Goal: Task Accomplishment & Management: Manage account settings

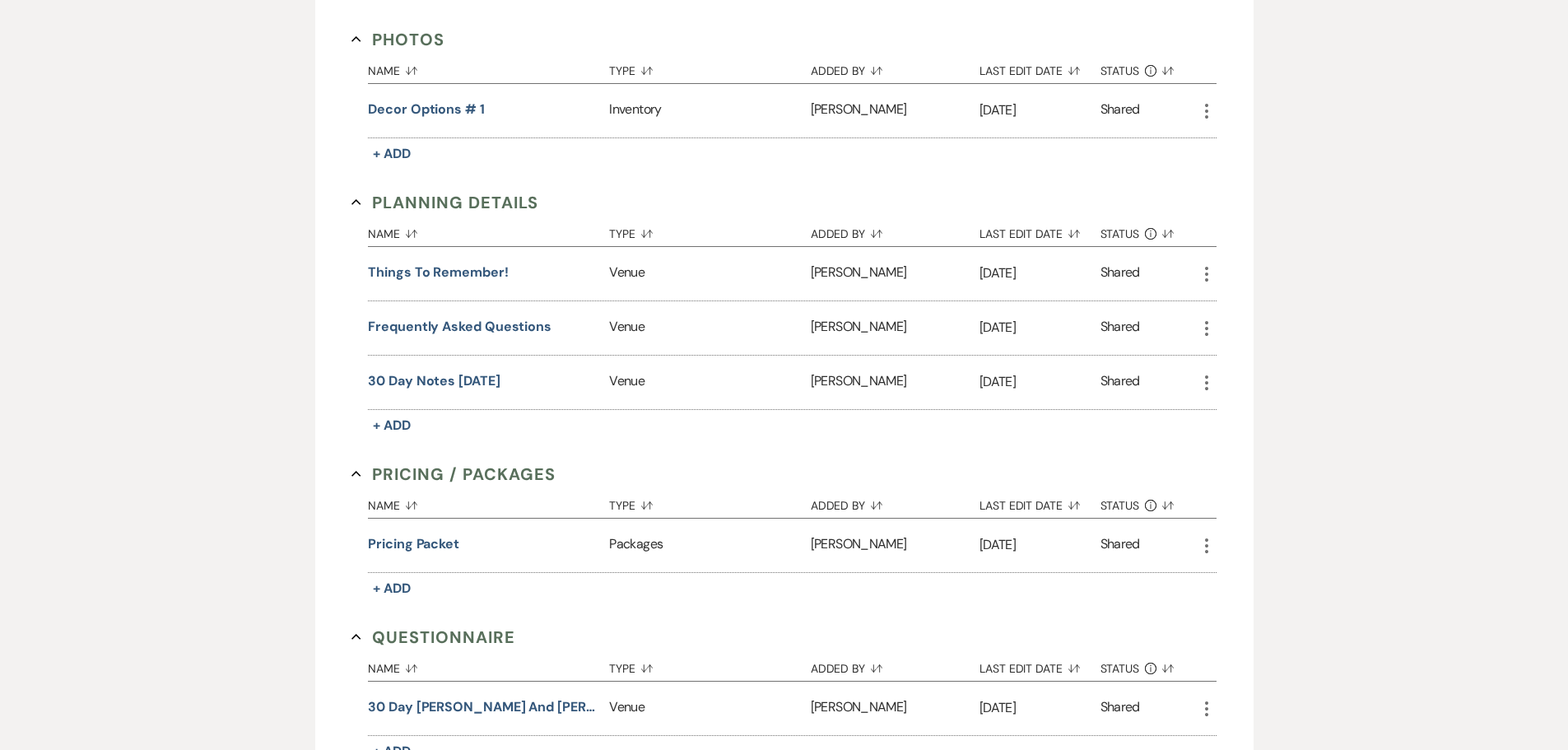
scroll to position [1021, 0]
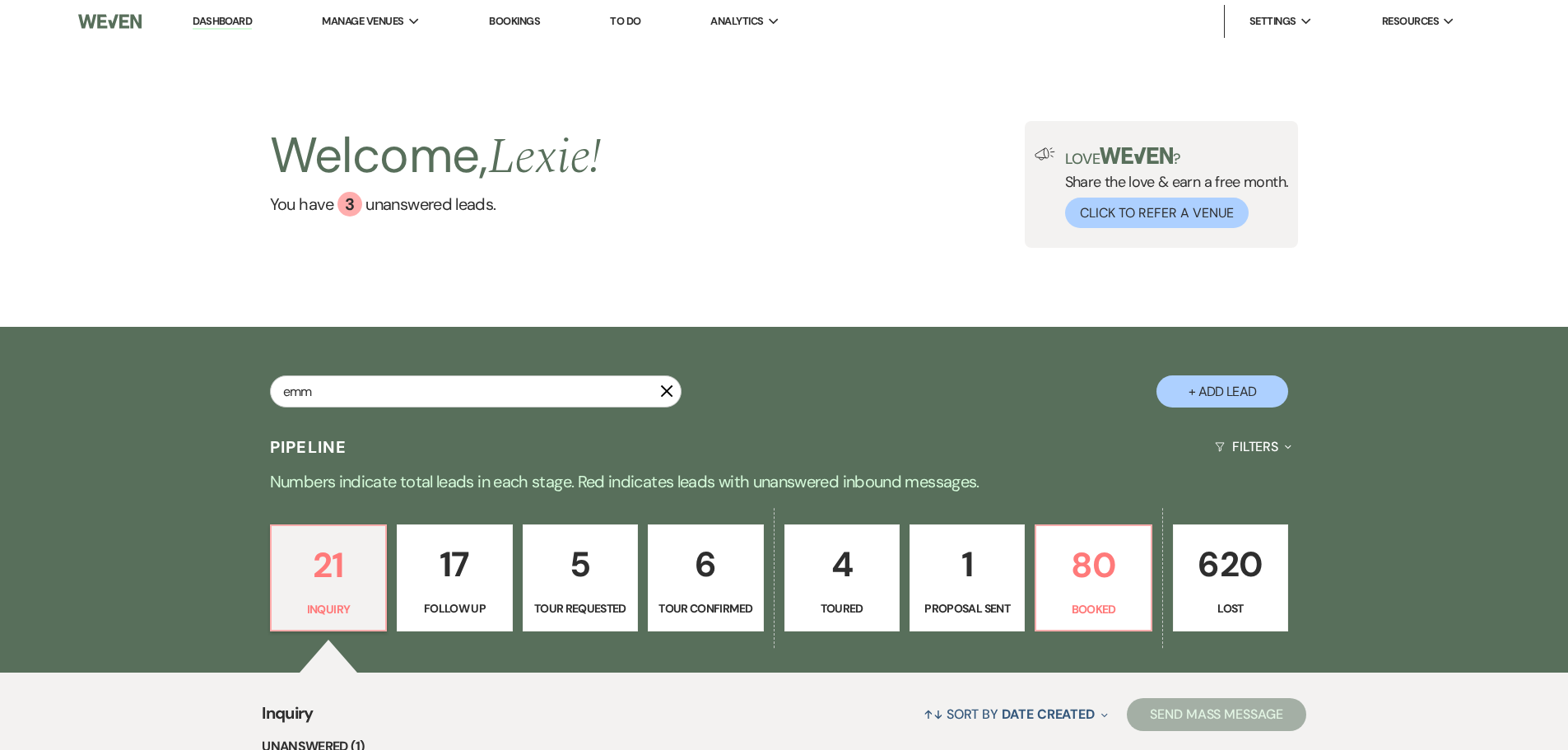
type input "[PERSON_NAME]"
select select "2"
select select "8"
select select "5"
select select "8"
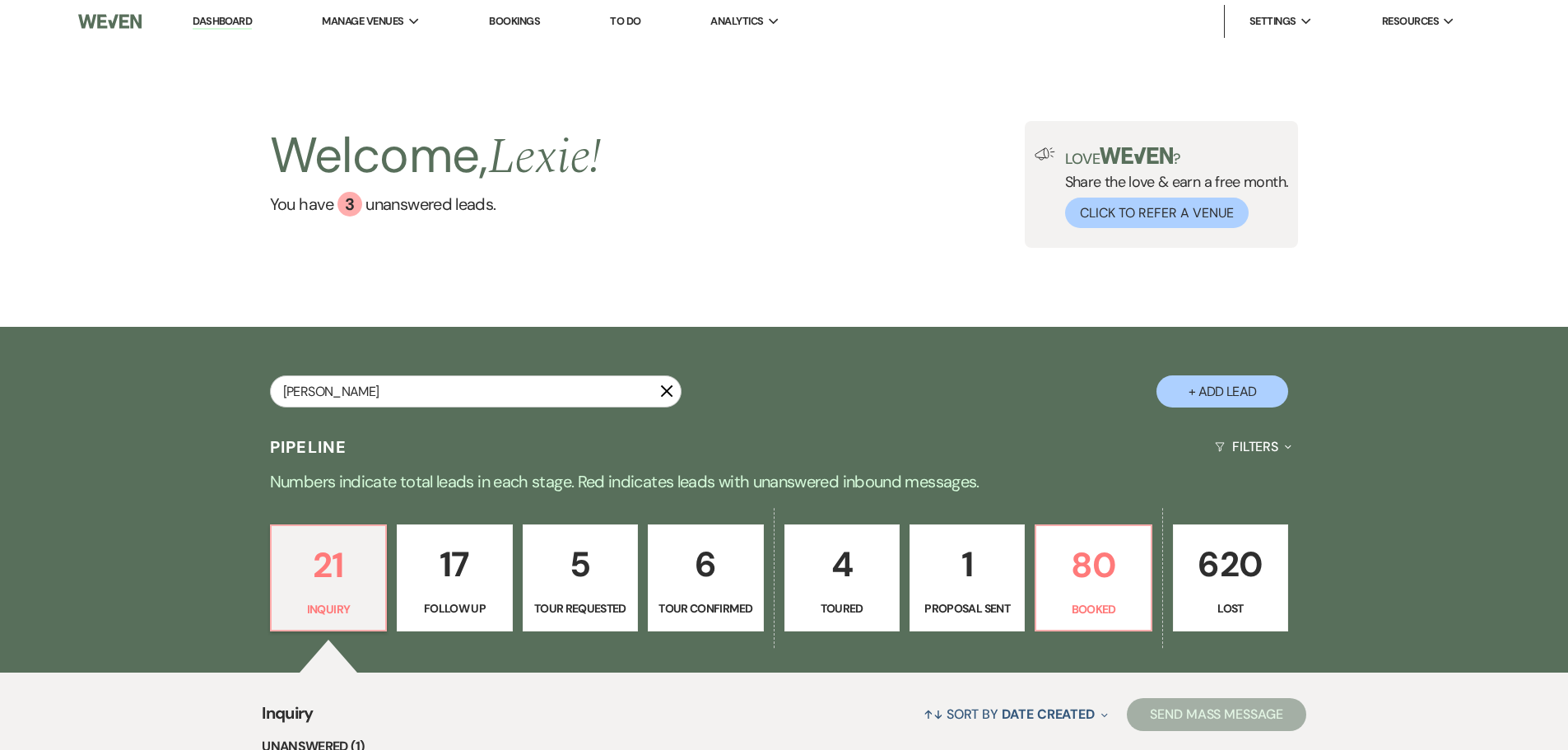
select select "5"
select select "8"
select select "5"
select select "8"
select select "6"
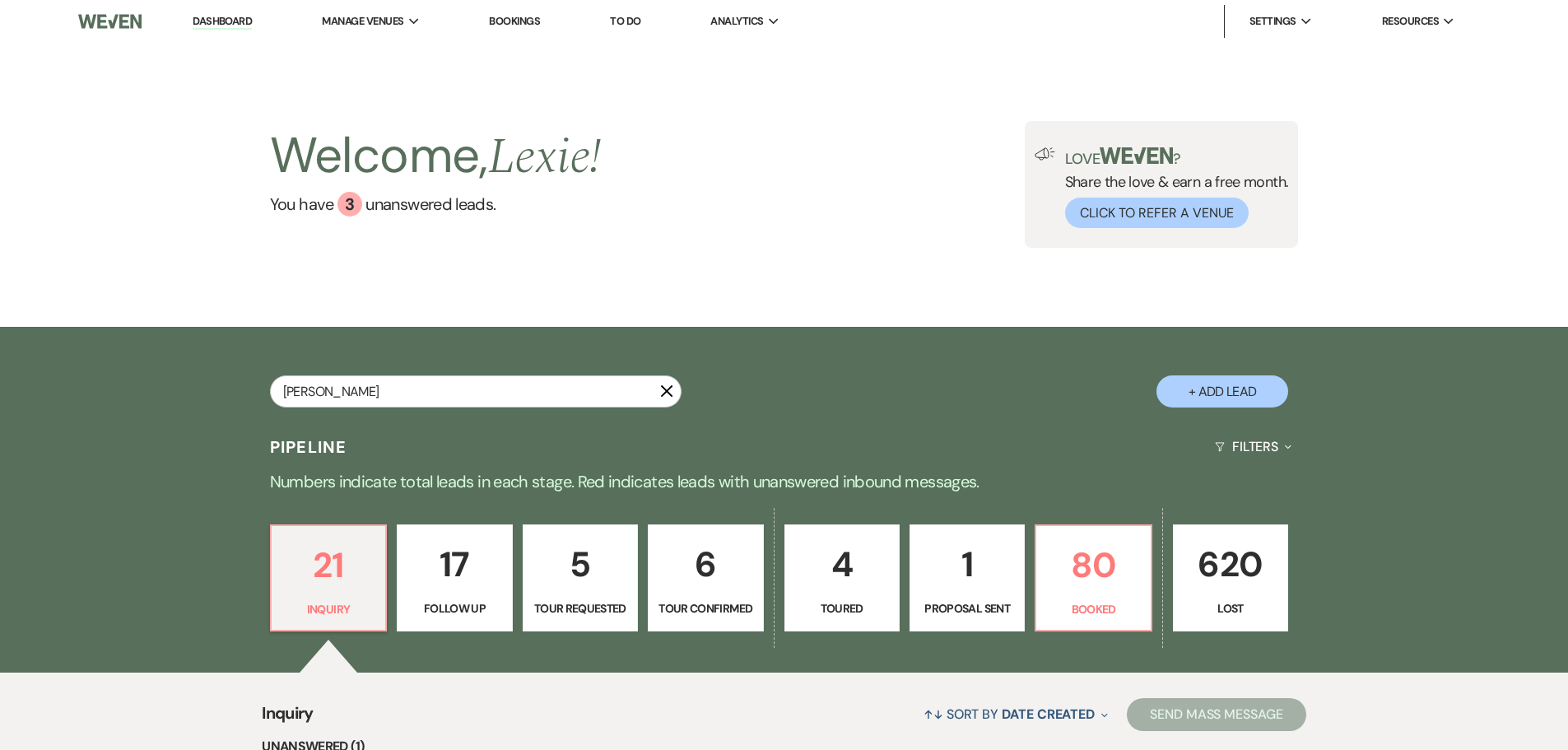
select select "8"
select select "5"
select select "8"
select select "5"
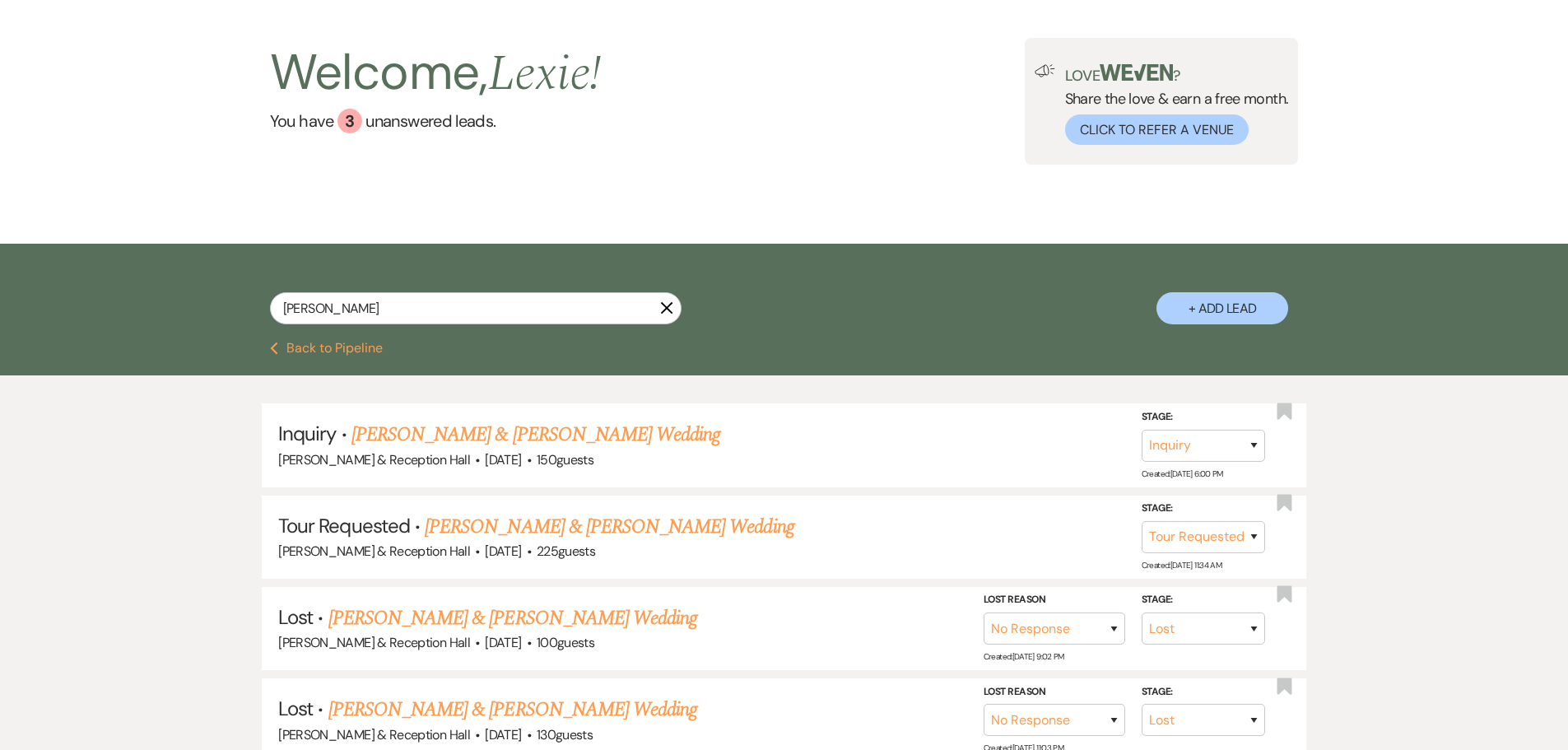
scroll to position [82, 0]
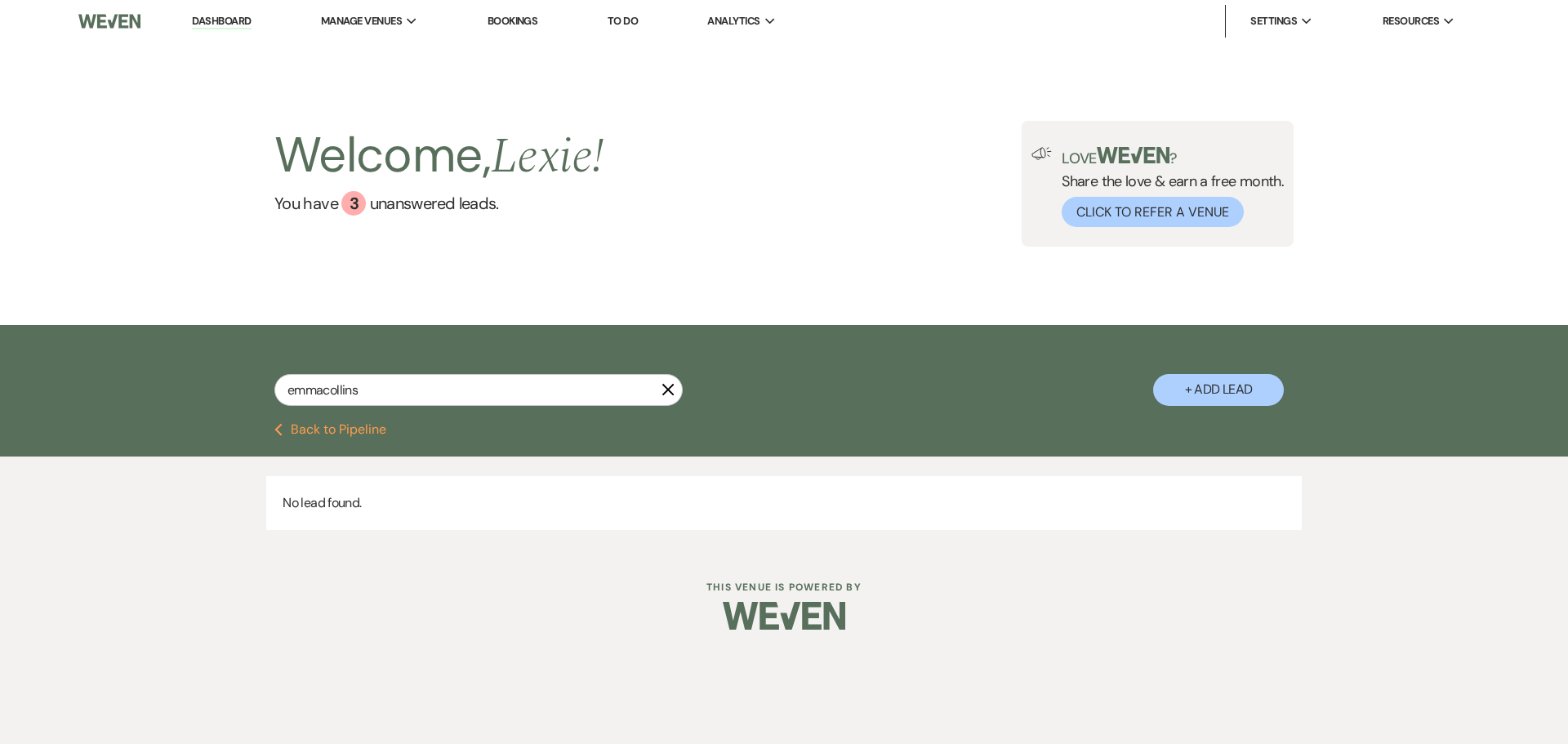
click at [325, 389] on input "emmacollins" at bounding box center [478, 389] width 408 height 31
type input "[PERSON_NAME]"
select select "2"
select select "8"
select select "5"
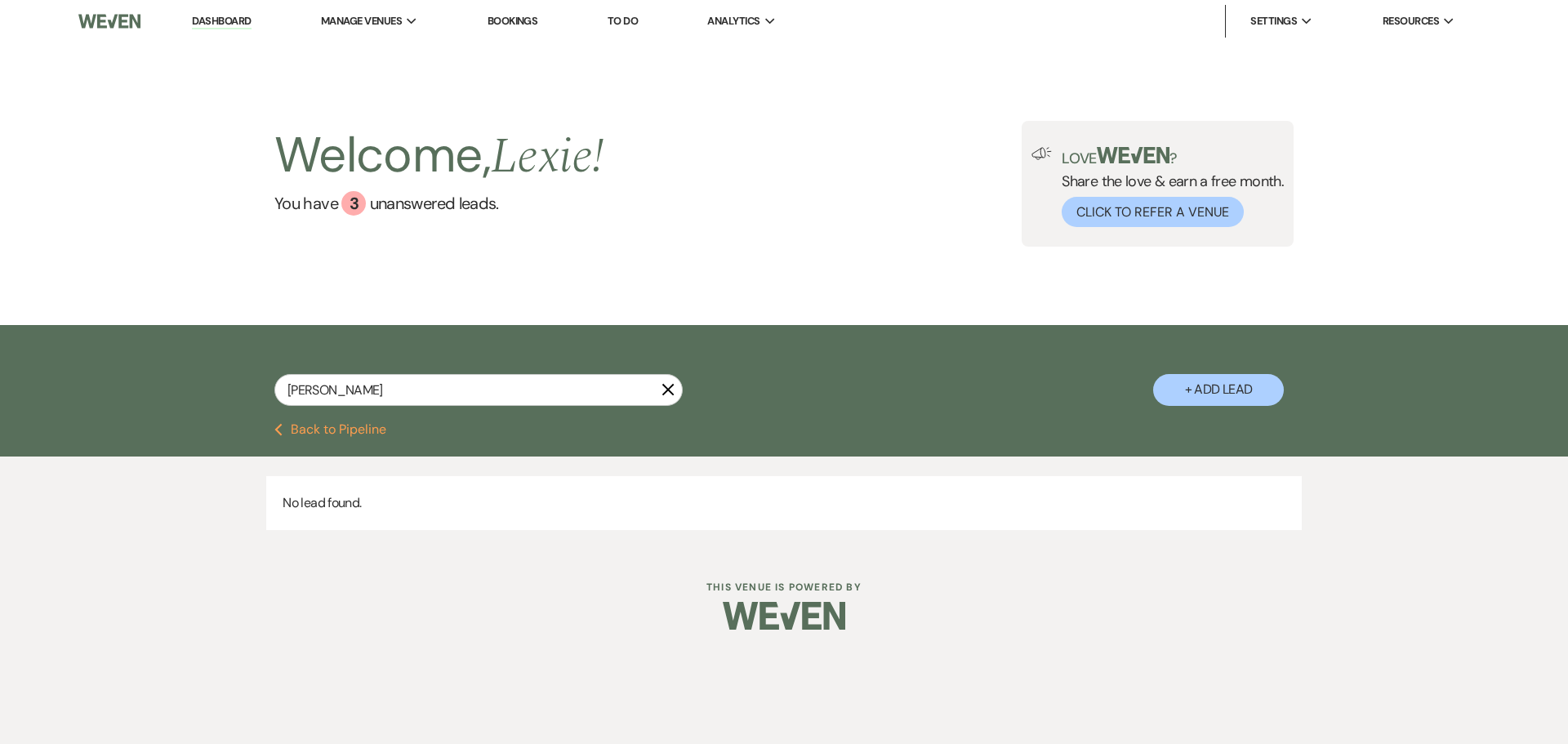
select select "8"
select select "5"
select select "8"
select select "5"
select select "8"
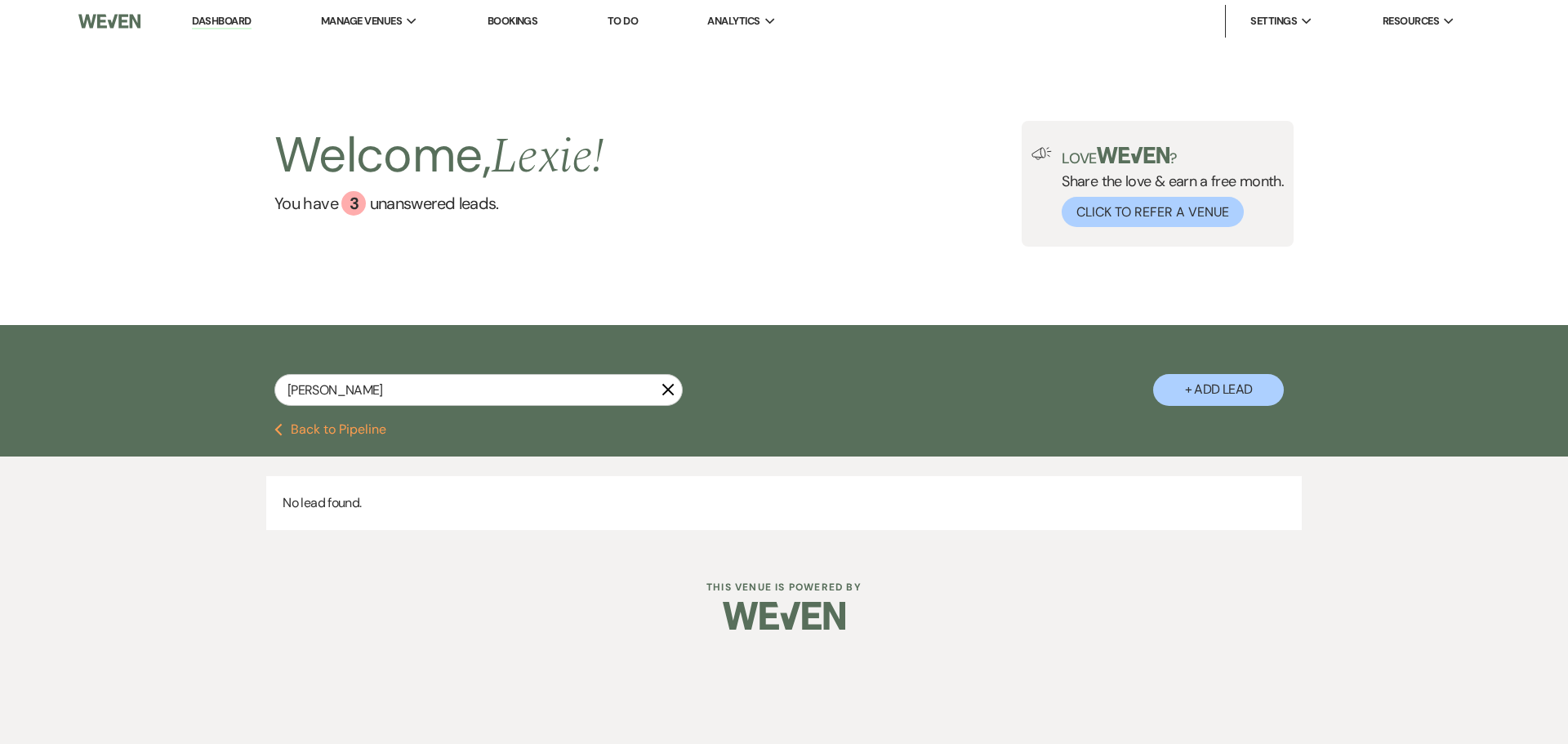
select select "5"
select select "8"
select select "5"
select select "8"
select select "6"
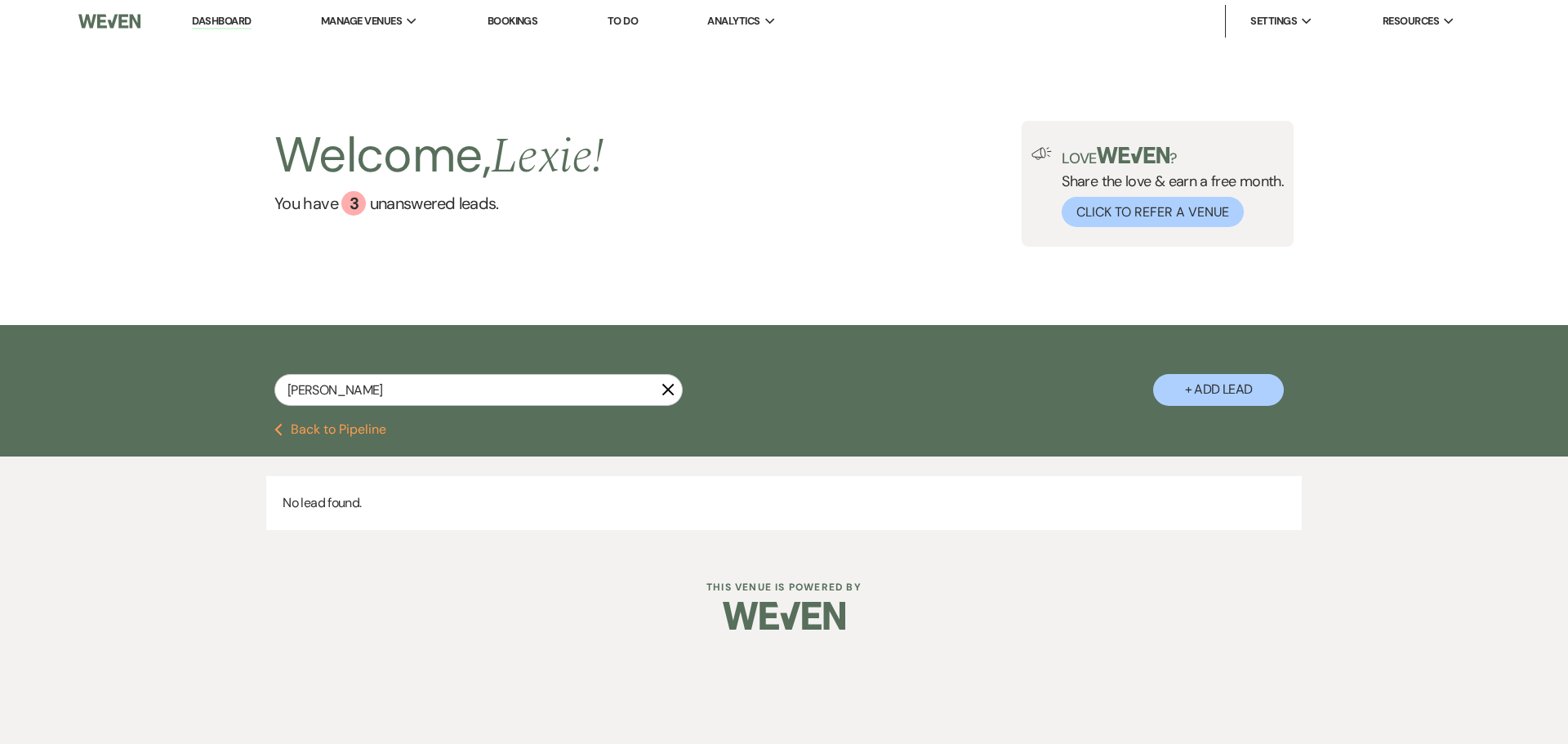
select select "8"
select select "5"
select select "8"
select select "5"
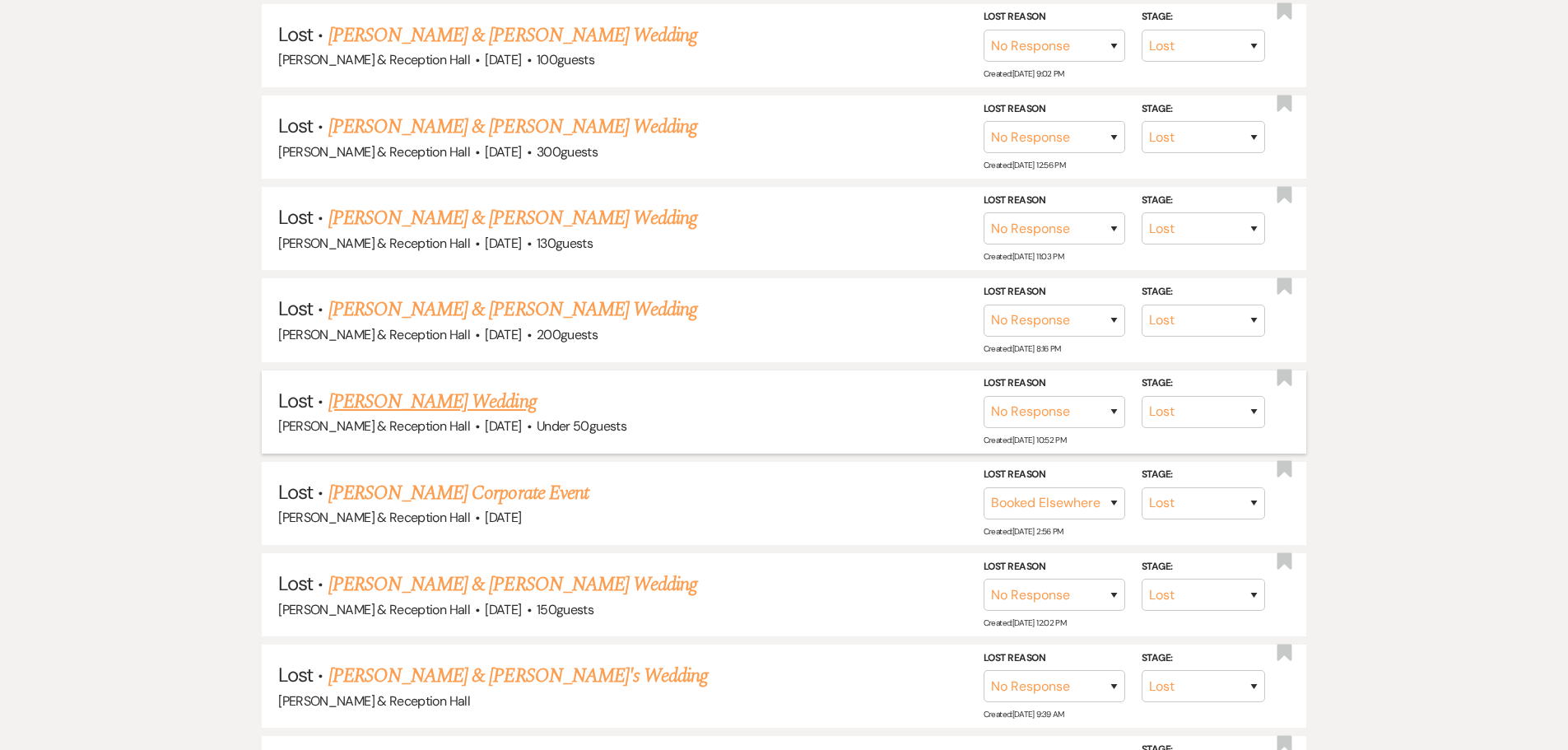
scroll to position [823, 0]
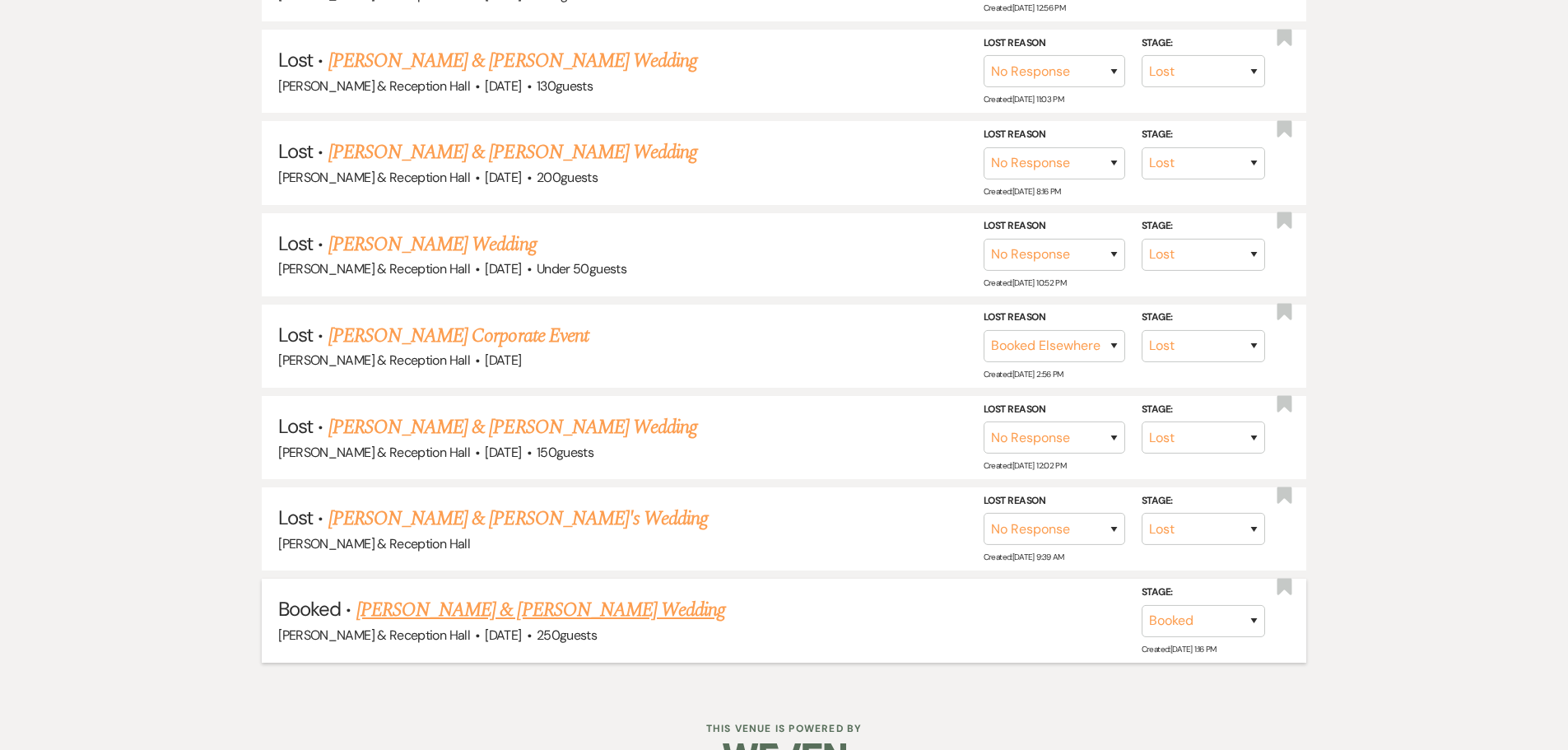
type input "[PERSON_NAME]"
click at [533, 605] on link "[PERSON_NAME] & [PERSON_NAME] Wedding" at bounding box center [541, 610] width 368 height 30
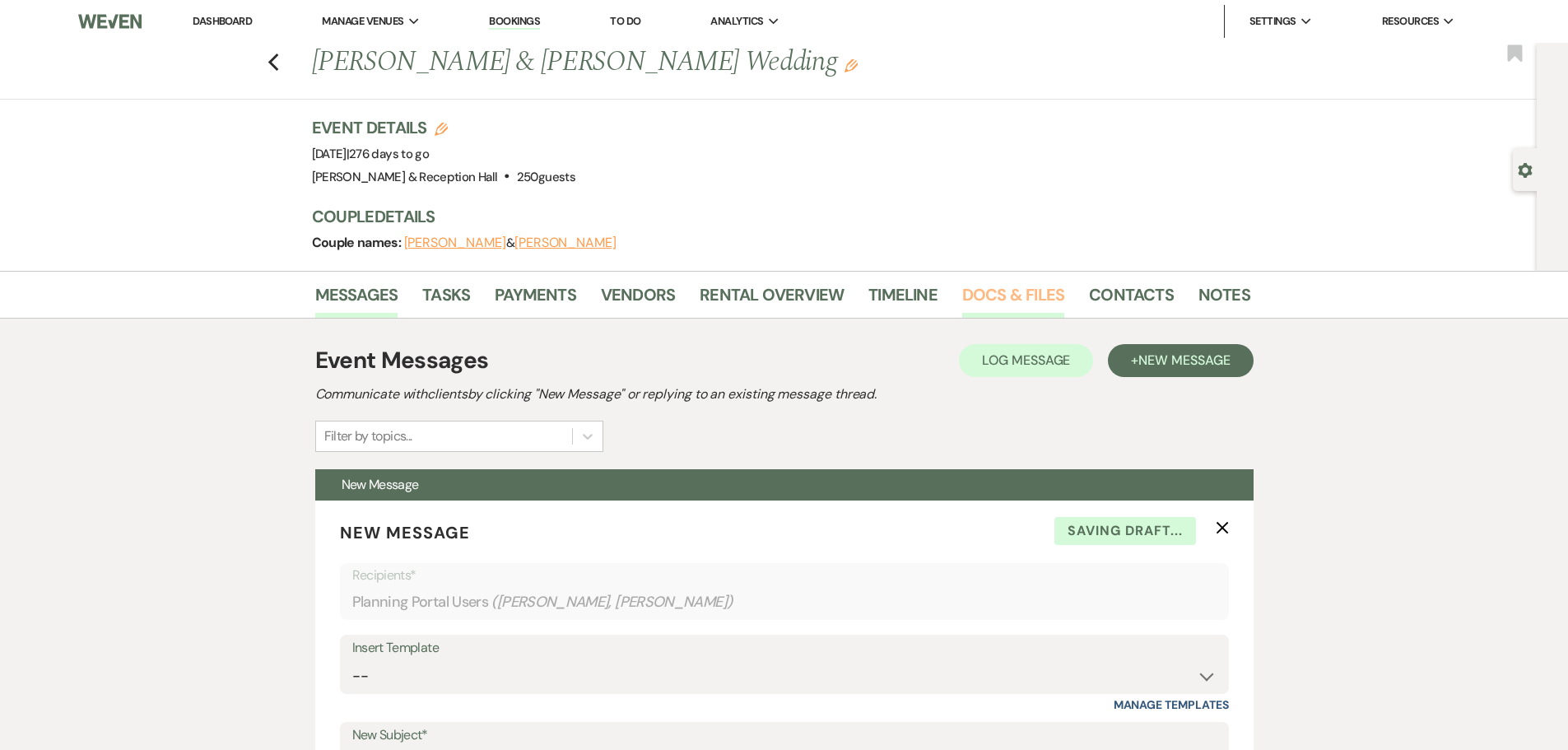
click at [1037, 296] on link "Docs & Files" at bounding box center [1013, 300] width 102 height 36
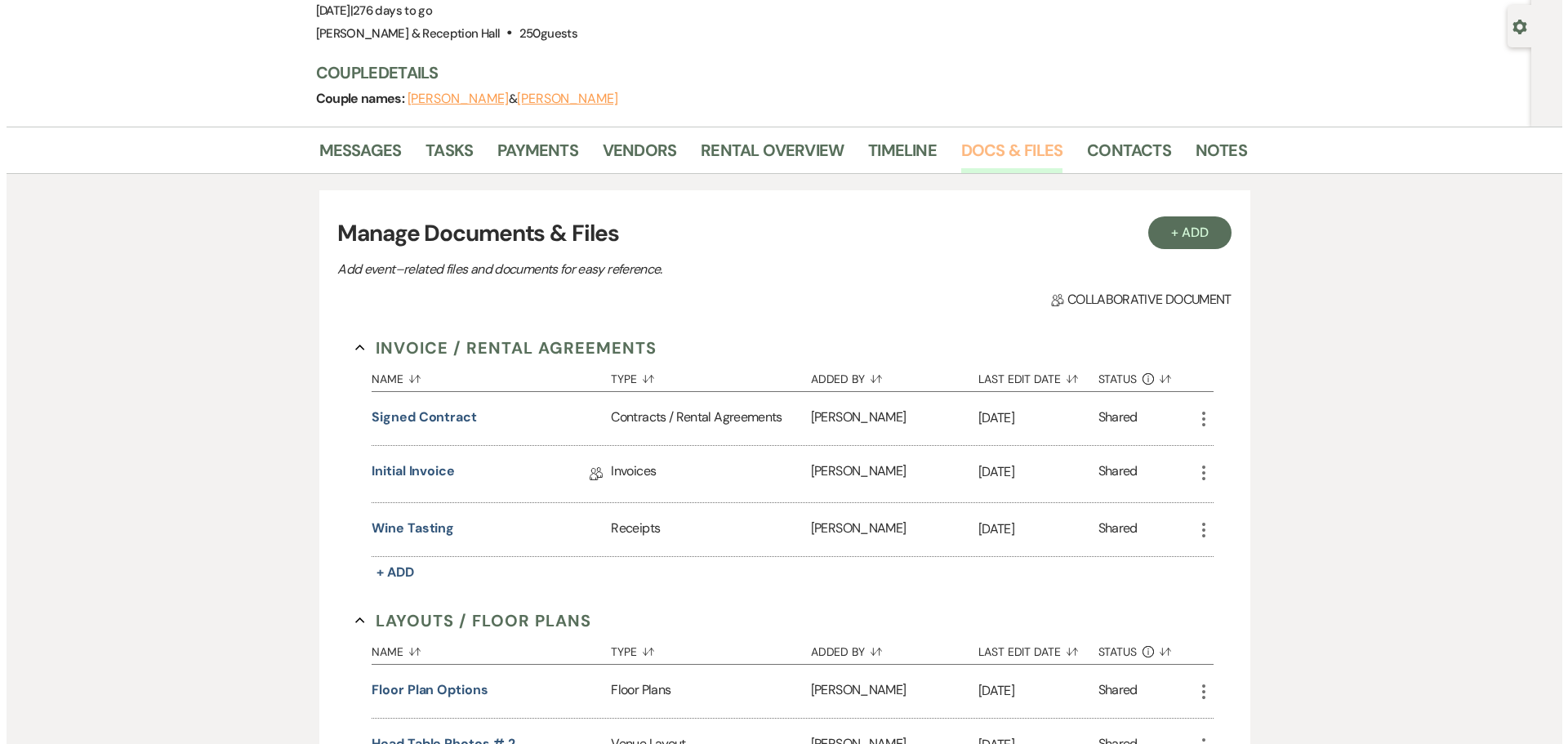
scroll to position [164, 0]
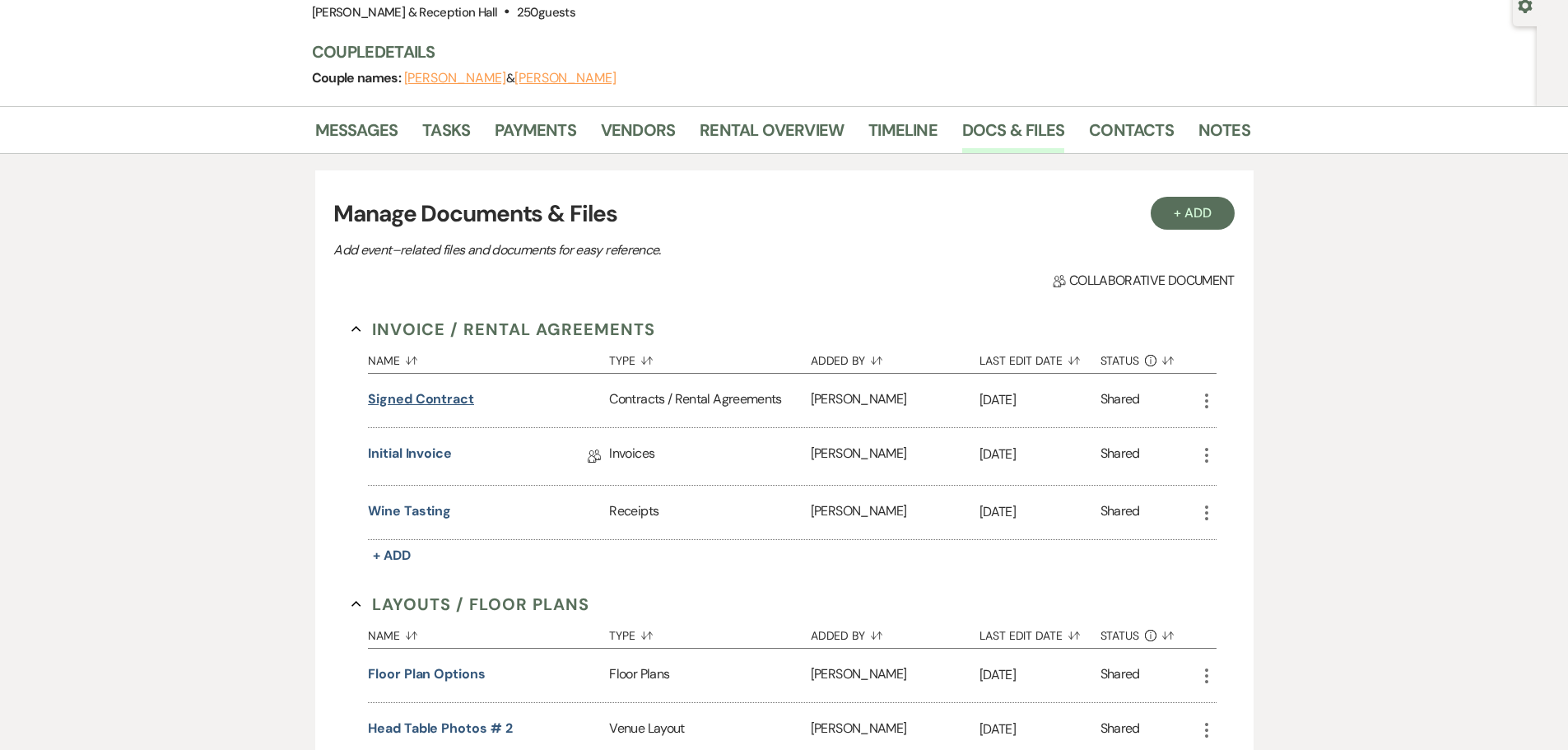
click at [459, 398] on button "Signed Contract" at bounding box center [421, 399] width 106 height 20
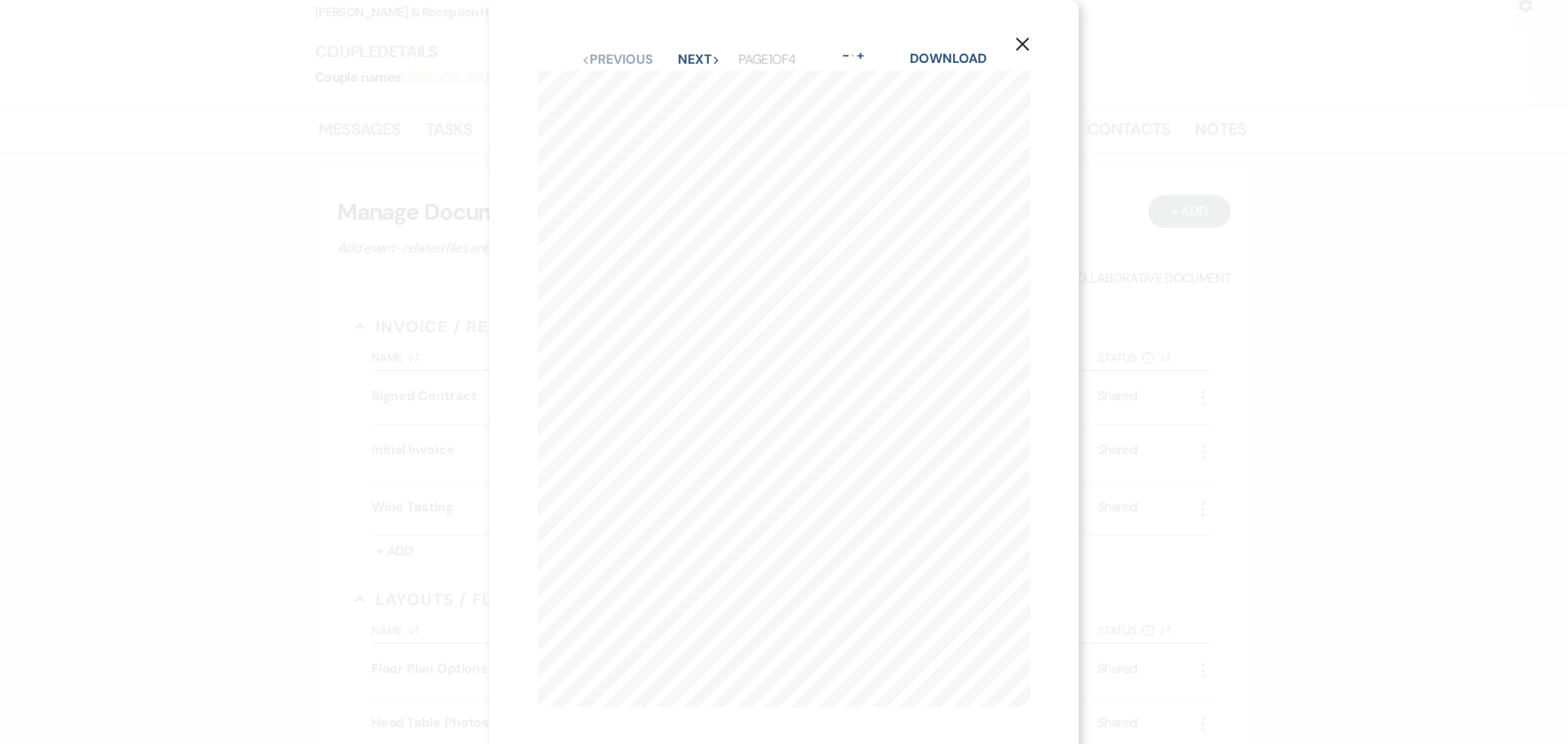
scroll to position [3, 0]
click at [685, 53] on button "Next Next" at bounding box center [698, 60] width 43 height 13
click at [685, 53] on button "Next Next" at bounding box center [697, 60] width 43 height 13
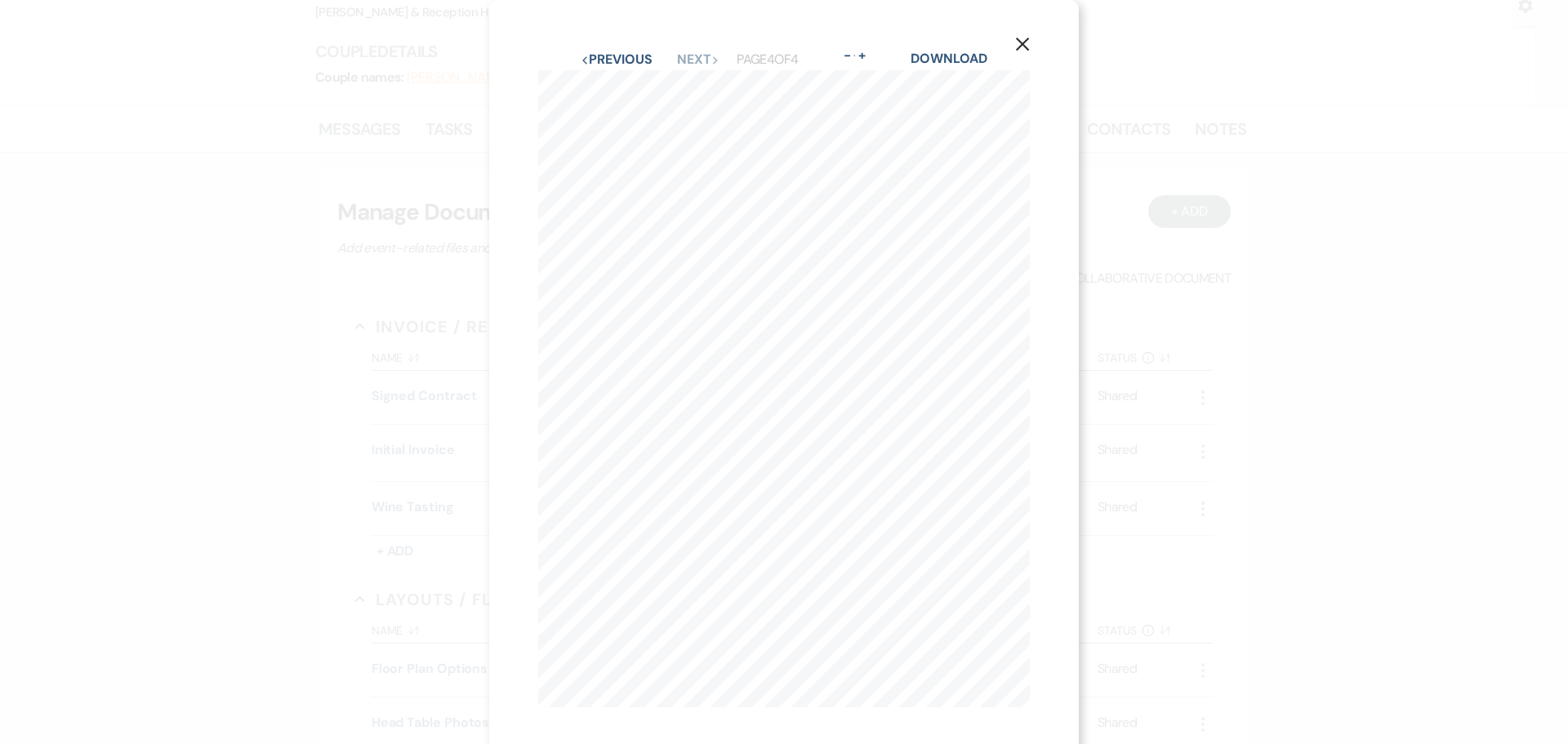
click at [1023, 44] on use "button" at bounding box center [1023, 44] width 13 height 13
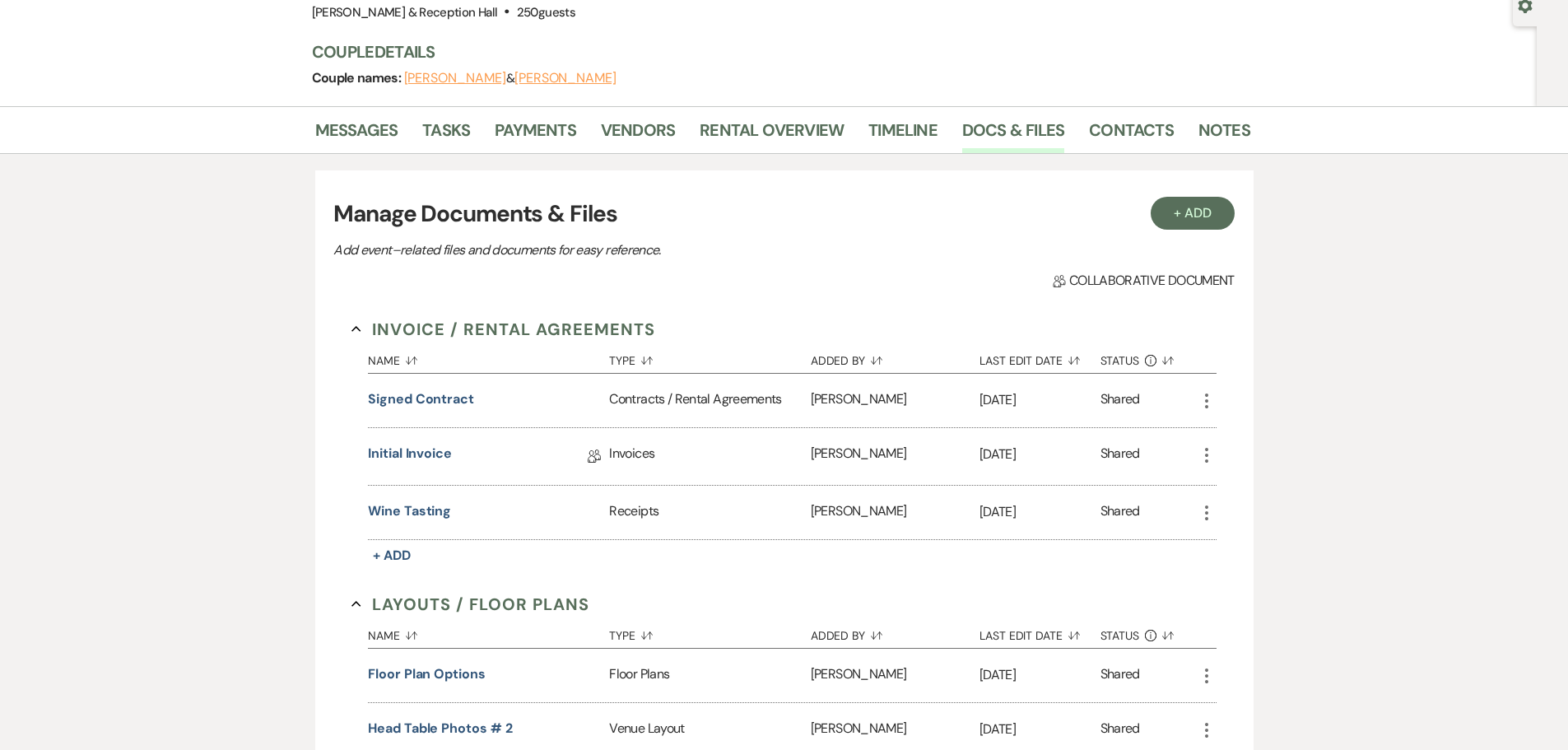
click at [1190, 128] on li "Contacts" at bounding box center [1143, 132] width 109 height 39
click at [1207, 140] on link "Notes" at bounding box center [1225, 135] width 52 height 36
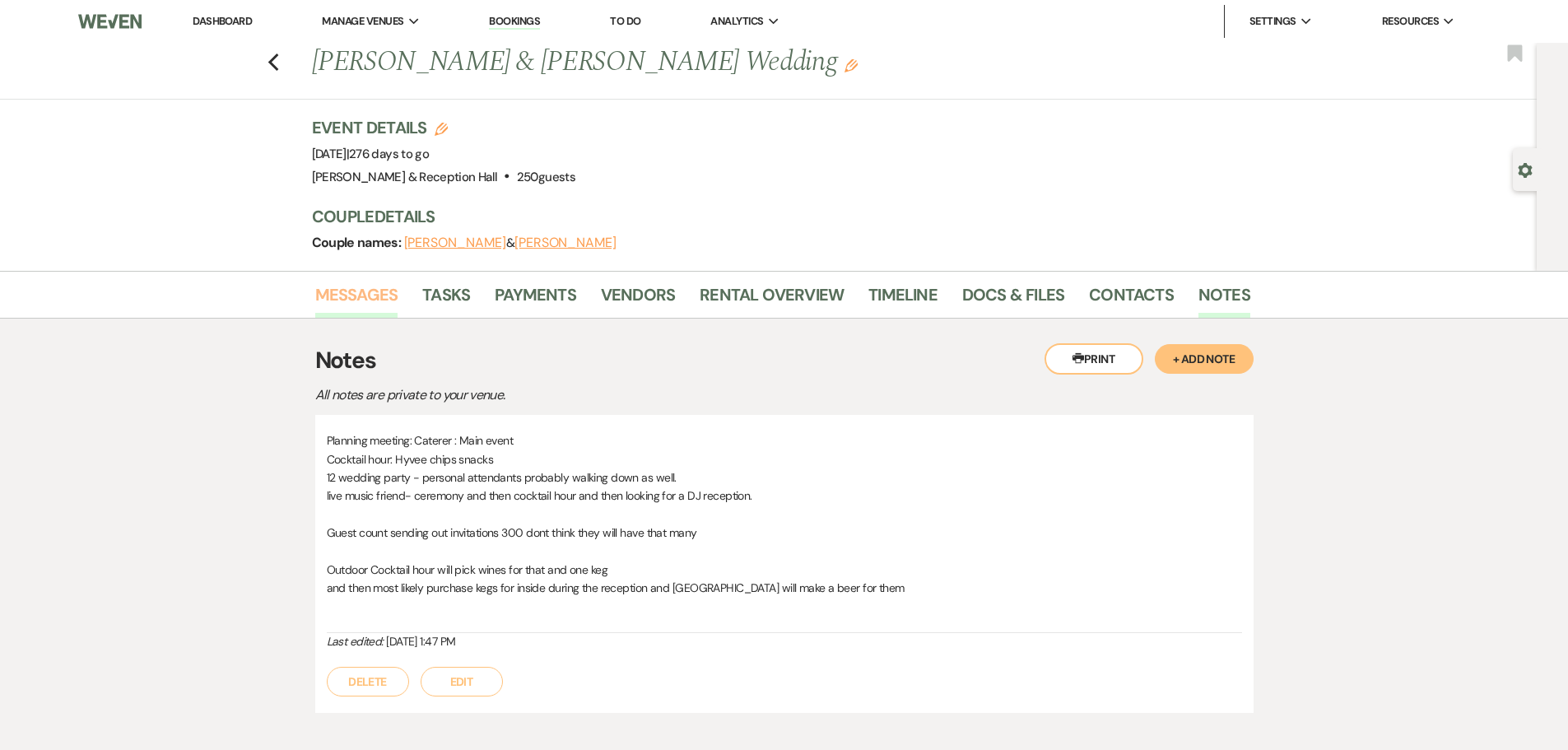
click at [357, 283] on link "Messages" at bounding box center [357, 300] width 83 height 36
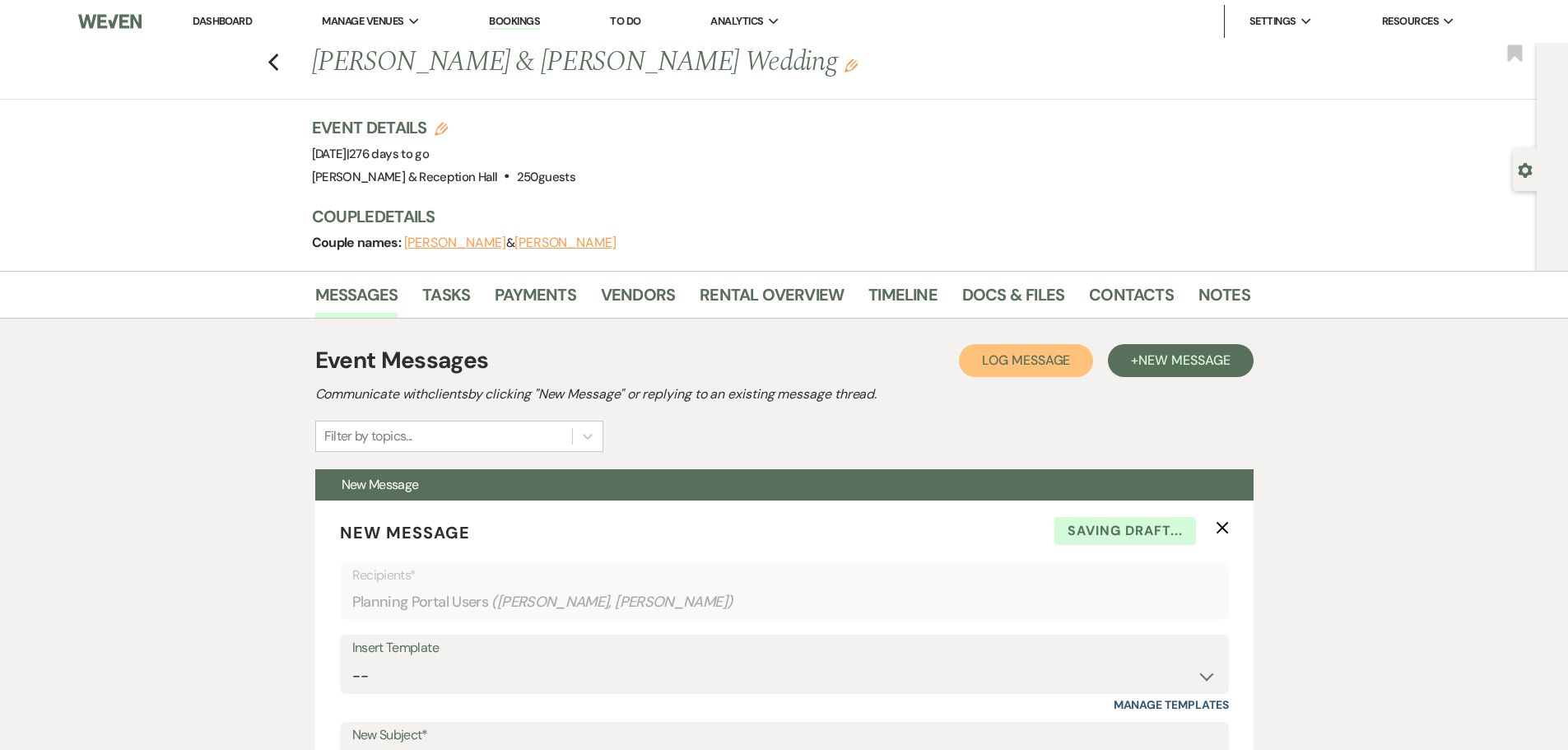
click at [1032, 374] on button "Log Log Message" at bounding box center [1026, 361] width 134 height 33
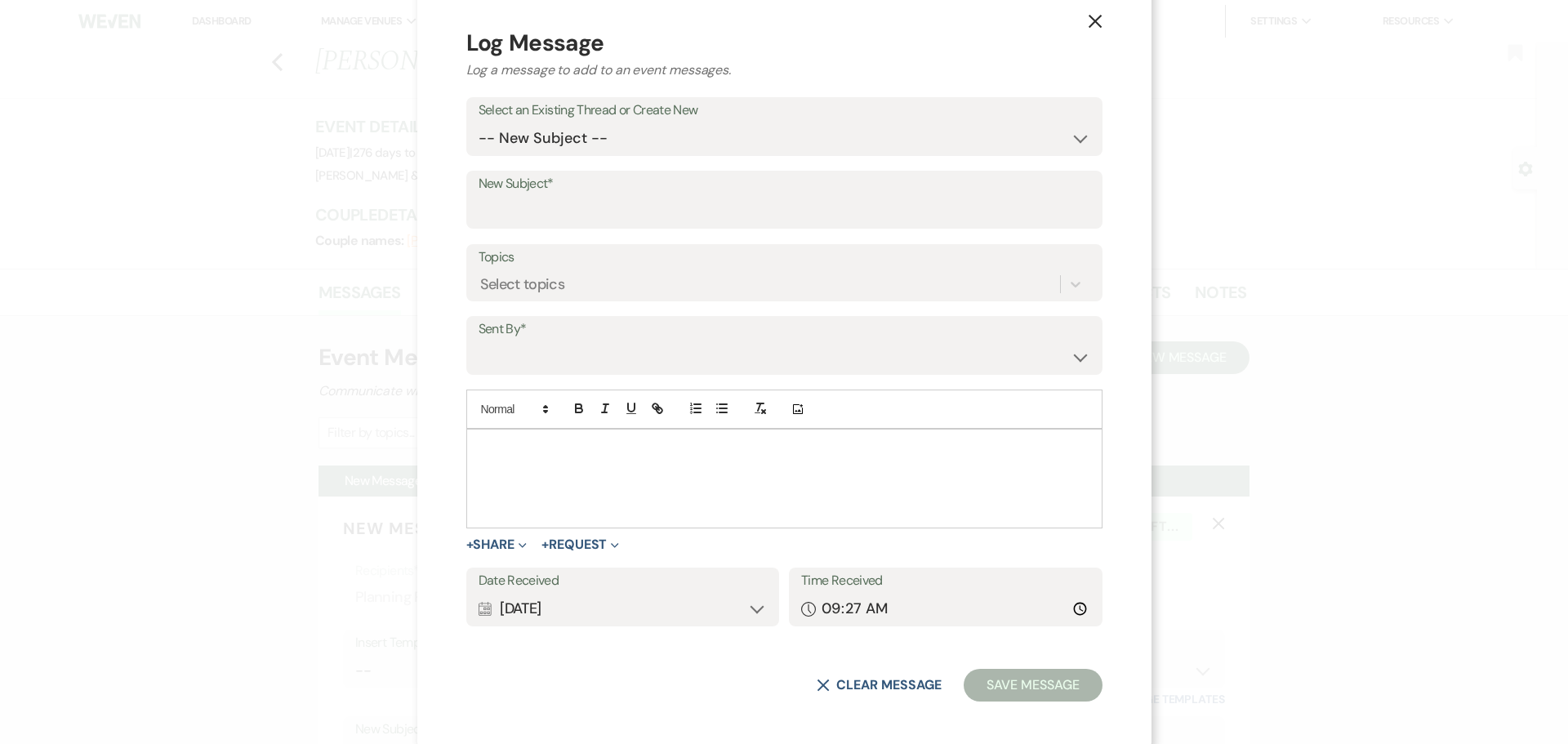
scroll to position [29, 0]
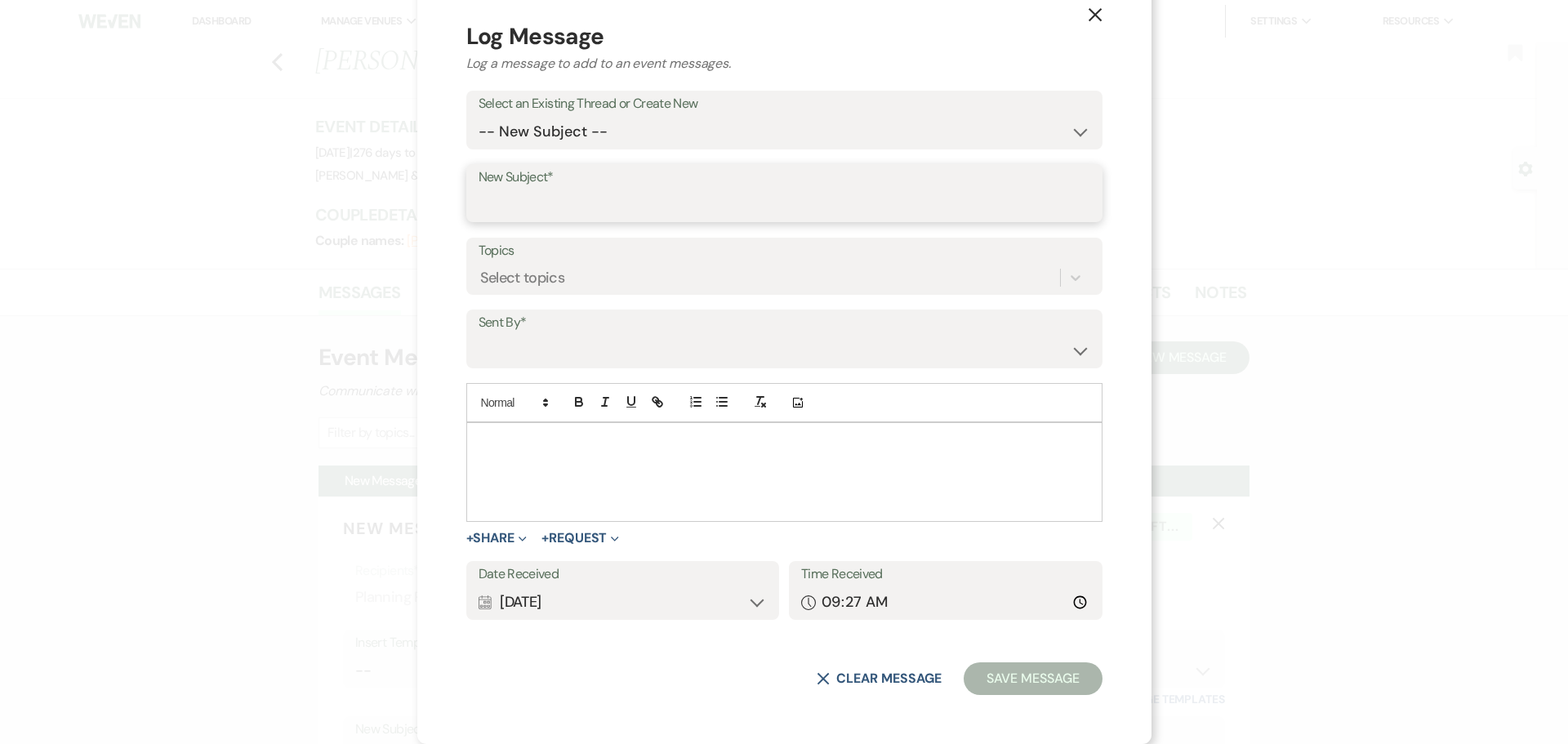
click at [642, 202] on input "New Subject*" at bounding box center [784, 204] width 612 height 31
type input "Email Correspondence"
click at [643, 349] on select "[PERSON_NAME] ([PERSON_NAME][EMAIL_ADDRESS][DOMAIN_NAME]) [PERSON_NAME] ([PERSO…" at bounding box center [784, 350] width 612 height 31
select select "contact-270650"
click at [569, 335] on select "[PERSON_NAME] ([PERSON_NAME][EMAIL_ADDRESS][DOMAIN_NAME]) [PERSON_NAME] ([PERSO…" at bounding box center [784, 350] width 612 height 31
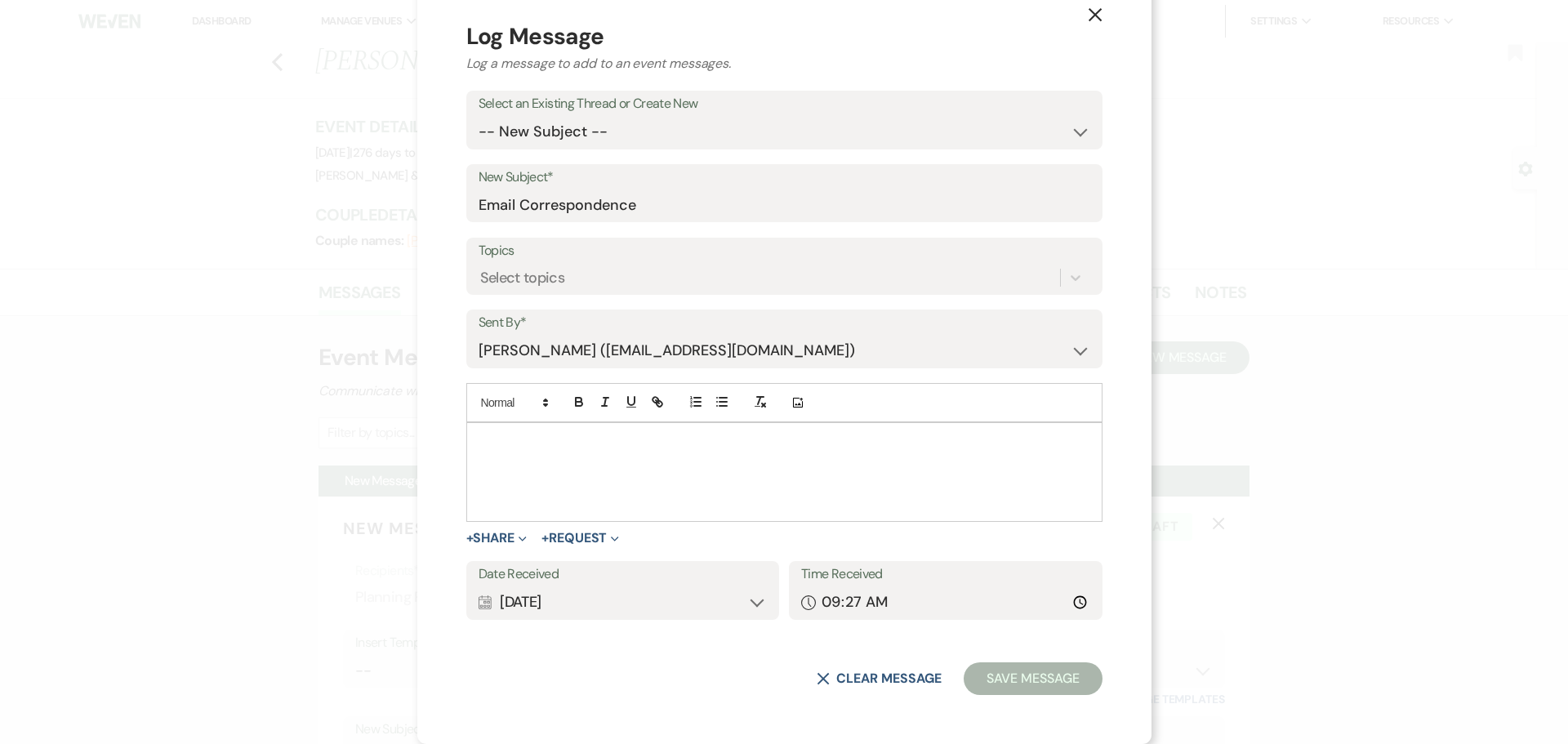
click at [624, 432] on div at bounding box center [784, 472] width 635 height 98
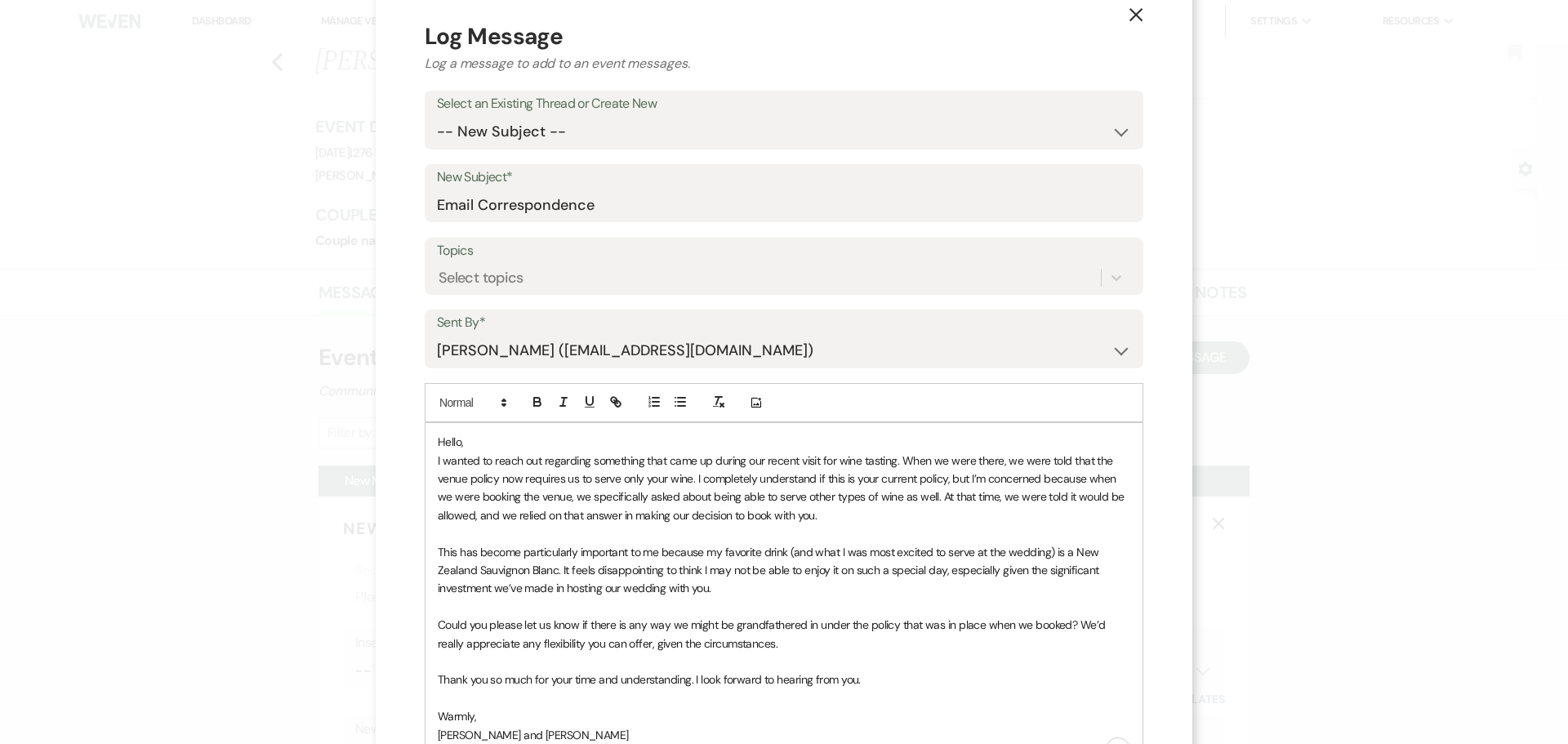
click at [541, 437] on p "Hello," at bounding box center [784, 441] width 693 height 18
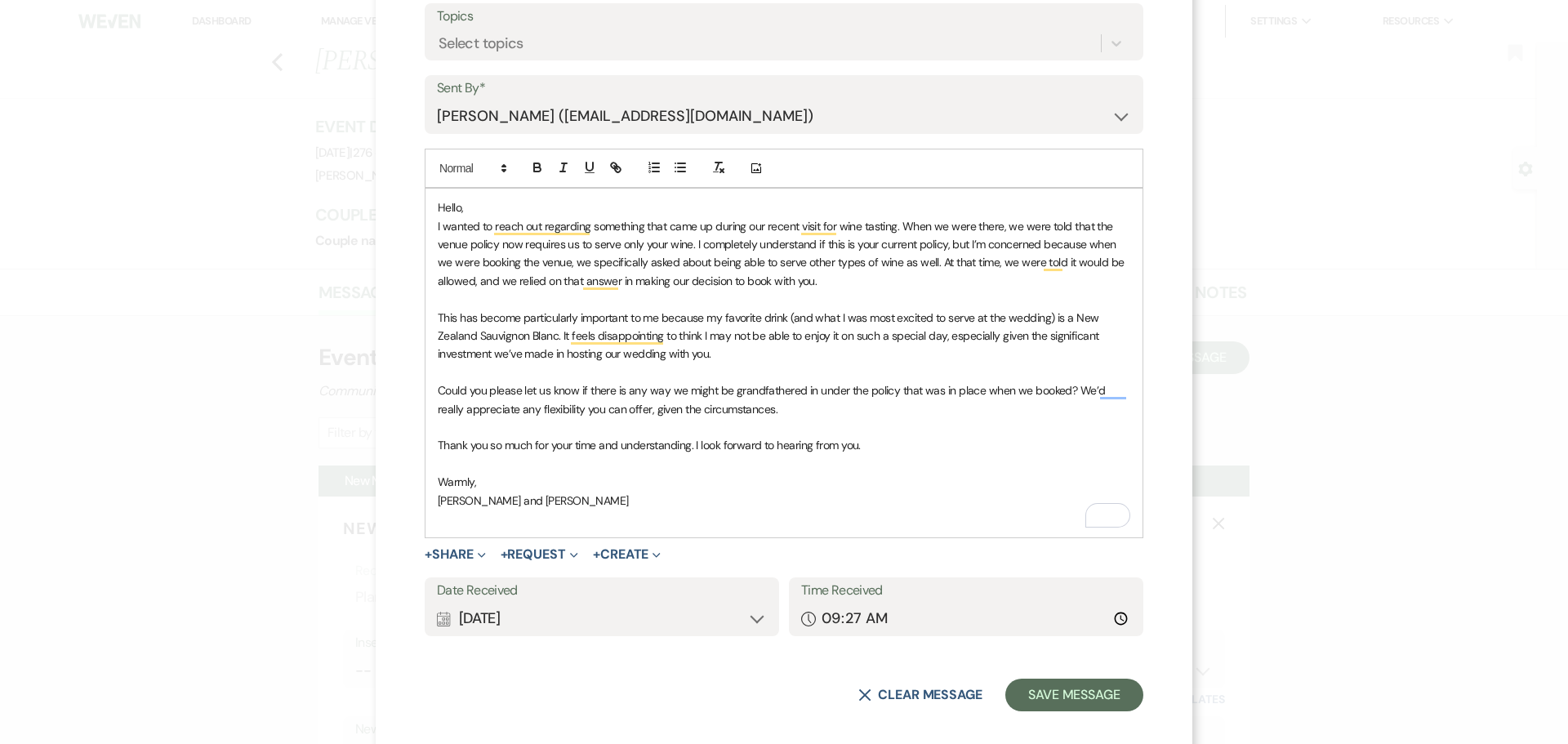
scroll to position [274, 0]
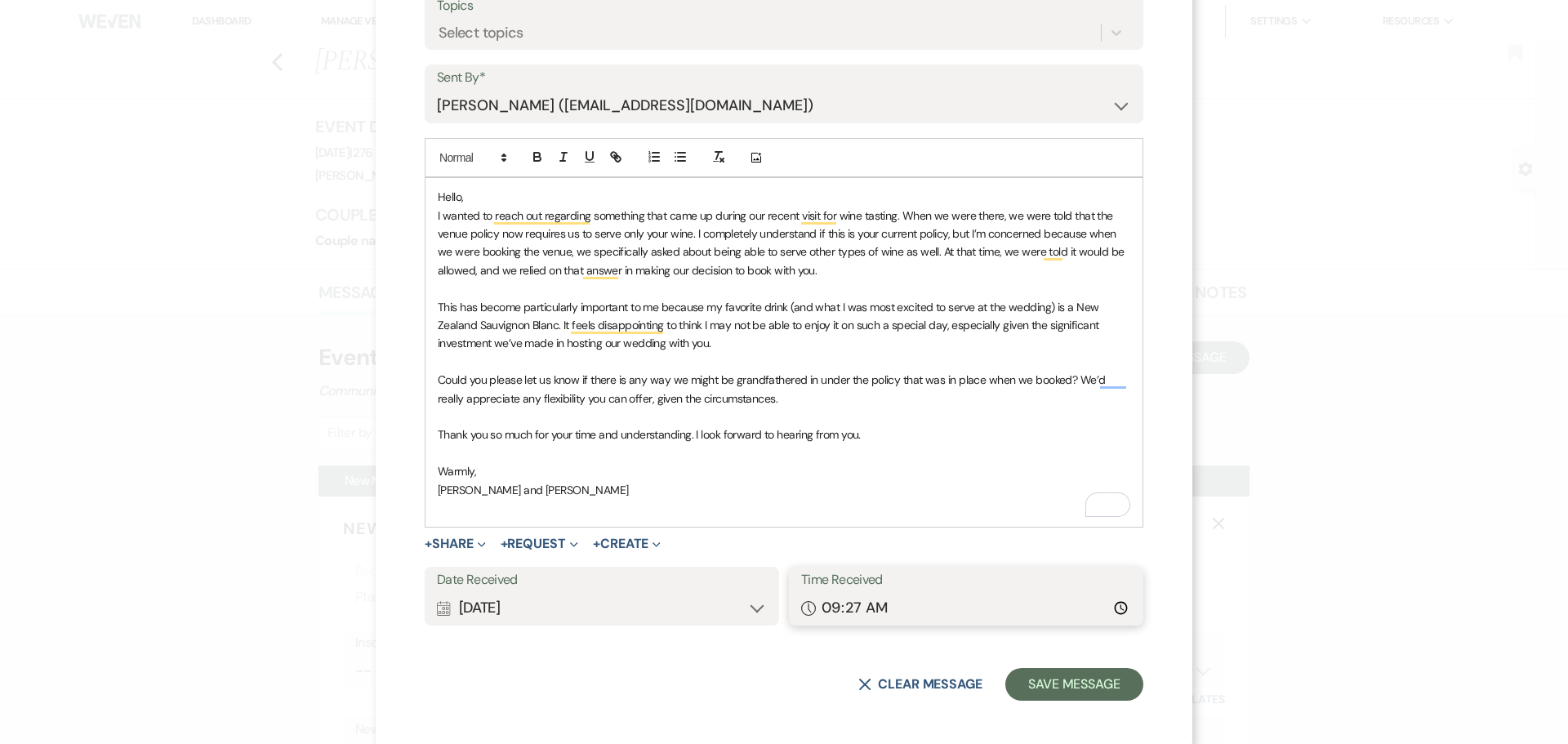
click at [878, 611] on input "09:27" at bounding box center [966, 607] width 330 height 31
click at [1034, 605] on input "09:27" at bounding box center [966, 607] width 330 height 31
drag, startPoint x: 855, startPoint y: 606, endPoint x: 797, endPoint y: 606, distance: 58.0
click at [797, 606] on div "Time Received Clock 09:27" at bounding box center [966, 597] width 354 height 59
click at [843, 604] on input "09:27" at bounding box center [966, 607] width 330 height 31
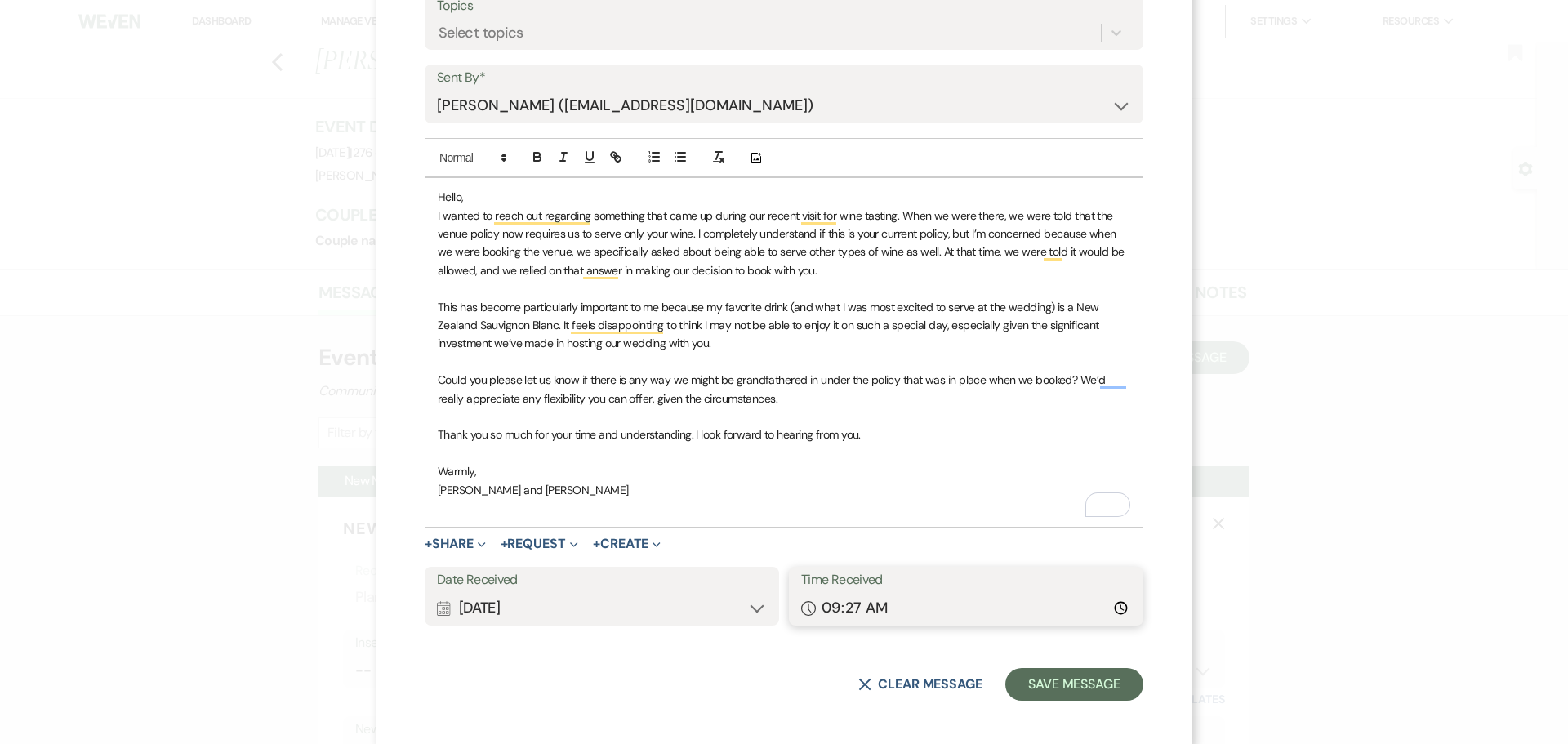
click at [843, 604] on input "09:27" at bounding box center [966, 607] width 330 height 31
click at [833, 604] on input "09:27" at bounding box center [966, 607] width 330 height 31
type input "02:20"
click at [635, 623] on div "Calendar [DATE] Expand" at bounding box center [601, 607] width 330 height 31
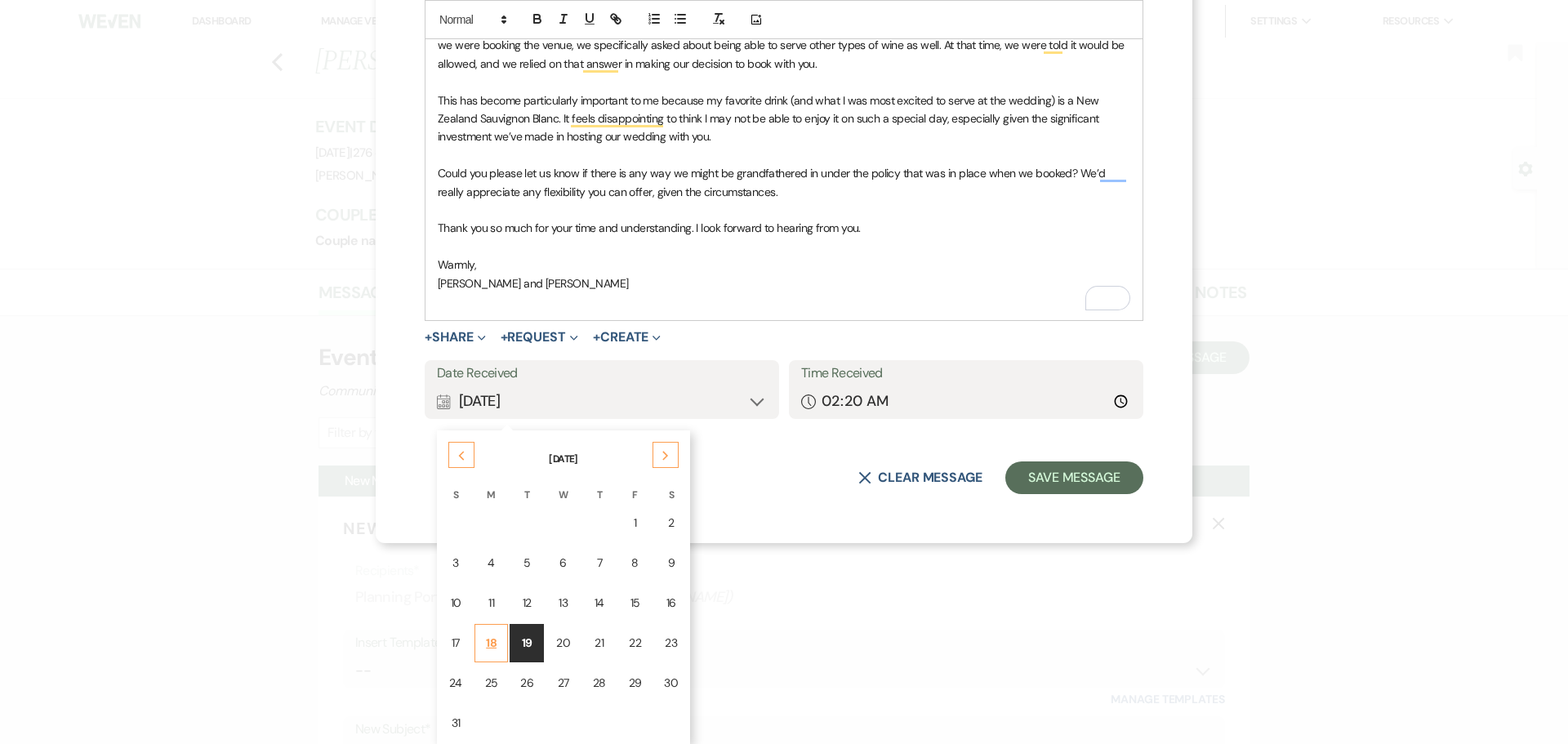
click at [492, 637] on td "18" at bounding box center [492, 643] width 34 height 38
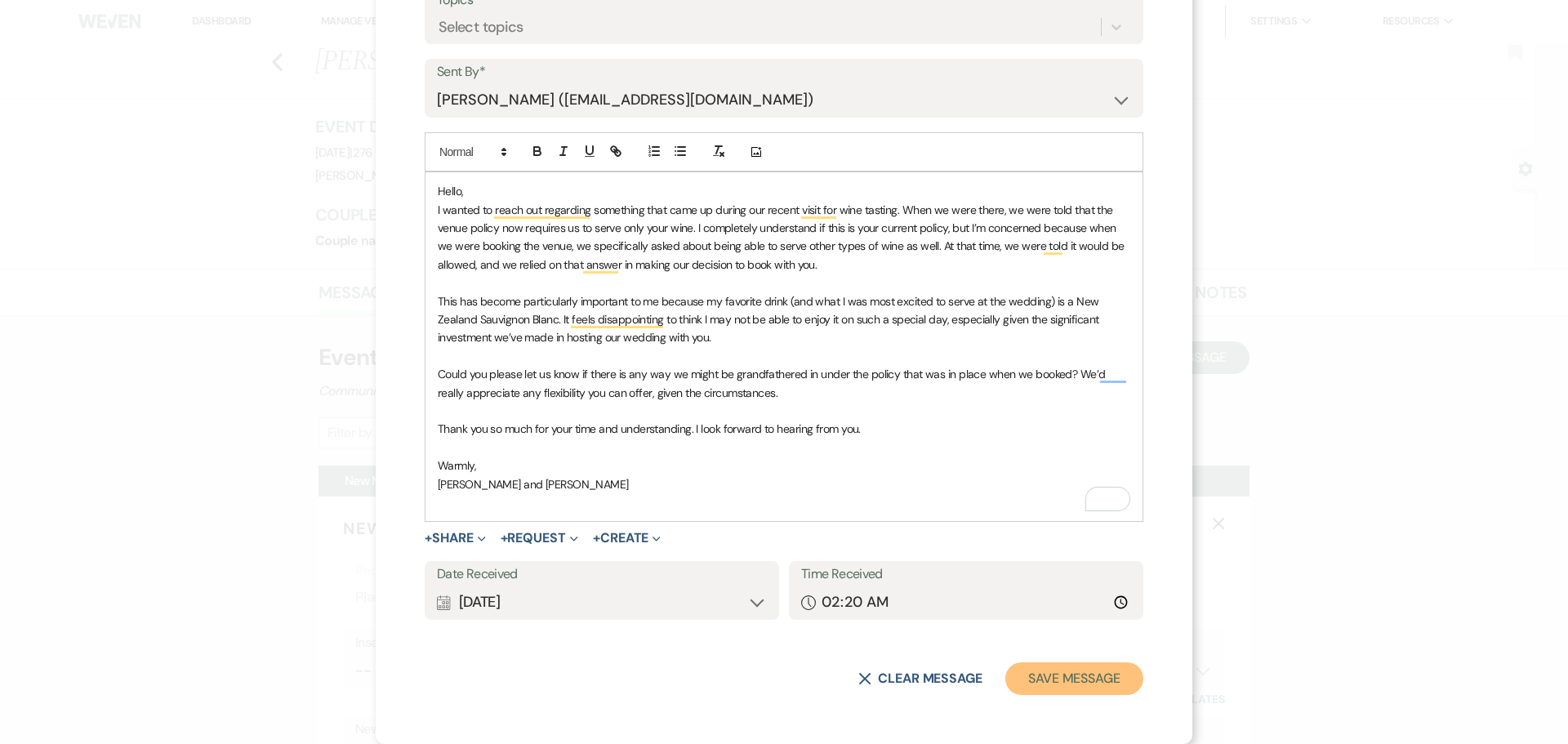
click at [1092, 681] on button "Save Message" at bounding box center [1073, 678] width 138 height 32
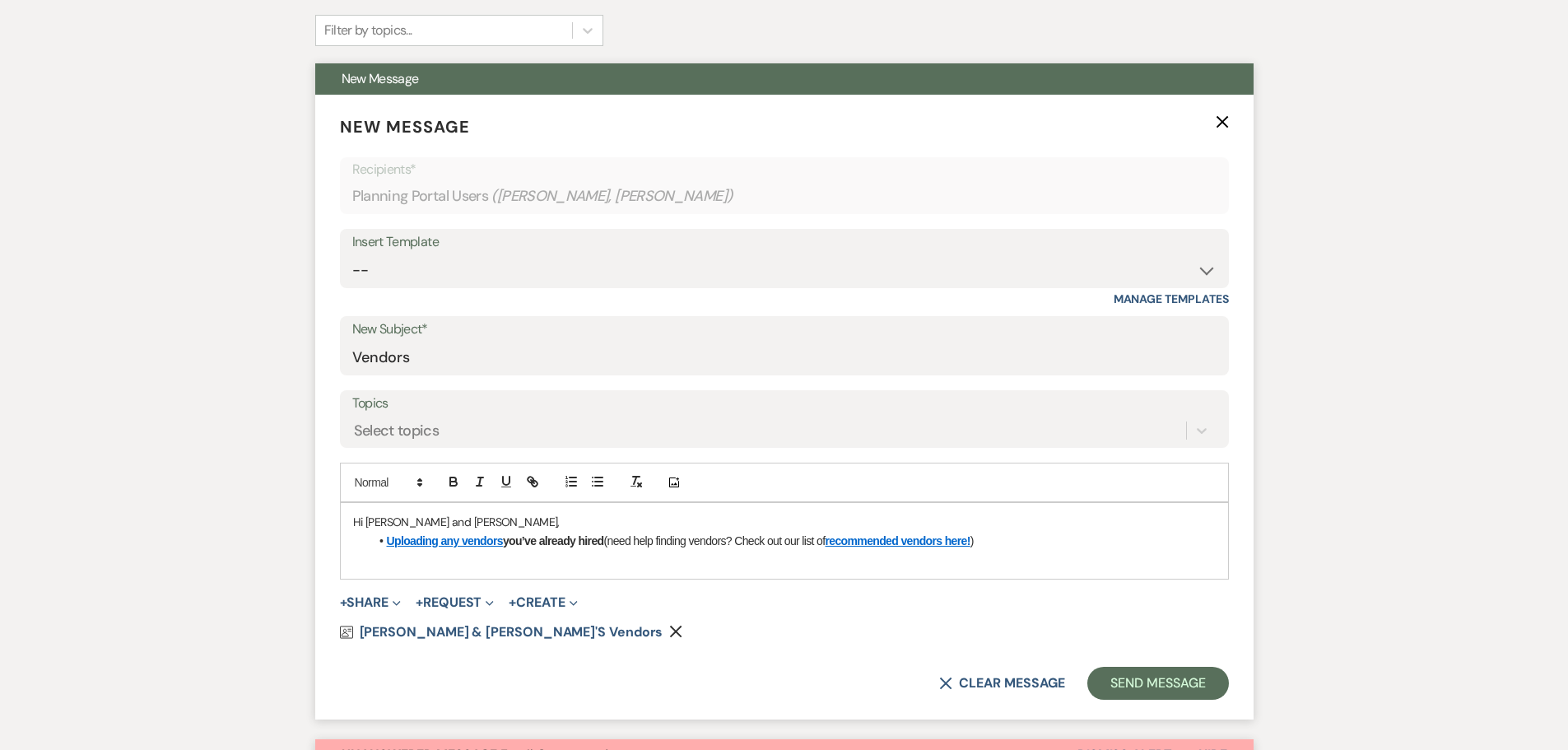
scroll to position [246, 0]
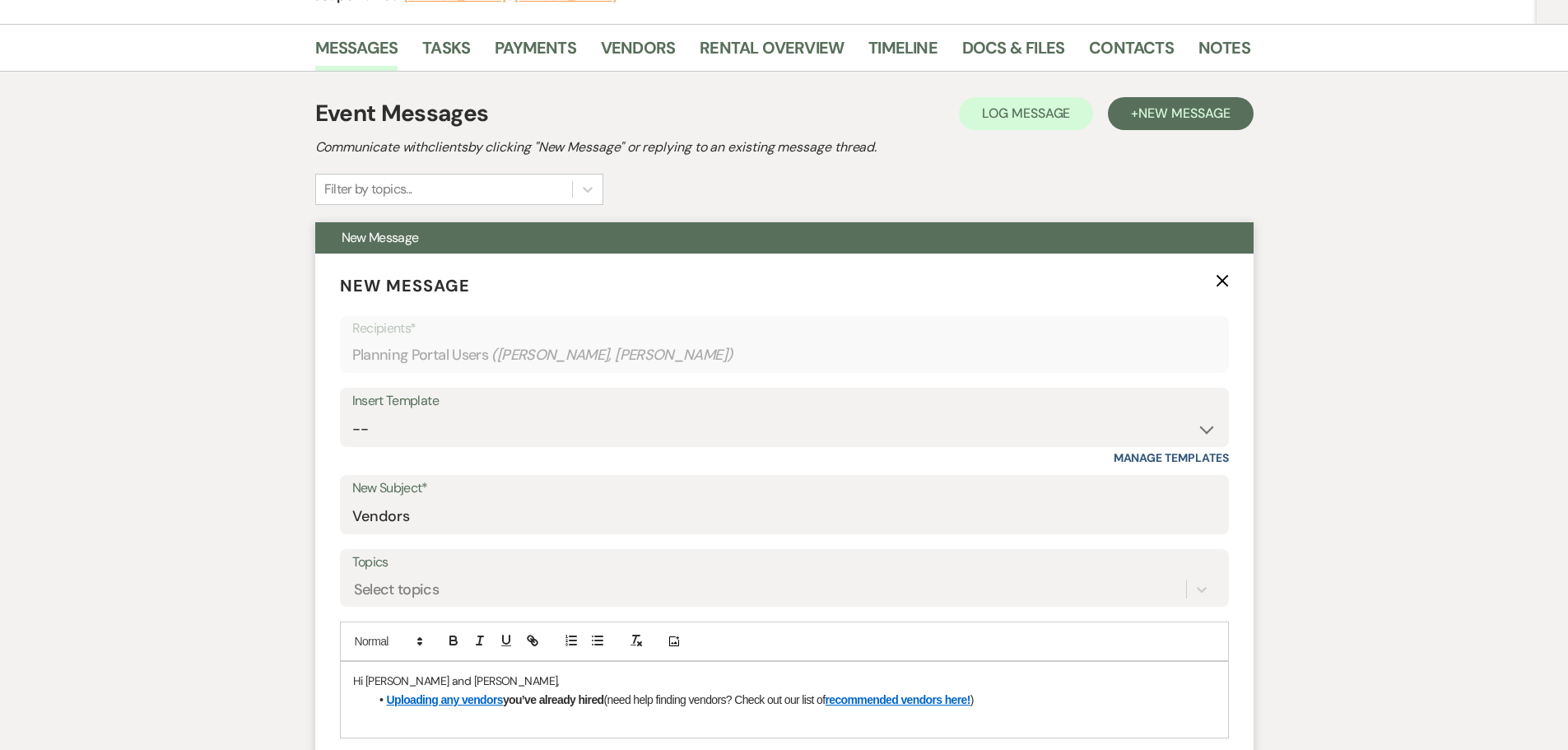
click at [1224, 282] on icon "X" at bounding box center [1223, 281] width 13 height 13
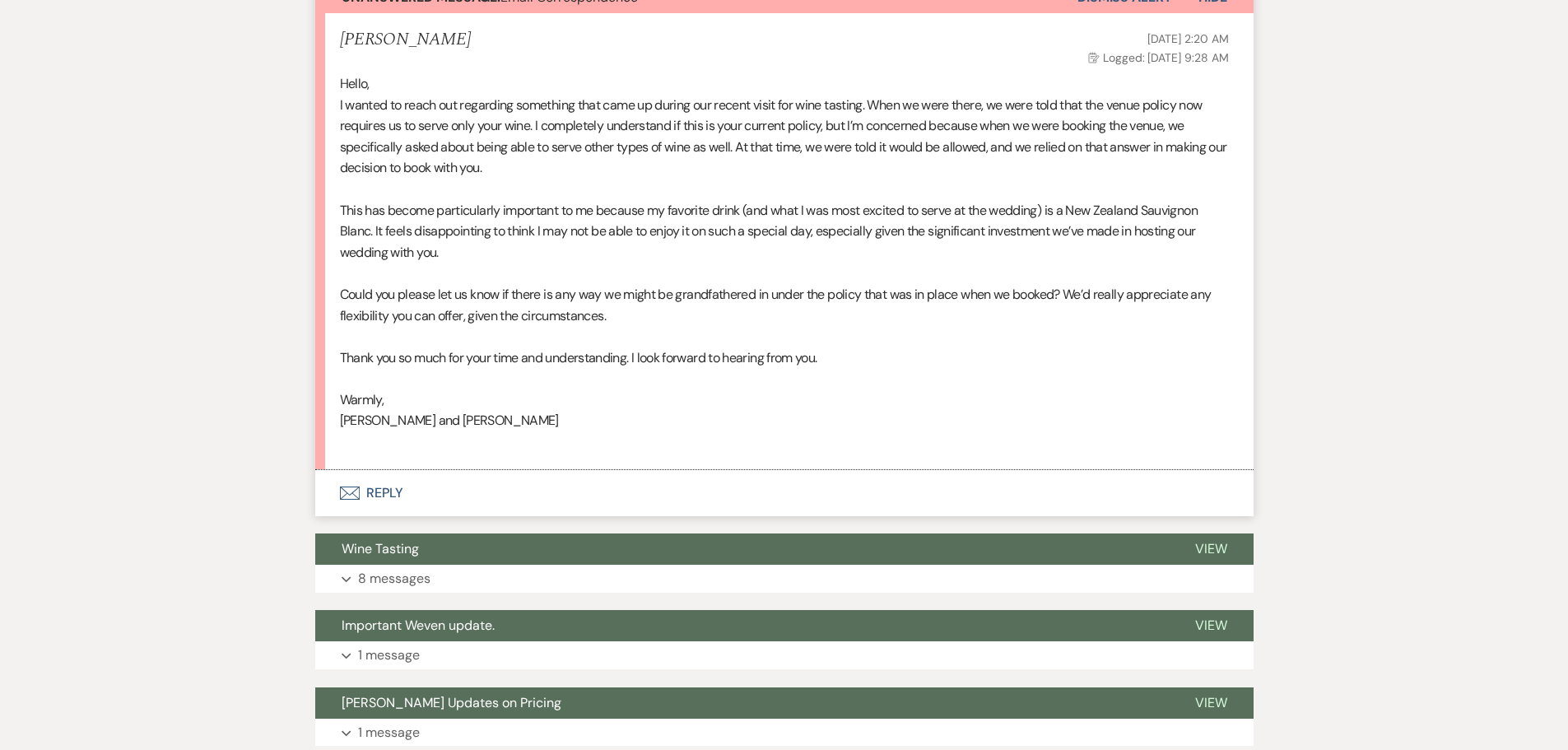
scroll to position [494, 0]
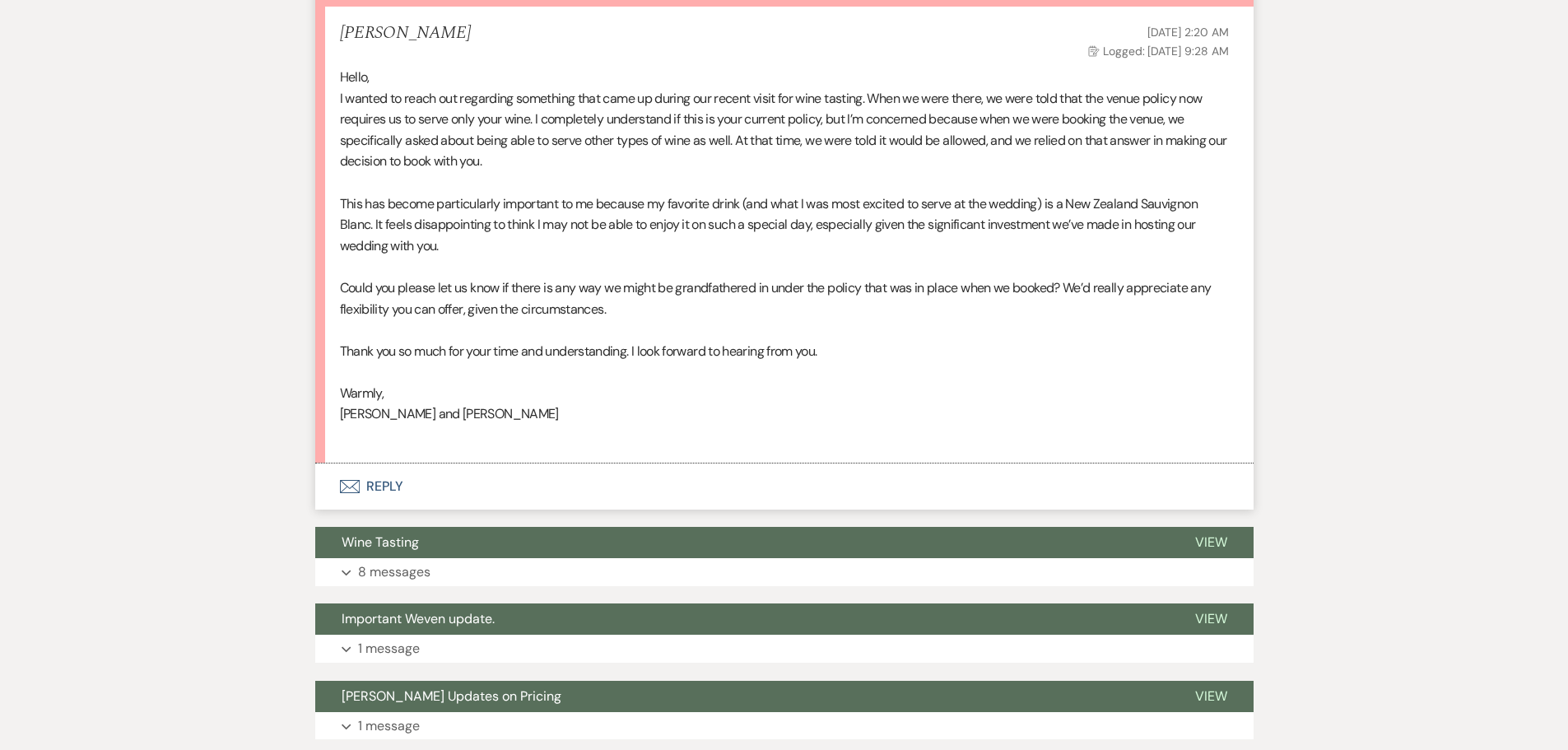
click at [394, 486] on button "Envelope Reply" at bounding box center [784, 486] width 938 height 46
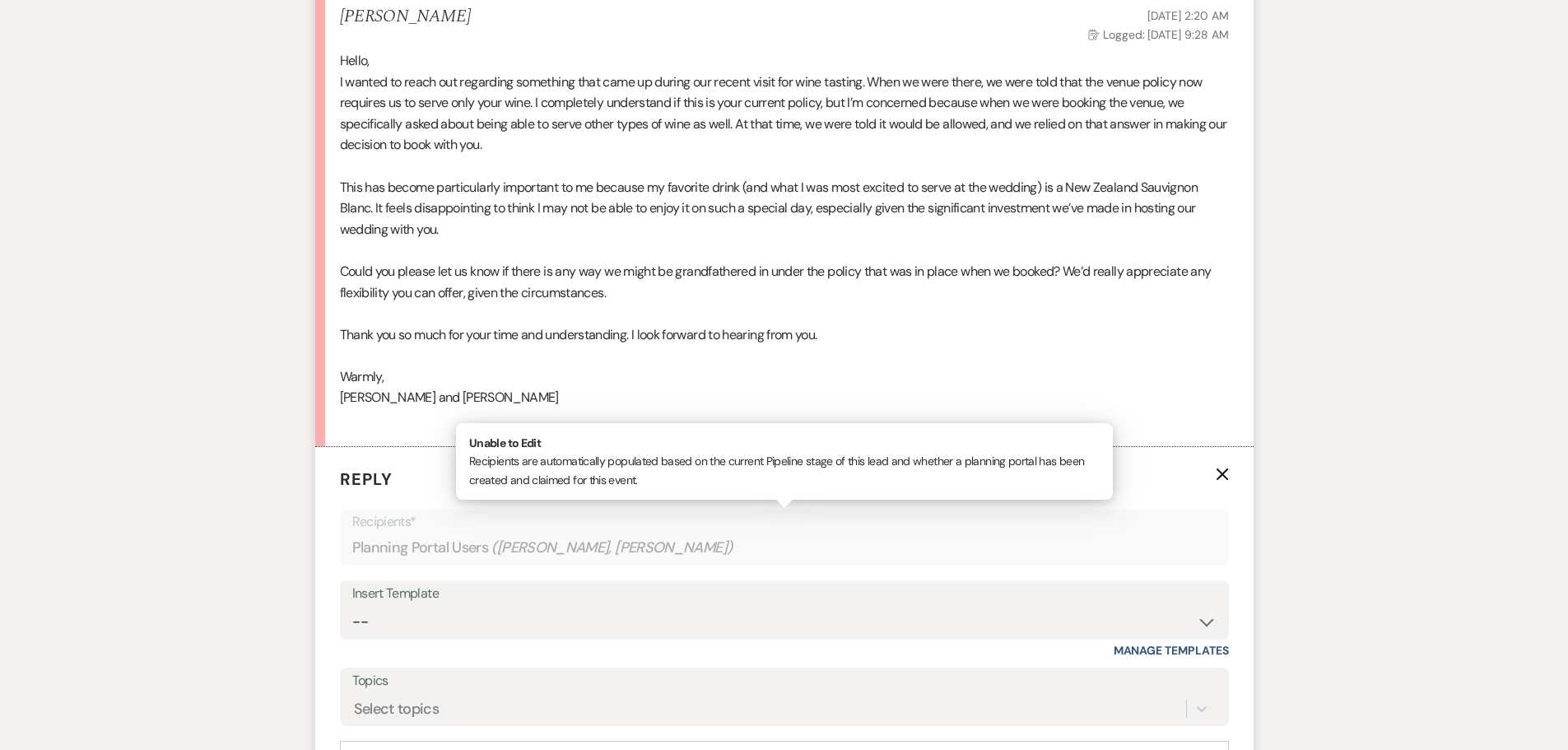
scroll to position [744, 0]
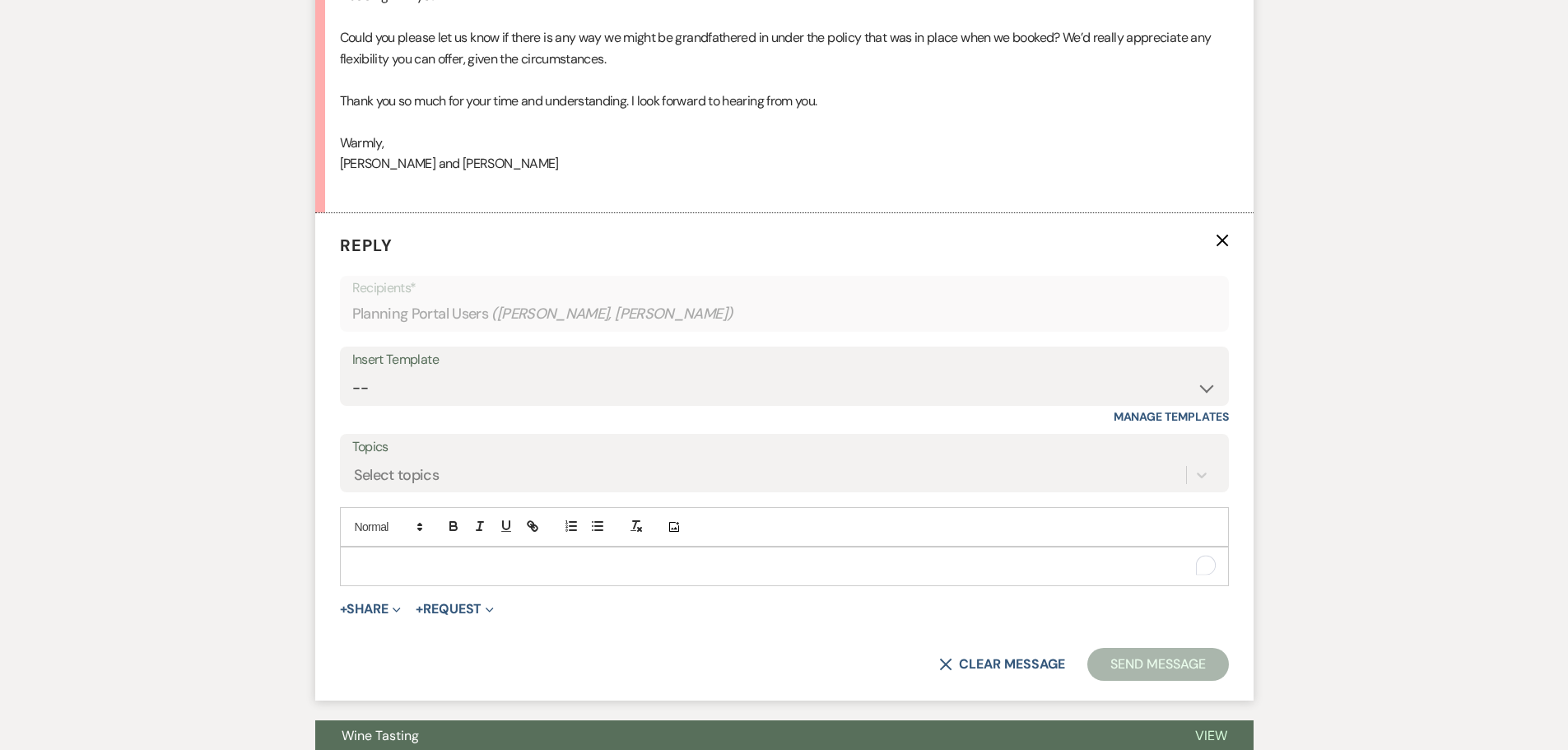
click at [388, 553] on div "To enrich screen reader interactions, please activate Accessibility in Grammarl…" at bounding box center [784, 566] width 887 height 37
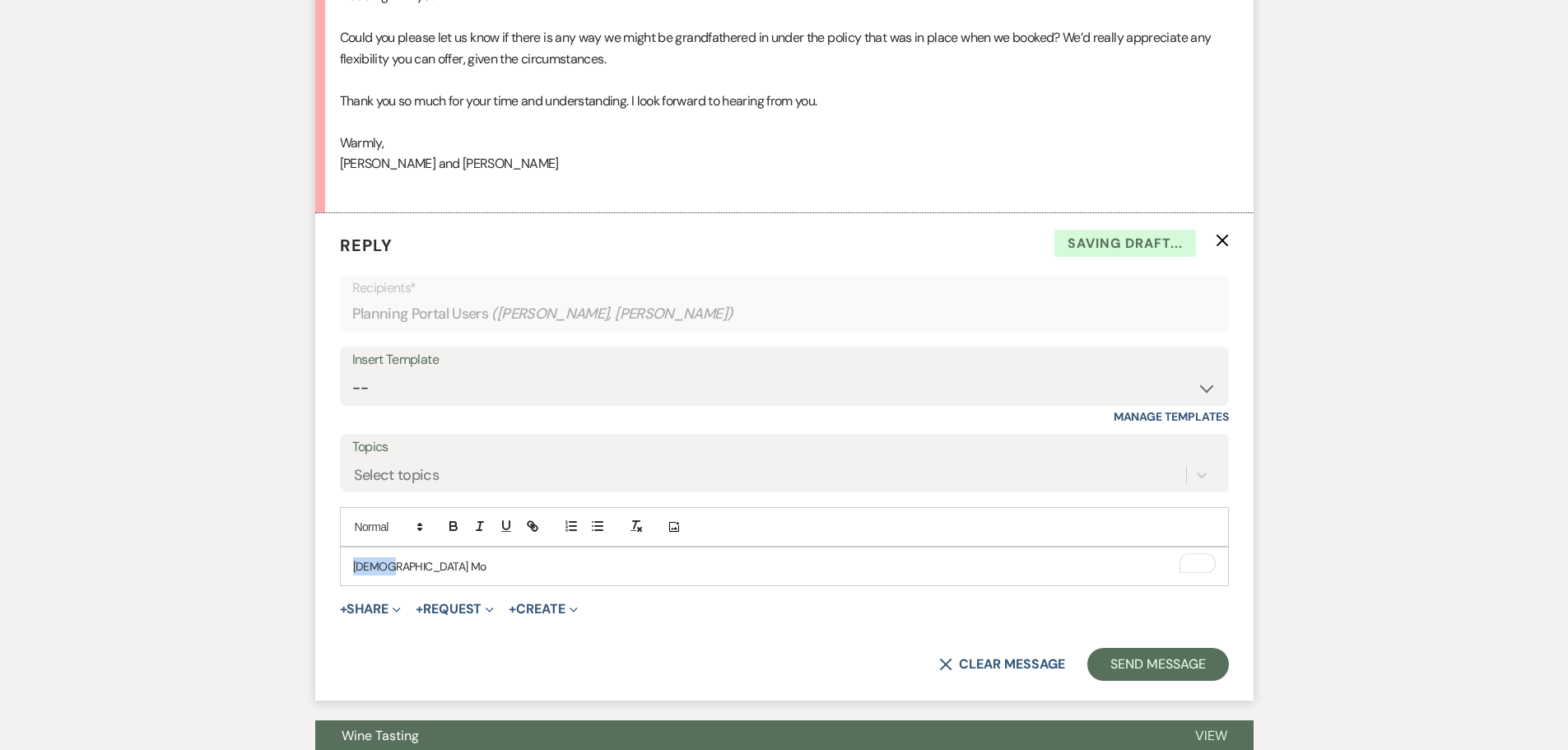
drag, startPoint x: 346, startPoint y: 573, endPoint x: 284, endPoint y: 577, distance: 62.1
click at [284, 577] on div "Messages Tasks Payments Vendors Rental Overview Timeline Docs & Files Contacts …" at bounding box center [784, 280] width 1568 height 1507
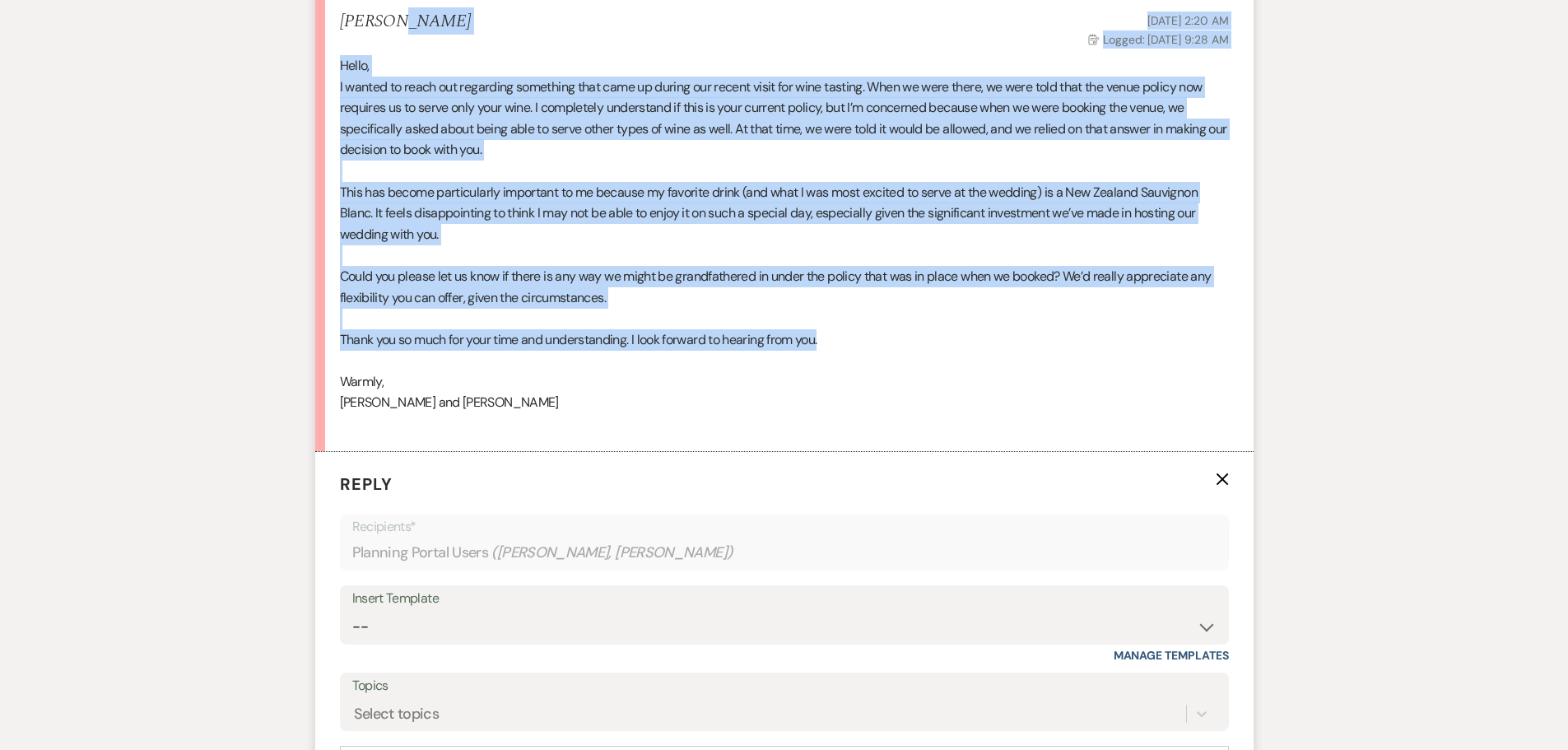
scroll to position [415, 0]
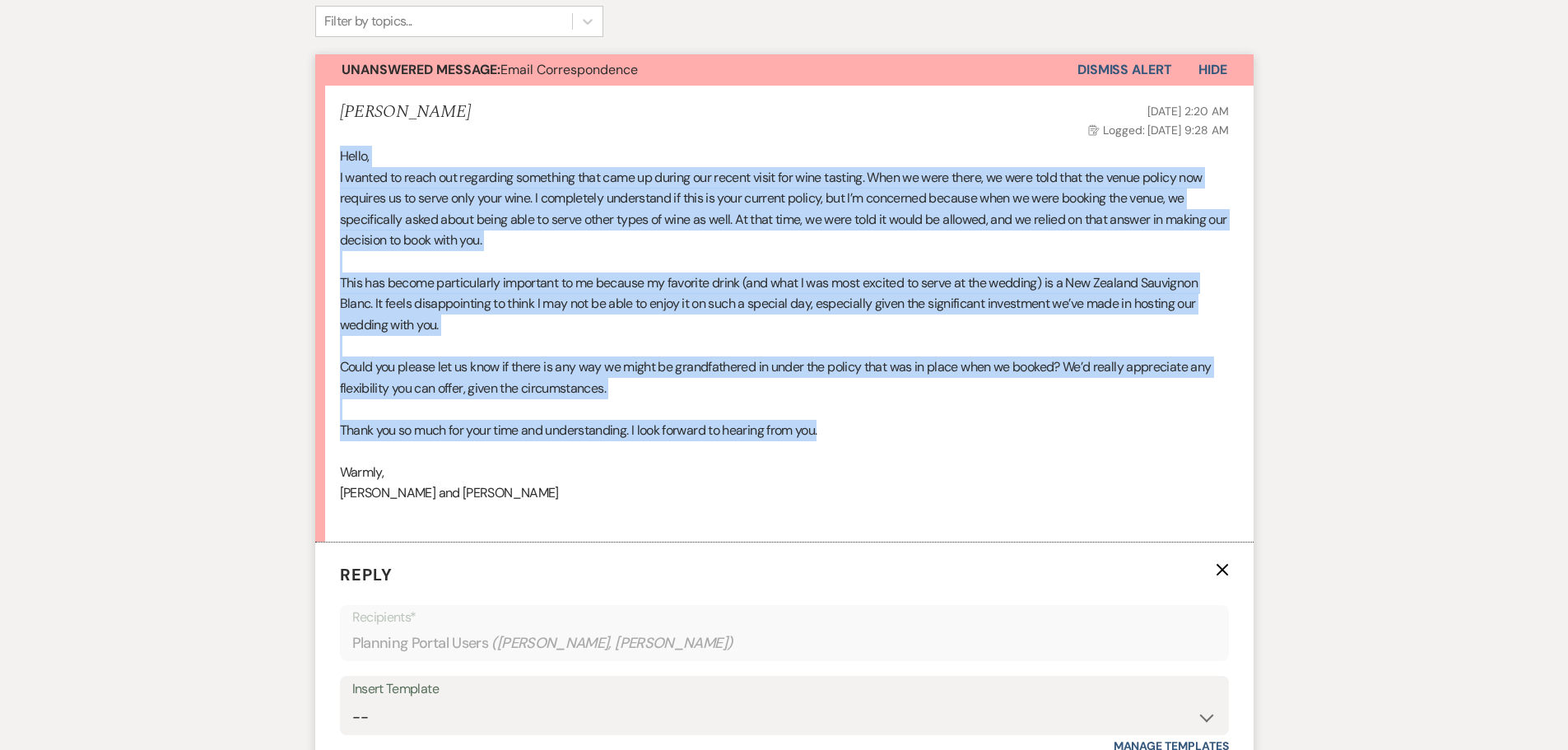
drag, startPoint x: 861, startPoint y: 271, endPoint x: 339, endPoint y: 159, distance: 533.9
click at [339, 159] on div "Hello, I wanted to reach out regarding something that came up during our recent…" at bounding box center [784, 336] width 889 height 380
copy div "Lorem, I dolors am conse adi elitseddo eiusmodte inci utla et dolore mag aliqua…"
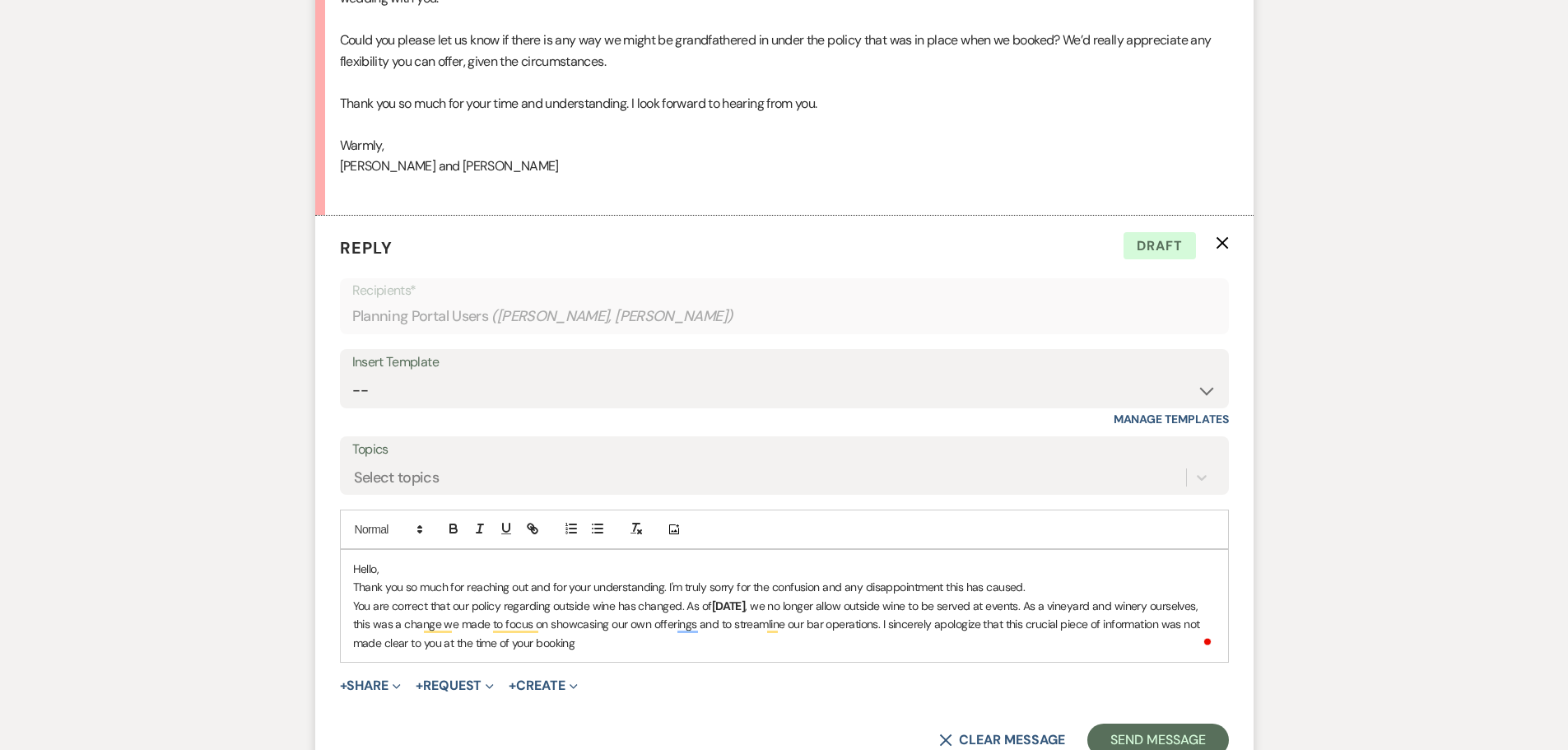
scroll to position [991, 0]
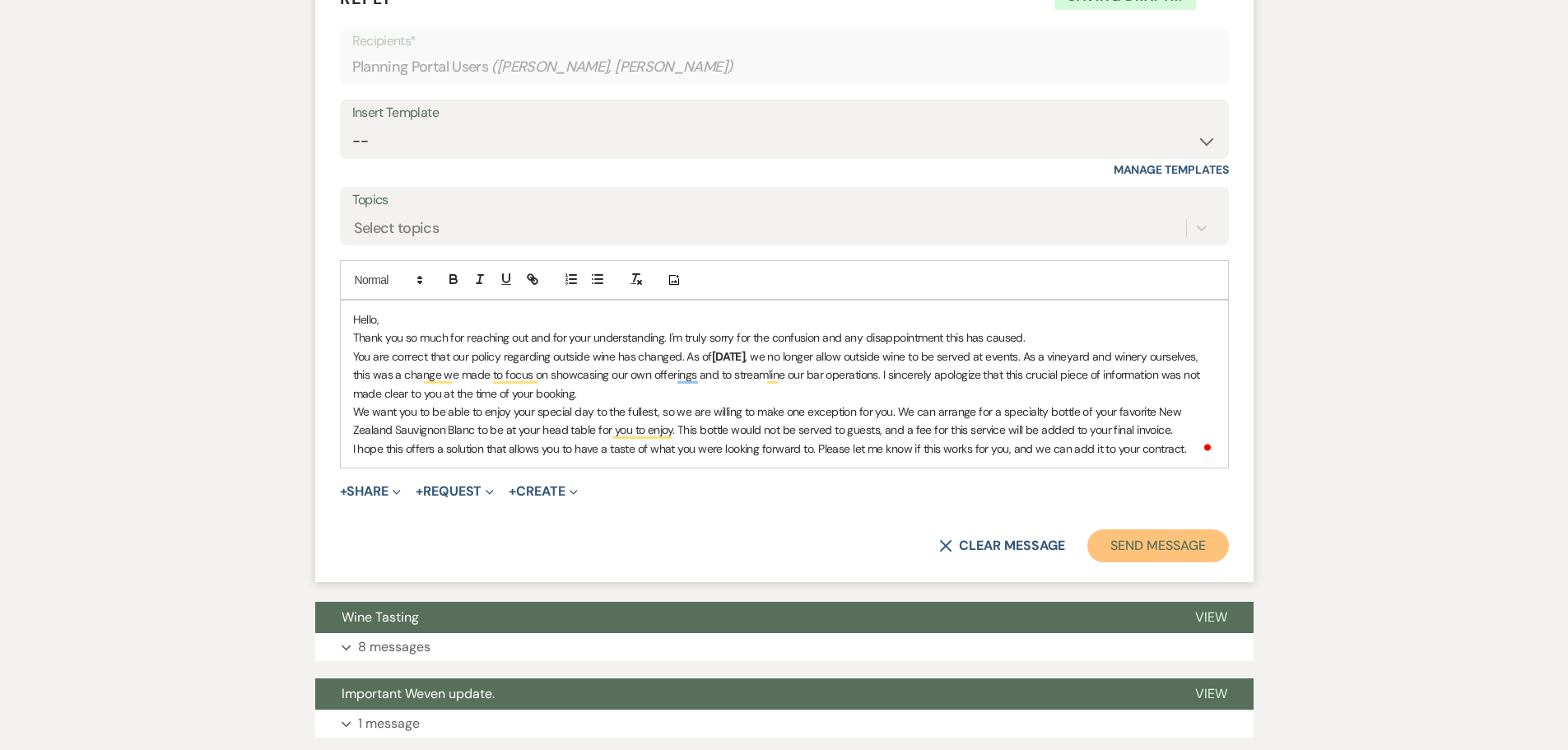
click at [1118, 544] on button "Send Message" at bounding box center [1158, 546] width 141 height 33
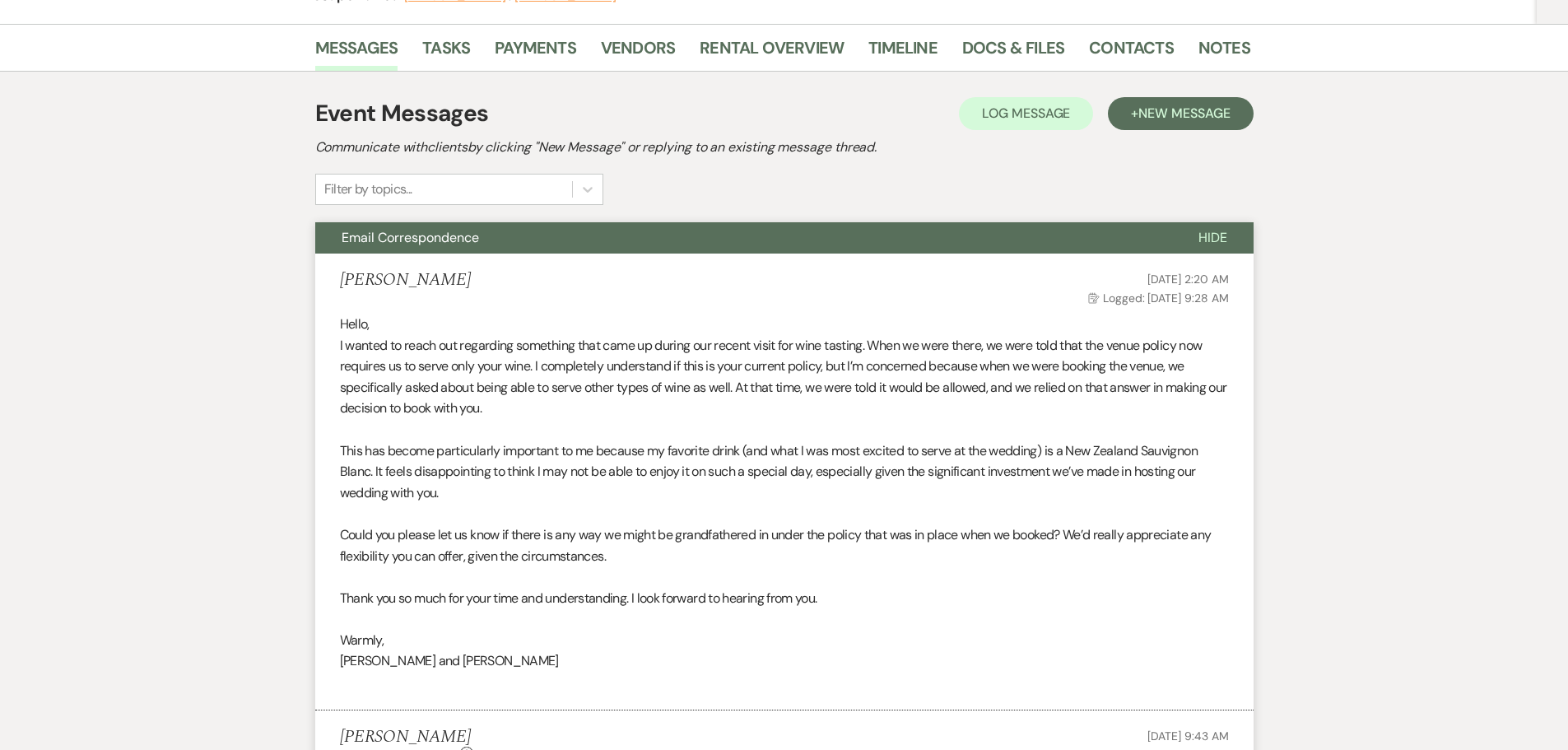
scroll to position [0, 0]
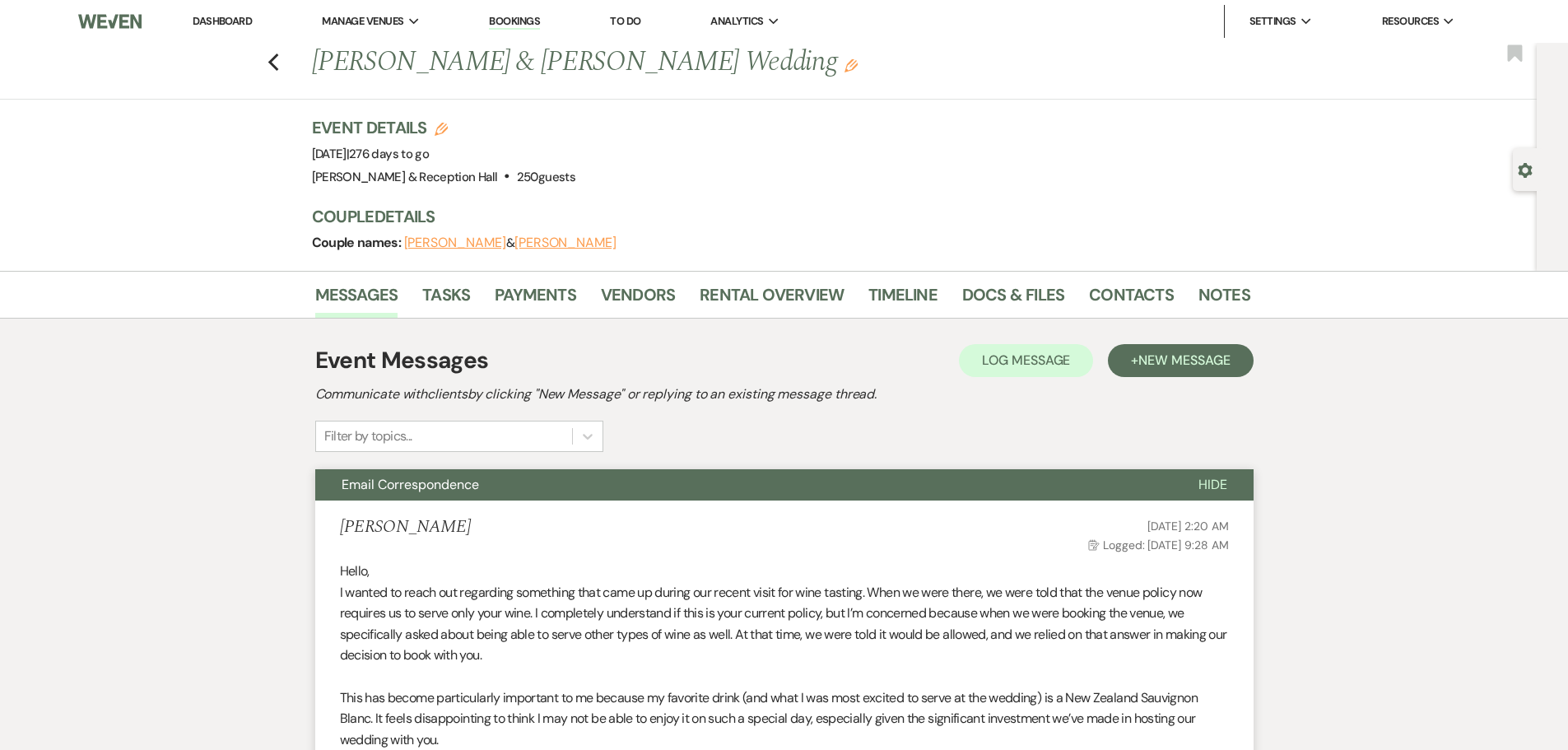
drag, startPoint x: 293, startPoint y: 56, endPoint x: 286, endPoint y: 60, distance: 8.1
click at [293, 56] on div "Previous [PERSON_NAME] & [PERSON_NAME] Wedding Edit Bookmark" at bounding box center [763, 71] width 1545 height 57
click at [276, 61] on use "button" at bounding box center [272, 62] width 11 height 18
select select "2"
select select "8"
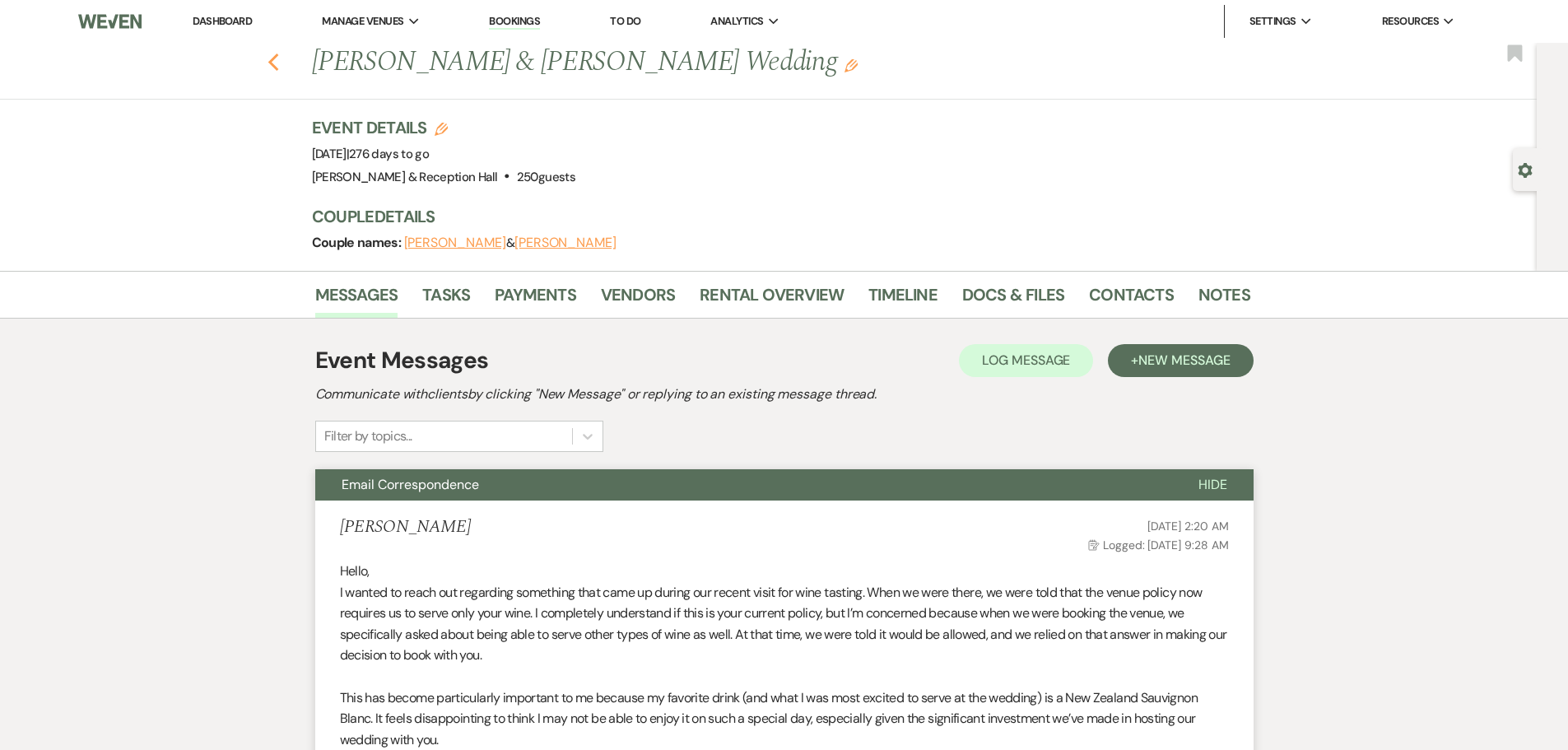
select select "5"
select select "8"
select select "5"
select select "8"
select select "5"
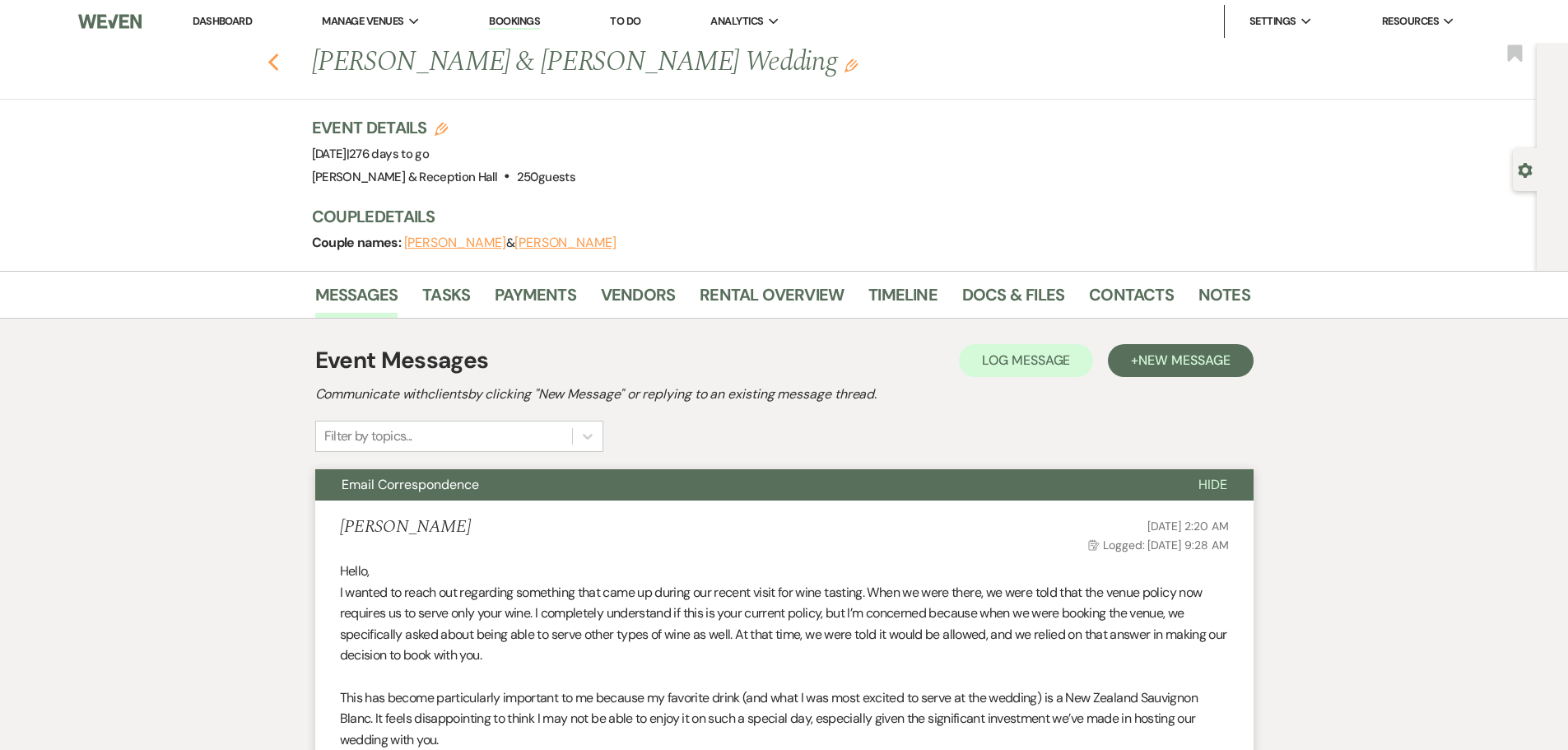
select select "8"
select select "5"
select select "8"
select select "5"
select select "8"
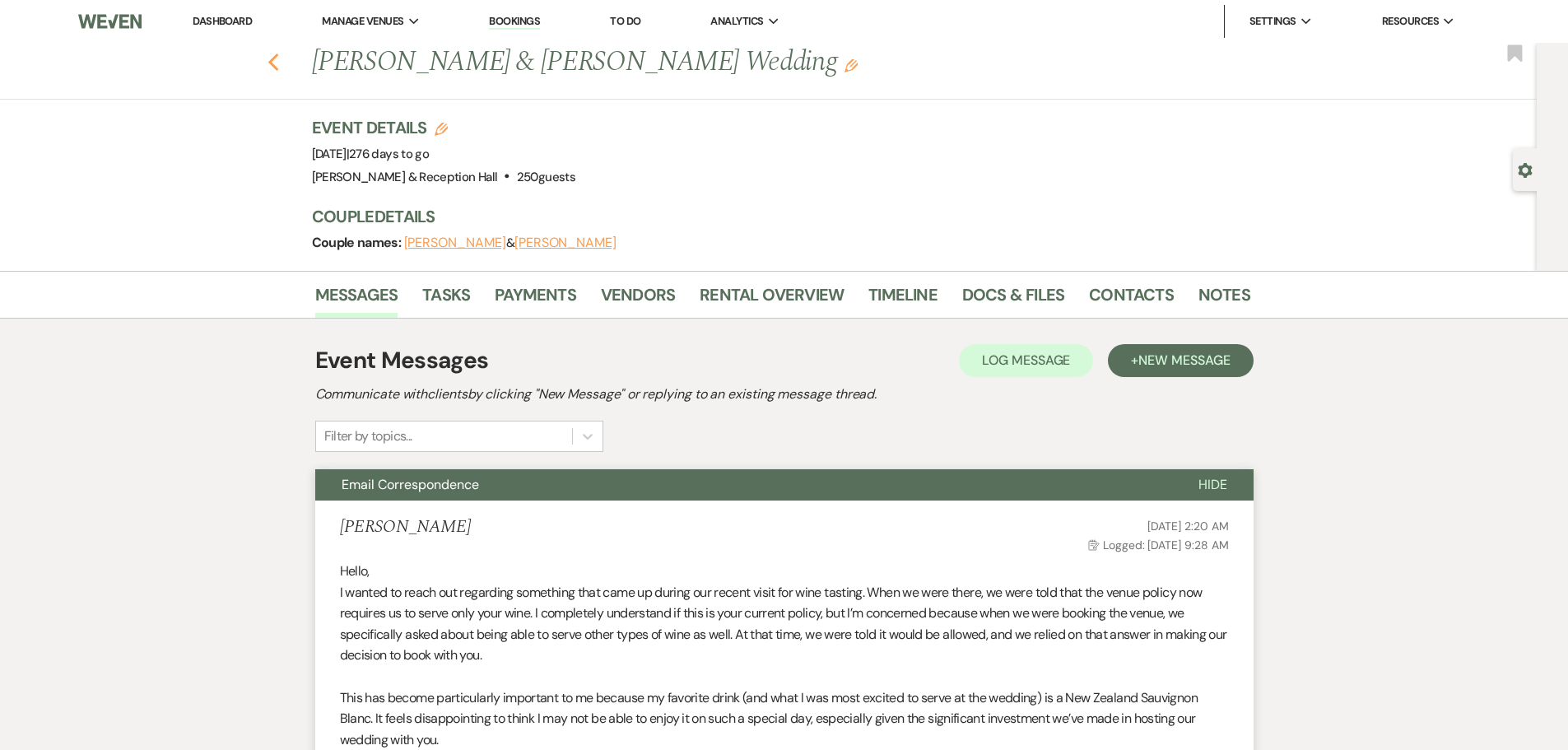
select select "6"
select select "8"
select select "5"
select select "8"
select select "5"
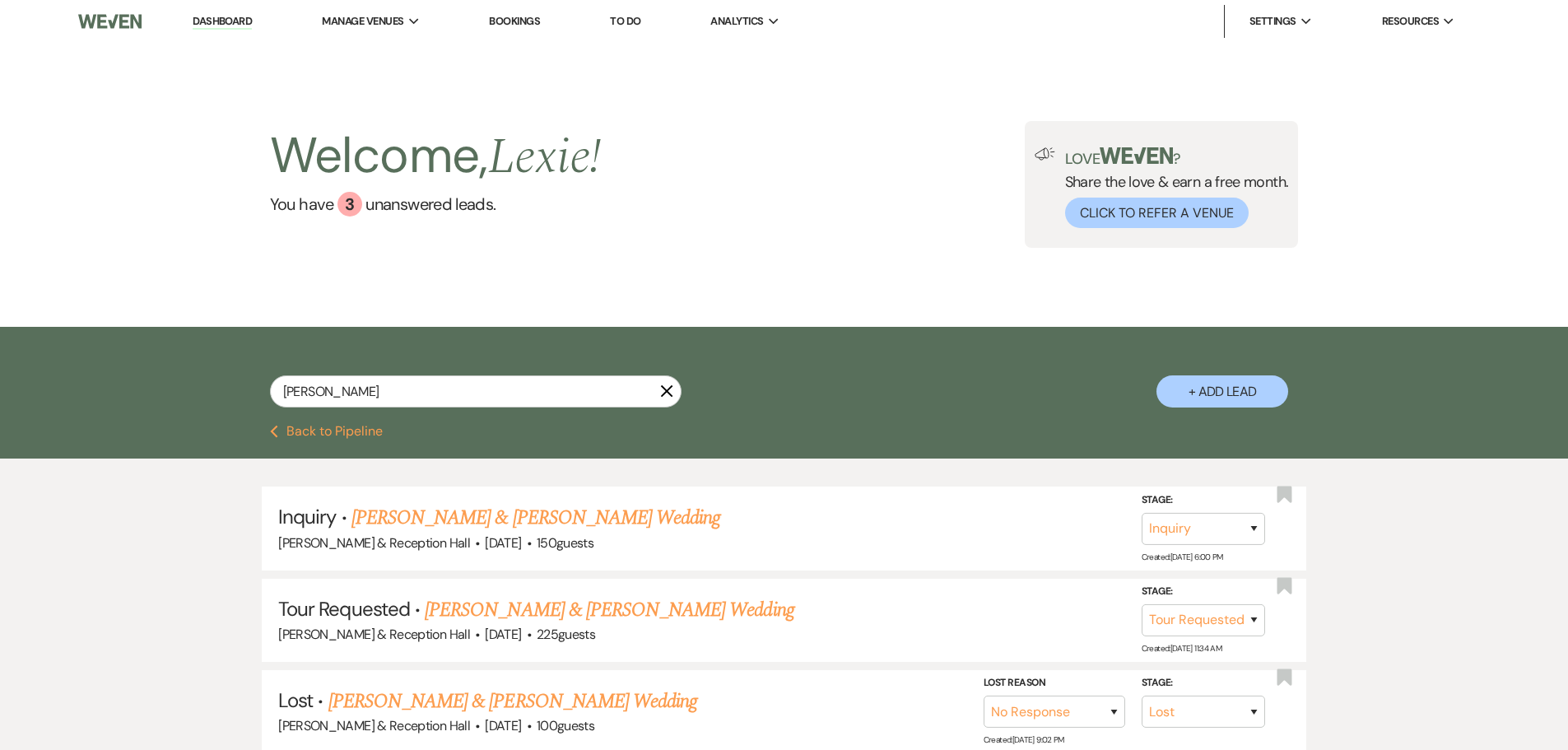
click at [301, 434] on button "Previous Back to Pipeline" at bounding box center [326, 432] width 113 height 13
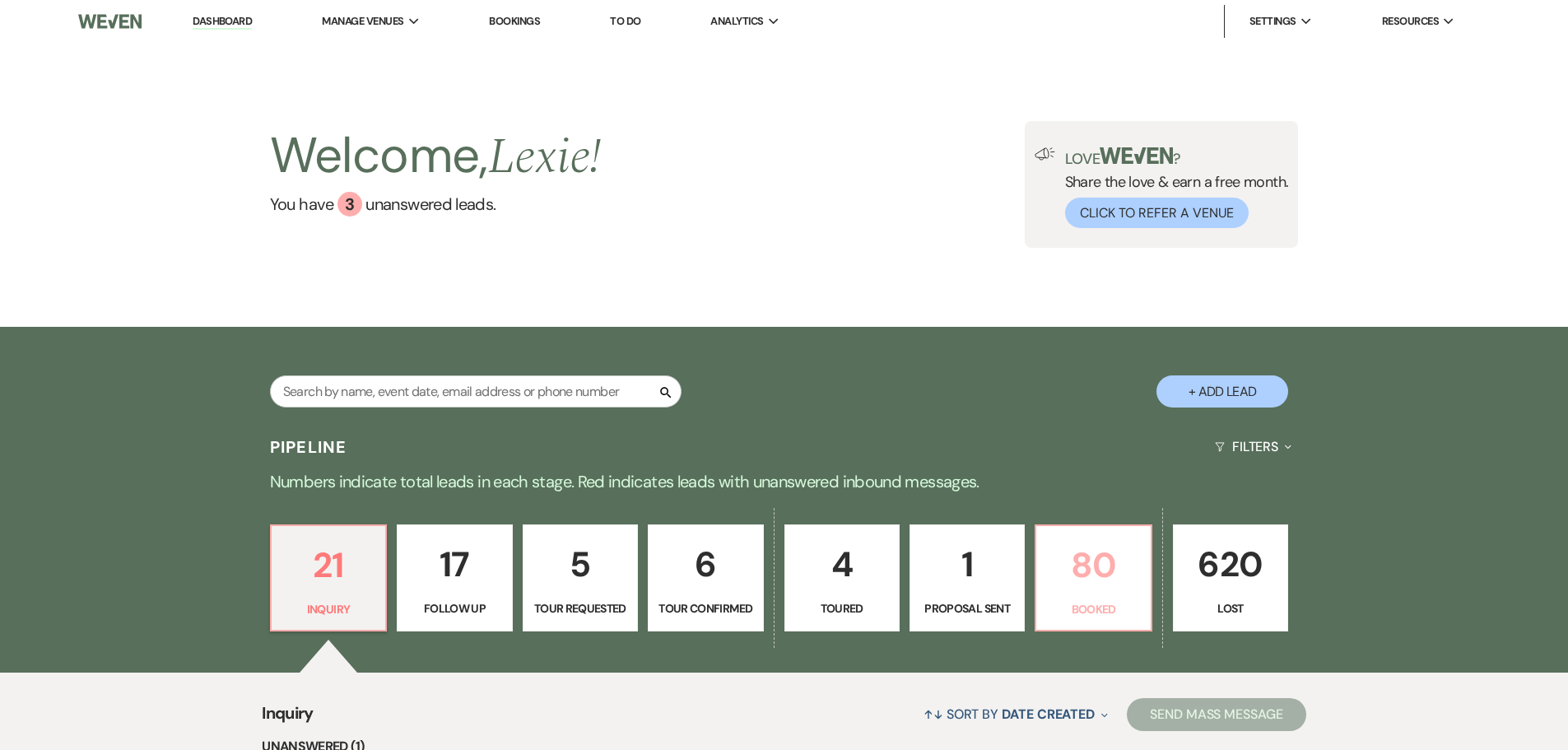
click at [1125, 590] on p "80" at bounding box center [1093, 565] width 94 height 56
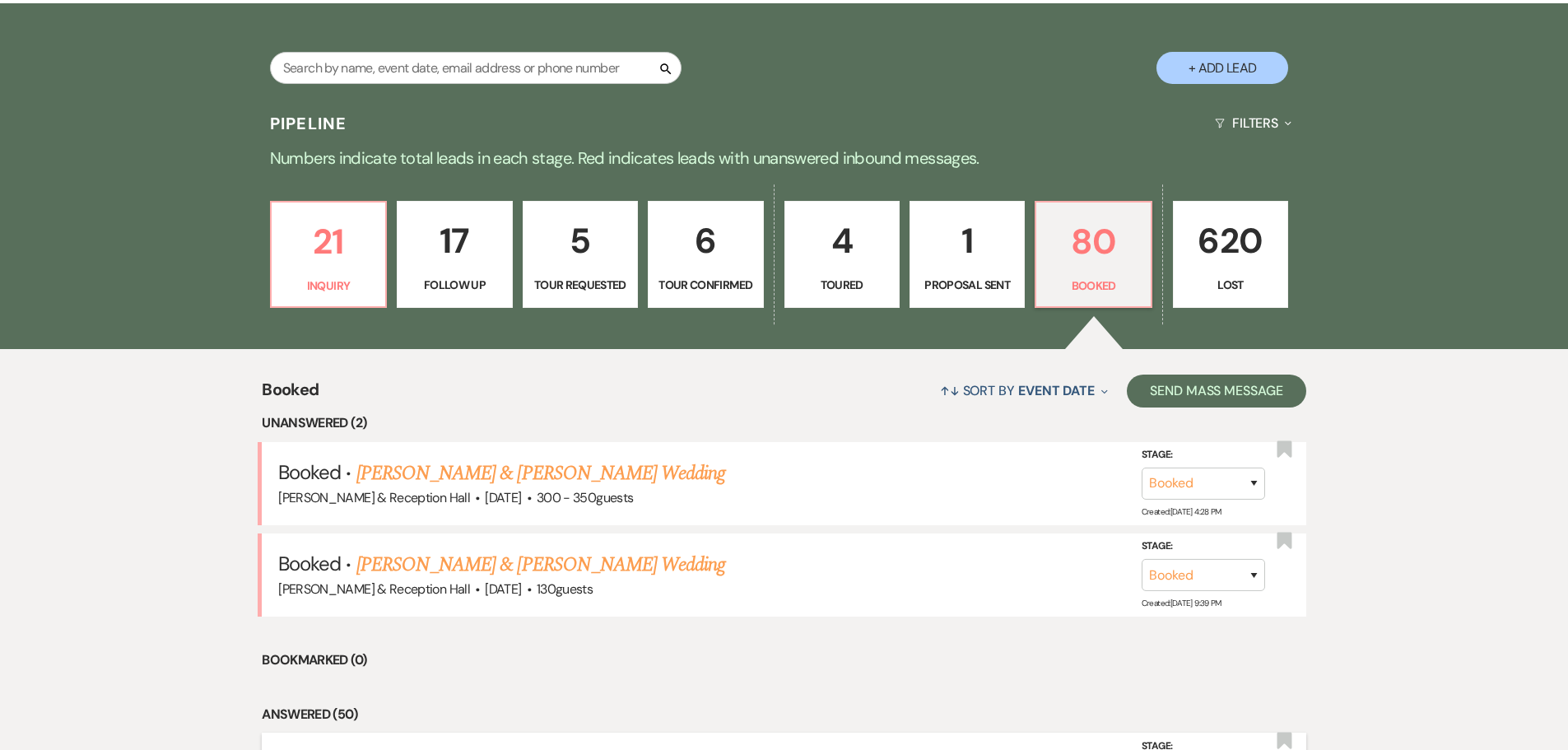
scroll to position [537, 0]
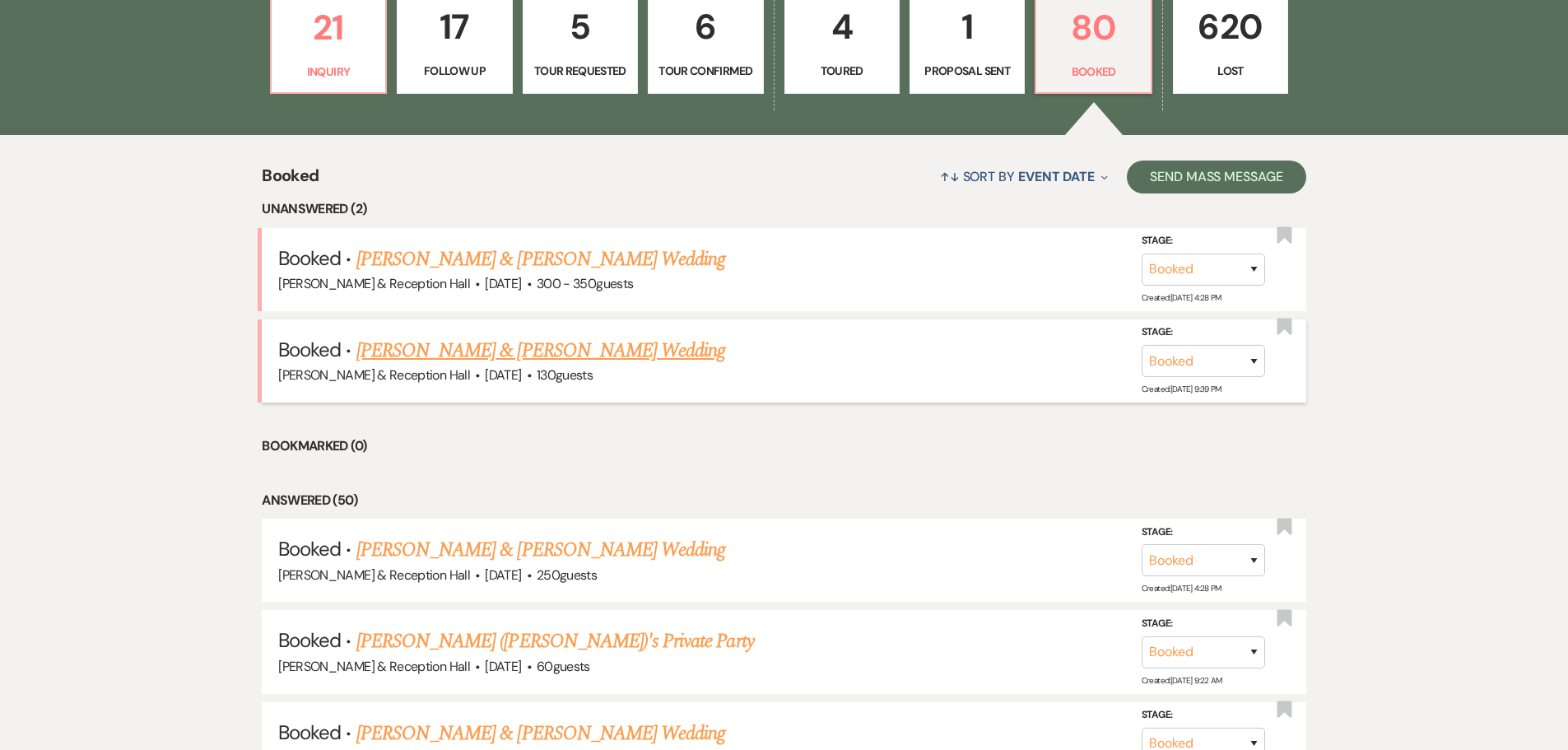
click at [537, 358] on link "[PERSON_NAME] & [PERSON_NAME] Wedding" at bounding box center [541, 350] width 368 height 30
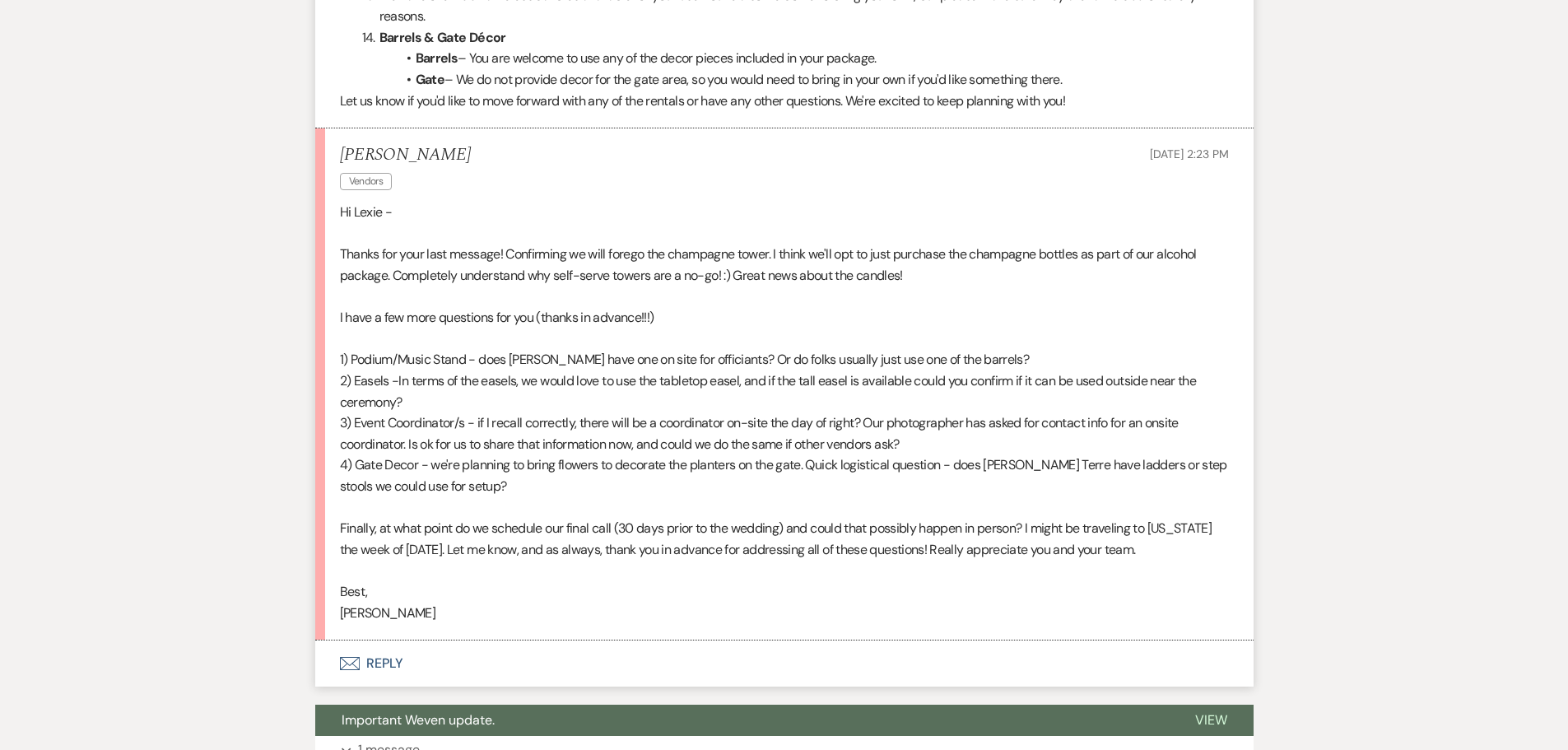
scroll to position [4938, 0]
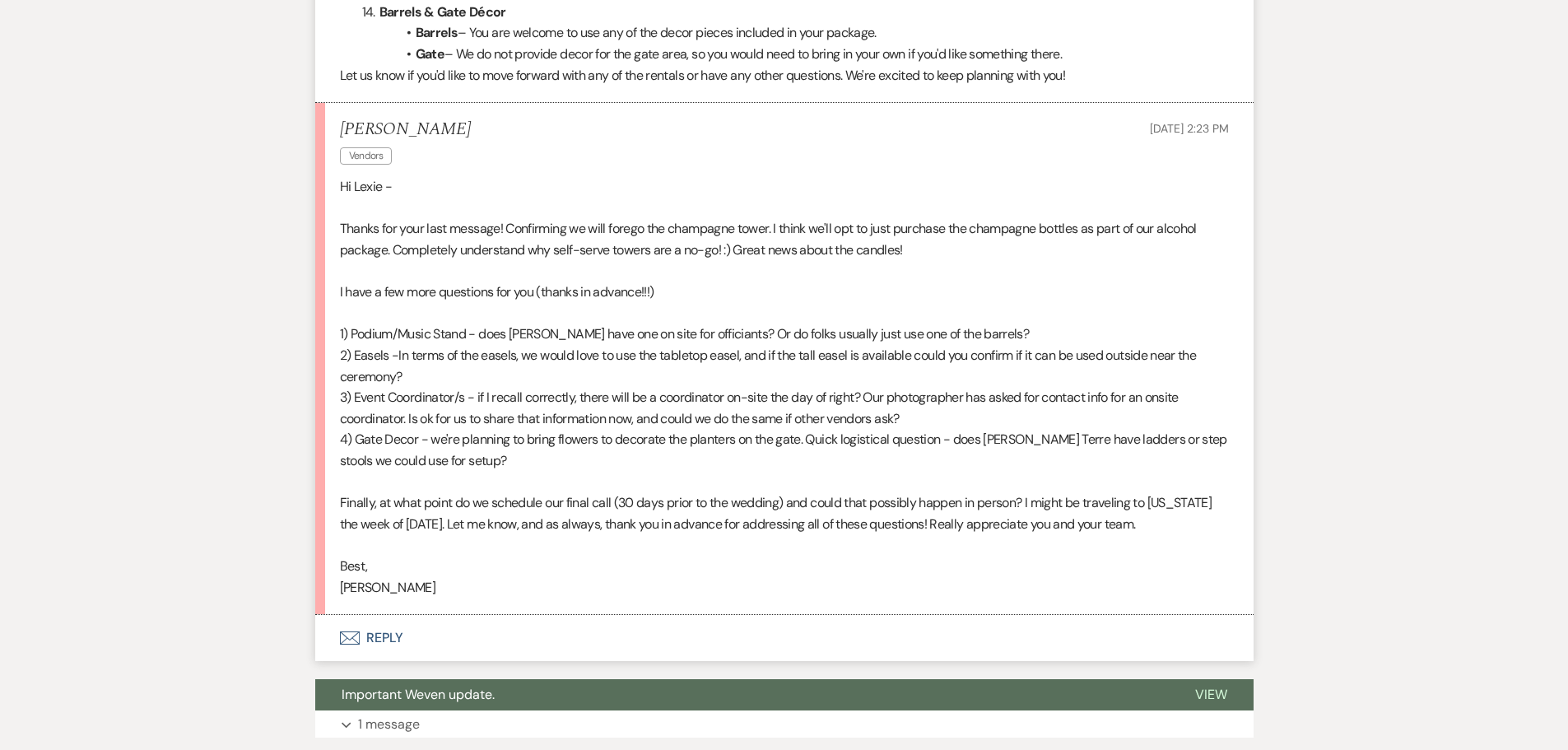
click at [357, 618] on button "Envelope Reply" at bounding box center [784, 638] width 938 height 46
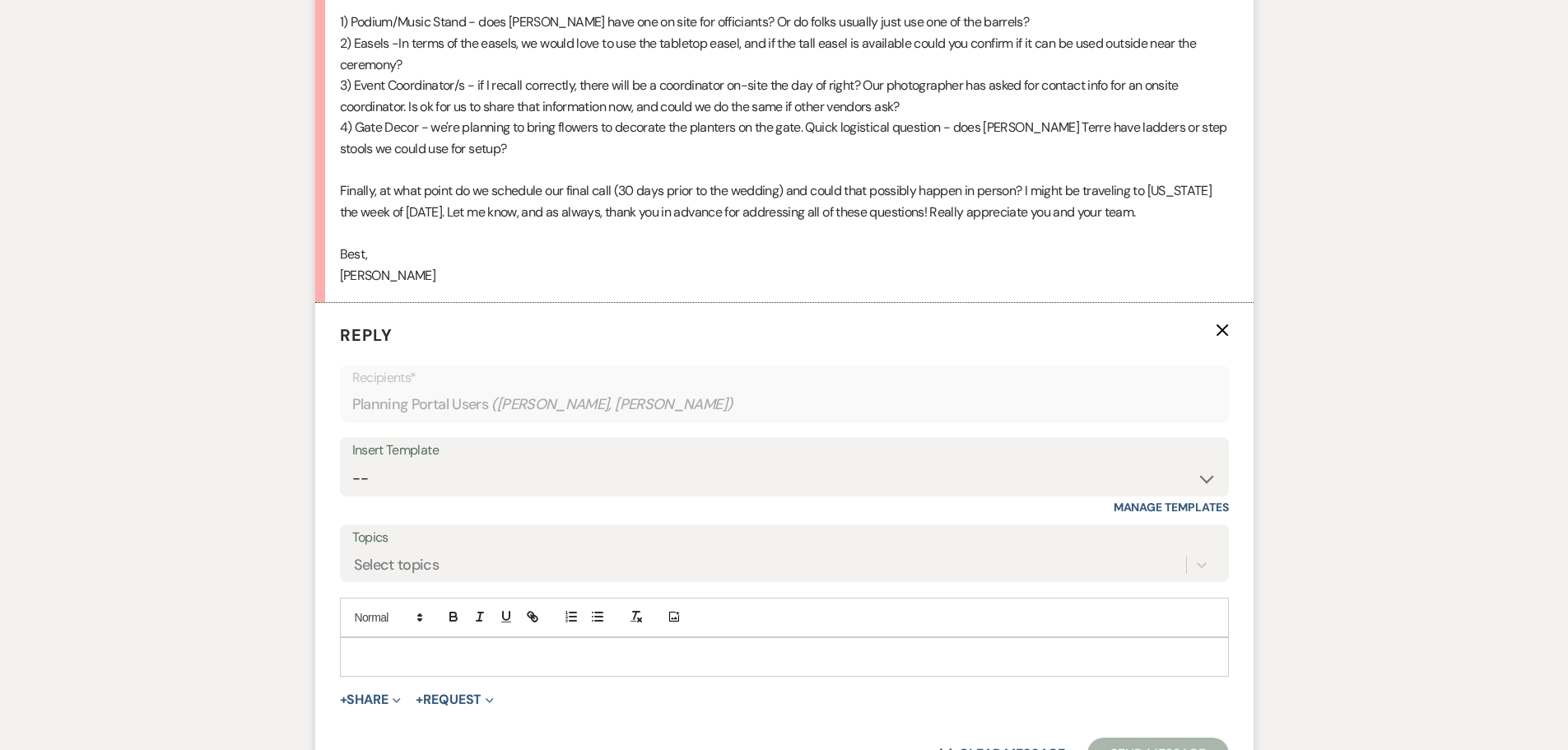
scroll to position [5340, 0]
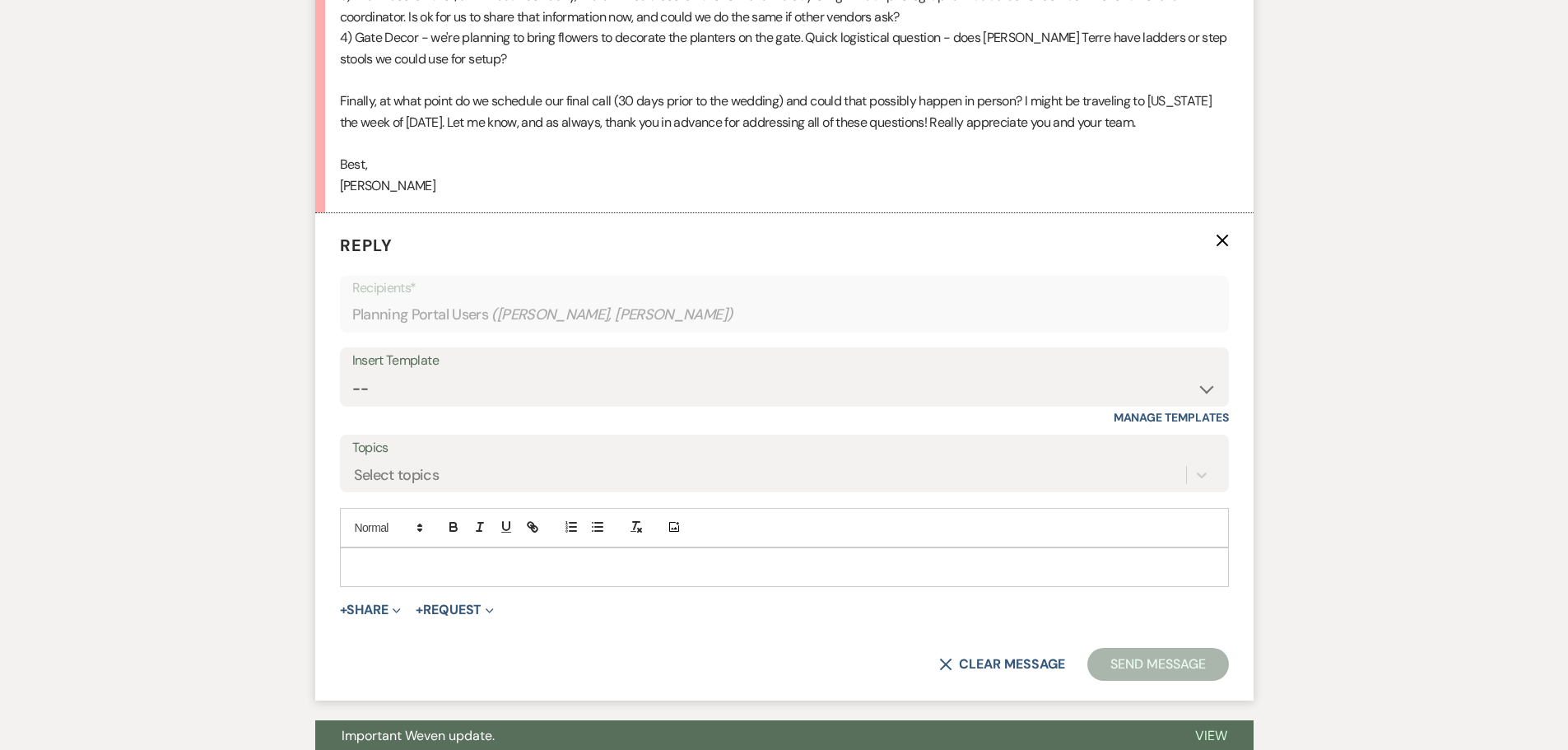
click at [395, 563] on p at bounding box center [784, 567] width 862 height 18
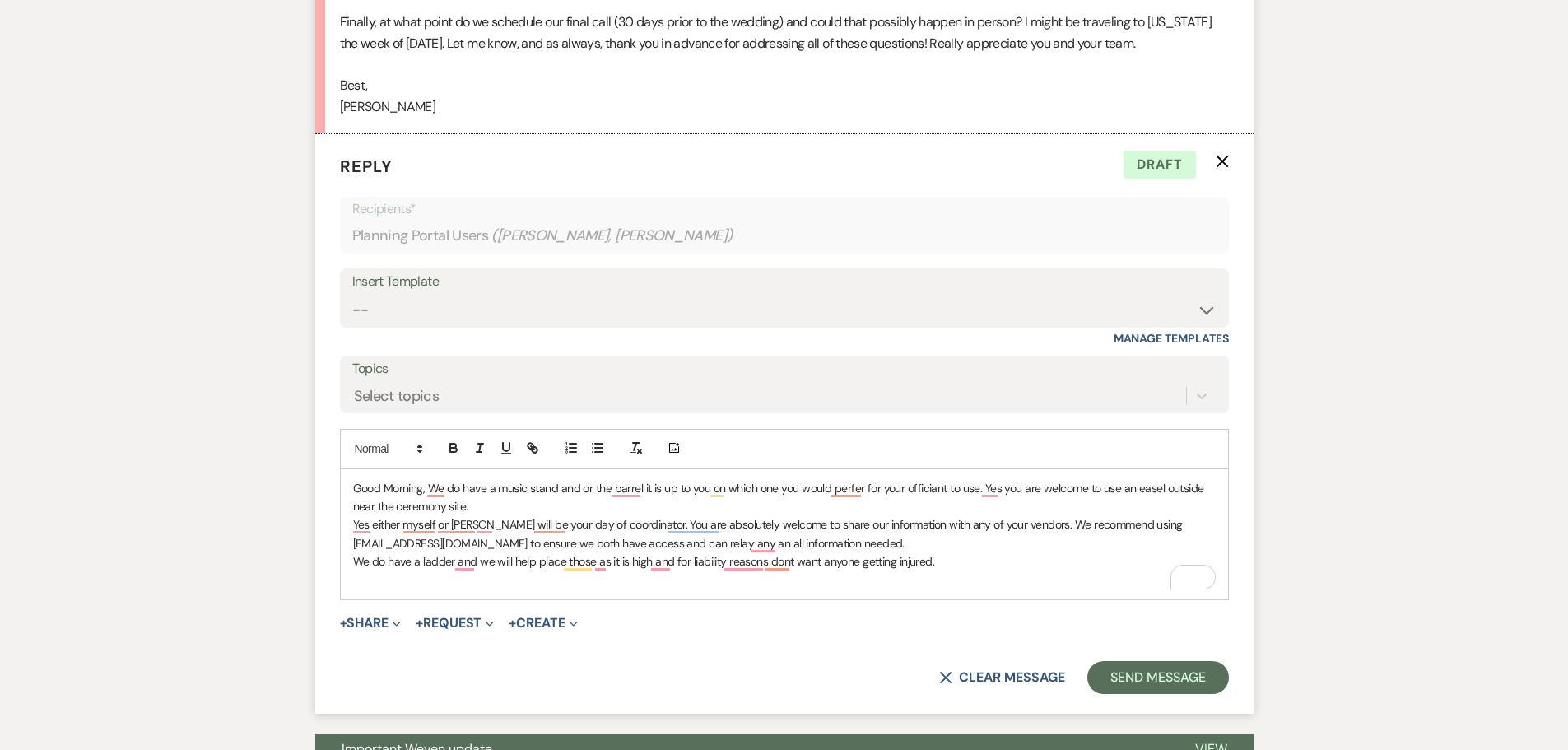
scroll to position [5423, 0]
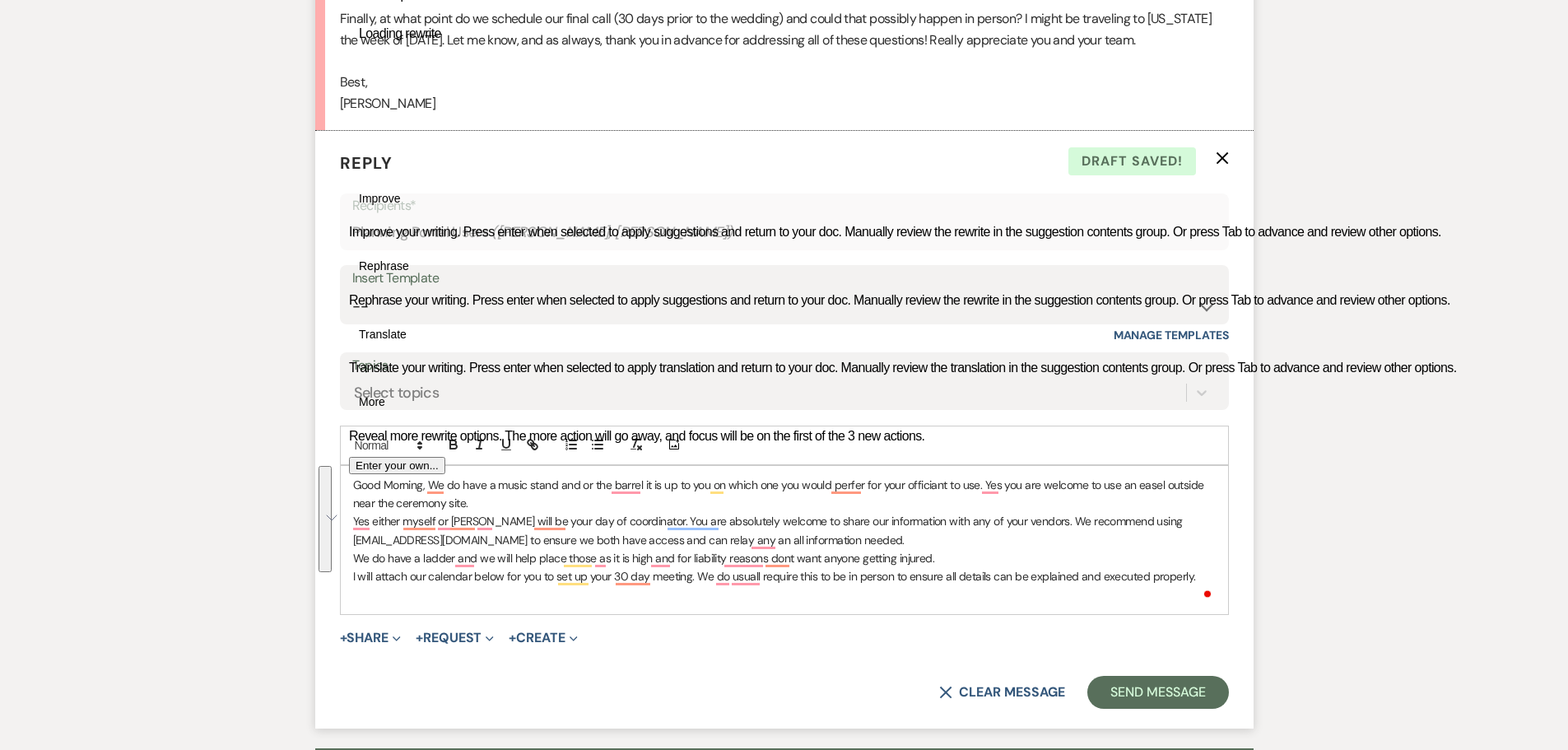
drag, startPoint x: 1173, startPoint y: 583, endPoint x: 352, endPoint y: 485, distance: 826.8
click at [352, 485] on div "Good Morning, We do have a music stand and or the barrel it is up to you on whi…" at bounding box center [784, 540] width 887 height 149
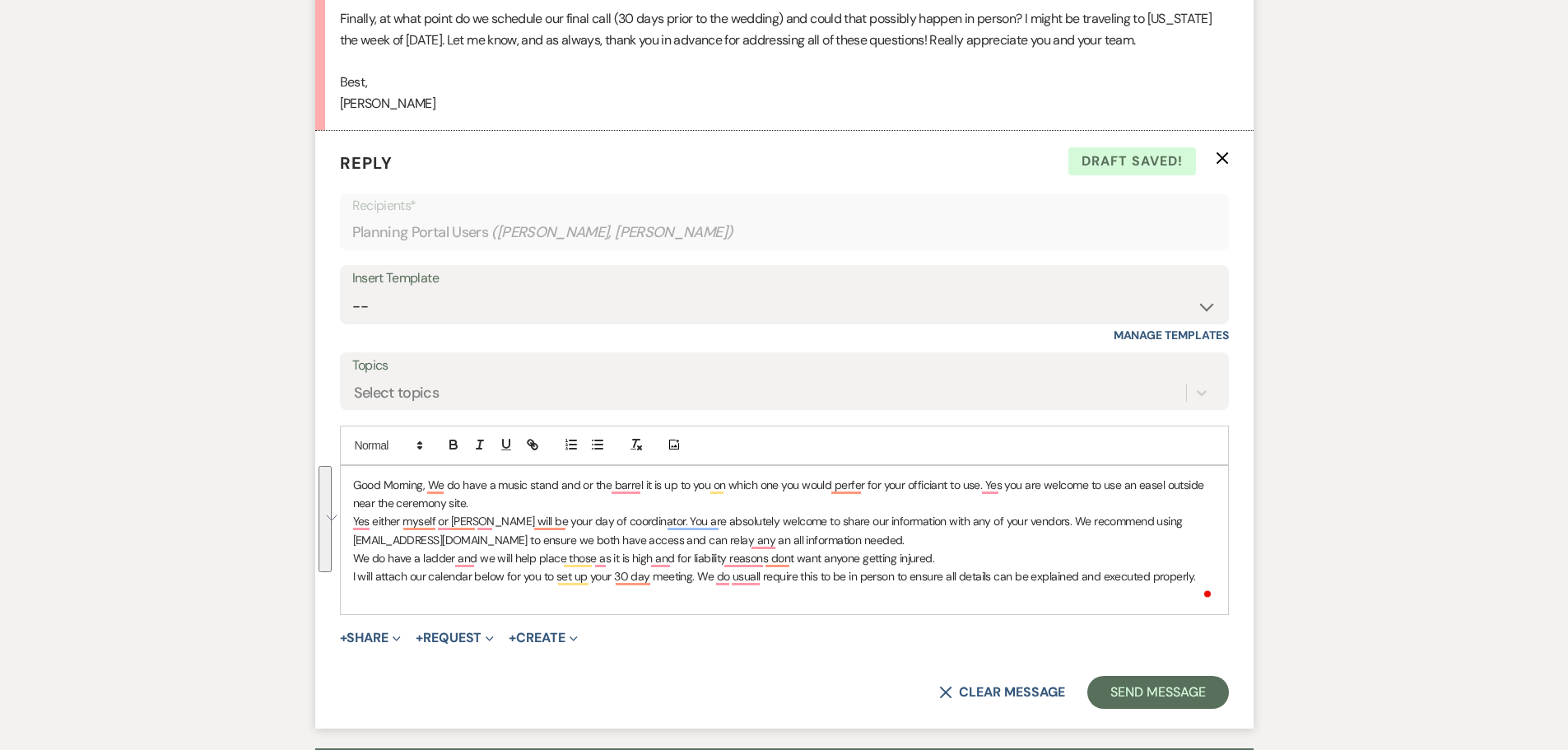
copy div "Good Morning, We do have a music stand and or the barrel it is up to you on whi…"
click at [976, 543] on p "Yes either myself or [PERSON_NAME] will be your day of coordinator. You are abs…" at bounding box center [784, 530] width 862 height 37
click at [1193, 566] on p "We do have a ladder and we will help place those as it is high and for liabilit…" at bounding box center [784, 557] width 862 height 18
drag, startPoint x: 1197, startPoint y: 579, endPoint x: 241, endPoint y: 476, distance: 961.5
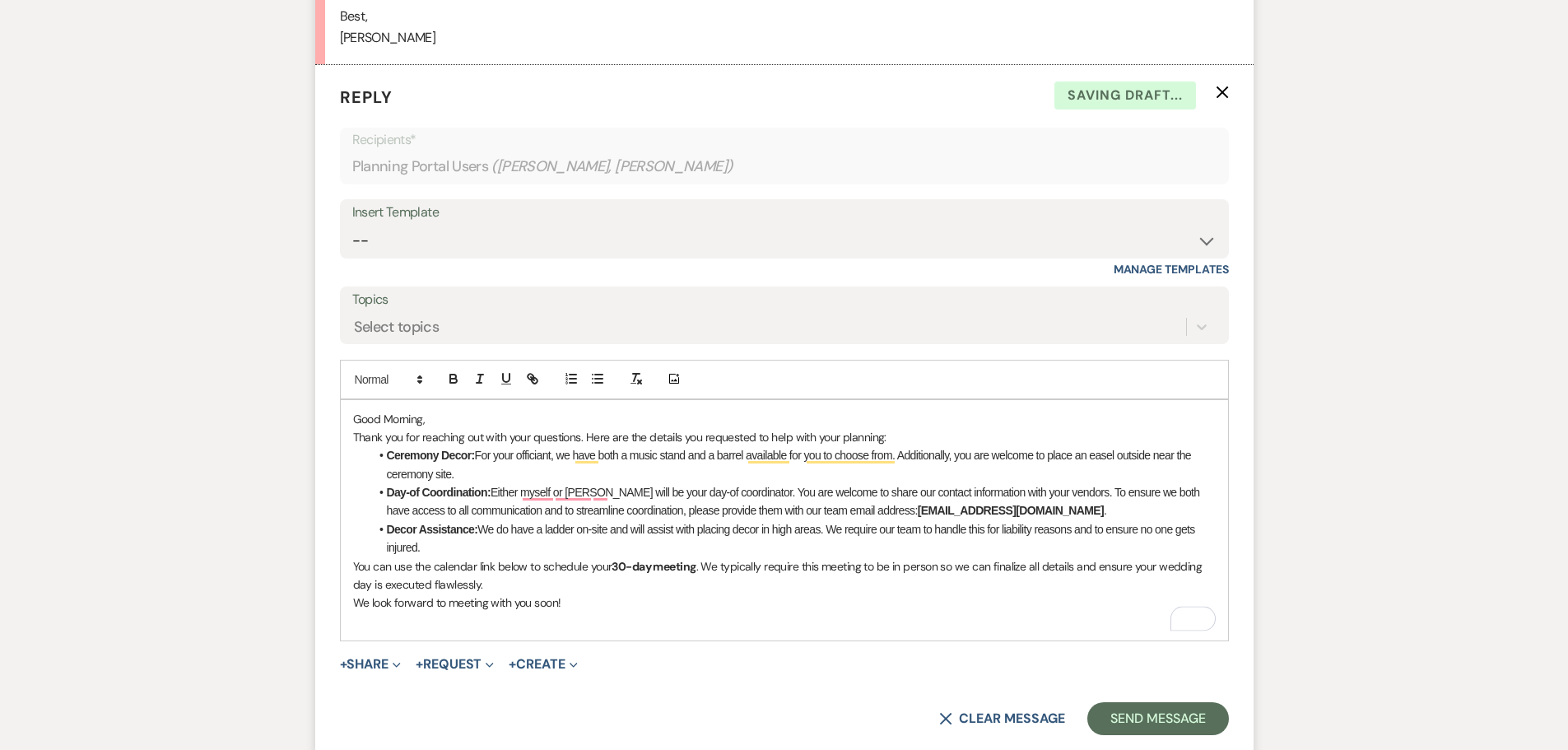
scroll to position [5505, 0]
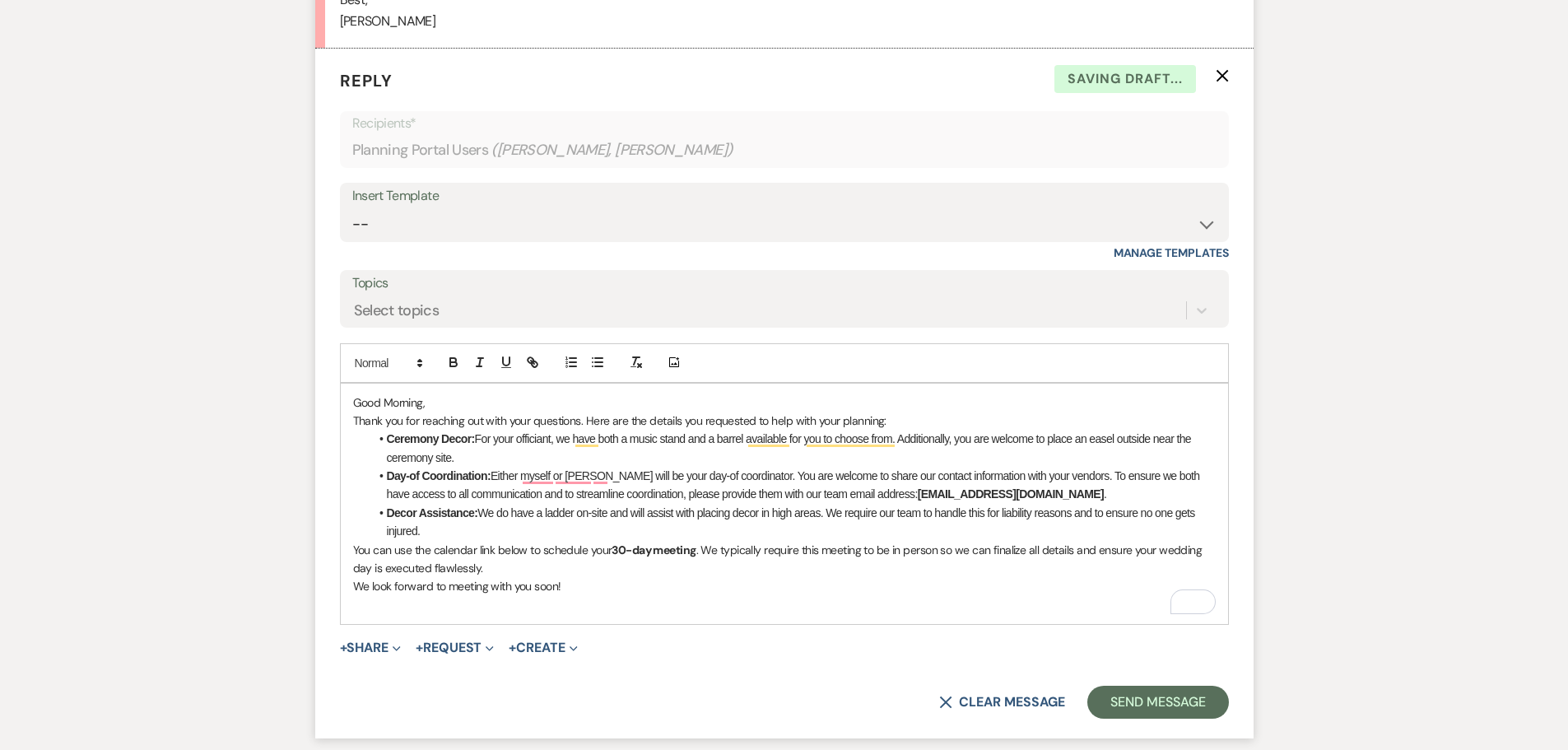
click at [557, 575] on p "You can use the calendar link below to schedule your 30-day meeting . We typica…" at bounding box center [784, 559] width 862 height 37
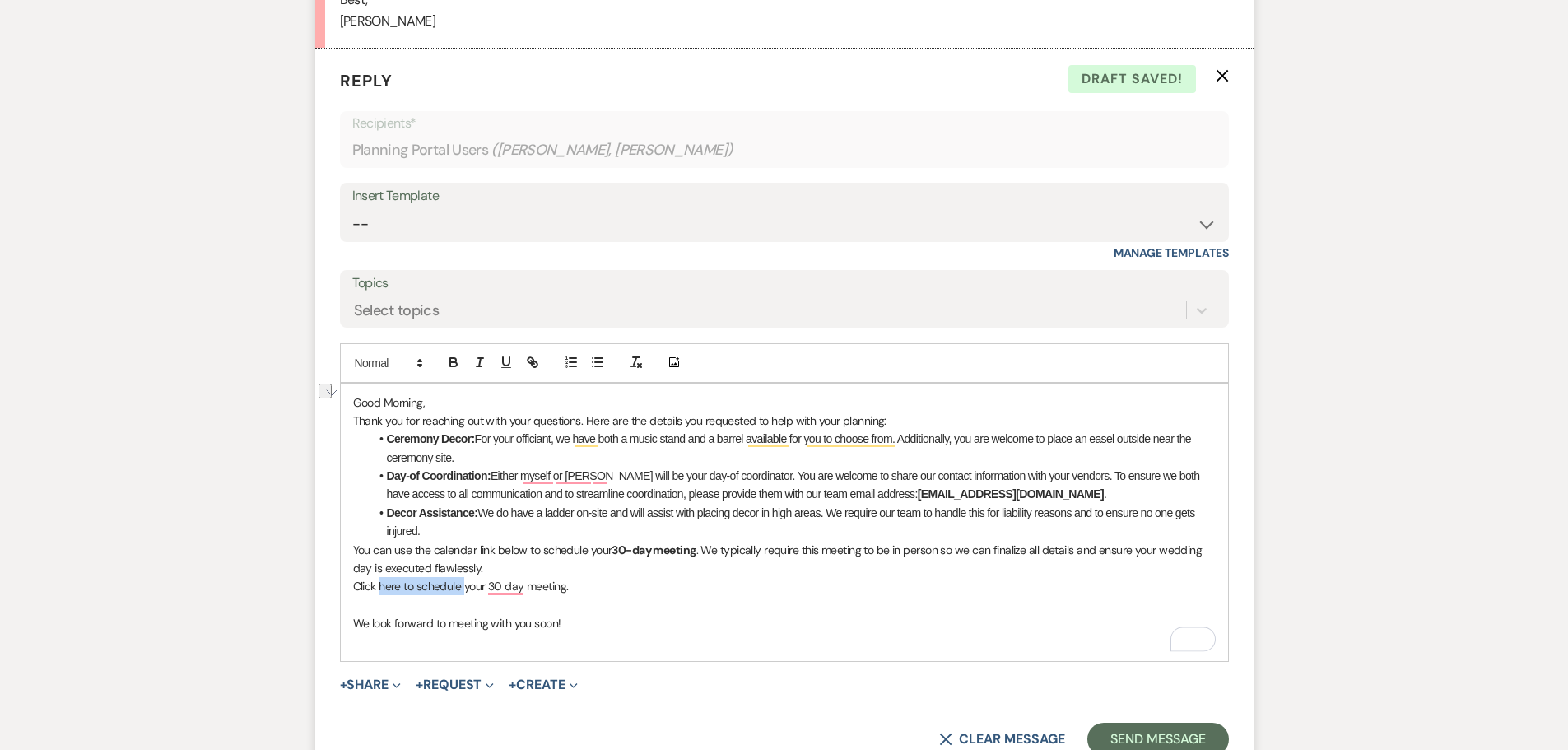
drag, startPoint x: 378, startPoint y: 583, endPoint x: 462, endPoint y: 587, distance: 84.1
click at [462, 587] on p "Click here to schedule your 30 day meeting." at bounding box center [784, 586] width 862 height 18
click at [541, 361] on button "button" at bounding box center [532, 362] width 23 height 20
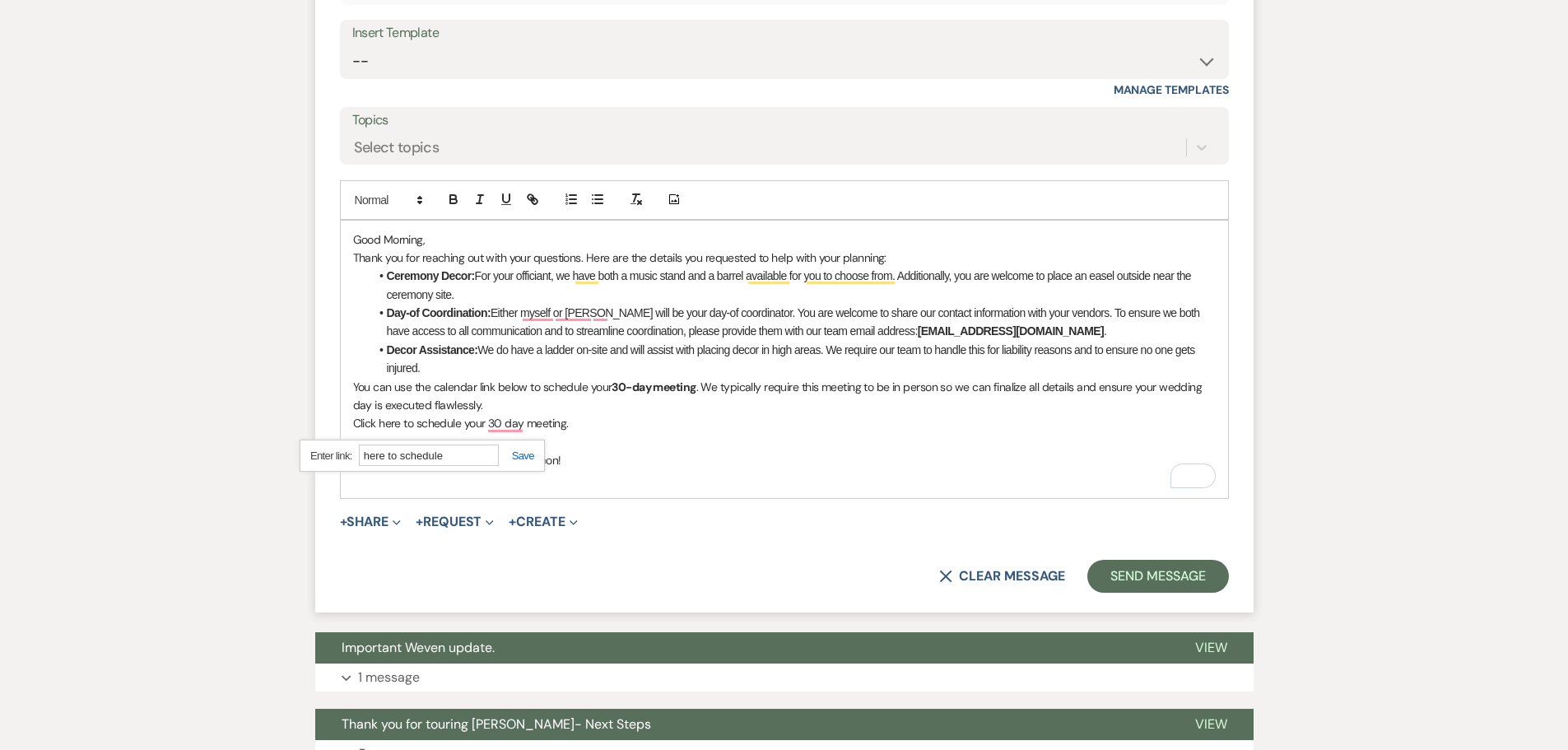
scroll to position [5669, 0]
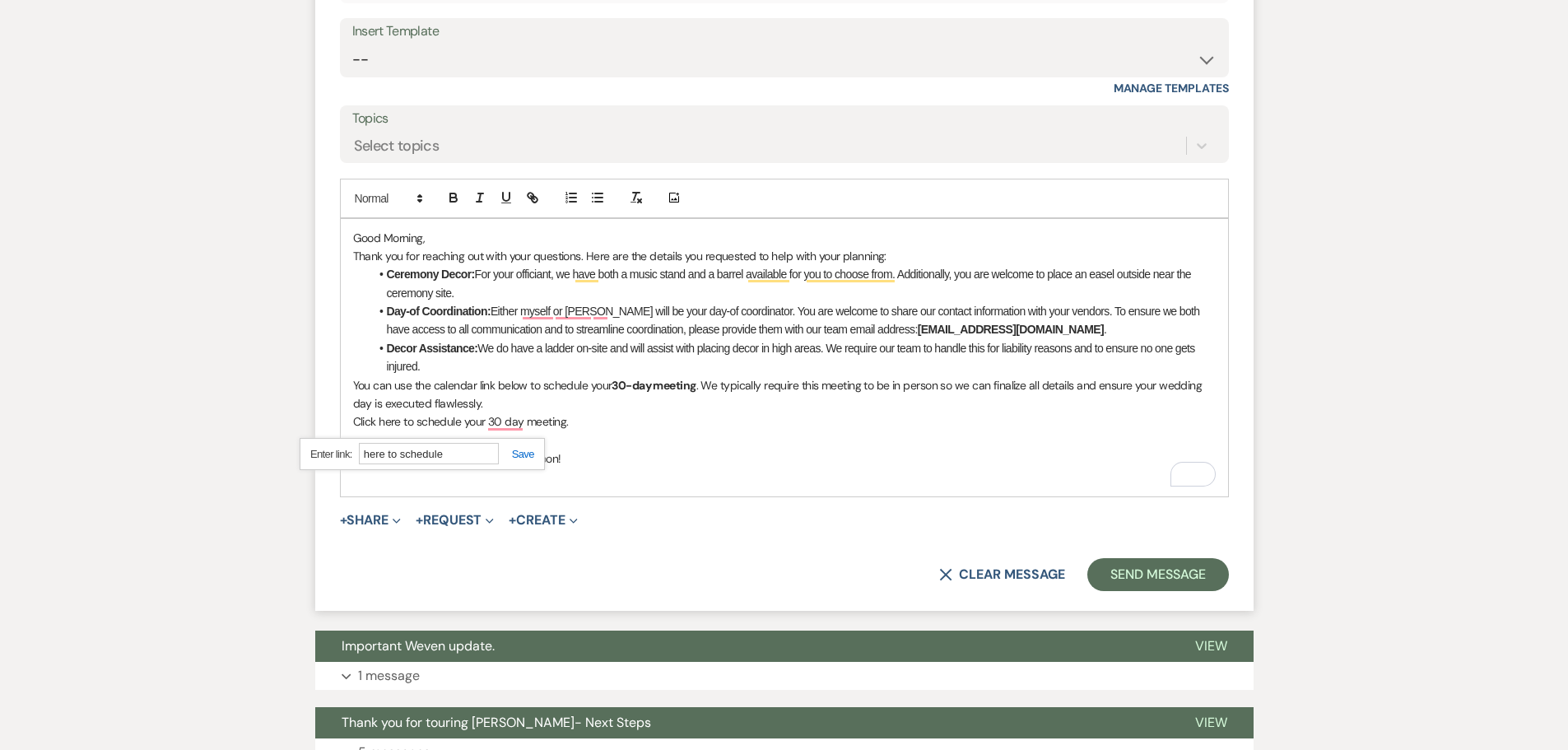
click at [461, 459] on input "here to schedule" at bounding box center [429, 454] width 140 height 21
paste input "ttps://[DOMAIN_NAME][URL]"
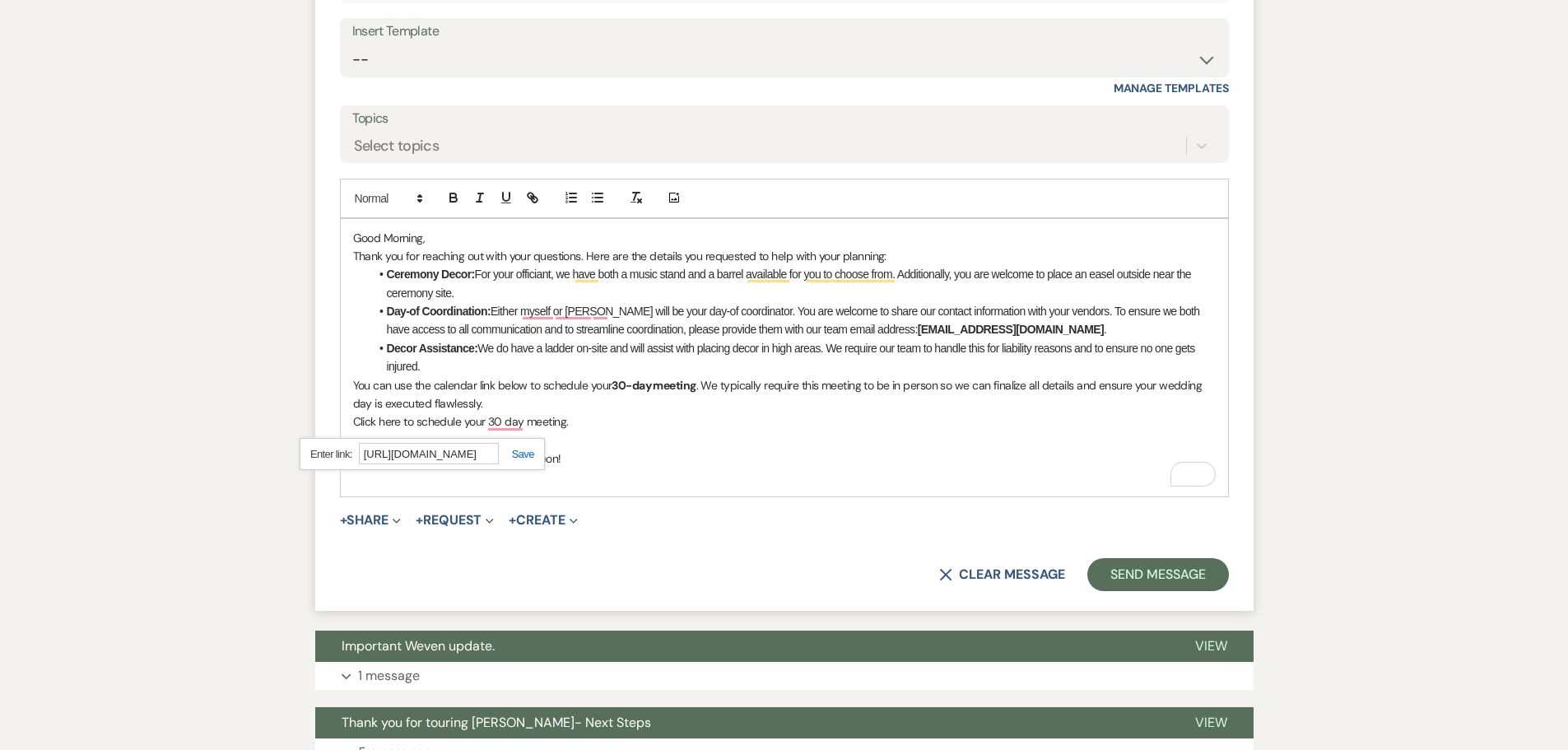
scroll to position [0, 108]
type input "[URL][DOMAIN_NAME]"
click at [526, 456] on link at bounding box center [516, 454] width 35 height 12
click at [641, 423] on p "Click here to schedule your 30 day meeting." at bounding box center [784, 421] width 862 height 18
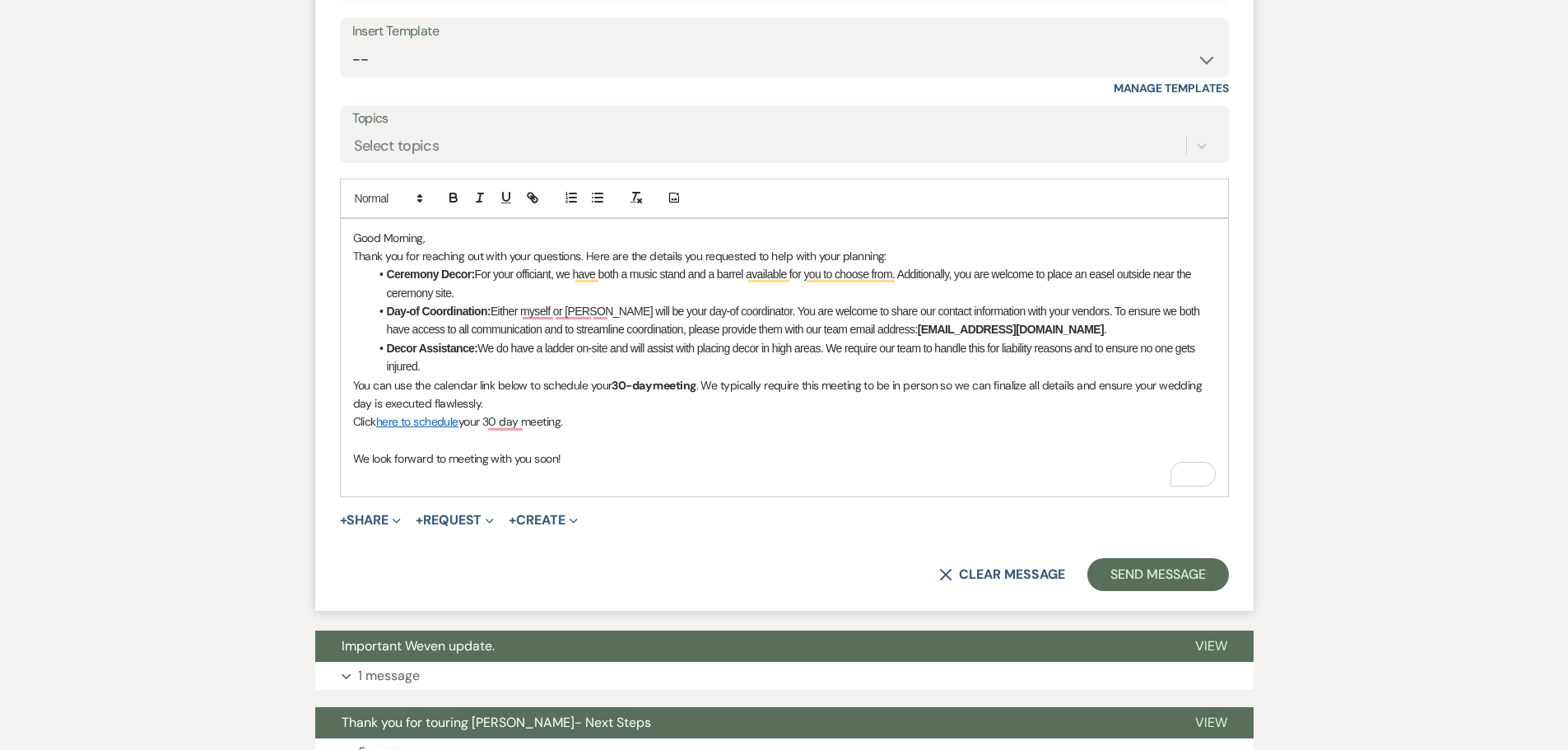
click at [630, 450] on p "We look forward to meeting with you soon!" at bounding box center [784, 458] width 862 height 18
click at [1129, 566] on button "Send Message" at bounding box center [1158, 574] width 141 height 33
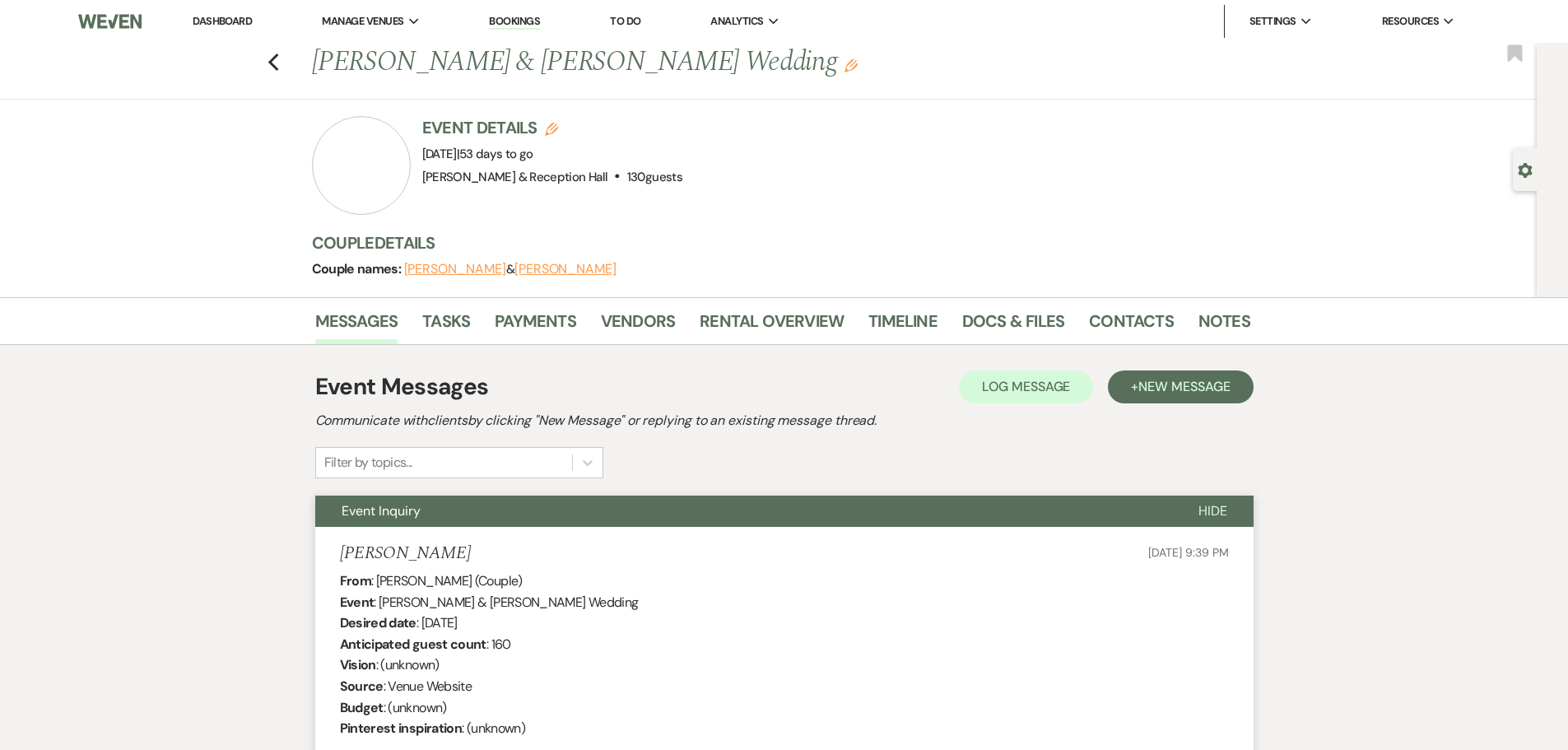
click at [269, 64] on div "Previous [PERSON_NAME] & [PERSON_NAME] Wedding Edit Bookmark" at bounding box center [763, 71] width 1545 height 57
click at [278, 67] on use "button" at bounding box center [272, 62] width 11 height 18
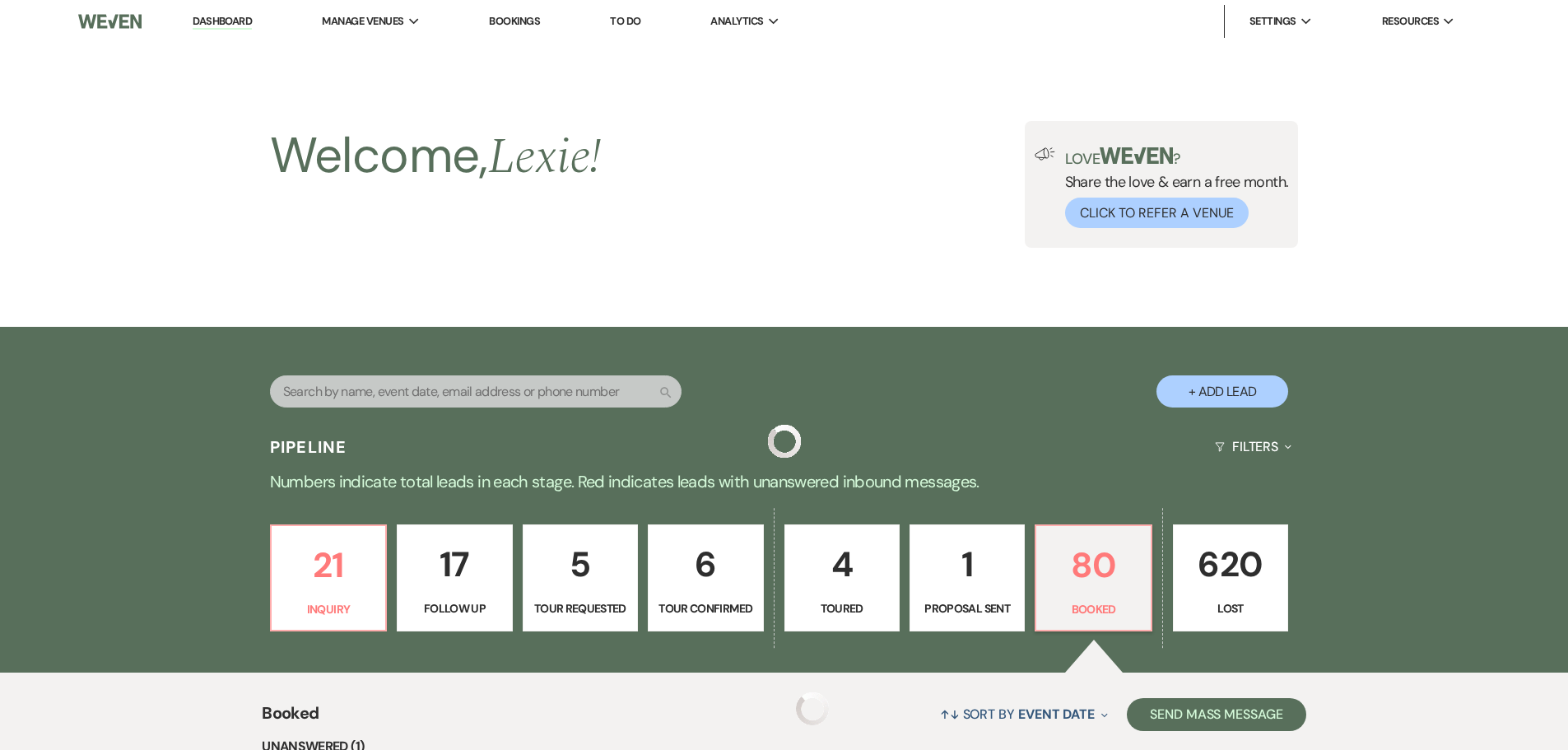
scroll to position [537, 0]
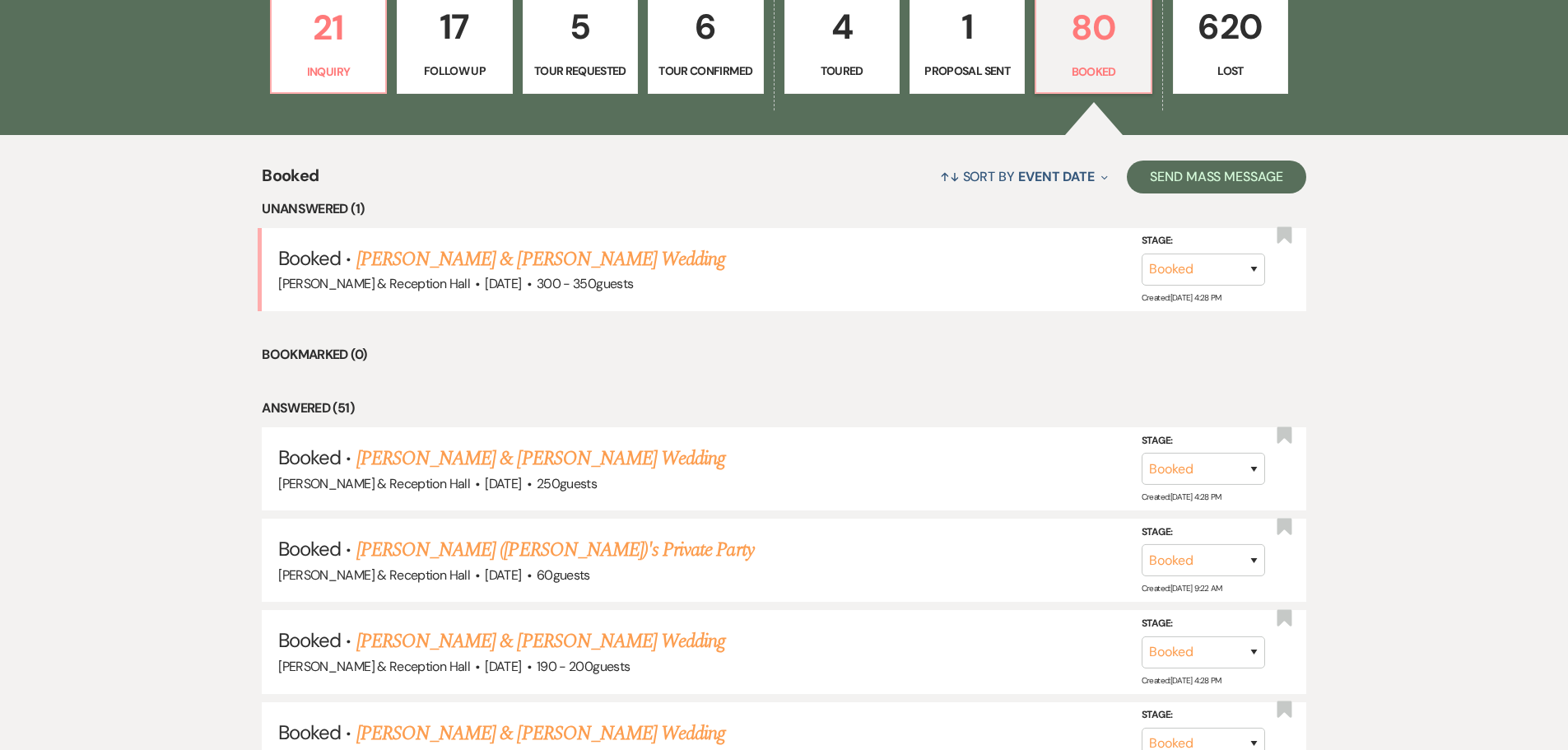
drag, startPoint x: 481, startPoint y: 258, endPoint x: 483, endPoint y: 270, distance: 12.2
click at [481, 258] on link "[PERSON_NAME] & [PERSON_NAME] Wedding" at bounding box center [541, 259] width 368 height 30
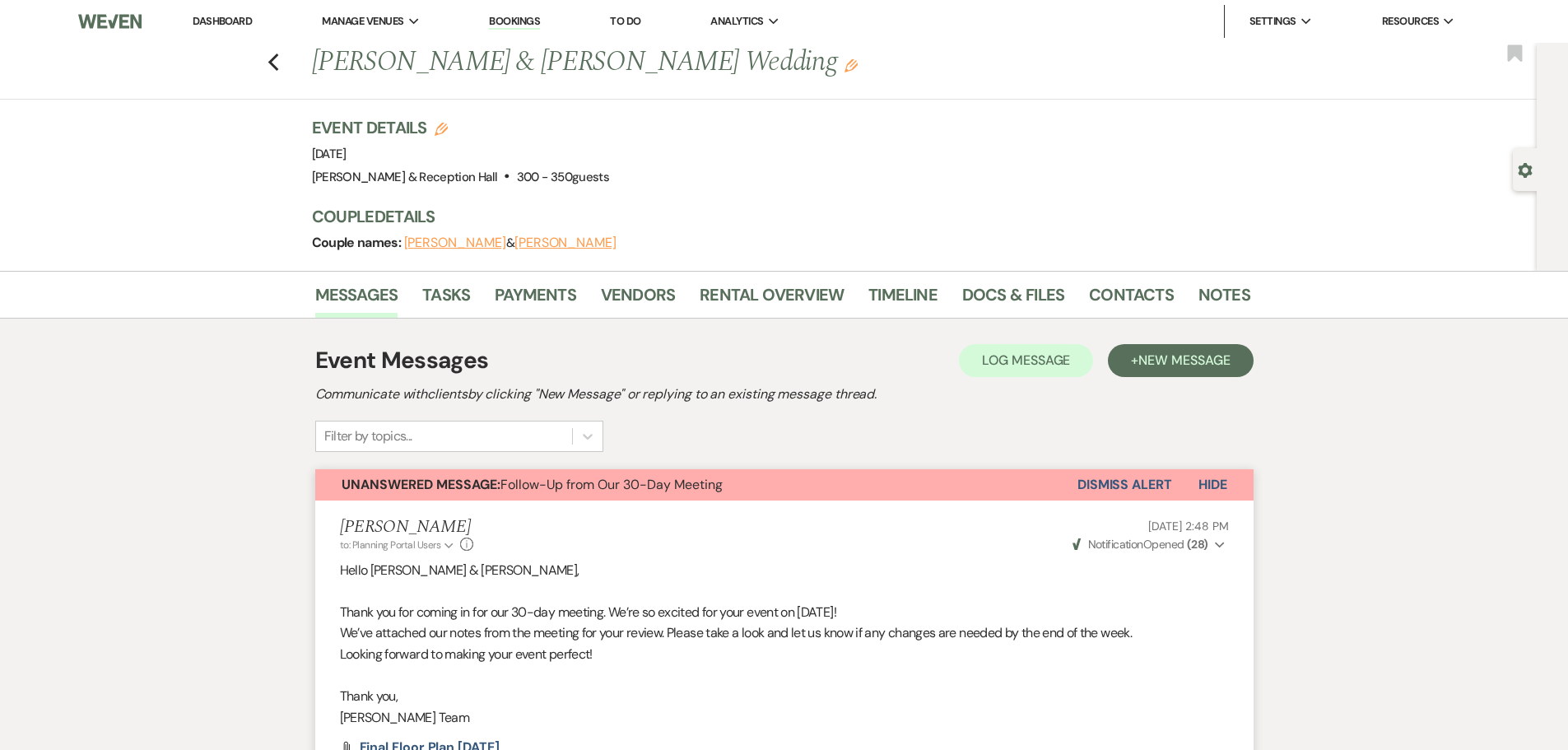
click at [1129, 485] on button "Dismiss Alert" at bounding box center [1124, 484] width 95 height 32
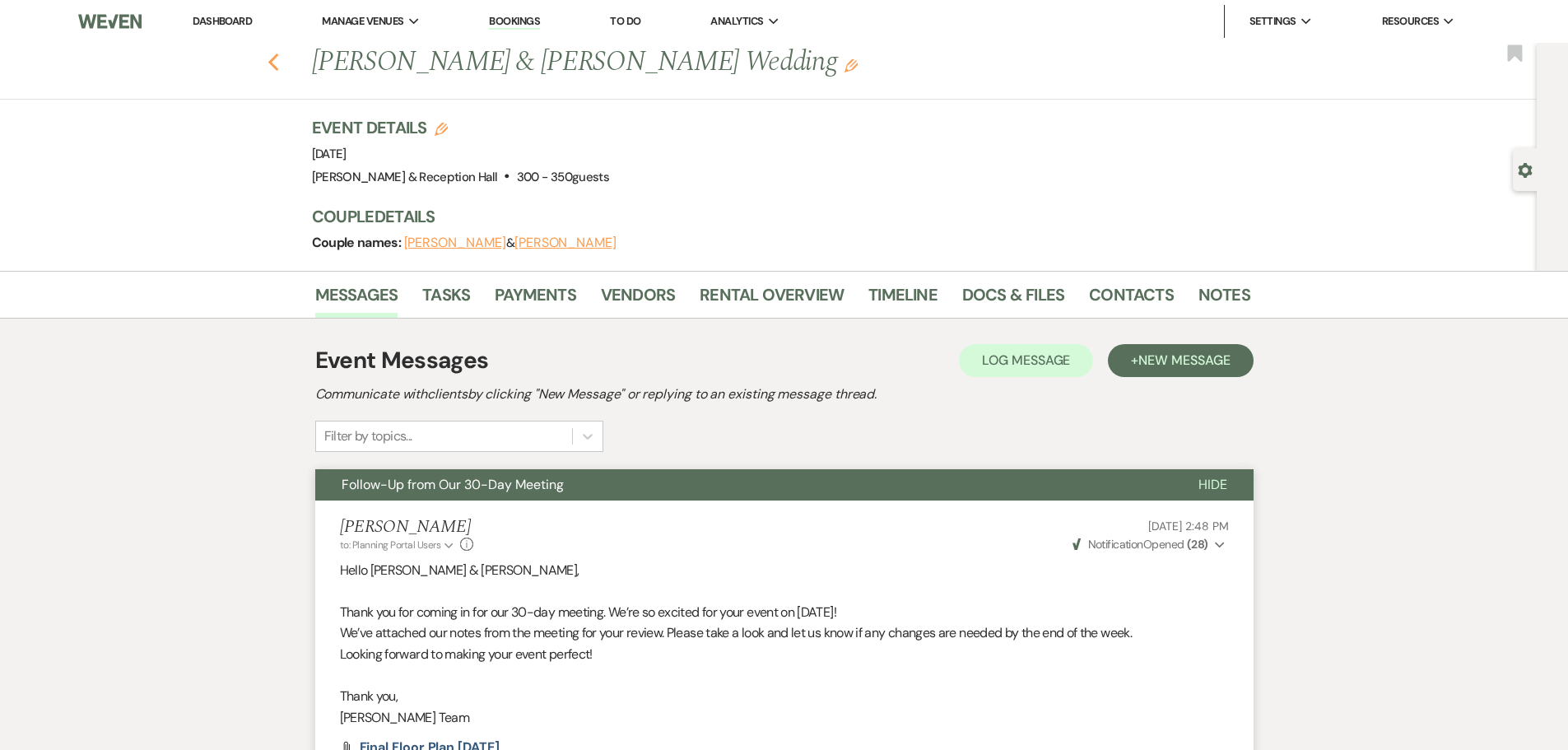
click at [278, 67] on use "button" at bounding box center [272, 62] width 11 height 18
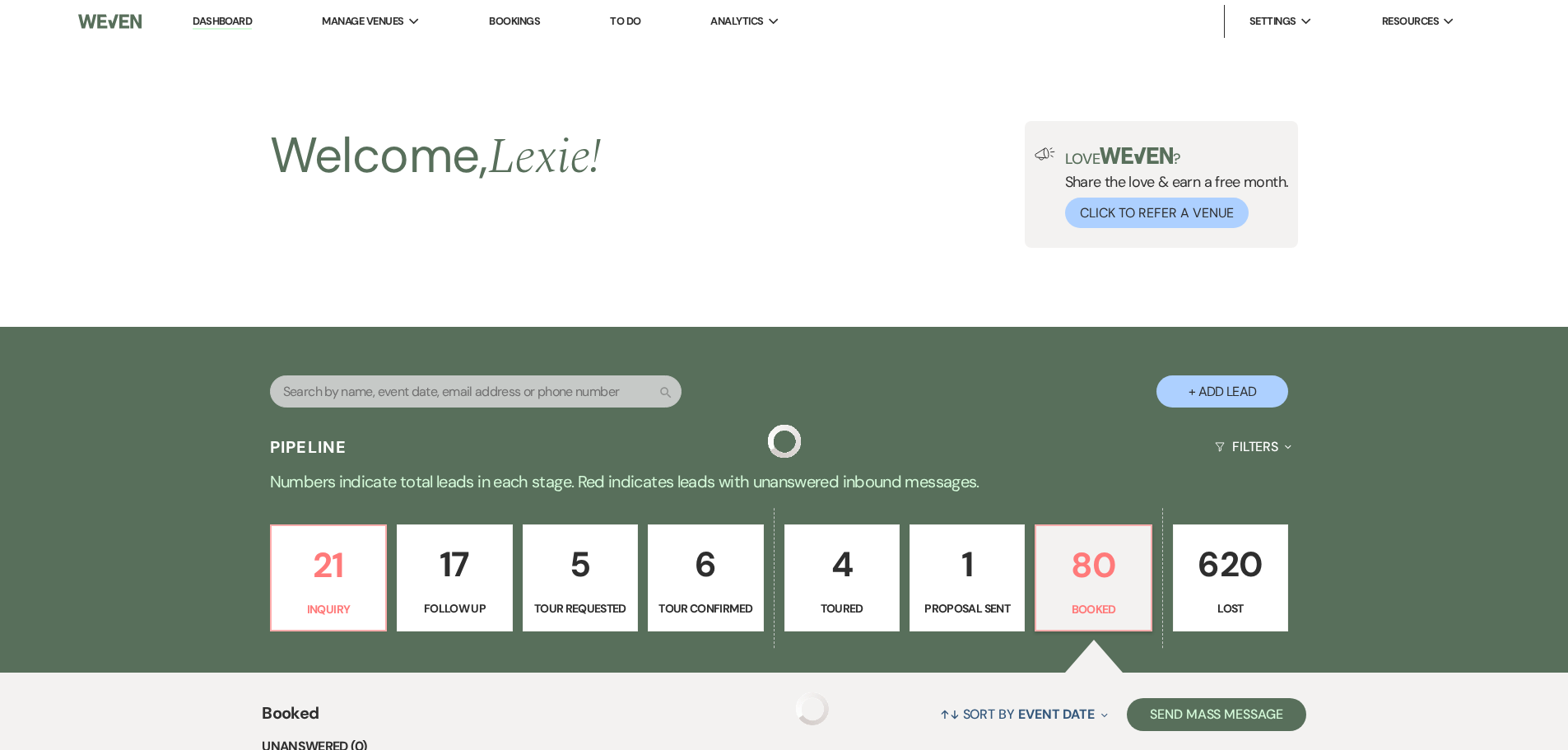
scroll to position [537, 0]
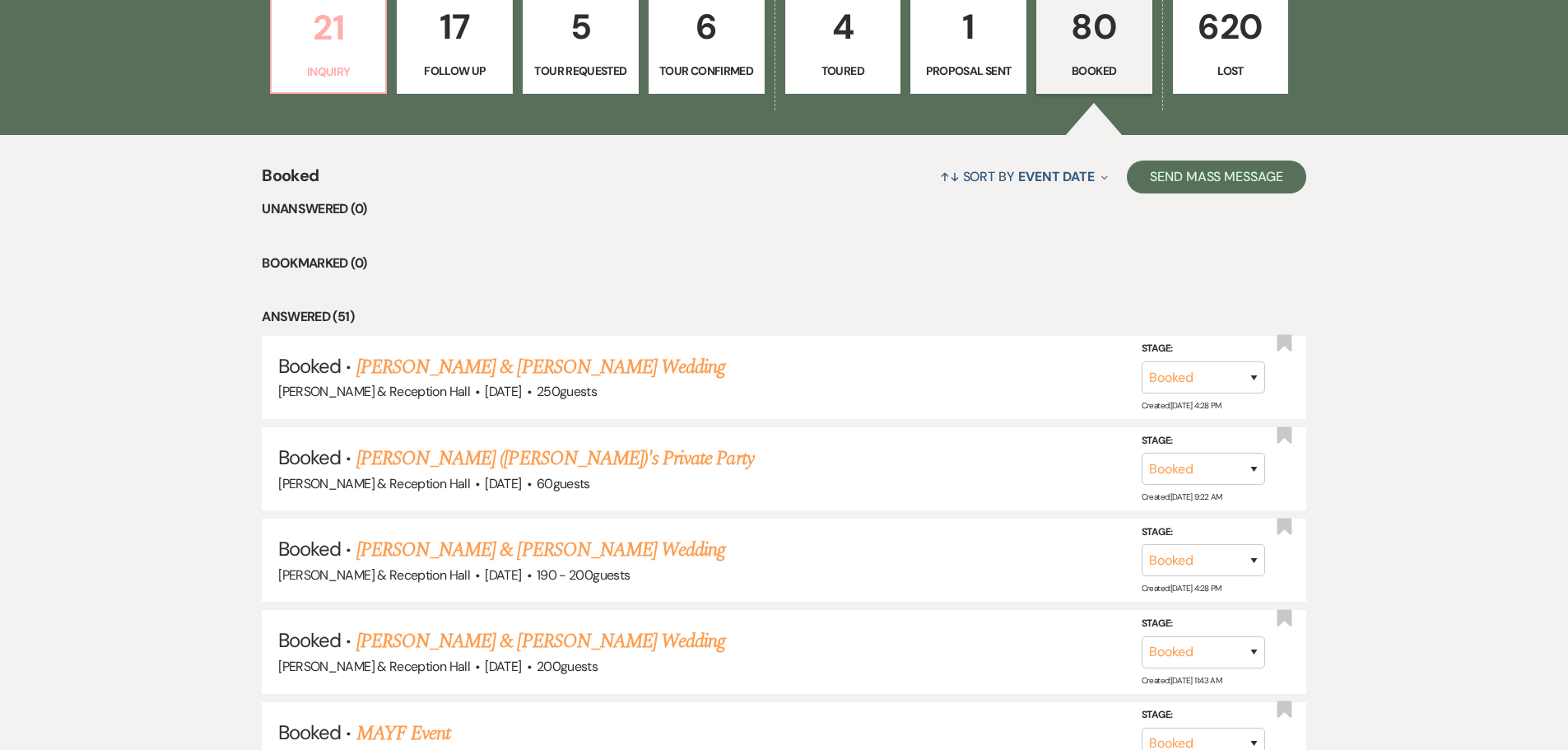
click at [339, 55] on p "21" at bounding box center [329, 28] width 95 height 56
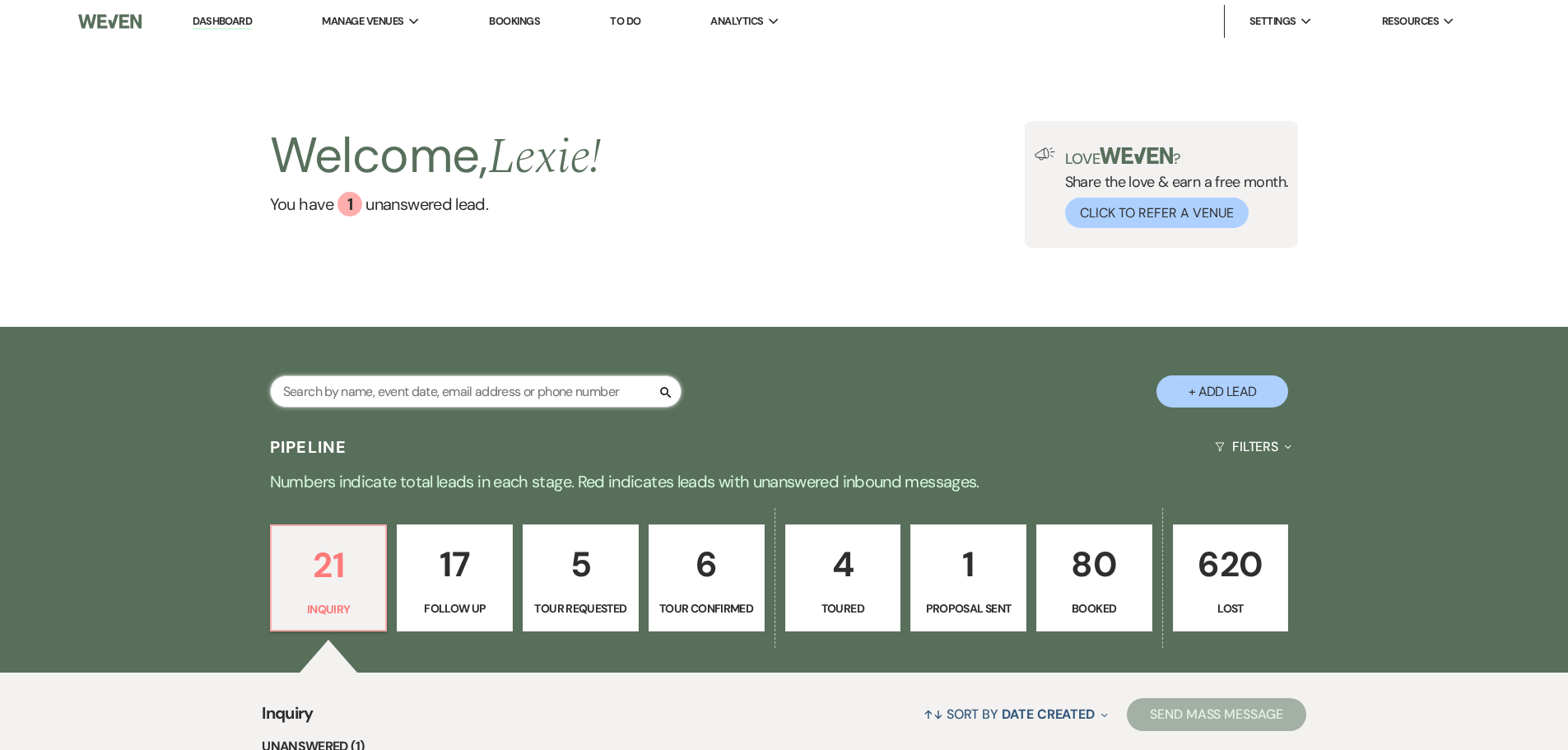
click at [468, 401] on input "text" at bounding box center [475, 390] width 411 height 32
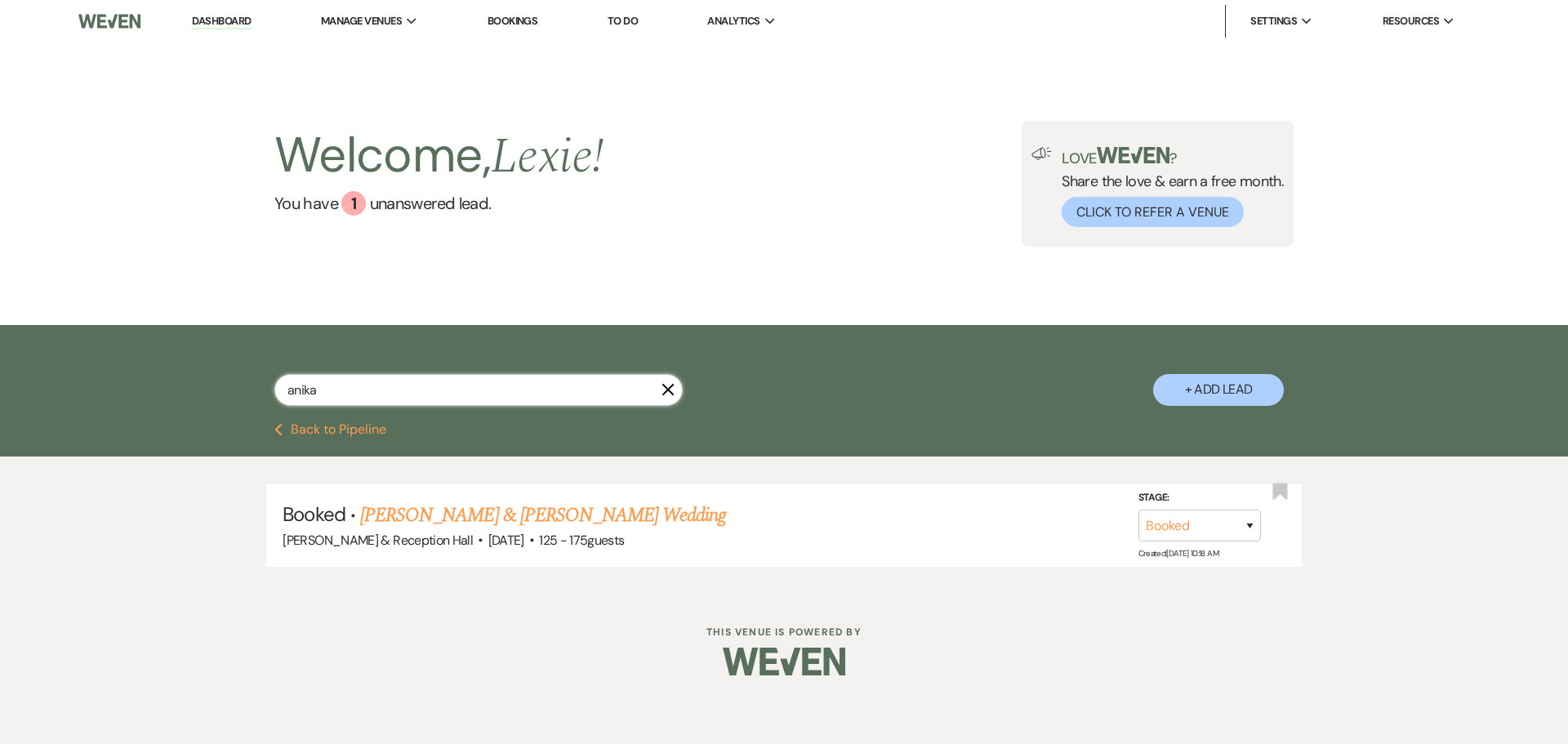
type input "anika"
click at [329, 423] on button "Previous Back to Pipeline" at bounding box center [330, 430] width 112 height 13
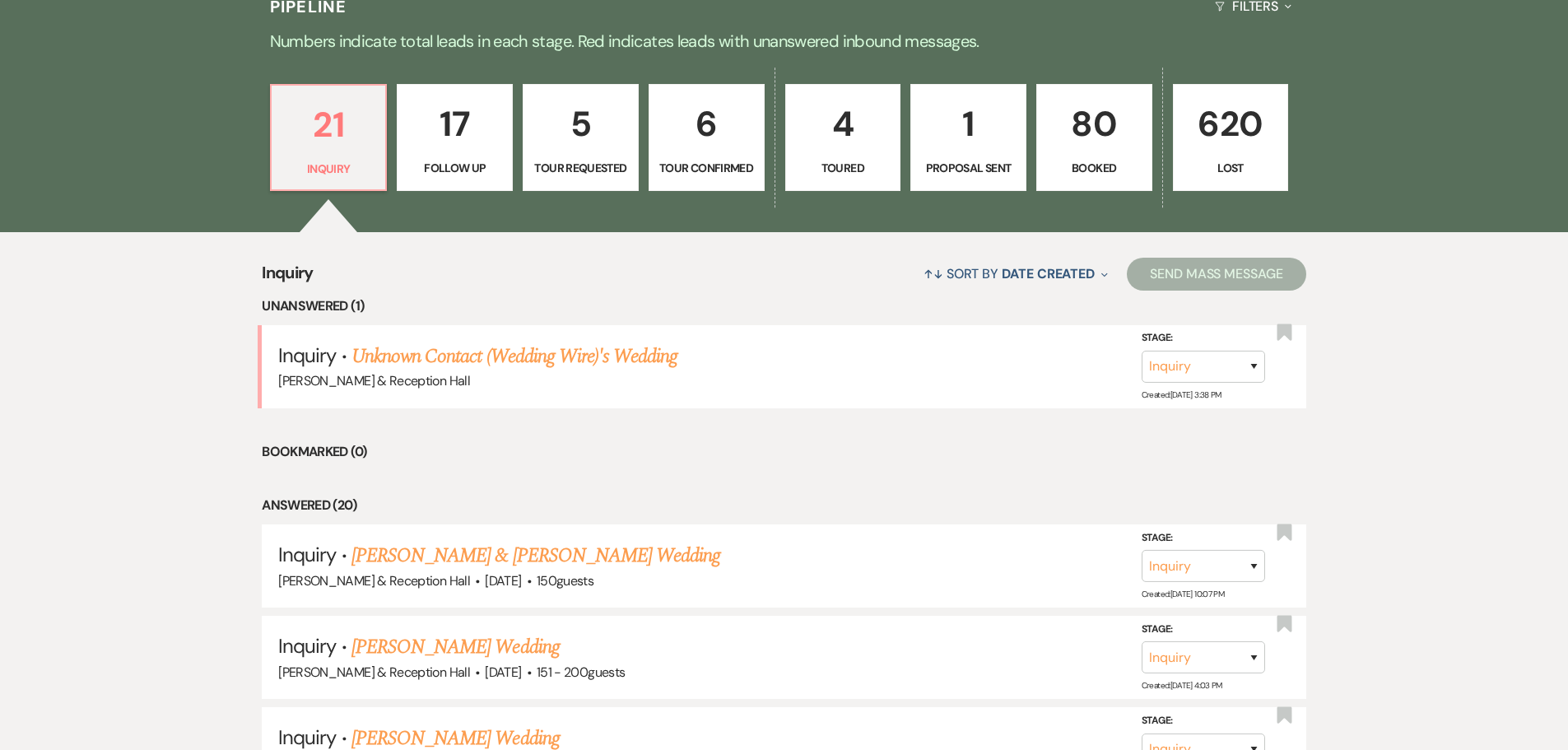
scroll to position [196, 0]
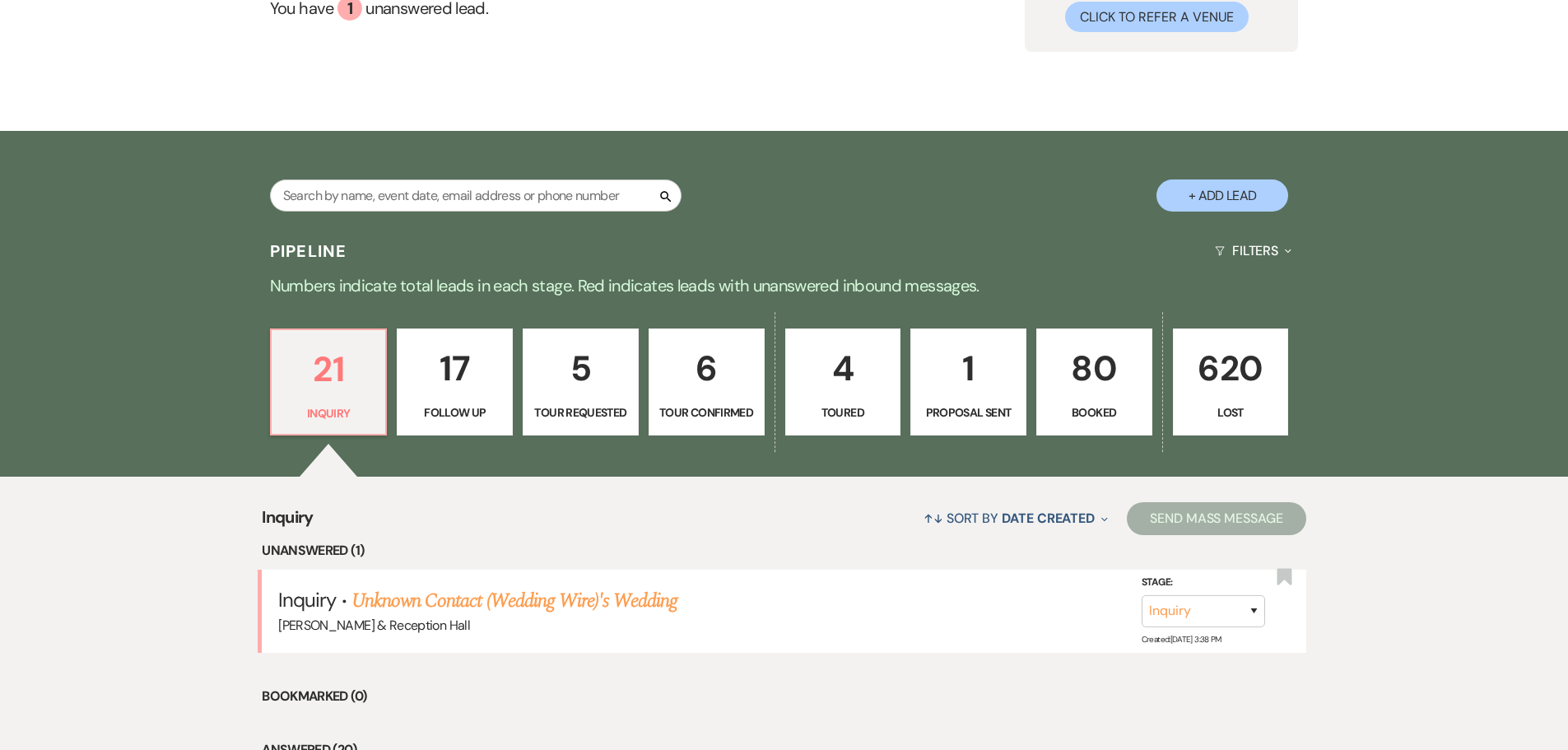
click at [1176, 355] on link "620 Lost" at bounding box center [1230, 382] width 116 height 107
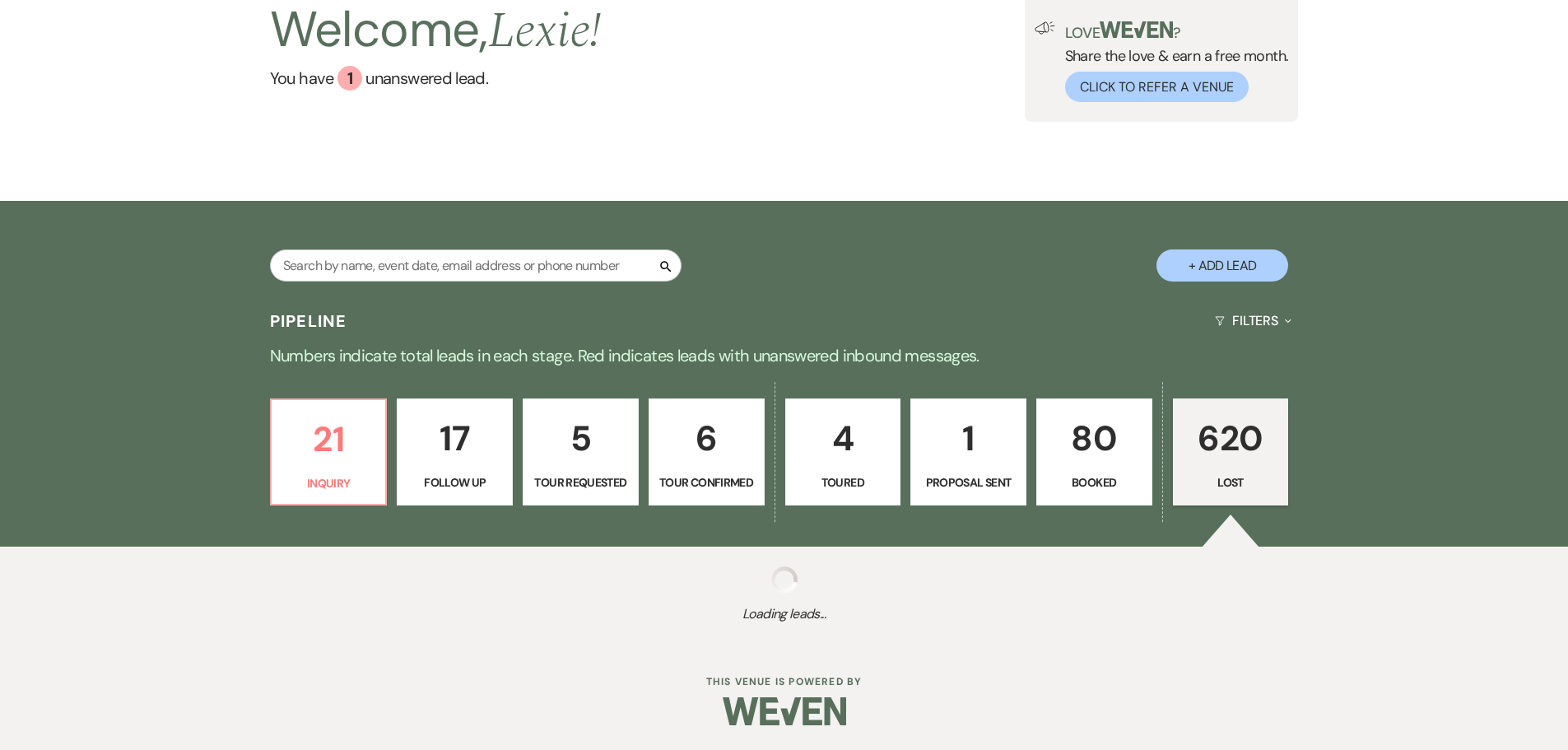
click at [1147, 360] on p "Numbers indicate total leads in each stage. Red indicates leads with unanswered…" at bounding box center [784, 355] width 1185 height 26
click at [1124, 421] on p "80" at bounding box center [1094, 438] width 95 height 56
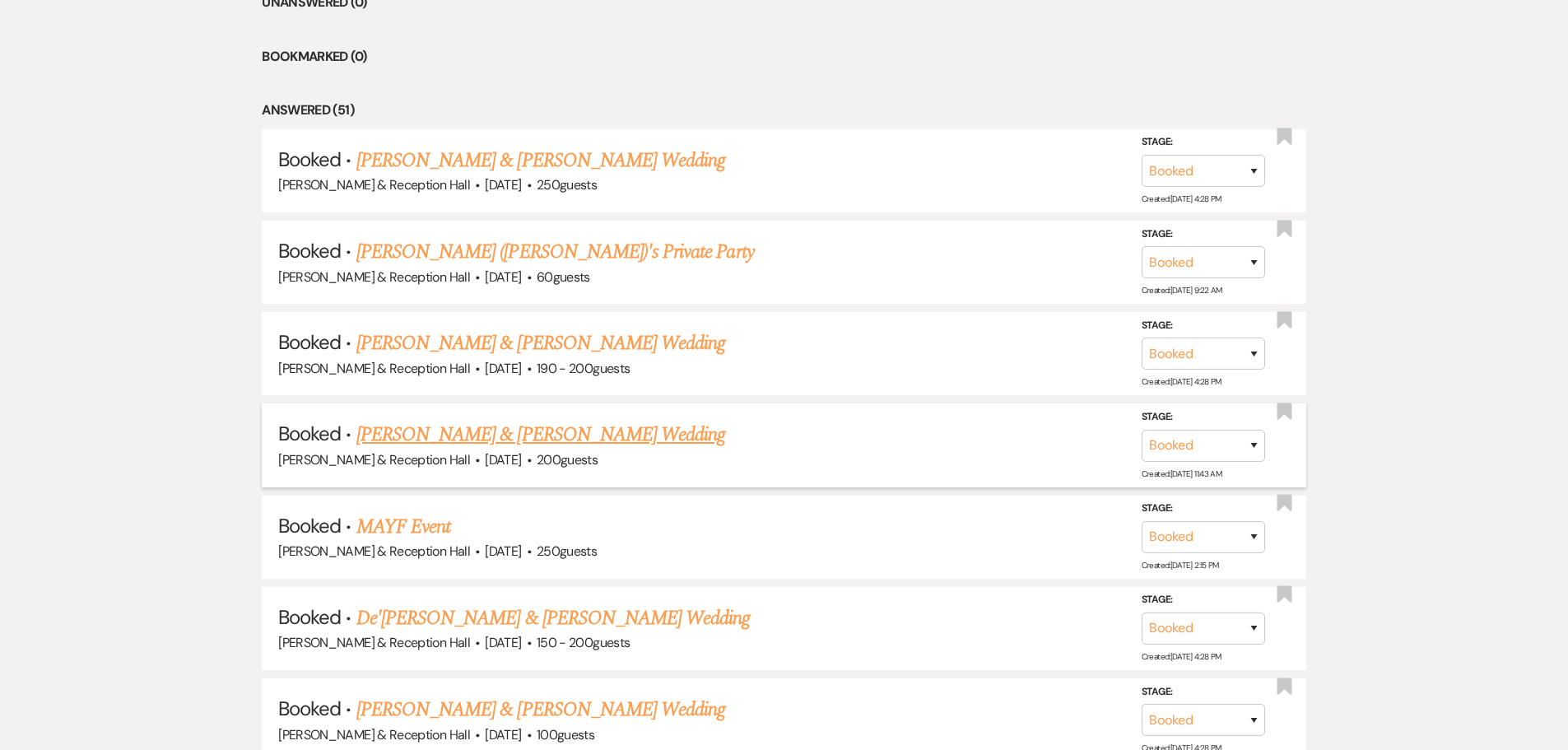
scroll to position [785, 0]
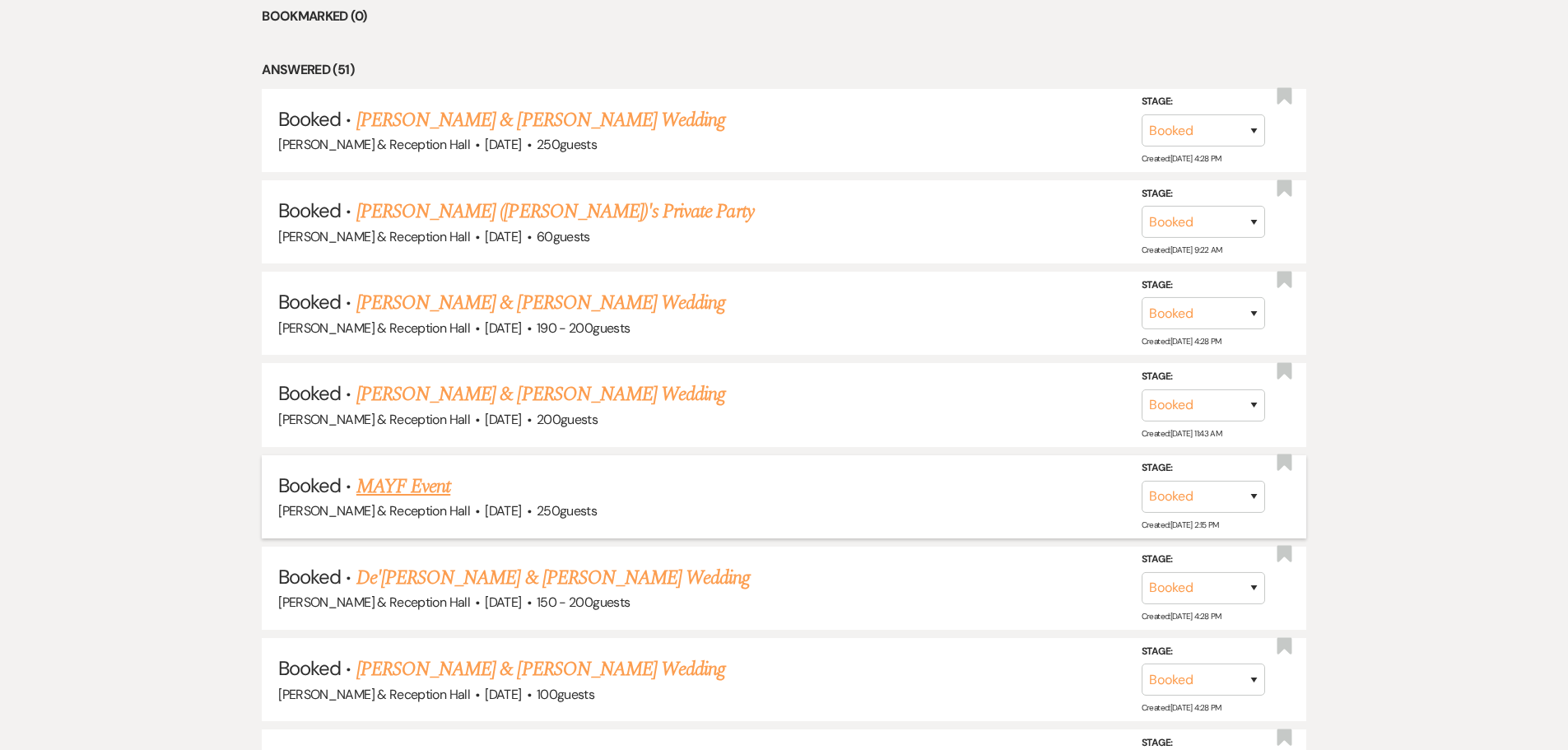
click at [425, 479] on link "MAYF Event" at bounding box center [404, 486] width 94 height 30
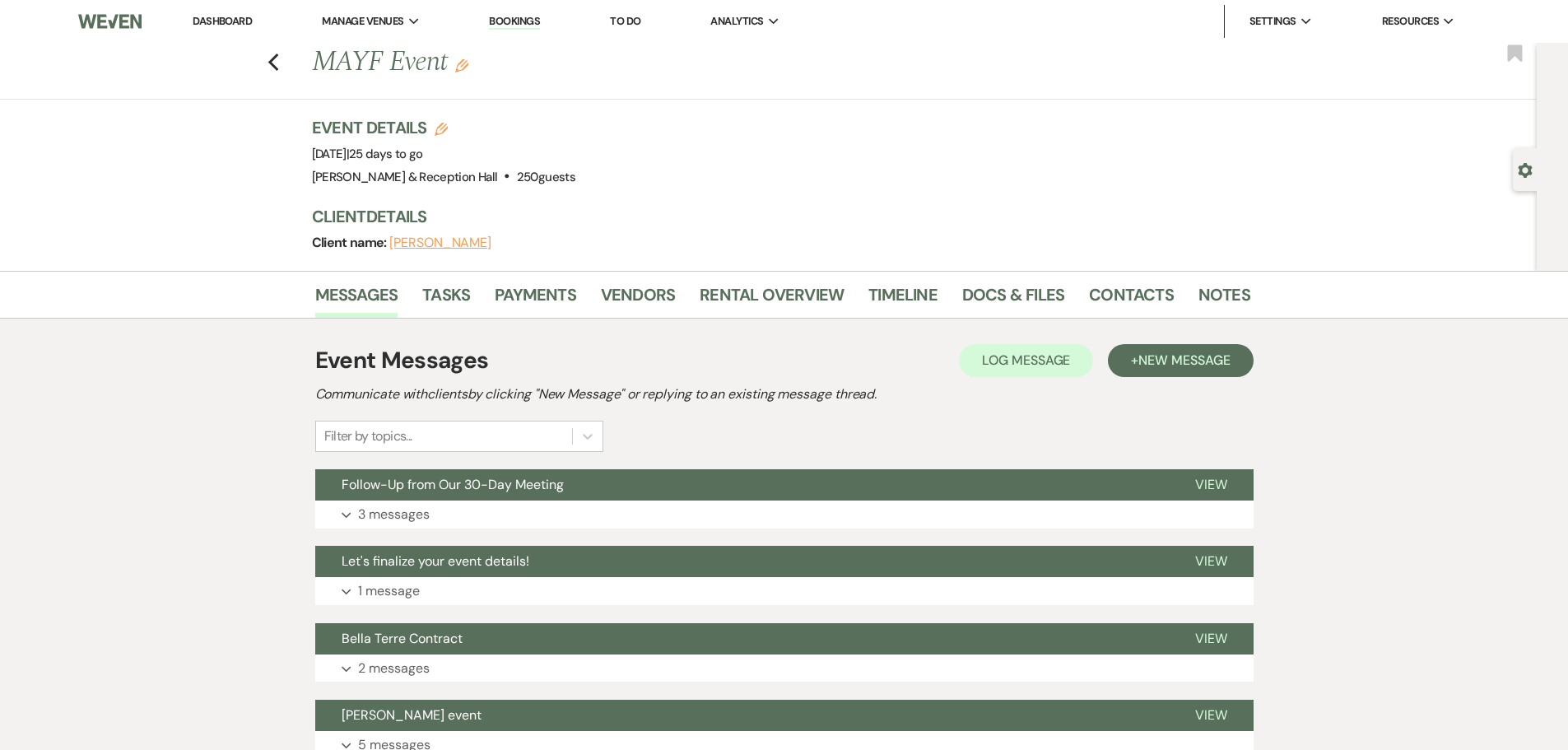
click at [433, 487] on span "Follow-Up from Our 30-Day Meeting" at bounding box center [453, 484] width 222 height 17
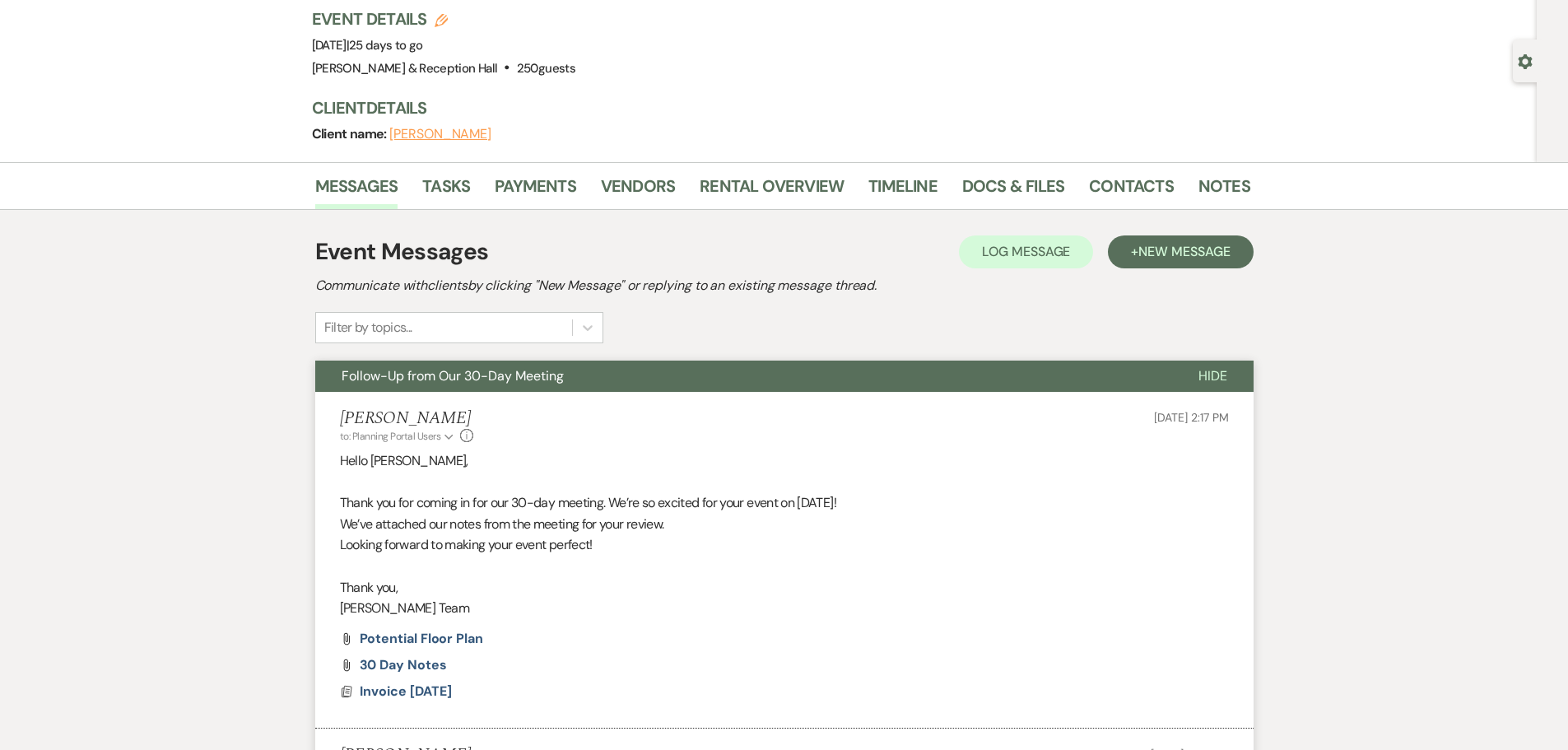
scroll to position [329, 0]
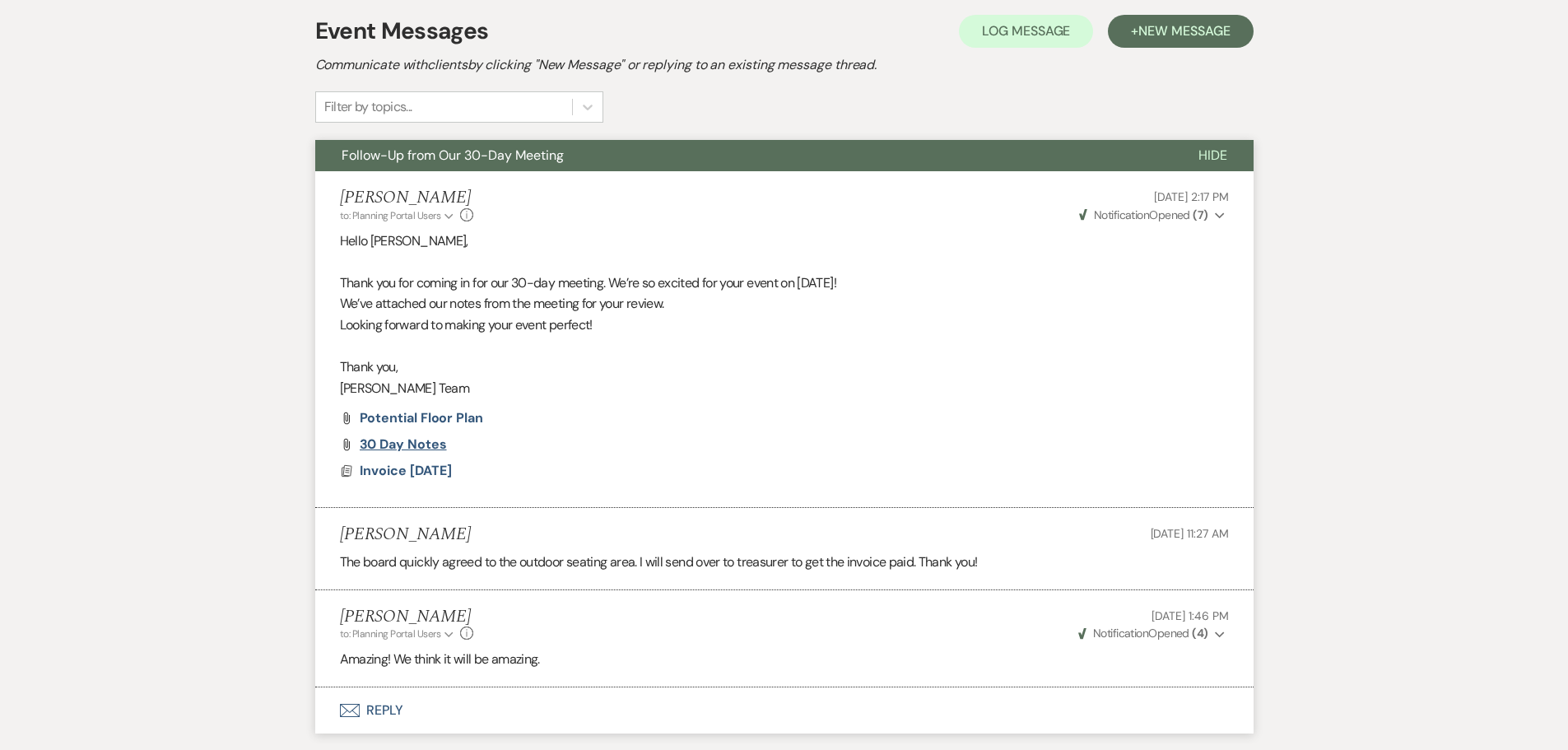
click at [424, 439] on span "30 day Notes" at bounding box center [403, 444] width 87 height 17
click at [446, 422] on span "Potential Floor Plan" at bounding box center [421, 418] width 124 height 17
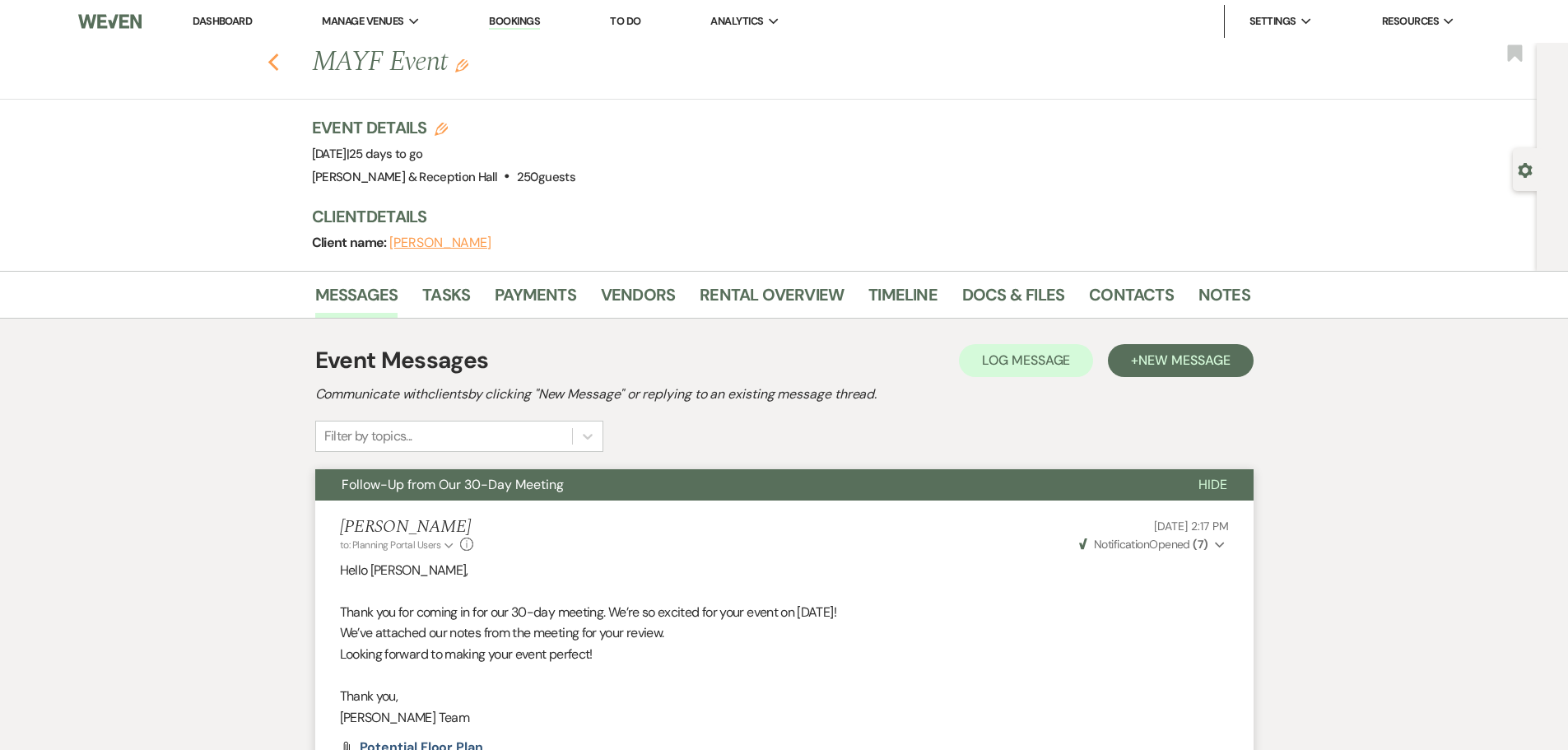
click at [278, 65] on use "button" at bounding box center [272, 62] width 11 height 18
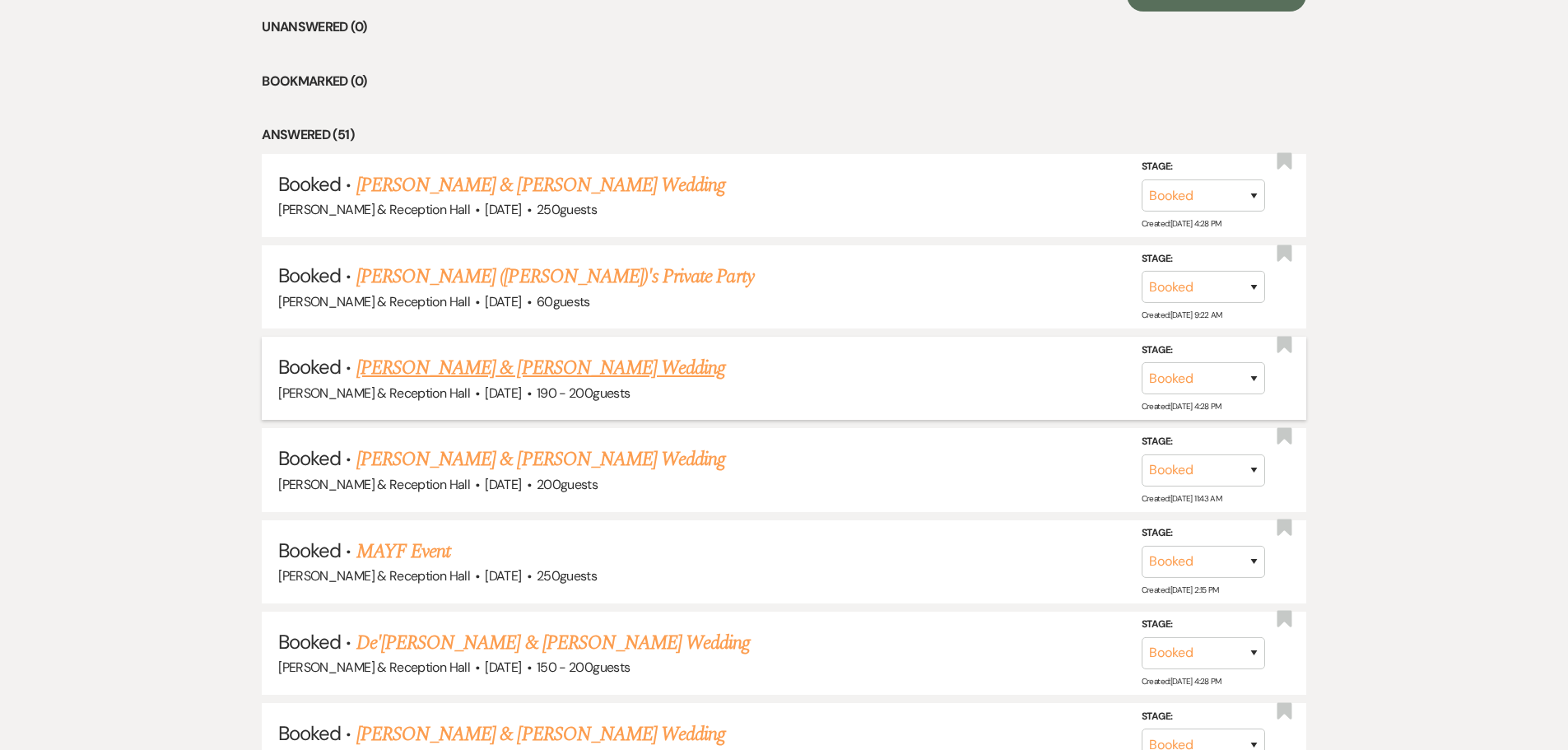
scroll to position [785, 0]
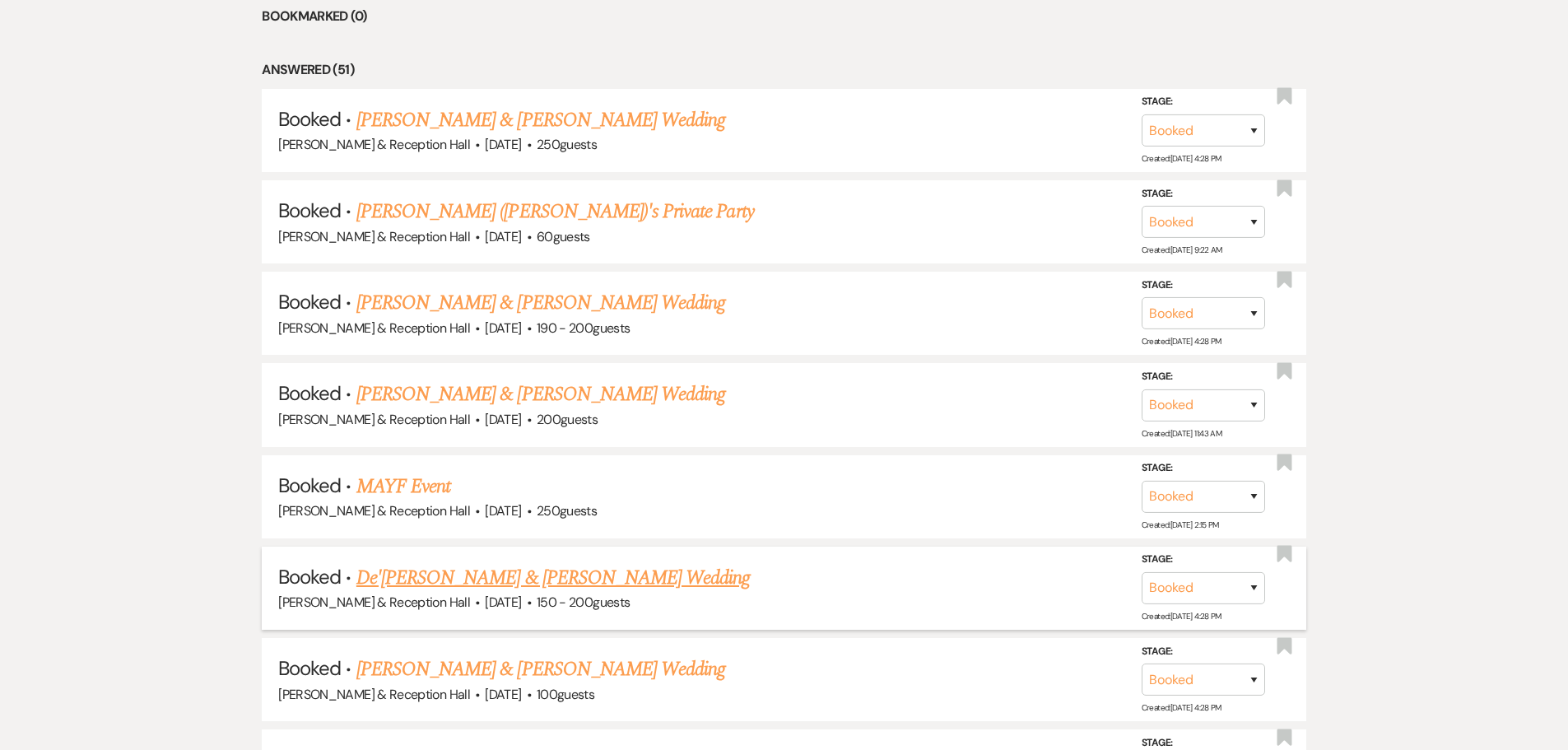
click at [585, 572] on link "De'[PERSON_NAME] & [PERSON_NAME] Wedding" at bounding box center [553, 577] width 394 height 30
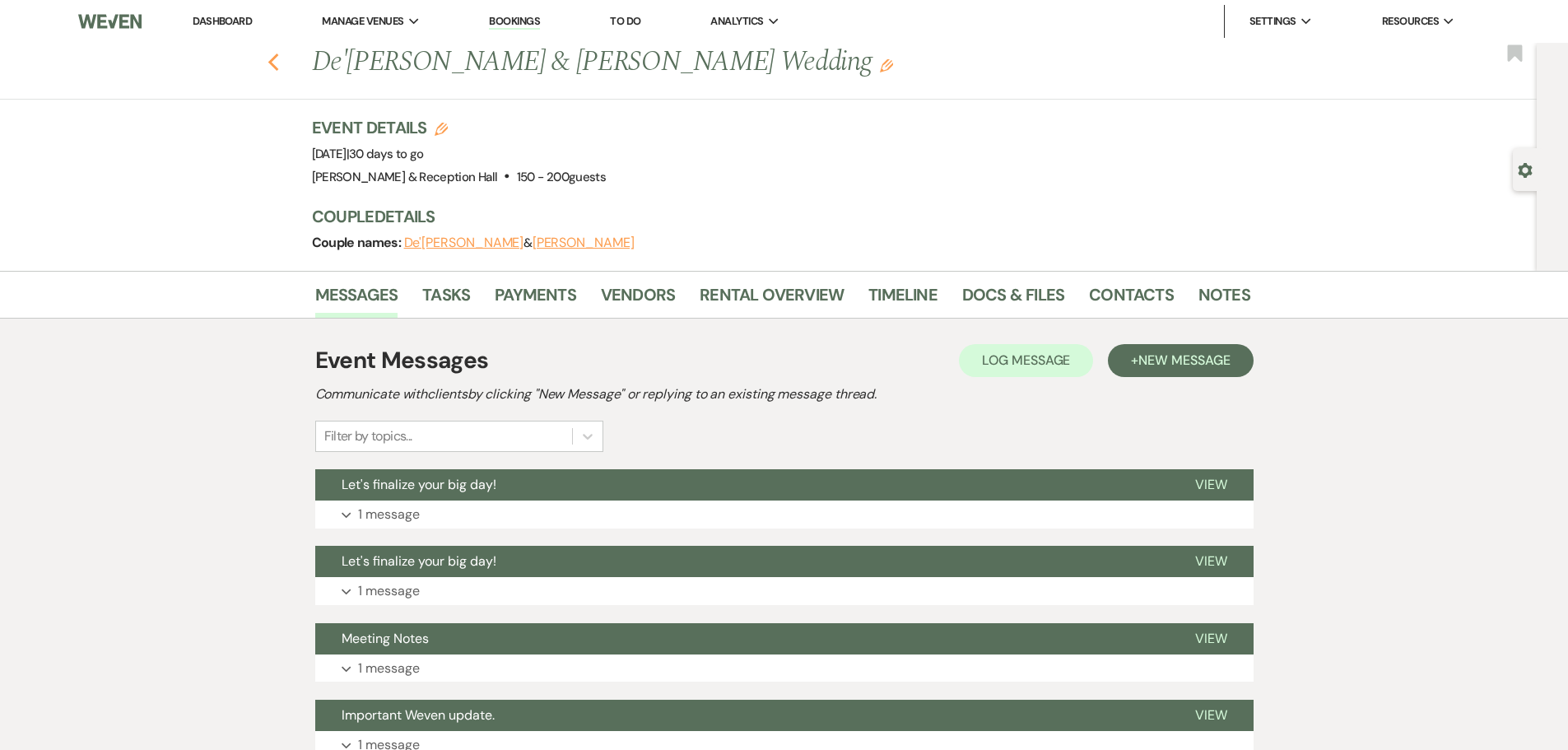
click at [277, 56] on icon "Previous" at bounding box center [273, 62] width 12 height 20
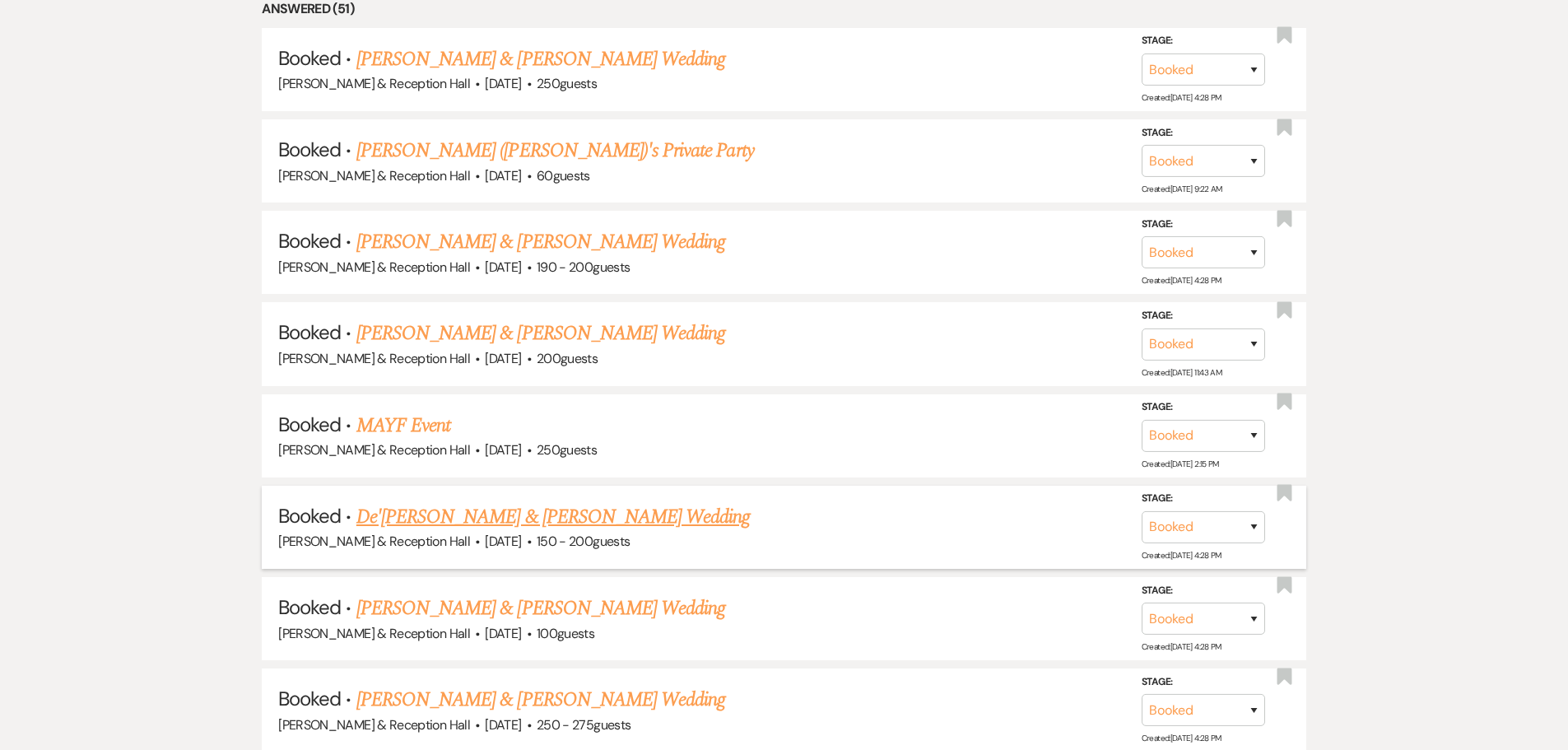
scroll to position [949, 0]
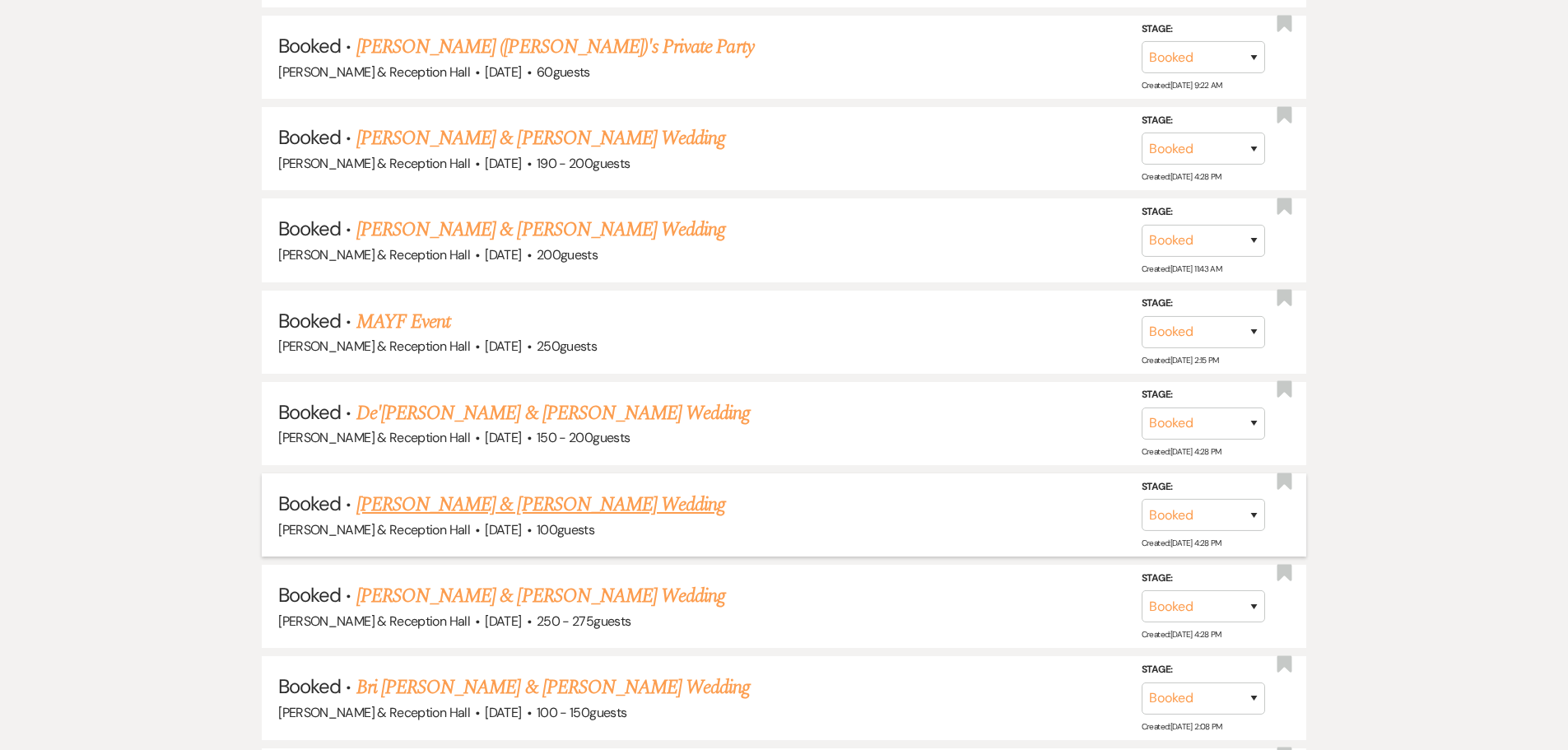
click at [557, 491] on link "[PERSON_NAME] & [PERSON_NAME] Wedding" at bounding box center [541, 504] width 368 height 30
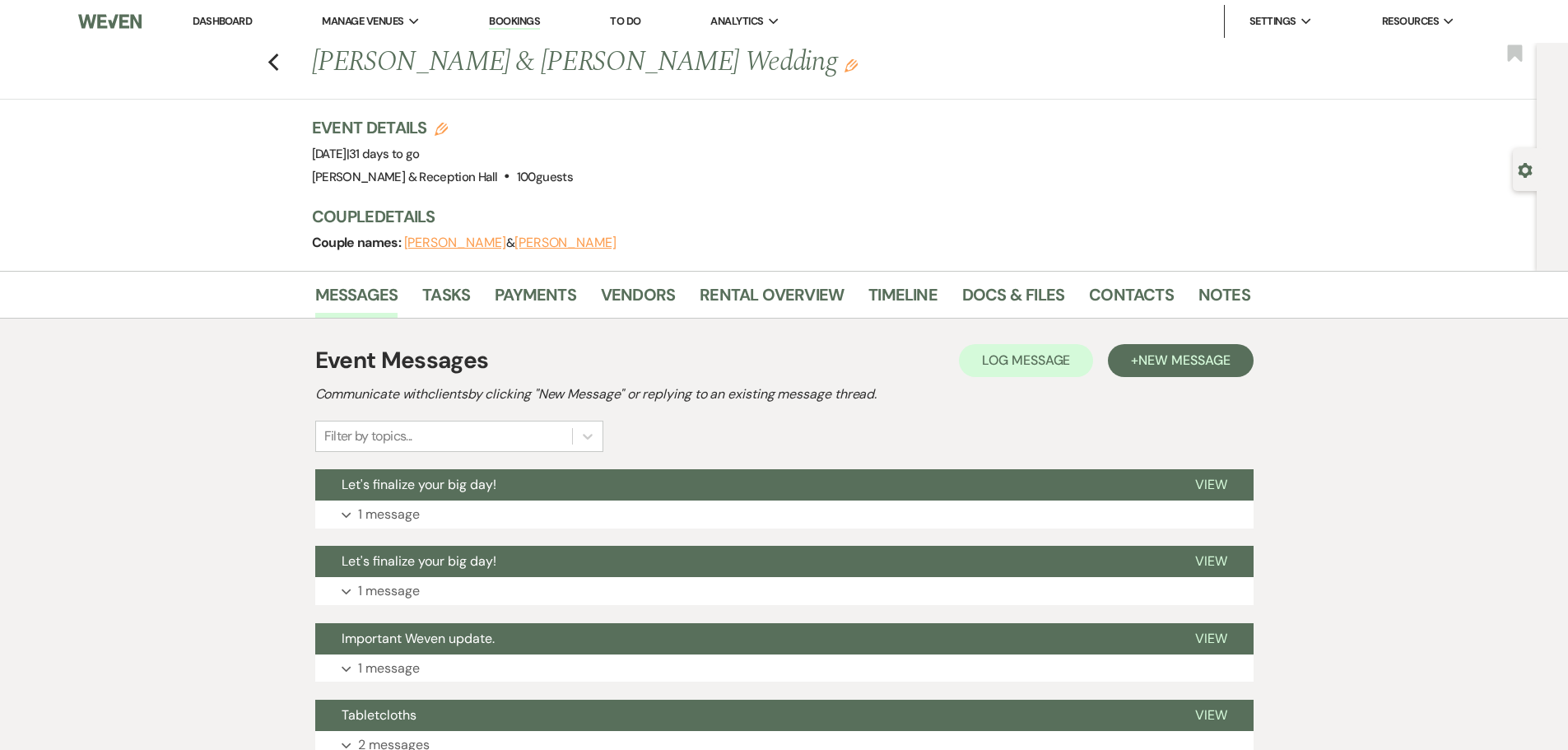
click at [557, 491] on button "Let's finalize your big day!" at bounding box center [742, 484] width 854 height 32
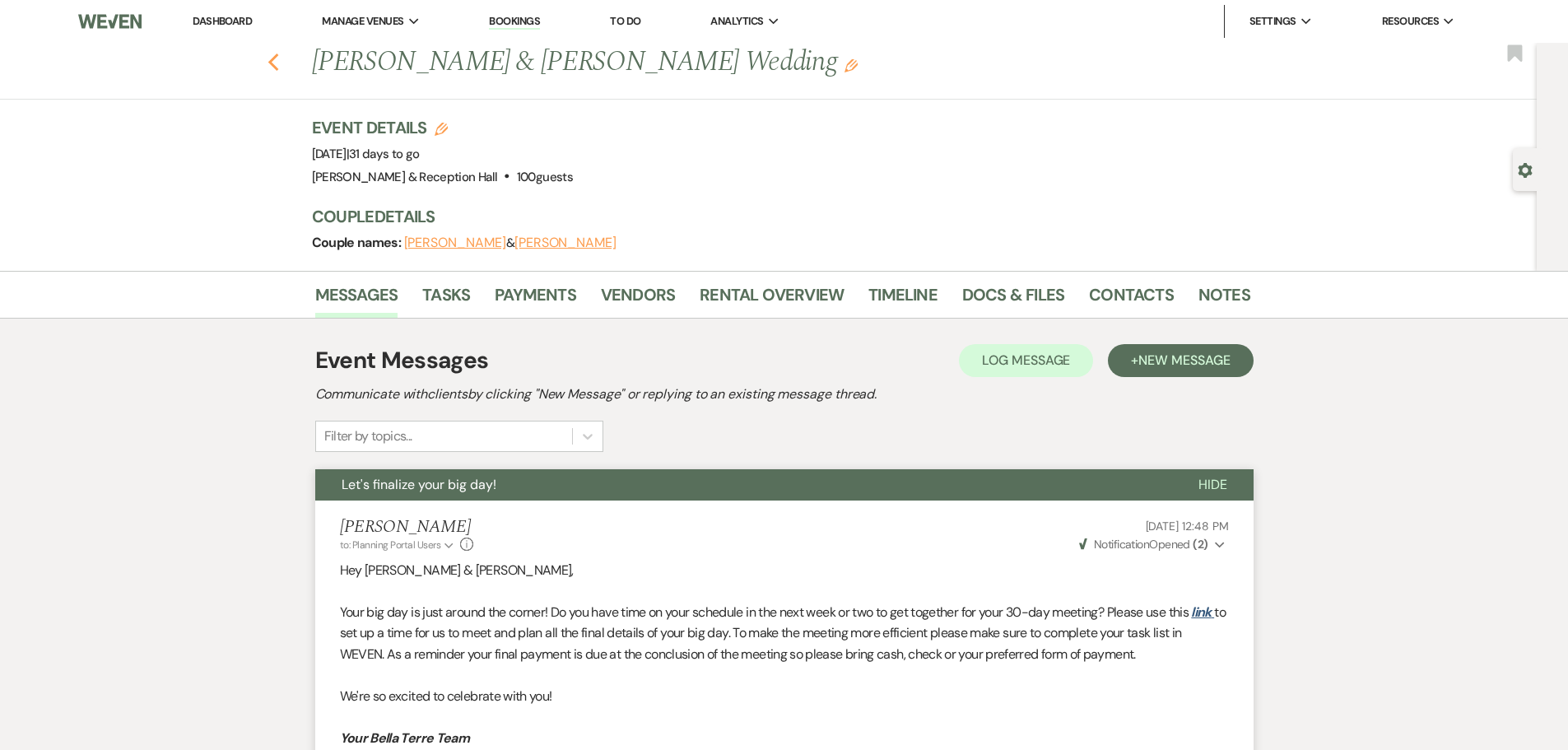
click at [280, 71] on icon "Previous" at bounding box center [273, 62] width 12 height 20
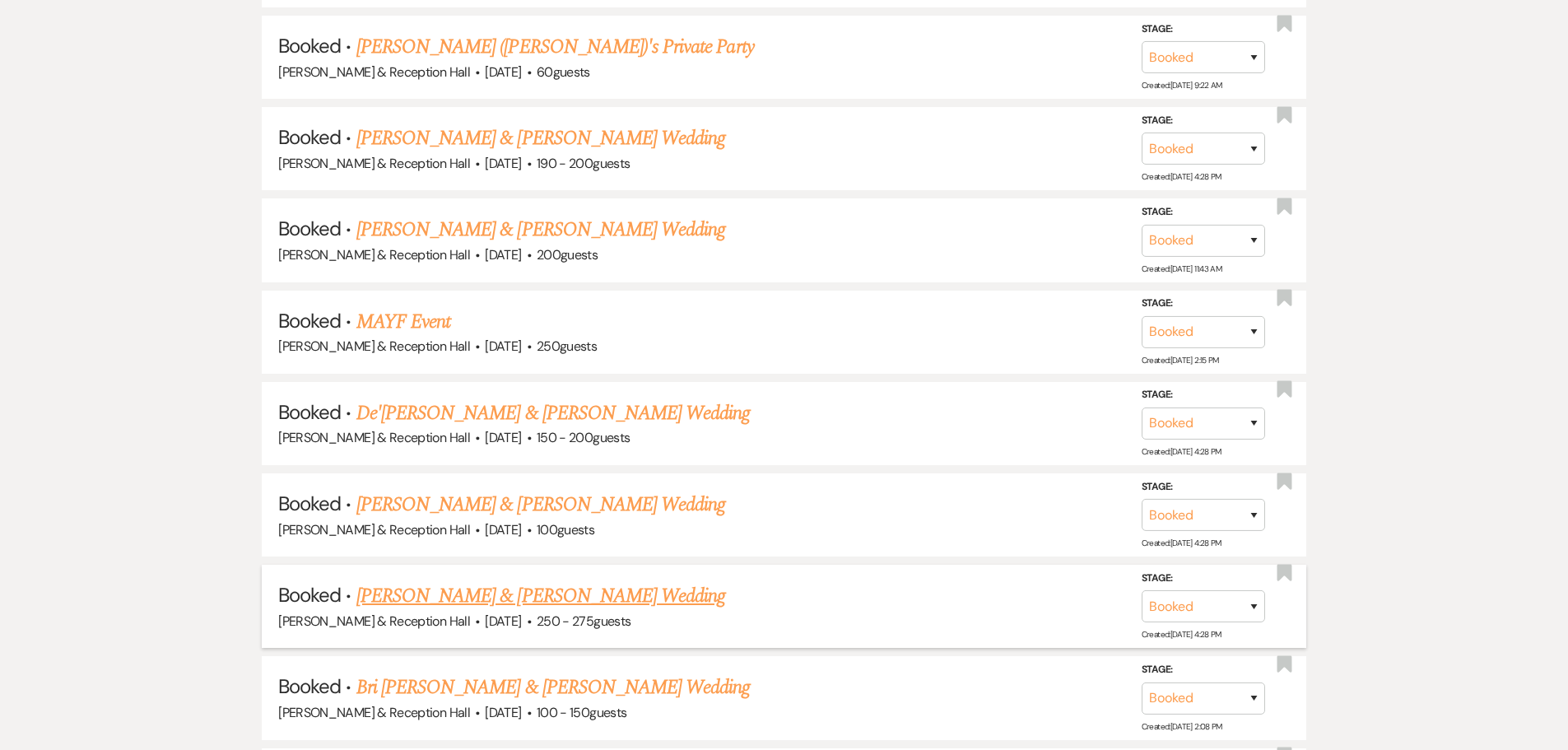
scroll to position [1031, 0]
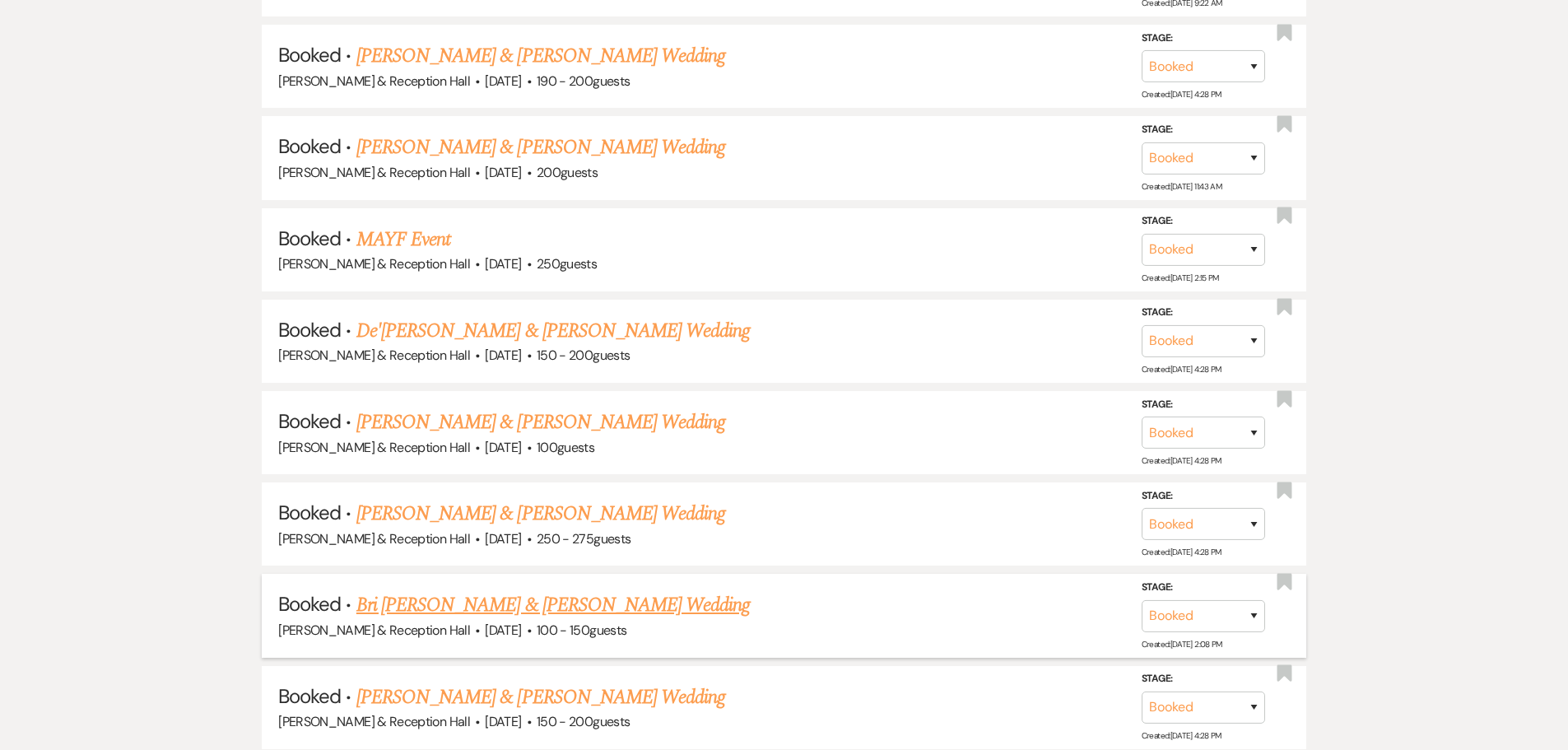
click at [563, 603] on link "Bri [PERSON_NAME] & [PERSON_NAME] Wedding" at bounding box center [553, 604] width 394 height 30
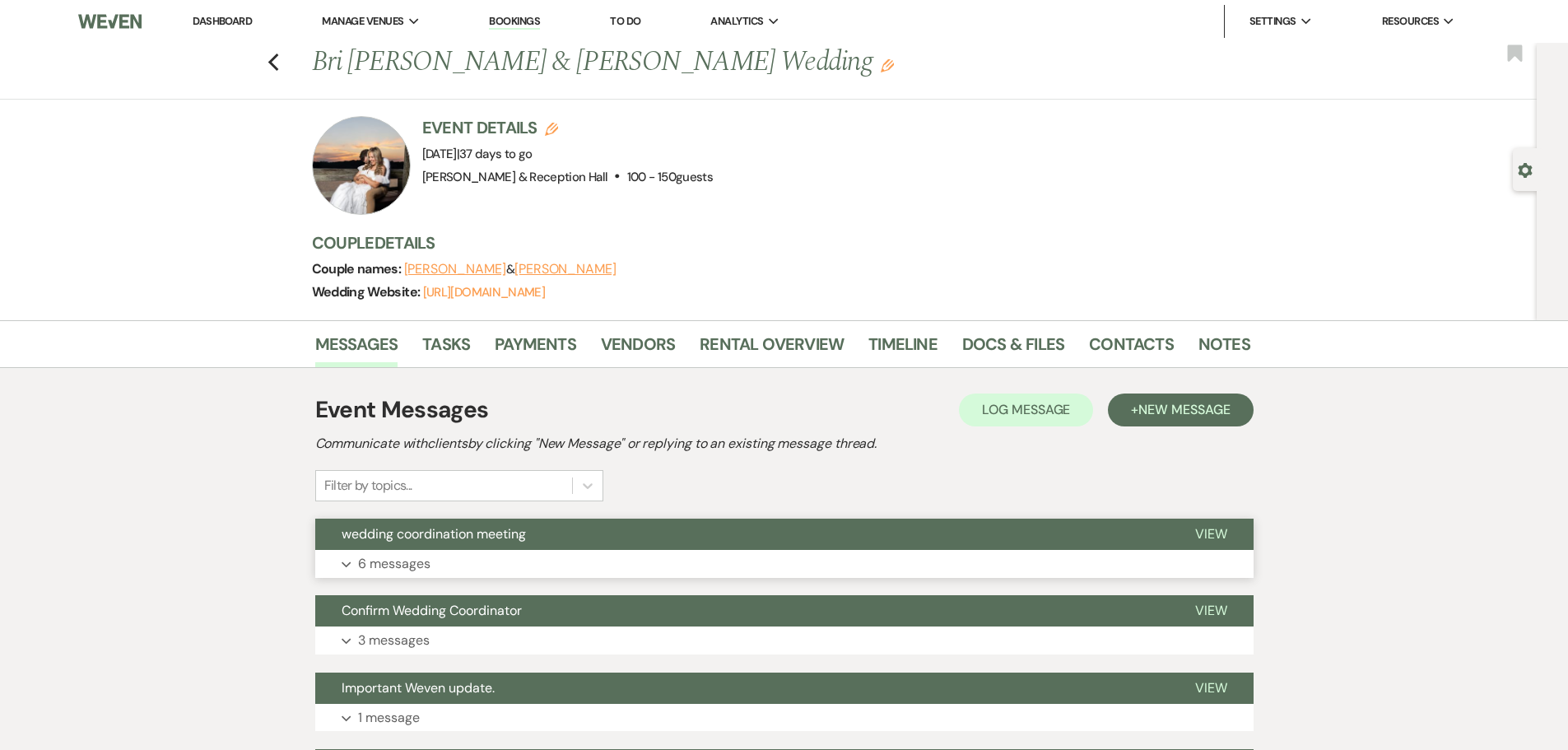
click at [543, 554] on button "Expand 6 messages" at bounding box center [784, 563] width 938 height 28
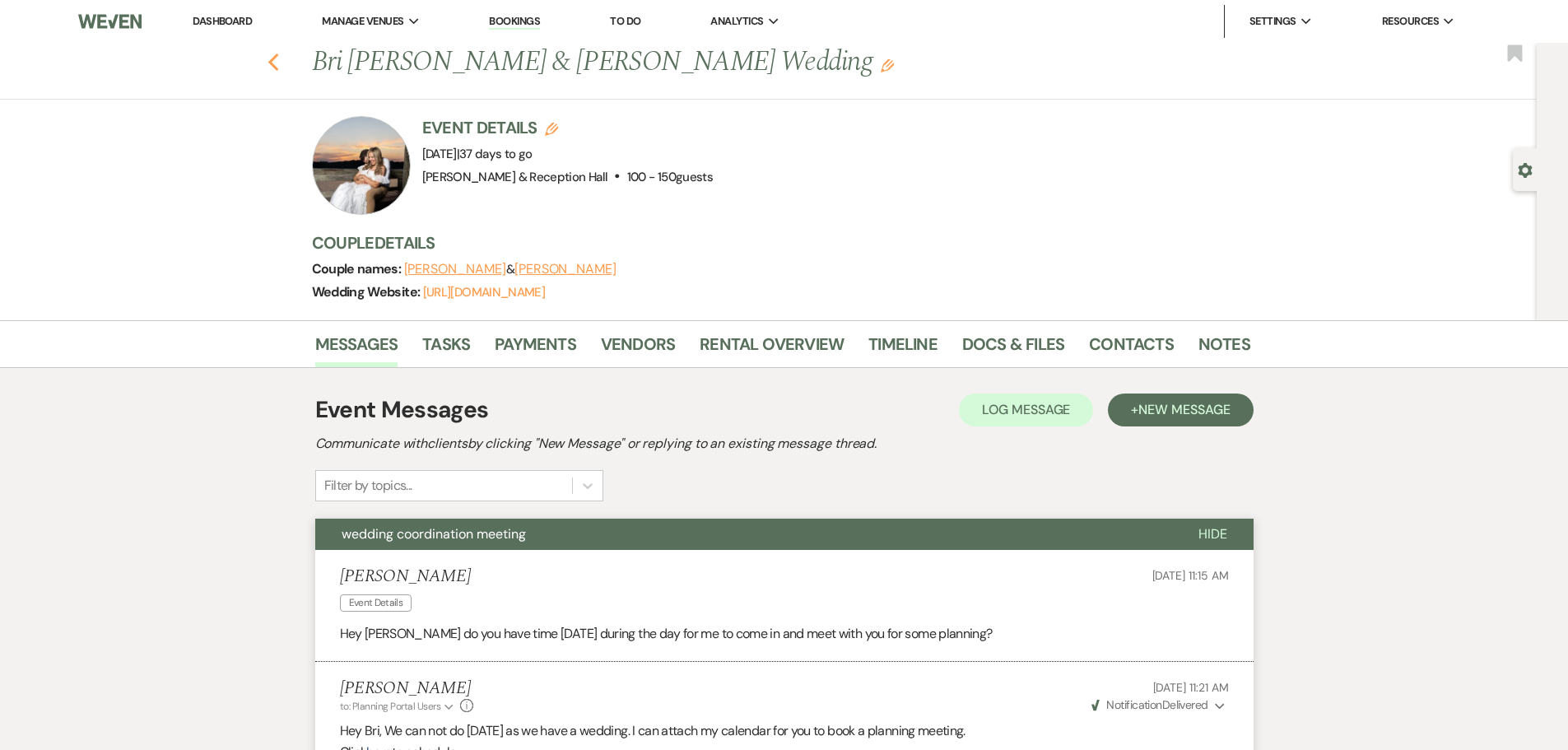
click at [280, 60] on icon "Previous" at bounding box center [273, 62] width 12 height 20
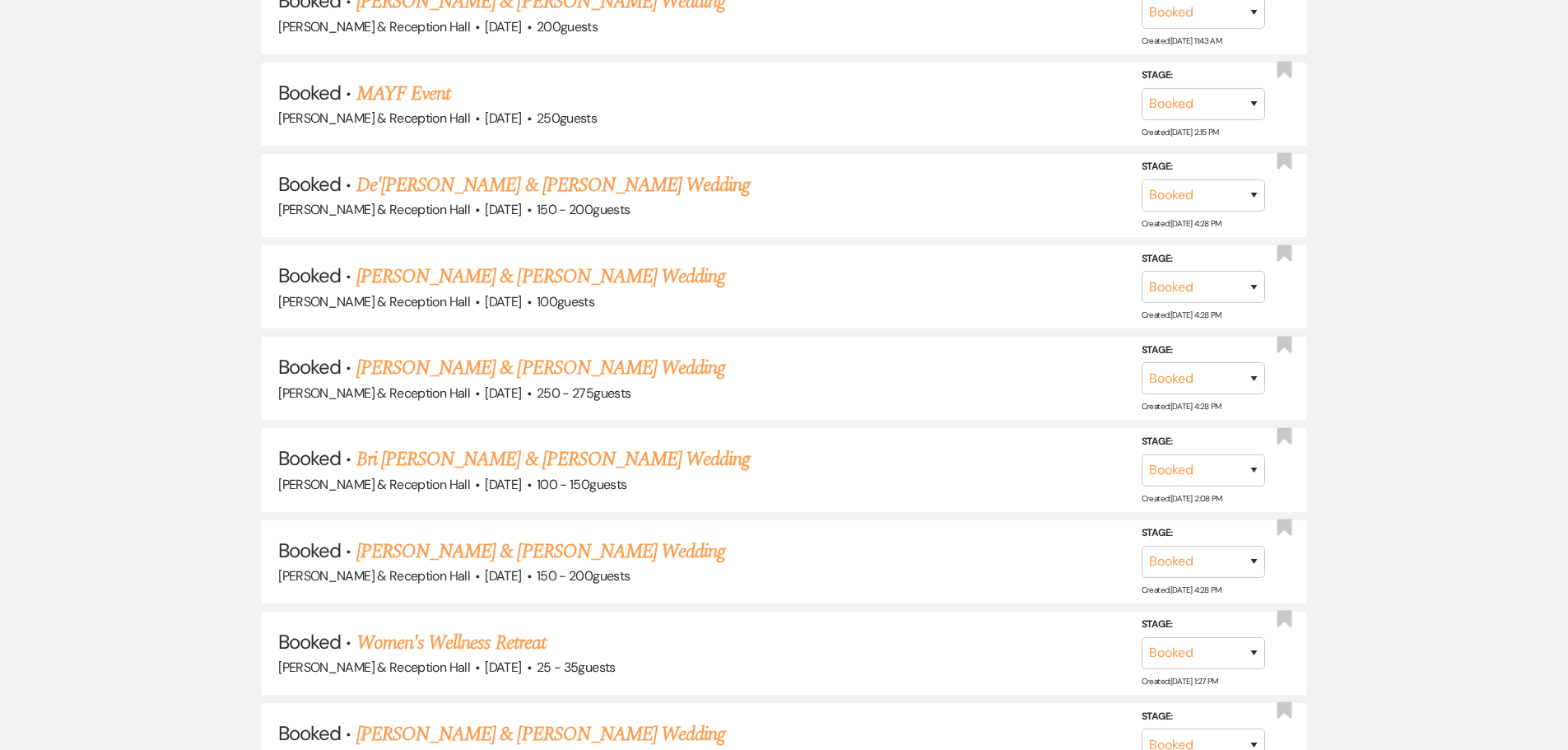
scroll to position [1196, 0]
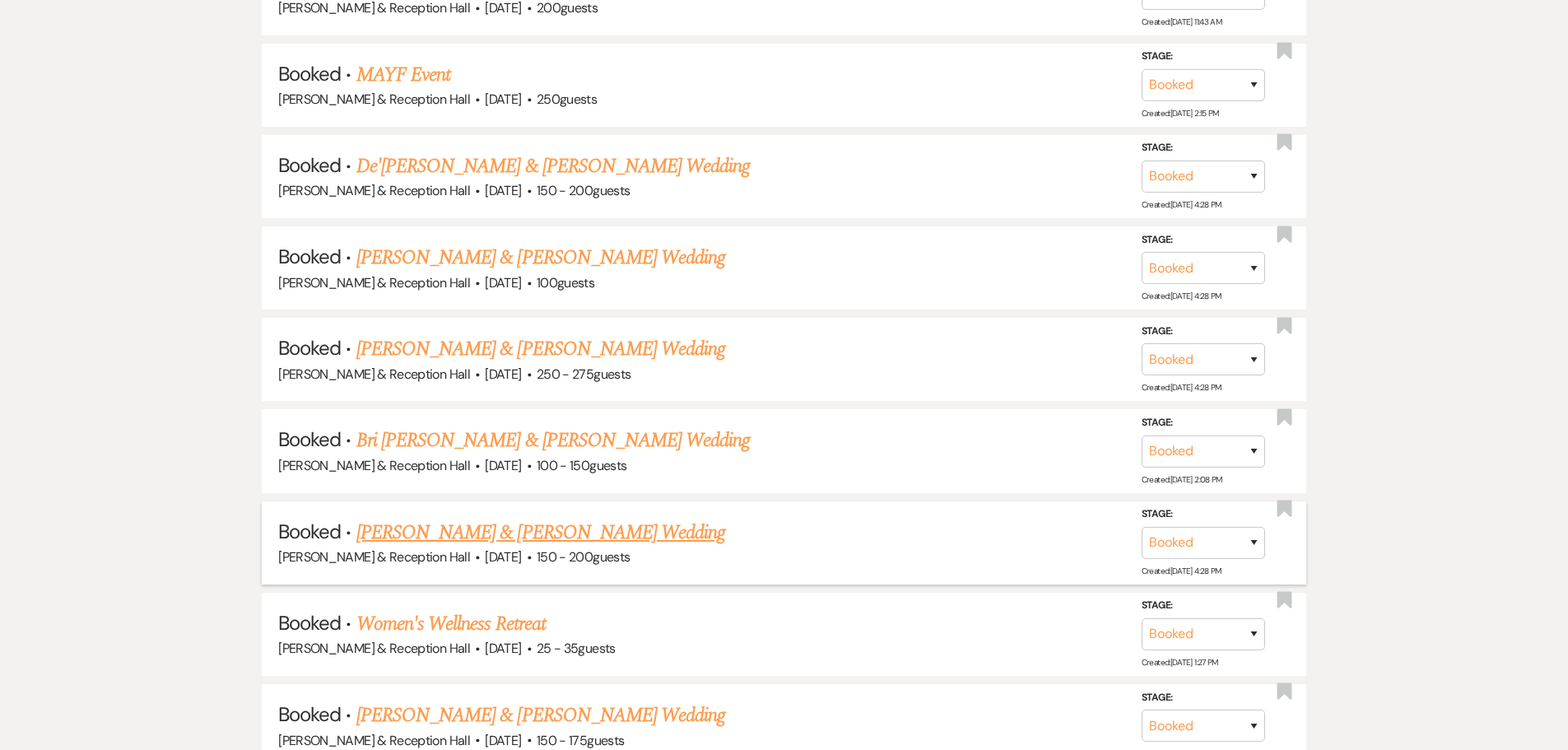
click at [651, 532] on link "[PERSON_NAME] & [PERSON_NAME] Wedding" at bounding box center [541, 532] width 368 height 30
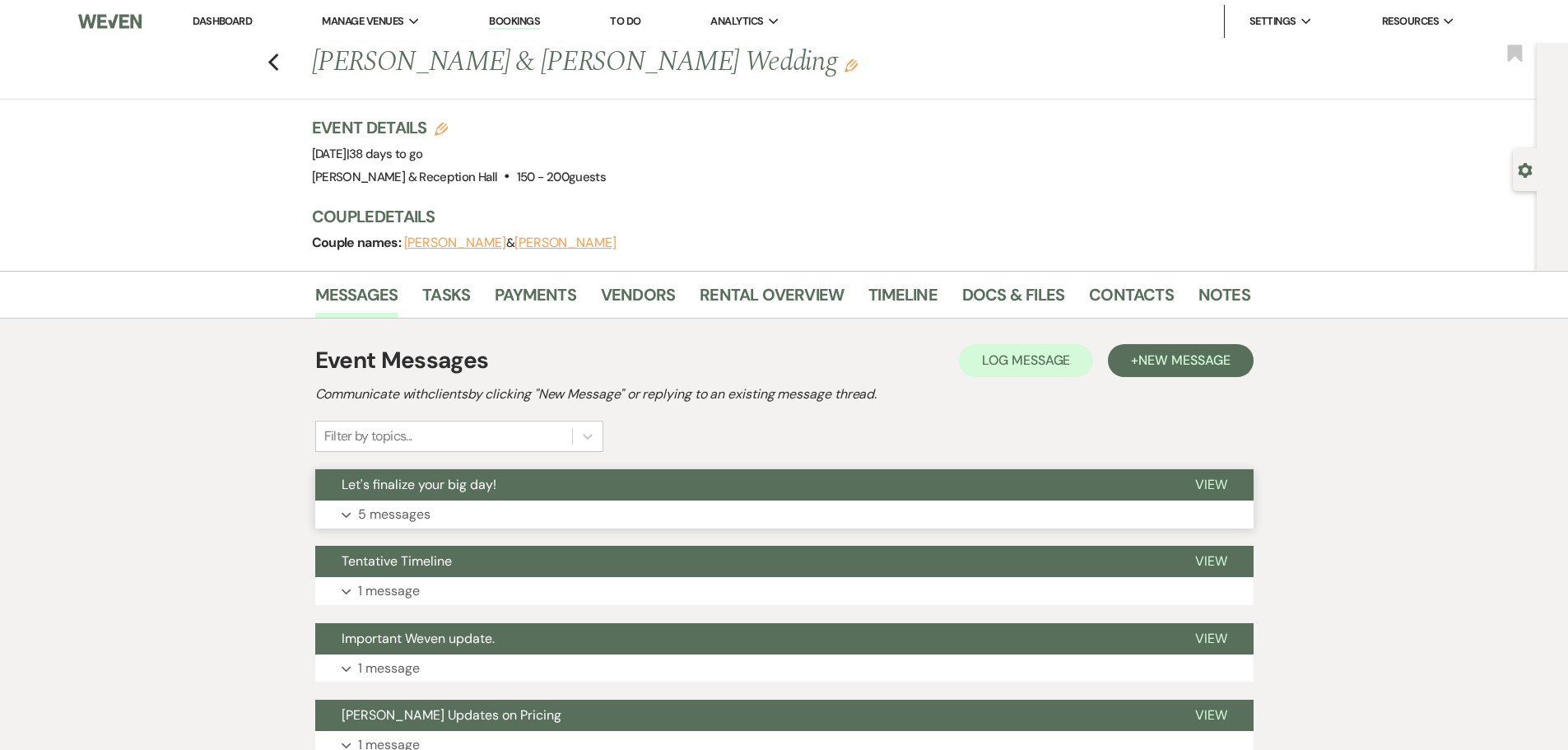
click at [498, 507] on button "Expand 5 messages" at bounding box center [784, 514] width 938 height 28
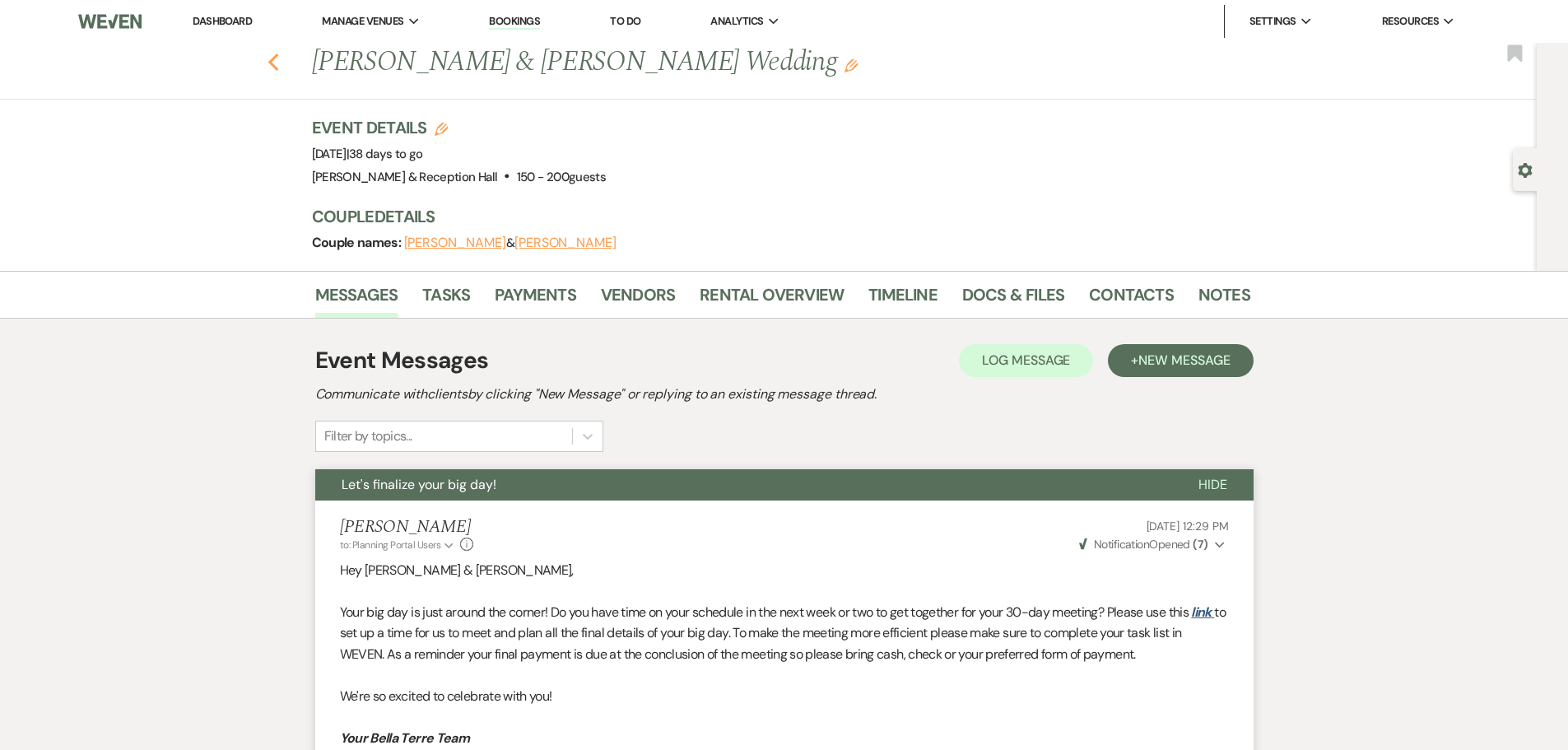
click at [280, 61] on icon "Previous" at bounding box center [273, 62] width 12 height 20
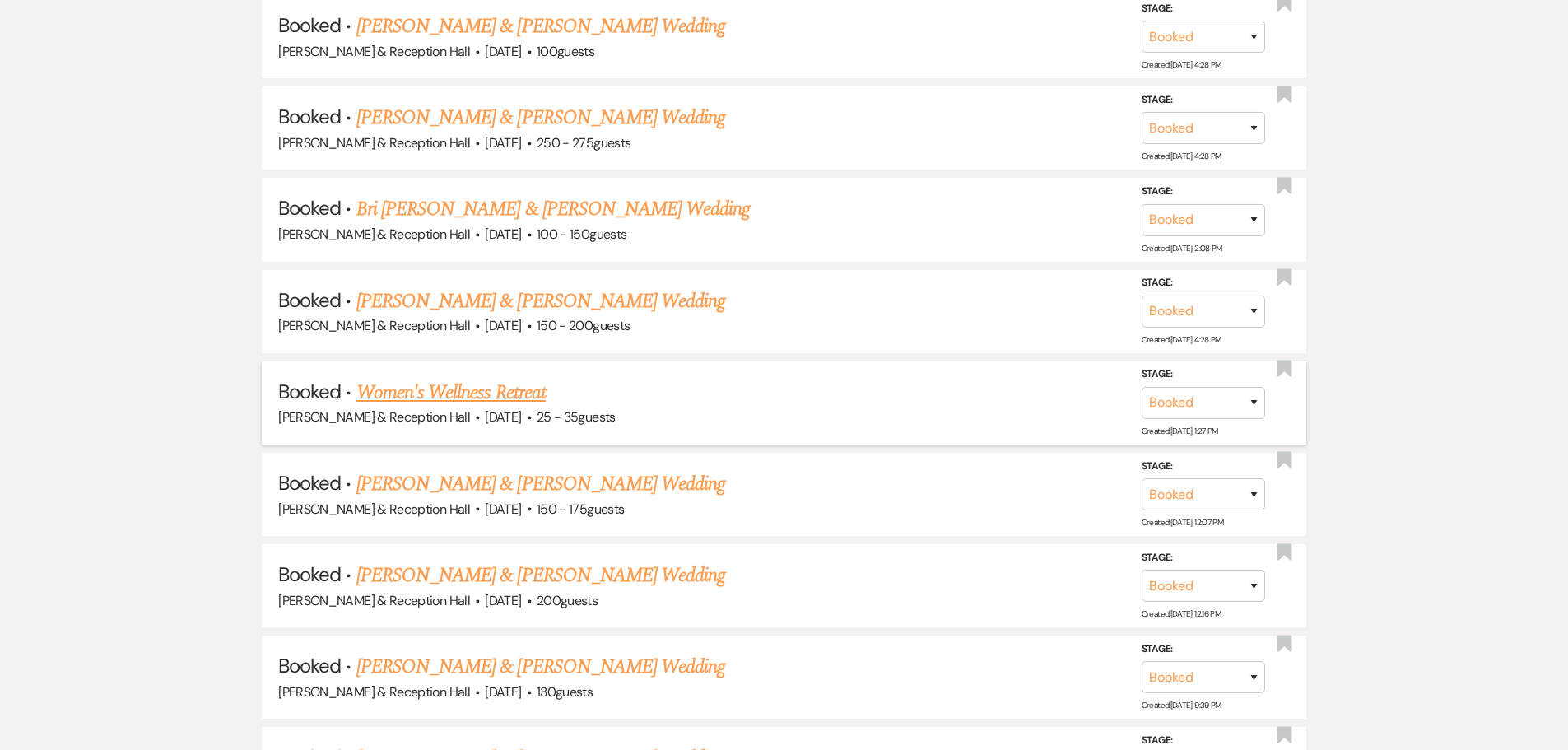
scroll to position [1442, 0]
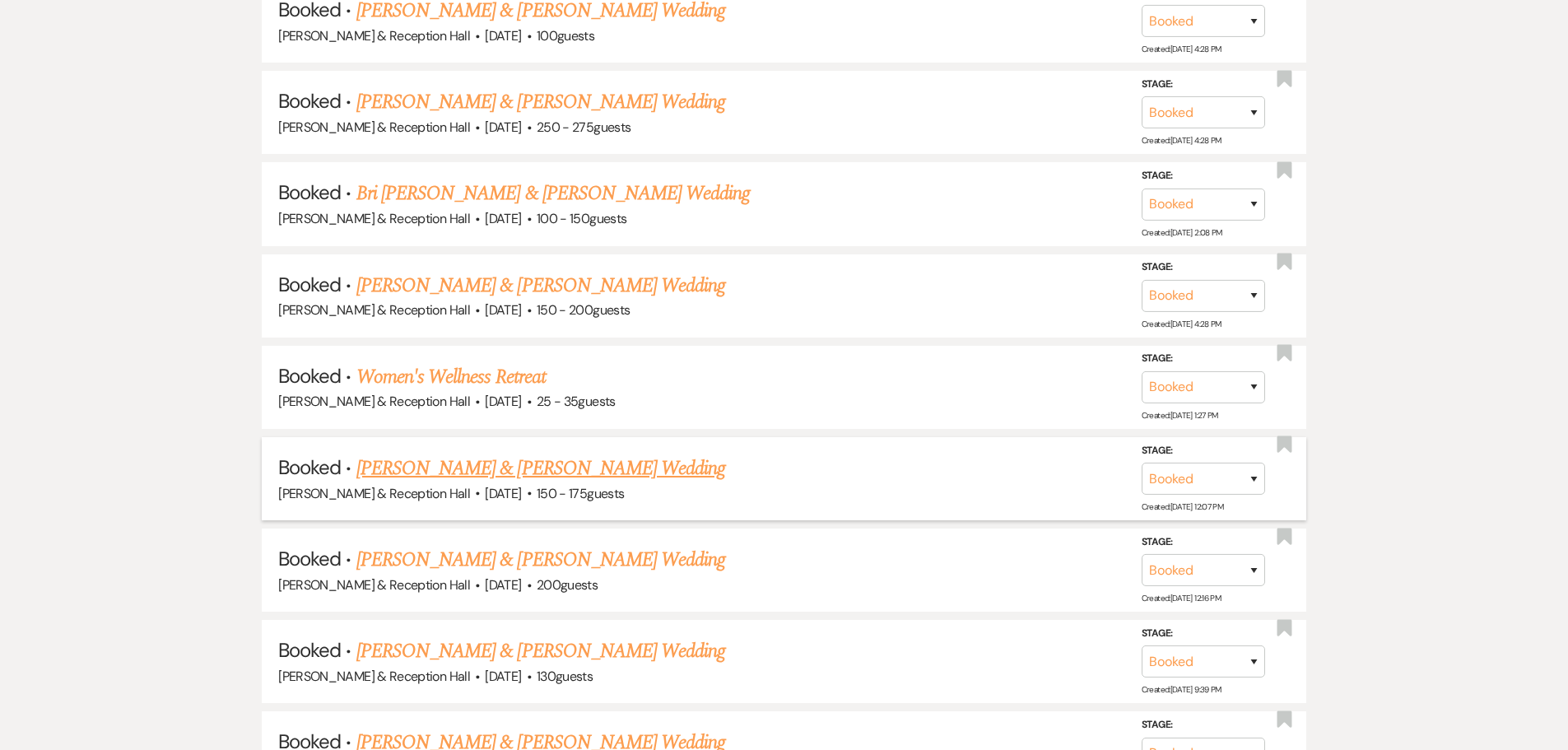
click at [550, 466] on link "[PERSON_NAME] & [PERSON_NAME] Wedding" at bounding box center [541, 468] width 368 height 30
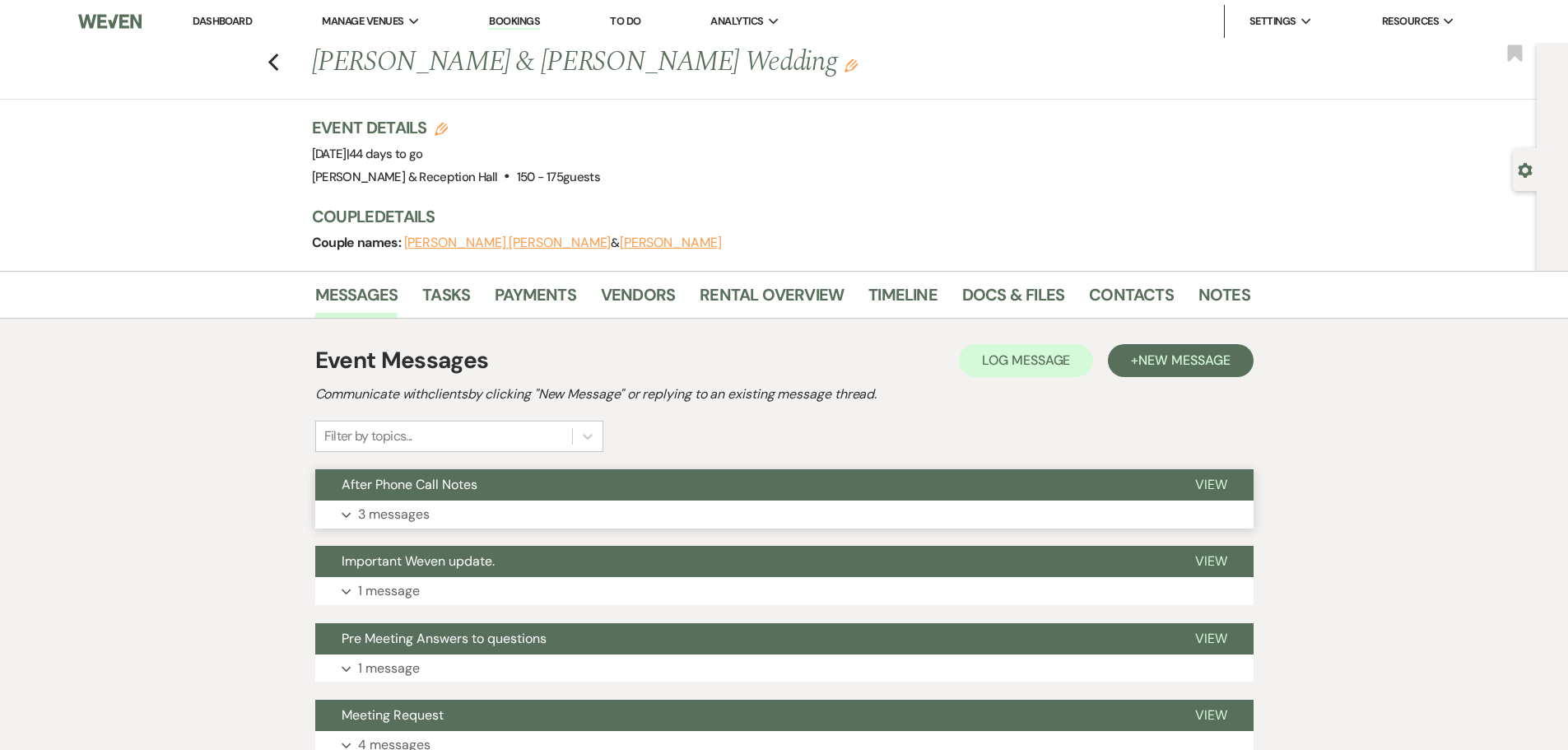
click at [462, 486] on span "After Phone Call Notes" at bounding box center [410, 484] width 136 height 17
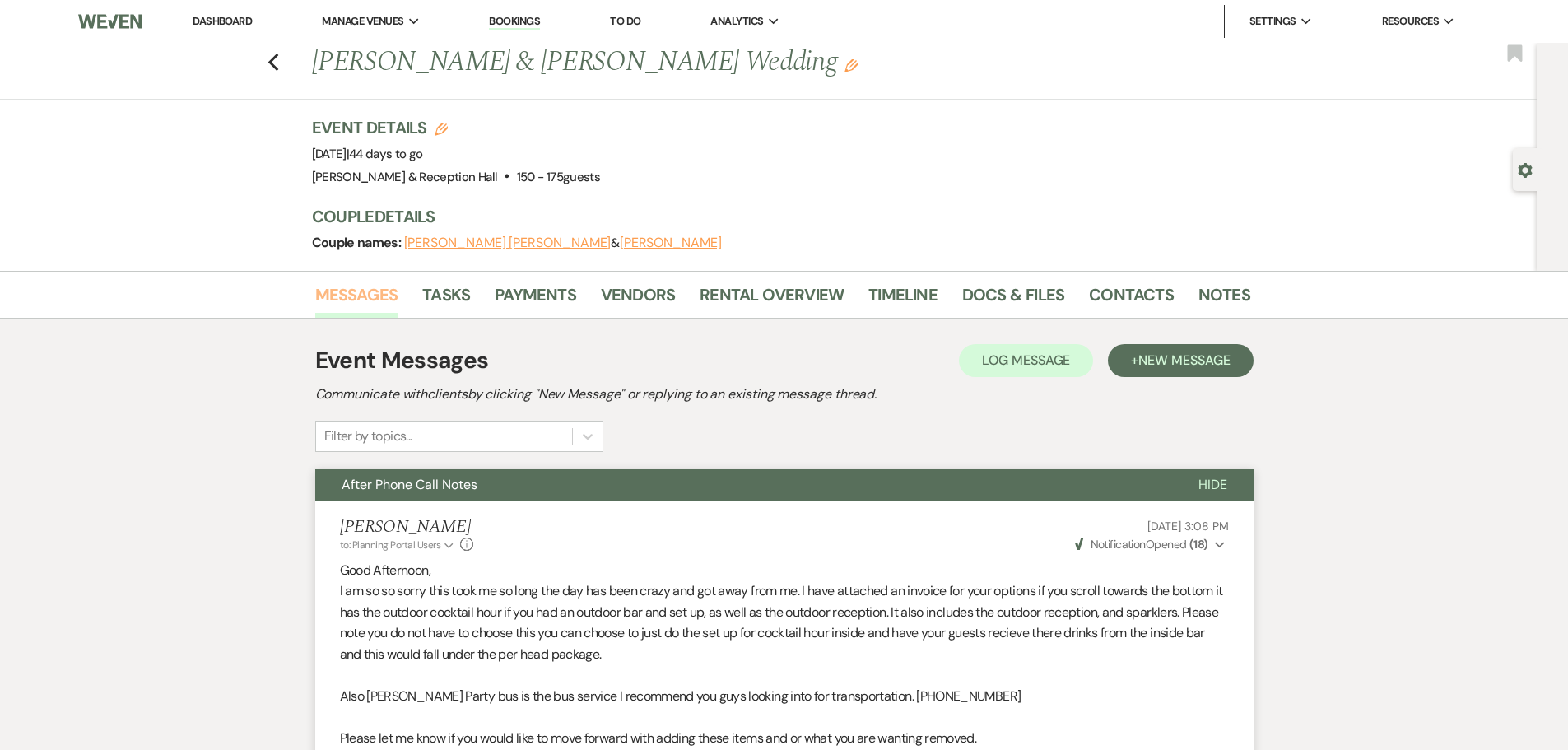
click at [362, 290] on link "Messages" at bounding box center [357, 300] width 83 height 36
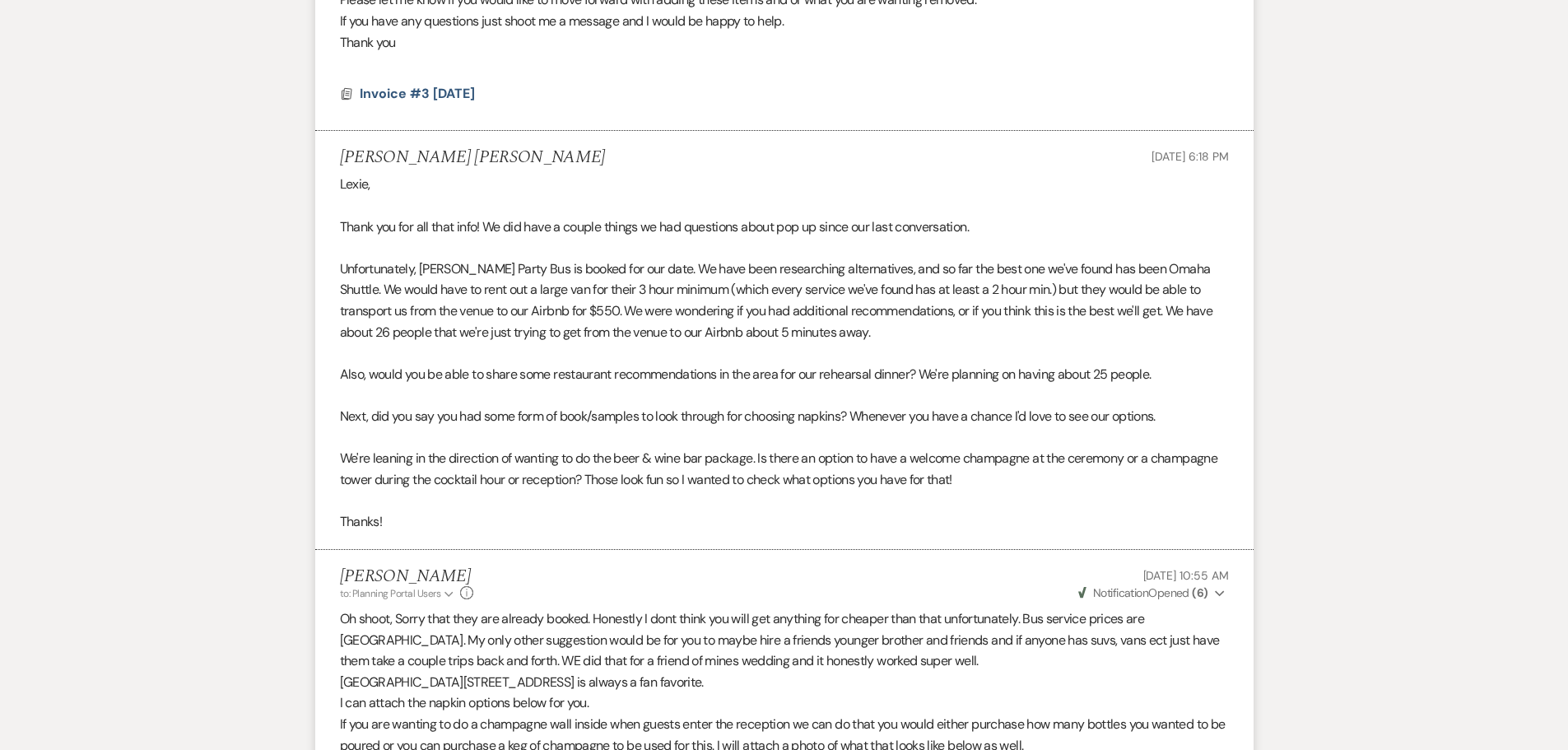
scroll to position [258, 0]
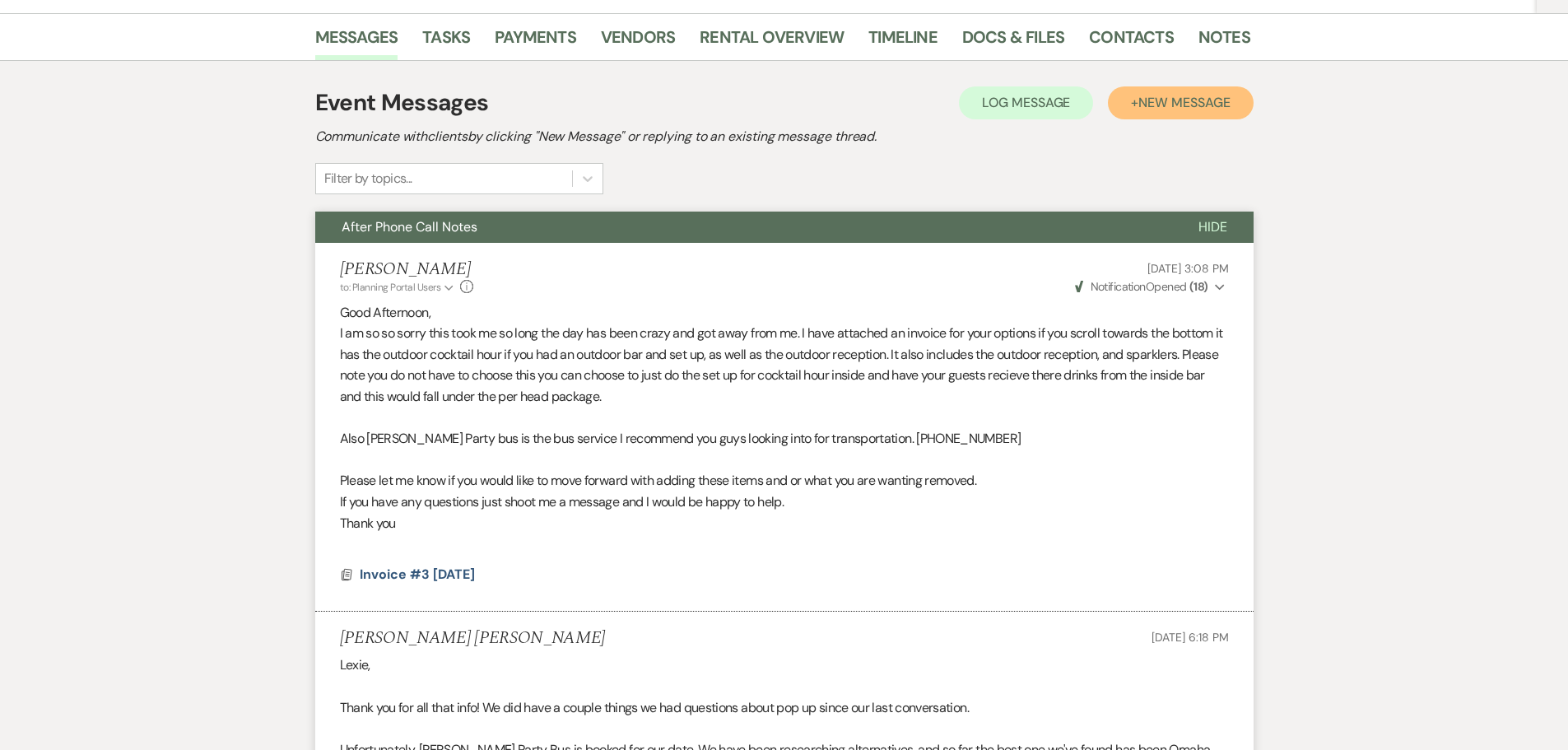
click at [1152, 105] on span "New Message" at bounding box center [1183, 103] width 91 height 17
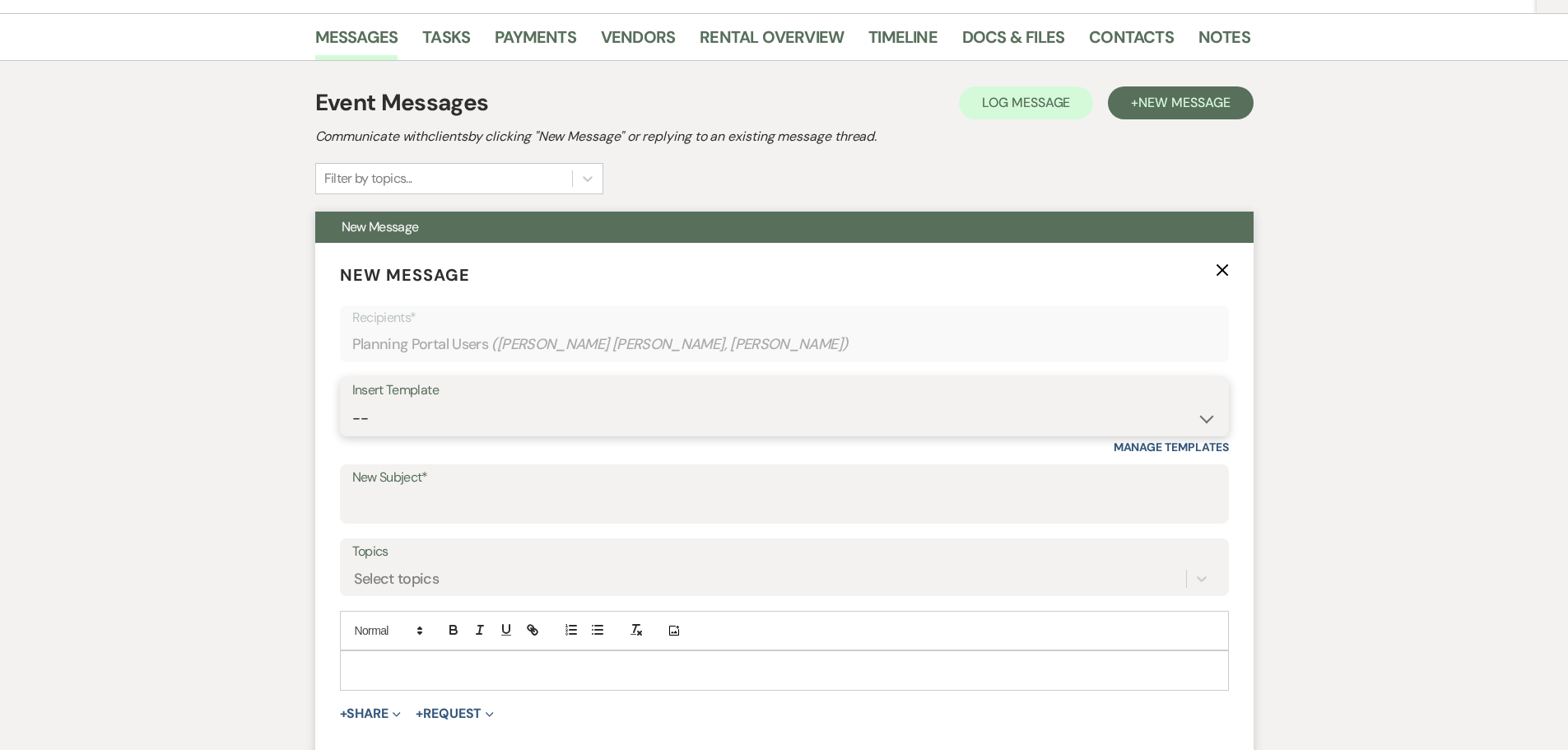
click at [479, 428] on select "-- Weven Planning Portal Introduction (Booked Events) Initial Inquiry Response …" at bounding box center [784, 418] width 864 height 32
select select "4654"
click at [352, 403] on select "-- Weven Planning Portal Introduction (Booked Events) Initial Inquiry Response …" at bounding box center [784, 418] width 864 height 32
type input "Let's finalize your big day!"
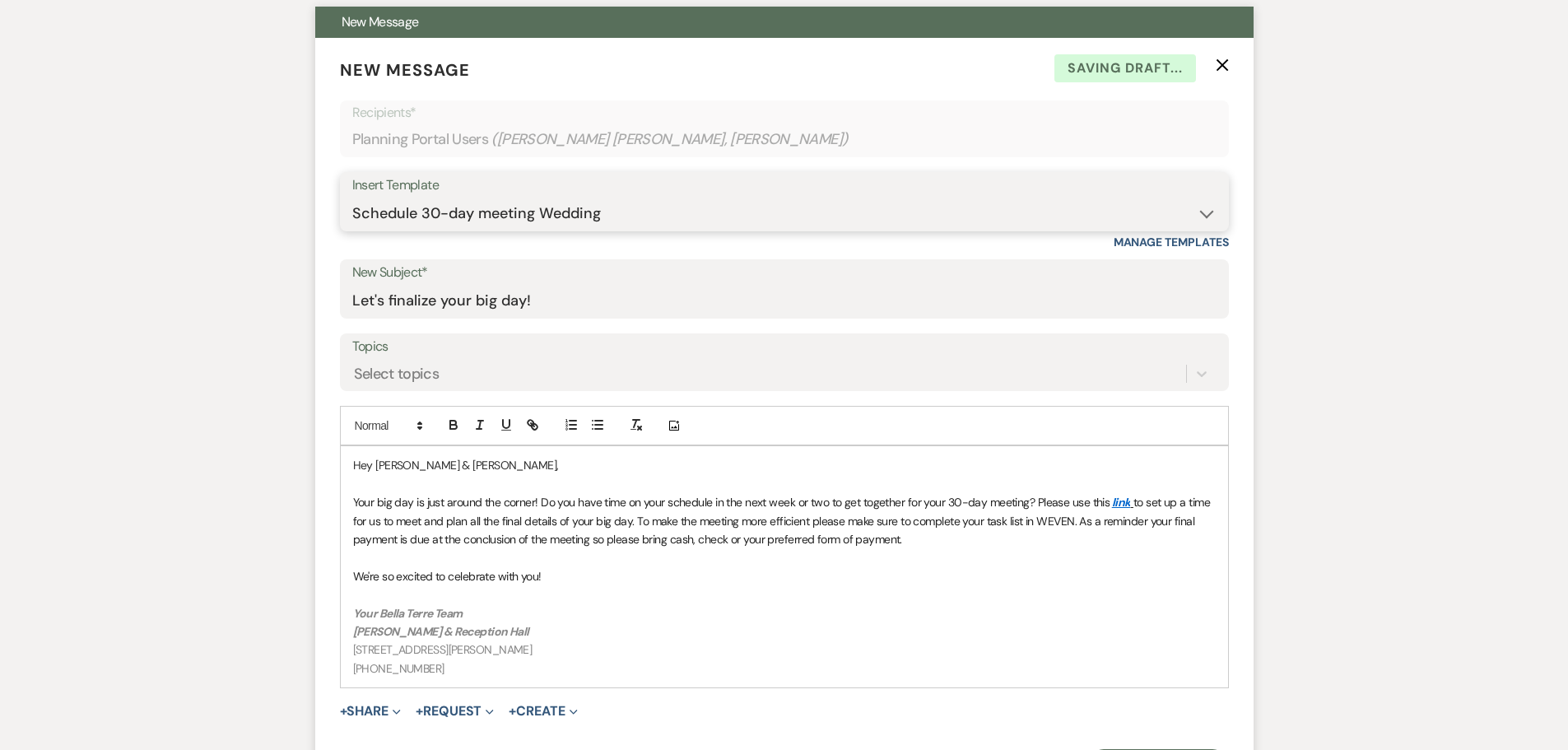
scroll to position [669, 0]
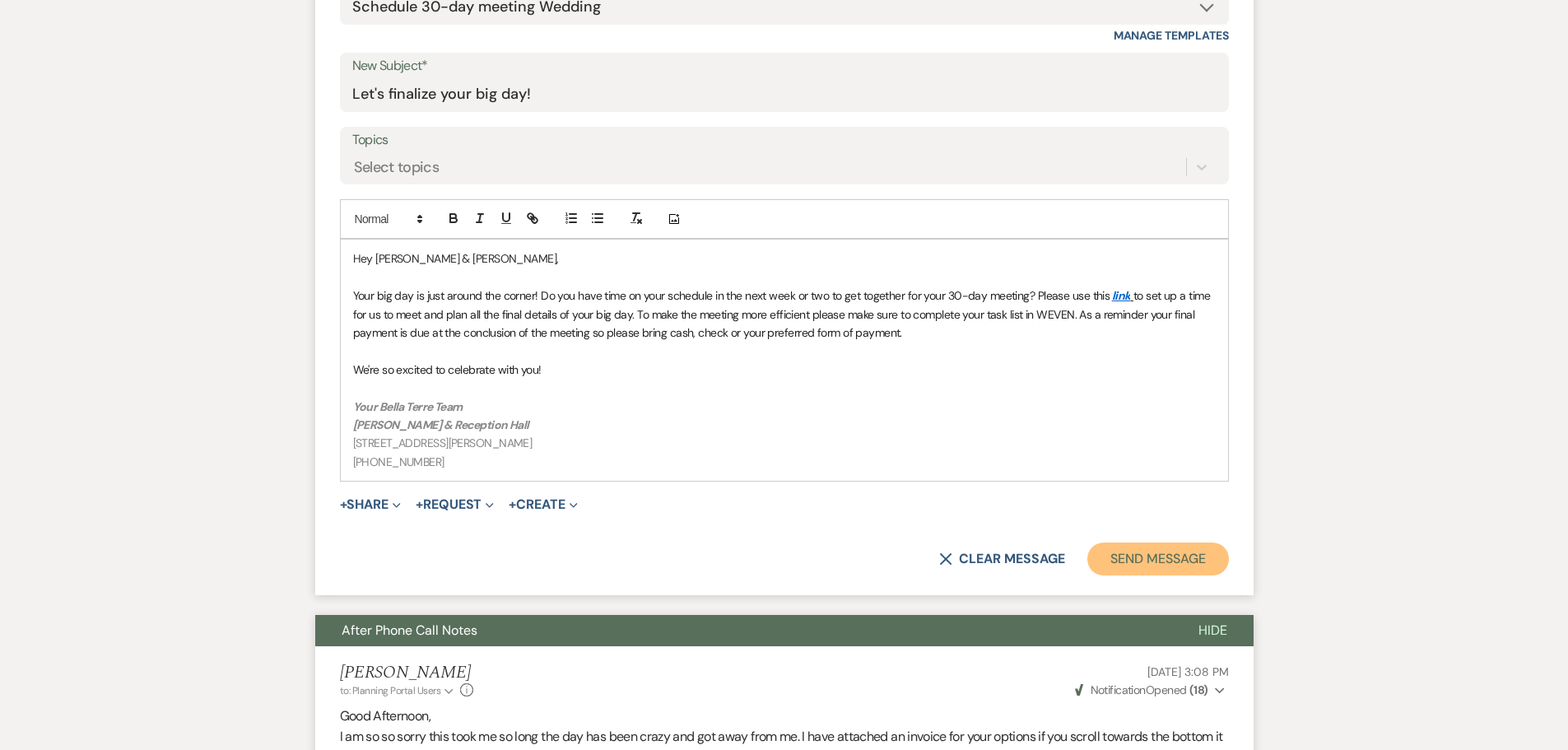
click at [1172, 551] on button "Send Message" at bounding box center [1158, 559] width 141 height 33
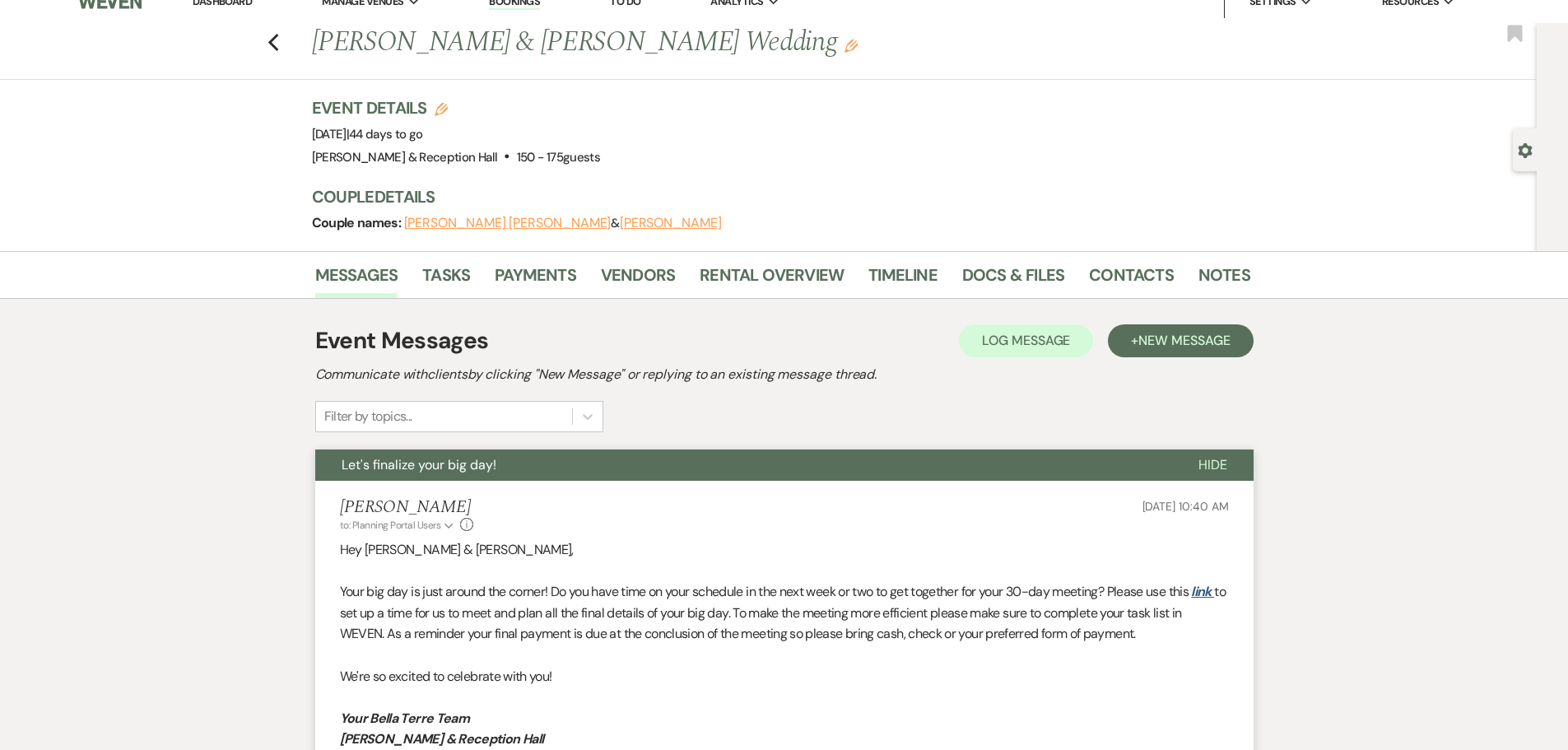
scroll to position [0, 0]
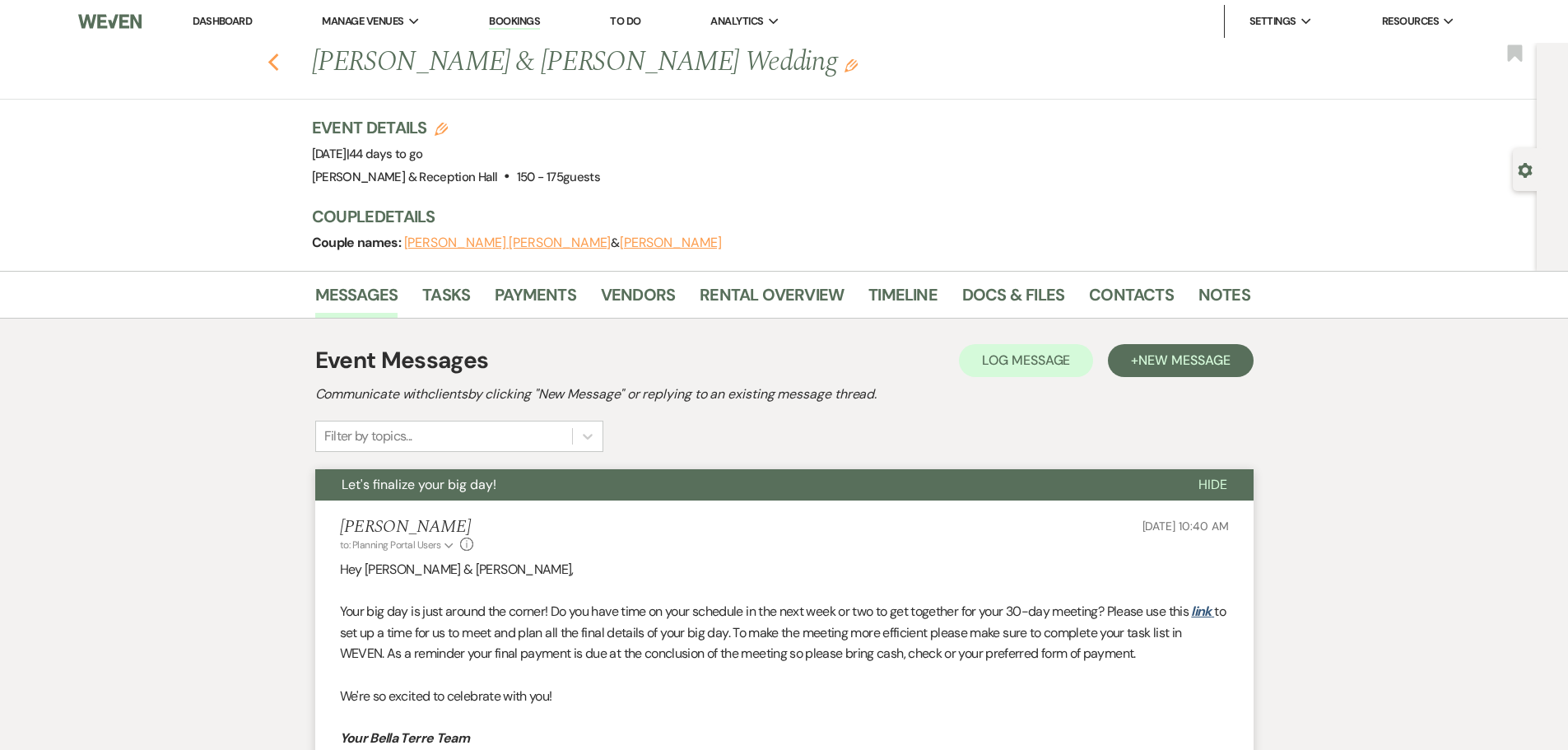
click at [276, 58] on icon "Previous" at bounding box center [273, 62] width 12 height 20
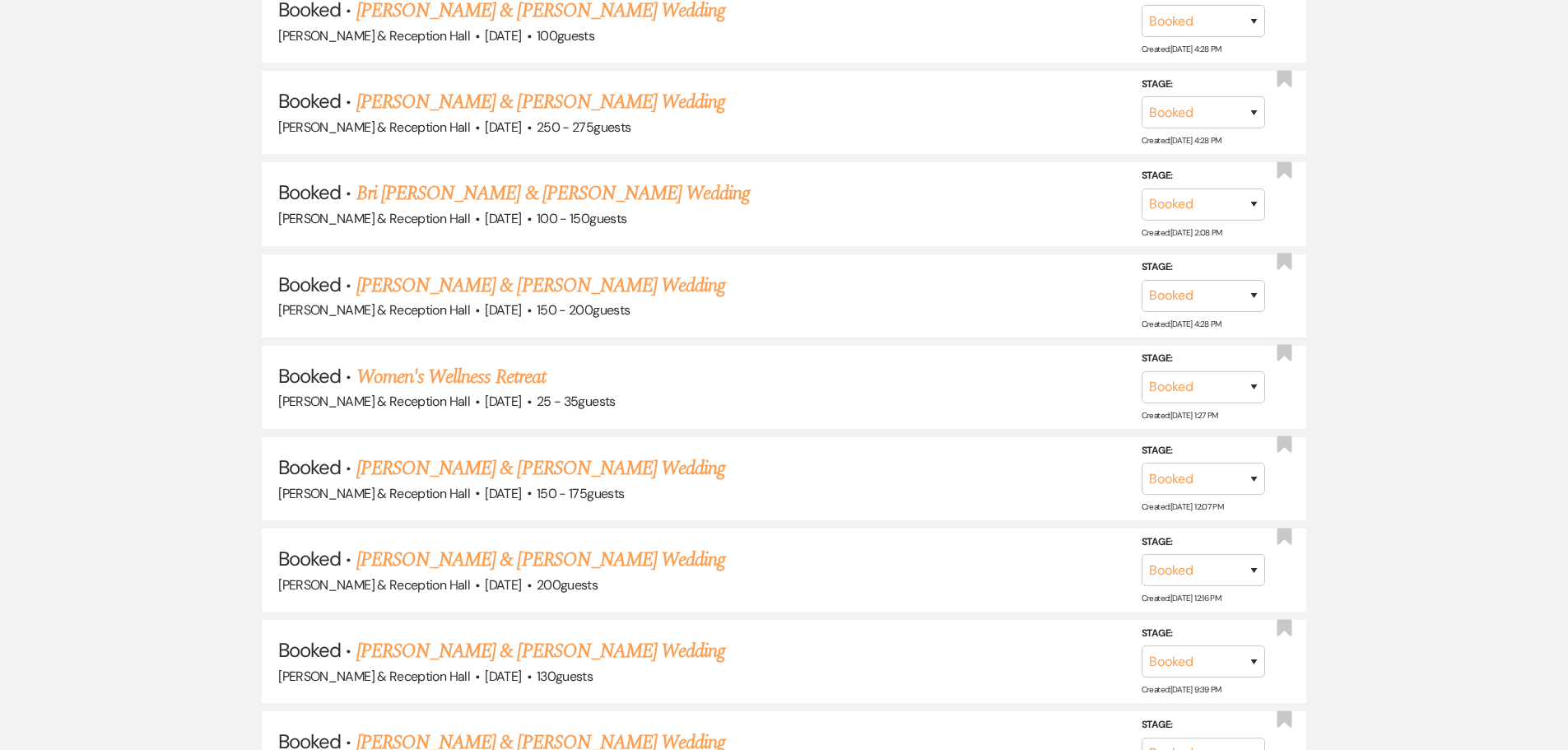
scroll to position [1525, 0]
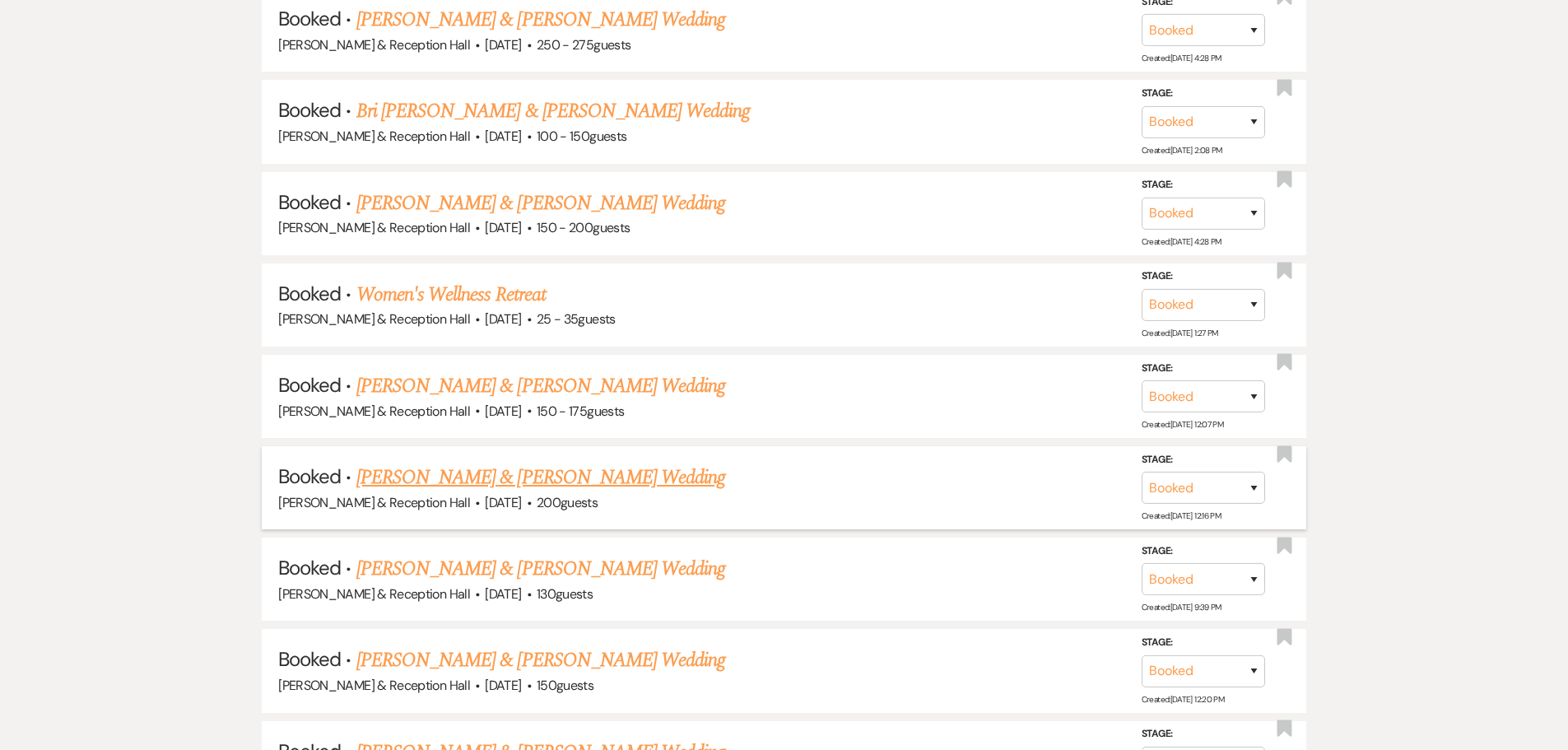
click at [528, 477] on link "[PERSON_NAME] & [PERSON_NAME] Wedding" at bounding box center [541, 477] width 368 height 30
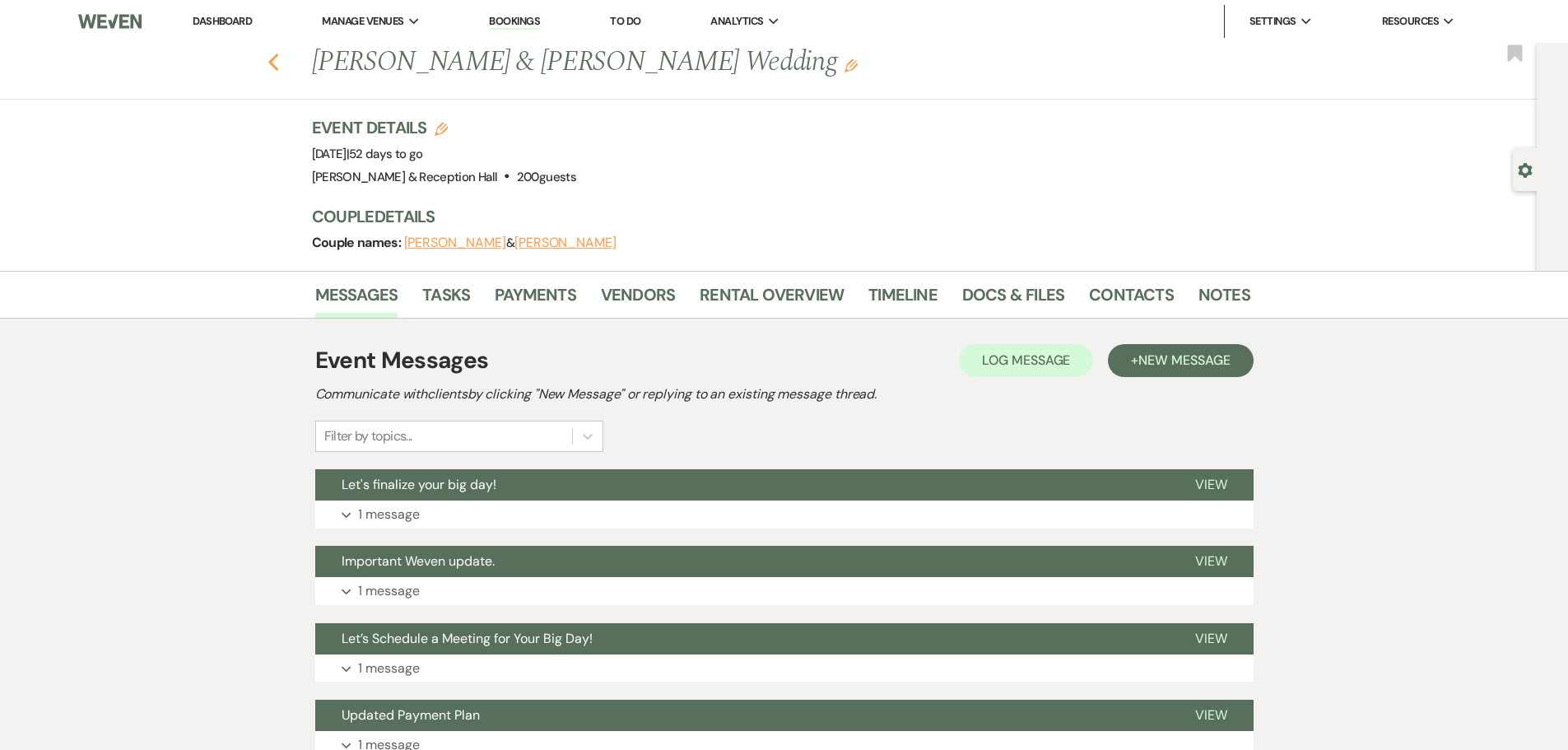
click at [278, 67] on use "button" at bounding box center [272, 62] width 11 height 18
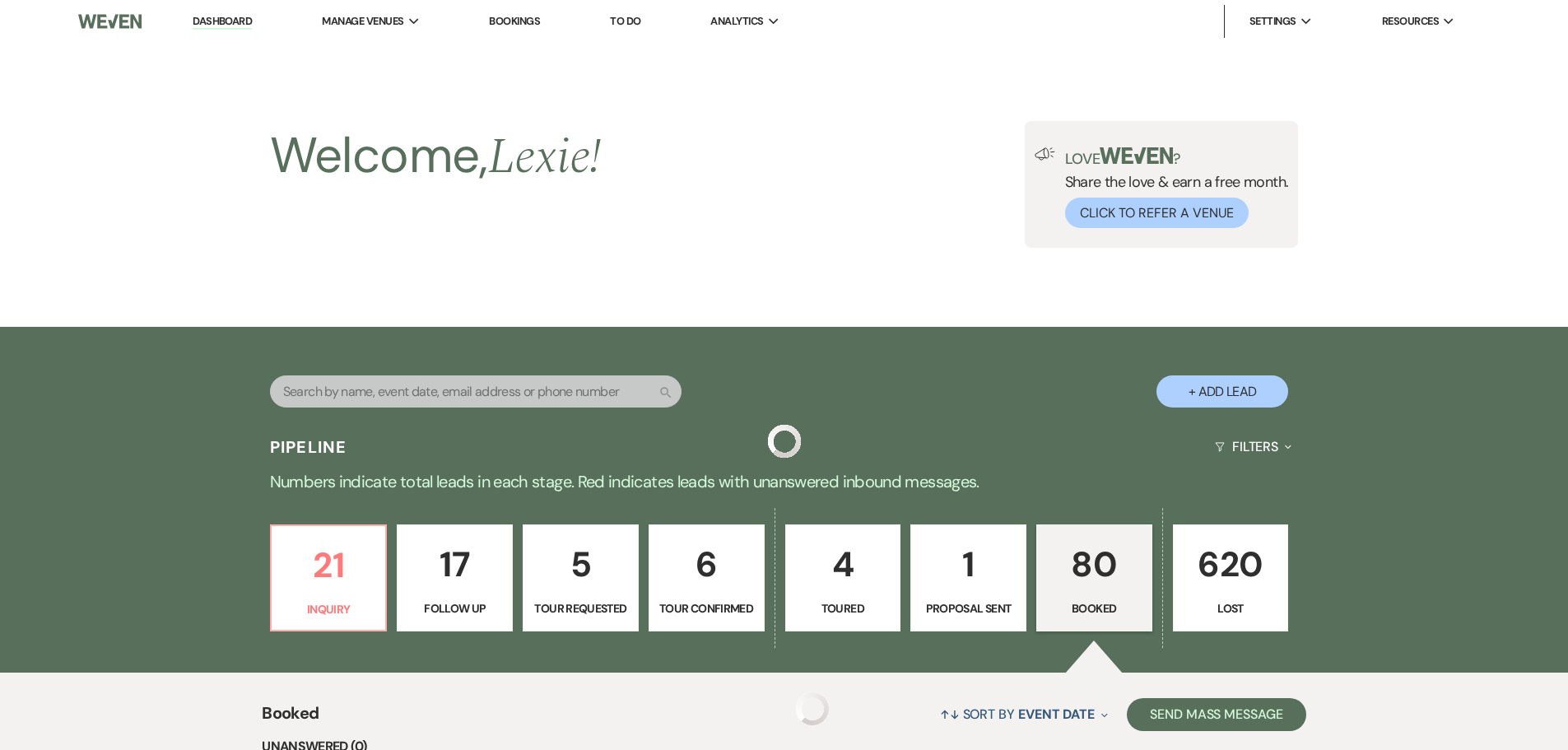
scroll to position [1525, 0]
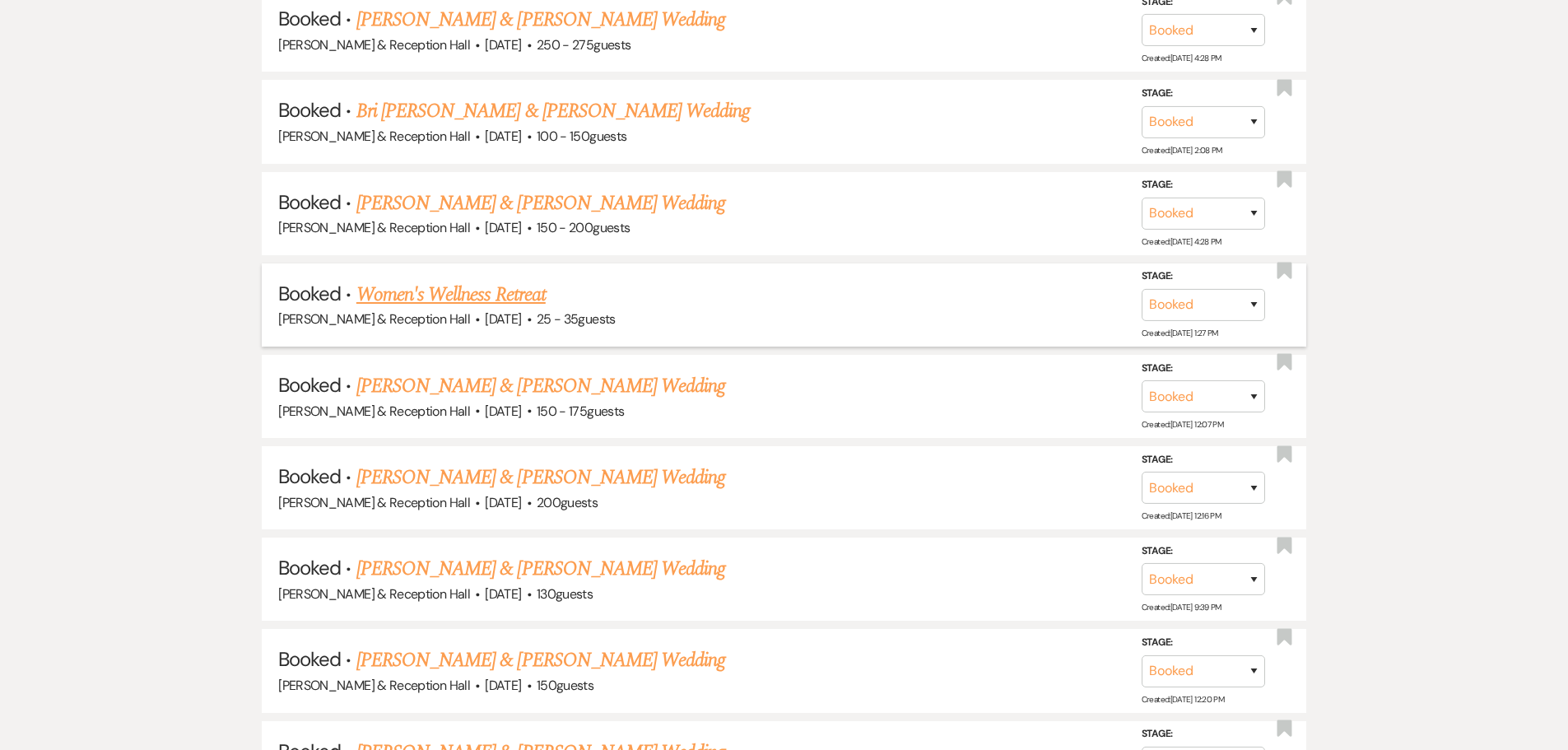
click at [508, 293] on link "Women's Wellness Retreat" at bounding box center [451, 294] width 189 height 30
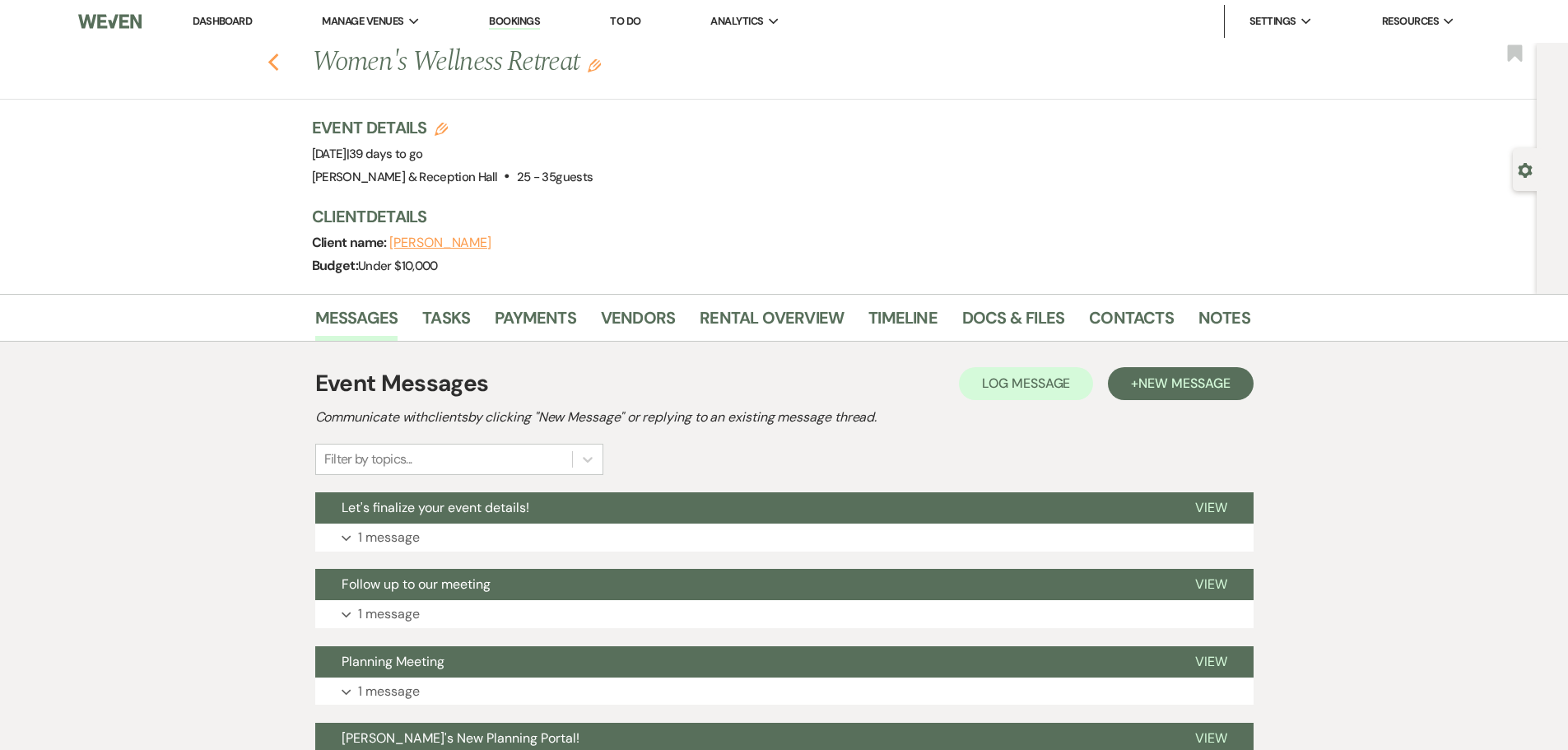
click at [278, 56] on use "button" at bounding box center [272, 62] width 11 height 18
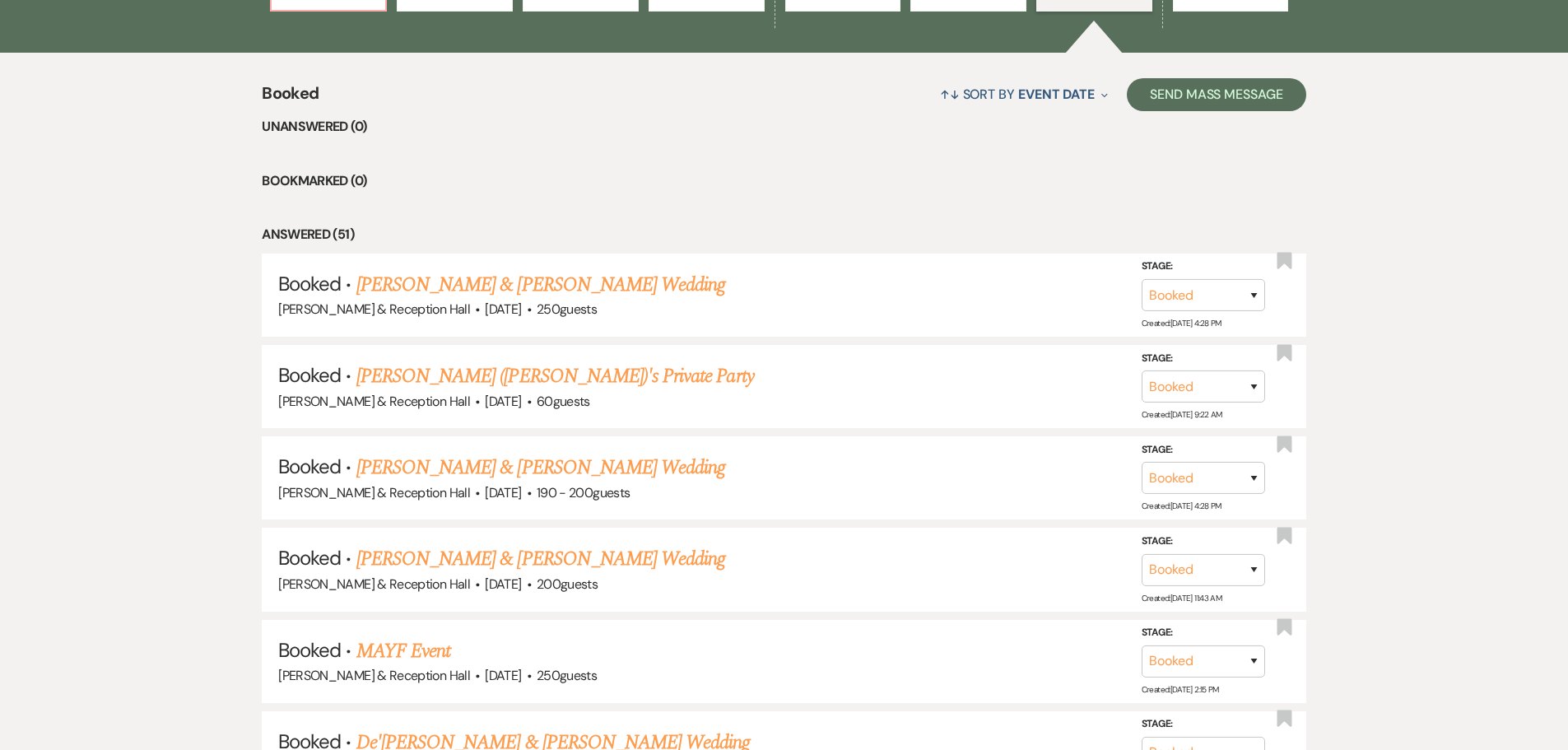
scroll to position [126, 0]
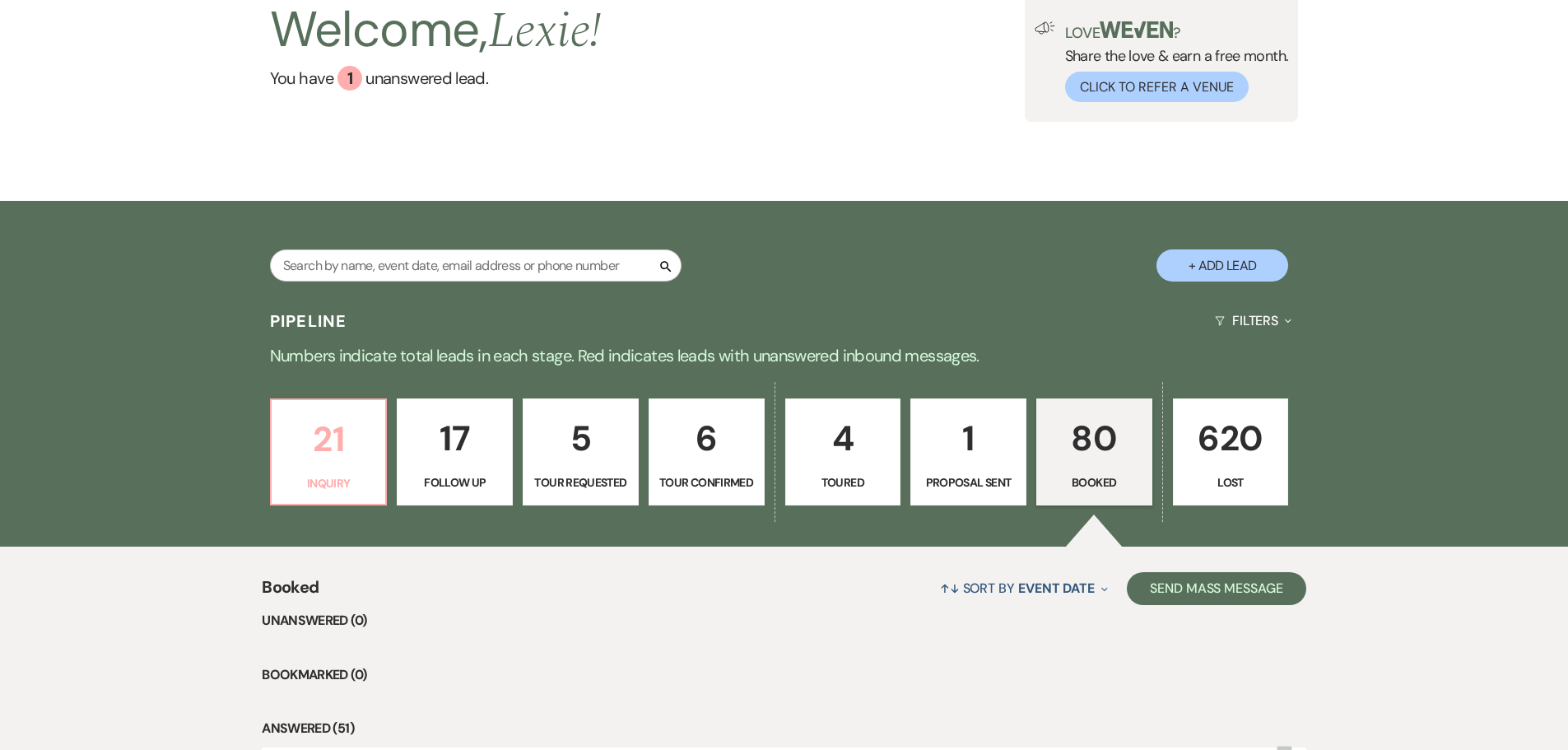
click at [342, 476] on p "Inquiry" at bounding box center [329, 482] width 95 height 18
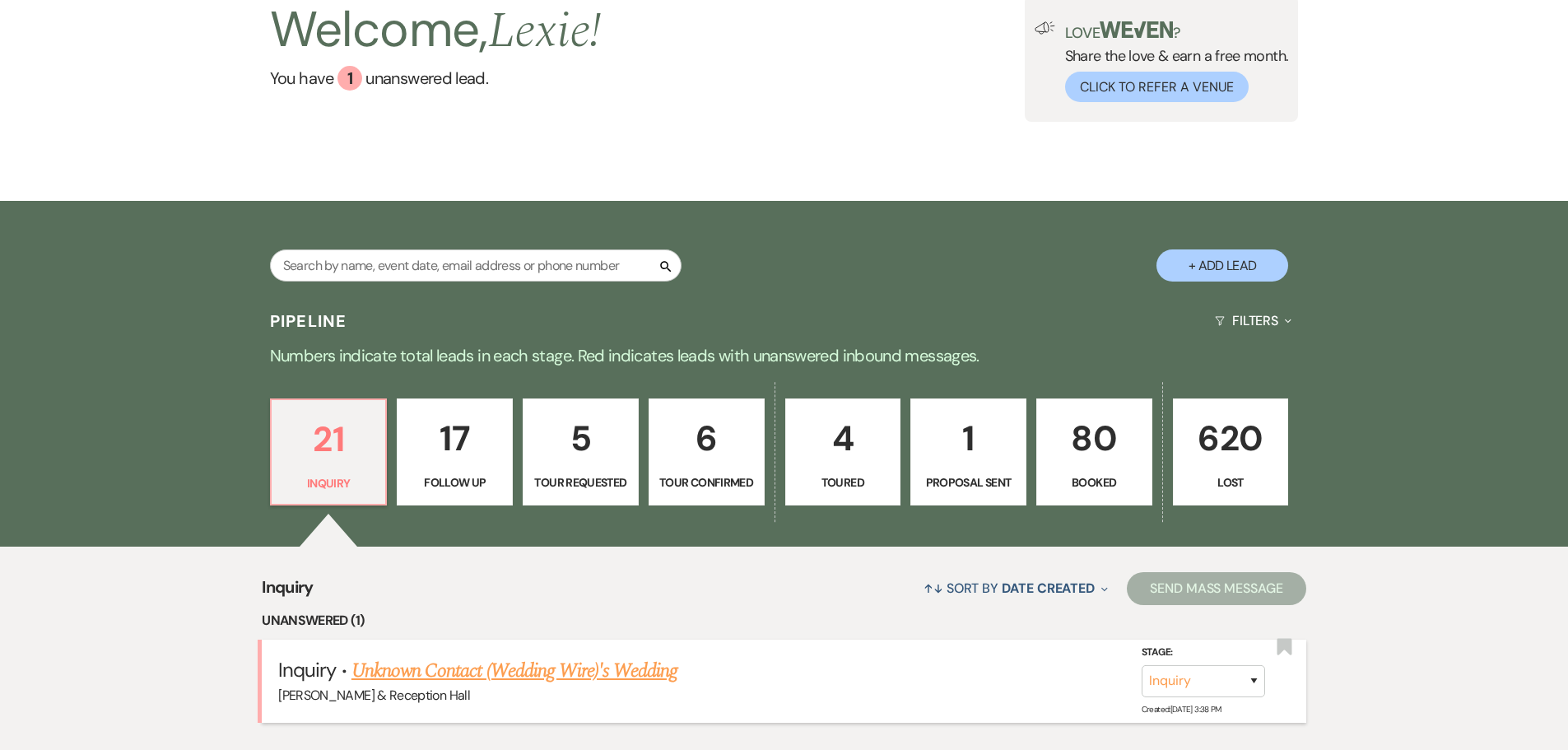
click at [537, 674] on link "Unknown Contact (Wedding Wire)'s Wedding" at bounding box center [514, 670] width 327 height 30
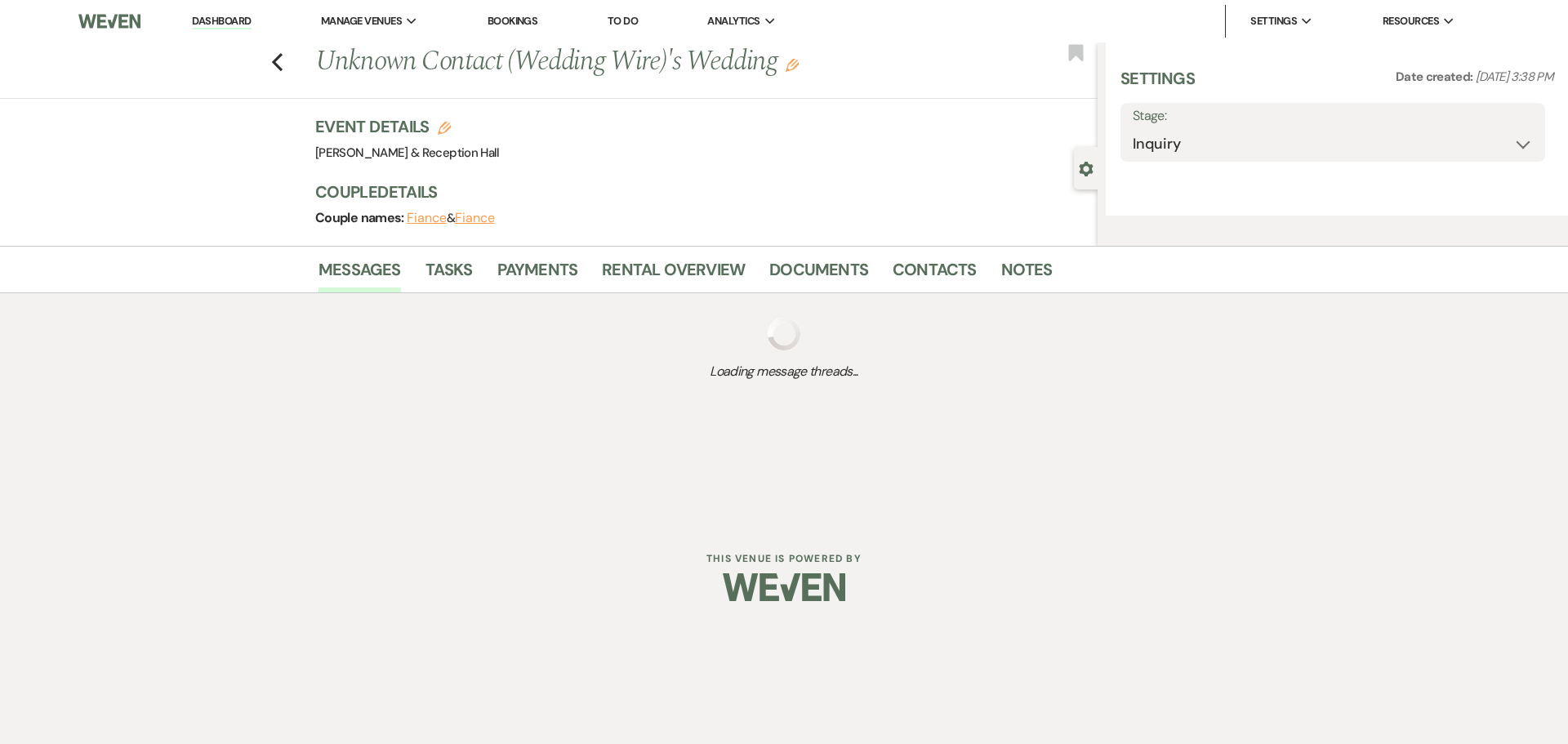
select select "3"
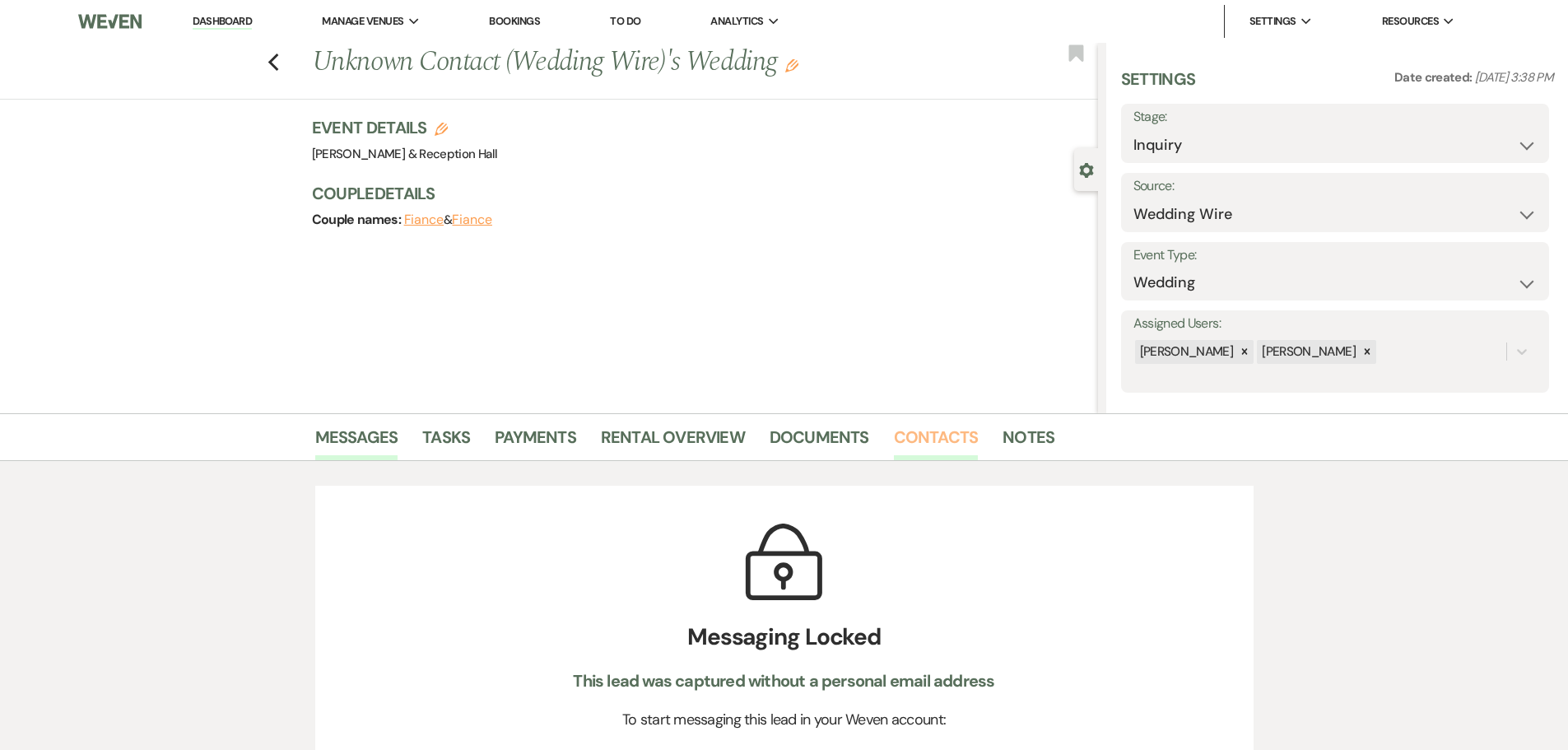
click at [932, 443] on link "Contacts" at bounding box center [936, 442] width 84 height 36
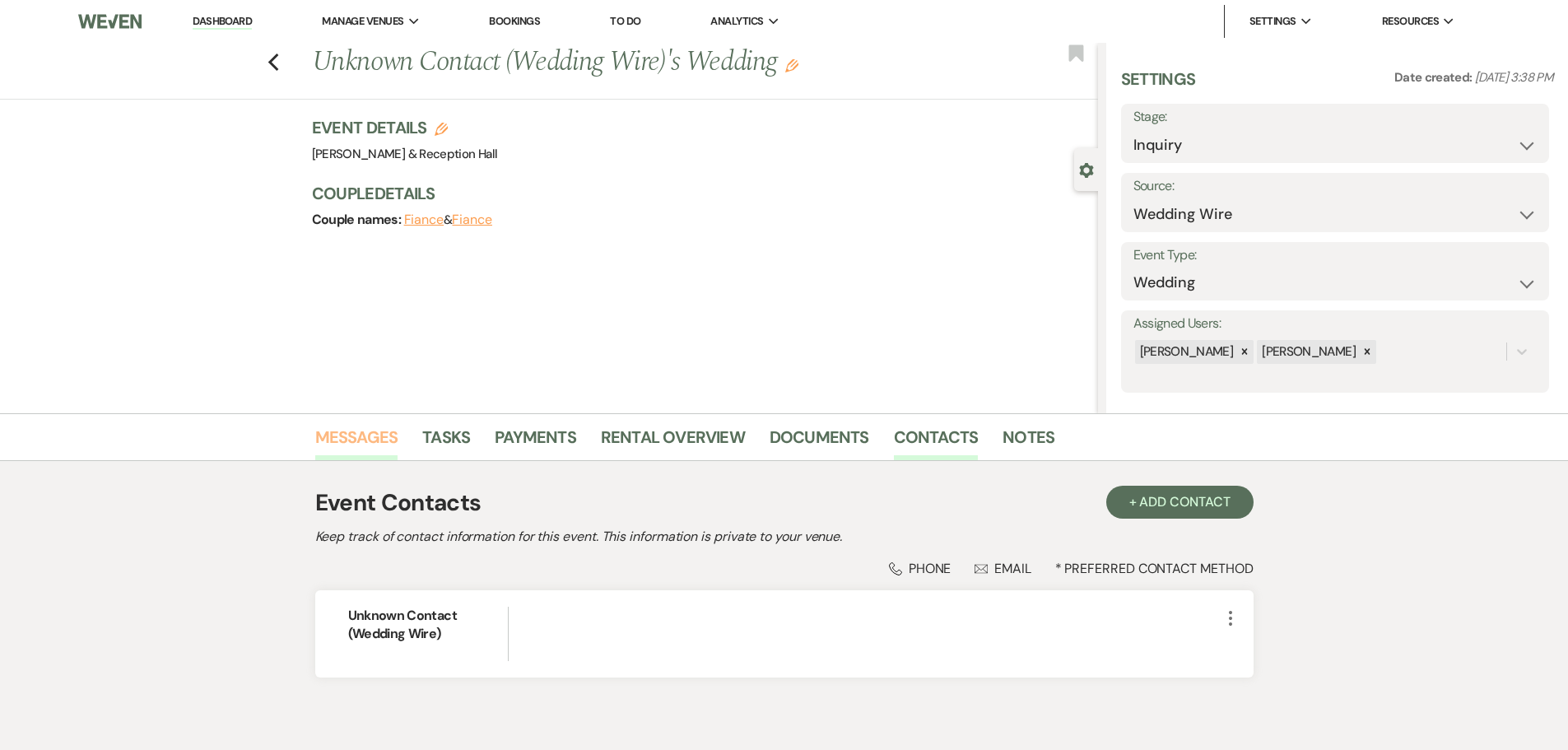
click at [332, 434] on link "Messages" at bounding box center [357, 442] width 83 height 36
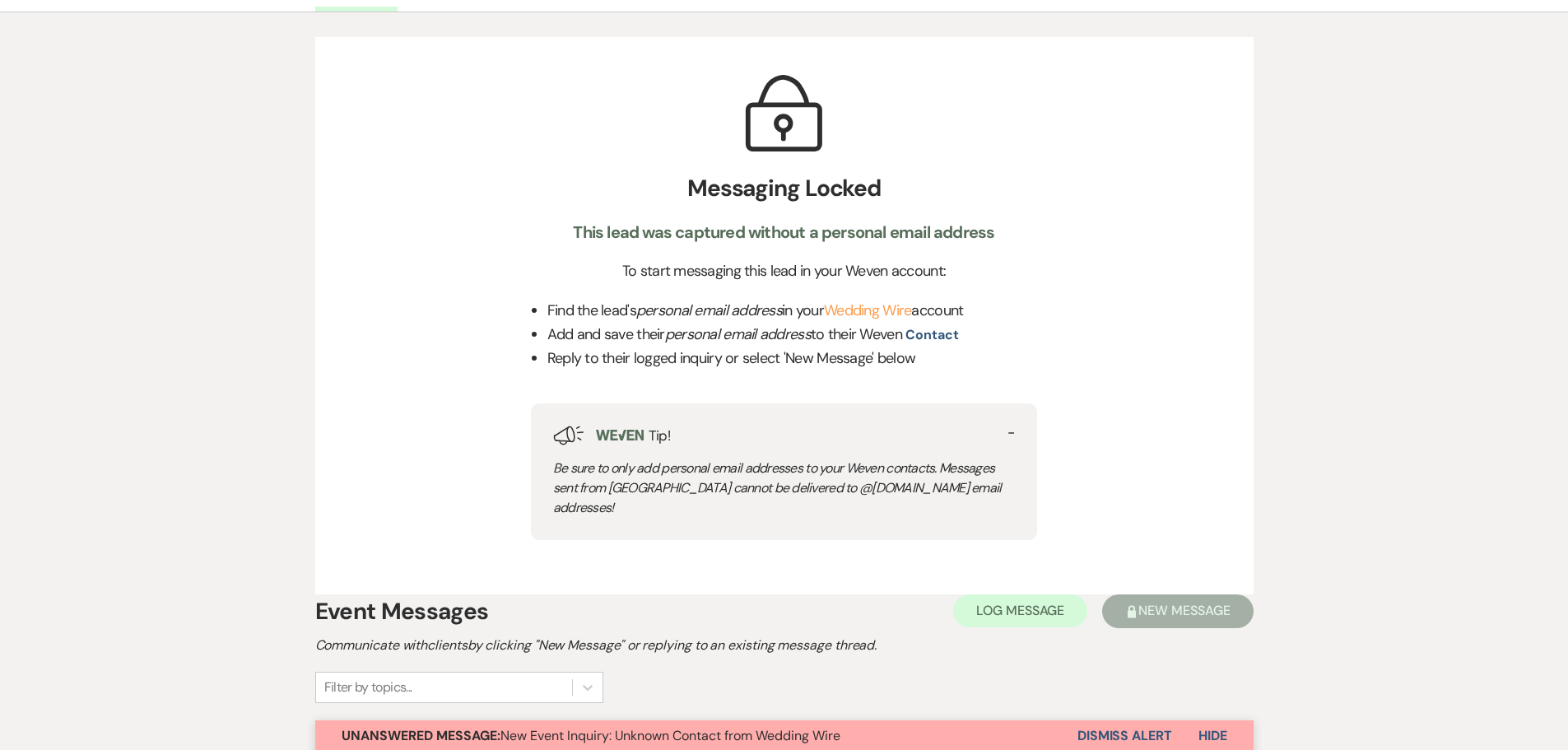
scroll to position [37, 0]
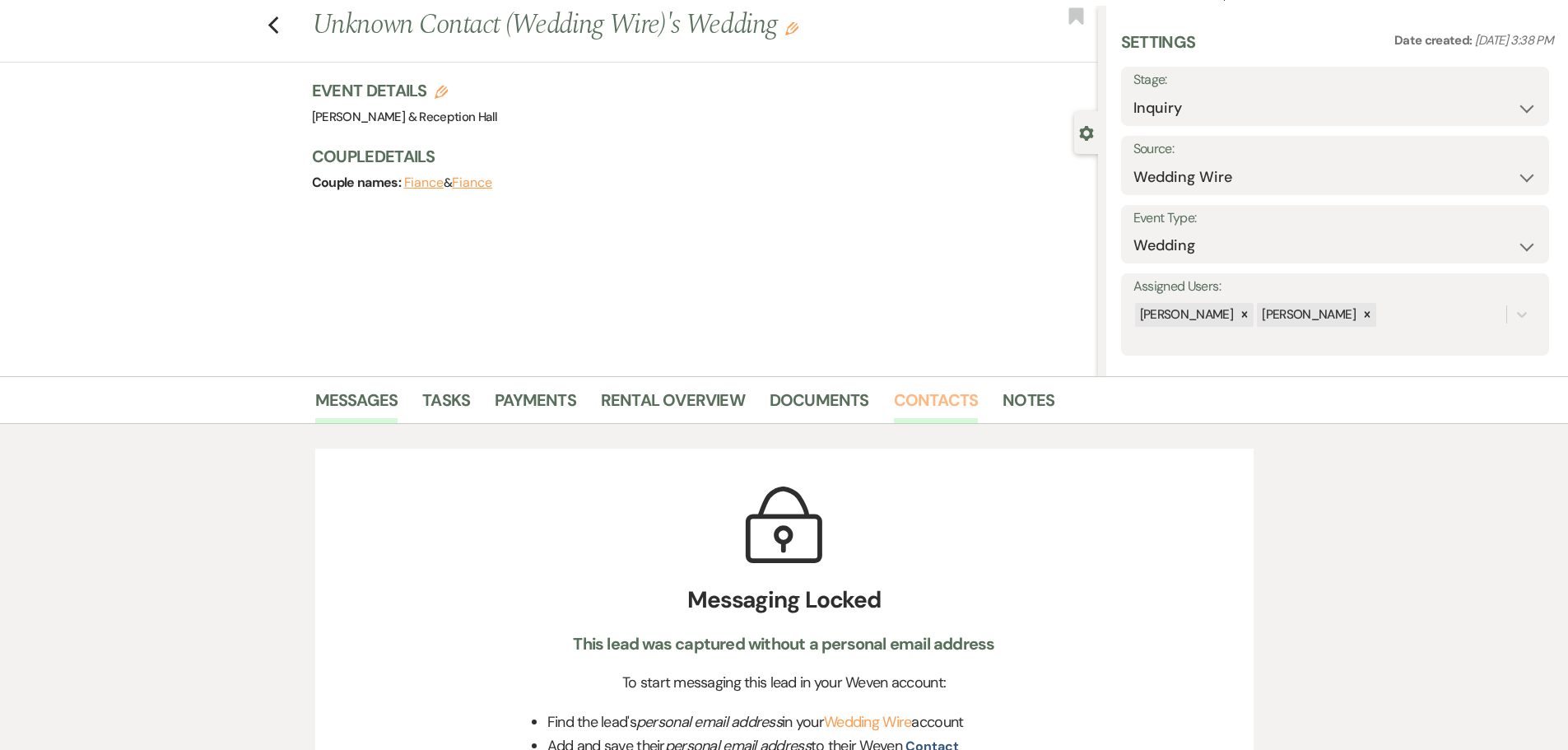
click at [926, 404] on link "Contacts" at bounding box center [936, 405] width 84 height 36
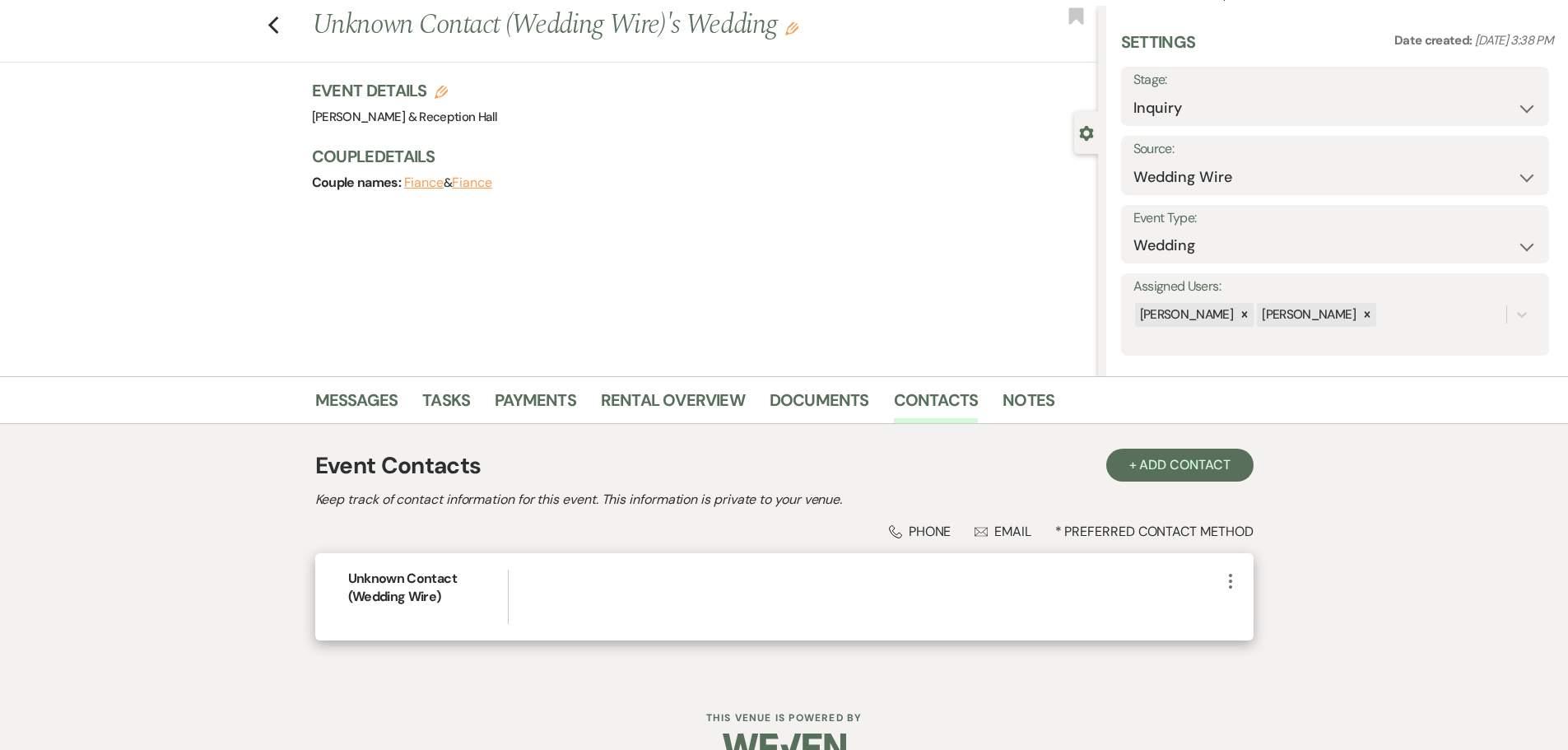
click at [1225, 581] on icon "More" at bounding box center [1230, 581] width 20 height 20
click at [1233, 615] on button "Pencil Edit" at bounding box center [1270, 613] width 98 height 28
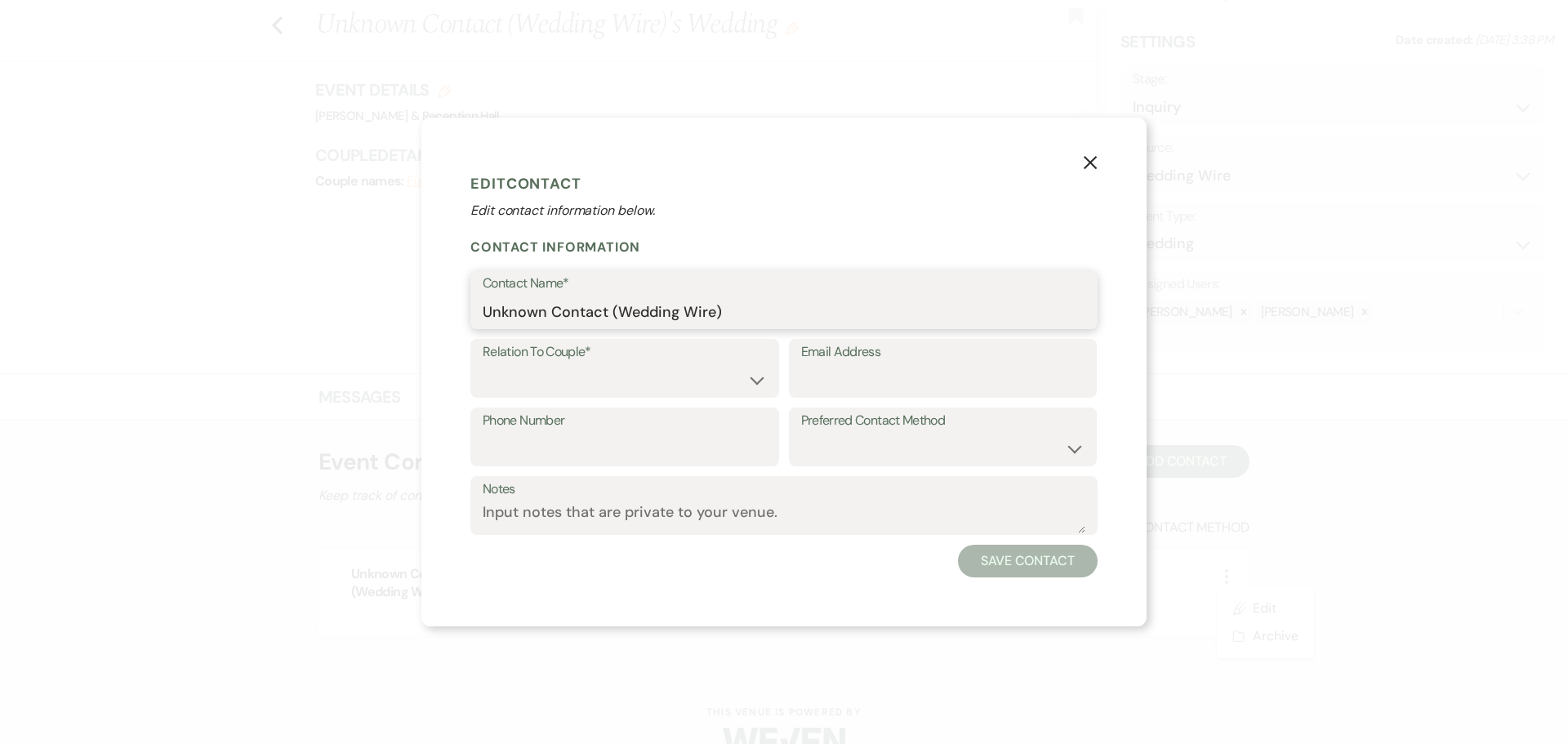
drag, startPoint x: 805, startPoint y: 317, endPoint x: 335, endPoint y: 317, distance: 470.0
click at [335, 317] on div "X Edit Contact Edit contact information below. Contact Information Contact Name…" at bounding box center [784, 372] width 1568 height 744
click at [622, 381] on select "Couple Planner Parent of Couple Family Member Friend Other" at bounding box center [624, 380] width 284 height 31
select select "1"
click at [482, 364] on select "Couple Planner Parent of Couple Family Member Friend Other" at bounding box center [624, 380] width 284 height 31
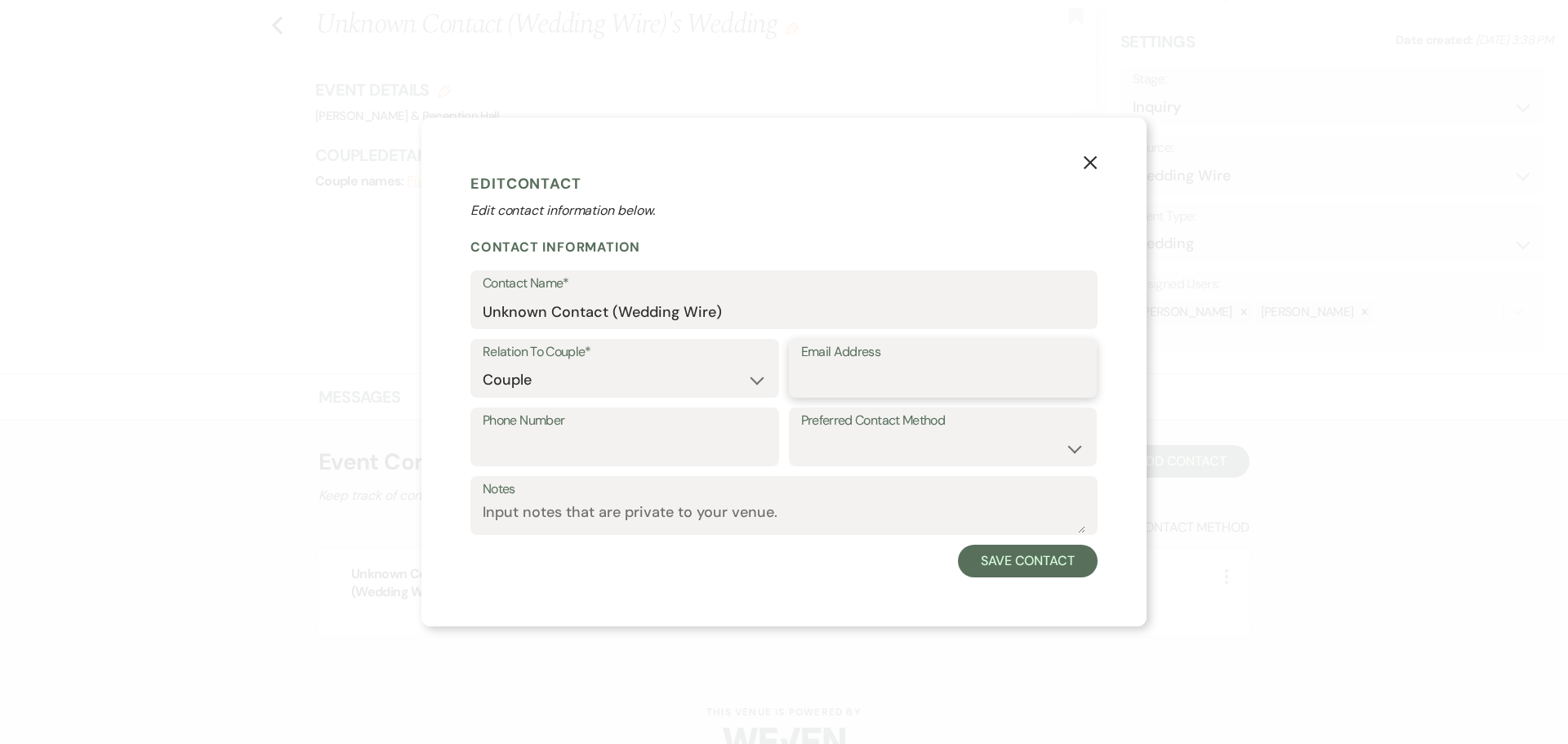
click at [890, 378] on input "Email Address" at bounding box center [943, 380] width 284 height 31
paste input "[EMAIL_ADDRESS][DOMAIN_NAME]"
type input "[EMAIL_ADDRESS][DOMAIN_NAME]"
drag, startPoint x: 758, startPoint y: 295, endPoint x: 278, endPoint y: 289, distance: 480.0
click at [278, 289] on div "X Edit Contact Edit contact information below. Contact Information Contact Name…" at bounding box center [784, 372] width 1568 height 744
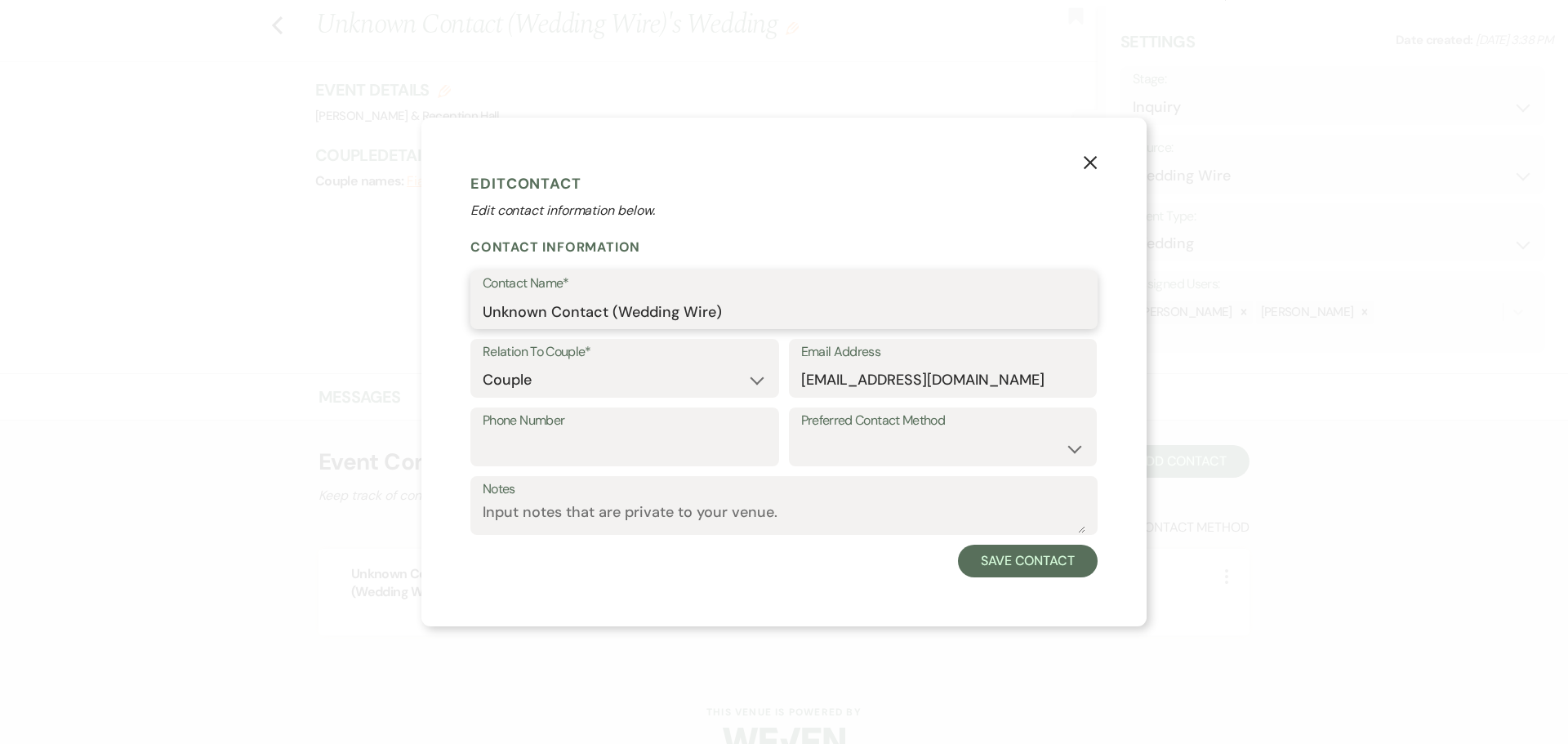
click at [798, 320] on input "Unknown Contact (Wedding Wire)" at bounding box center [783, 311] width 602 height 31
type input "[PERSON_NAME]"
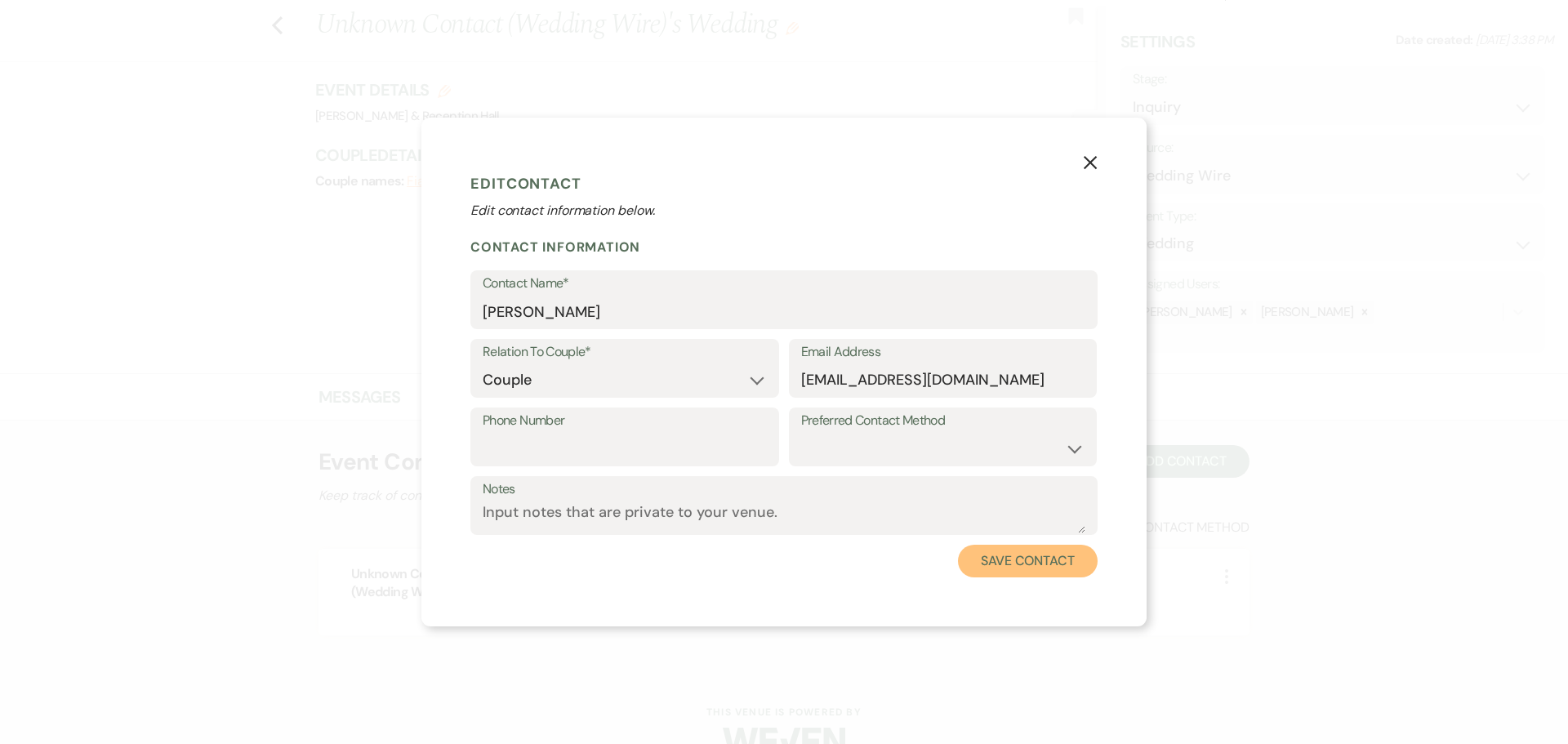
click at [1030, 555] on button "Save Contact" at bounding box center [1028, 560] width 140 height 32
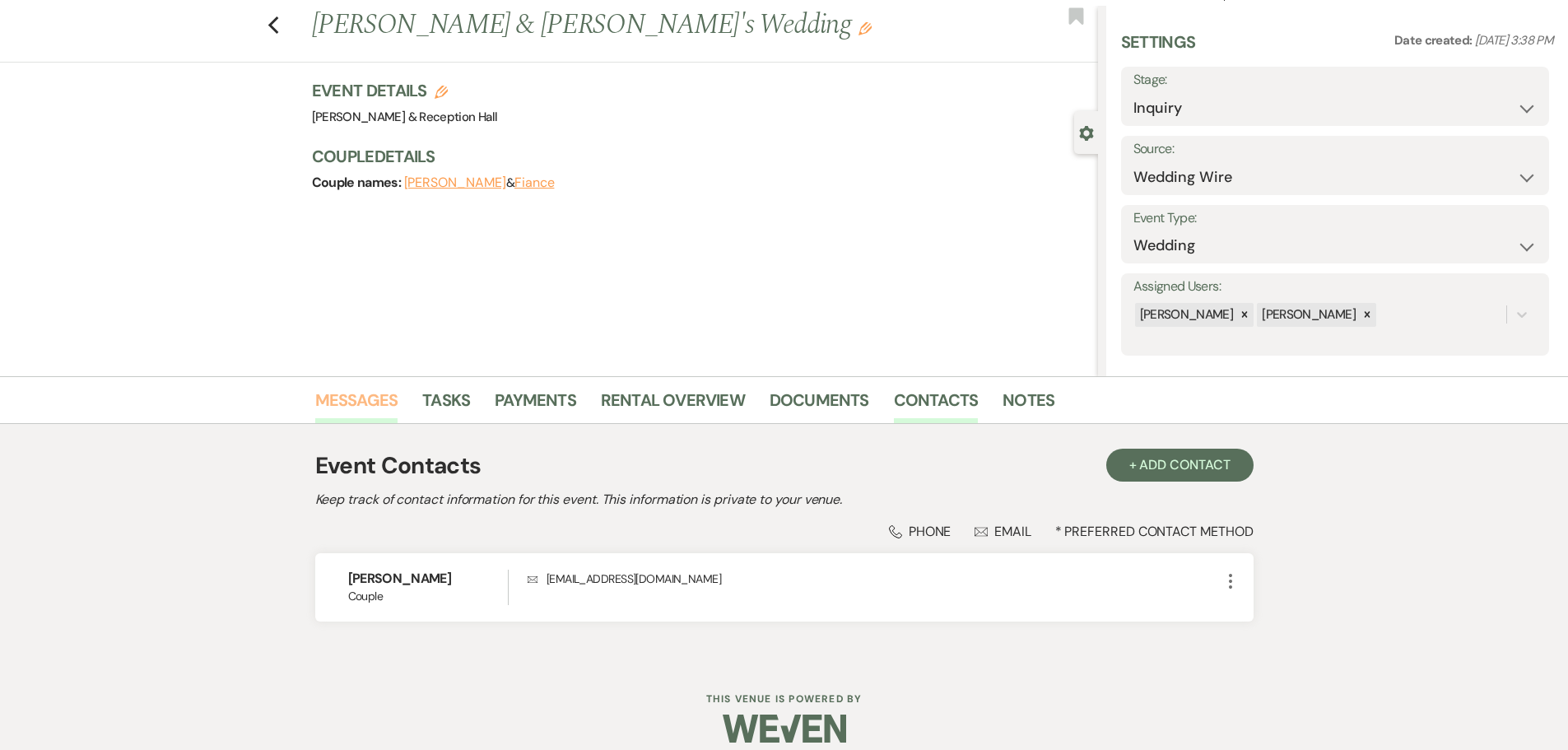
click at [368, 404] on link "Messages" at bounding box center [357, 405] width 83 height 36
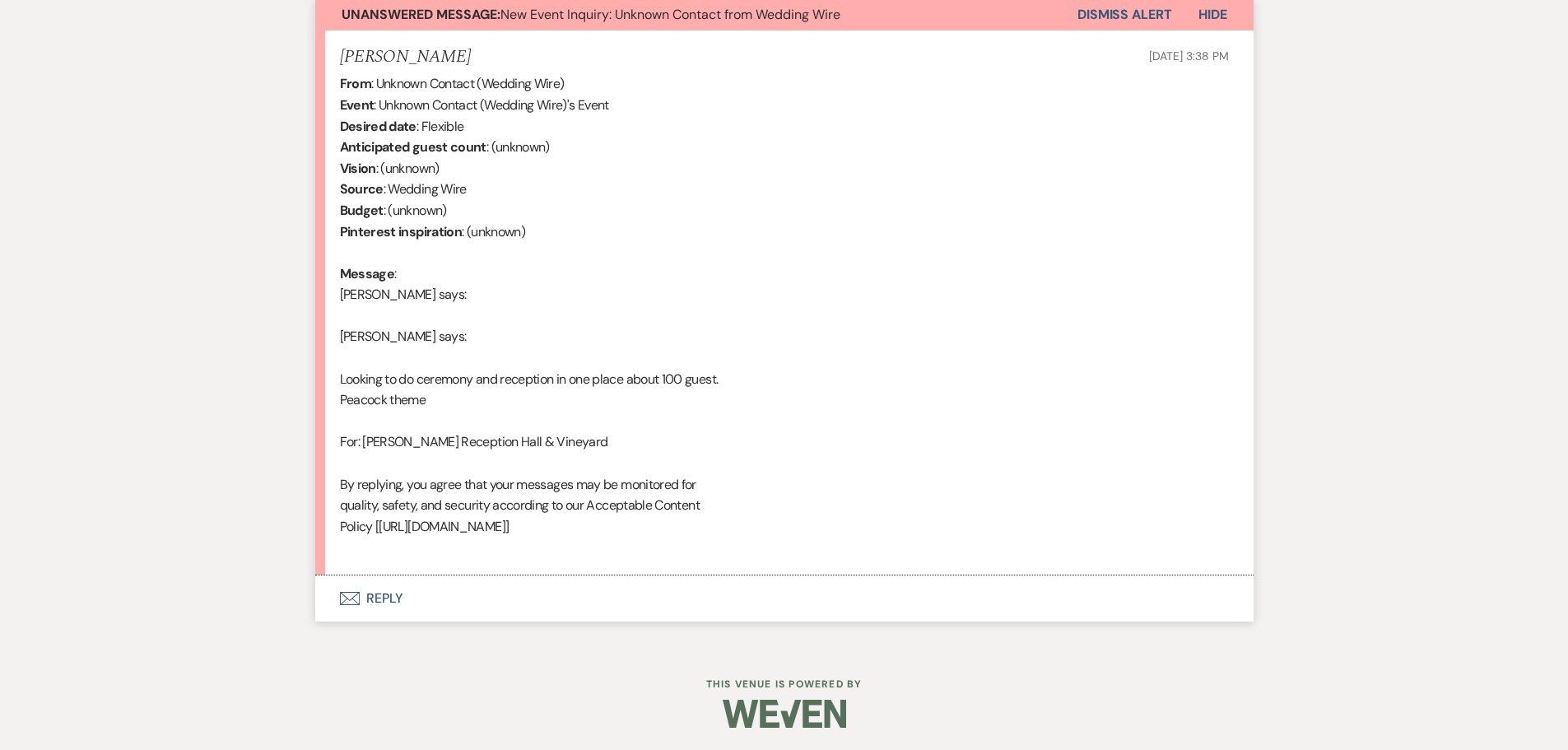
click at [395, 596] on button "Envelope Reply" at bounding box center [784, 598] width 938 height 46
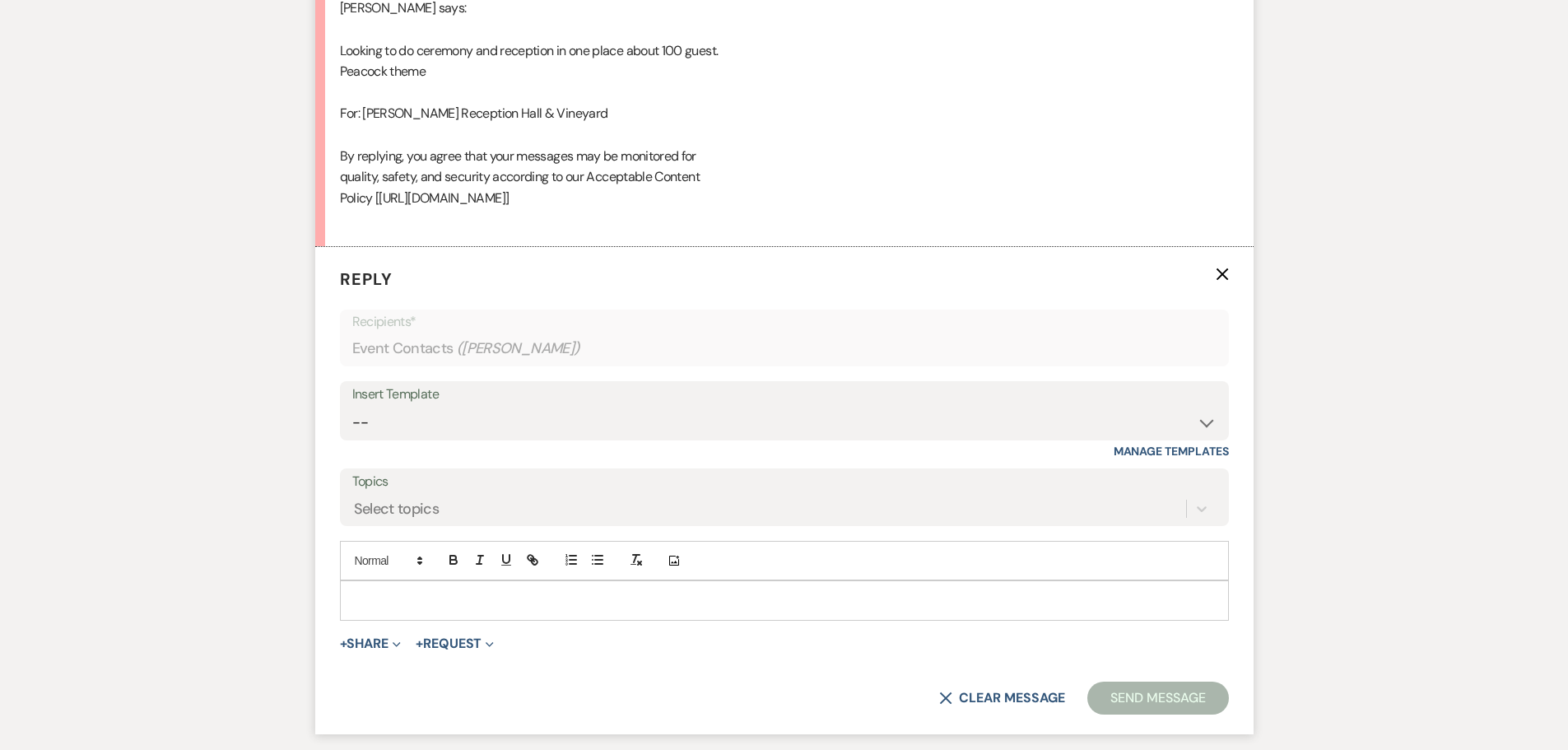
scroll to position [1058, 0]
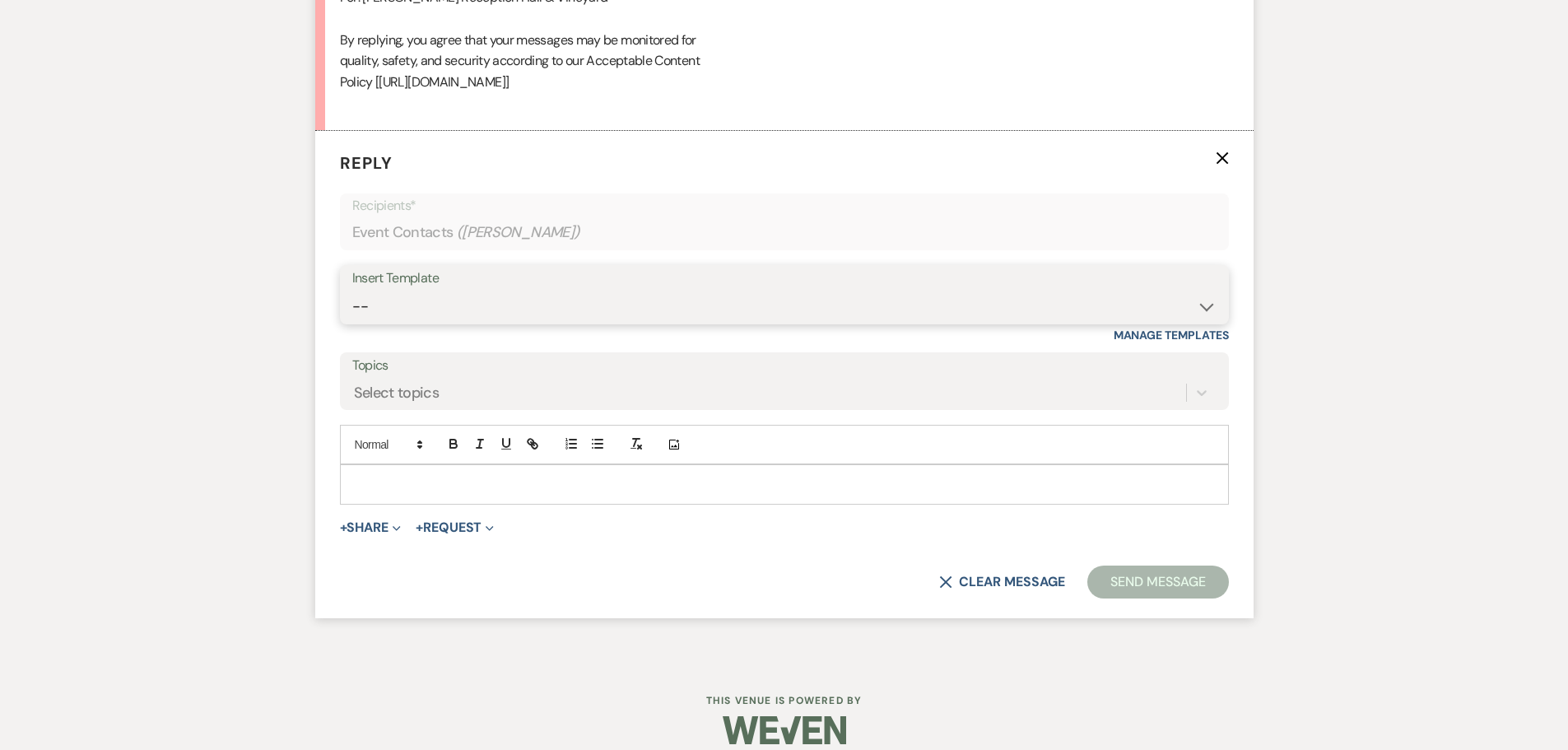
click at [436, 312] on select "-- Weven Planning Portal Introduction (Booked Events) Initial Inquiry Response …" at bounding box center [784, 306] width 864 height 32
select select "4521"
click at [352, 291] on select "-- Weven Planning Portal Introduction (Booked Events) Initial Inquiry Response …" at bounding box center [784, 306] width 864 height 32
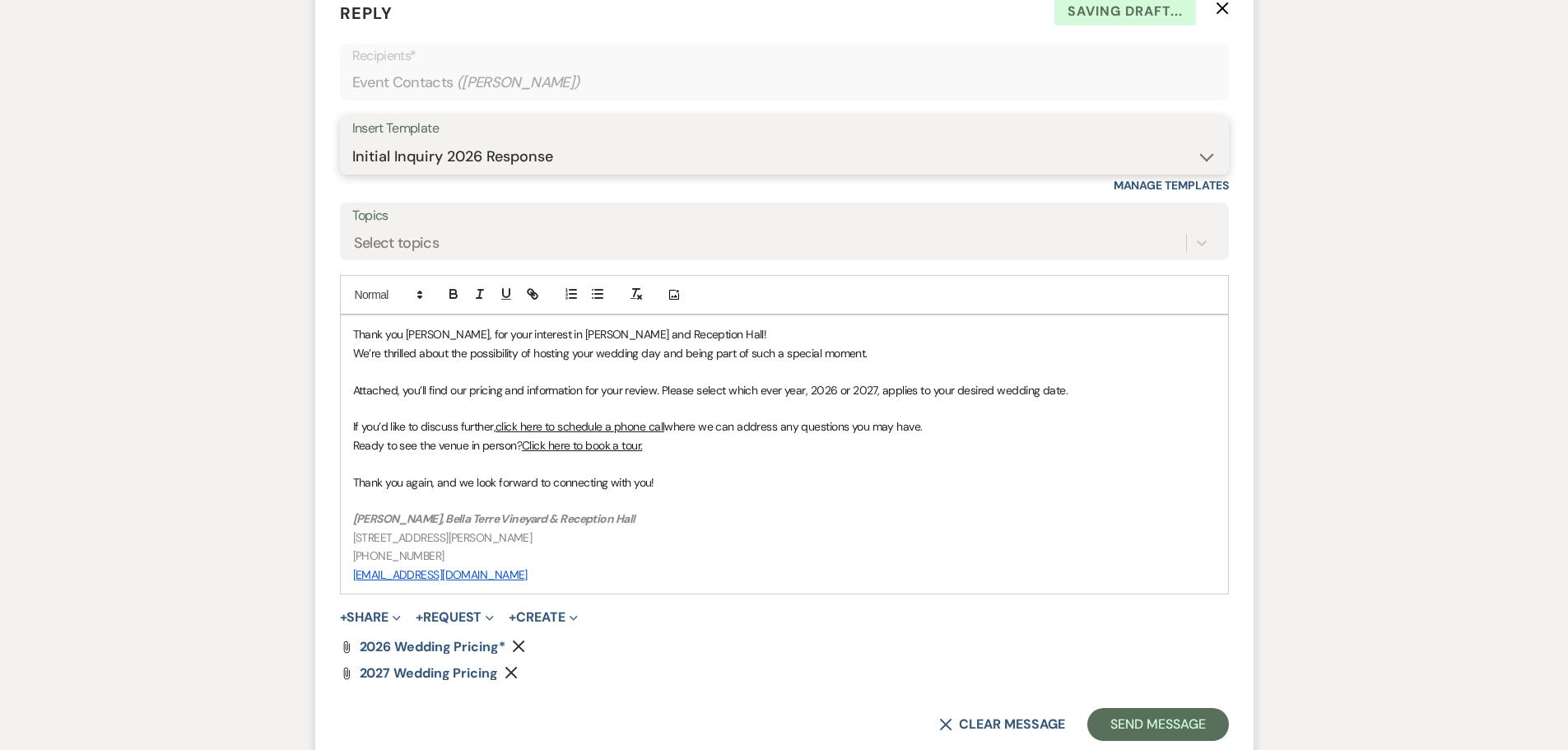
scroll to position [1324, 0]
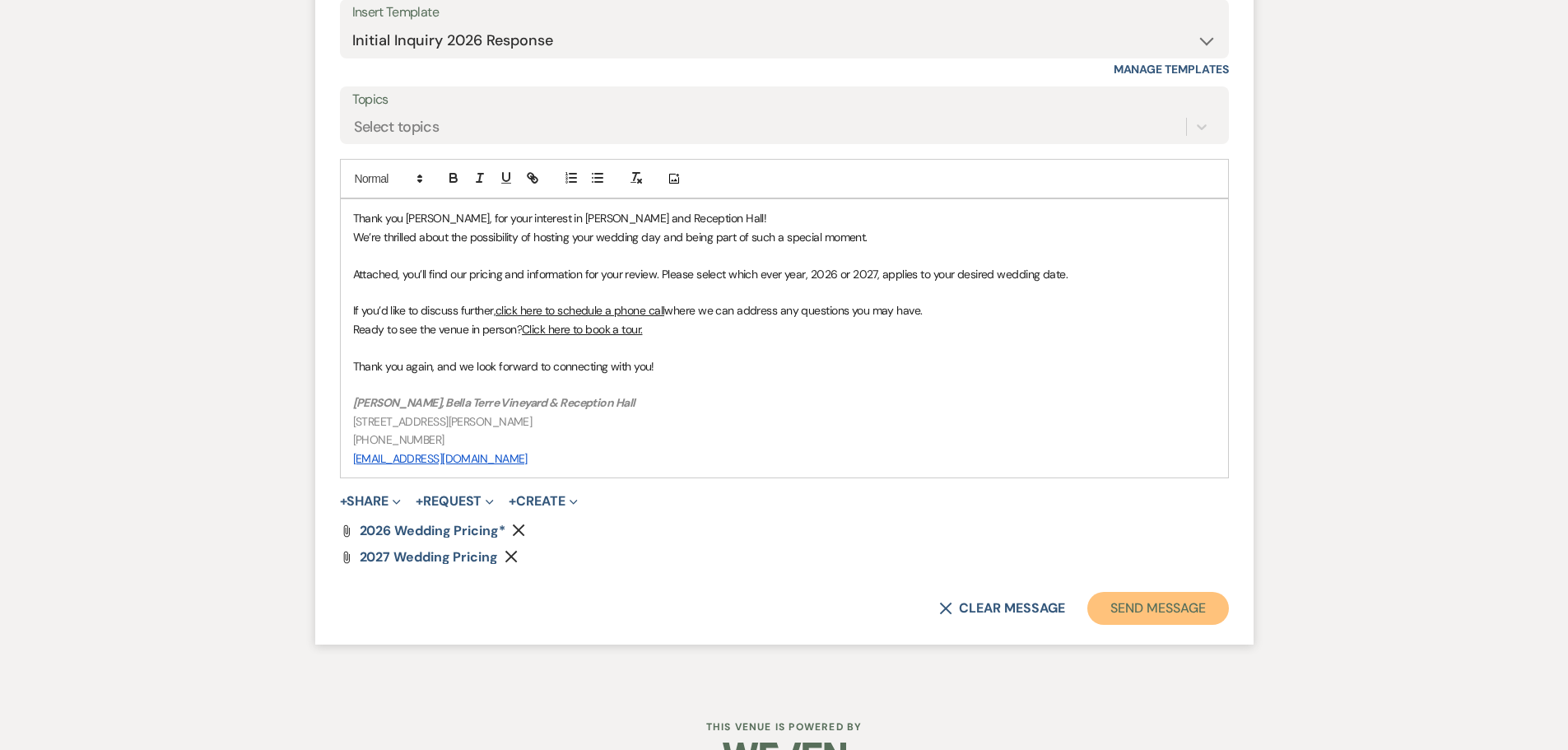
click at [1199, 607] on button "Send Message" at bounding box center [1158, 608] width 141 height 33
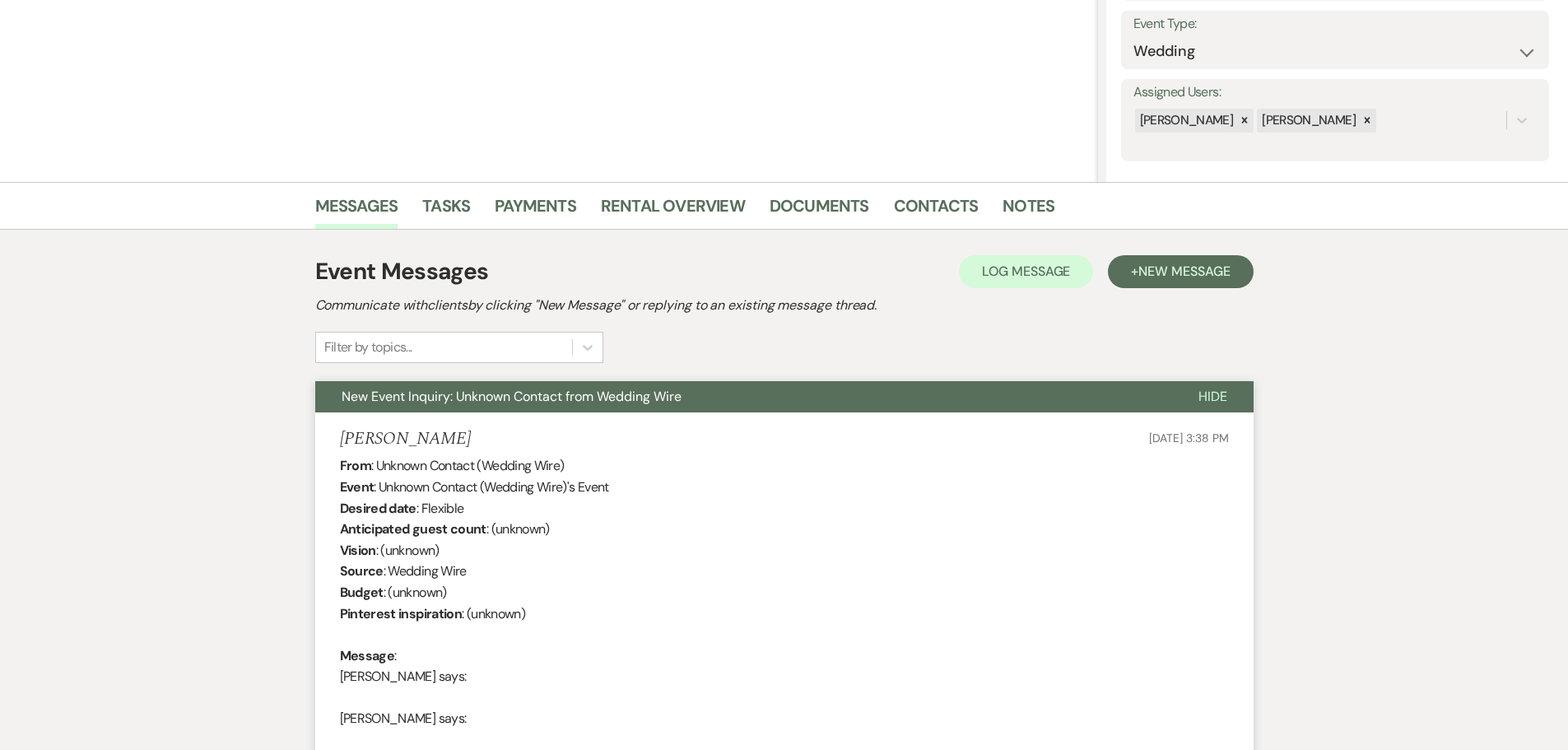
scroll to position [3, 0]
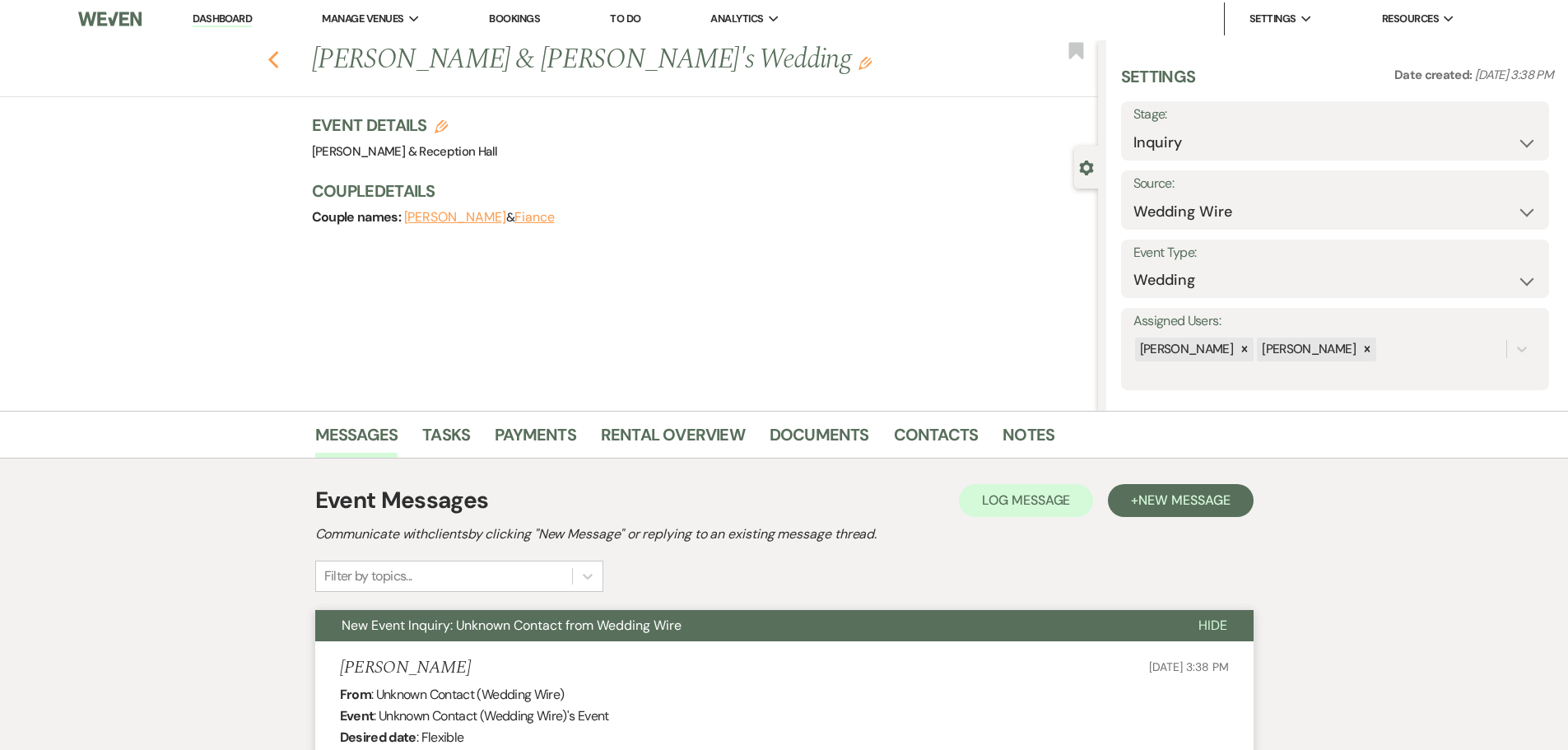
click at [278, 66] on use "button" at bounding box center [272, 59] width 11 height 18
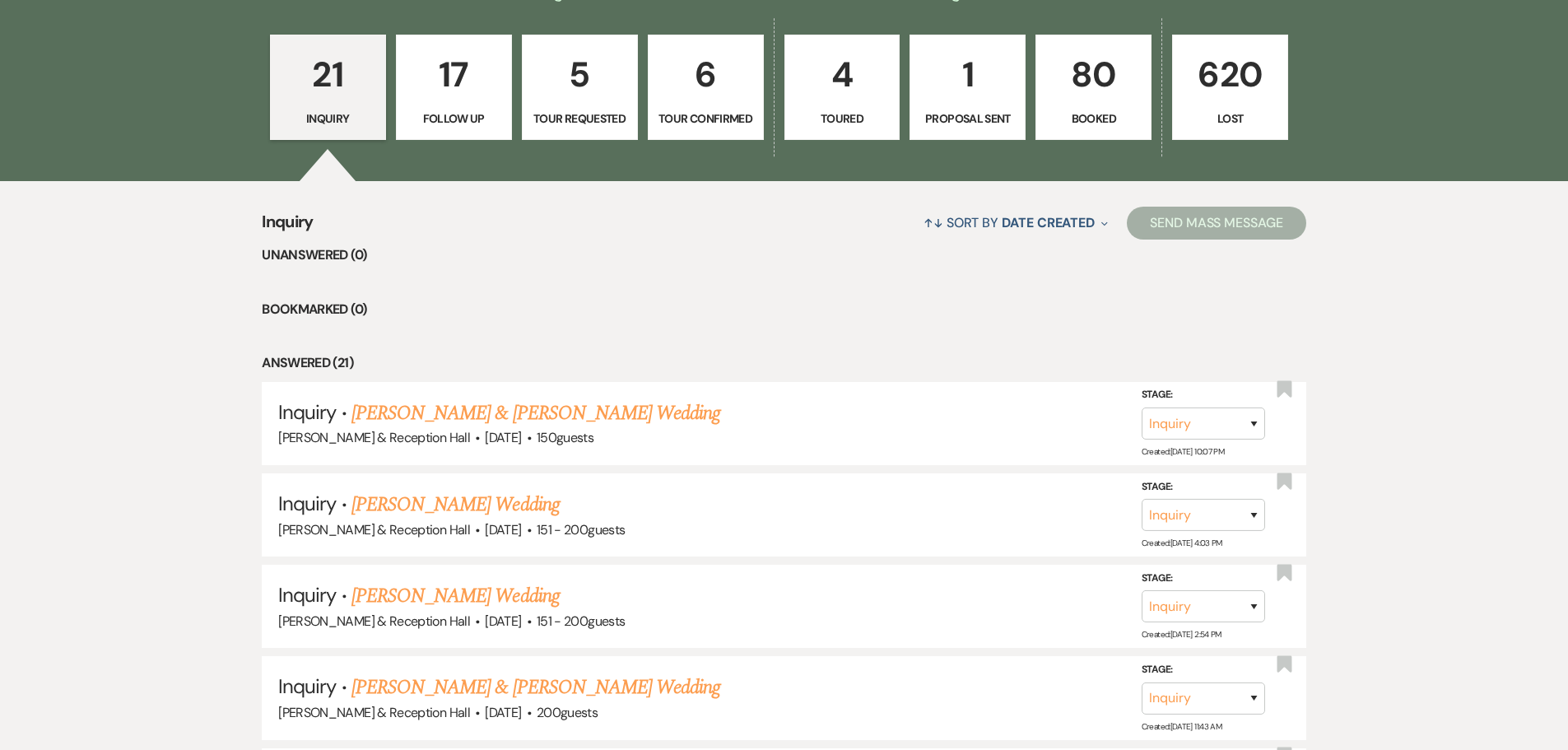
scroll to position [494, 0]
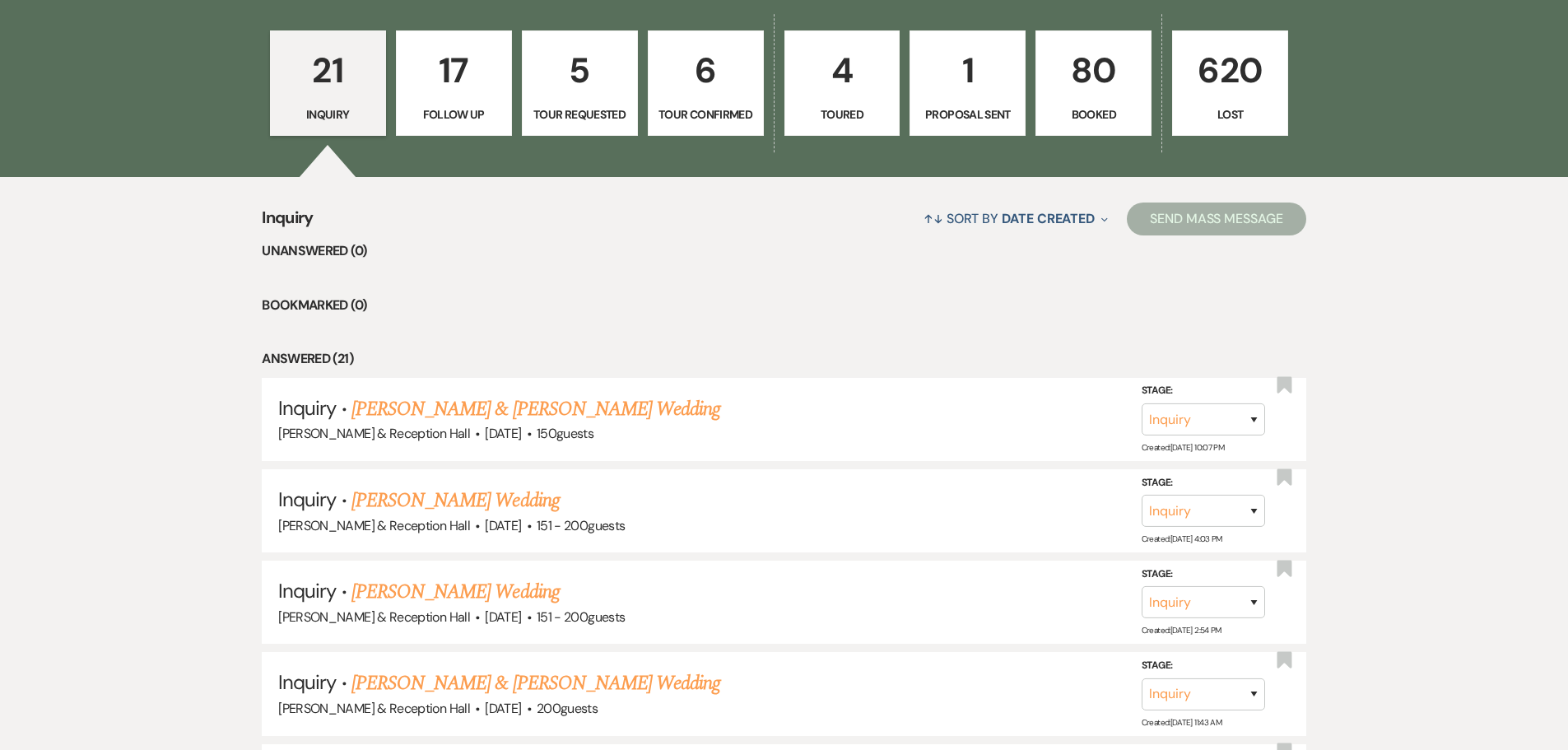
click at [343, 64] on p "21" at bounding box center [328, 71] width 95 height 56
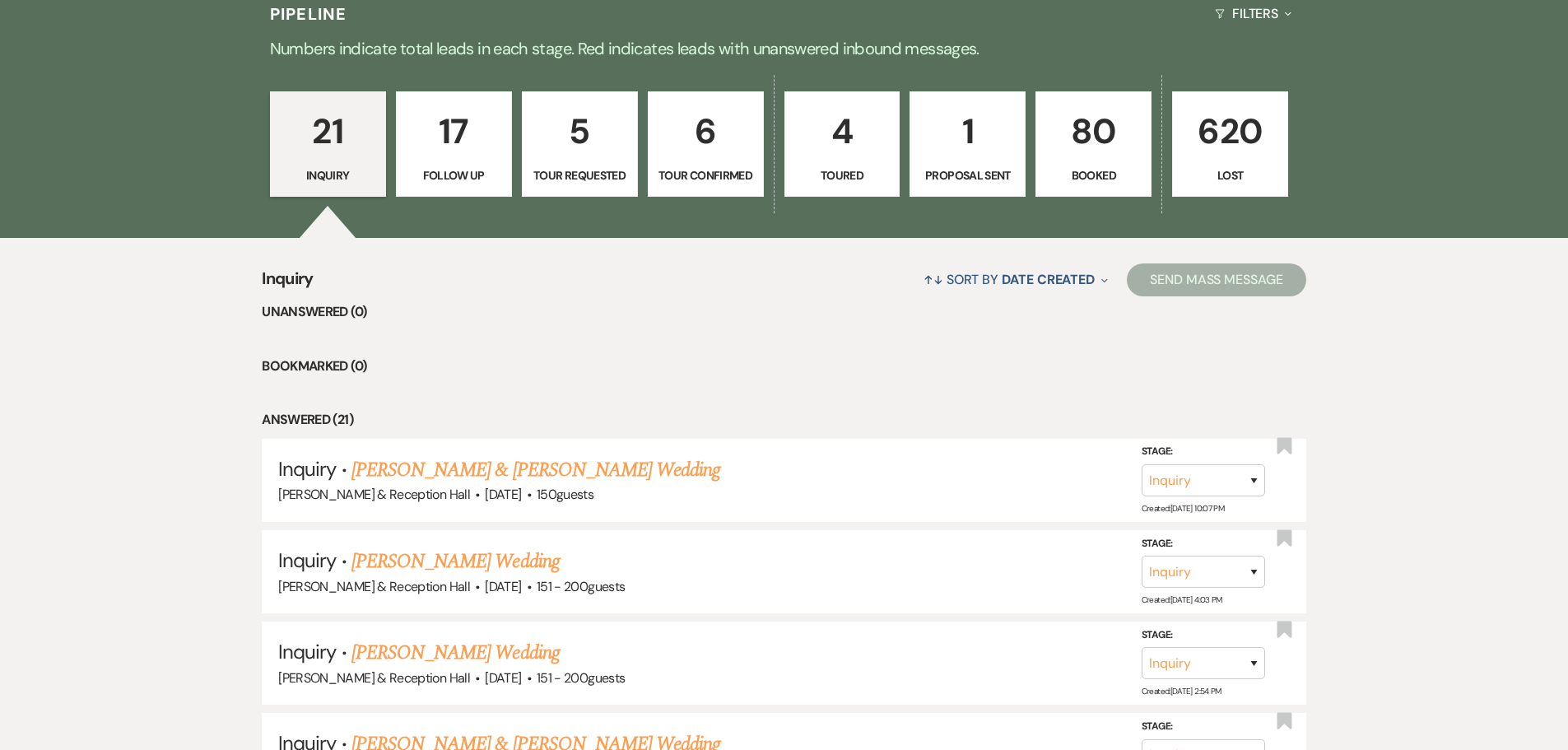
scroll to position [82, 0]
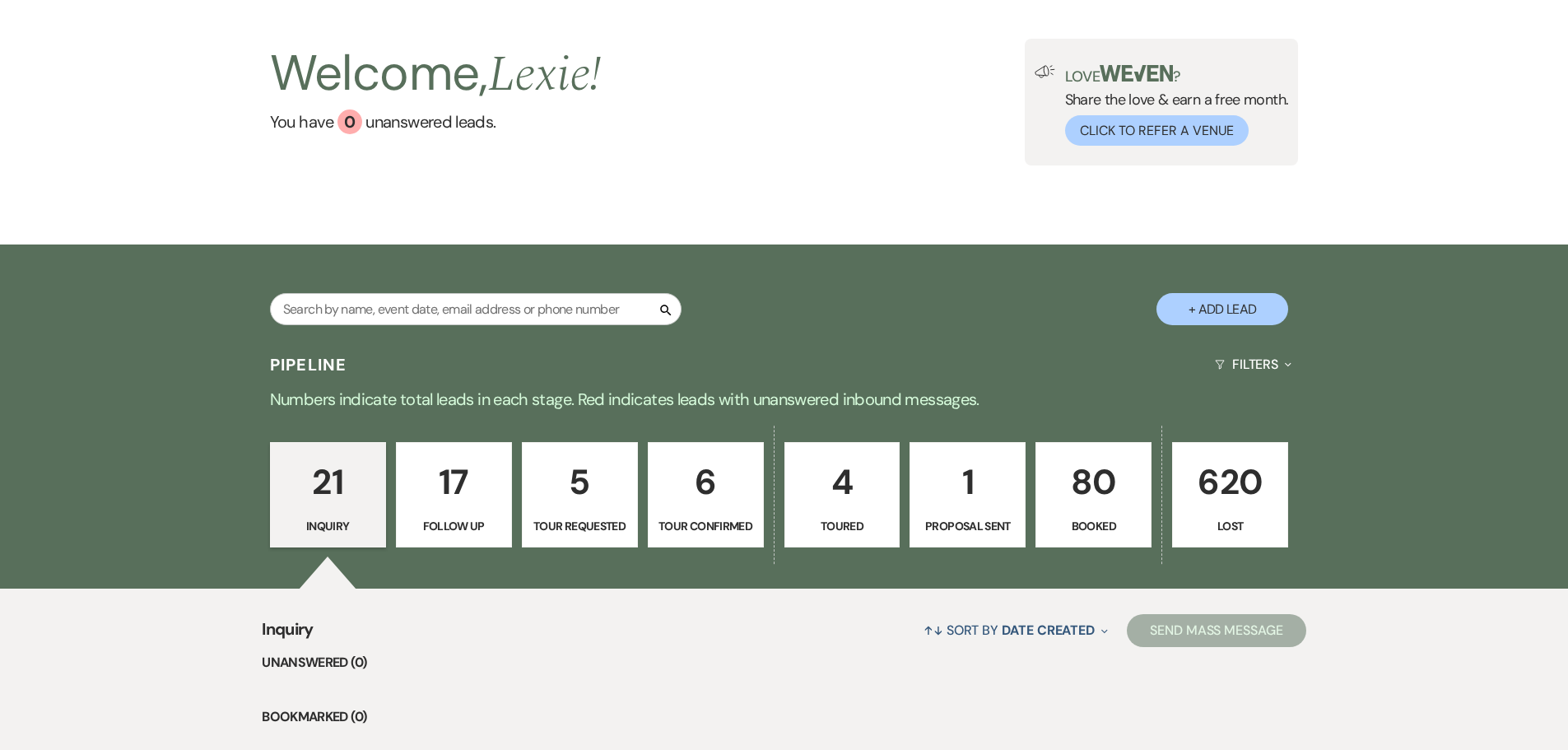
click at [1109, 503] on p "80" at bounding box center [1093, 482] width 95 height 56
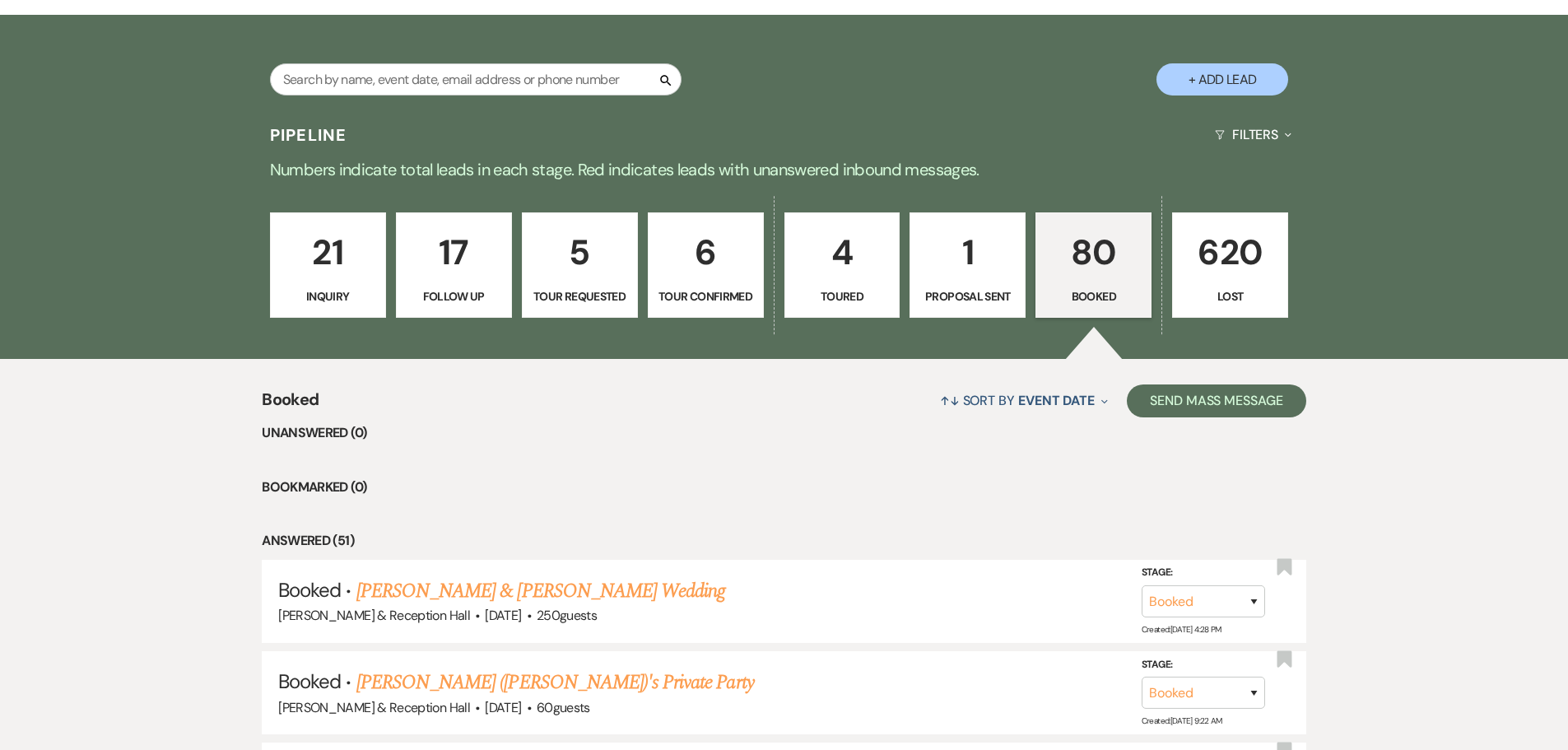
scroll to position [82, 0]
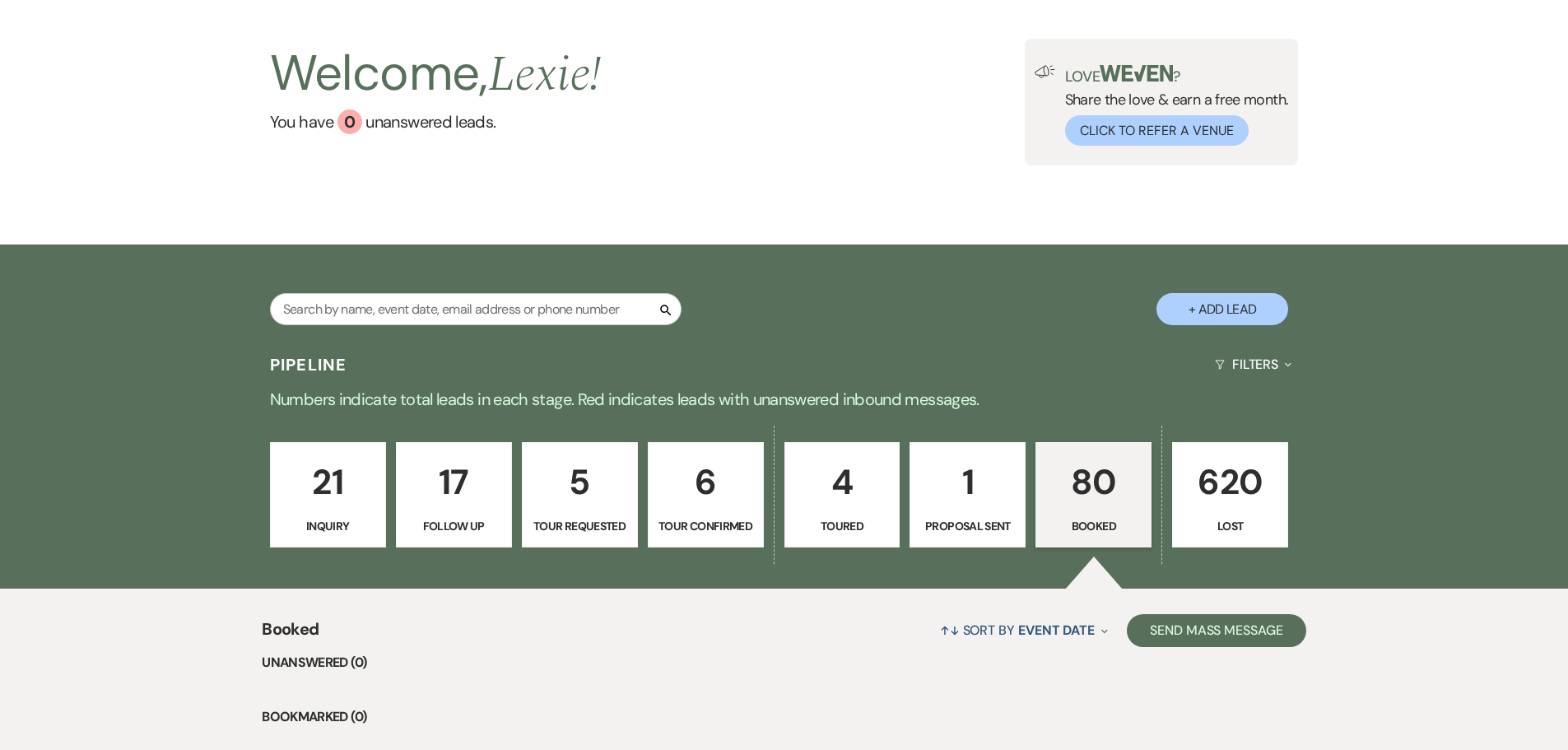
click at [322, 506] on p "21" at bounding box center [328, 482] width 95 height 56
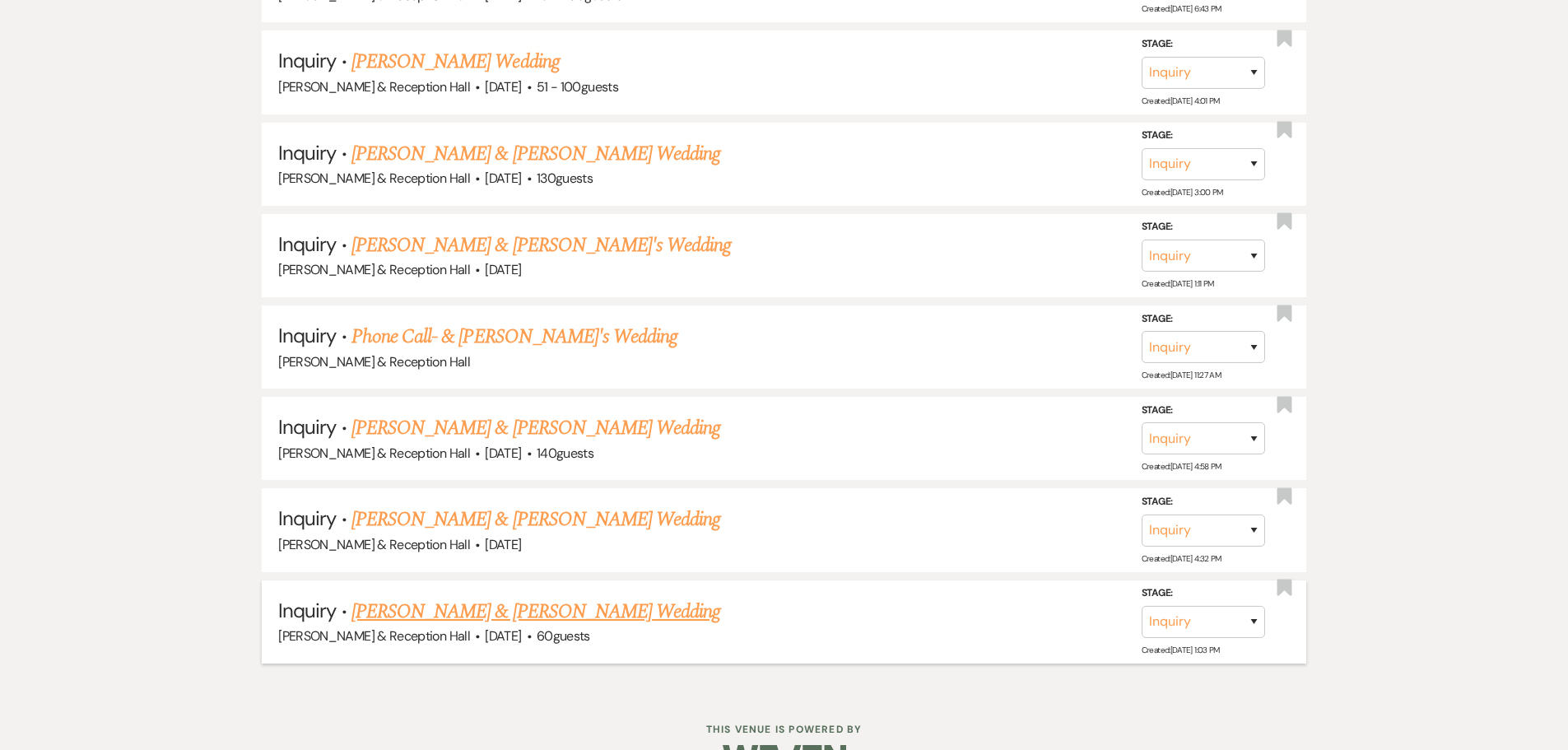
scroll to position [2140, 0]
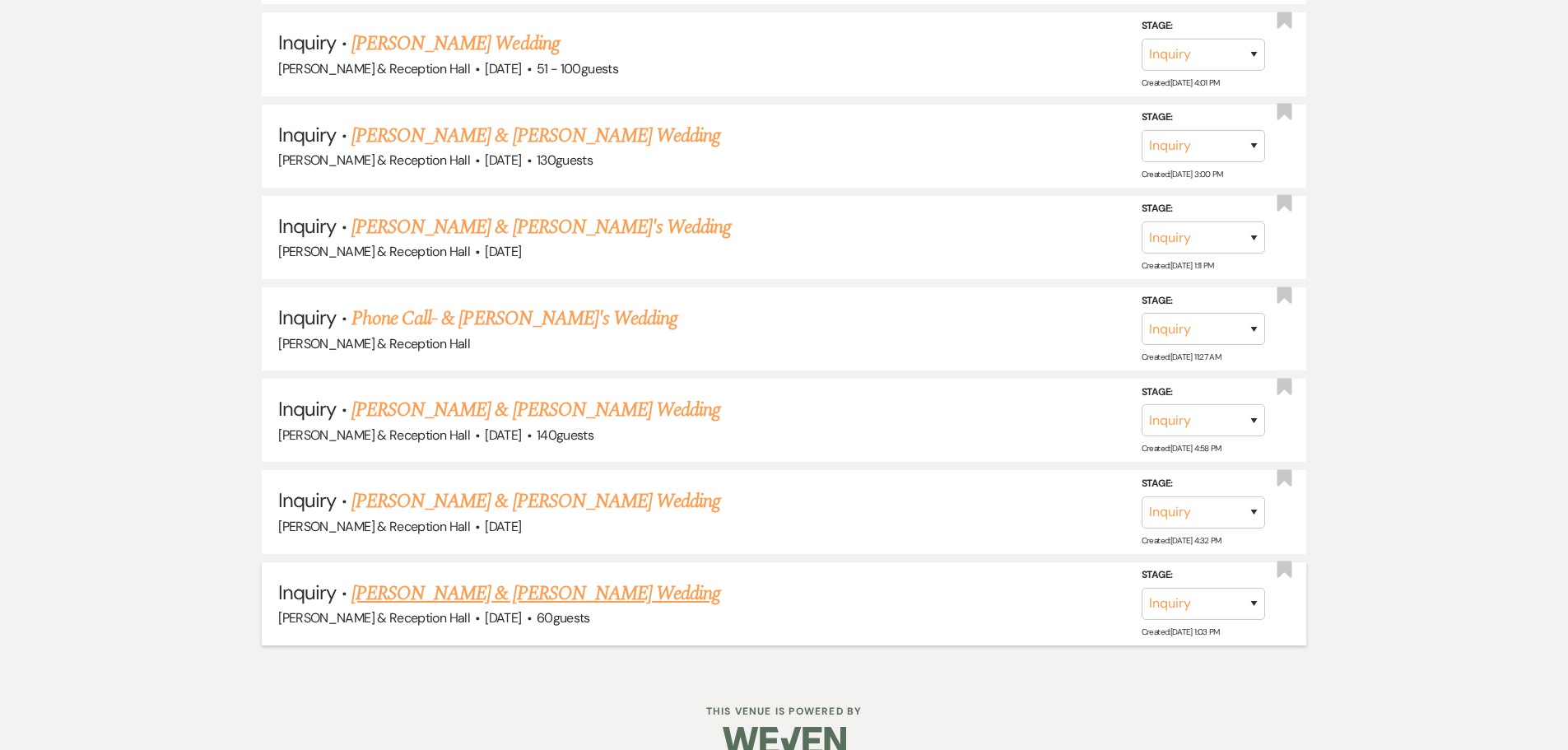
click at [464, 587] on link "[PERSON_NAME] & [PERSON_NAME] Wedding" at bounding box center [535, 593] width 368 height 30
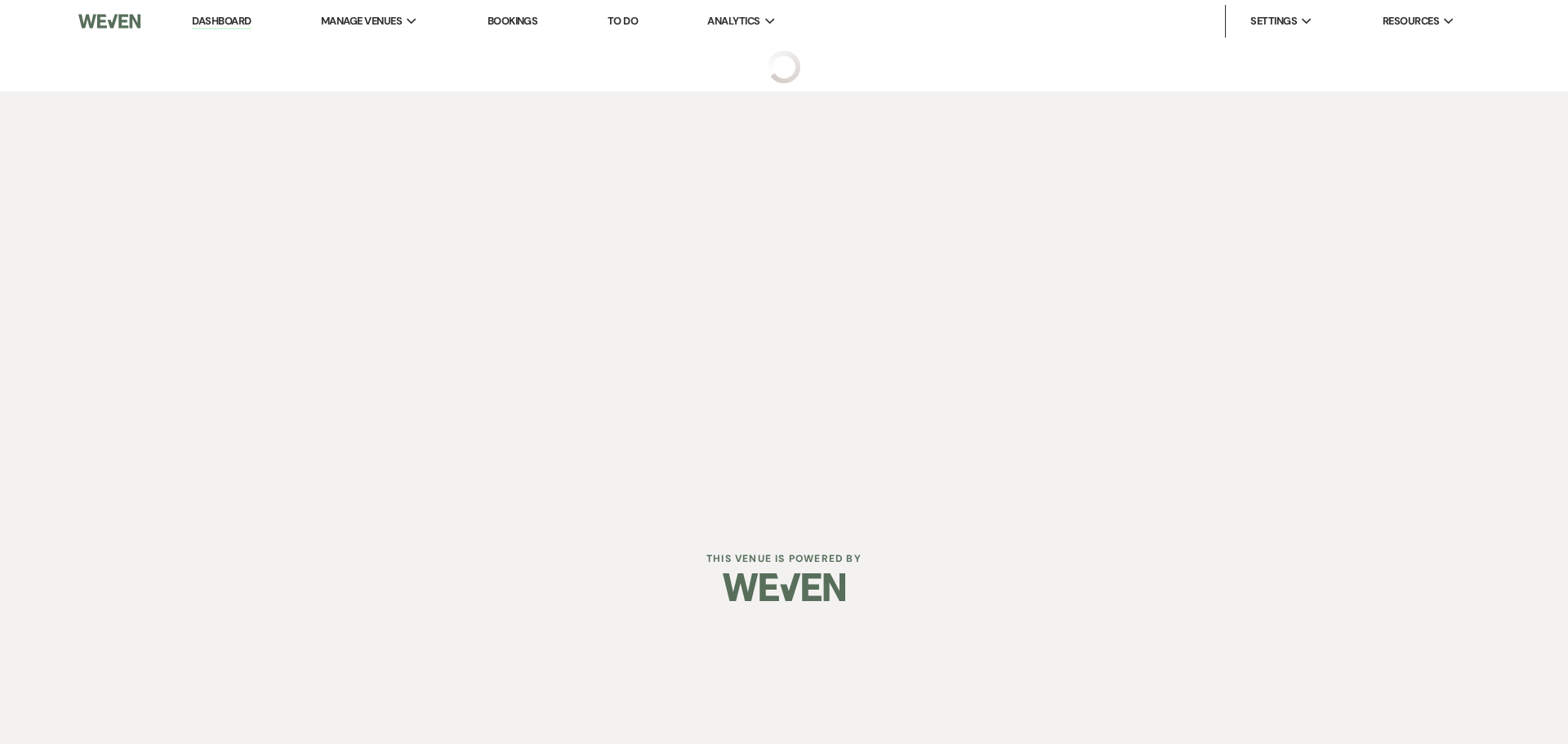
select select "5"
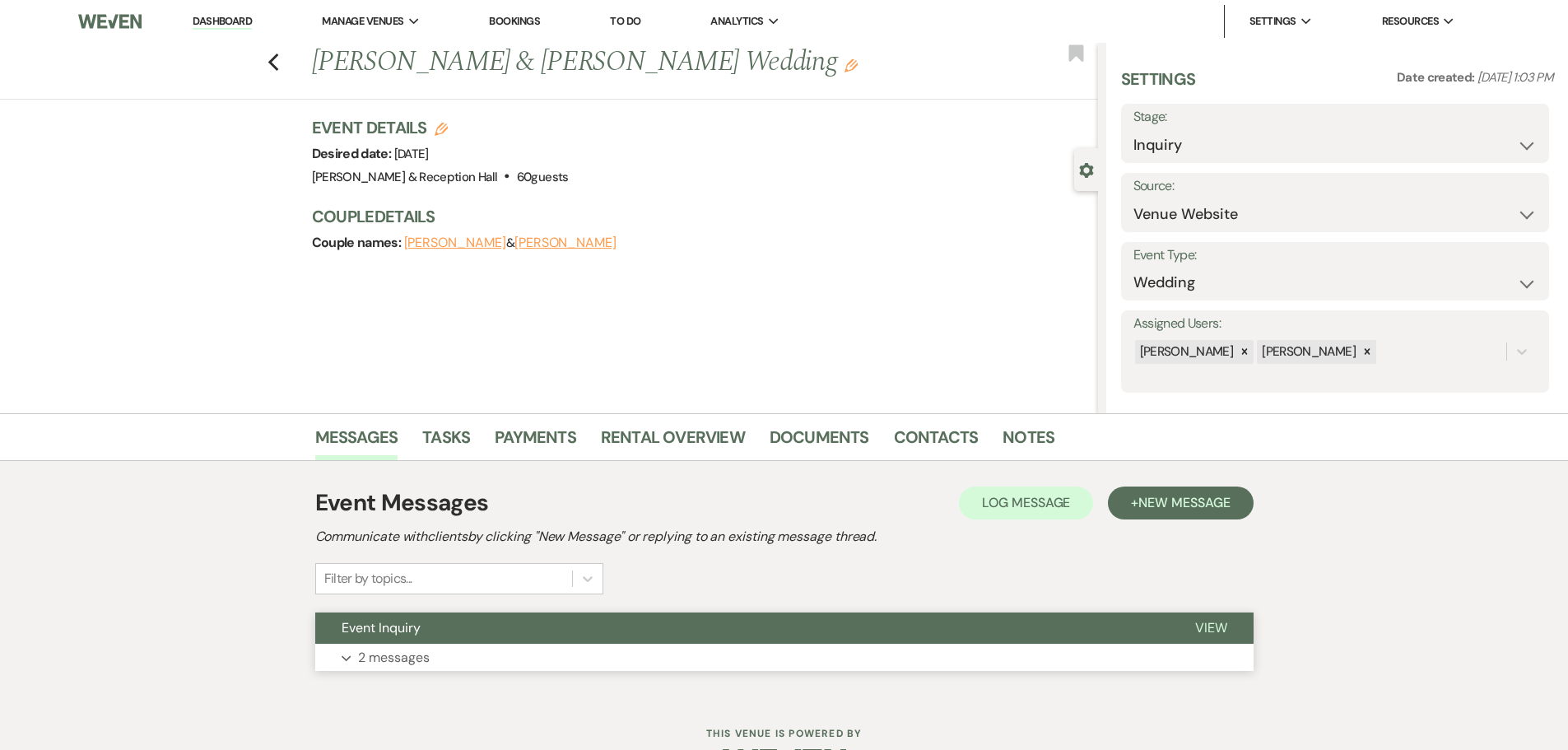
click at [380, 625] on span "Event Inquiry" at bounding box center [381, 627] width 79 height 17
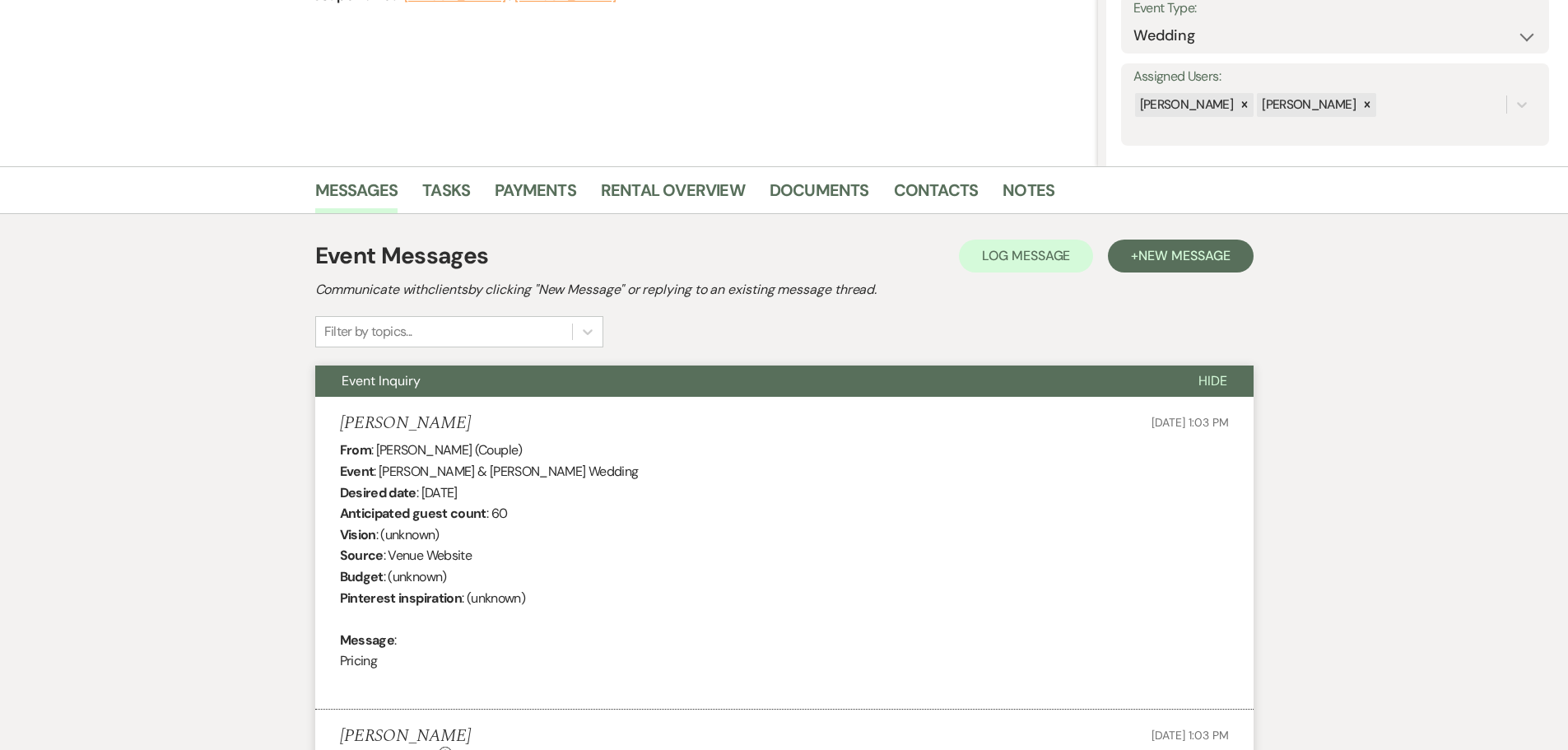
scroll to position [411, 0]
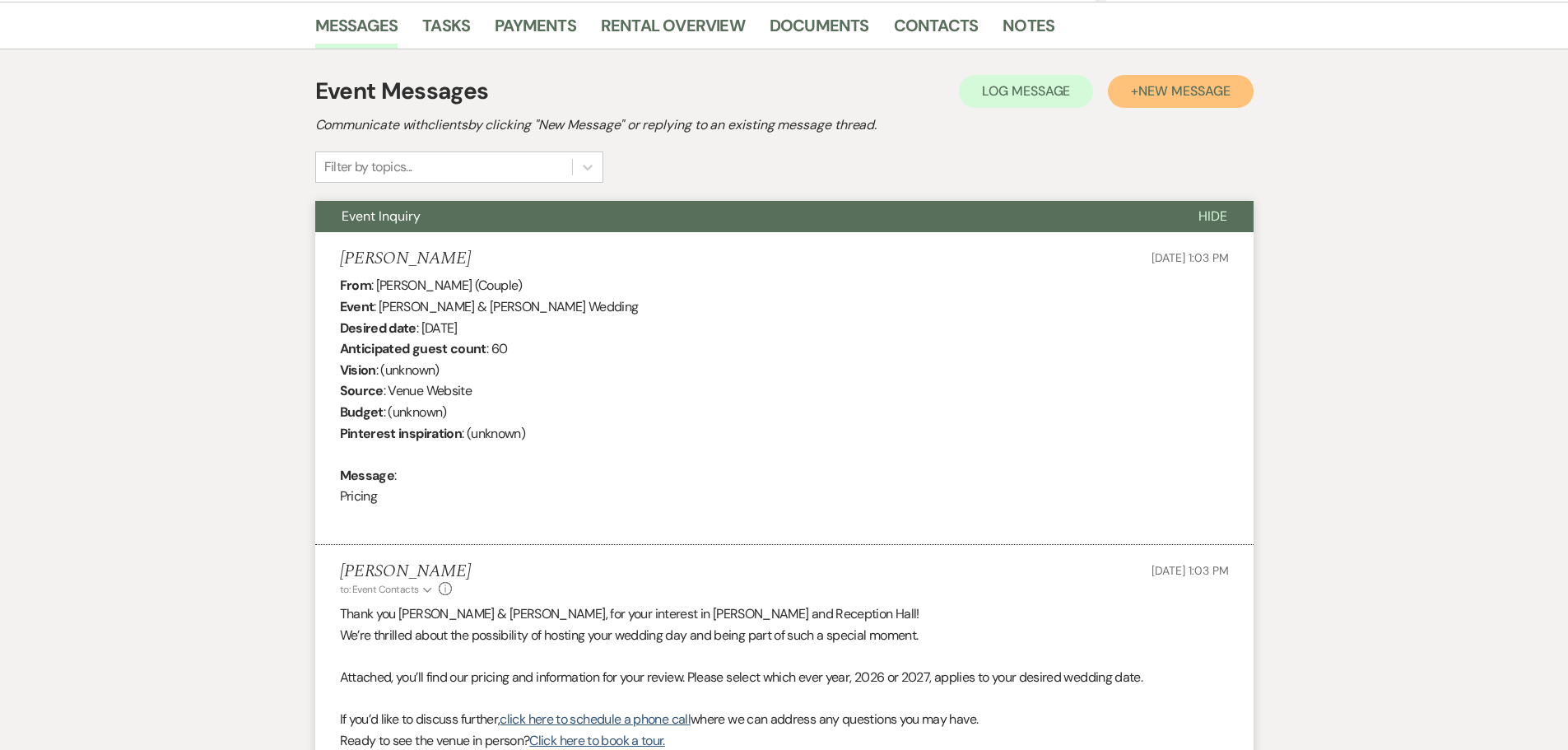
click at [1172, 96] on span "New Message" at bounding box center [1183, 91] width 91 height 17
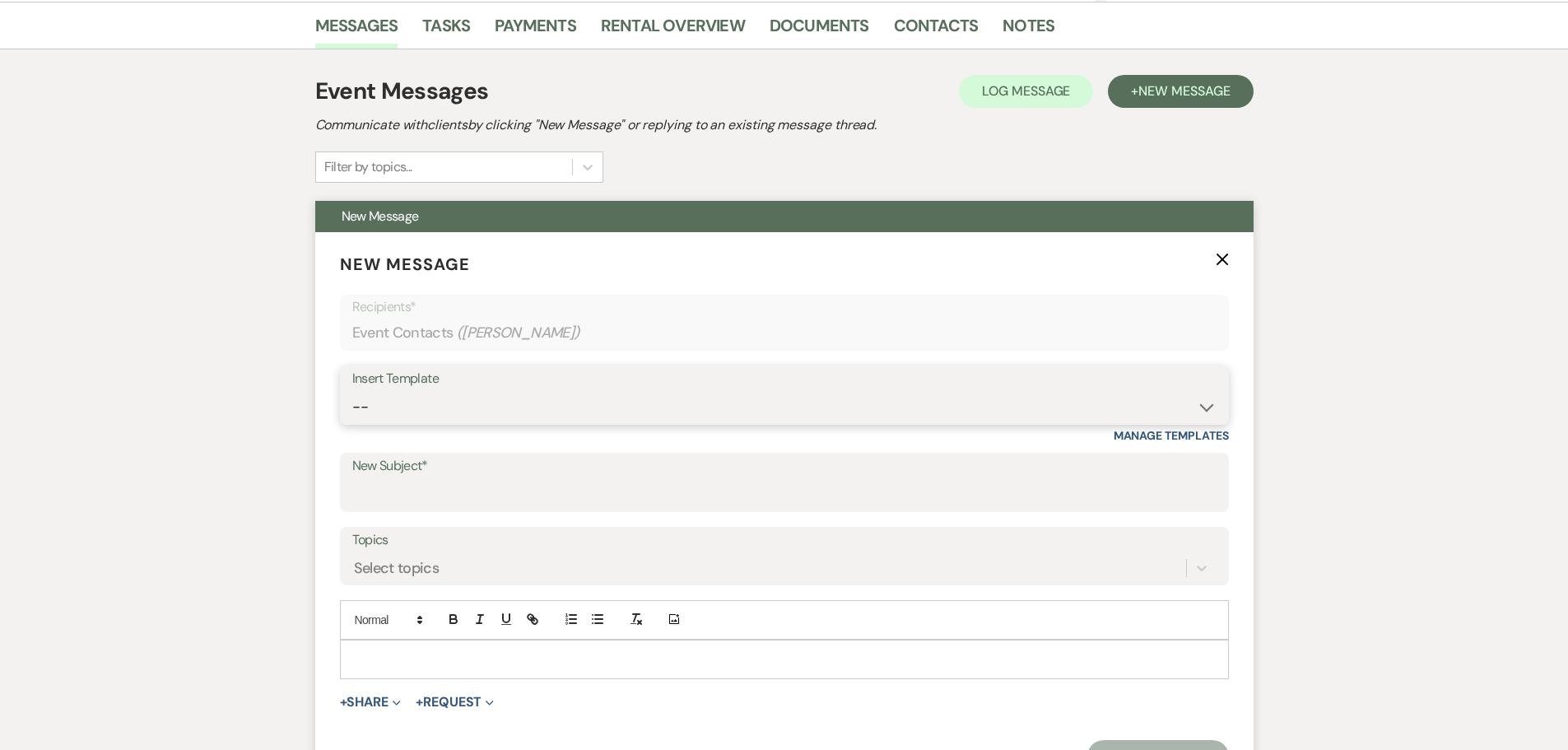
click at [370, 405] on select "-- Weven Planning Portal Introduction (Booked Events) Initial Inquiry Response …" at bounding box center [784, 407] width 864 height 32
select select "4527"
click at [352, 391] on select "-- Weven Planning Portal Introduction (Booked Events) Initial Inquiry Response …" at bounding box center [784, 407] width 864 height 32
type input "Follow up on your Inquiry at [GEOGRAPHIC_DATA]"
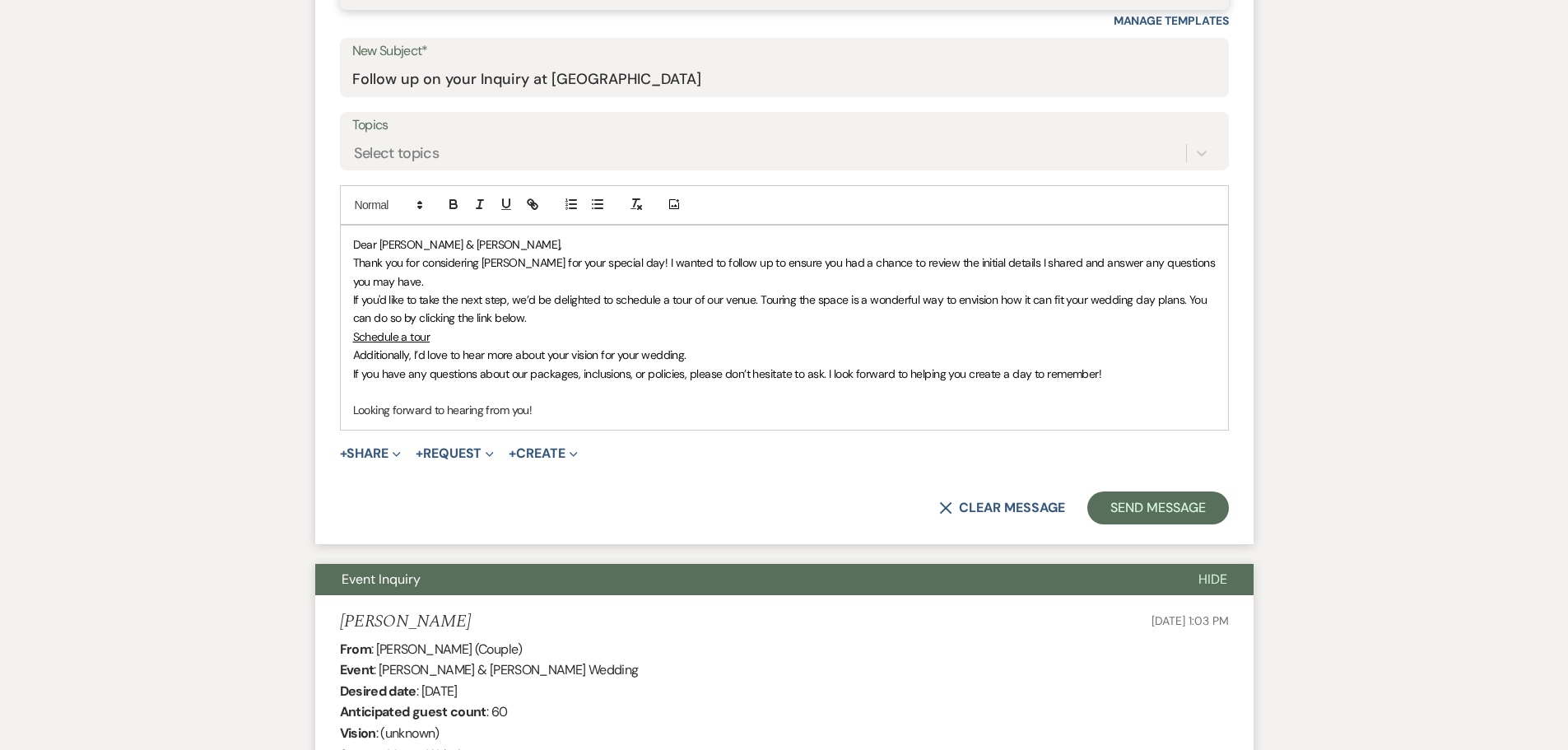
scroll to position [905, 0]
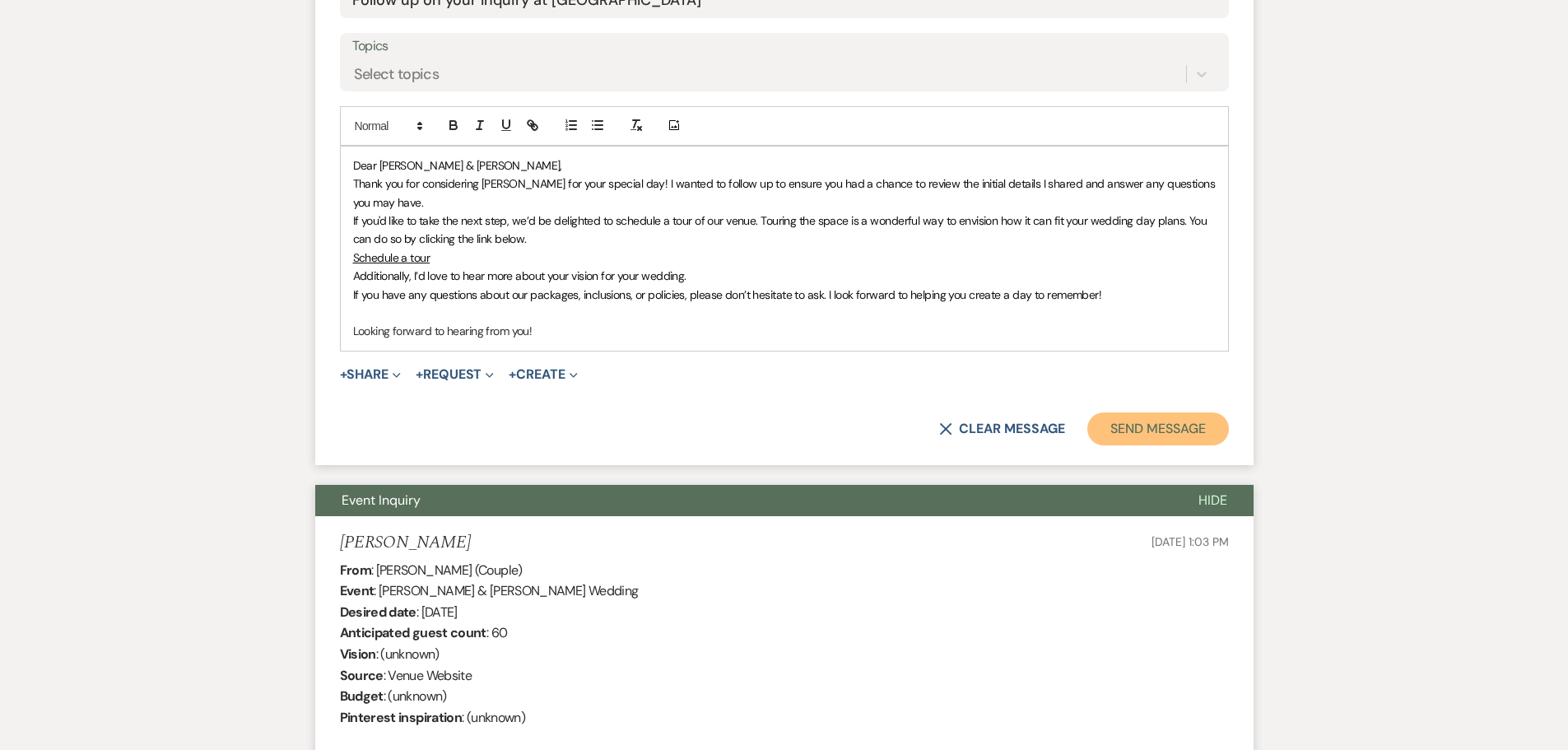
click at [1158, 417] on button "Send Message" at bounding box center [1158, 429] width 141 height 33
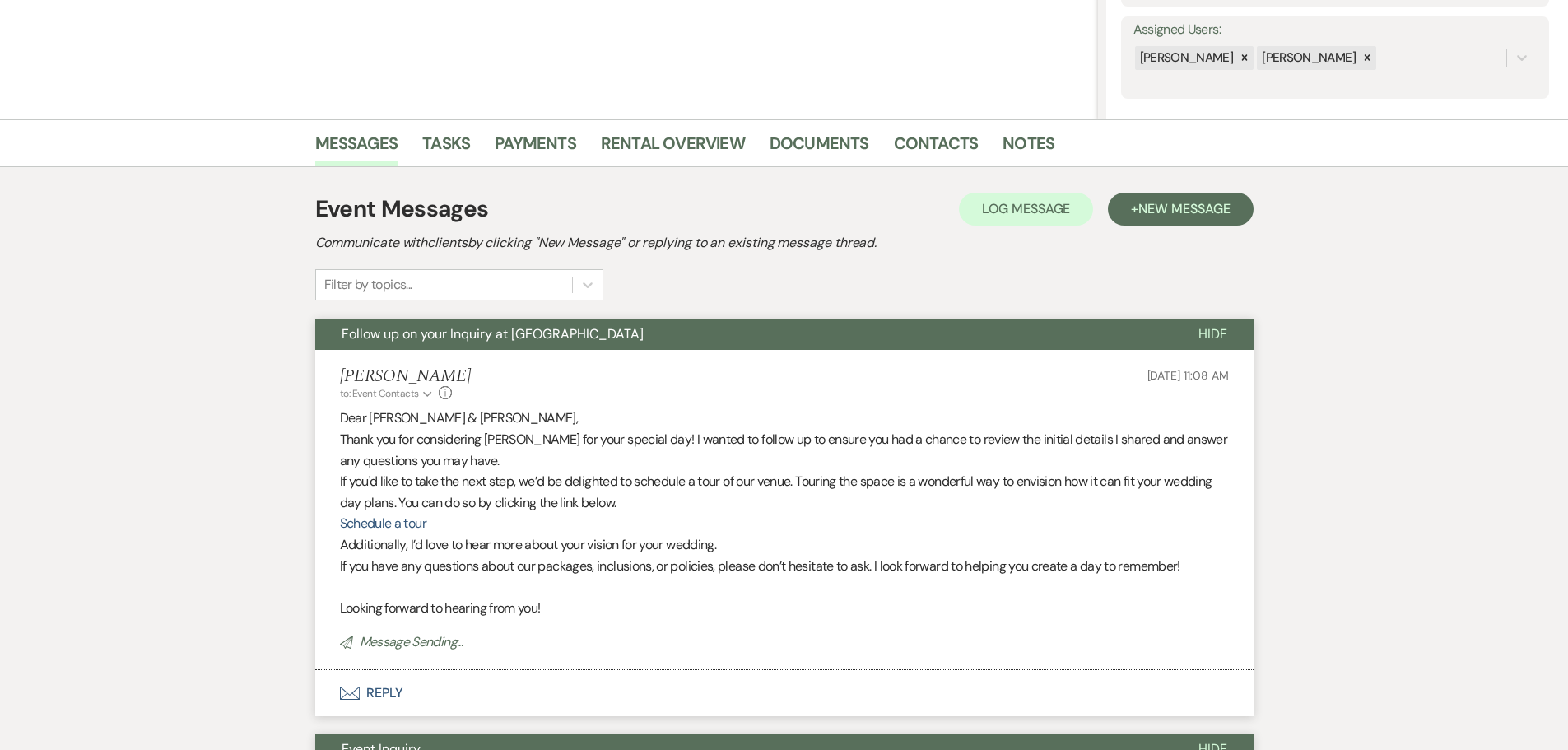
scroll to position [0, 0]
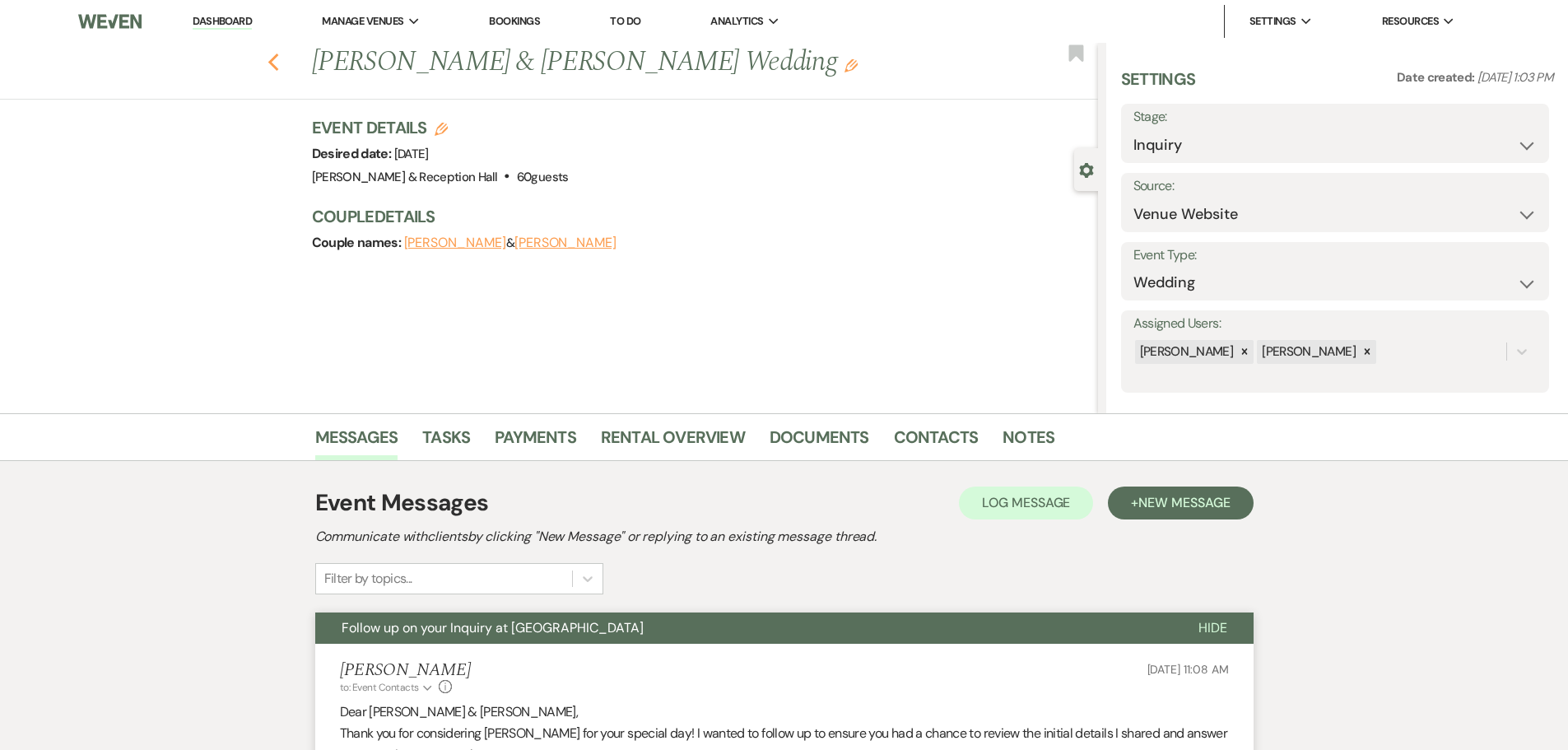
click at [280, 61] on icon "Previous" at bounding box center [273, 62] width 12 height 20
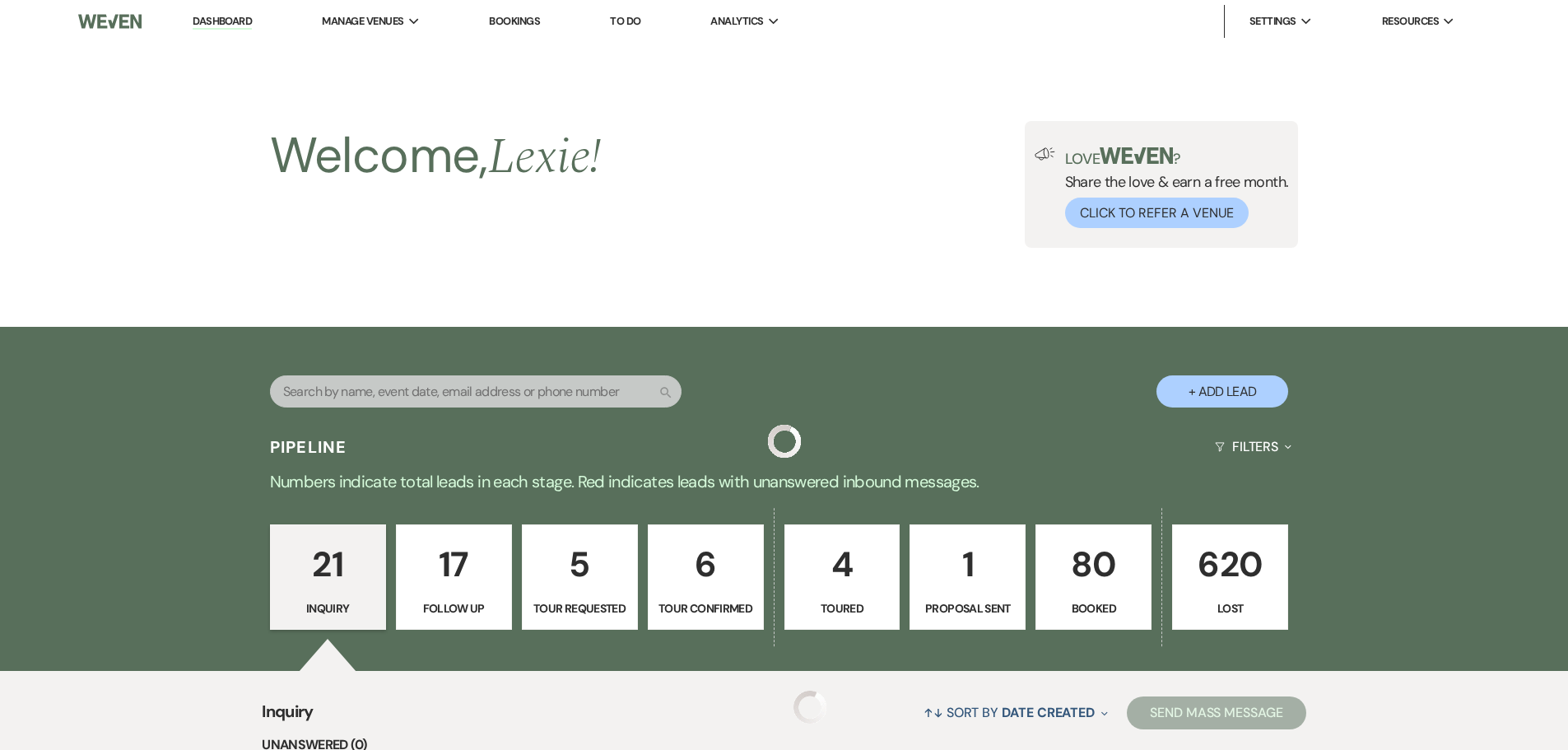
scroll to position [2140, 0]
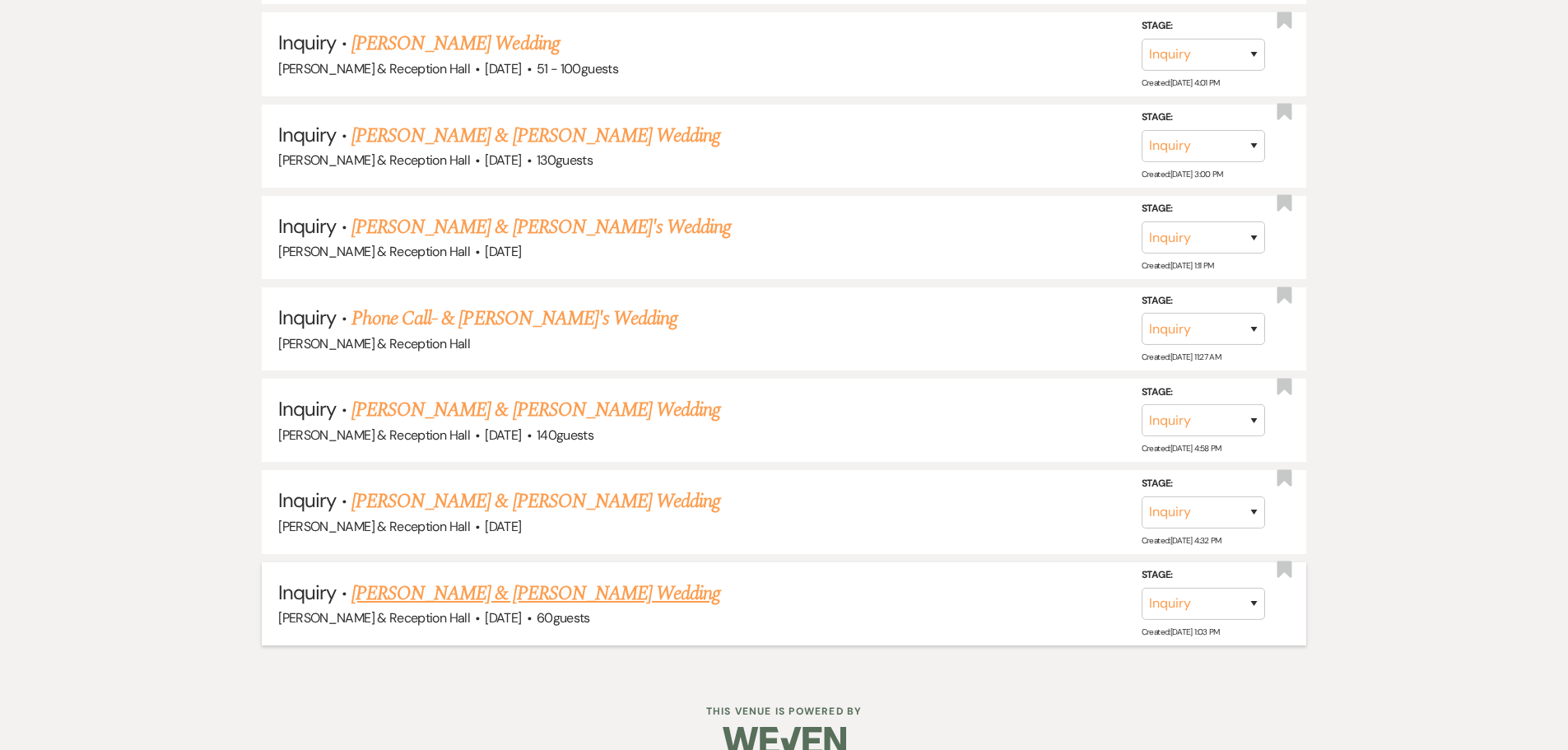
drag, startPoint x: 1176, startPoint y: 574, endPoint x: 1188, endPoint y: 620, distance: 47.5
click at [1185, 605] on div "Stage: Inquiry Follow Up Tour Requested Tour Confirmed Toured Proposal Sent Boo…" at bounding box center [1203, 593] width 124 height 54
click at [1187, 616] on select "Inquiry Follow Up Tour Requested Tour Confirmed Toured Proposal Sent Booked Lost" at bounding box center [1203, 603] width 124 height 32
select select "9"
click at [1141, 588] on select "Inquiry Follow Up Tour Requested Tour Confirmed Toured Proposal Sent Booked Lost" at bounding box center [1203, 603] width 124 height 32
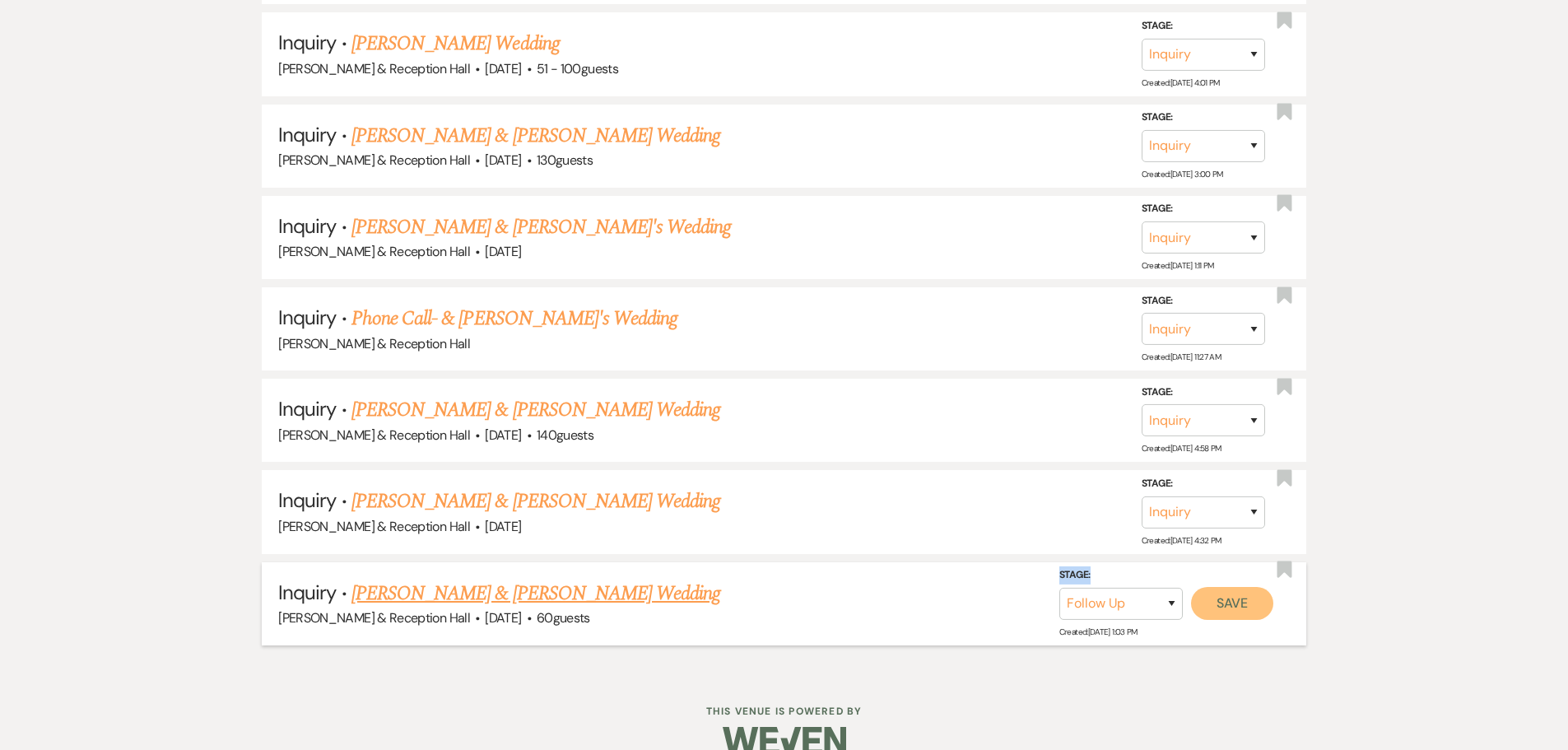
click at [1229, 607] on button "Save" at bounding box center [1232, 603] width 82 height 33
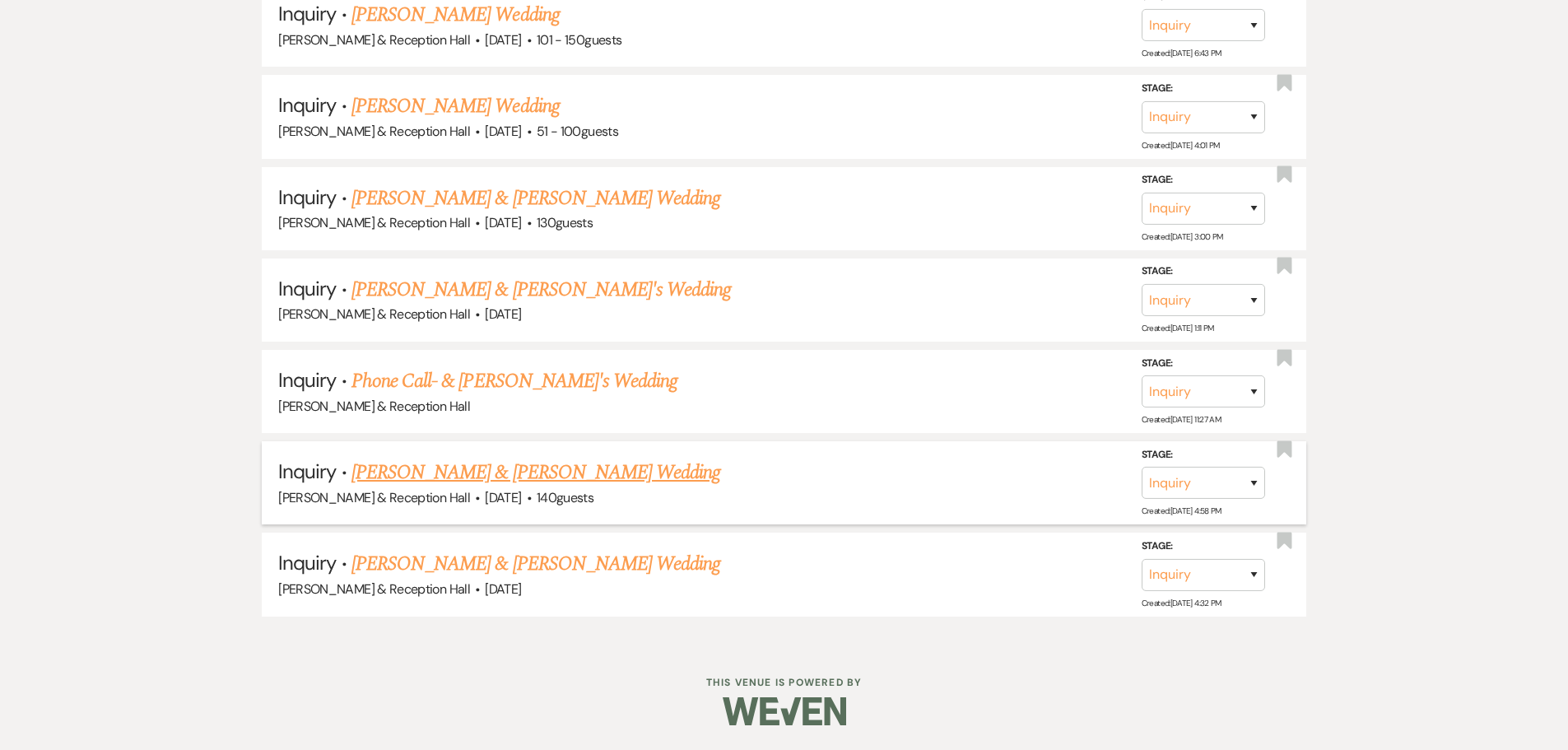
scroll to position [2077, 0]
click at [558, 555] on link "[PERSON_NAME] & [PERSON_NAME] Wedding" at bounding box center [535, 563] width 368 height 30
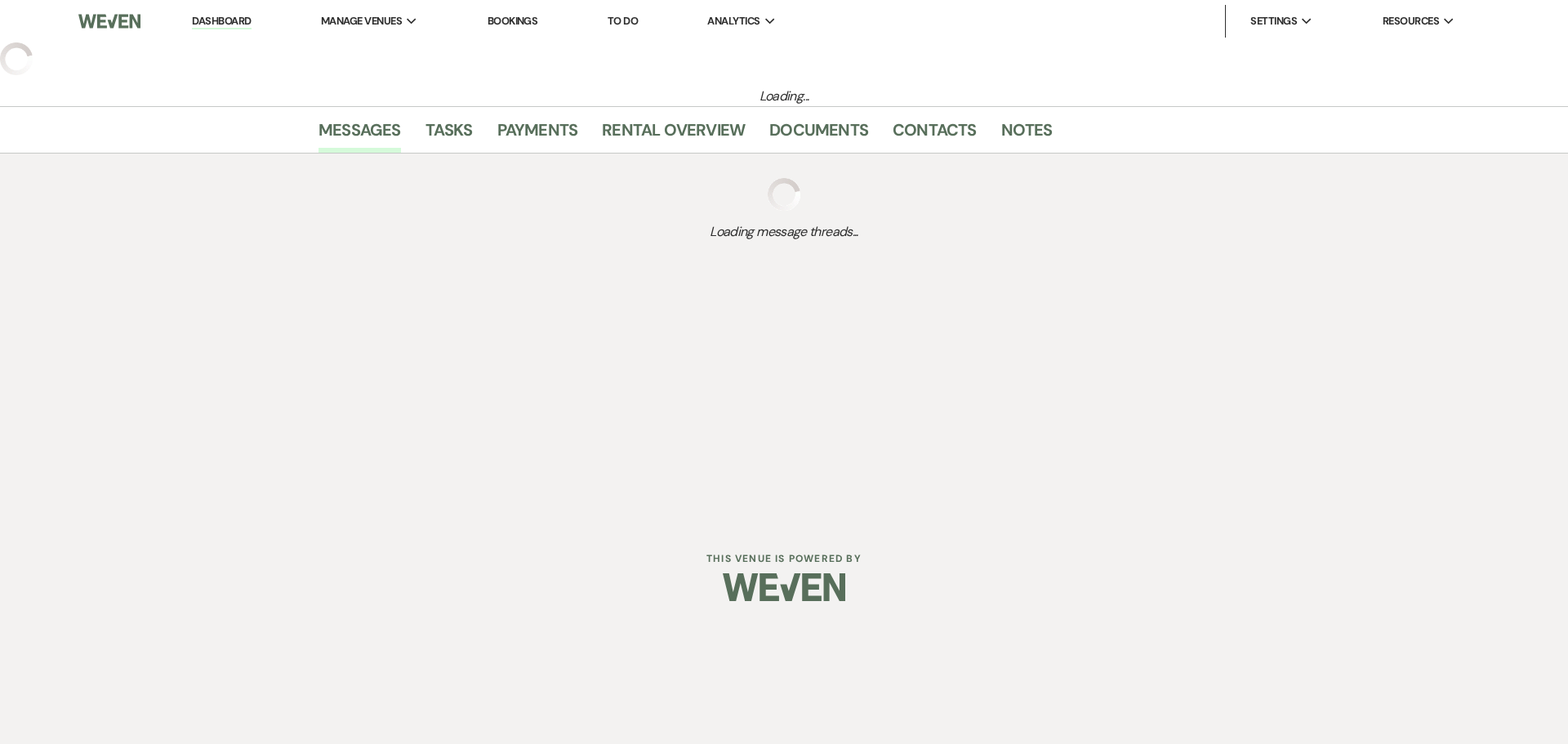
select select "5"
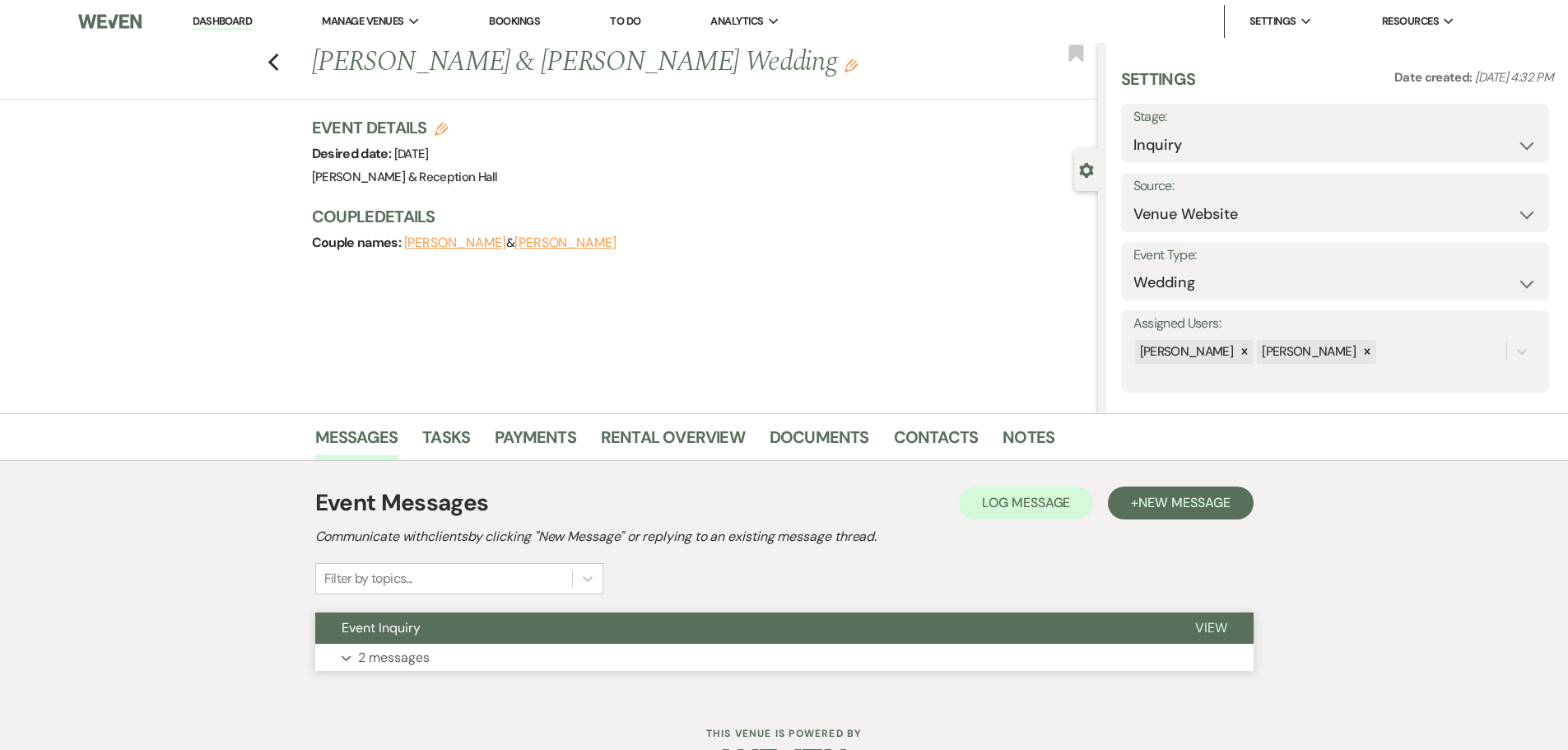
click at [409, 653] on p "2 messages" at bounding box center [393, 658] width 72 height 21
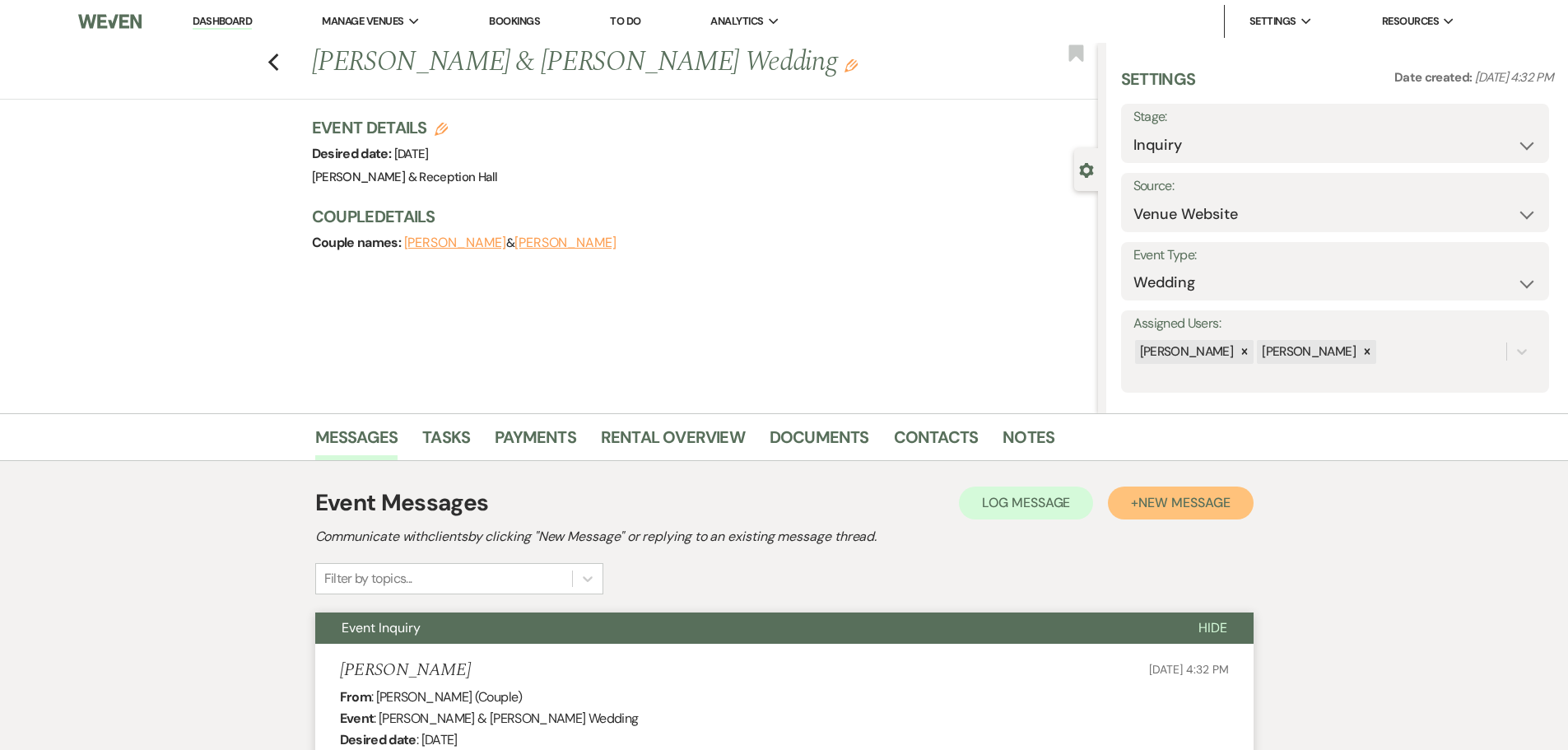
click at [1182, 496] on span "New Message" at bounding box center [1183, 503] width 91 height 17
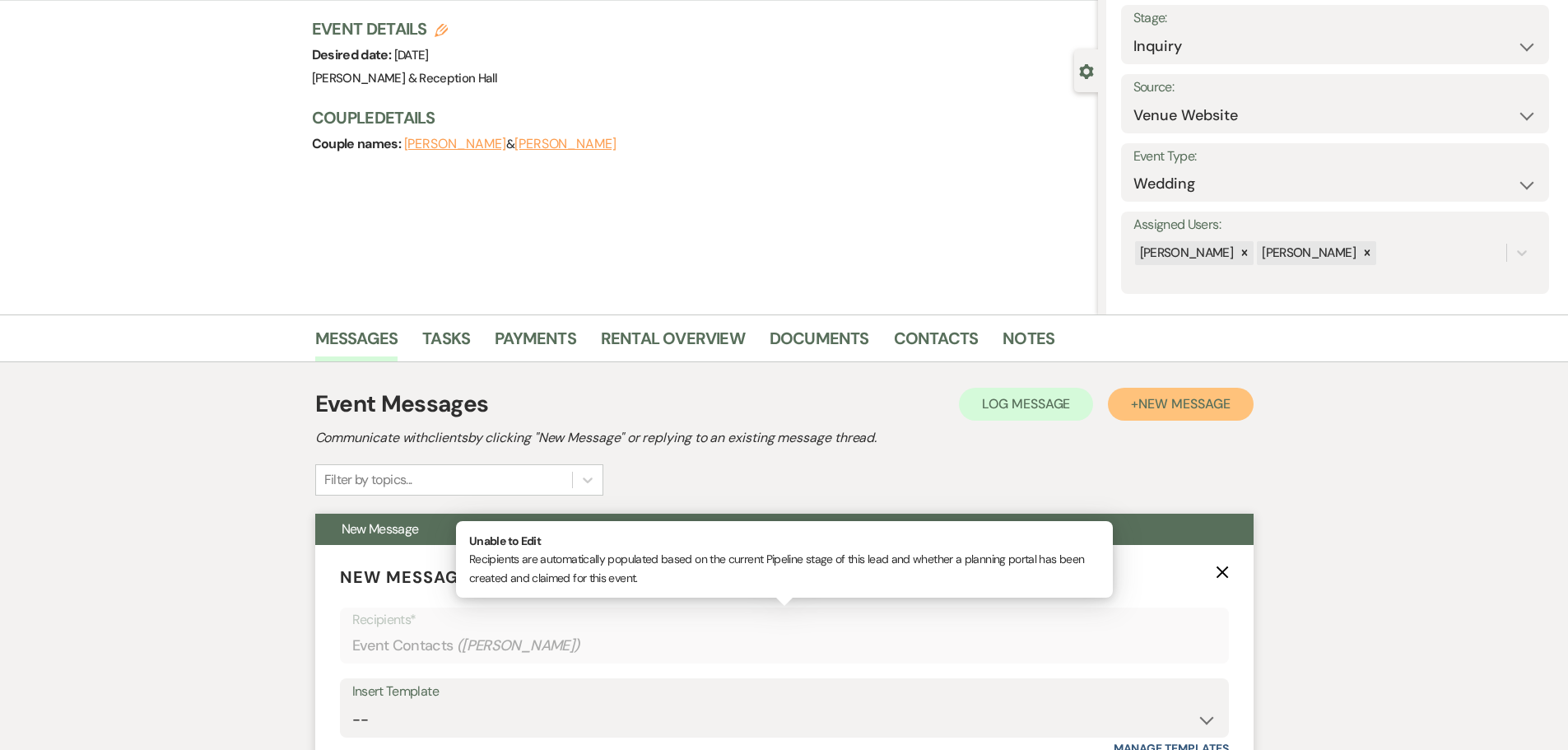
scroll to position [246, 0]
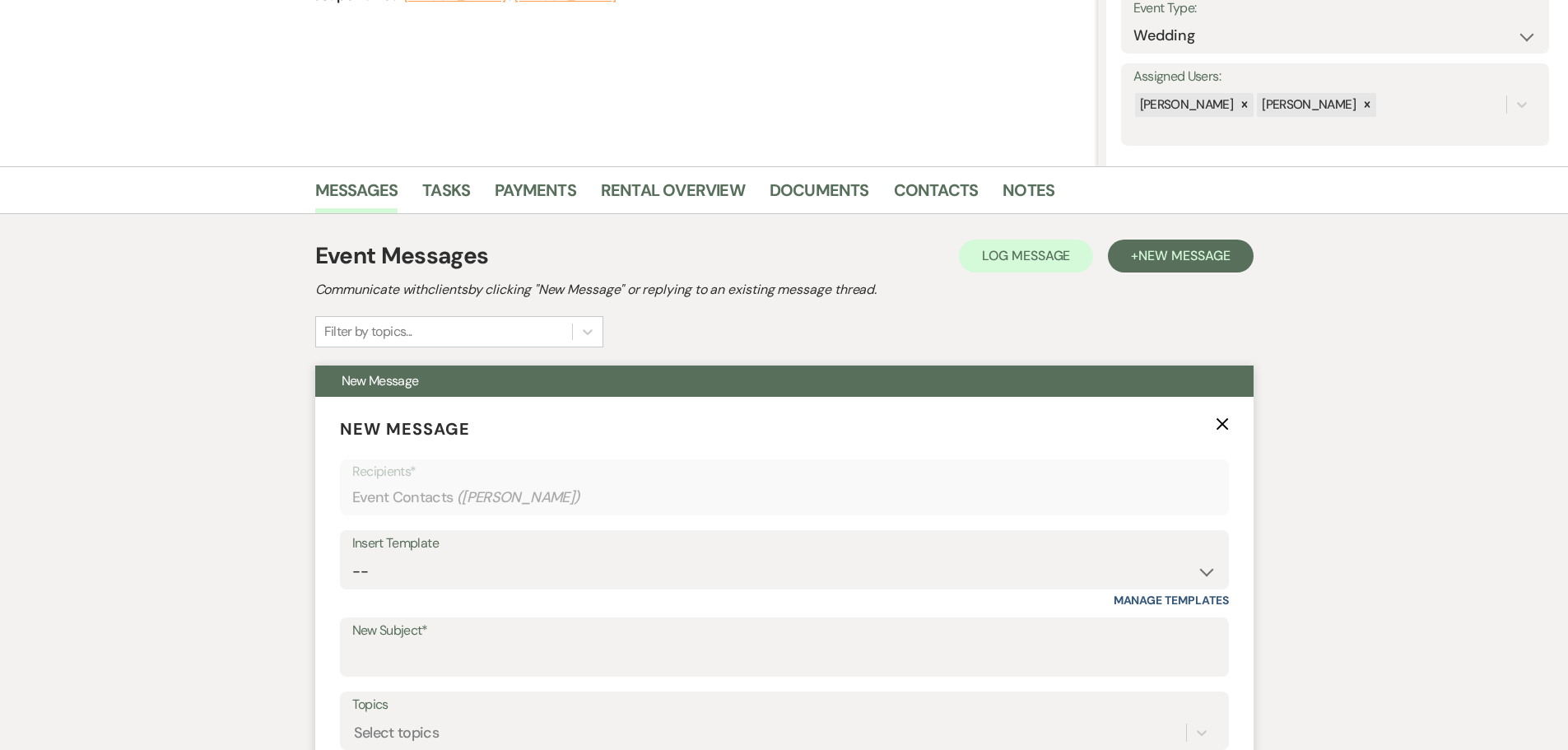
click at [378, 553] on div "Insert Template" at bounding box center [784, 543] width 864 height 24
click at [379, 574] on select "-- Weven Planning Portal Introduction (Booked Events) Initial Inquiry Response …" at bounding box center [784, 571] width 864 height 32
select select "4527"
click at [352, 555] on select "-- Weven Planning Portal Introduction (Booked Events) Initial Inquiry Response …" at bounding box center [784, 571] width 864 height 32
type input "Follow up on your Inquiry at [GEOGRAPHIC_DATA]"
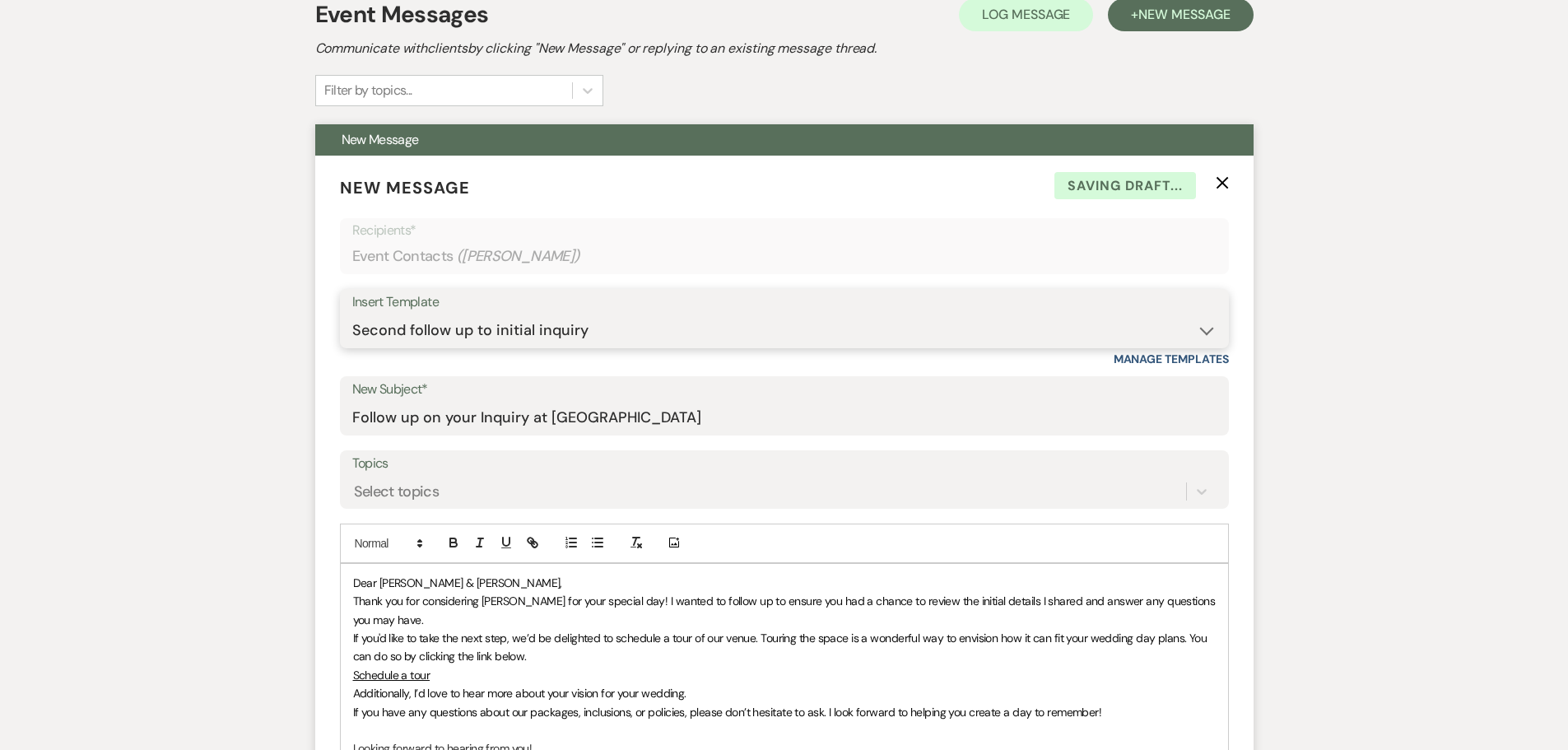
scroll to position [659, 0]
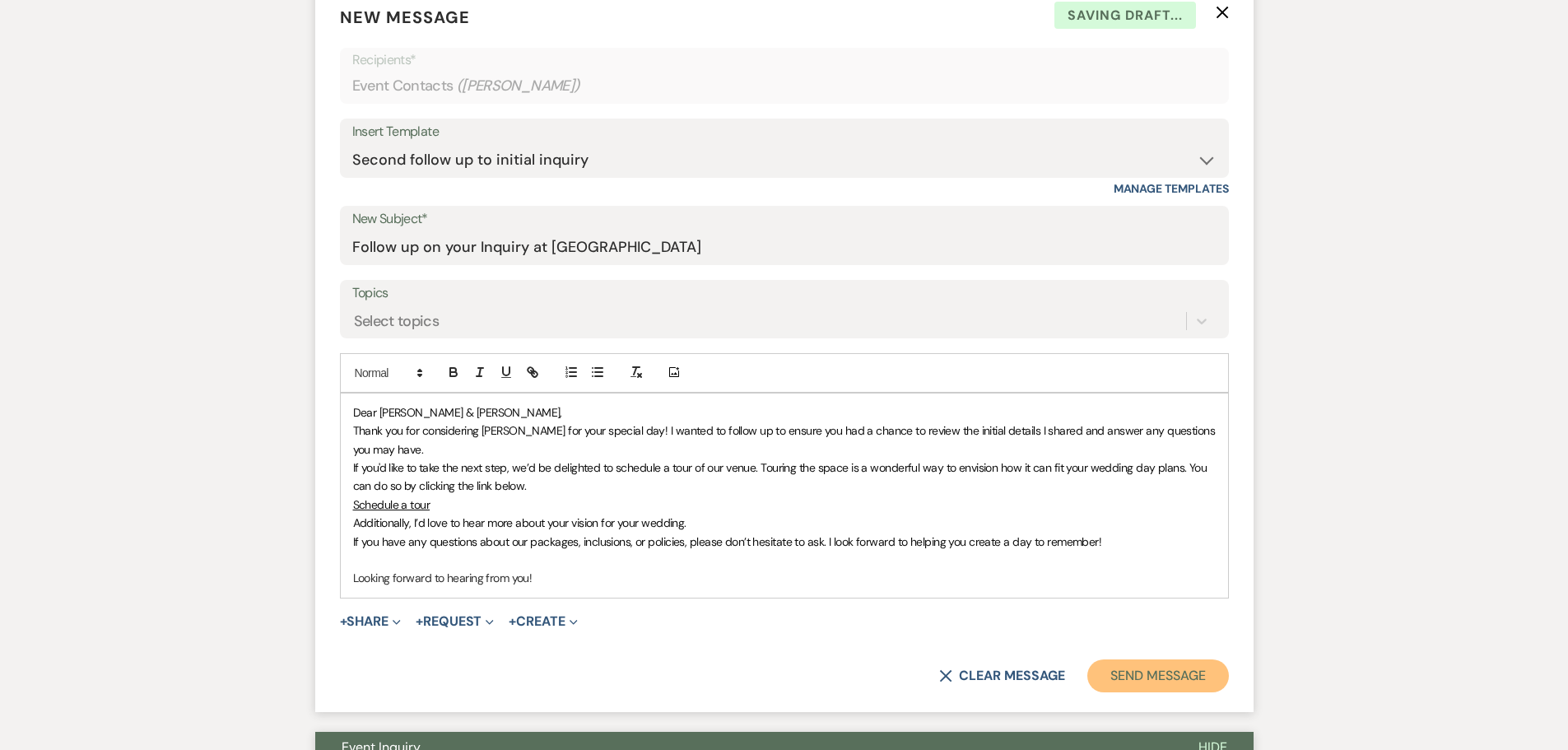
click at [1158, 675] on button "Send Message" at bounding box center [1158, 675] width 141 height 33
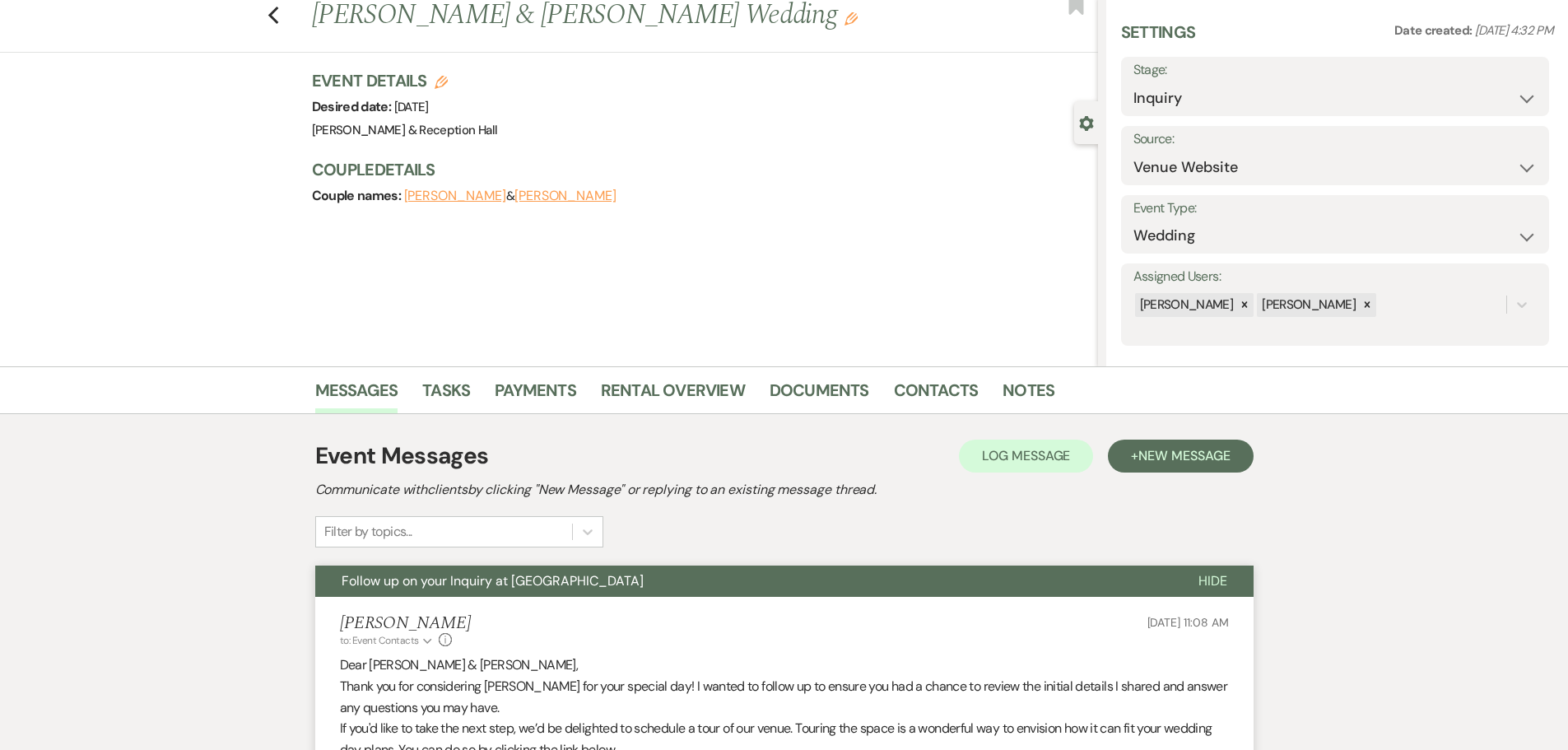
scroll to position [0, 0]
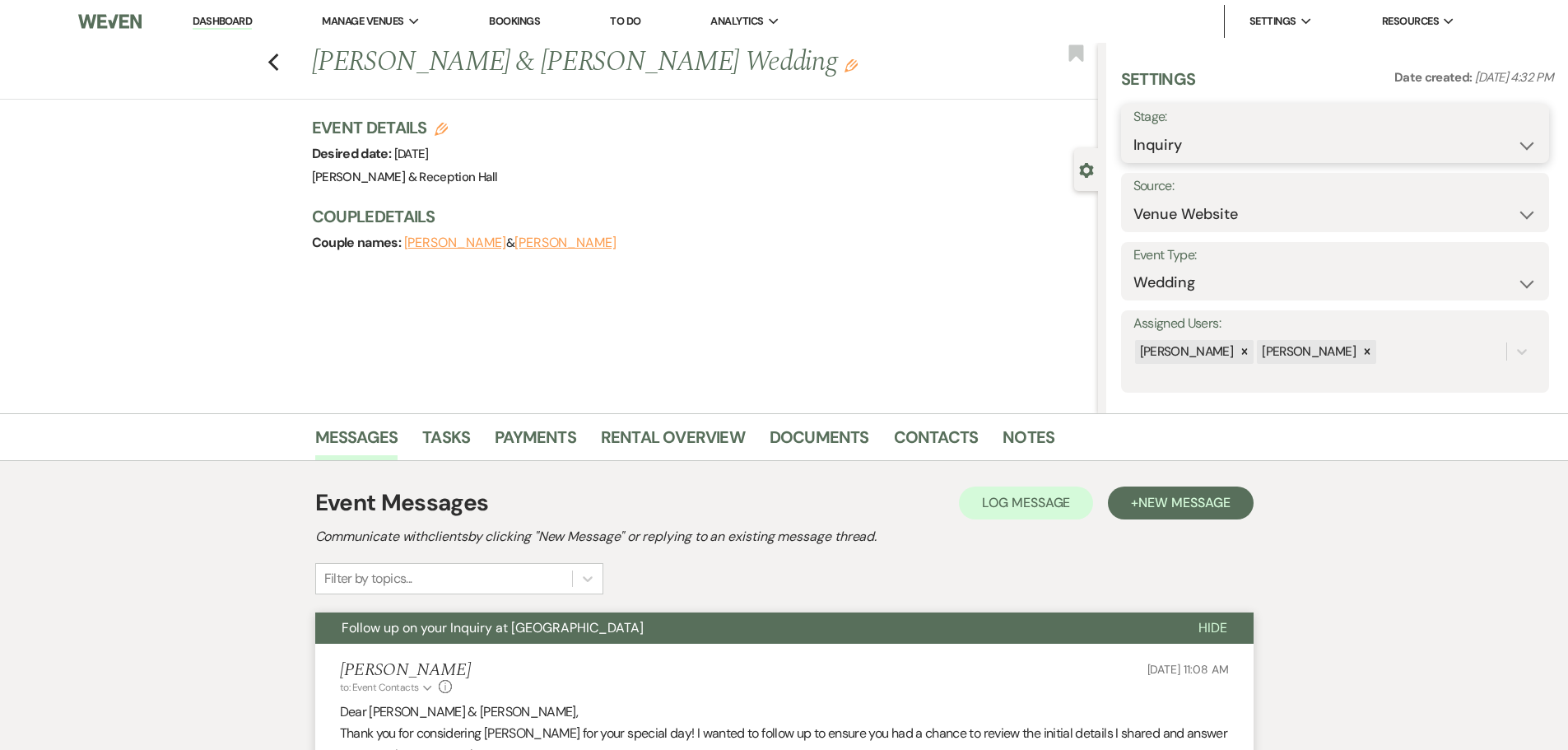
click at [1183, 152] on select "Inquiry Follow Up Tour Requested Tour Confirmed Toured Proposal Sent Booked Lost" at bounding box center [1335, 145] width 404 height 32
select select "9"
click at [1134, 129] on select "Inquiry Follow Up Tour Requested Tour Confirmed Toured Proposal Sent Booked Lost" at bounding box center [1335, 145] width 404 height 32
click at [1513, 144] on button "Save" at bounding box center [1502, 133] width 93 height 33
click at [286, 60] on div "Previous [PERSON_NAME] & [PERSON_NAME] Wedding Edit Bookmark" at bounding box center [544, 71] width 1106 height 57
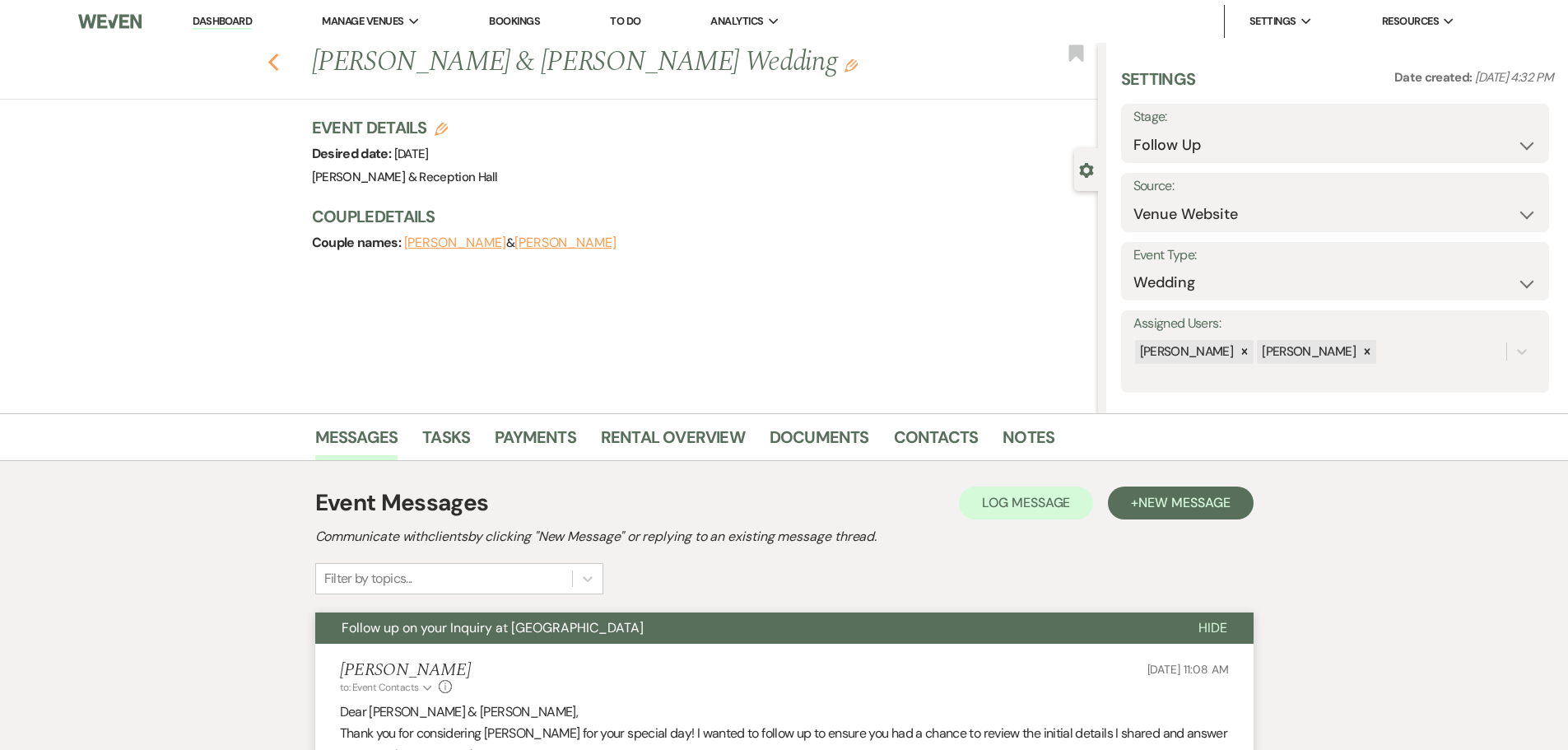
click at [278, 62] on icon "Previous" at bounding box center [273, 62] width 12 height 20
select select "9"
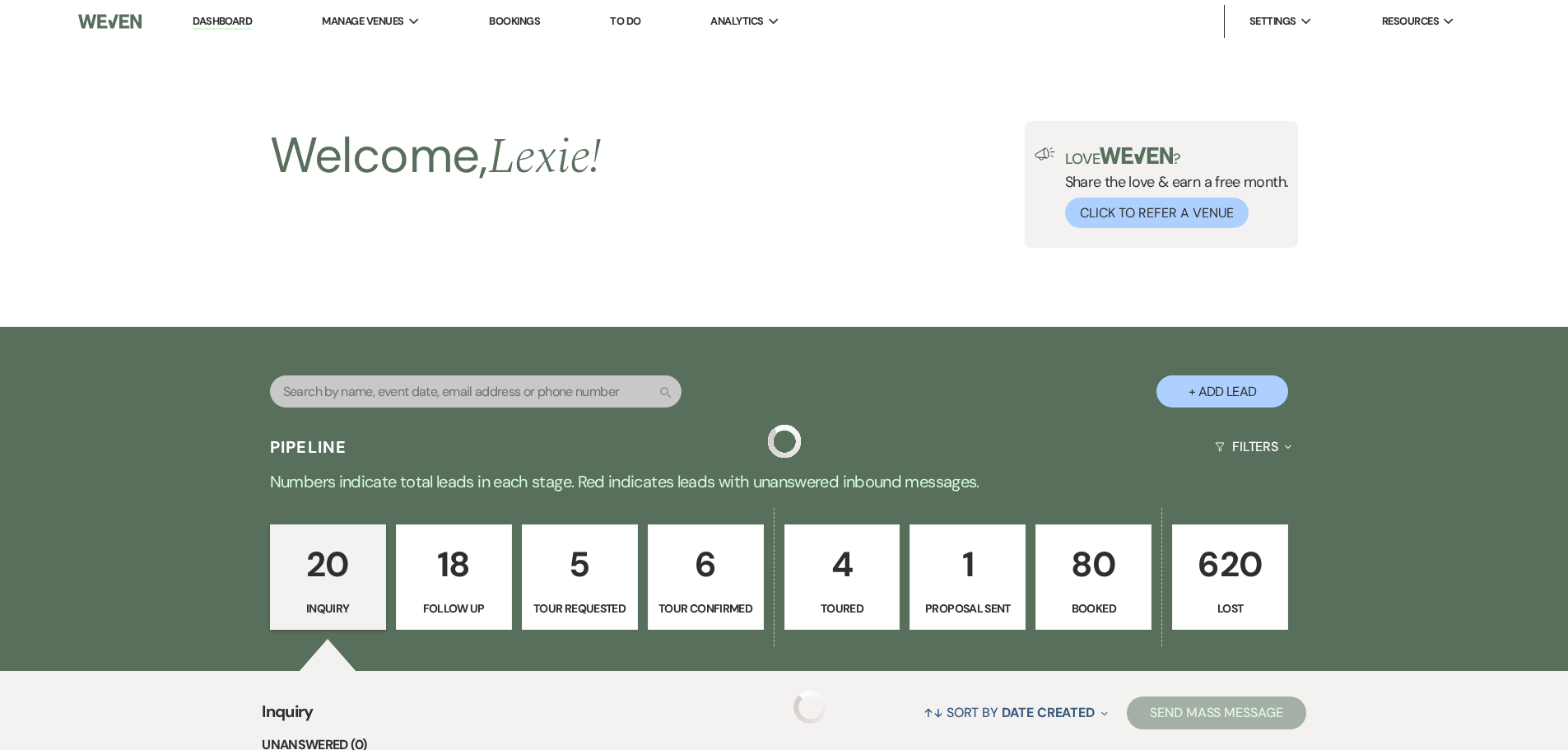
scroll to position [1986, 0]
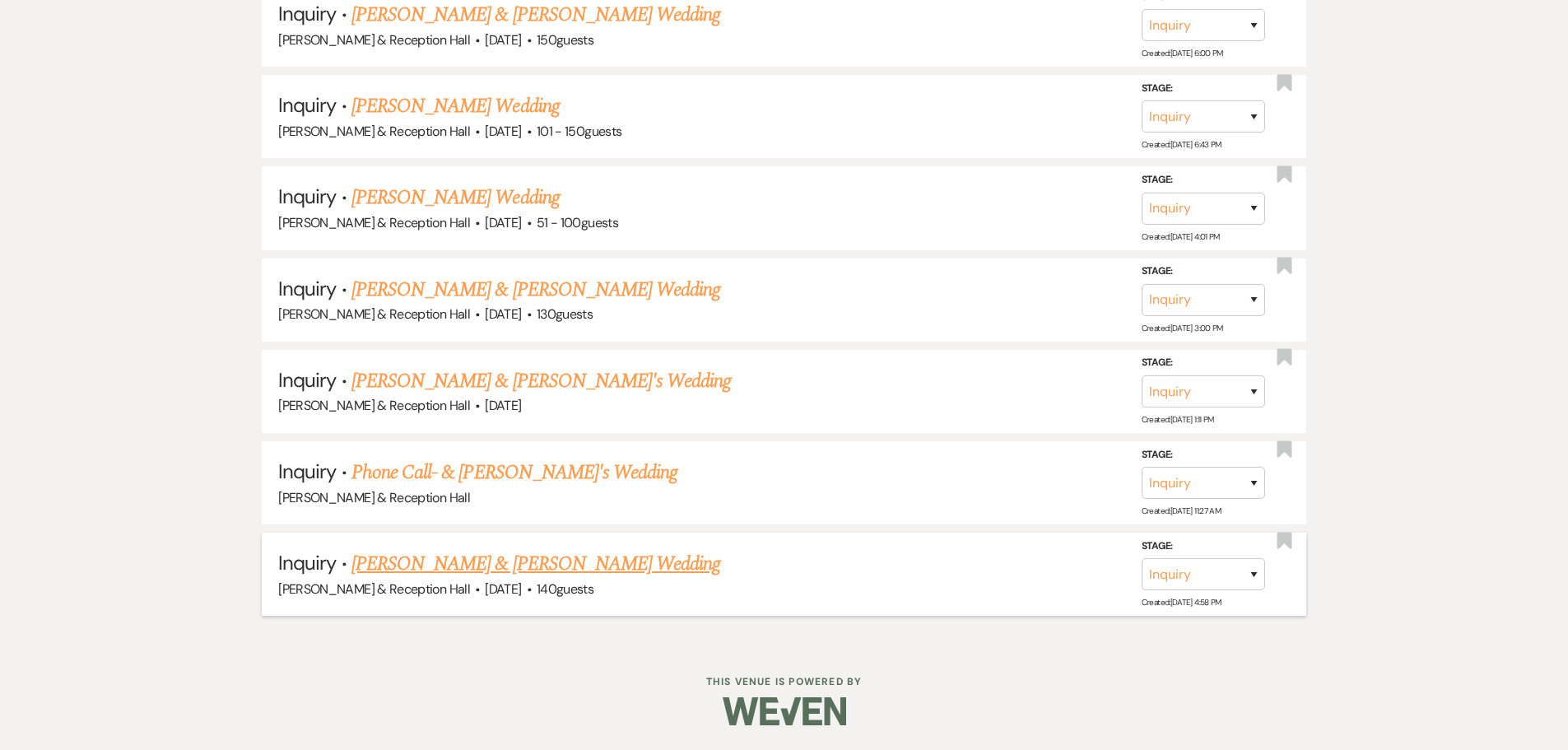
click at [448, 559] on link "[PERSON_NAME] & [PERSON_NAME] Wedding" at bounding box center [535, 563] width 368 height 30
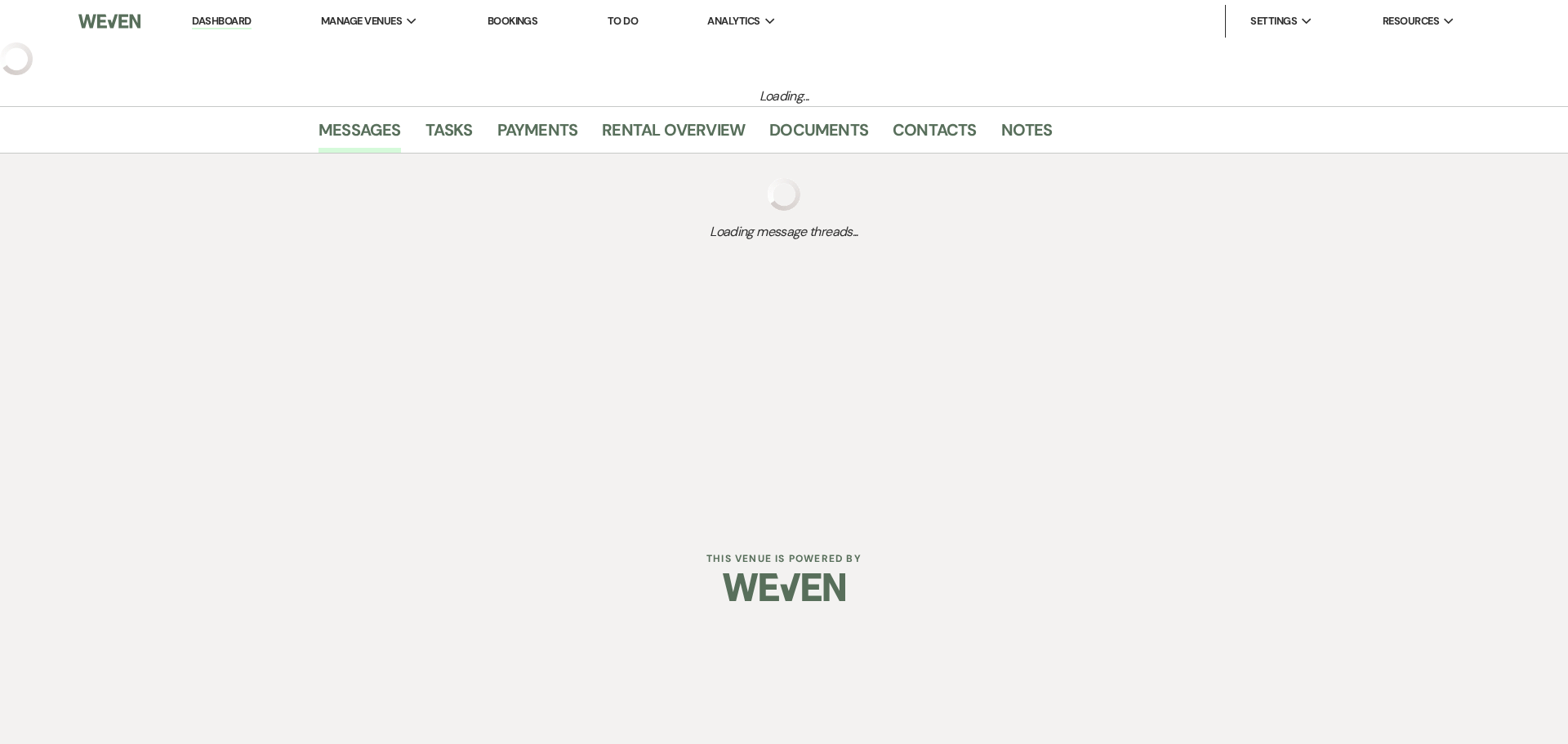
select select "5"
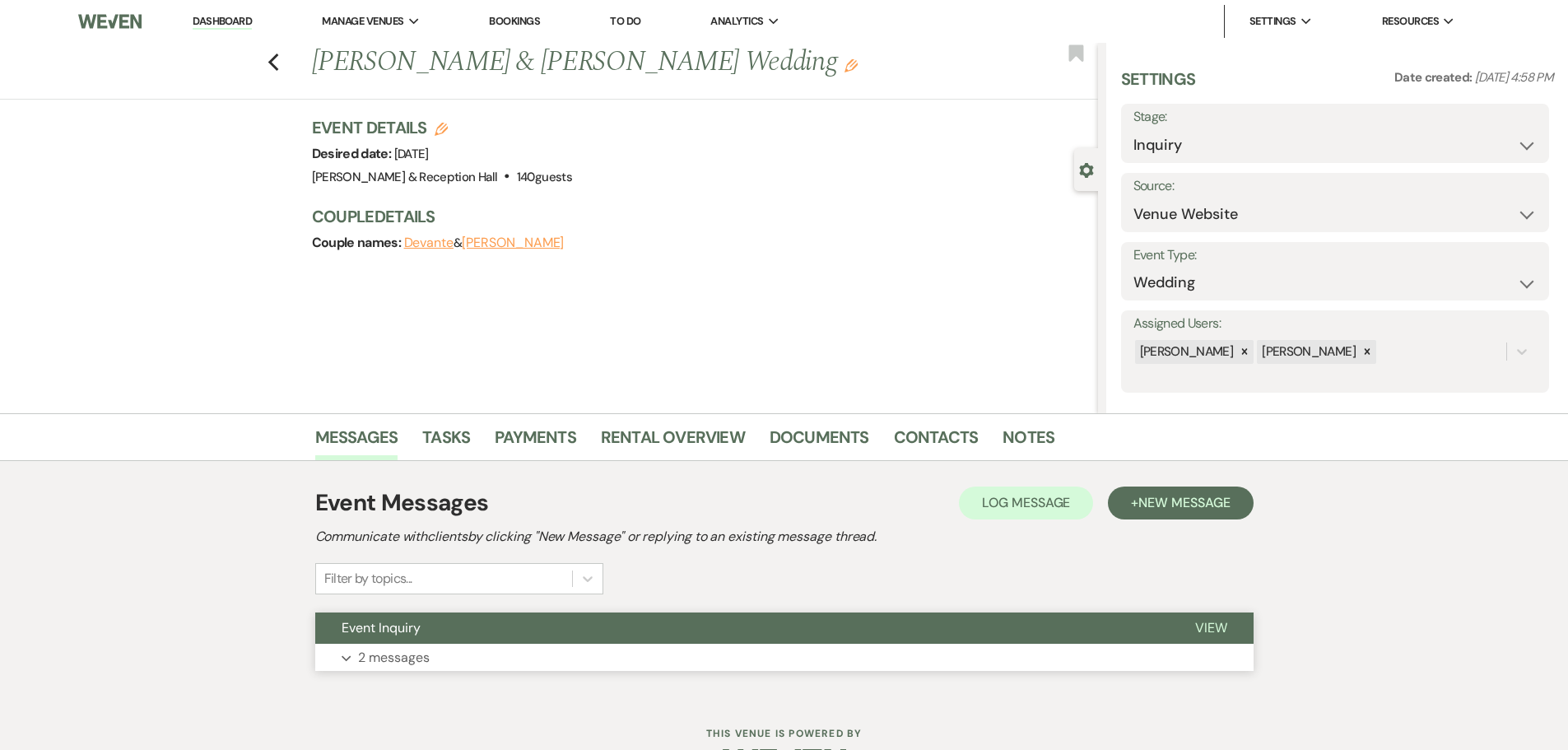
click at [508, 642] on button "Event Inquiry" at bounding box center [742, 628] width 854 height 32
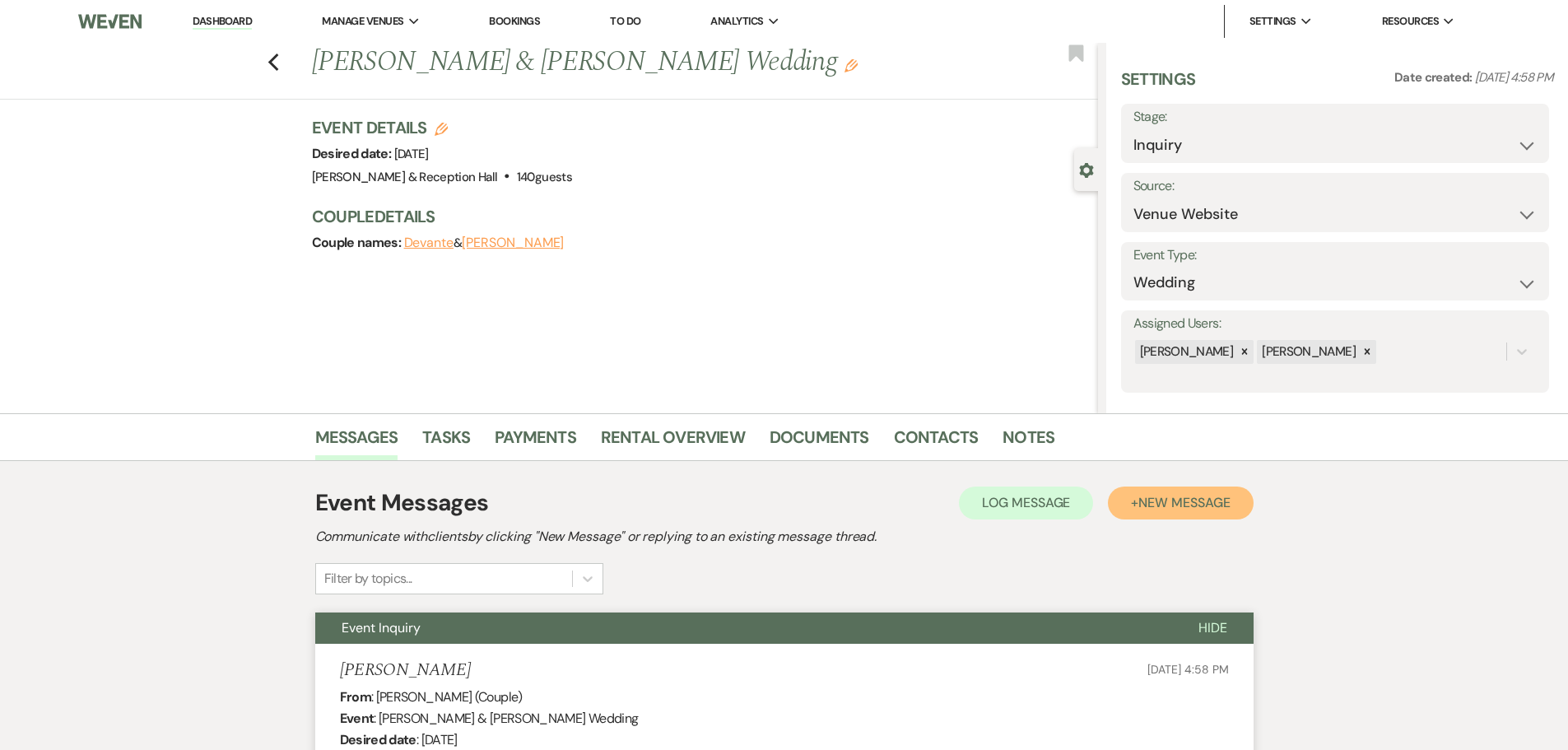
click at [1214, 518] on button "+ New Message" at bounding box center [1180, 503] width 145 height 33
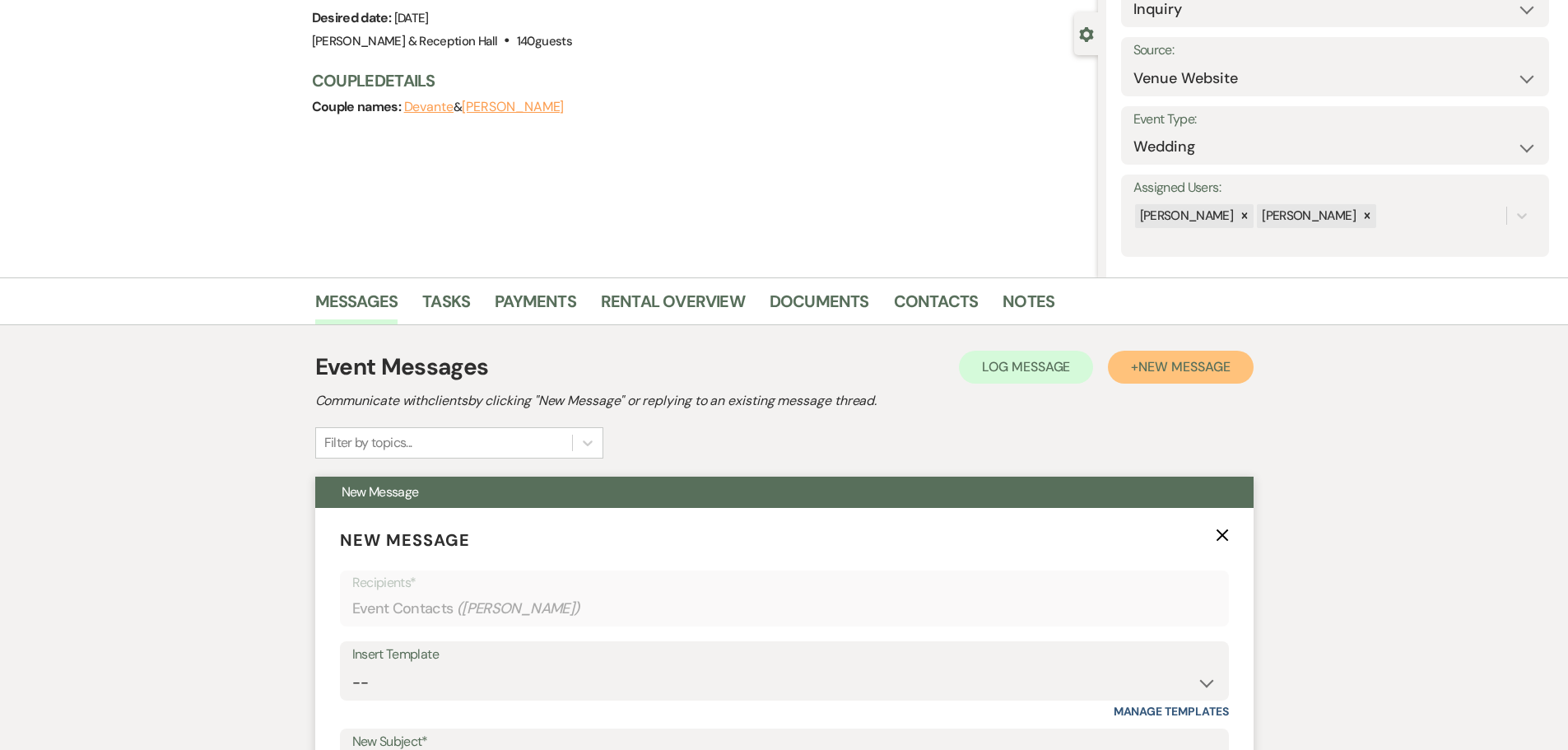
scroll to position [246, 0]
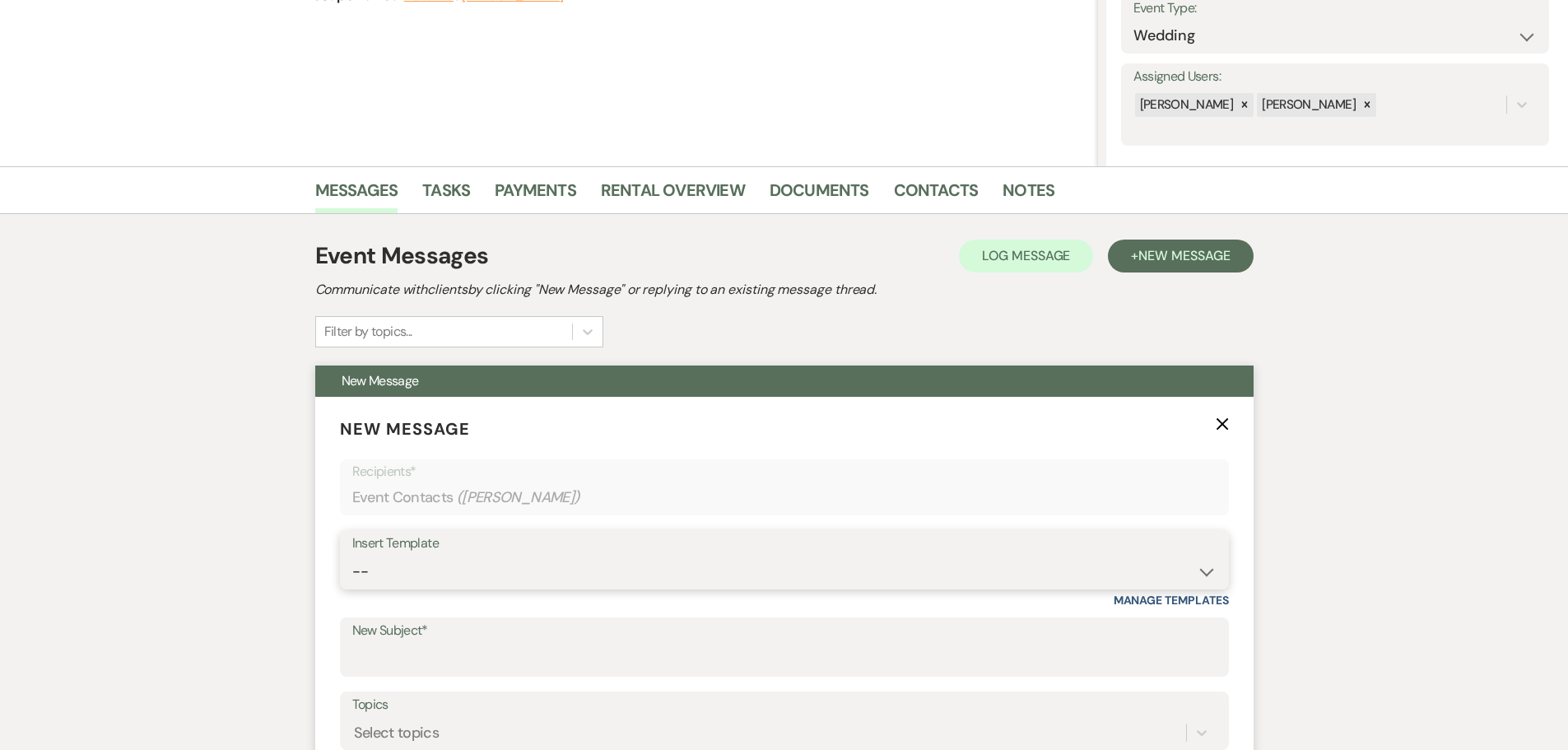
click at [384, 582] on select "-- Weven Planning Portal Introduction (Booked Events) Initial Inquiry Response …" at bounding box center [784, 571] width 864 height 32
select select "4530"
click at [352, 555] on select "-- Weven Planning Portal Introduction (Booked Events) Initial Inquiry Response …" at bounding box center [784, 571] width 864 height 32
type input "Following Up on Your Recent Tour at [GEOGRAPHIC_DATA]"
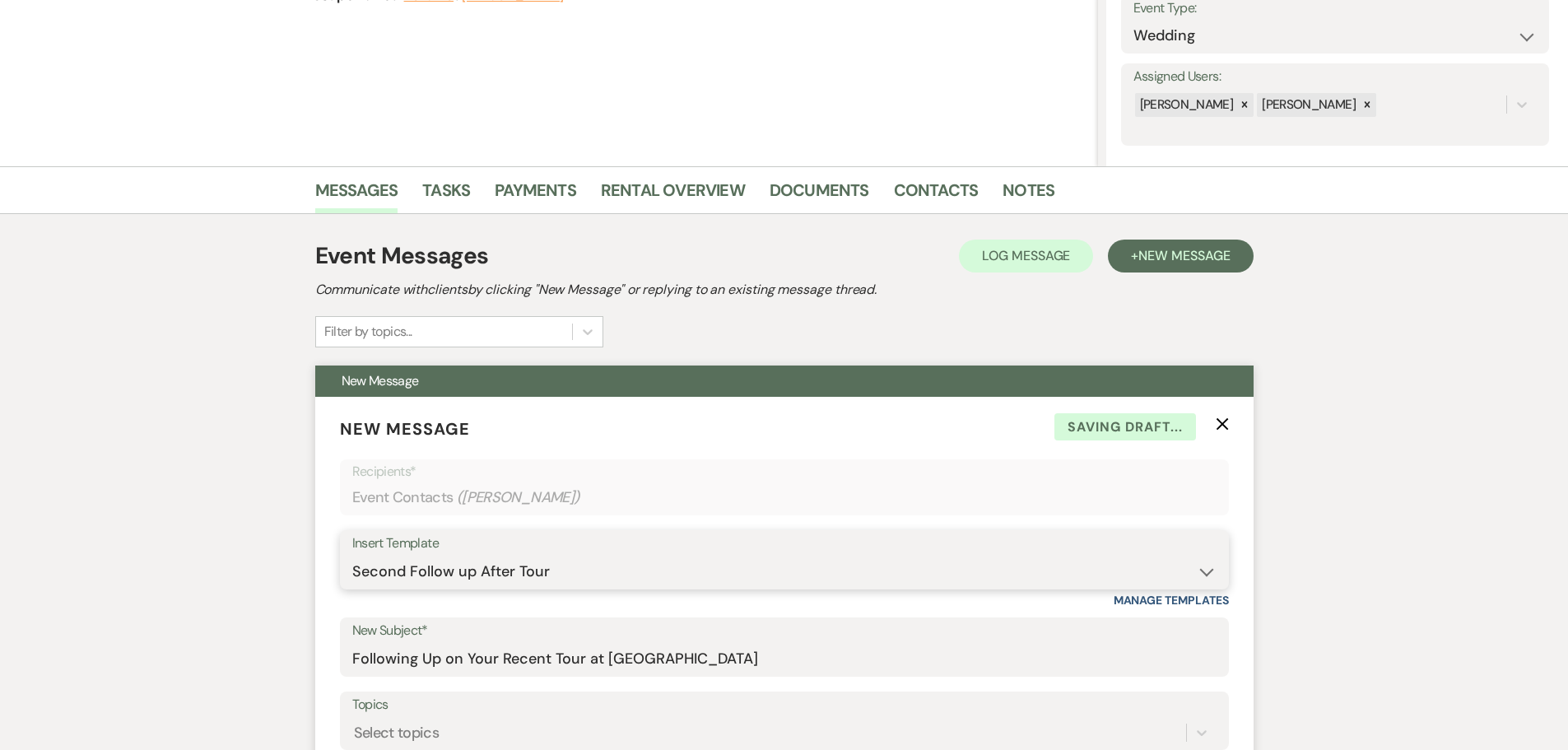
click at [403, 561] on select "-- Weven Planning Portal Introduction (Booked Events) Initial Inquiry Response …" at bounding box center [784, 571] width 864 height 32
select select "4527"
click at [352, 555] on select "-- Weven Planning Portal Introduction (Booked Events) Initial Inquiry Response …" at bounding box center [784, 571] width 864 height 32
type input "Follow up on your Inquiry at [GEOGRAPHIC_DATA]"
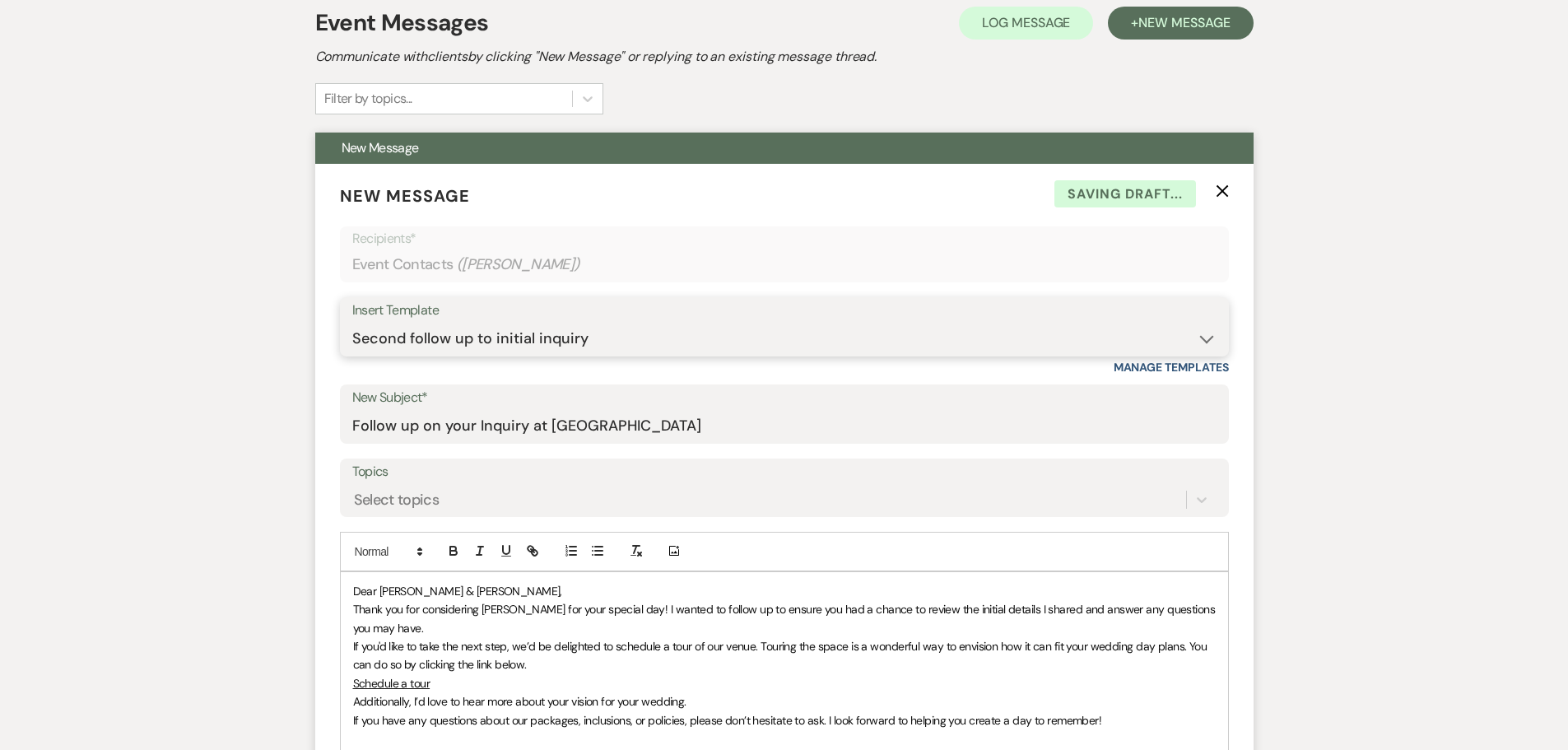
scroll to position [659, 0]
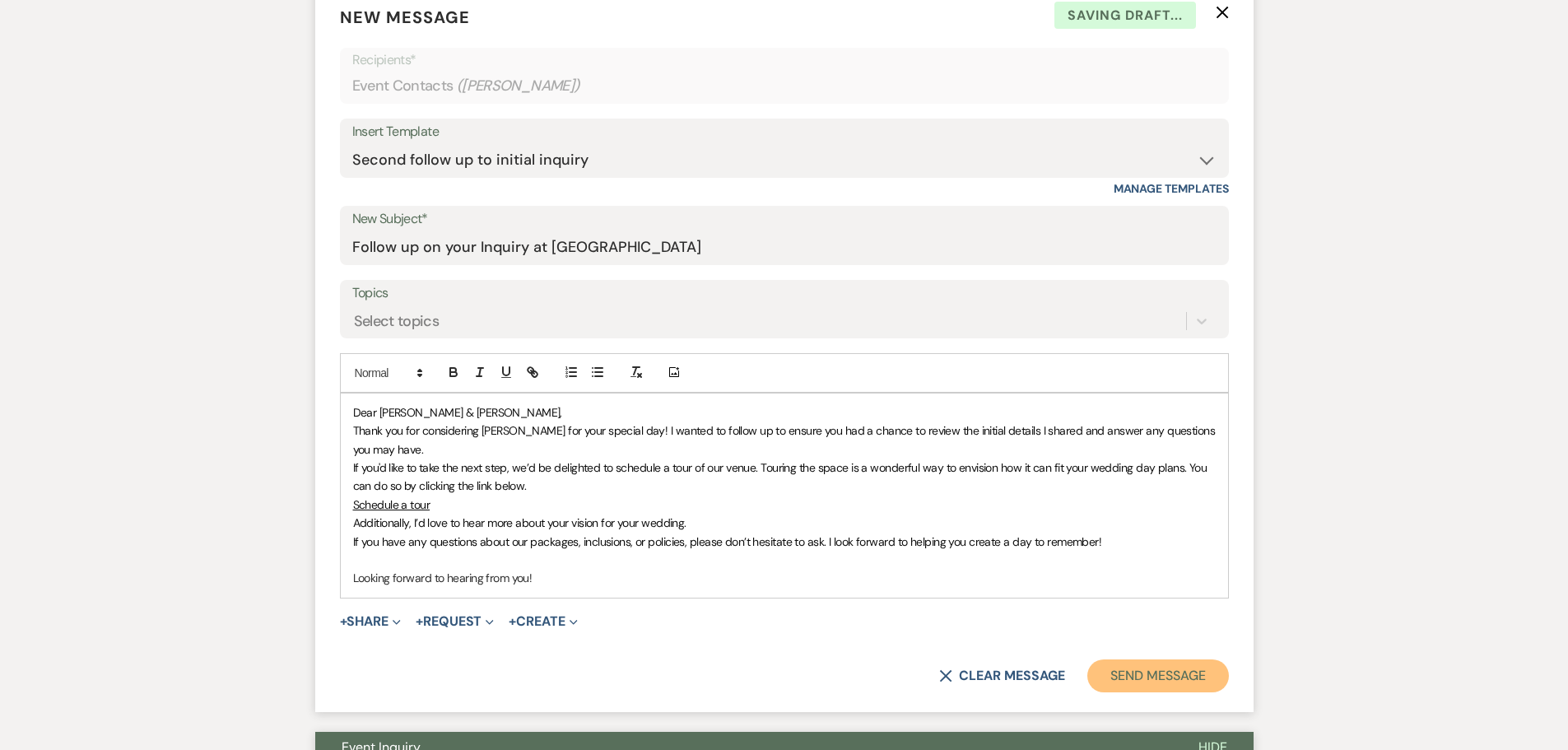
click at [1168, 691] on button "Send Message" at bounding box center [1158, 675] width 141 height 33
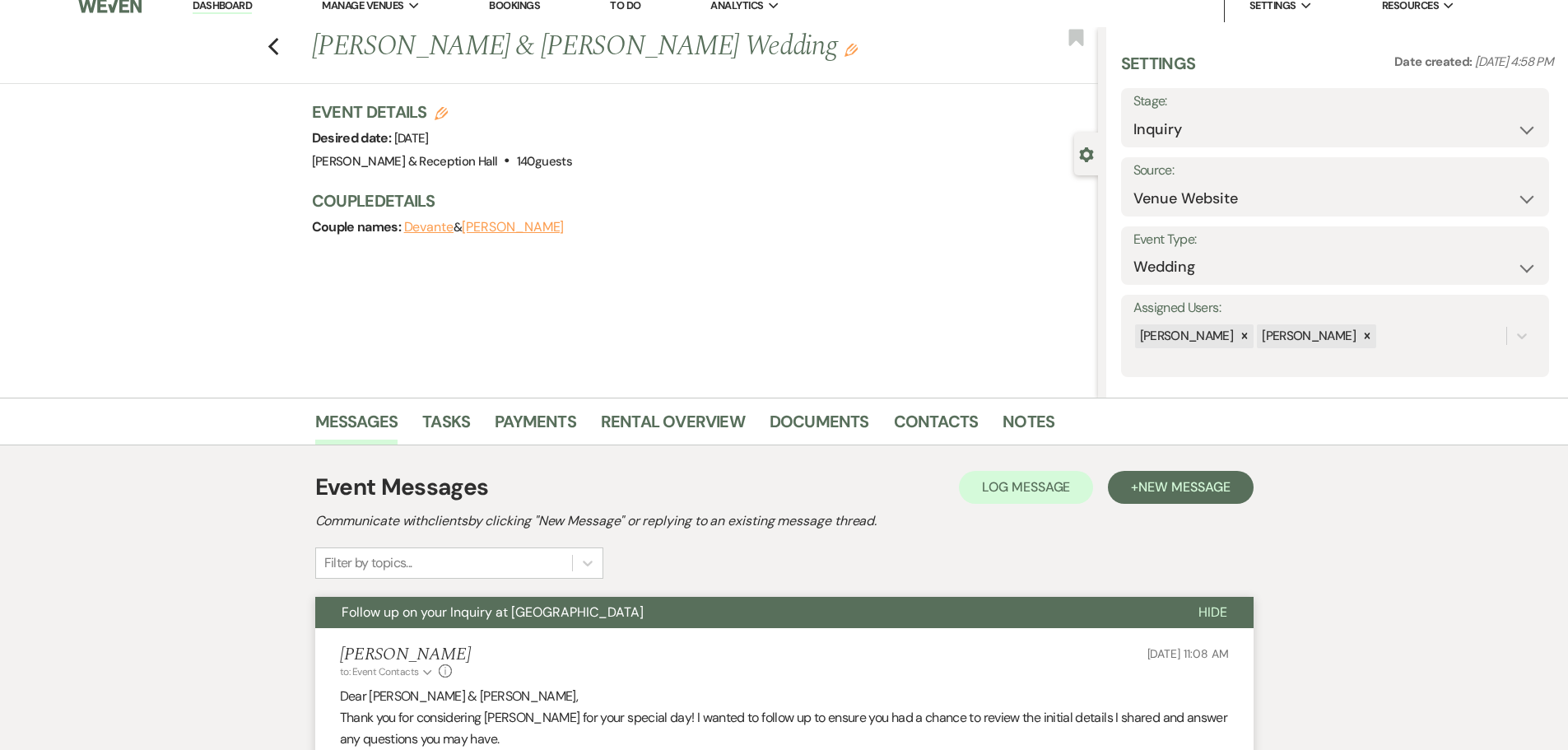
scroll to position [0, 0]
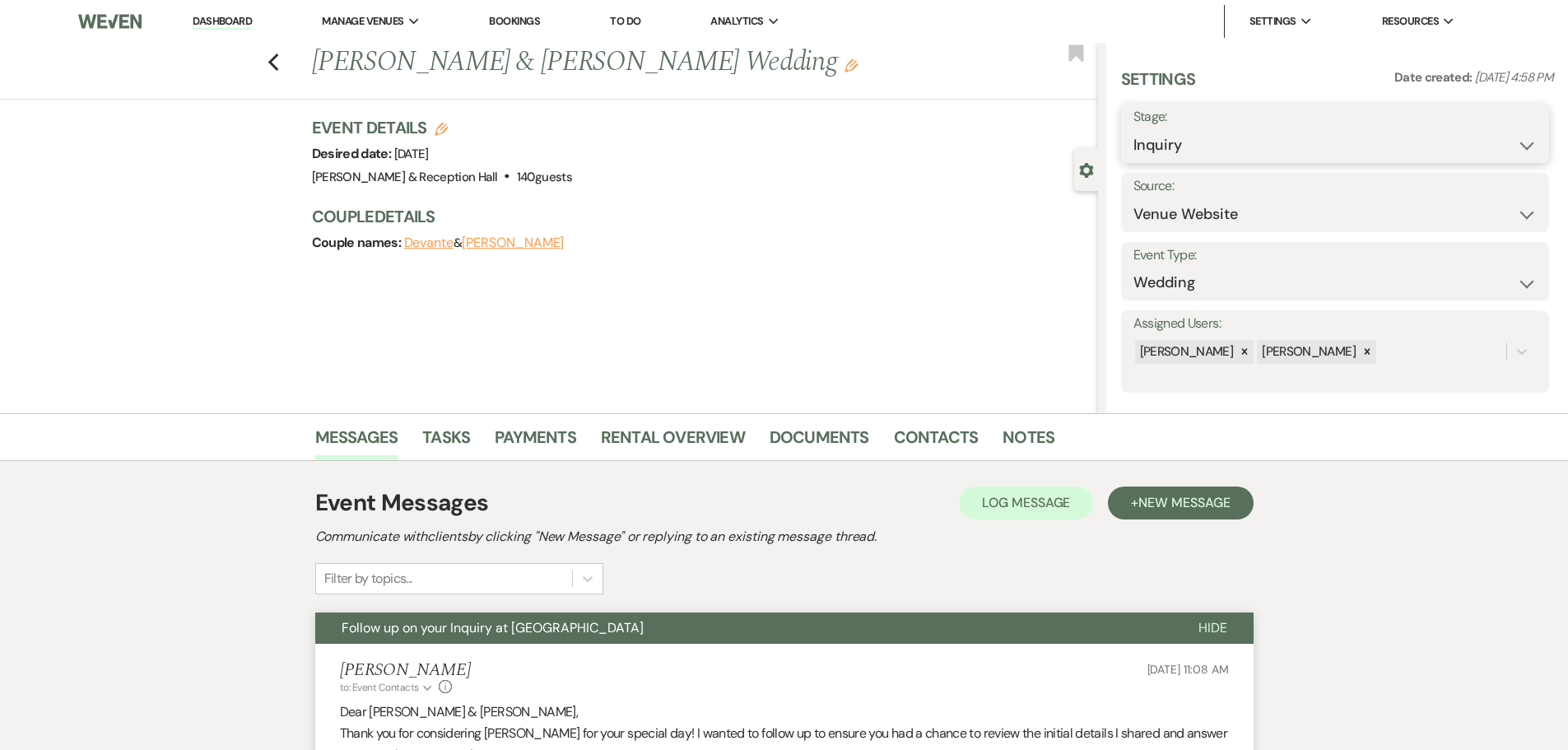
click at [1187, 132] on select "Inquiry Follow Up Tour Requested Tour Confirmed Toured Proposal Sent Booked Lost" at bounding box center [1335, 145] width 404 height 32
select select "9"
click at [1134, 129] on select "Inquiry Follow Up Tour Requested Tour Confirmed Toured Proposal Sent Booked Lost" at bounding box center [1335, 145] width 404 height 32
click at [1503, 136] on button "Save" at bounding box center [1502, 133] width 93 height 33
click at [274, 59] on icon "Previous" at bounding box center [273, 62] width 12 height 20
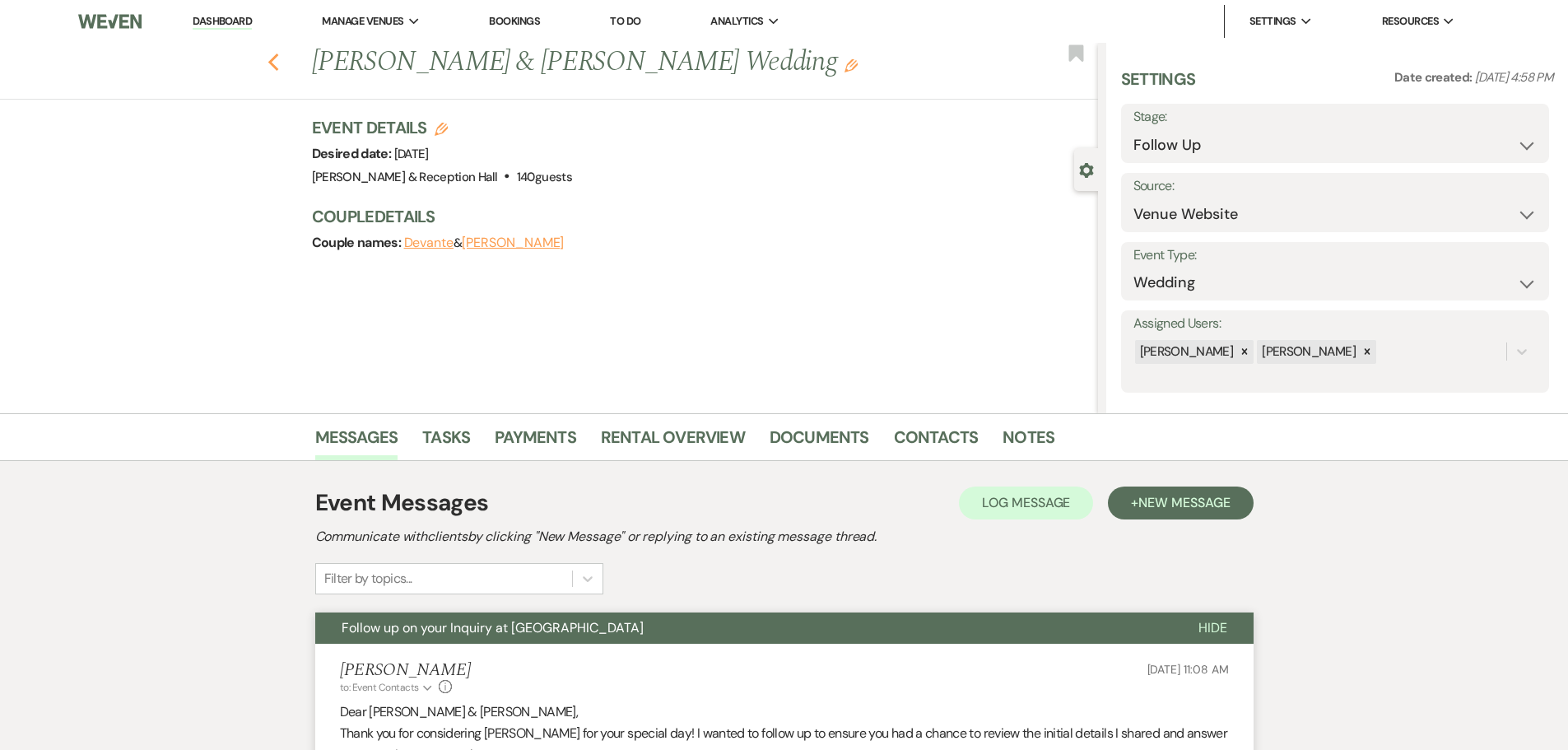
select select "9"
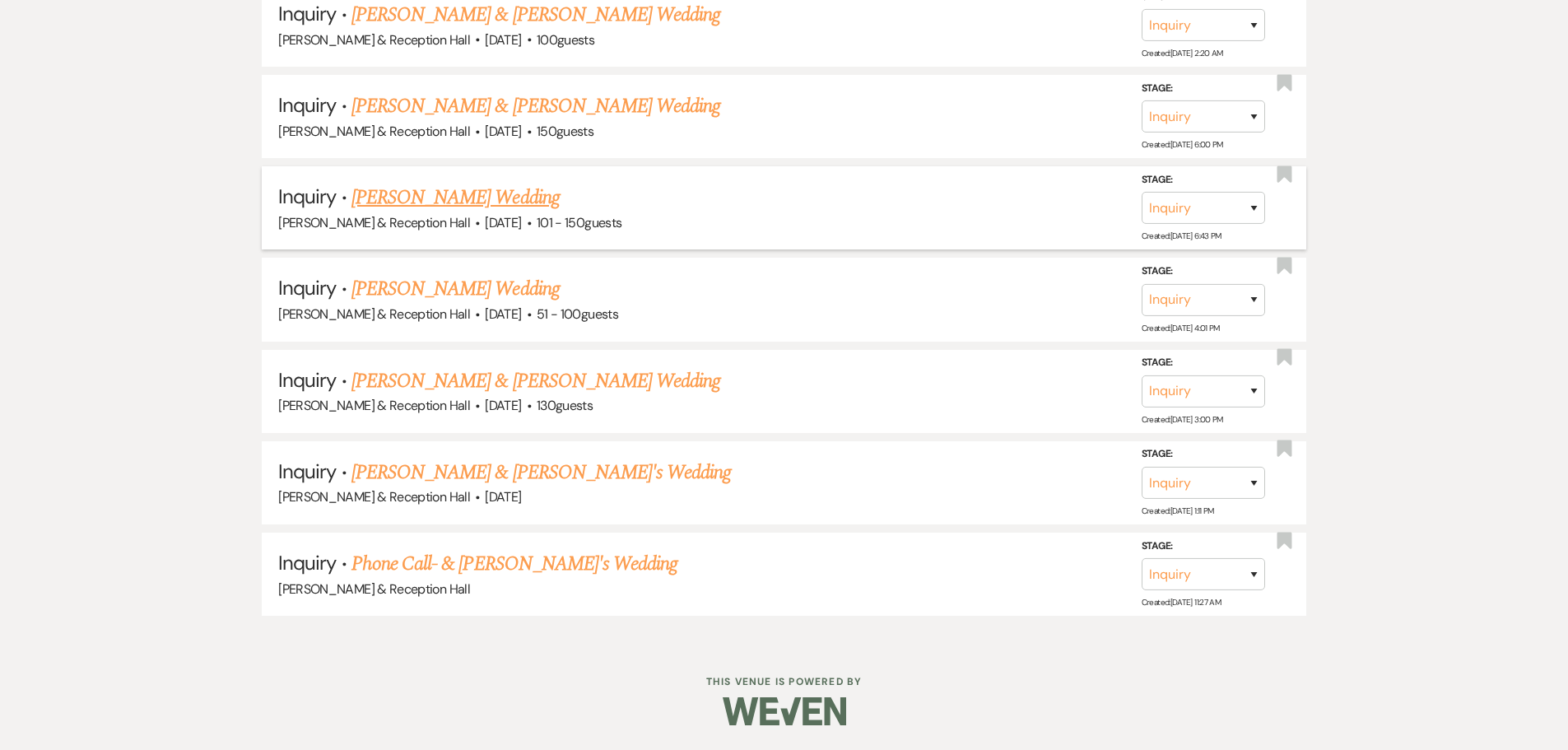
scroll to position [1895, 0]
click at [475, 558] on link "Phone Call- & [PERSON_NAME]'s Wedding" at bounding box center [514, 563] width 326 height 30
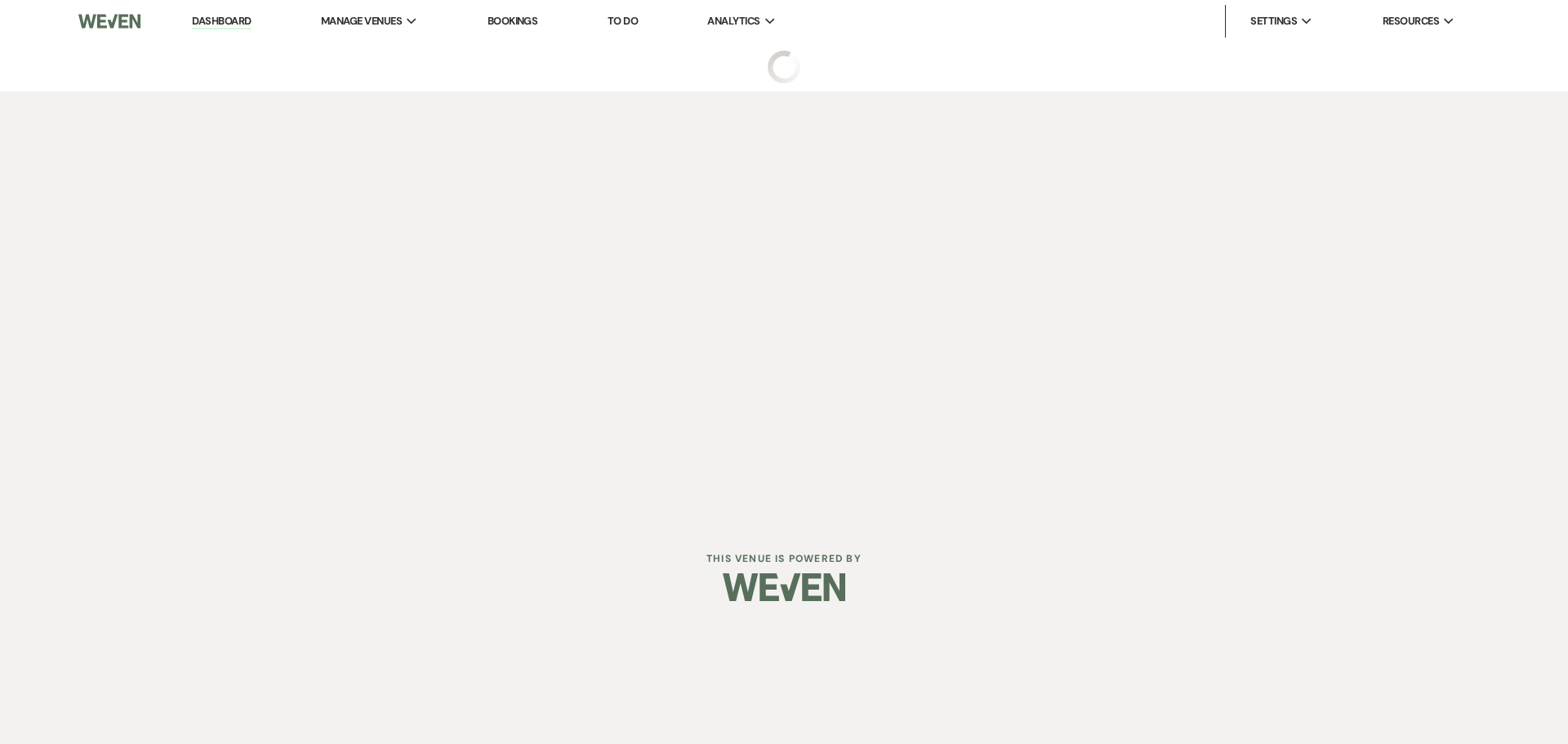
select select "22"
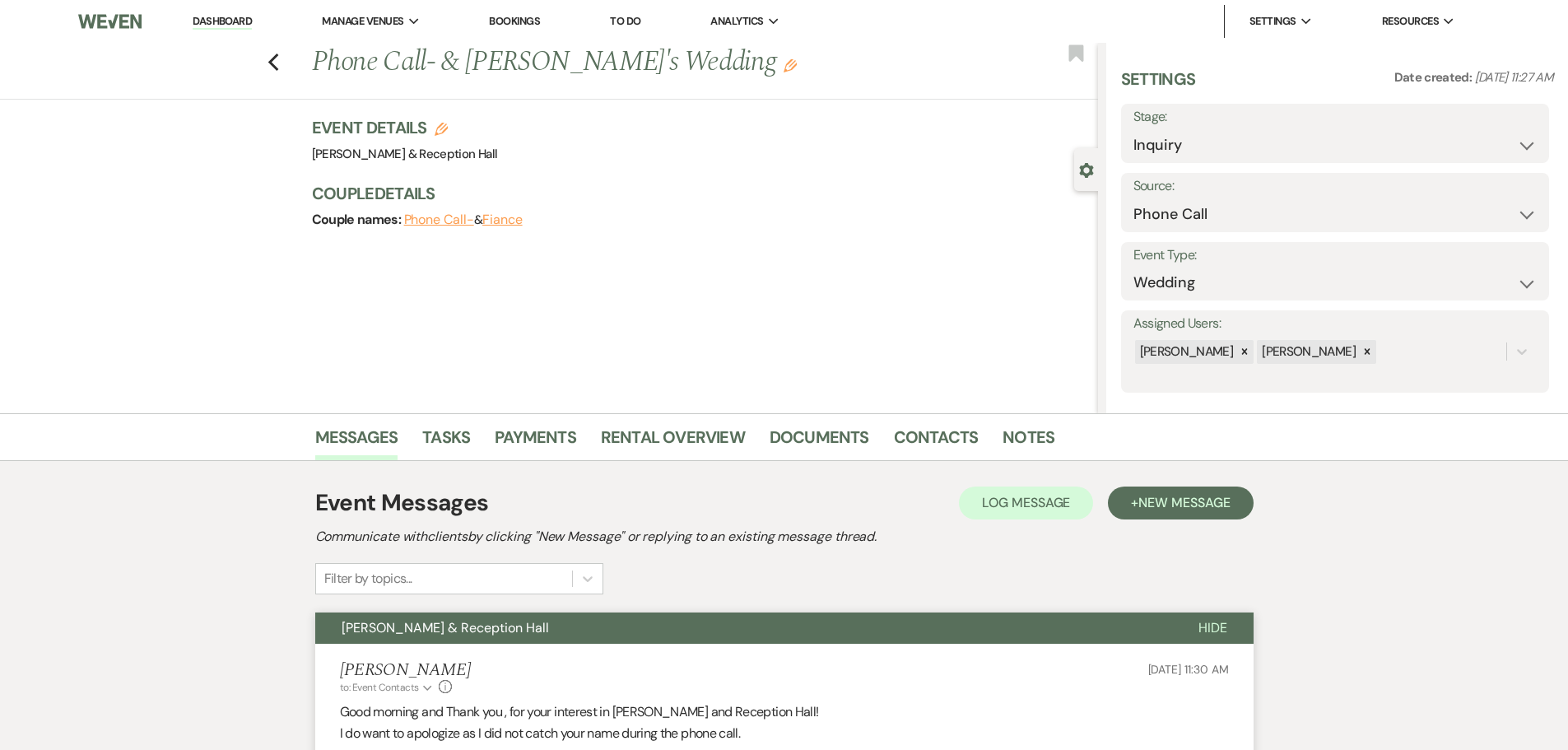
click at [1184, 128] on label "Stage:" at bounding box center [1335, 117] width 404 height 24
click at [1180, 126] on label "Stage:" at bounding box center [1335, 117] width 404 height 24
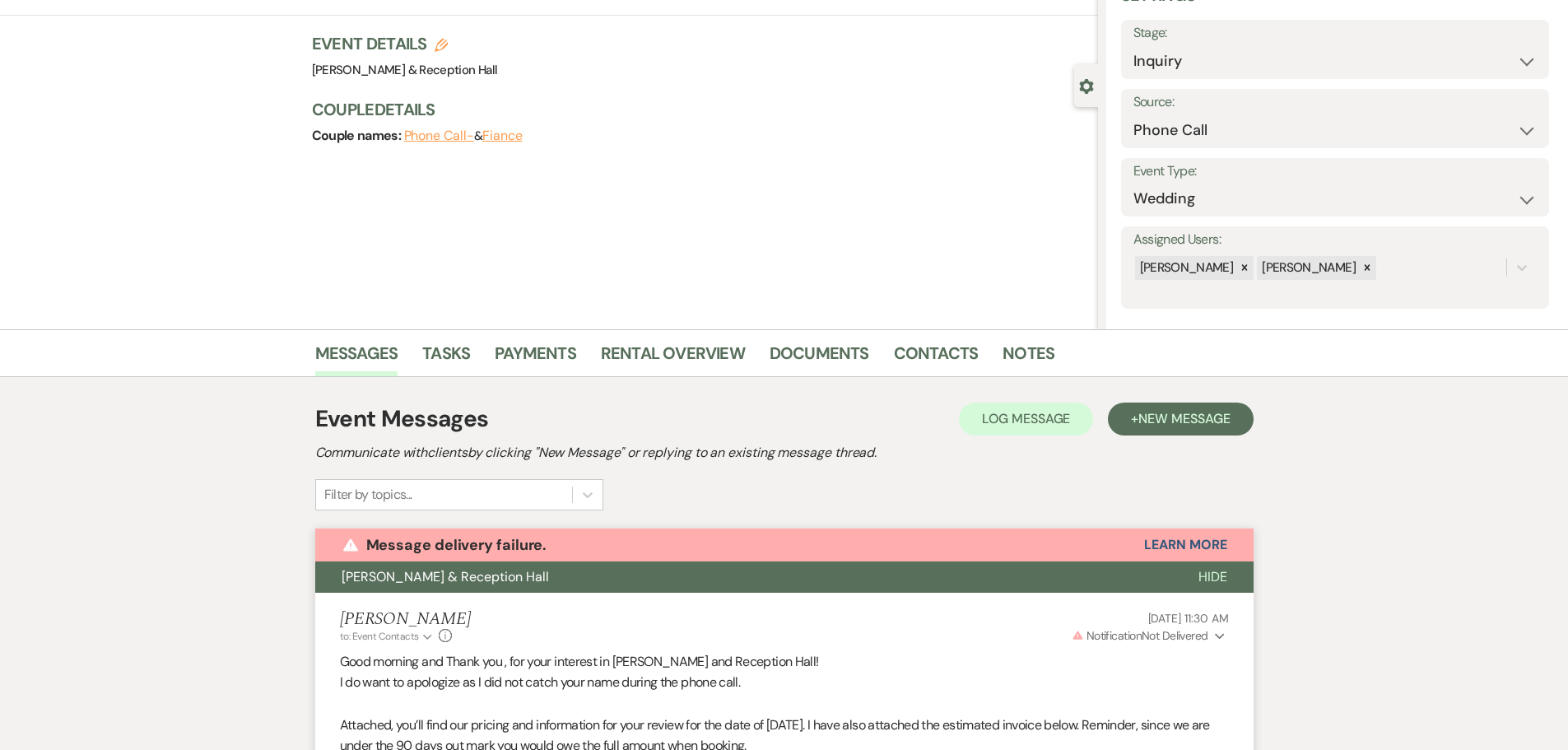
click at [1182, 134] on div "Settings Date created: [DATE] 11:27 AM Stage: Inquiry Follow Up Tour Requested …" at bounding box center [1337, 146] width 433 height 325
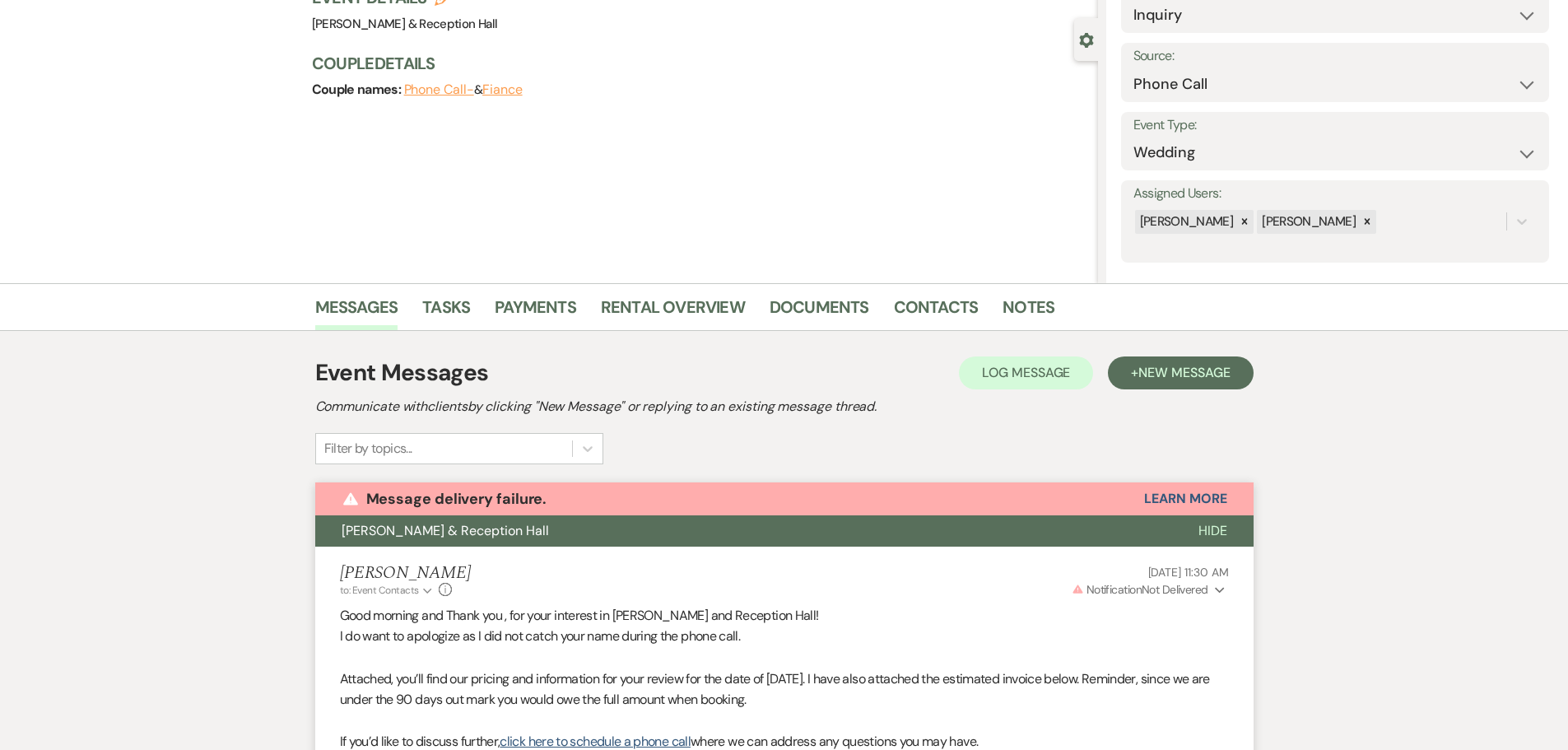
scroll to position [36, 0]
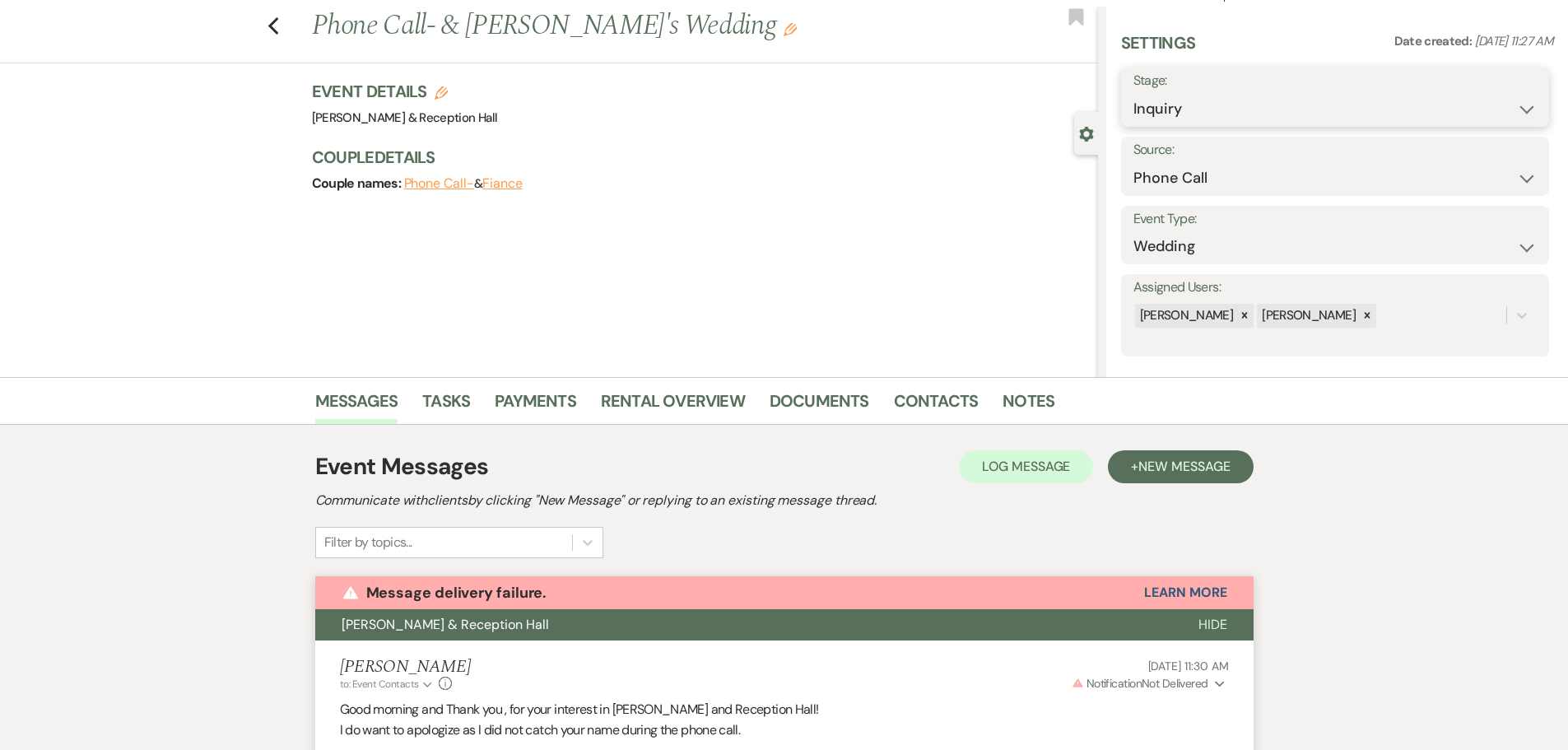
click at [1147, 104] on select "Inquiry Follow Up Tour Requested Tour Confirmed Toured Proposal Sent Booked Lost" at bounding box center [1335, 108] width 404 height 32
select select "8"
click at [1134, 93] on select "Inquiry Follow Up Tour Requested Tour Confirmed Toured Proposal Sent Booked Lost" at bounding box center [1335, 108] width 404 height 32
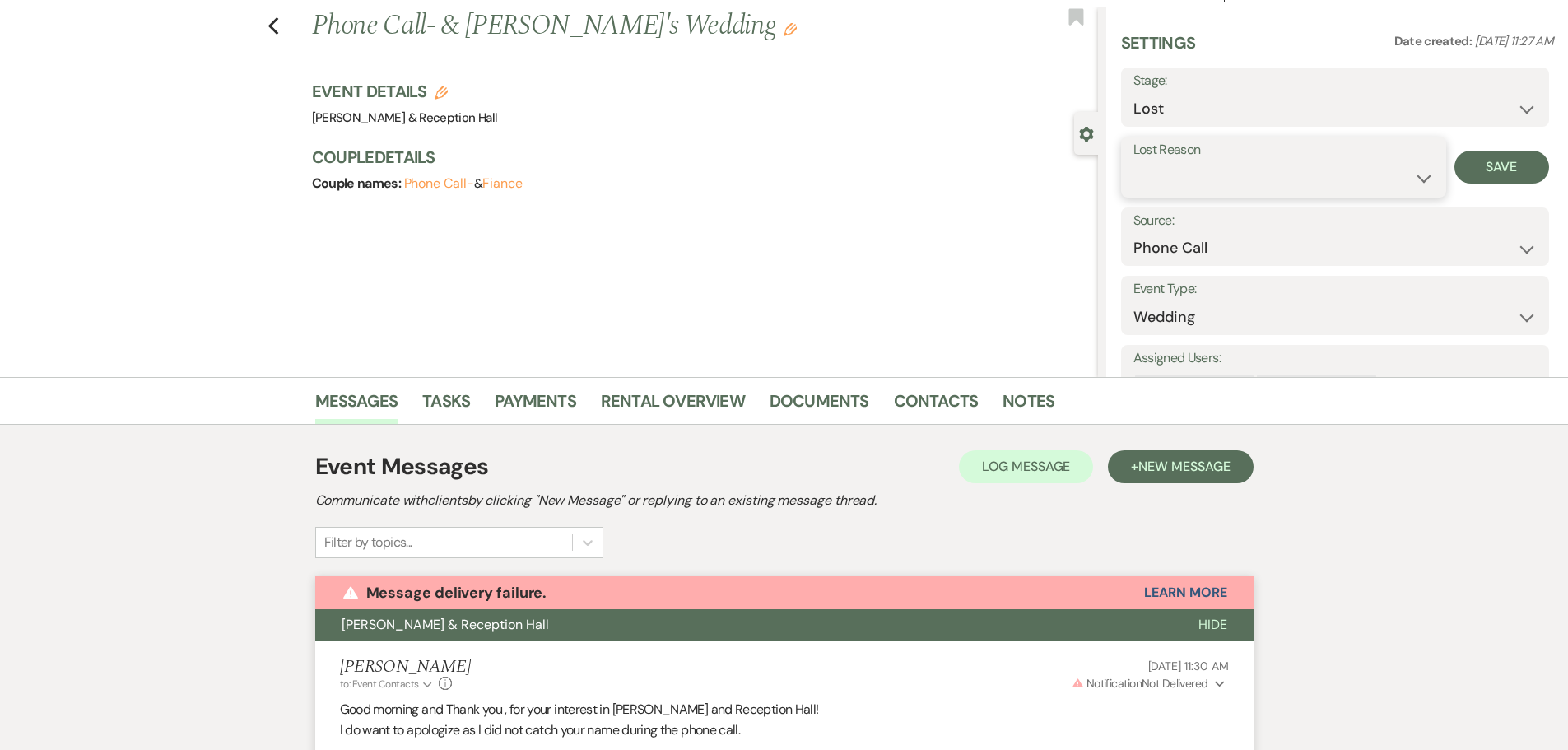
click at [1163, 175] on select "Booked Elsewhere Budget Date Unavailable No Response Not a Good Match Capacity …" at bounding box center [1283, 177] width 300 height 32
click at [1134, 162] on select "Booked Elsewhere Budget Date Unavailable No Response Not a Good Match Capacity …" at bounding box center [1283, 177] width 300 height 32
click at [1188, 154] on label "Lost Reason" at bounding box center [1226, 150] width 185 height 24
click at [1187, 176] on select "Booked Elsewhere Budget Date Unavailable No Response Not a Good Match Capacity …" at bounding box center [1226, 177] width 185 height 32
select select "5"
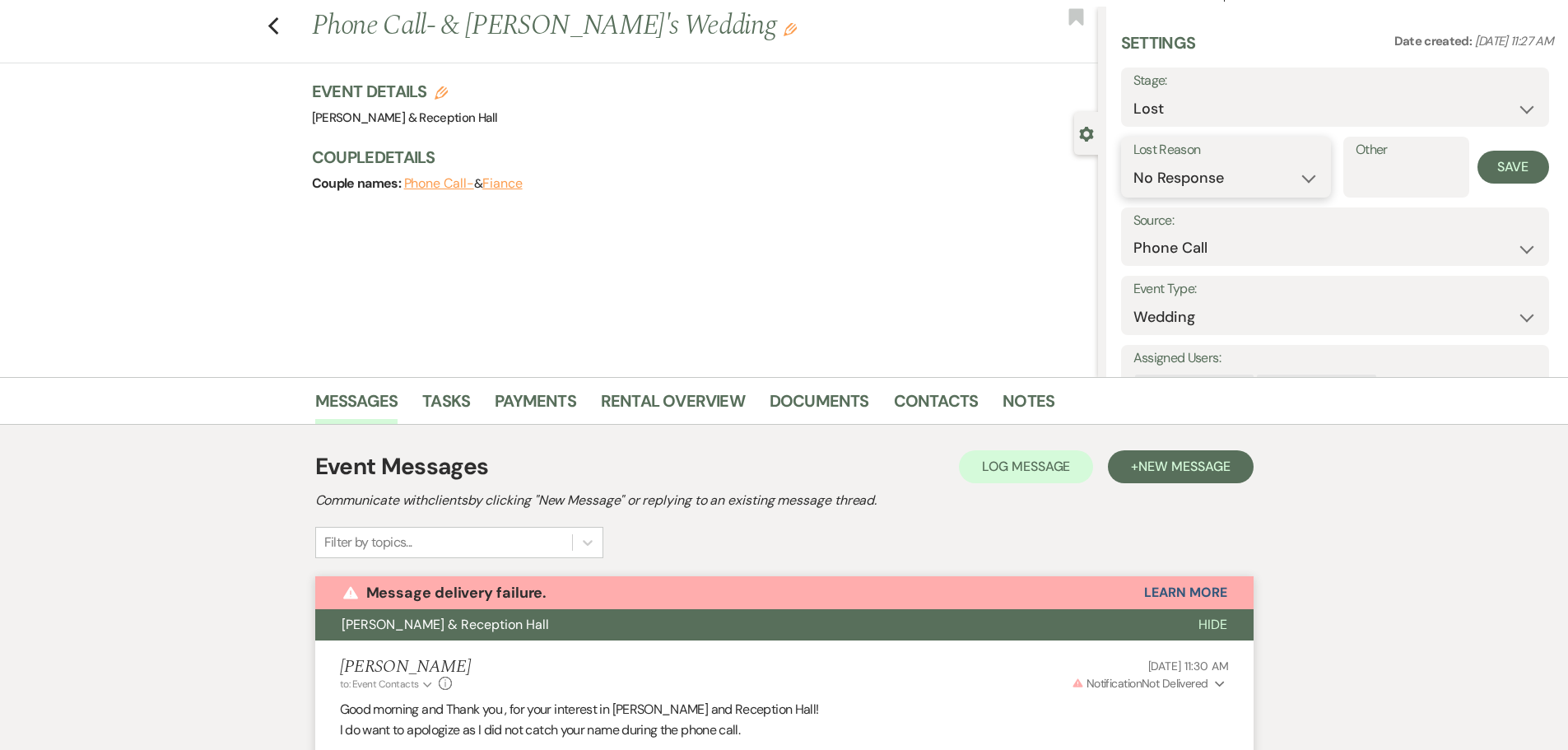
click at [1134, 162] on select "Booked Elsewhere Budget Date Unavailable No Response Not a Good Match Capacity …" at bounding box center [1226, 177] width 185 height 32
click at [1480, 157] on button "Save" at bounding box center [1501, 167] width 95 height 33
click at [278, 28] on use "button" at bounding box center [272, 26] width 11 height 18
select select "8"
select select "5"
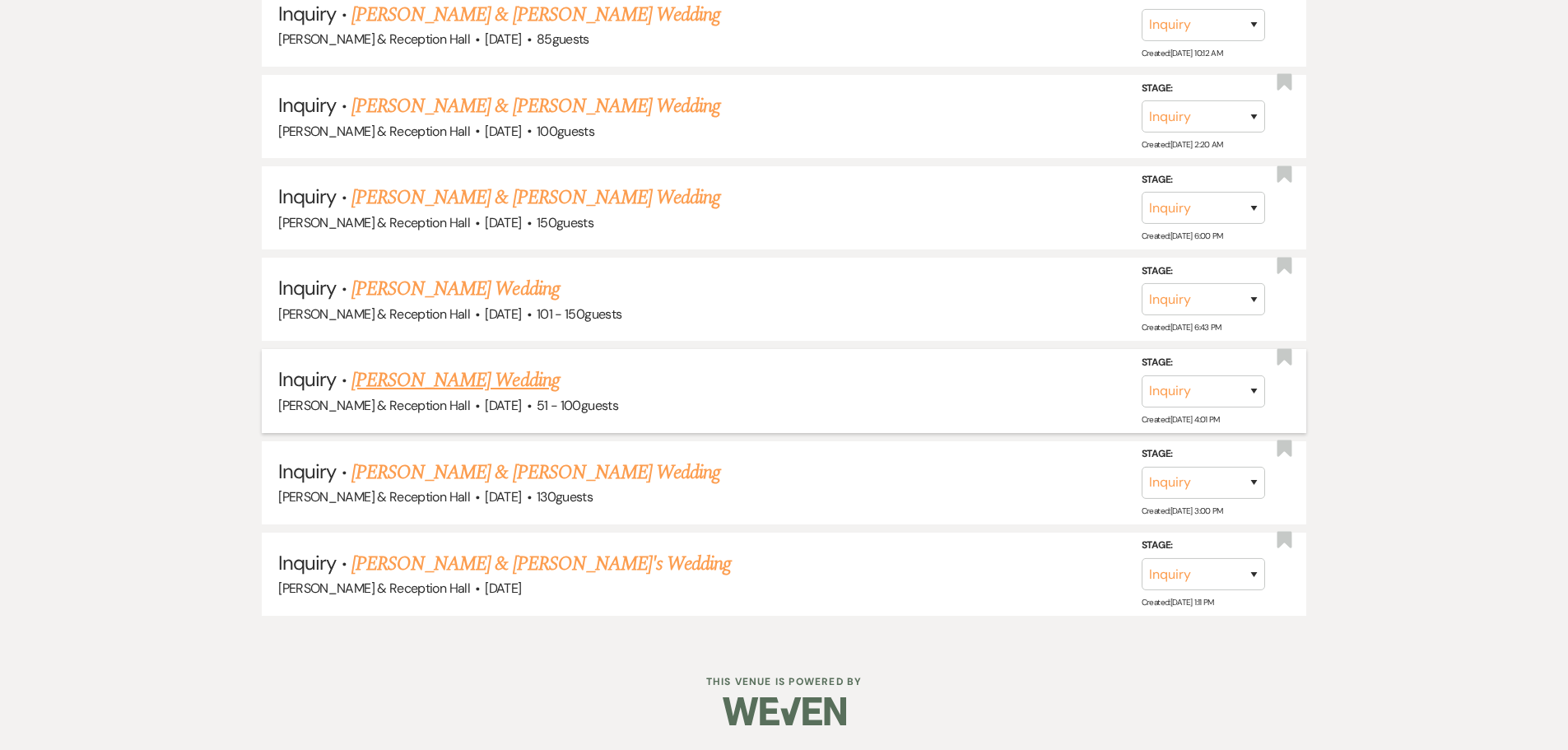
scroll to position [1803, 0]
click at [473, 566] on link "[PERSON_NAME] & [PERSON_NAME]'s Wedding" at bounding box center [541, 563] width 381 height 30
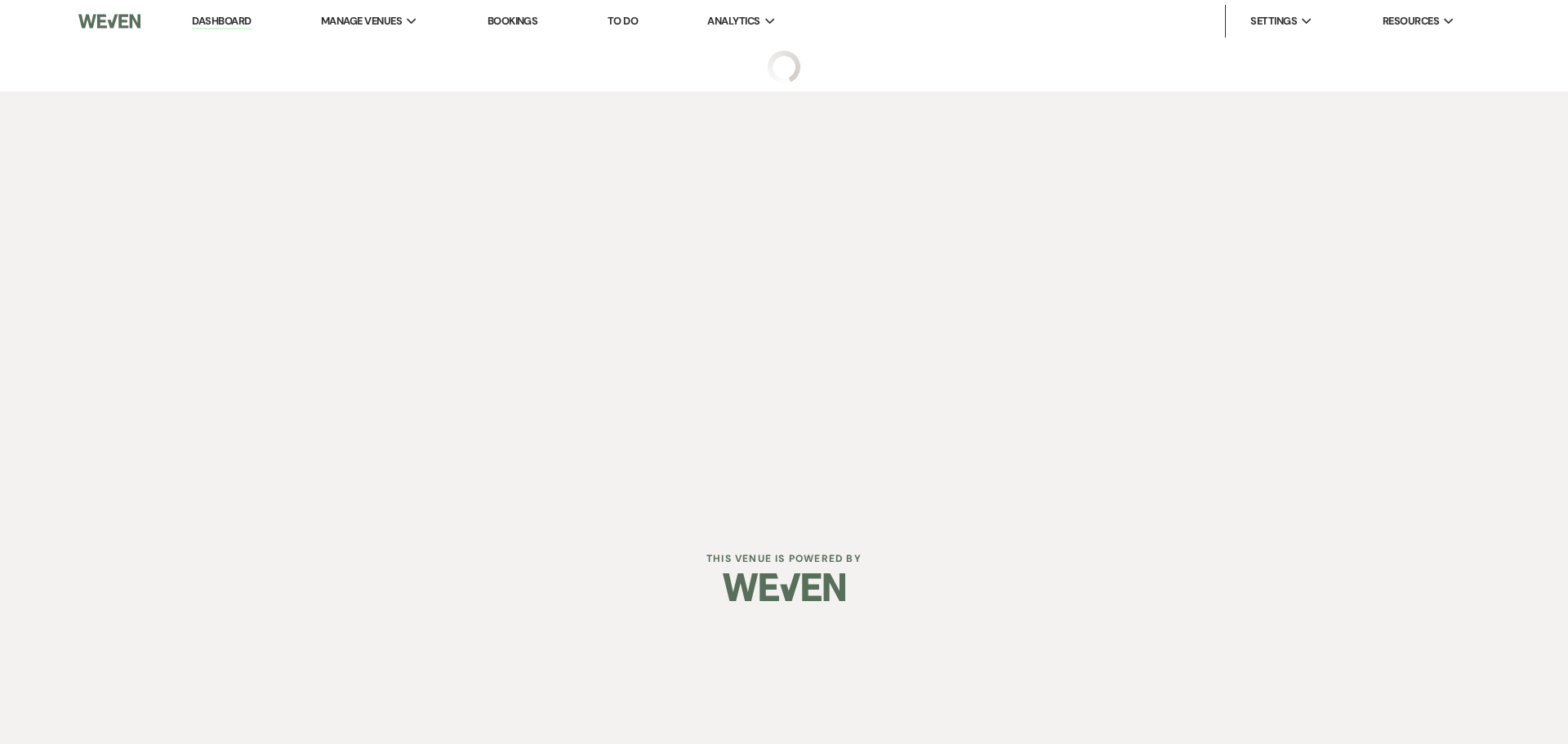
select select "22"
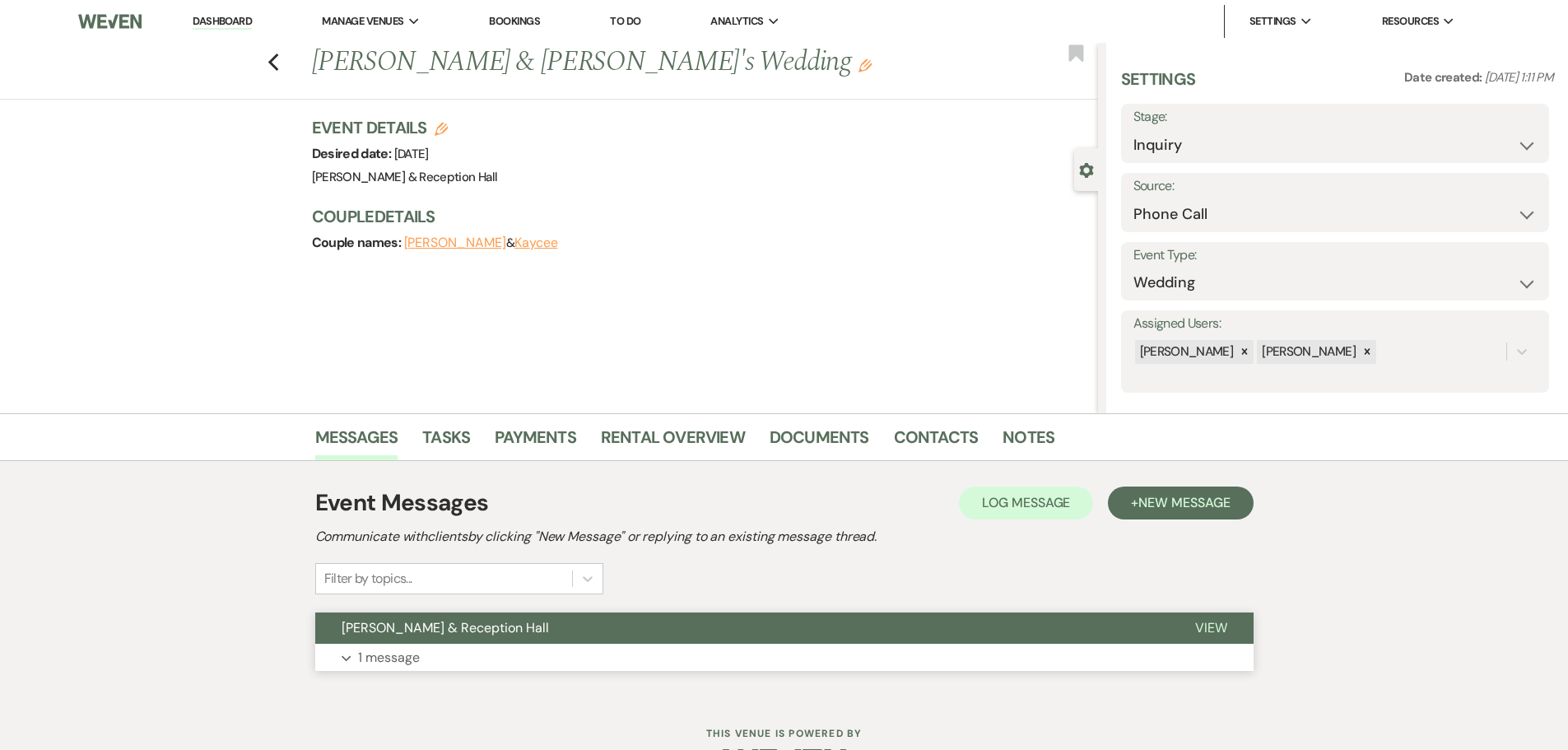
click at [471, 621] on span "[PERSON_NAME] & Reception Hall" at bounding box center [445, 627] width 207 height 17
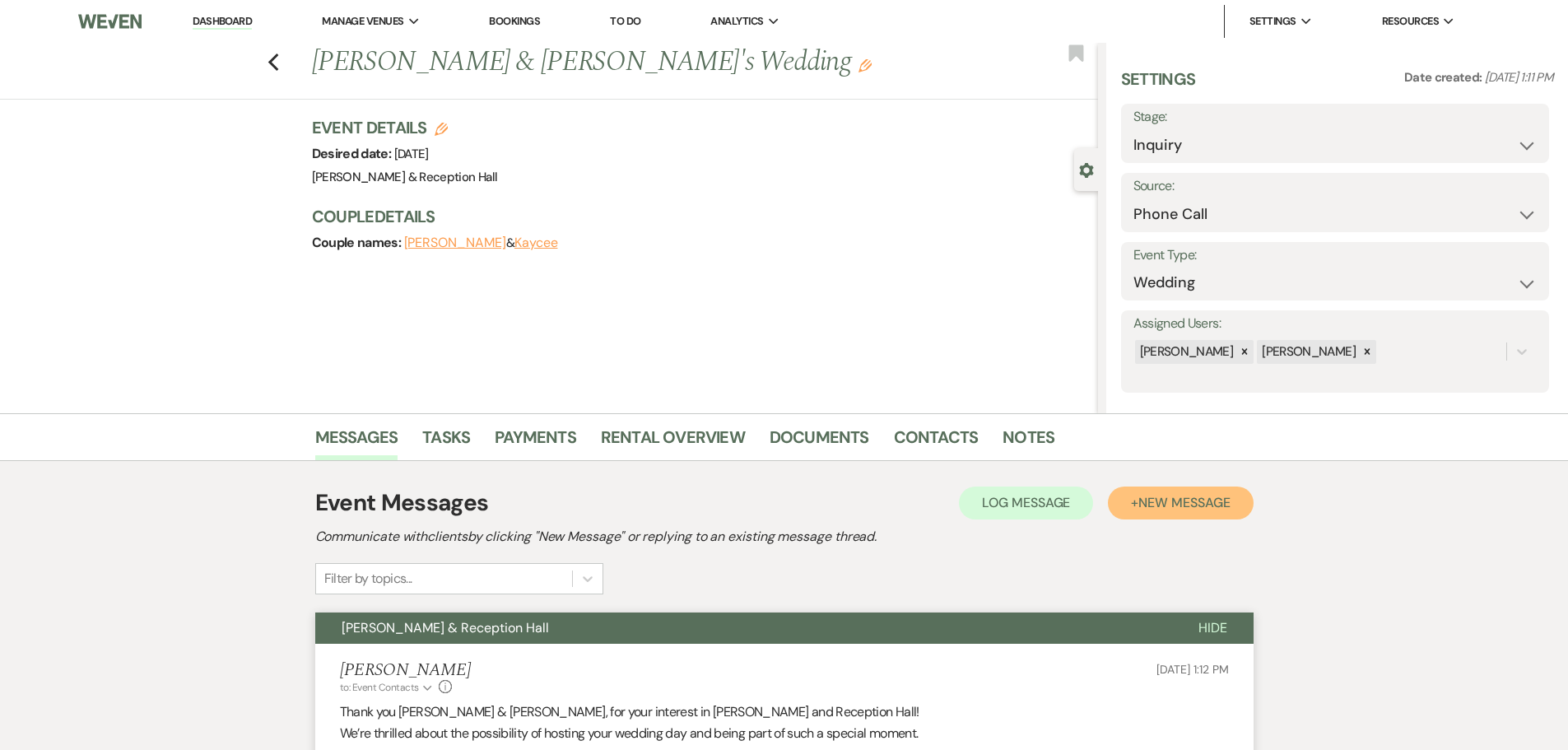
click at [1151, 504] on span "New Message" at bounding box center [1183, 503] width 91 height 17
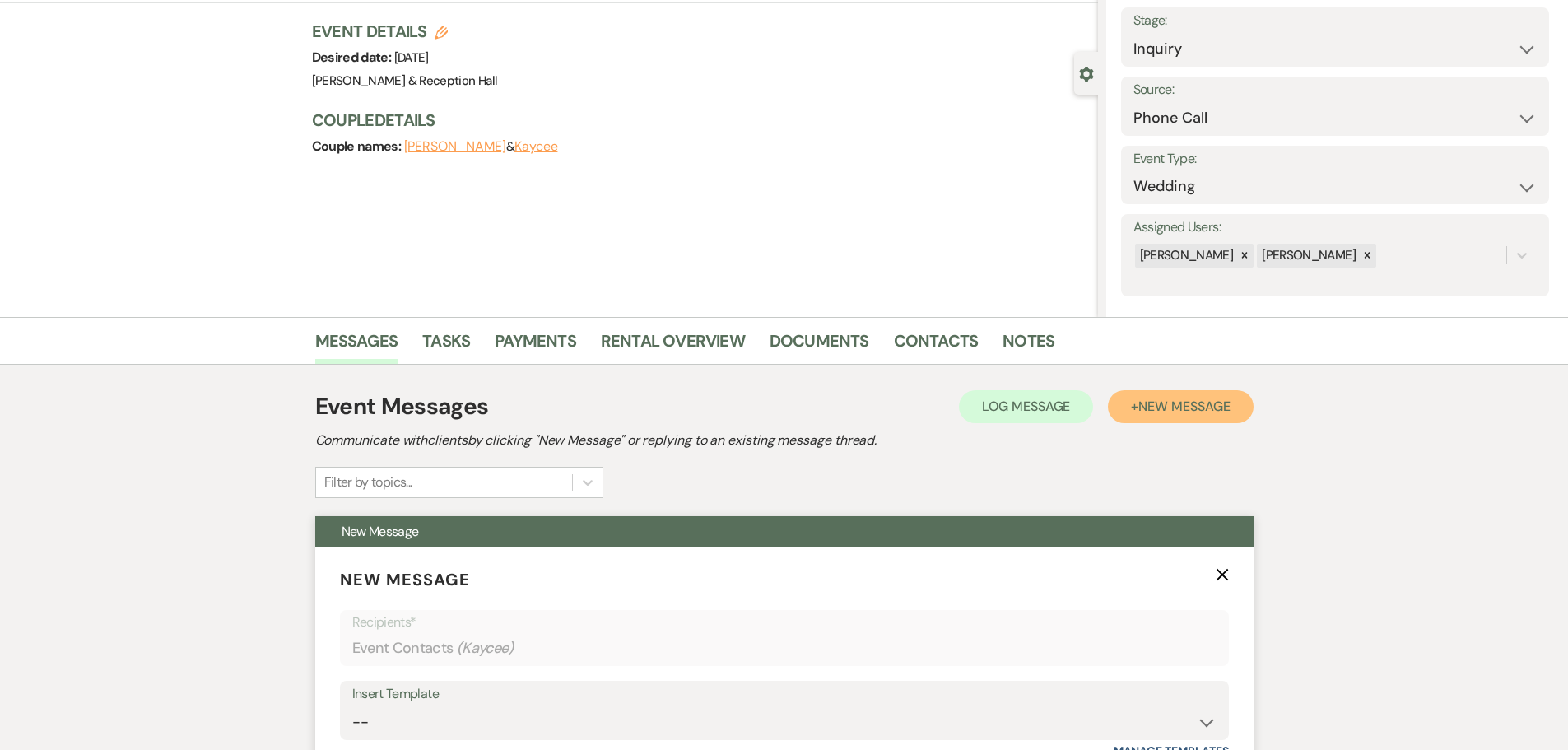
scroll to position [246, 0]
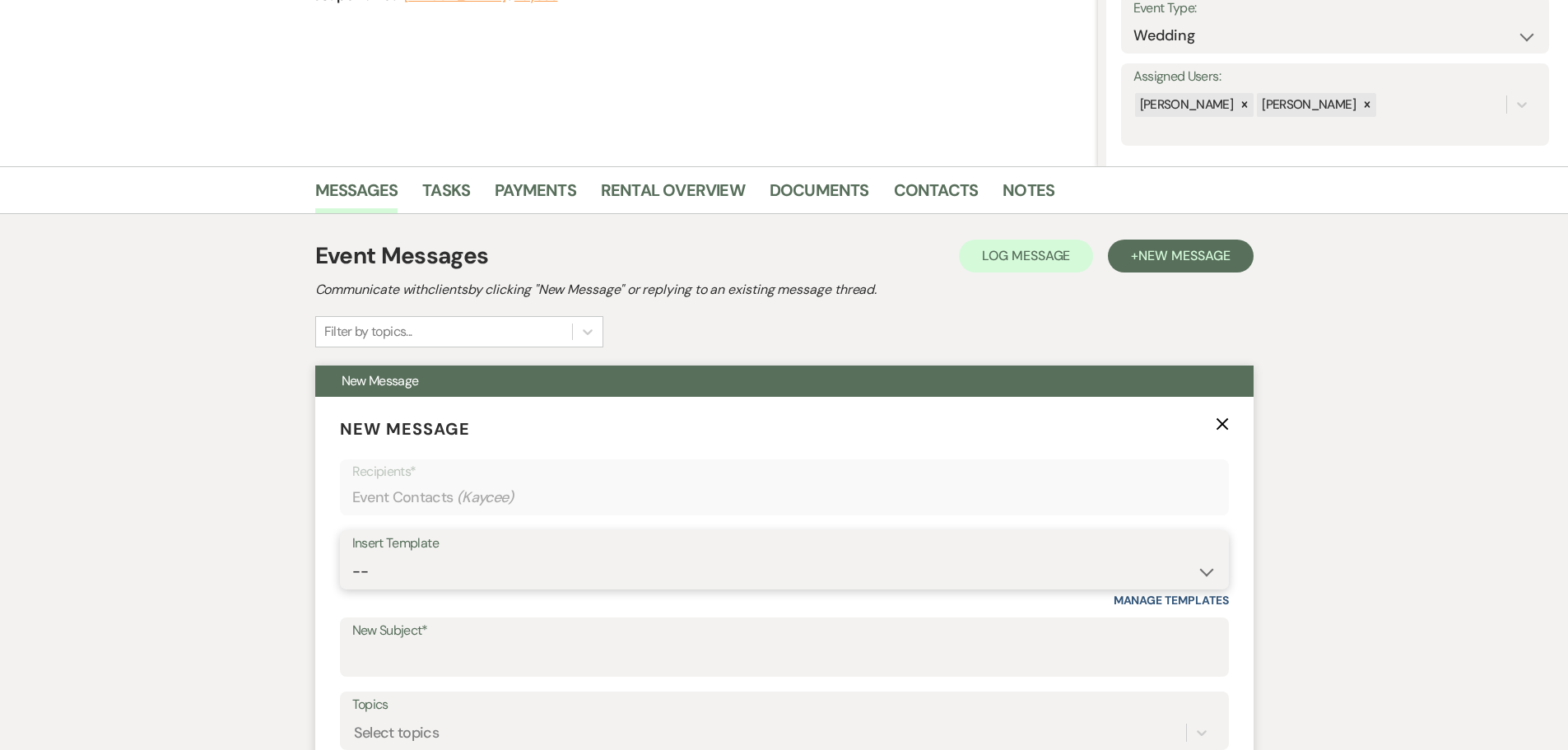
click at [440, 561] on select "-- Weven Planning Portal Introduction (Booked Events) Initial Inquiry Response …" at bounding box center [784, 571] width 864 height 32
select select "4527"
click at [352, 555] on select "-- Weven Planning Portal Introduction (Booked Events) Initial Inquiry Response …" at bounding box center [784, 571] width 864 height 32
type input "Follow up on your Inquiry at [GEOGRAPHIC_DATA]"
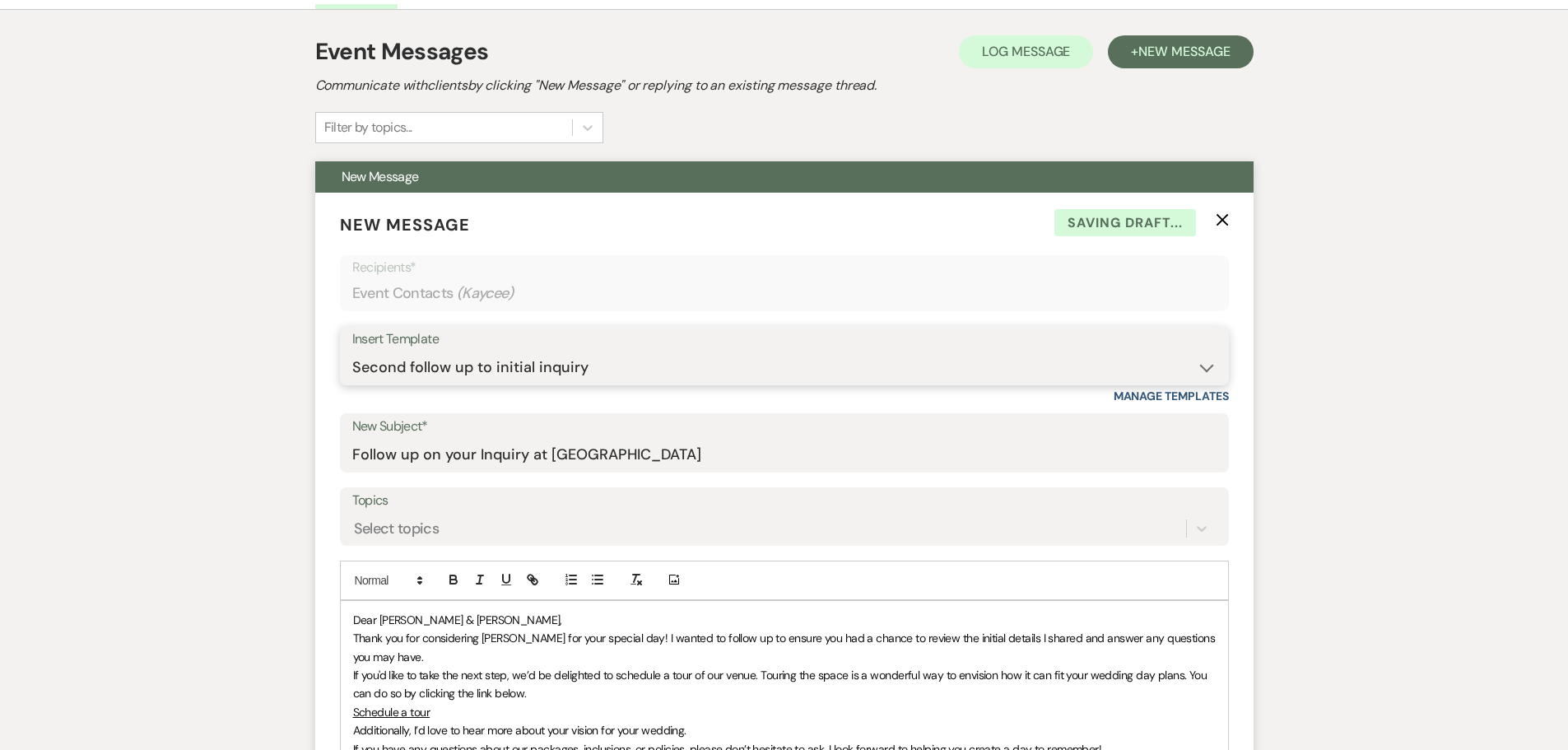
scroll to position [659, 0]
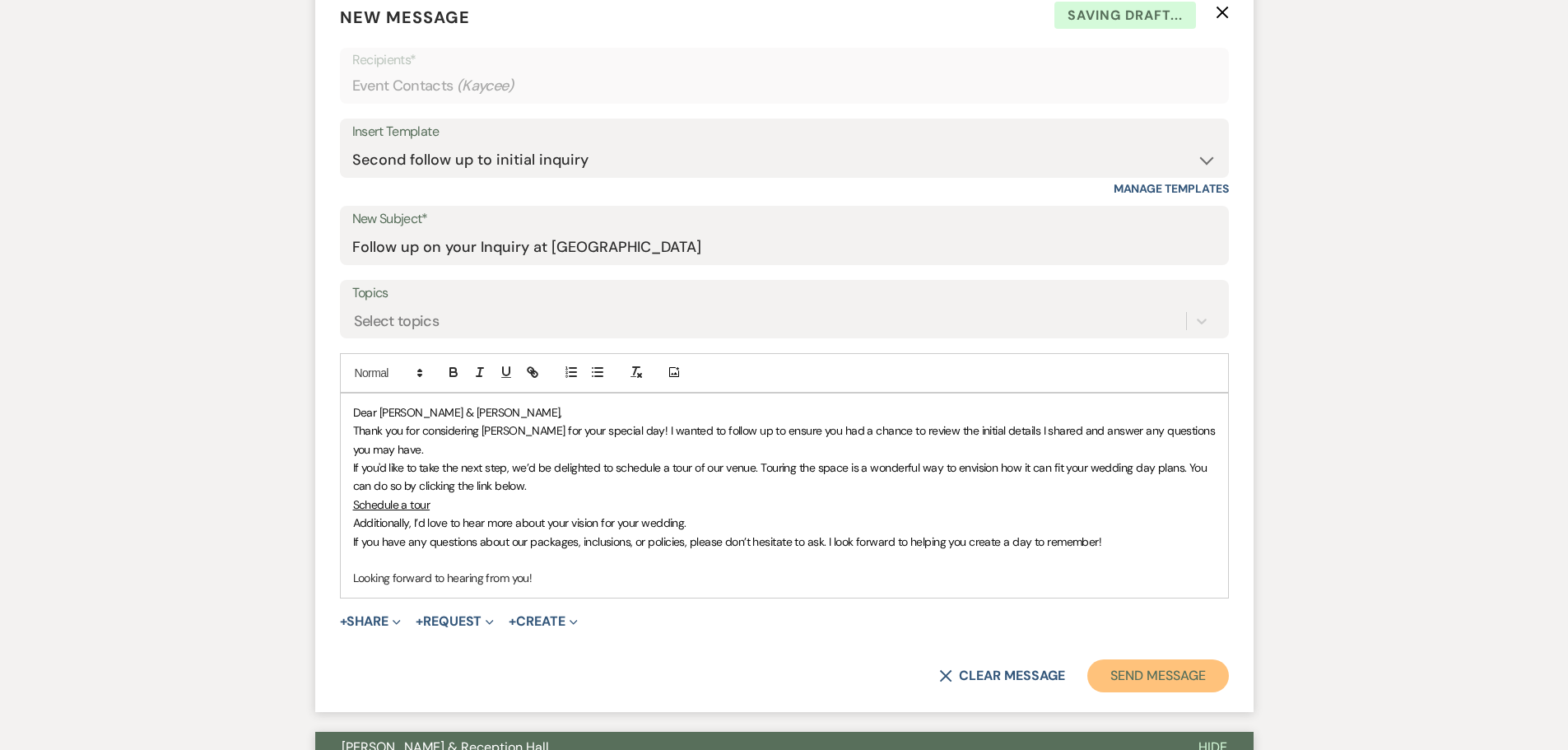
click at [1145, 678] on button "Send Message" at bounding box center [1158, 675] width 141 height 33
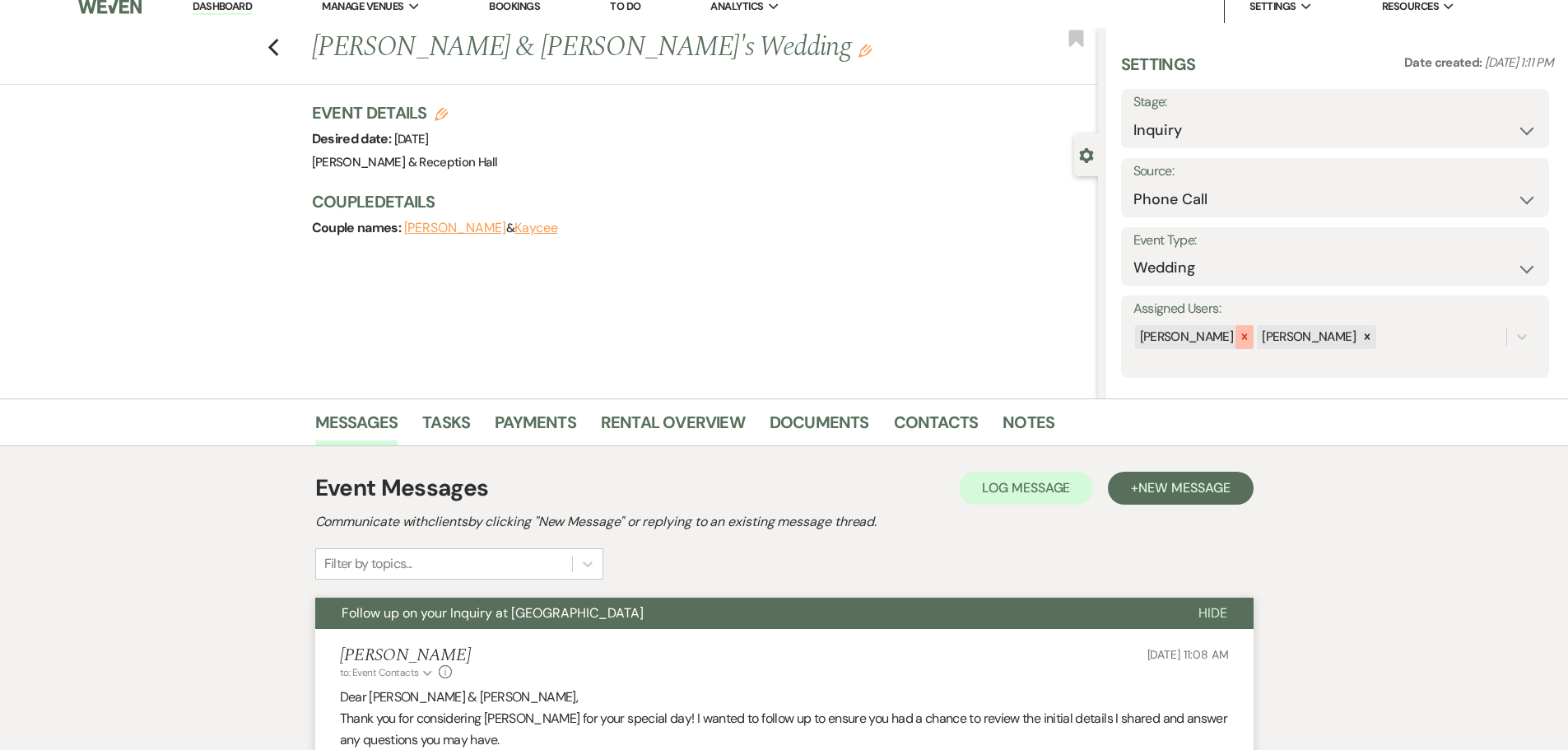
scroll to position [0, 0]
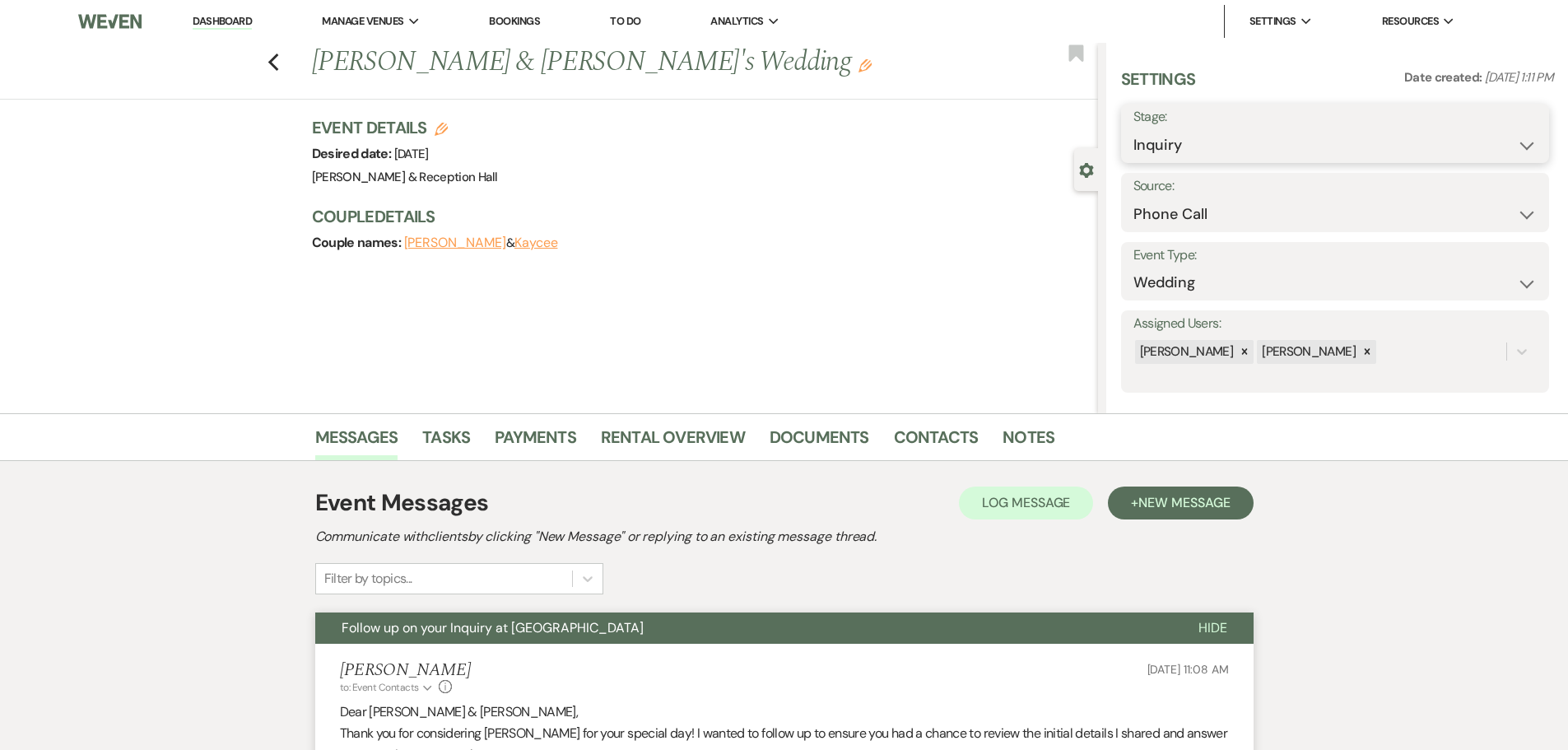
click at [1192, 154] on select "Inquiry Follow Up Tour Requested Tour Confirmed Toured Proposal Sent Booked Lost" at bounding box center [1335, 145] width 404 height 32
select select "9"
click at [1134, 129] on select "Inquiry Follow Up Tour Requested Tour Confirmed Toured Proposal Sent Booked Lost" at bounding box center [1335, 145] width 404 height 32
click at [1501, 113] on div "Save" at bounding box center [1499, 133] width 102 height 59
click at [1501, 115] on div "Save" at bounding box center [1499, 133] width 102 height 59
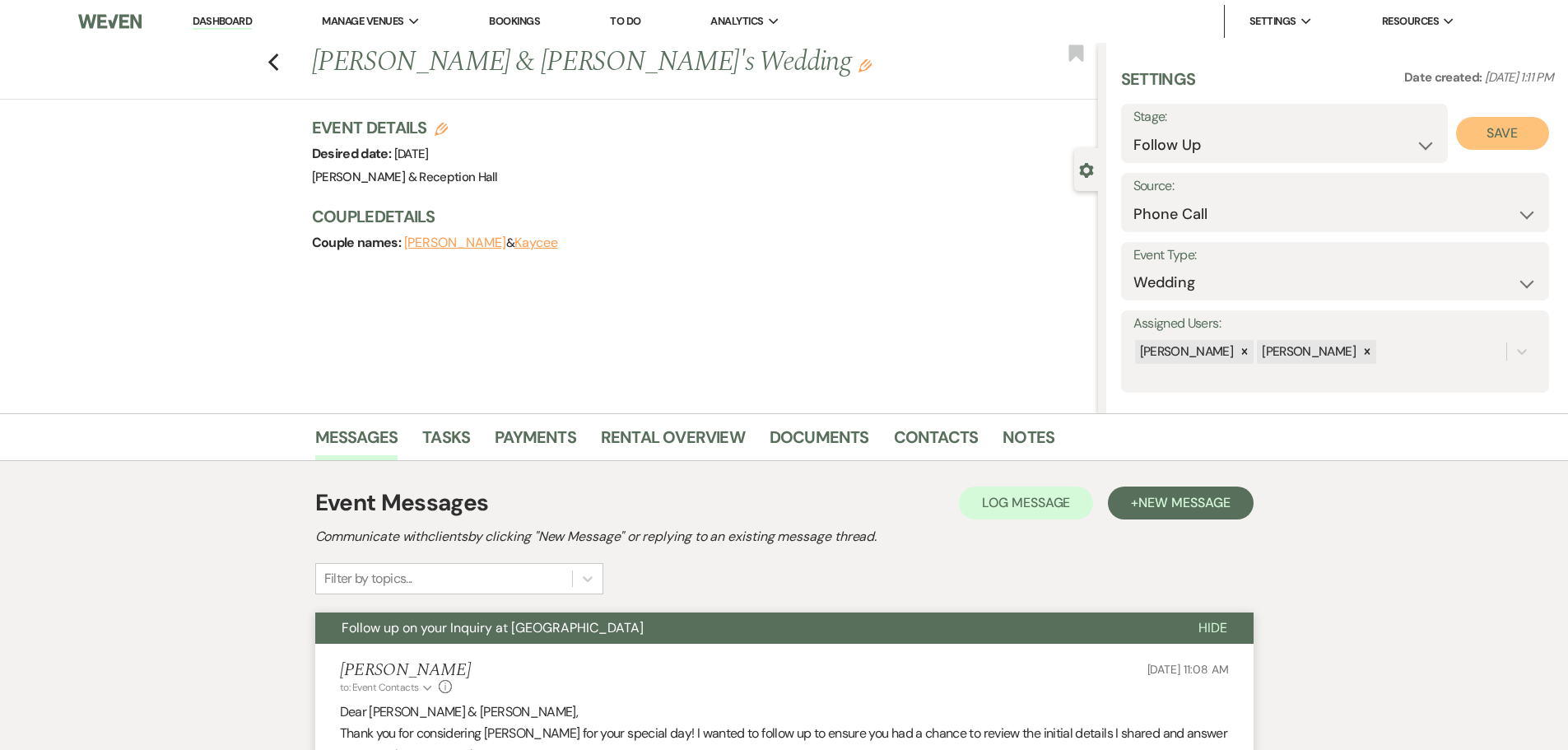
click at [1500, 127] on button "Save" at bounding box center [1502, 133] width 93 height 33
click at [277, 77] on div "Previous [PERSON_NAME] & [PERSON_NAME]'s Wedding Edit Bookmark" at bounding box center [544, 71] width 1106 height 57
click at [280, 59] on icon "Previous" at bounding box center [273, 62] width 12 height 20
select select "9"
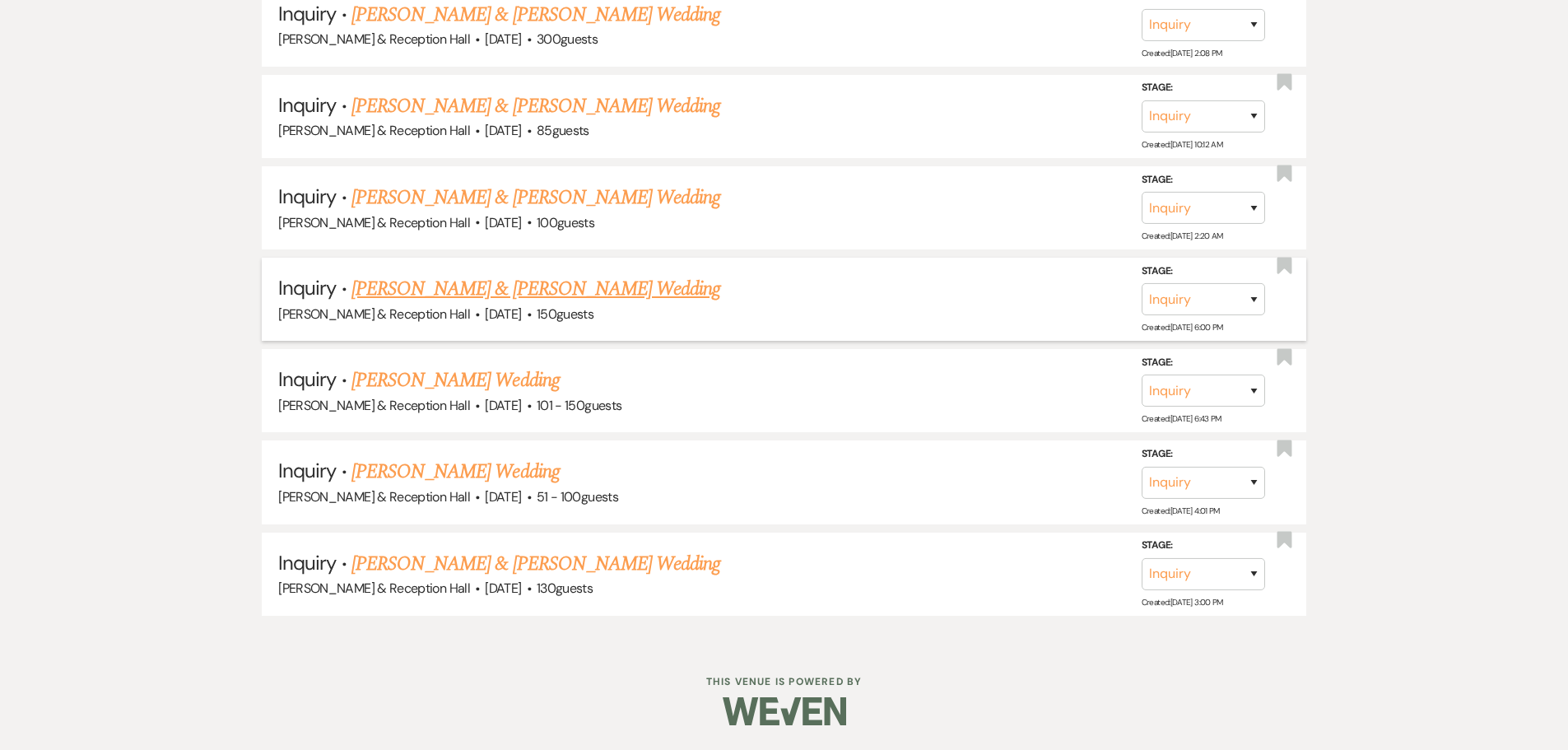
scroll to position [1712, 0]
click at [438, 571] on link "[PERSON_NAME] & [PERSON_NAME] Wedding" at bounding box center [535, 563] width 368 height 30
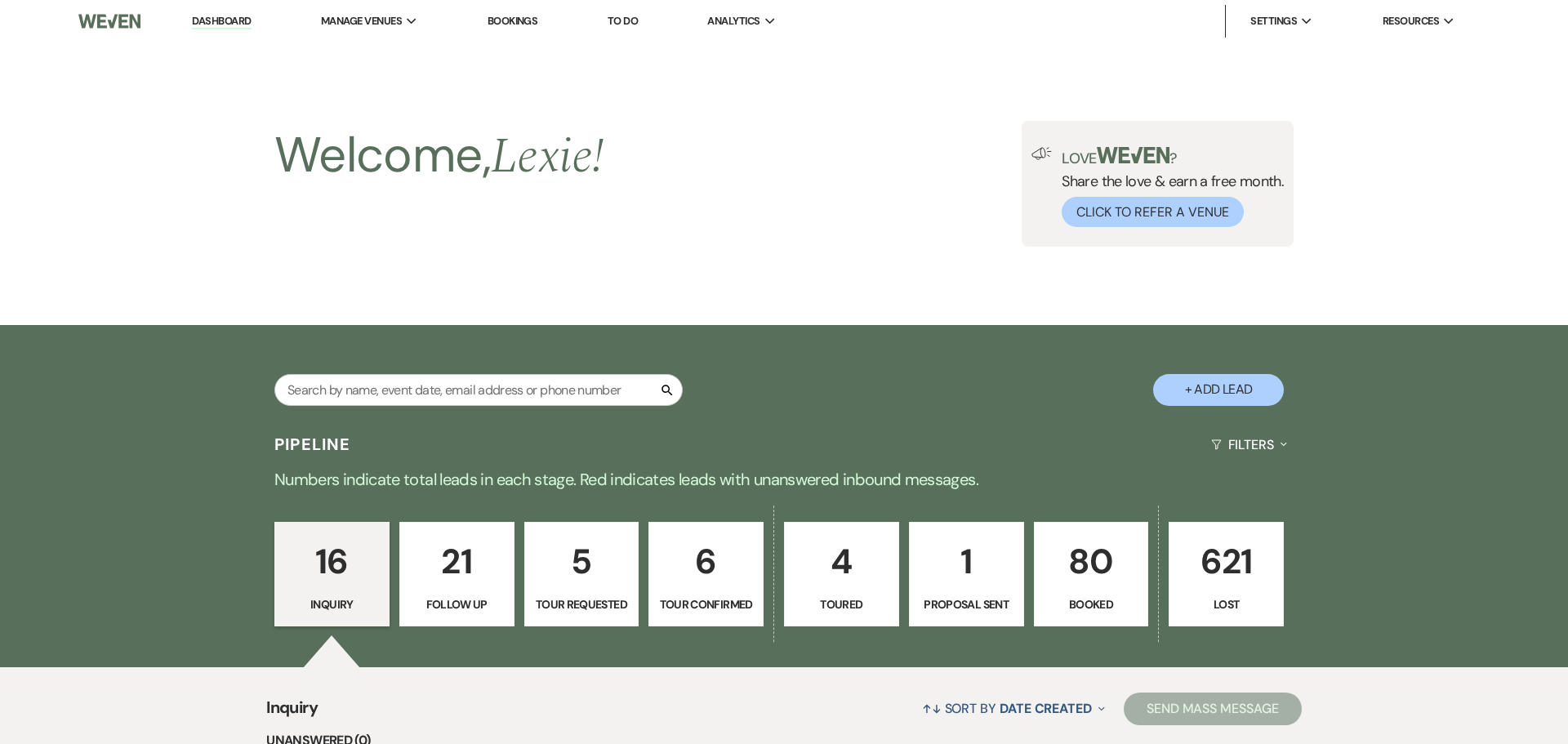
select select "5"
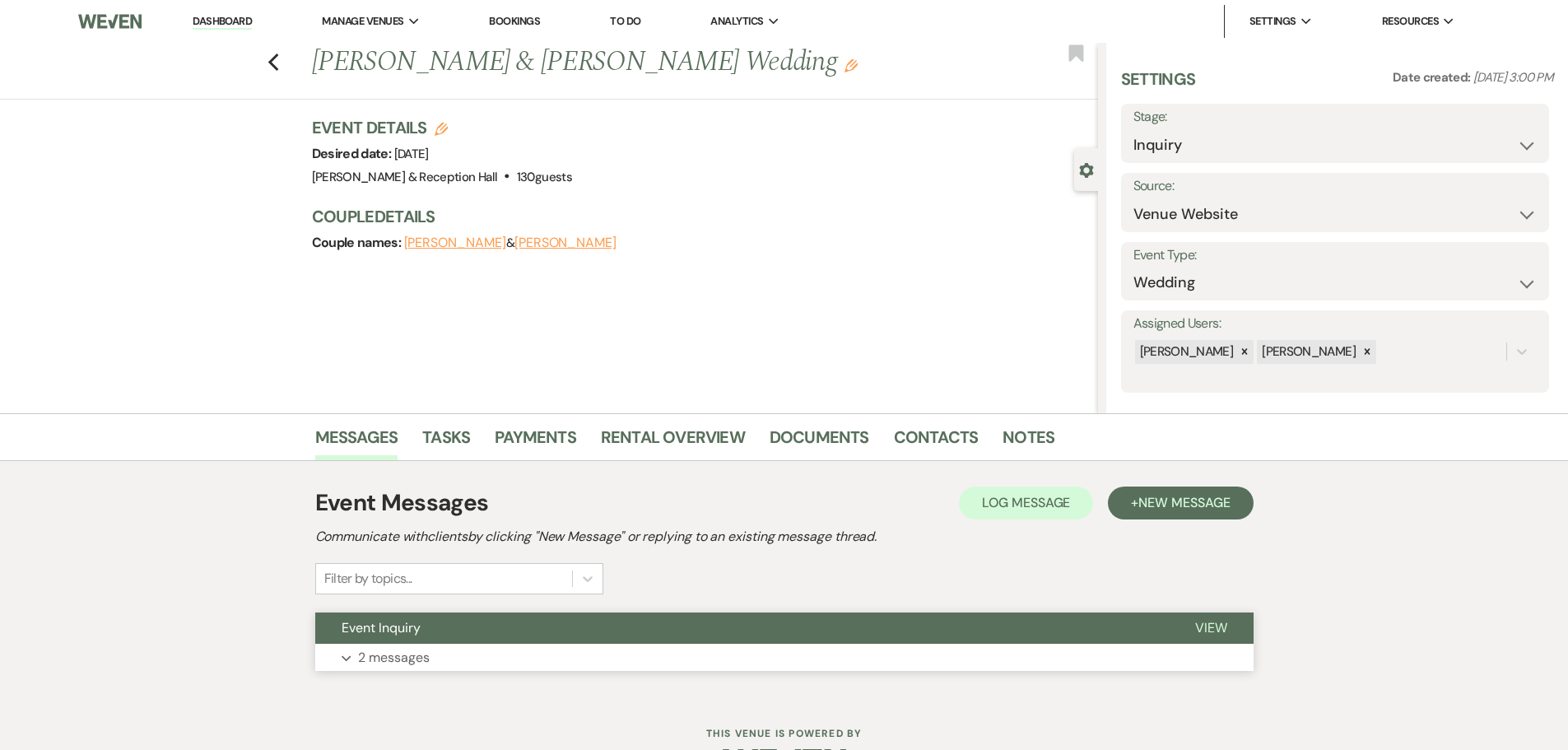
click at [463, 635] on button "Event Inquiry" at bounding box center [742, 628] width 854 height 32
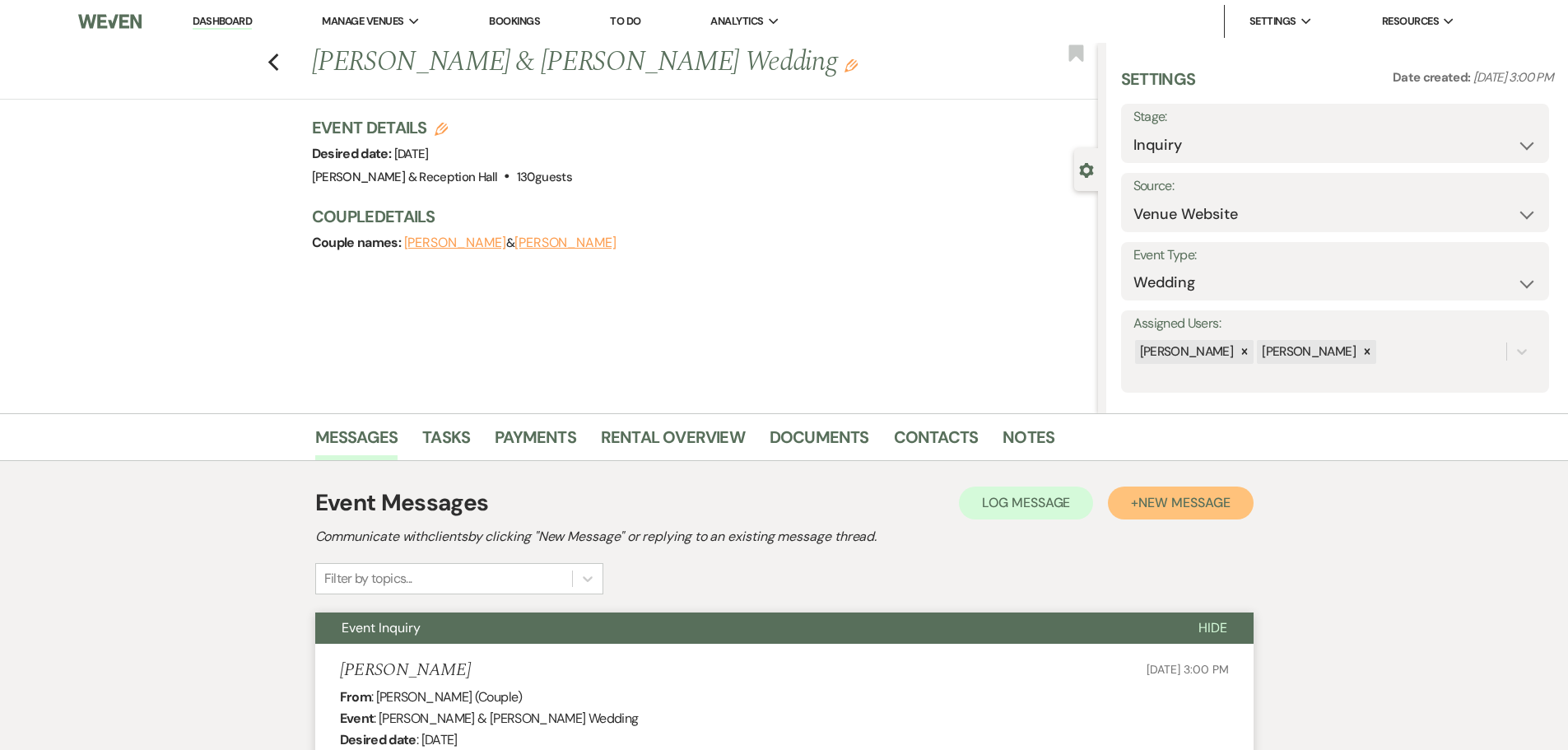
click at [1149, 491] on button "+ New Message" at bounding box center [1180, 503] width 145 height 33
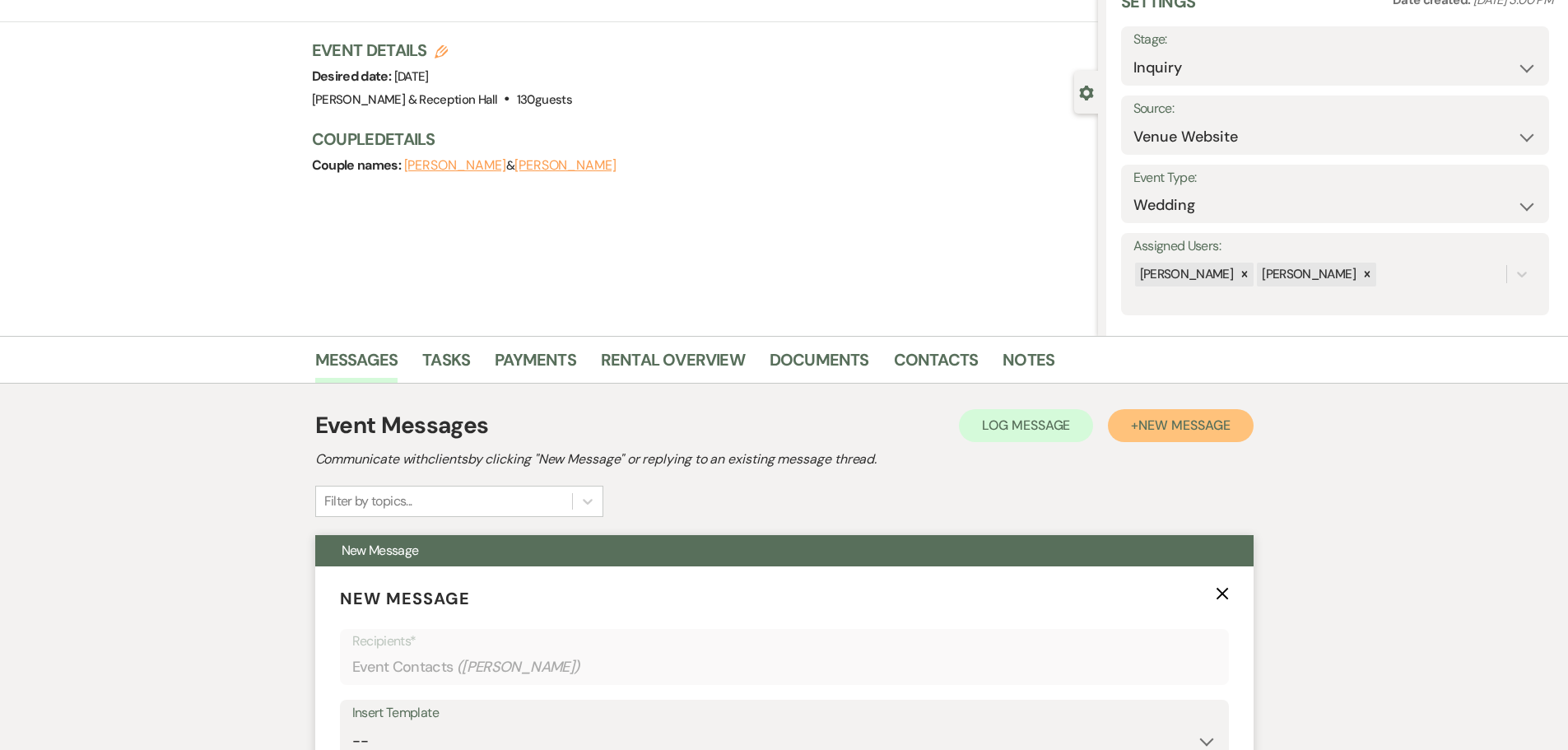
scroll to position [165, 0]
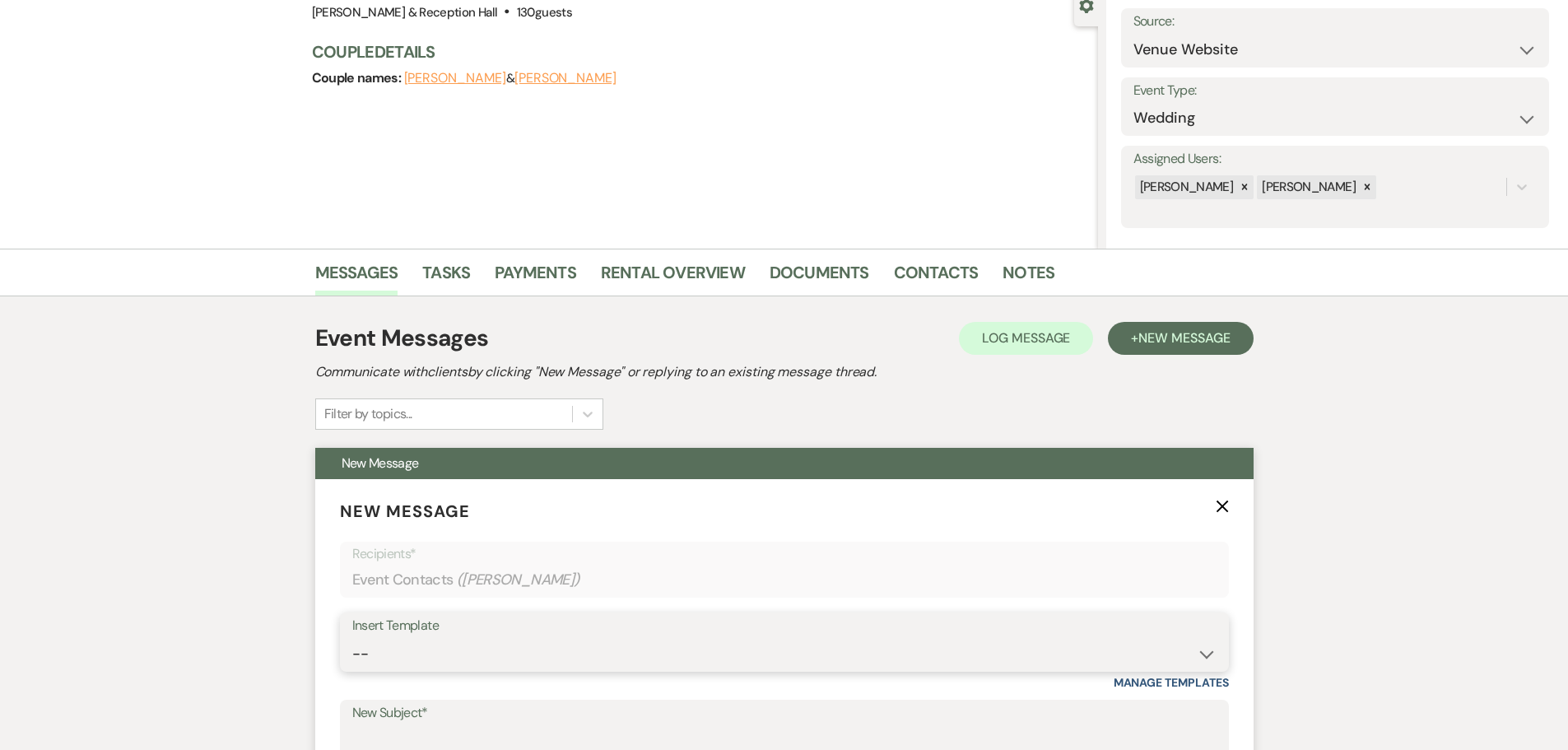
click at [386, 657] on select "-- Weven Planning Portal Introduction (Booked Events) Initial Inquiry Response …" at bounding box center [784, 653] width 864 height 32
select select "4527"
click at [352, 638] on select "-- Weven Planning Portal Introduction (Booked Events) Initial Inquiry Response …" at bounding box center [784, 653] width 864 height 32
type input "Follow up on your Inquiry at [GEOGRAPHIC_DATA]"
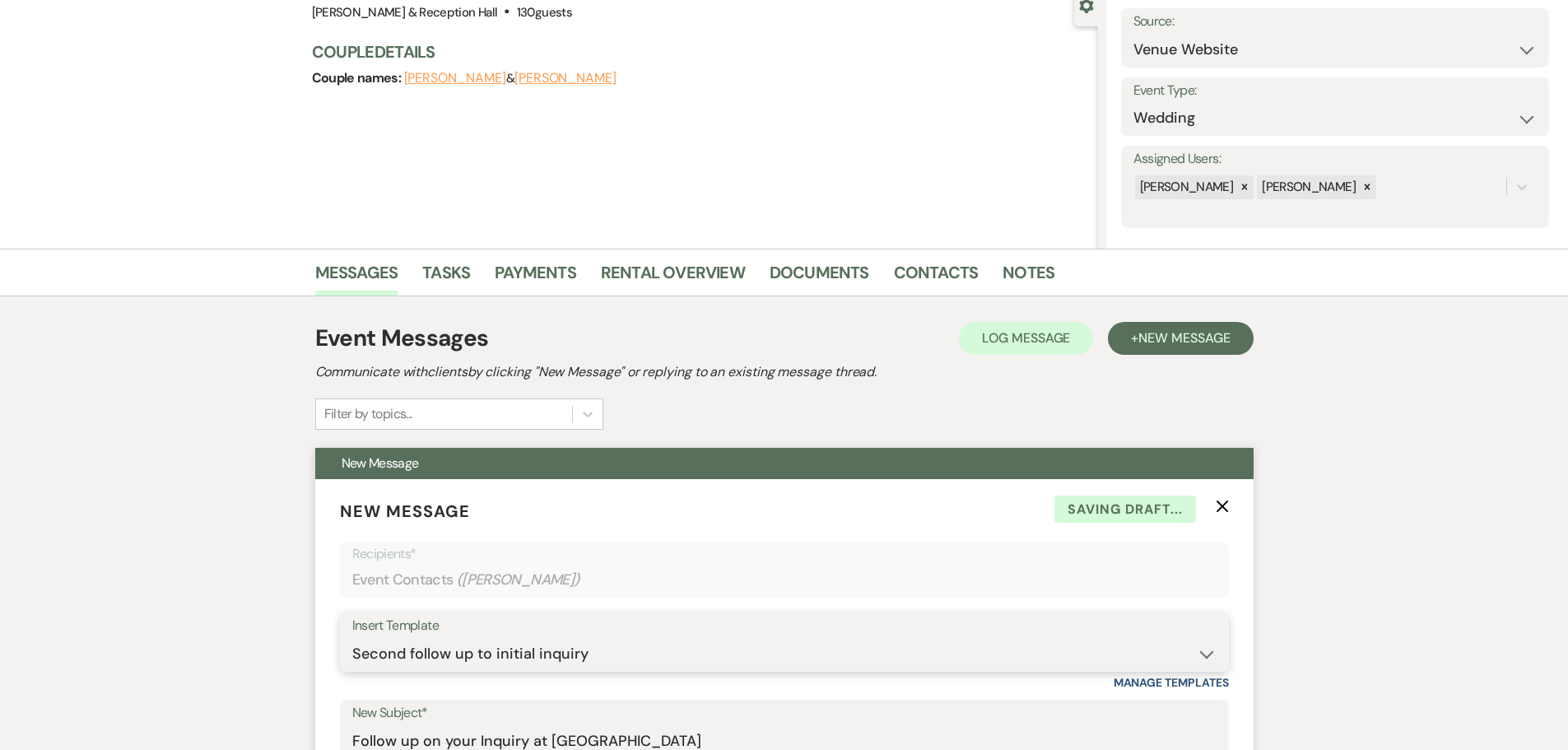
scroll to position [0, 0]
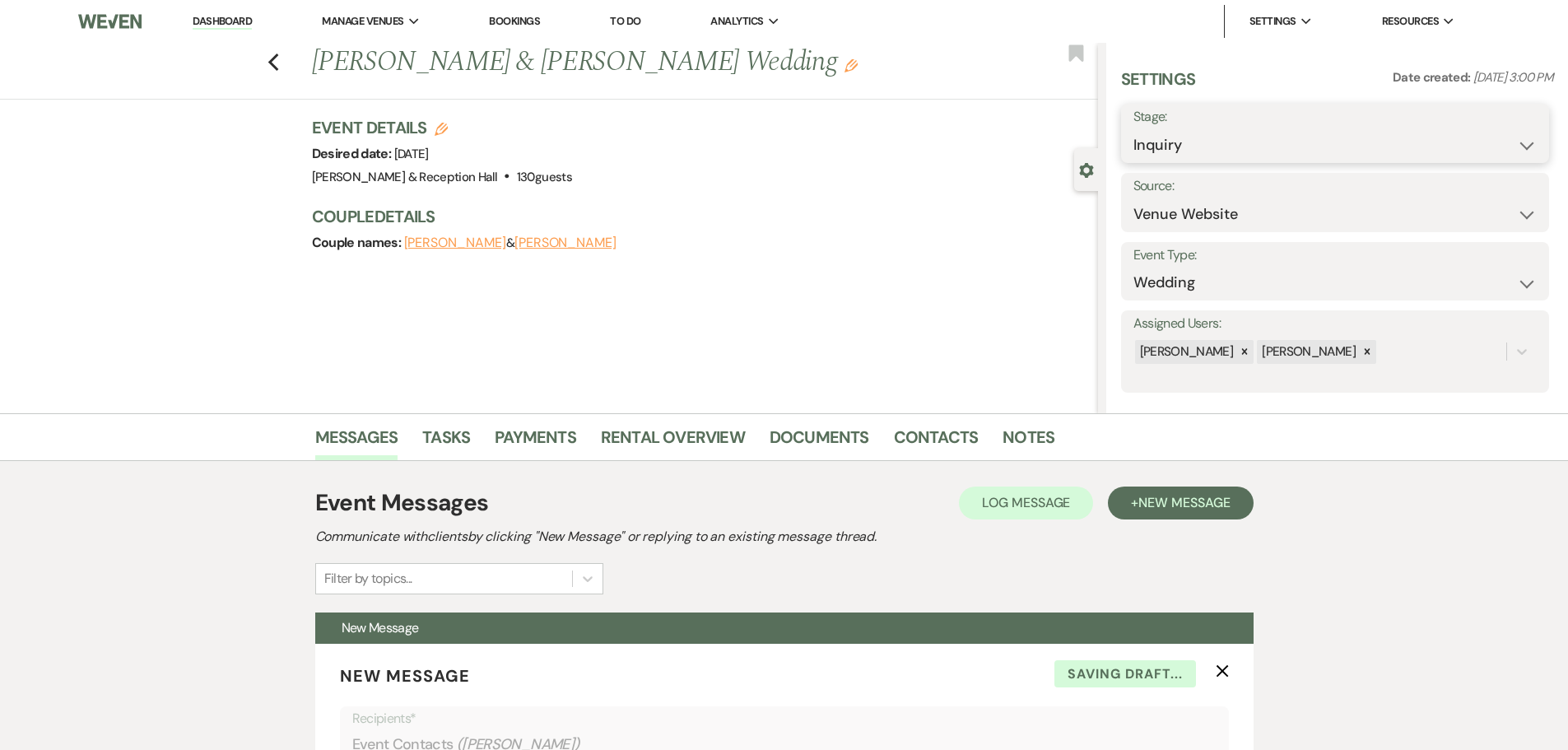
click at [1187, 141] on select "Inquiry Follow Up Tour Requested Tour Confirmed Toured Proposal Sent Booked Lost" at bounding box center [1335, 145] width 404 height 32
select select "9"
click at [1134, 129] on select "Inquiry Follow Up Tour Requested Tour Confirmed Toured Proposal Sent Booked Lost" at bounding box center [1335, 145] width 404 height 32
click at [1481, 138] on button "Save" at bounding box center [1502, 133] width 93 height 33
click at [278, 59] on use "button" at bounding box center [272, 62] width 11 height 18
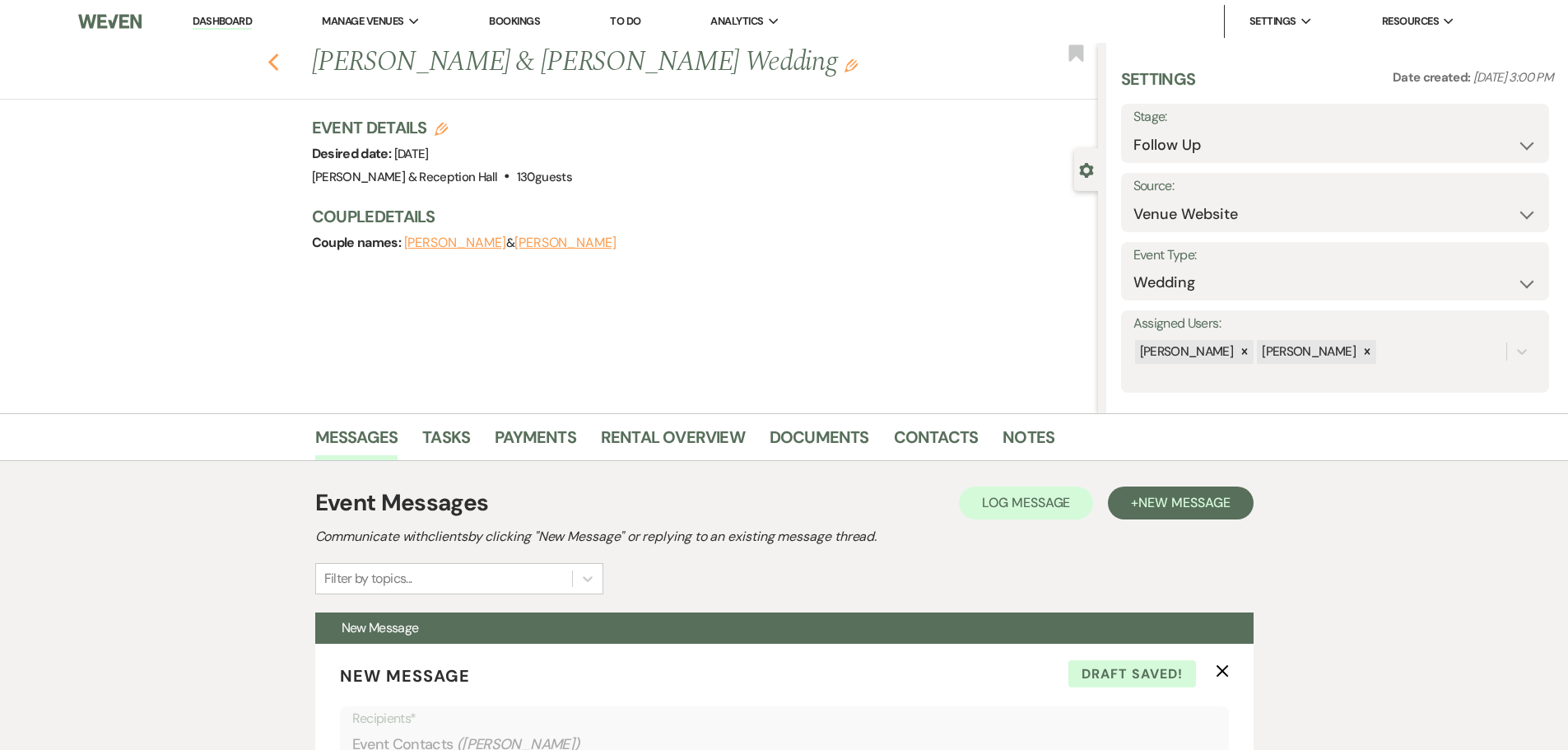
select select "9"
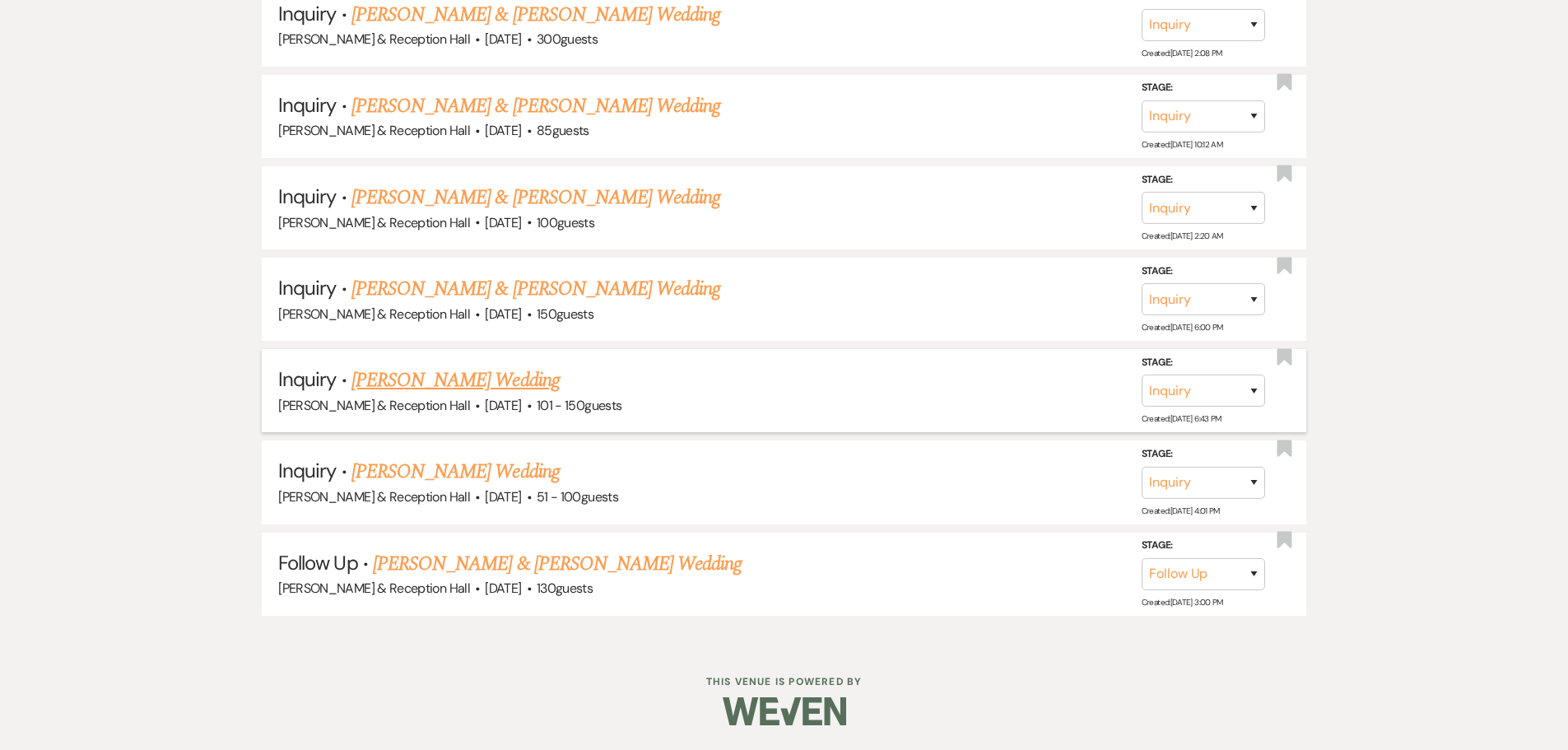
scroll to position [1620, 0]
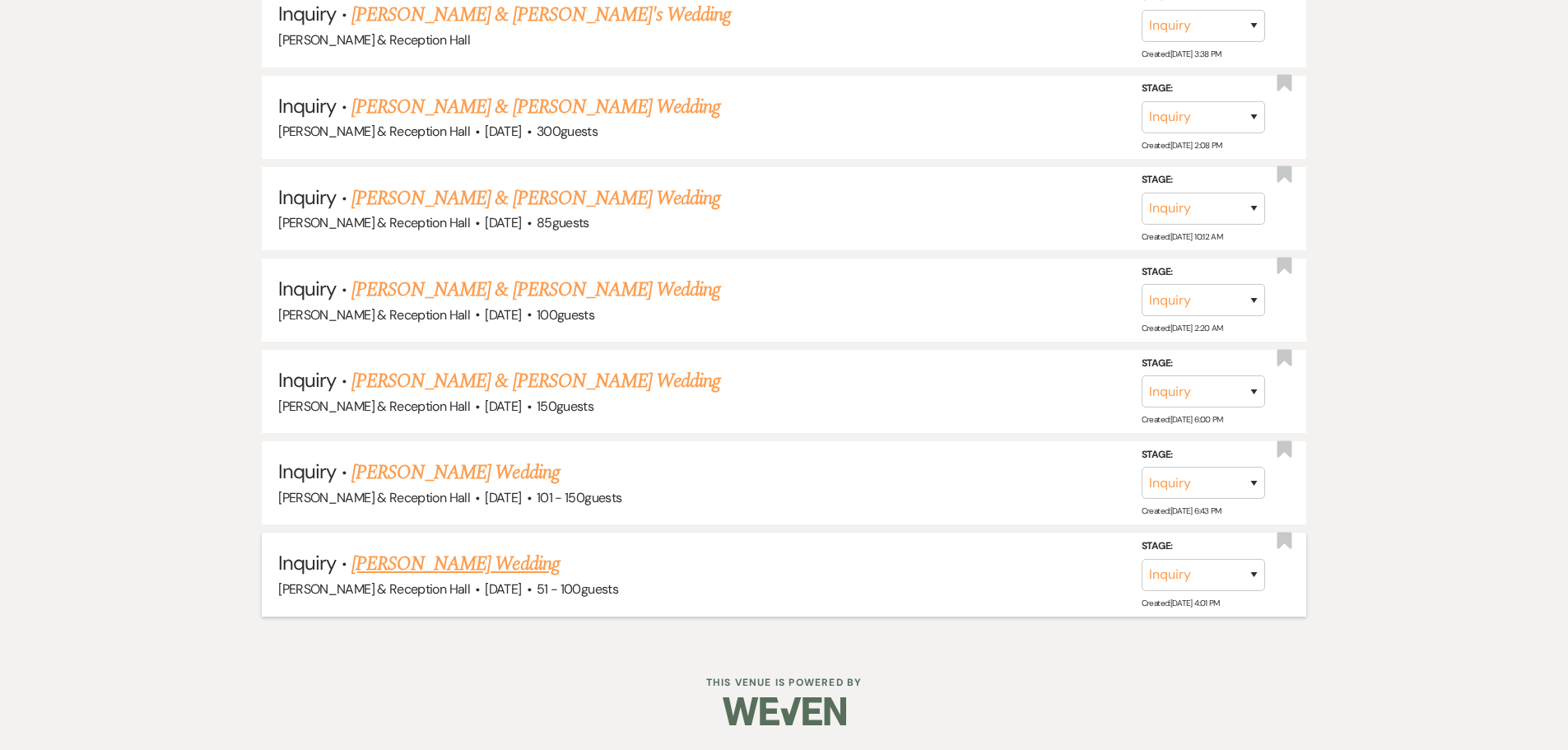
click at [464, 561] on link "[PERSON_NAME] Wedding" at bounding box center [455, 563] width 208 height 30
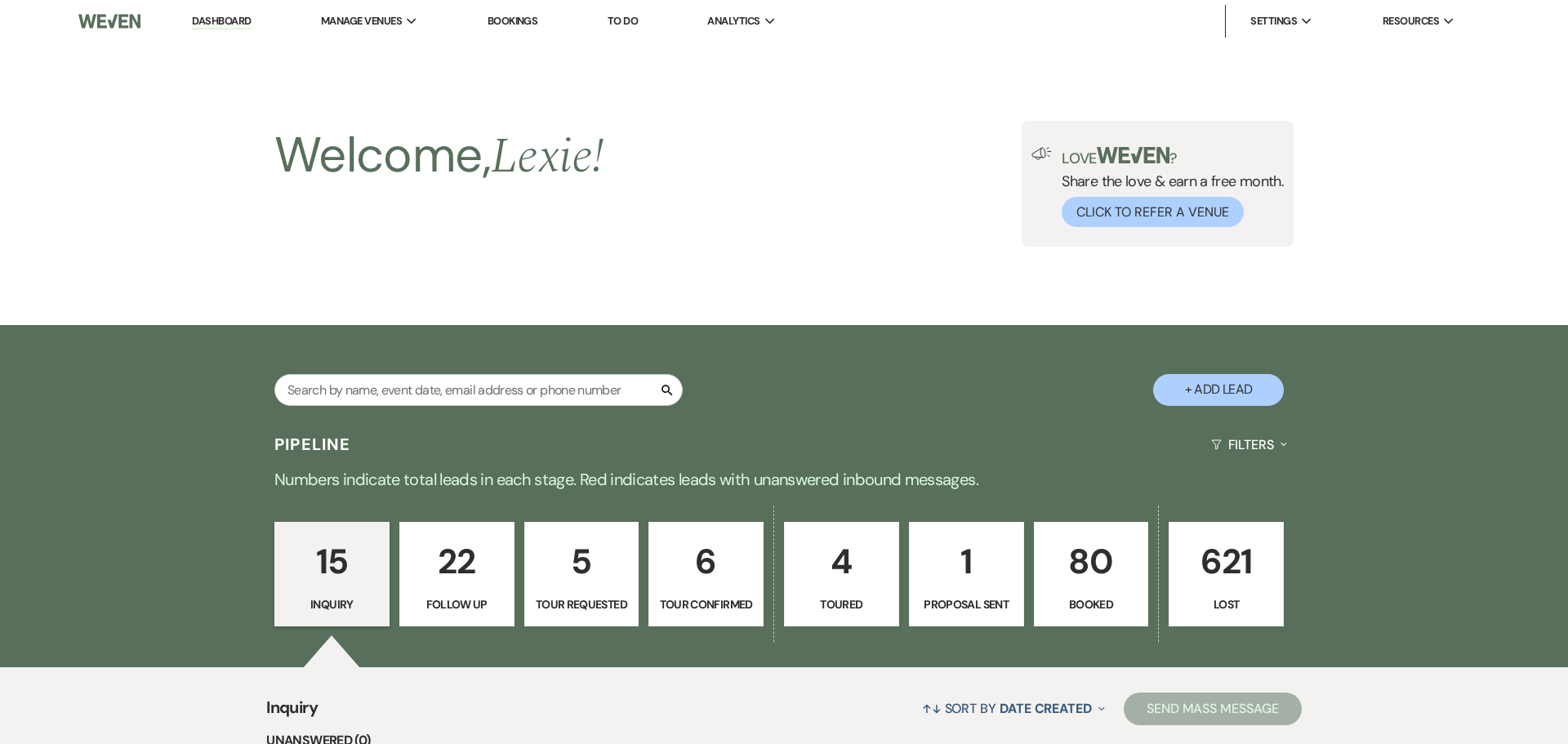
select select "2"
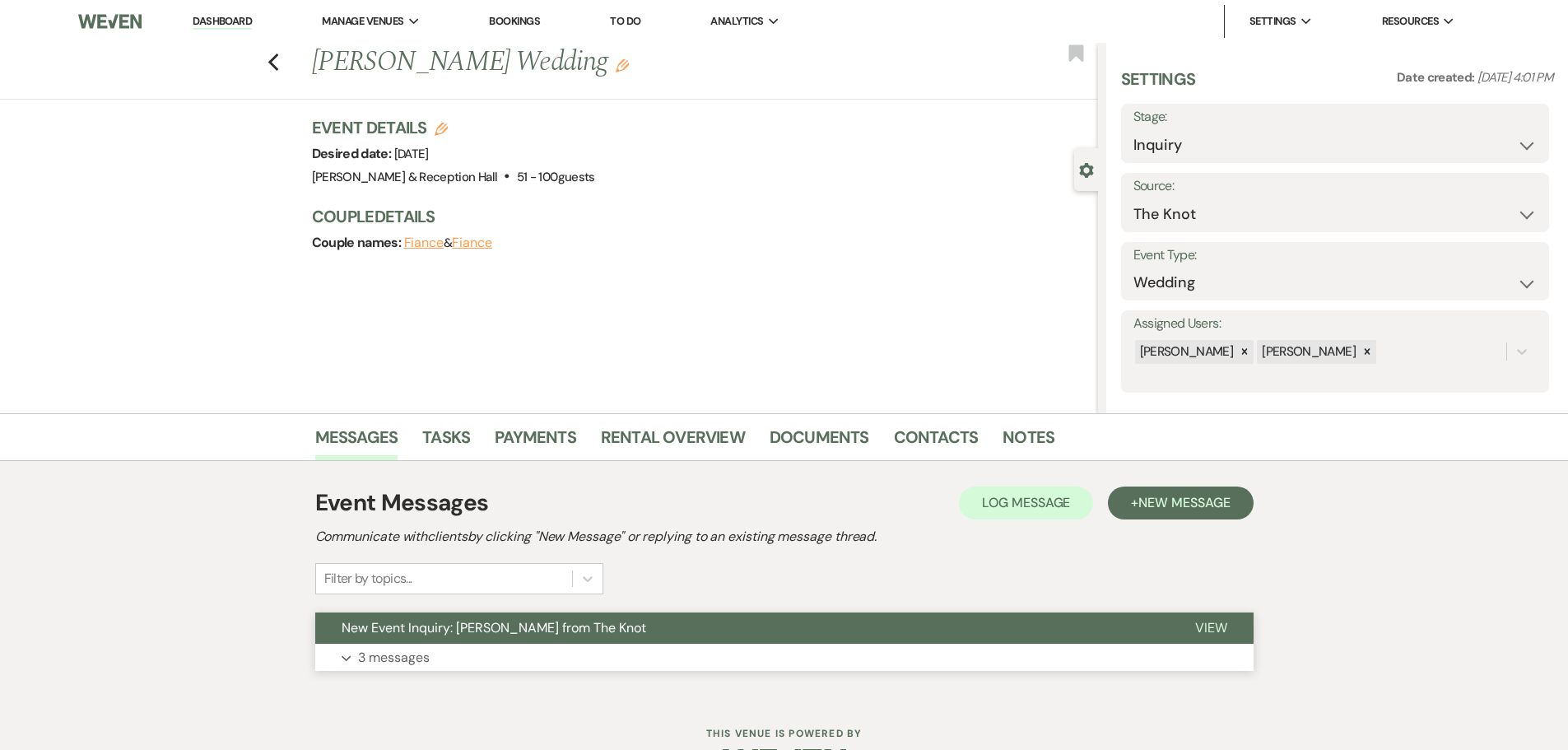
click at [480, 670] on button "Expand 3 messages" at bounding box center [784, 657] width 938 height 28
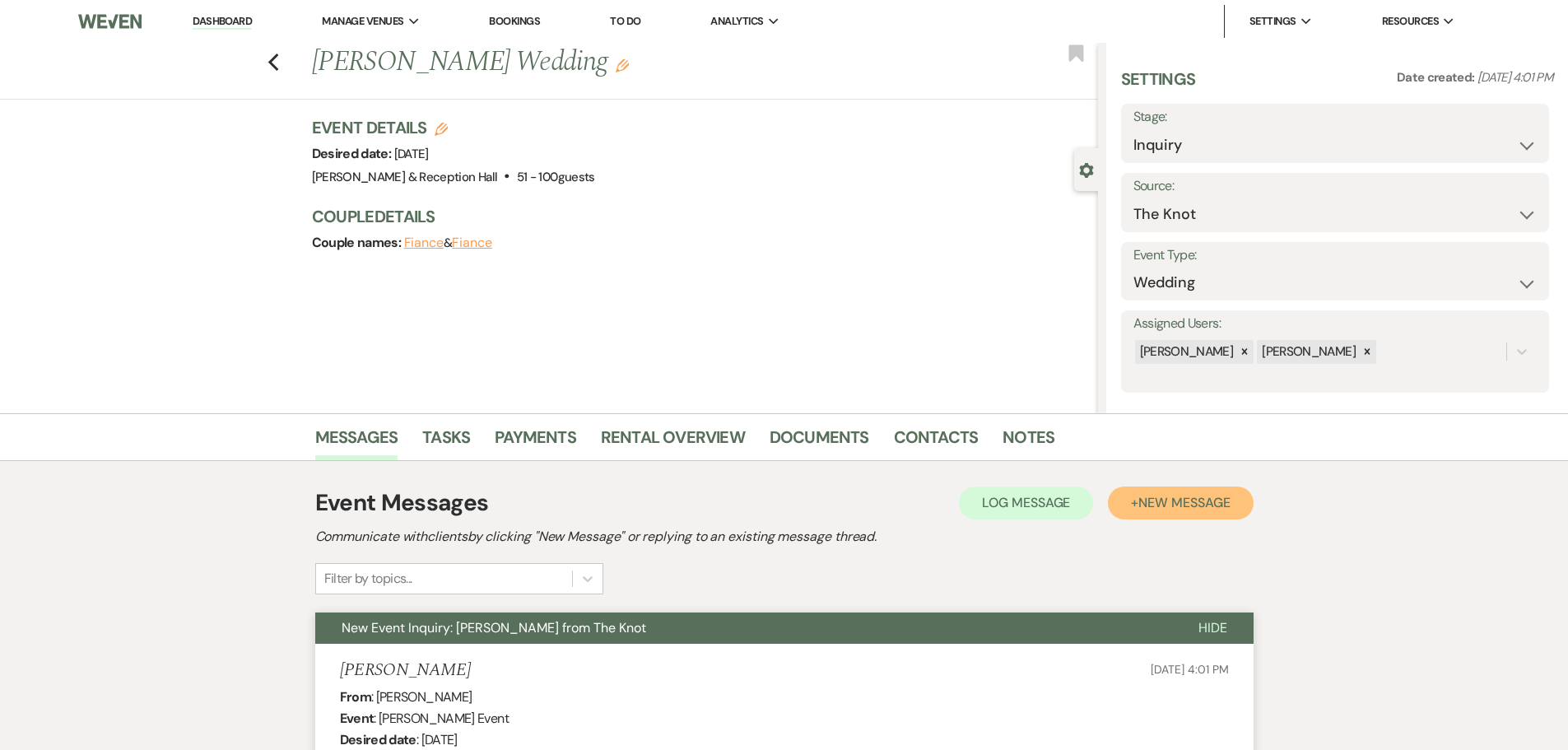
click at [1165, 495] on span "New Message" at bounding box center [1183, 503] width 91 height 17
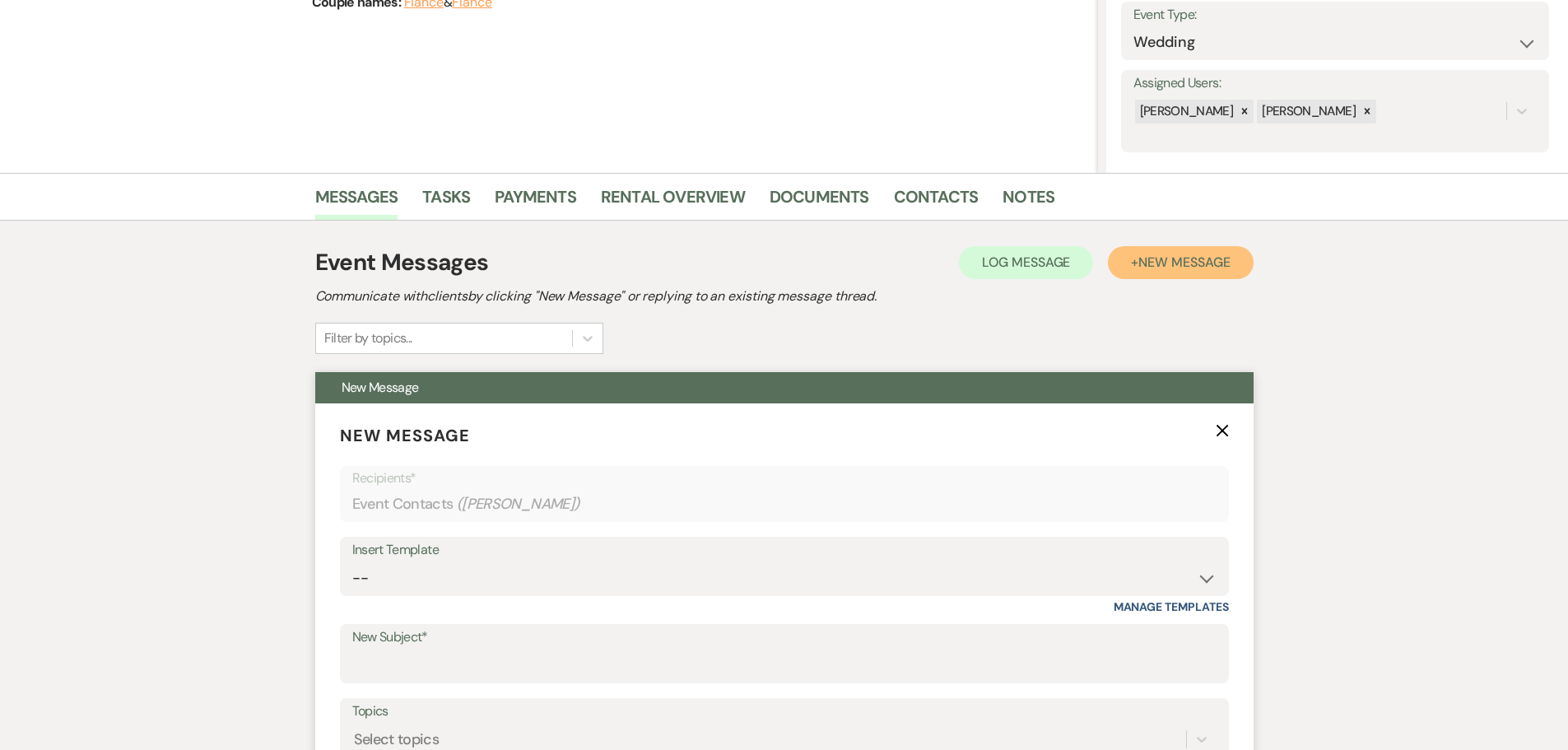
scroll to position [246, 0]
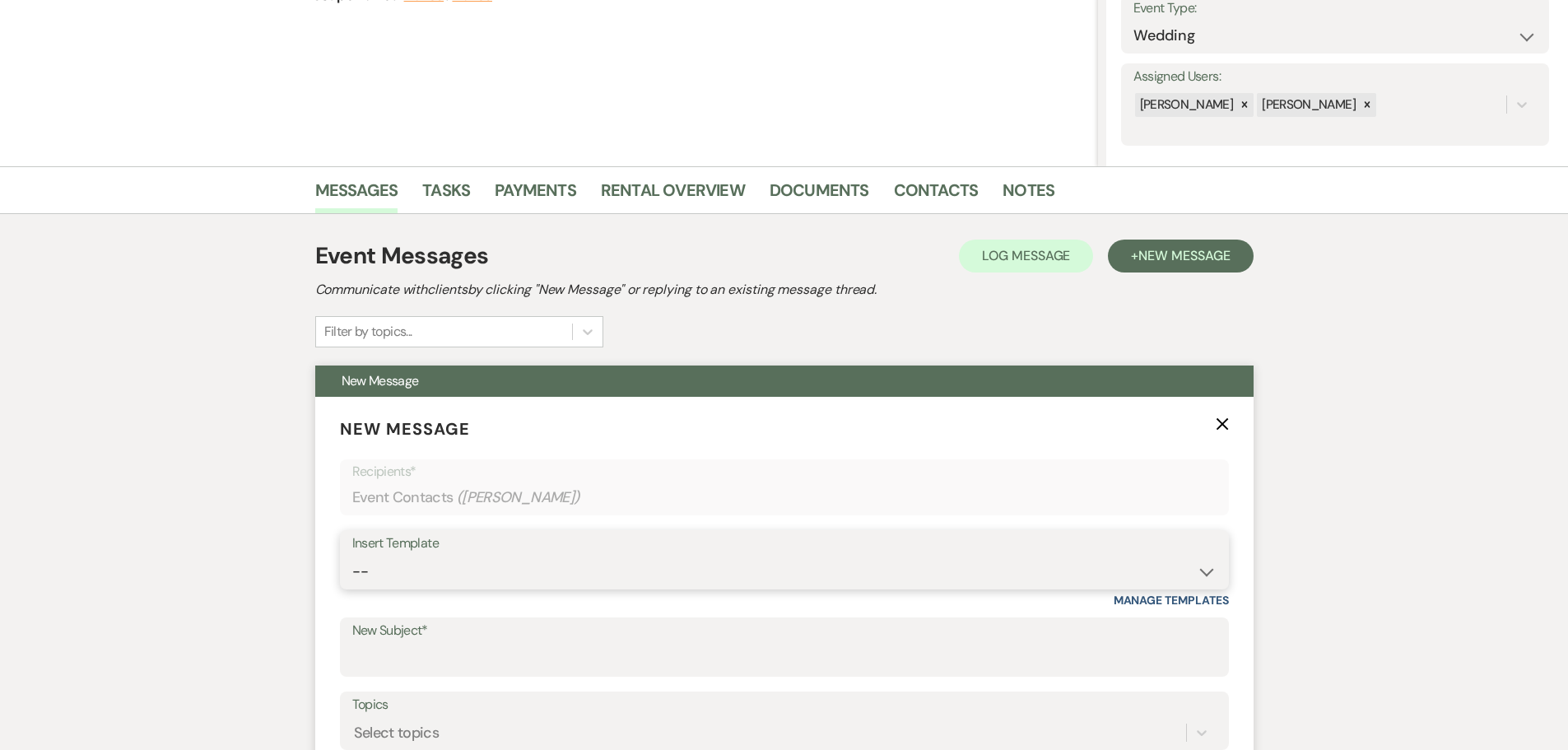
click at [399, 583] on select "-- Weven Planning Portal Introduction (Booked Events) Initial Inquiry Response …" at bounding box center [784, 571] width 864 height 32
select select "4527"
click at [352, 555] on select "-- Weven Planning Portal Introduction (Booked Events) Initial Inquiry Response …" at bounding box center [784, 571] width 864 height 32
type input "Follow up on your Inquiry at [GEOGRAPHIC_DATA]"
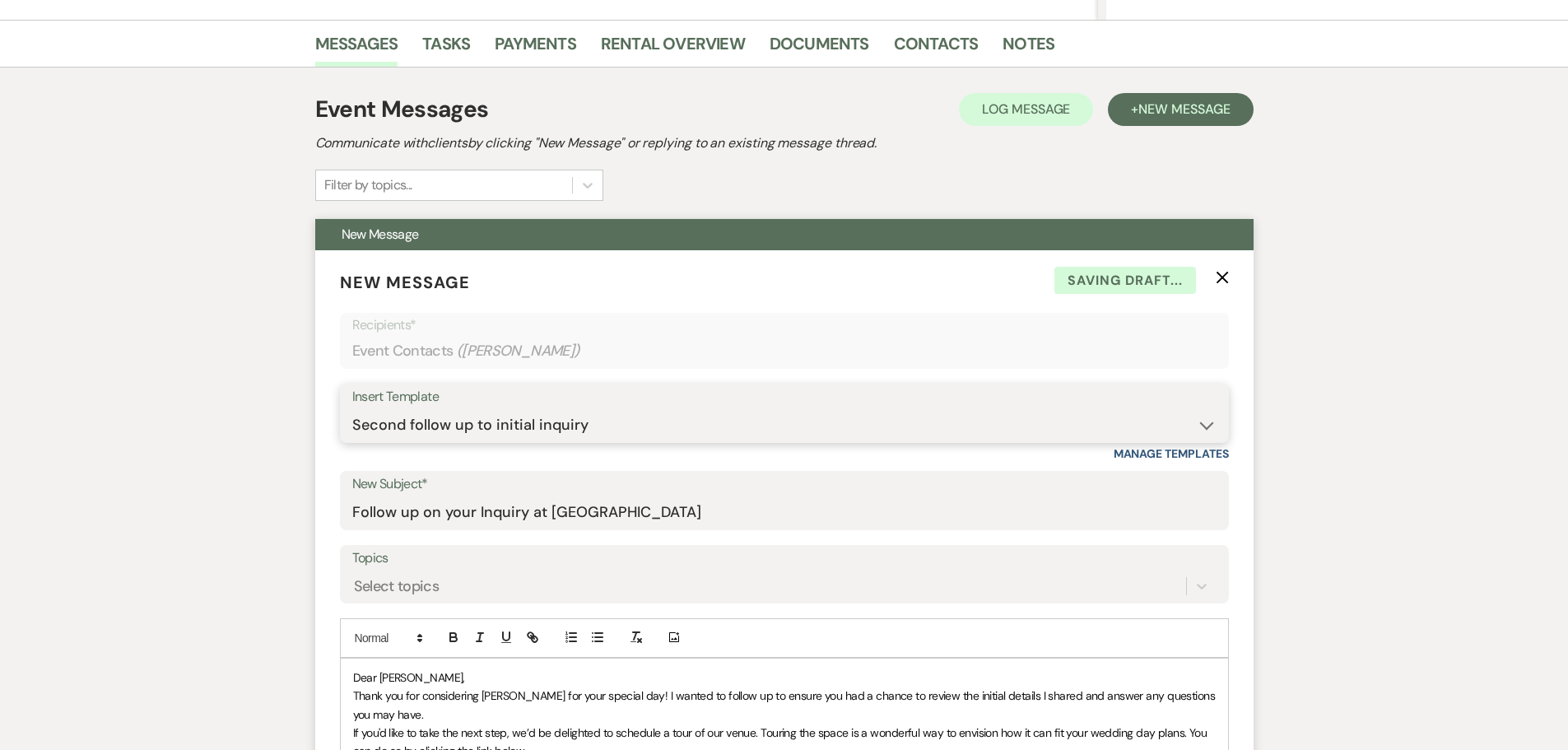
scroll to position [659, 0]
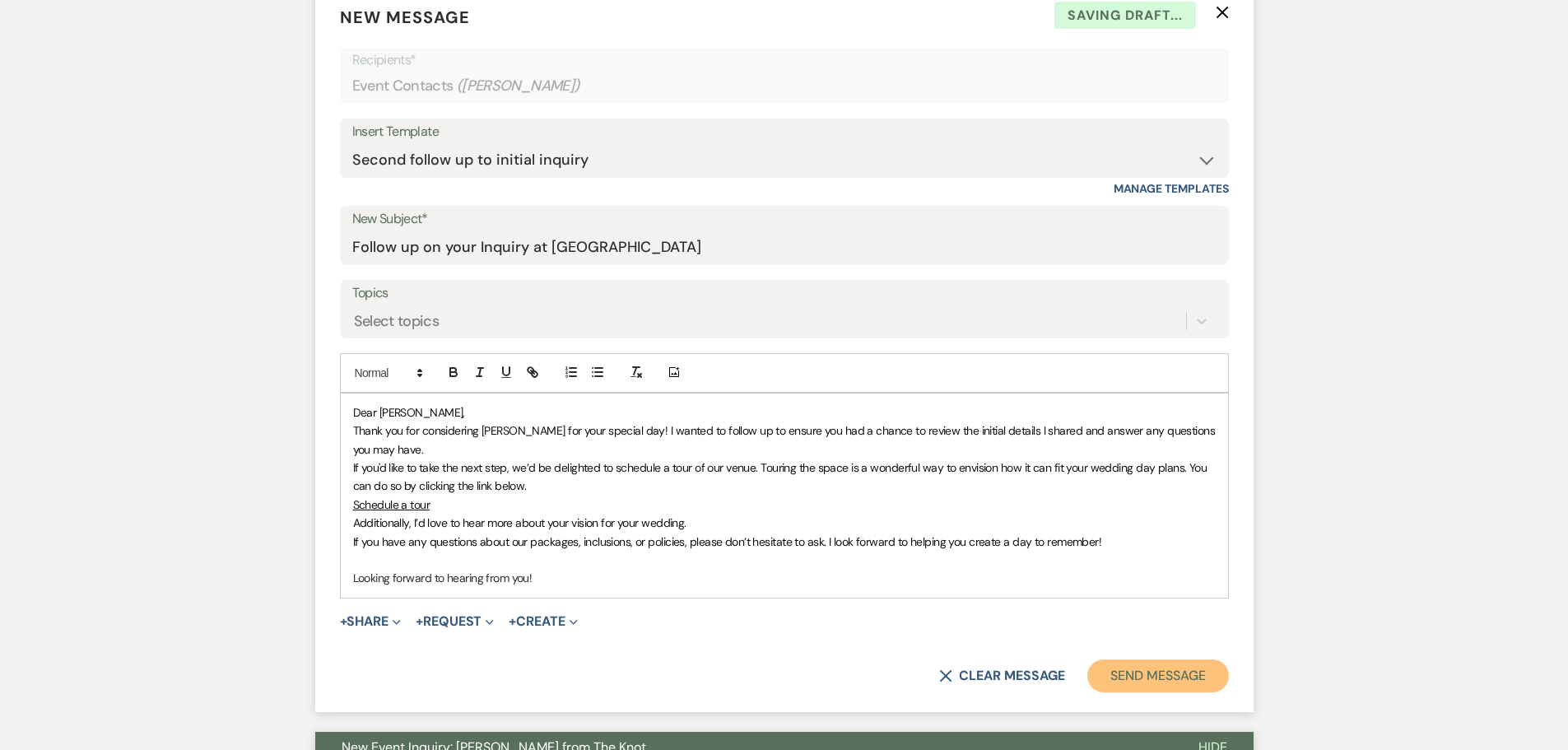
click at [1167, 670] on button "Send Message" at bounding box center [1158, 675] width 141 height 33
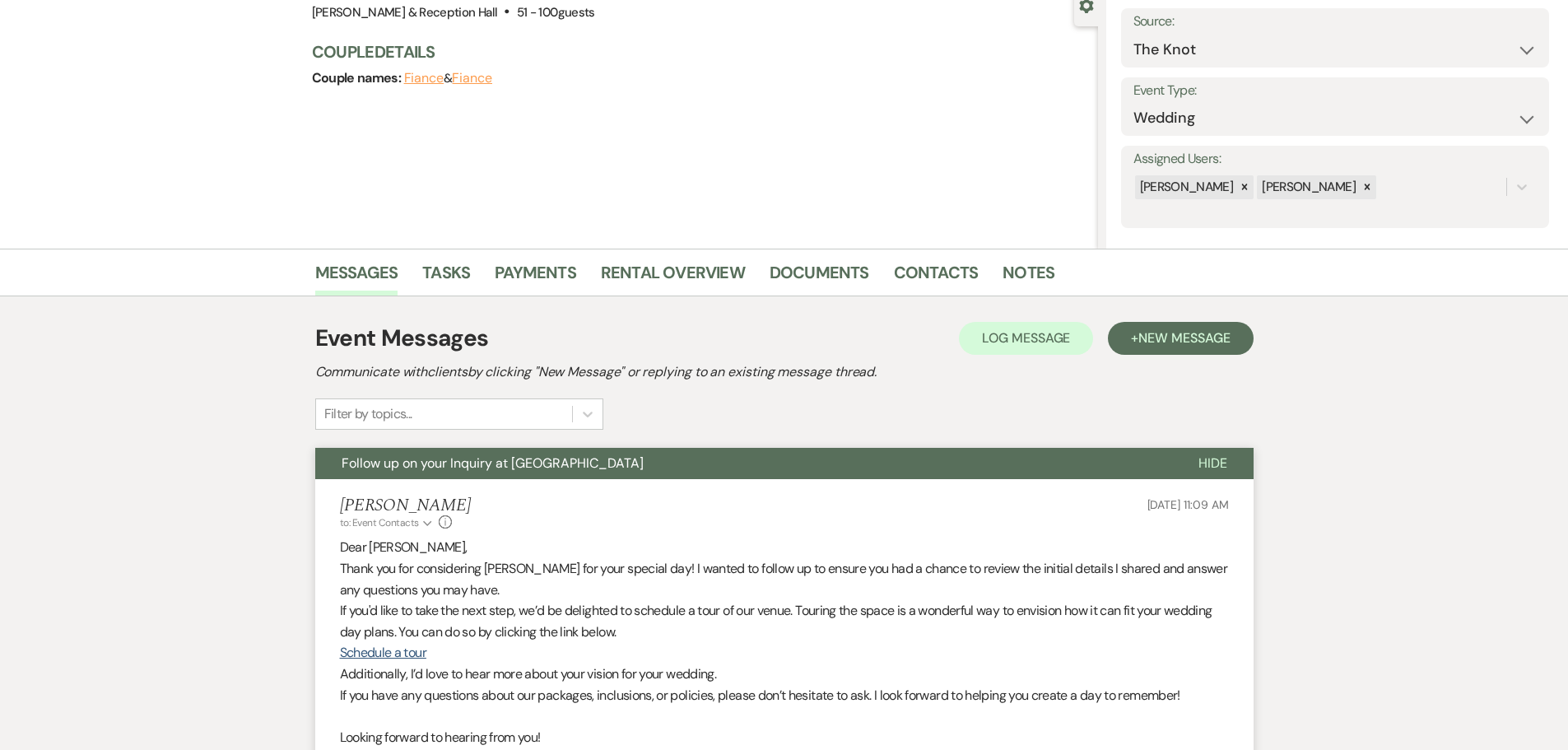
scroll to position [0, 0]
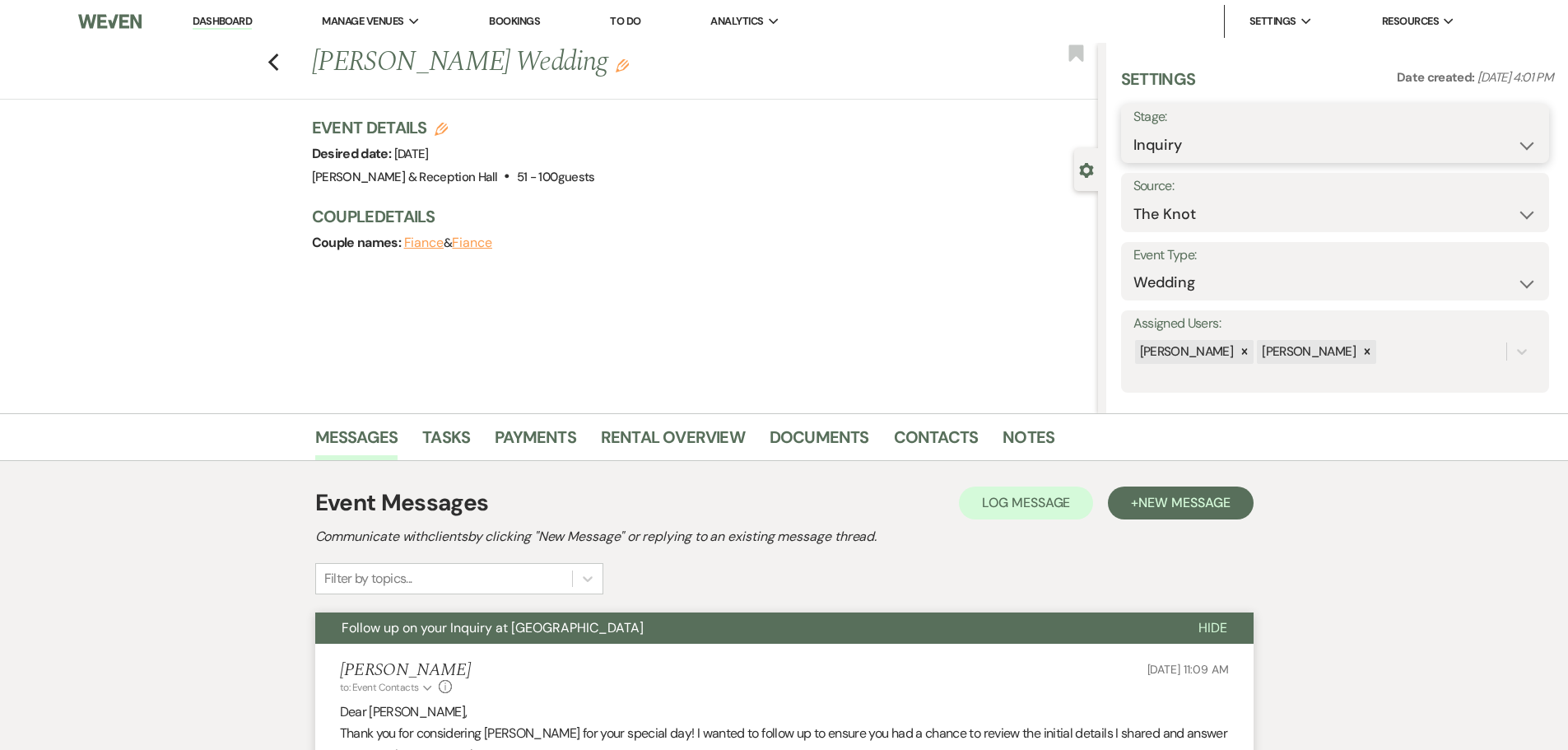
click at [1175, 152] on select "Inquiry Follow Up Tour Requested Tour Confirmed Toured Proposal Sent Booked Lost" at bounding box center [1335, 145] width 404 height 32
select select "9"
click at [1134, 129] on select "Inquiry Follow Up Tour Requested Tour Confirmed Toured Proposal Sent Booked Lost" at bounding box center [1335, 145] width 404 height 32
click at [1494, 141] on button "Save" at bounding box center [1502, 133] width 93 height 33
click at [278, 62] on icon "Previous" at bounding box center [273, 62] width 12 height 20
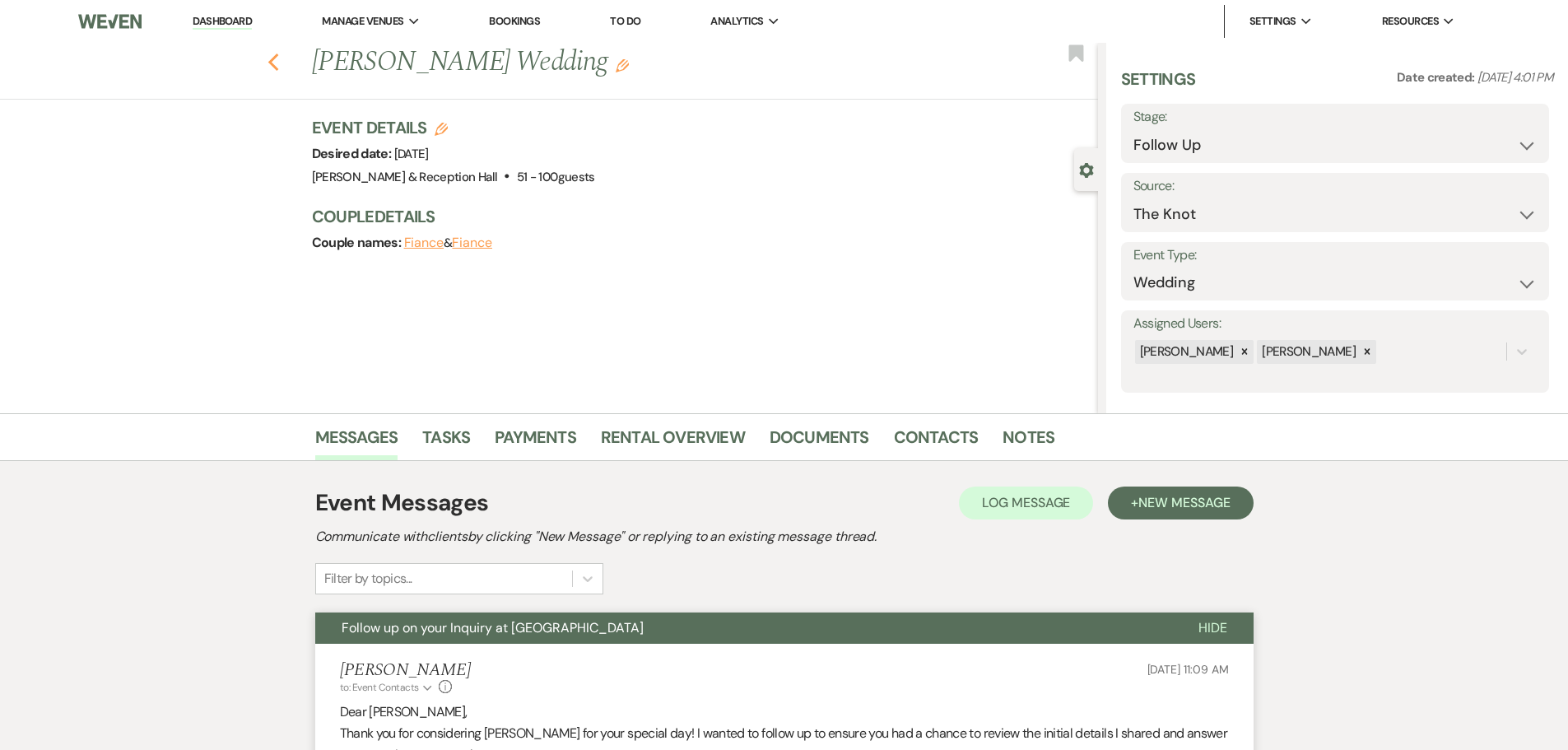
select select "9"
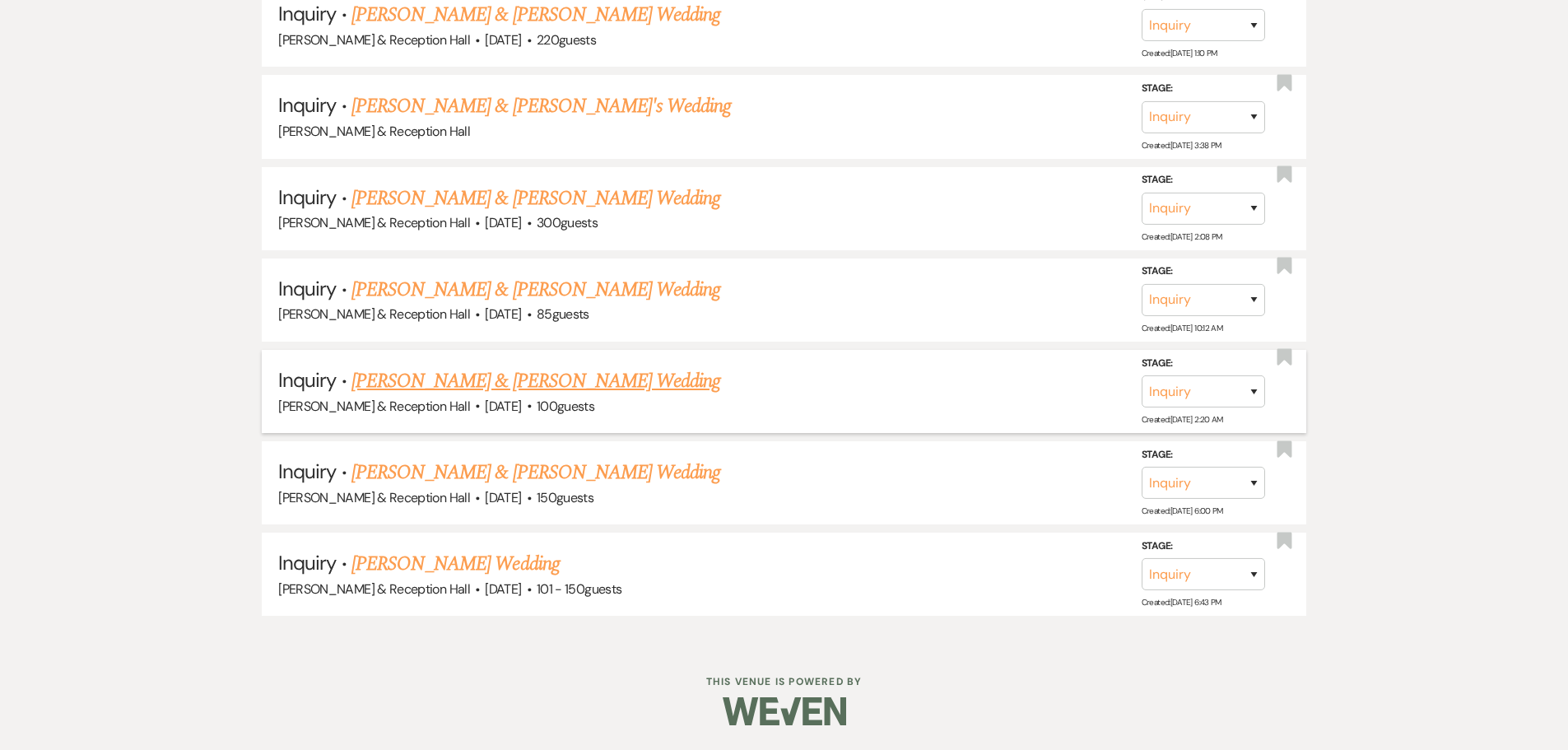
scroll to position [1529, 0]
click at [463, 558] on link "[PERSON_NAME] Wedding" at bounding box center [455, 563] width 208 height 30
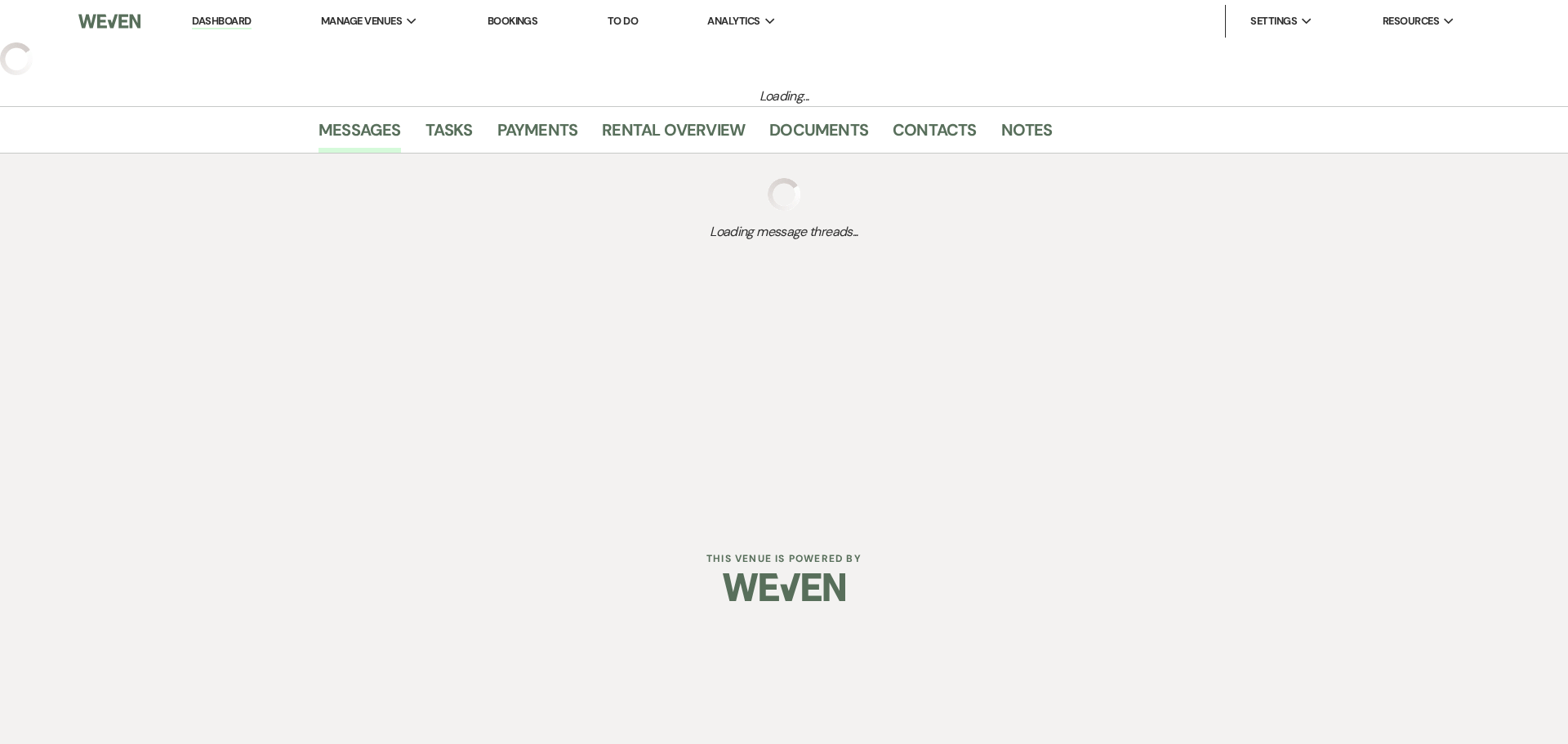
select select "2"
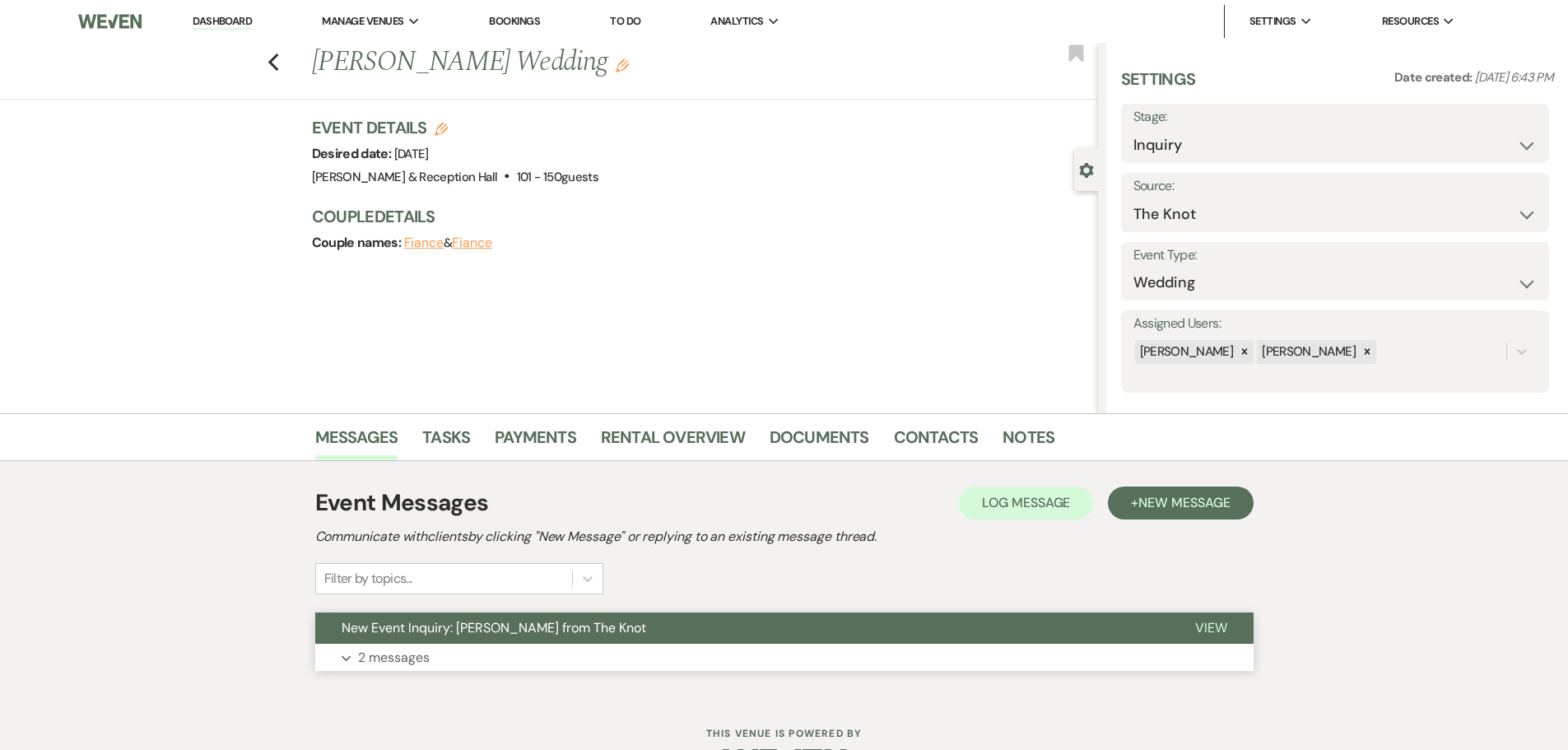
click at [1006, 670] on button "Expand 2 messages" at bounding box center [784, 657] width 938 height 28
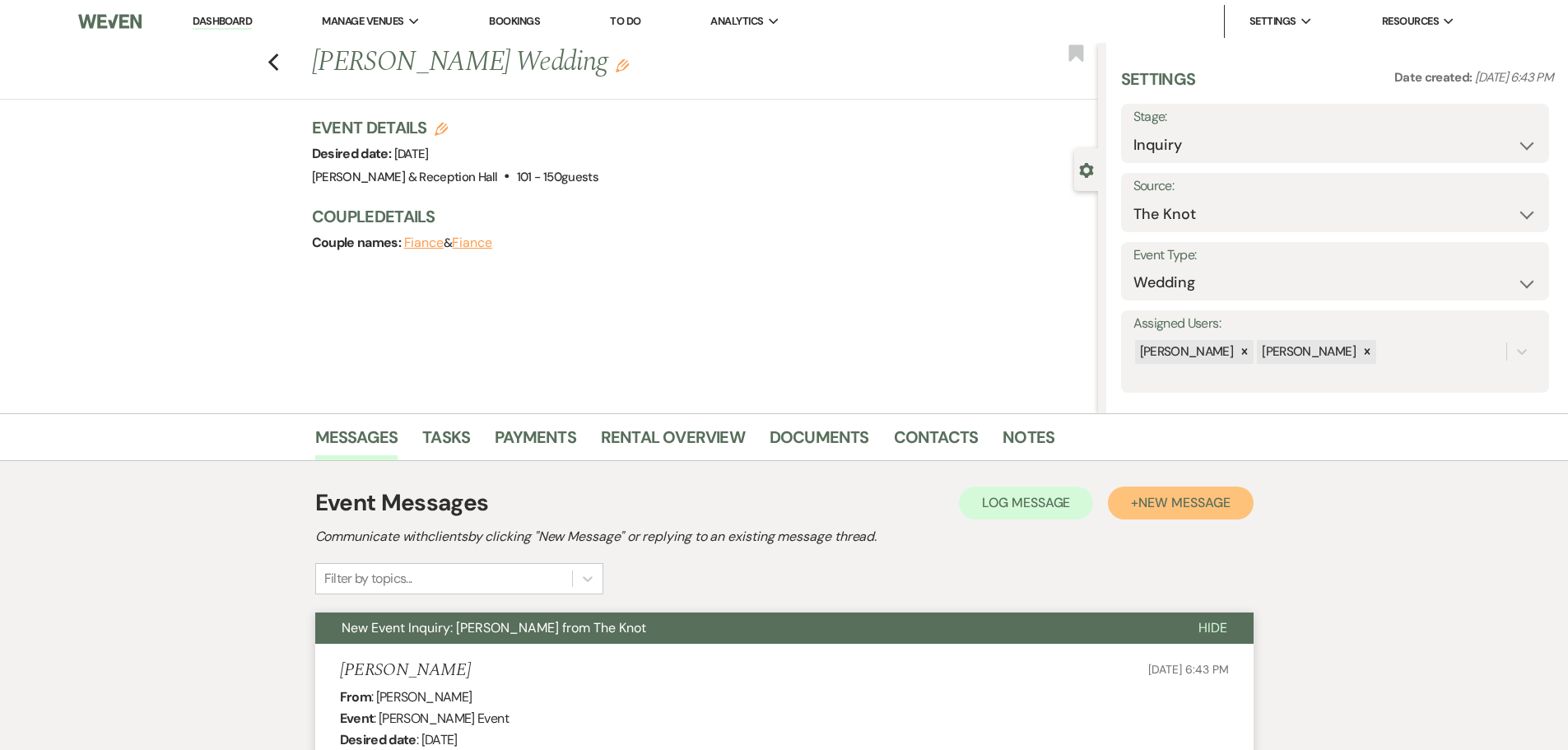
click at [1170, 494] on span "New Message" at bounding box center [1183, 503] width 91 height 17
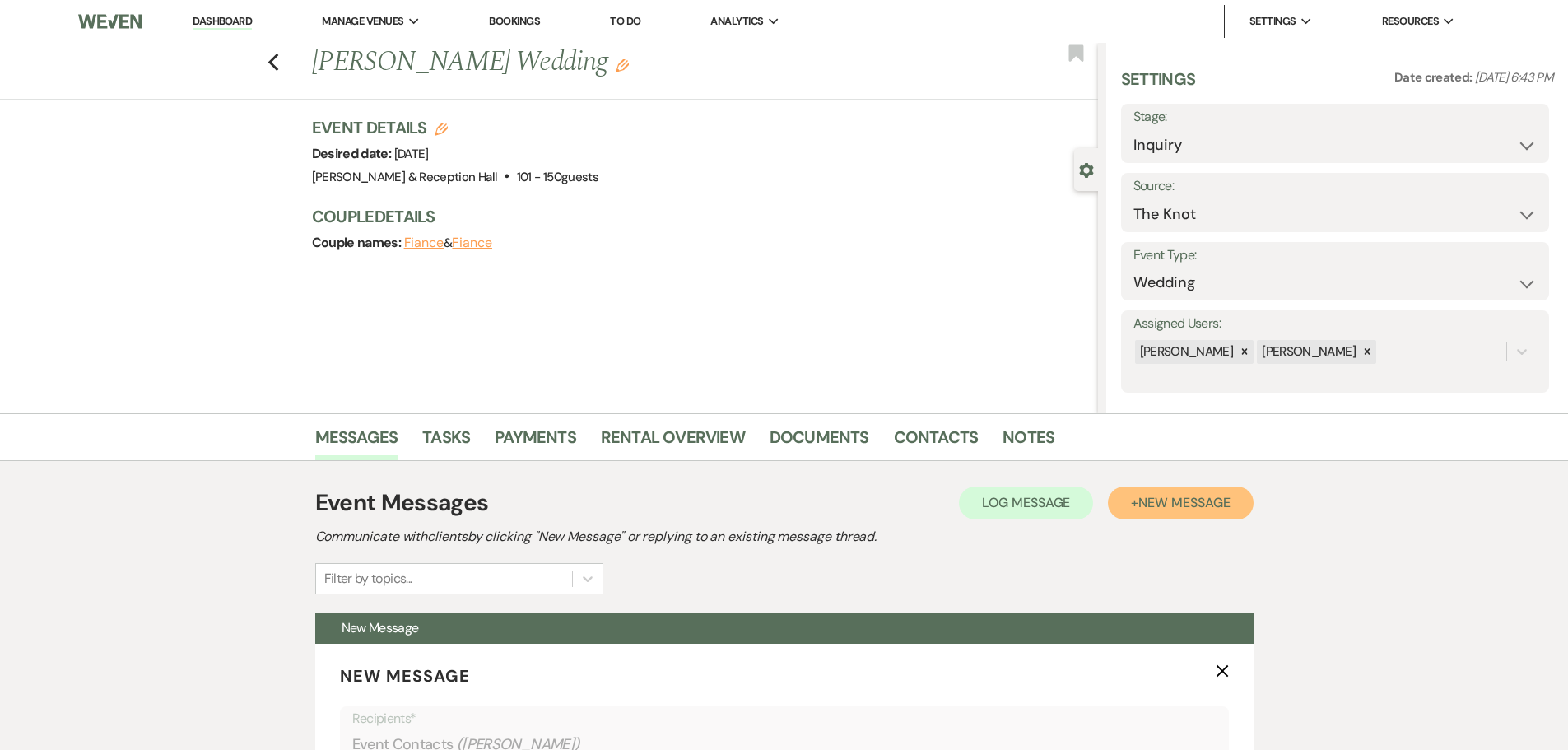
scroll to position [246, 0]
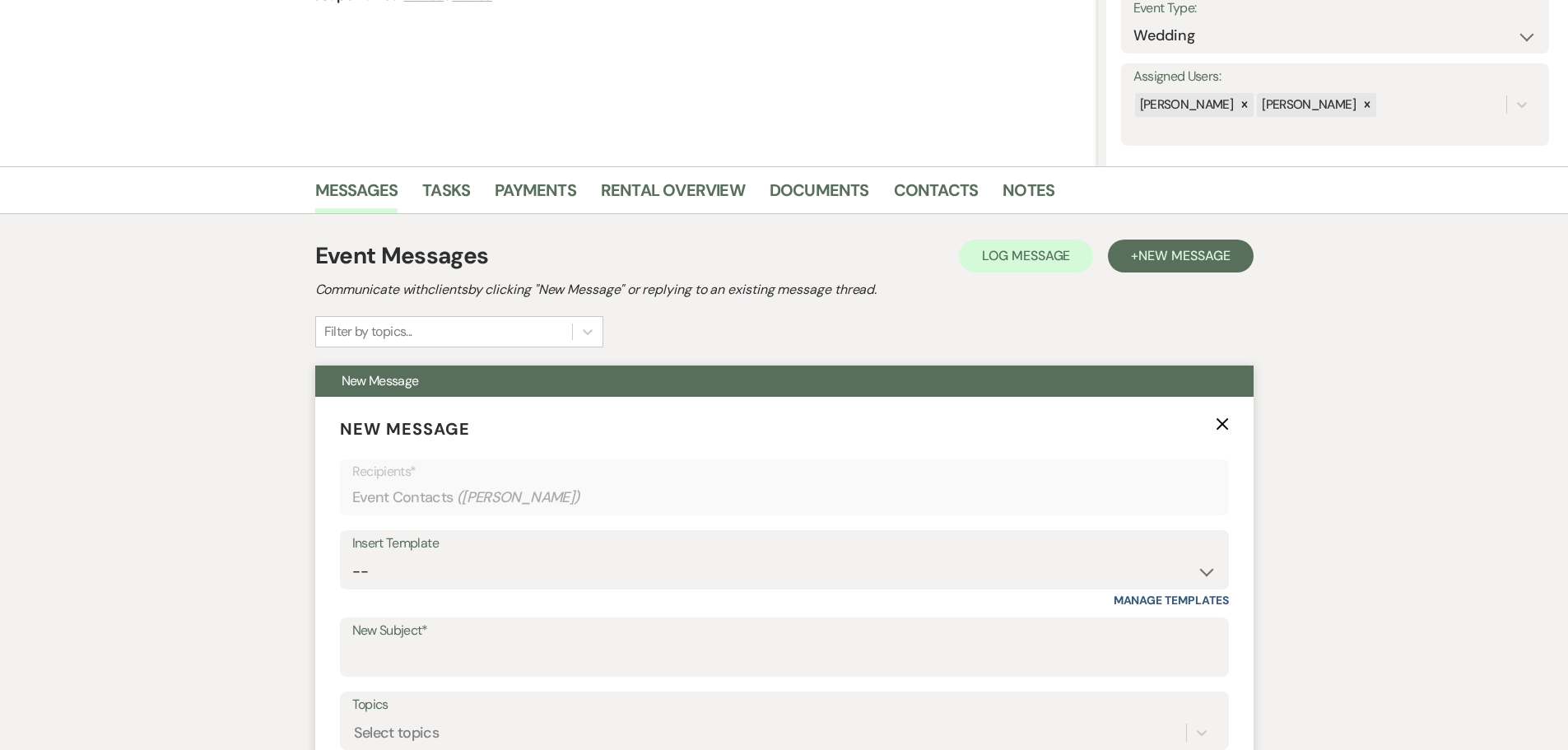
click at [381, 589] on div "Insert Template -- Weven Planning Portal Introduction (Booked Events) Initial I…" at bounding box center [784, 560] width 889 height 59
click at [392, 560] on select "-- Weven Planning Portal Introduction (Booked Events) Initial Inquiry Response …" at bounding box center [784, 571] width 864 height 32
select select "4527"
click at [352, 555] on select "-- Weven Planning Portal Introduction (Booked Events) Initial Inquiry Response …" at bounding box center [784, 571] width 864 height 32
type input "Follow up on your Inquiry at [GEOGRAPHIC_DATA]"
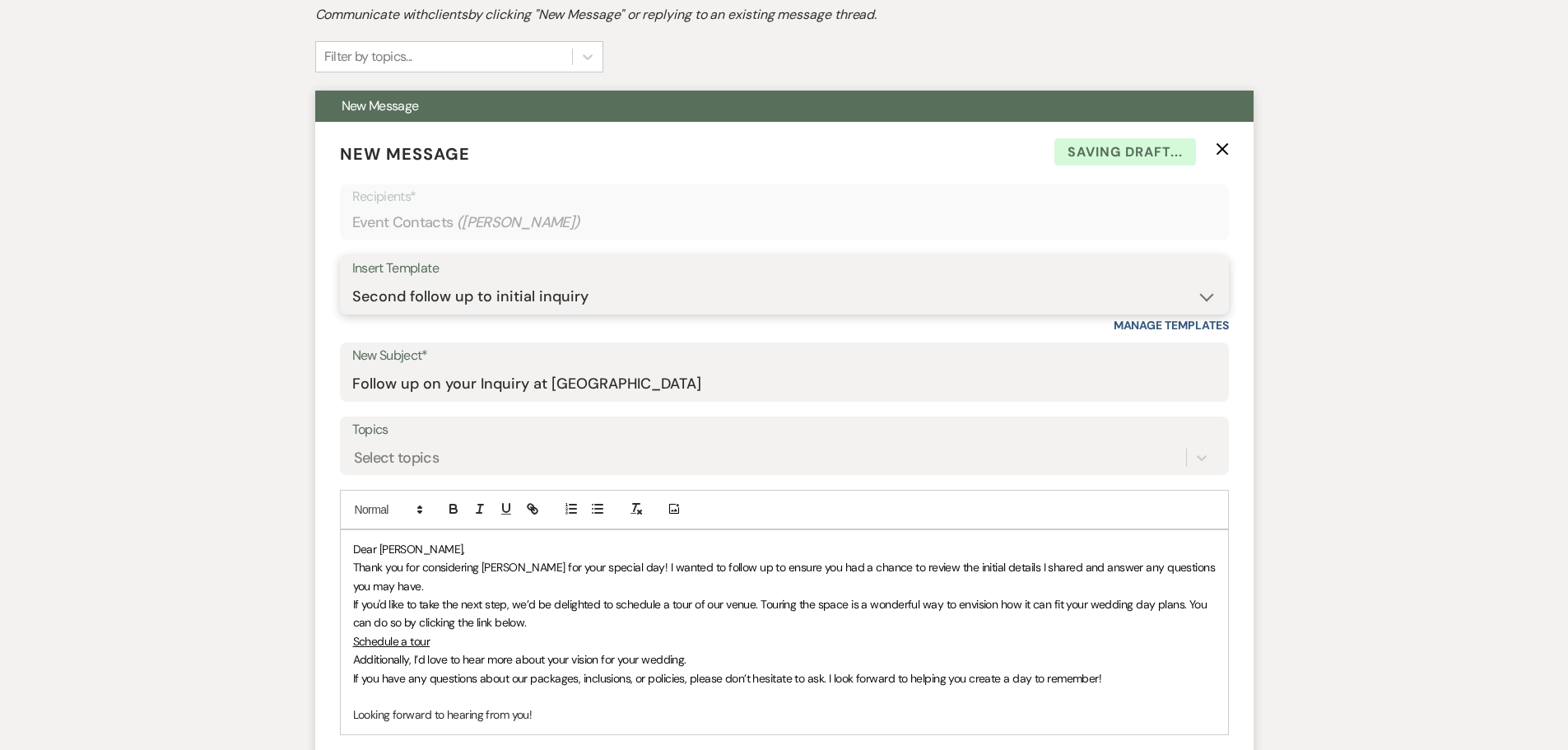
scroll to position [659, 0]
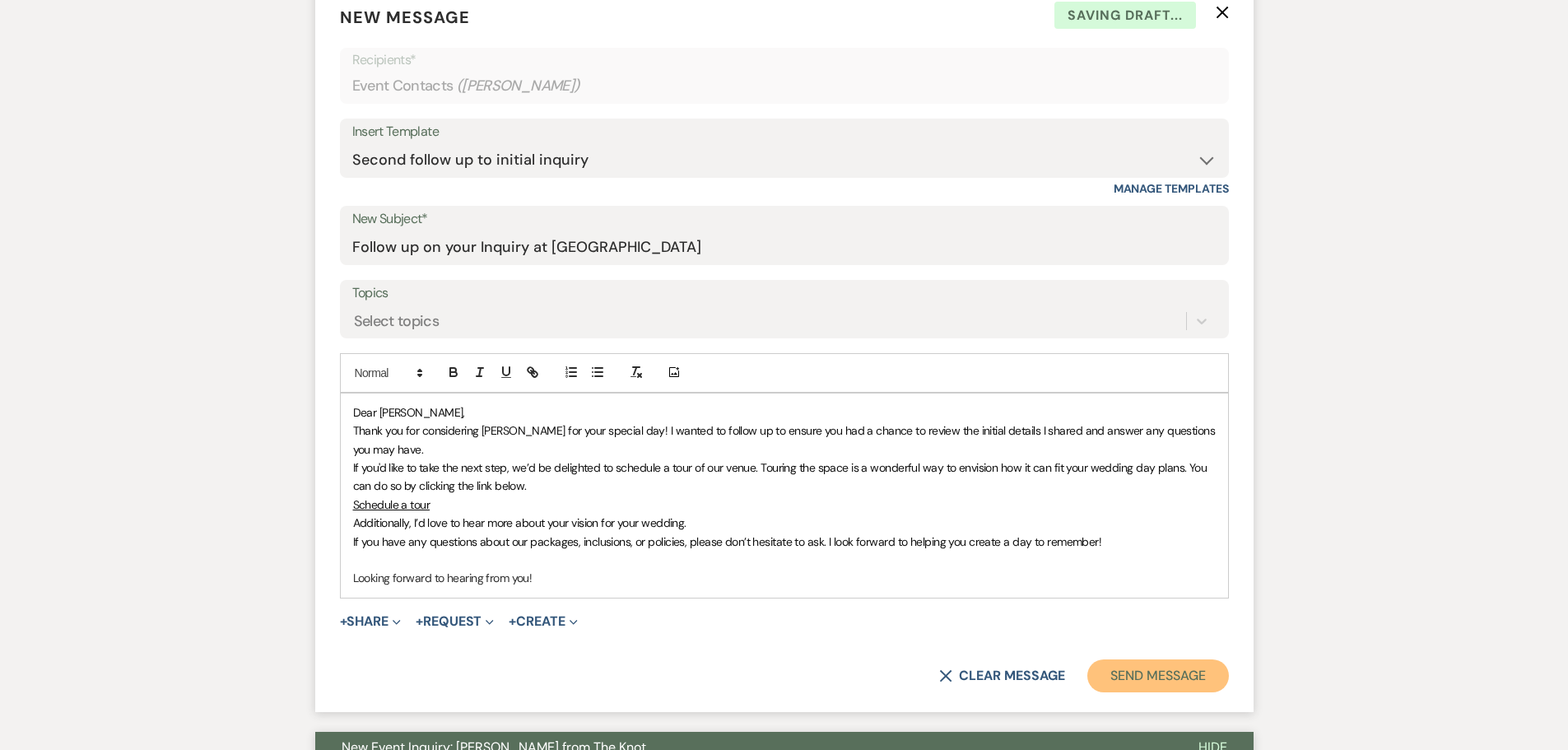
click at [1130, 671] on button "Send Message" at bounding box center [1158, 675] width 141 height 33
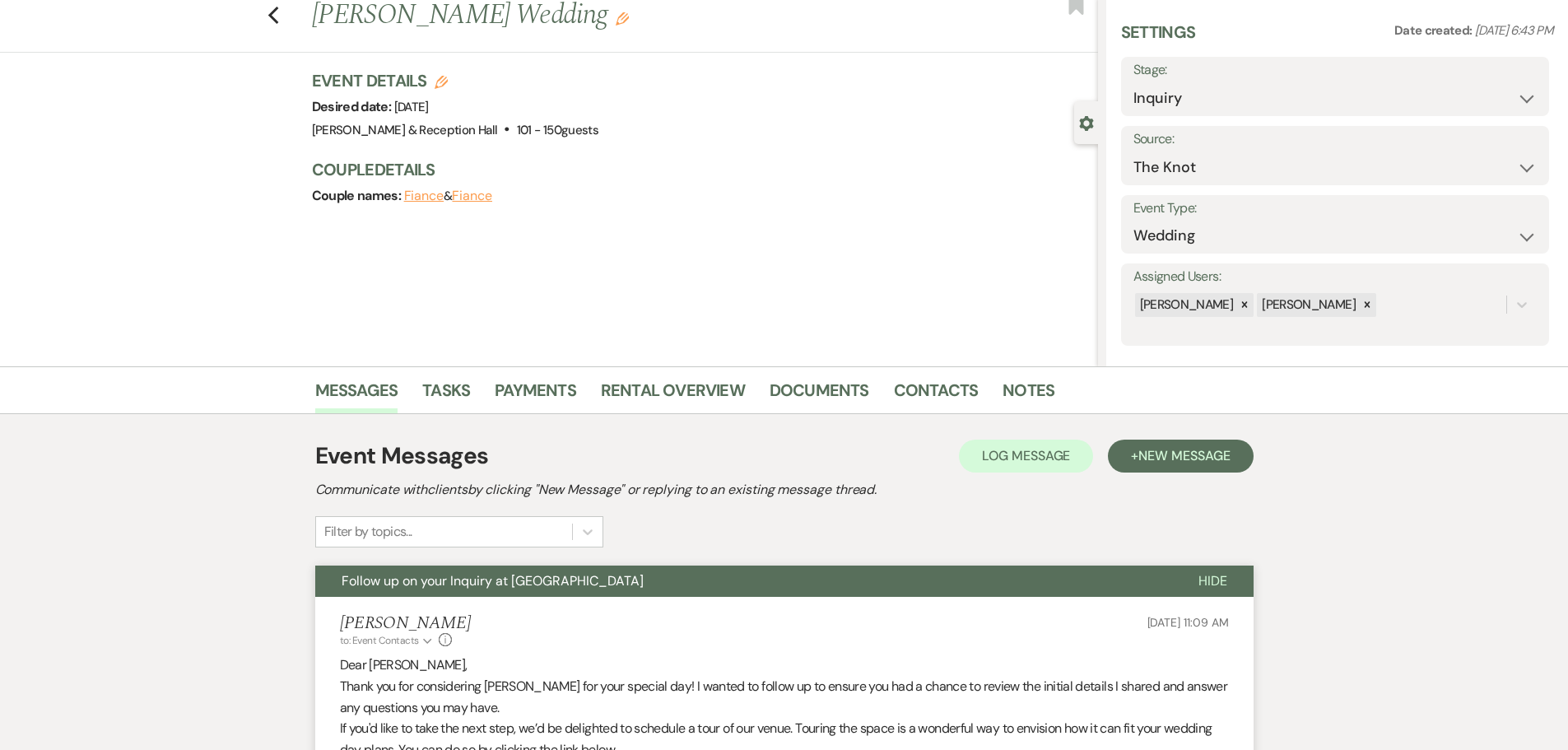
scroll to position [0, 0]
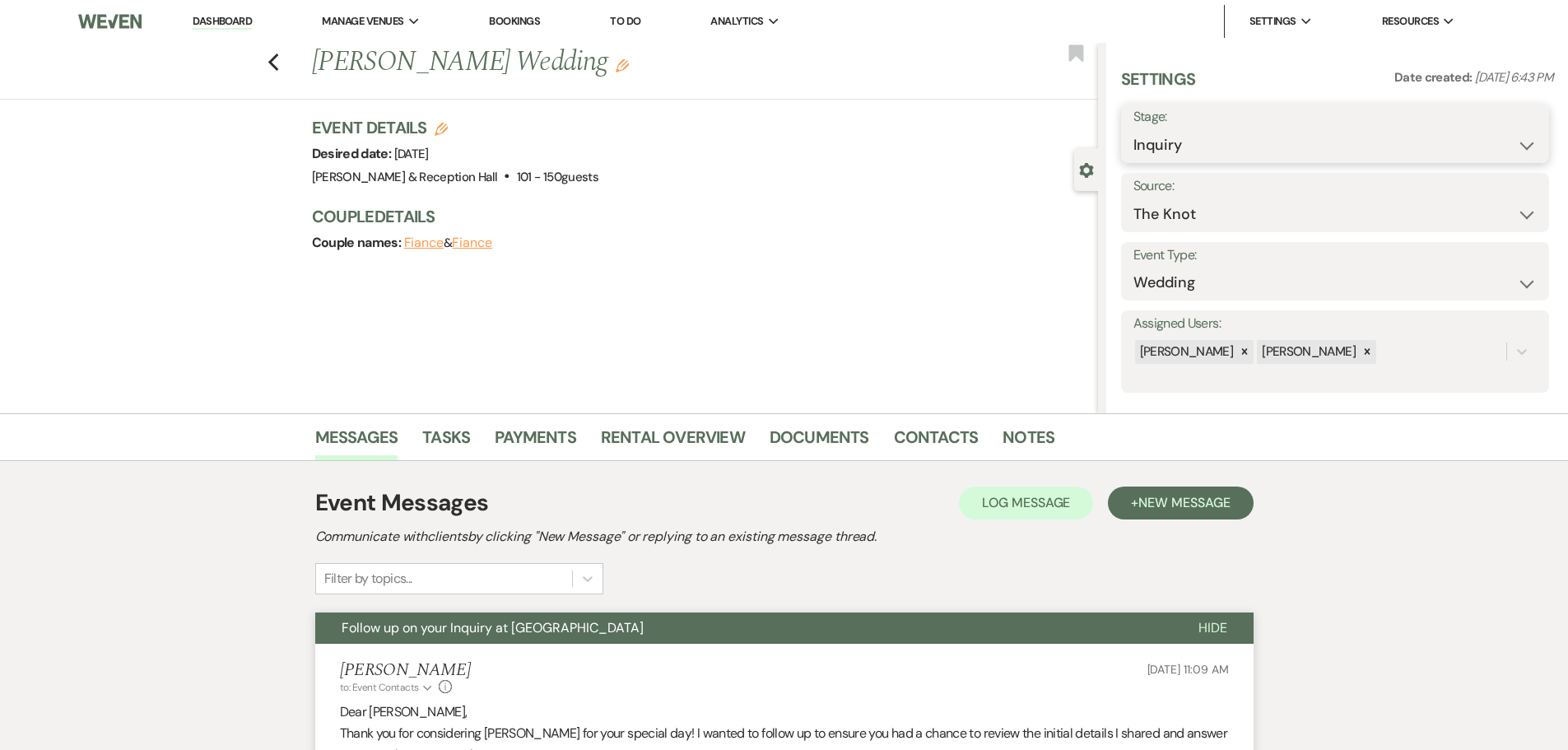
click at [1164, 142] on select "Inquiry Follow Up Tour Requested Tour Confirmed Toured Proposal Sent Booked Lost" at bounding box center [1335, 145] width 404 height 32
select select "9"
click at [1134, 129] on select "Inquiry Follow Up Tour Requested Tour Confirmed Toured Proposal Sent Booked Lost" at bounding box center [1335, 145] width 404 height 32
click at [1493, 134] on button "Save" at bounding box center [1502, 133] width 93 height 33
click at [278, 59] on use "button" at bounding box center [272, 62] width 11 height 18
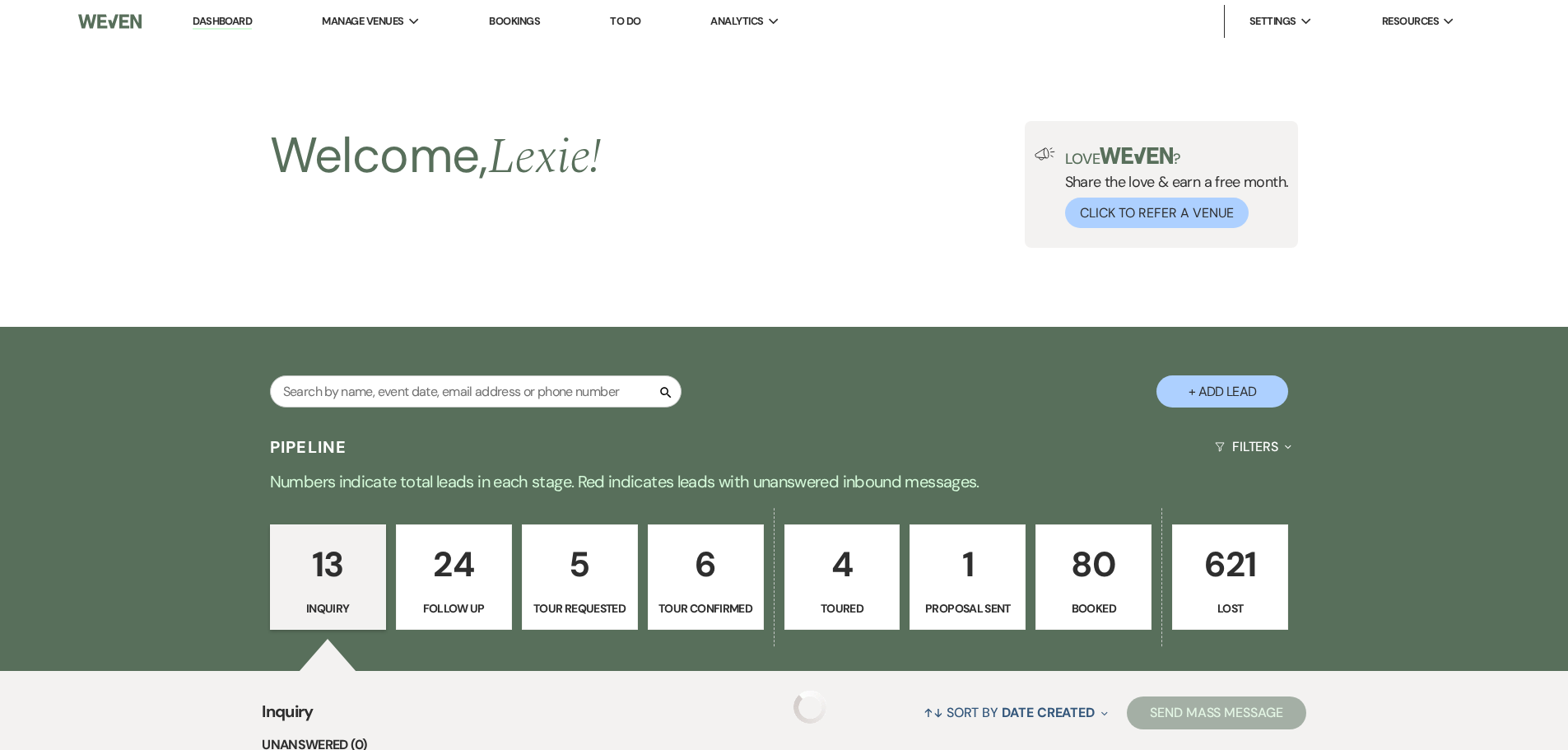
scroll to position [1437, 0]
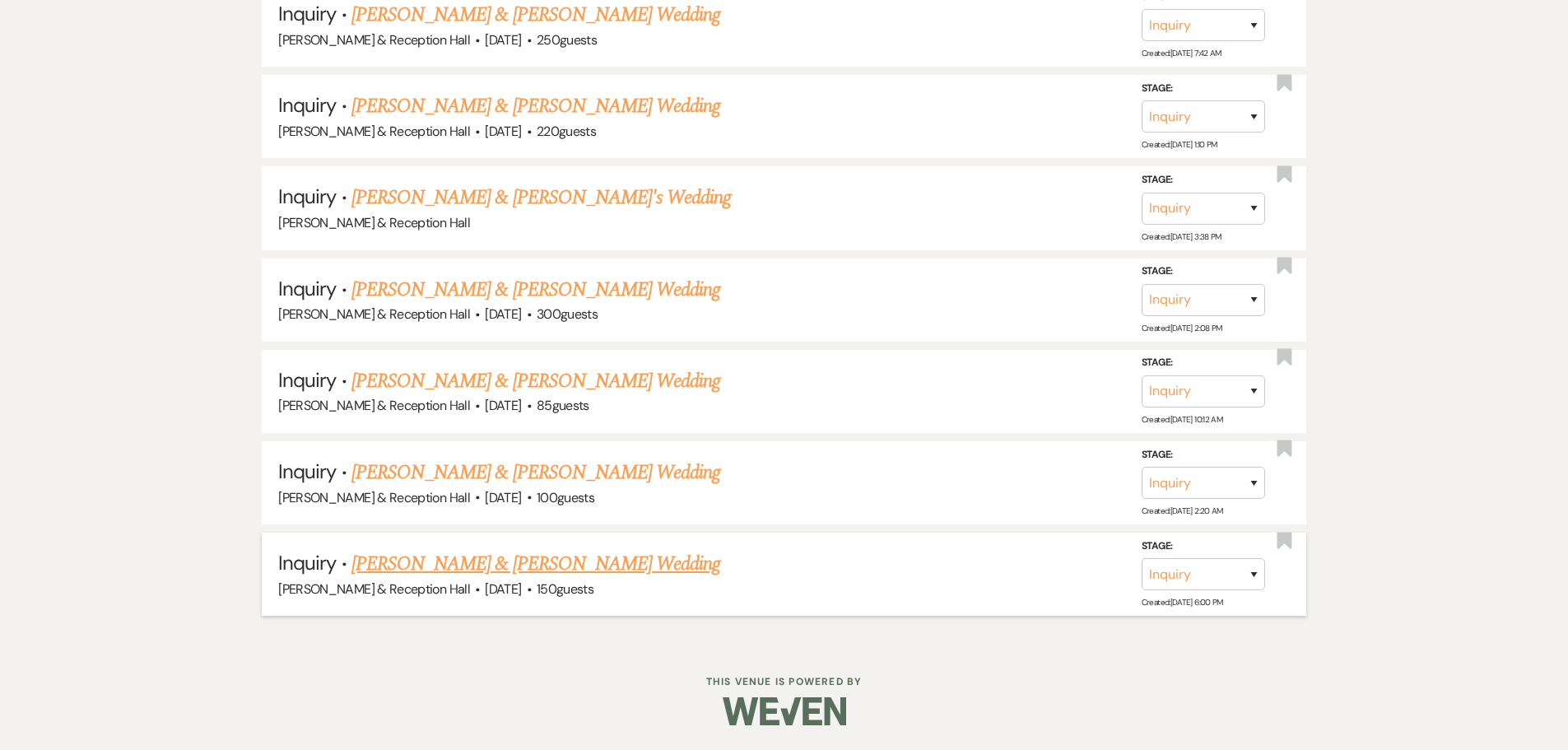
click at [455, 565] on link "[PERSON_NAME] & [PERSON_NAME] Wedding" at bounding box center [535, 563] width 368 height 30
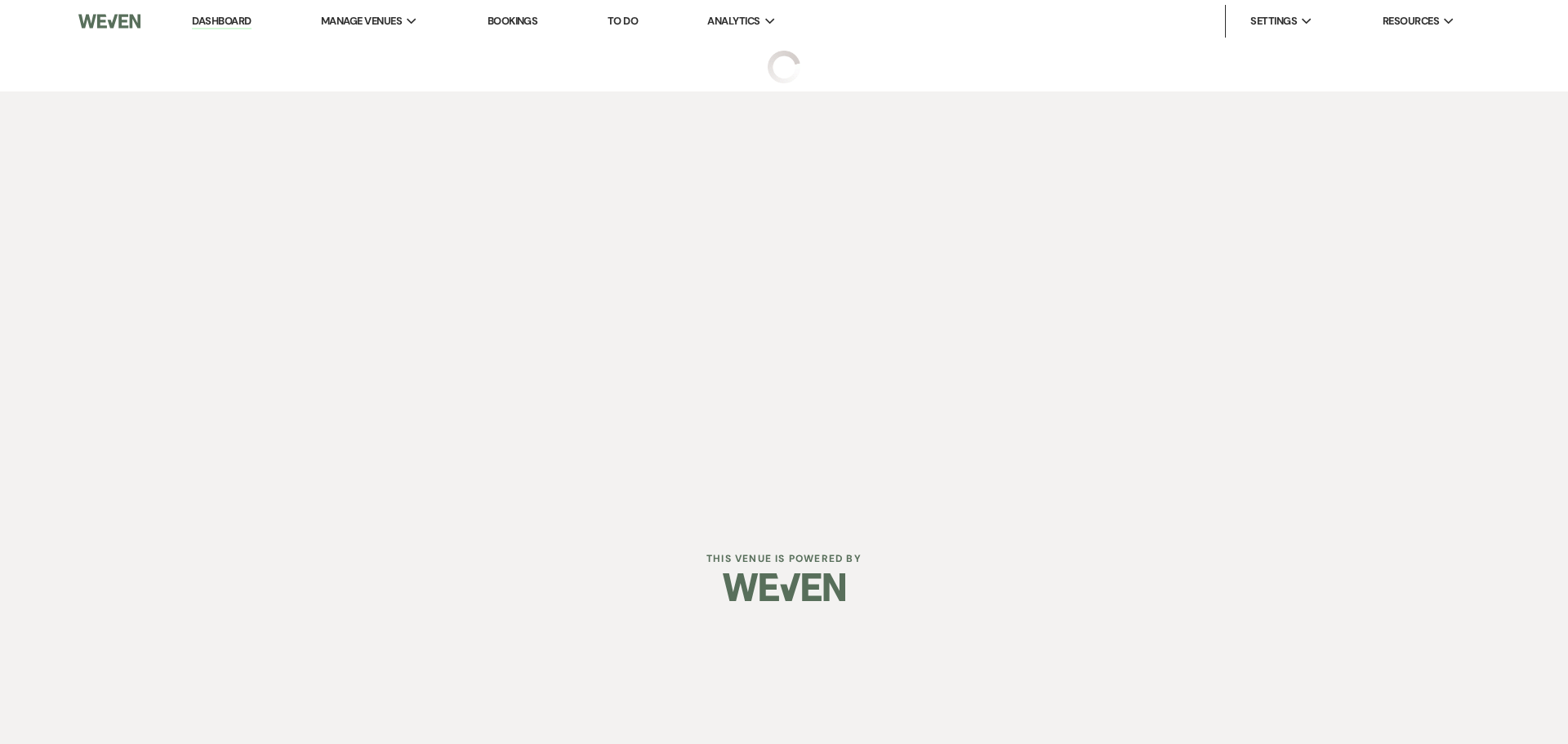
select select "5"
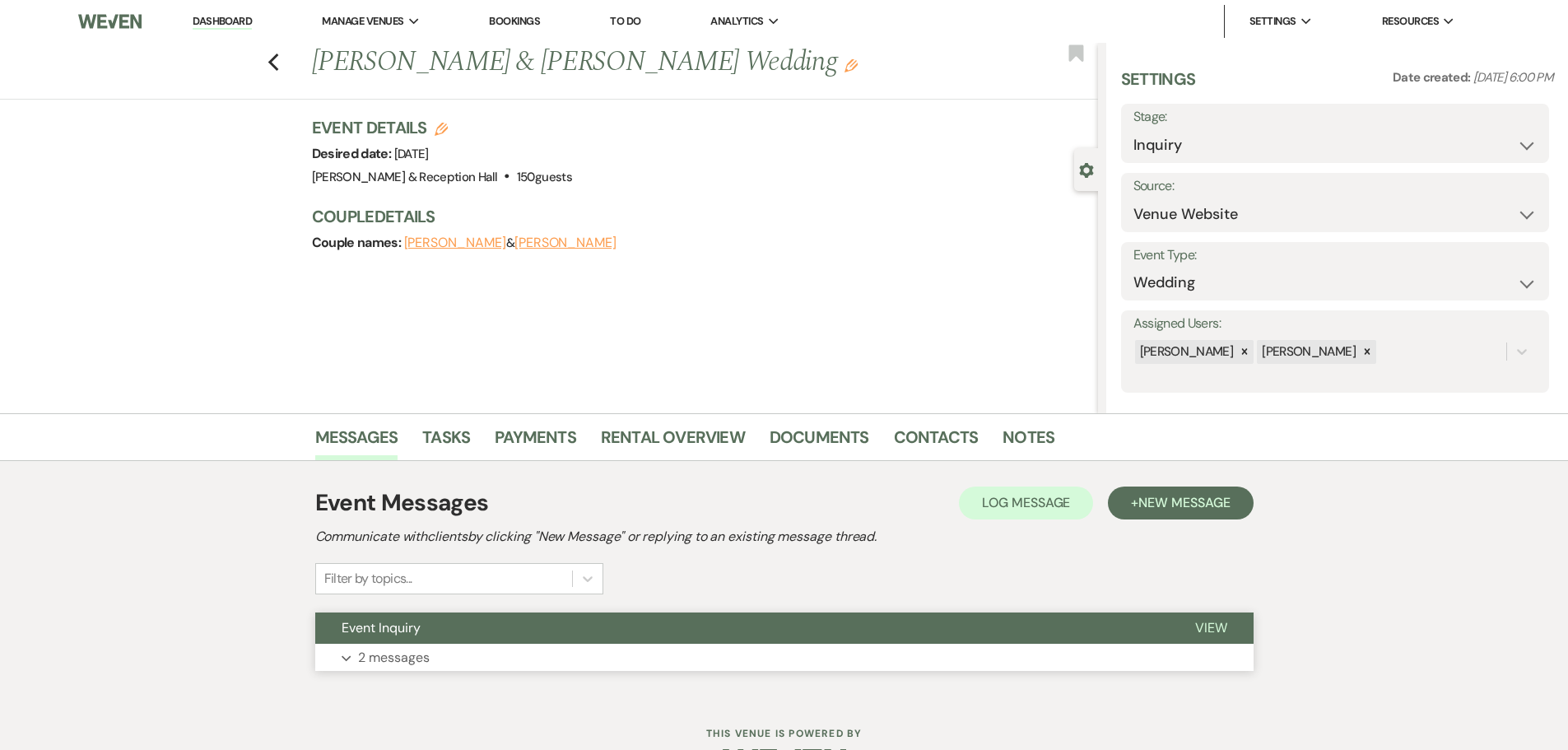
click at [446, 630] on button "Event Inquiry" at bounding box center [742, 628] width 854 height 32
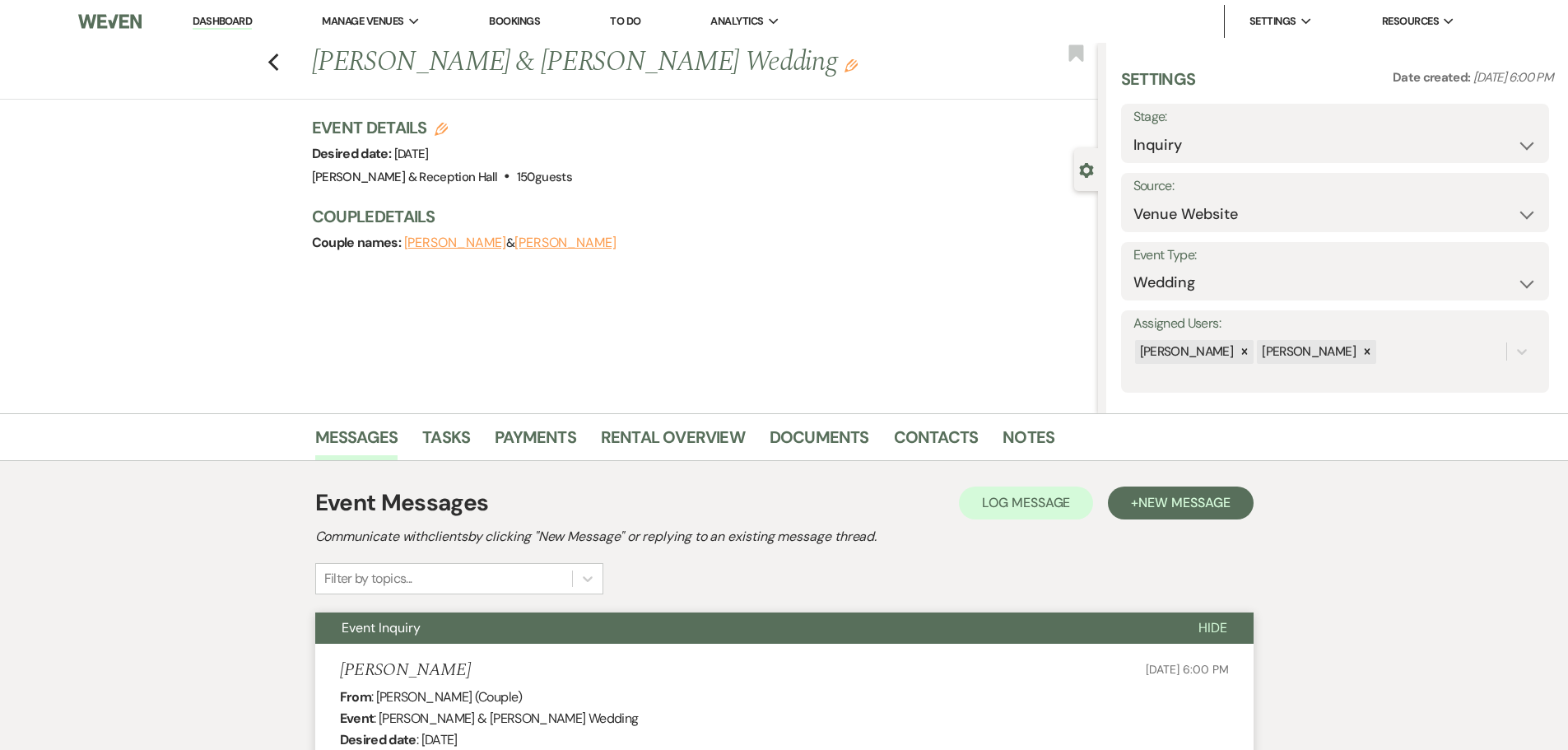
click at [1159, 523] on div "Event Messages Log Log Message + New Message Communicate with clients by clicki…" at bounding box center [784, 539] width 938 height 108
click at [1159, 511] on button "+ New Message" at bounding box center [1180, 503] width 145 height 33
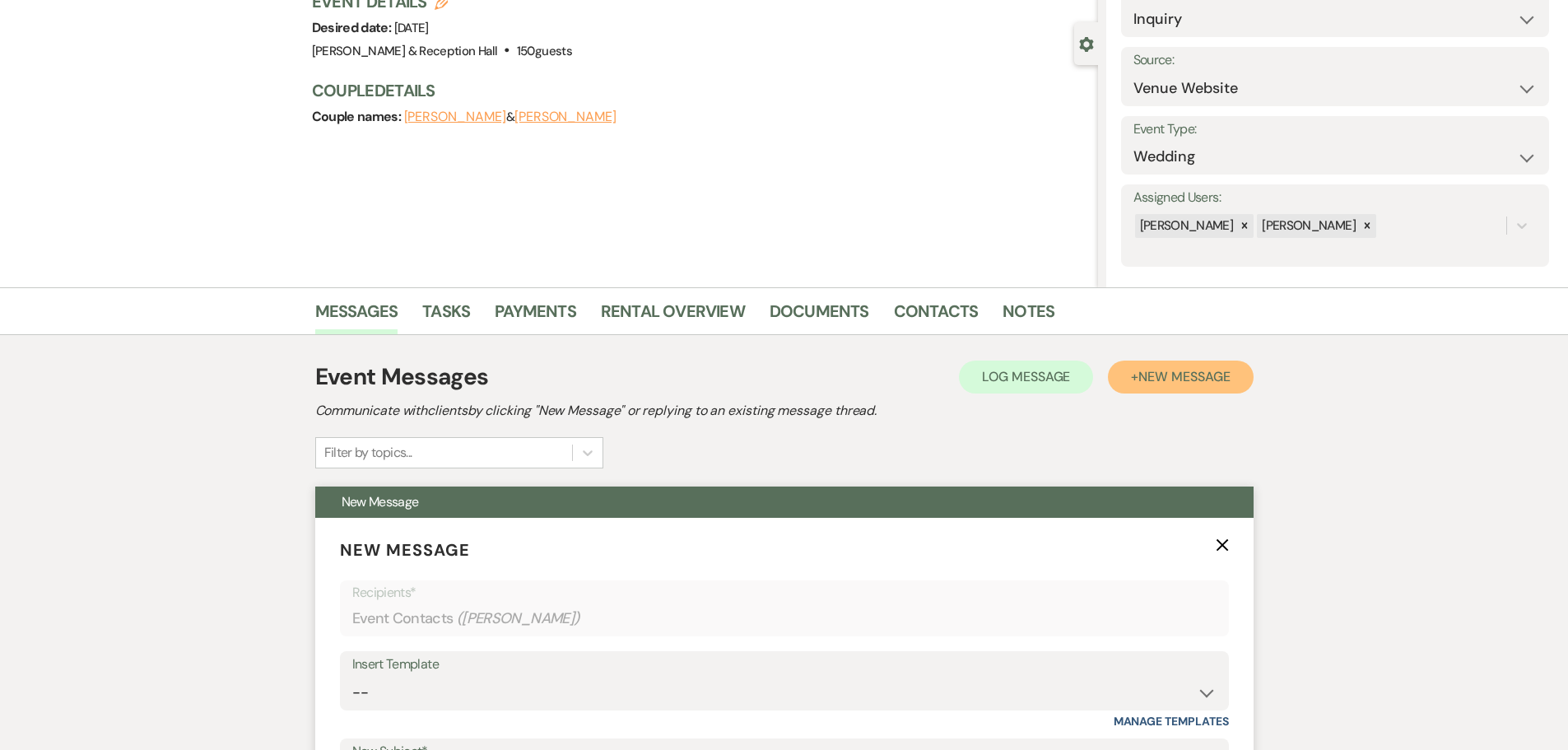
scroll to position [246, 0]
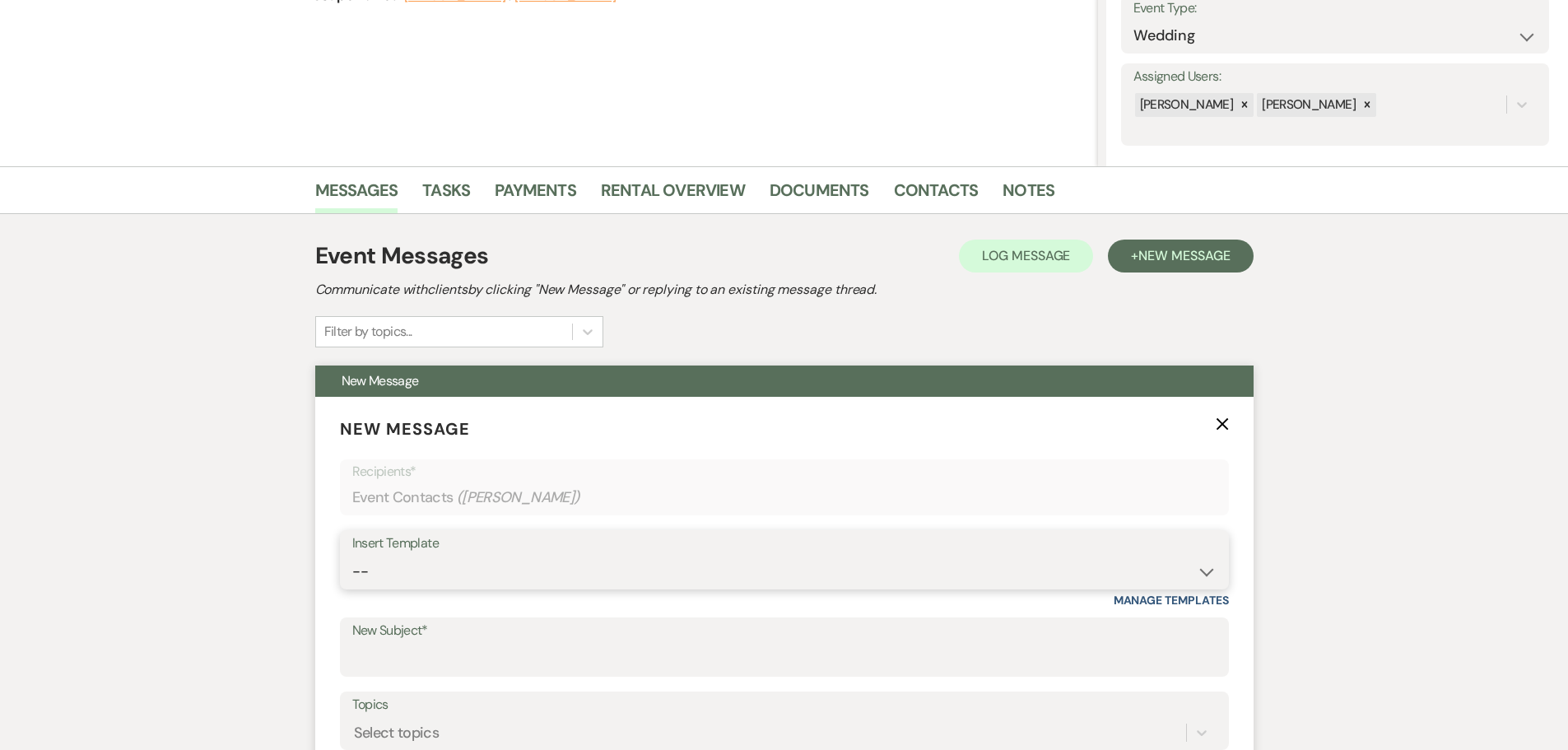
click at [364, 573] on select "-- Weven Planning Portal Introduction (Booked Events) Initial Inquiry Response …" at bounding box center [784, 571] width 864 height 32
select select "4527"
click at [352, 555] on select "-- Weven Planning Portal Introduction (Booked Events) Initial Inquiry Response …" at bounding box center [784, 571] width 864 height 32
type input "Follow up on your Inquiry at [GEOGRAPHIC_DATA]"
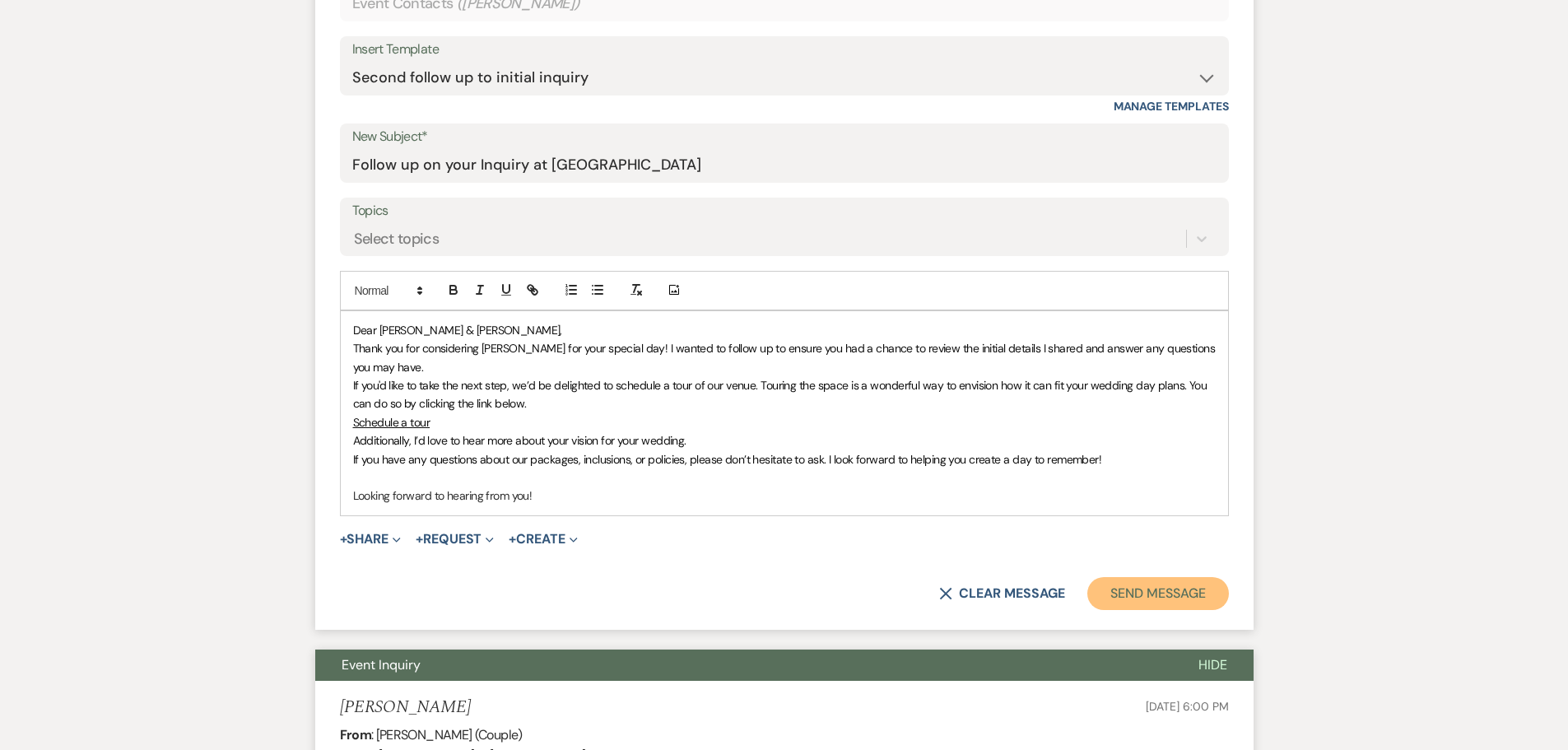
click at [1116, 591] on button "Send Message" at bounding box center [1158, 594] width 141 height 33
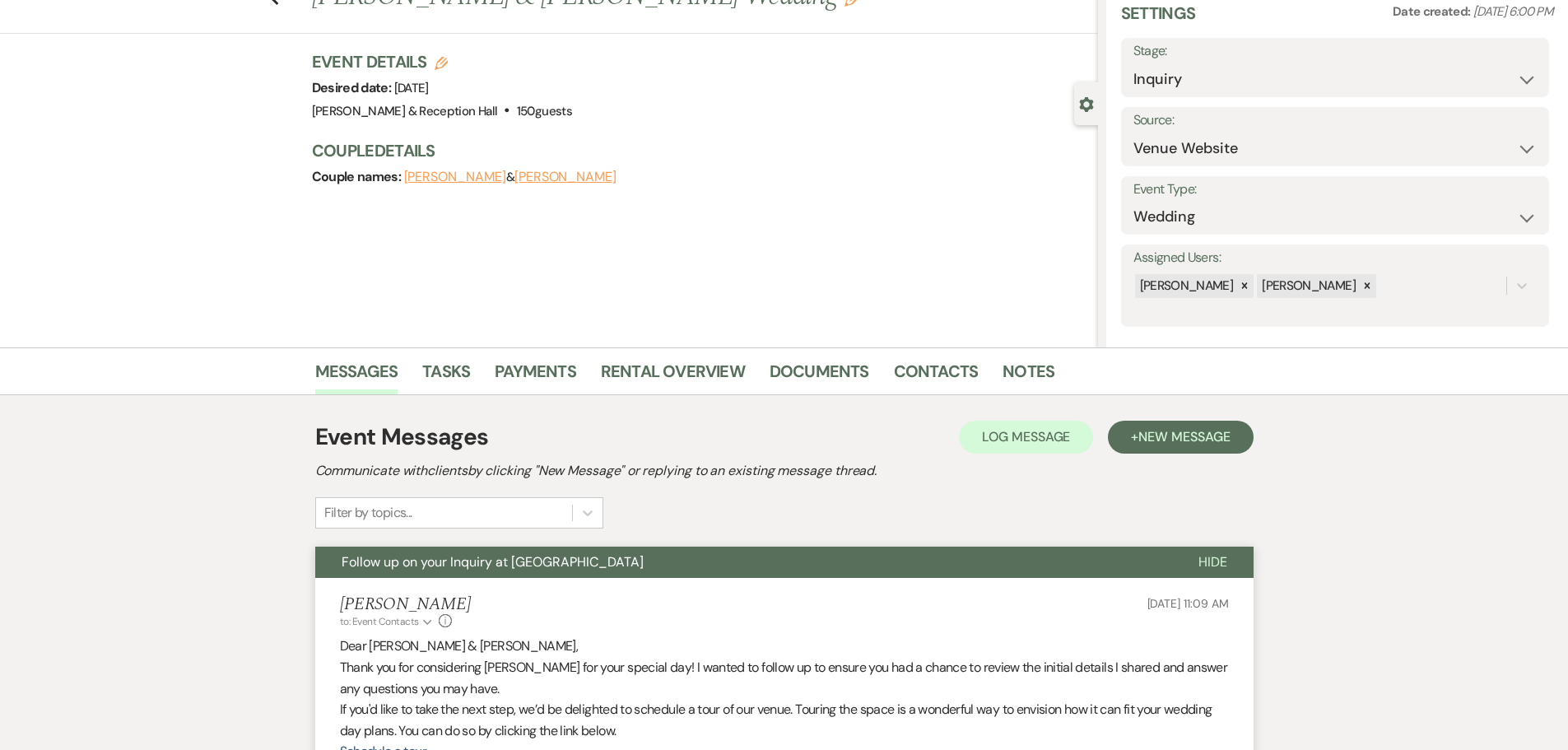
scroll to position [0, 0]
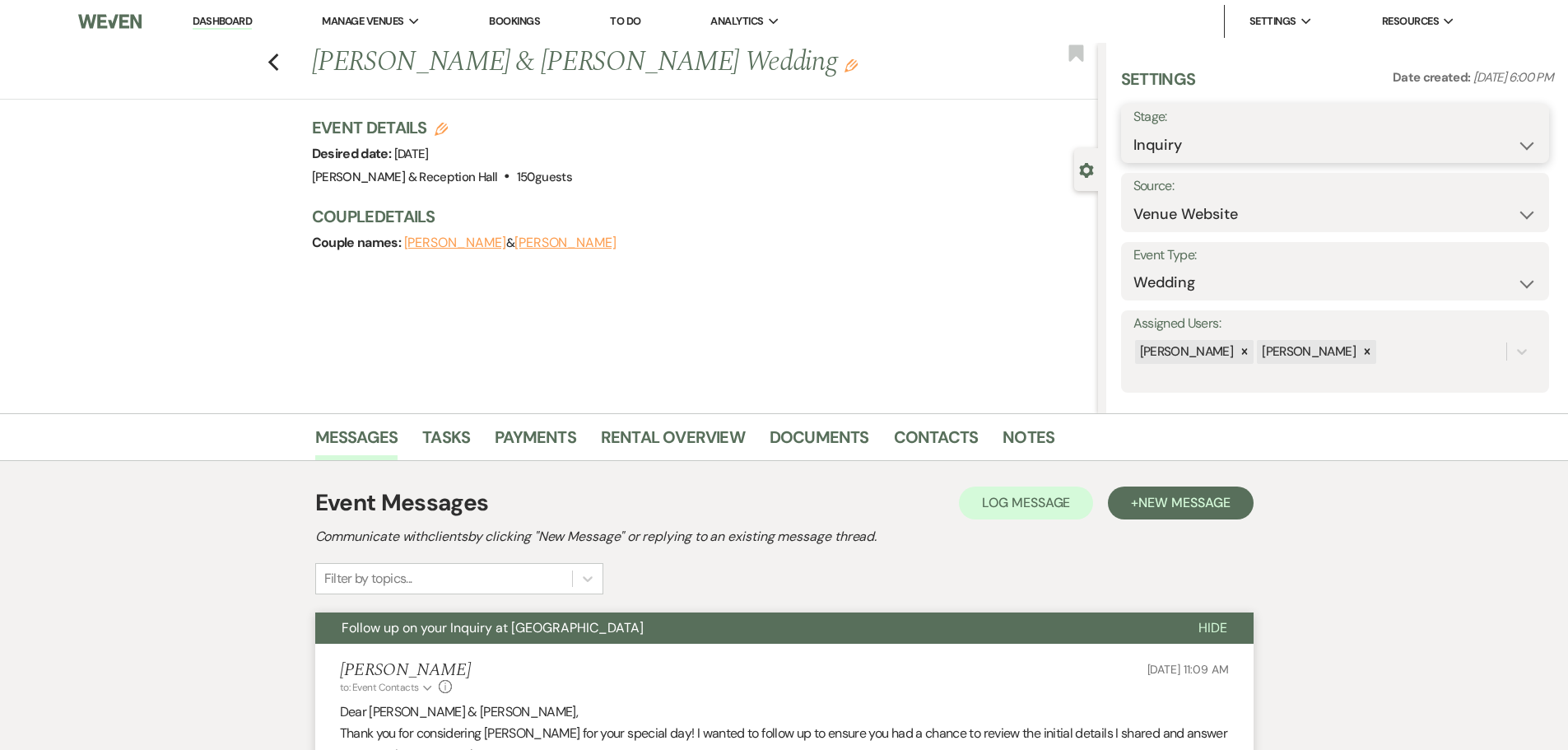
click at [1151, 145] on select "Inquiry Follow Up Tour Requested Tour Confirmed Toured Proposal Sent Booked Lost" at bounding box center [1335, 145] width 404 height 32
select select "9"
click at [1134, 129] on select "Inquiry Follow Up Tour Requested Tour Confirmed Toured Proposal Sent Booked Lost" at bounding box center [1335, 145] width 404 height 32
click at [1513, 136] on button "Save" at bounding box center [1502, 133] width 93 height 33
click at [274, 63] on icon "Previous" at bounding box center [273, 62] width 12 height 20
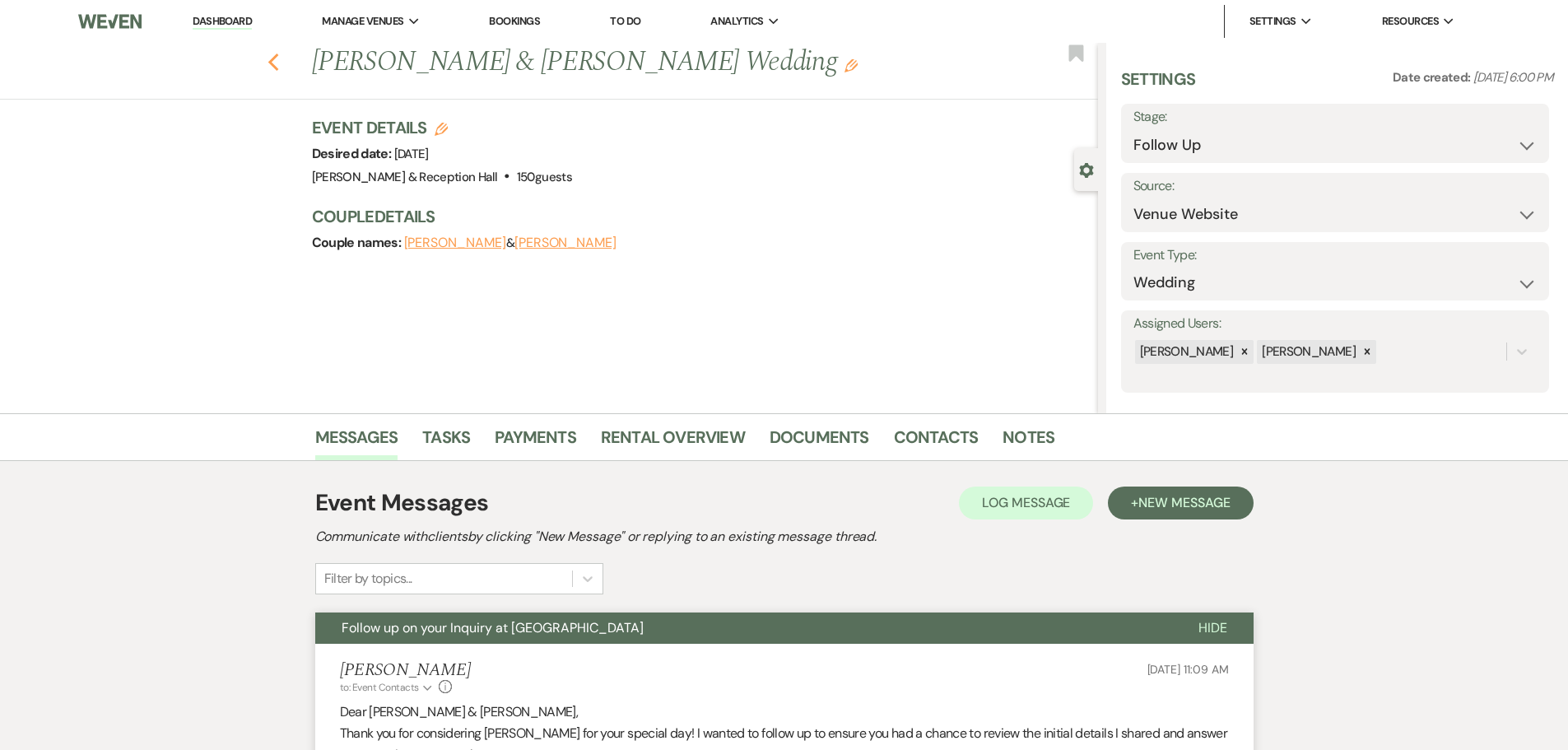
select select "9"
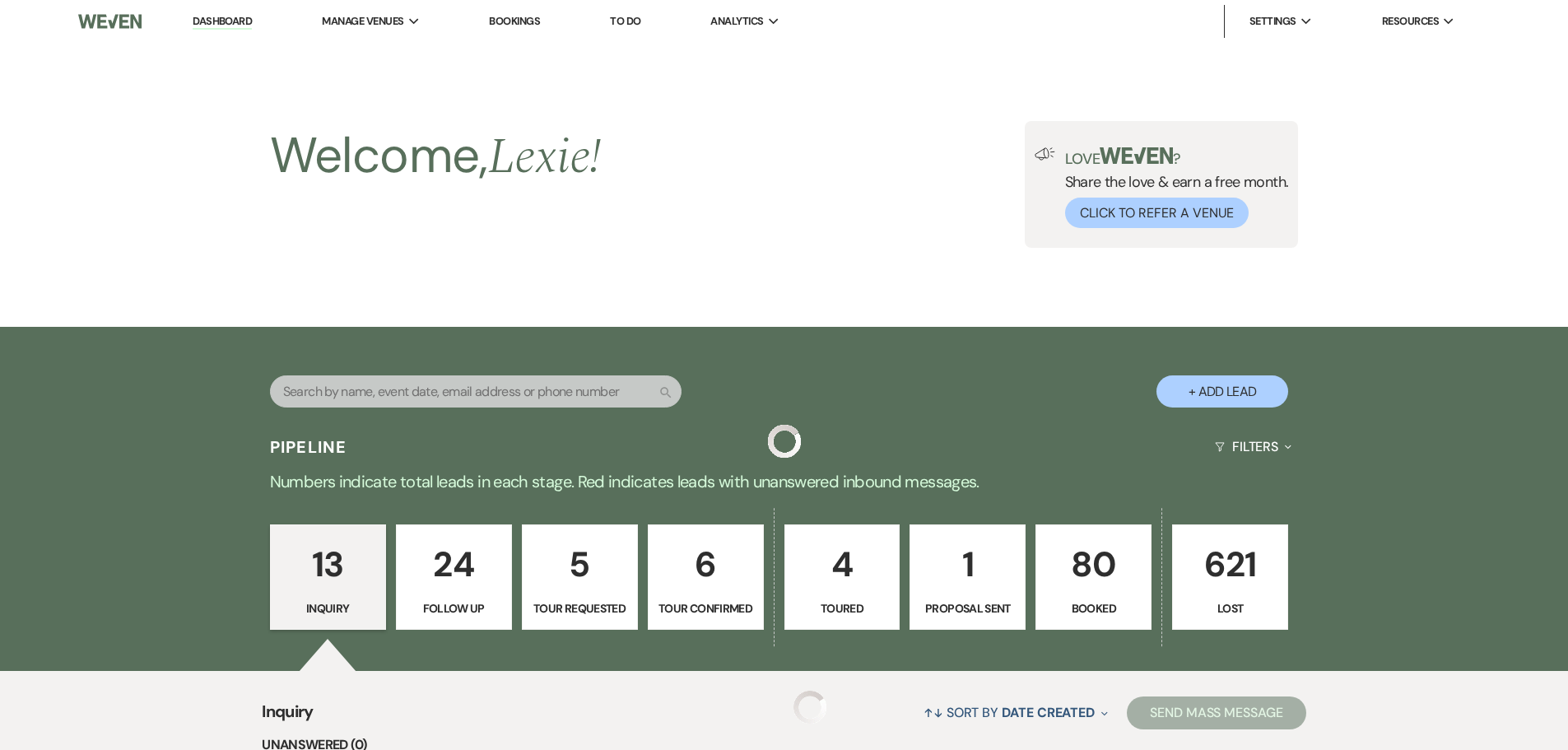
scroll to position [1346, 0]
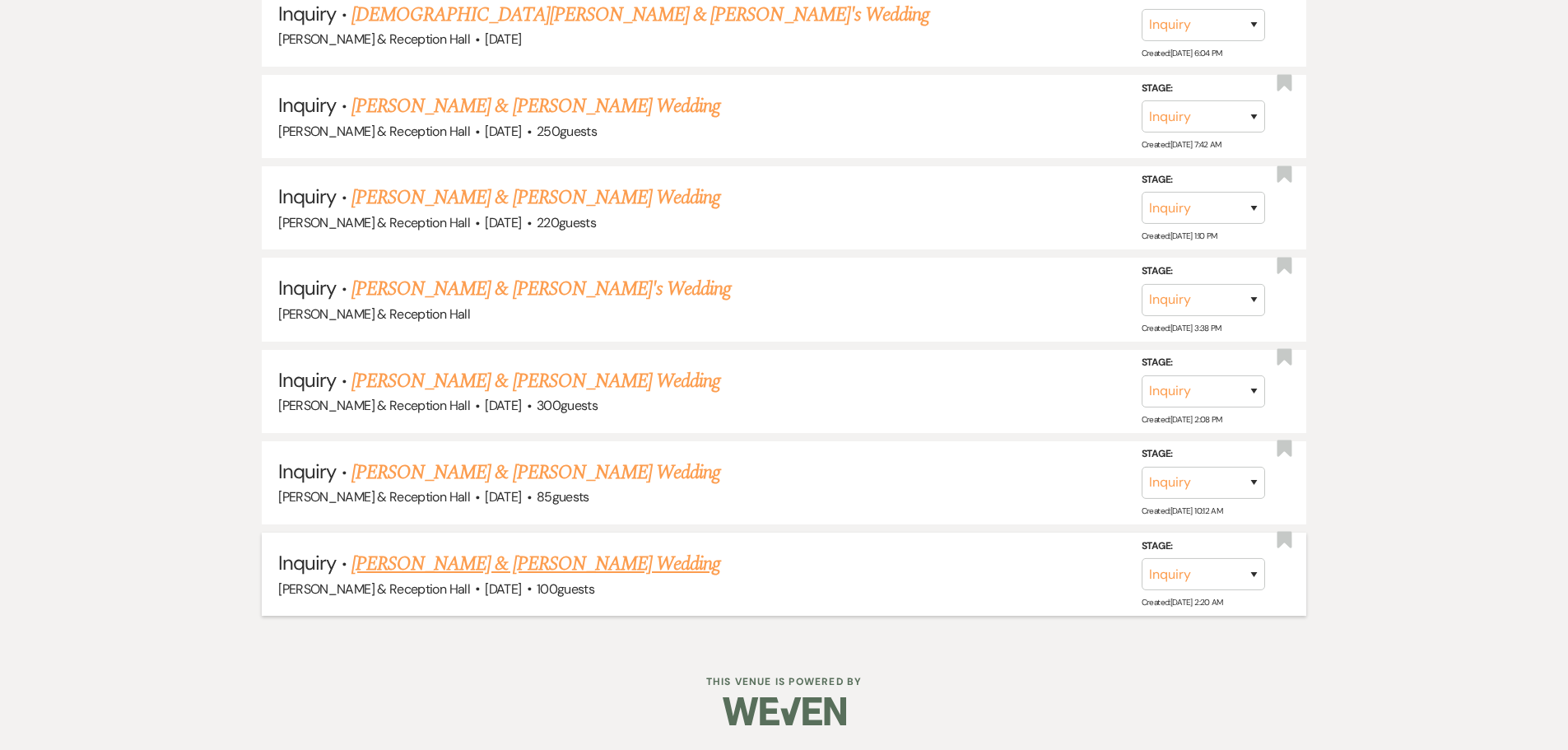
click at [514, 572] on link "[PERSON_NAME] & [PERSON_NAME] Wedding" at bounding box center [535, 563] width 368 height 30
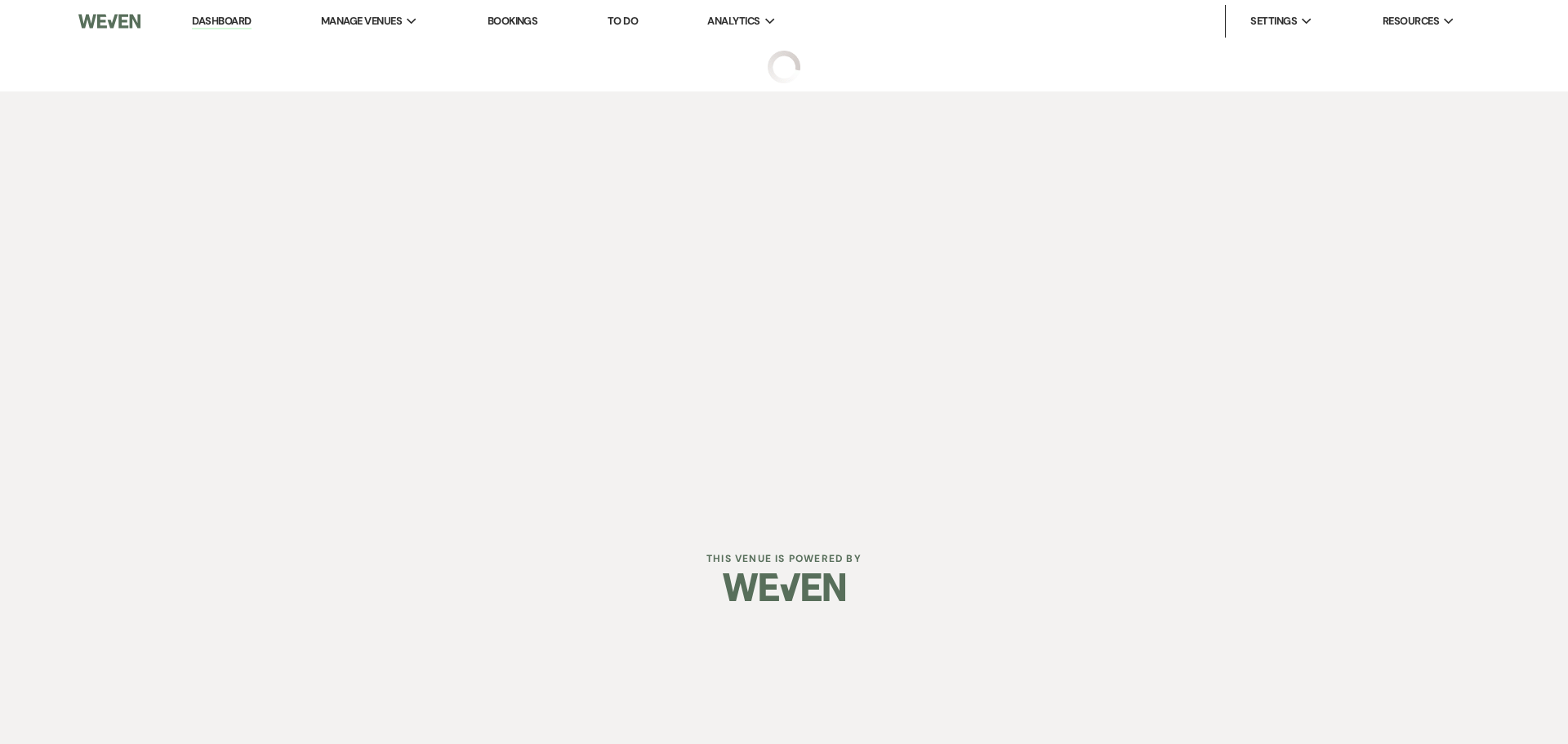
select select "5"
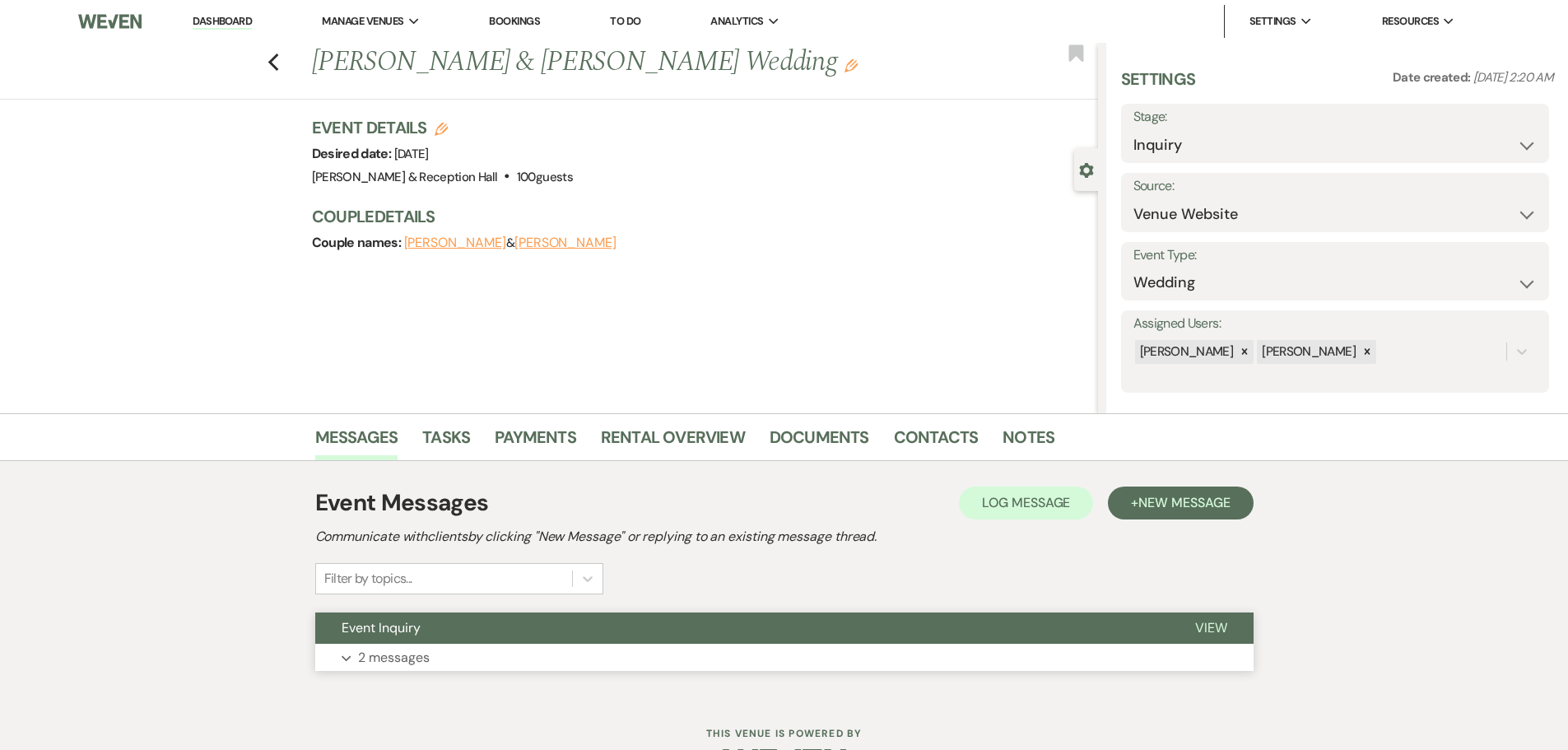
click at [441, 647] on button "Expand 2 messages" at bounding box center [784, 657] width 938 height 28
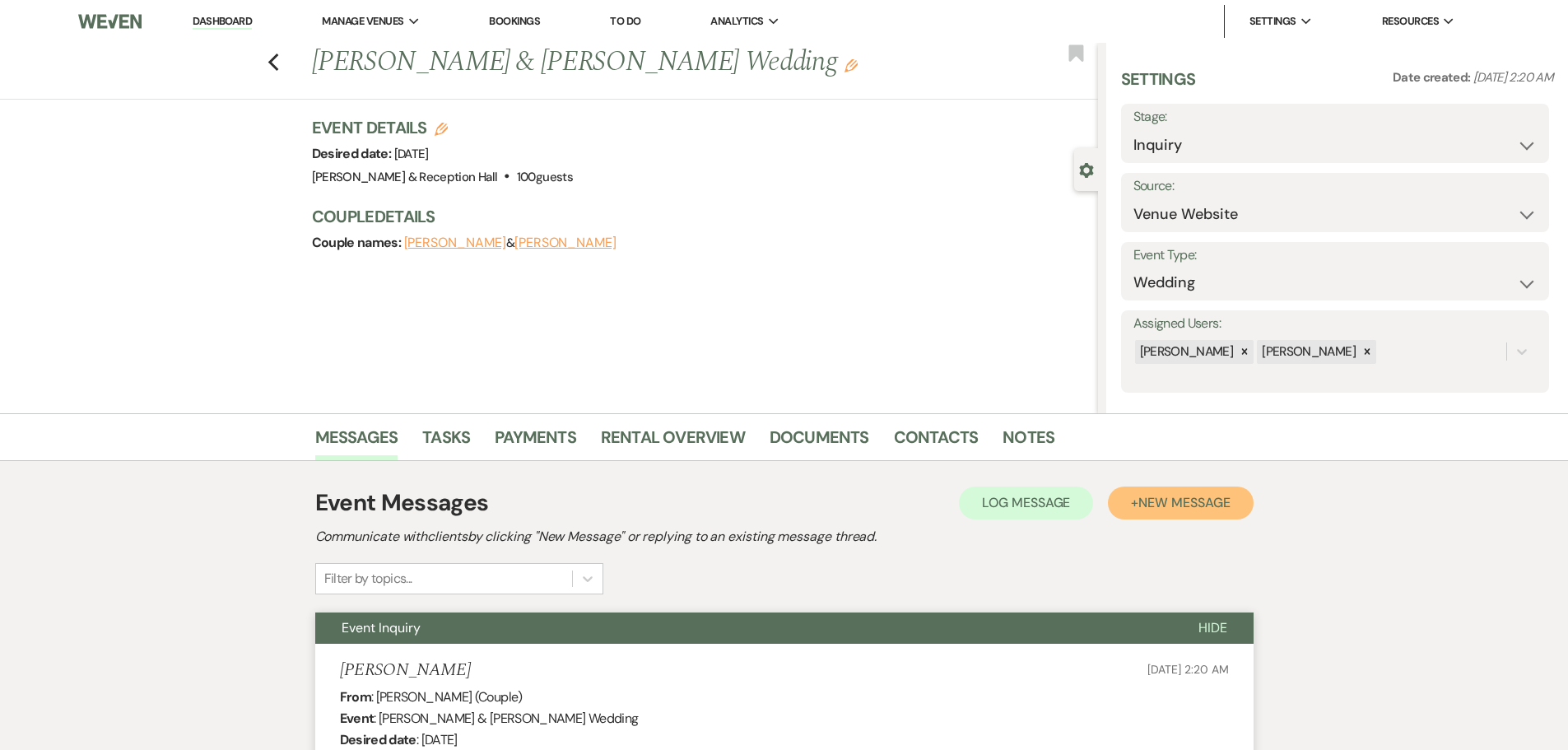
click at [1199, 508] on span "New Message" at bounding box center [1183, 503] width 91 height 17
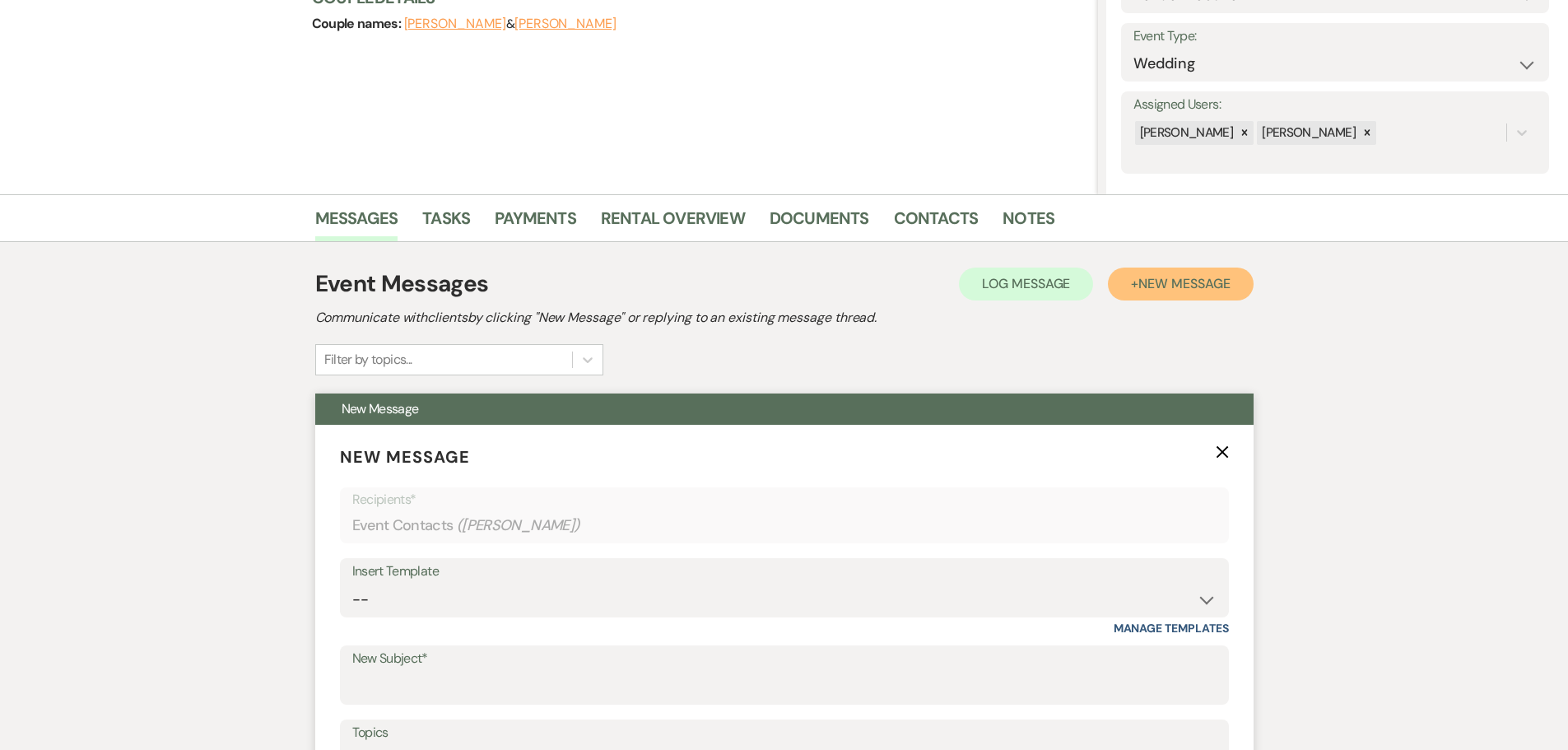
scroll to position [411, 0]
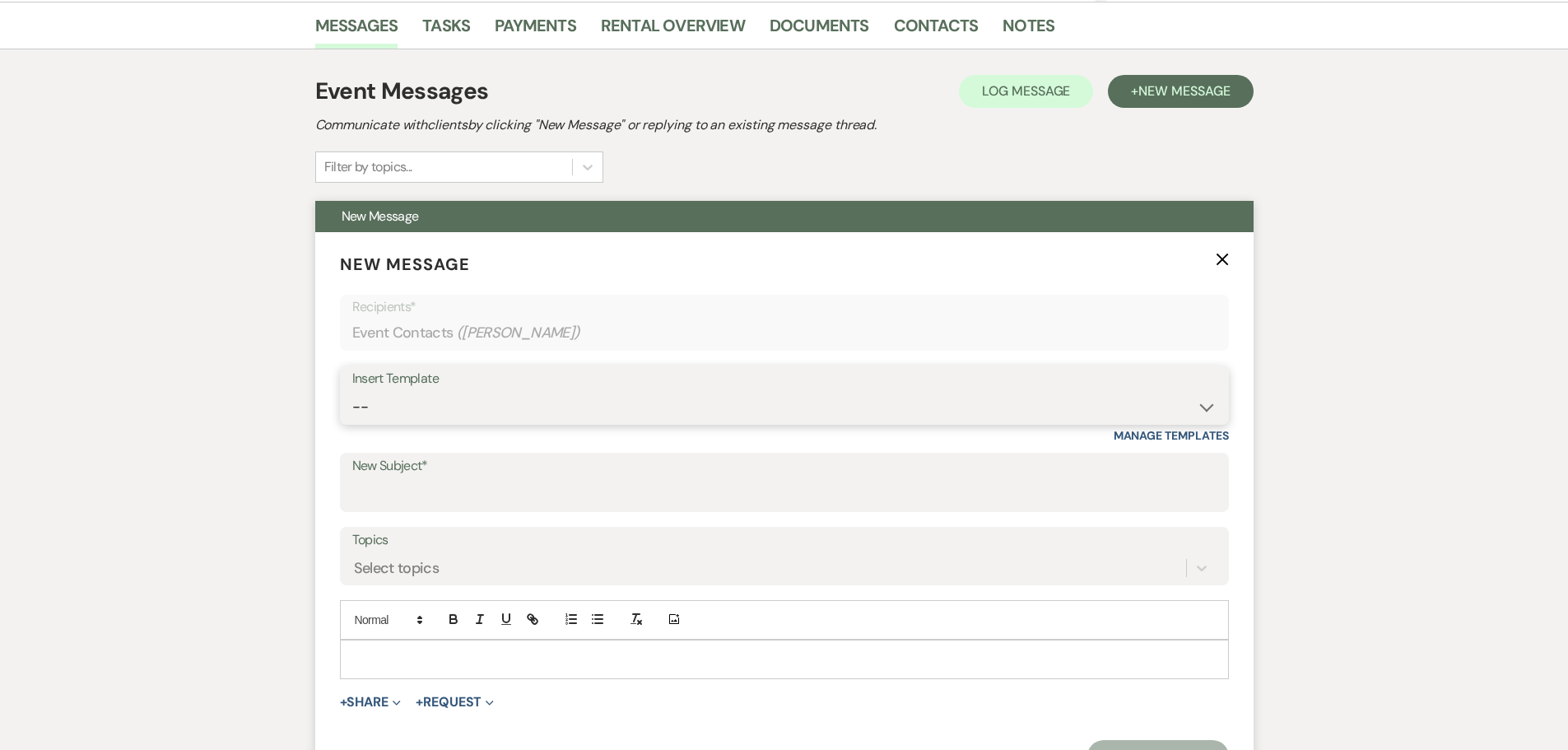
click at [382, 410] on select "-- Weven Planning Portal Introduction (Booked Events) Initial Inquiry Response …" at bounding box center [784, 407] width 864 height 32
select select "4527"
click at [352, 391] on select "-- Weven Planning Portal Introduction (Booked Events) Initial Inquiry Response …" at bounding box center [784, 407] width 864 height 32
type input "Follow up on your Inquiry at [GEOGRAPHIC_DATA]"
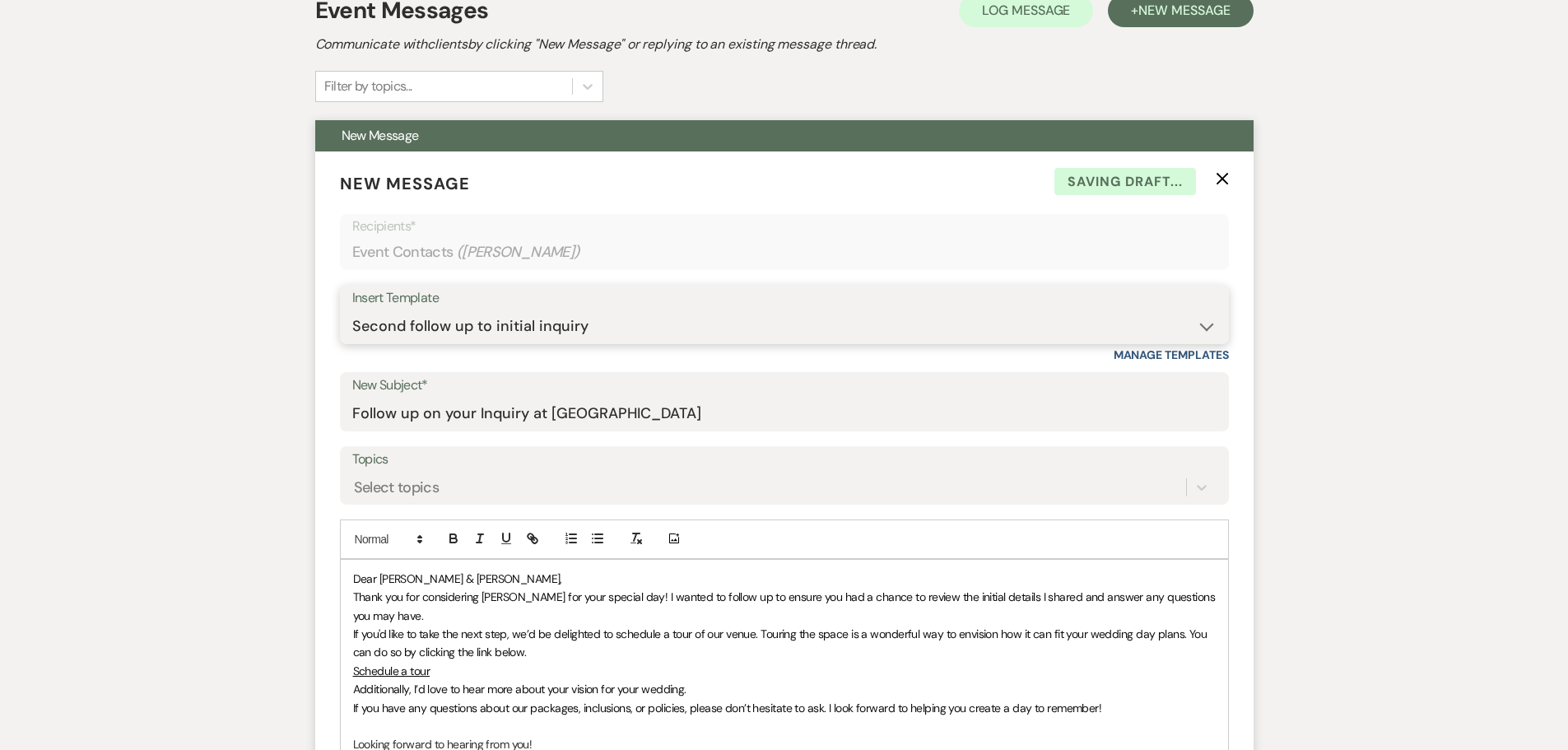
scroll to position [740, 0]
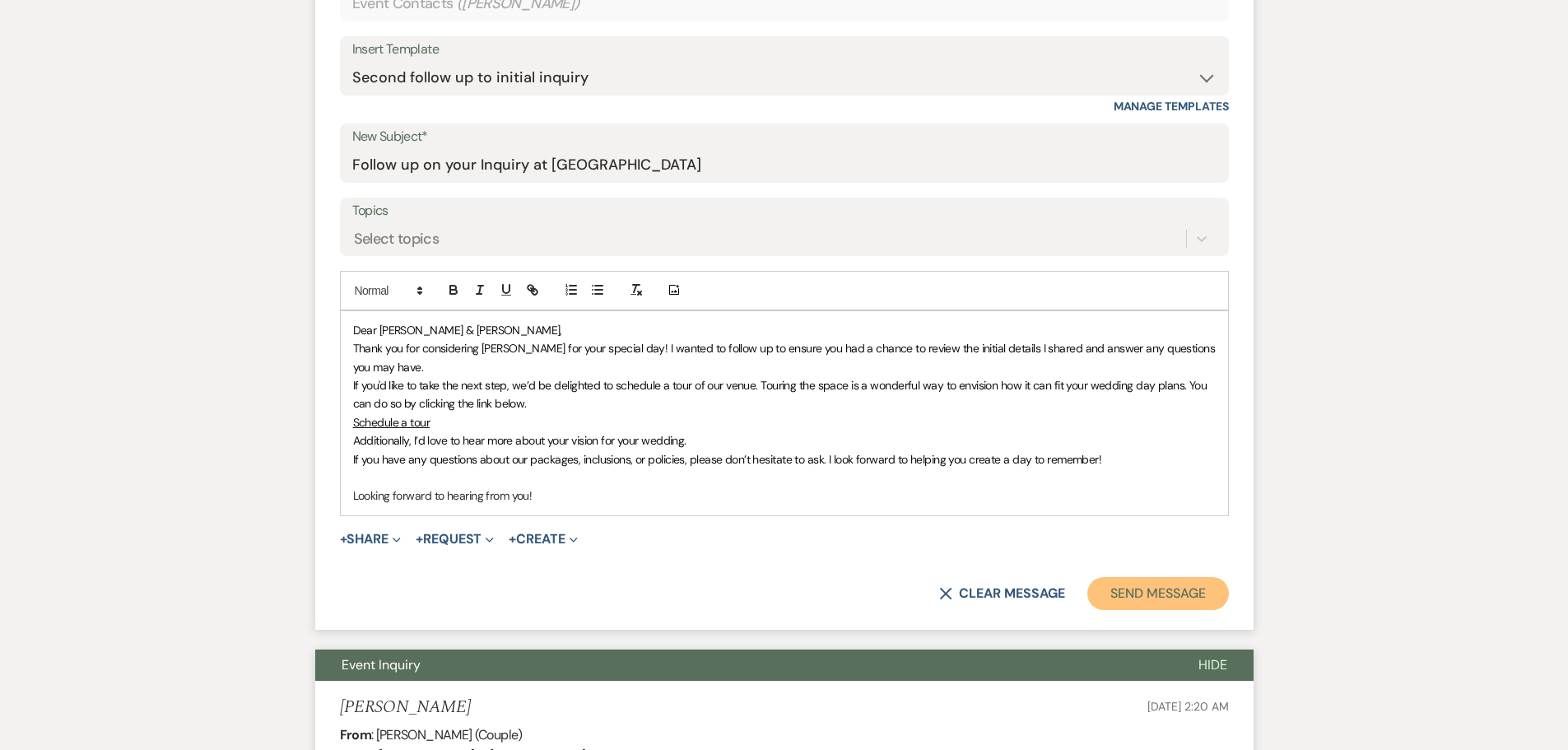
click at [1129, 581] on button "Send Message" at bounding box center [1158, 594] width 141 height 33
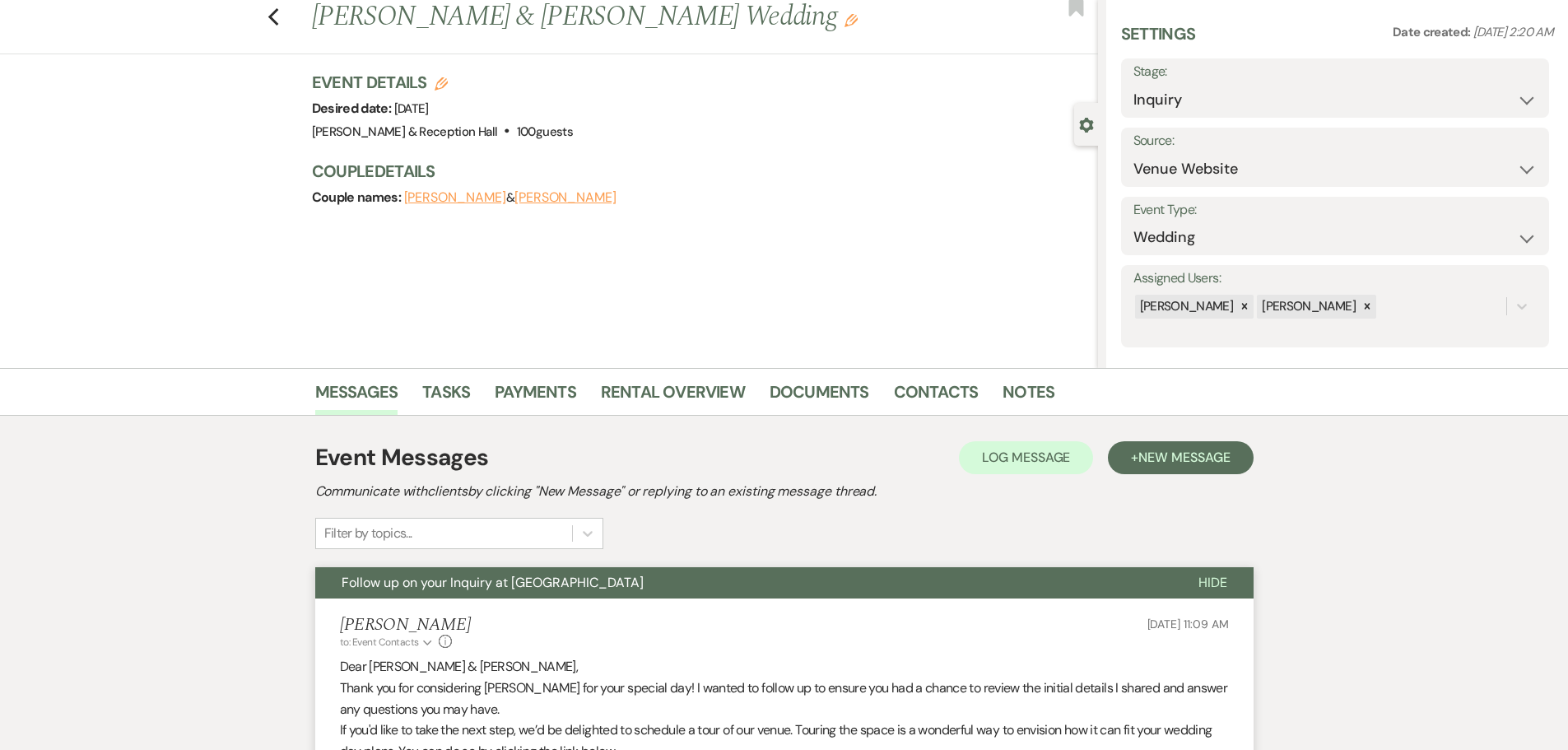
scroll to position [0, 0]
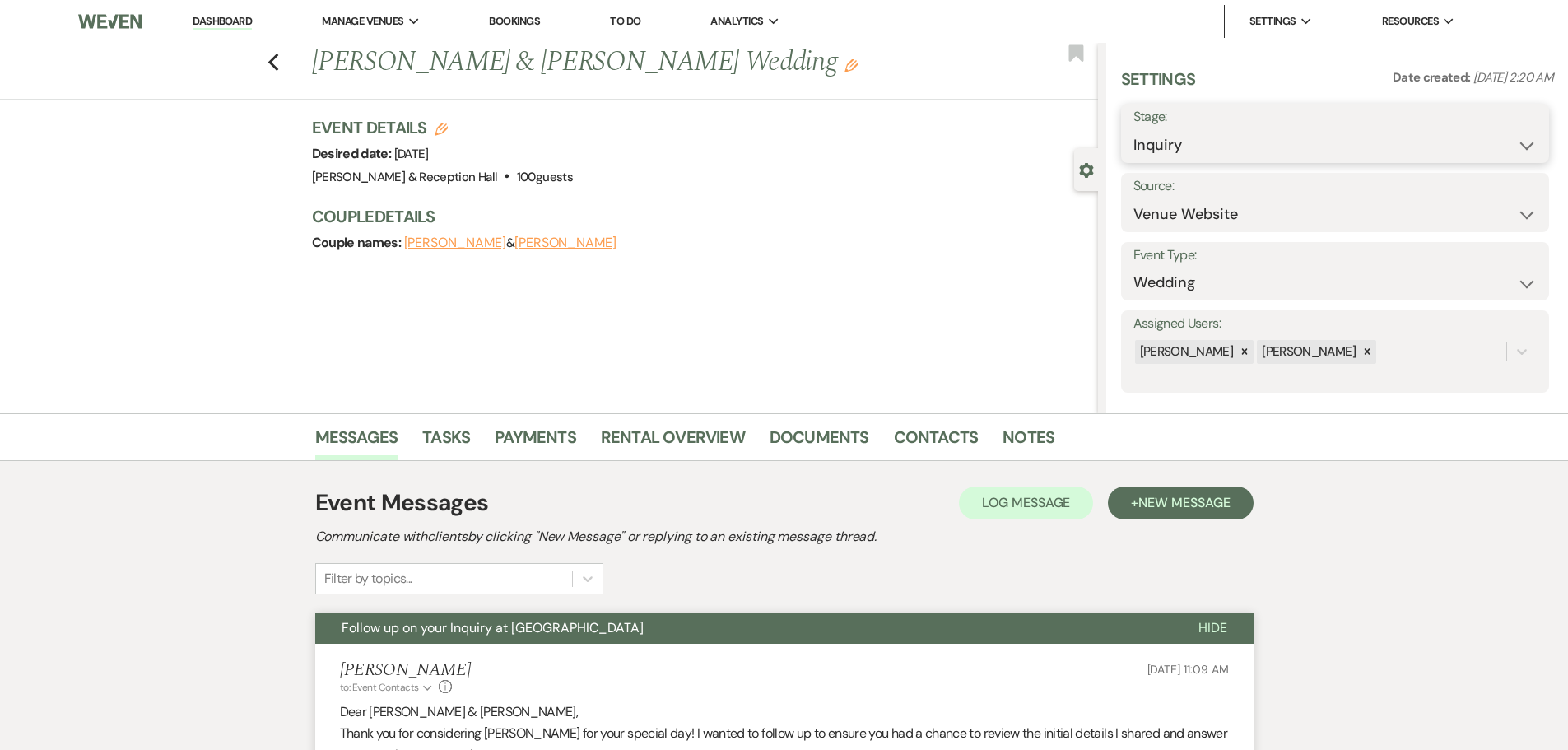
click at [1205, 133] on select "Inquiry Follow Up Tour Requested Tour Confirmed Toured Proposal Sent Booked Lost" at bounding box center [1335, 145] width 404 height 32
select select "9"
click at [1134, 129] on select "Inquiry Follow Up Tour Requested Tour Confirmed Toured Proposal Sent Booked Lost" at bounding box center [1335, 145] width 404 height 32
click at [1467, 133] on button "Save" at bounding box center [1502, 133] width 93 height 33
click at [269, 65] on div "Previous [PERSON_NAME] & [PERSON_NAME] Wedding Edit Bookmark" at bounding box center [544, 71] width 1106 height 57
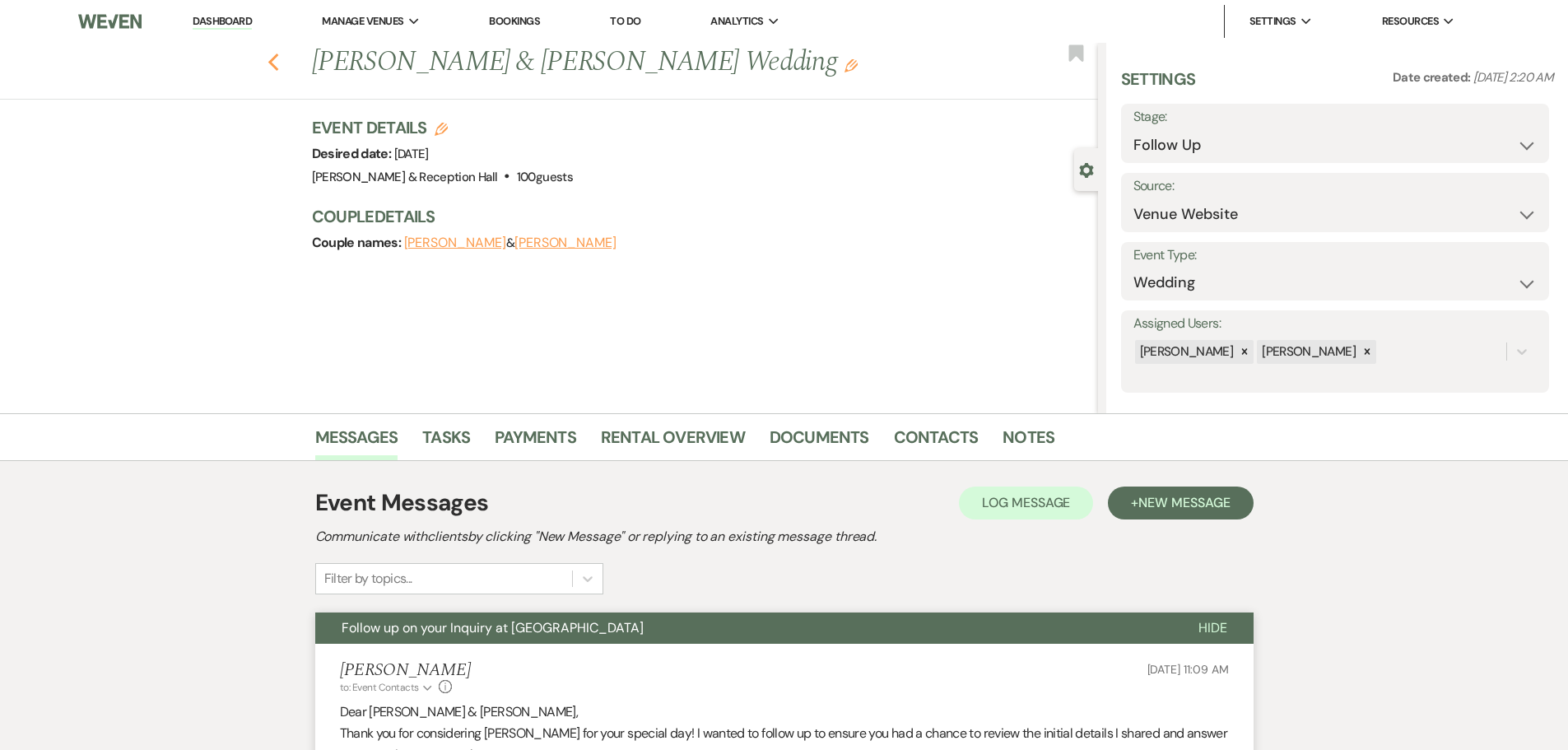
click at [275, 56] on icon "Previous" at bounding box center [273, 62] width 12 height 20
select select "9"
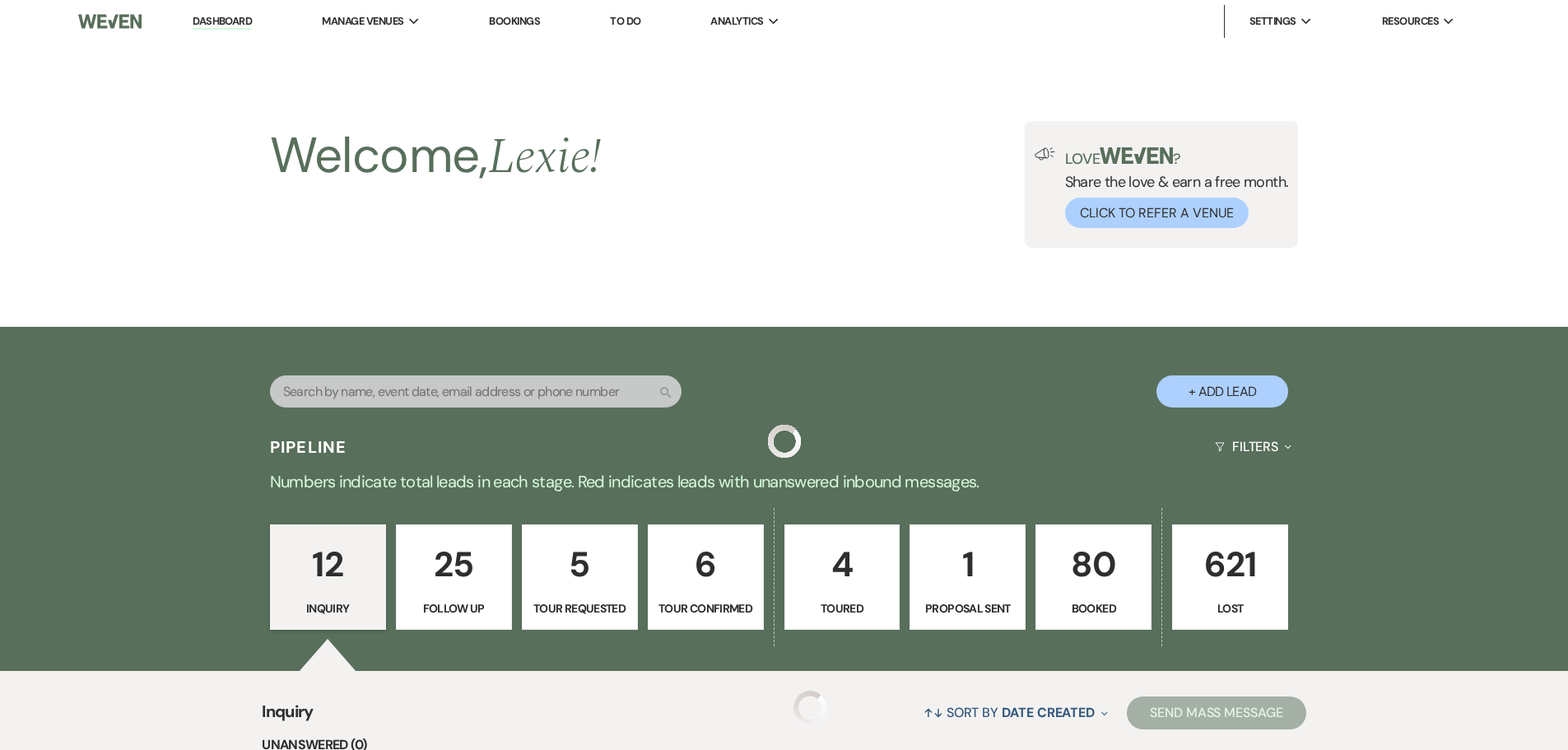
scroll to position [1254, 0]
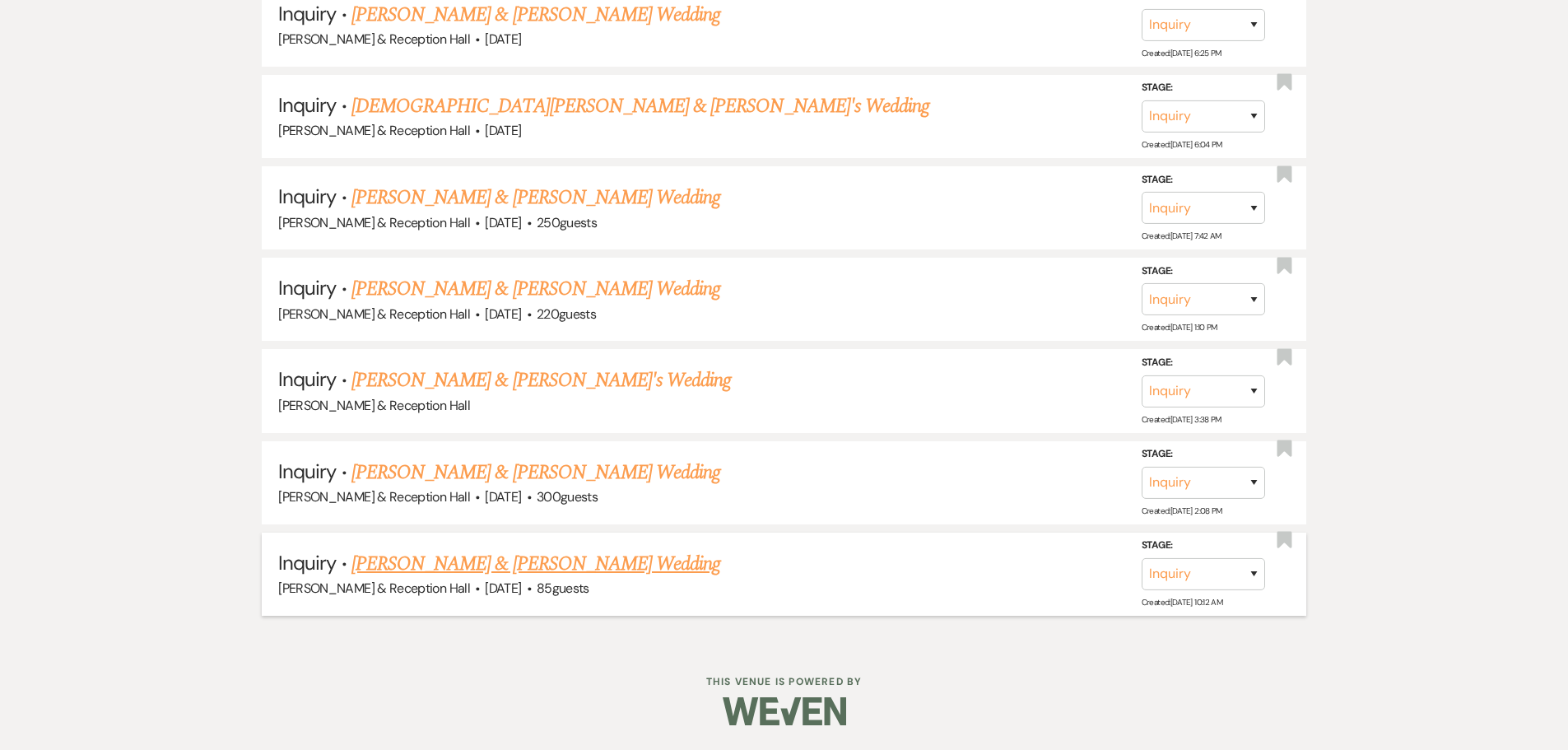
click at [415, 568] on link "[PERSON_NAME] & [PERSON_NAME] Wedding" at bounding box center [535, 563] width 368 height 30
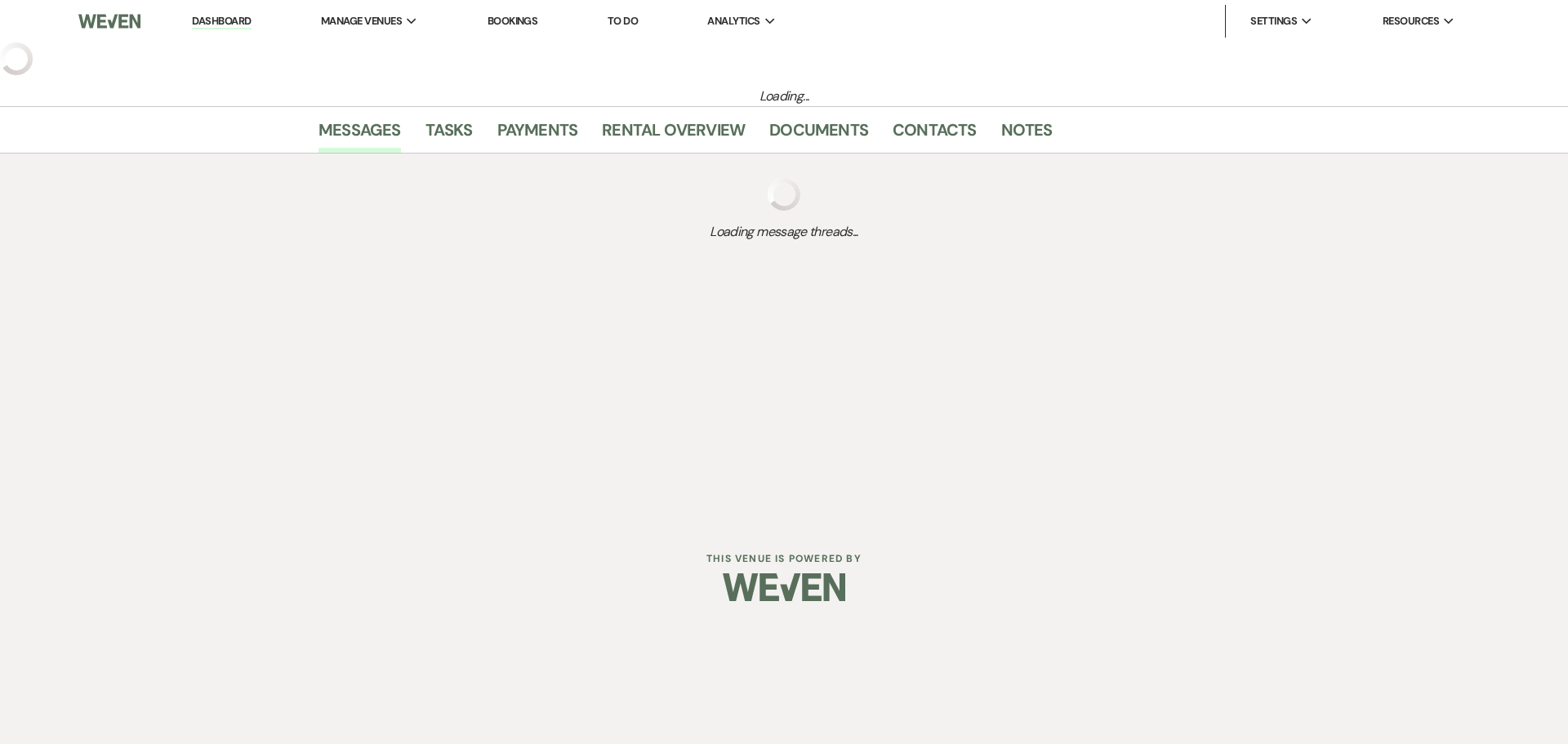
select select "5"
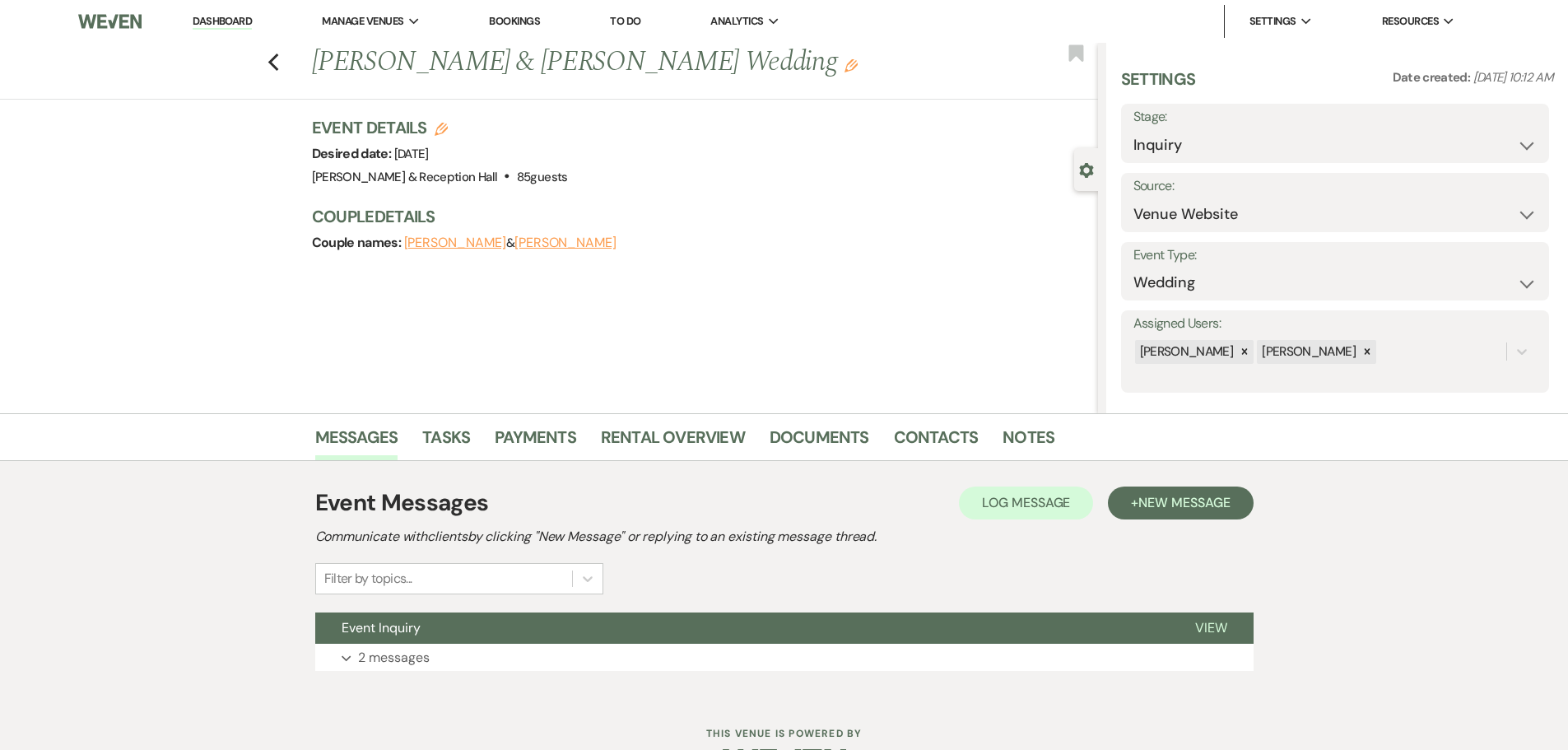
click at [387, 565] on div "Filter by topics..." at bounding box center [459, 578] width 288 height 32
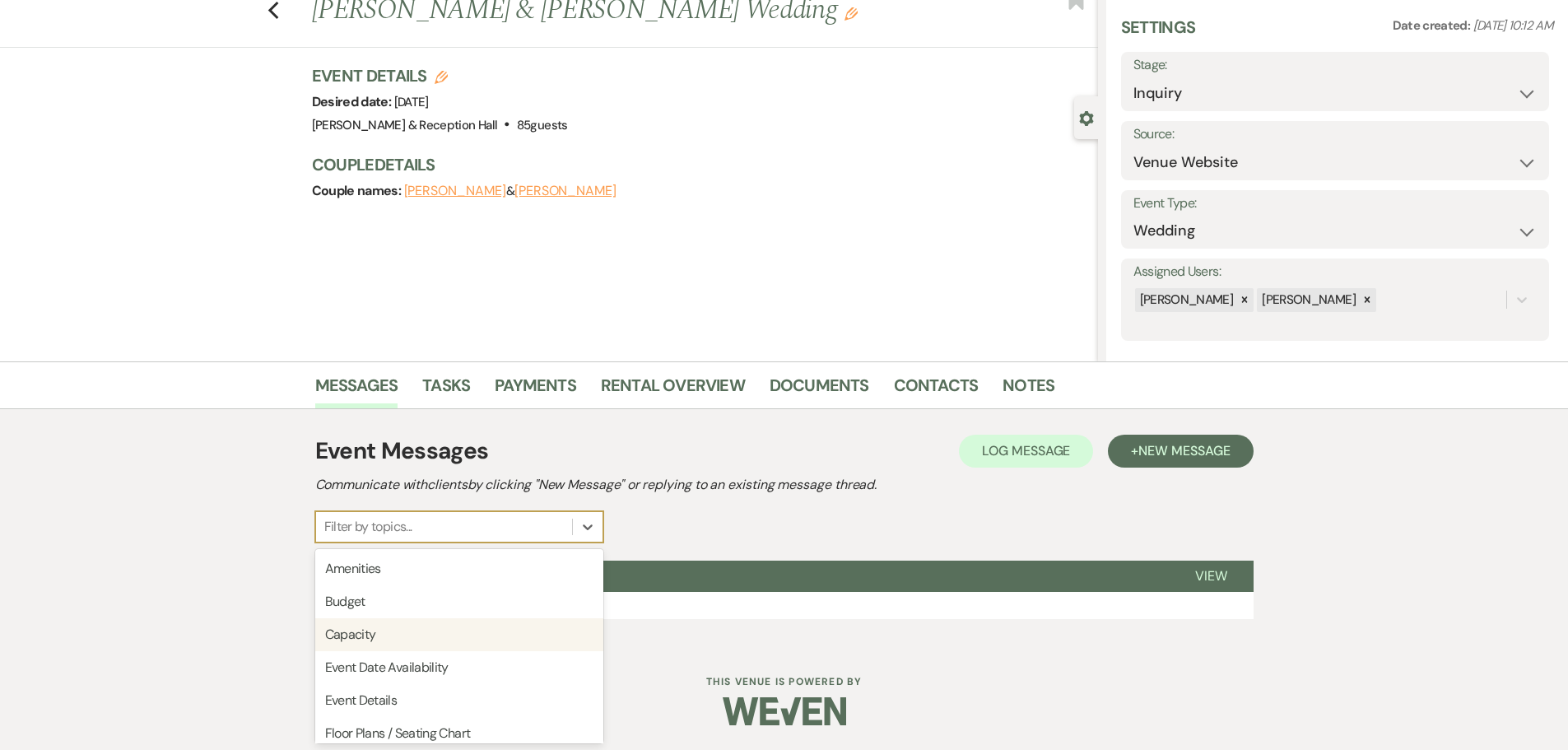
click at [903, 550] on div "Event Messages Log Log Message + New Message Communicate with clients by clicki…" at bounding box center [784, 527] width 938 height 201
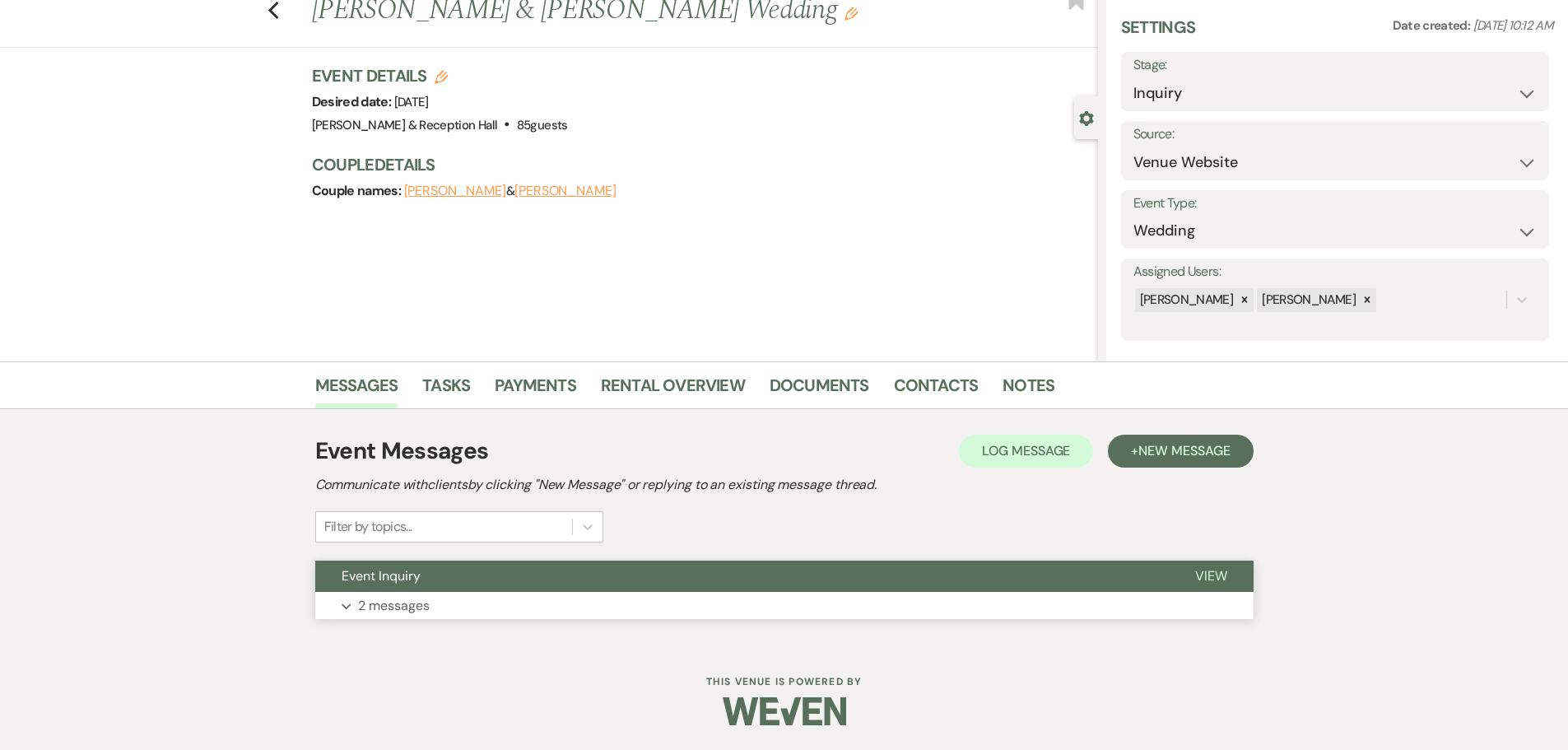
click at [900, 590] on button "Event Inquiry" at bounding box center [742, 575] width 854 height 32
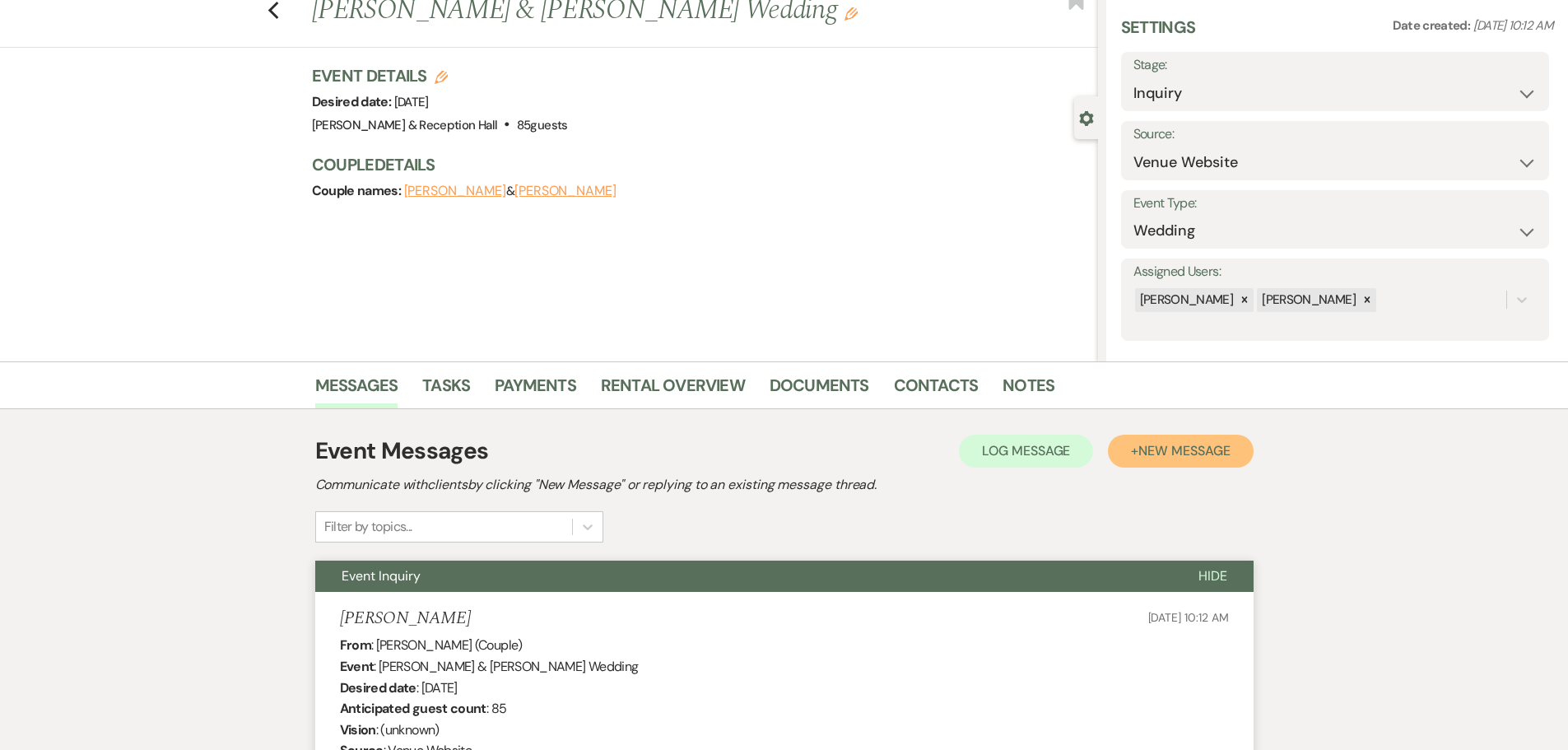
click at [1186, 452] on span "New Message" at bounding box center [1183, 451] width 91 height 17
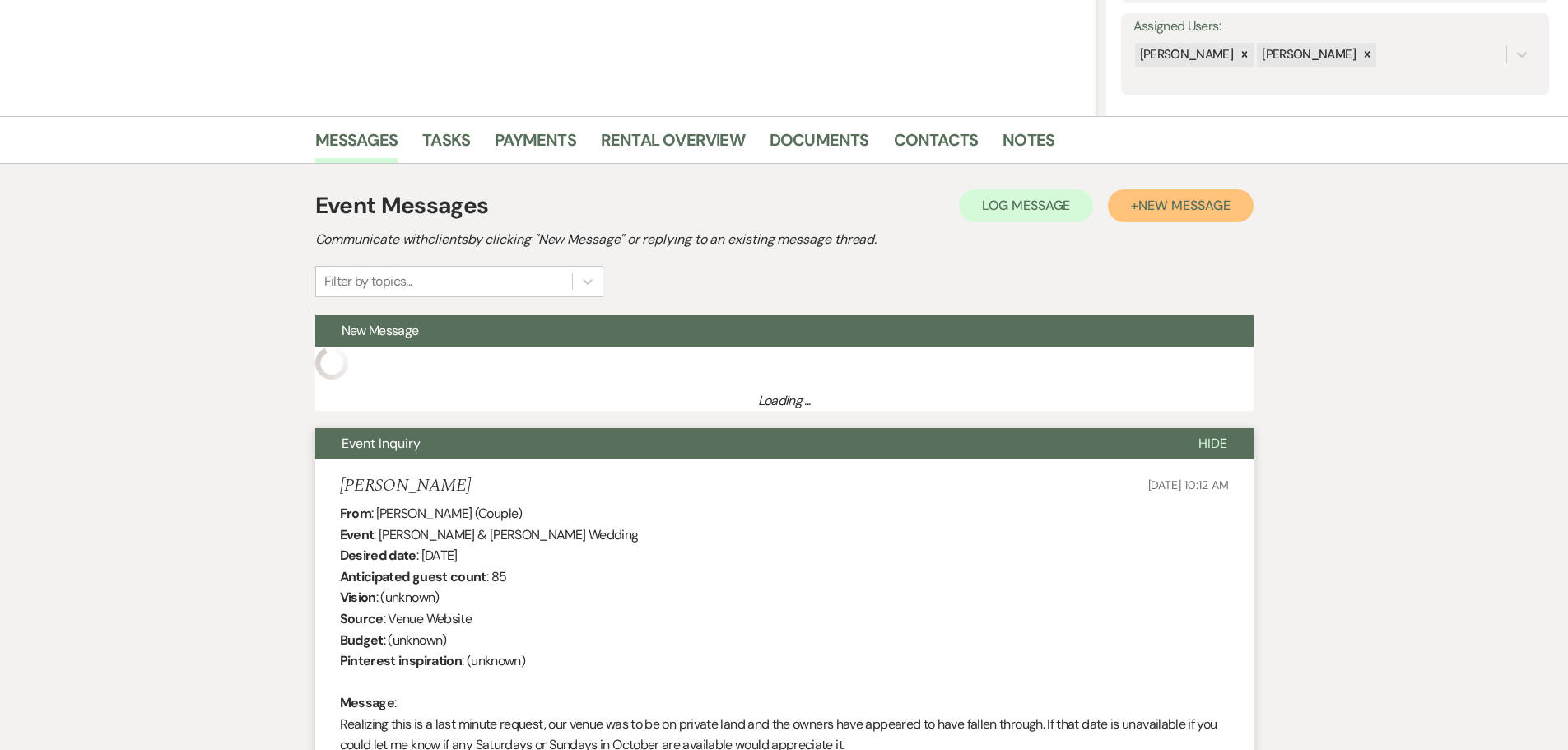
scroll to position [299, 0]
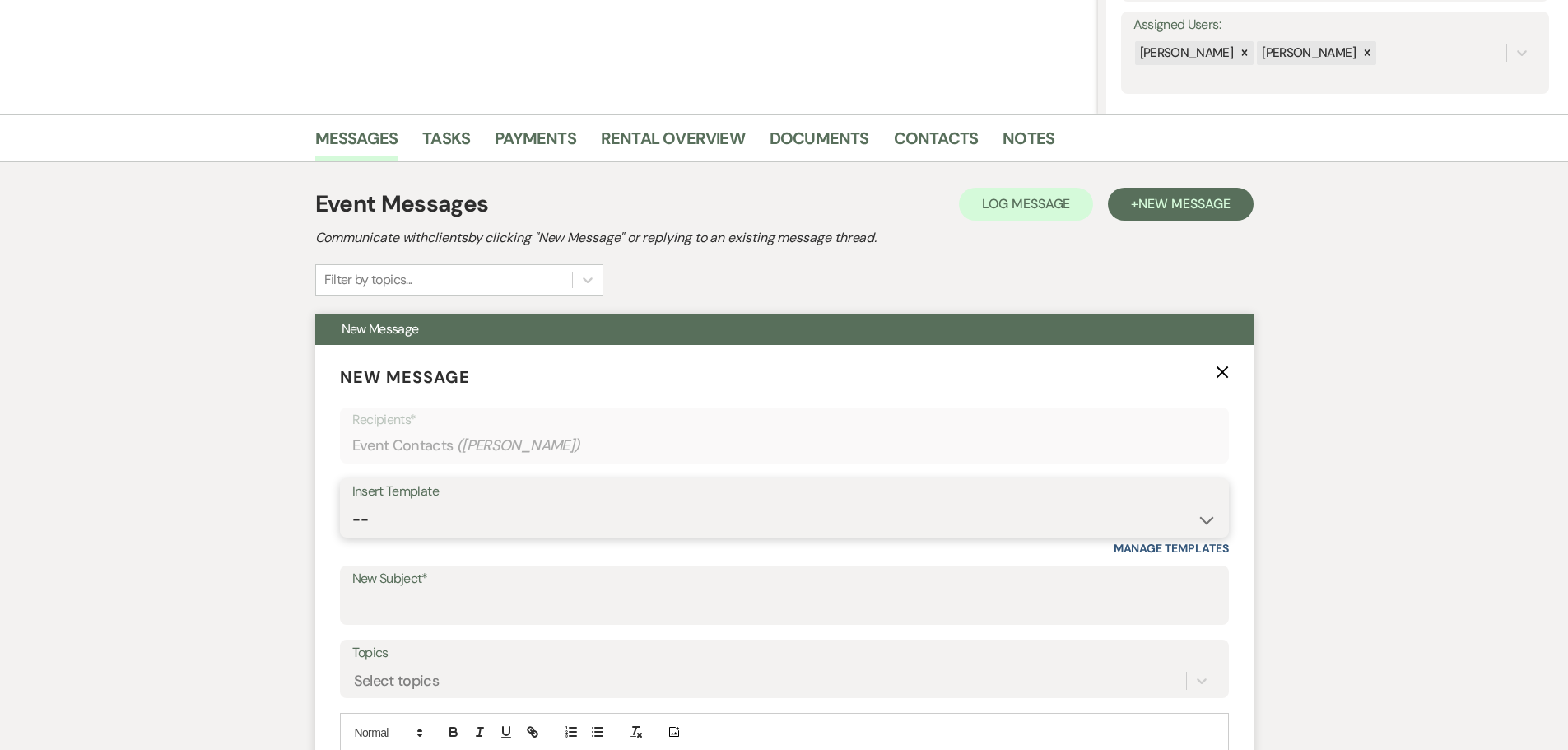
click at [404, 507] on select "-- Weven Planning Portal Introduction (Booked Events) Initial Inquiry Response …" at bounding box center [784, 519] width 864 height 32
select select "4527"
click at [352, 504] on select "-- Weven Planning Portal Introduction (Booked Events) Initial Inquiry Response …" at bounding box center [784, 519] width 864 height 32
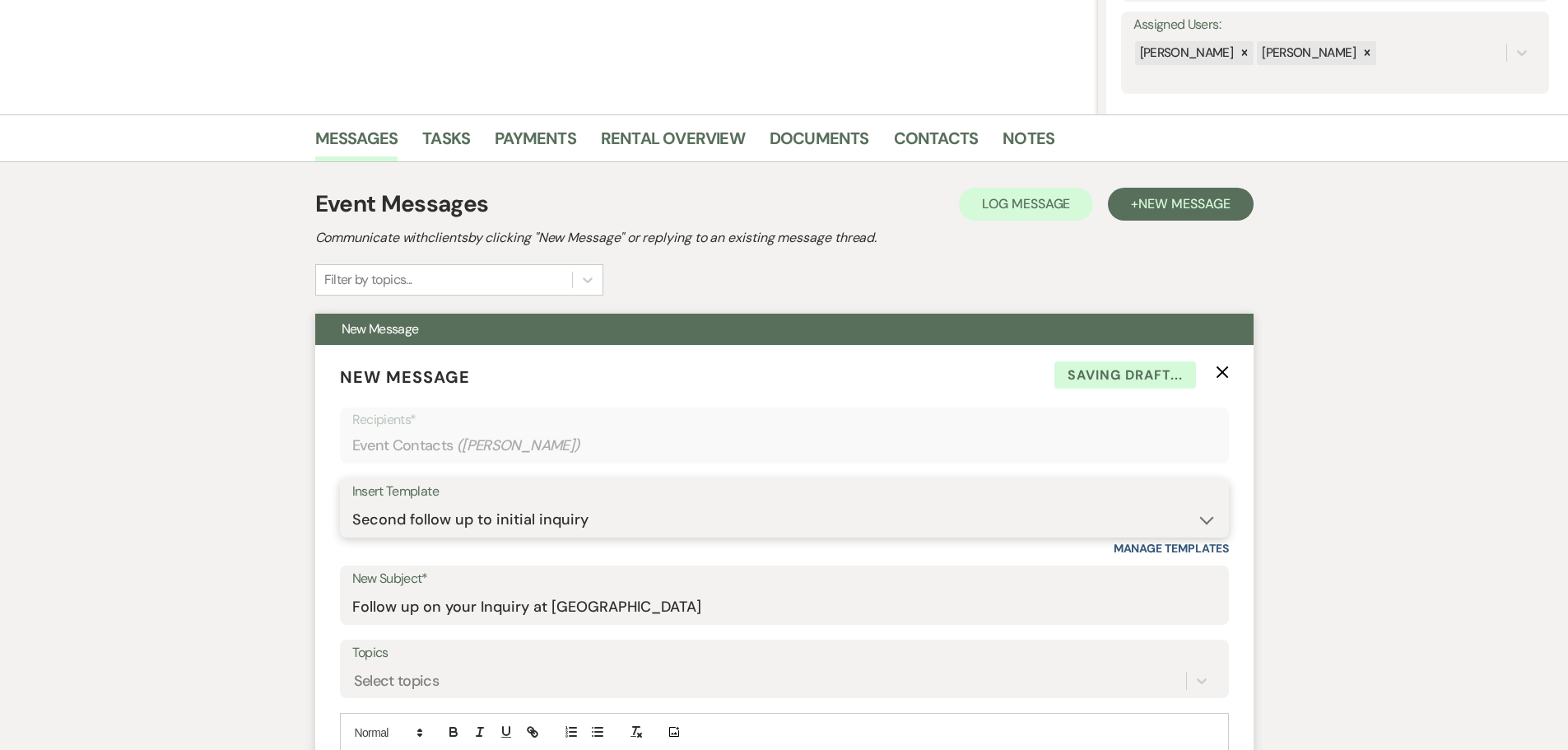
type input "Follow up on your Inquiry at [GEOGRAPHIC_DATA]"
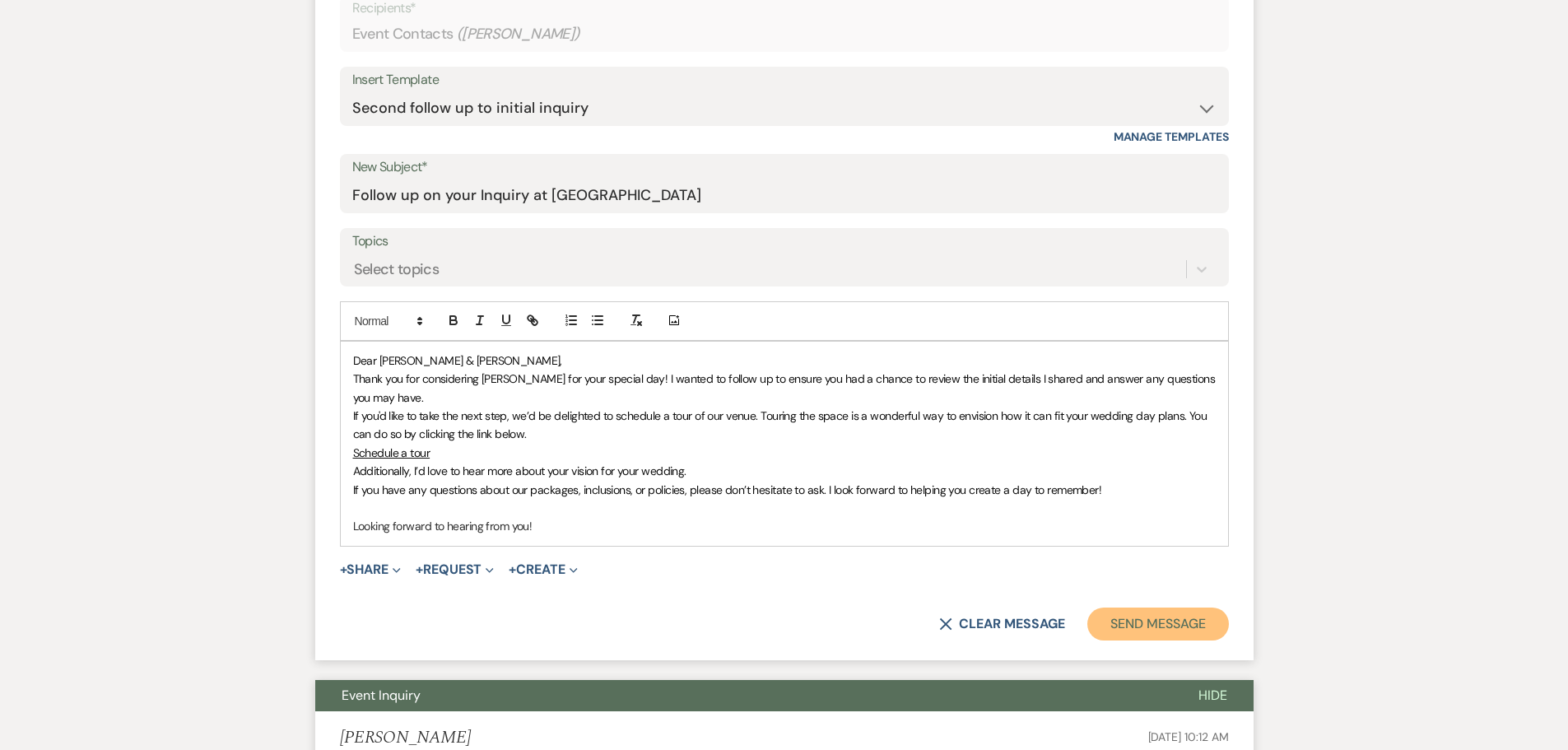
click at [1135, 634] on button "Send Message" at bounding box center [1158, 623] width 141 height 33
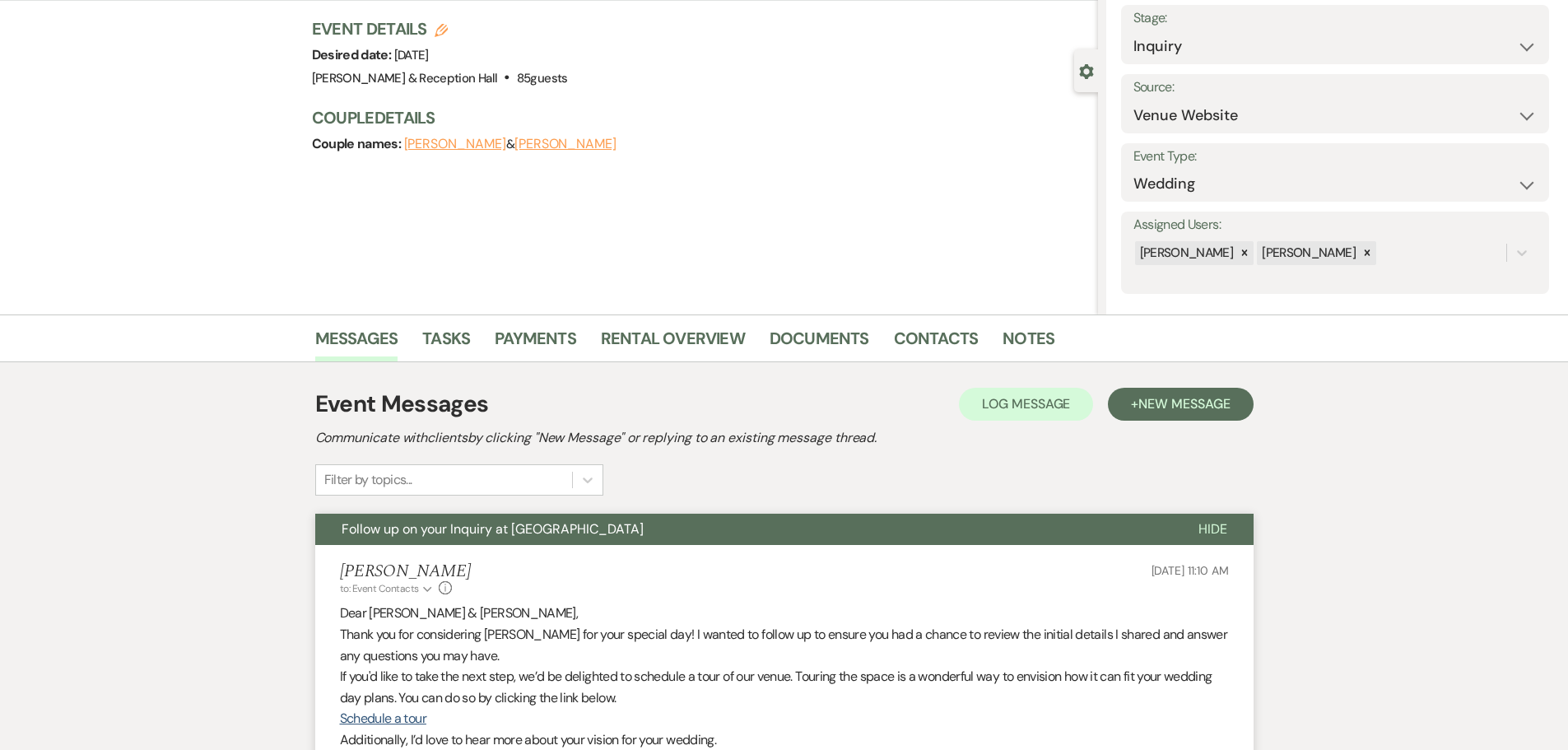
click at [1141, 614] on p "Dear [PERSON_NAME] & [PERSON_NAME]," at bounding box center [784, 613] width 889 height 21
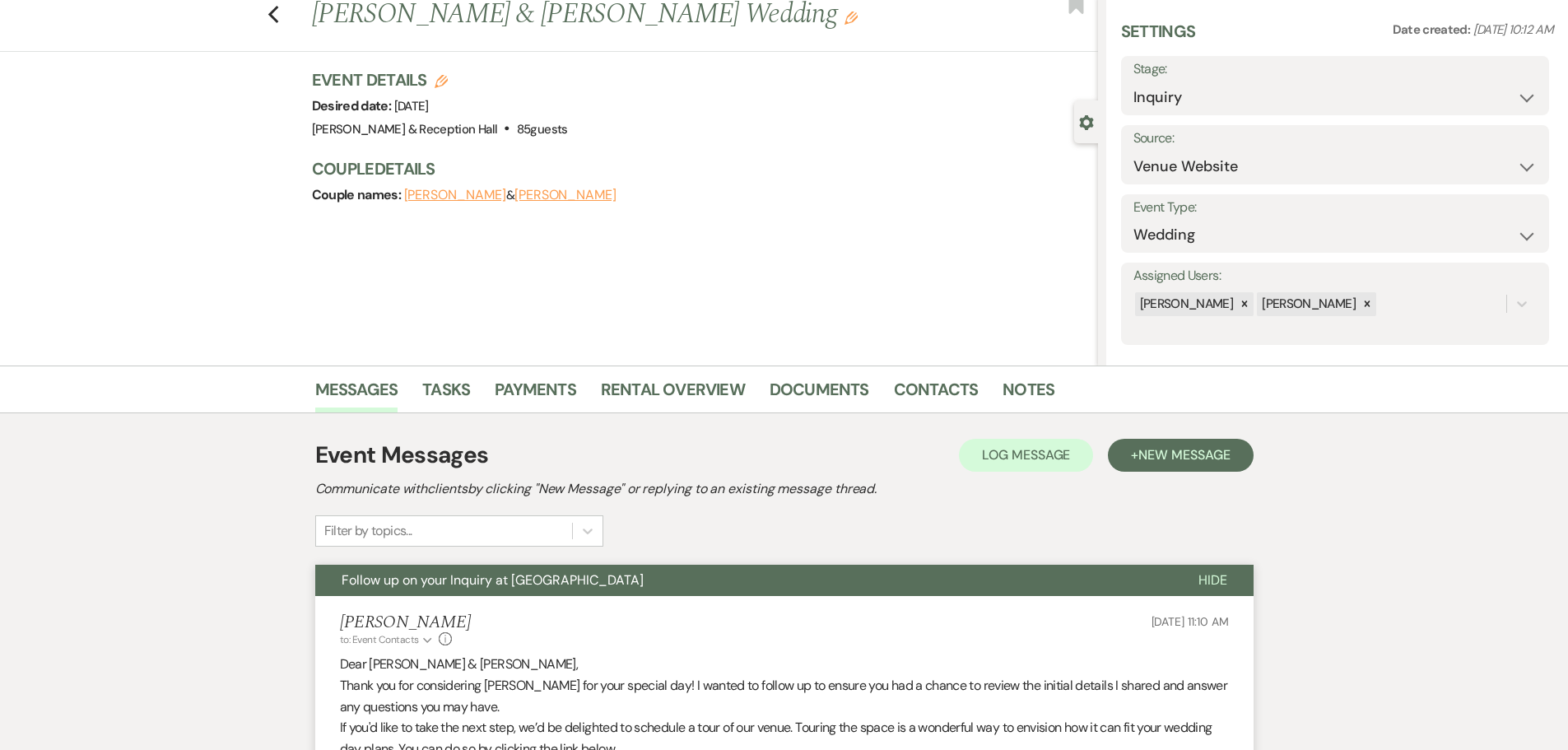
scroll to position [0, 0]
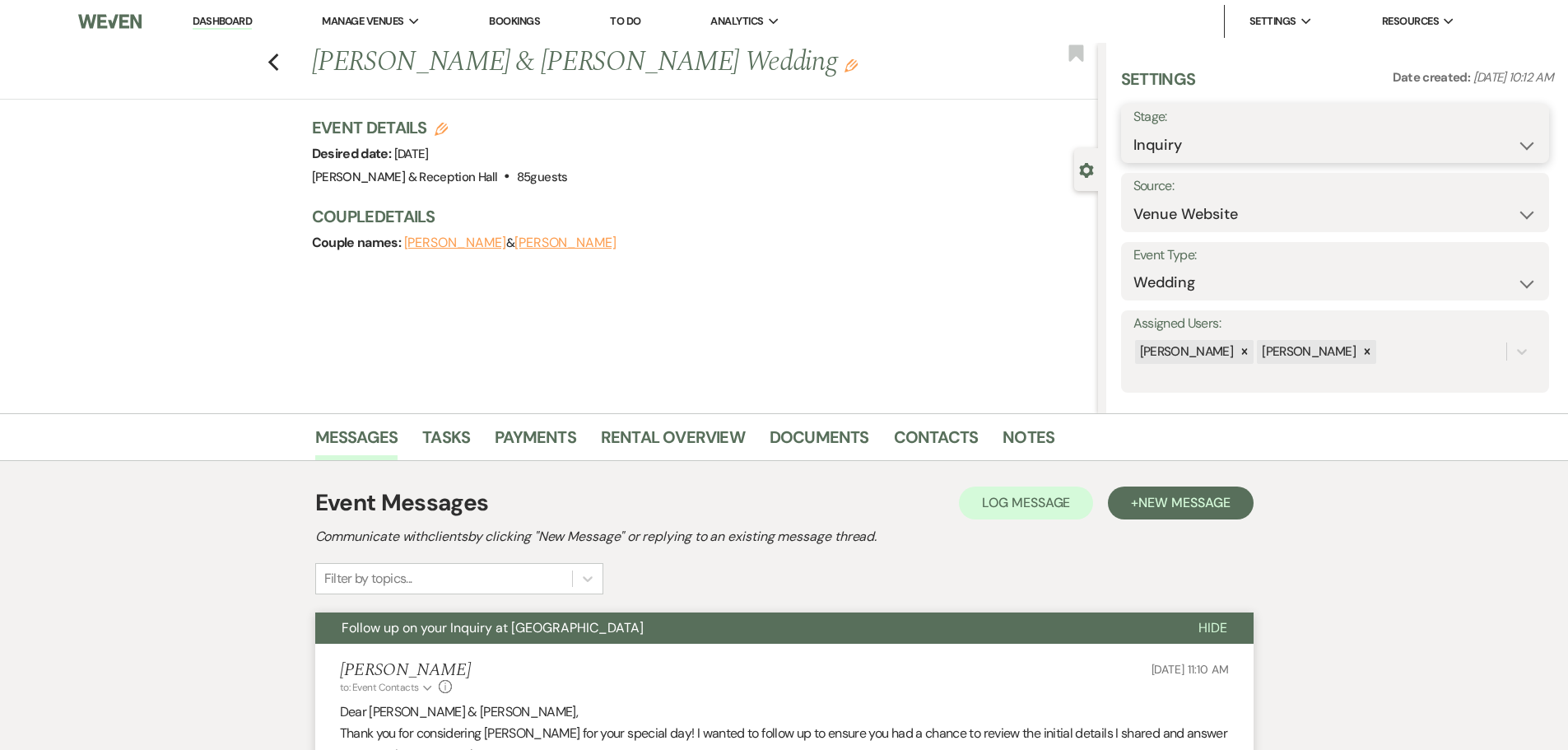
click at [1169, 158] on select "Inquiry Follow Up Tour Requested Tour Confirmed Toured Proposal Sent Booked Lost" at bounding box center [1335, 145] width 404 height 32
select select "9"
click at [1134, 129] on select "Inquiry Follow Up Tour Requested Tour Confirmed Toured Proposal Sent Booked Lost" at bounding box center [1335, 145] width 404 height 32
click at [1516, 126] on button "Save" at bounding box center [1502, 133] width 93 height 33
click at [279, 62] on icon "Previous" at bounding box center [273, 62] width 12 height 20
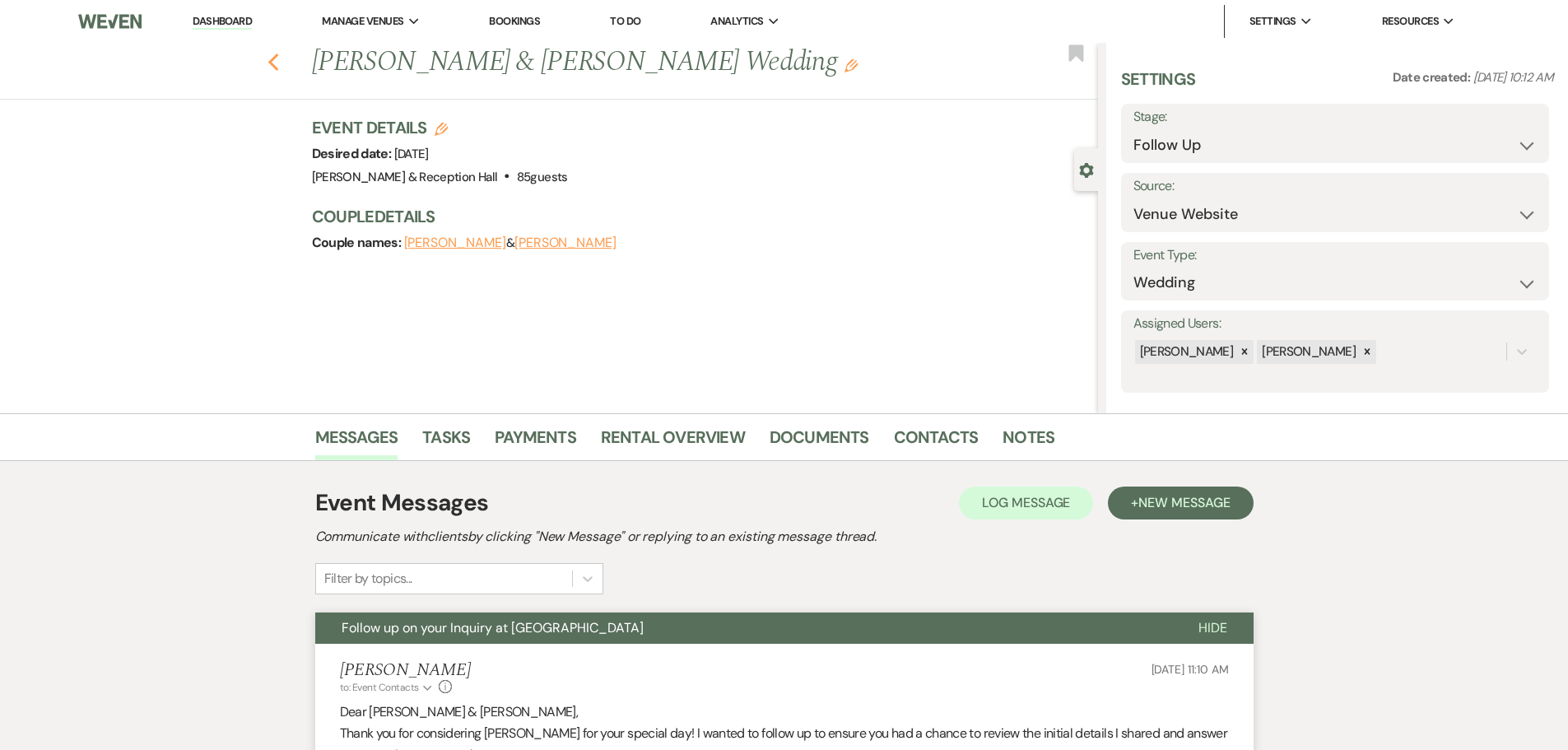
select select "9"
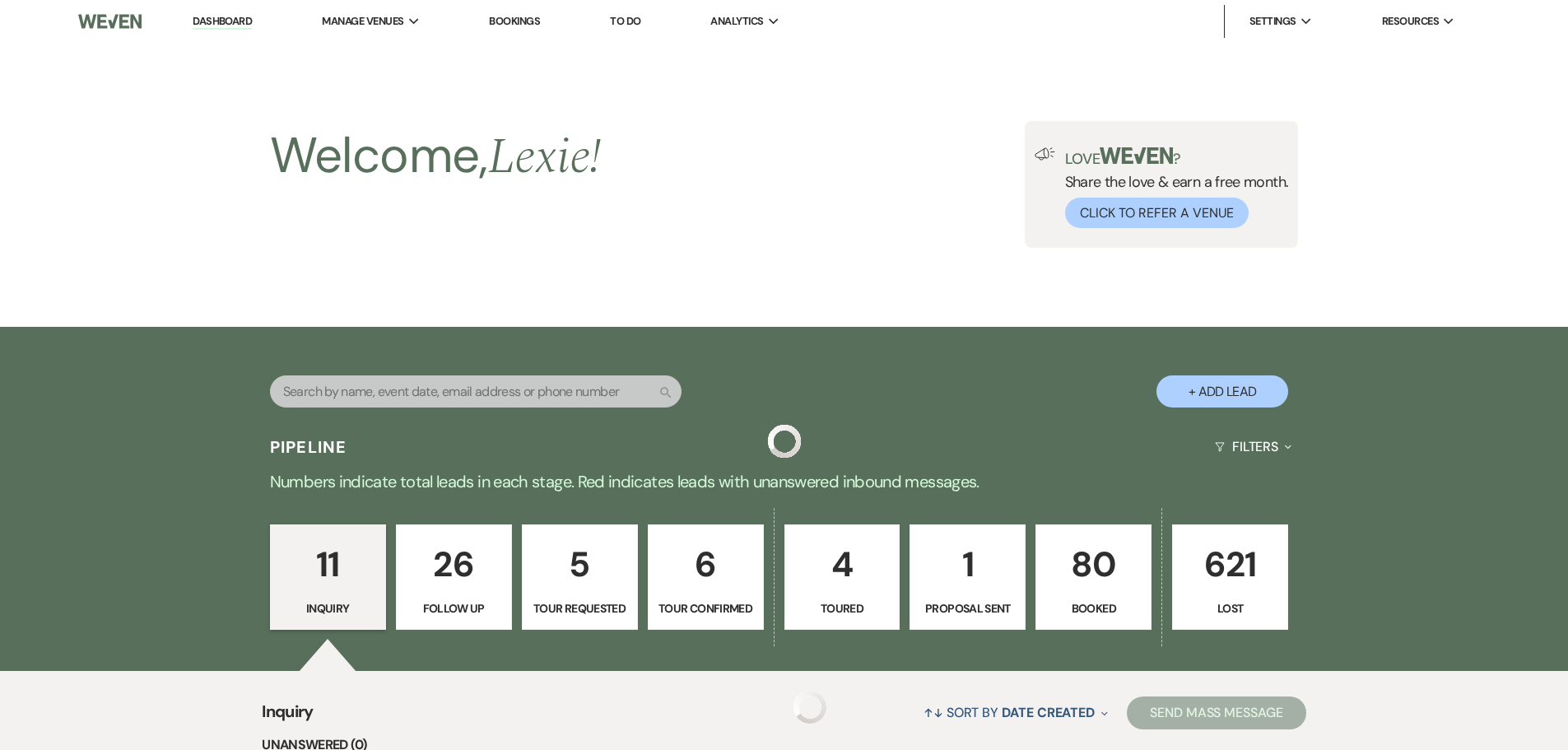
scroll to position [1163, 0]
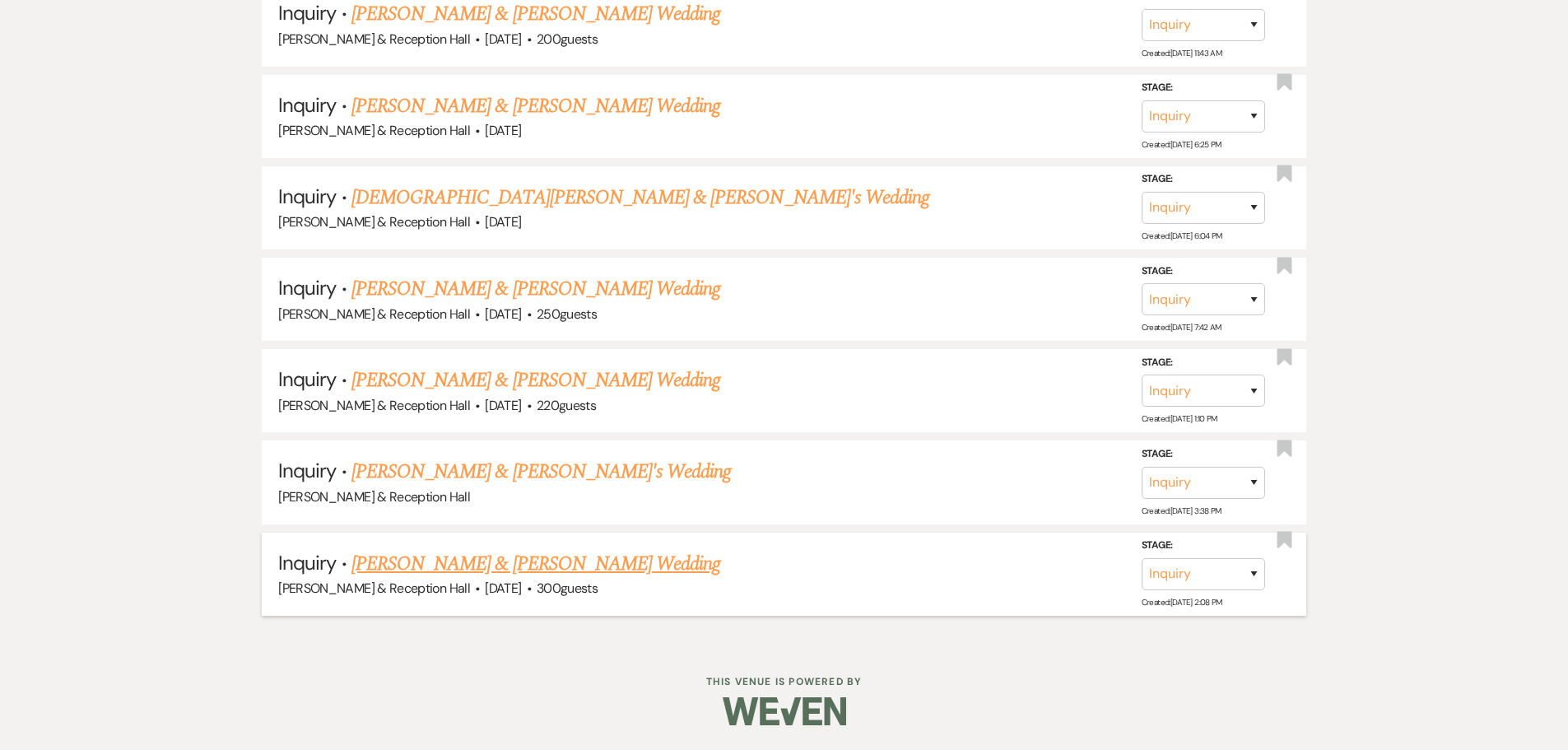
click at [513, 560] on link "[PERSON_NAME] & [PERSON_NAME] Wedding" at bounding box center [535, 563] width 368 height 30
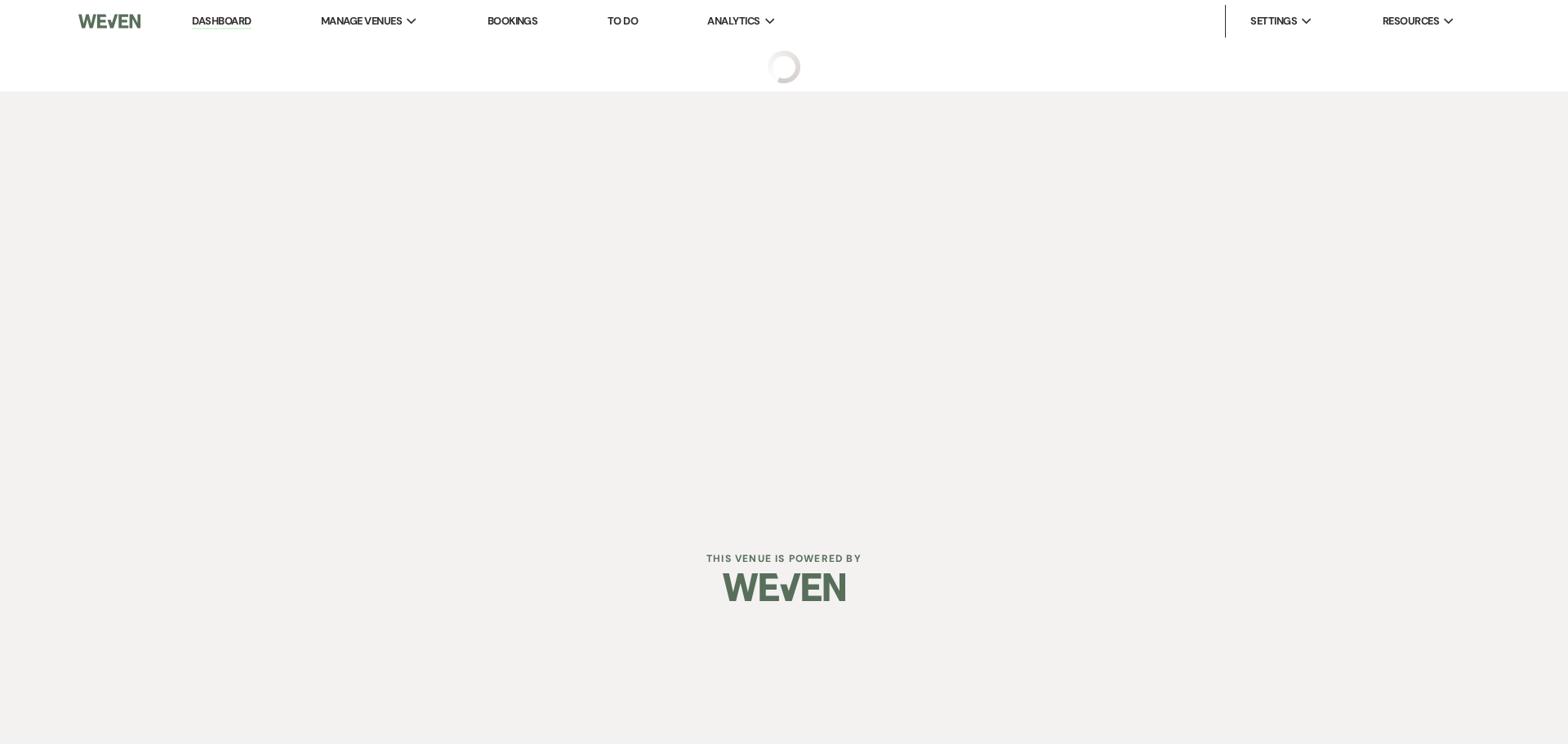
select select "5"
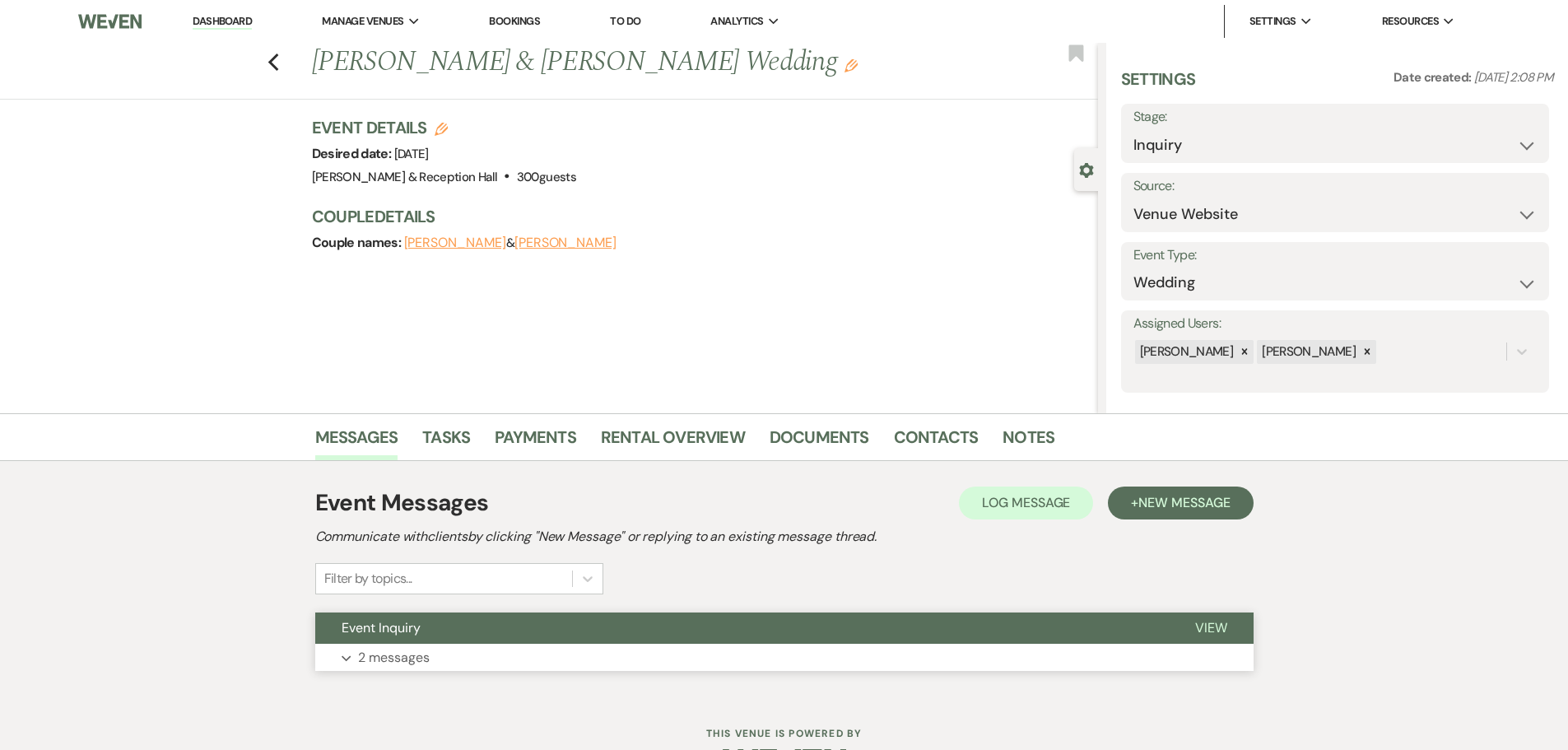
click at [439, 645] on button "Expand 2 messages" at bounding box center [784, 657] width 938 height 28
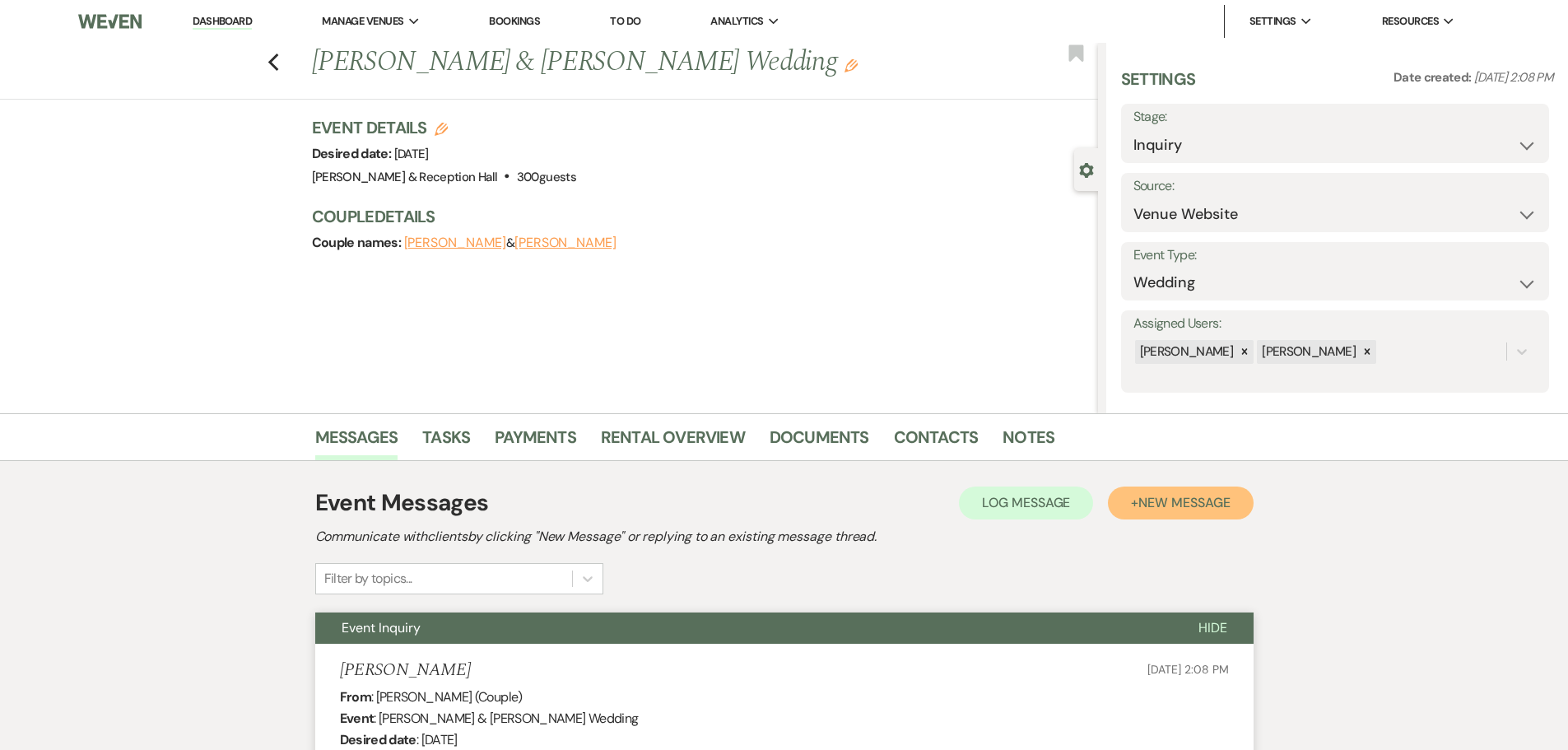
click at [1160, 489] on button "+ New Message" at bounding box center [1180, 503] width 145 height 33
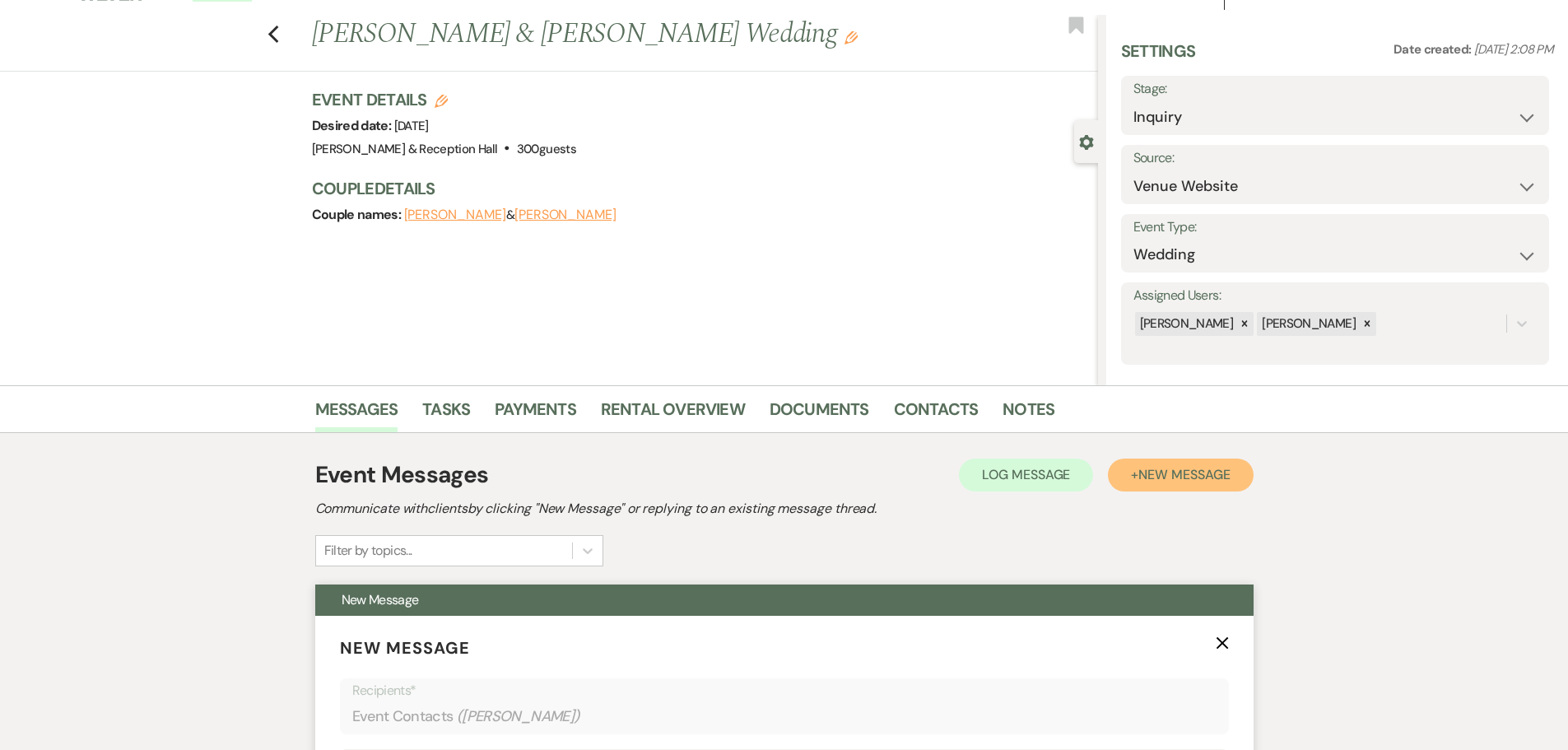
scroll to position [246, 0]
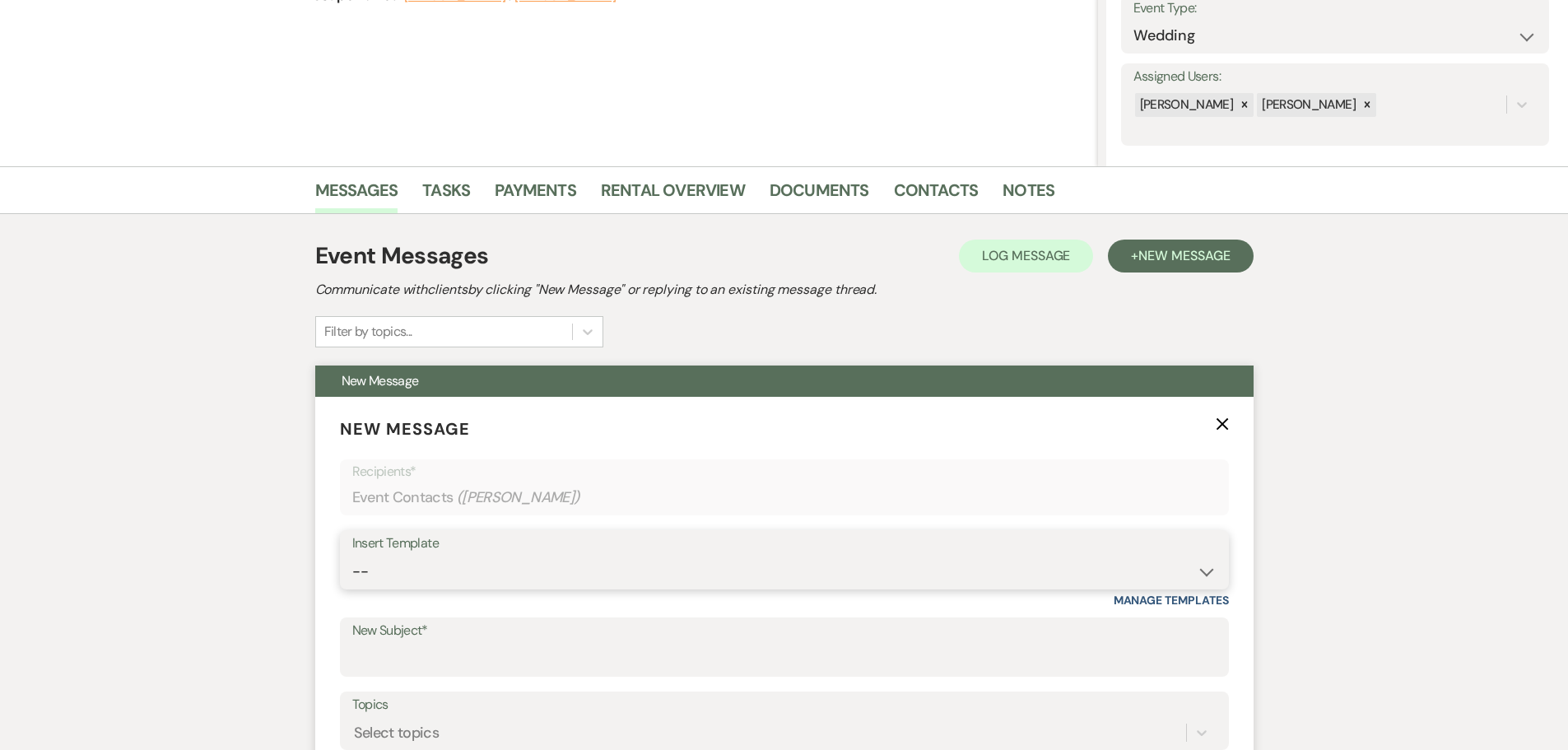
click at [400, 565] on select "-- Weven Planning Portal Introduction (Booked Events) Initial Inquiry Response …" at bounding box center [784, 571] width 864 height 32
select select "4527"
click at [352, 555] on select "-- Weven Planning Portal Introduction (Booked Events) Initial Inquiry Response …" at bounding box center [784, 571] width 864 height 32
type input "Follow up on your Inquiry at [GEOGRAPHIC_DATA]"
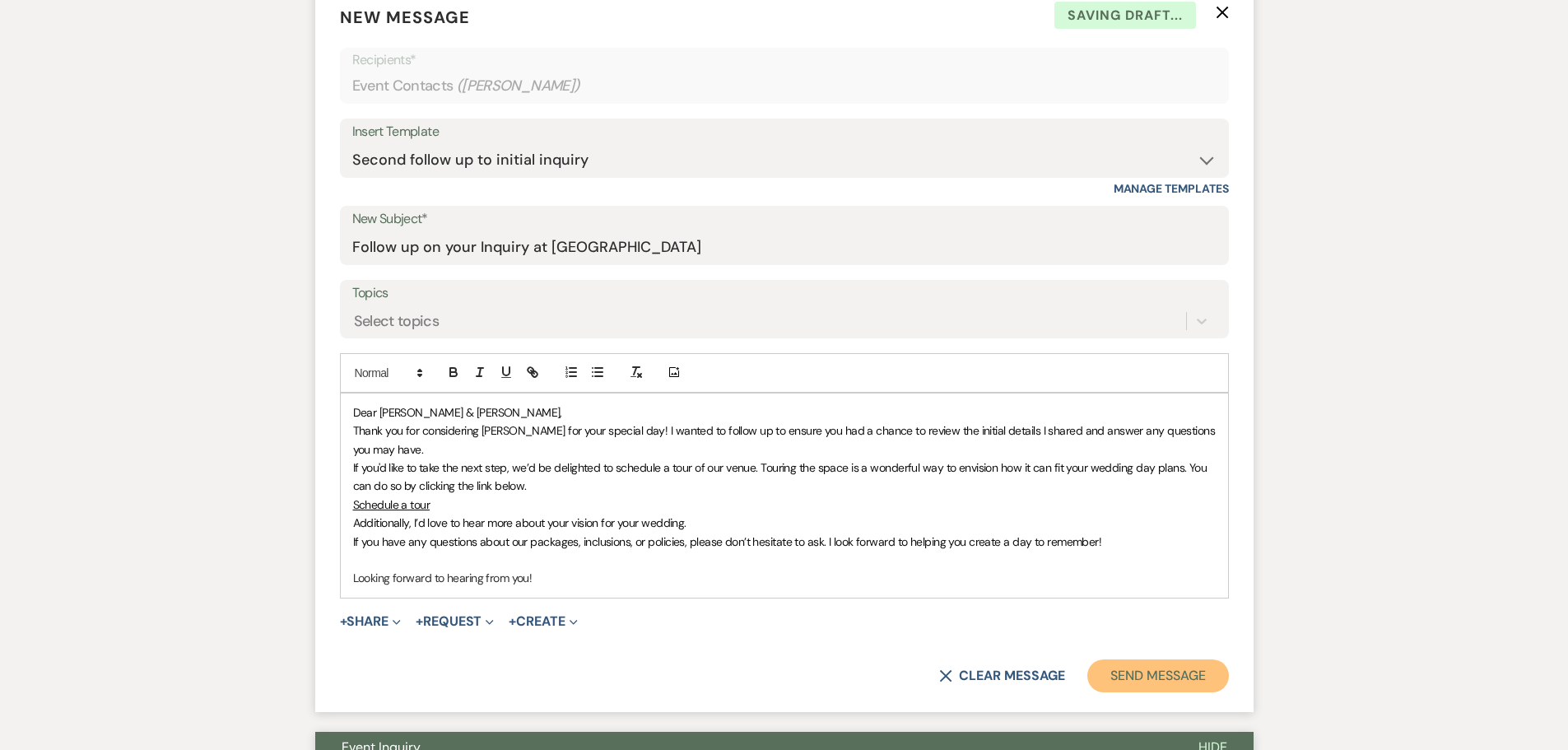
click at [1182, 670] on button "Send Message" at bounding box center [1158, 675] width 141 height 33
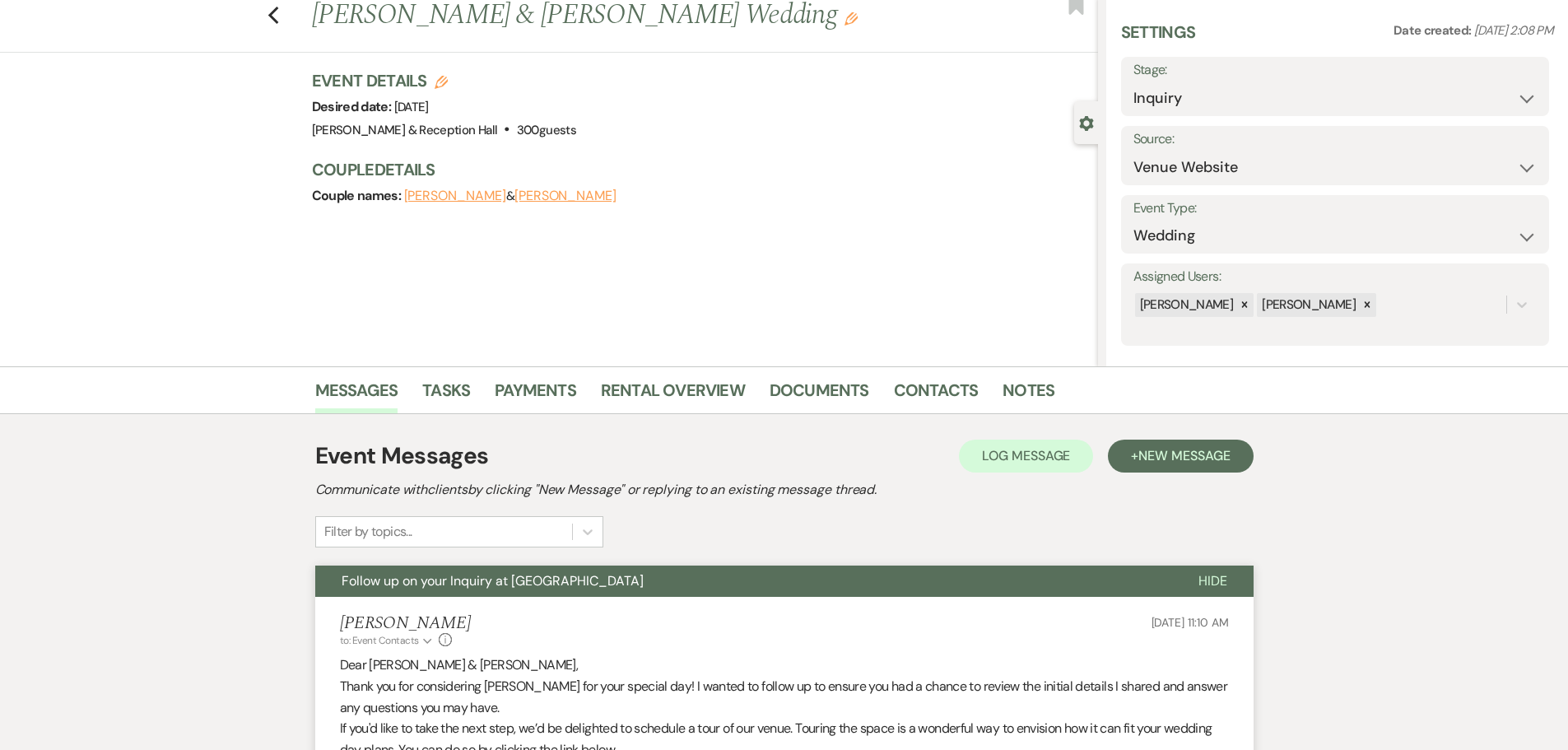
scroll to position [0, 0]
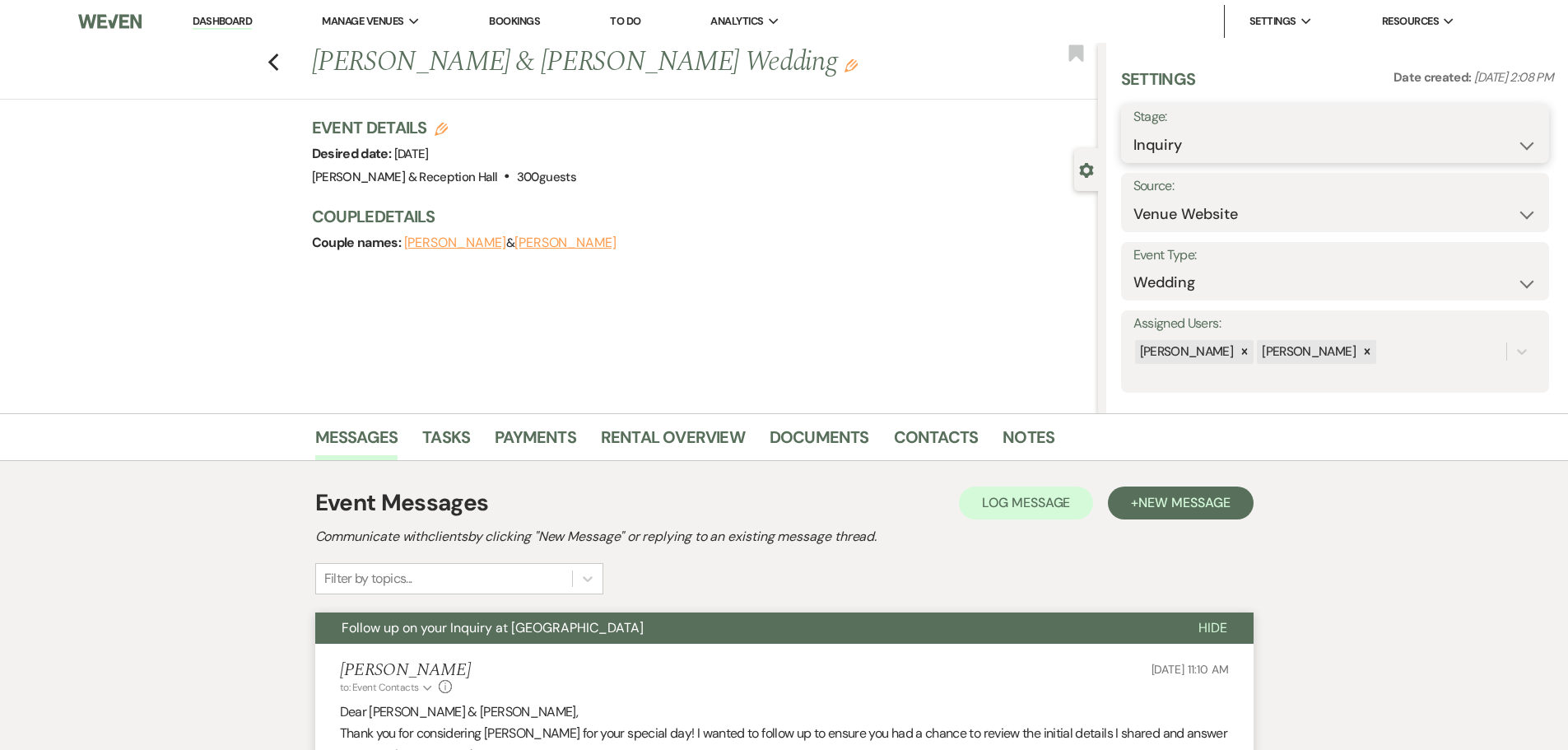
click at [1174, 144] on select "Inquiry Follow Up Tour Requested Tour Confirmed Toured Proposal Sent Booked Lost" at bounding box center [1335, 145] width 404 height 32
select select "9"
click at [1134, 129] on select "Inquiry Follow Up Tour Requested Tour Confirmed Toured Proposal Sent Booked Lost" at bounding box center [1335, 145] width 404 height 32
click at [1504, 129] on button "Save" at bounding box center [1502, 133] width 93 height 33
click at [276, 55] on icon "Previous" at bounding box center [273, 62] width 12 height 20
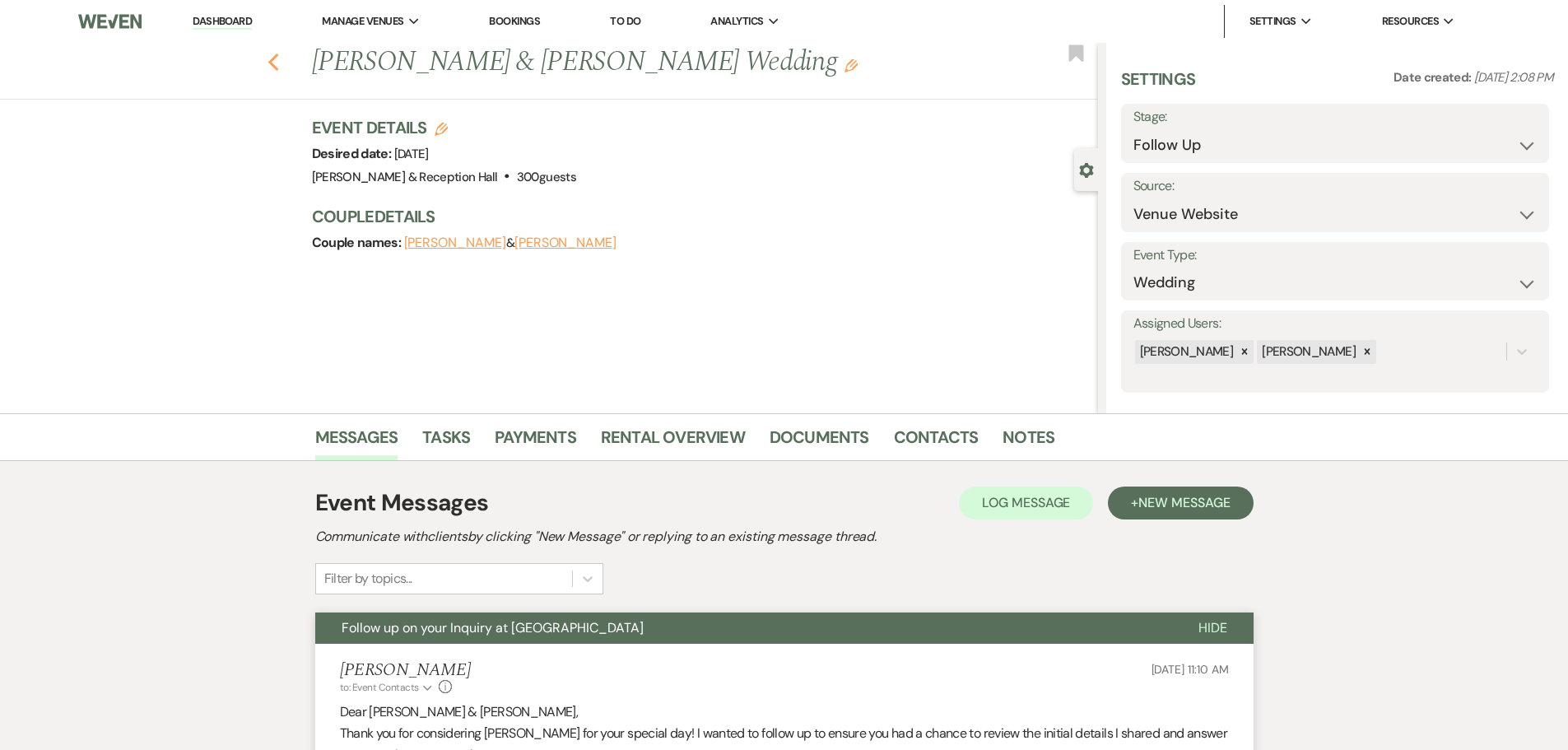
select select "9"
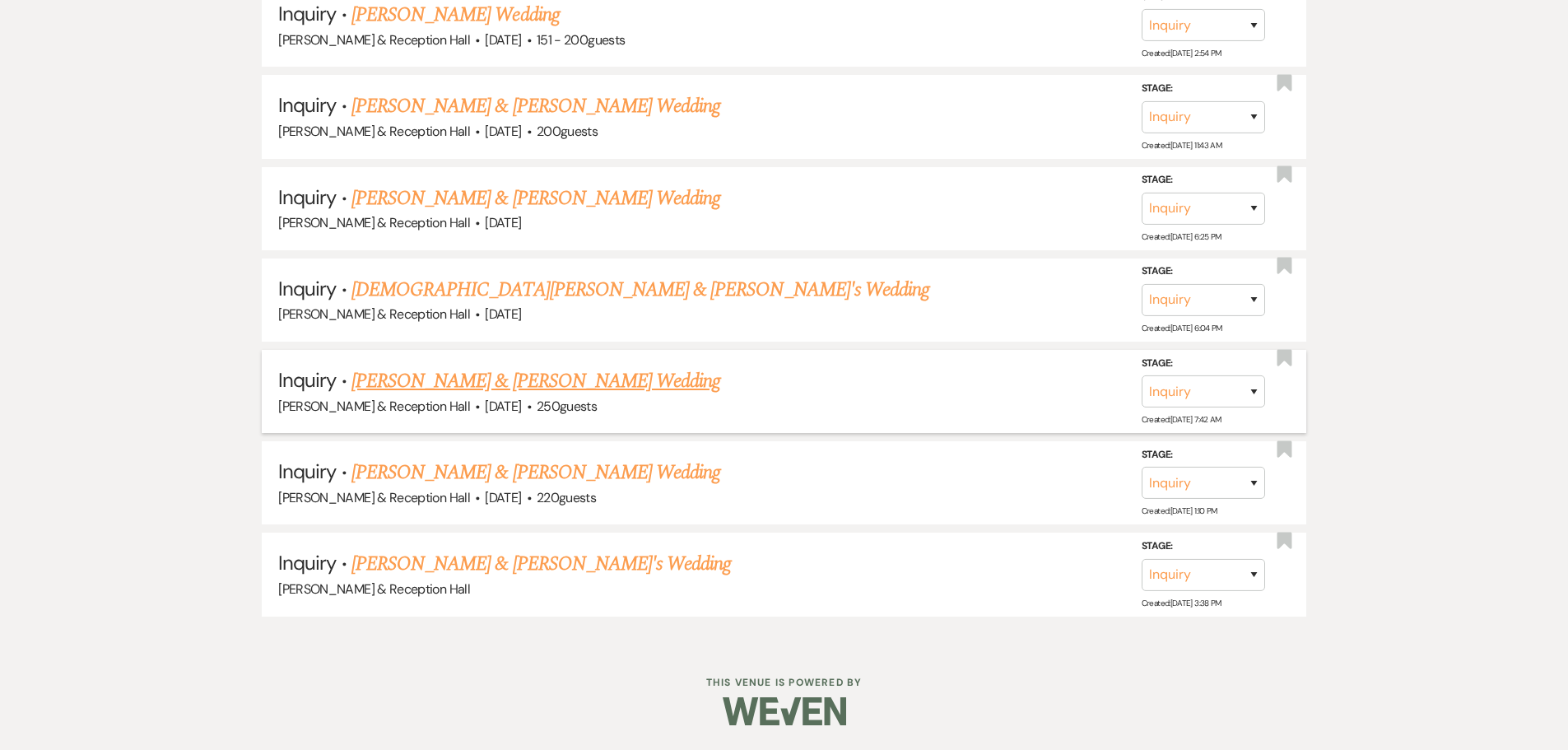
scroll to position [1071, 0]
click at [462, 559] on link "[PERSON_NAME] & [PERSON_NAME]'s Wedding" at bounding box center [541, 563] width 381 height 30
select select "3"
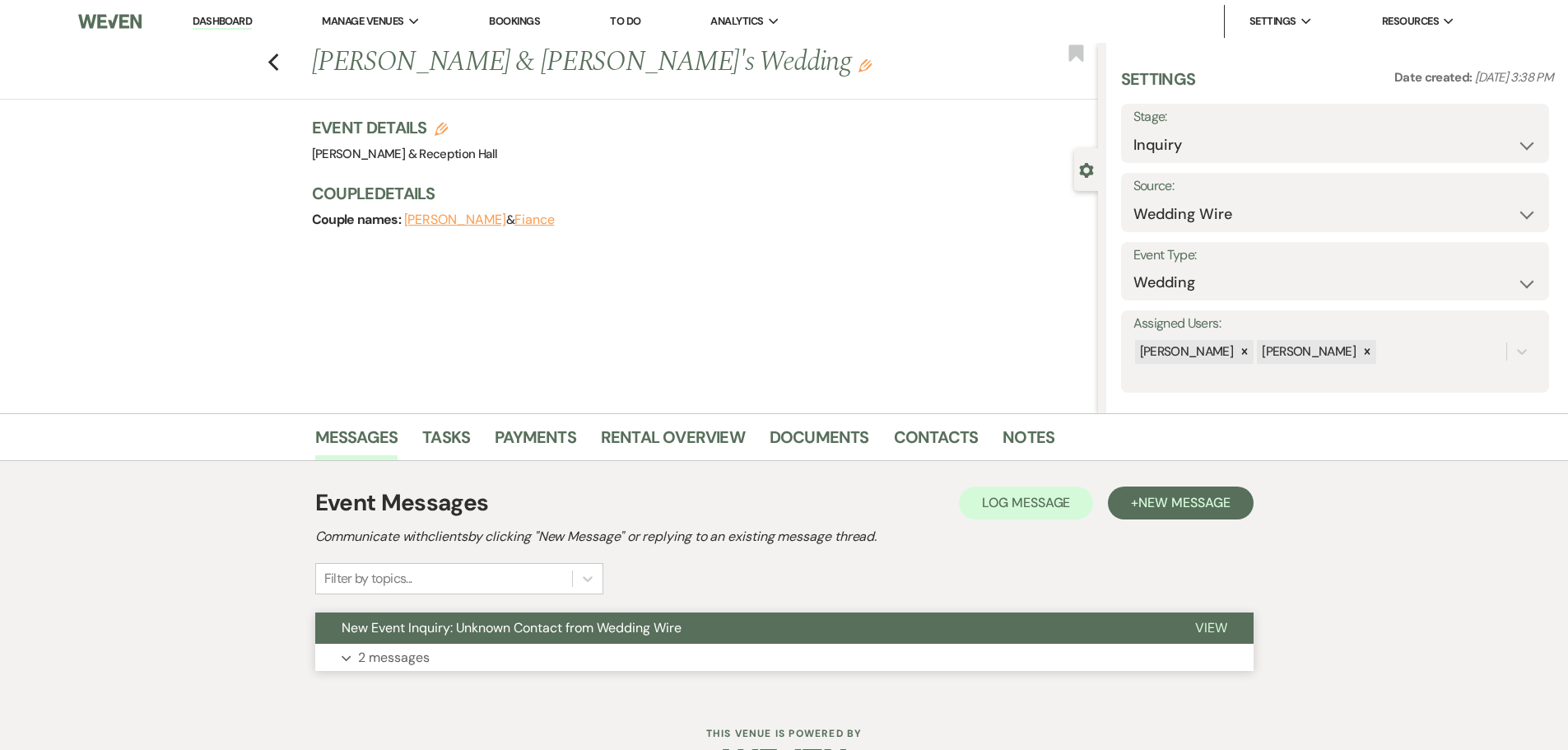
click at [473, 624] on span "New Event Inquiry: Unknown Contact from Wedding Wire" at bounding box center [511, 627] width 339 height 17
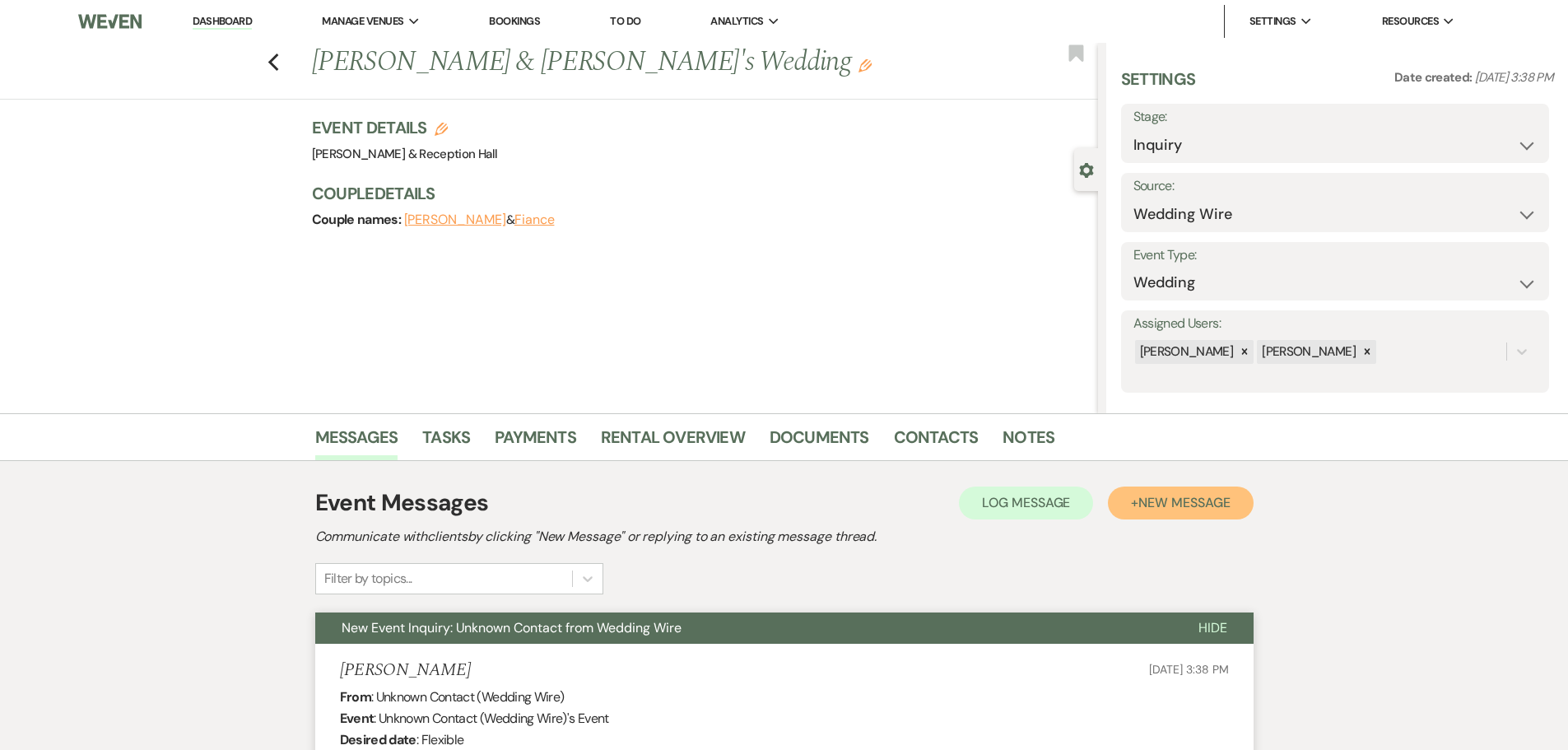
click at [1177, 500] on span "New Message" at bounding box center [1183, 503] width 91 height 17
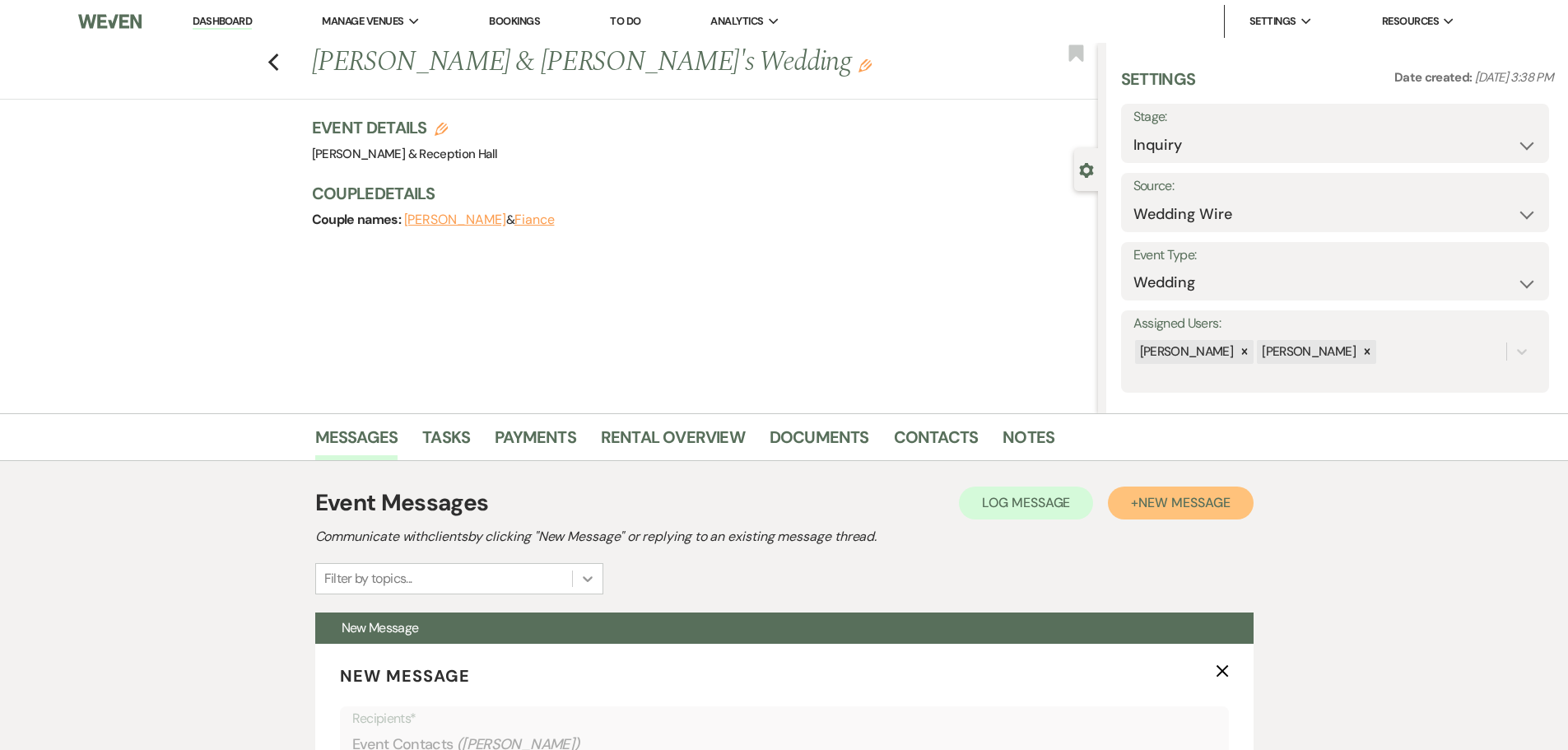
scroll to position [246, 0]
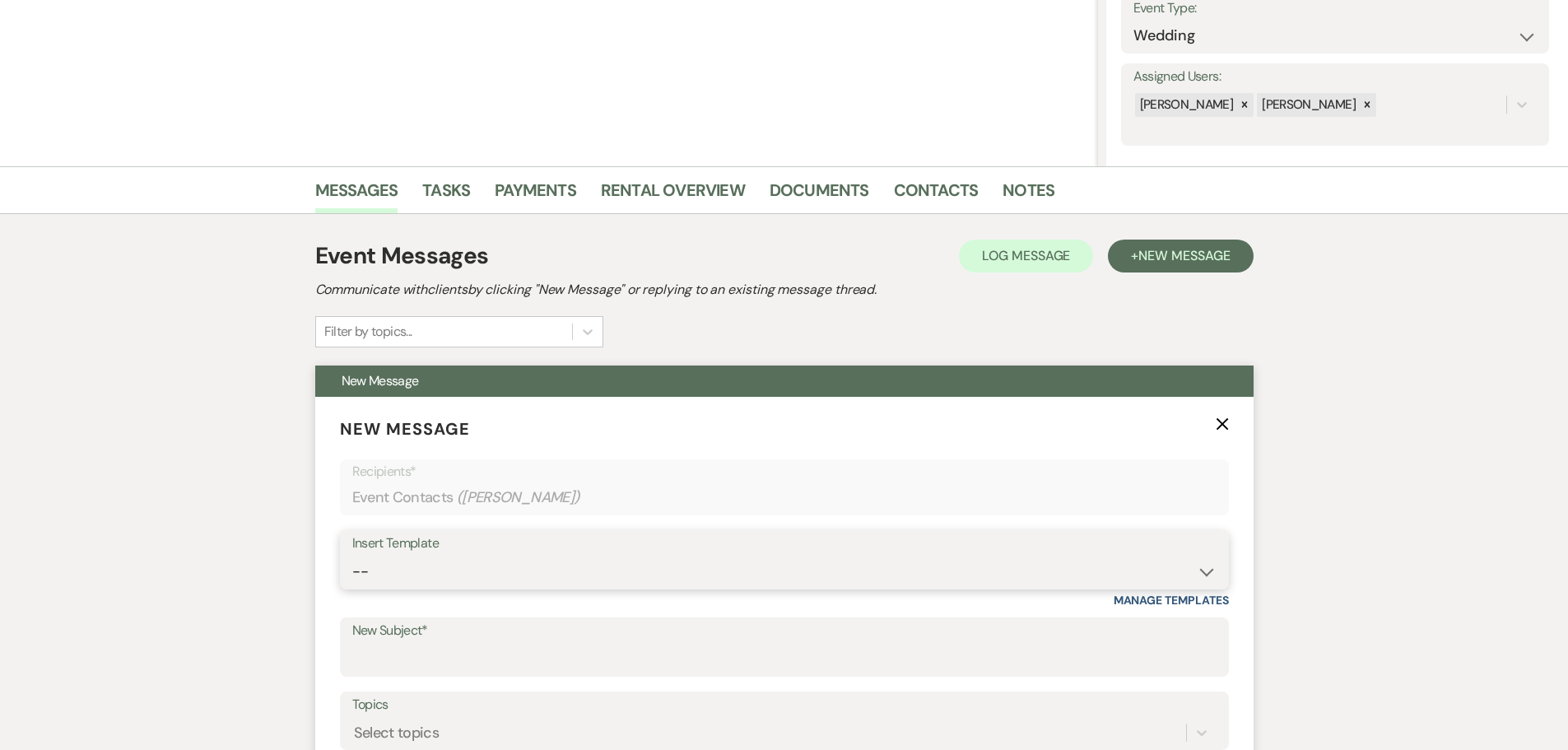
click at [432, 565] on select "-- Weven Planning Portal Introduction (Booked Events) Initial Inquiry Response …" at bounding box center [784, 571] width 864 height 32
select select "4527"
click at [352, 555] on select "-- Weven Planning Portal Introduction (Booked Events) Initial Inquiry Response …" at bounding box center [784, 571] width 864 height 32
type input "Follow up on your Inquiry at [GEOGRAPHIC_DATA]"
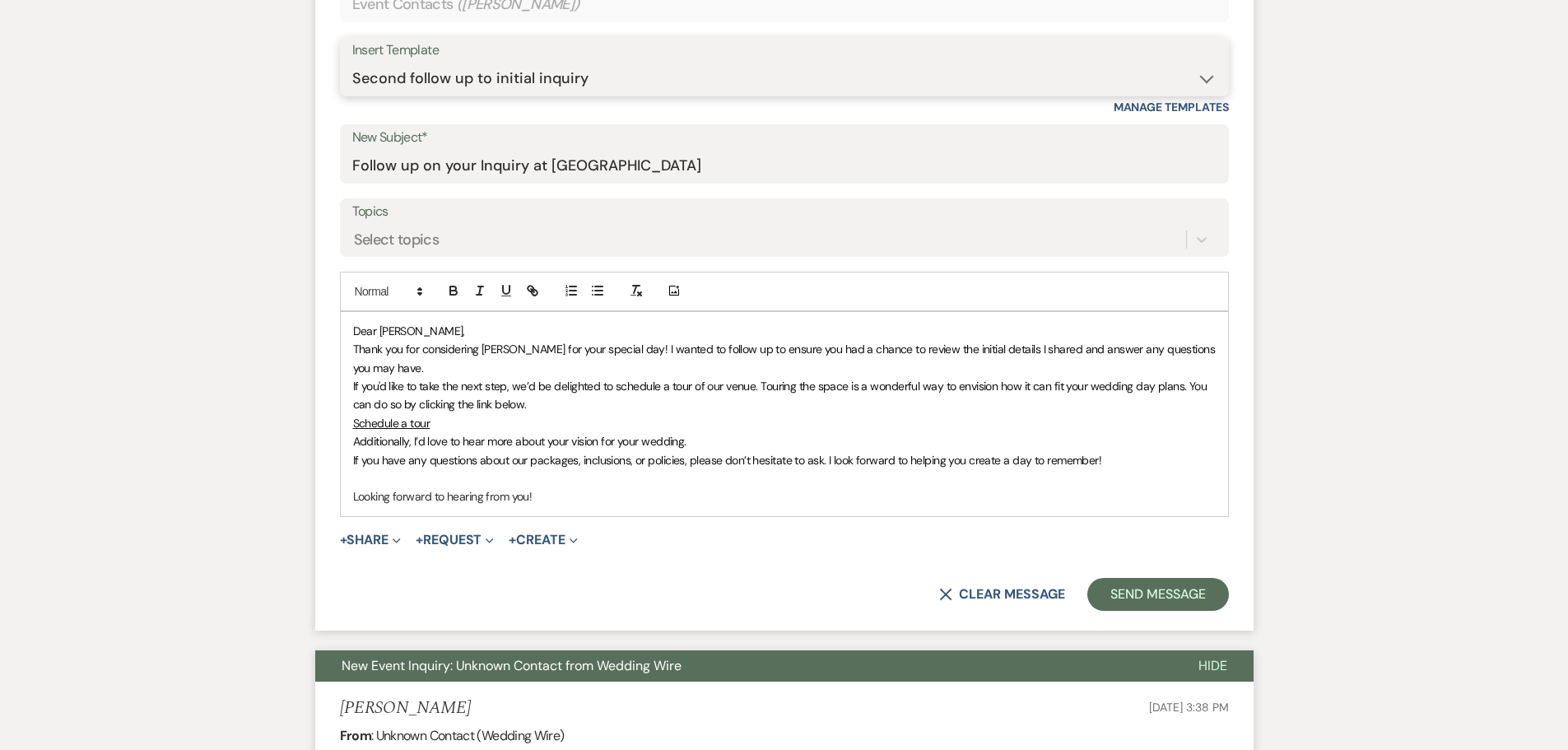
scroll to position [740, 0]
click at [1113, 592] on button "Send Message" at bounding box center [1158, 594] width 141 height 33
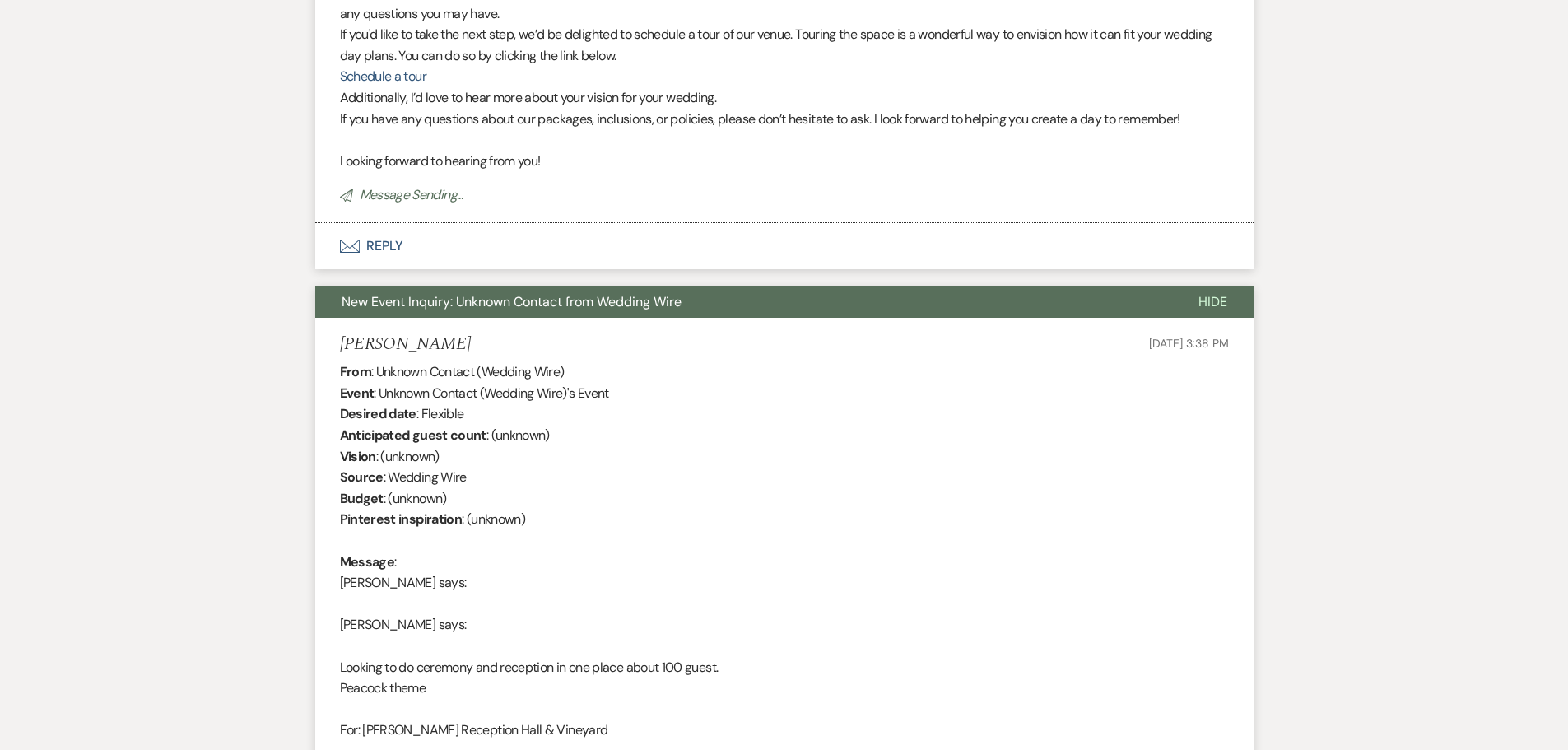
scroll to position [0, 0]
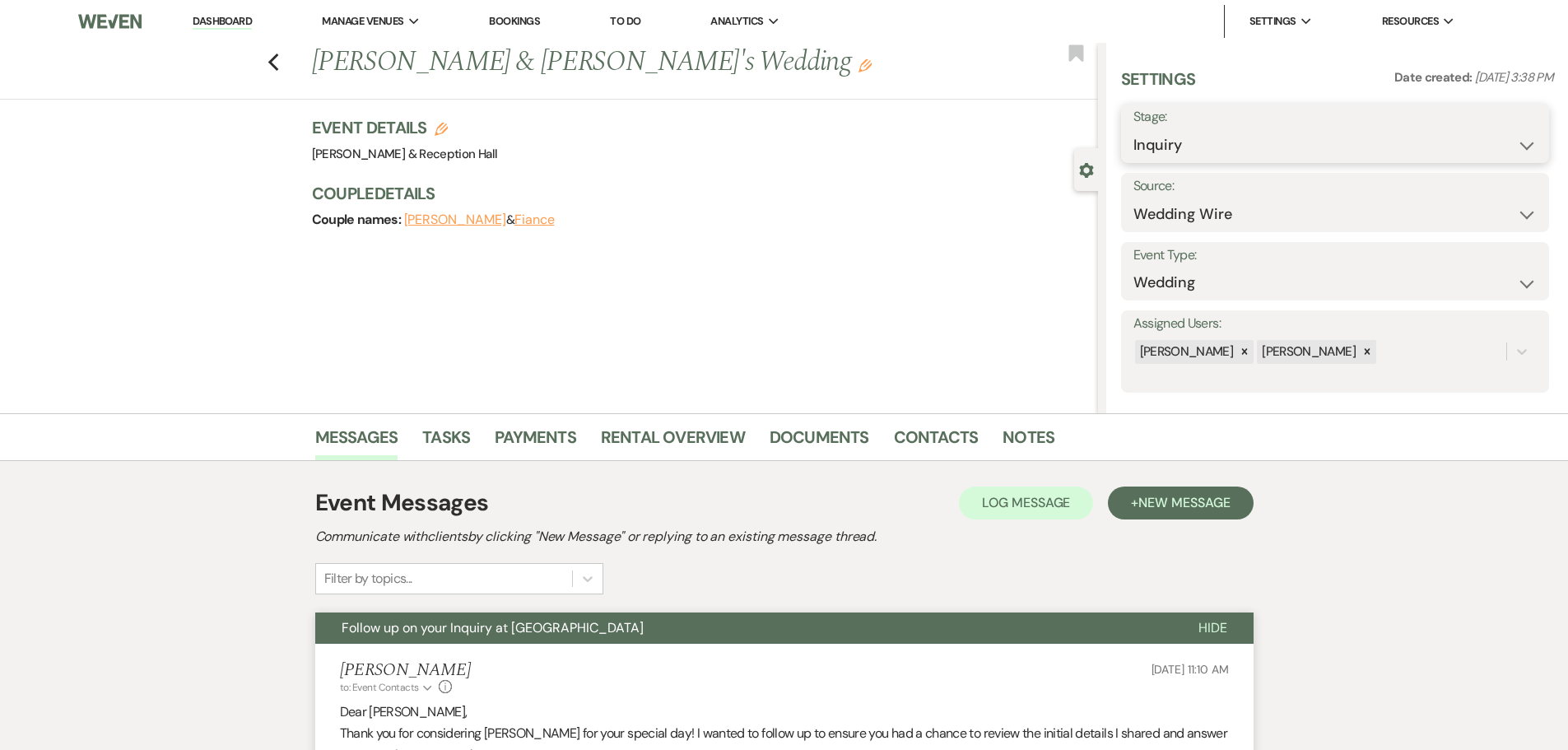
click at [1209, 159] on select "Inquiry Follow Up Tour Requested Tour Confirmed Toured Proposal Sent Booked Lost" at bounding box center [1335, 145] width 404 height 32
select select "9"
click at [1134, 129] on select "Inquiry Follow Up Tour Requested Tour Confirmed Toured Proposal Sent Booked Lost" at bounding box center [1335, 145] width 404 height 32
click at [1490, 138] on button "Save" at bounding box center [1502, 133] width 93 height 33
click at [278, 56] on icon "Previous" at bounding box center [273, 62] width 12 height 20
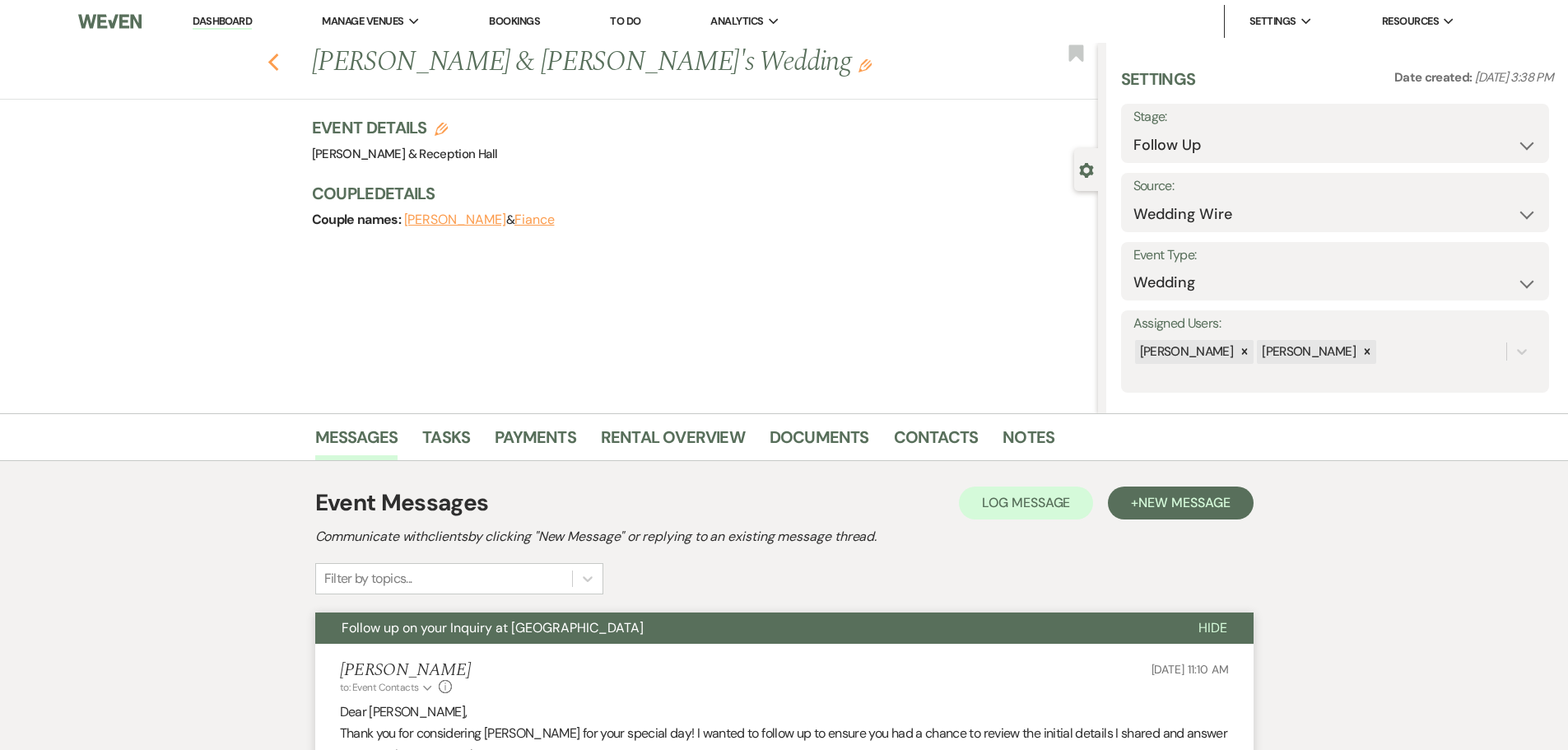
scroll to position [979, 0]
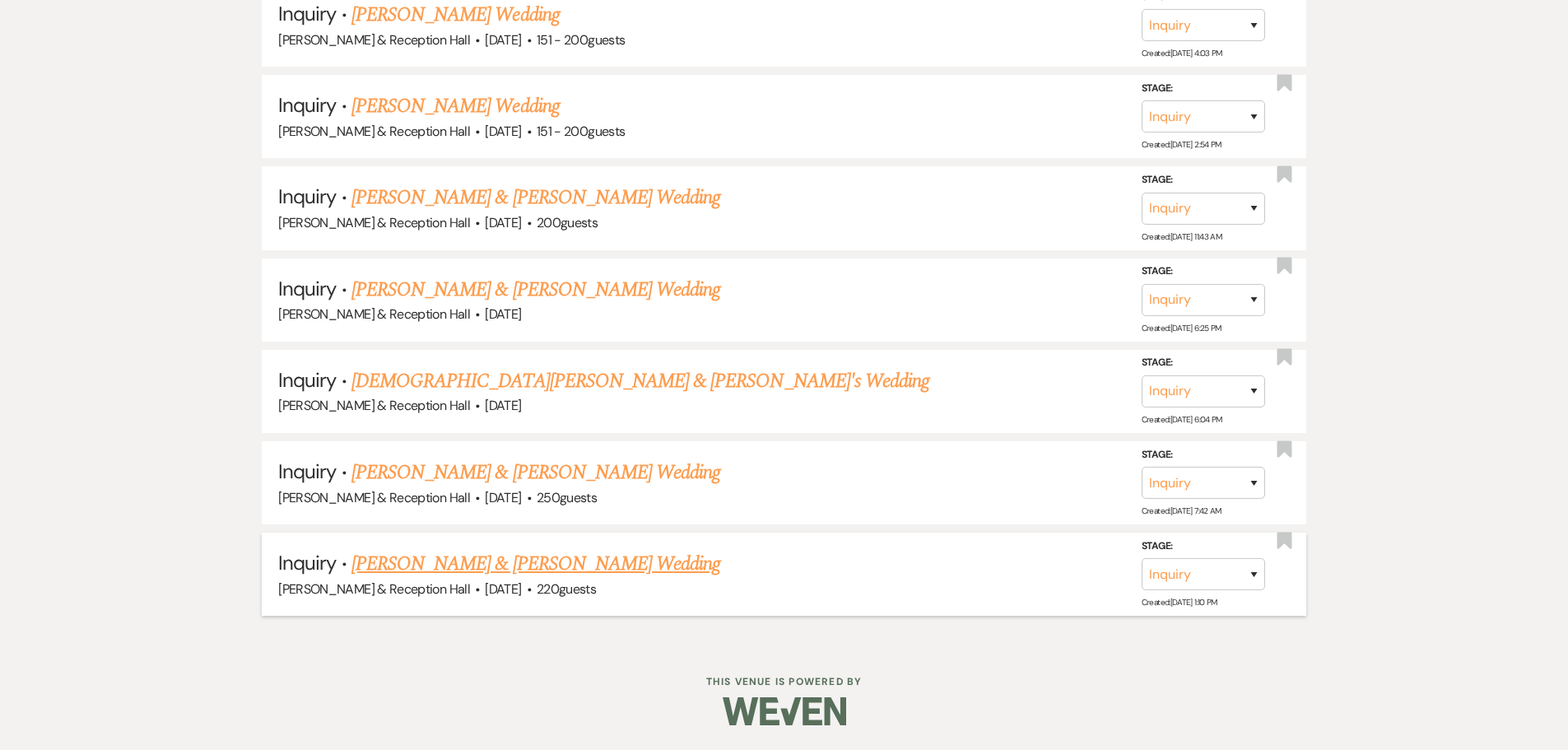
click at [457, 559] on link "[PERSON_NAME] & [PERSON_NAME] Wedding" at bounding box center [535, 563] width 368 height 30
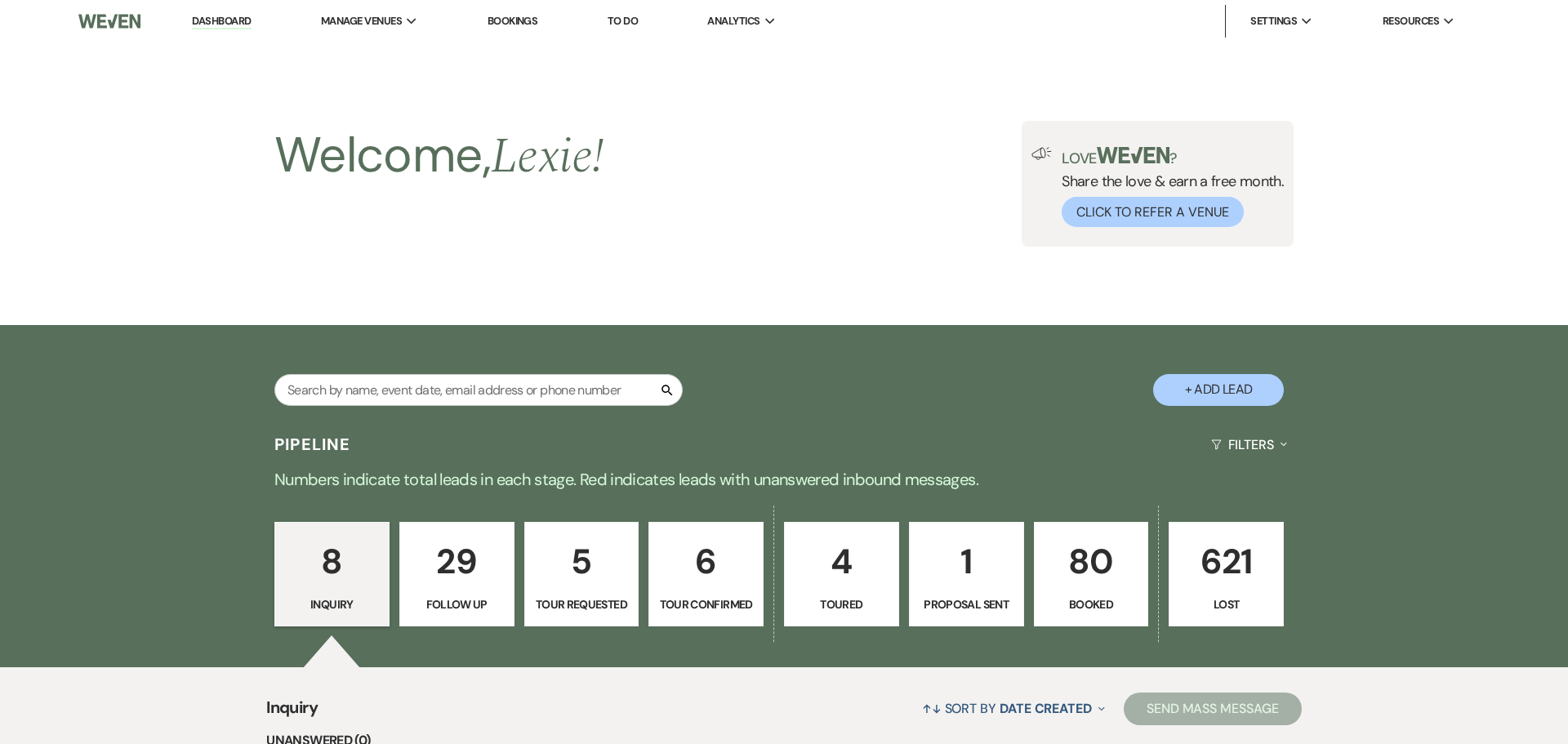
select select "5"
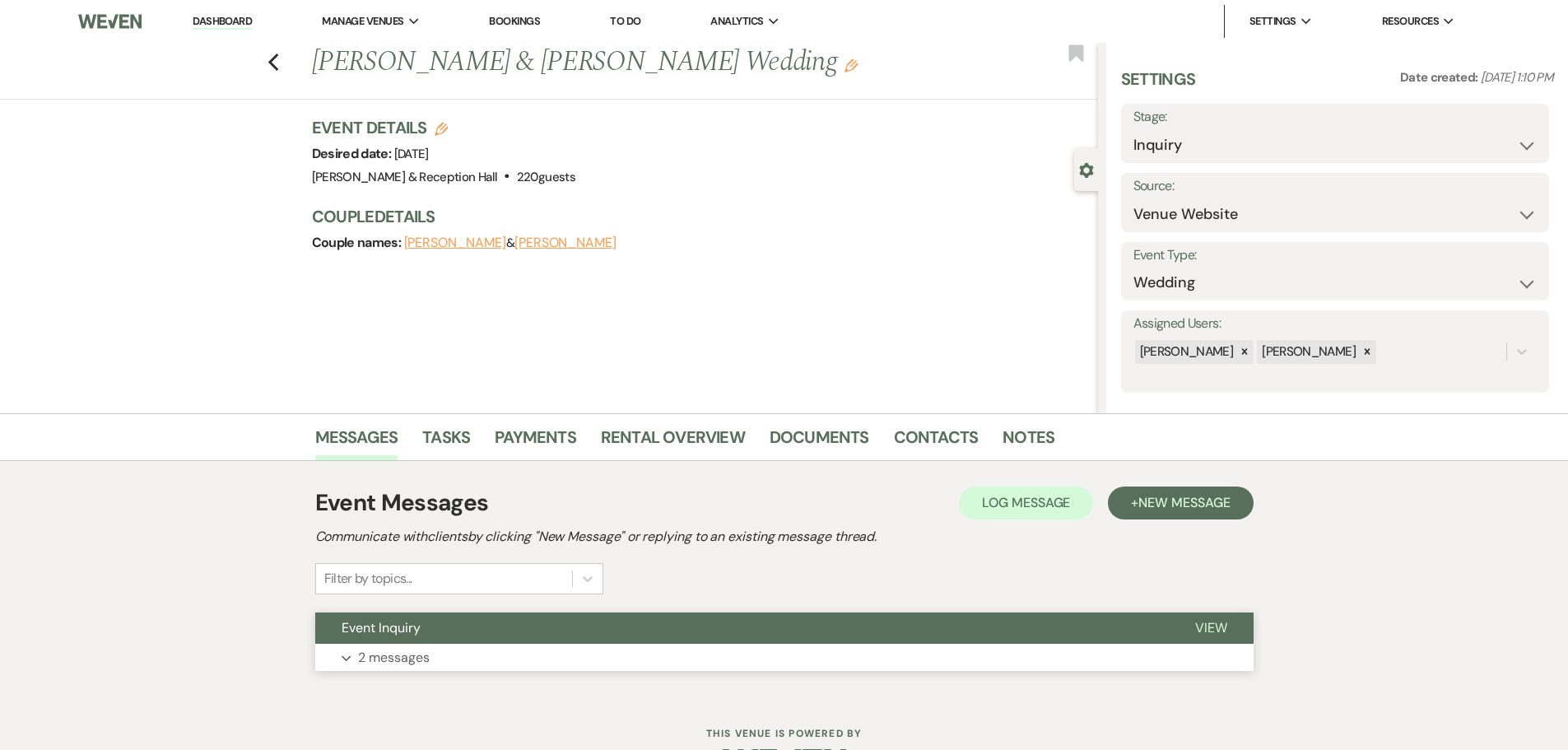
click at [456, 642] on button "Event Inquiry" at bounding box center [742, 628] width 854 height 32
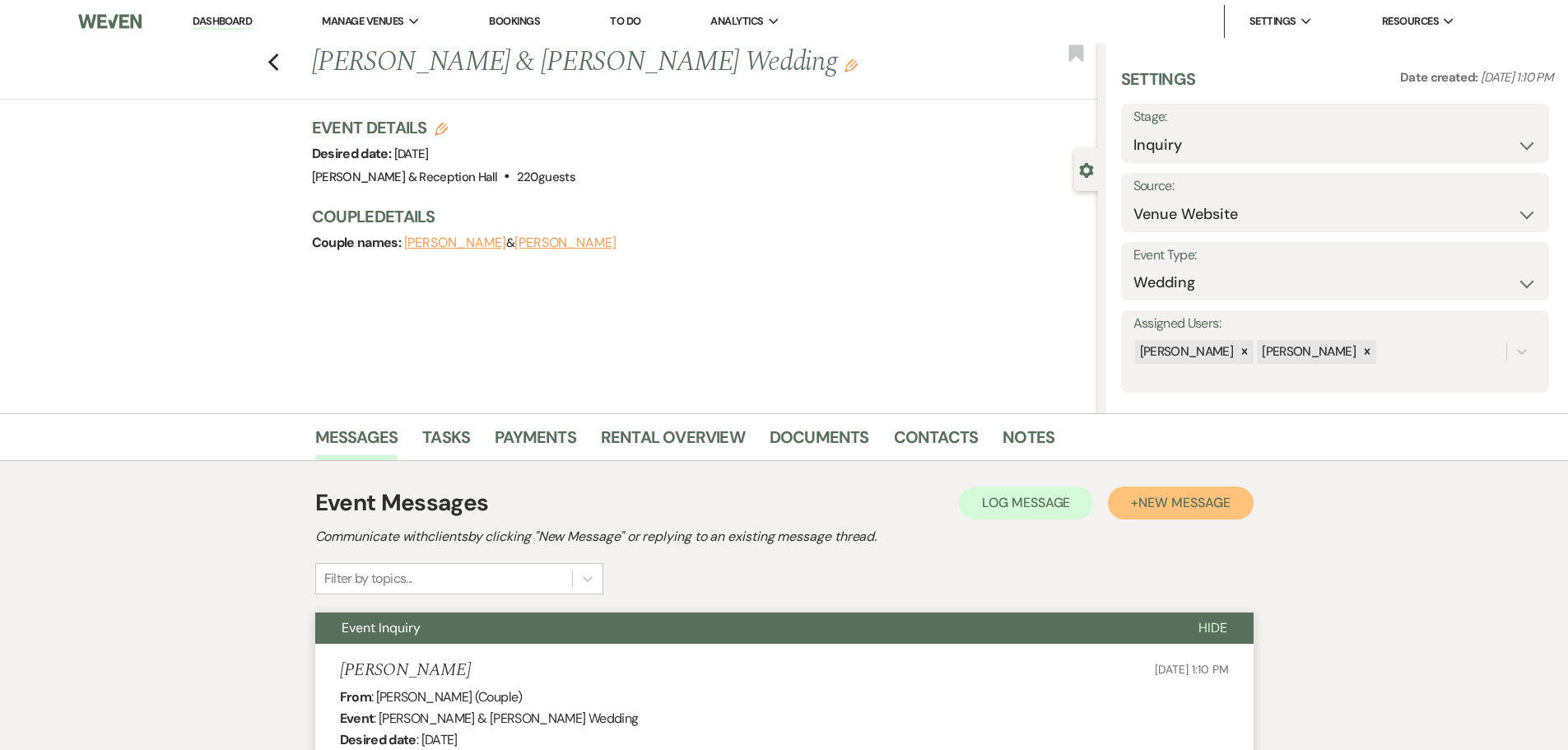
click at [1216, 496] on span "New Message" at bounding box center [1183, 503] width 91 height 17
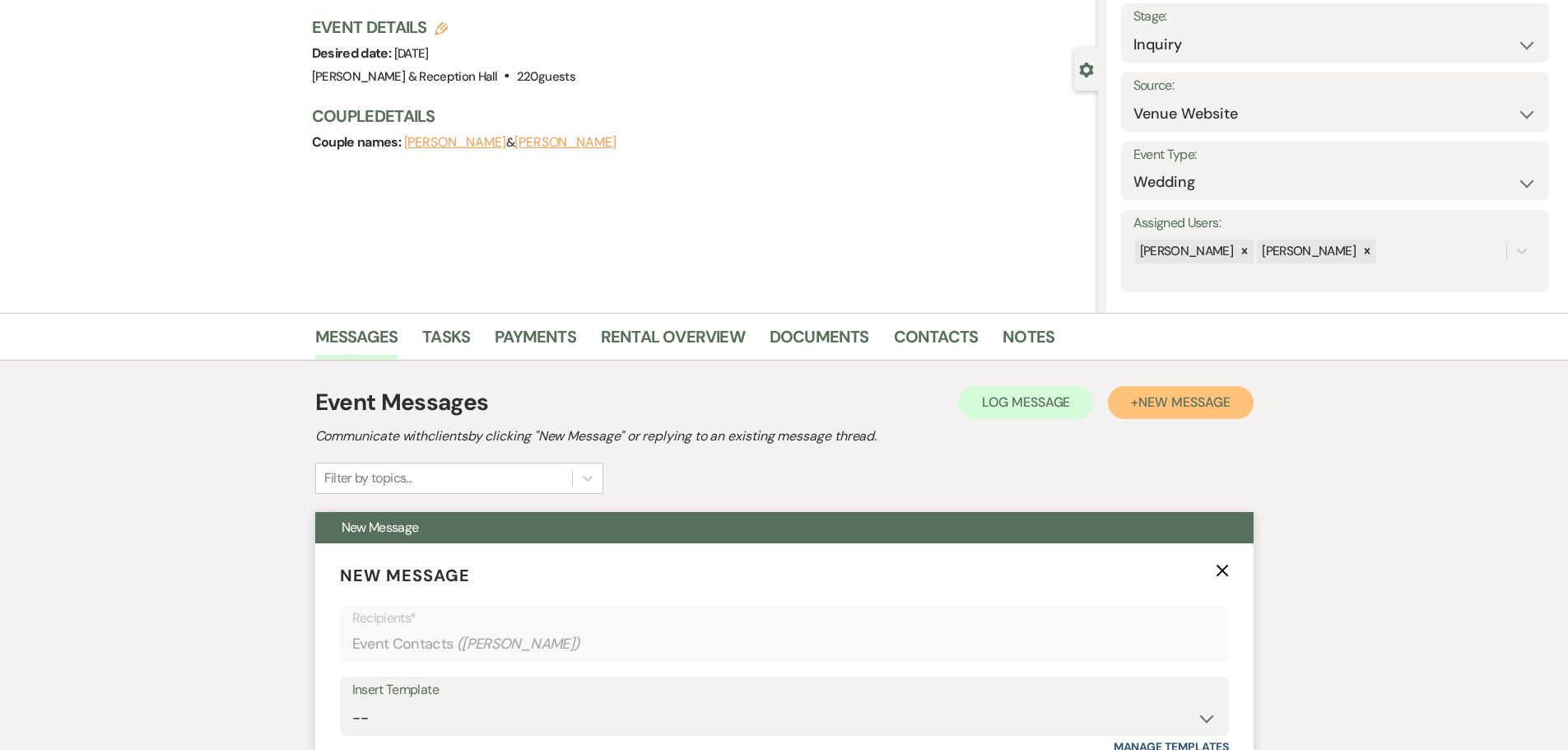
scroll to position [246, 0]
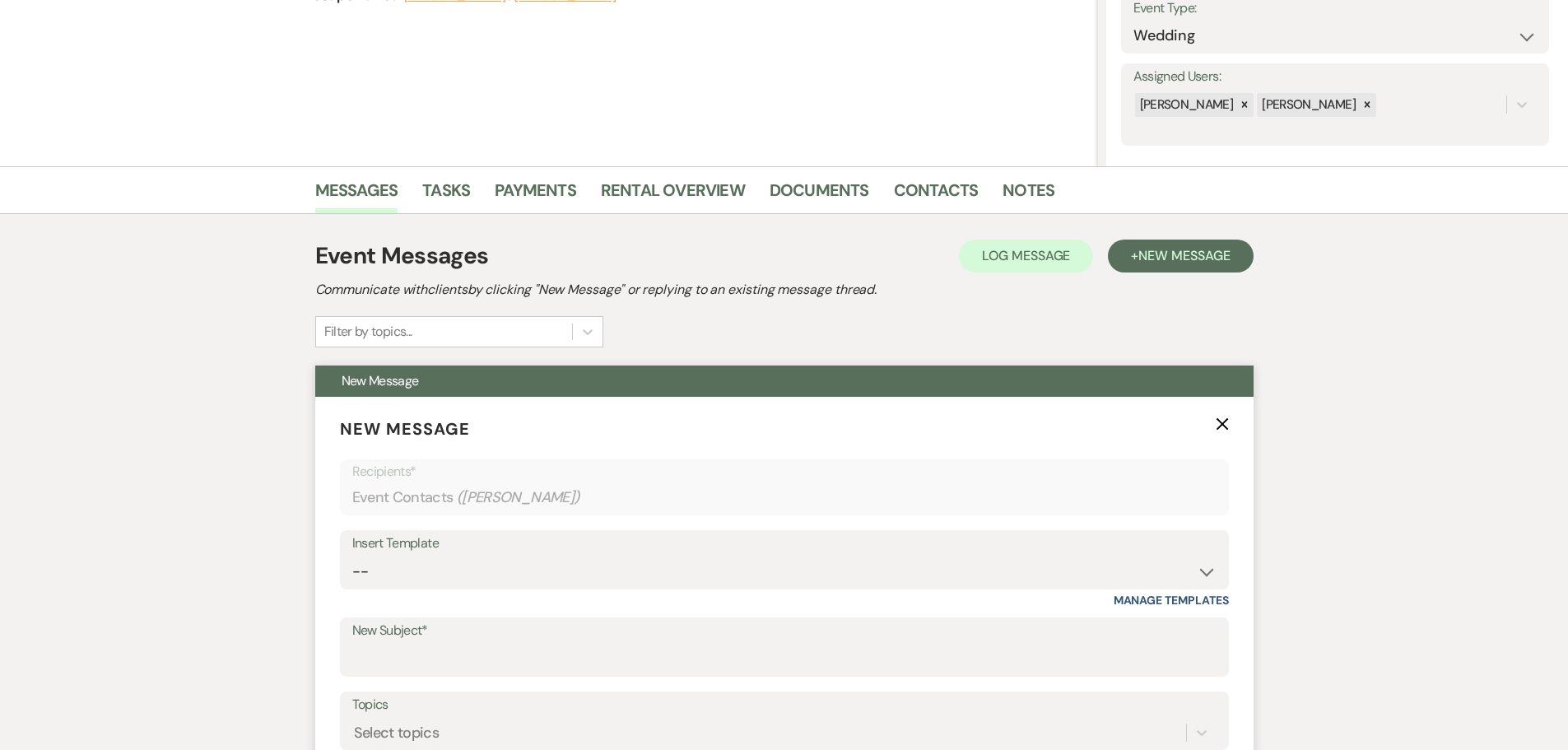
click at [379, 592] on div "Insert Template -- Weven Planning Portal Introduction (Booked Events) Initial I…" at bounding box center [784, 569] width 889 height 78
click at [381, 575] on select "-- Weven Planning Portal Introduction (Booked Events) Initial Inquiry Response …" at bounding box center [784, 571] width 864 height 32
select select "4527"
click at [352, 555] on select "-- Weven Planning Portal Introduction (Booked Events) Initial Inquiry Response …" at bounding box center [784, 571] width 864 height 32
type input "Follow up on your Inquiry at [GEOGRAPHIC_DATA]"
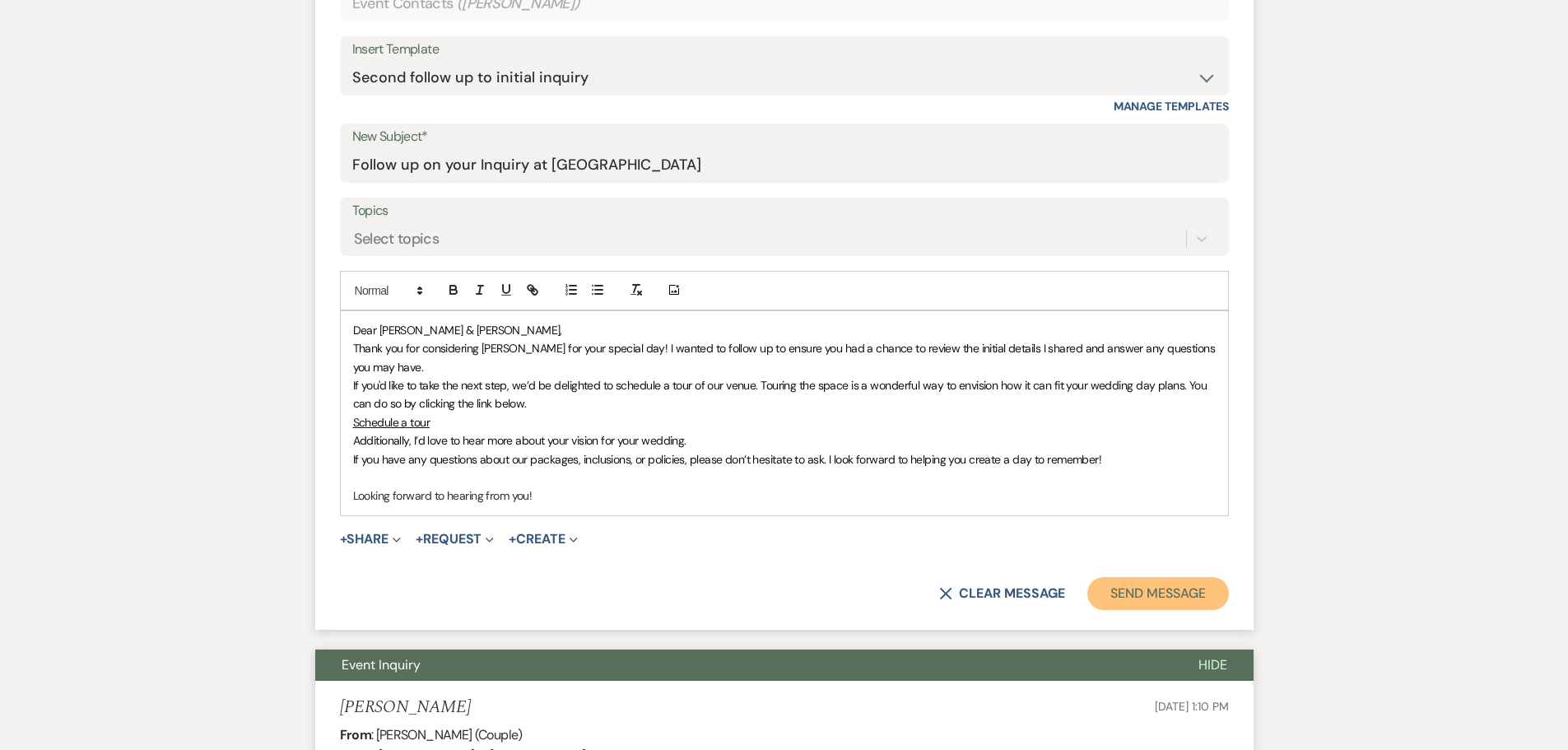
click at [1175, 598] on button "Send Message" at bounding box center [1158, 594] width 141 height 33
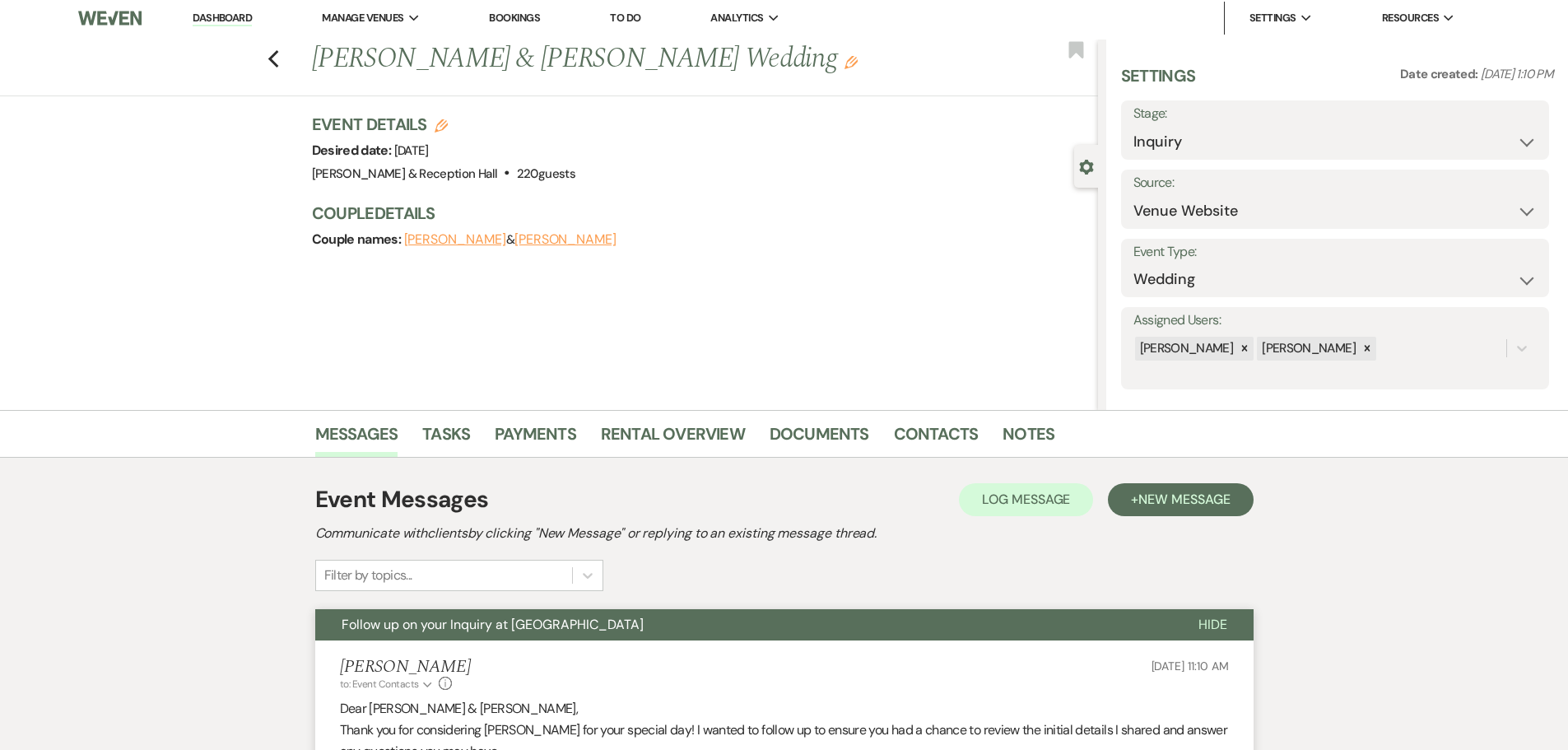
scroll to position [0, 0]
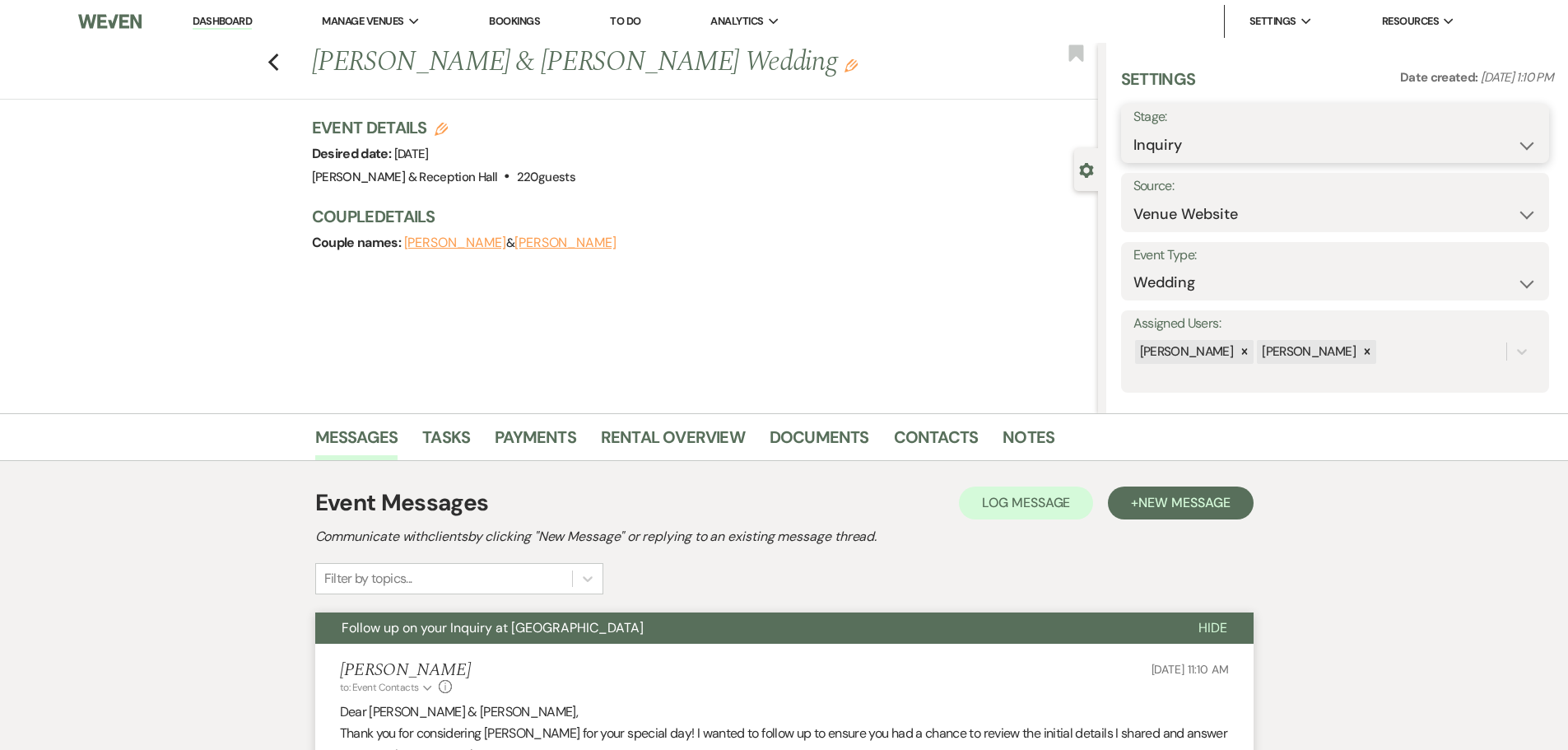
click at [1236, 153] on select "Inquiry Follow Up Tour Requested Tour Confirmed Toured Proposal Sent Booked Lost" at bounding box center [1335, 145] width 404 height 32
select select "9"
click at [1134, 129] on select "Inquiry Follow Up Tour Requested Tour Confirmed Toured Proposal Sent Booked Lost" at bounding box center [1335, 145] width 404 height 32
click at [1489, 135] on button "Save" at bounding box center [1502, 133] width 93 height 33
click at [280, 63] on icon "Previous" at bounding box center [273, 62] width 12 height 20
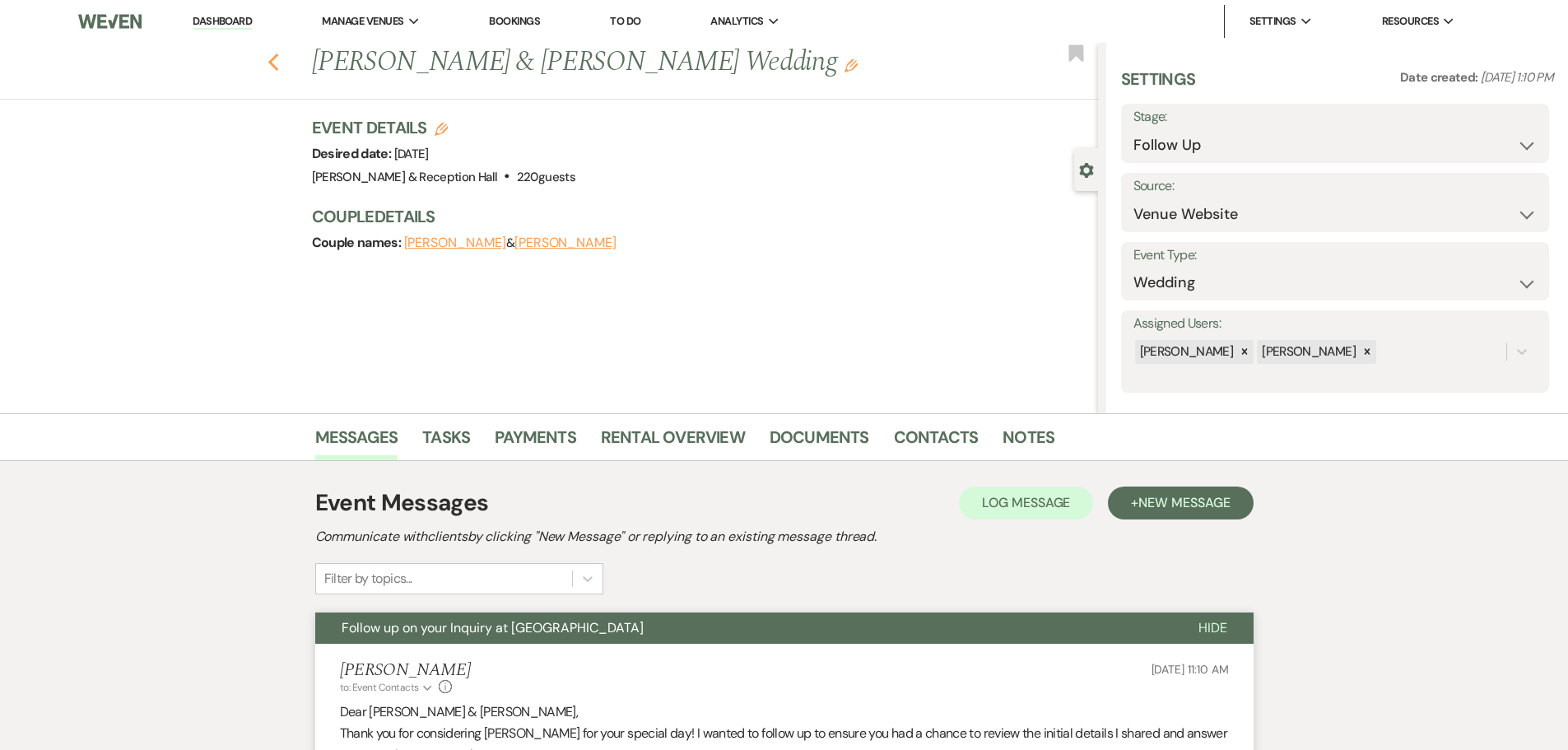
scroll to position [888, 0]
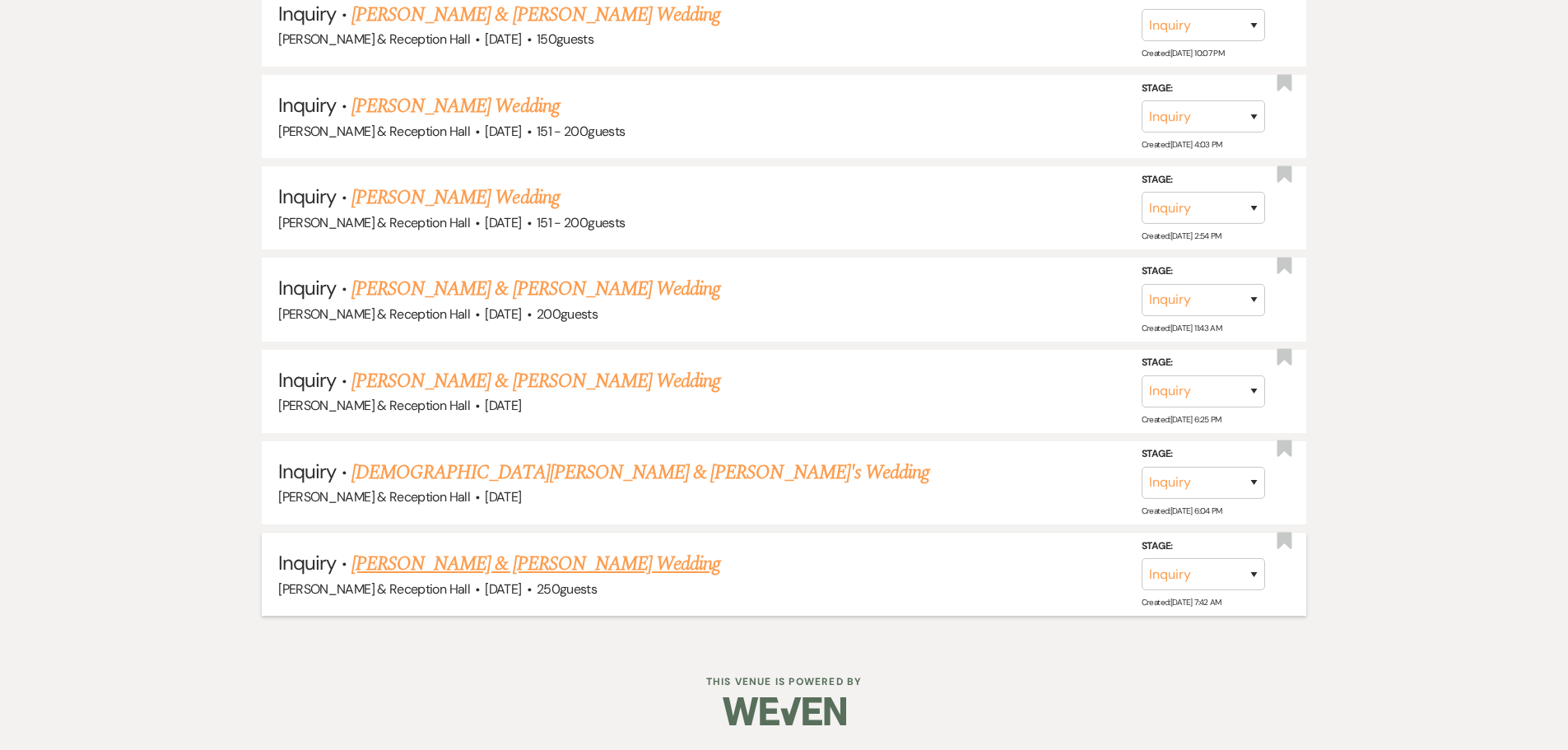
click at [447, 550] on link "[PERSON_NAME] & [PERSON_NAME] Wedding" at bounding box center [535, 563] width 368 height 30
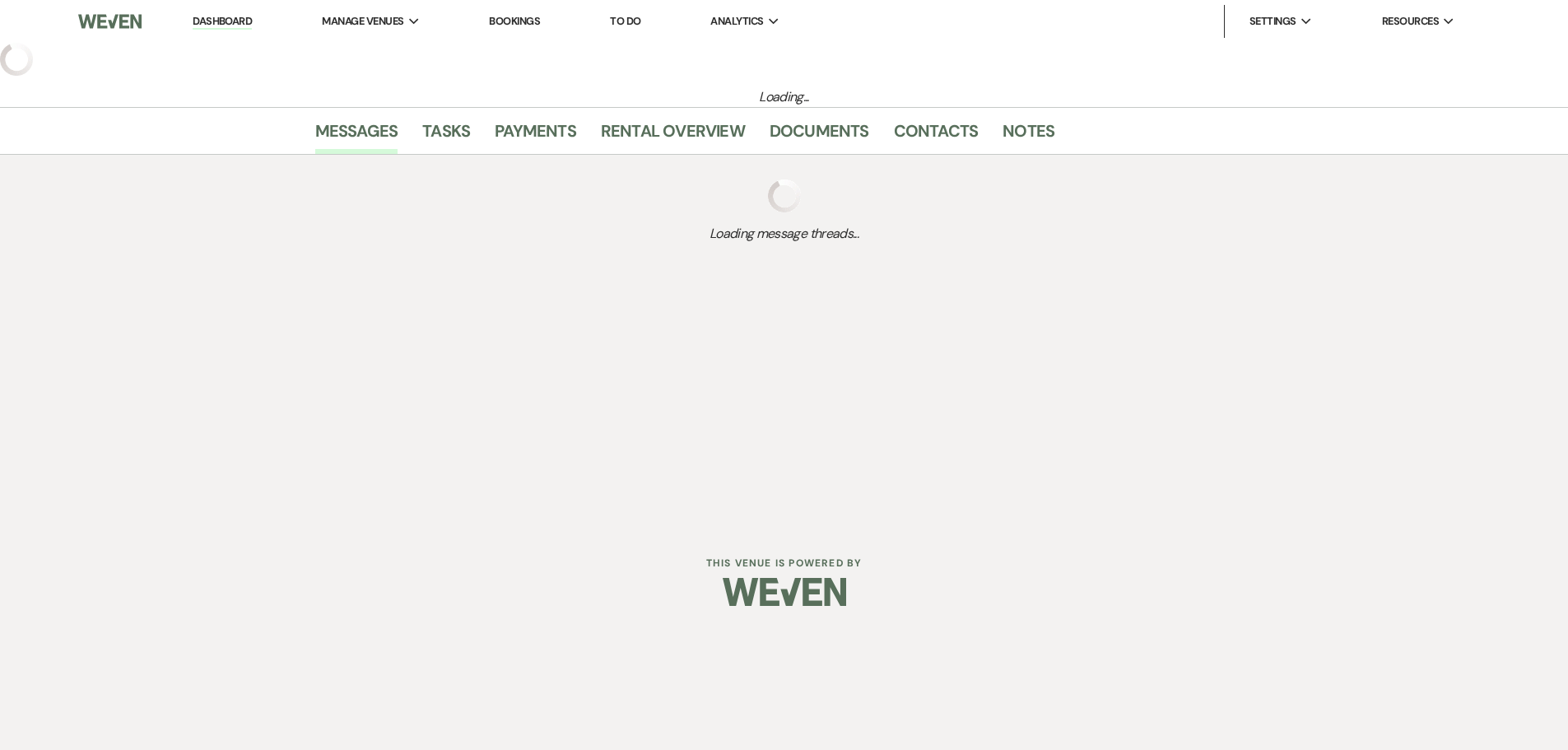
select select "5"
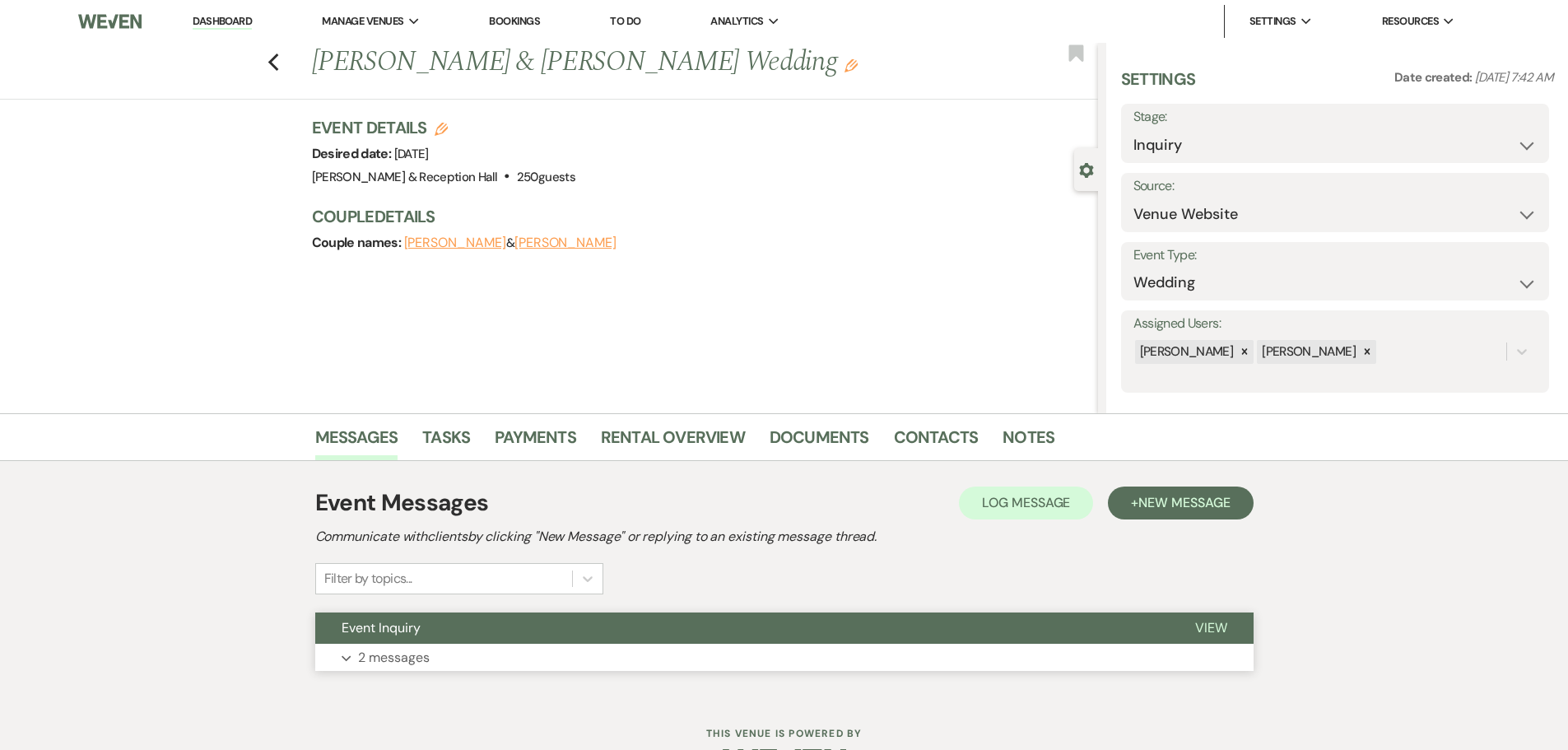
click at [610, 649] on button "Expand 2 messages" at bounding box center [784, 657] width 938 height 28
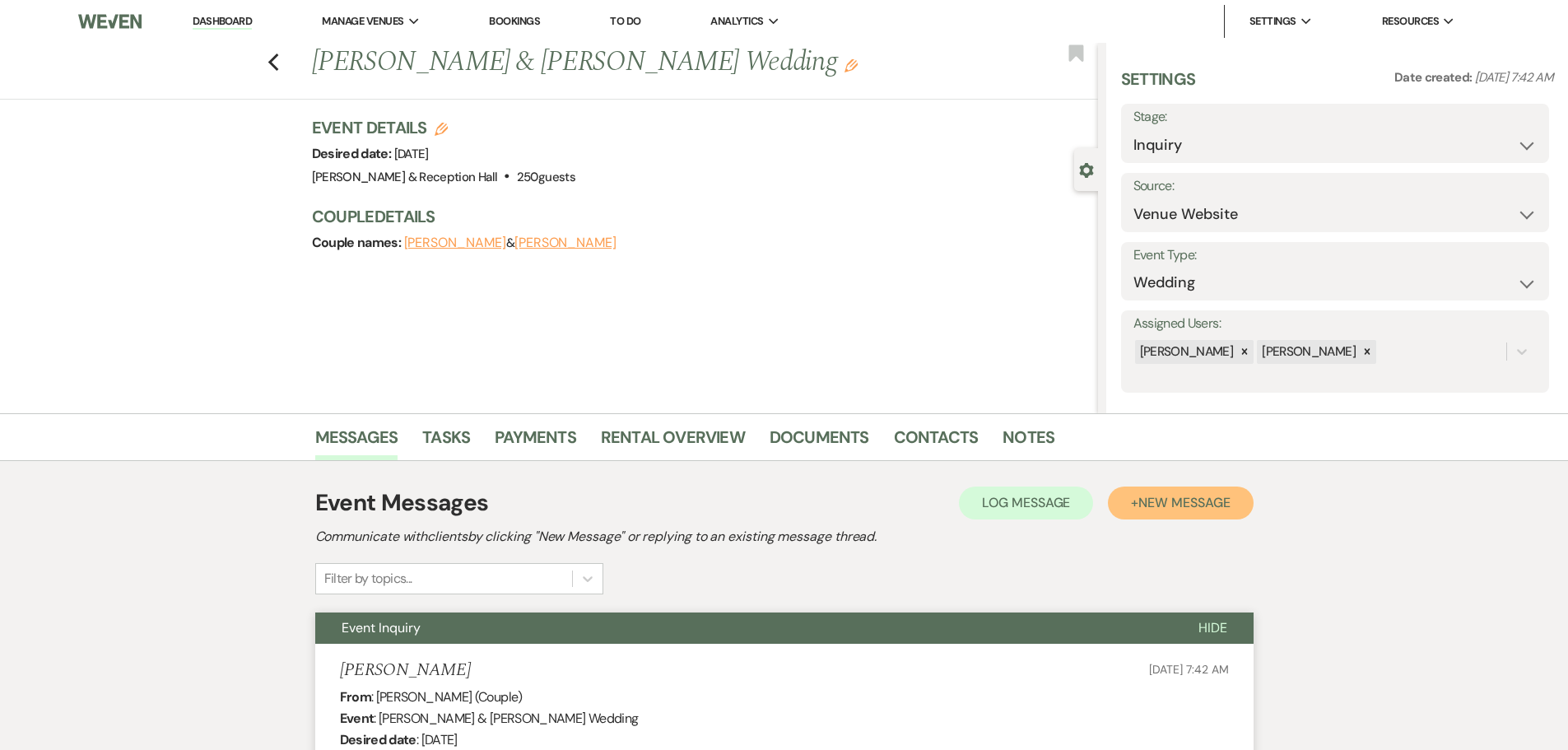
click at [1194, 503] on span "New Message" at bounding box center [1183, 503] width 91 height 17
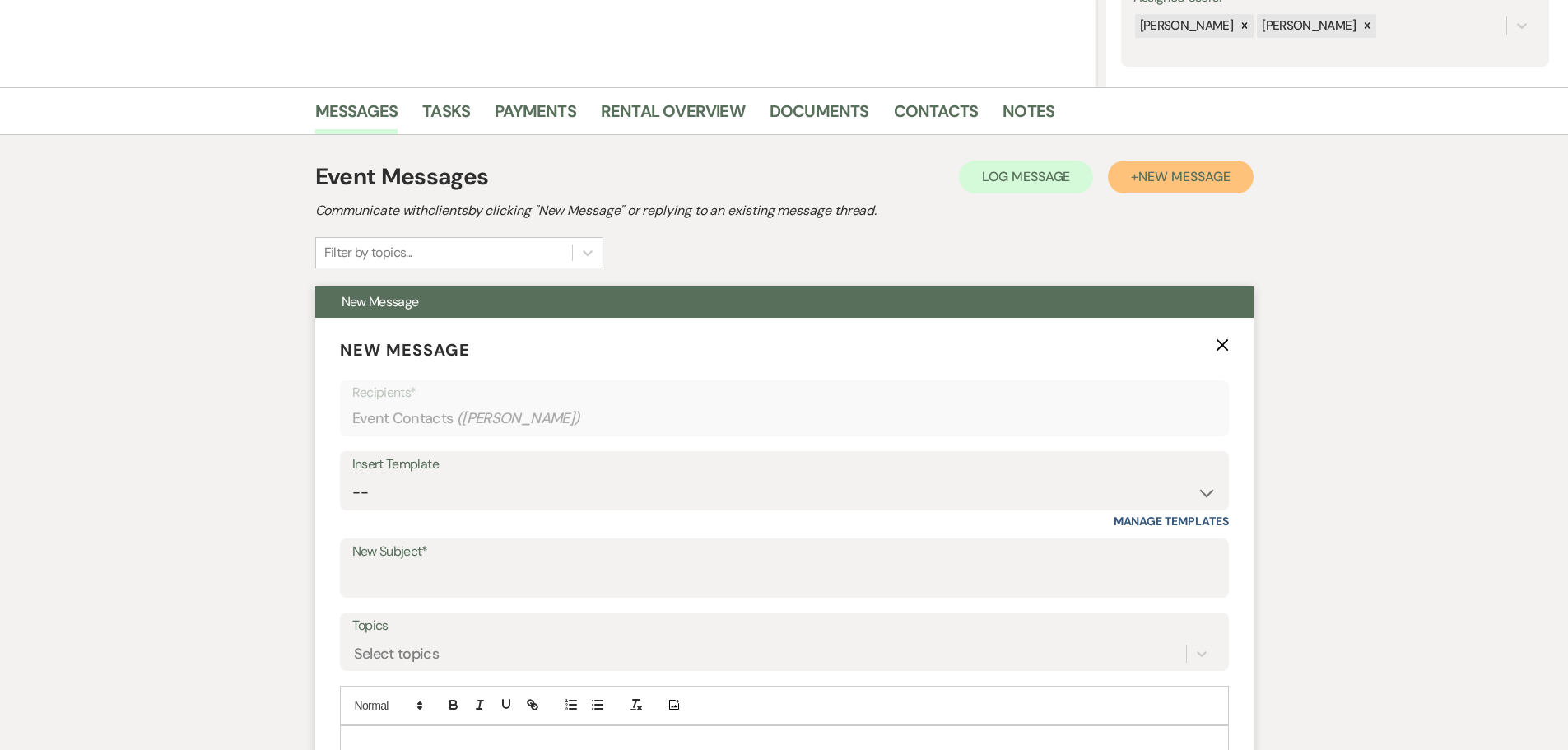
scroll to position [329, 0]
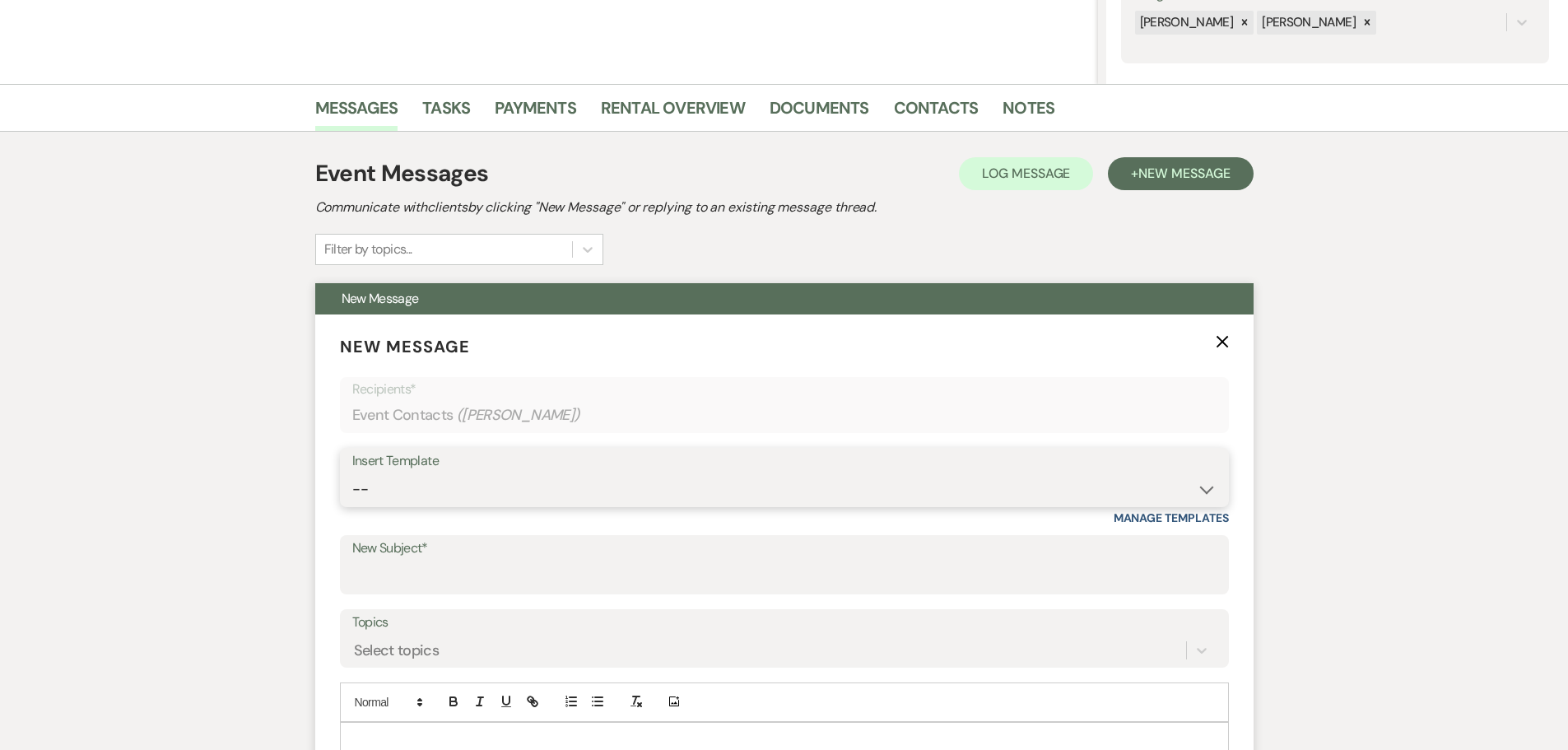
click at [404, 475] on select "-- Weven Planning Portal Introduction (Booked Events) Initial Inquiry Response …" at bounding box center [784, 488] width 864 height 32
select select "4527"
click at [352, 473] on select "-- Weven Planning Portal Introduction (Booked Events) Initial Inquiry Response …" at bounding box center [784, 488] width 864 height 32
type input "Follow up on your Inquiry at [GEOGRAPHIC_DATA]"
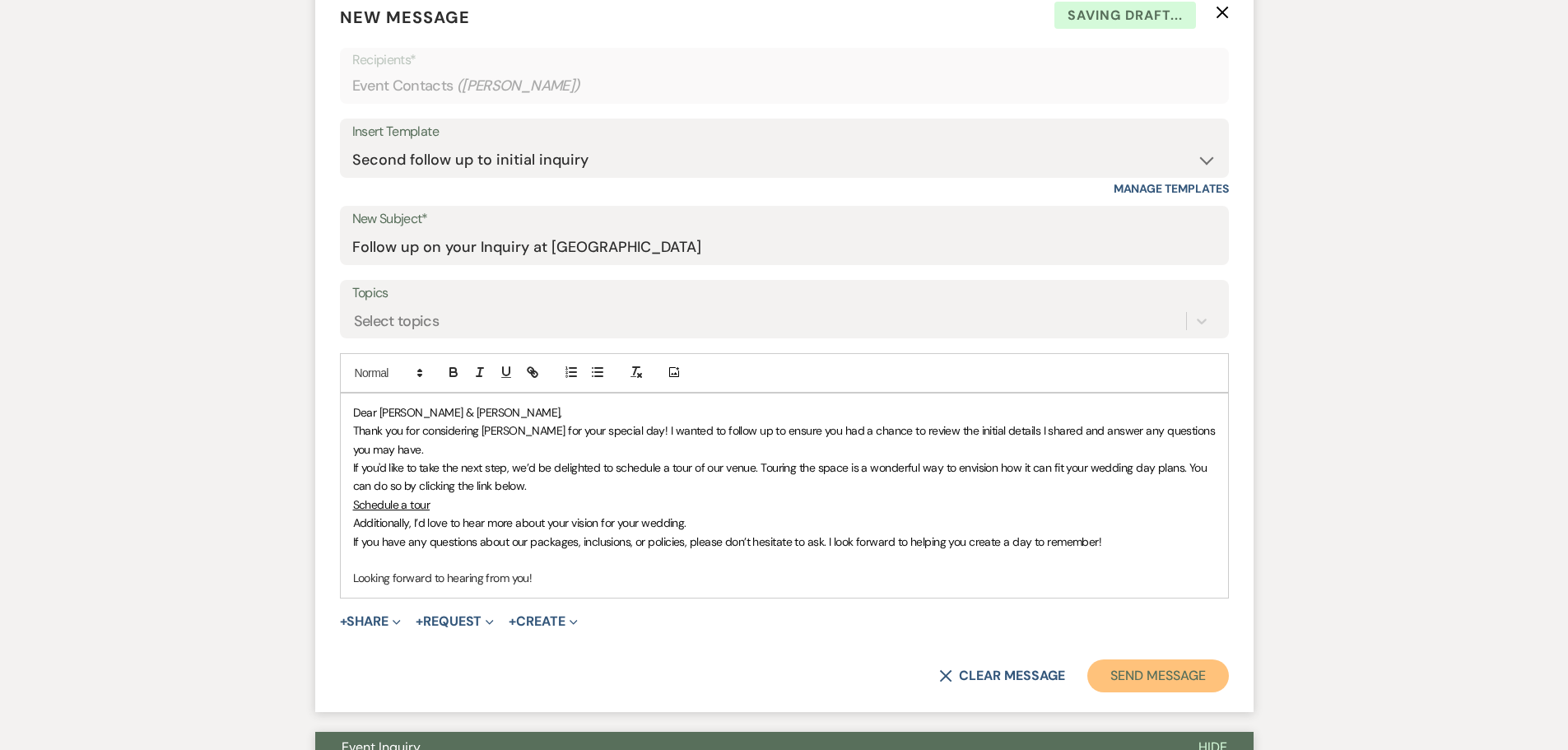
click at [1170, 690] on button "Send Message" at bounding box center [1158, 675] width 141 height 33
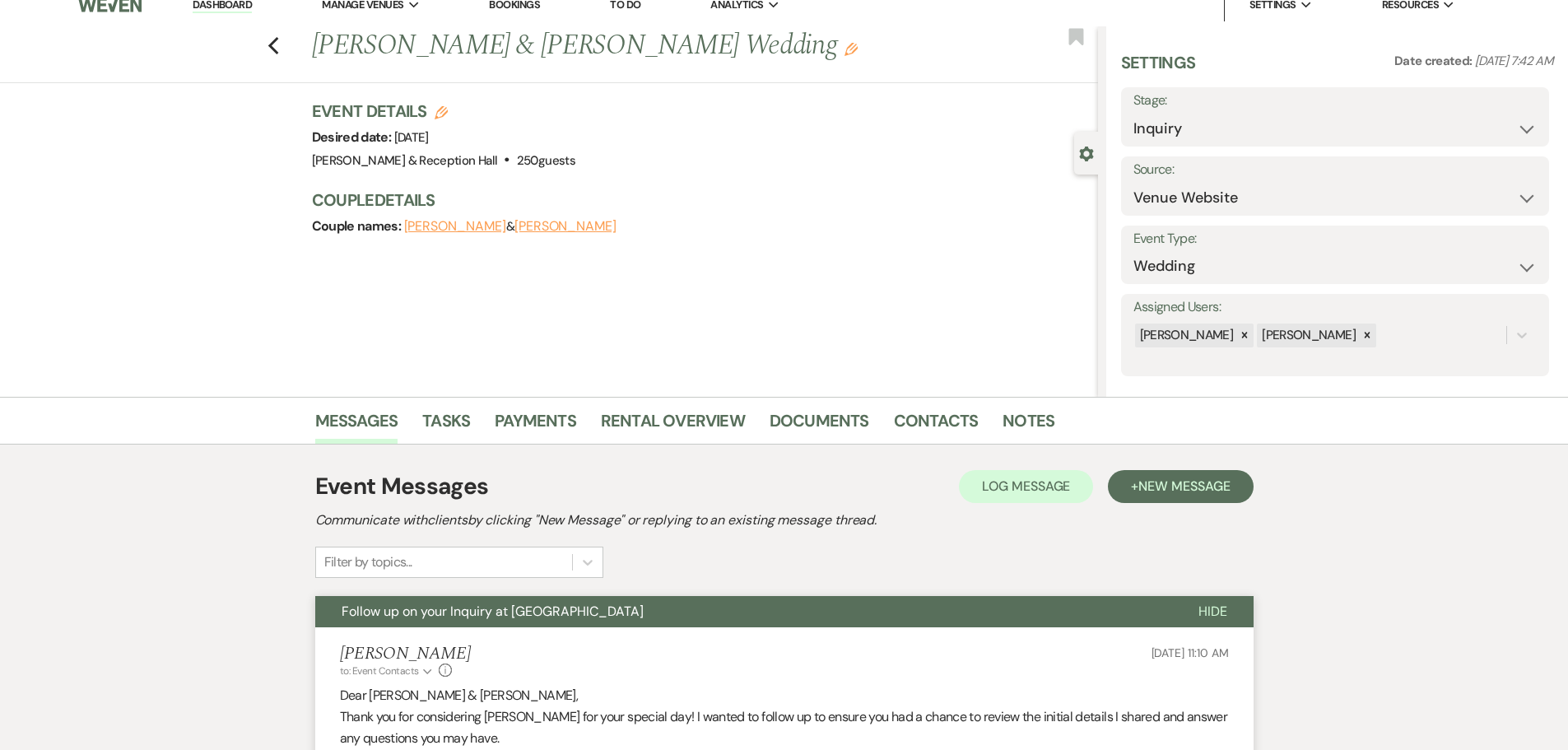
scroll to position [0, 0]
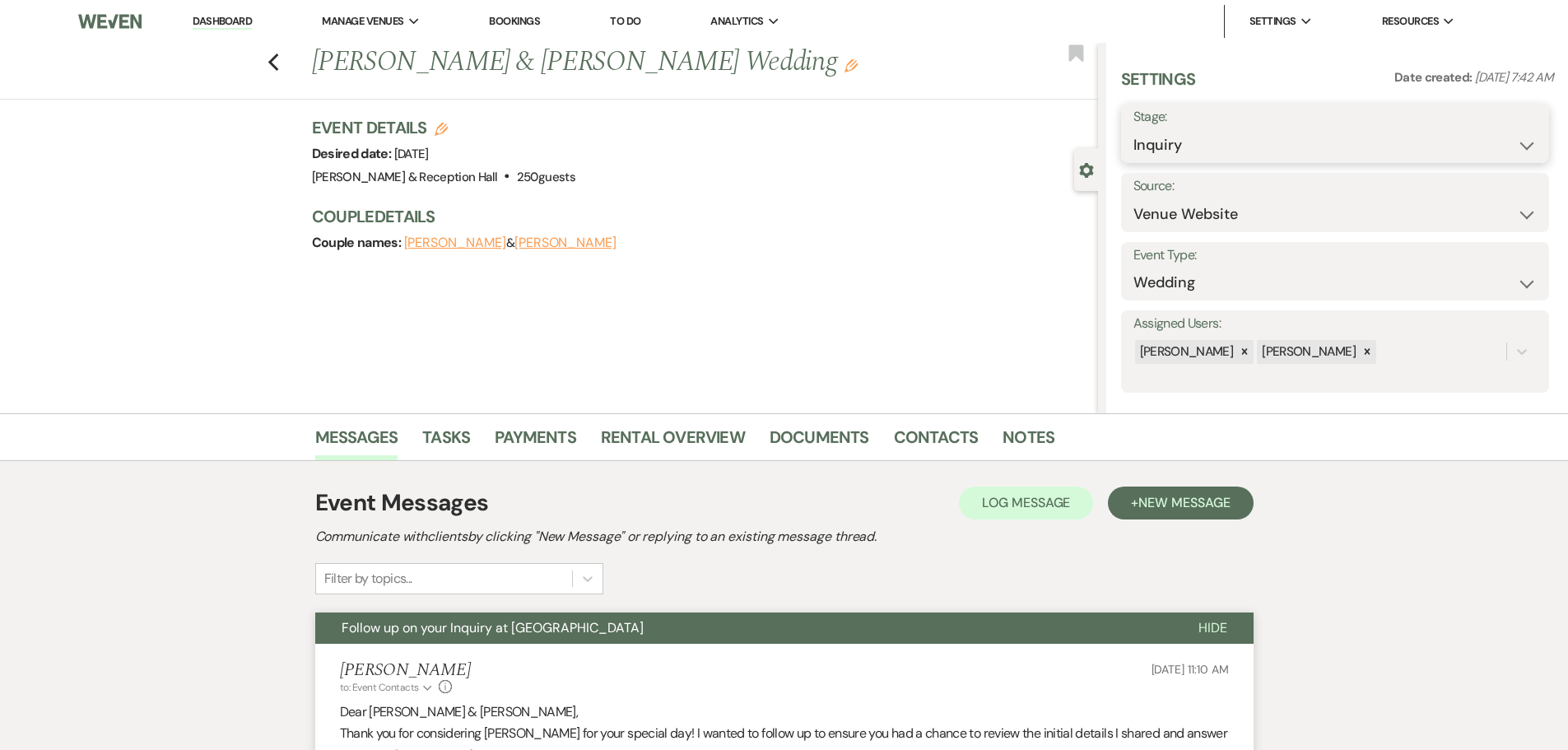
click at [1147, 129] on select "Inquiry Follow Up Tour Requested Tour Confirmed Toured Proposal Sent Booked Lost" at bounding box center [1335, 145] width 404 height 32
select select "9"
click at [1134, 129] on select "Inquiry Follow Up Tour Requested Tour Confirmed Toured Proposal Sent Booked Lost" at bounding box center [1335, 145] width 404 height 32
click at [1475, 141] on button "Save" at bounding box center [1502, 133] width 93 height 33
click at [278, 56] on use "button" at bounding box center [272, 62] width 11 height 18
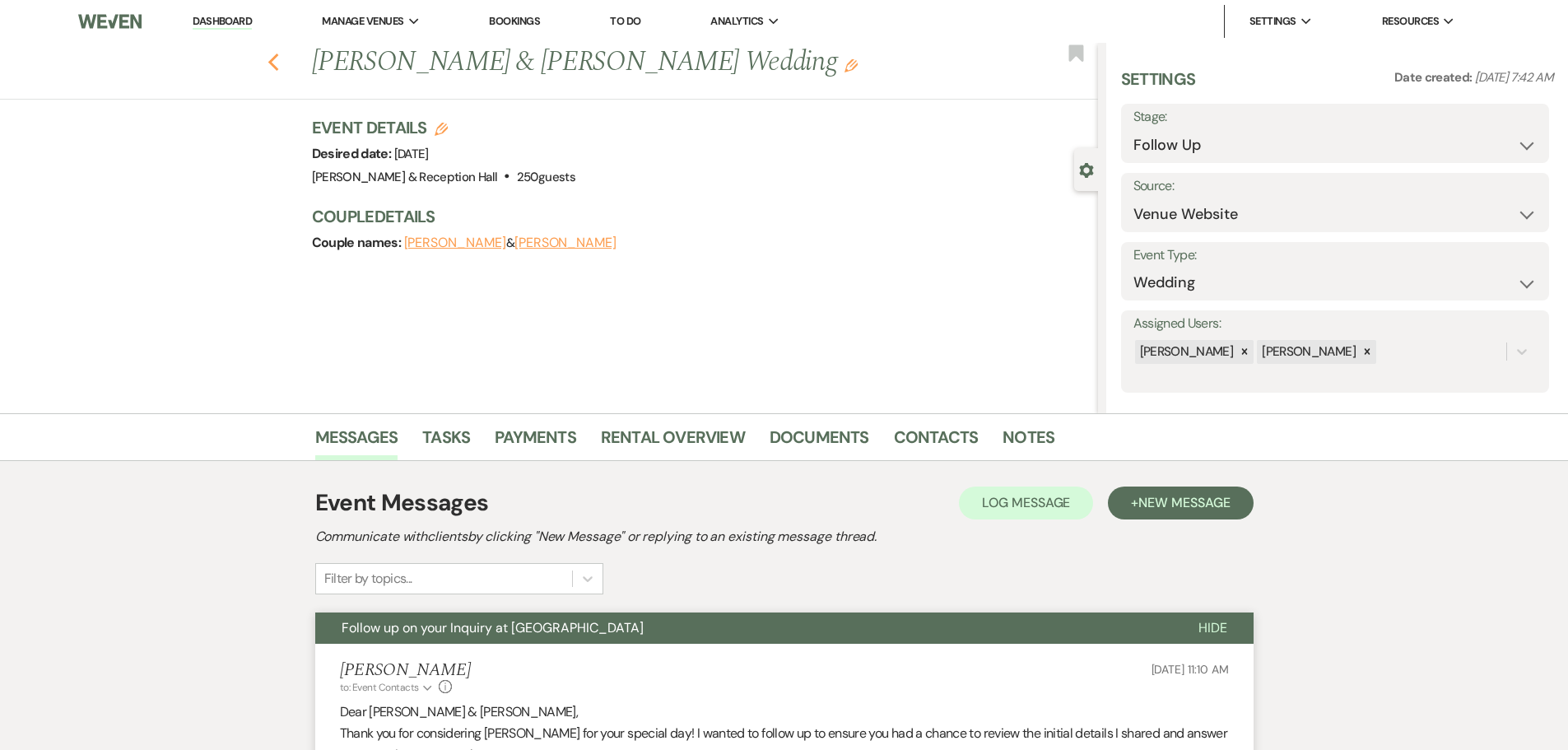
select select "9"
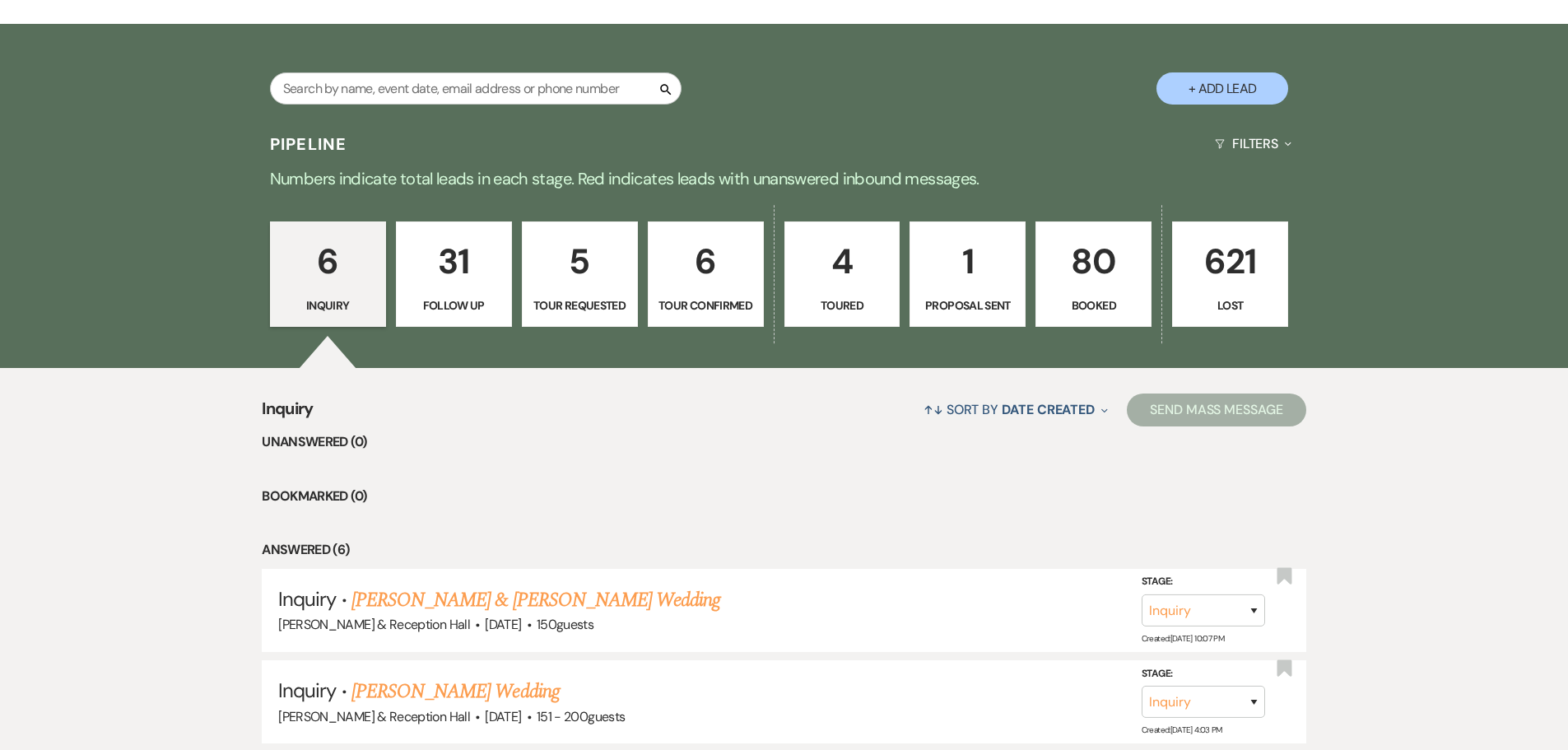
click at [481, 270] on p "31" at bounding box center [454, 262] width 95 height 56
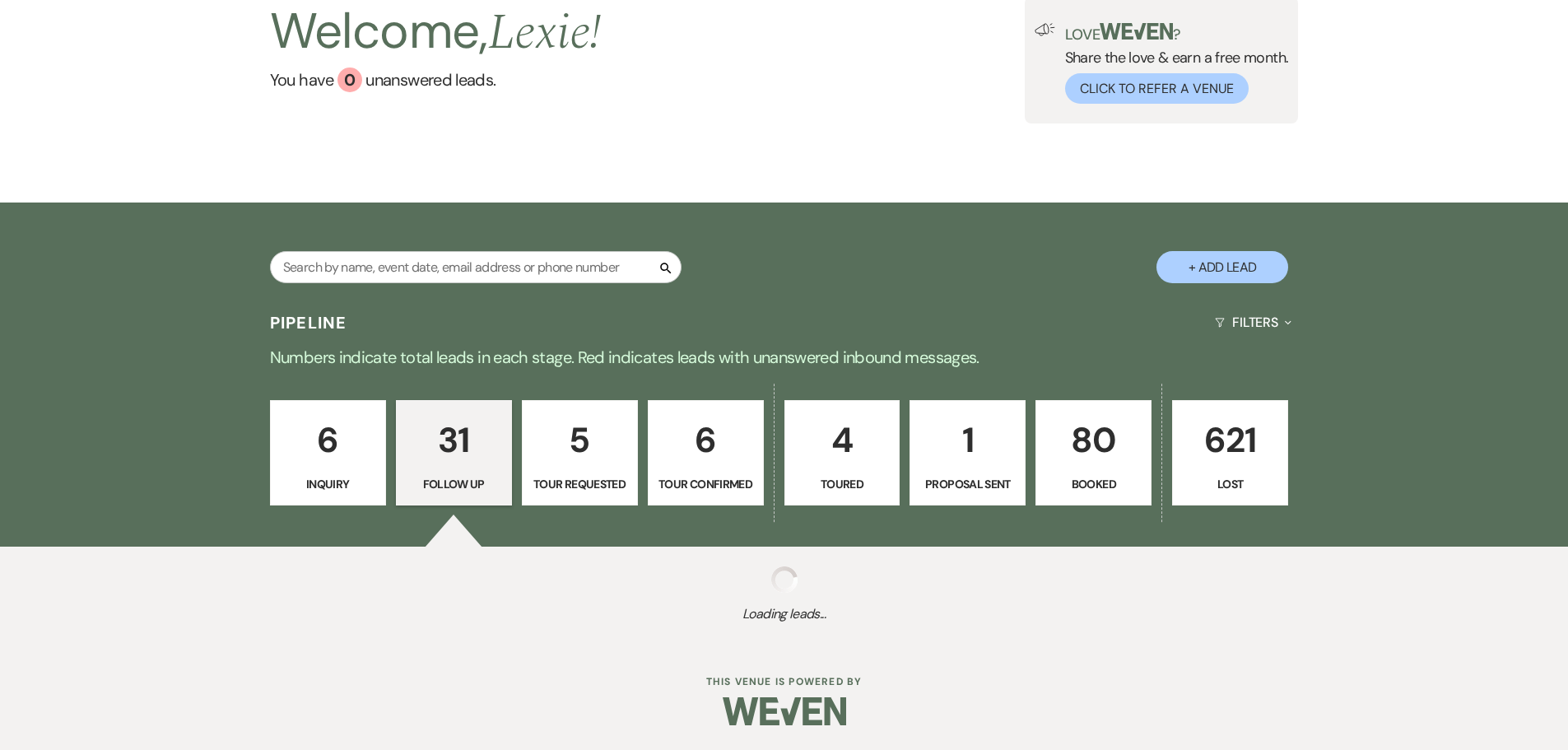
select select "9"
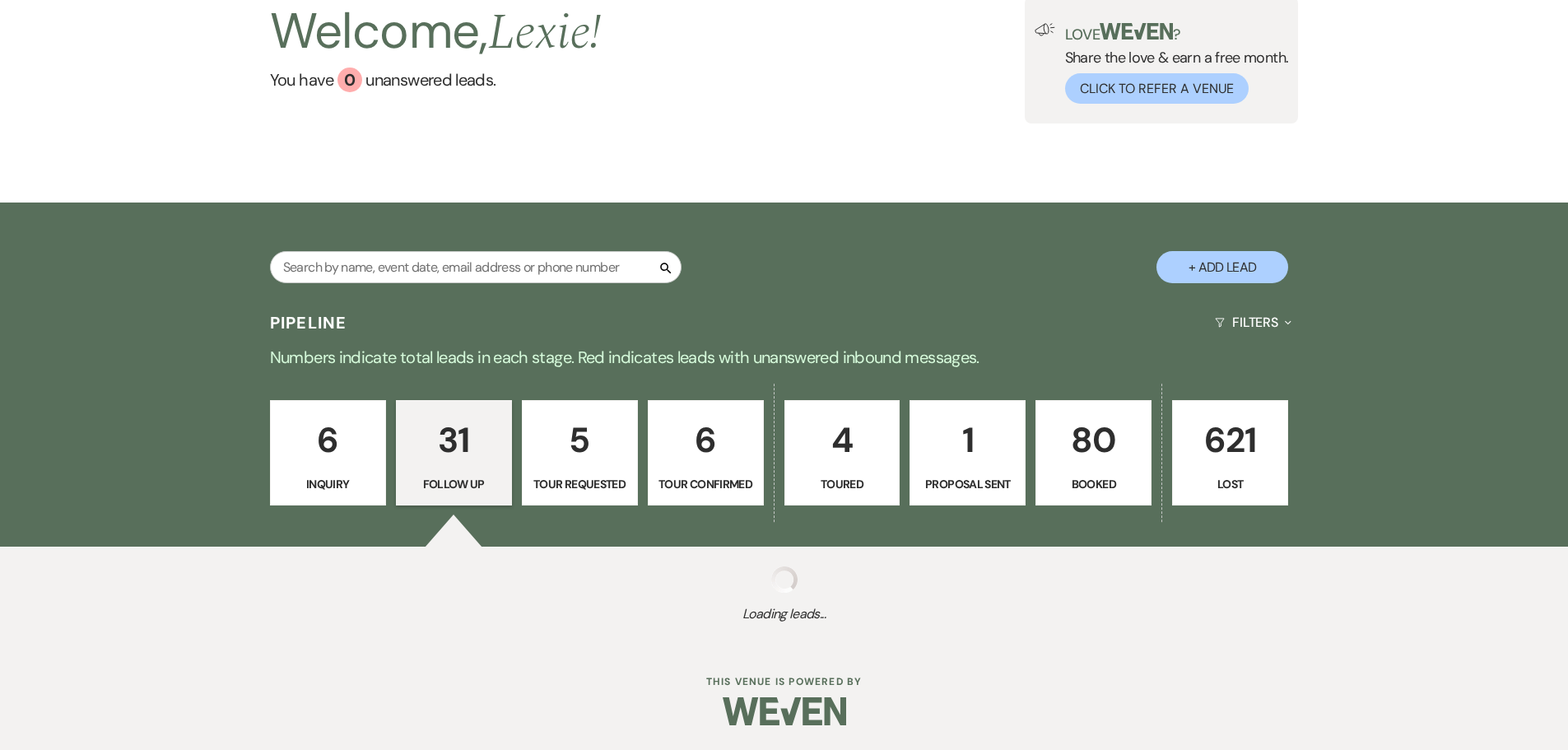
select select "9"
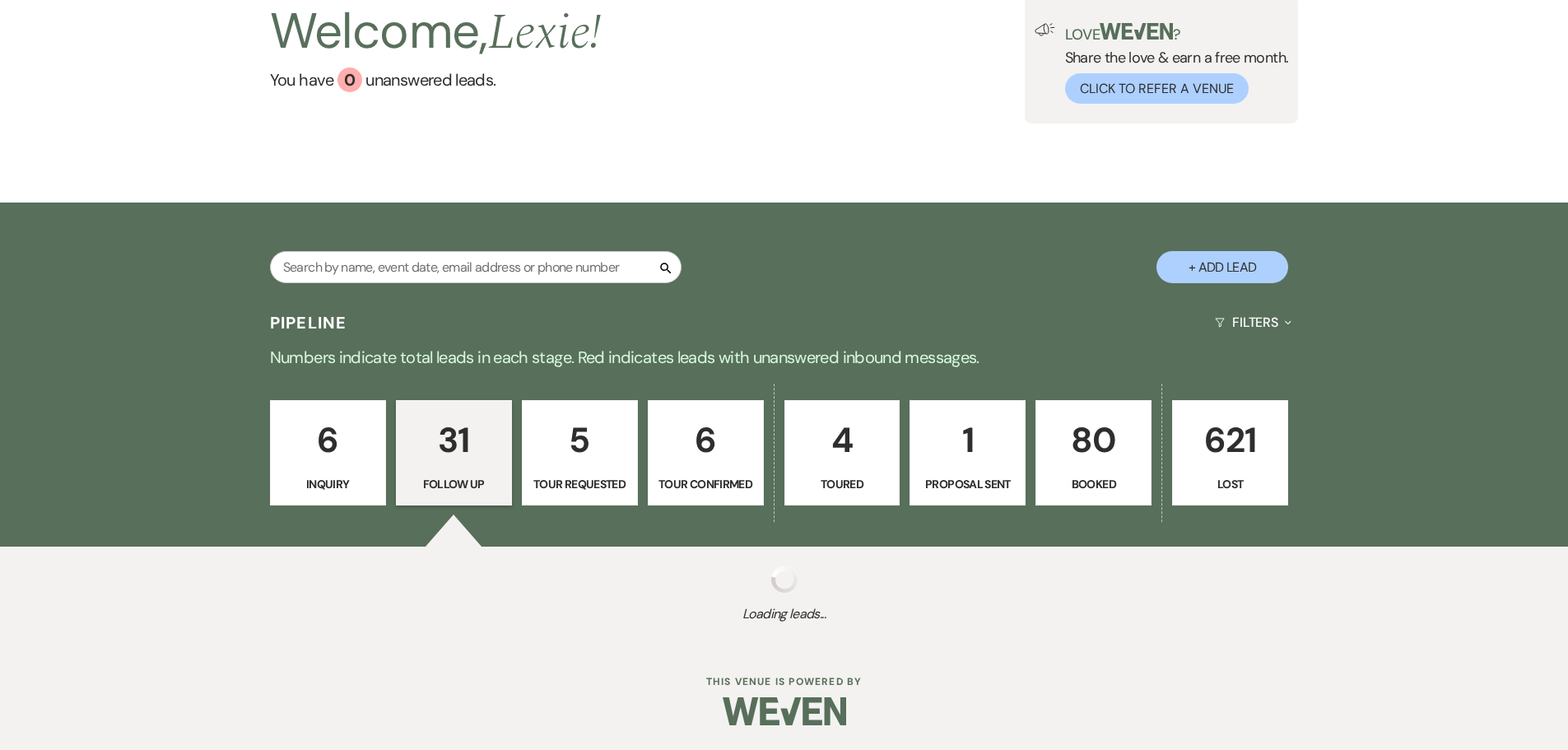
select select "9"
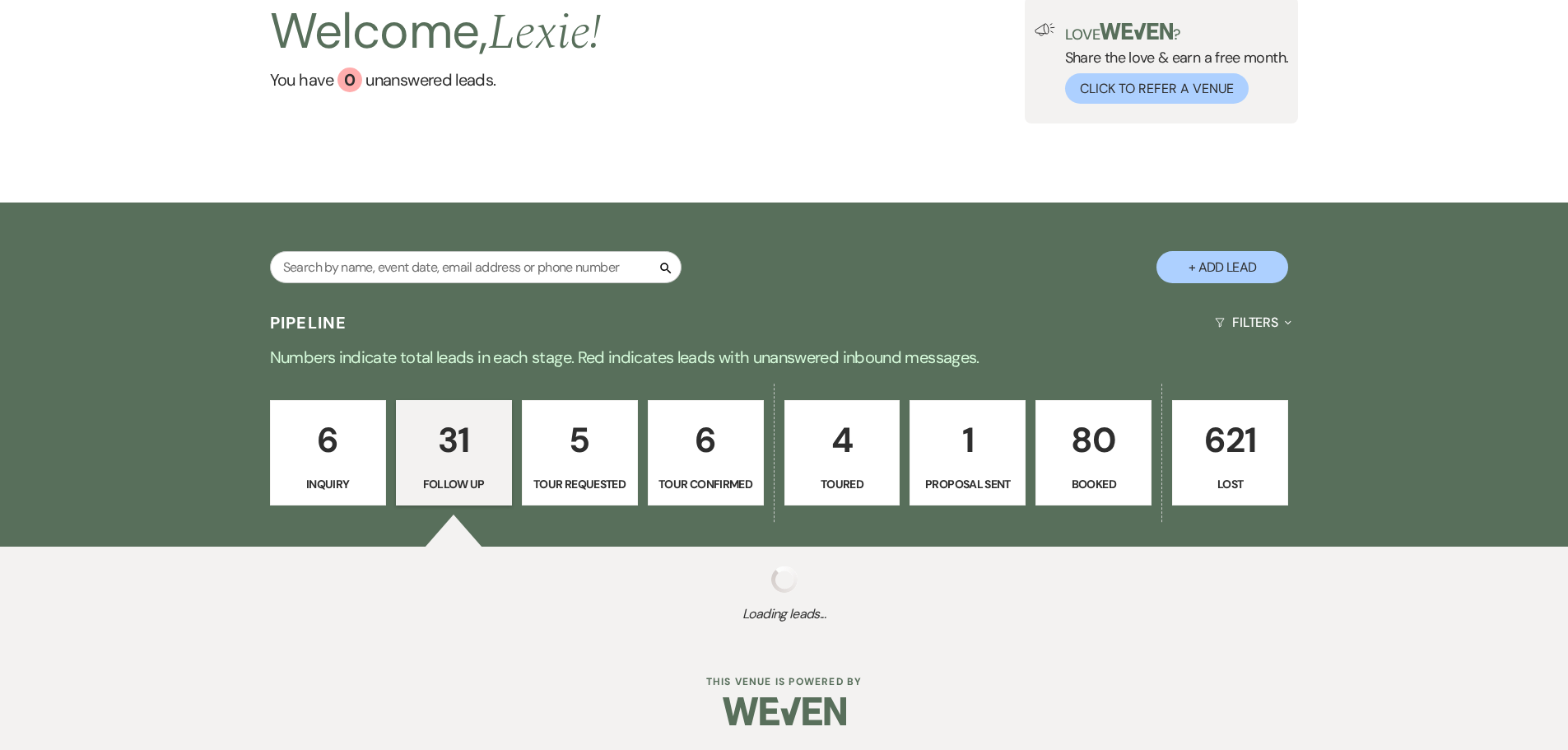
select select "9"
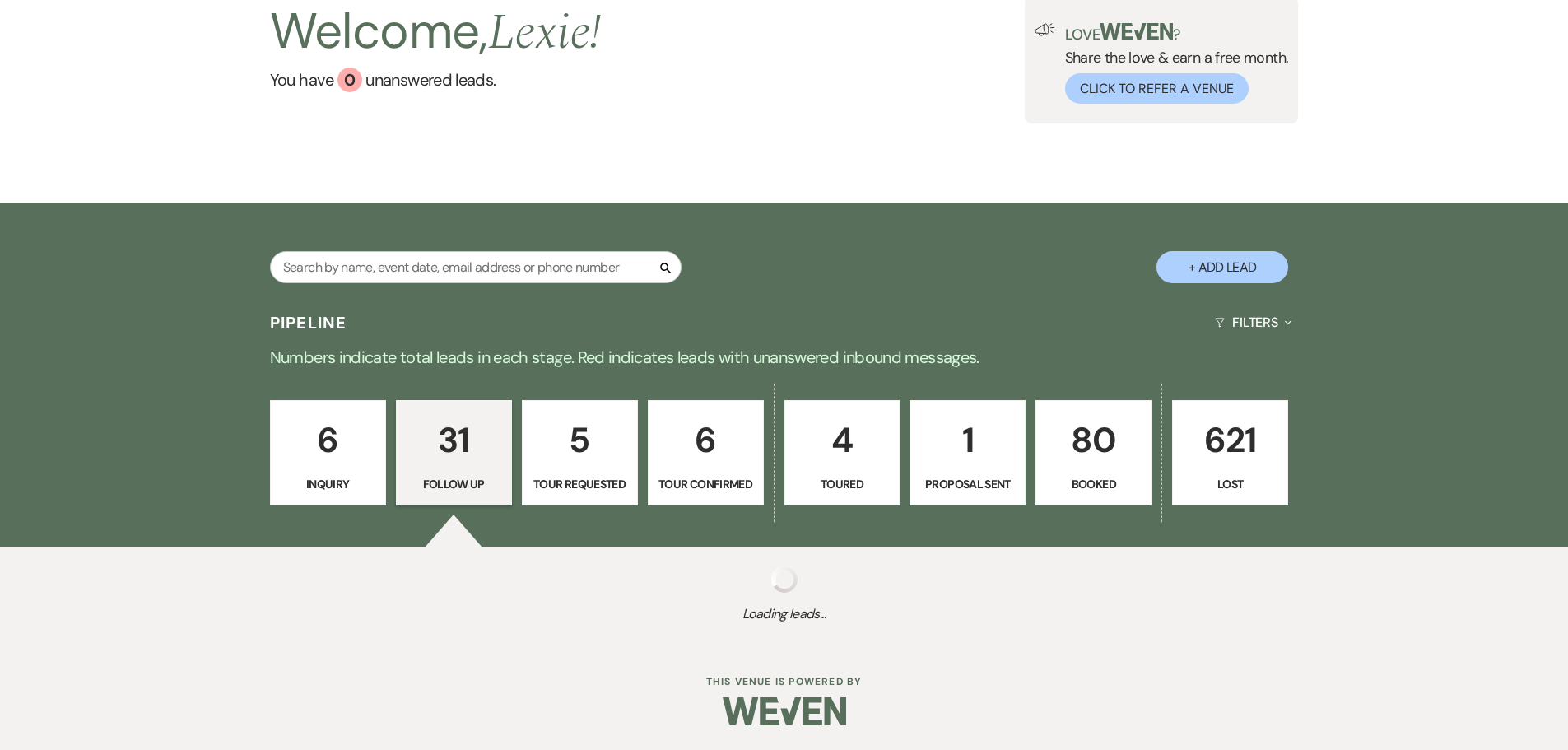
select select "9"
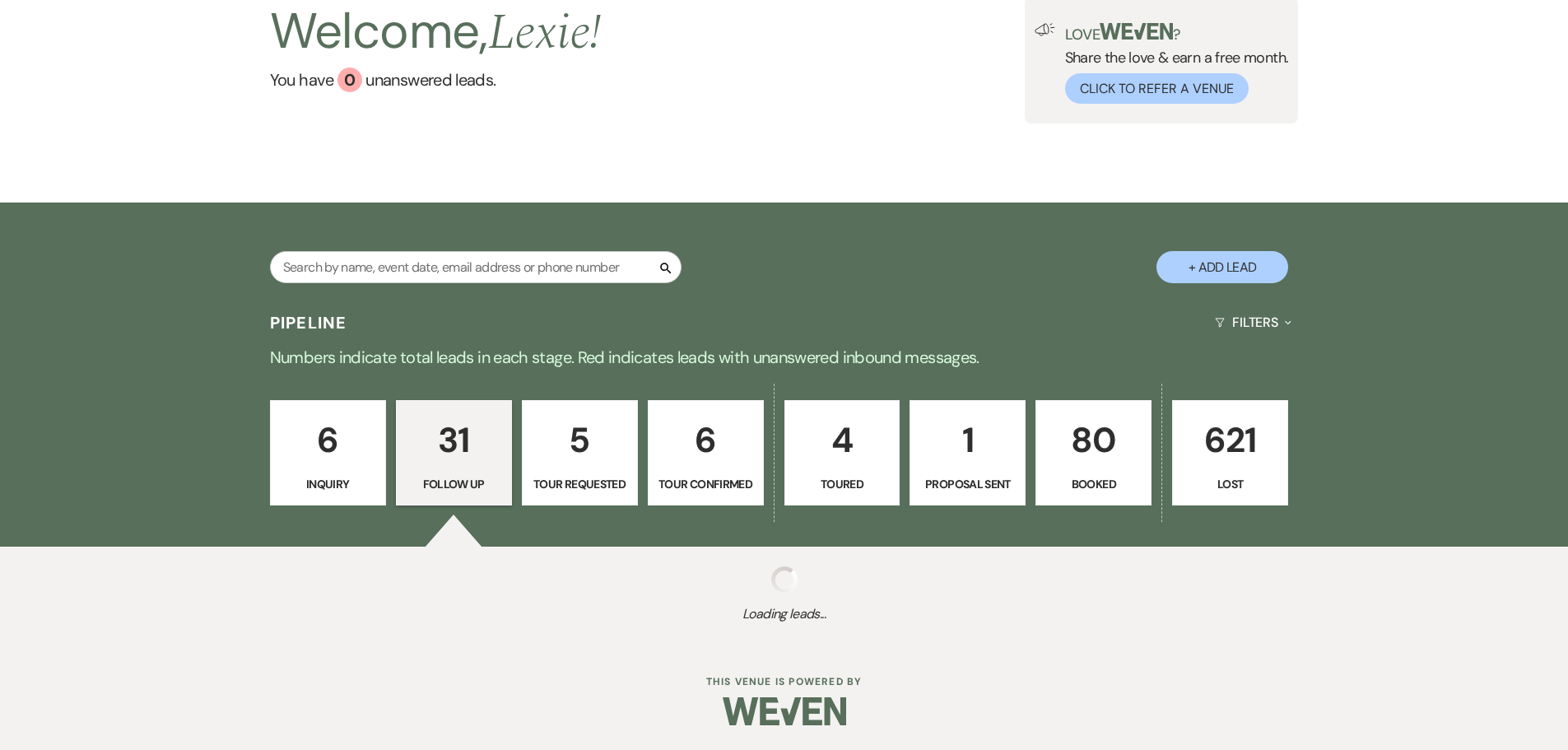
select select "9"
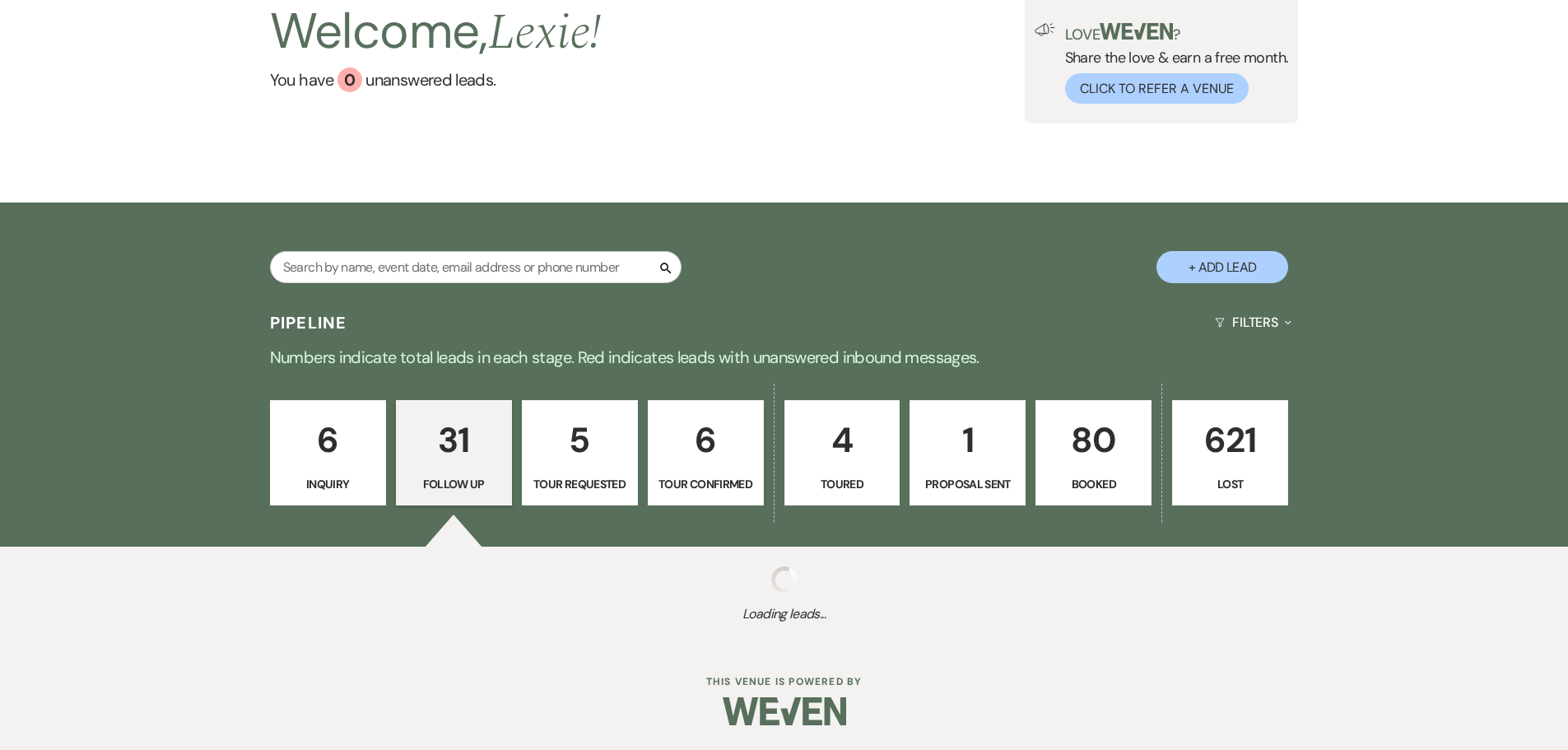
select select "9"
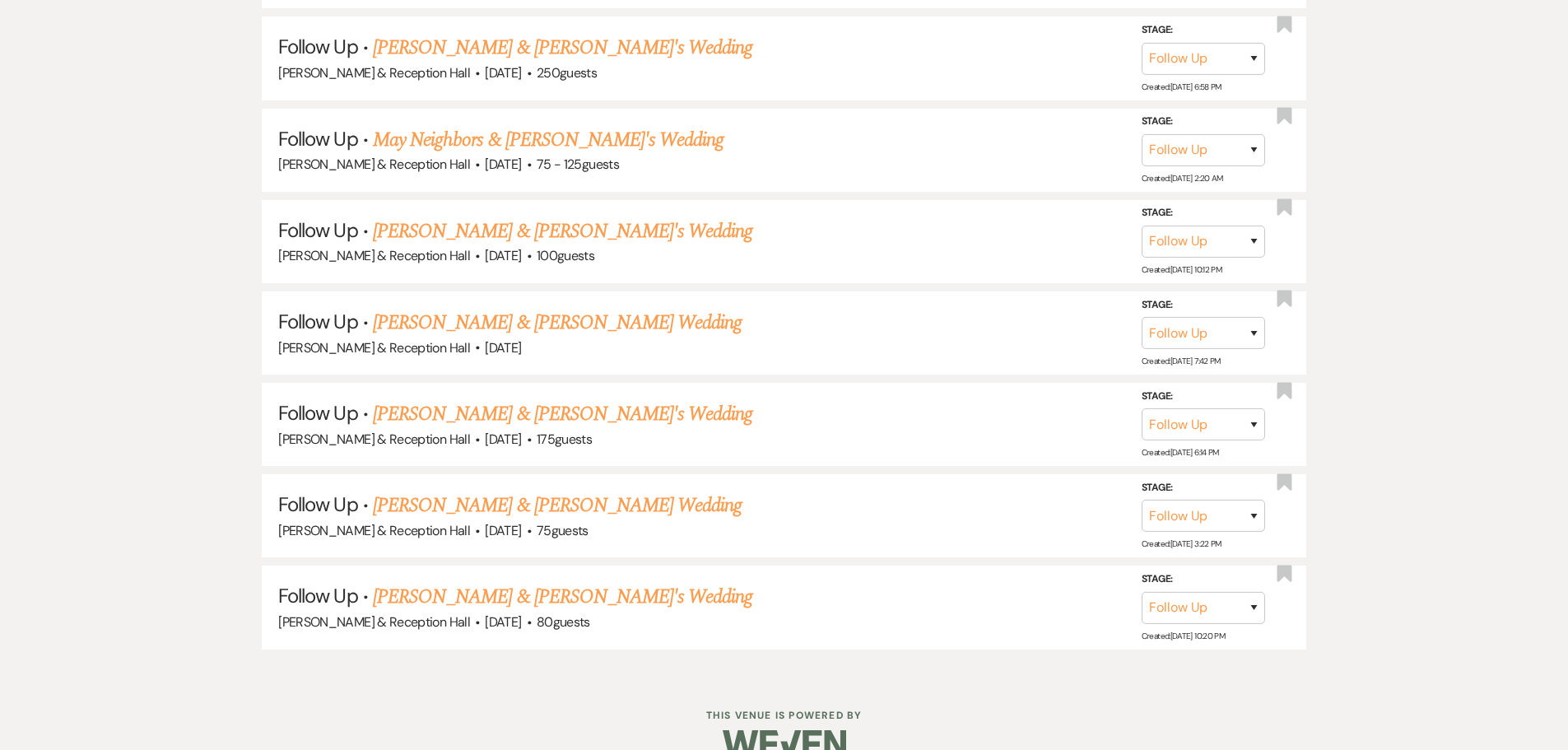
scroll to position [3084, 0]
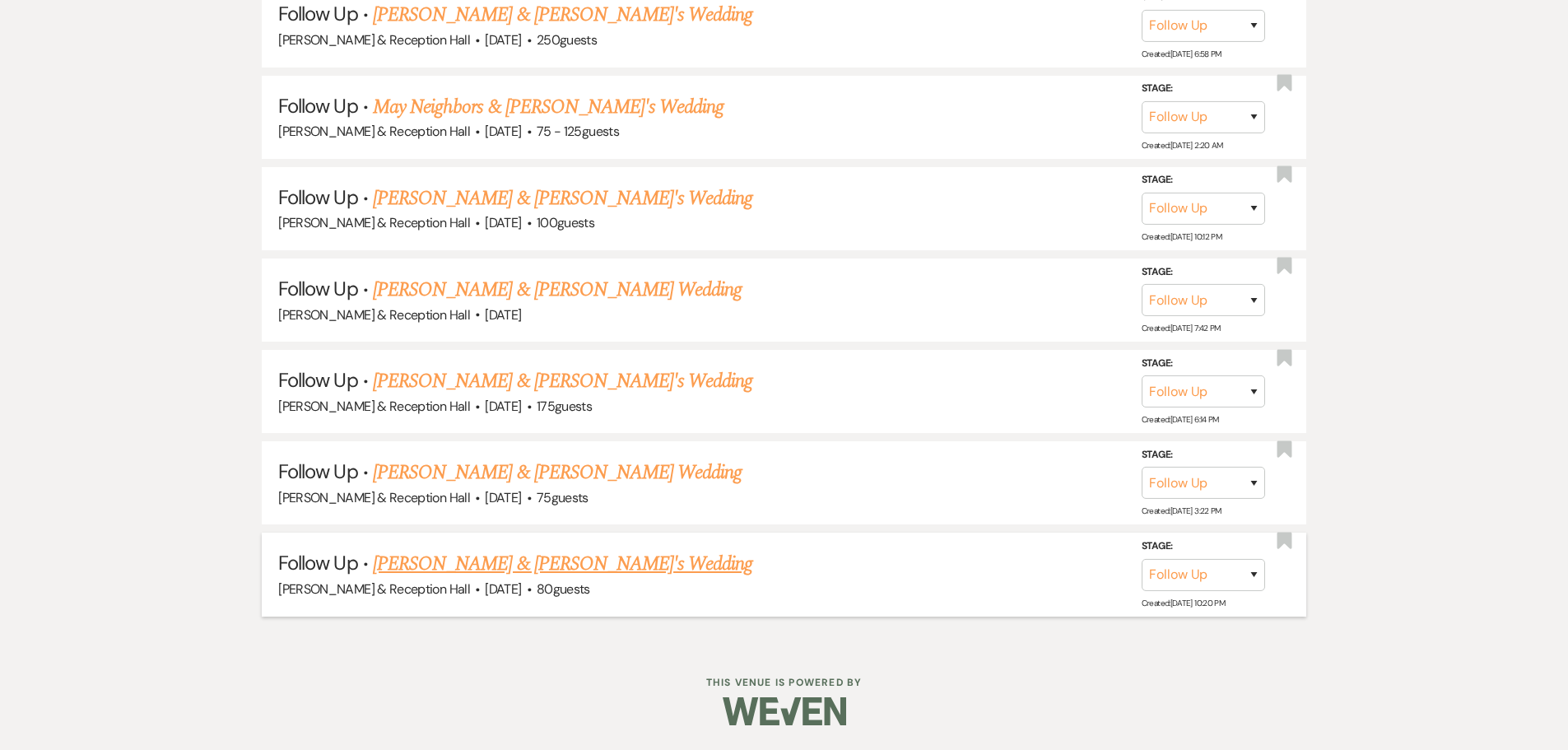
click at [503, 561] on link "[PERSON_NAME] & [PERSON_NAME]'s Wedding" at bounding box center [563, 563] width 381 height 30
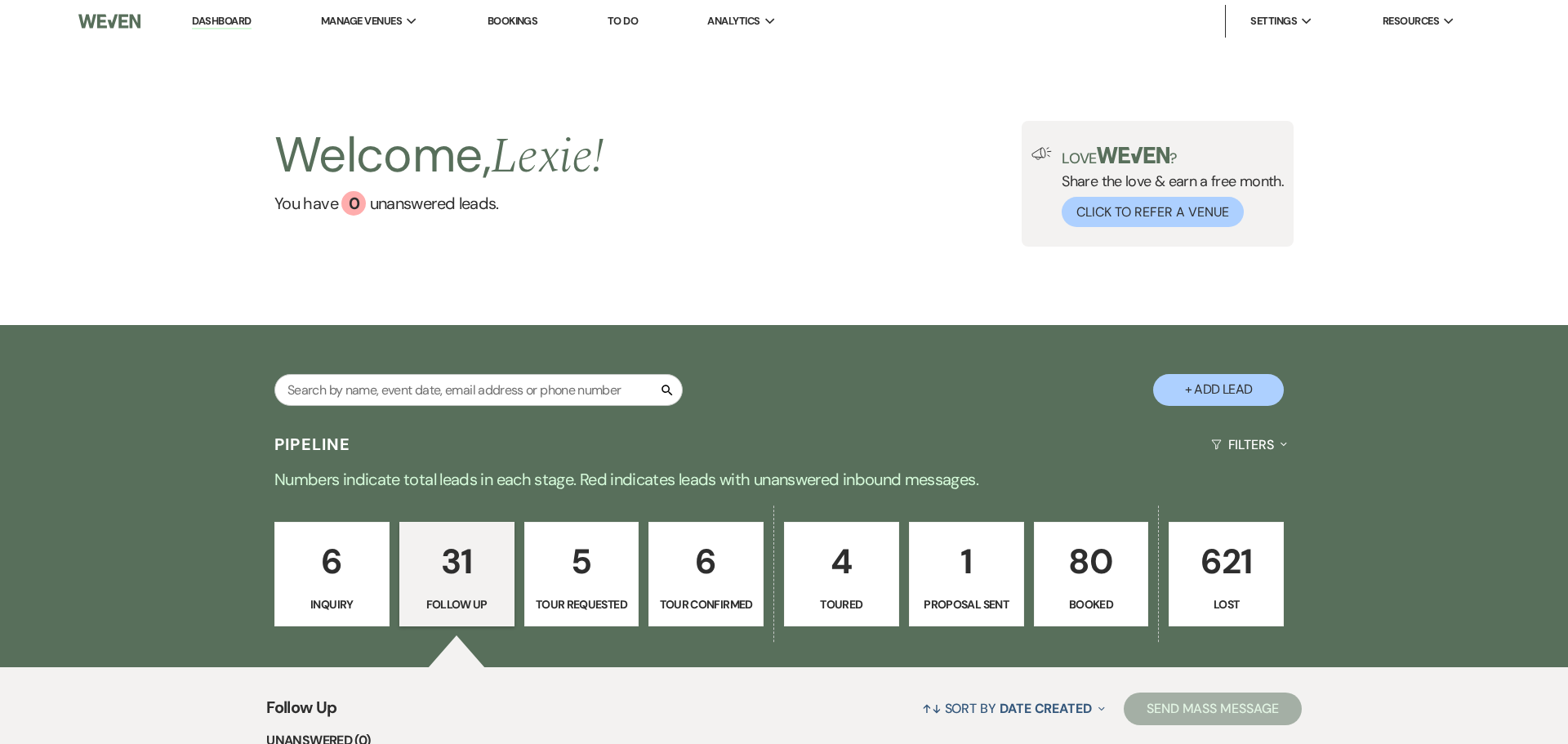
select select "9"
select select "5"
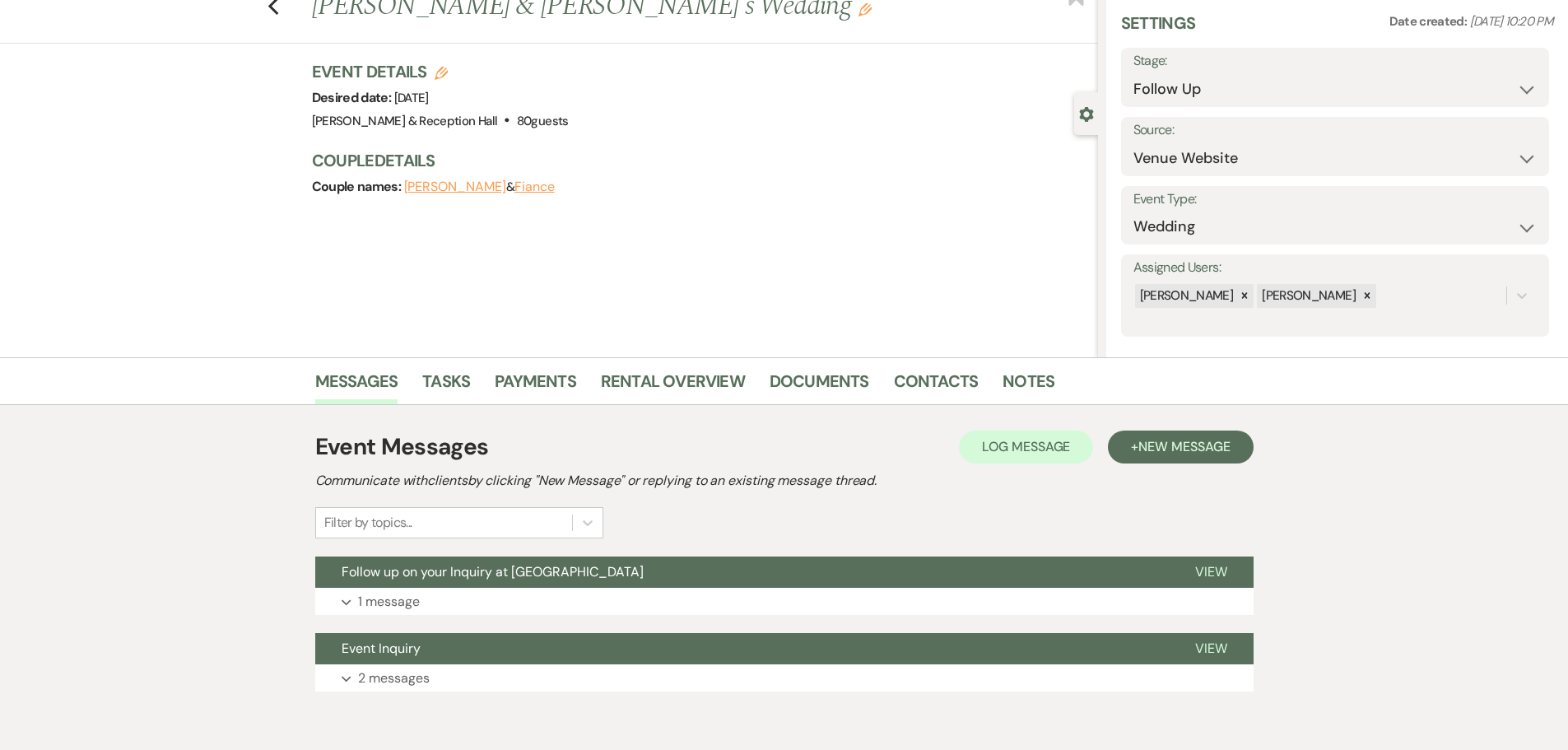
scroll to position [129, 0]
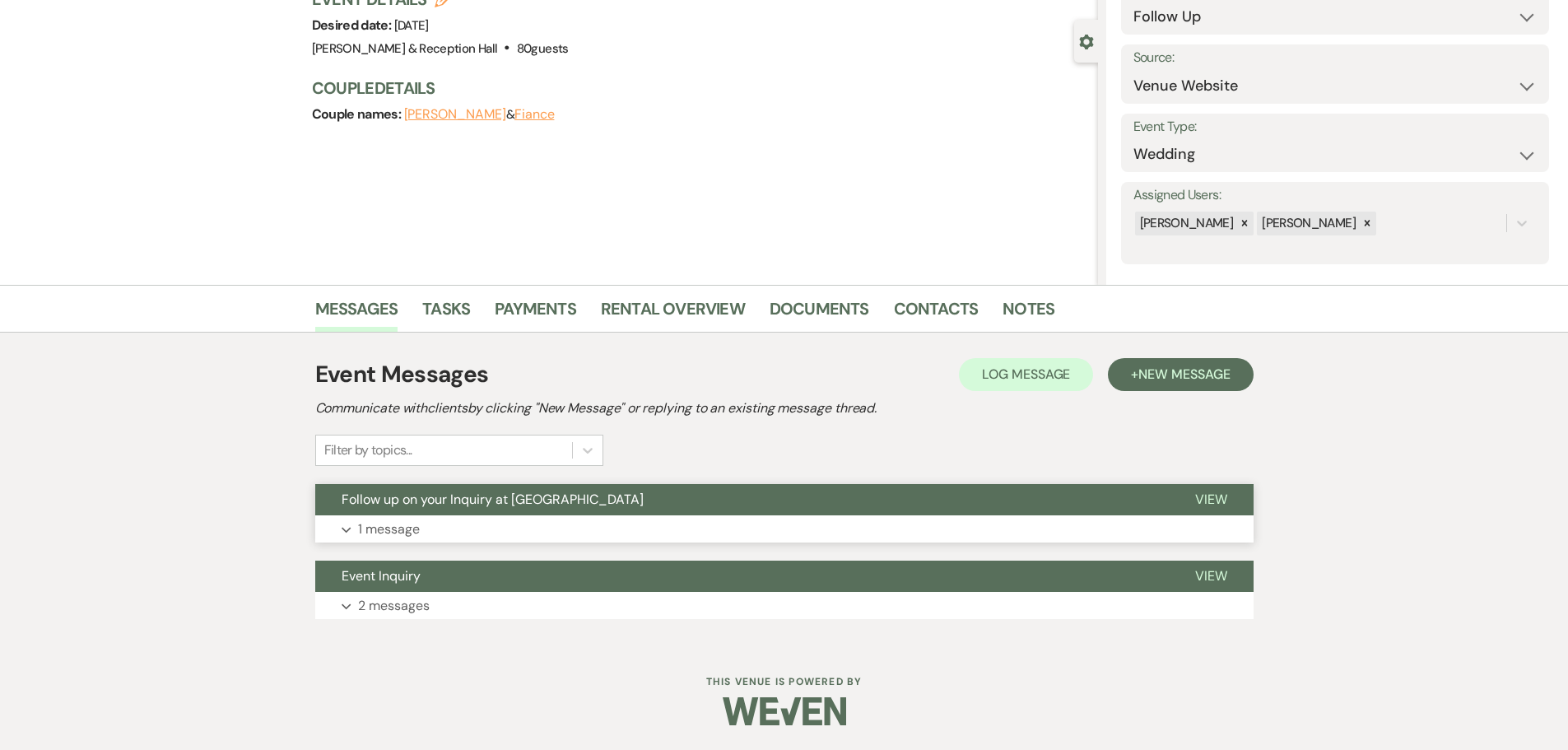
click at [495, 504] on span "Follow up on your Inquiry at [GEOGRAPHIC_DATA]" at bounding box center [492, 500] width 302 height 17
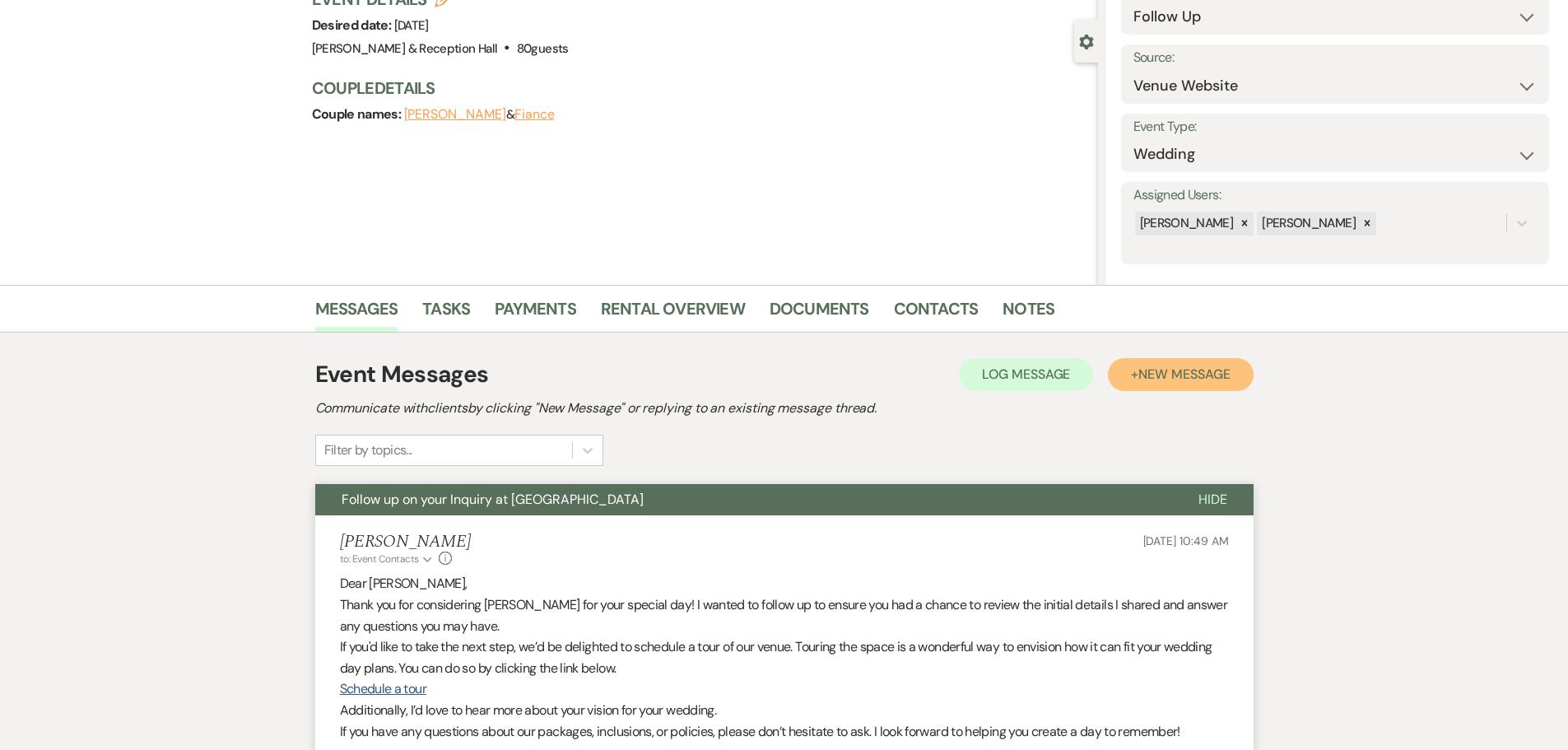
click at [1193, 378] on span "New Message" at bounding box center [1183, 374] width 91 height 17
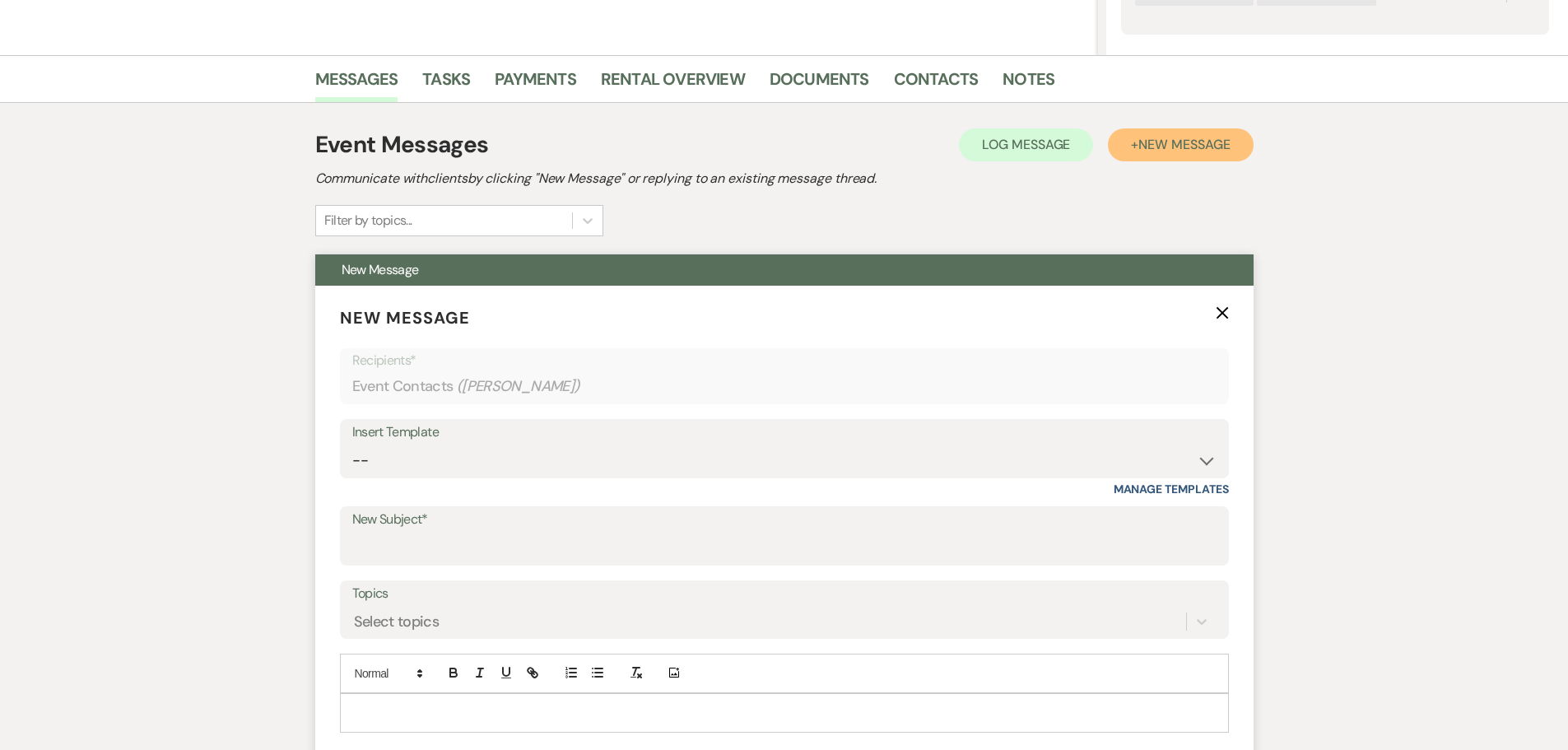
scroll to position [375, 0]
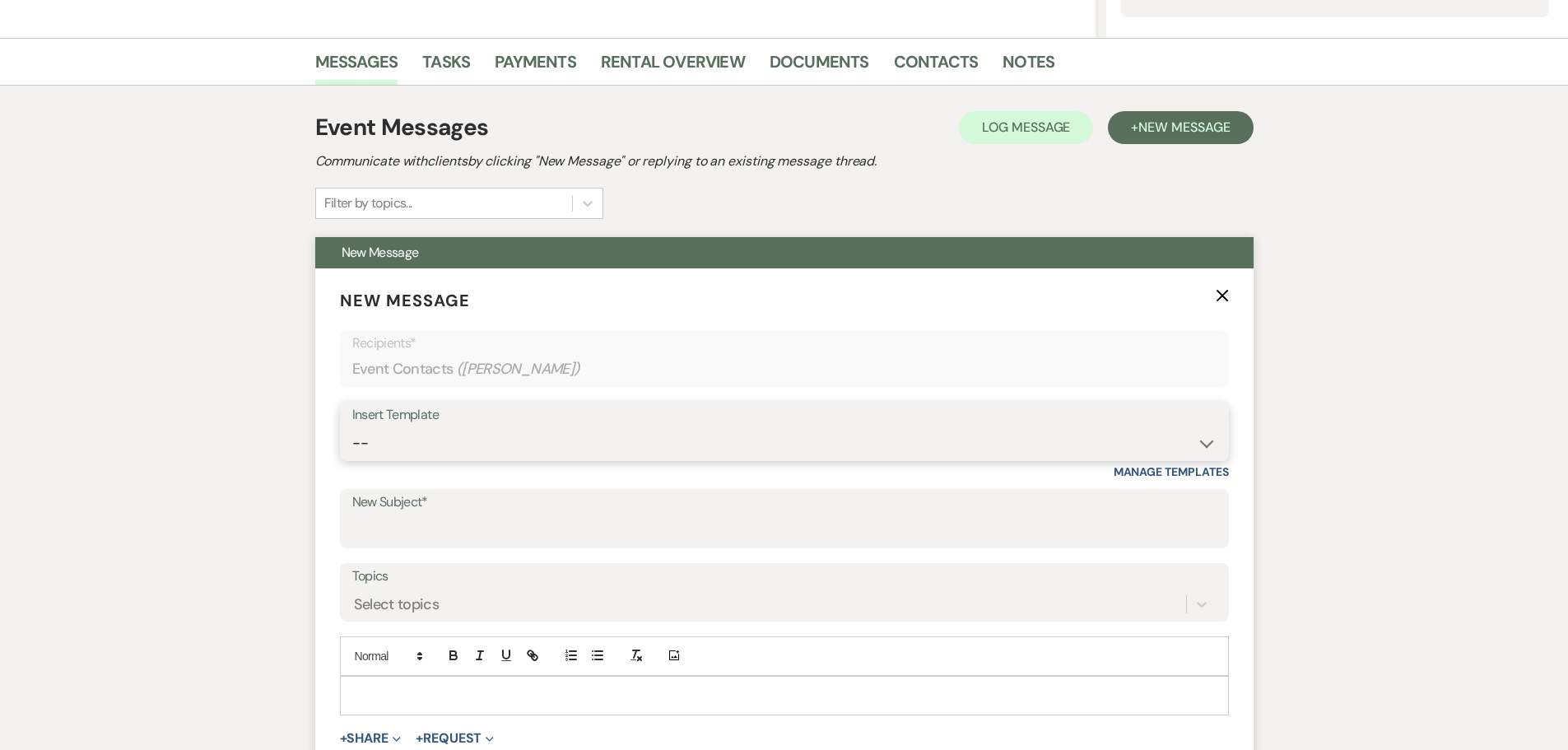
click at [442, 433] on select "-- Weven Planning Portal Introduction (Booked Events) Initial Inquiry Response …" at bounding box center [784, 442] width 864 height 32
select select "4528"
click at [352, 427] on select "-- Weven Planning Portal Introduction (Booked Events) Initial Inquiry Response …" at bounding box center [784, 442] width 864 height 32
type input "Checking in : [PERSON_NAME]"
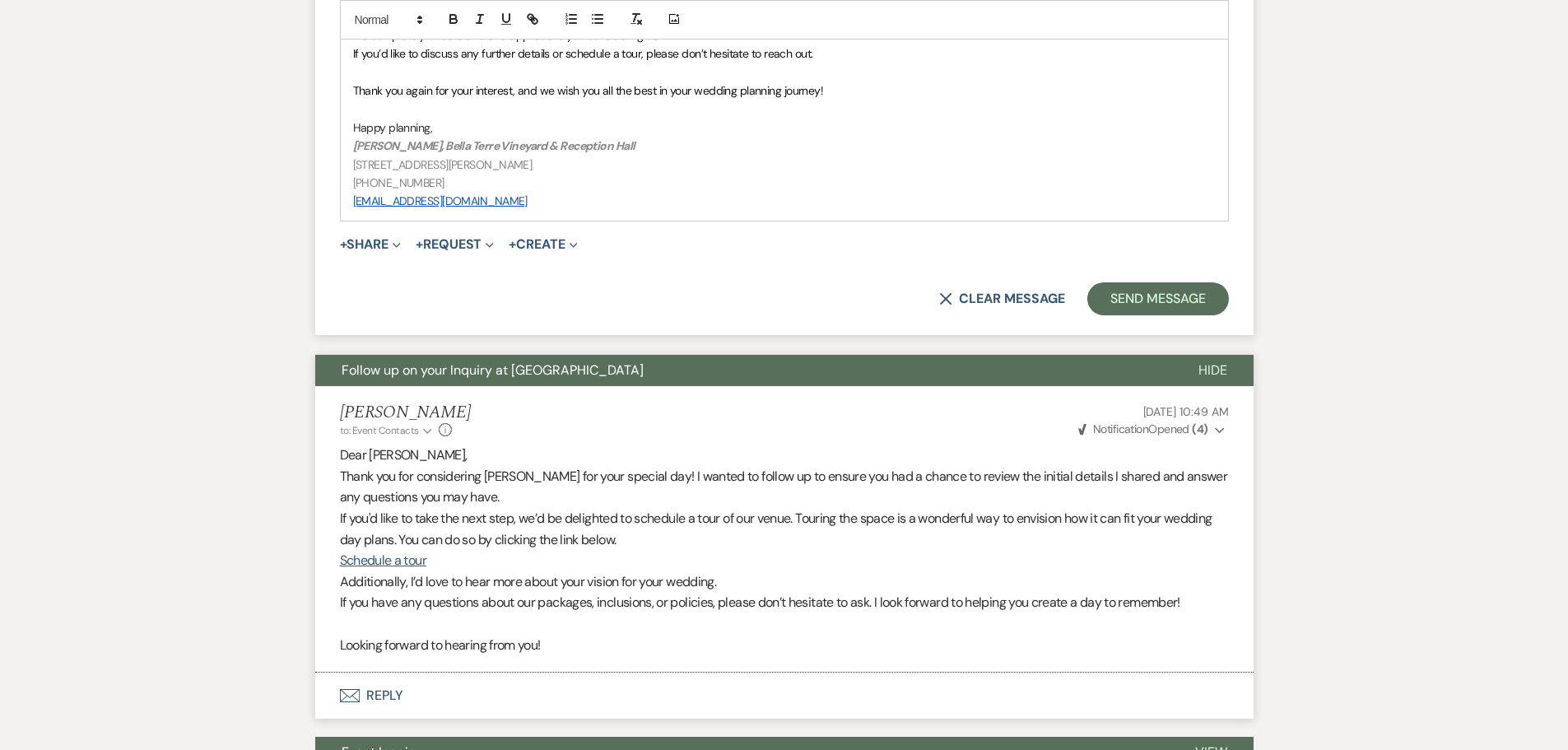
scroll to position [974, 0]
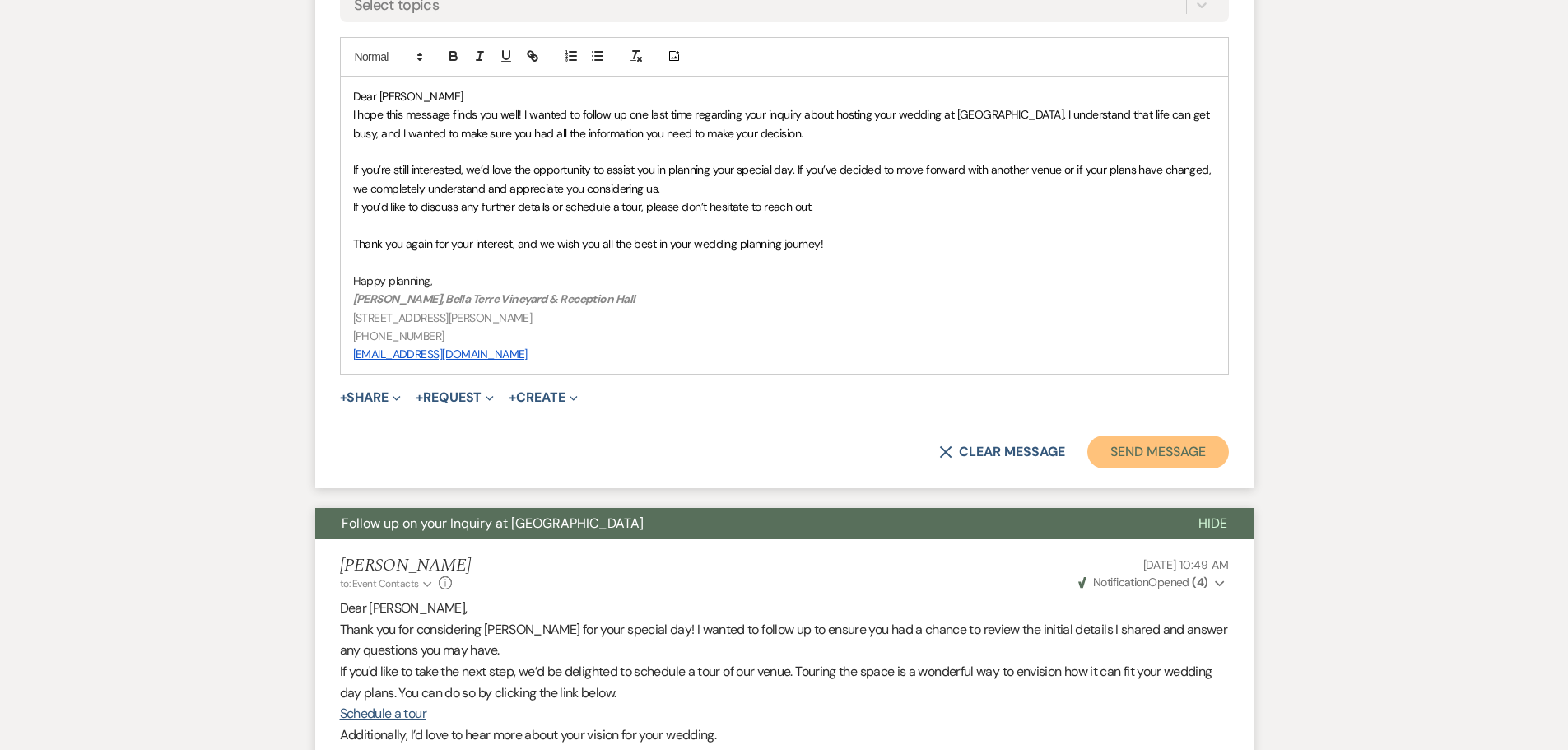
click at [1197, 454] on button "Send Message" at bounding box center [1158, 452] width 141 height 33
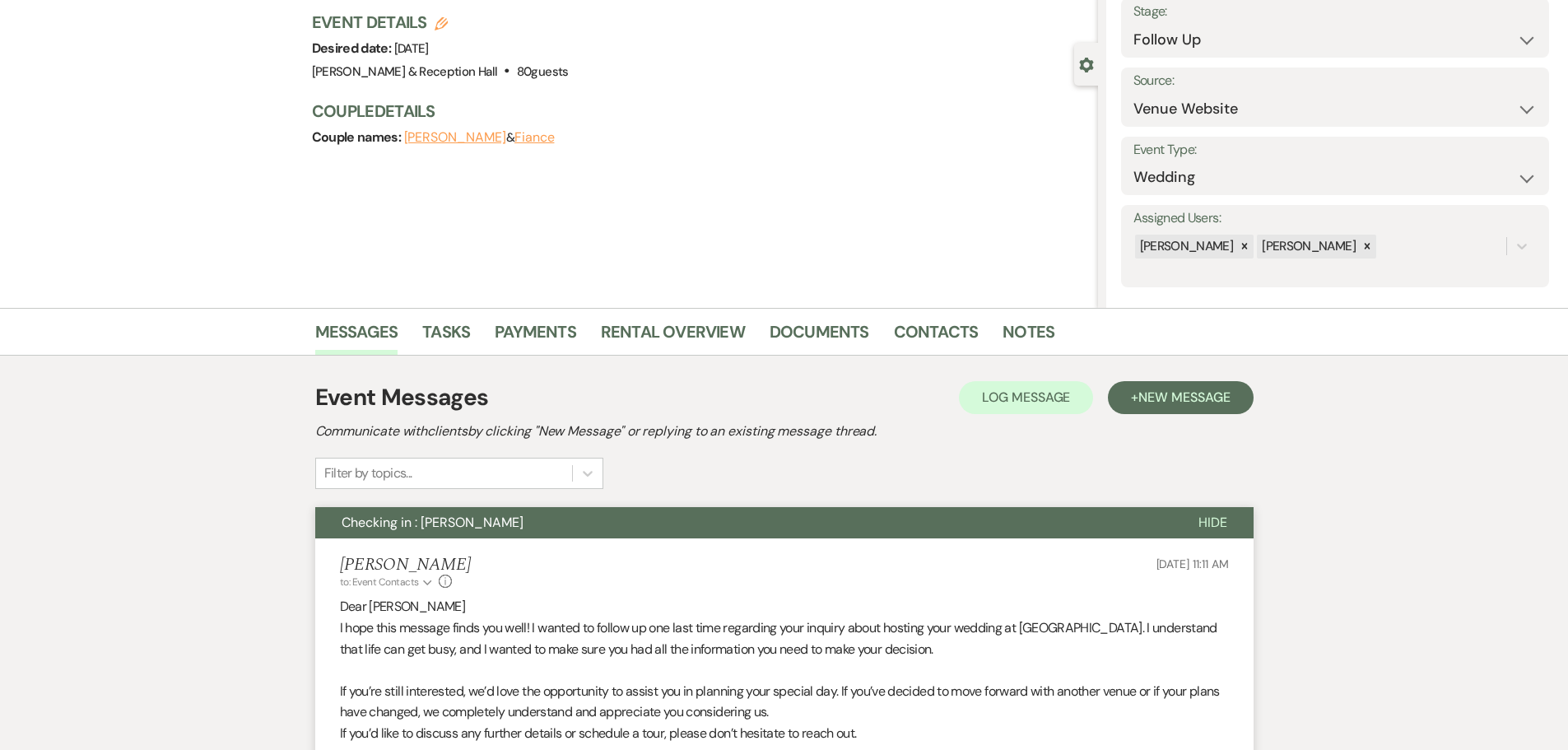
scroll to position [0, 0]
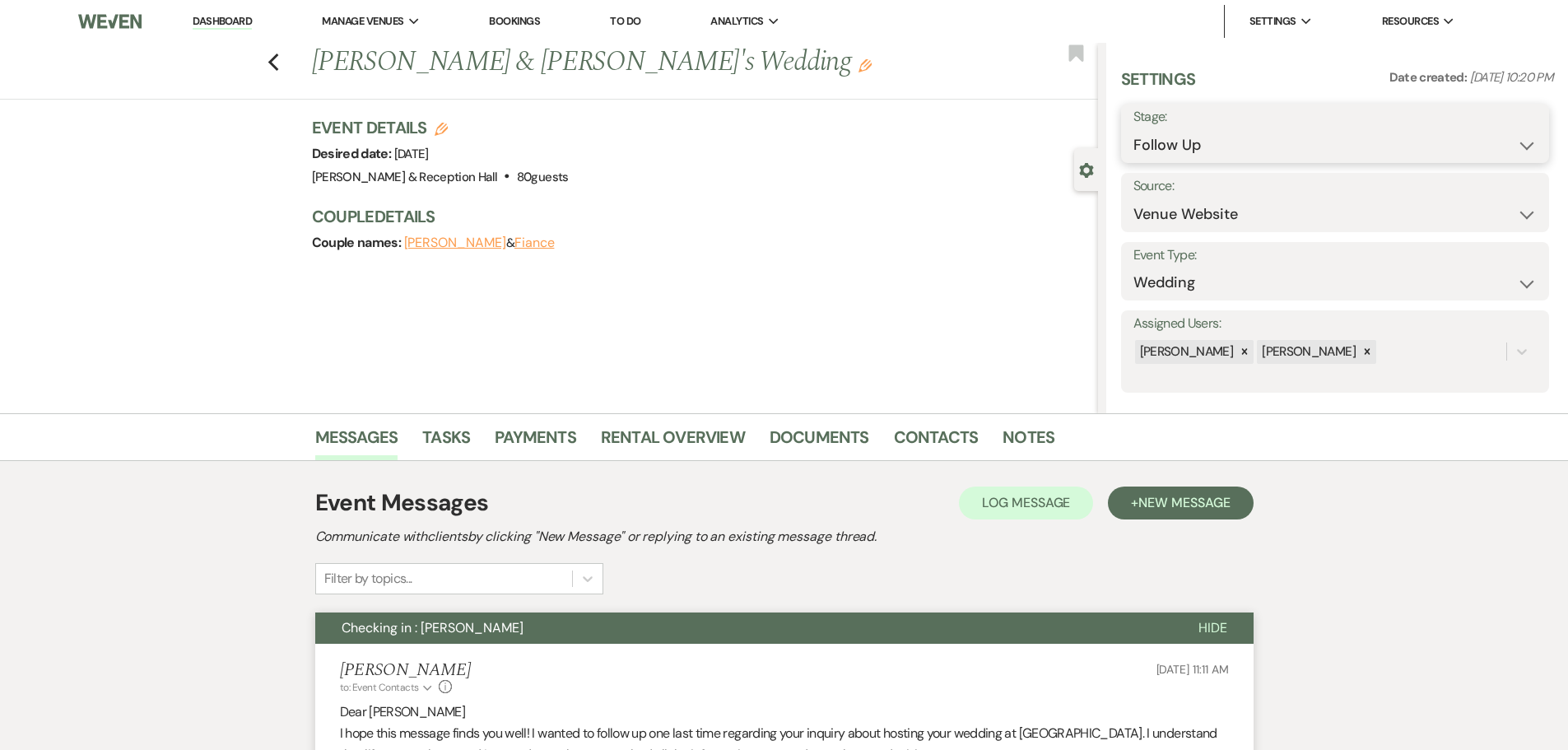
click at [1178, 152] on select "Inquiry Follow Up Tour Requested Tour Confirmed Toured Proposal Sent Booked Lost" at bounding box center [1335, 145] width 404 height 32
select select "8"
click at [1134, 129] on select "Inquiry Follow Up Tour Requested Tour Confirmed Toured Proposal Sent Booked Lost" at bounding box center [1335, 145] width 404 height 32
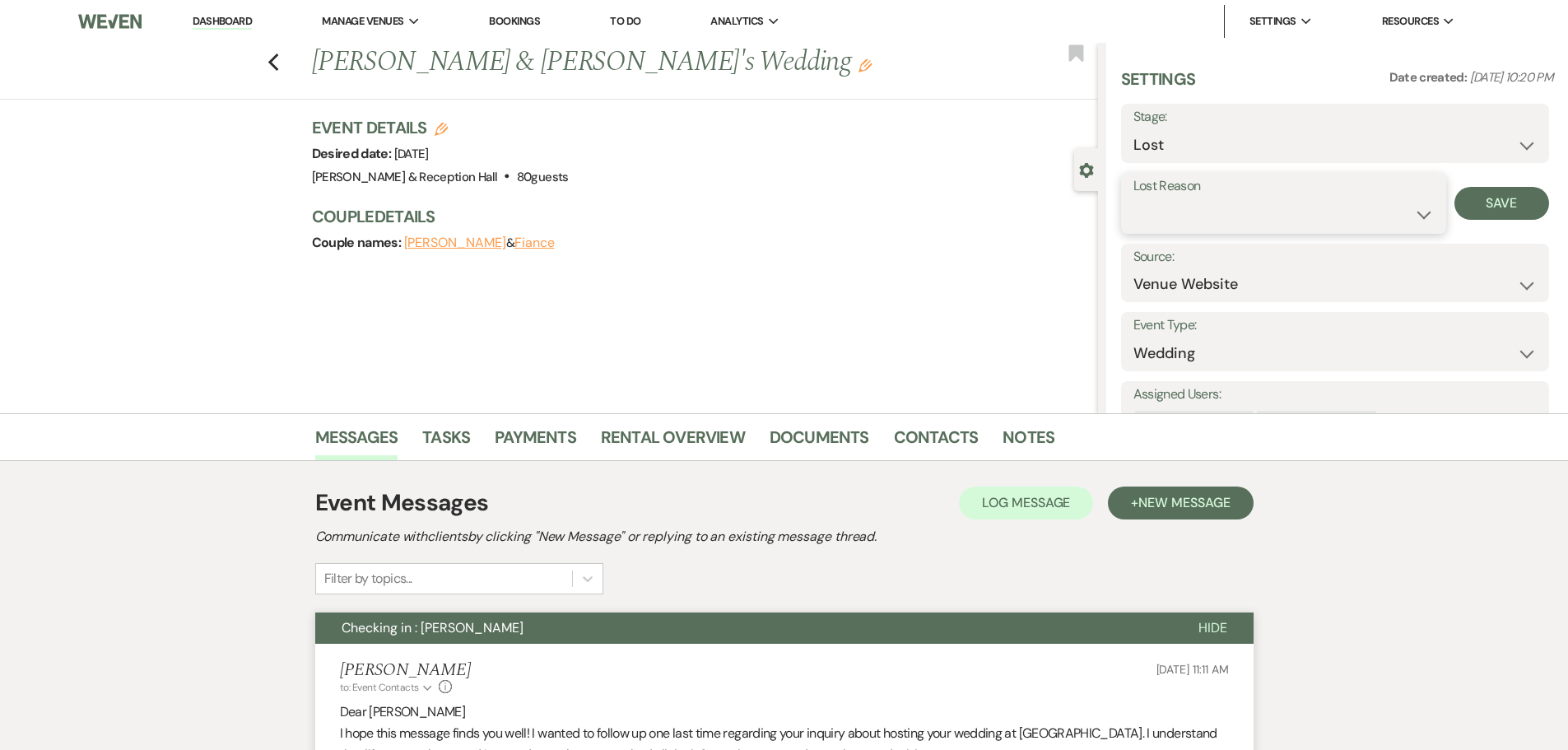
click at [1165, 202] on select "Booked Elsewhere Budget Date Unavailable No Response Not a Good Match Capacity …" at bounding box center [1283, 214] width 300 height 32
select select "5"
click at [1134, 199] on select "Booked Elsewhere Budget Date Unavailable No Response Not a Good Match Capacity …" at bounding box center [1283, 214] width 300 height 32
click at [1460, 221] on div "Lost Reason Booked Elsewhere Budget Date Unavailable No Response Not a Good Mat…" at bounding box center [1335, 203] width 428 height 61
click at [1461, 207] on button "Save" at bounding box center [1501, 203] width 95 height 33
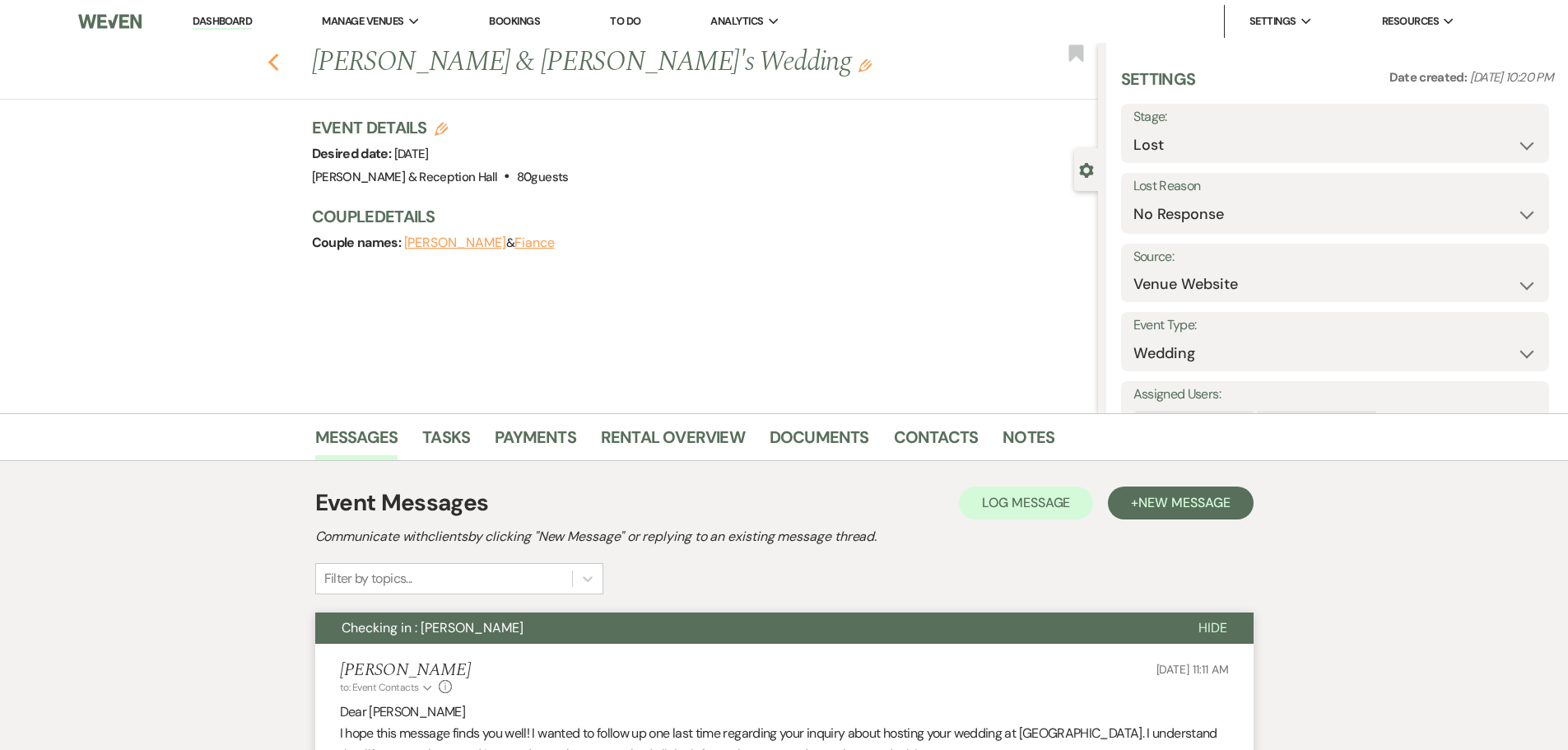
click at [277, 59] on icon "Previous" at bounding box center [273, 62] width 12 height 20
select select "9"
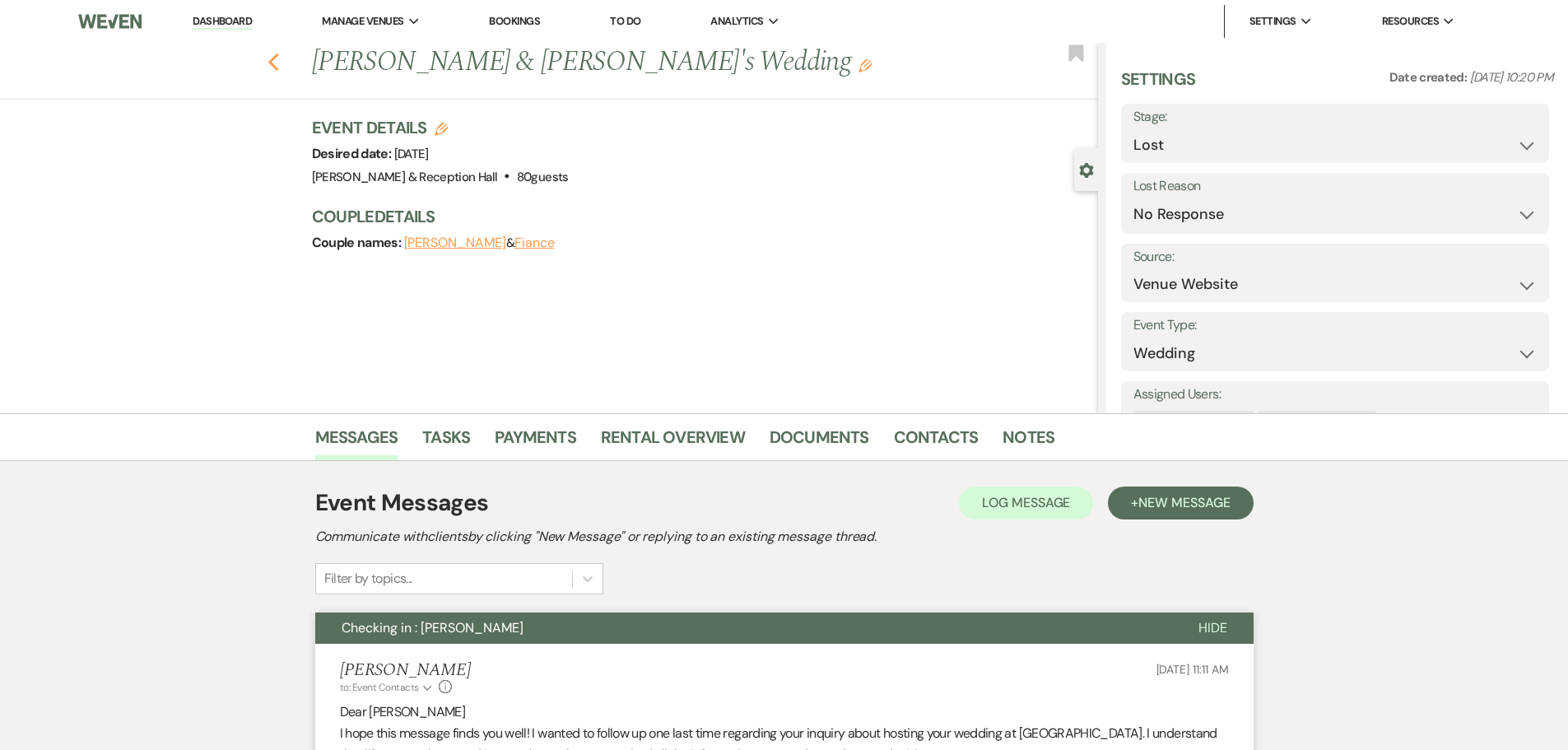
select select "9"
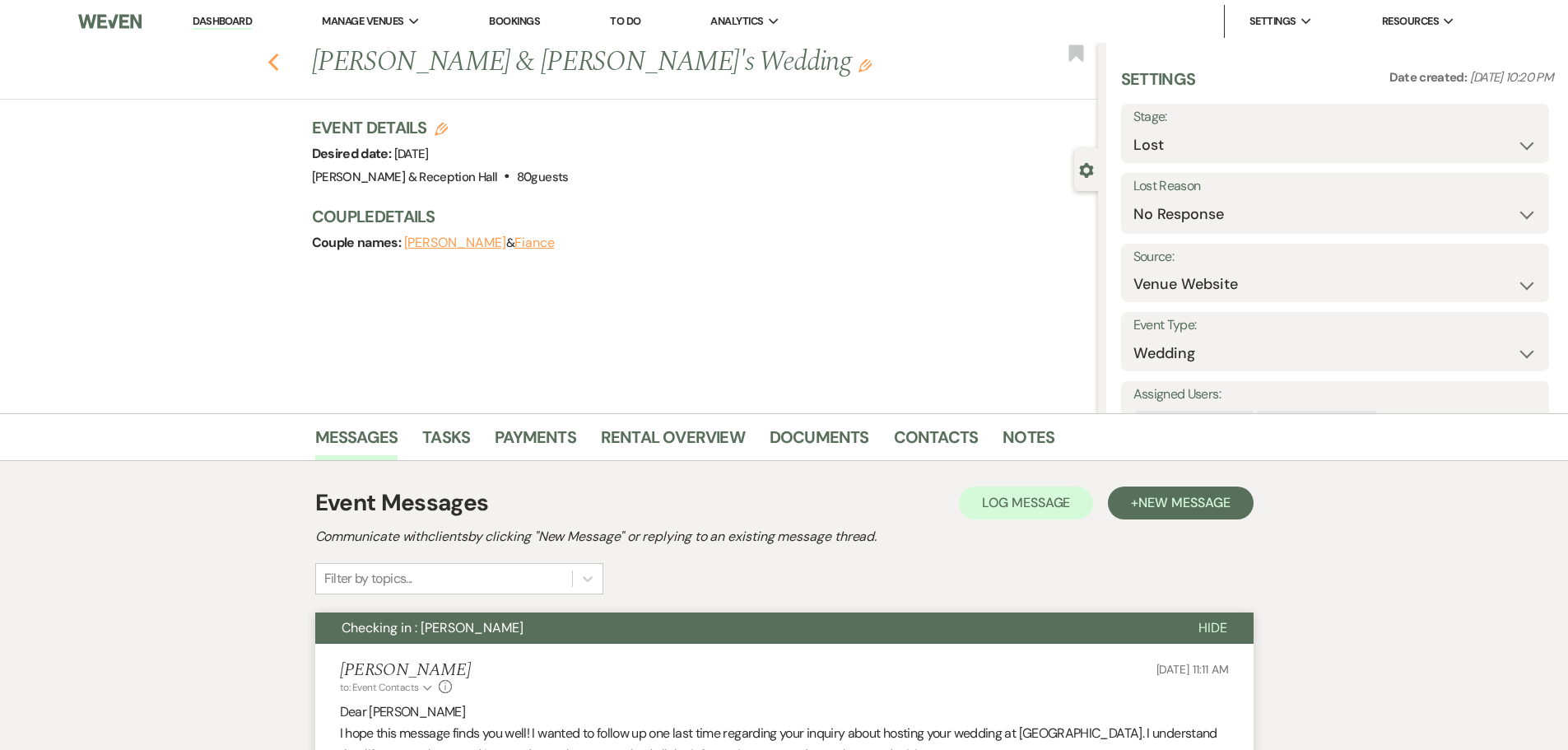
select select "9"
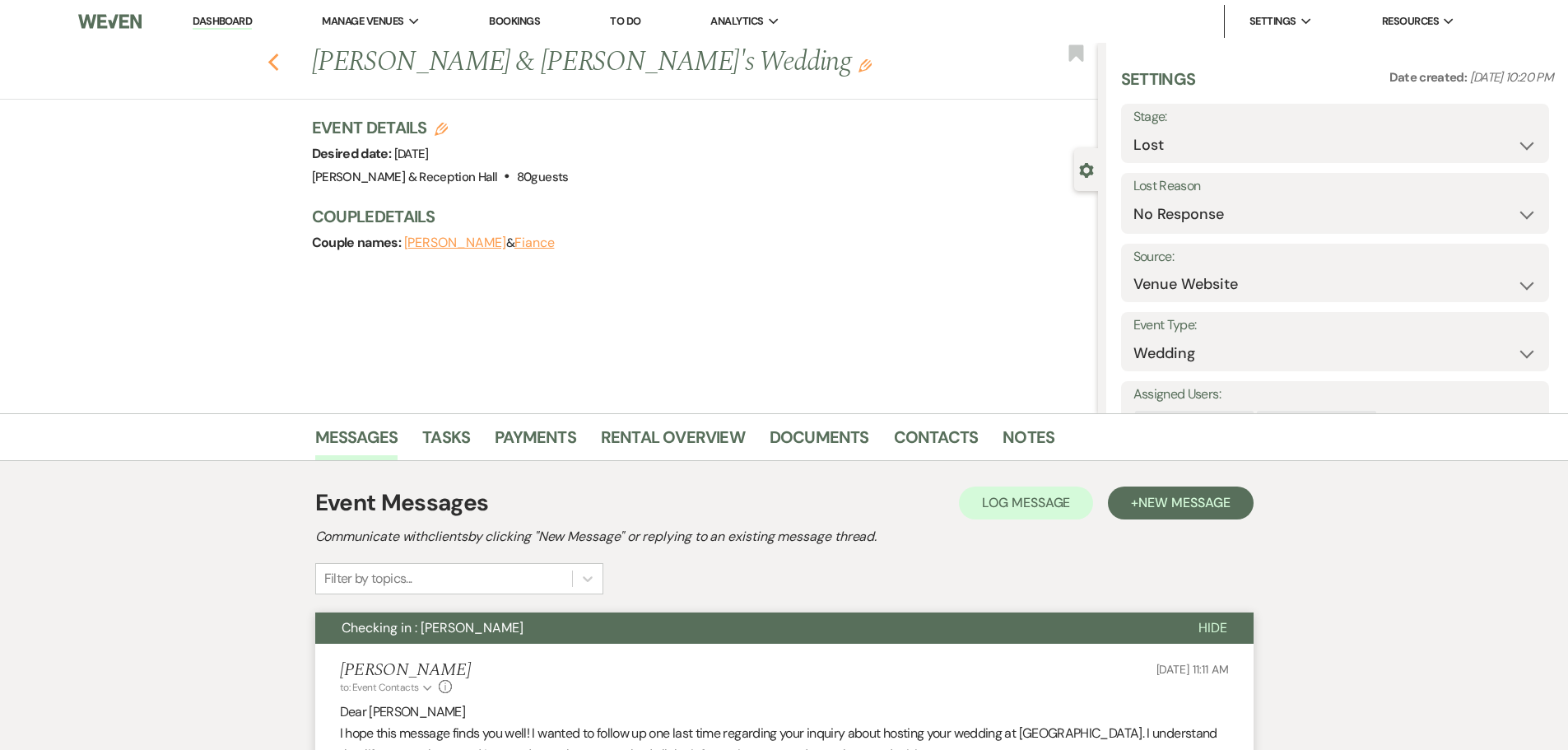
select select "9"
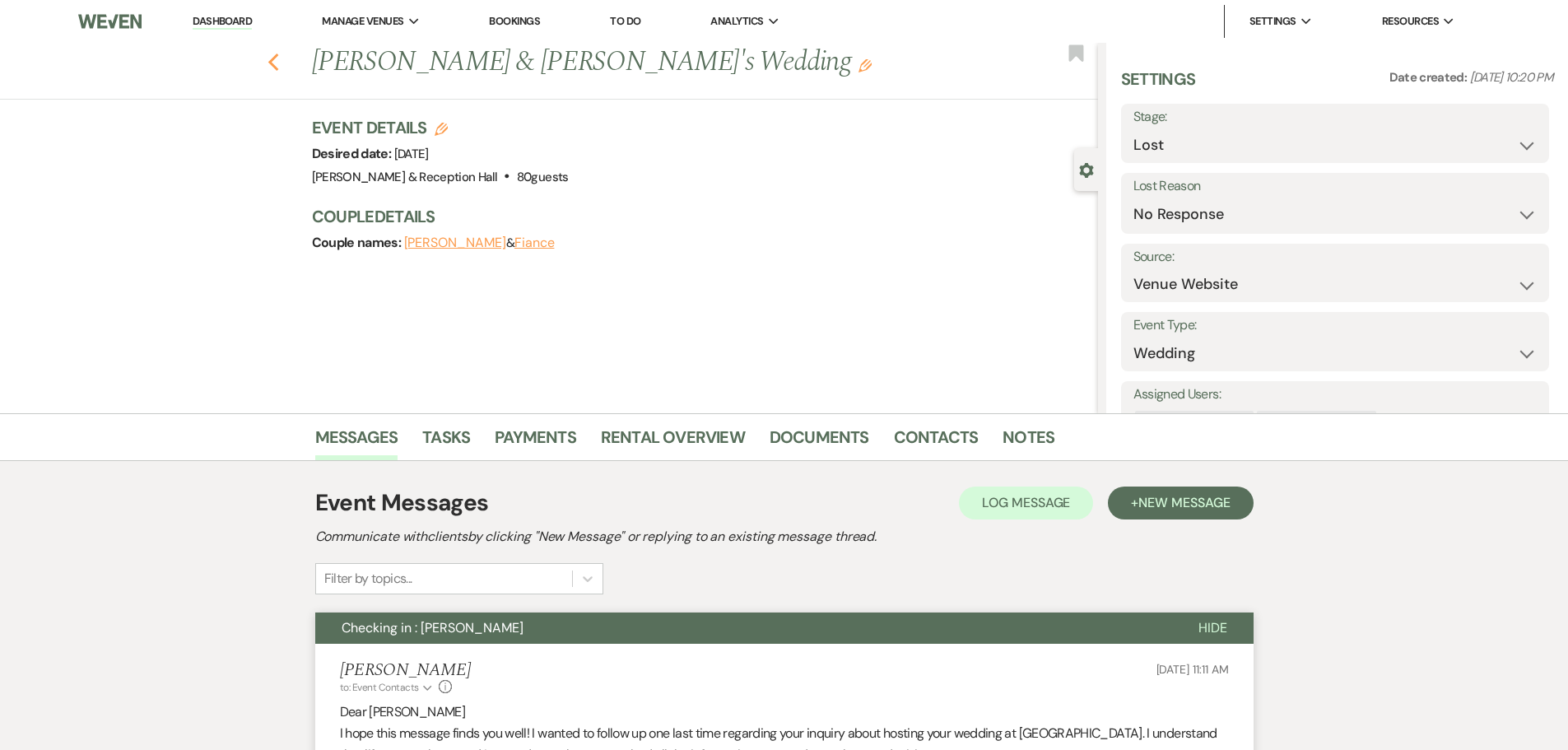
select select "9"
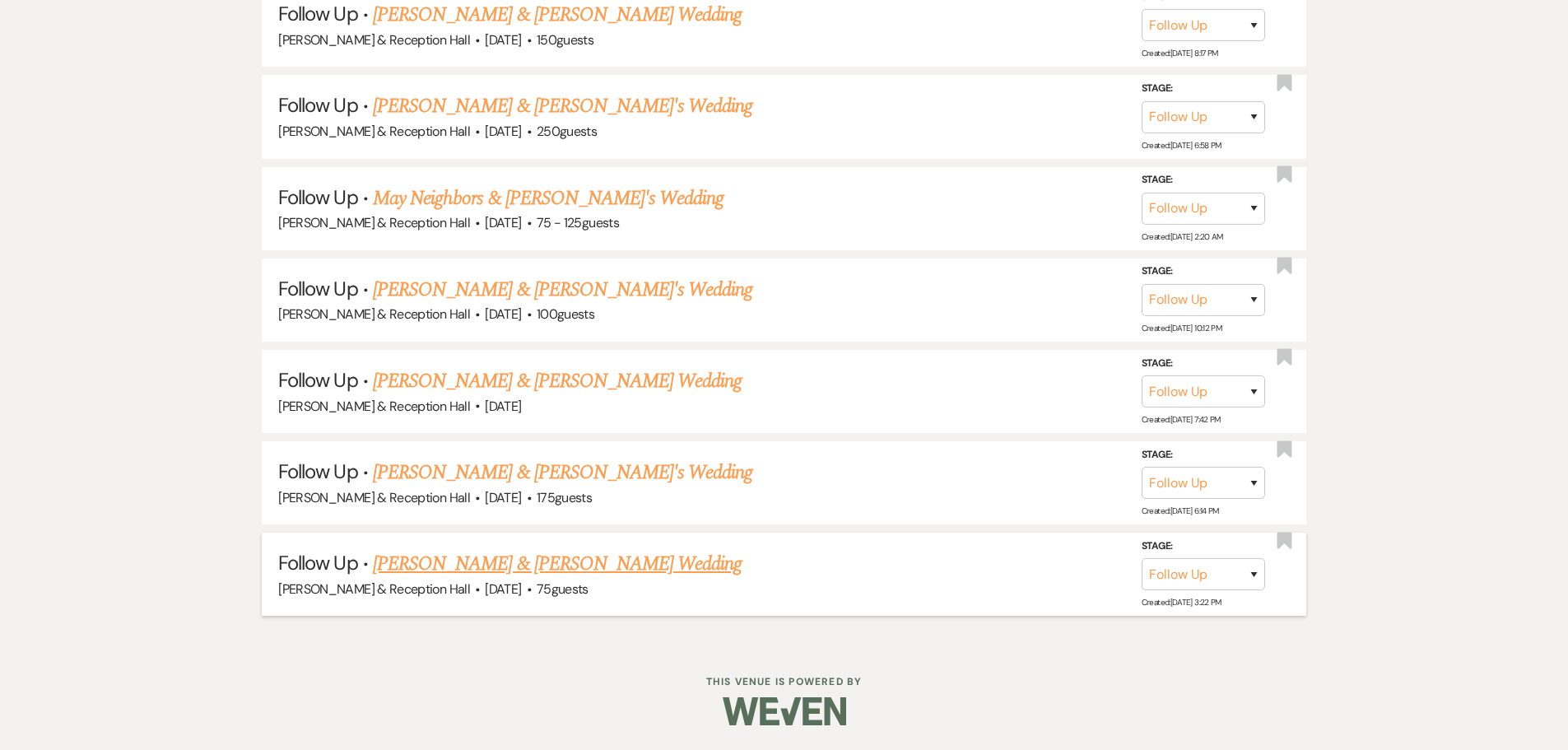
scroll to position [2993, 0]
click at [476, 561] on link "[PERSON_NAME] & [PERSON_NAME] Wedding" at bounding box center [557, 563] width 368 height 30
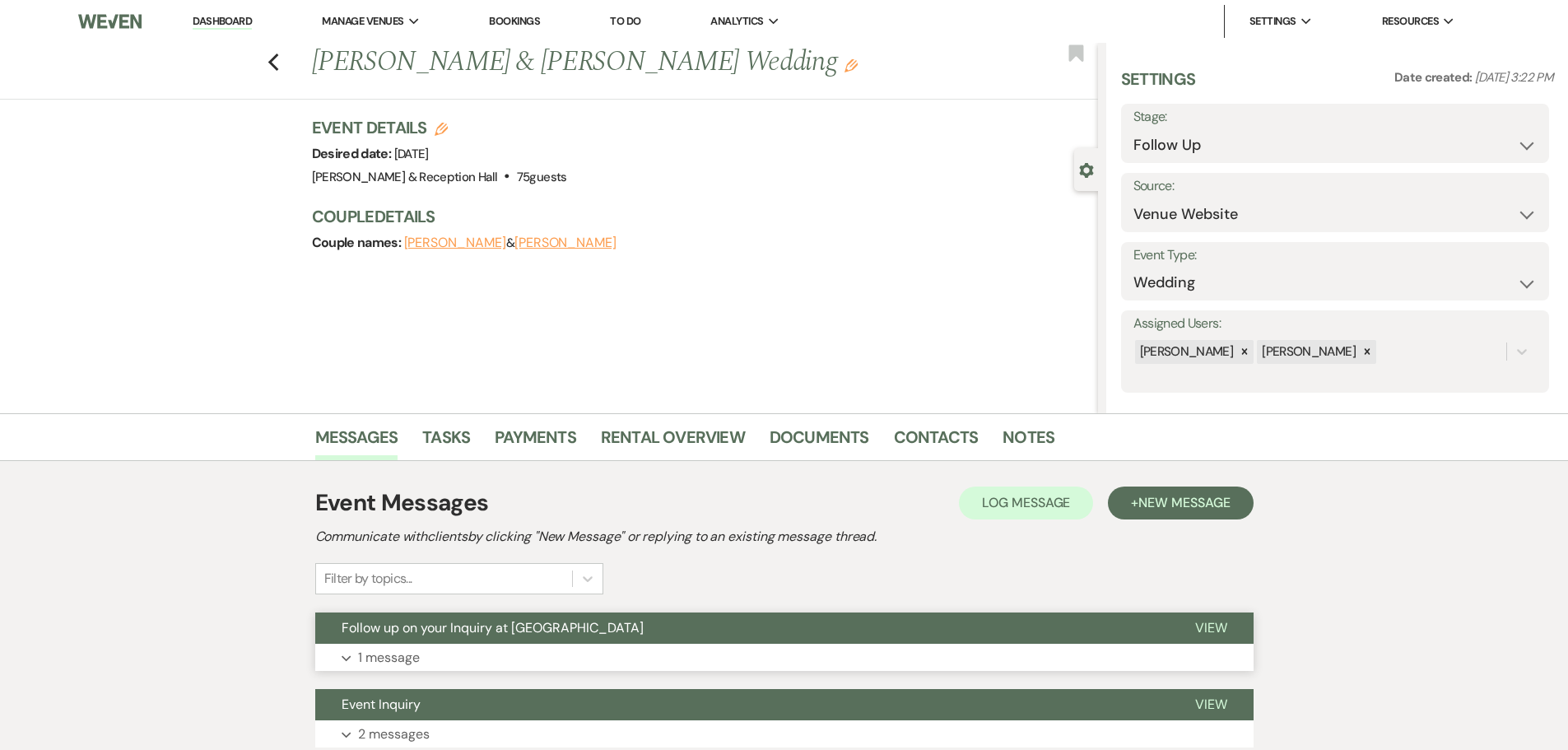
click at [456, 639] on button "Follow up on your Inquiry at [GEOGRAPHIC_DATA]" at bounding box center [742, 628] width 854 height 32
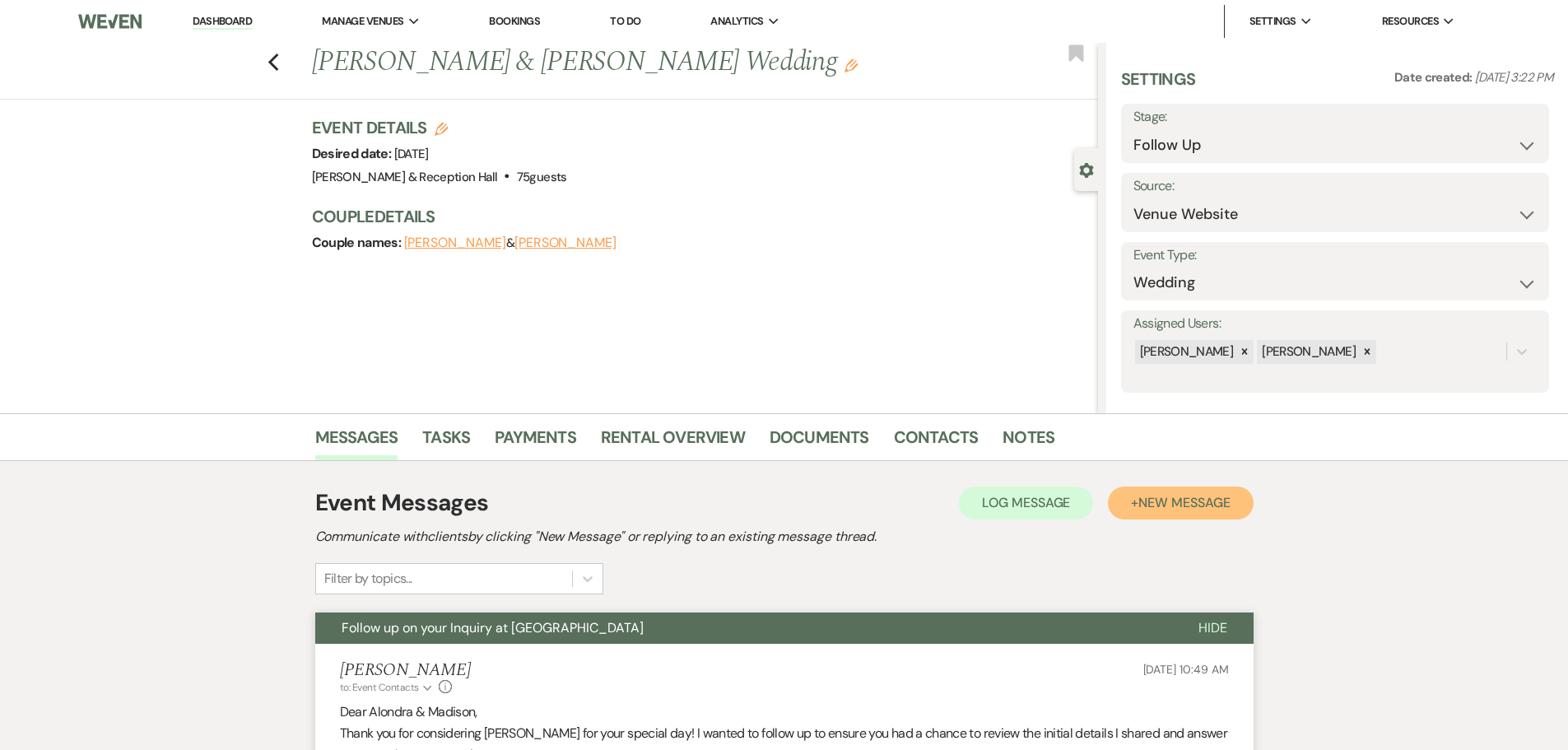
click at [1210, 514] on button "+ New Message" at bounding box center [1180, 503] width 145 height 33
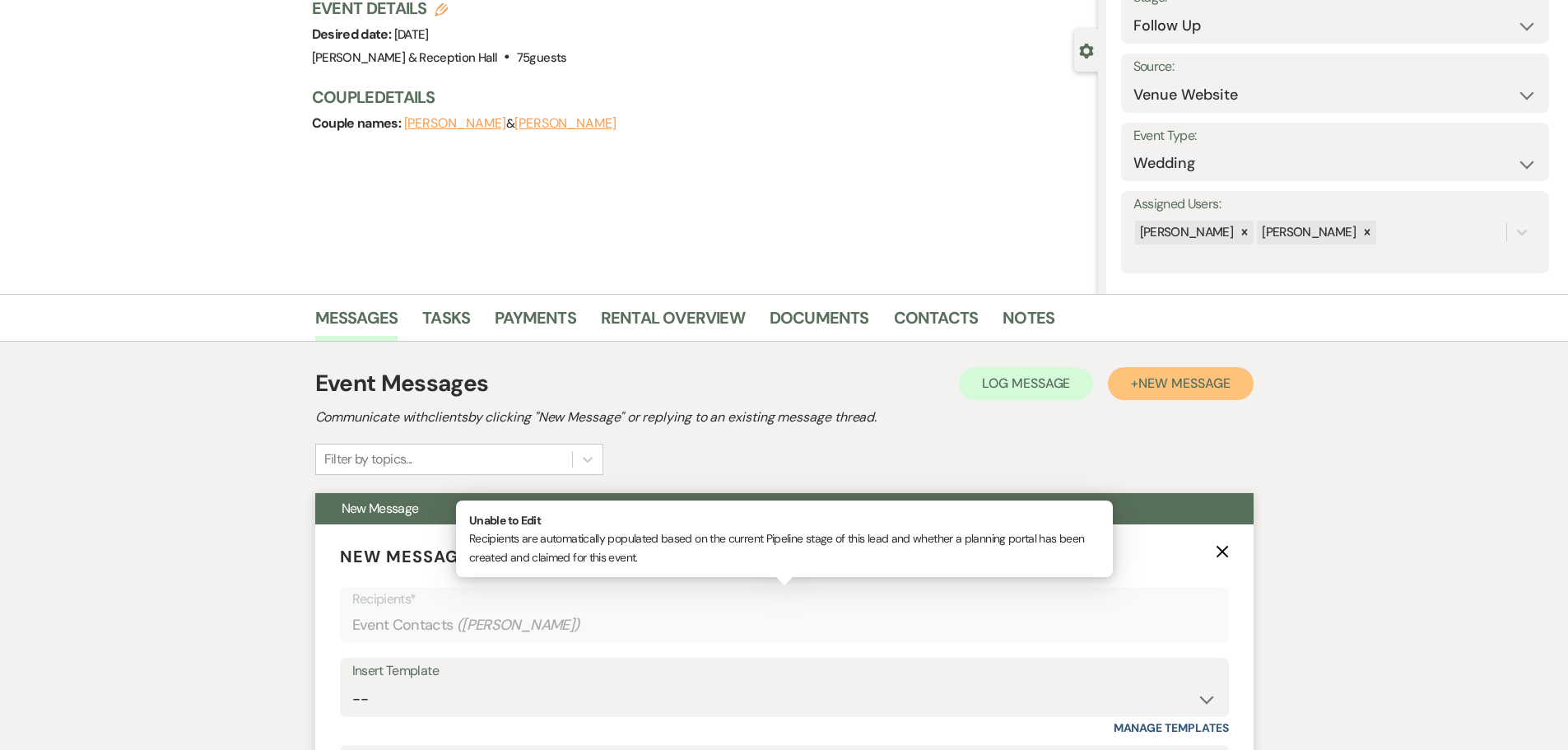
scroll to position [246, 0]
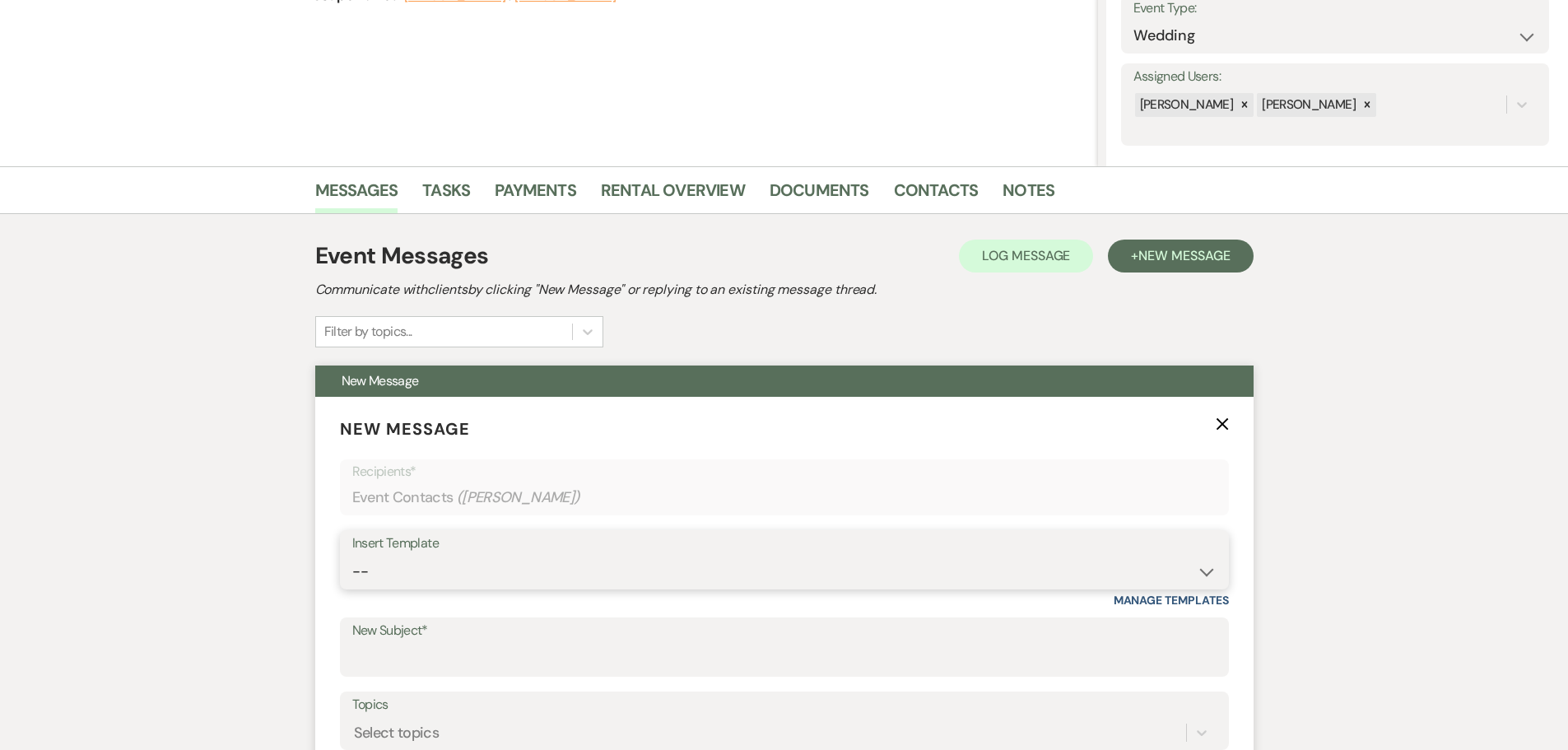
click at [420, 583] on select "-- Weven Planning Portal Introduction (Booked Events) Initial Inquiry Response …" at bounding box center [784, 571] width 864 height 32
click at [352, 555] on select "-- Weven Planning Portal Introduction (Booked Events) Initial Inquiry Response …" at bounding box center [784, 571] width 864 height 32
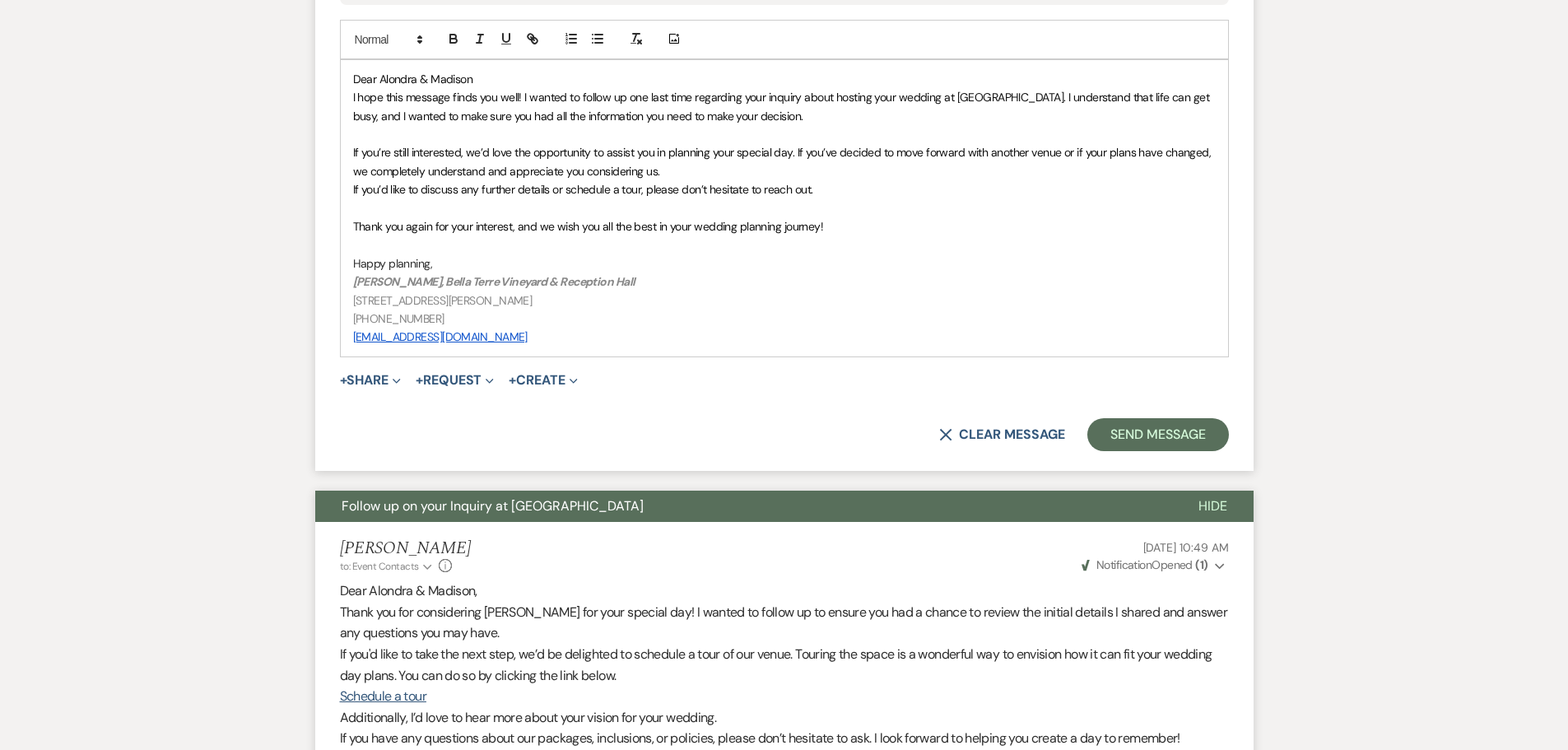
scroll to position [988, 0]
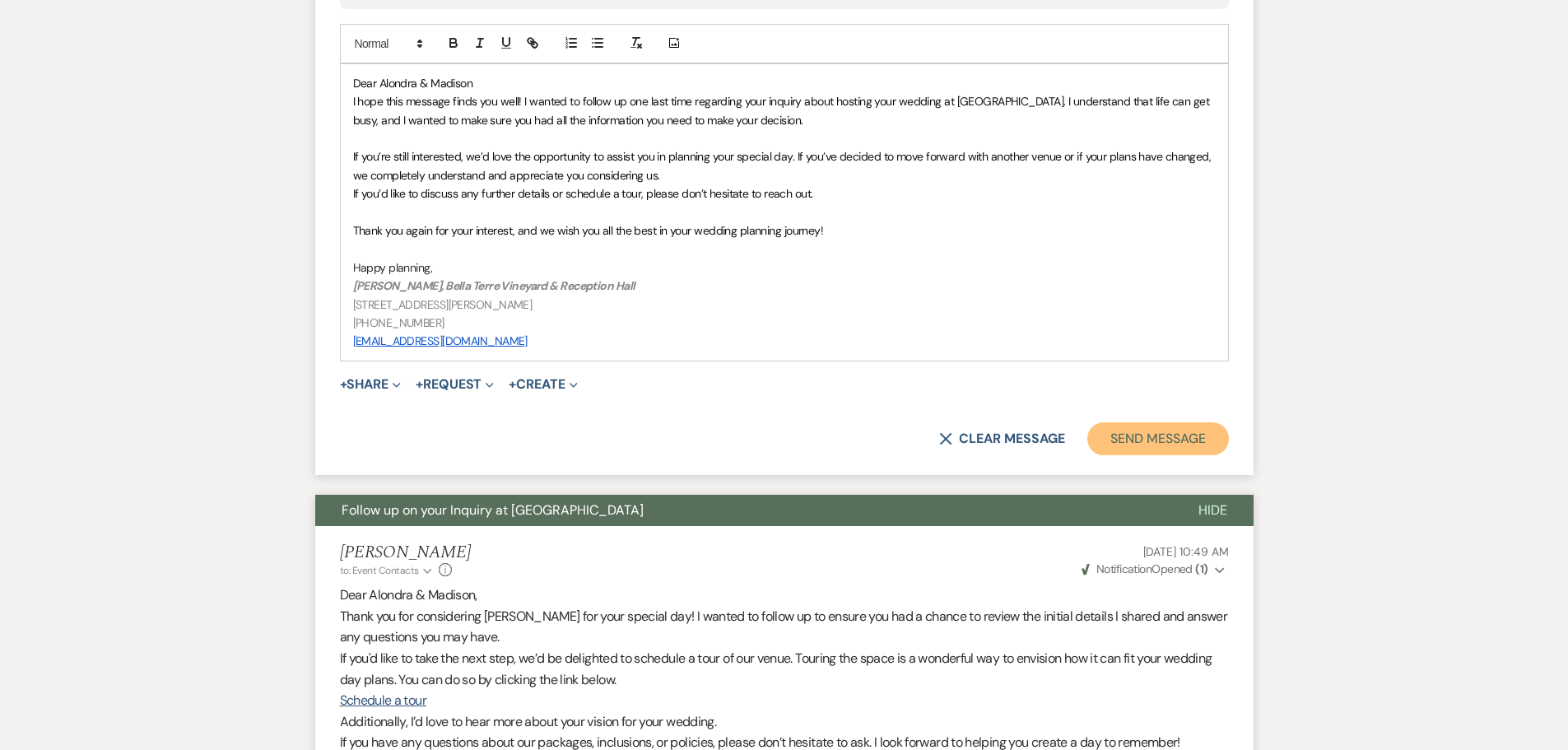
click at [1158, 444] on button "Send Message" at bounding box center [1158, 438] width 141 height 33
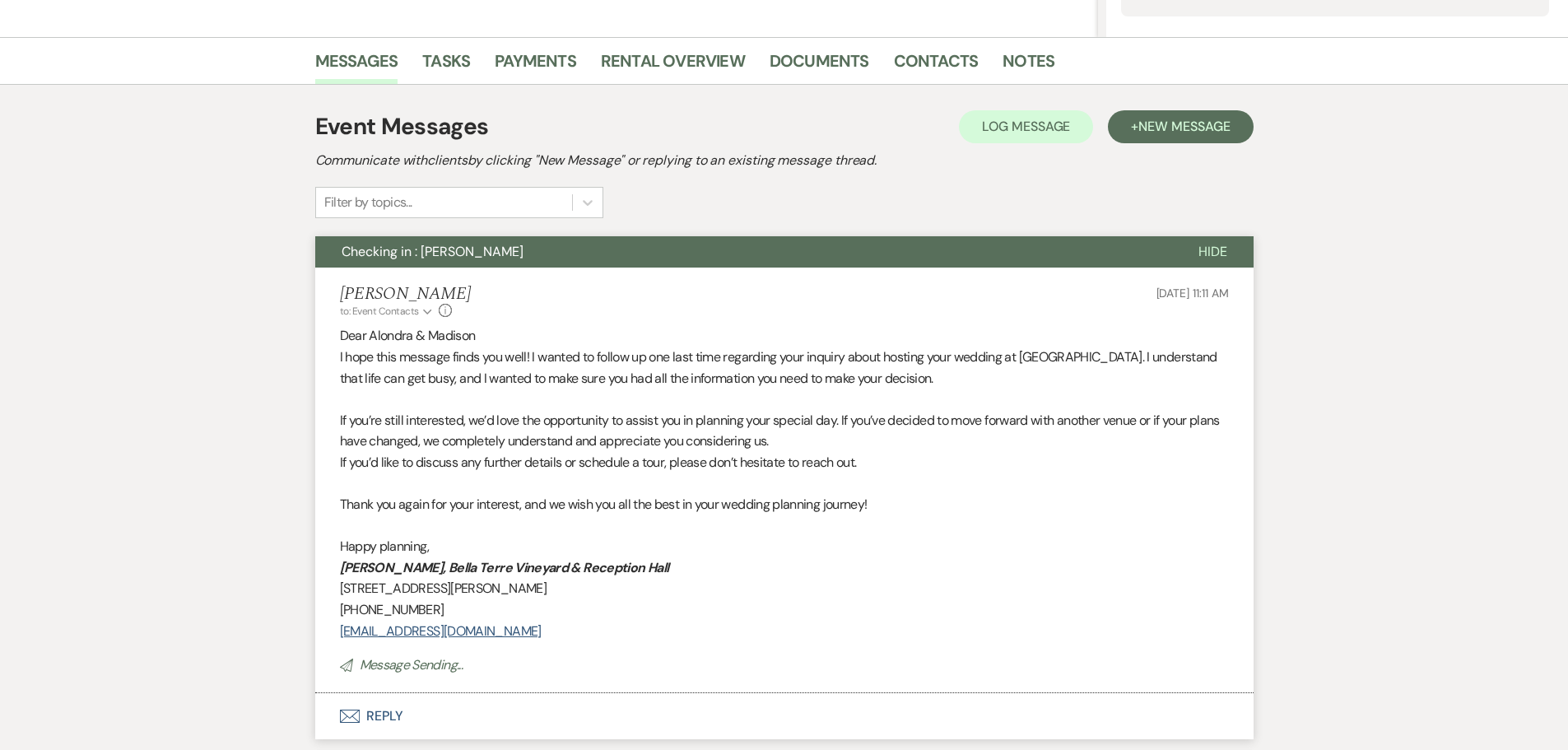
scroll to position [0, 0]
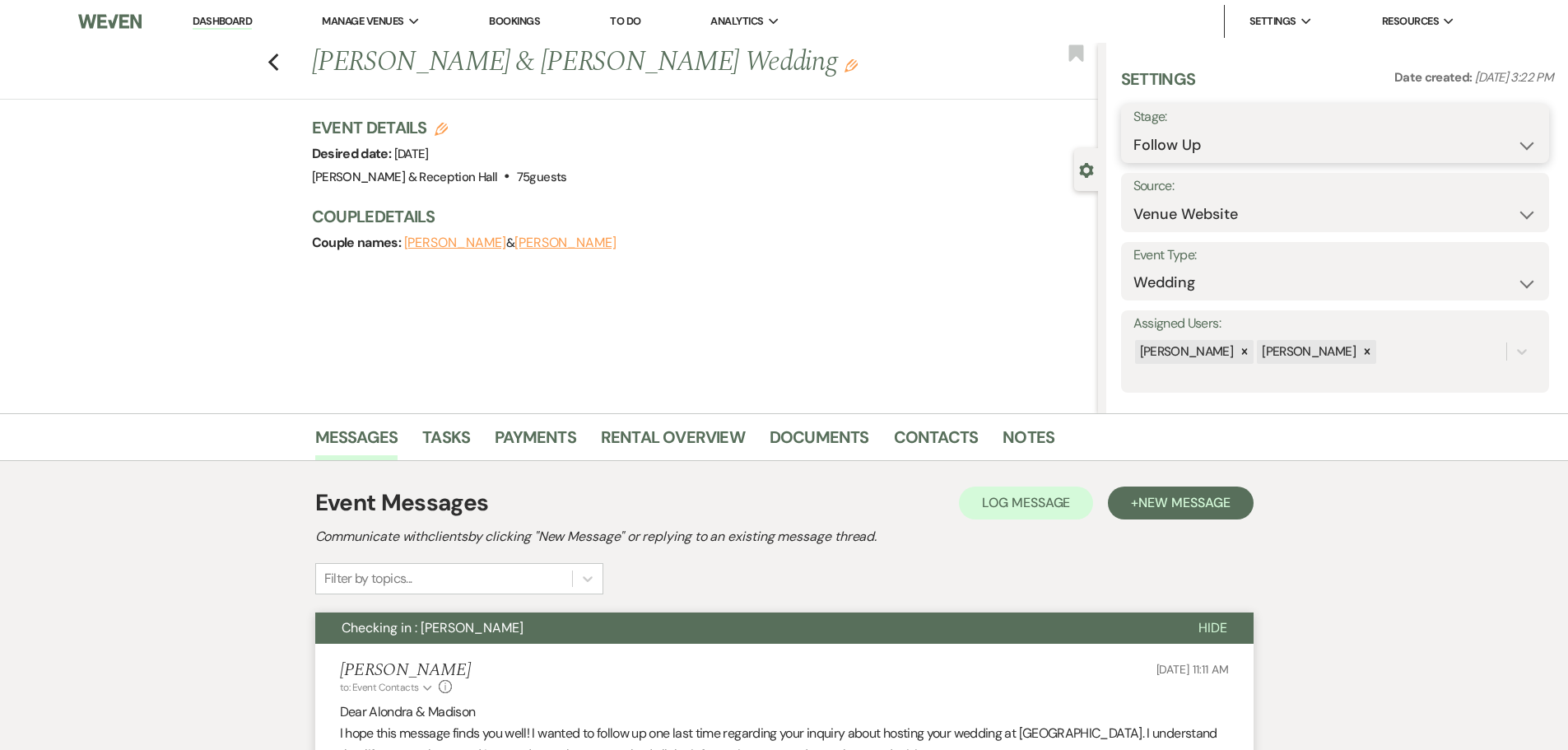
click at [1200, 130] on select "Inquiry Follow Up Tour Requested Tour Confirmed Toured Proposal Sent Booked Lost" at bounding box center [1335, 145] width 404 height 32
click at [1134, 129] on select "Inquiry Follow Up Tour Requested Tour Confirmed Toured Proposal Sent Booked Lost" at bounding box center [1335, 145] width 404 height 32
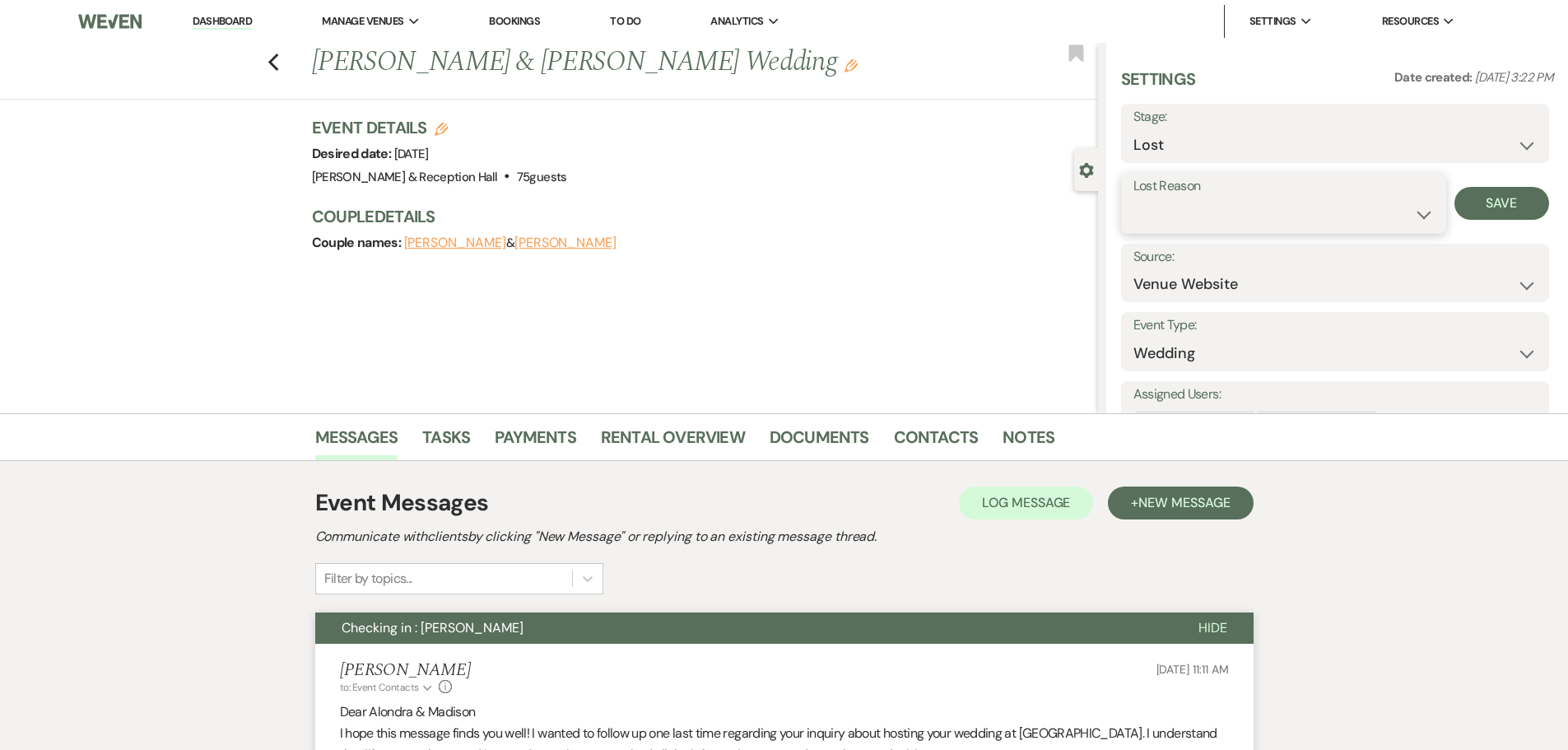
click at [1177, 213] on select "Booked Elsewhere Budget Date Unavailable No Response Not a Good Match Capacity …" at bounding box center [1283, 214] width 300 height 32
click at [1134, 199] on select "Booked Elsewhere Budget Date Unavailable No Response Not a Good Match Capacity …" at bounding box center [1283, 214] width 300 height 32
click at [1488, 189] on button "Save" at bounding box center [1501, 203] width 95 height 33
click at [278, 64] on use "button" at bounding box center [272, 62] width 11 height 18
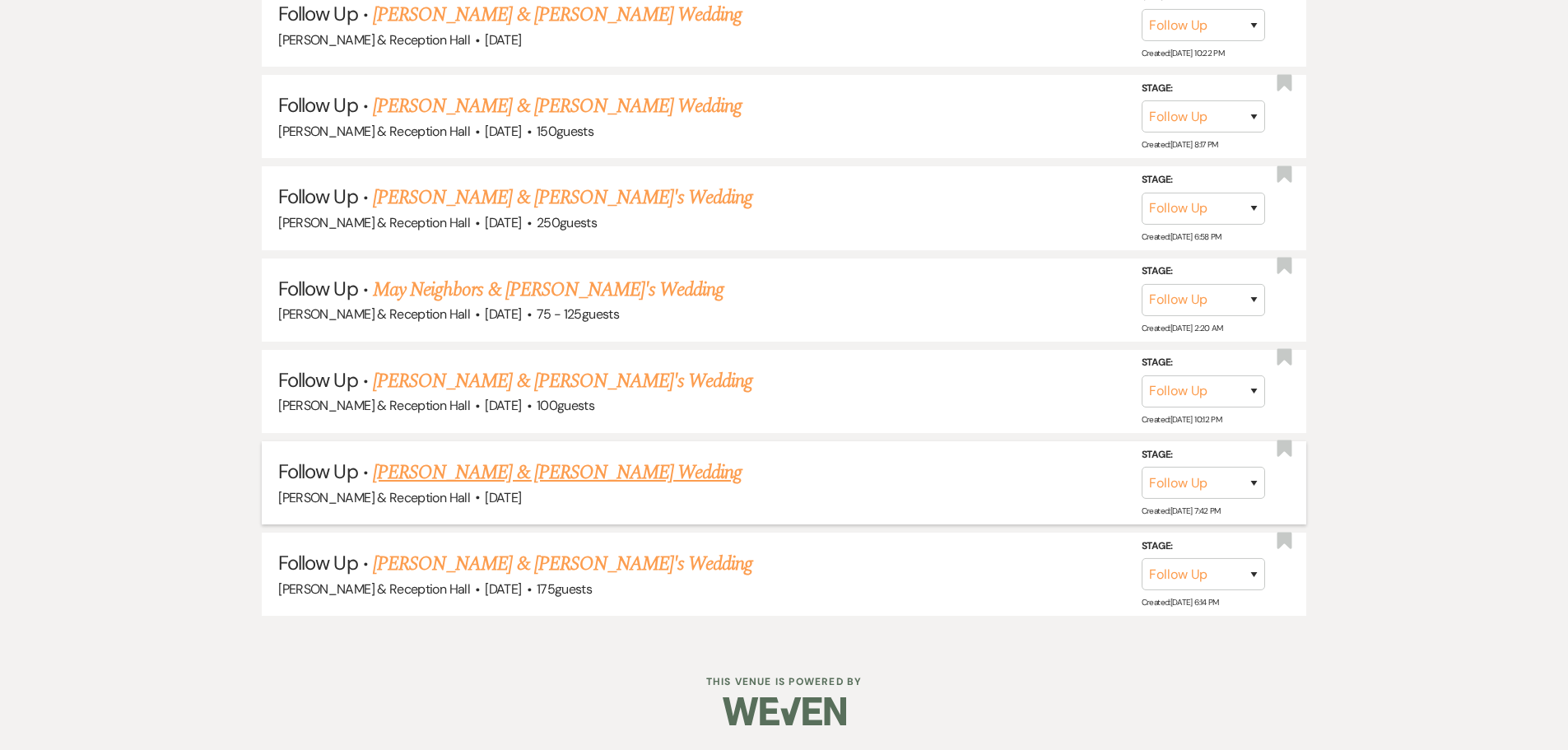
scroll to position [2901, 0]
click at [503, 576] on link "[PERSON_NAME] & [PERSON_NAME]'s Wedding" at bounding box center [563, 563] width 381 height 30
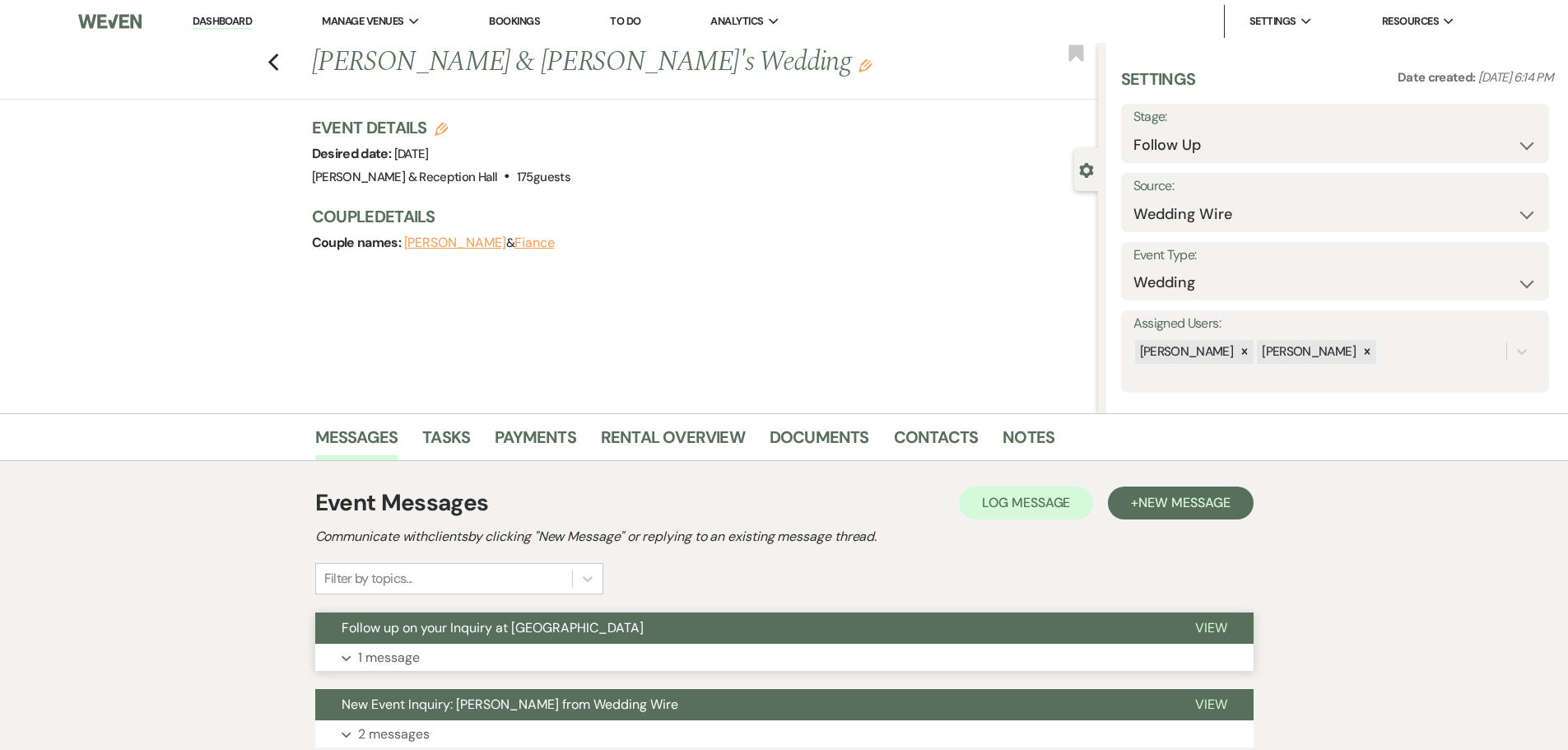
click at [471, 659] on button "Expand 1 message" at bounding box center [784, 657] width 938 height 28
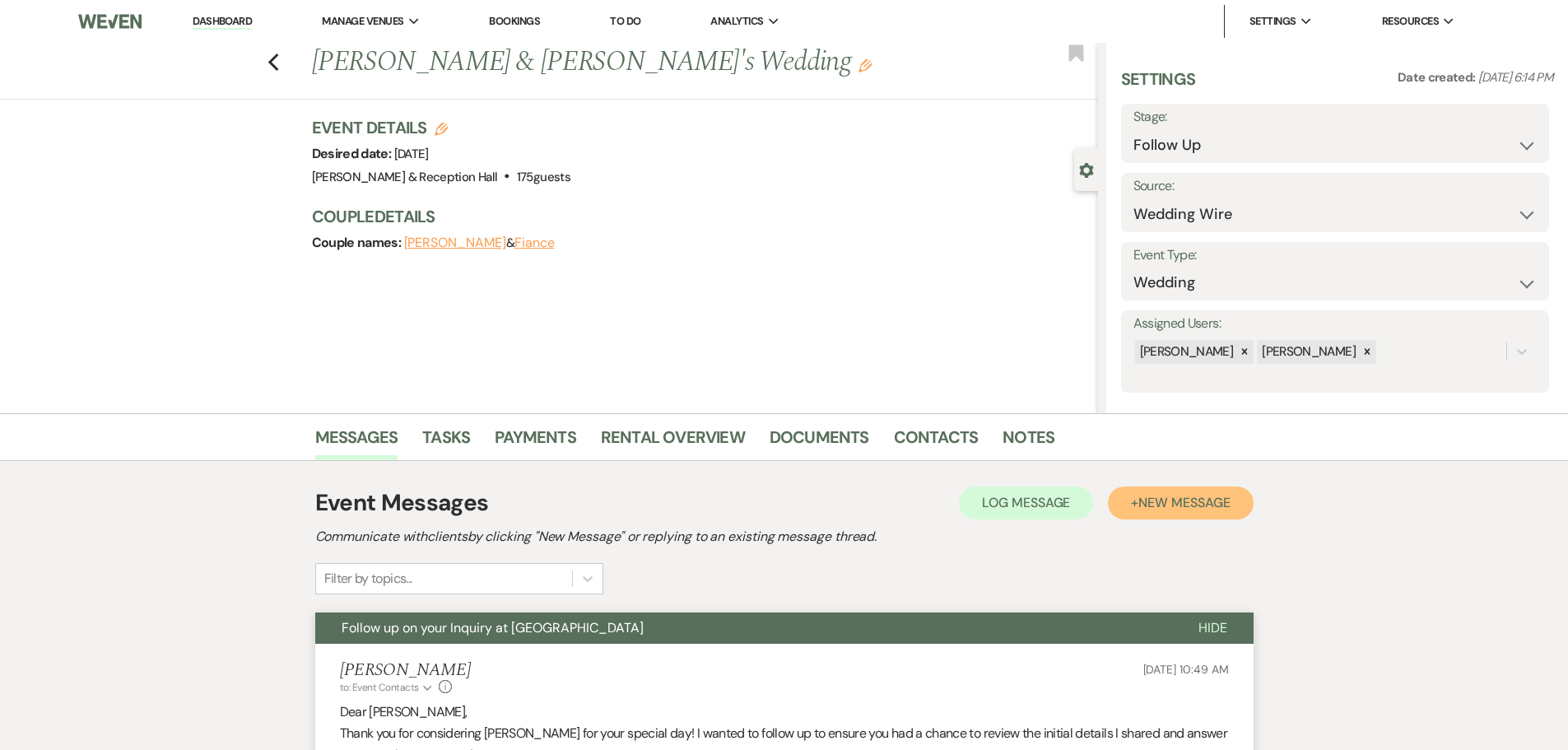
click at [1221, 504] on span "New Message" at bounding box center [1183, 503] width 91 height 17
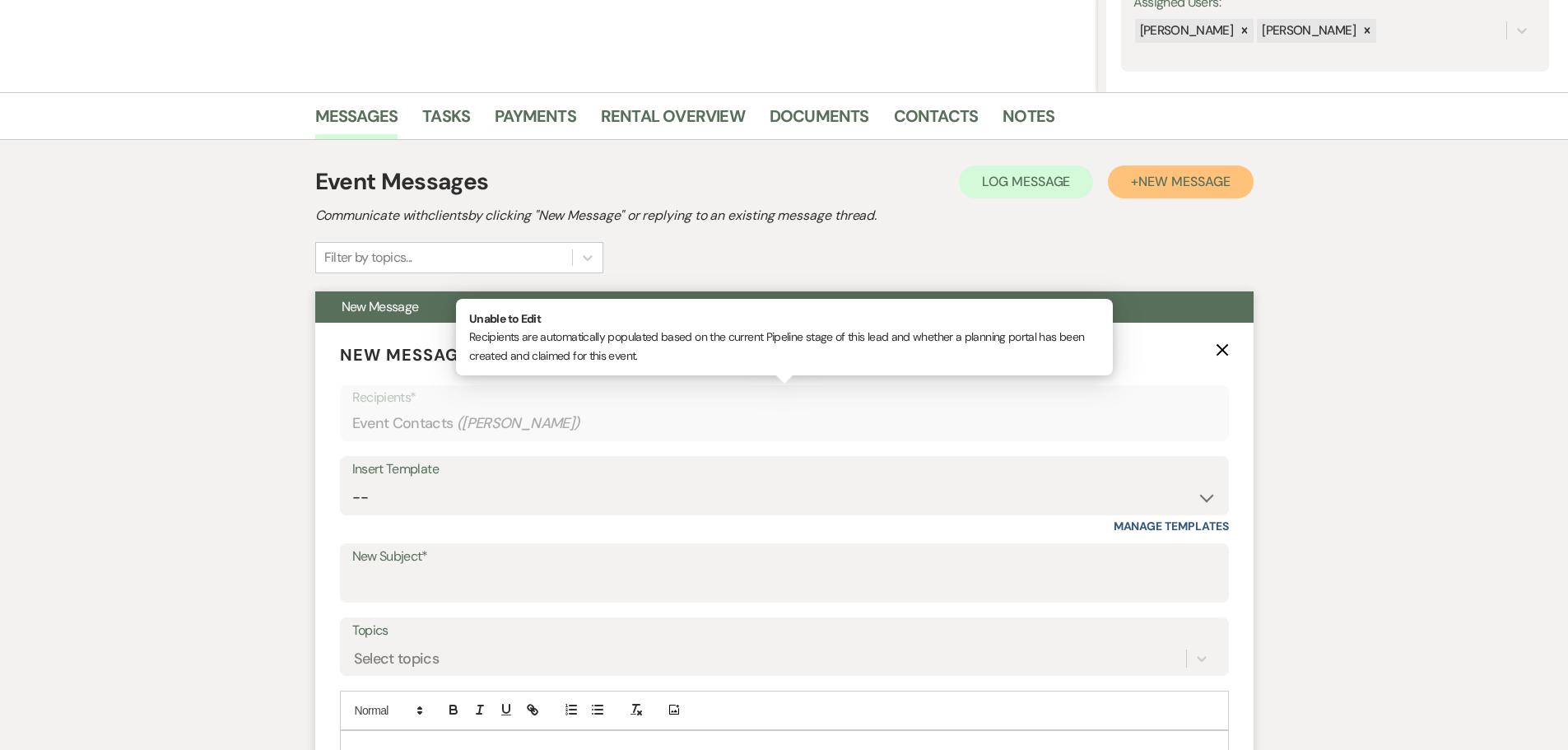
scroll to position [329, 0]
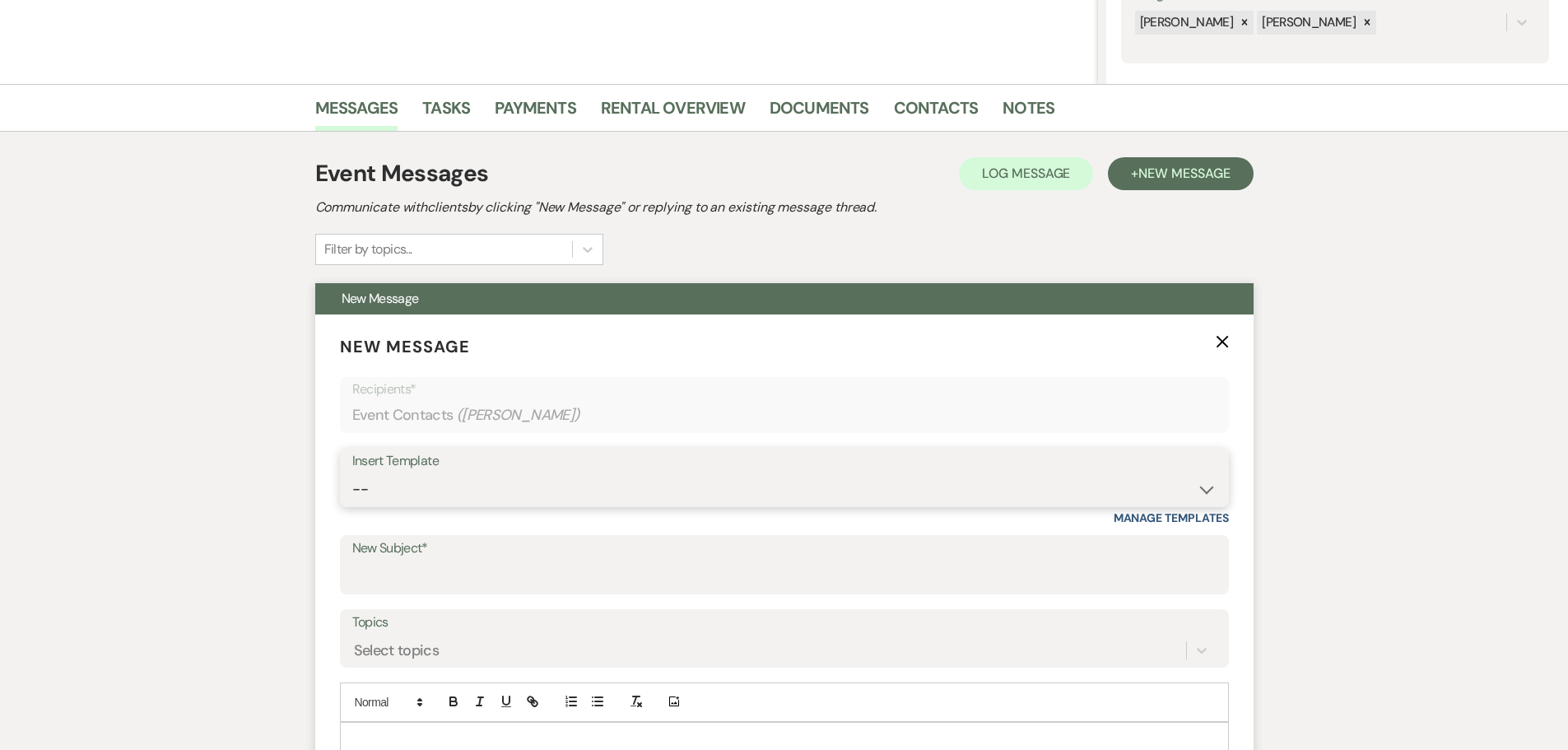
click at [418, 488] on select "-- Weven Planning Portal Introduction (Booked Events) Initial Inquiry Response …" at bounding box center [784, 488] width 864 height 32
click at [352, 473] on select "-- Weven Planning Portal Introduction (Booked Events) Initial Inquiry Response …" at bounding box center [784, 488] width 864 height 32
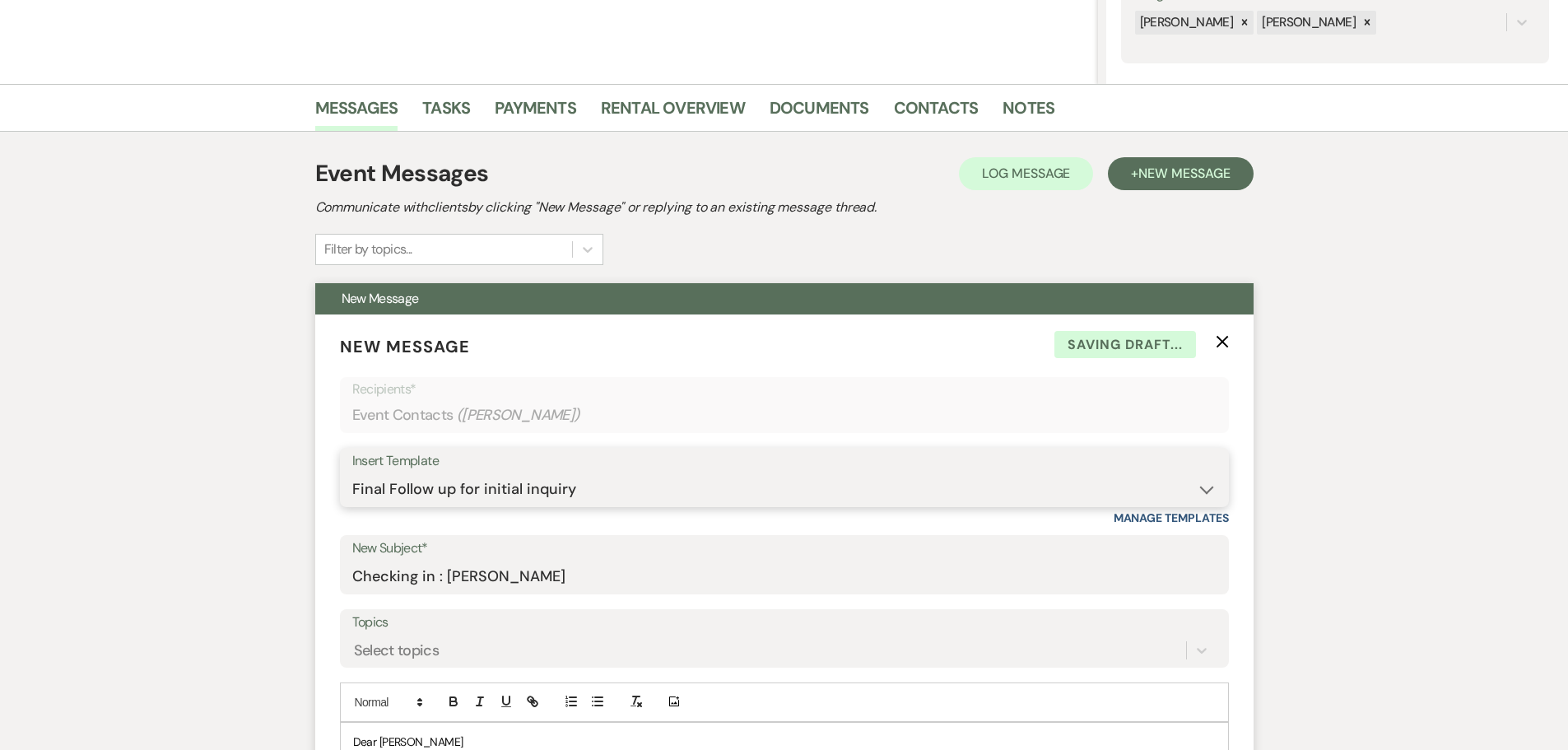
scroll to position [740, 0]
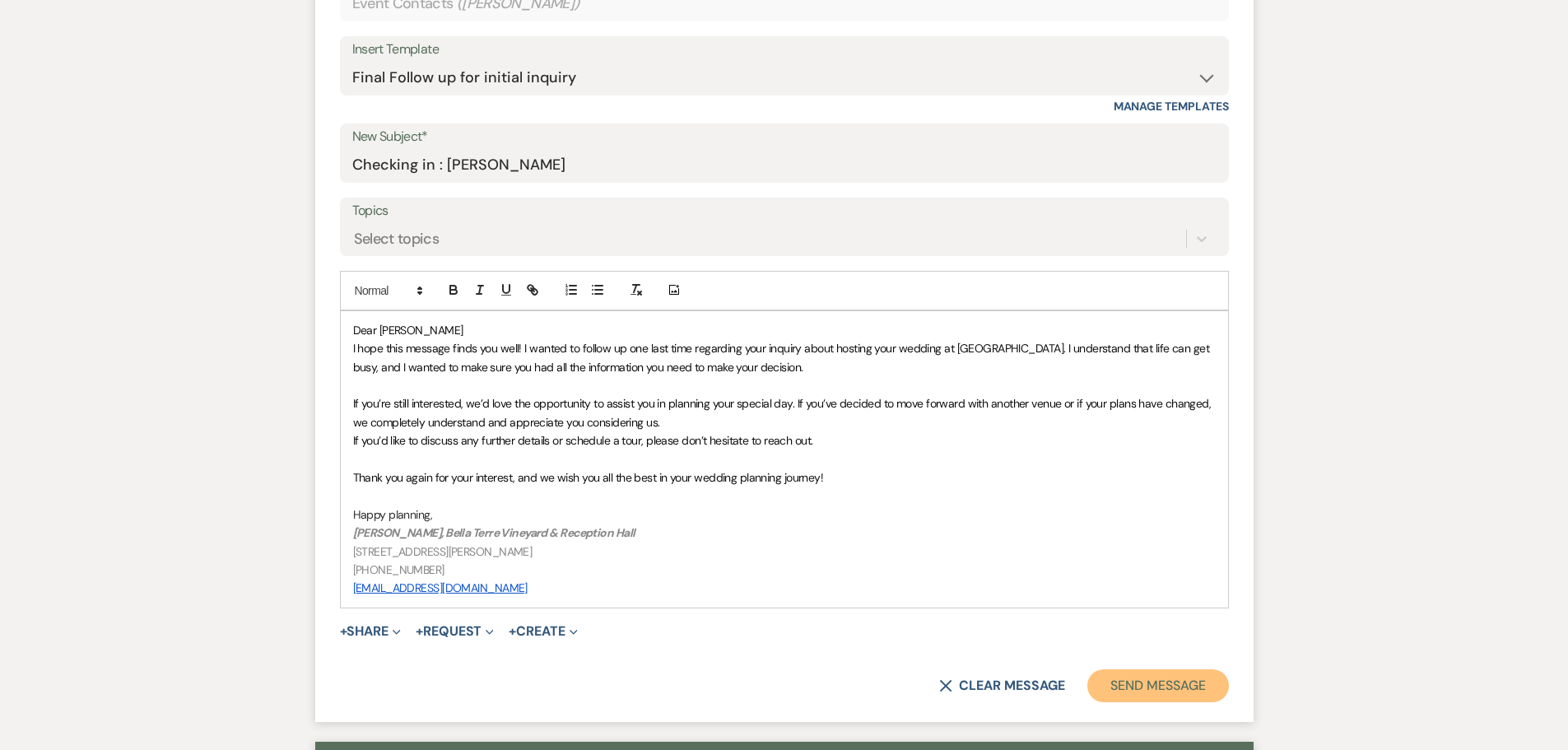
click at [1187, 686] on button "Send Message" at bounding box center [1158, 686] width 141 height 33
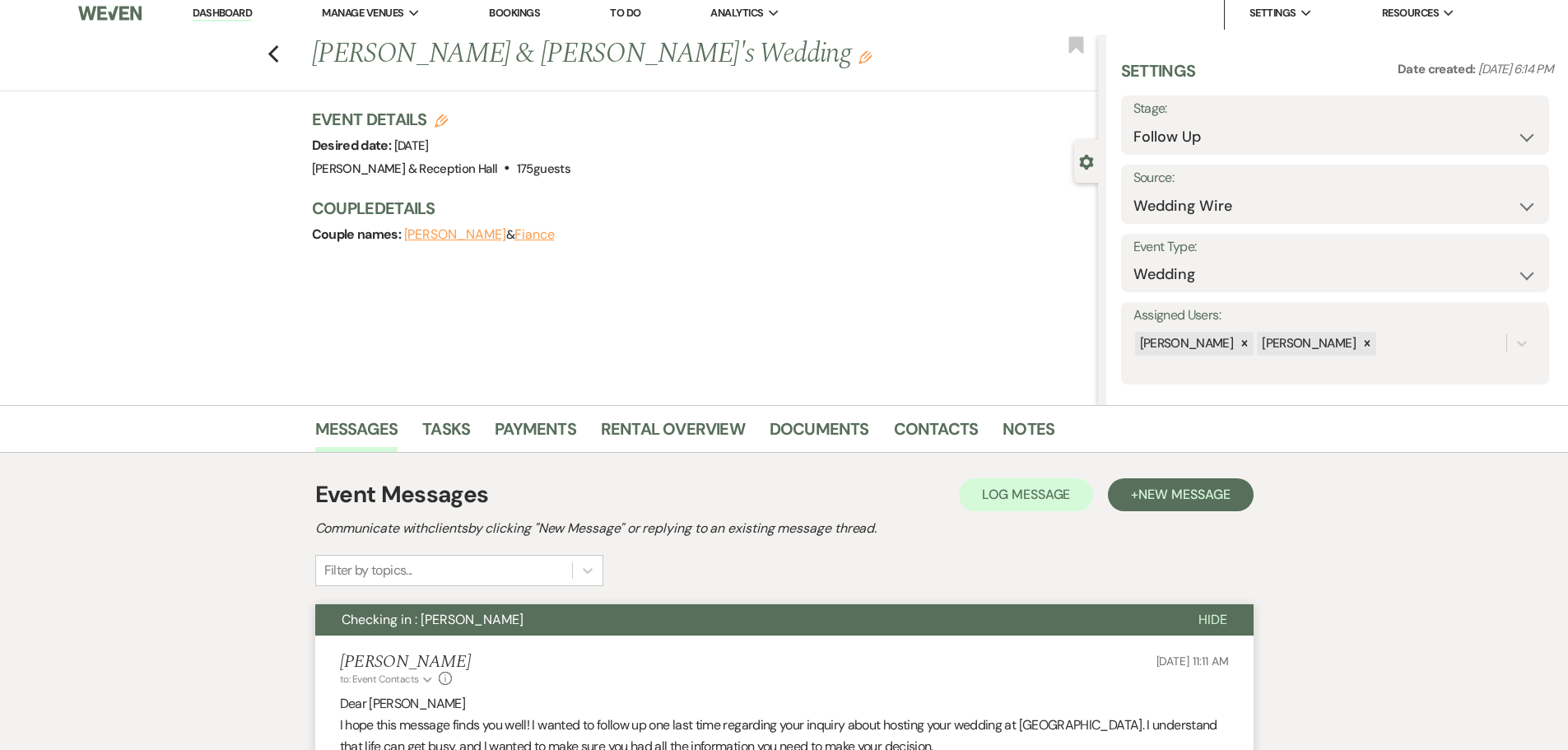
scroll to position [0, 0]
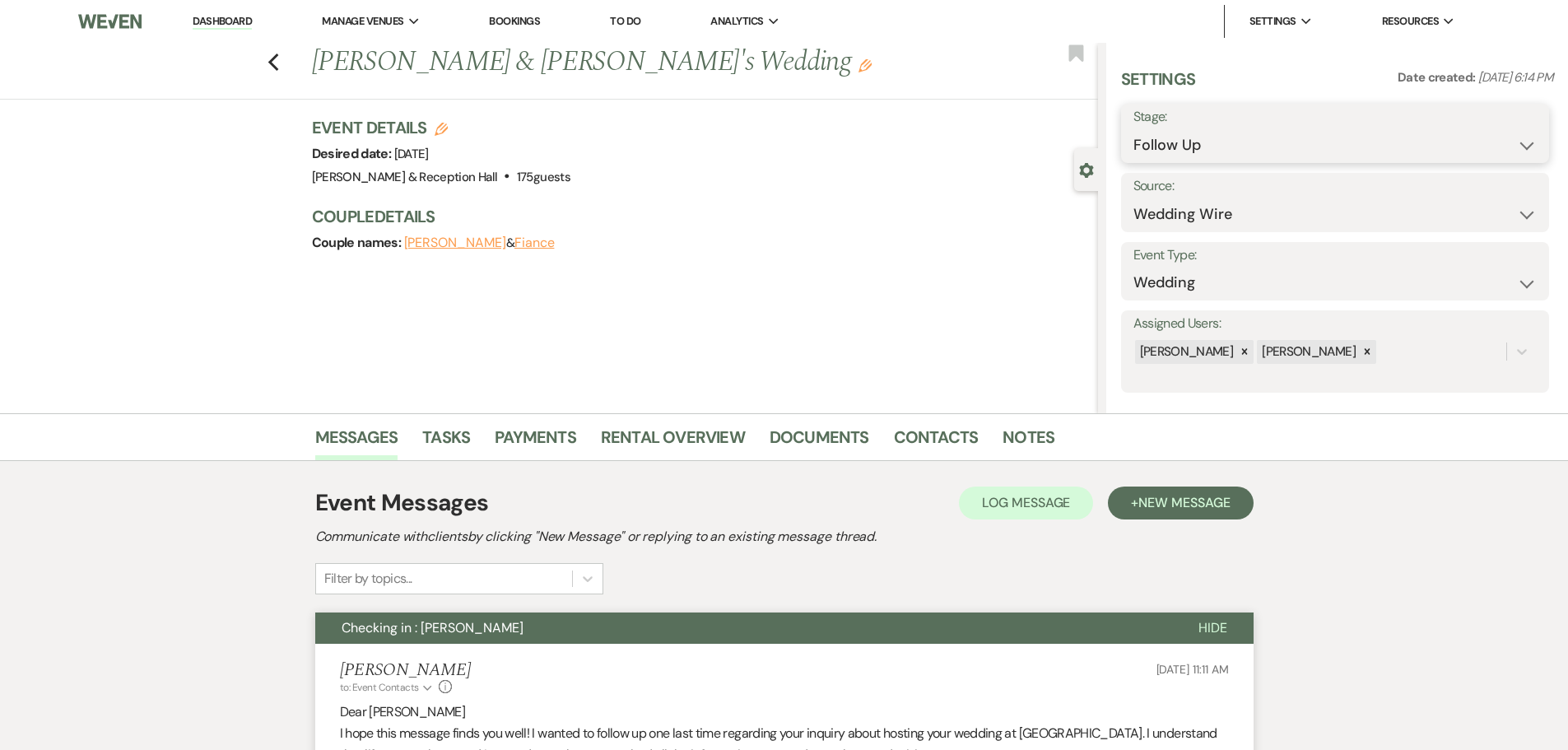
click at [1153, 152] on select "Inquiry Follow Up Tour Requested Tour Confirmed Toured Proposal Sent Booked Lost" at bounding box center [1335, 145] width 404 height 32
click at [1134, 129] on select "Inquiry Follow Up Tour Requested Tour Confirmed Toured Proposal Sent Booked Lost" at bounding box center [1335, 145] width 404 height 32
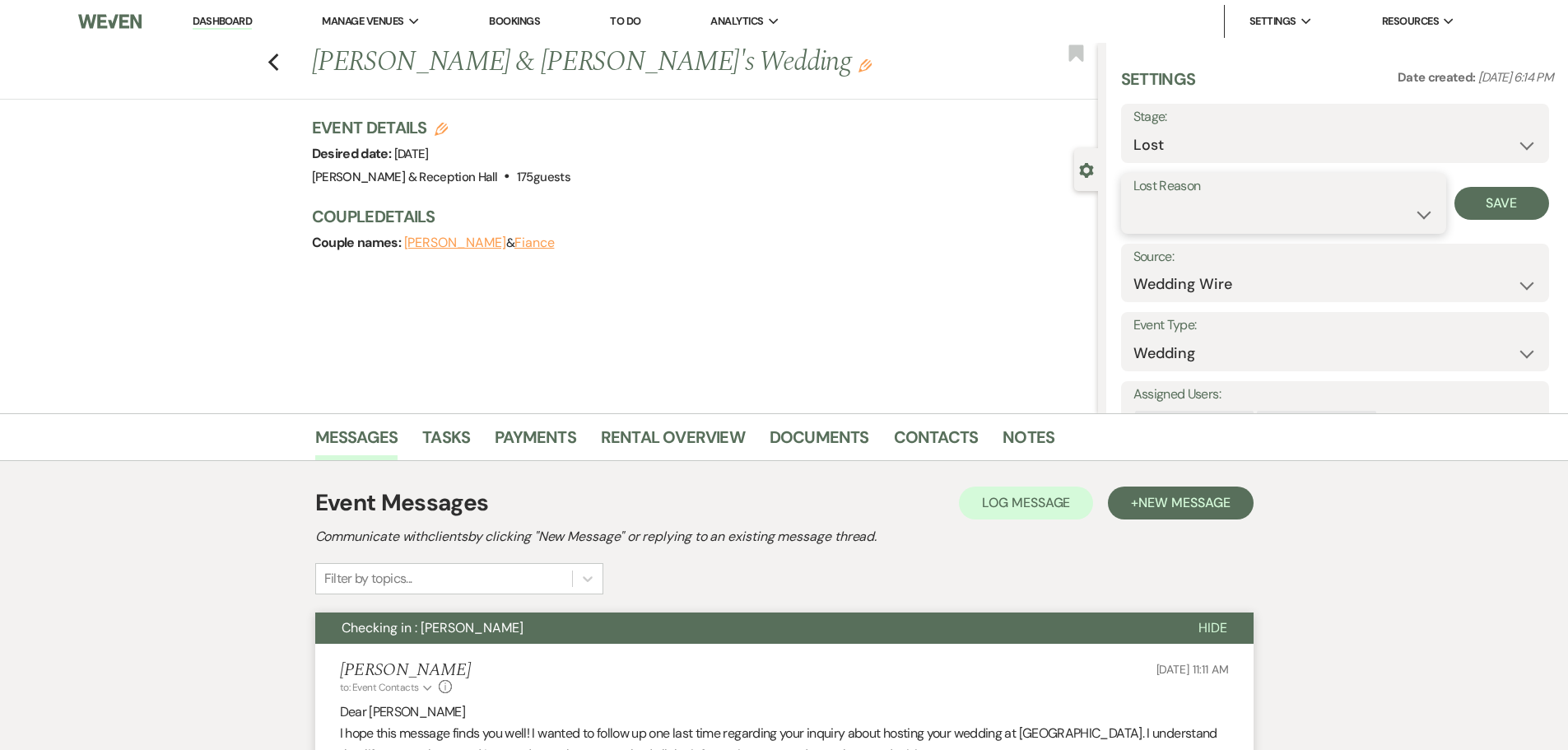
click at [1178, 211] on select "Booked Elsewhere Budget Date Unavailable No Response Not a Good Match Capacity …" at bounding box center [1283, 214] width 300 height 32
click at [1134, 199] on select "Booked Elsewhere Budget Date Unavailable No Response Not a Good Match Capacity …" at bounding box center [1283, 214] width 300 height 32
click at [1487, 206] on button "Save" at bounding box center [1501, 203] width 95 height 33
click at [276, 59] on icon "Previous" at bounding box center [273, 62] width 12 height 20
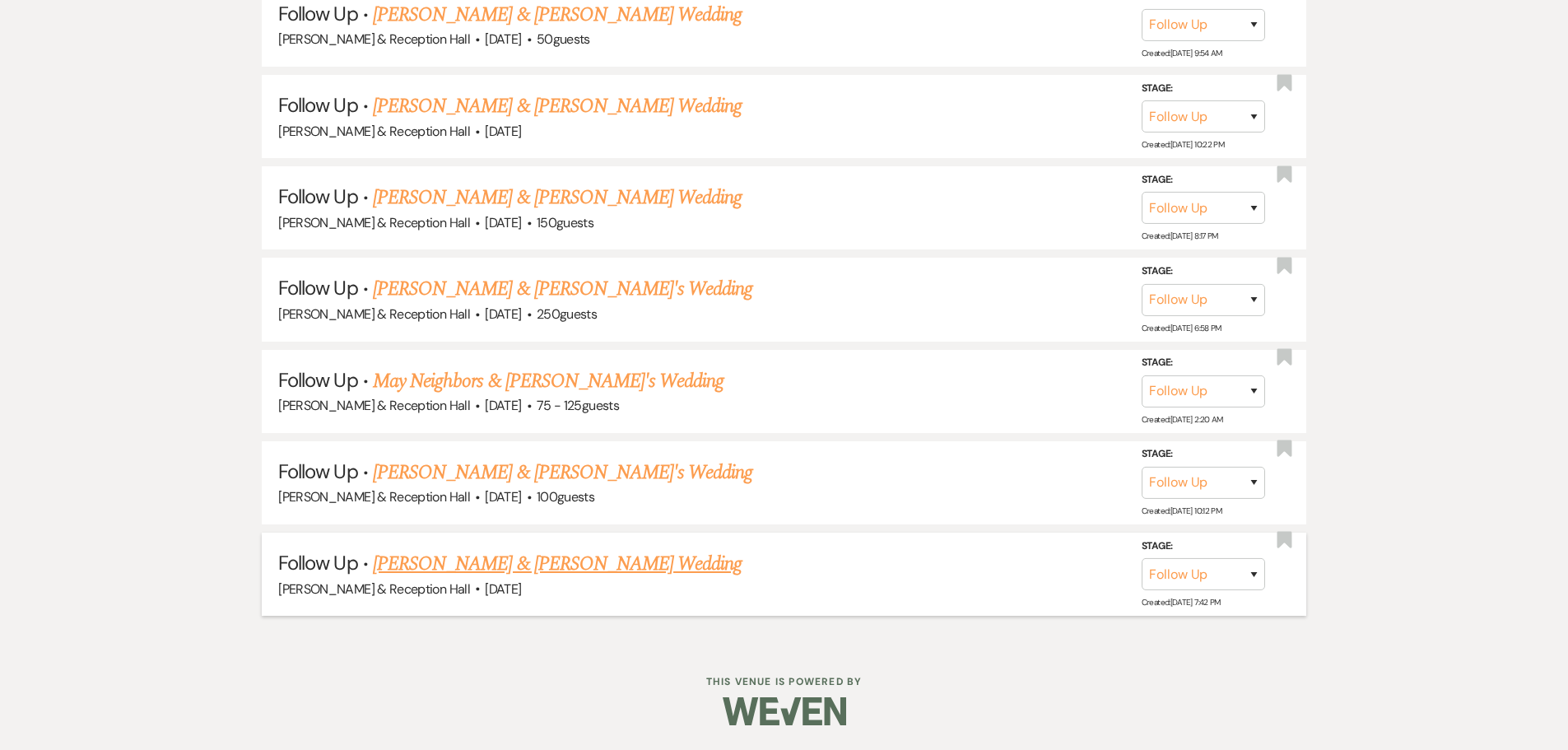
scroll to position [2810, 0]
click at [503, 566] on link "[PERSON_NAME] & [PERSON_NAME] Wedding" at bounding box center [557, 563] width 368 height 30
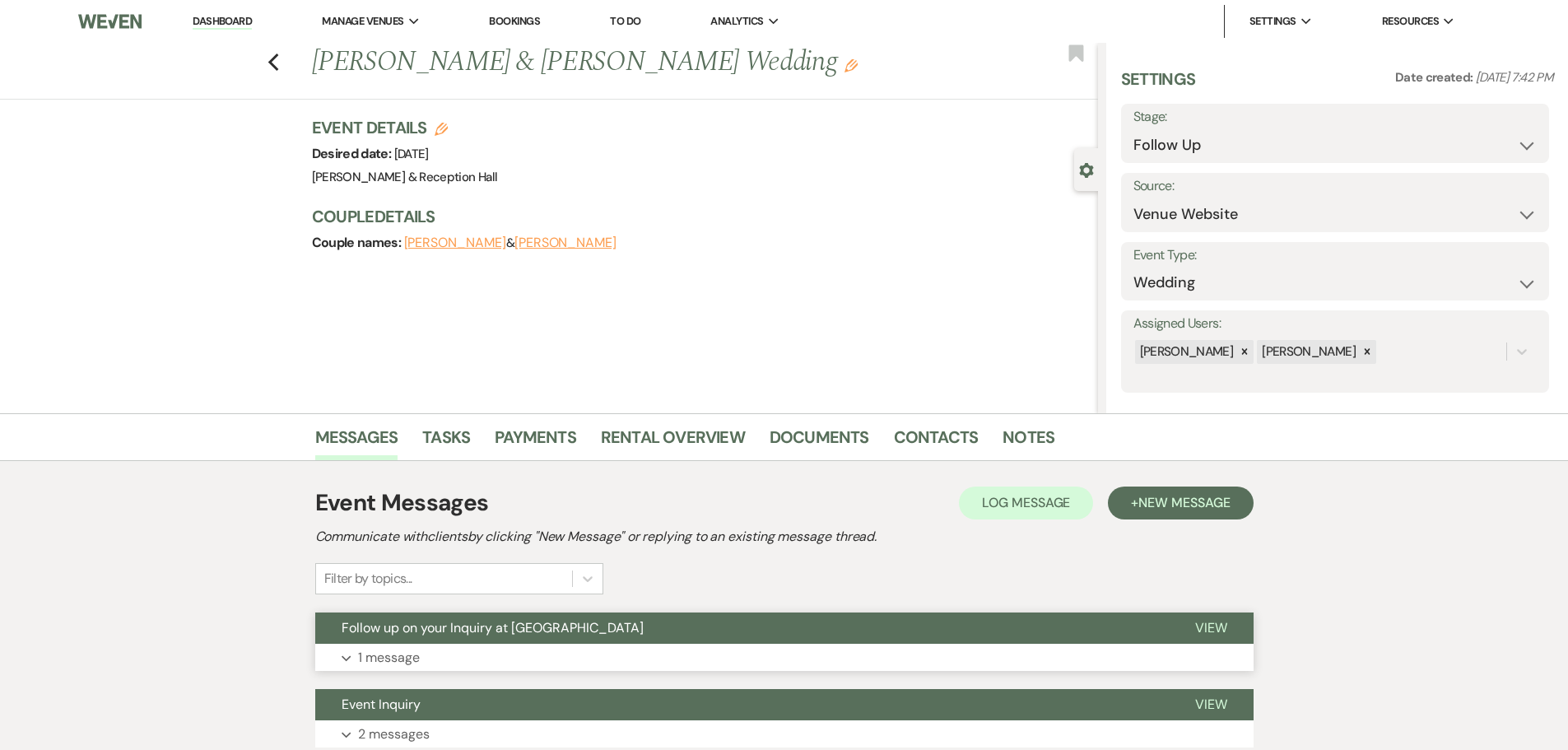
click at [489, 626] on span "Follow up on your Inquiry at [GEOGRAPHIC_DATA]" at bounding box center [492, 627] width 302 height 17
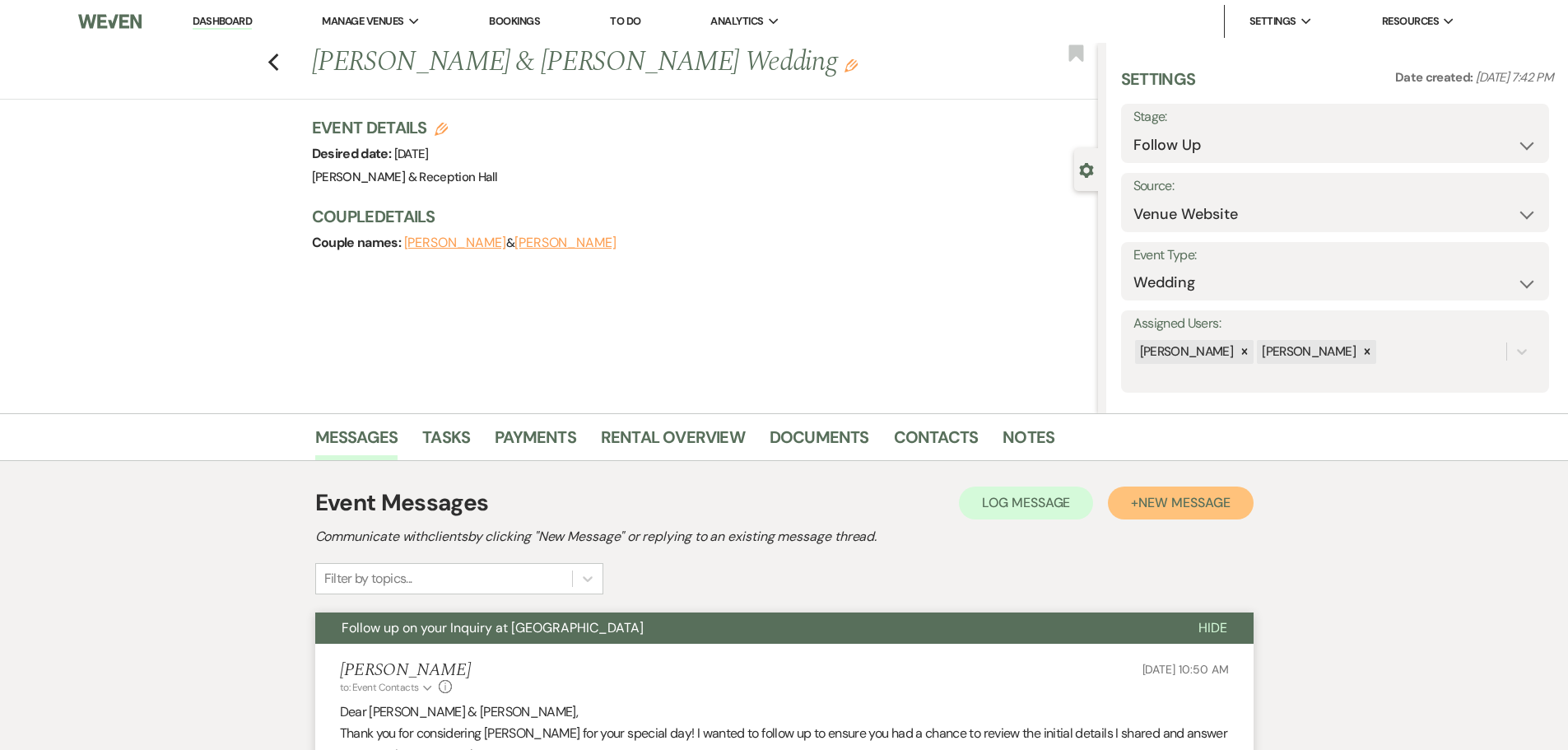
click at [1179, 513] on button "+ New Message" at bounding box center [1180, 503] width 145 height 33
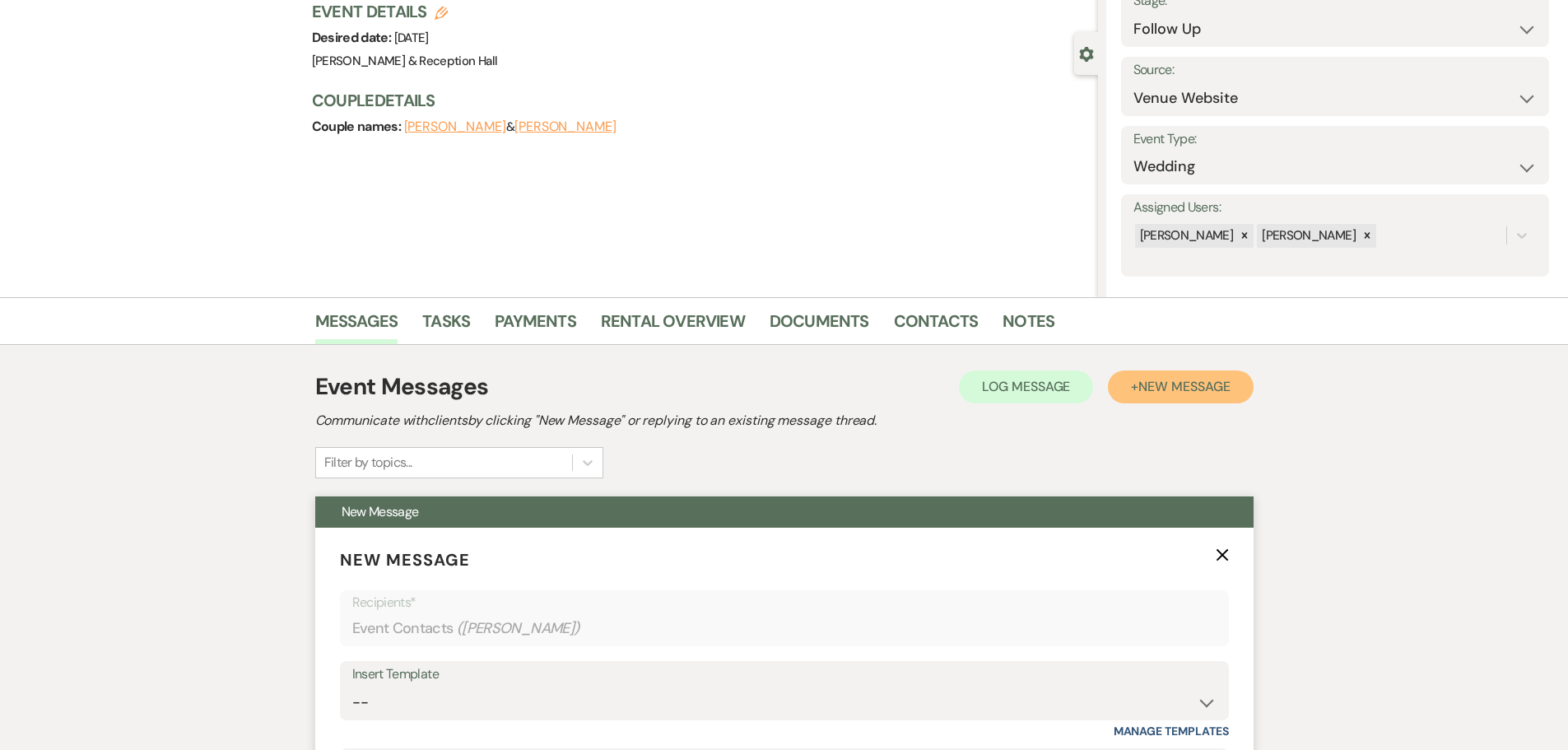
scroll to position [246, 0]
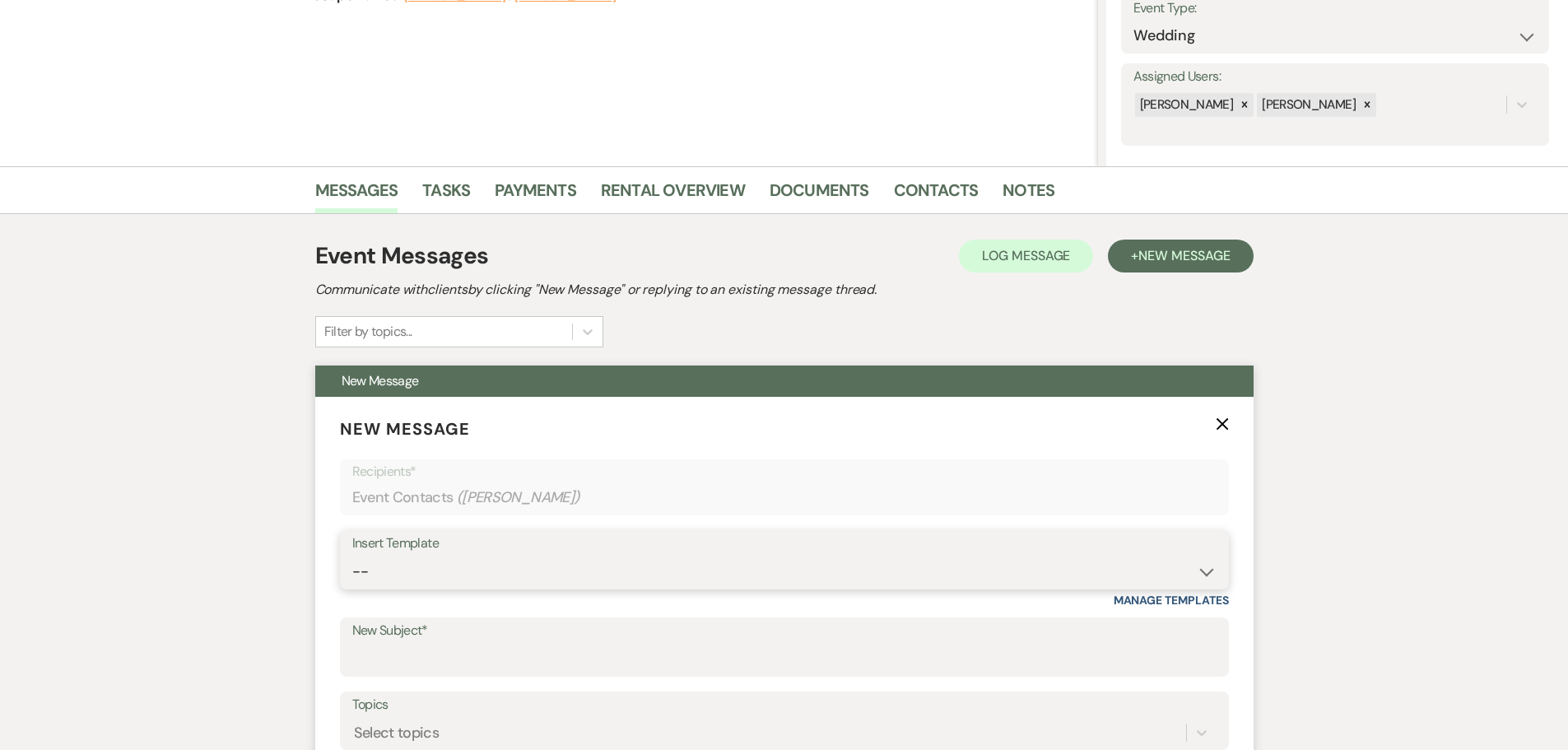
click at [386, 565] on select "-- Weven Planning Portal Introduction (Booked Events) Initial Inquiry Response …" at bounding box center [784, 571] width 864 height 32
click at [352, 555] on select "-- Weven Planning Portal Introduction (Booked Events) Initial Inquiry Response …" at bounding box center [784, 571] width 864 height 32
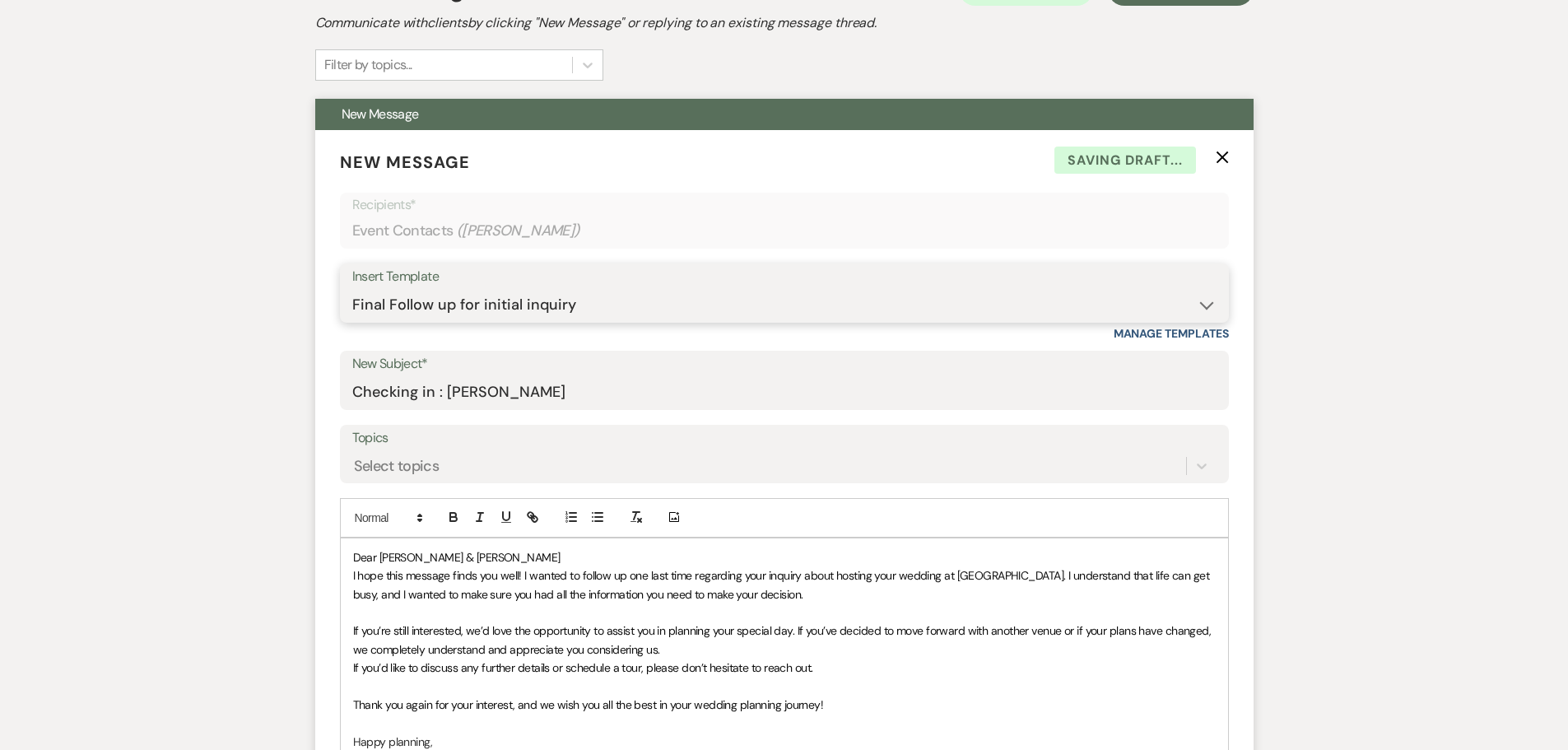
scroll to position [740, 0]
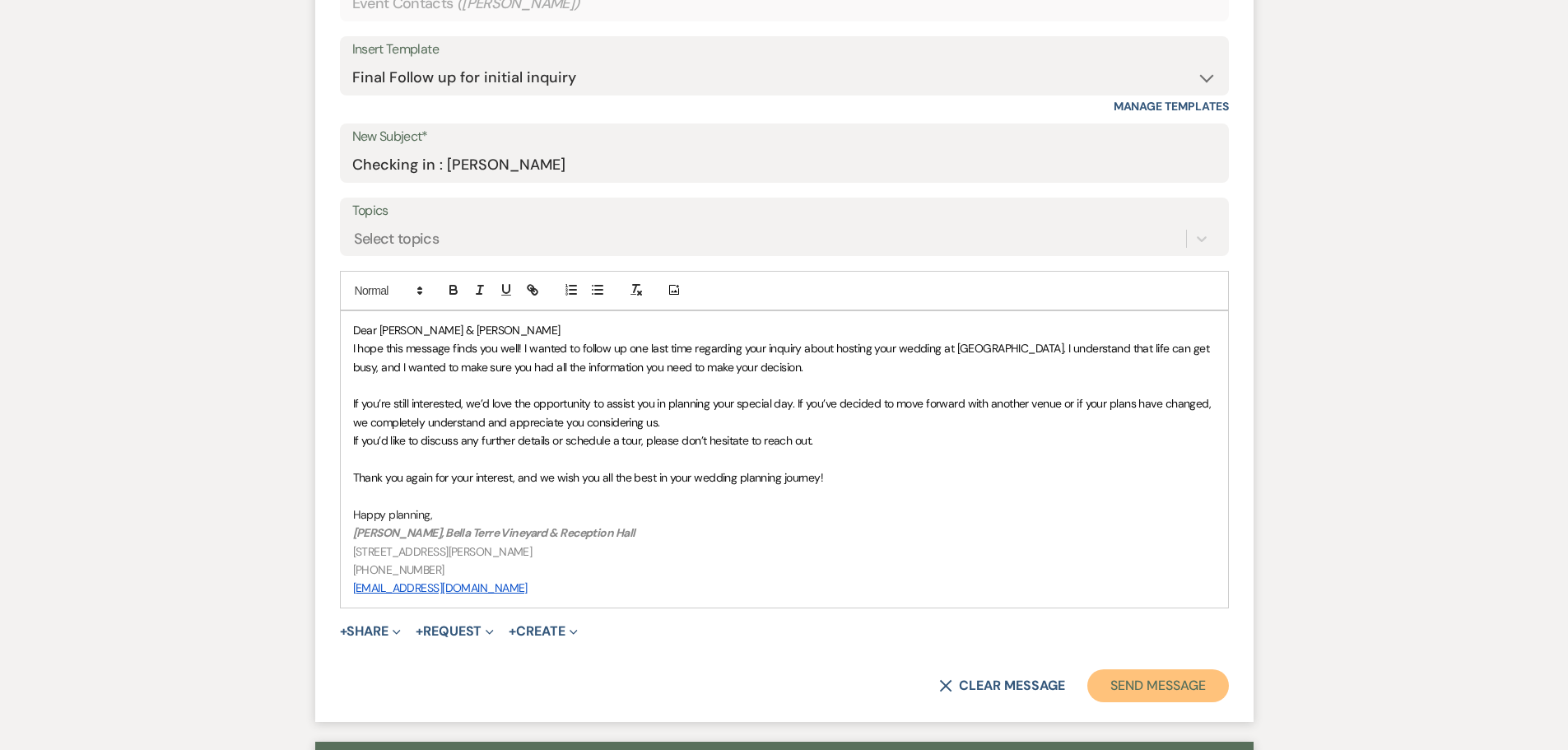
click at [1129, 692] on button "Send Message" at bounding box center [1158, 686] width 141 height 33
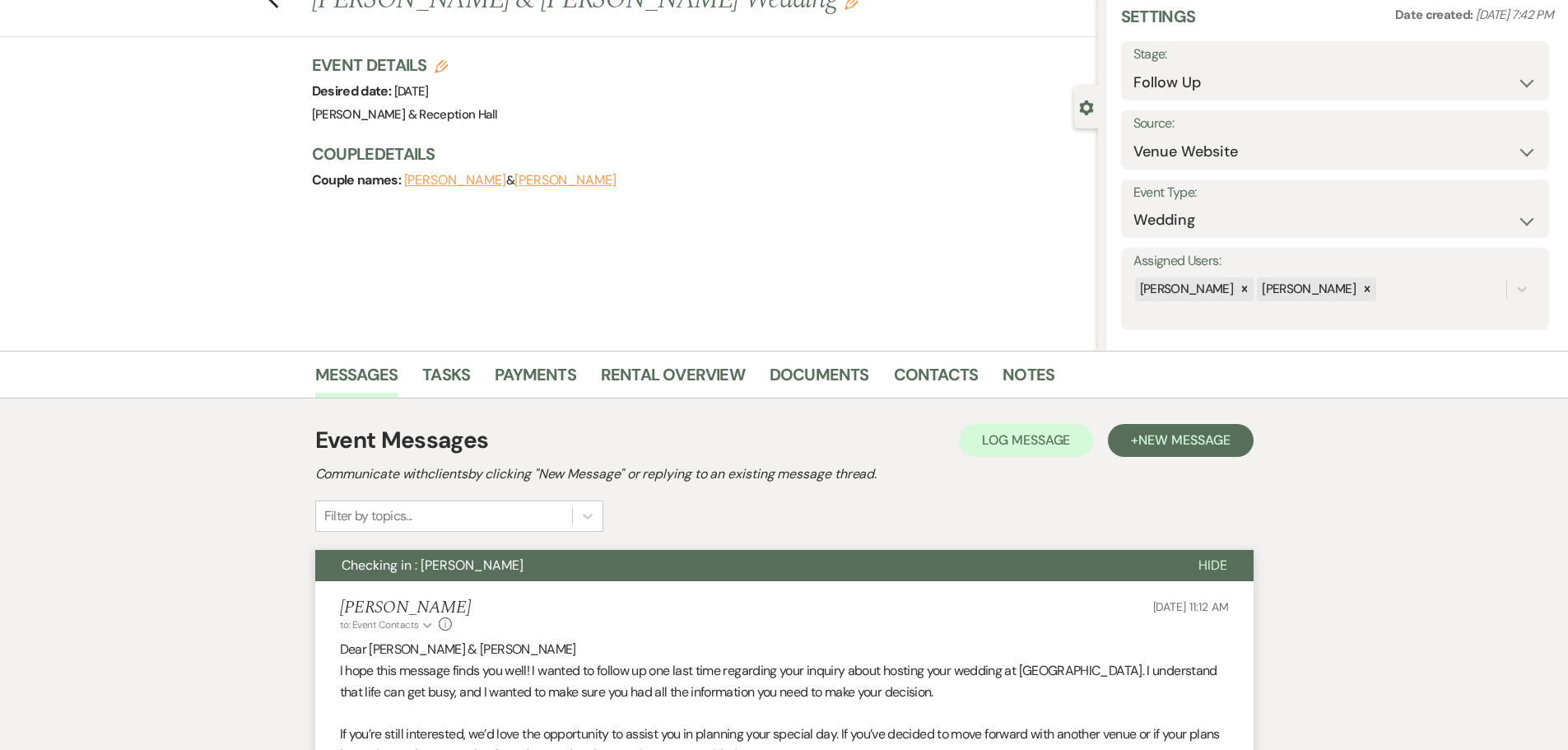
scroll to position [0, 0]
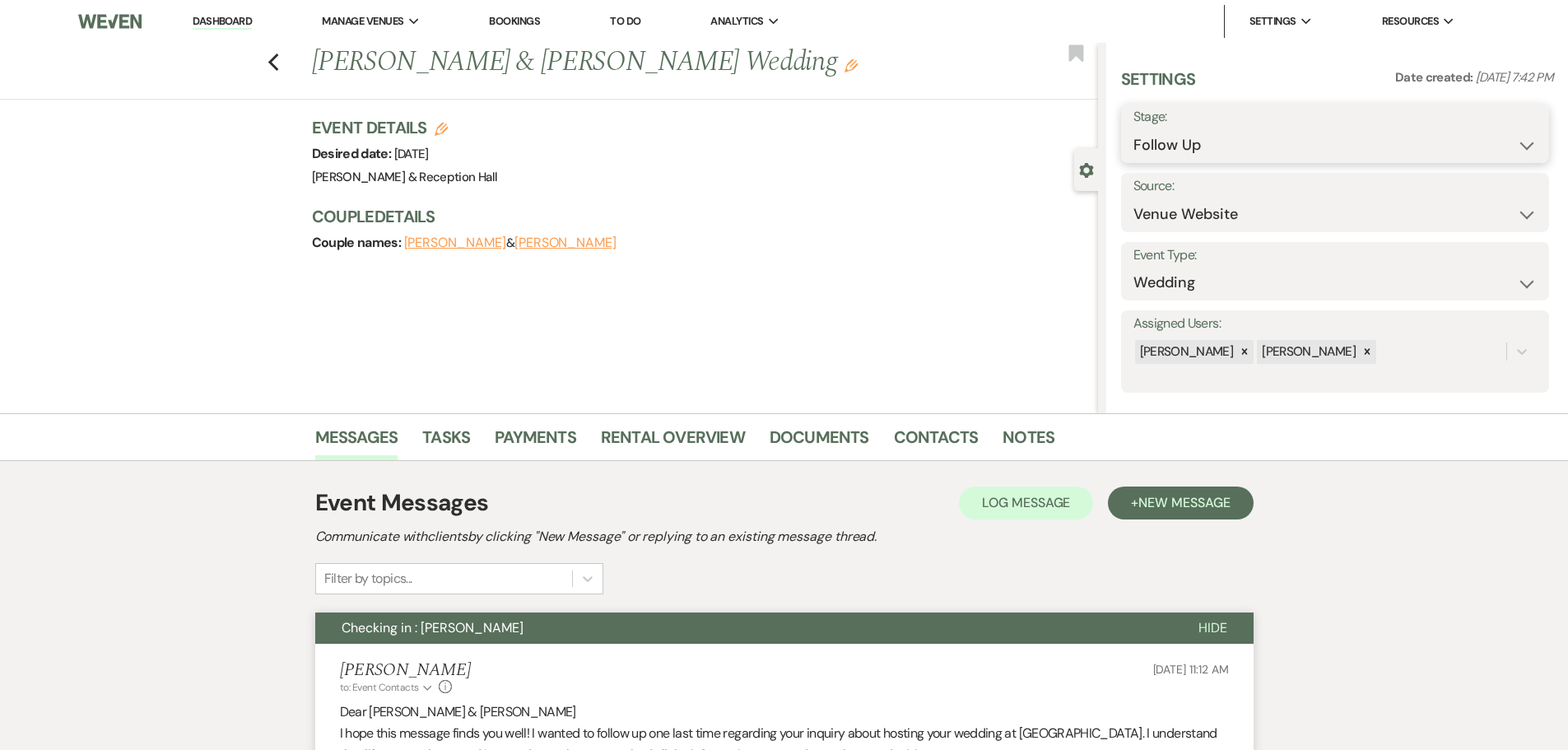
click at [1197, 148] on select "Inquiry Follow Up Tour Requested Tour Confirmed Toured Proposal Sent Booked Lost" at bounding box center [1335, 145] width 404 height 32
click at [1134, 129] on select "Inquiry Follow Up Tour Requested Tour Confirmed Toured Proposal Sent Booked Lost" at bounding box center [1335, 145] width 404 height 32
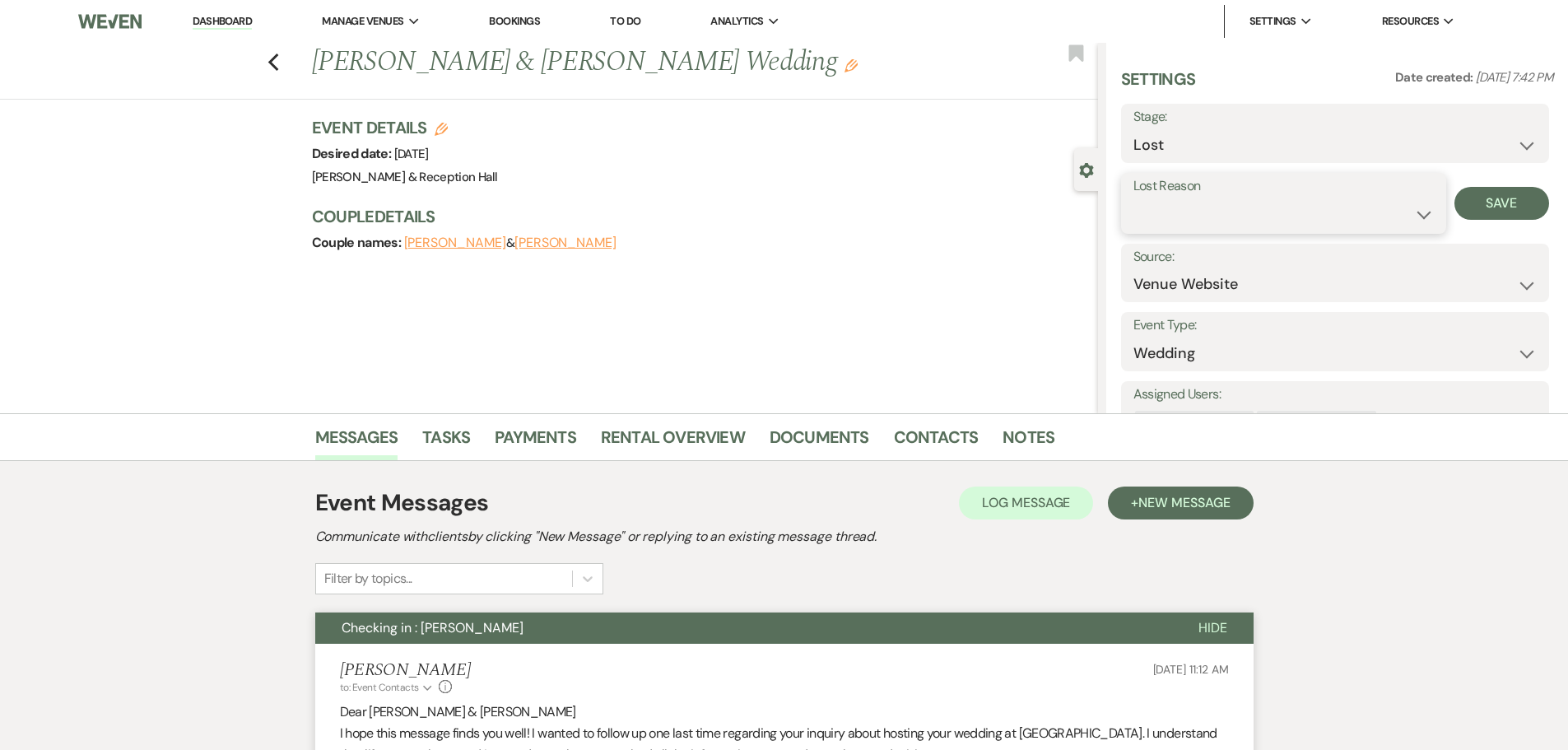
click at [1165, 217] on select "Booked Elsewhere Budget Date Unavailable No Response Not a Good Match Capacity …" at bounding box center [1283, 214] width 300 height 32
click at [1134, 199] on select "Booked Elsewhere Budget Date Unavailable No Response Not a Good Match Capacity …" at bounding box center [1283, 214] width 300 height 32
click at [1495, 200] on button "Save" at bounding box center [1501, 203] width 95 height 33
click at [278, 66] on use "button" at bounding box center [272, 62] width 11 height 18
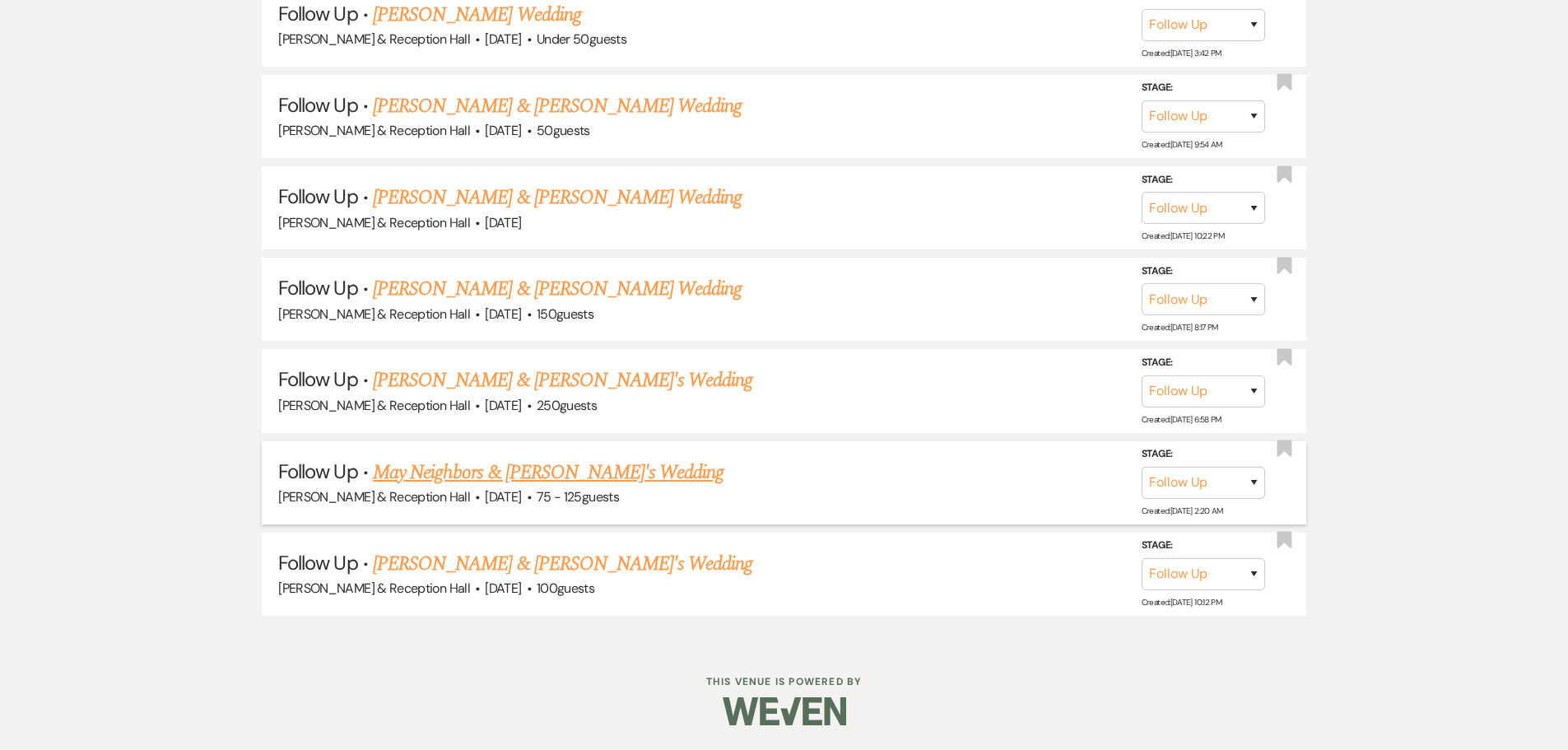
scroll to position [2719, 0]
click at [488, 568] on link "[PERSON_NAME] & [PERSON_NAME]'s Wedding" at bounding box center [563, 563] width 381 height 30
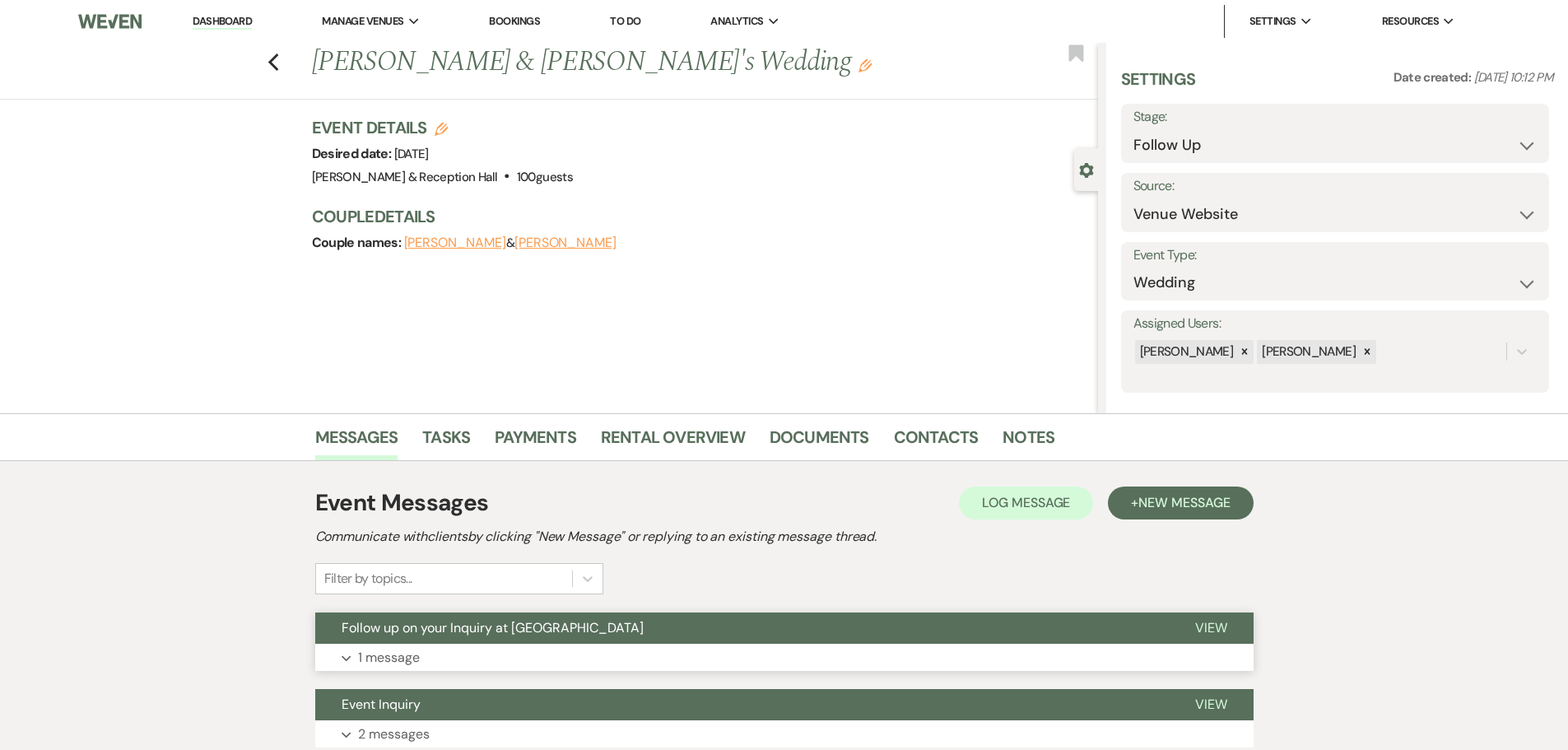
click at [468, 646] on button "Expand 1 message" at bounding box center [784, 657] width 938 height 28
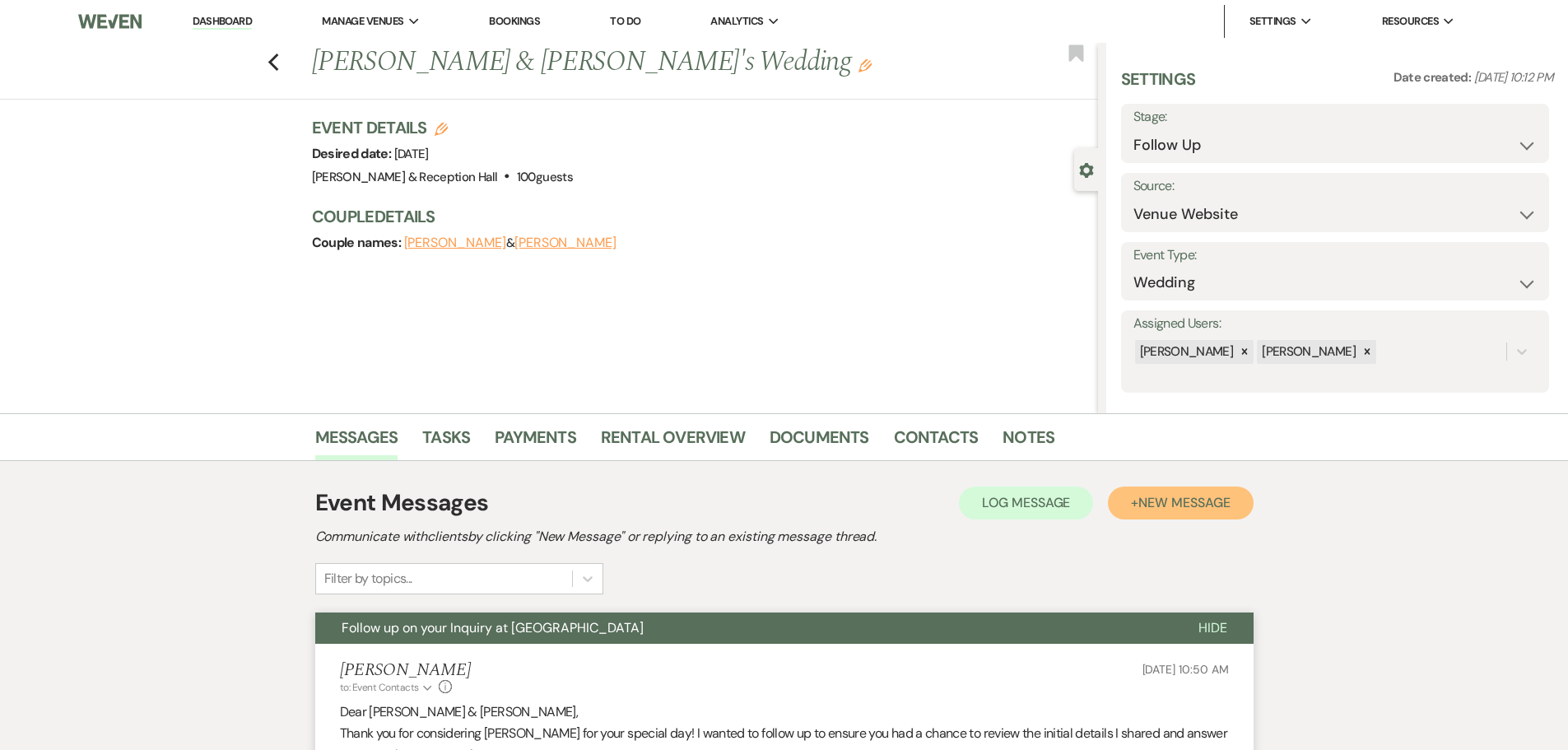
click at [1168, 515] on button "+ New Message" at bounding box center [1180, 503] width 145 height 33
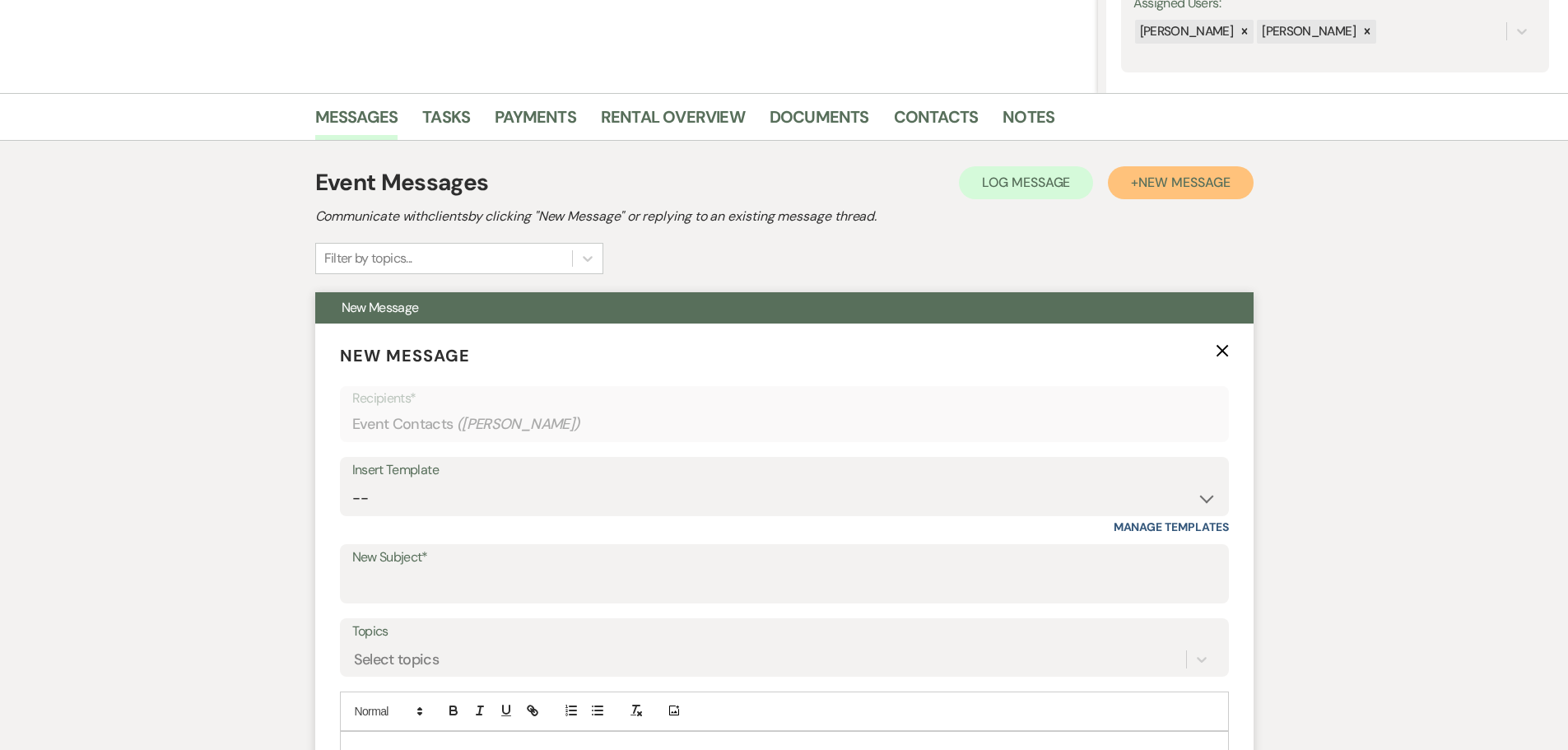
scroll to position [329, 0]
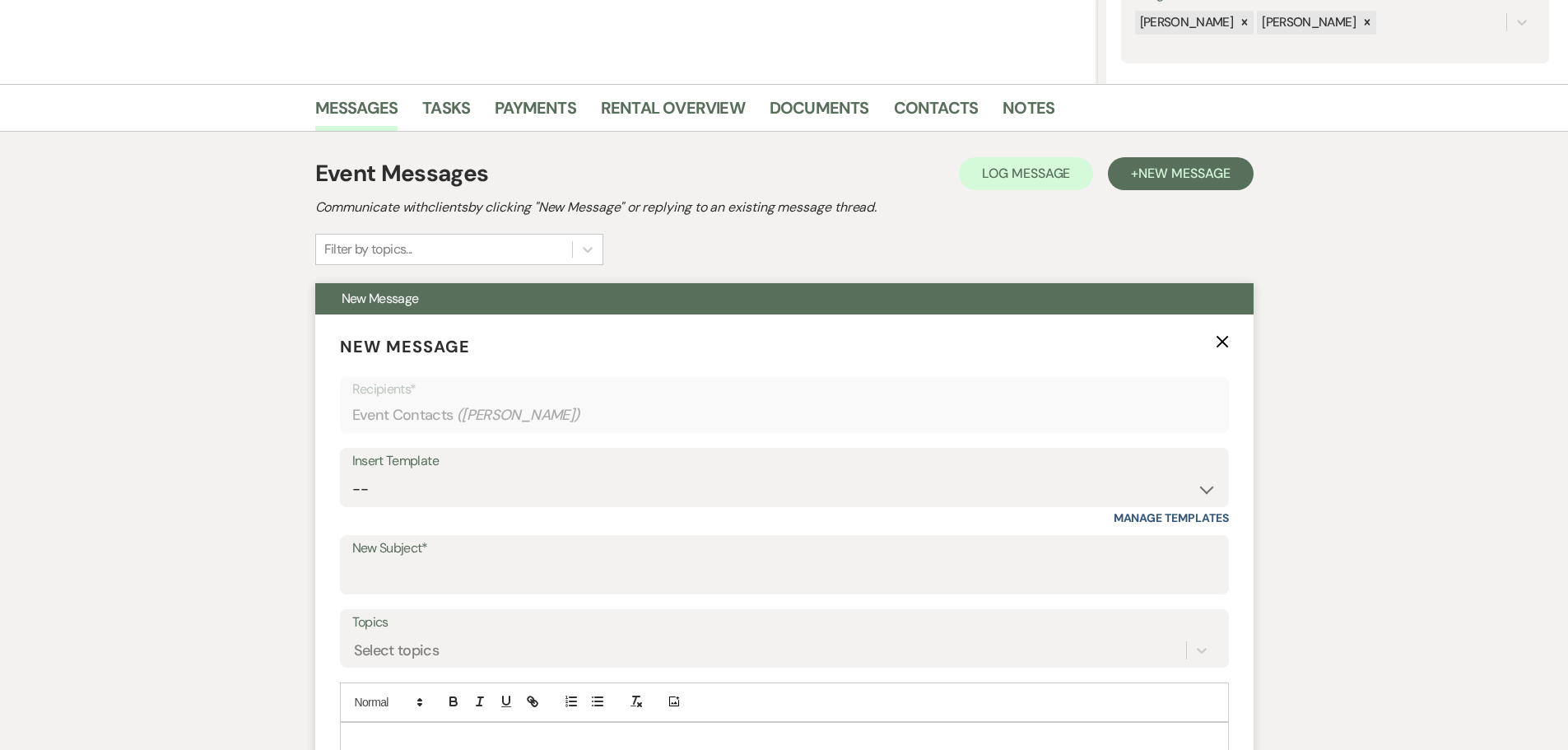
click at [364, 509] on div "Insert Template -- Weven Planning Portal Introduction (Booked Events) Initial I…" at bounding box center [784, 486] width 889 height 78
click at [376, 490] on select "-- Weven Planning Portal Introduction (Booked Events) Initial Inquiry Response …" at bounding box center [784, 488] width 864 height 32
click at [352, 473] on select "-- Weven Planning Portal Introduction (Booked Events) Initial Inquiry Response …" at bounding box center [784, 488] width 864 height 32
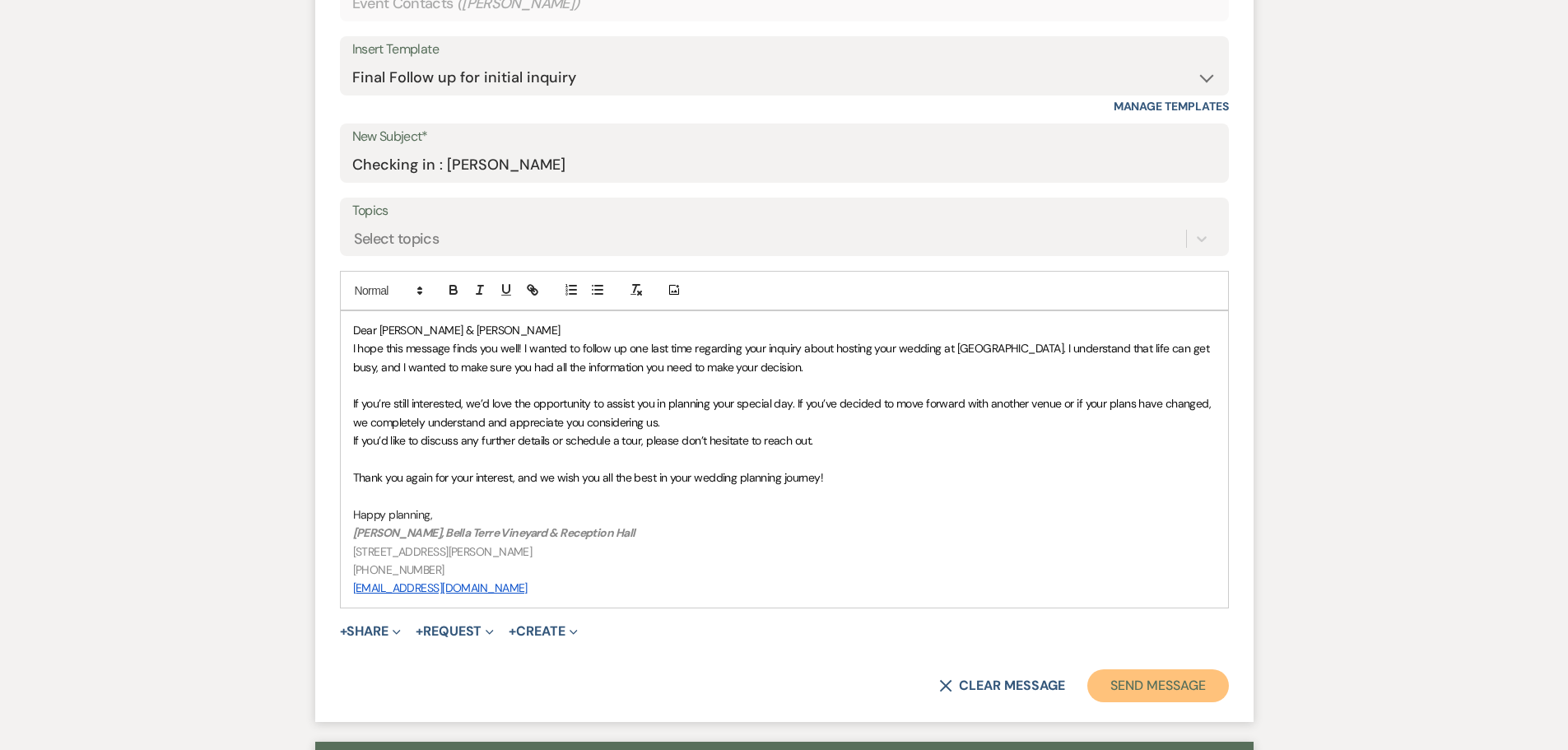
click at [1209, 670] on button "Send Message" at bounding box center [1158, 686] width 141 height 33
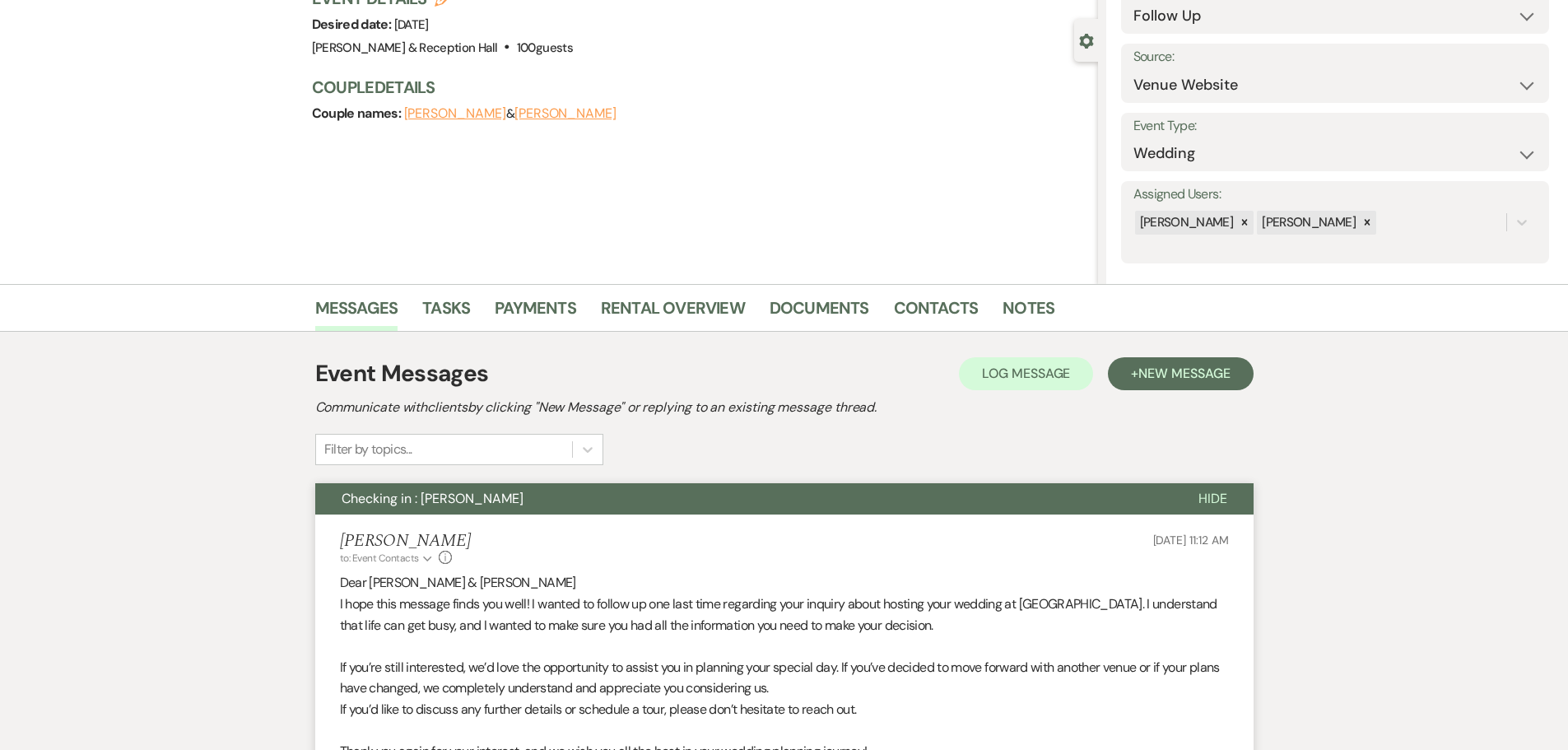
scroll to position [0, 0]
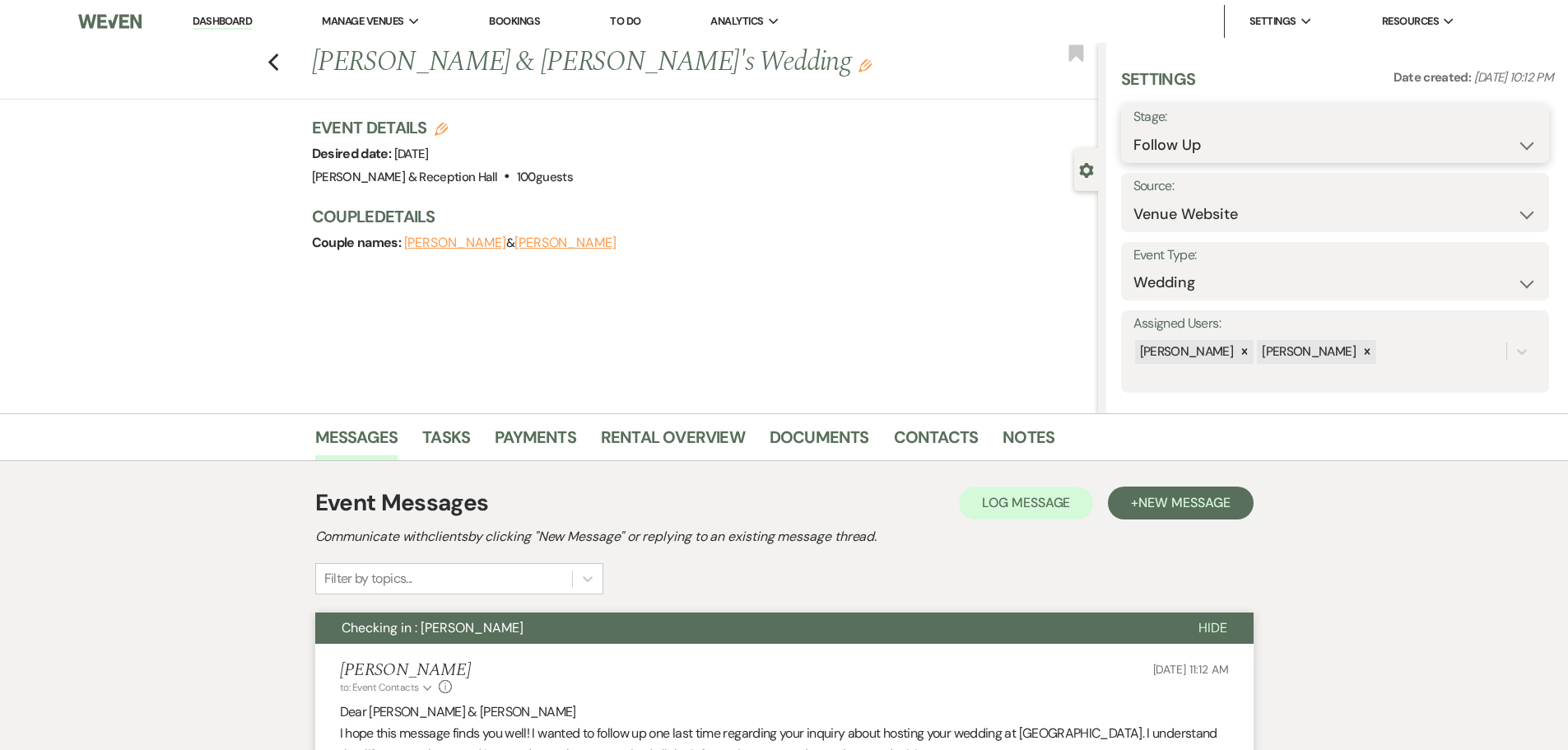
click at [1203, 142] on select "Inquiry Follow Up Tour Requested Tour Confirmed Toured Proposal Sent Booked Lost" at bounding box center [1335, 145] width 404 height 32
click at [1134, 129] on select "Inquiry Follow Up Tour Requested Tour Confirmed Toured Proposal Sent Booked Lost" at bounding box center [1335, 145] width 404 height 32
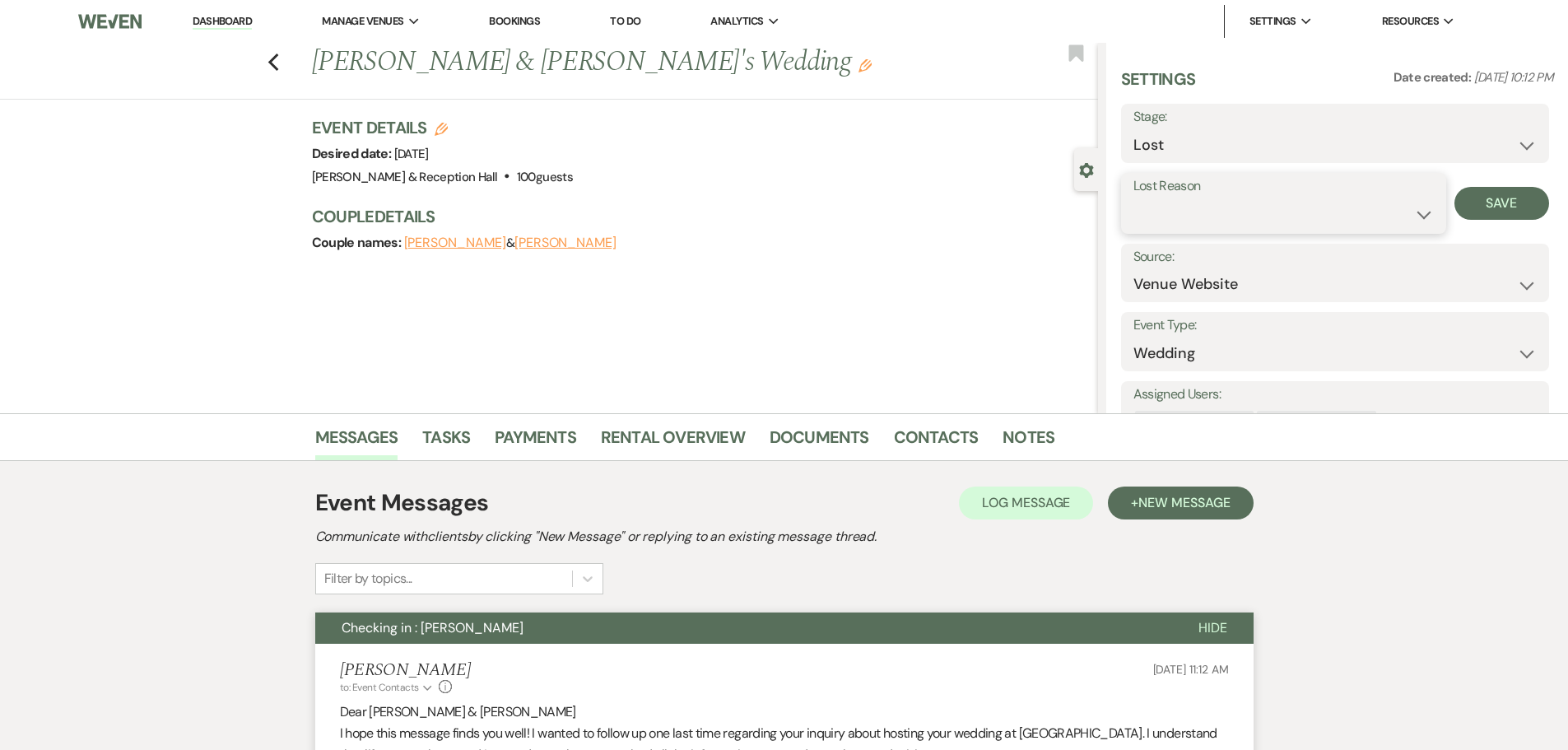
click at [1181, 206] on select "Booked Elsewhere Budget Date Unavailable No Response Not a Good Match Capacity …" at bounding box center [1283, 214] width 300 height 32
click at [1134, 199] on select "Booked Elsewhere Budget Date Unavailable No Response Not a Good Match Capacity …" at bounding box center [1283, 214] width 300 height 32
click at [1460, 200] on button "Save" at bounding box center [1501, 203] width 95 height 33
click at [276, 66] on icon "Previous" at bounding box center [273, 62] width 12 height 20
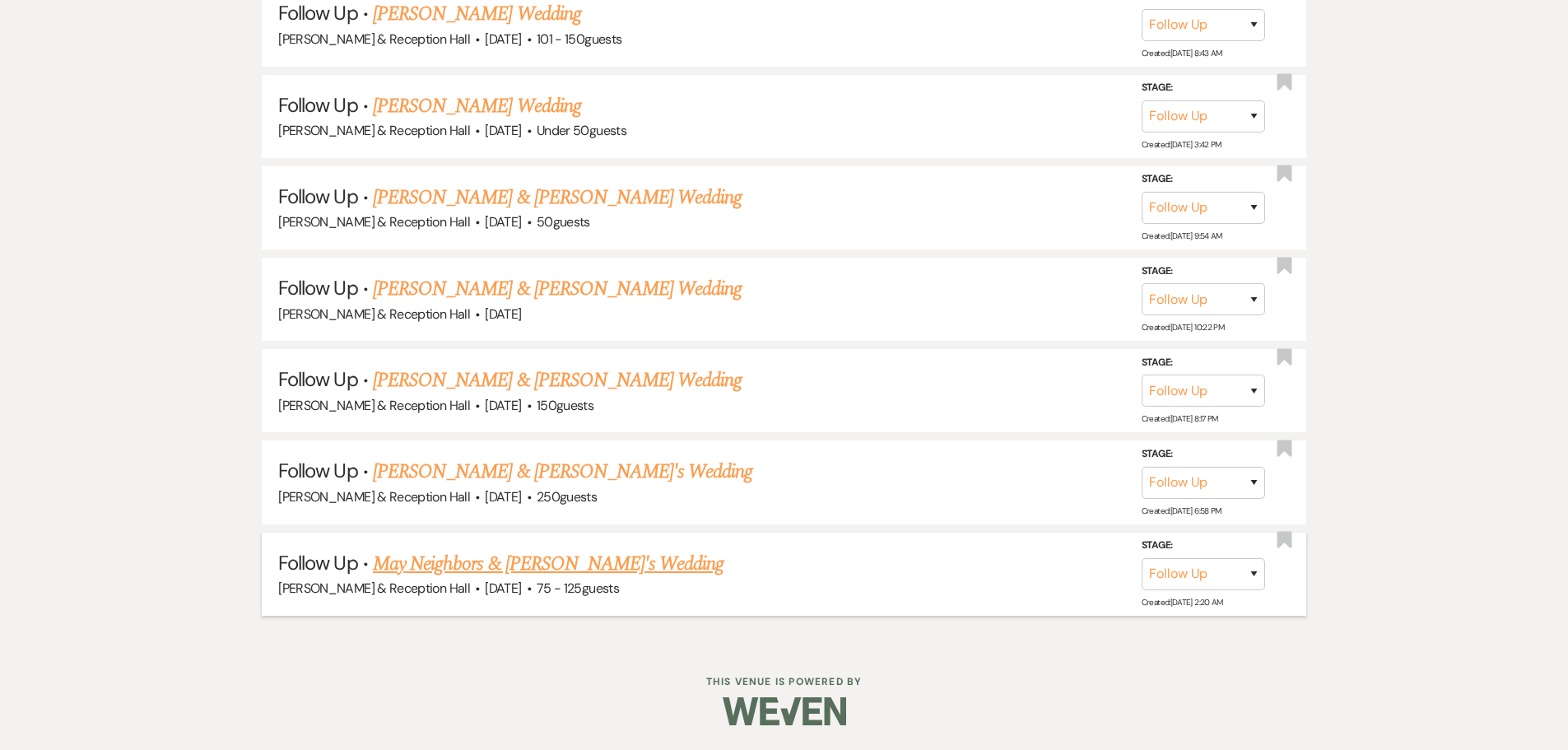
scroll to position [2627, 0]
click at [443, 558] on link "May Neighbors & [PERSON_NAME]'s Wedding" at bounding box center [549, 563] width 351 height 30
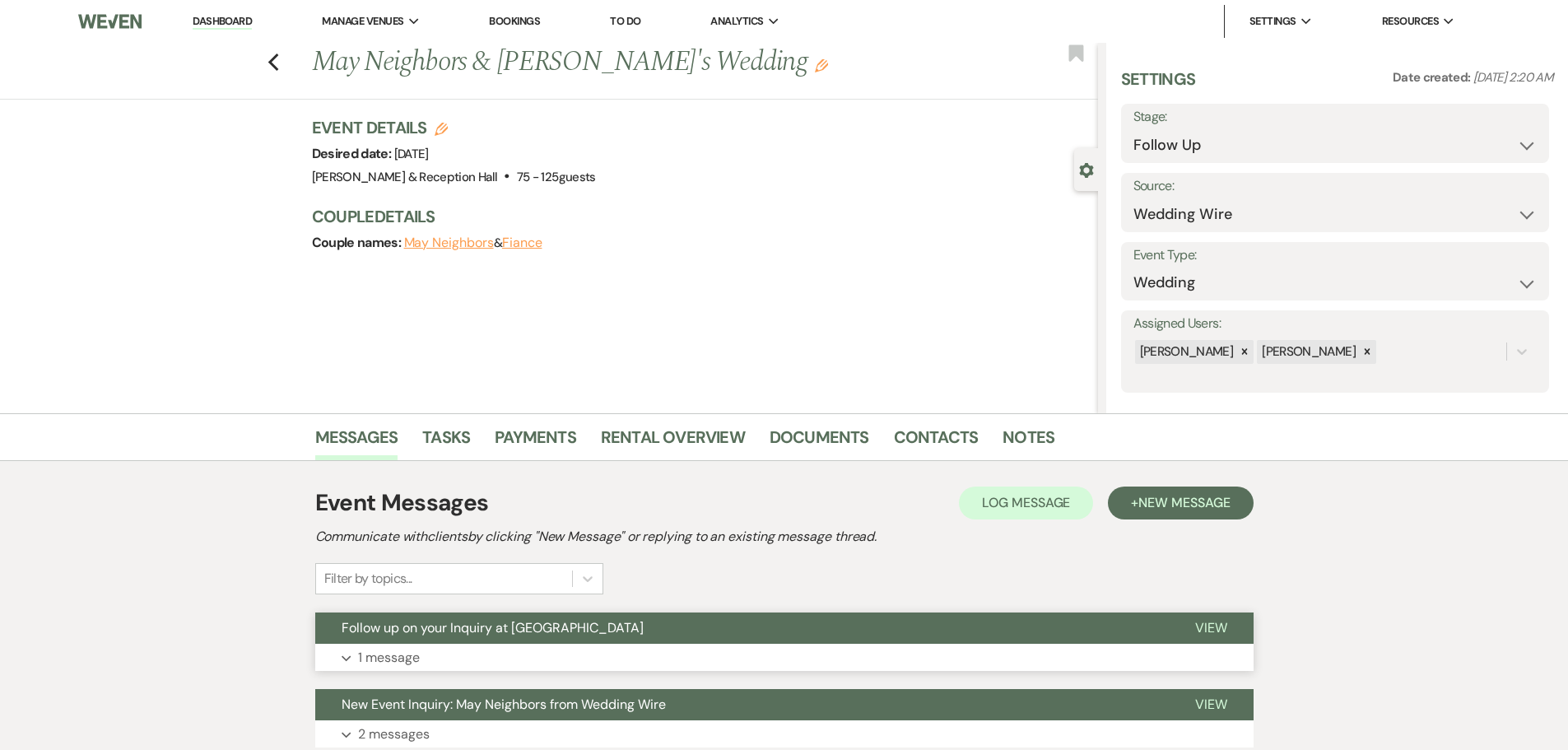
click at [452, 624] on span "Follow up on your Inquiry at [GEOGRAPHIC_DATA]" at bounding box center [492, 627] width 302 height 17
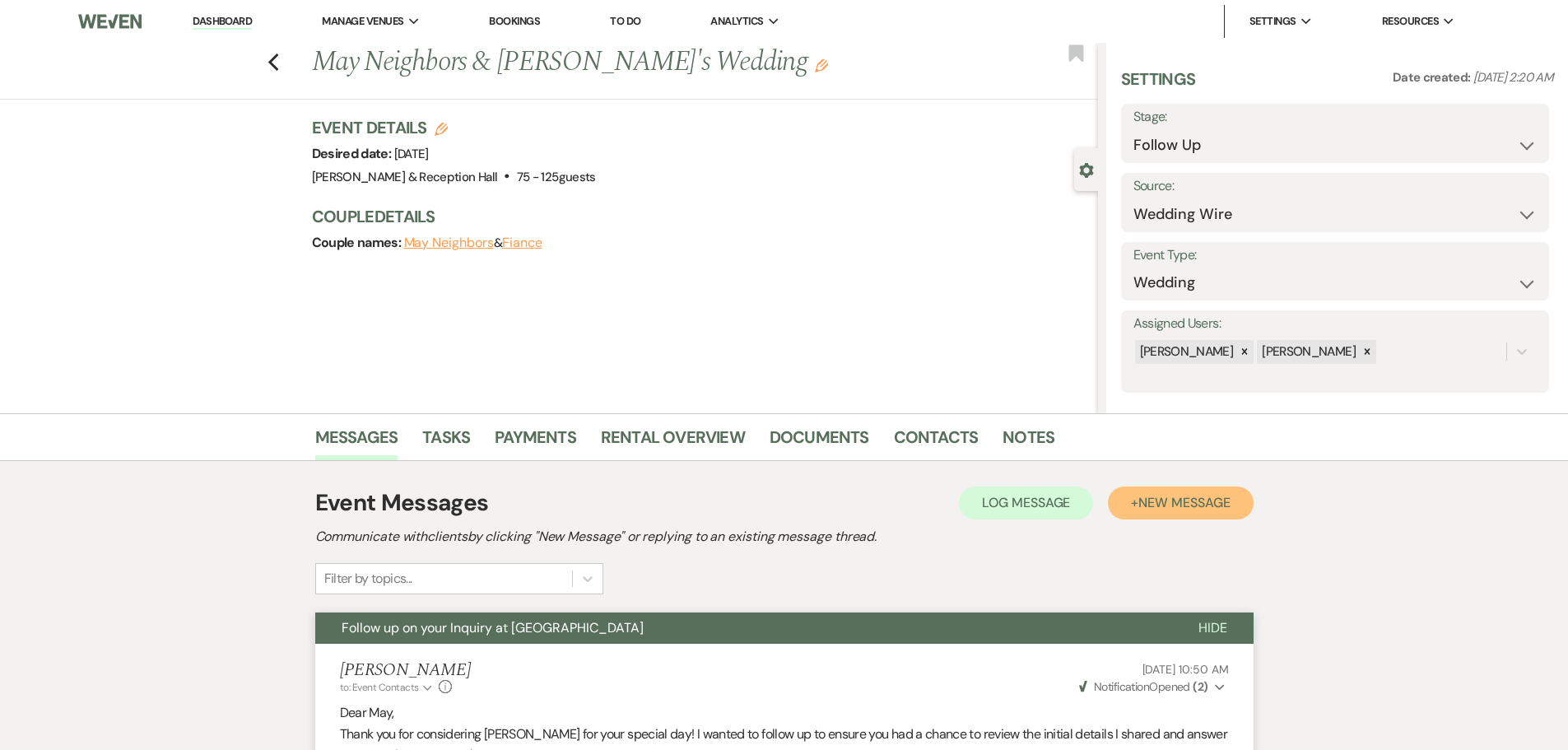
click at [1193, 496] on span "New Message" at bounding box center [1183, 503] width 91 height 17
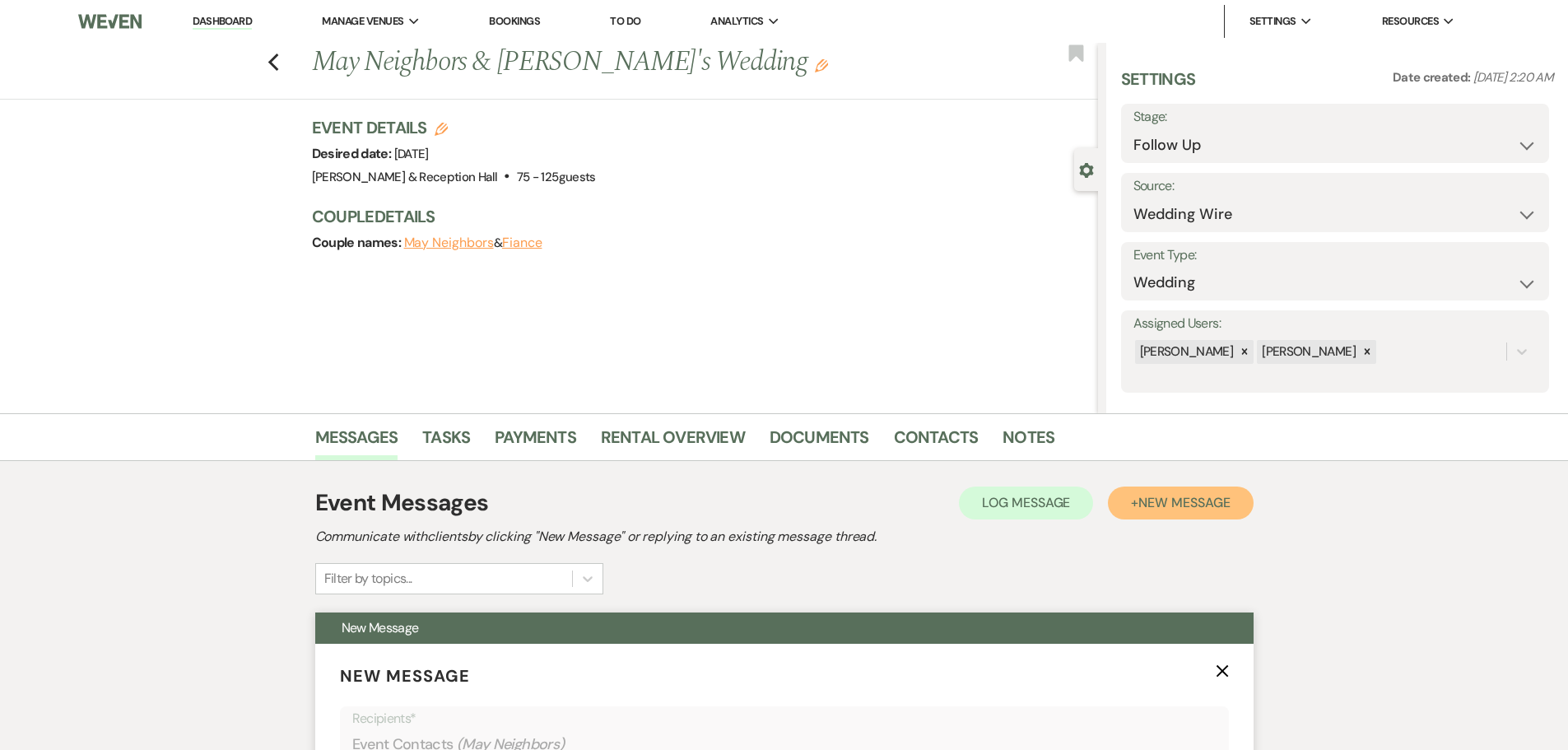
scroll to position [329, 0]
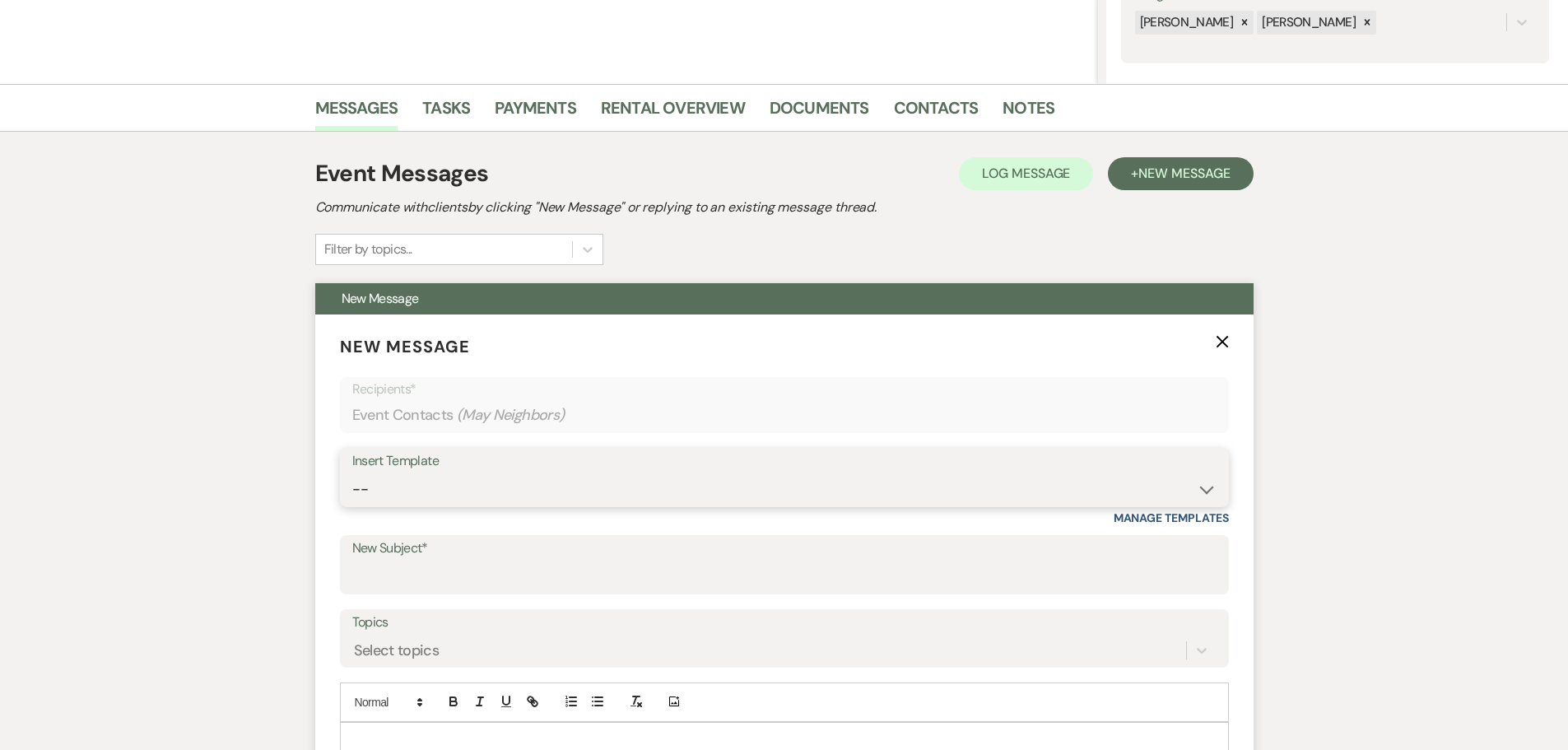
click at [384, 480] on select "-- Weven Planning Portal Introduction (Booked Events) Initial Inquiry Response …" at bounding box center [784, 488] width 864 height 32
click at [352, 473] on select "-- Weven Planning Portal Introduction (Booked Events) Initial Inquiry Response …" at bounding box center [784, 488] width 864 height 32
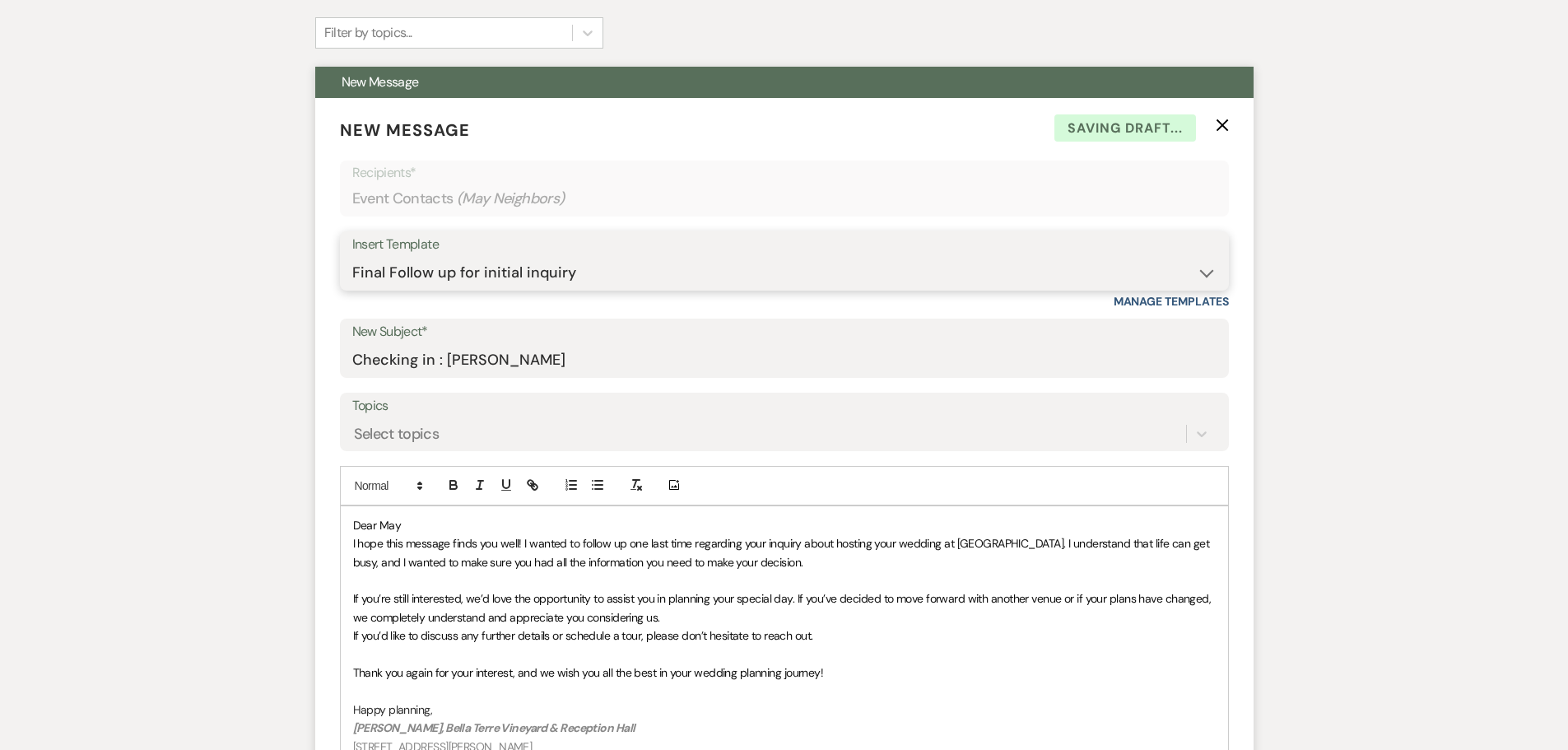
scroll to position [988, 0]
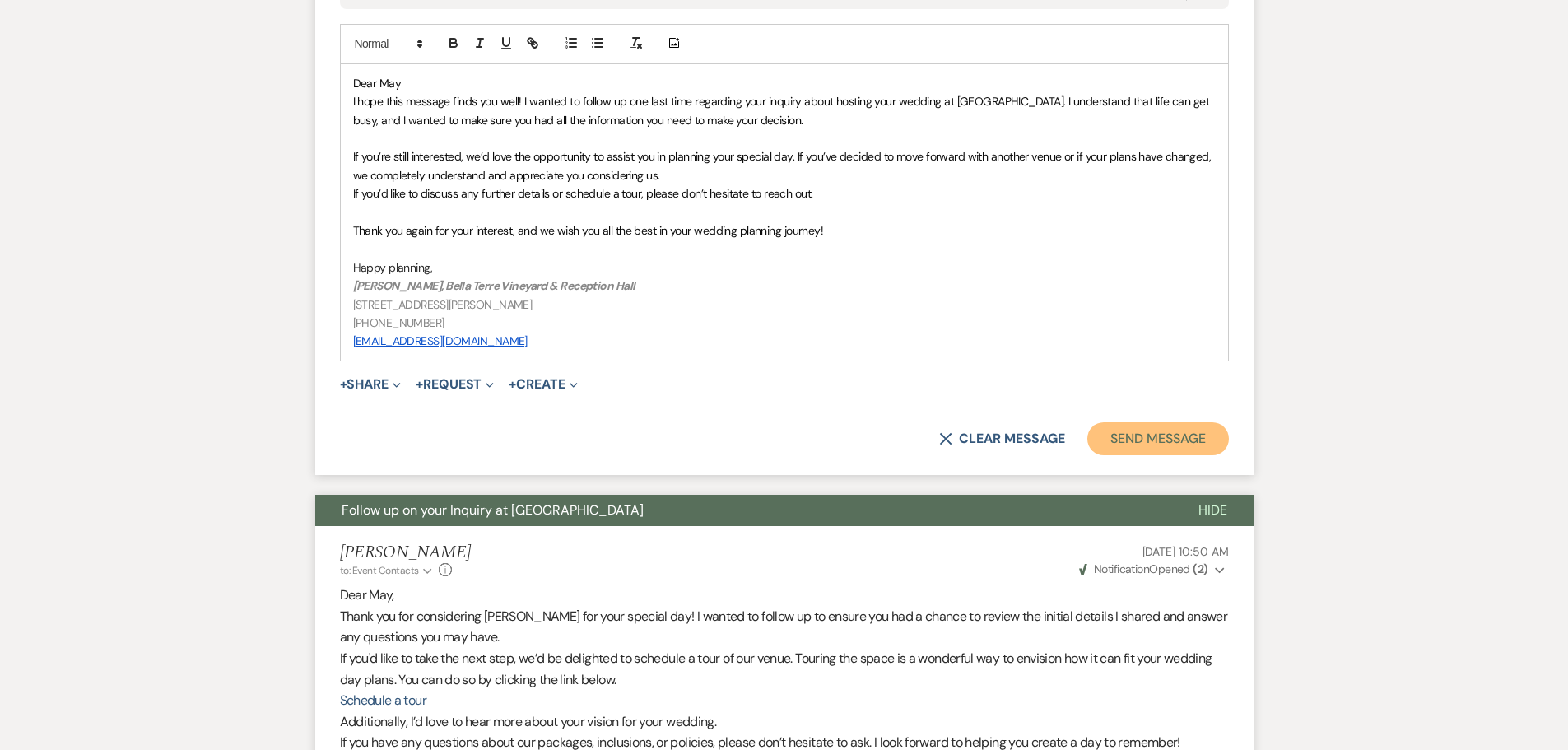
click at [1164, 441] on button "Send Message" at bounding box center [1158, 438] width 141 height 33
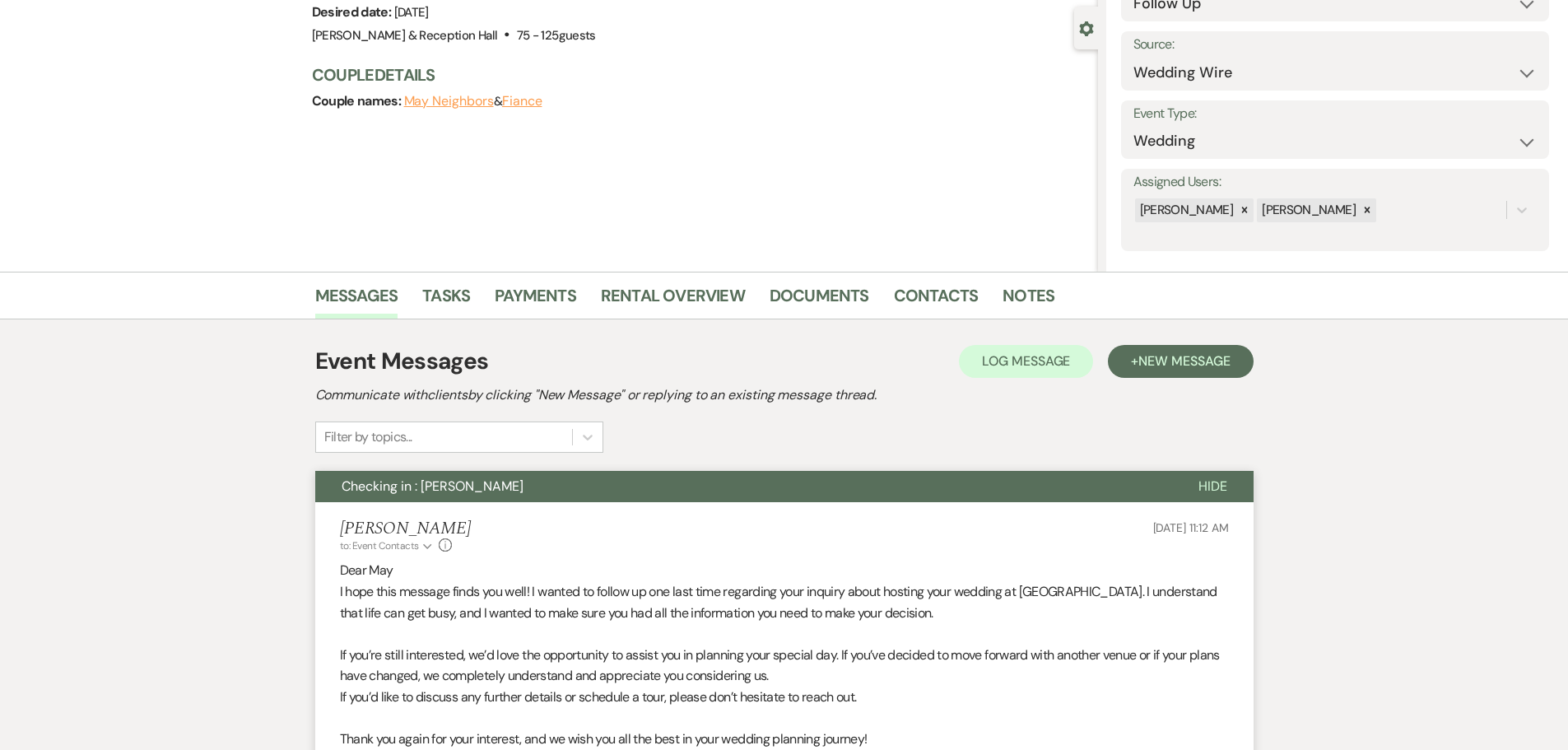
scroll to position [0, 0]
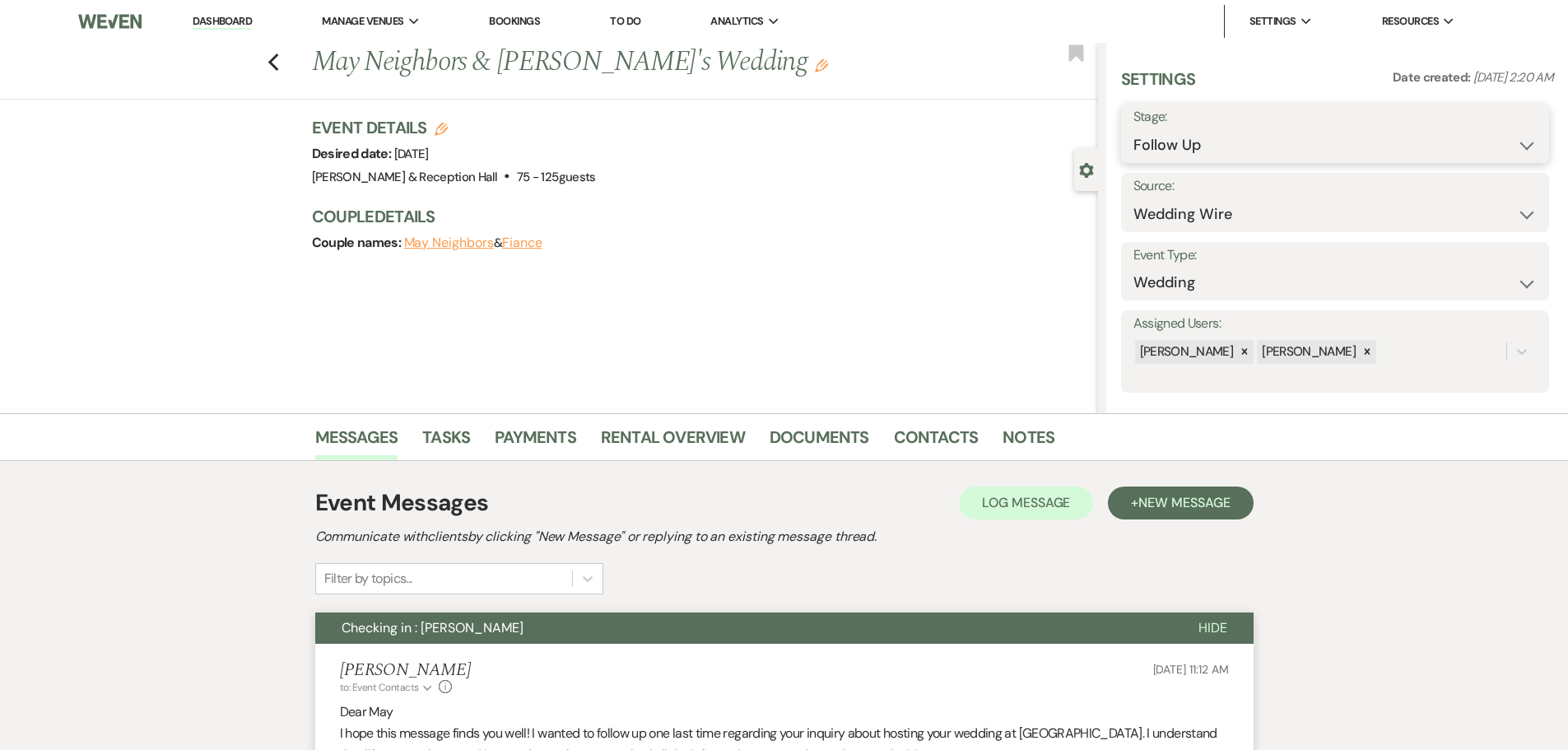
click at [1182, 144] on select "Inquiry Follow Up Tour Requested Tour Confirmed Toured Proposal Sent Booked Lost" at bounding box center [1335, 145] width 404 height 32
click at [1134, 129] on select "Inquiry Follow Up Tour Requested Tour Confirmed Toured Proposal Sent Booked Lost" at bounding box center [1335, 145] width 404 height 32
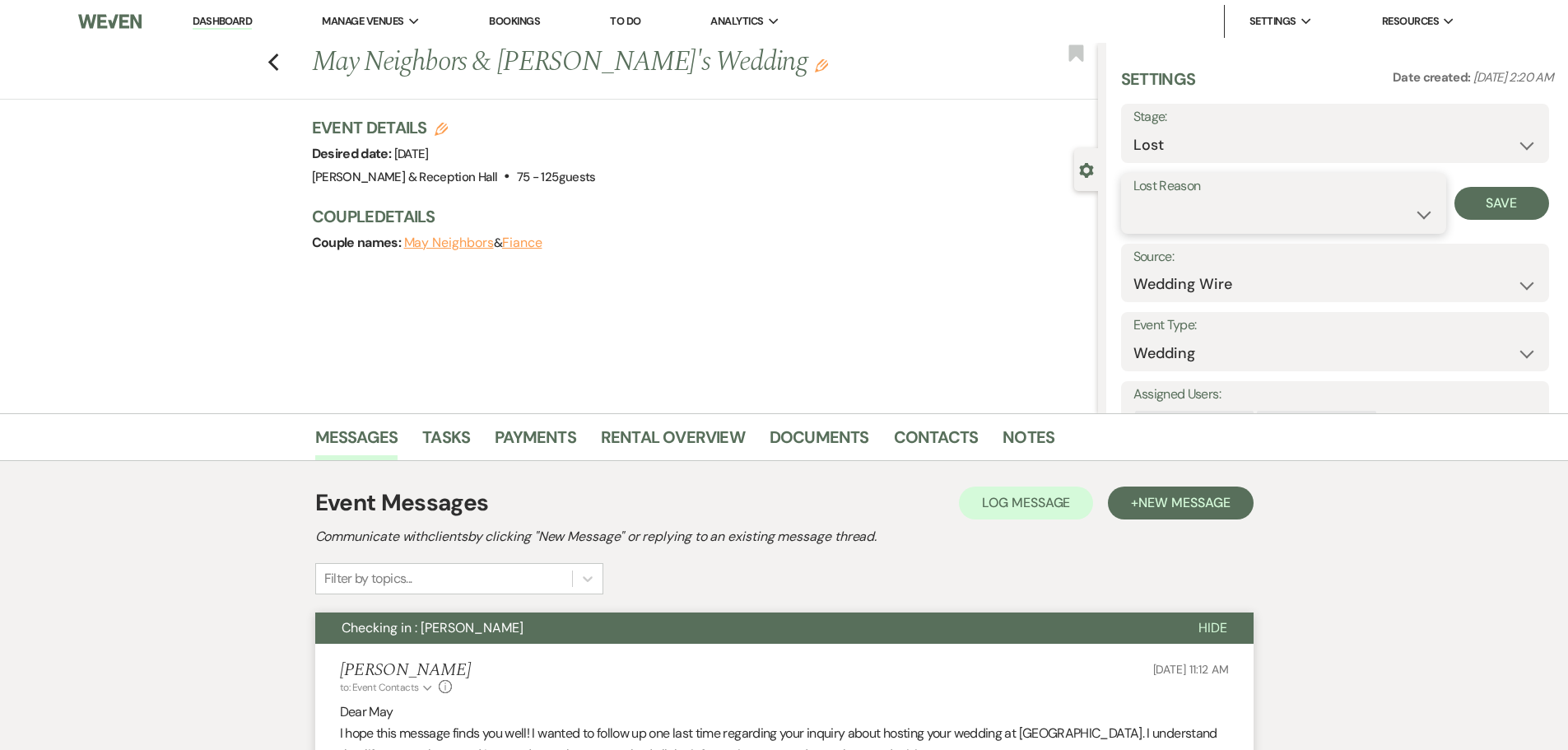
click at [1154, 218] on select "Booked Elsewhere Budget Date Unavailable No Response Not a Good Match Capacity …" at bounding box center [1283, 214] width 300 height 32
click at [1134, 199] on select "Booked Elsewhere Budget Date Unavailable No Response Not a Good Match Capacity …" at bounding box center [1283, 214] width 300 height 32
click at [1478, 206] on button "Save" at bounding box center [1501, 203] width 95 height 33
click at [280, 71] on icon "Previous" at bounding box center [273, 62] width 12 height 20
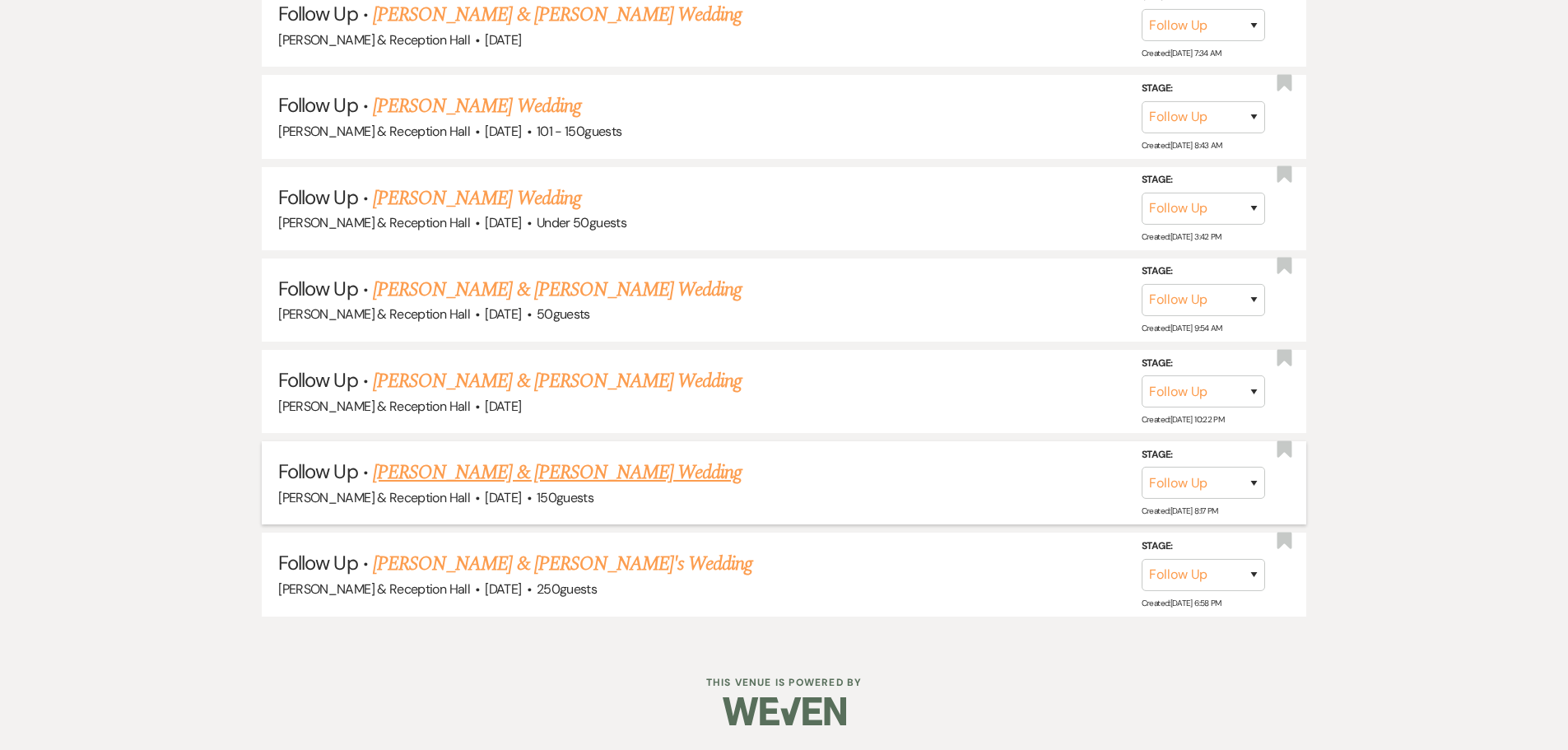
scroll to position [2535, 0]
click at [503, 569] on link "[PERSON_NAME] & [PERSON_NAME]'s Wedding" at bounding box center [563, 563] width 381 height 30
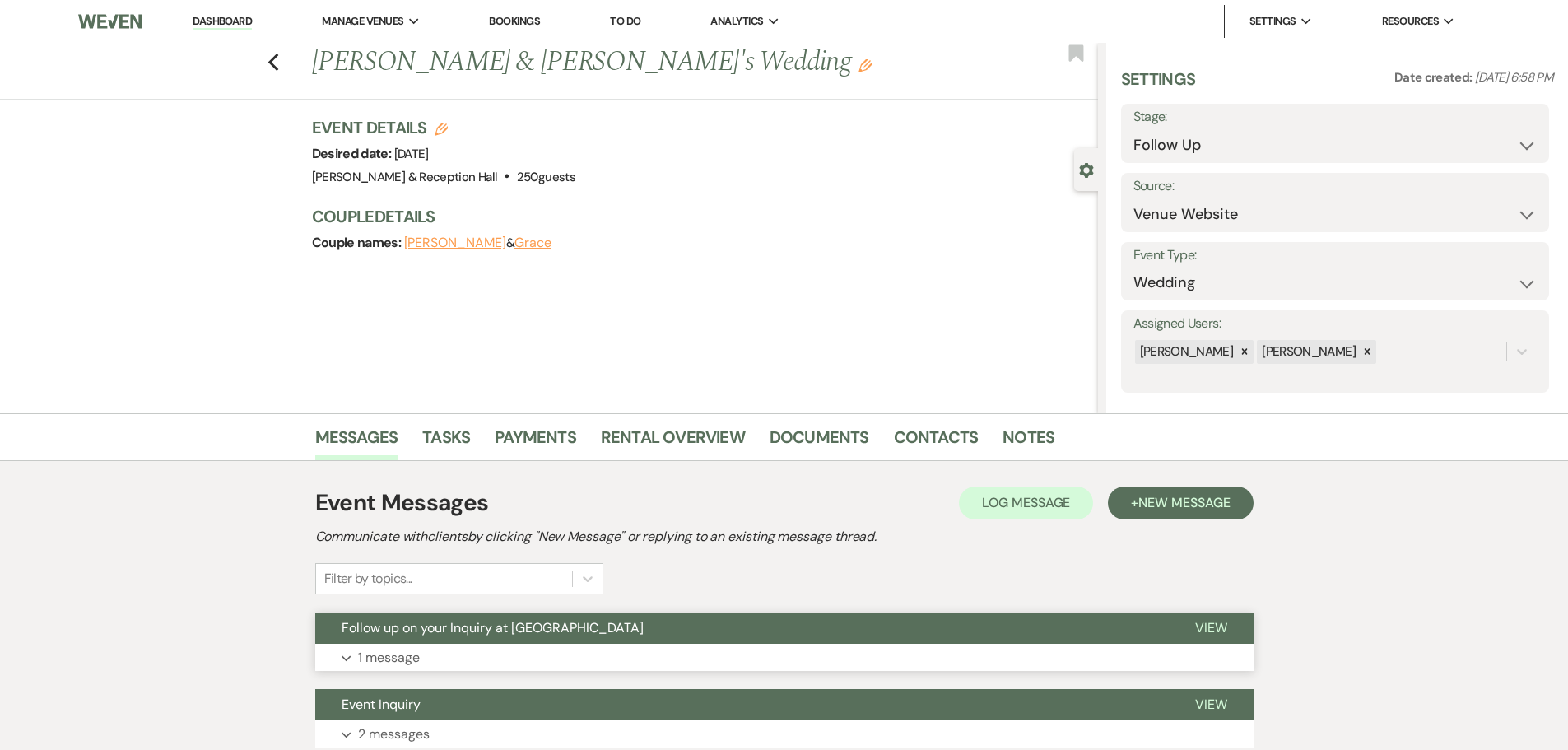
click at [472, 640] on button "Follow up on your Inquiry at [GEOGRAPHIC_DATA]" at bounding box center [742, 628] width 854 height 32
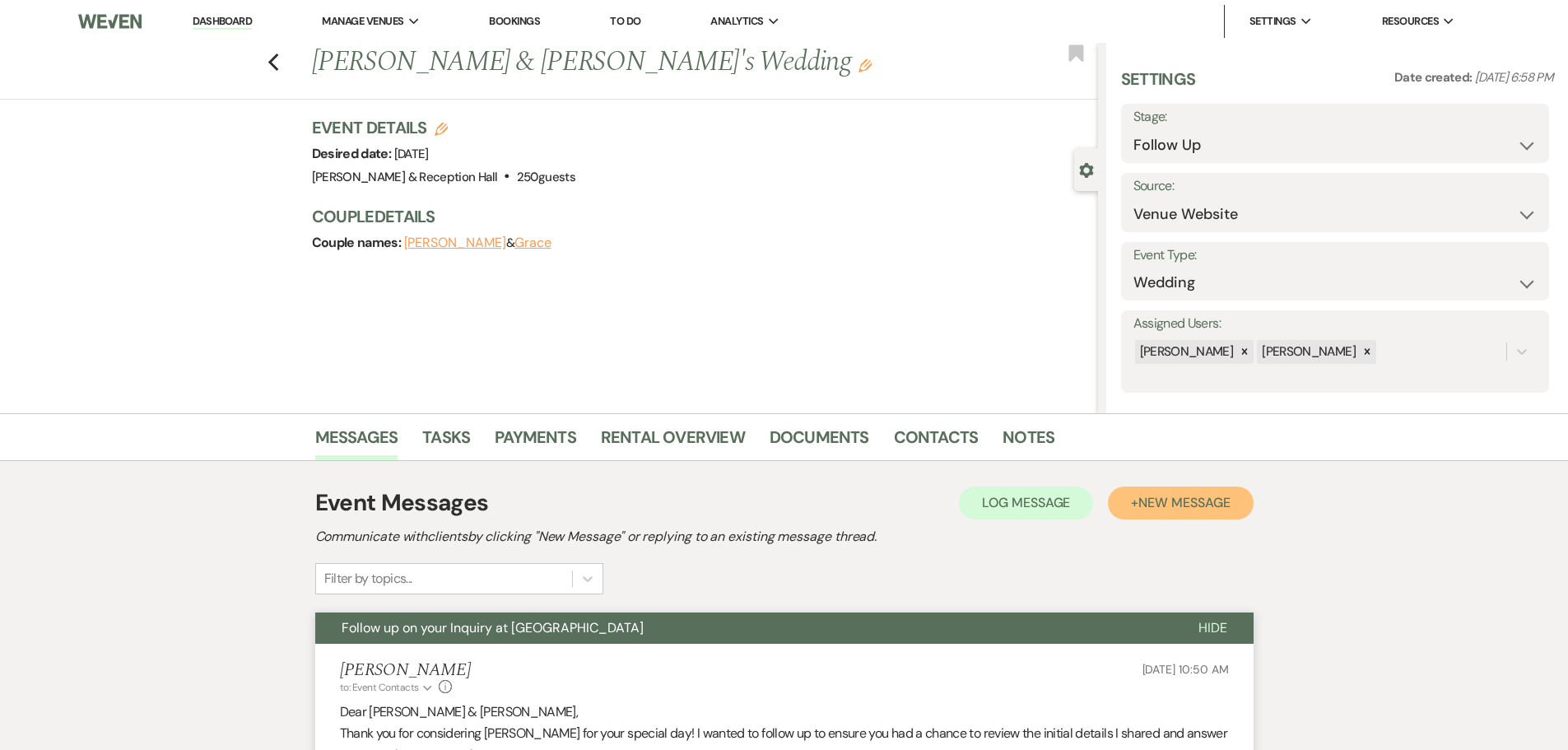
click at [1170, 519] on button "+ New Message" at bounding box center [1180, 503] width 145 height 33
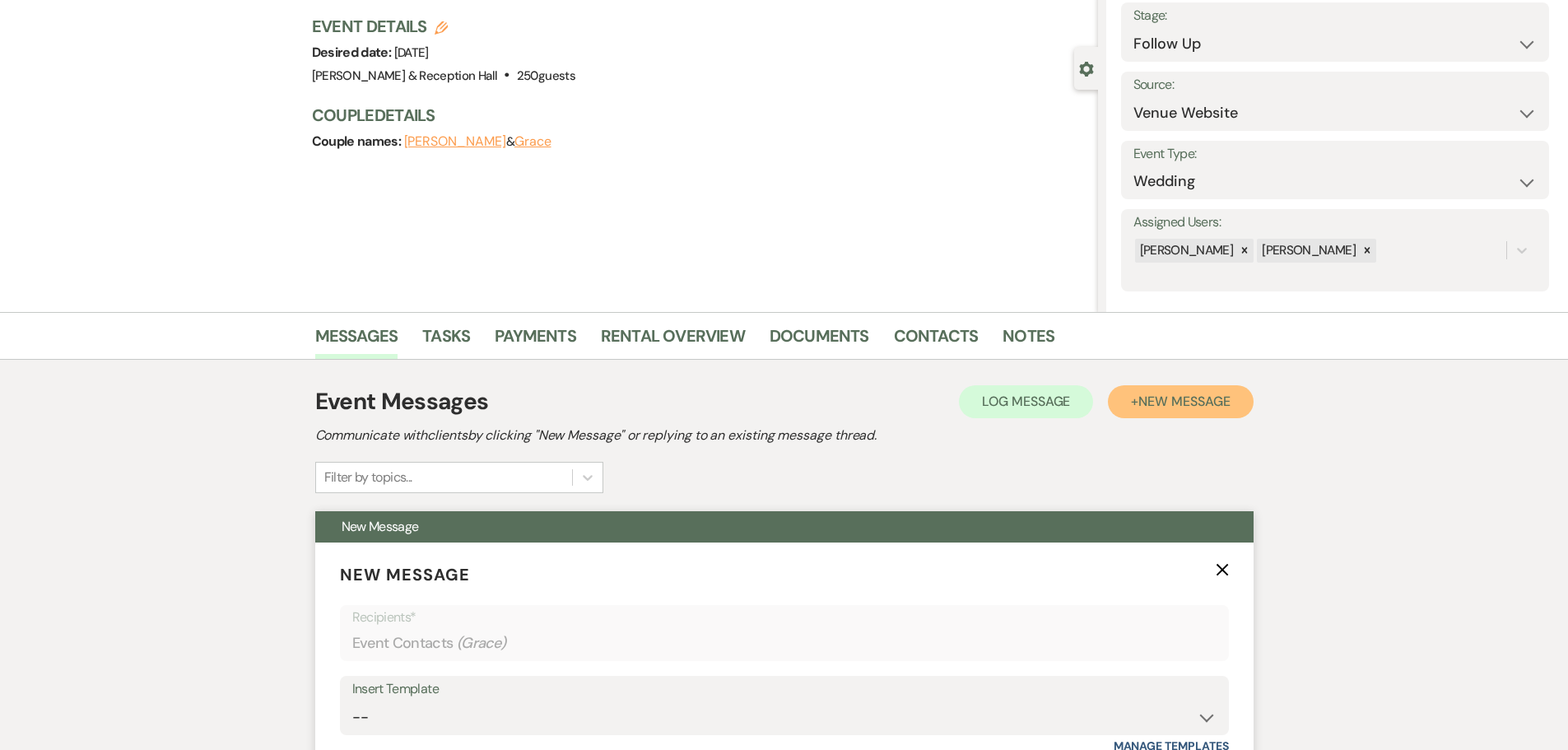
scroll to position [329, 0]
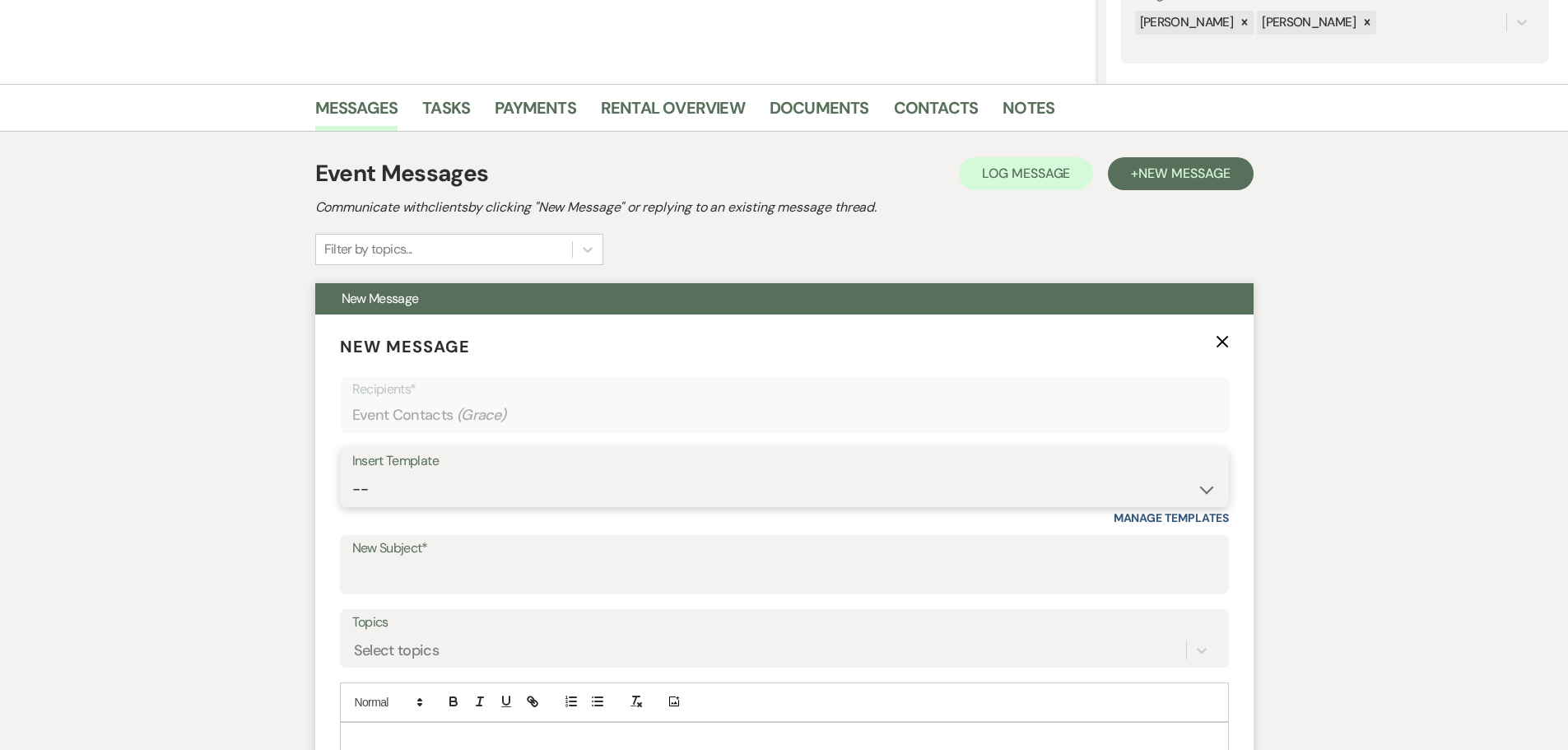
click at [405, 486] on select "-- Weven Planning Portal Introduction (Booked Events) Initial Inquiry Response …" at bounding box center [784, 488] width 864 height 32
click at [352, 473] on select "-- Weven Planning Portal Introduction (Booked Events) Initial Inquiry Response …" at bounding box center [784, 488] width 864 height 32
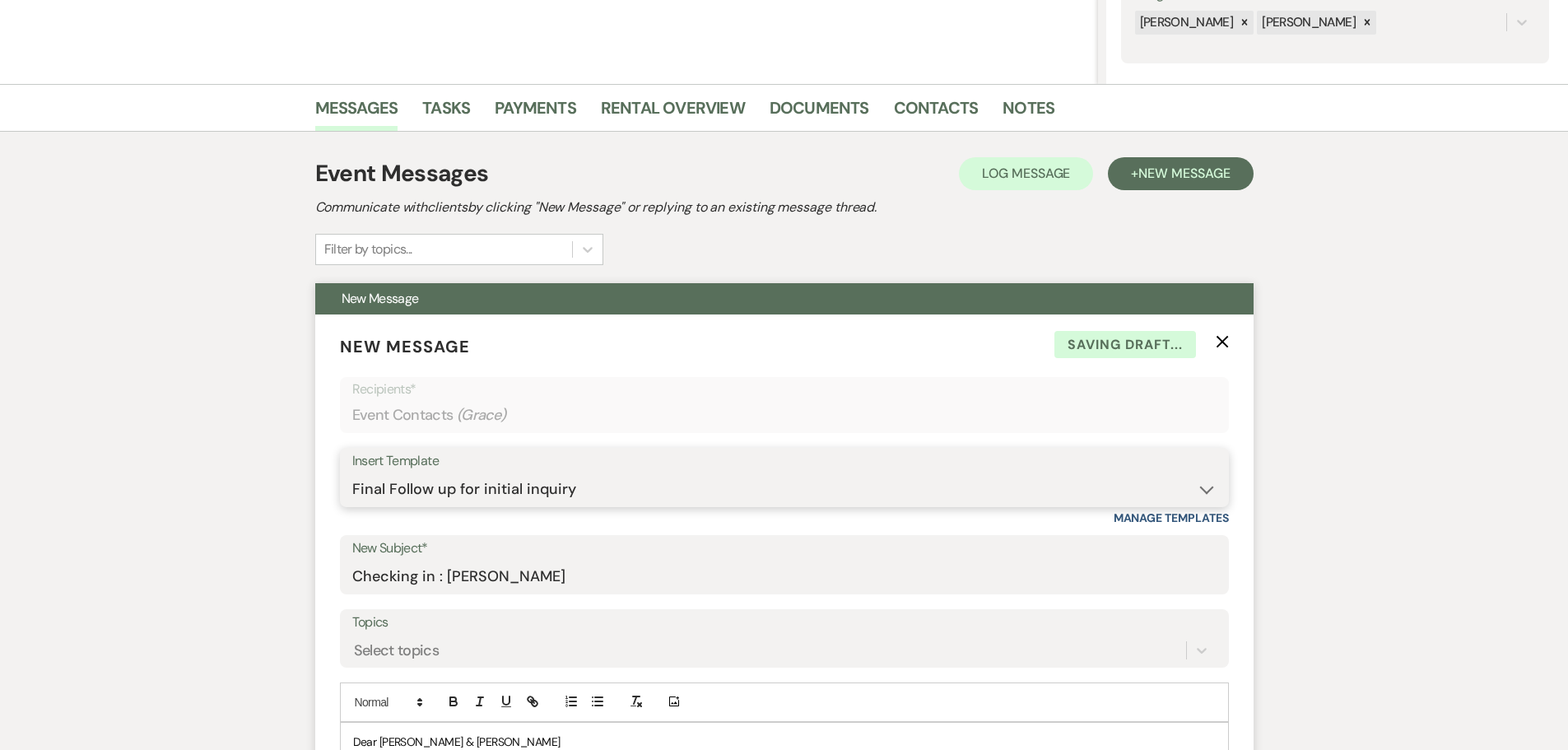
scroll to position [823, 0]
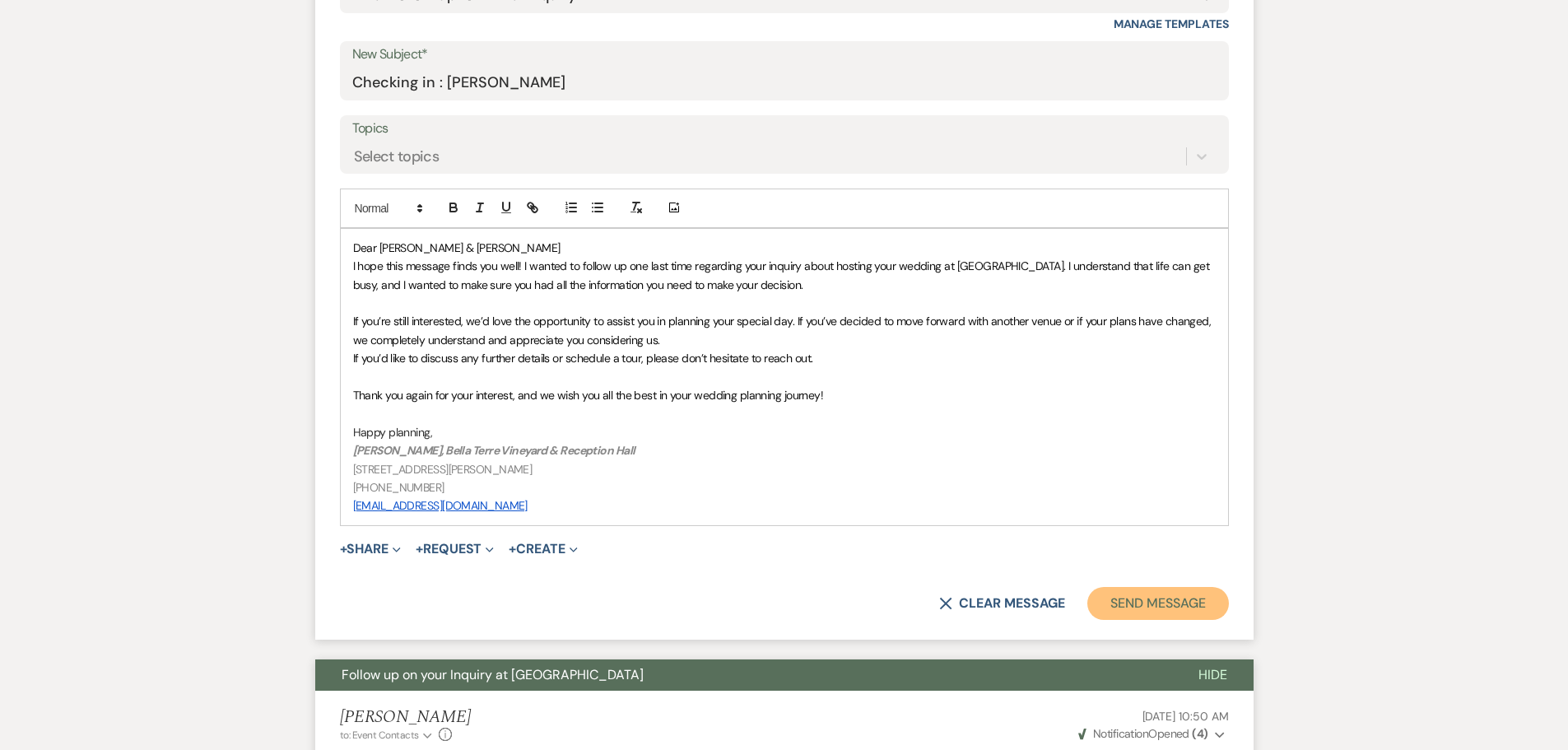
click at [1121, 613] on button "Send Message" at bounding box center [1158, 603] width 141 height 33
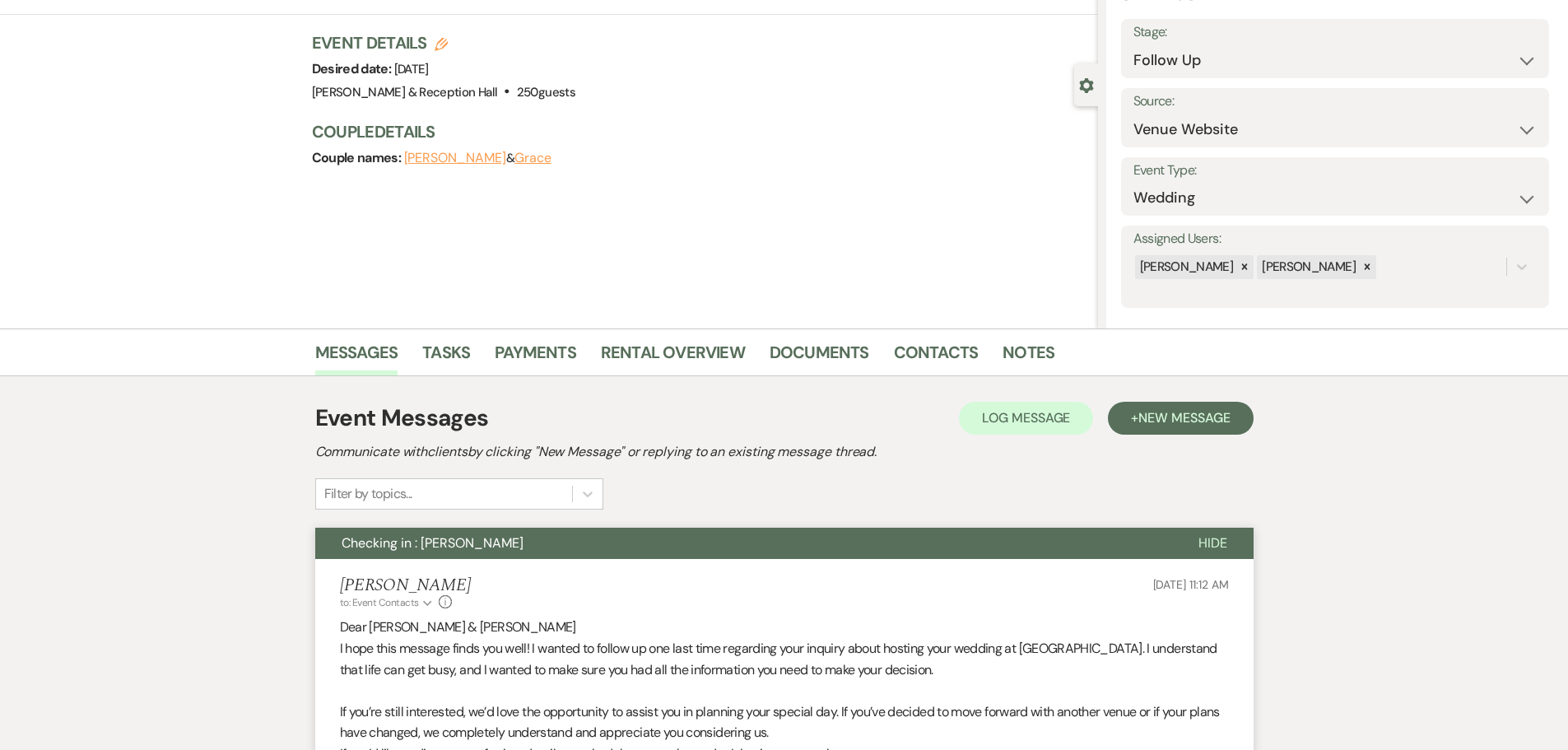
scroll to position [0, 0]
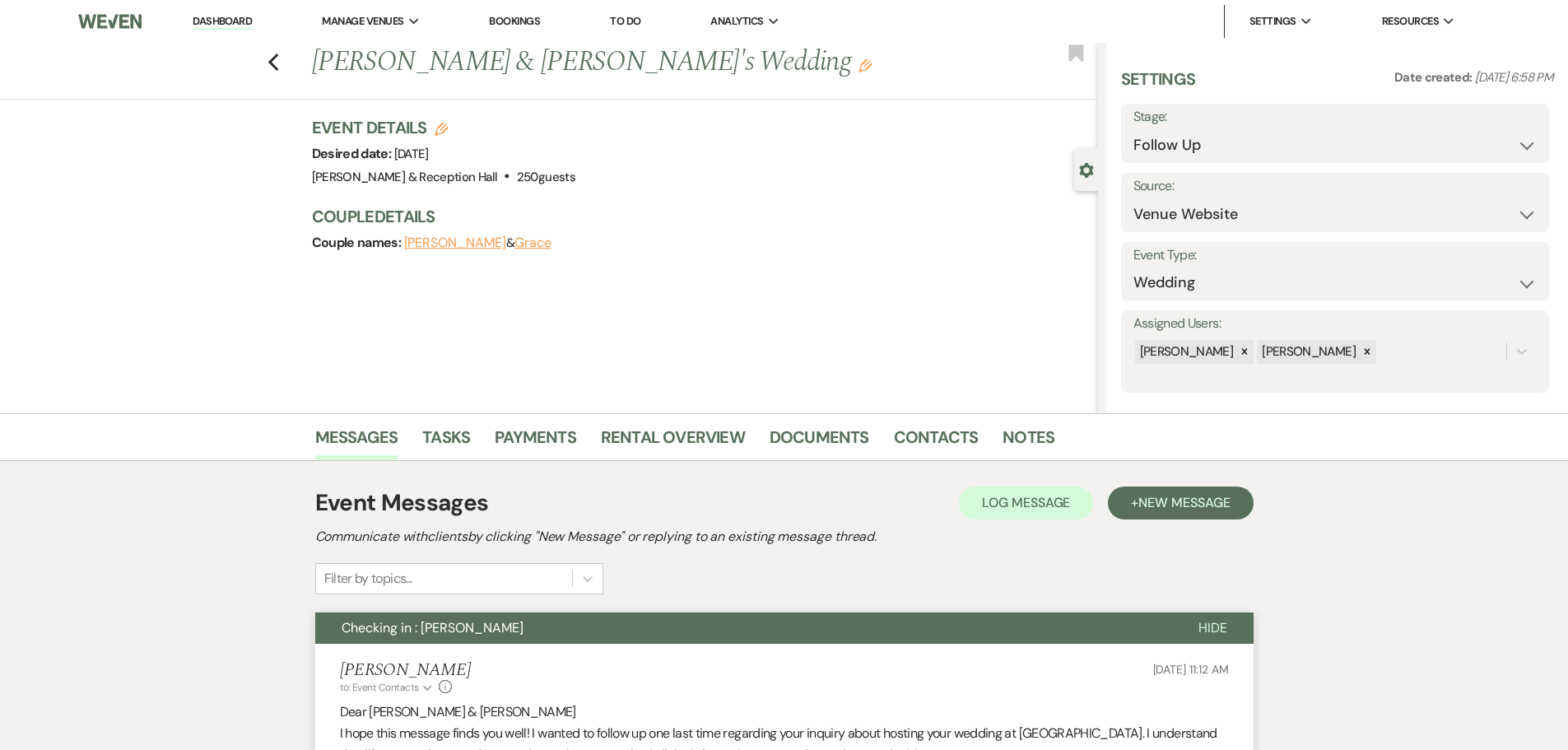
click at [1250, 125] on label "Stage:" at bounding box center [1335, 117] width 404 height 24
click at [1248, 130] on select "Inquiry Follow Up Tour Requested Tour Confirmed Toured Proposal Sent Booked Lost" at bounding box center [1335, 145] width 404 height 32
click at [1134, 129] on select "Inquiry Follow Up Tour Requested Tour Confirmed Toured Proposal Sent Booked Lost" at bounding box center [1335, 145] width 404 height 32
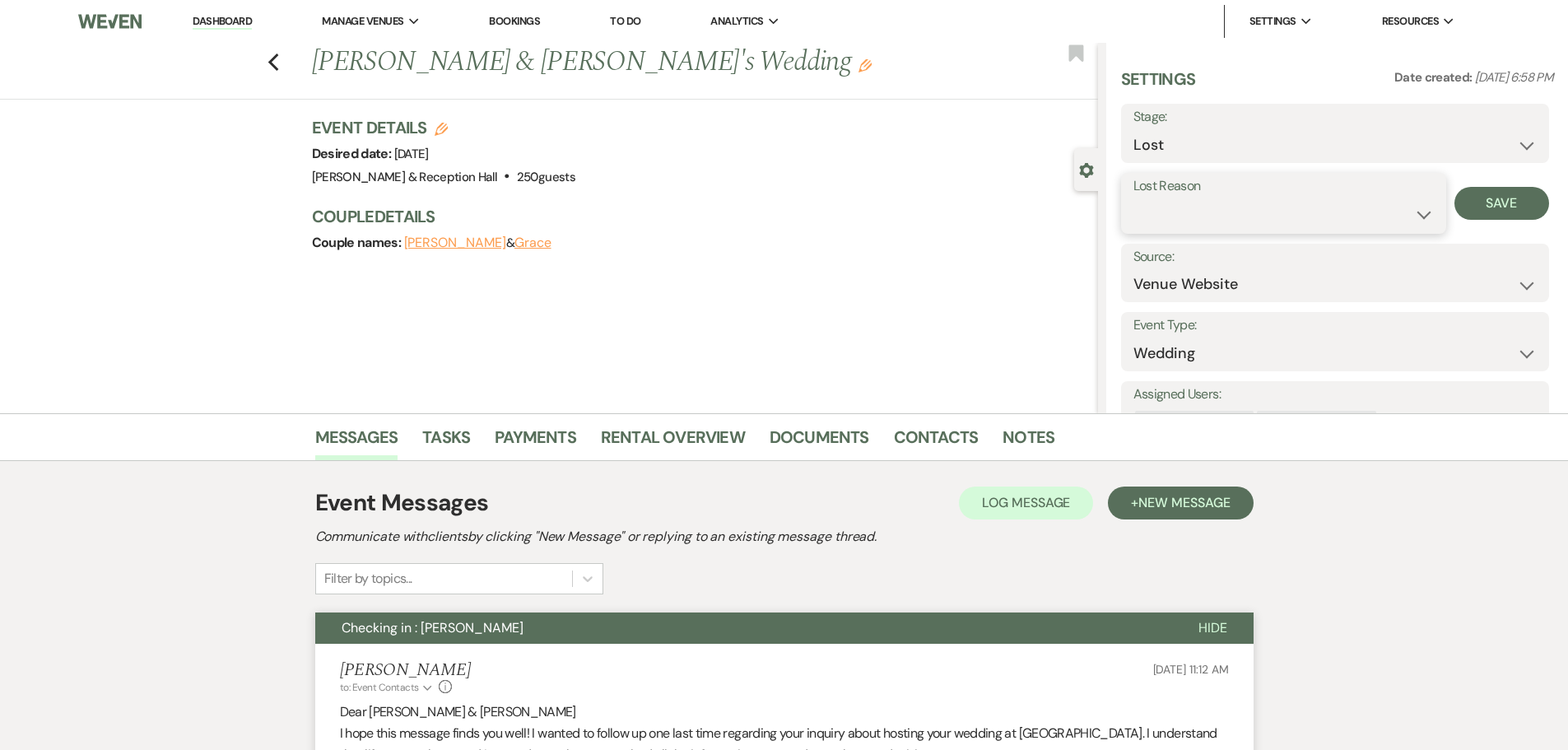
click at [1197, 216] on select "Booked Elsewhere Budget Date Unavailable No Response Not a Good Match Capacity …" at bounding box center [1283, 214] width 300 height 32
click at [1134, 199] on select "Booked Elsewhere Budget Date Unavailable No Response Not a Good Match Capacity …" at bounding box center [1283, 214] width 300 height 32
click at [1542, 203] on div "Settings Date created: [DATE] 6:58 PM Stage: Inquiry Follow Up Tour Requested T…" at bounding box center [1337, 228] width 462 height 370
click at [1501, 205] on button "Save" at bounding box center [1501, 203] width 95 height 33
click at [276, 72] on icon "Previous" at bounding box center [273, 62] width 12 height 20
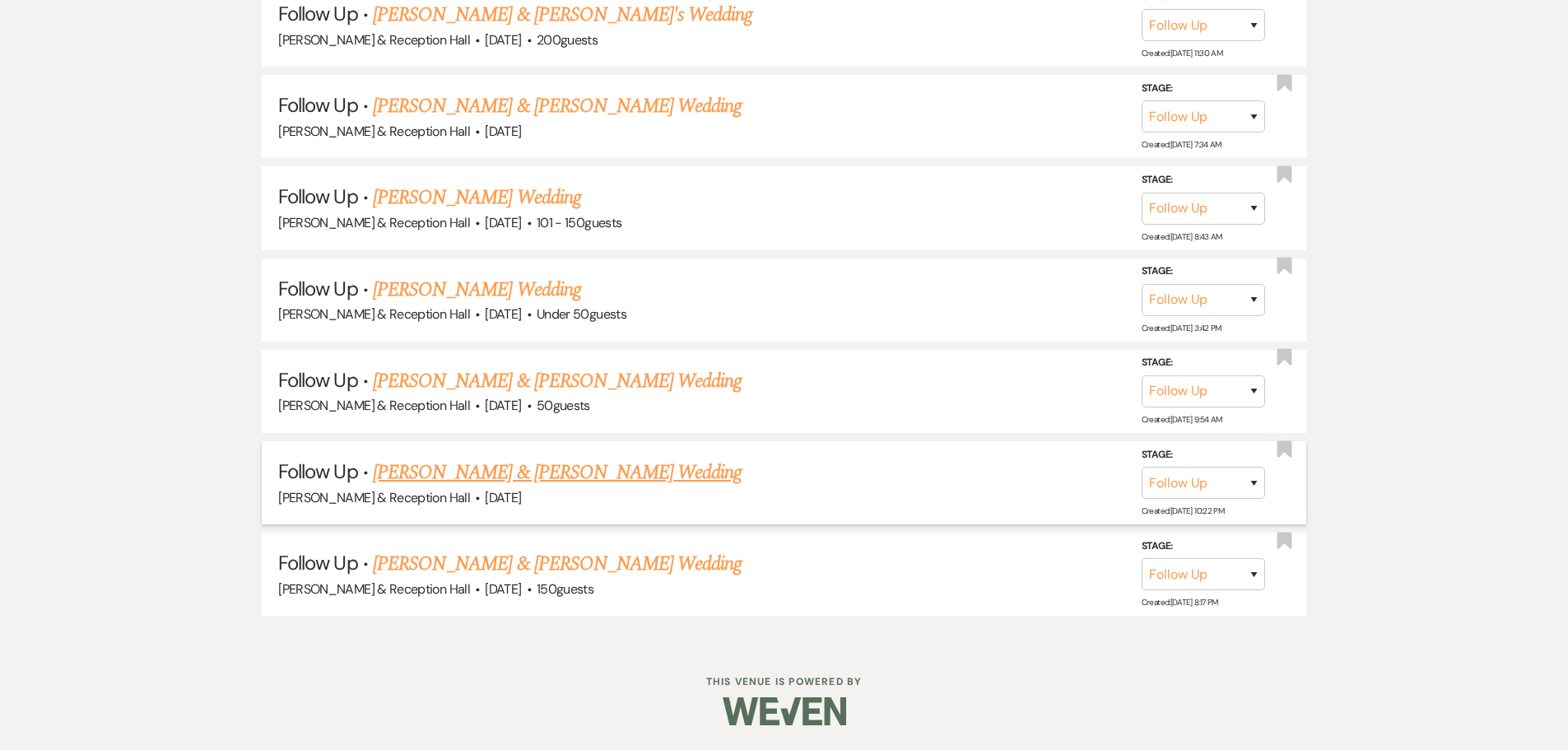
scroll to position [2444, 0]
click at [517, 574] on link "[PERSON_NAME] & [PERSON_NAME] Wedding" at bounding box center [557, 563] width 368 height 30
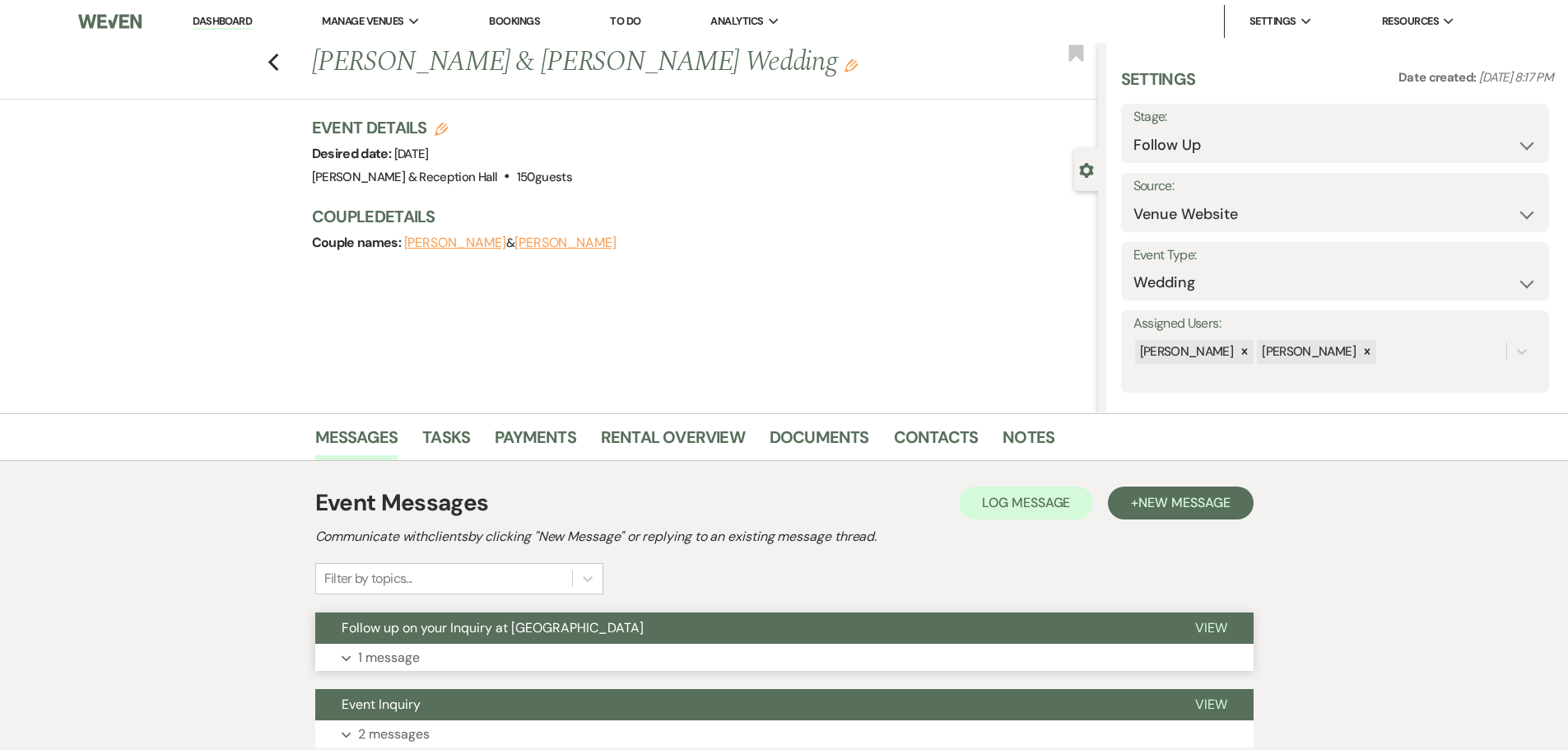
click at [497, 620] on span "Follow up on your Inquiry at [GEOGRAPHIC_DATA]" at bounding box center [492, 627] width 302 height 17
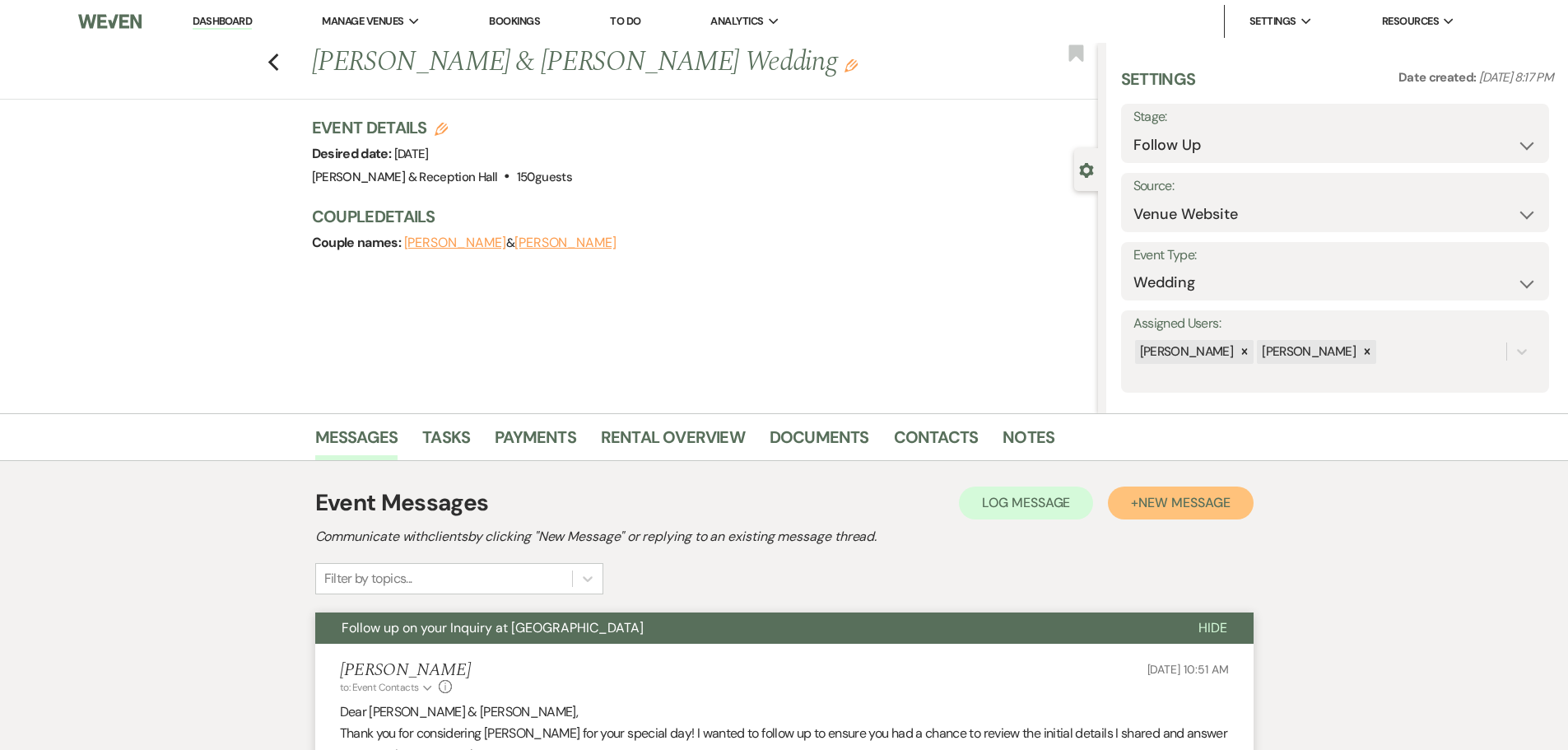
click at [1202, 504] on span "New Message" at bounding box center [1183, 503] width 91 height 17
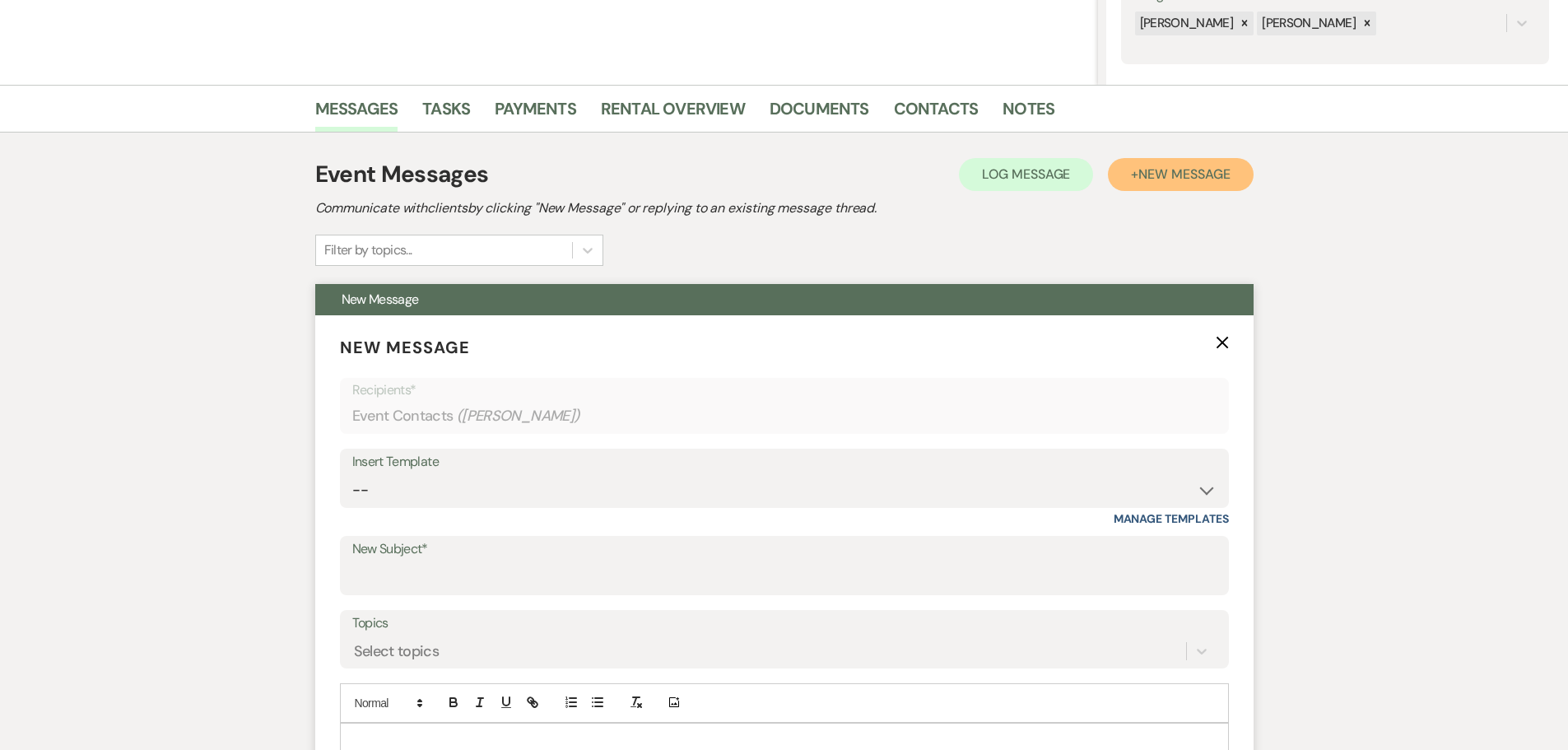
scroll to position [329, 0]
click at [391, 488] on select "-- Weven Planning Portal Introduction (Booked Events) Initial Inquiry Response …" at bounding box center [784, 488] width 864 height 32
click at [352, 473] on select "-- Weven Planning Portal Introduction (Booked Events) Initial Inquiry Response …" at bounding box center [784, 488] width 864 height 32
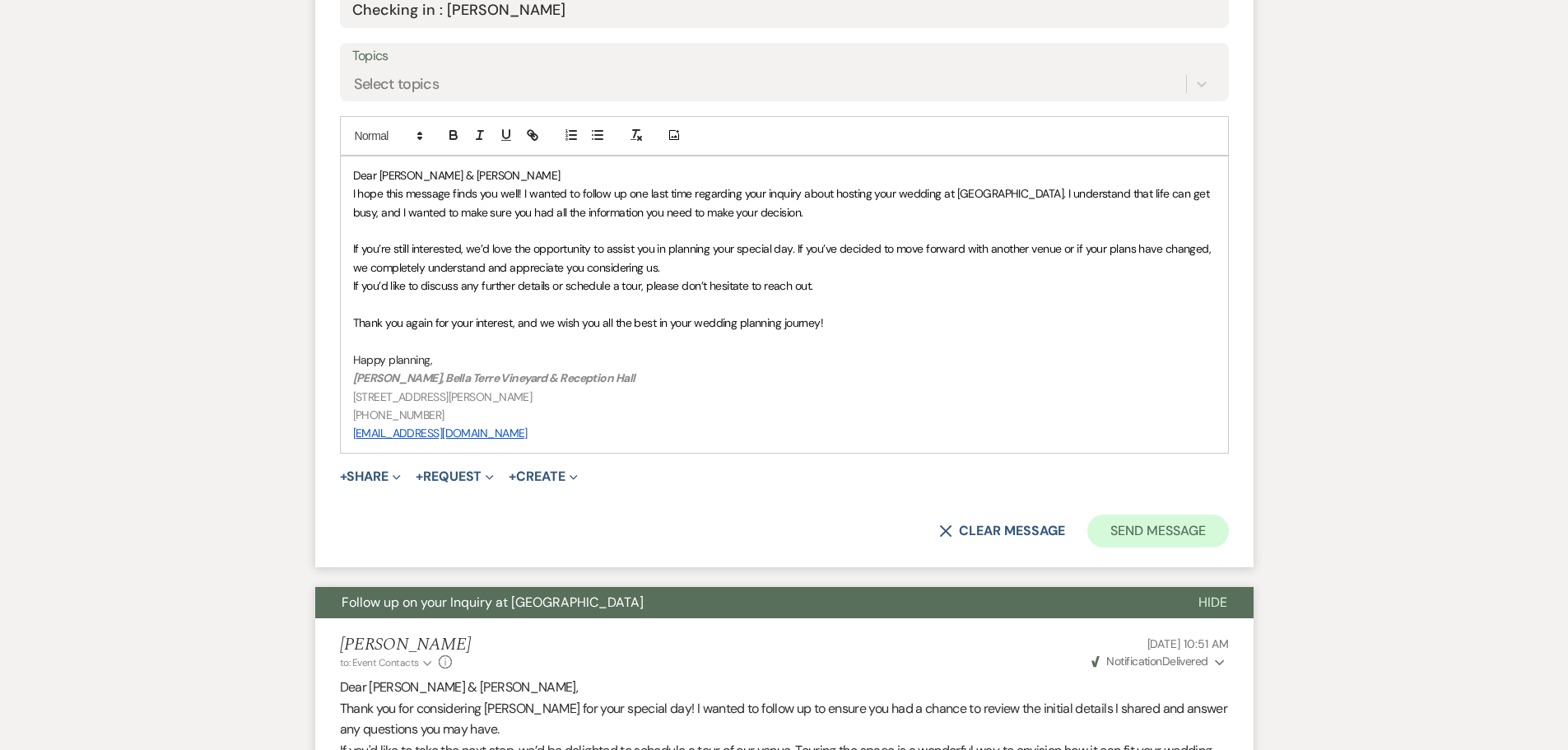
scroll to position [905, 0]
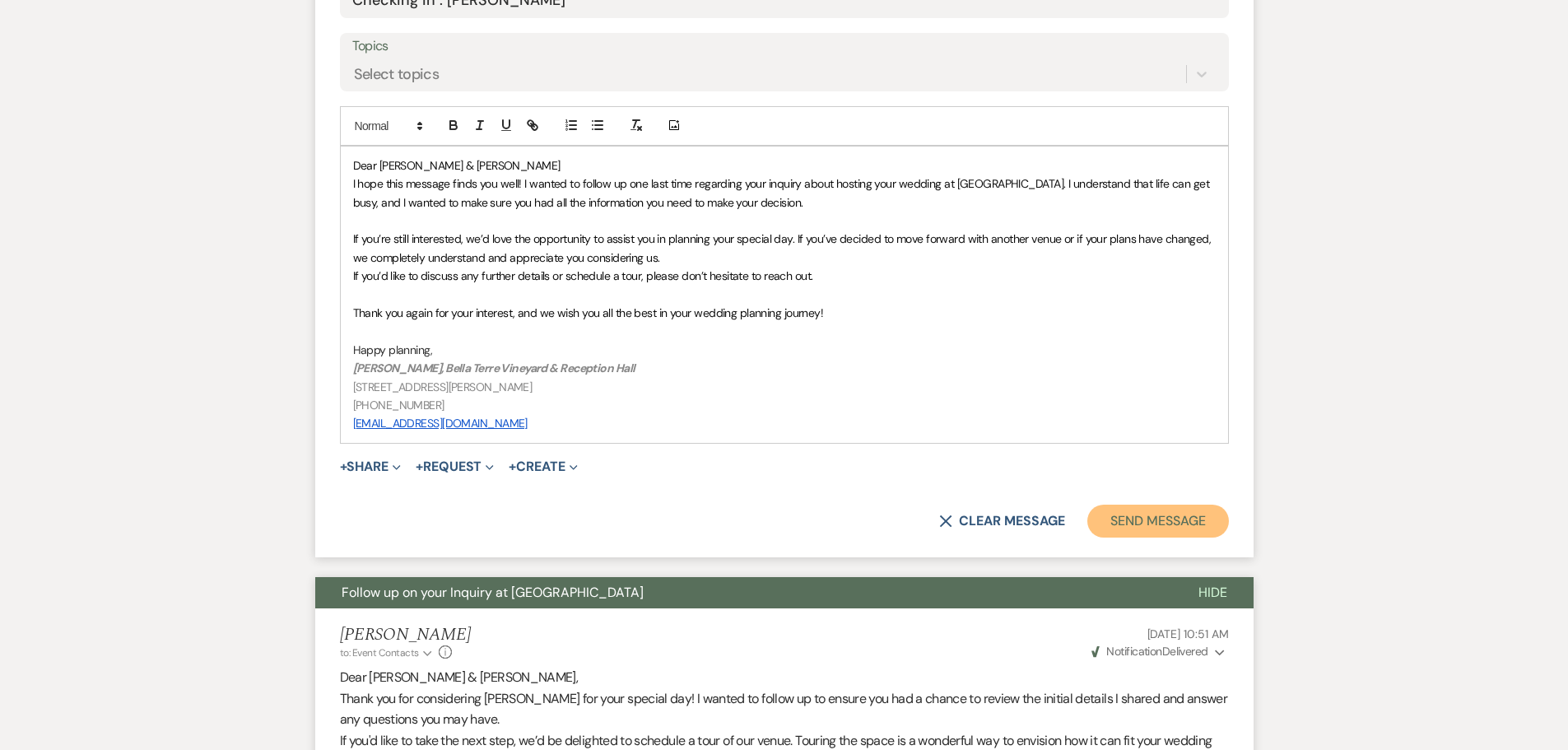
click at [1153, 506] on button "Send Message" at bounding box center [1158, 521] width 141 height 33
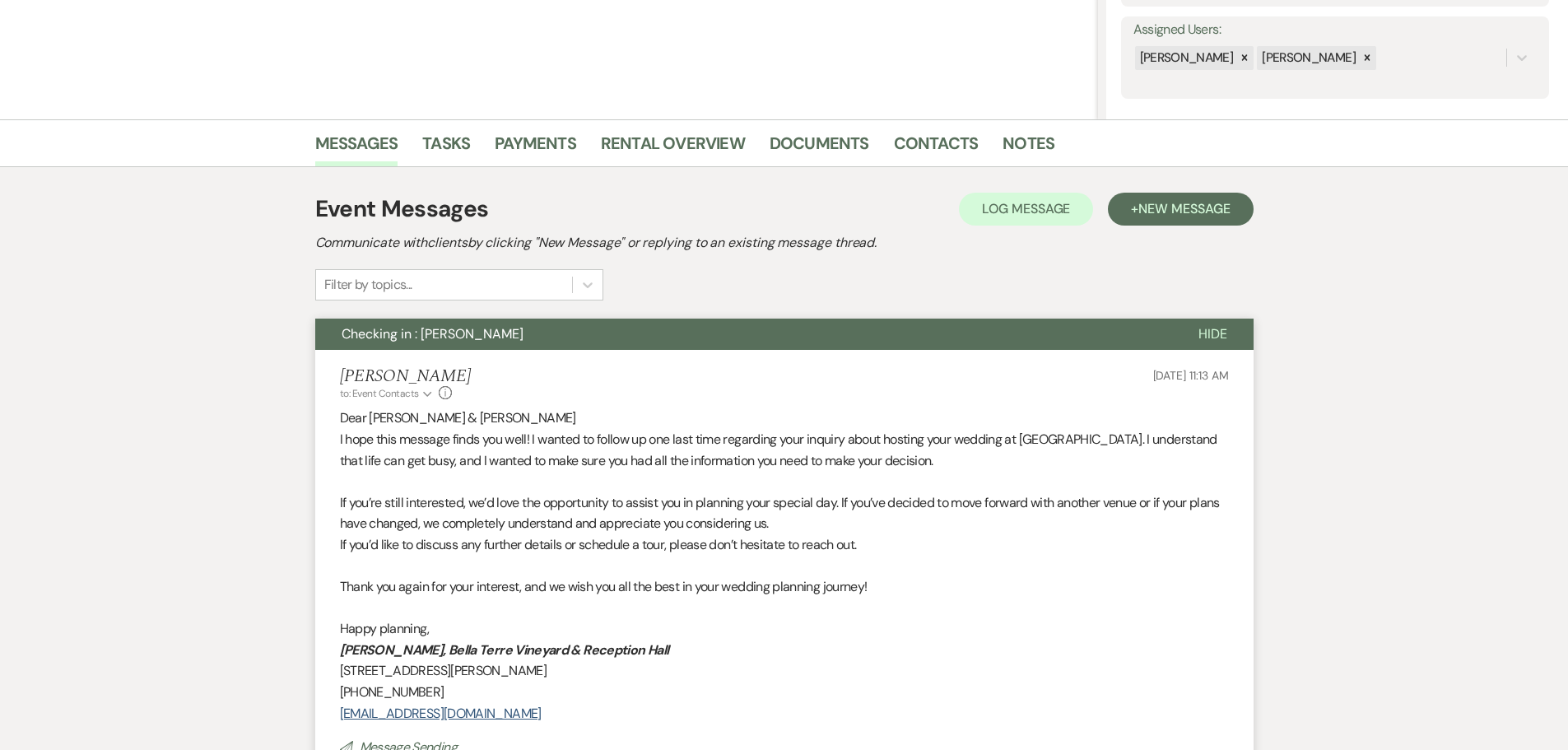
scroll to position [0, 0]
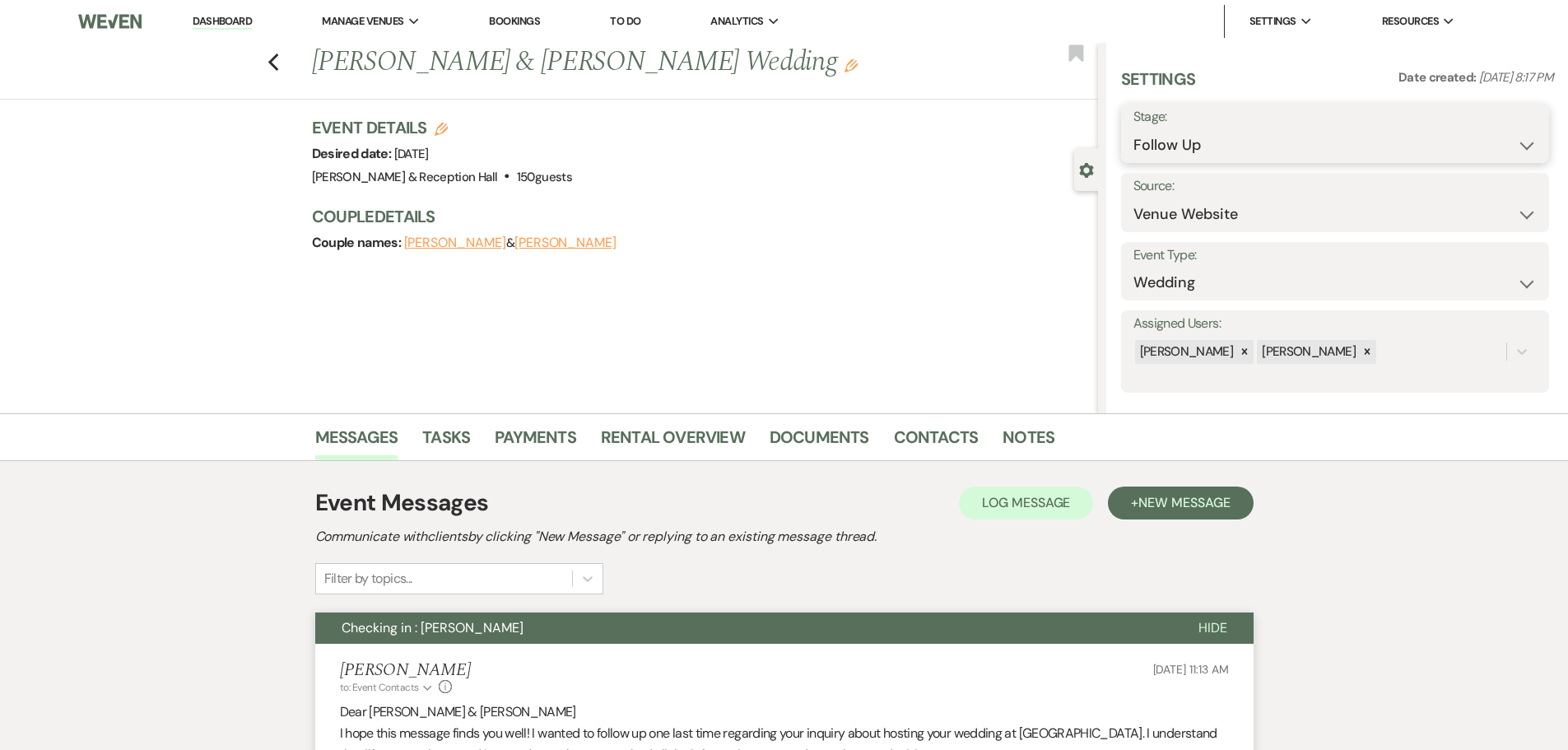
click at [1168, 145] on select "Inquiry Follow Up Tour Requested Tour Confirmed Toured Proposal Sent Booked Lost" at bounding box center [1335, 145] width 404 height 32
click at [1134, 129] on select "Inquiry Follow Up Tour Requested Tour Confirmed Toured Proposal Sent Booked Lost" at bounding box center [1335, 145] width 404 height 32
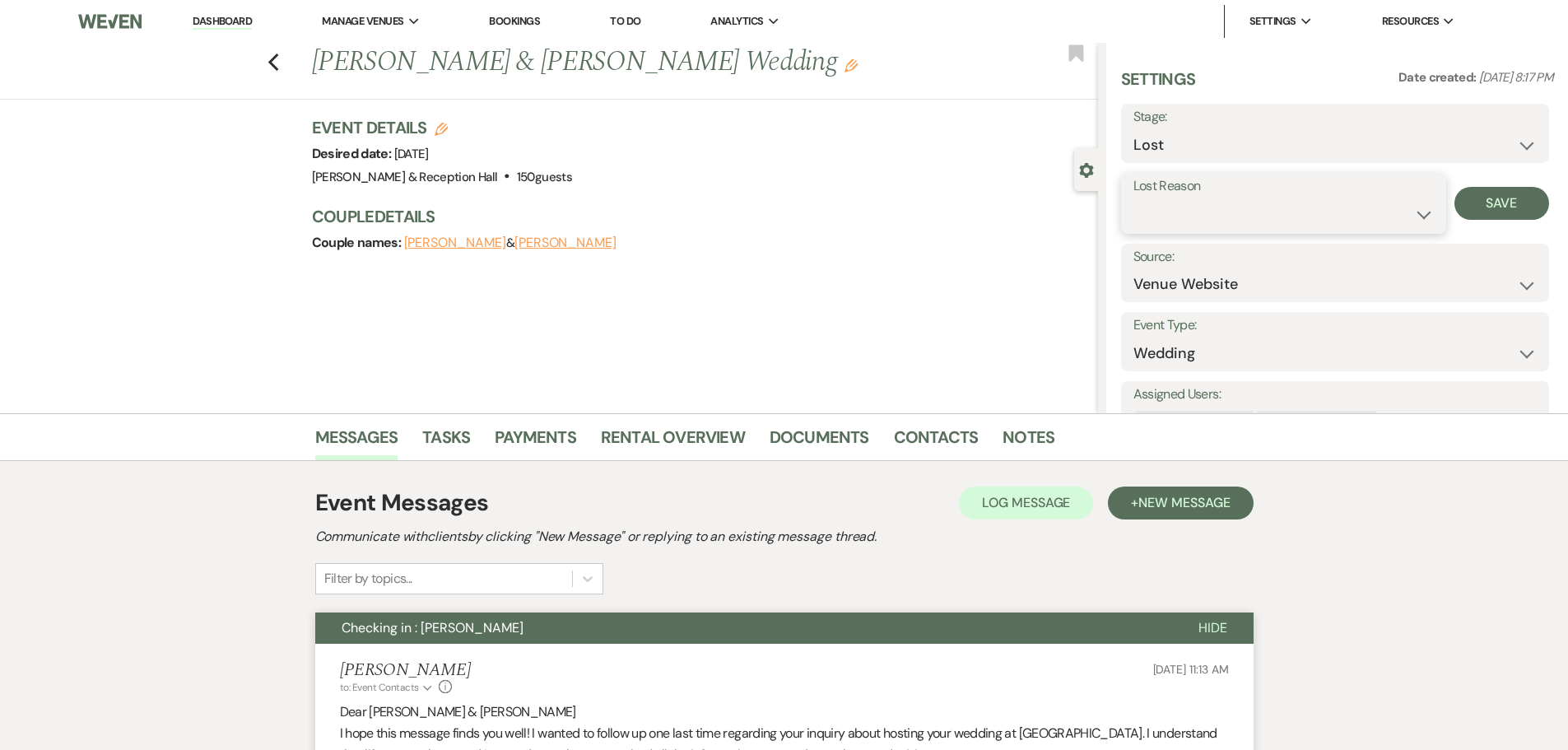
click at [1168, 221] on select "Booked Elsewhere Budget Date Unavailable No Response Not a Good Match Capacity …" at bounding box center [1283, 214] width 300 height 32
click at [1134, 199] on select "Booked Elsewhere Budget Date Unavailable No Response Not a Good Match Capacity …" at bounding box center [1283, 214] width 300 height 32
click at [1485, 193] on button "Save" at bounding box center [1501, 203] width 95 height 33
click at [279, 68] on icon "Previous" at bounding box center [273, 62] width 12 height 20
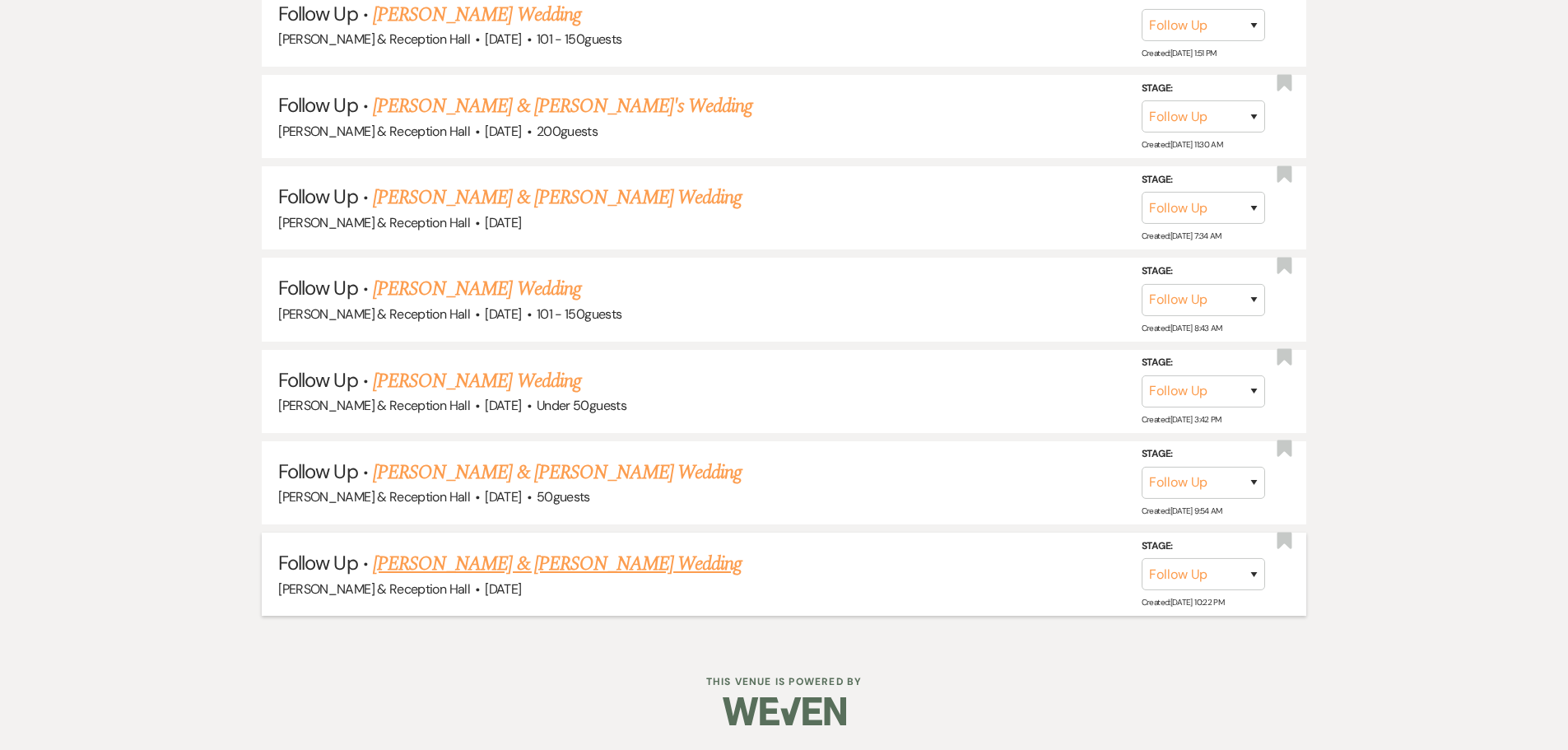
scroll to position [2353, 0]
click at [474, 578] on div "[PERSON_NAME] & Reception Hall · [DATE]" at bounding box center [784, 589] width 1012 height 21
click at [474, 568] on link "[PERSON_NAME] & [PERSON_NAME] Wedding" at bounding box center [557, 563] width 368 height 30
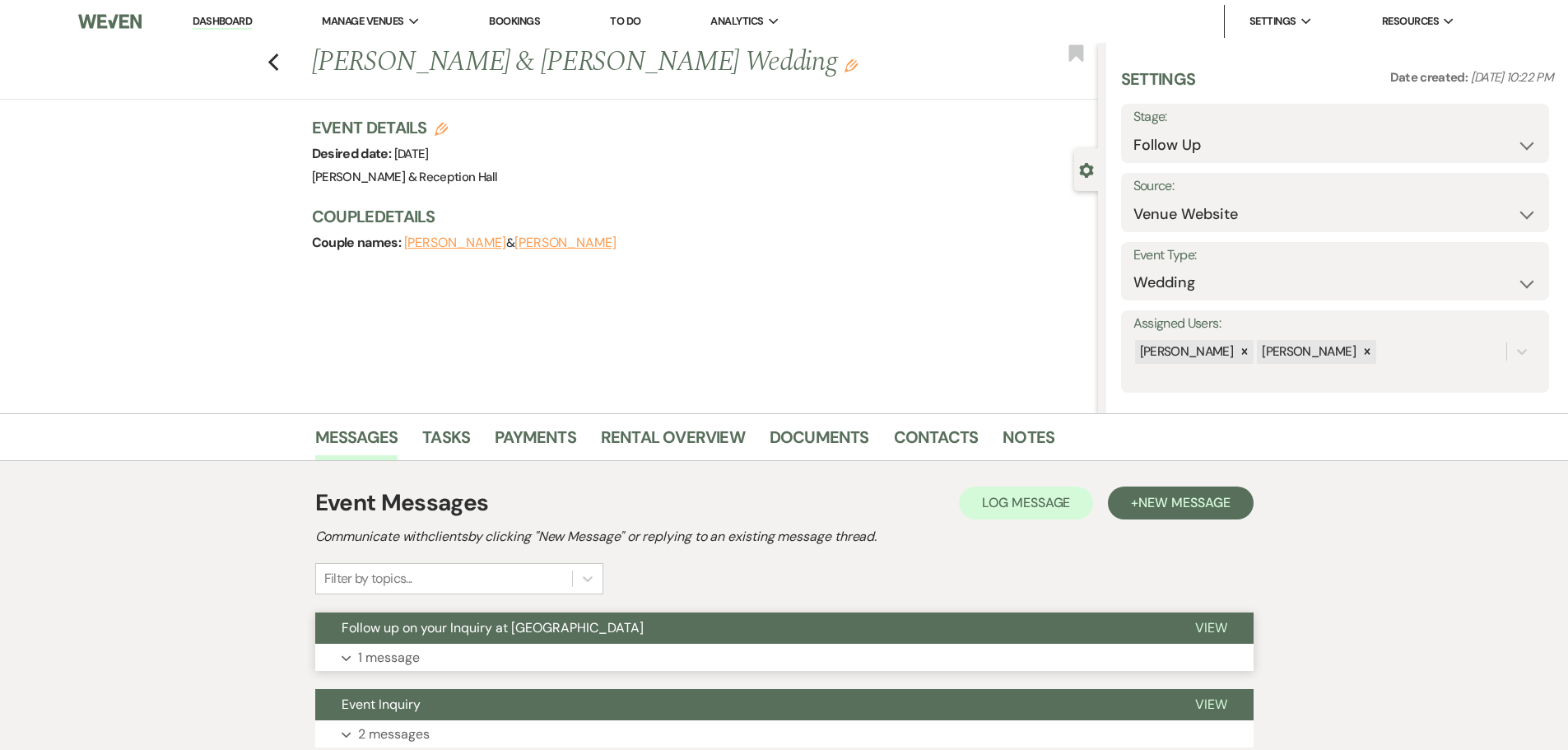
click at [574, 648] on button "Expand 1 message" at bounding box center [784, 657] width 938 height 28
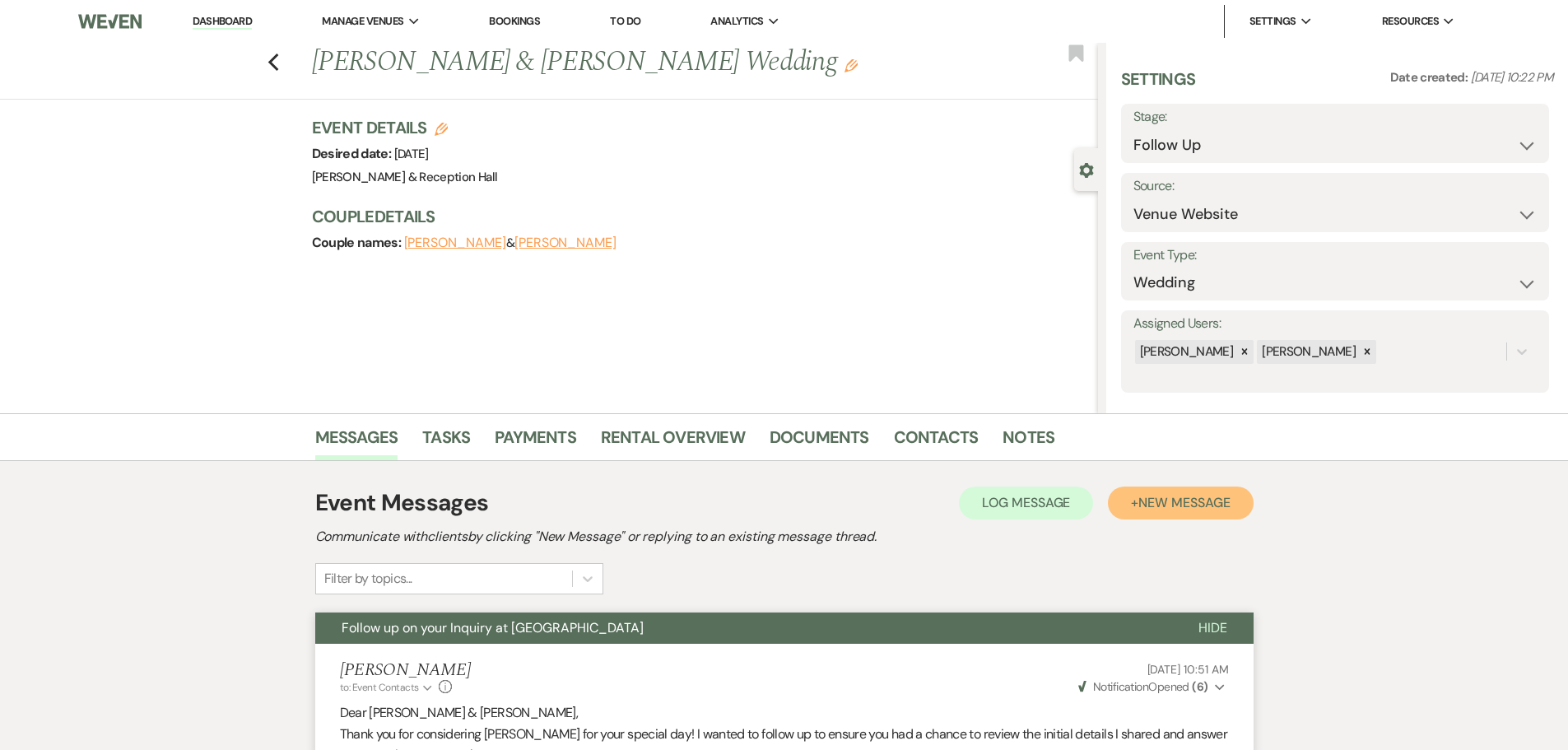
click at [1194, 498] on span "New Message" at bounding box center [1183, 503] width 91 height 17
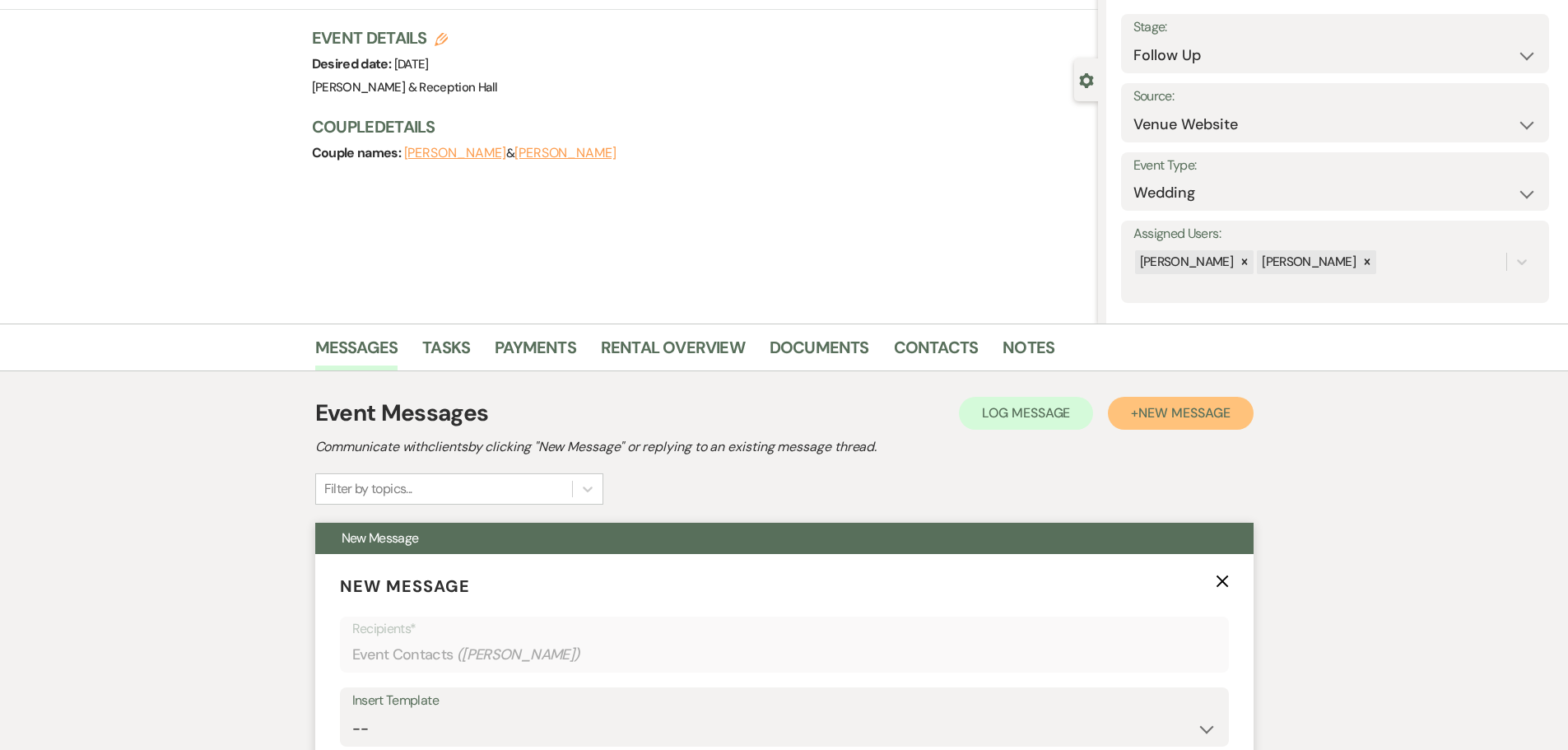
scroll to position [246, 0]
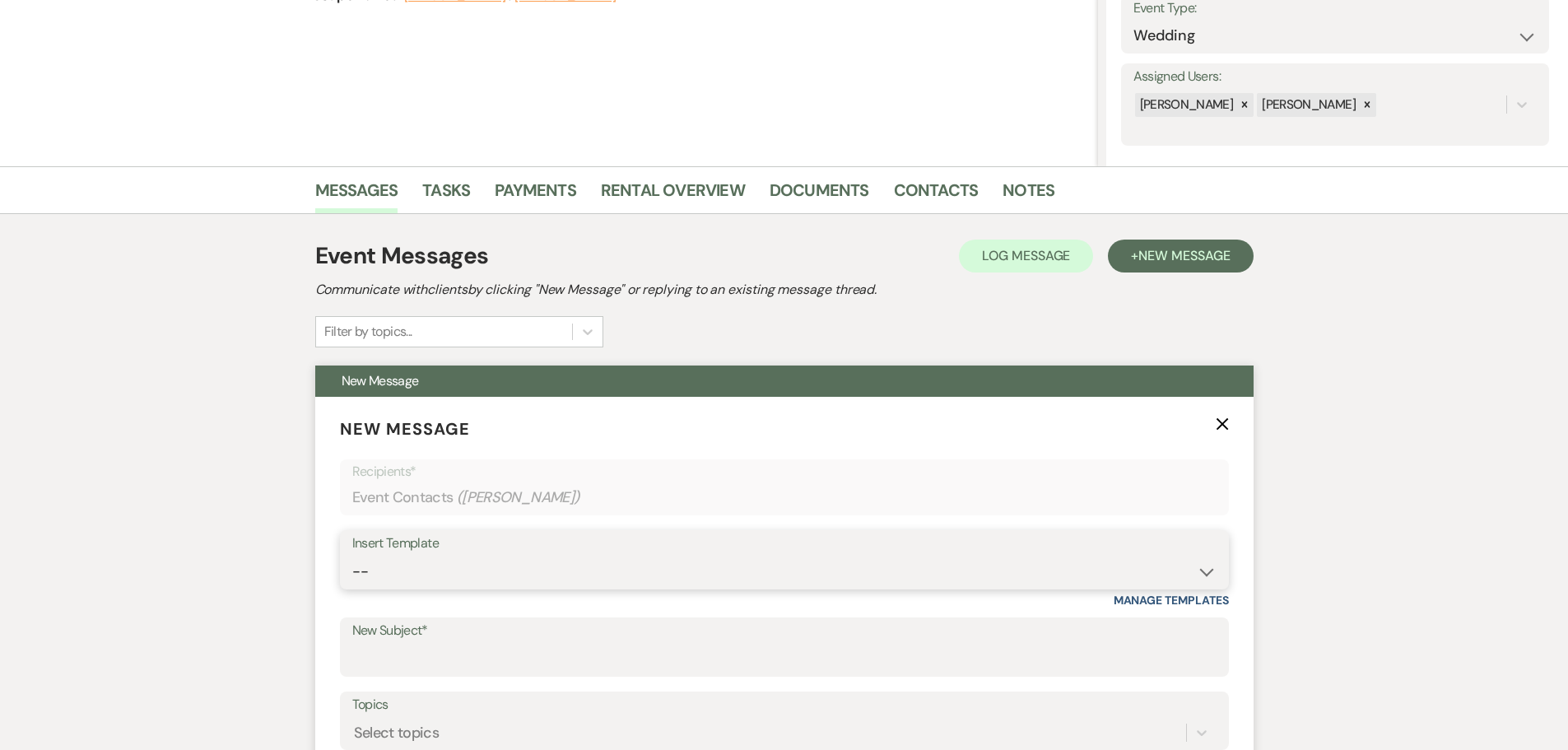
click at [414, 575] on select "-- Weven Planning Portal Introduction (Booked Events) Initial Inquiry Response …" at bounding box center [784, 571] width 864 height 32
click at [352, 555] on select "-- Weven Planning Portal Introduction (Booked Events) Initial Inquiry Response …" at bounding box center [784, 571] width 864 height 32
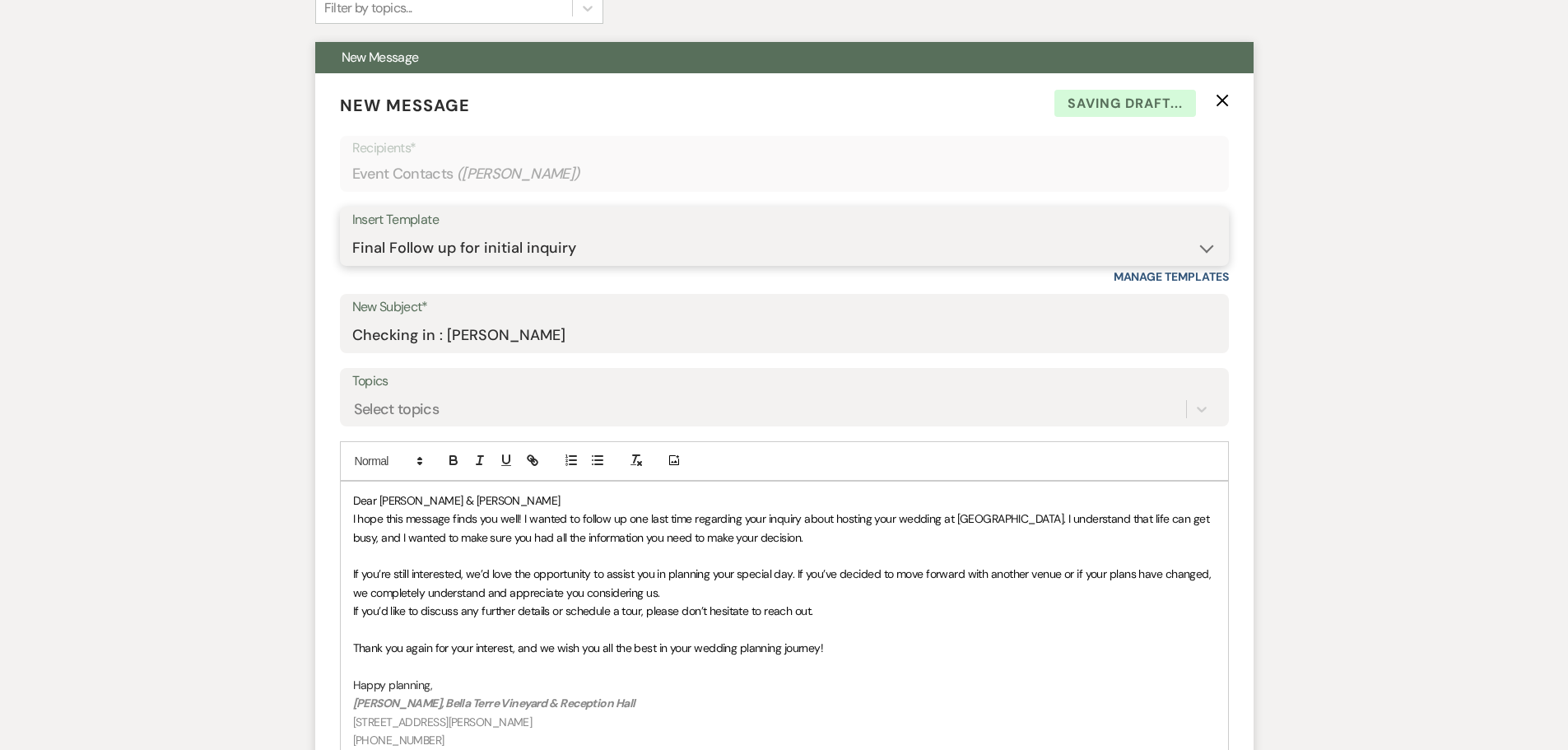
scroll to position [740, 0]
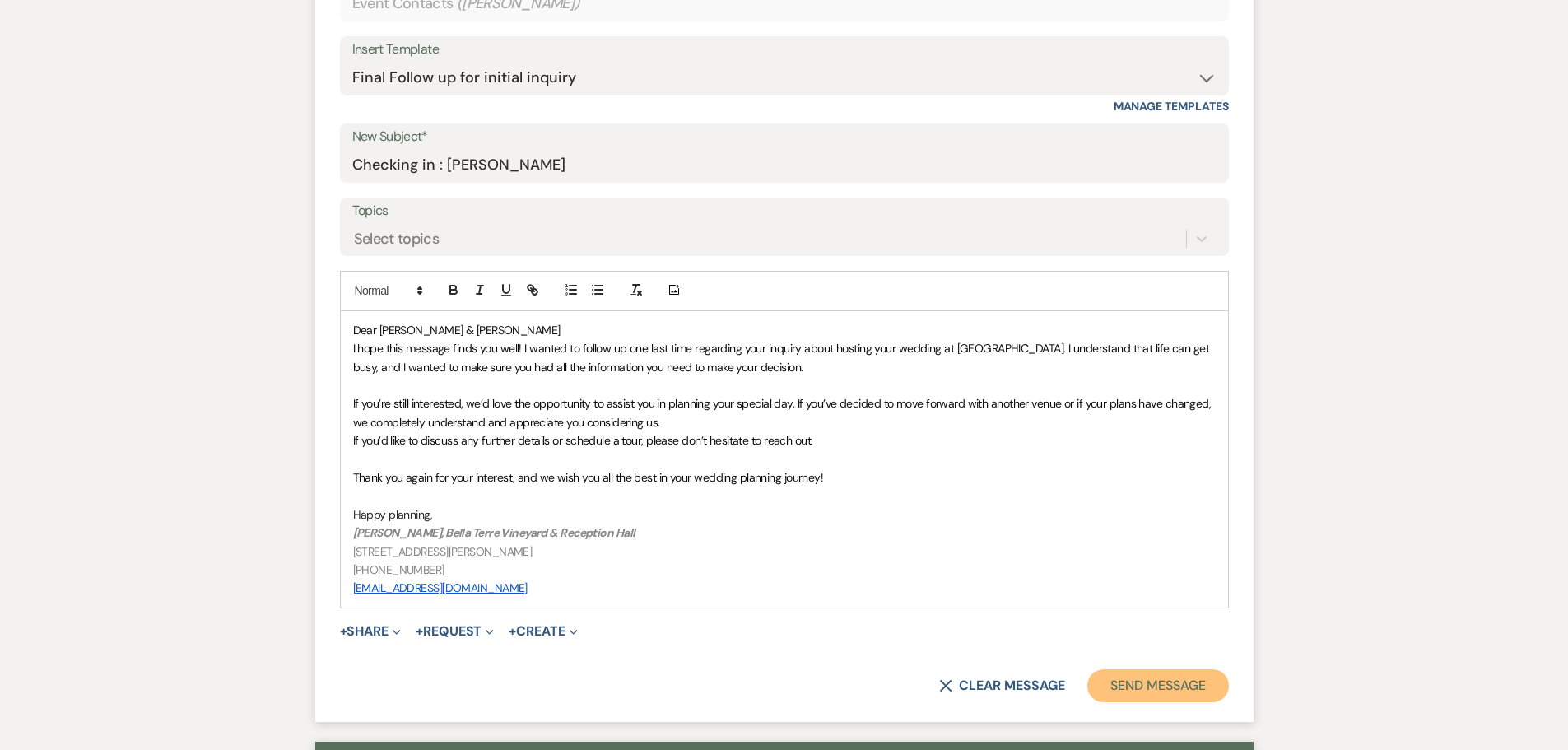
click at [1190, 693] on button "Send Message" at bounding box center [1158, 686] width 141 height 33
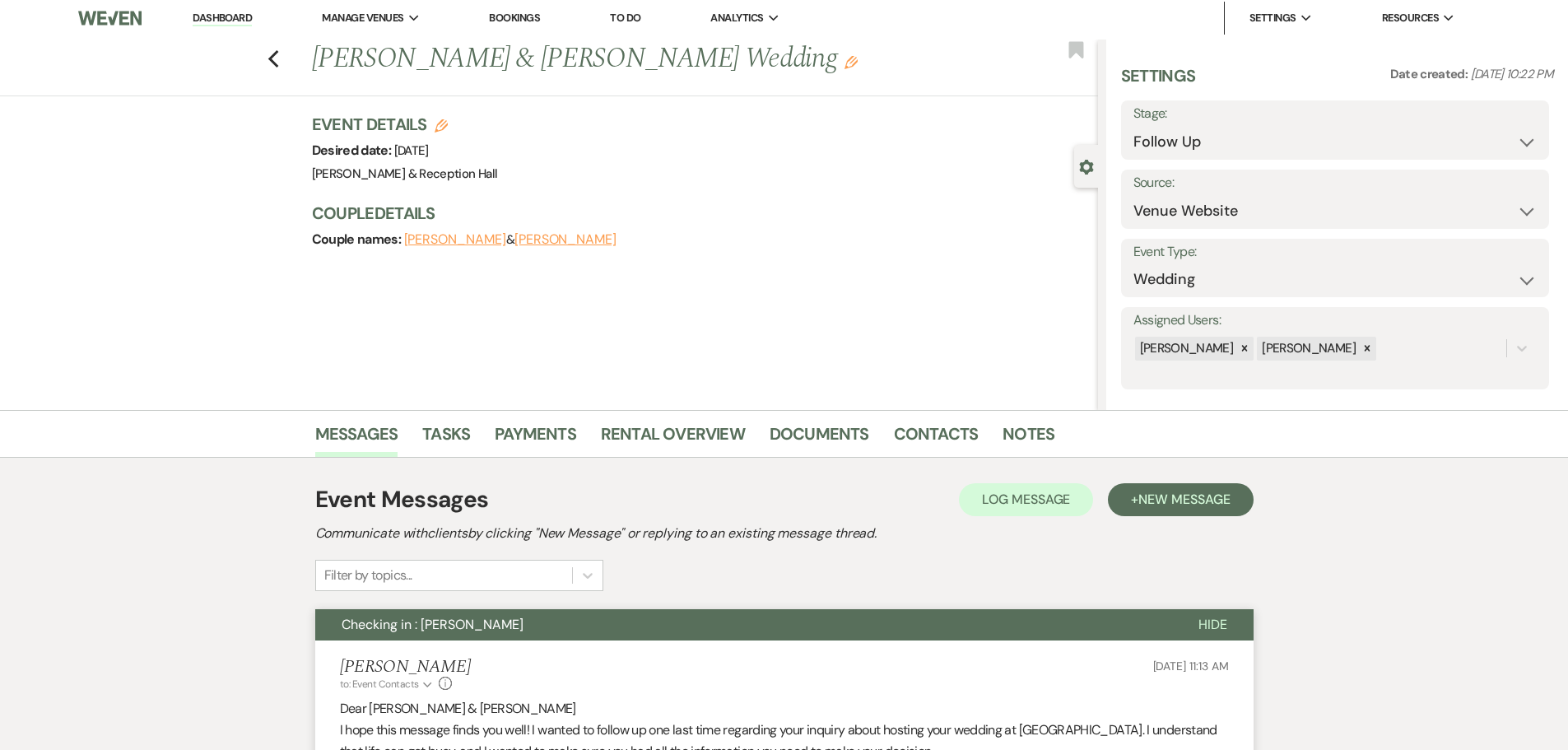
scroll to position [0, 0]
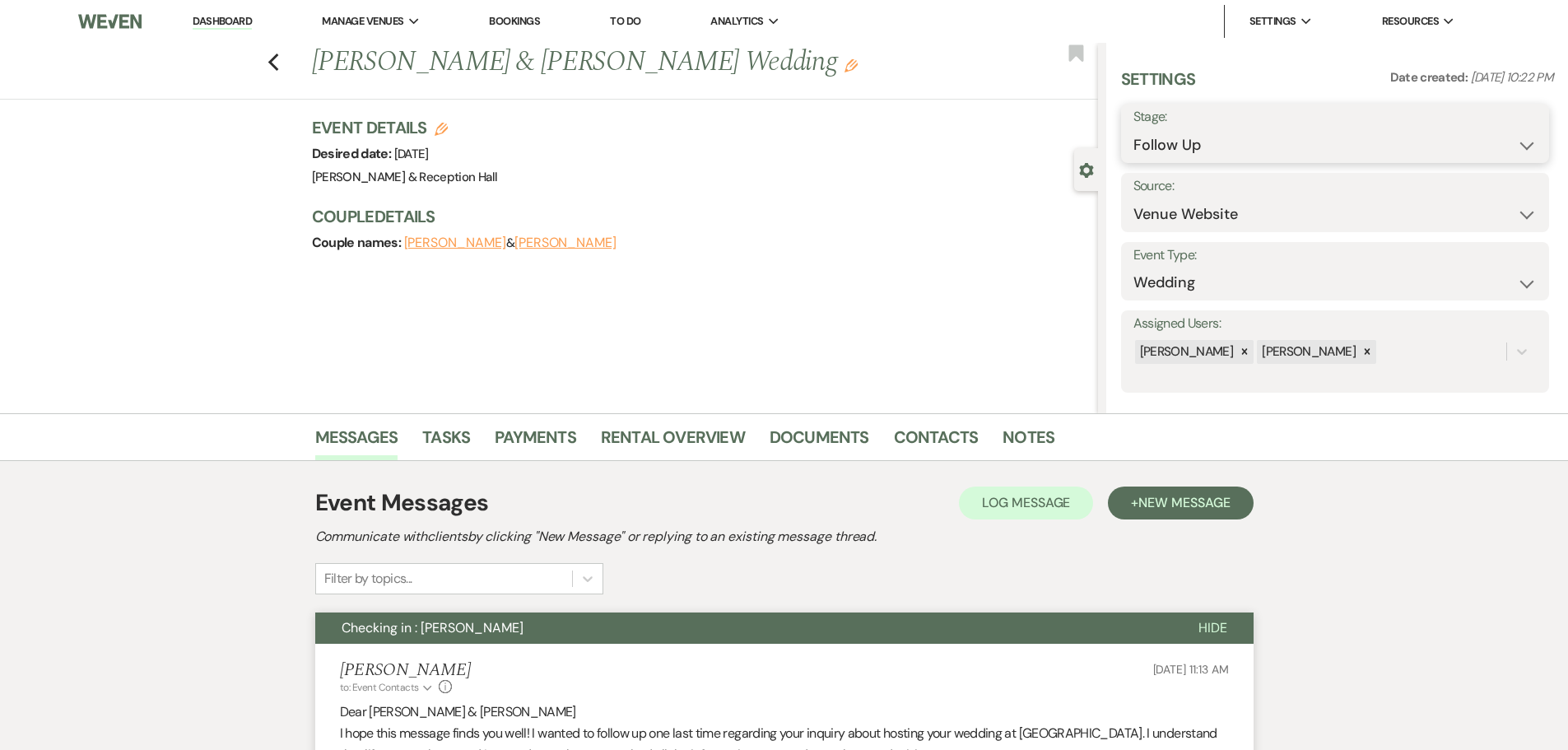
click at [1164, 140] on select "Inquiry Follow Up Tour Requested Tour Confirmed Toured Proposal Sent Booked Lost" at bounding box center [1335, 145] width 404 height 32
click at [1134, 129] on select "Inquiry Follow Up Tour Requested Tour Confirmed Toured Proposal Sent Booked Lost" at bounding box center [1335, 145] width 404 height 32
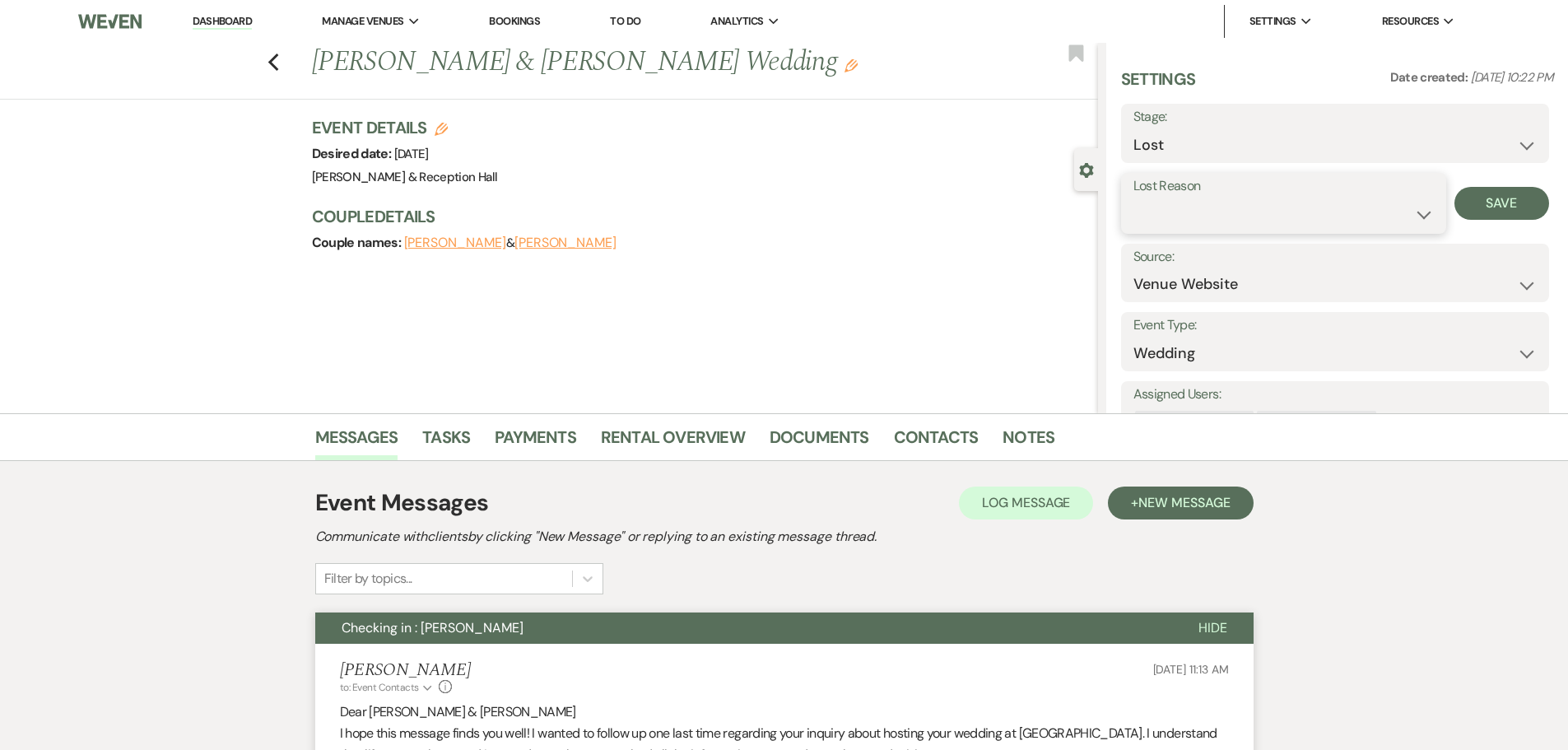
click at [1168, 223] on select "Booked Elsewhere Budget Date Unavailable No Response Not a Good Match Capacity …" at bounding box center [1283, 214] width 300 height 32
click at [1134, 199] on select "Booked Elsewhere Budget Date Unavailable No Response Not a Good Match Capacity …" at bounding box center [1283, 214] width 300 height 32
click at [1457, 211] on button "Save" at bounding box center [1501, 203] width 95 height 33
click at [278, 59] on use "button" at bounding box center [272, 62] width 11 height 18
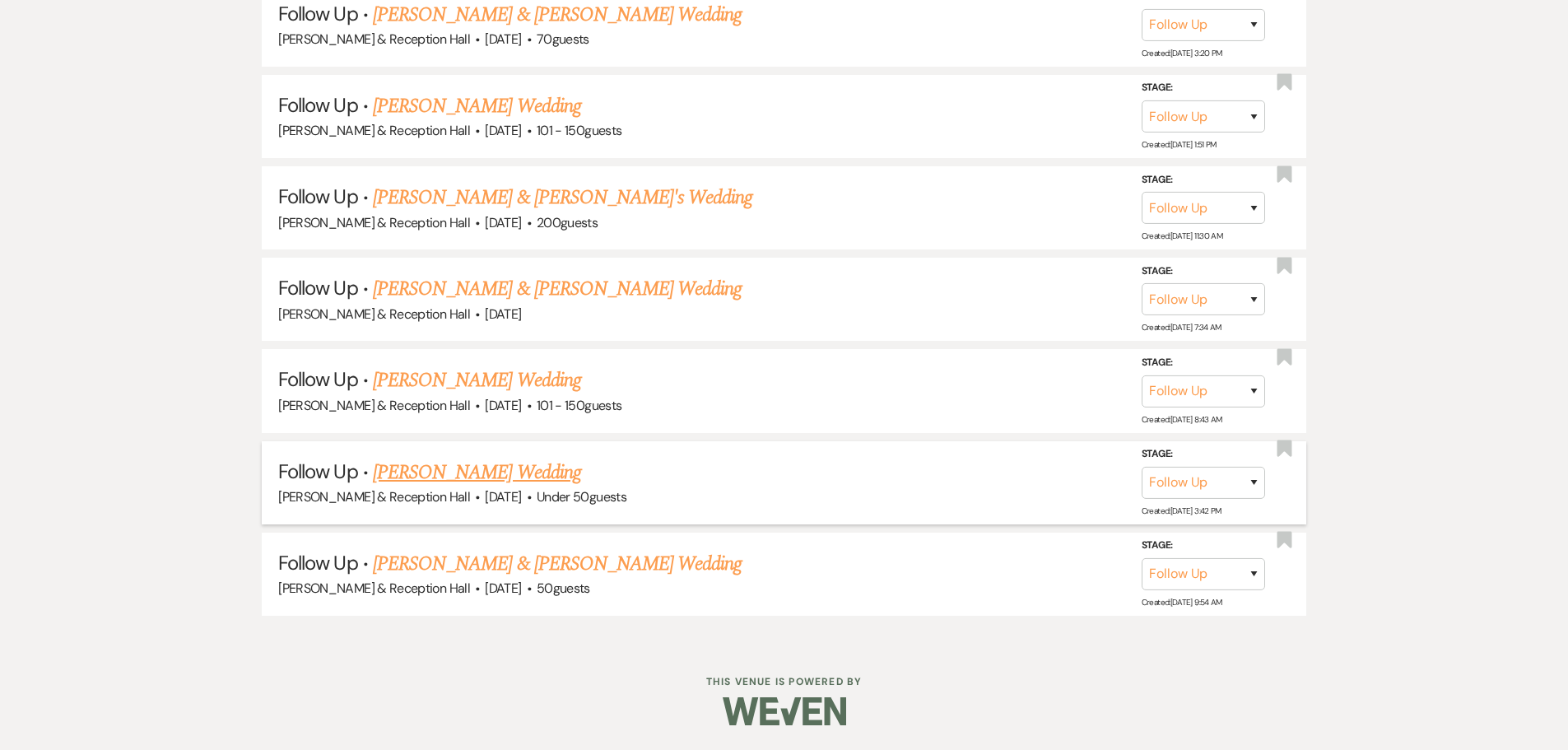
scroll to position [2262, 0]
click at [503, 565] on link "[PERSON_NAME] & [PERSON_NAME] Wedding" at bounding box center [557, 563] width 368 height 30
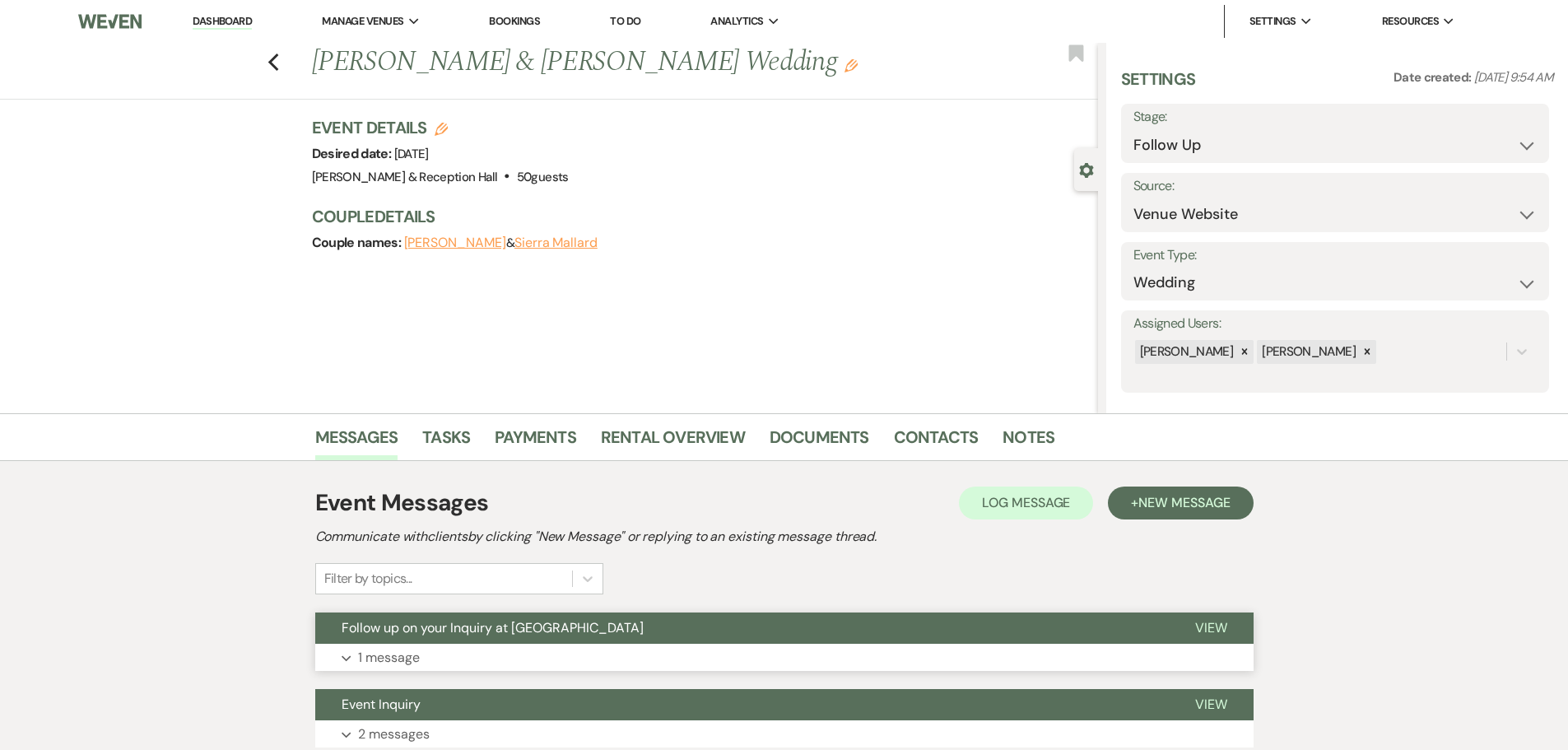
click at [452, 636] on span "Follow up on your Inquiry at [GEOGRAPHIC_DATA]" at bounding box center [492, 627] width 302 height 17
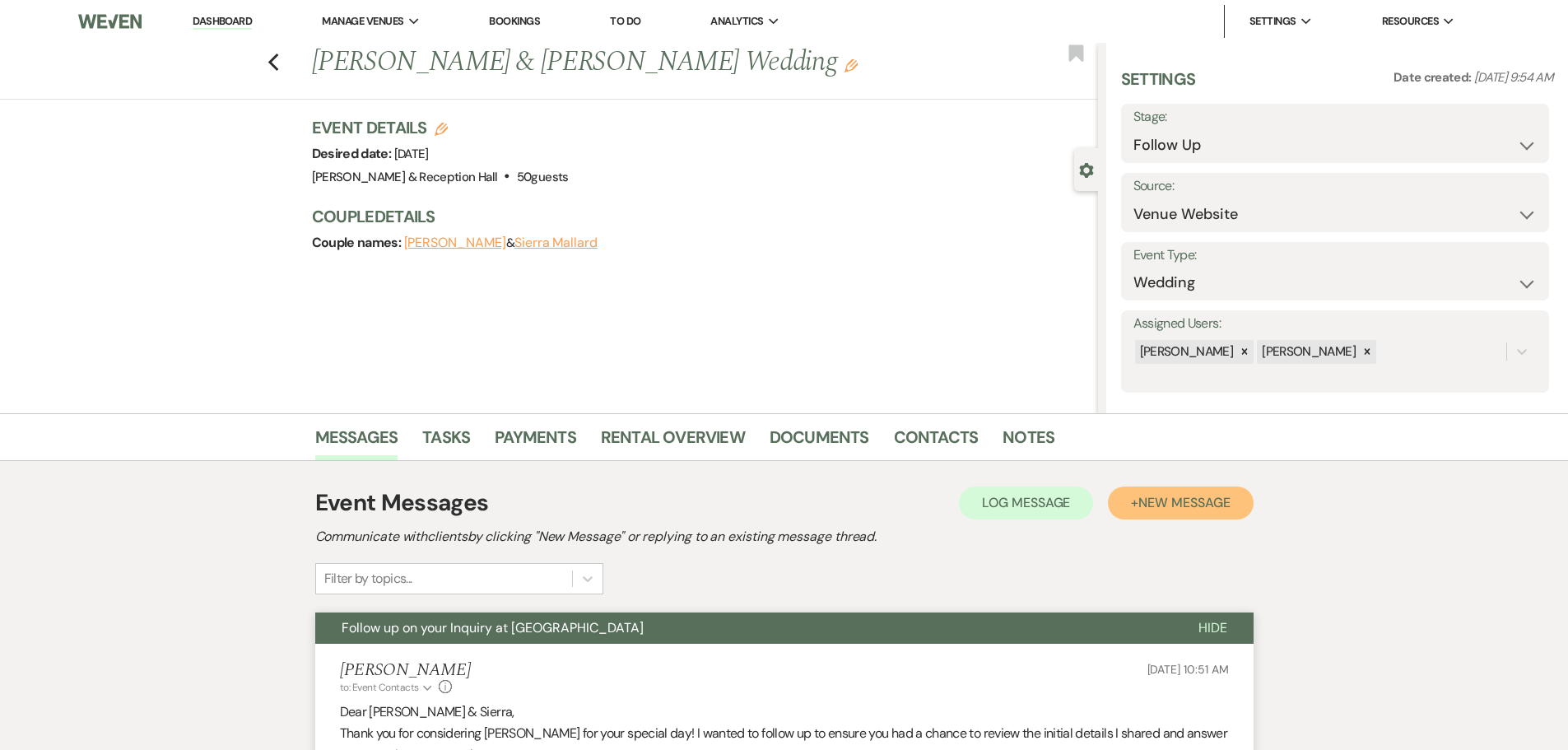
click at [1185, 500] on span "New Message" at bounding box center [1183, 503] width 91 height 17
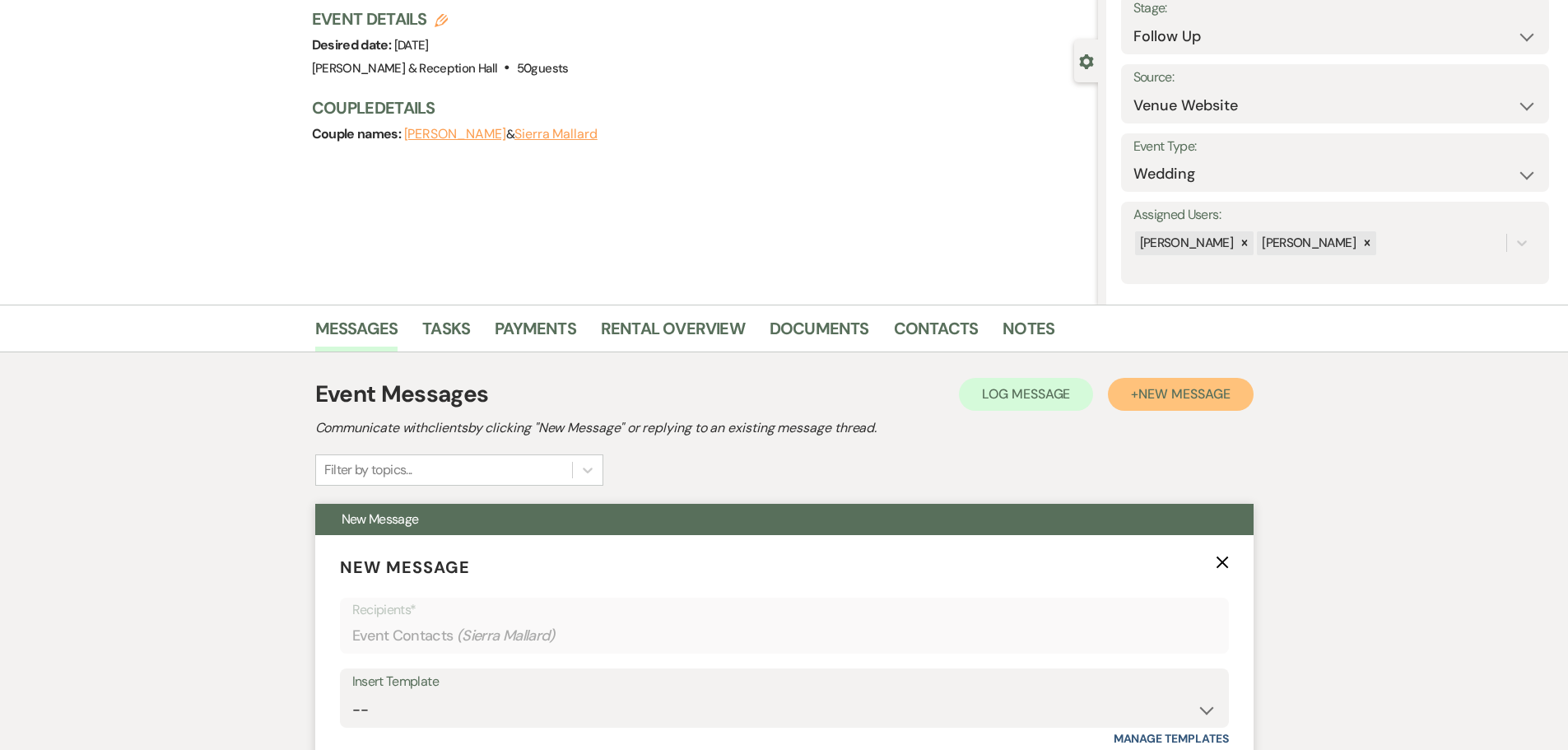
scroll to position [246, 0]
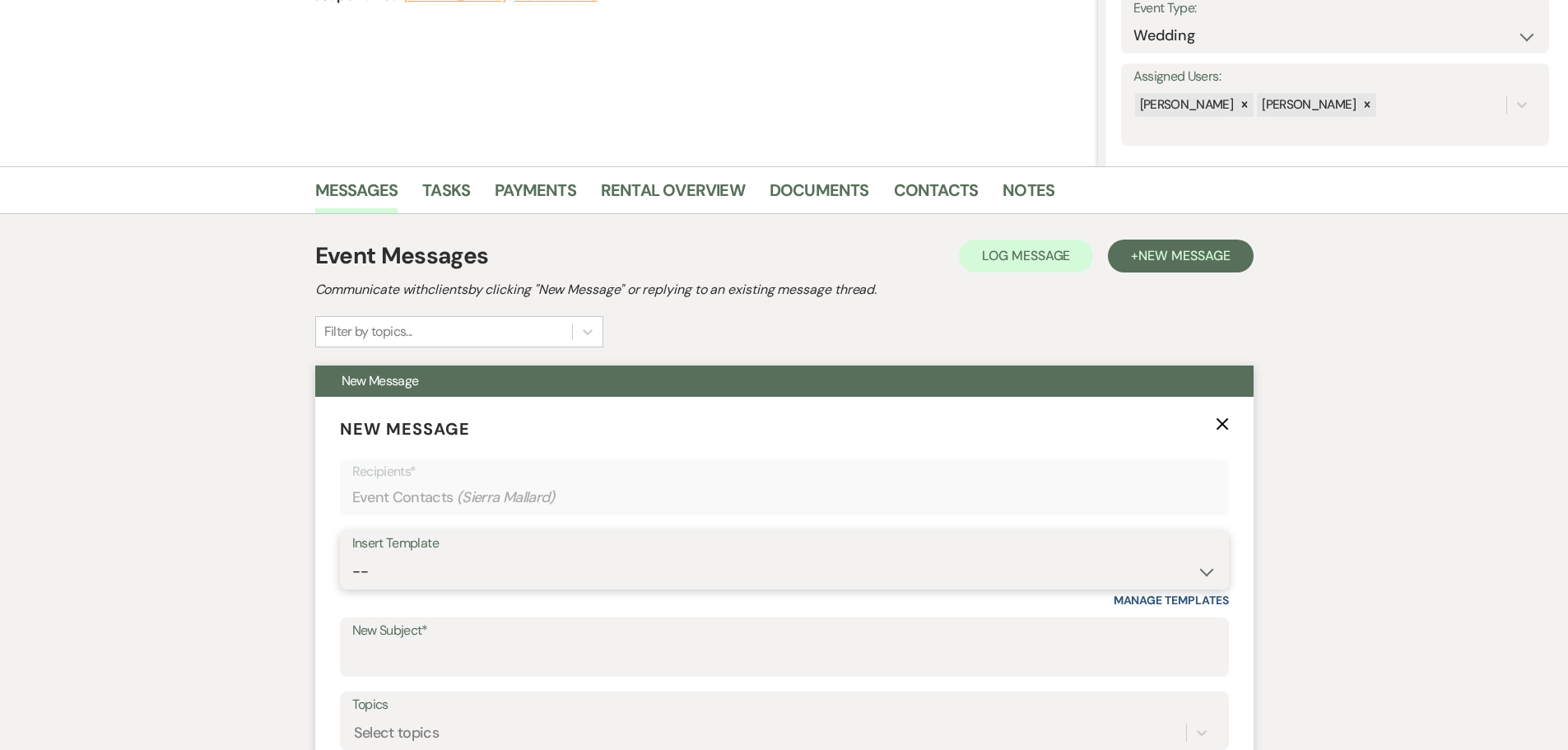
click at [410, 571] on select "-- Weven Planning Portal Introduction (Booked Events) Initial Inquiry Response …" at bounding box center [784, 571] width 864 height 32
click at [352, 555] on select "-- Weven Planning Portal Introduction (Booked Events) Initial Inquiry Response …" at bounding box center [784, 571] width 864 height 32
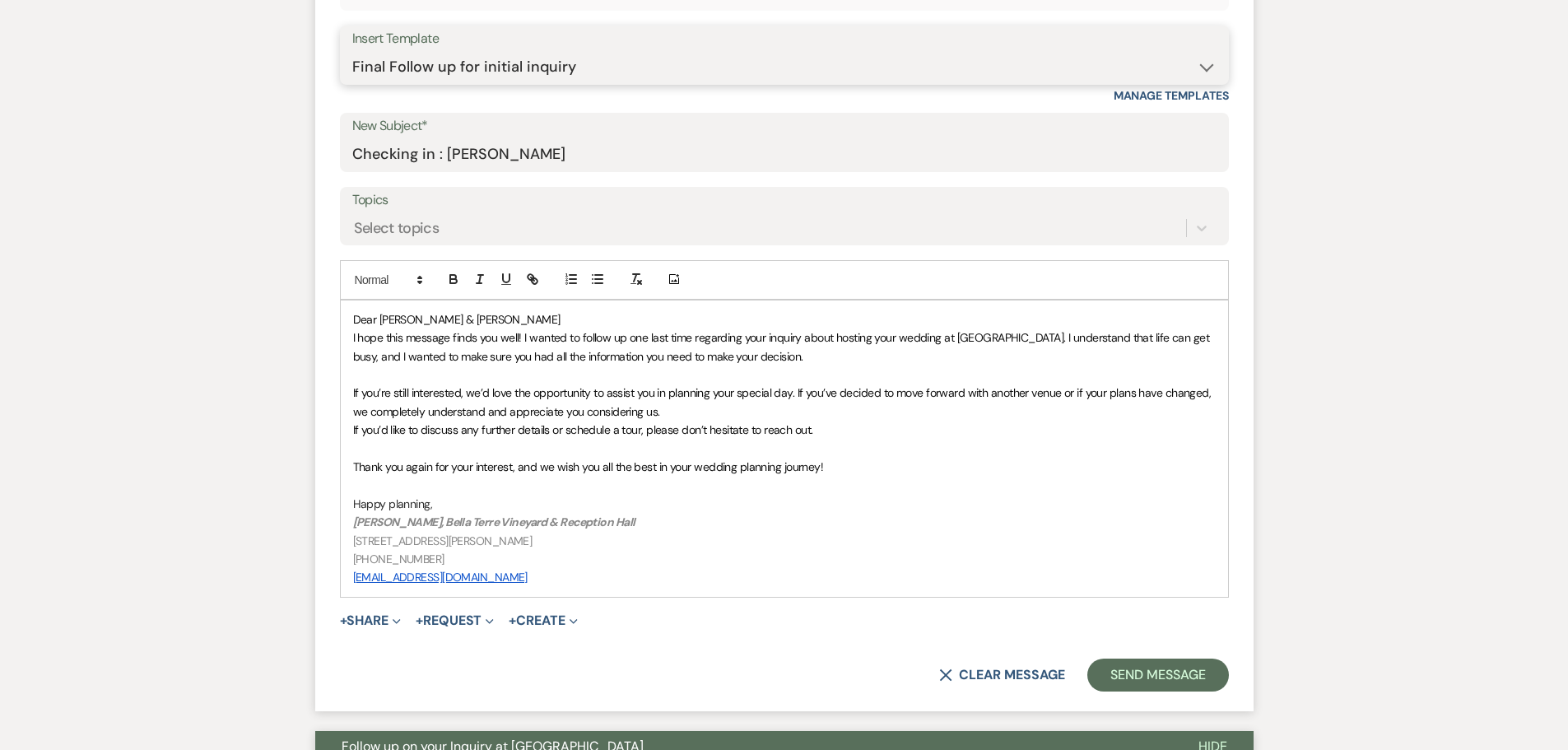
scroll to position [905, 0]
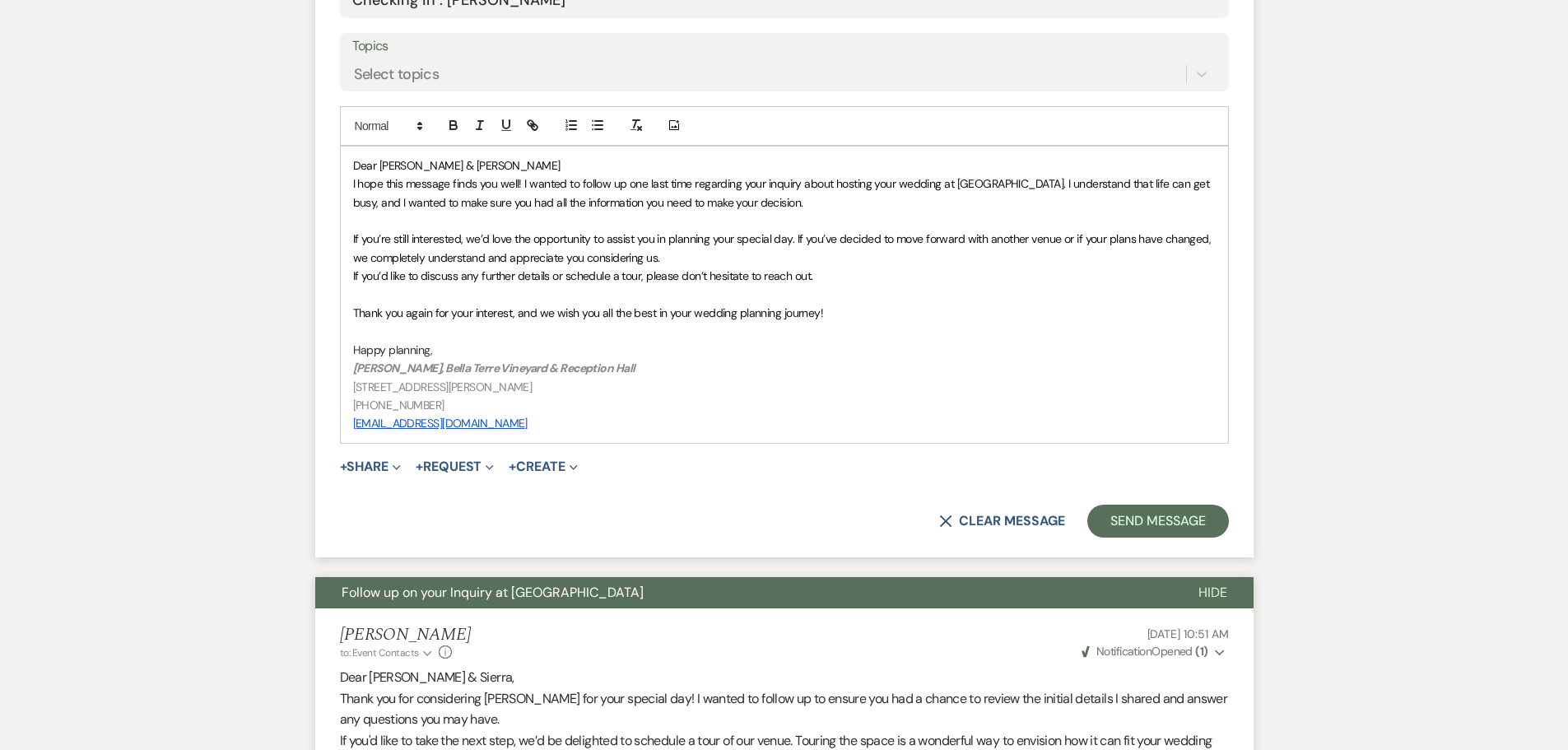
click at [1155, 503] on form "New Message X Saving draft... Recipients* Event Contacts ( Sierra Mallard ) Ins…" at bounding box center [784, 148] width 938 height 819
click at [1153, 504] on button "Send Message" at bounding box center [1158, 521] width 141 height 33
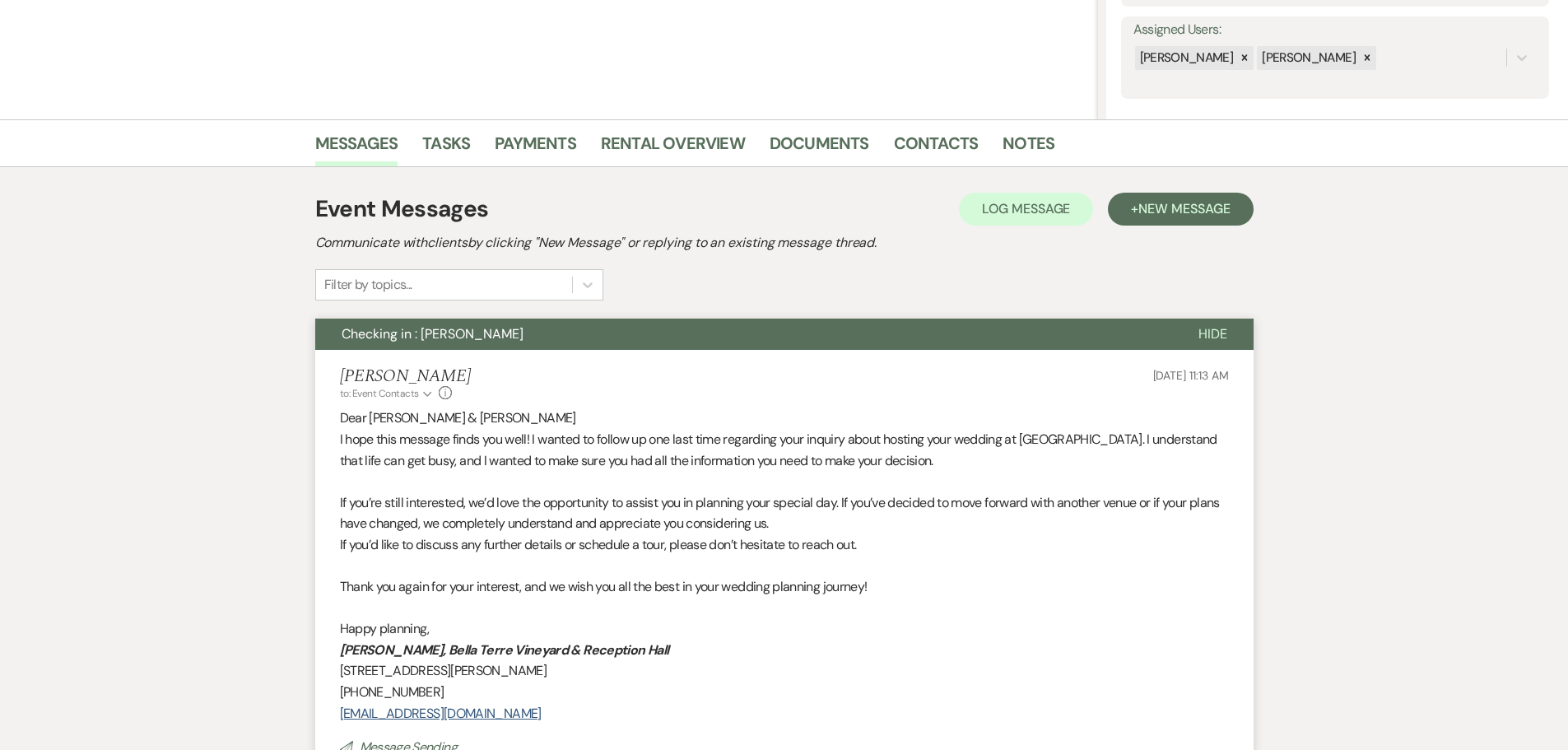
scroll to position [0, 0]
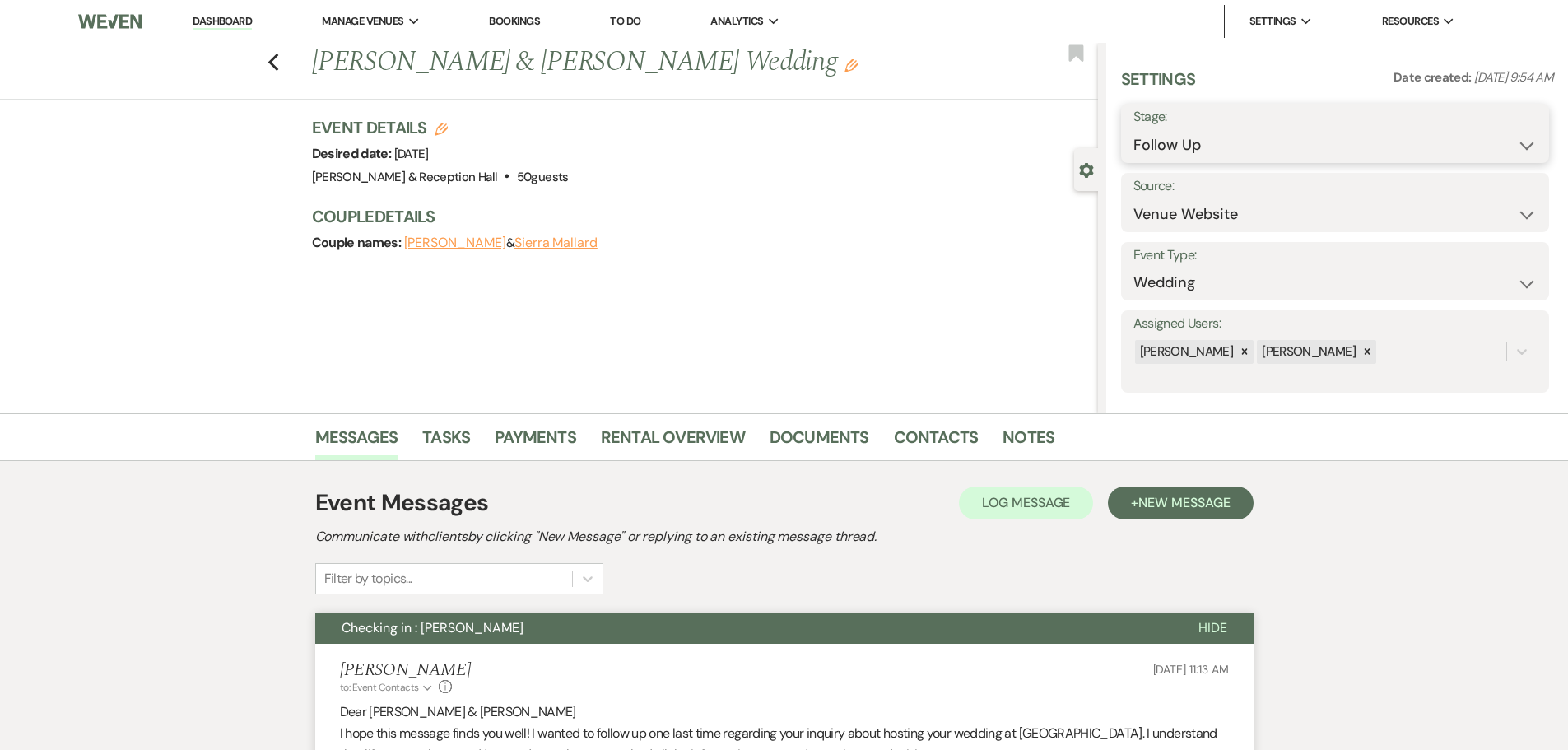
click at [1154, 142] on select "Inquiry Follow Up Tour Requested Tour Confirmed Toured Proposal Sent Booked Lost" at bounding box center [1335, 145] width 404 height 32
click at [1134, 129] on select "Inquiry Follow Up Tour Requested Tour Confirmed Toured Proposal Sent Booked Lost" at bounding box center [1335, 145] width 404 height 32
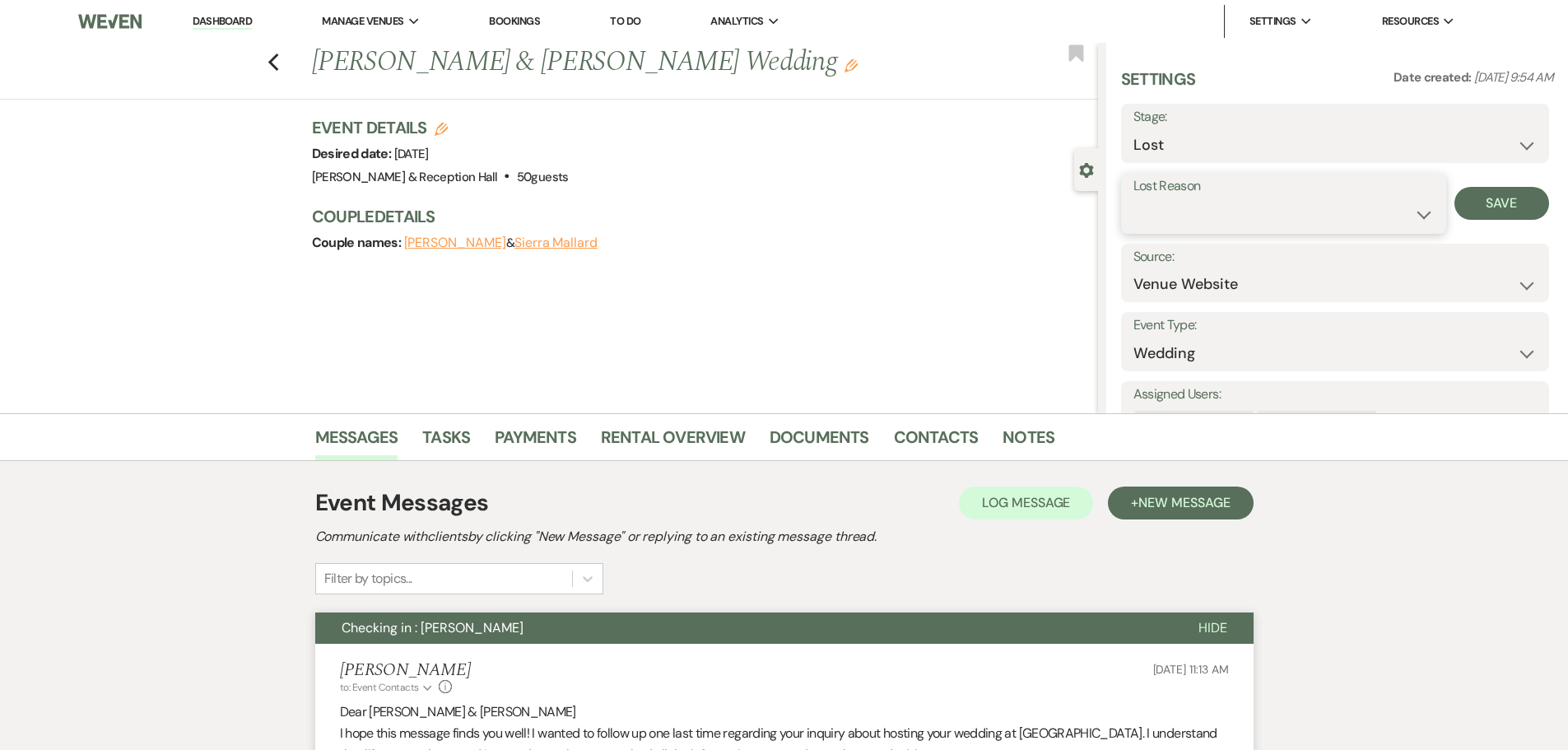
click at [1157, 205] on select "Booked Elsewhere Budget Date Unavailable No Response Not a Good Match Capacity …" at bounding box center [1283, 214] width 300 height 32
click at [1134, 199] on select "Booked Elsewhere Budget Date Unavailable No Response Not a Good Match Capacity …" at bounding box center [1283, 214] width 300 height 32
click at [1484, 197] on button "Save" at bounding box center [1501, 203] width 95 height 33
click at [278, 67] on use "button" at bounding box center [272, 62] width 11 height 18
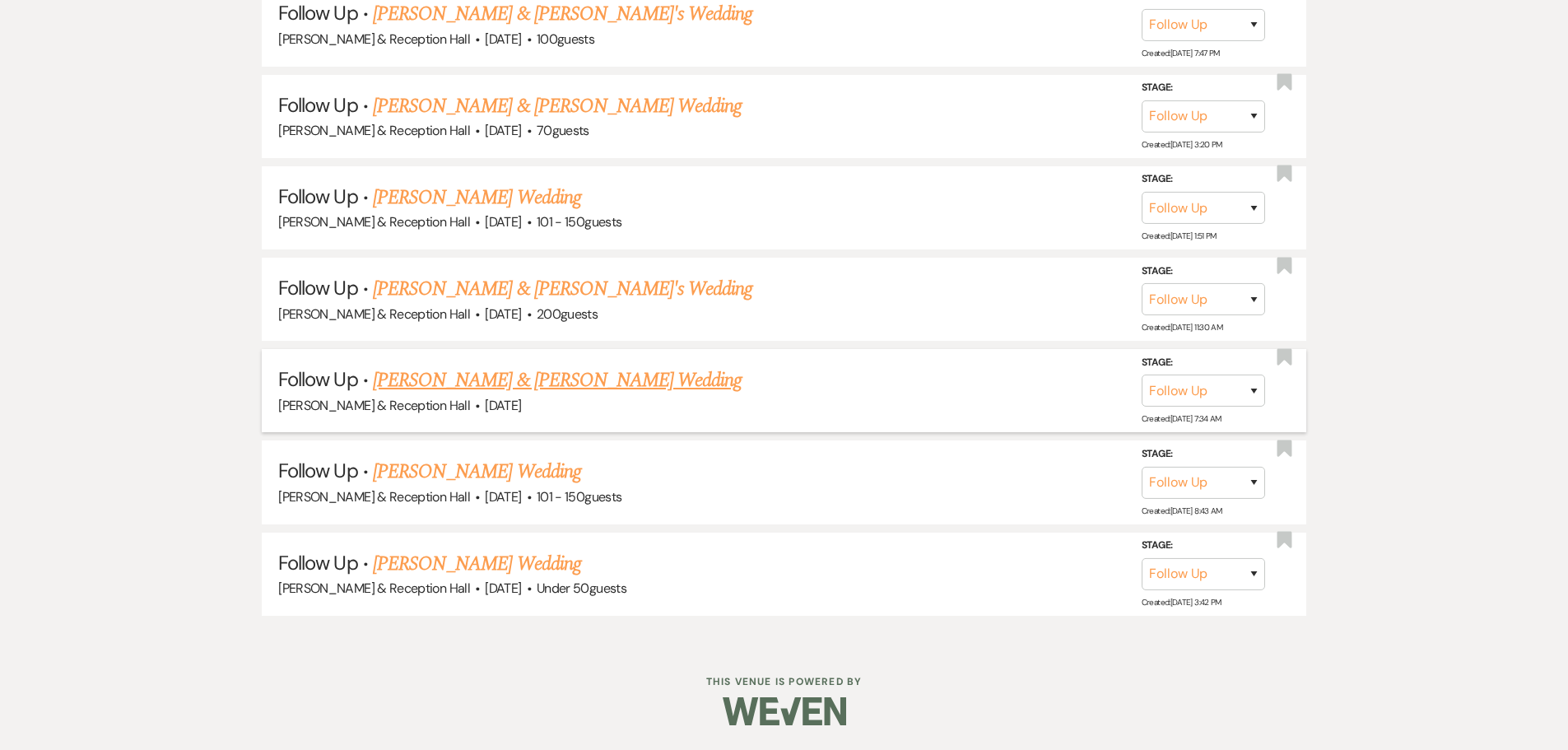
scroll to position [2169, 0]
click at [464, 556] on link "[PERSON_NAME] Wedding" at bounding box center [477, 563] width 208 height 30
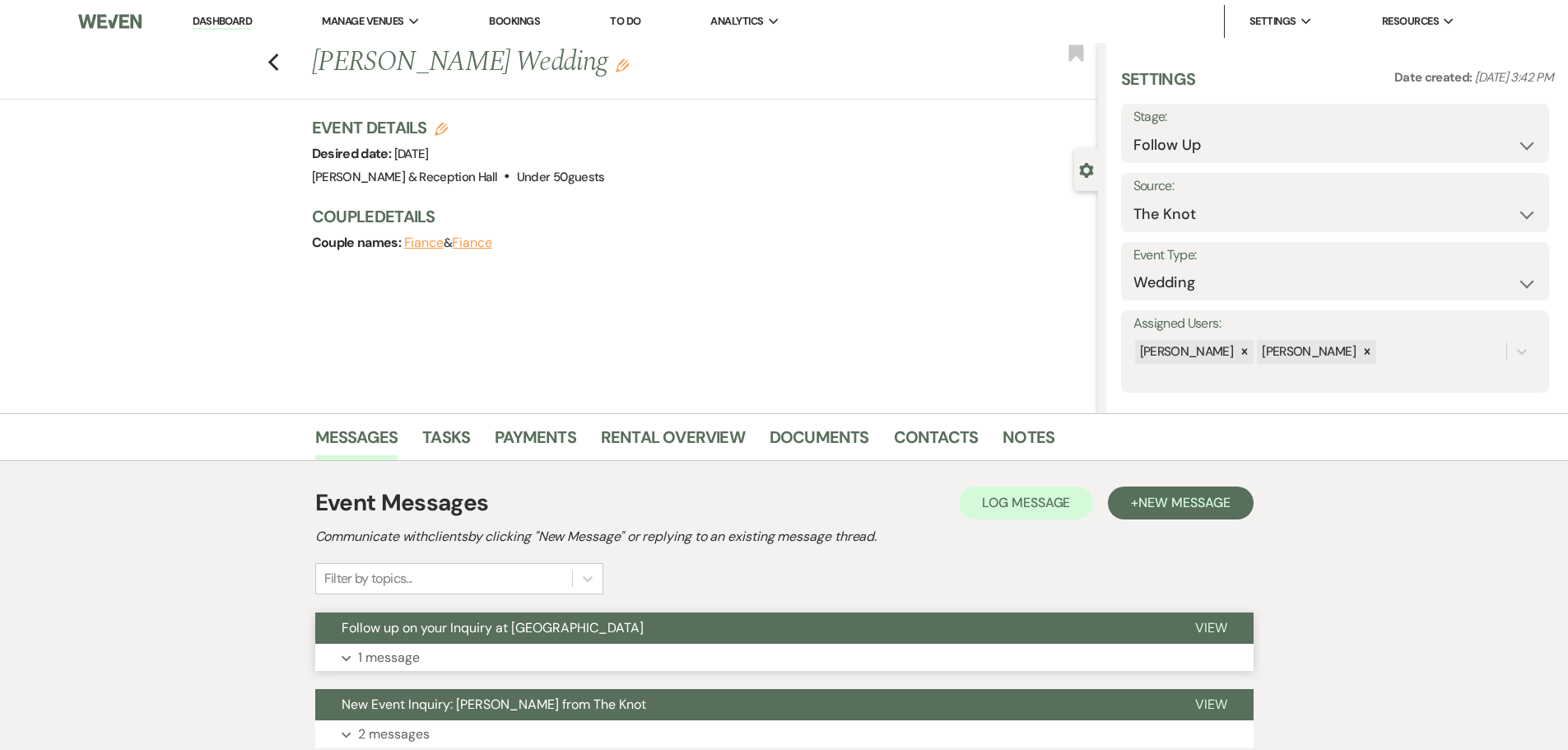
click at [461, 650] on button "Expand 1 message" at bounding box center [784, 657] width 938 height 28
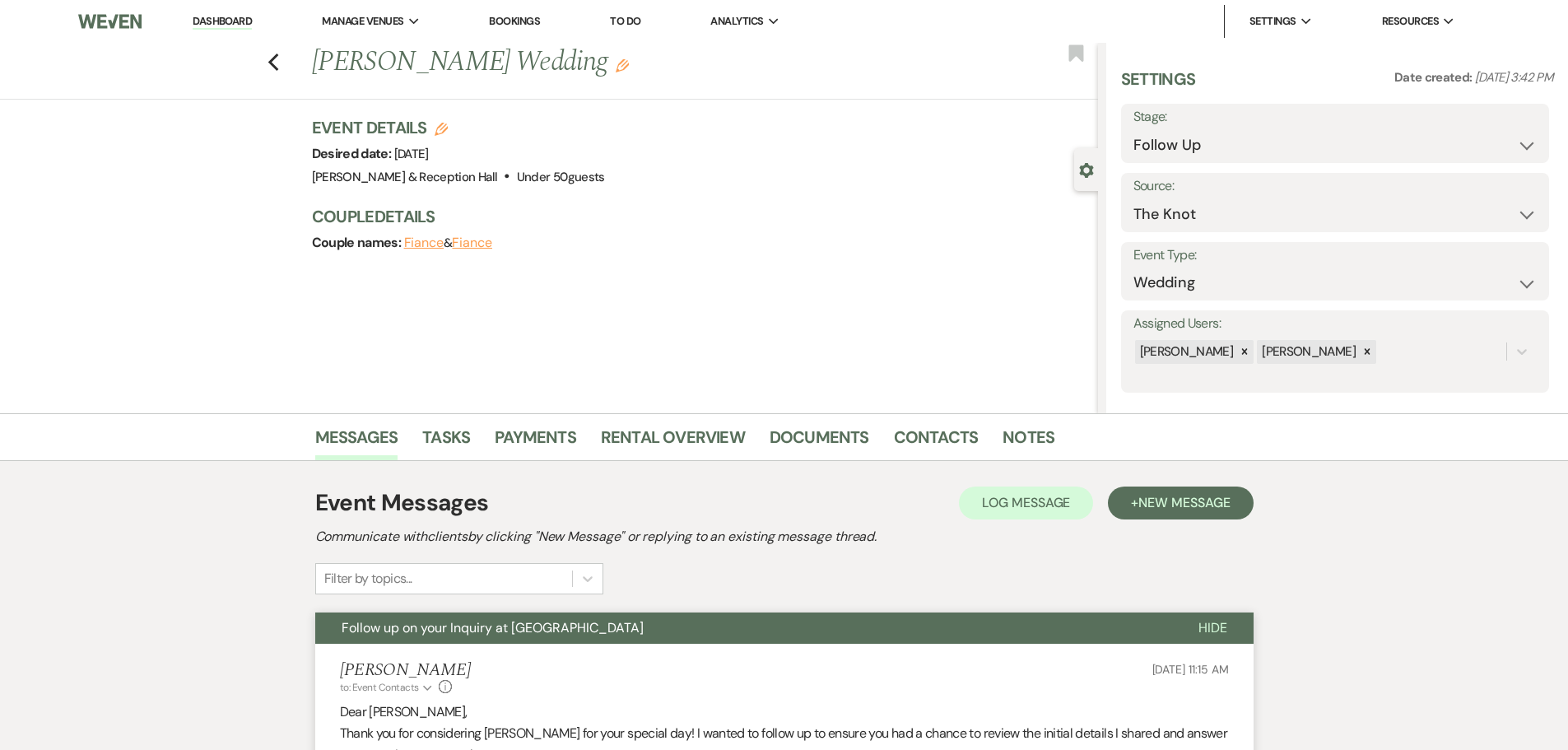
click at [1206, 520] on div "Event Messages Log Log Message + New Message" at bounding box center [784, 503] width 938 height 35
click at [1202, 500] on span "New Message" at bounding box center [1183, 503] width 91 height 17
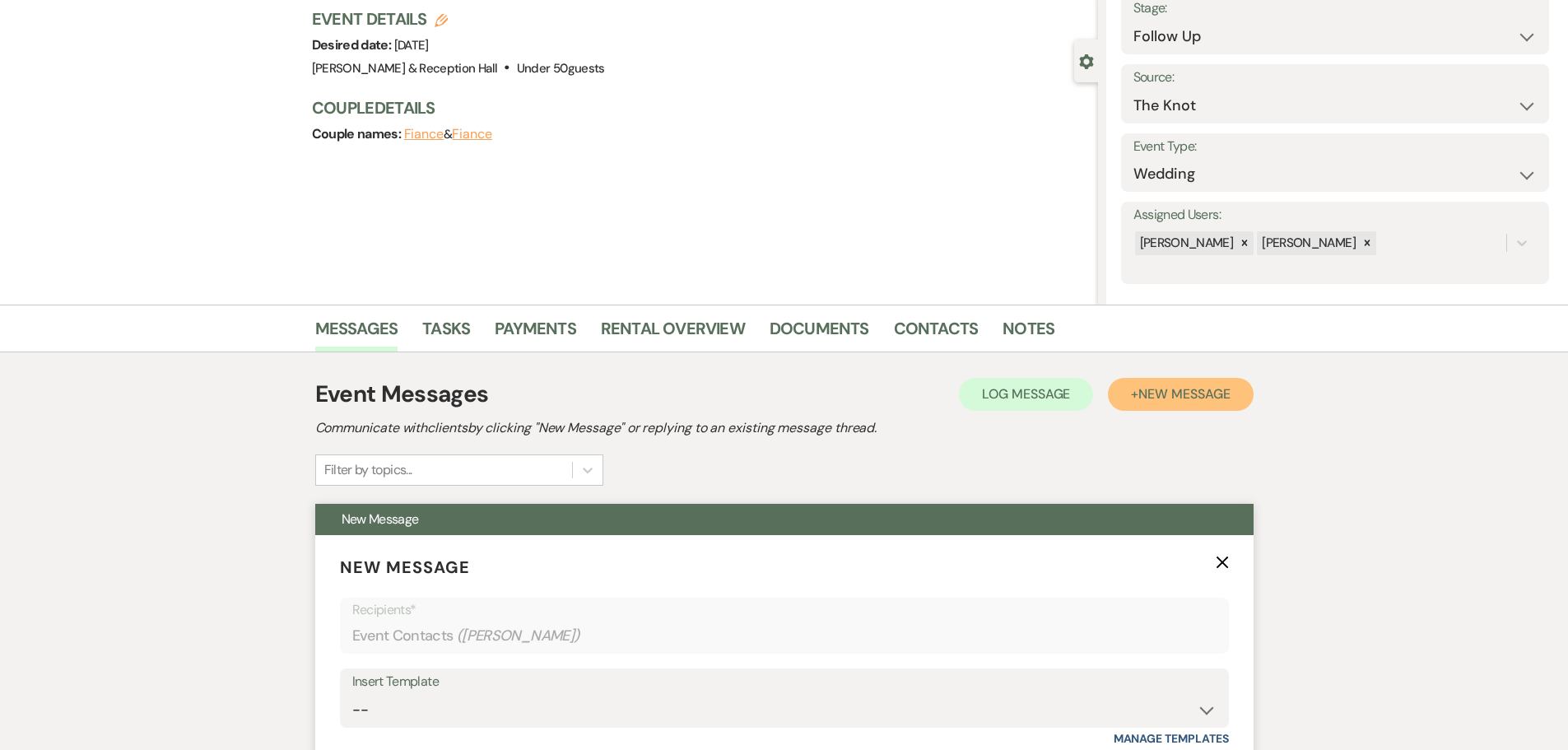
scroll to position [246, 0]
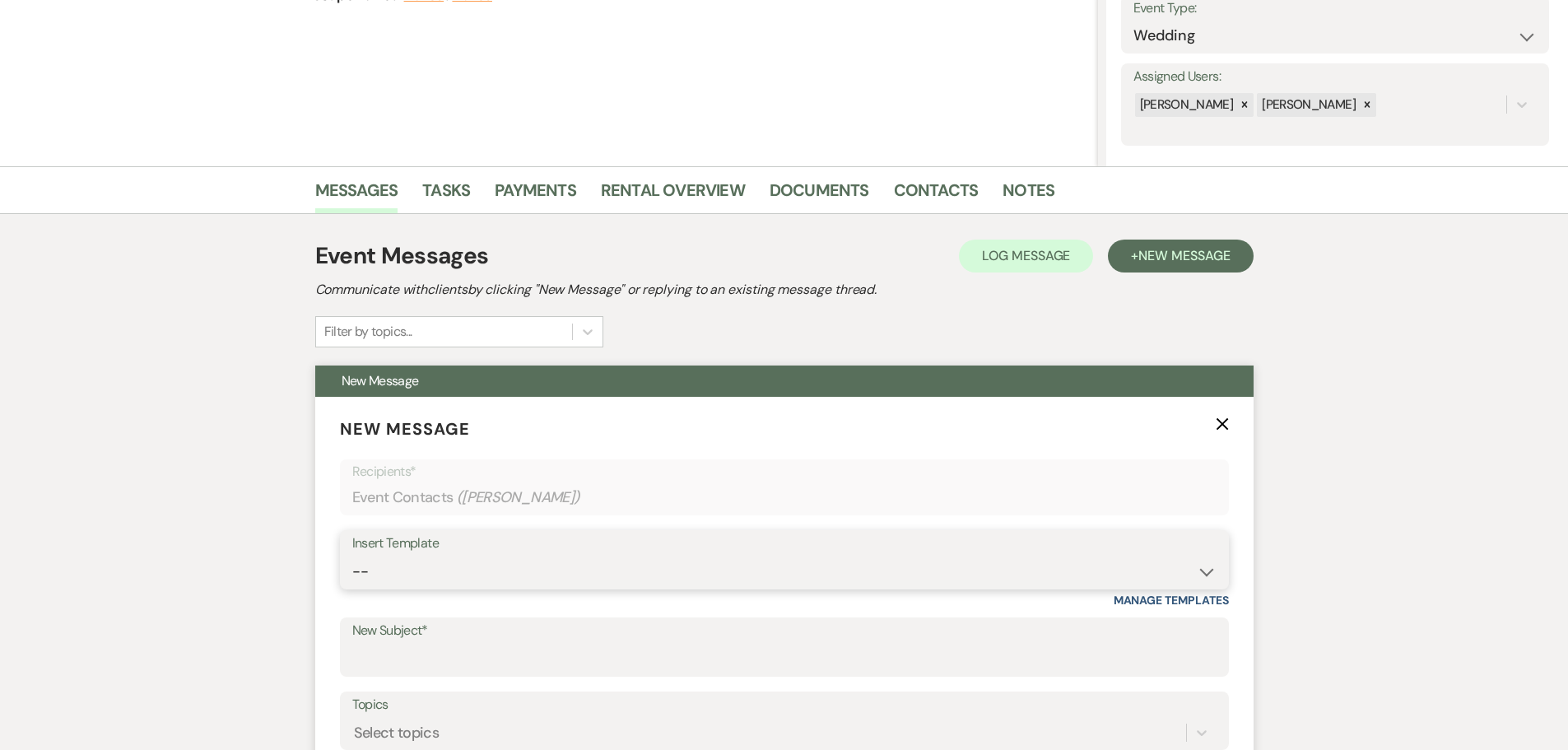
click at [392, 564] on select "-- Weven Planning Portal Introduction (Booked Events) Initial Inquiry Response …" at bounding box center [784, 571] width 864 height 32
click at [352, 555] on select "-- Weven Planning Portal Introduction (Booked Events) Initial Inquiry Response …" at bounding box center [784, 571] width 864 height 32
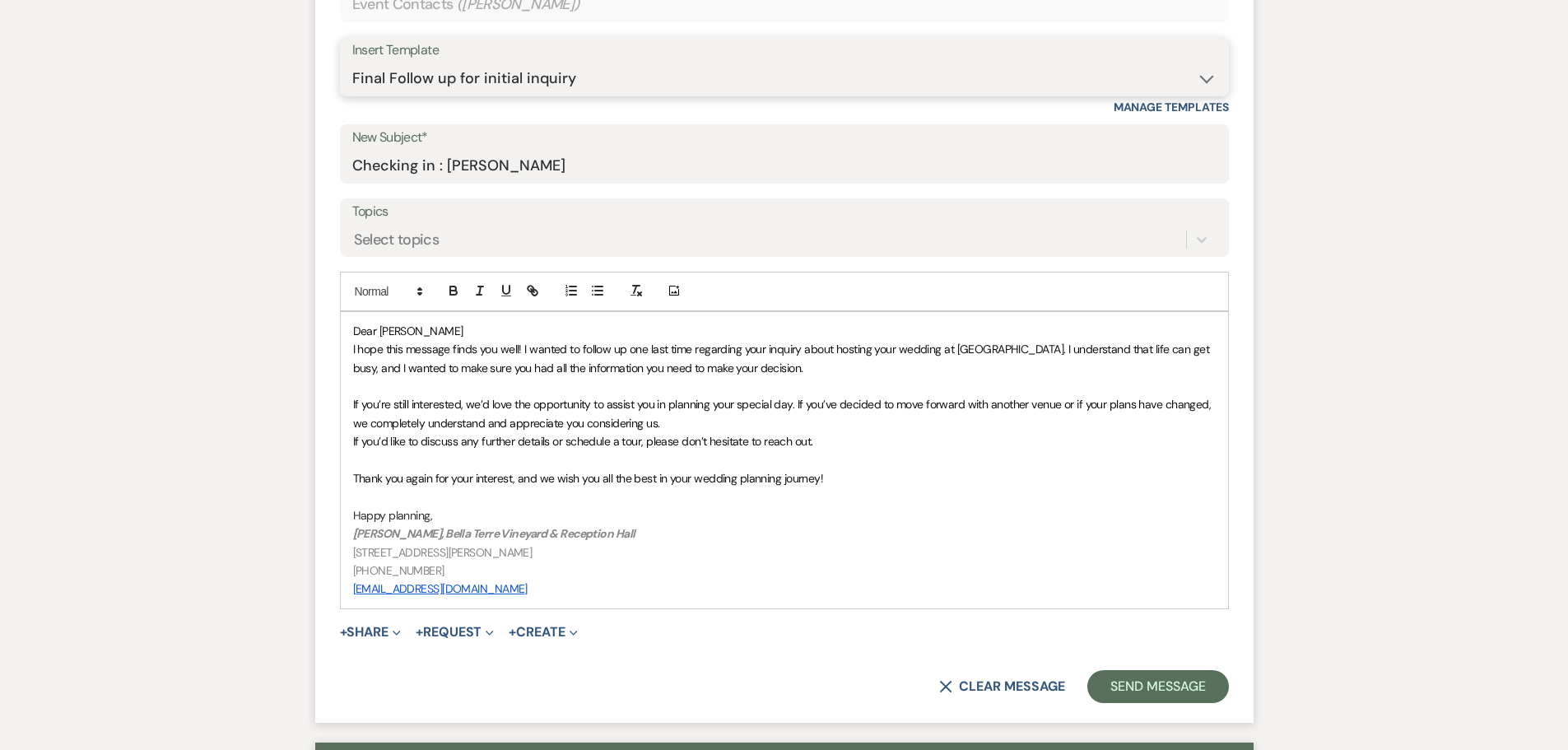
scroll to position [740, 0]
click at [1181, 687] on button "Send Message" at bounding box center [1158, 686] width 141 height 33
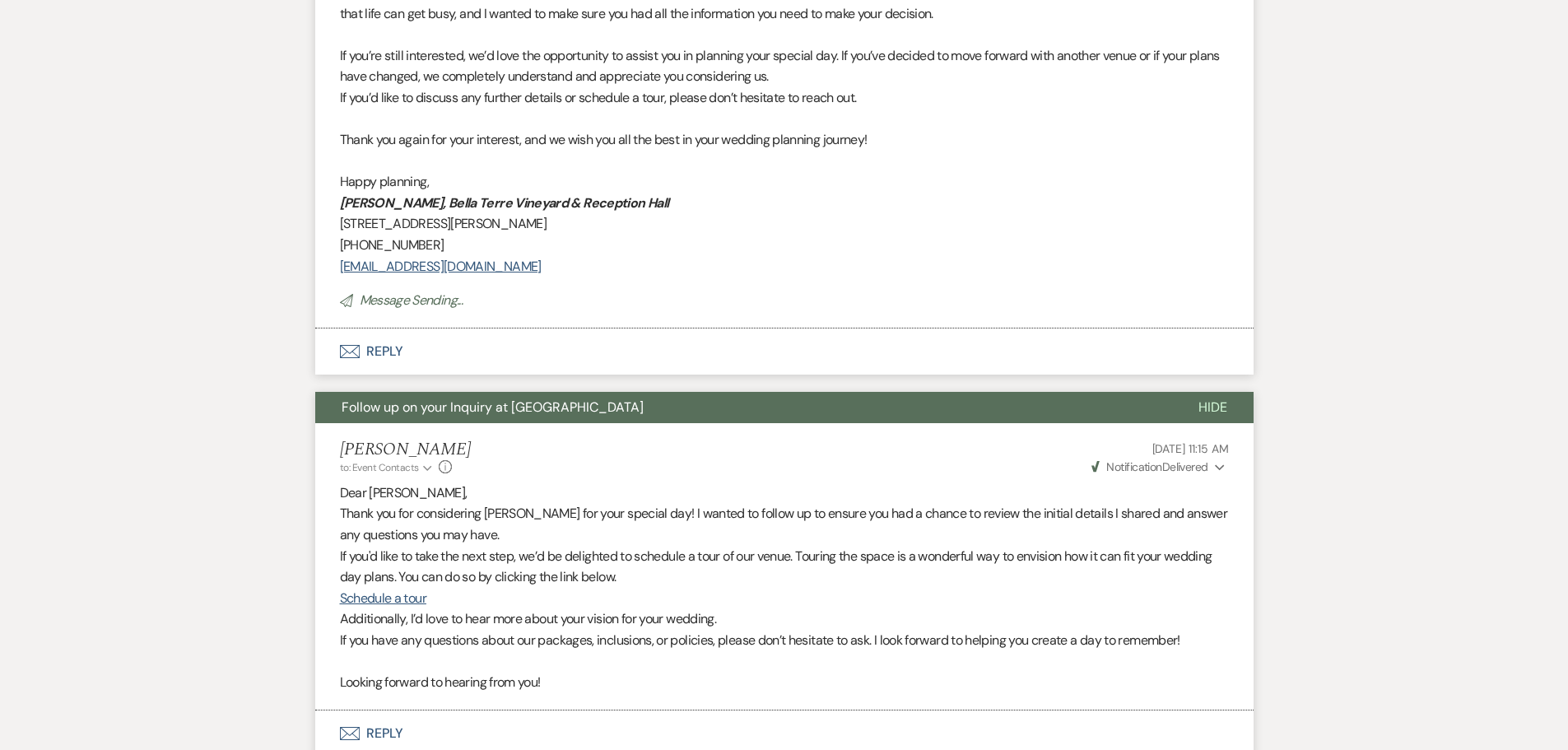
scroll to position [0, 0]
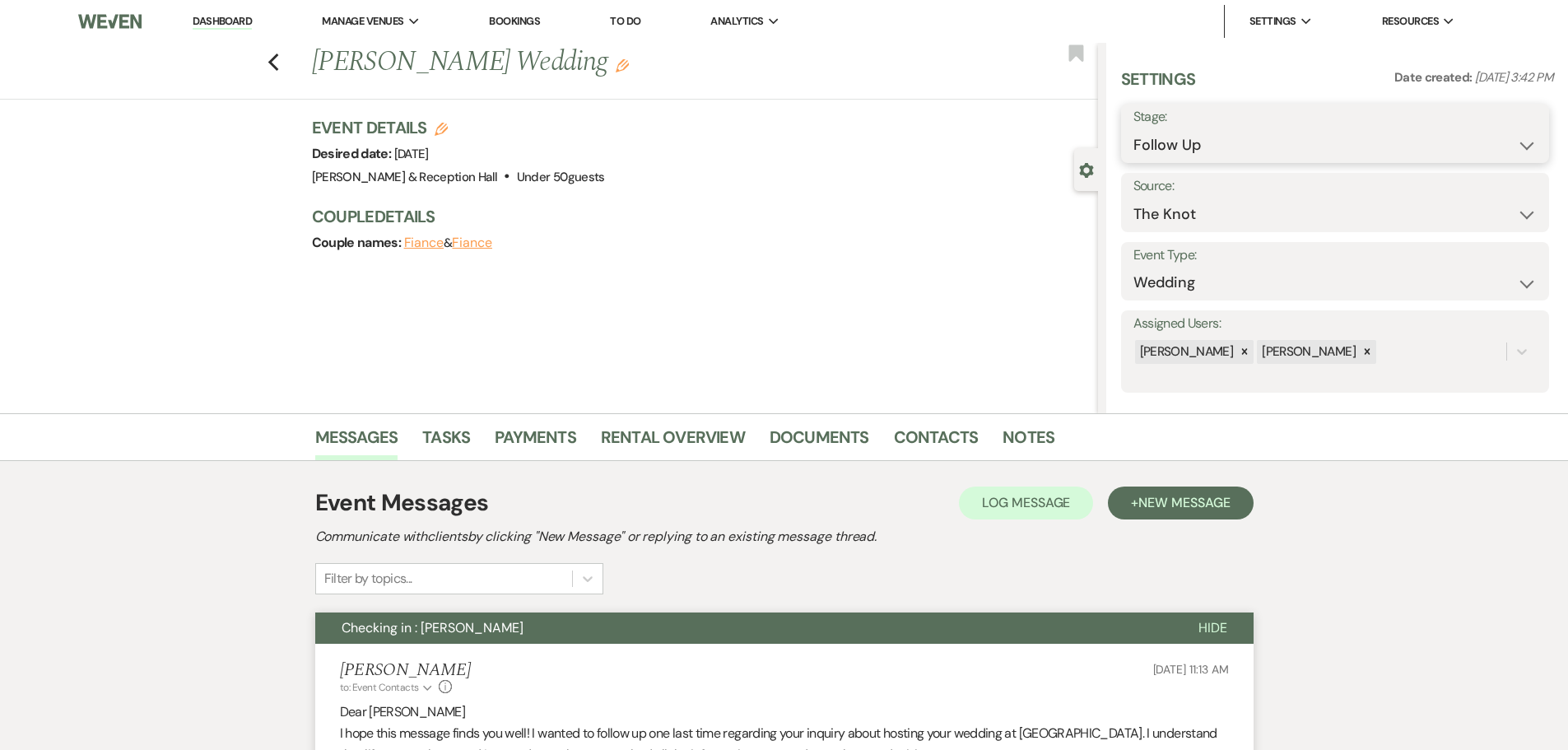
click at [1164, 146] on select "Inquiry Follow Up Tour Requested Tour Confirmed Toured Proposal Sent Booked Lost" at bounding box center [1335, 145] width 404 height 32
click at [1134, 129] on select "Inquiry Follow Up Tour Requested Tour Confirmed Toured Proposal Sent Booked Lost" at bounding box center [1335, 145] width 404 height 32
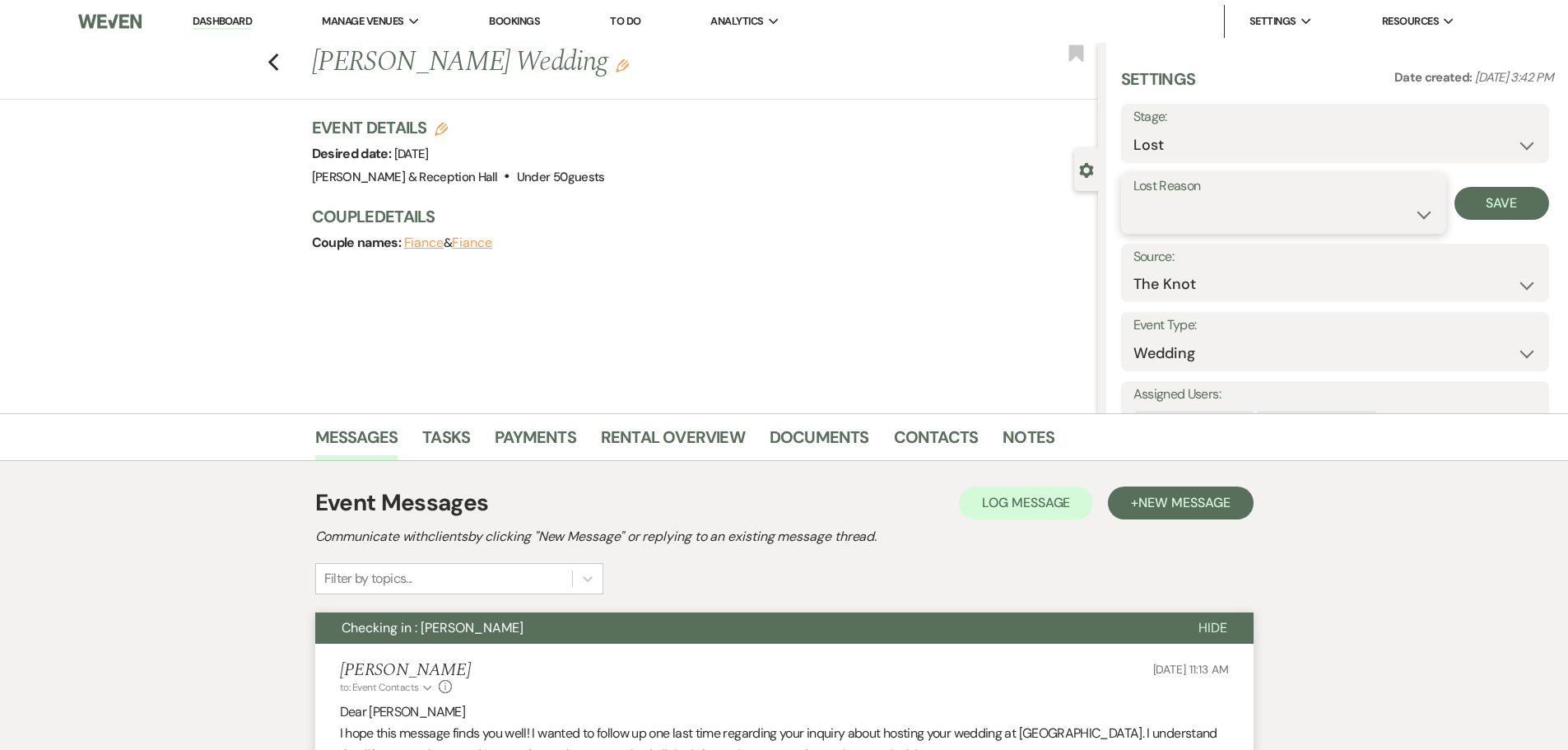
click at [1158, 220] on select "Booked Elsewhere Budget Date Unavailable No Response Not a Good Match Capacity …" at bounding box center [1283, 214] width 300 height 32
click at [1134, 199] on select "Booked Elsewhere Budget Date Unavailable No Response Not a Good Match Capacity …" at bounding box center [1283, 214] width 300 height 32
click at [1477, 189] on button "Save" at bounding box center [1501, 203] width 95 height 33
click at [280, 61] on icon "Previous" at bounding box center [273, 62] width 12 height 20
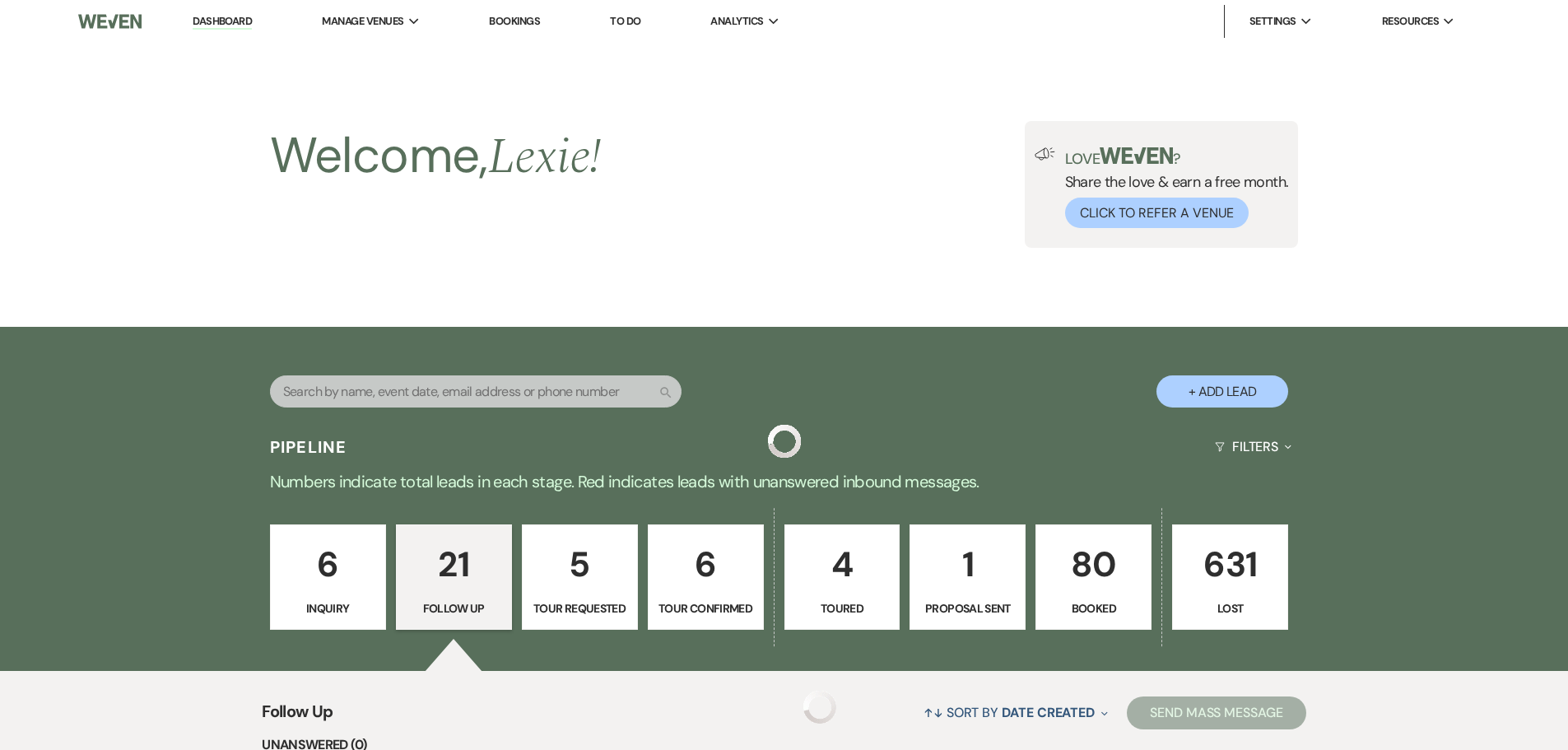
scroll to position [2077, 0]
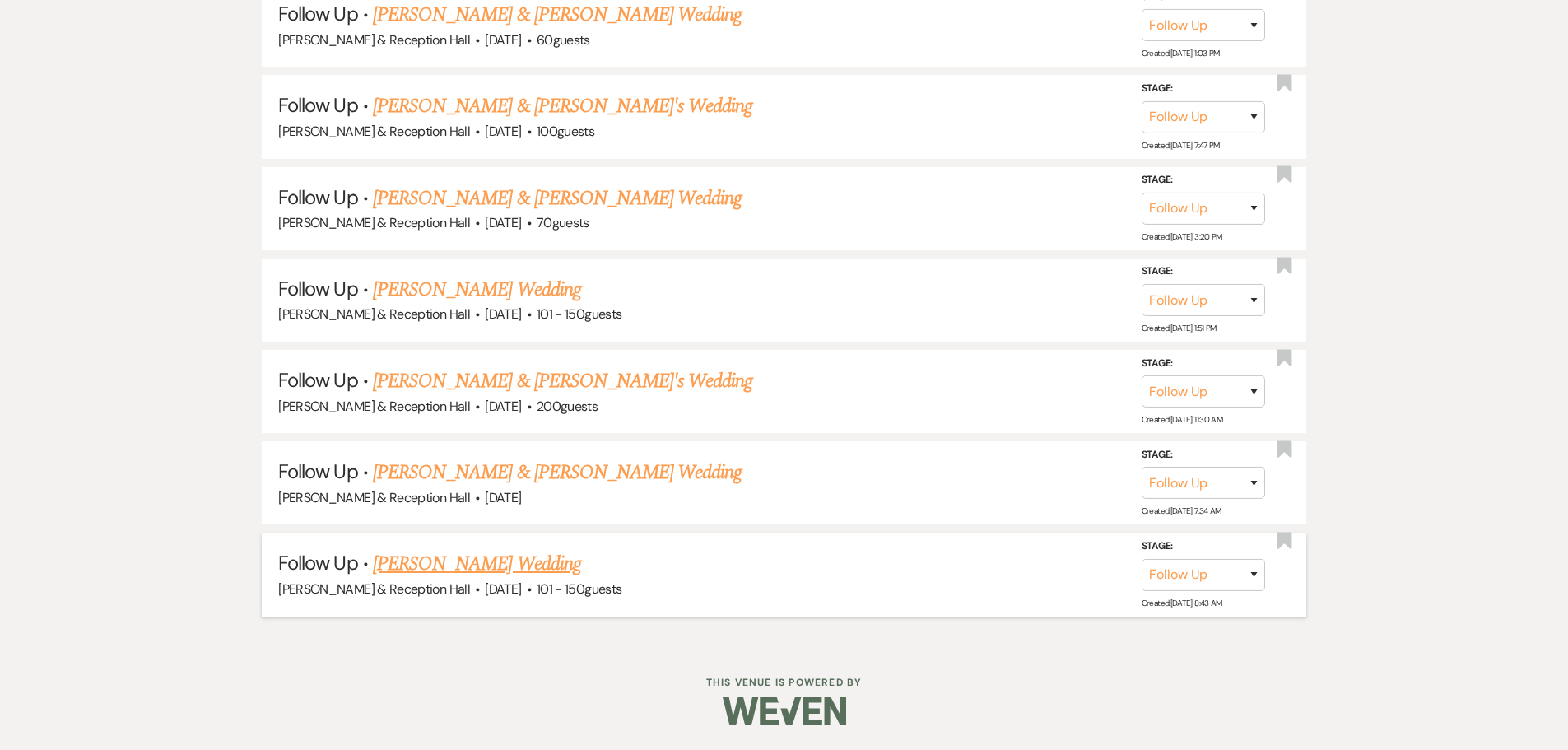
click at [472, 569] on link "[PERSON_NAME] Wedding" at bounding box center [477, 563] width 208 height 30
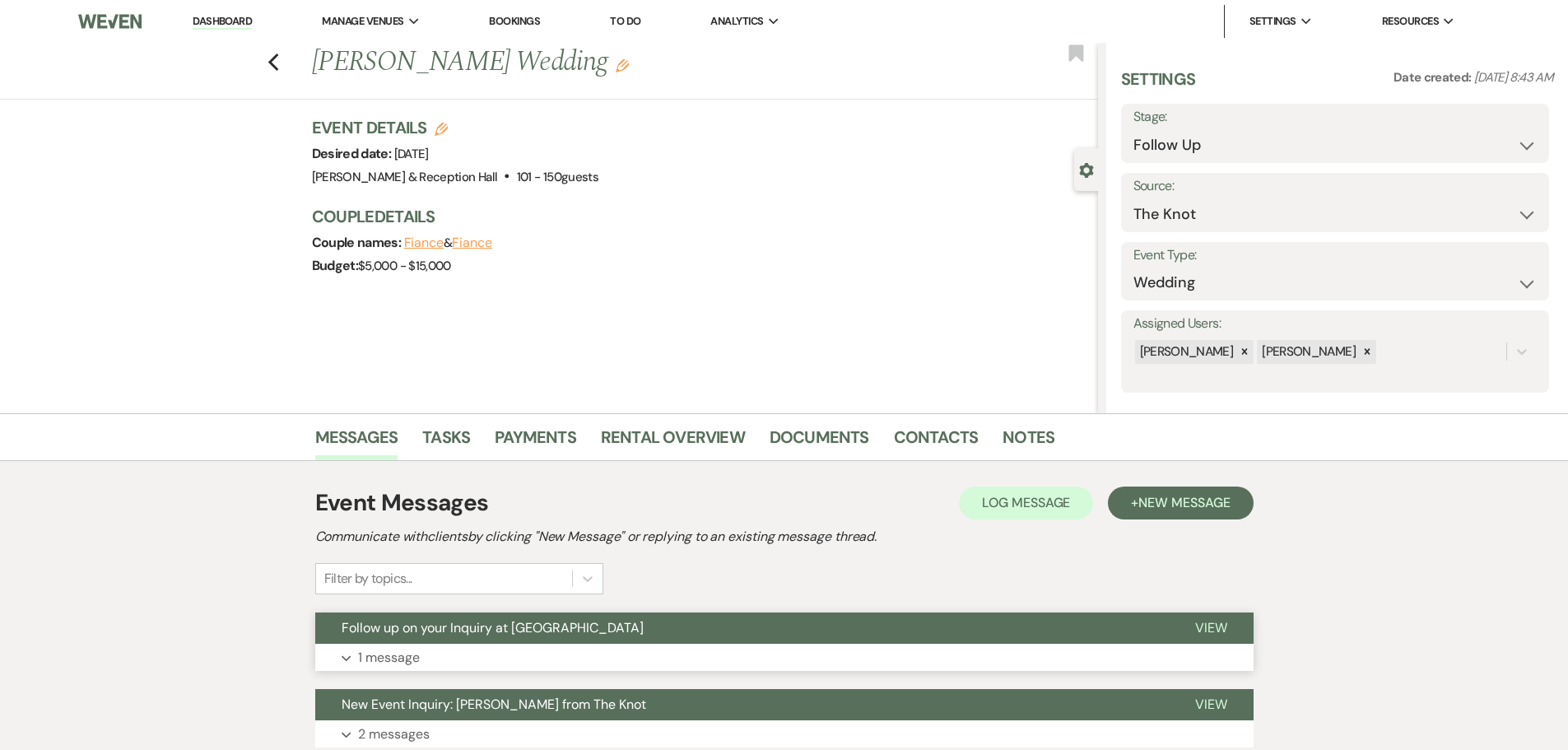
click at [461, 632] on span "Follow up on your Inquiry at [GEOGRAPHIC_DATA]" at bounding box center [492, 627] width 302 height 17
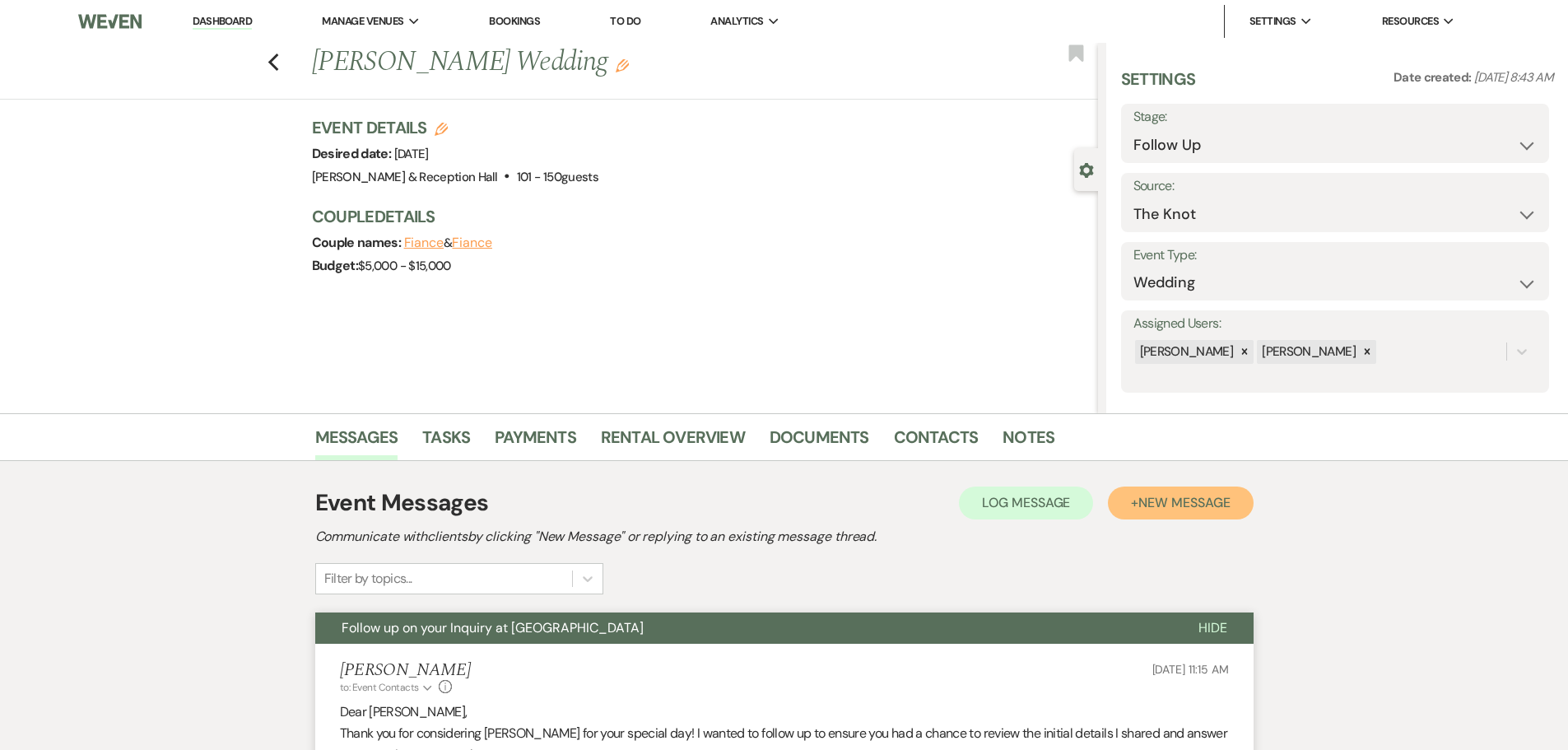
click at [1191, 507] on span "New Message" at bounding box center [1183, 503] width 91 height 17
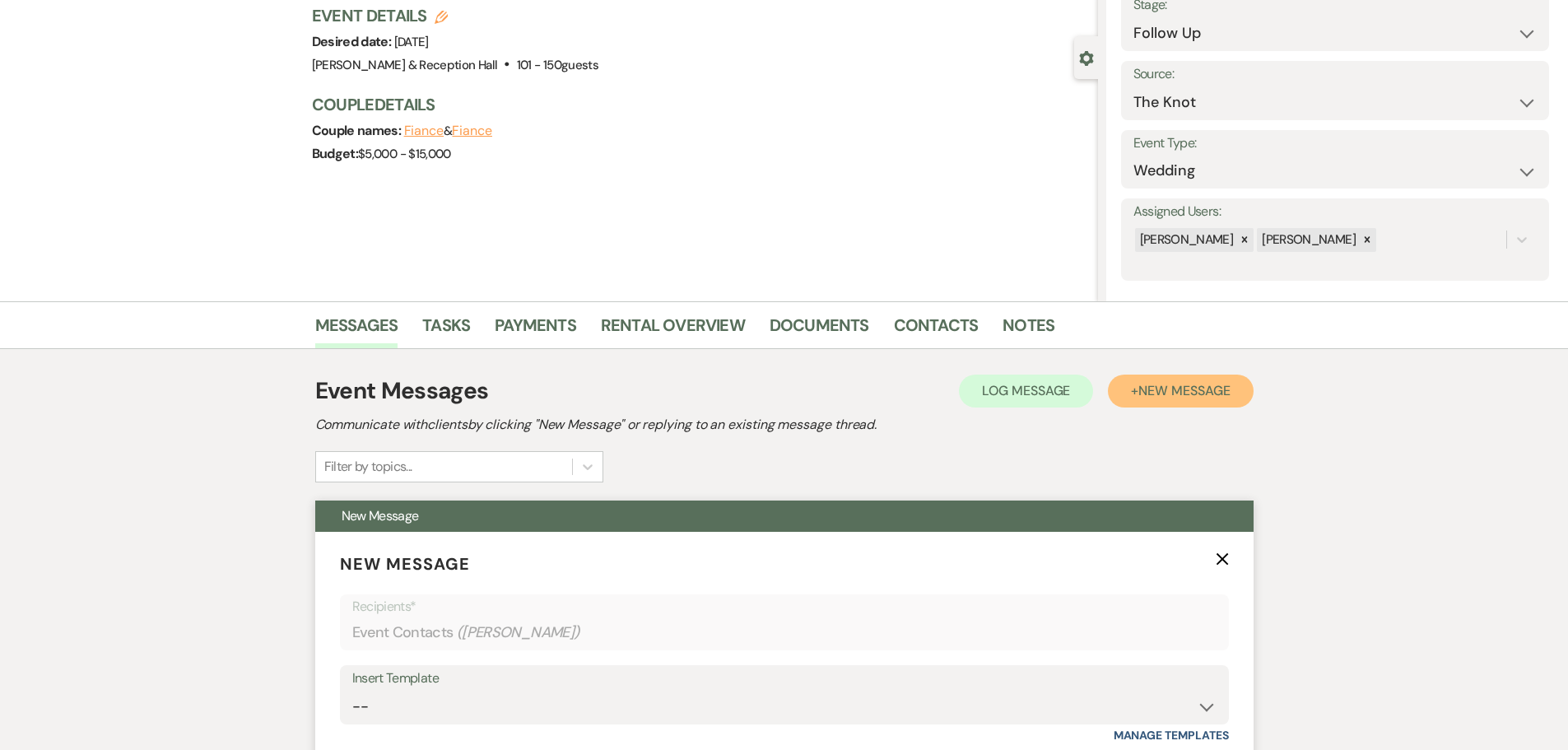
scroll to position [329, 0]
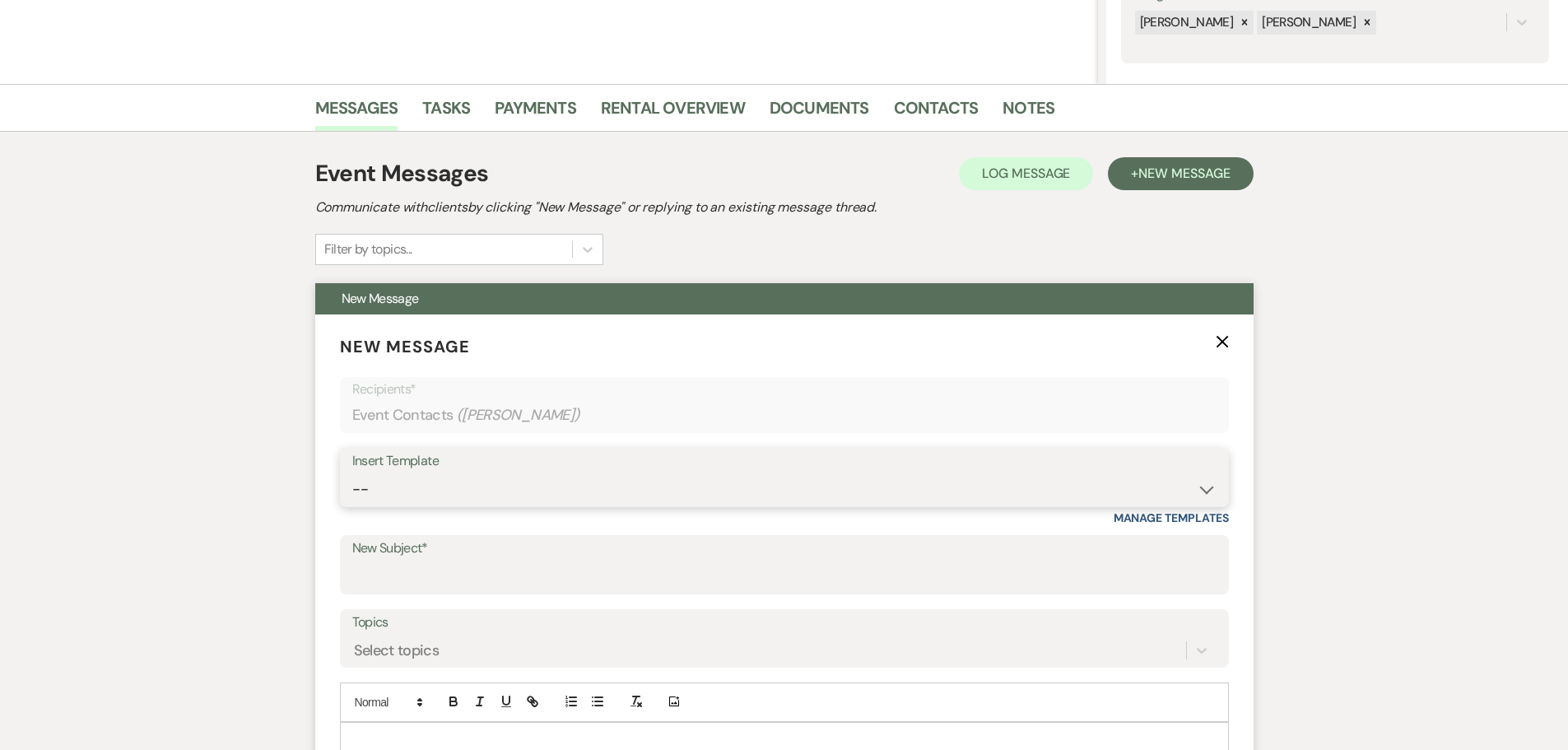
click at [420, 491] on select "-- Weven Planning Portal Introduction (Booked Events) Initial Inquiry Response …" at bounding box center [784, 488] width 864 height 32
click at [352, 473] on select "-- Weven Planning Portal Introduction (Booked Events) Initial Inquiry Response …" at bounding box center [784, 488] width 864 height 32
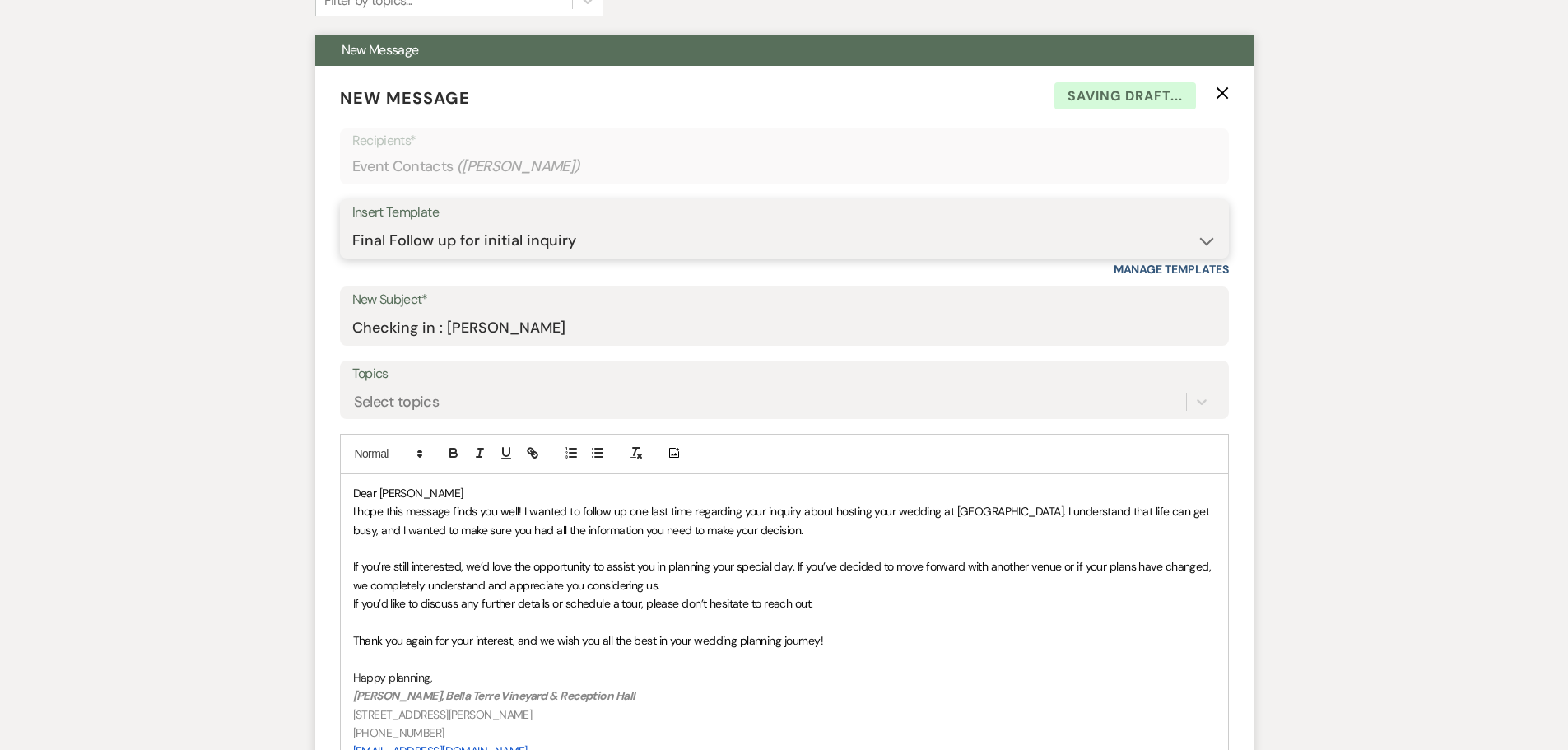
scroll to position [740, 0]
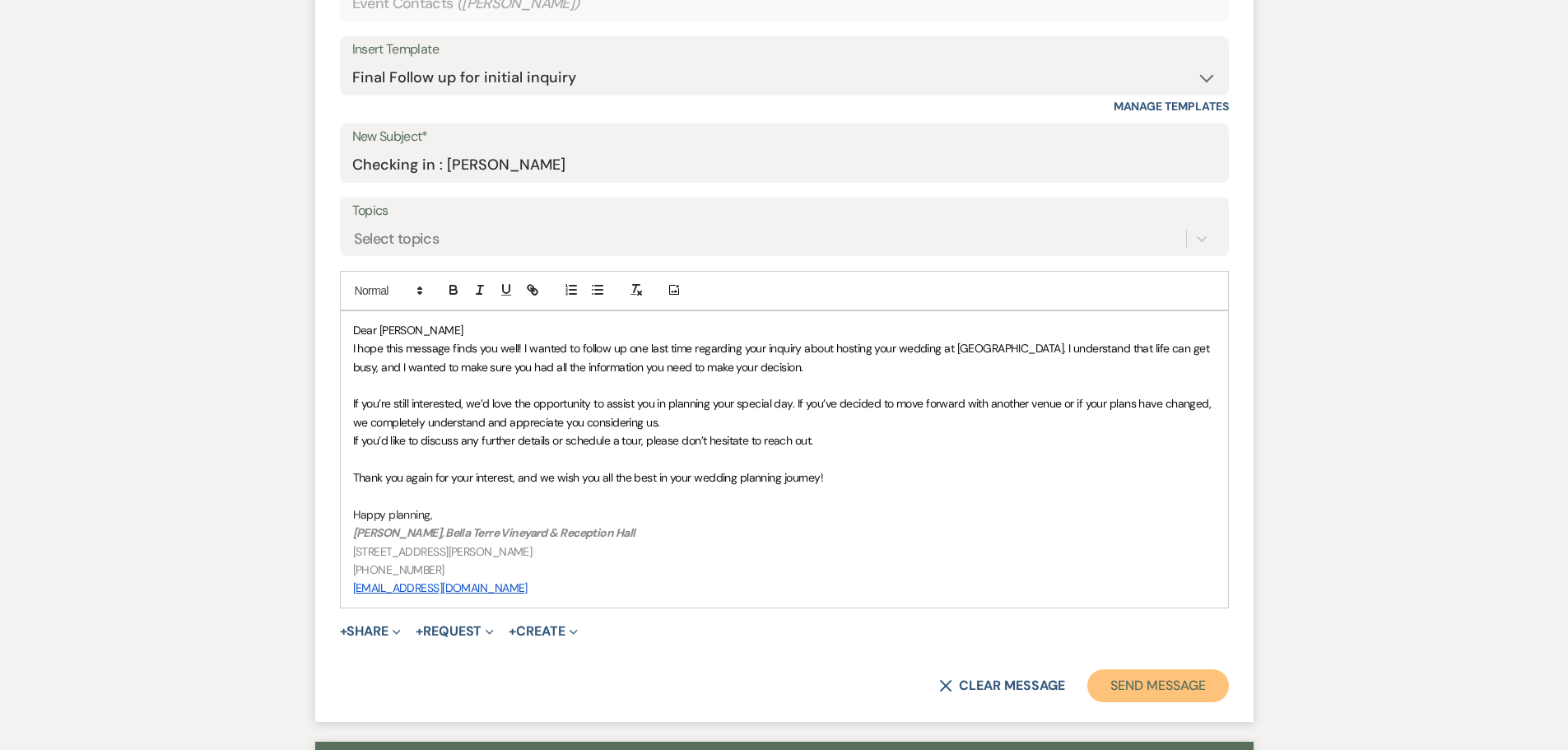
click at [1112, 685] on button "Send Message" at bounding box center [1158, 686] width 141 height 33
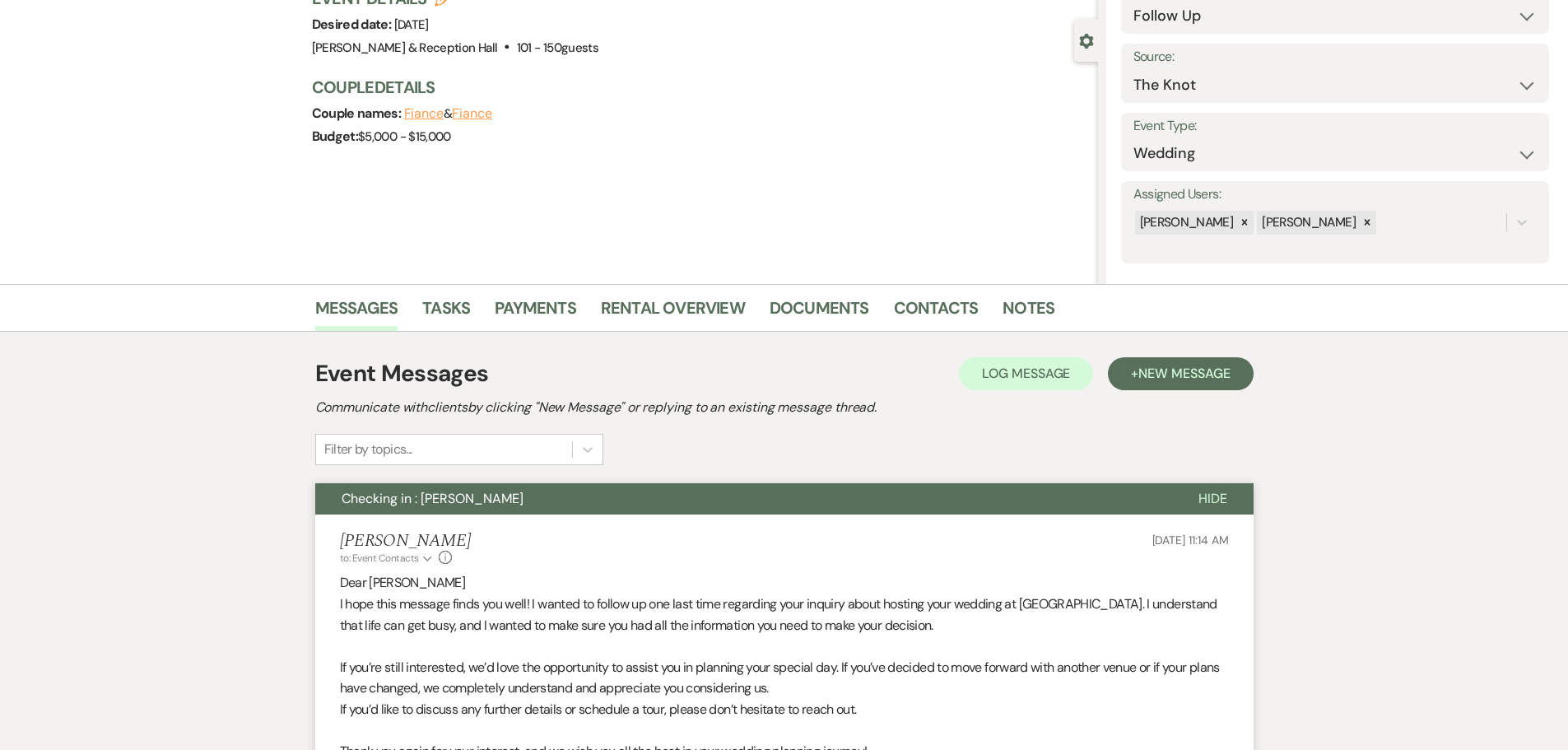
scroll to position [0, 0]
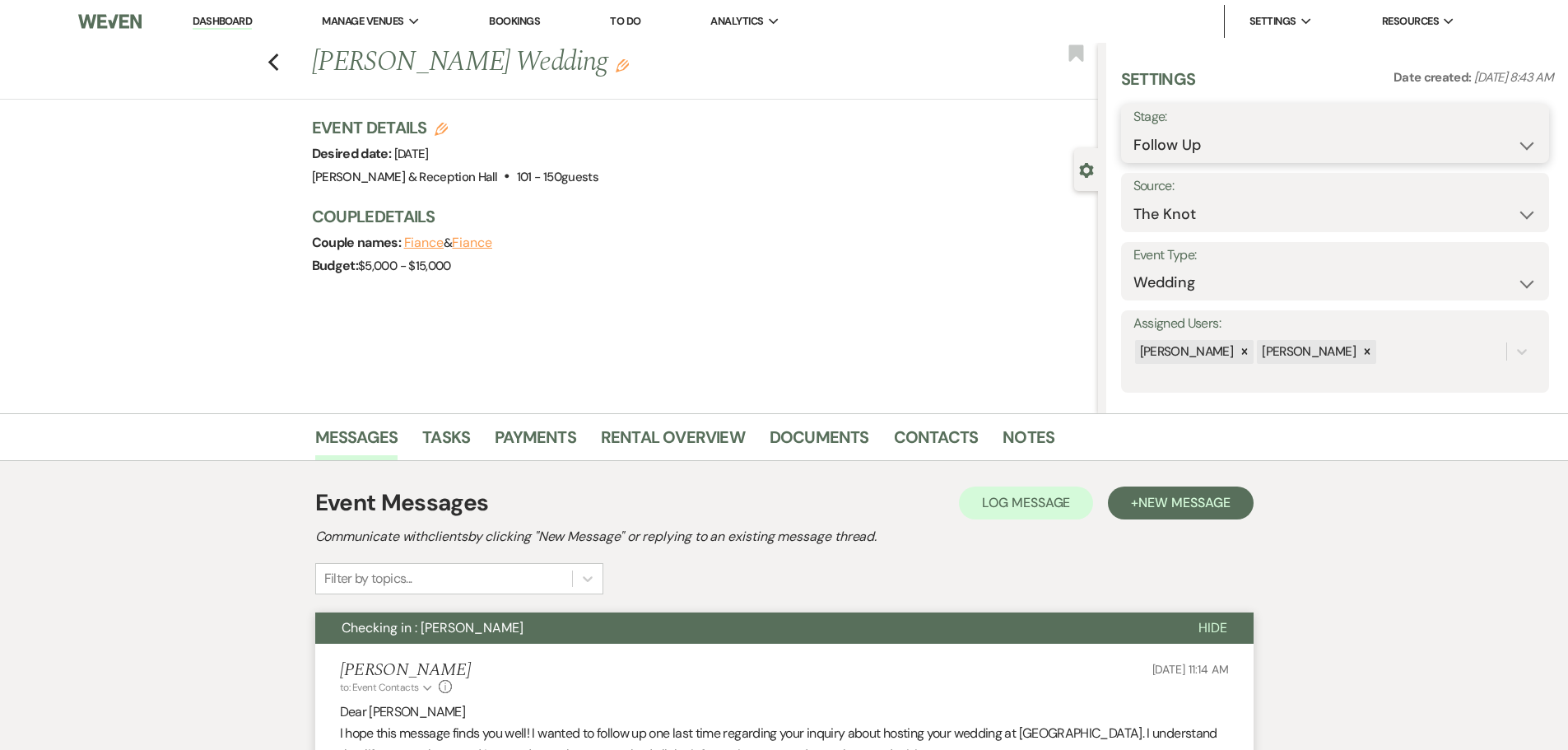
click at [1169, 143] on select "Inquiry Follow Up Tour Requested Tour Confirmed Toured Proposal Sent Booked Lost" at bounding box center [1335, 145] width 404 height 32
click at [1134, 129] on select "Inquiry Follow Up Tour Requested Tour Confirmed Toured Proposal Sent Booked Lost" at bounding box center [1335, 145] width 404 height 32
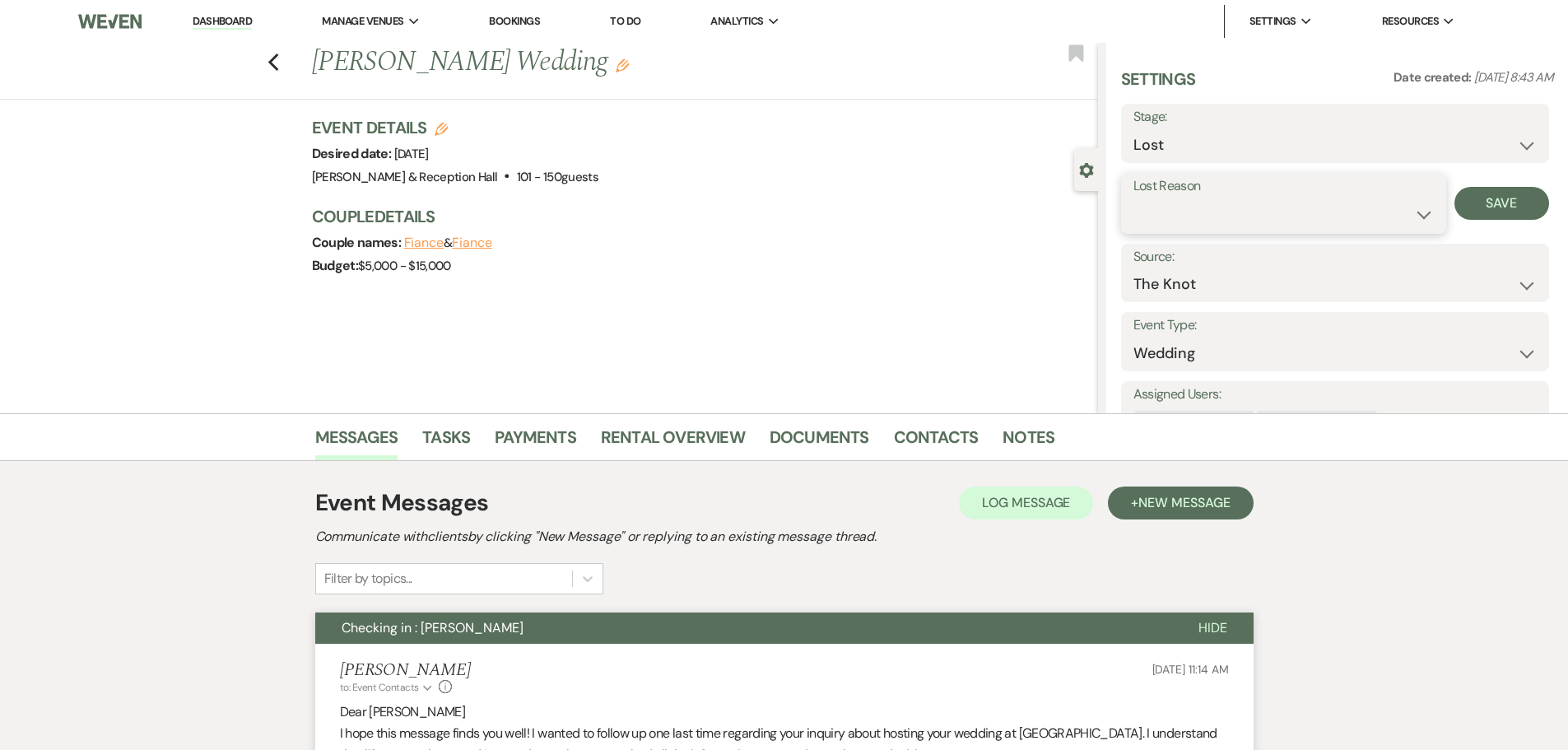
click at [1162, 199] on select "Booked Elsewhere Budget Date Unavailable No Response Not a Good Match Capacity …" at bounding box center [1283, 214] width 300 height 32
click at [1134, 199] on select "Booked Elsewhere Budget Date Unavailable No Response Not a Good Match Capacity …" at bounding box center [1283, 214] width 300 height 32
click at [1507, 194] on button "Save" at bounding box center [1501, 203] width 95 height 33
click at [280, 62] on icon "Previous" at bounding box center [273, 62] width 12 height 20
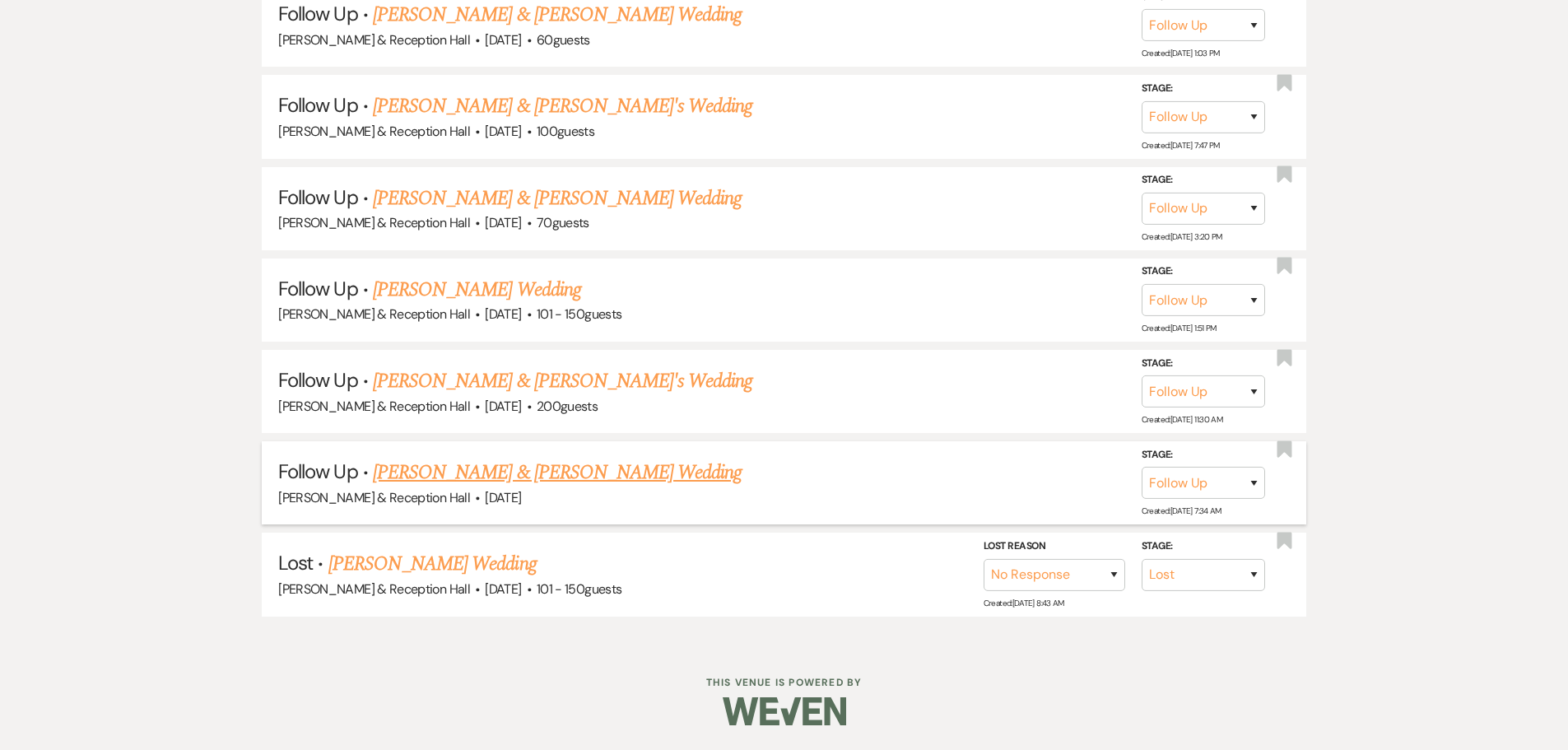
scroll to position [1986, 0]
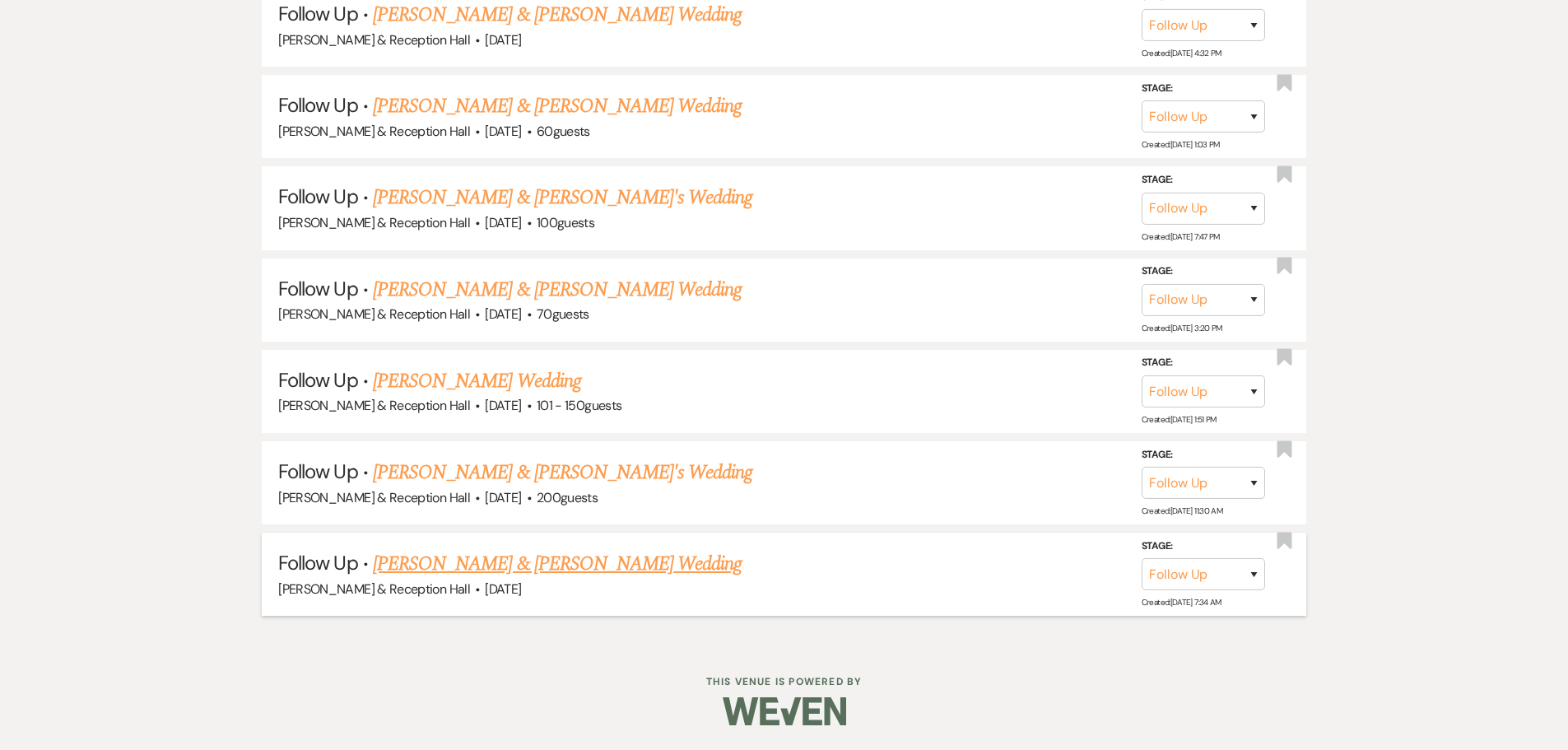
click at [473, 568] on link "[PERSON_NAME] & [PERSON_NAME] Wedding" at bounding box center [557, 563] width 368 height 30
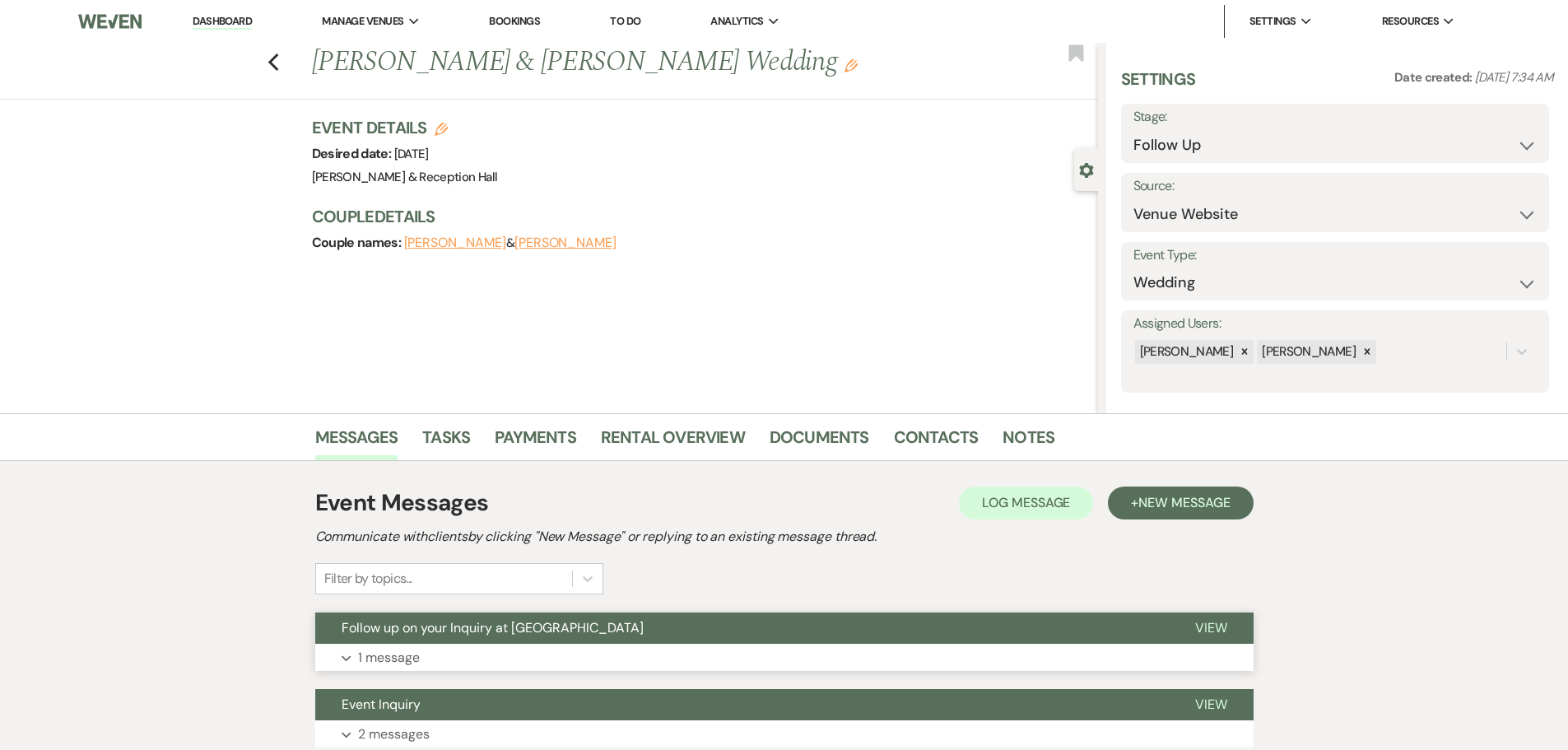
click at [475, 641] on button "Follow up on your Inquiry at [GEOGRAPHIC_DATA]" at bounding box center [742, 628] width 854 height 32
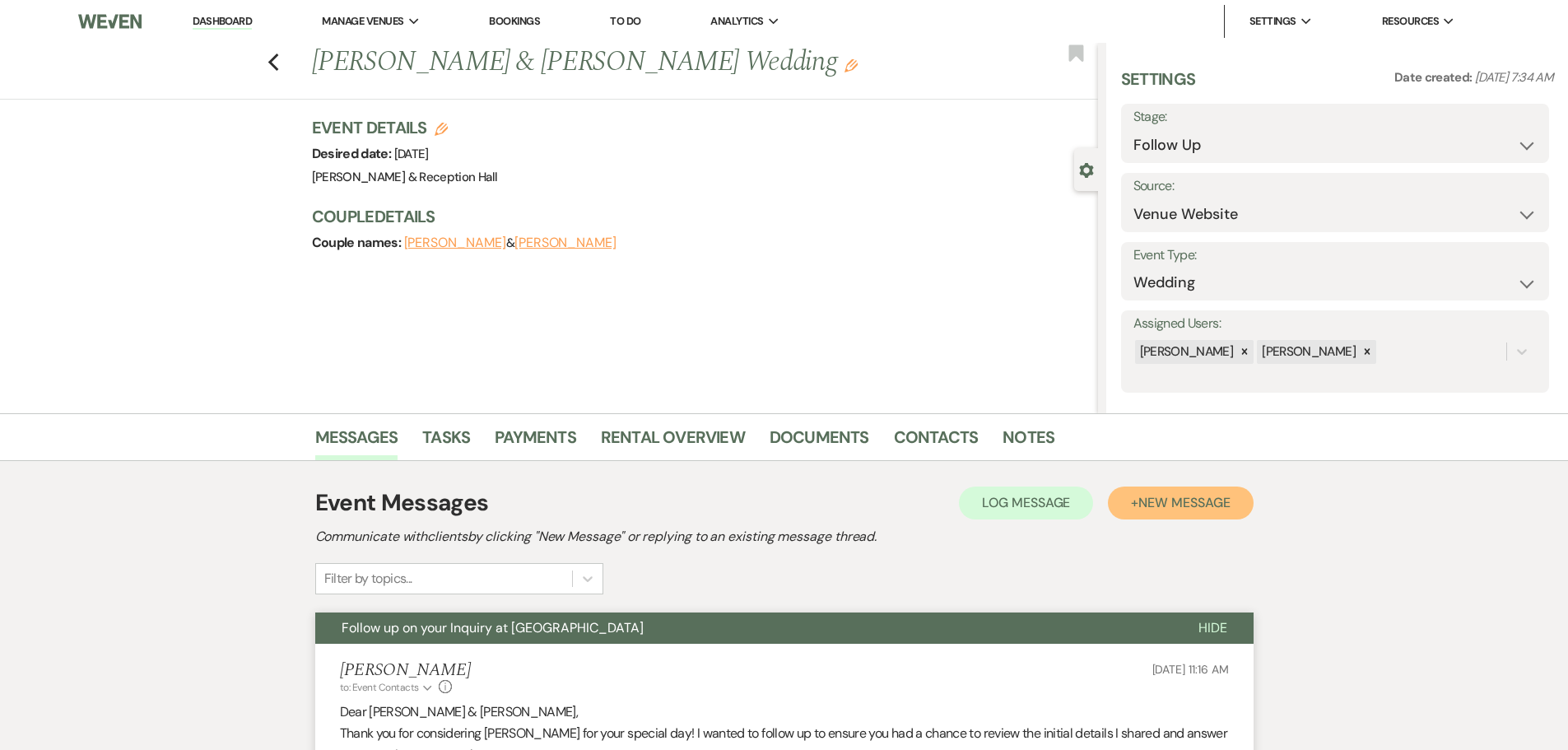
click at [1170, 504] on span "New Message" at bounding box center [1183, 503] width 91 height 17
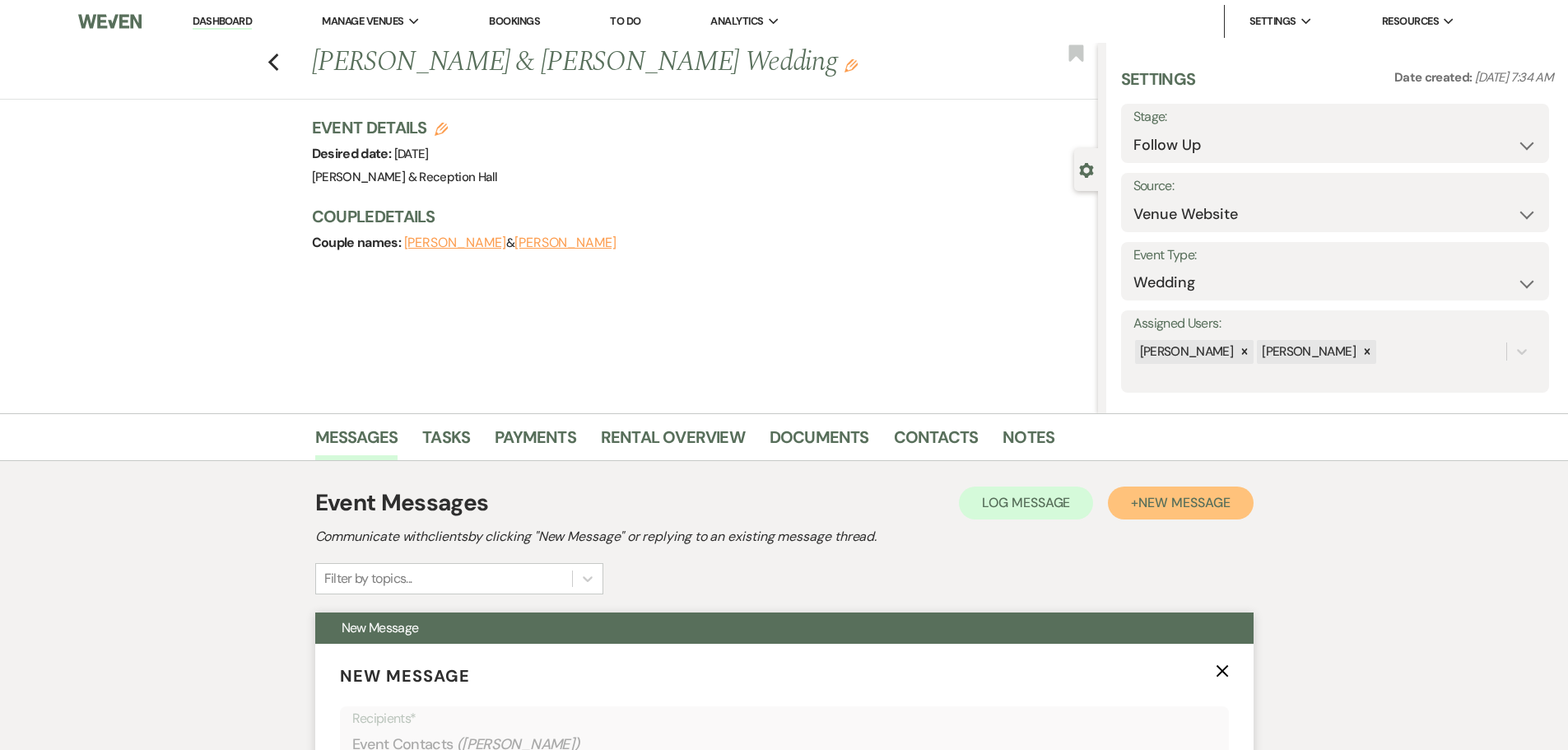
scroll to position [246, 0]
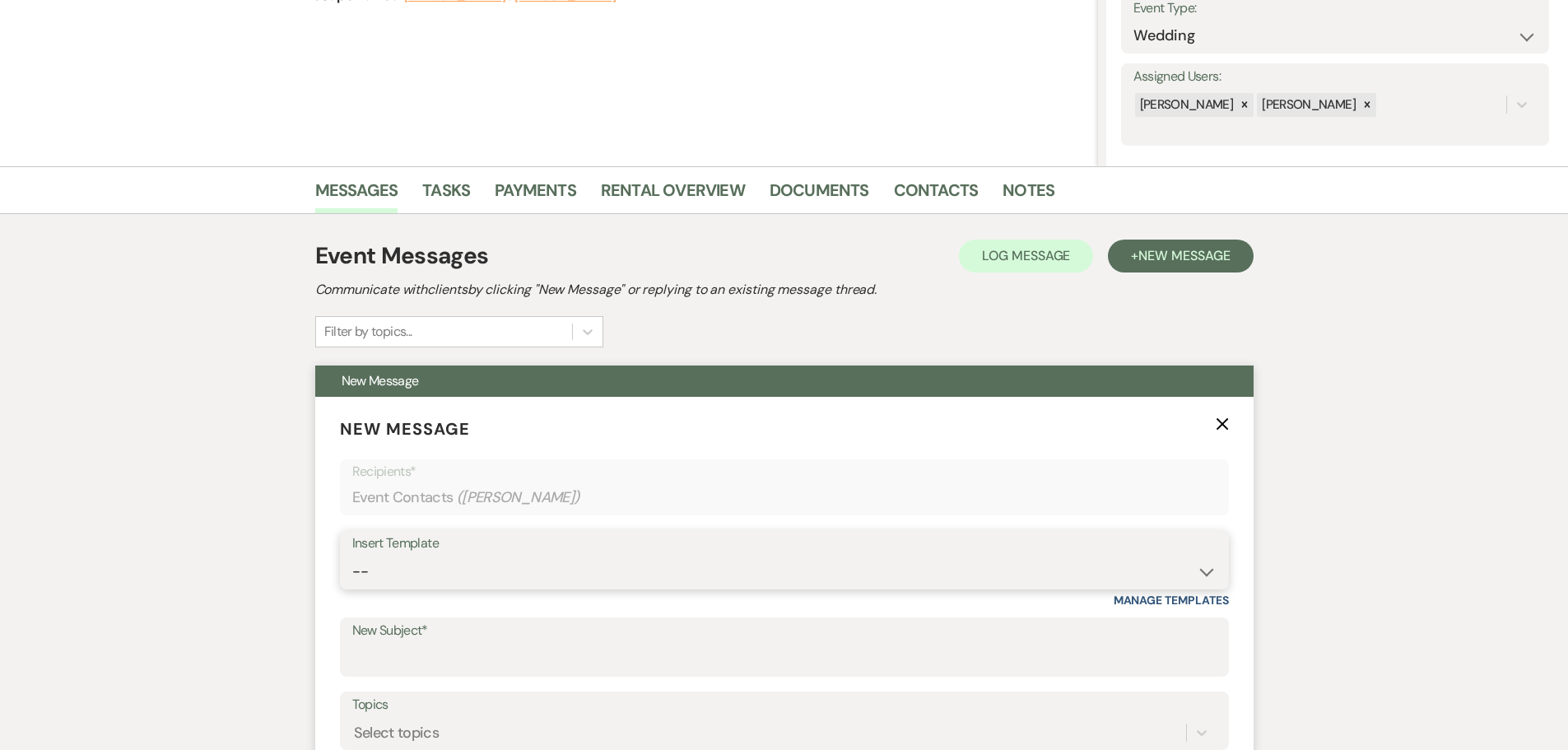
click at [395, 560] on select "-- Weven Planning Portal Introduction (Booked Events) Initial Inquiry Response …" at bounding box center [784, 571] width 864 height 32
click at [352, 555] on select "-- Weven Planning Portal Introduction (Booked Events) Initial Inquiry Response …" at bounding box center [784, 571] width 864 height 32
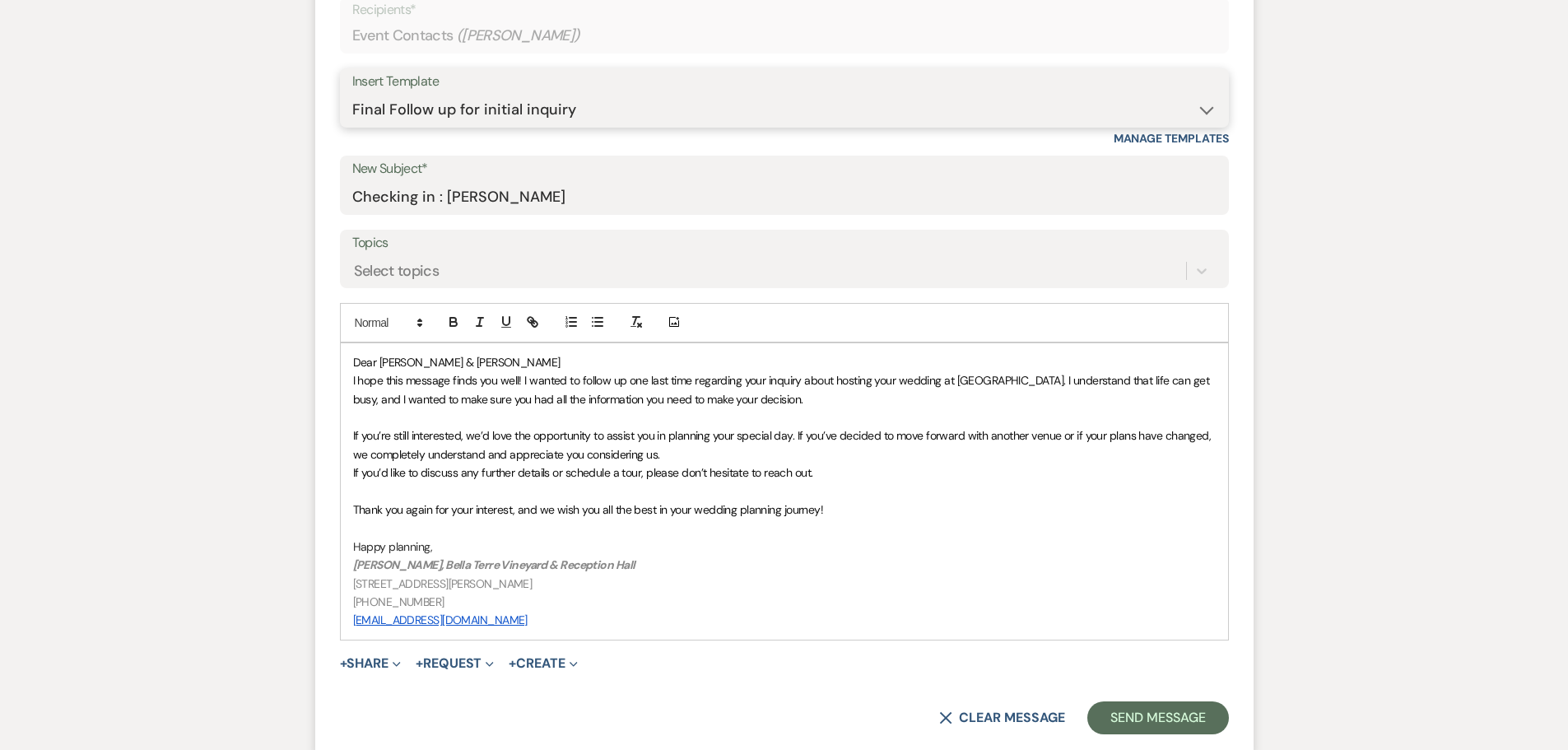
scroll to position [740, 0]
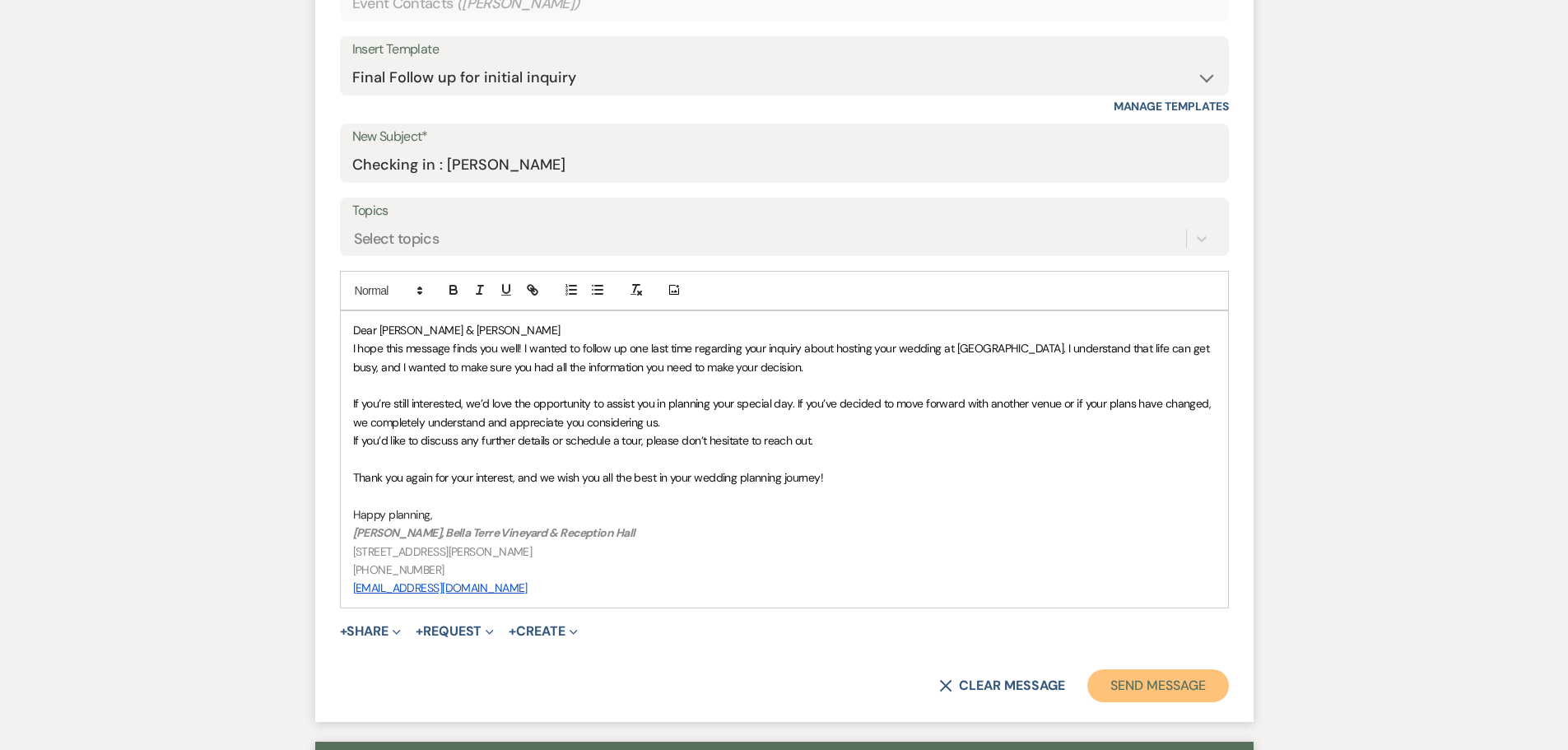
click at [1165, 680] on button "Send Message" at bounding box center [1158, 686] width 141 height 33
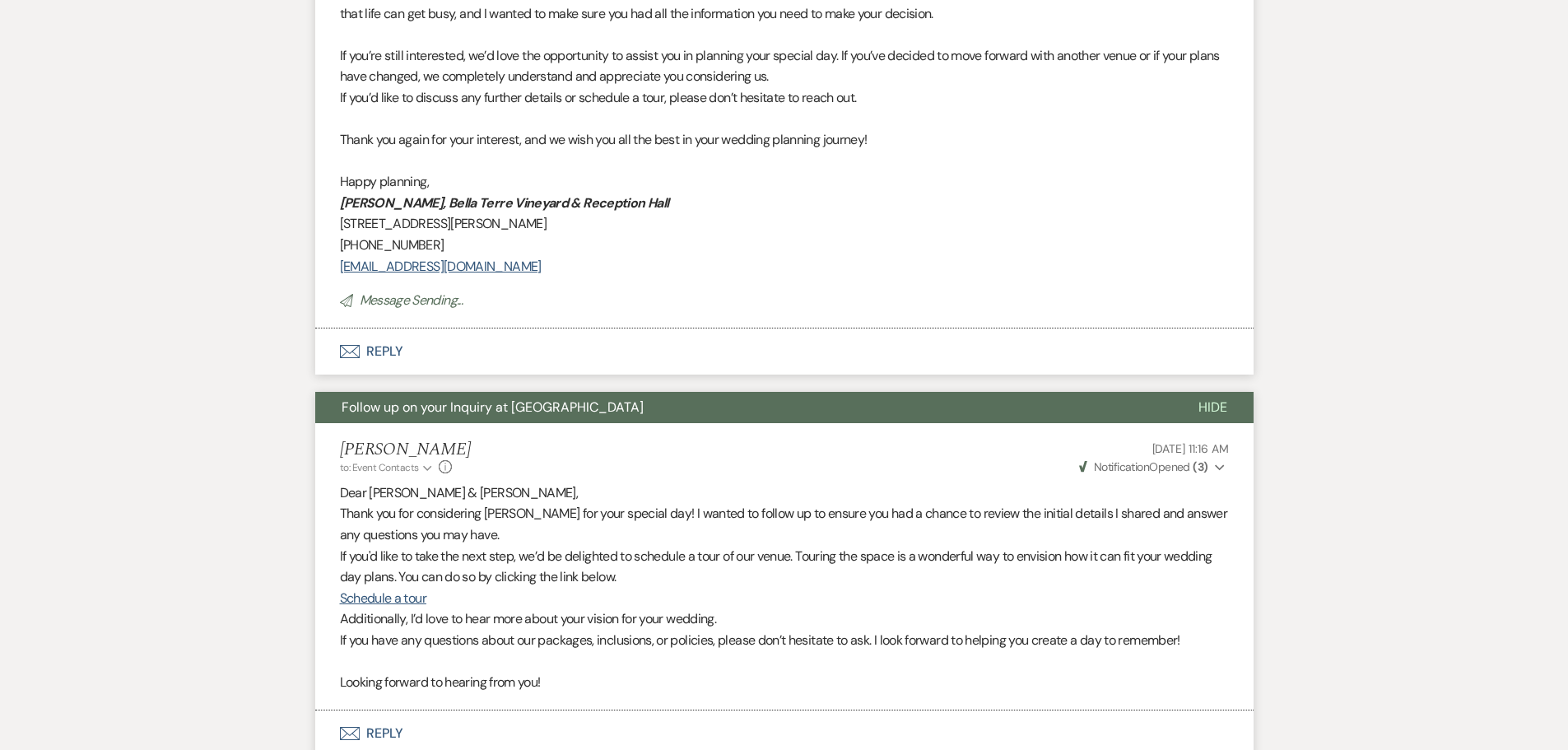
scroll to position [0, 0]
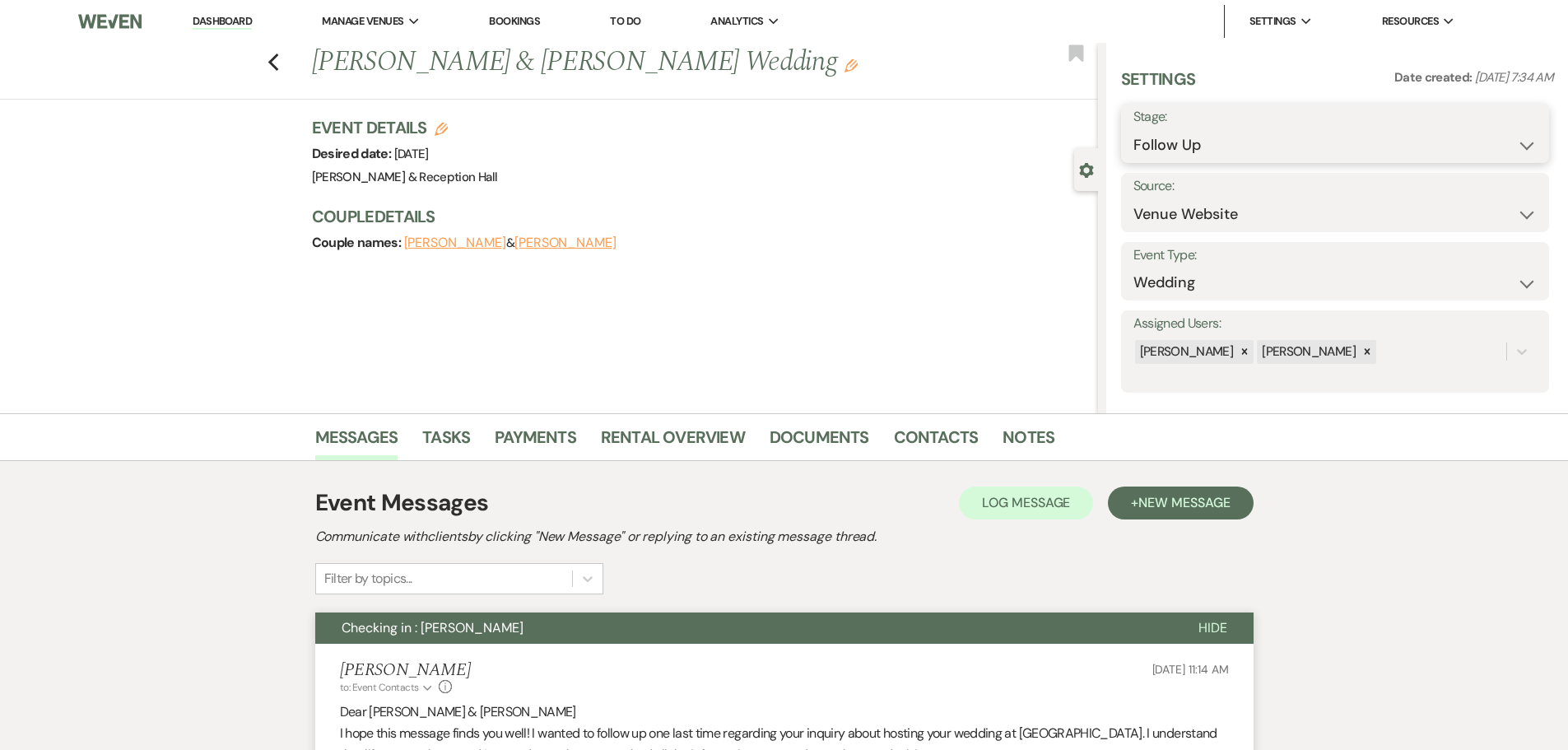
click at [1158, 140] on select "Inquiry Follow Up Tour Requested Tour Confirmed Toured Proposal Sent Booked Lost" at bounding box center [1335, 145] width 404 height 32
click at [1134, 129] on select "Inquiry Follow Up Tour Requested Tour Confirmed Toured Proposal Sent Booked Lost" at bounding box center [1335, 145] width 404 height 32
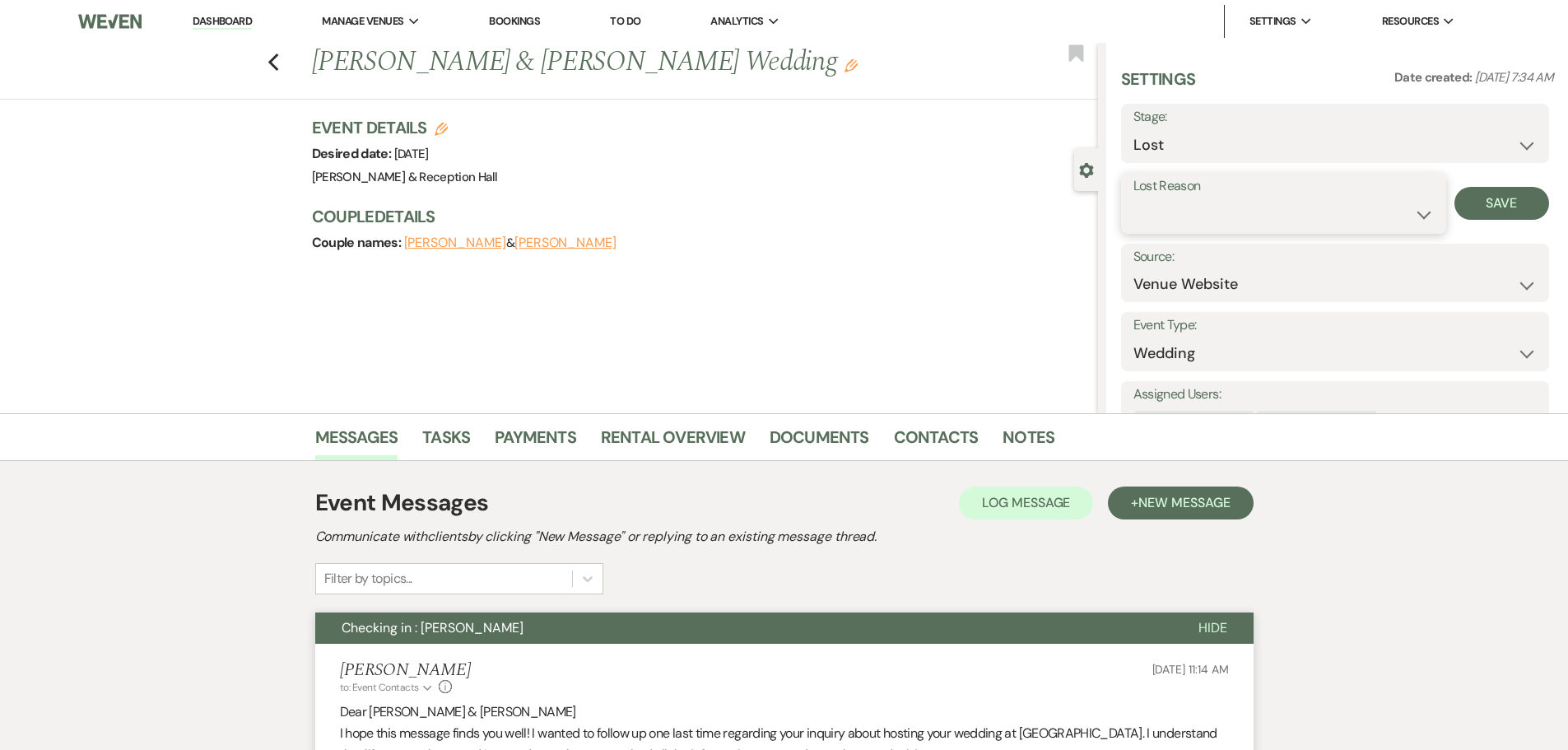
click at [1154, 222] on select "Booked Elsewhere Budget Date Unavailable No Response Not a Good Match Capacity …" at bounding box center [1283, 214] width 300 height 32
click at [1134, 199] on select "Booked Elsewhere Budget Date Unavailable No Response Not a Good Match Capacity …" at bounding box center [1283, 214] width 300 height 32
click at [1466, 203] on button "Save" at bounding box center [1501, 203] width 95 height 33
click at [277, 59] on icon "Previous" at bounding box center [273, 62] width 12 height 20
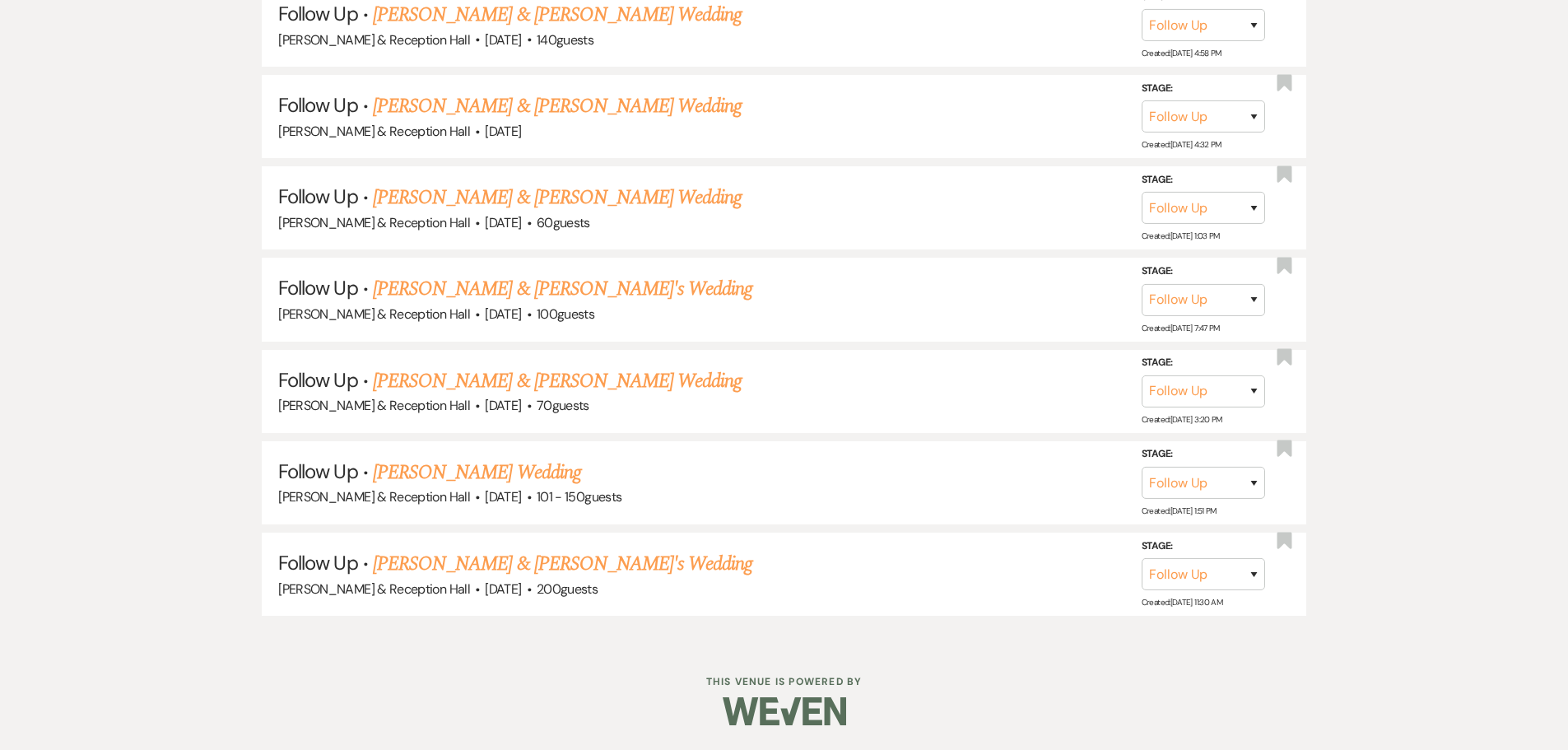
scroll to position [1895, 0]
click at [460, 567] on link "[PERSON_NAME] & [PERSON_NAME]'s Wedding" at bounding box center [563, 563] width 381 height 30
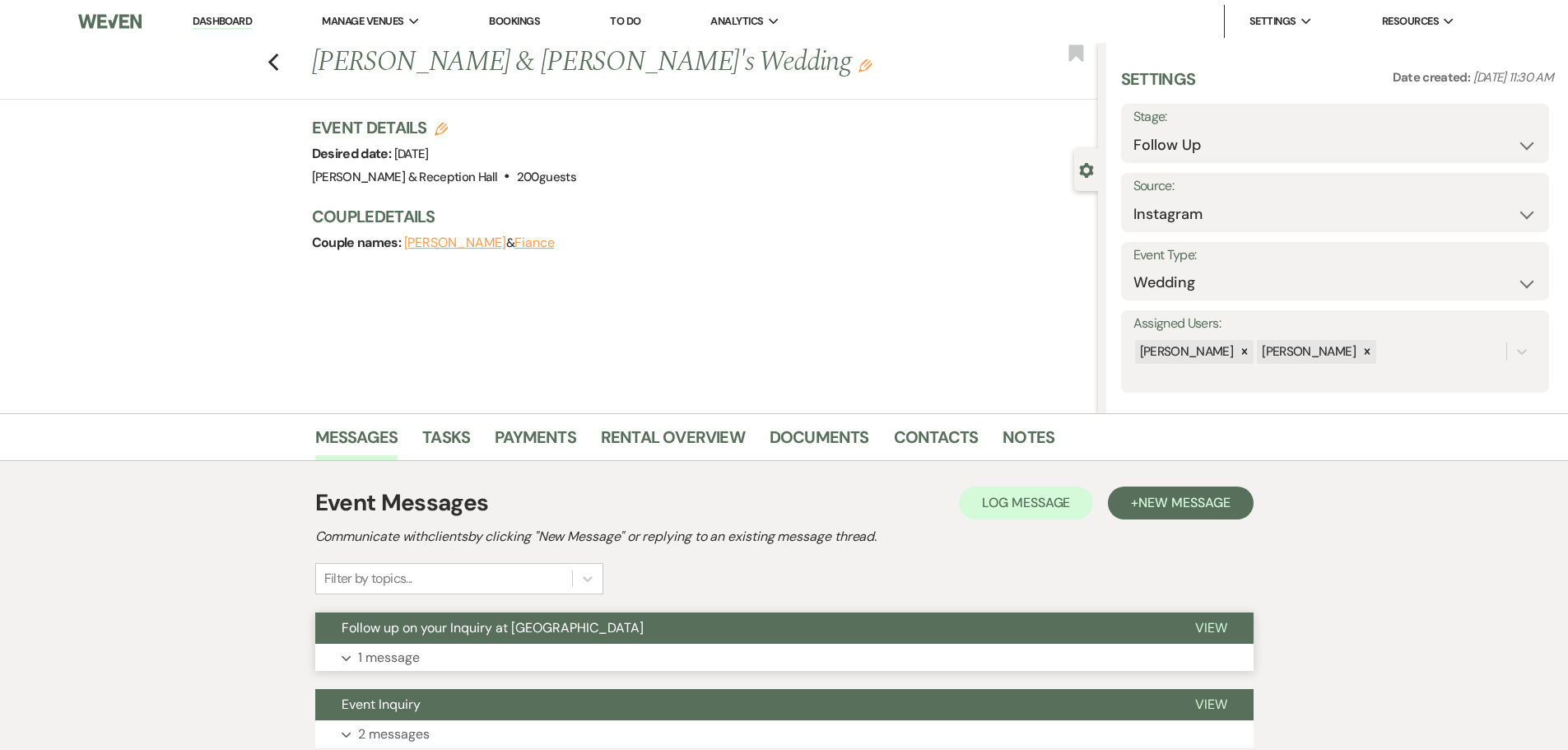
click at [461, 632] on span "Follow up on your Inquiry at [GEOGRAPHIC_DATA]" at bounding box center [492, 627] width 302 height 17
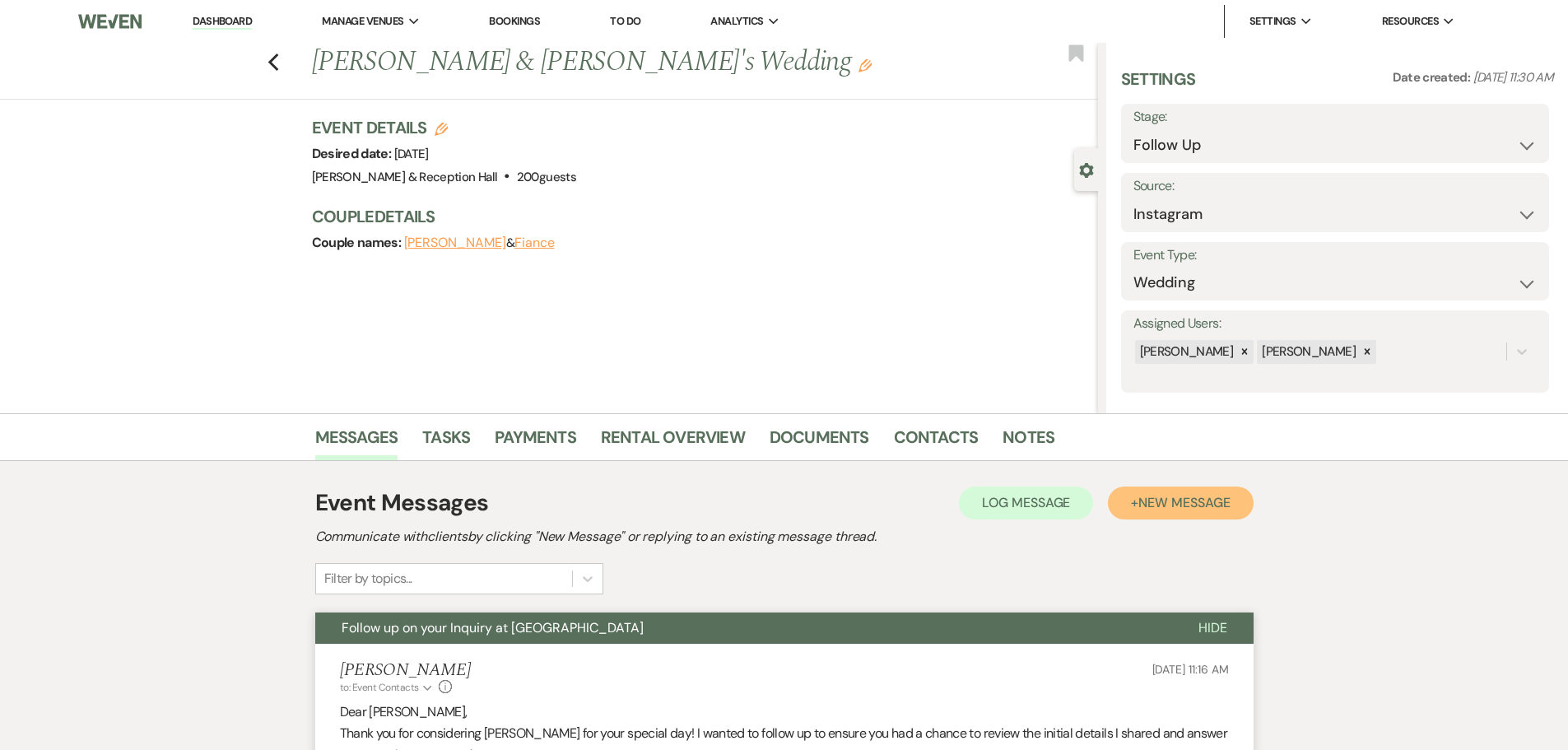
click at [1185, 494] on span "New Message" at bounding box center [1183, 503] width 91 height 17
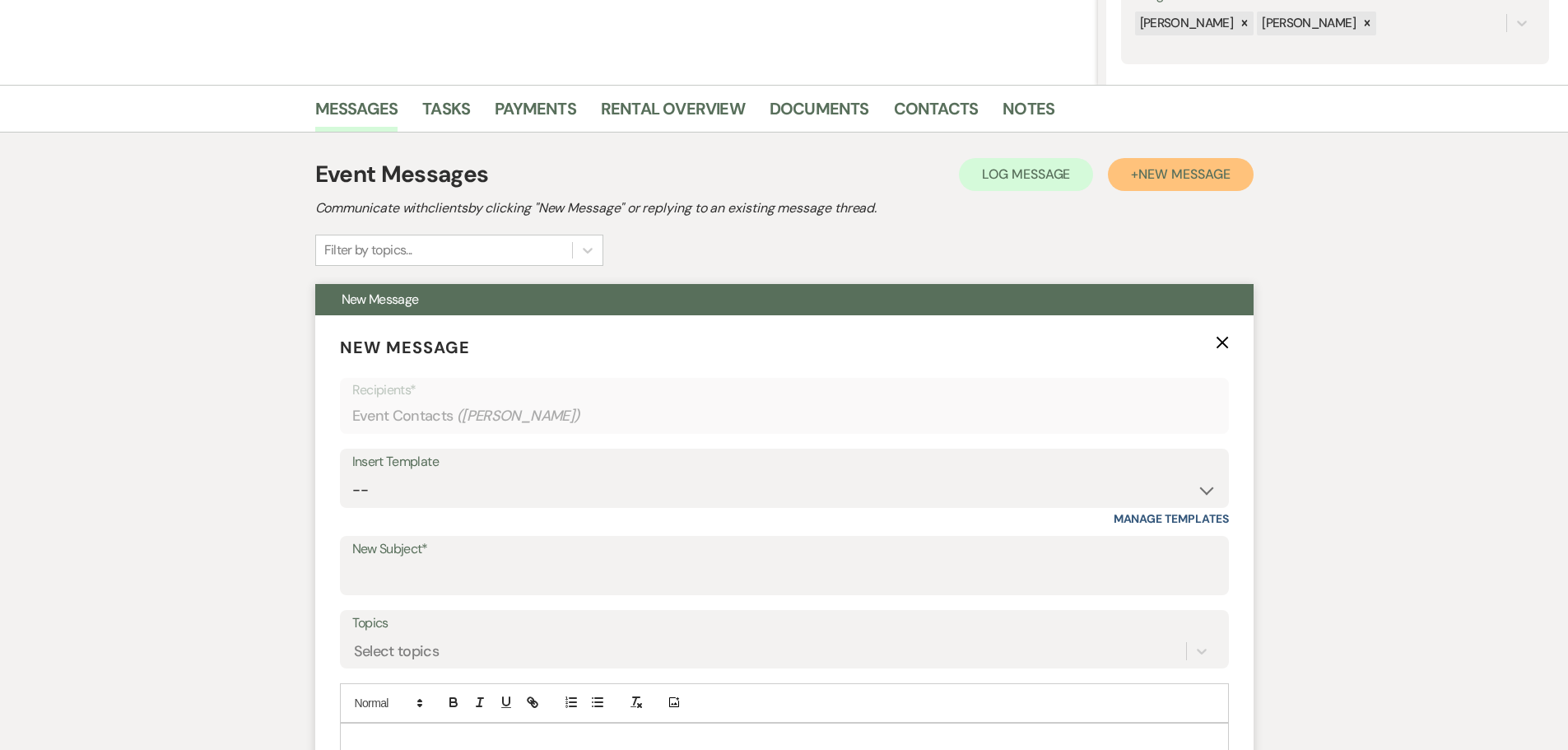
scroll to position [329, 0]
click at [390, 480] on select "-- Weven Planning Portal Introduction (Booked Events) Initial Inquiry Response …" at bounding box center [784, 488] width 864 height 32
click at [352, 473] on select "-- Weven Planning Portal Introduction (Booked Events) Initial Inquiry Response …" at bounding box center [784, 488] width 864 height 32
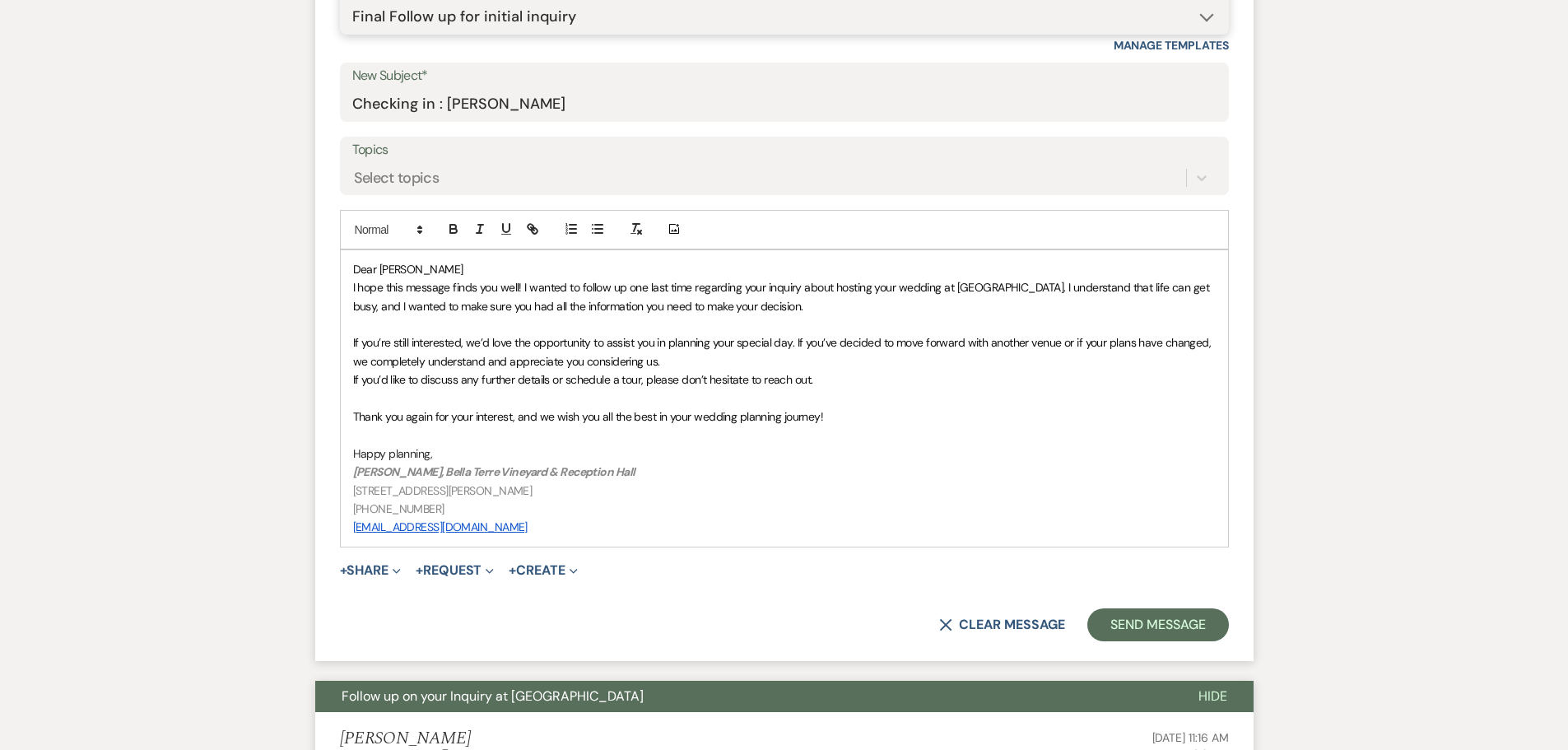
scroll to position [988, 0]
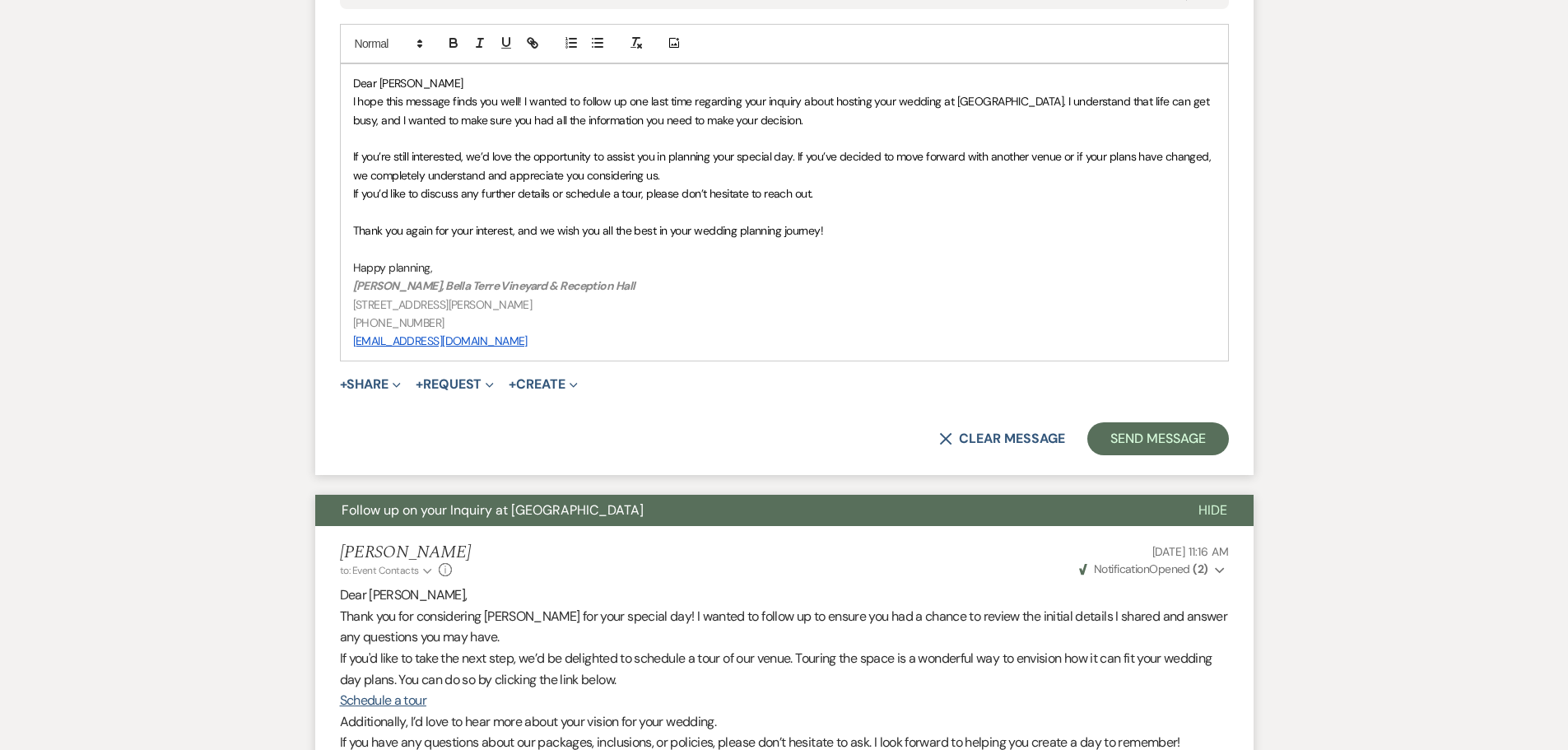
drag, startPoint x: 1154, startPoint y: 469, endPoint x: 1155, endPoint y: 438, distance: 31.0
click at [1154, 459] on form "New Message X Saving draft... Recipients* Event Contacts ( [PERSON_NAME] ) Inse…" at bounding box center [784, 65] width 938 height 819
click at [1157, 426] on button "Send Message" at bounding box center [1158, 438] width 141 height 33
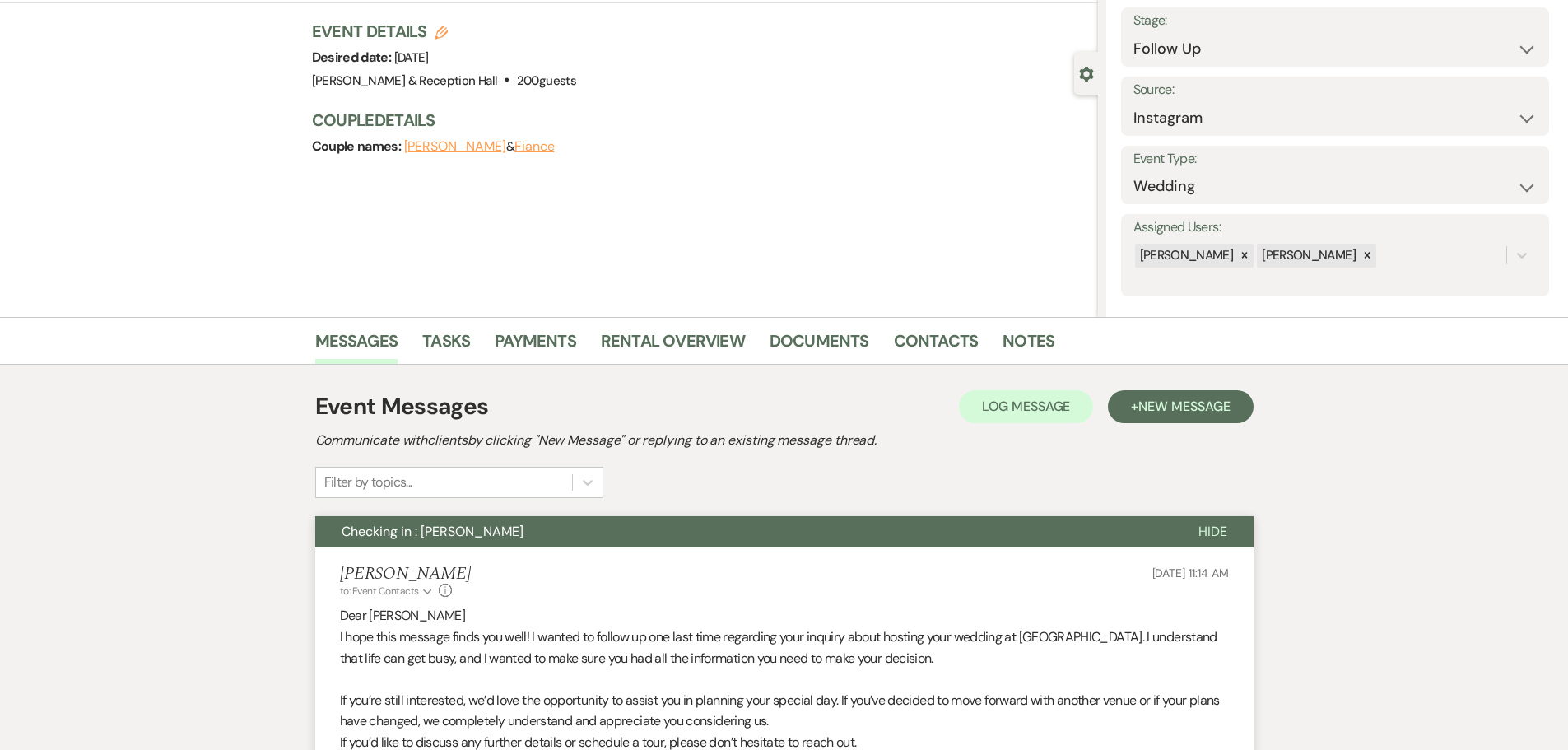
scroll to position [47, 0]
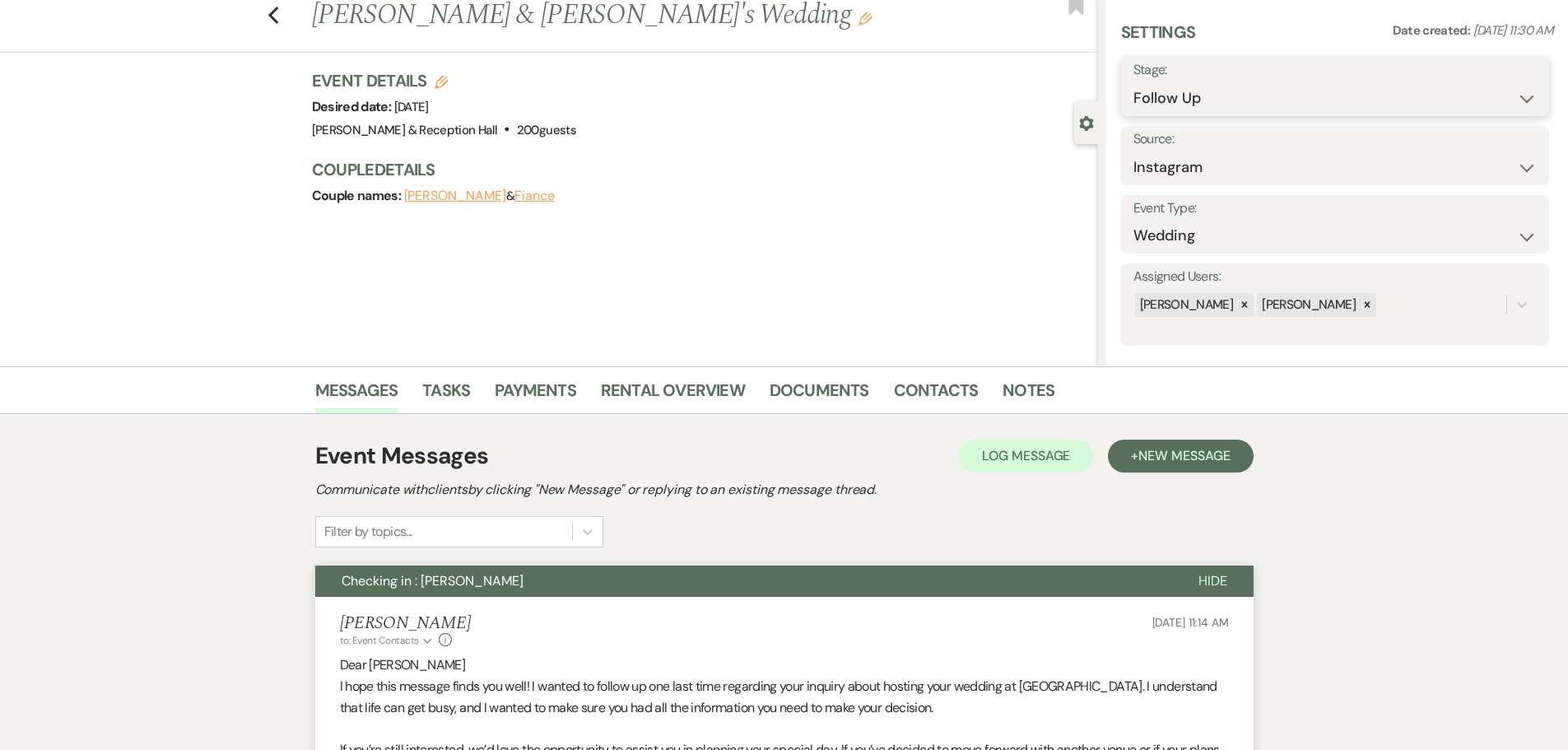
click at [1162, 82] on select "Inquiry Follow Up Tour Requested Tour Confirmed Toured Proposal Sent Booked Lost" at bounding box center [1335, 98] width 404 height 32
click at [1134, 82] on select "Inquiry Follow Up Tour Requested Tour Confirmed Toured Proposal Sent Booked Lost" at bounding box center [1335, 98] width 404 height 32
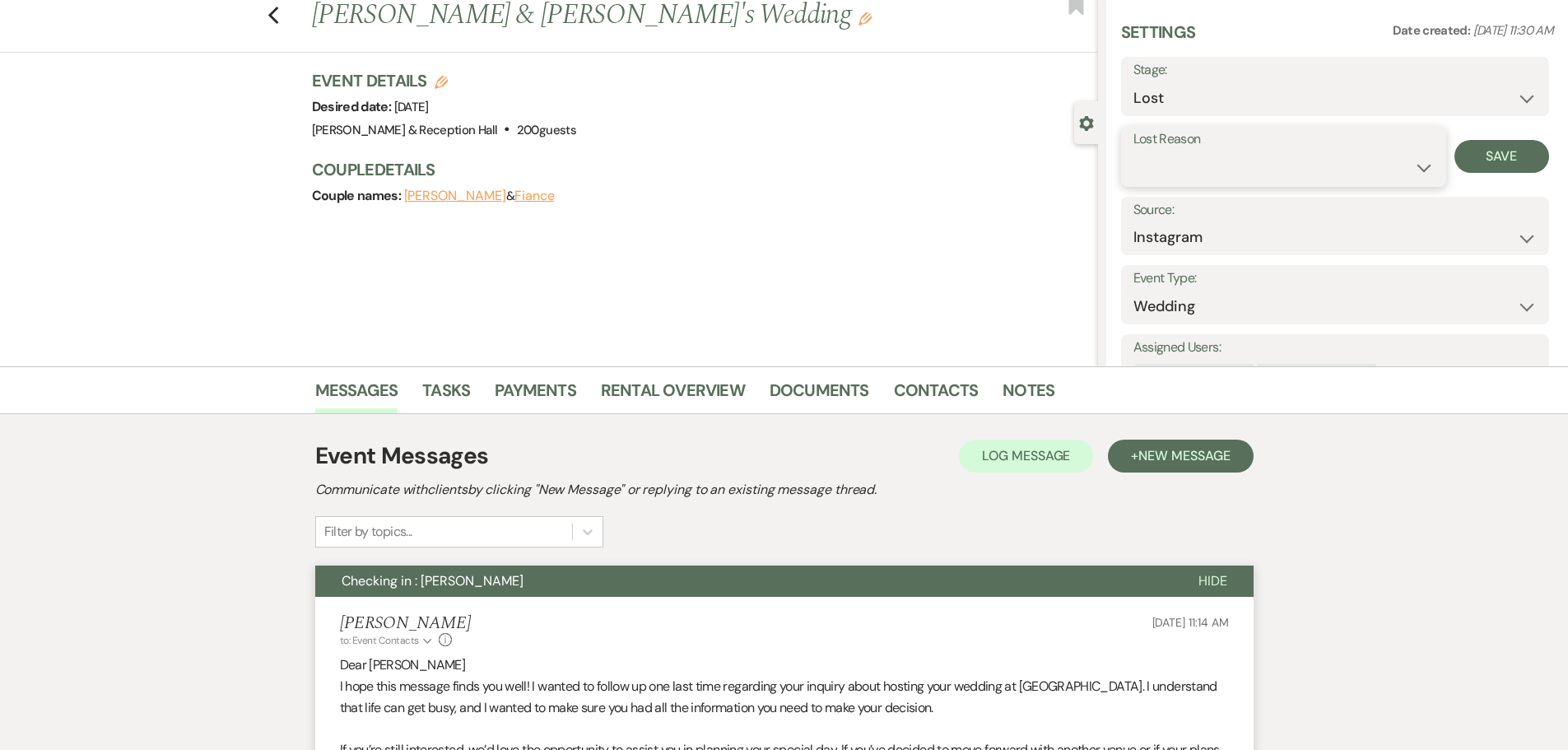
click at [1188, 177] on select "Booked Elsewhere Budget Date Unavailable No Response Not a Good Match Capacity …" at bounding box center [1283, 167] width 300 height 32
click at [1134, 152] on select "Booked Elsewhere Budget Date Unavailable No Response Not a Good Match Capacity …" at bounding box center [1283, 167] width 300 height 32
click at [1502, 160] on button "Save" at bounding box center [1501, 156] width 95 height 33
click at [286, 12] on div "Previous [PERSON_NAME] & [PERSON_NAME]'s Wedding Edit Bookmark" at bounding box center [544, 24] width 1106 height 57
click at [280, 14] on icon "Previous" at bounding box center [273, 15] width 12 height 20
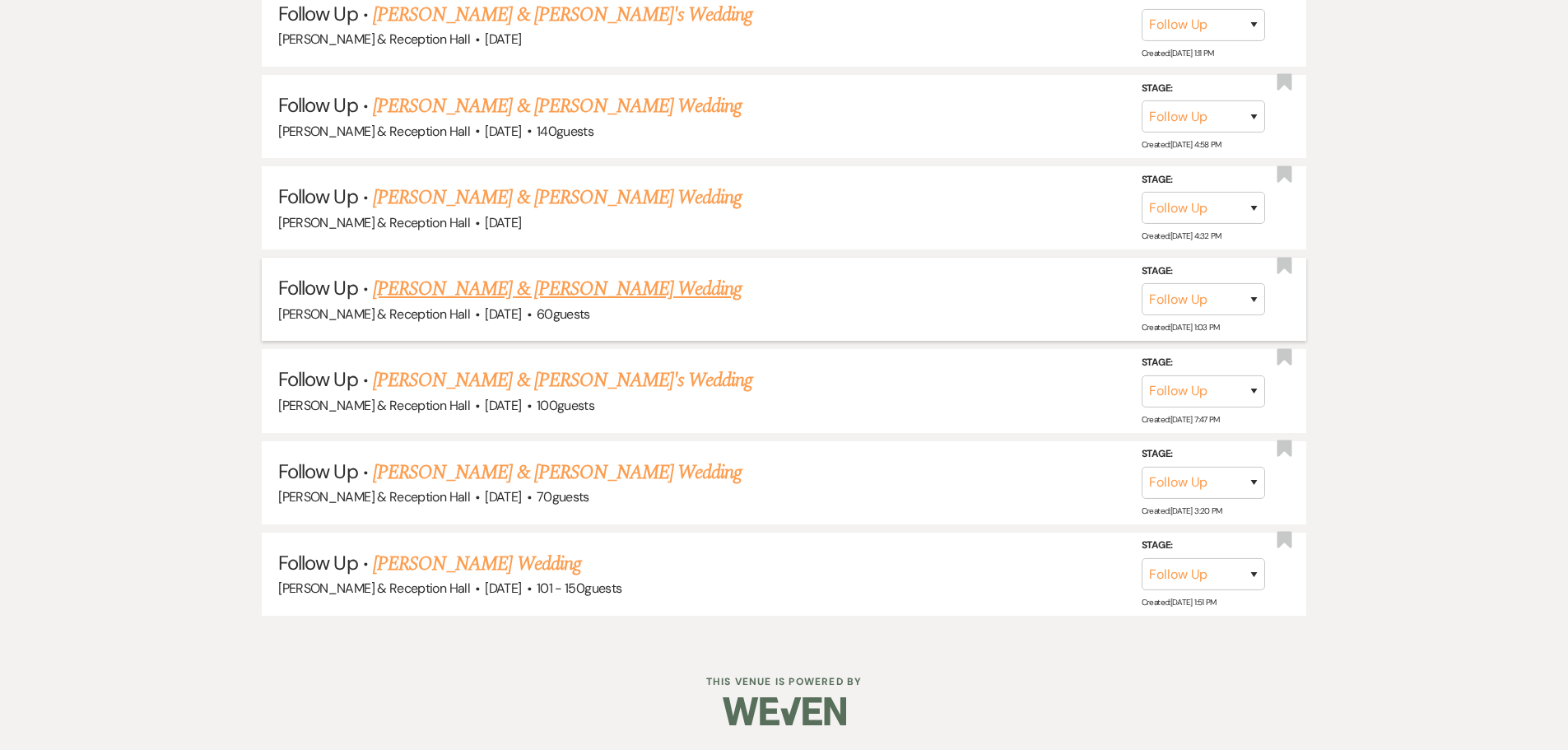
scroll to position [1803, 0]
click at [481, 560] on link "[PERSON_NAME] Wedding" at bounding box center [477, 563] width 208 height 30
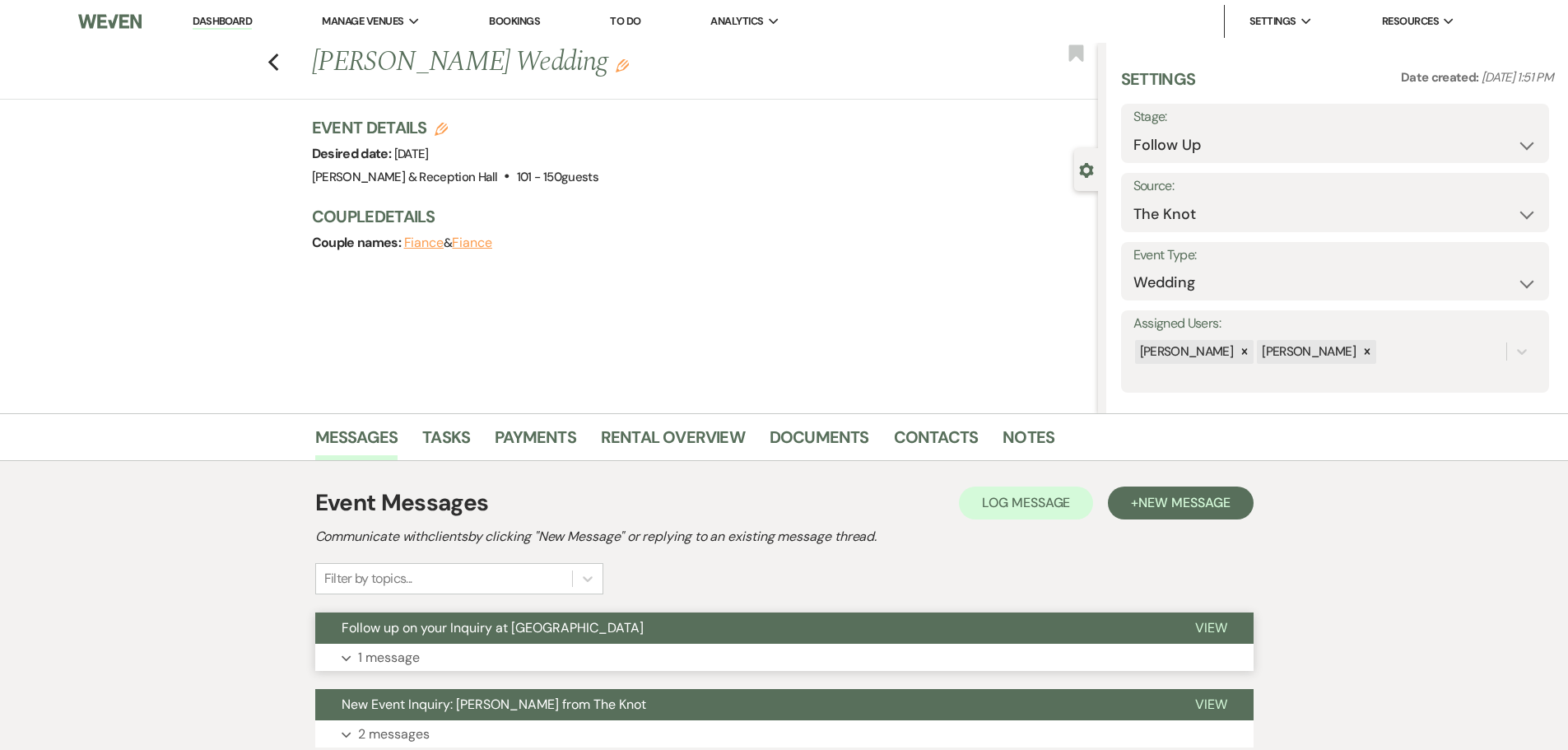
click at [464, 652] on button "Expand 1 message" at bounding box center [784, 657] width 938 height 28
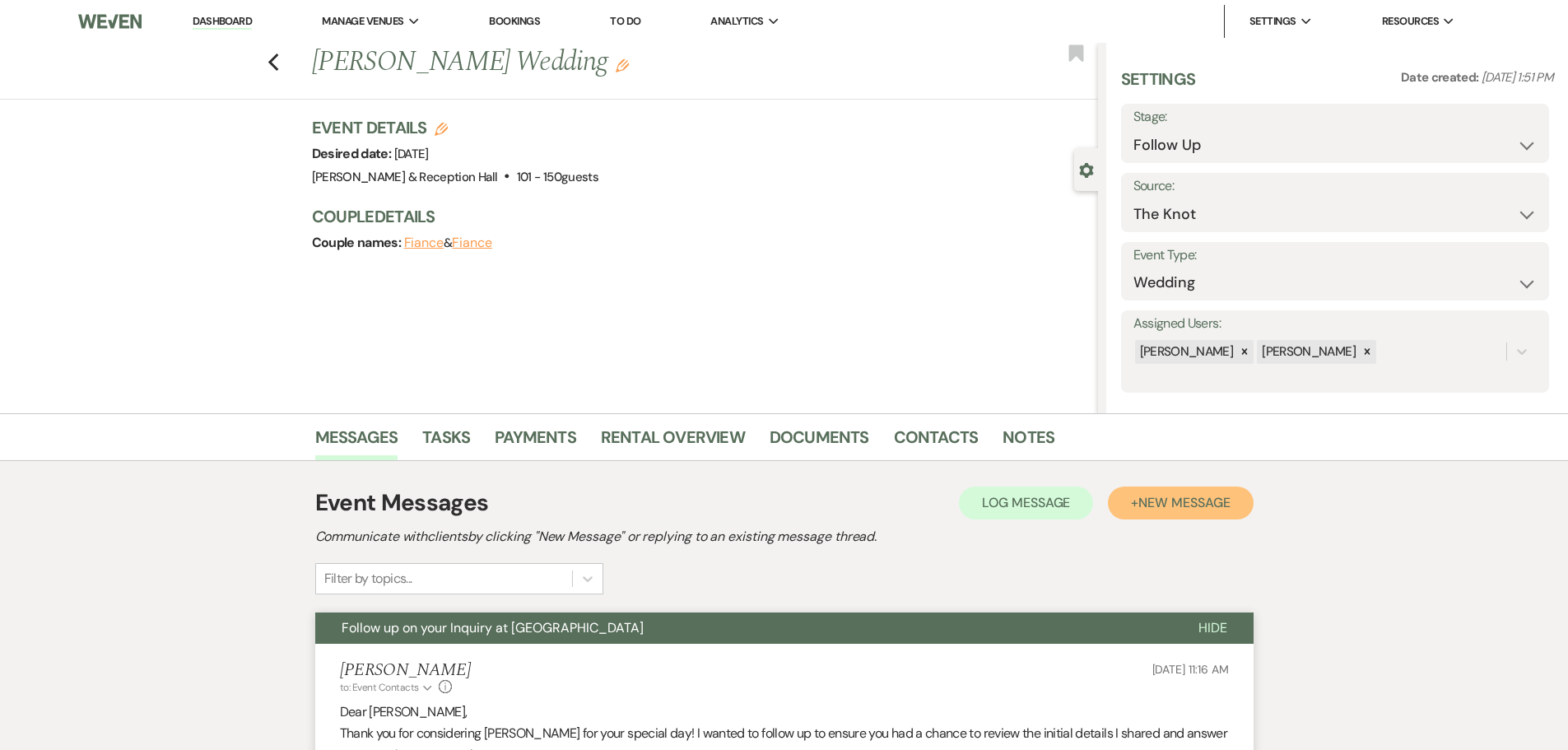
click at [1217, 487] on button "+ New Message" at bounding box center [1180, 503] width 145 height 33
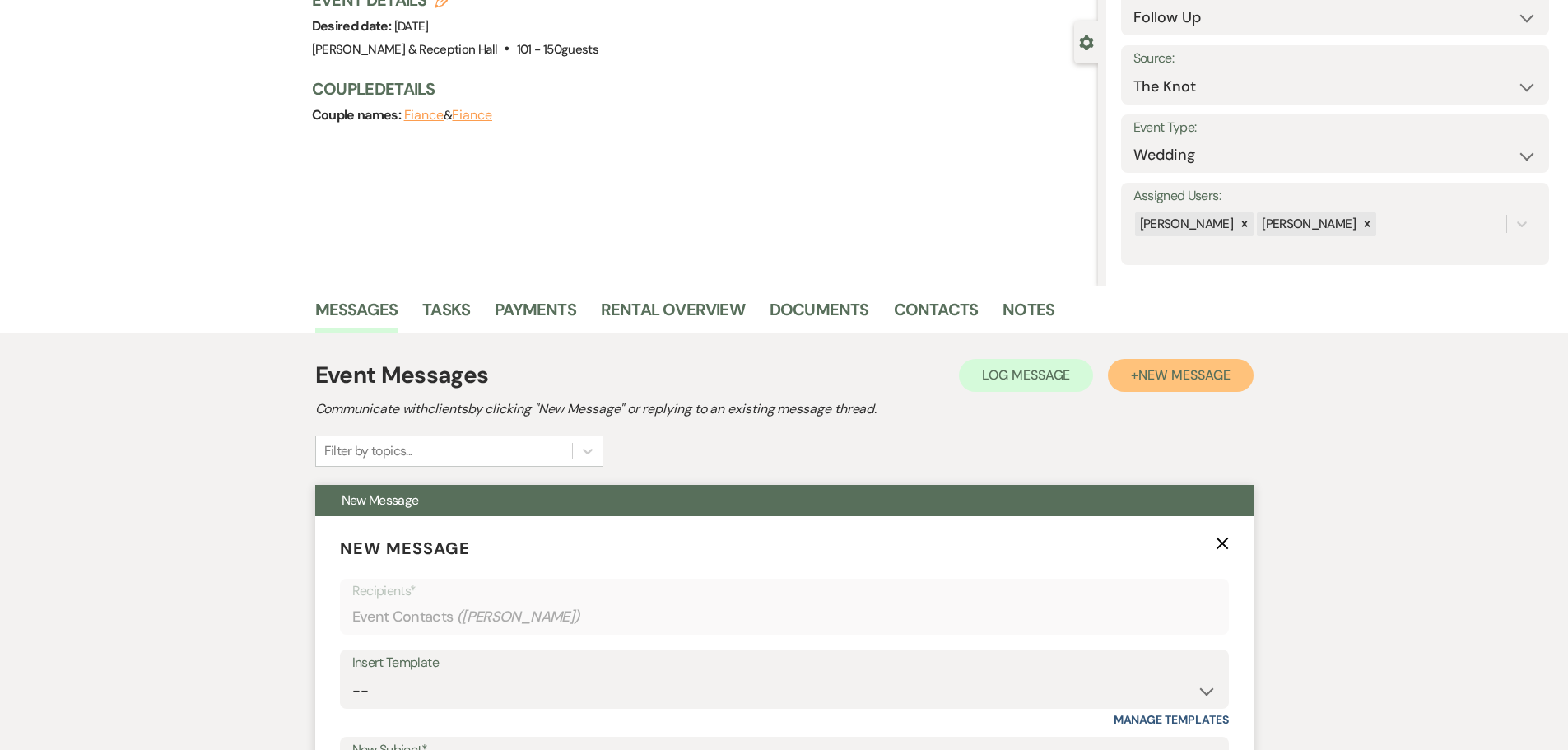
scroll to position [329, 0]
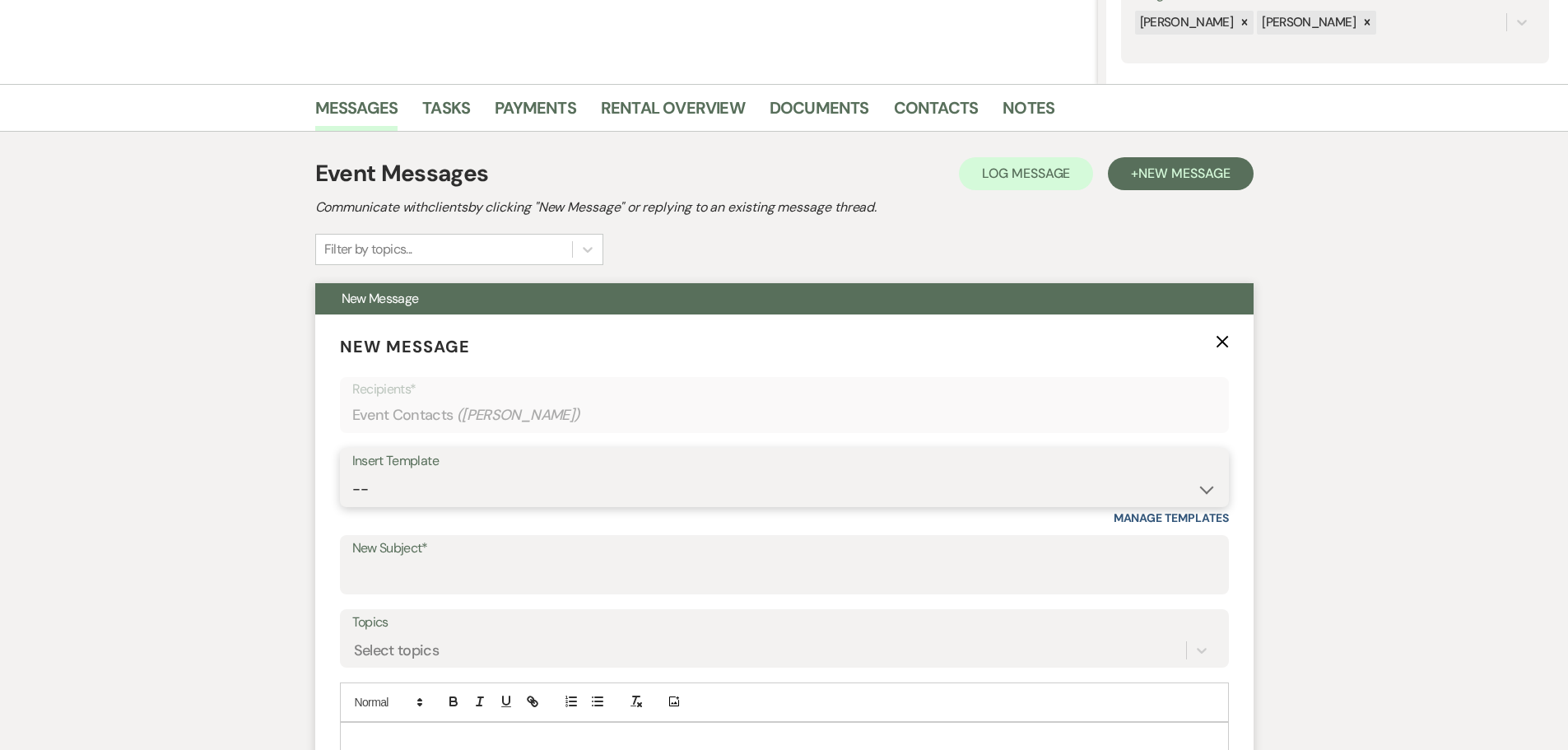
click at [403, 498] on select "-- Weven Planning Portal Introduction (Booked Events) Initial Inquiry Response …" at bounding box center [784, 488] width 864 height 32
click at [352, 473] on select "-- Weven Planning Portal Introduction (Booked Events) Initial Inquiry Response …" at bounding box center [784, 488] width 864 height 32
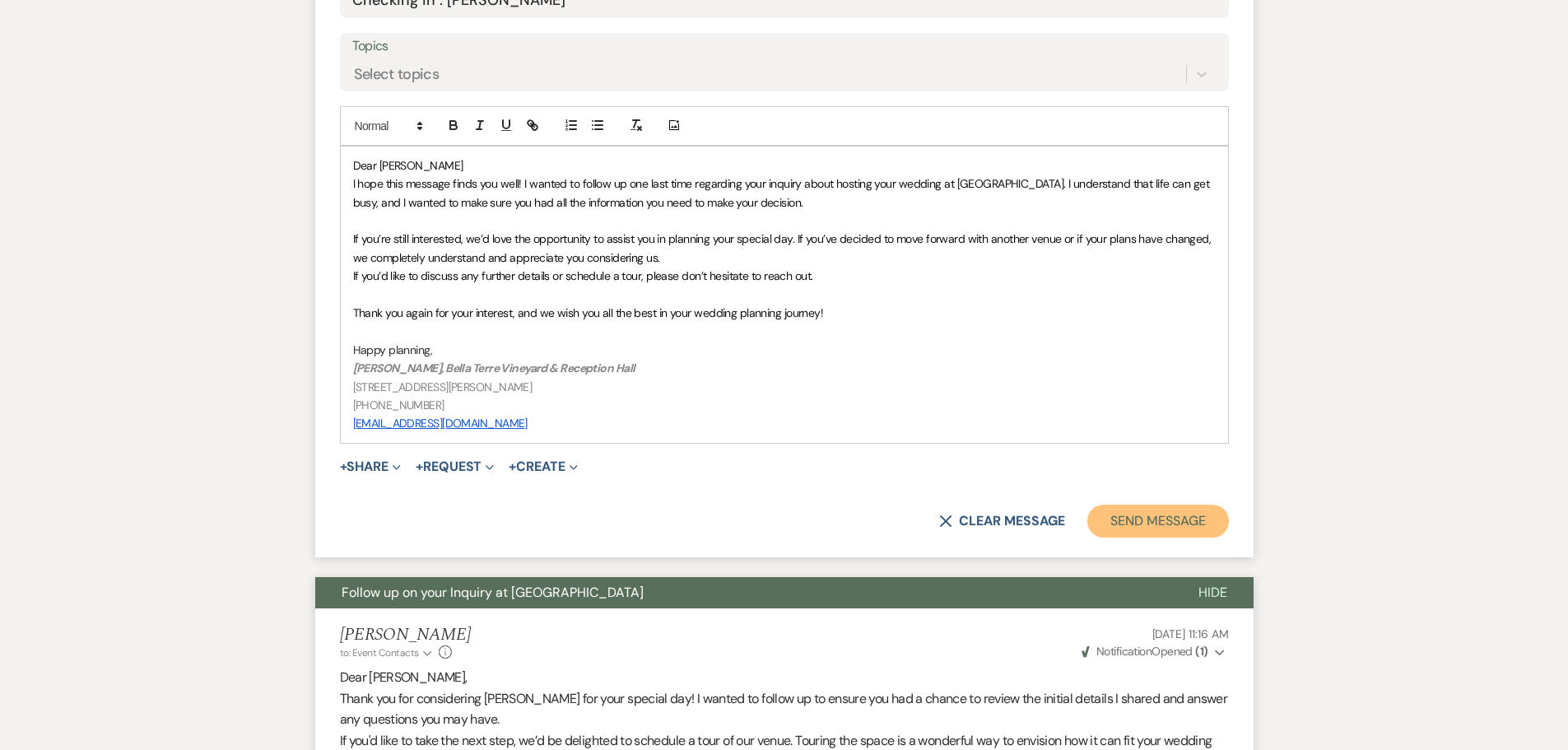
click at [1170, 524] on button "Send Message" at bounding box center [1158, 521] width 141 height 33
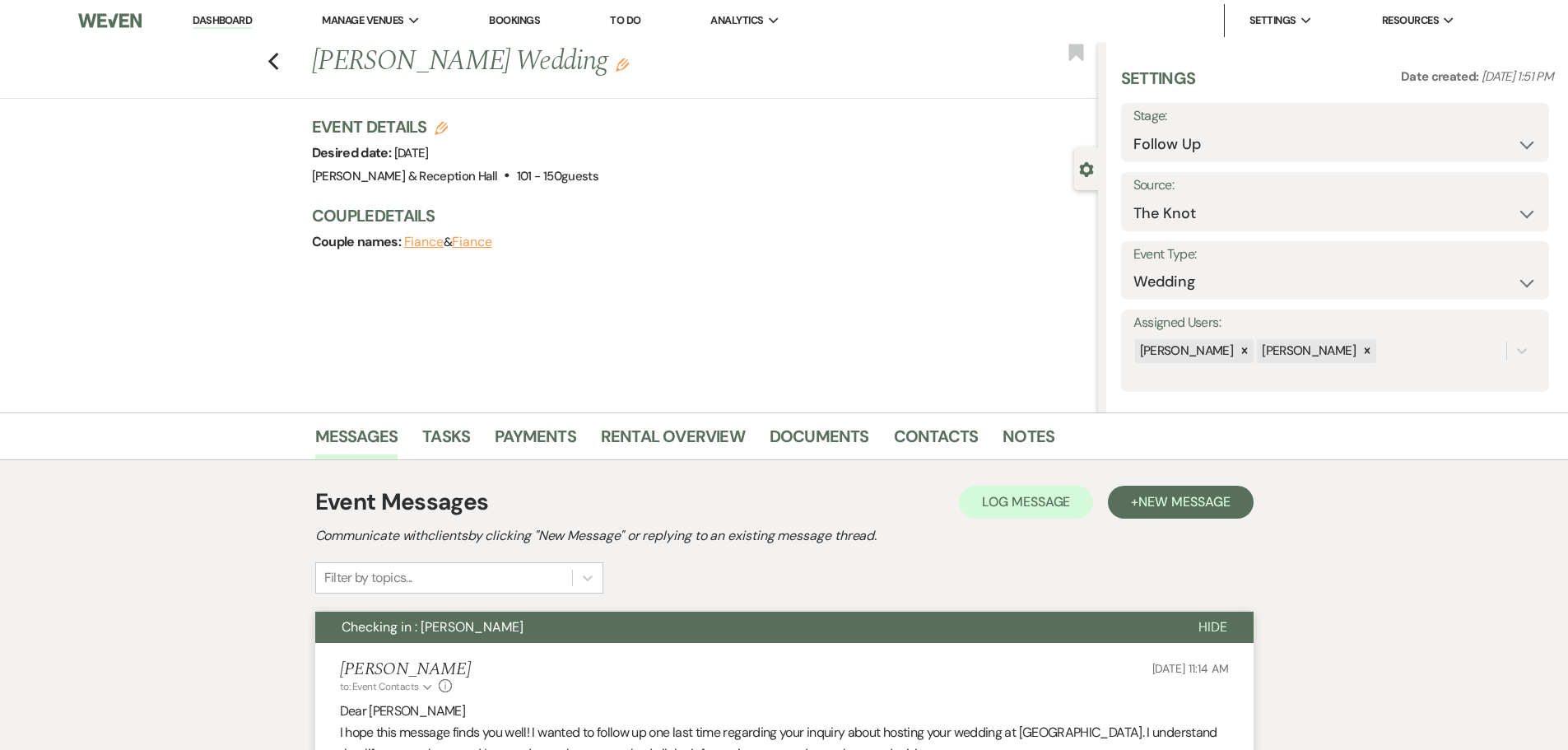
scroll to position [0, 0]
click at [1177, 153] on select "Inquiry Follow Up Tour Requested Tour Confirmed Toured Proposal Sent Booked Lost" at bounding box center [1335, 145] width 404 height 32
click at [1134, 129] on select "Inquiry Follow Up Tour Requested Tour Confirmed Toured Proposal Sent Booked Lost" at bounding box center [1335, 145] width 404 height 32
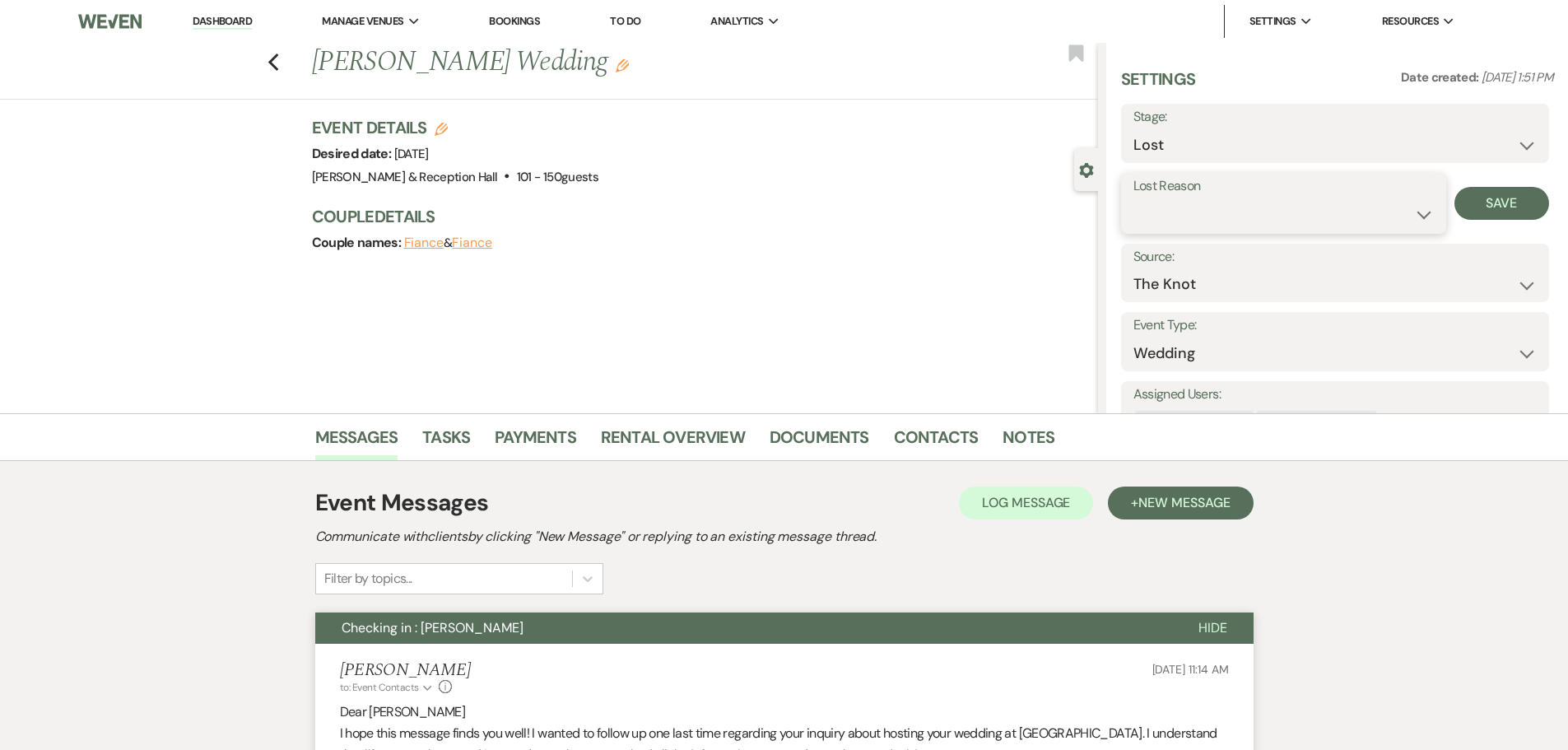
click at [1164, 223] on select "Booked Elsewhere Budget Date Unavailable No Response Not a Good Match Capacity …" at bounding box center [1283, 214] width 300 height 32
click at [1134, 199] on select "Booked Elsewhere Budget Date Unavailable No Response Not a Good Match Capacity …" at bounding box center [1283, 214] width 300 height 32
click at [1478, 208] on button "Save" at bounding box center [1501, 203] width 95 height 33
click at [276, 61] on use "button" at bounding box center [272, 62] width 11 height 18
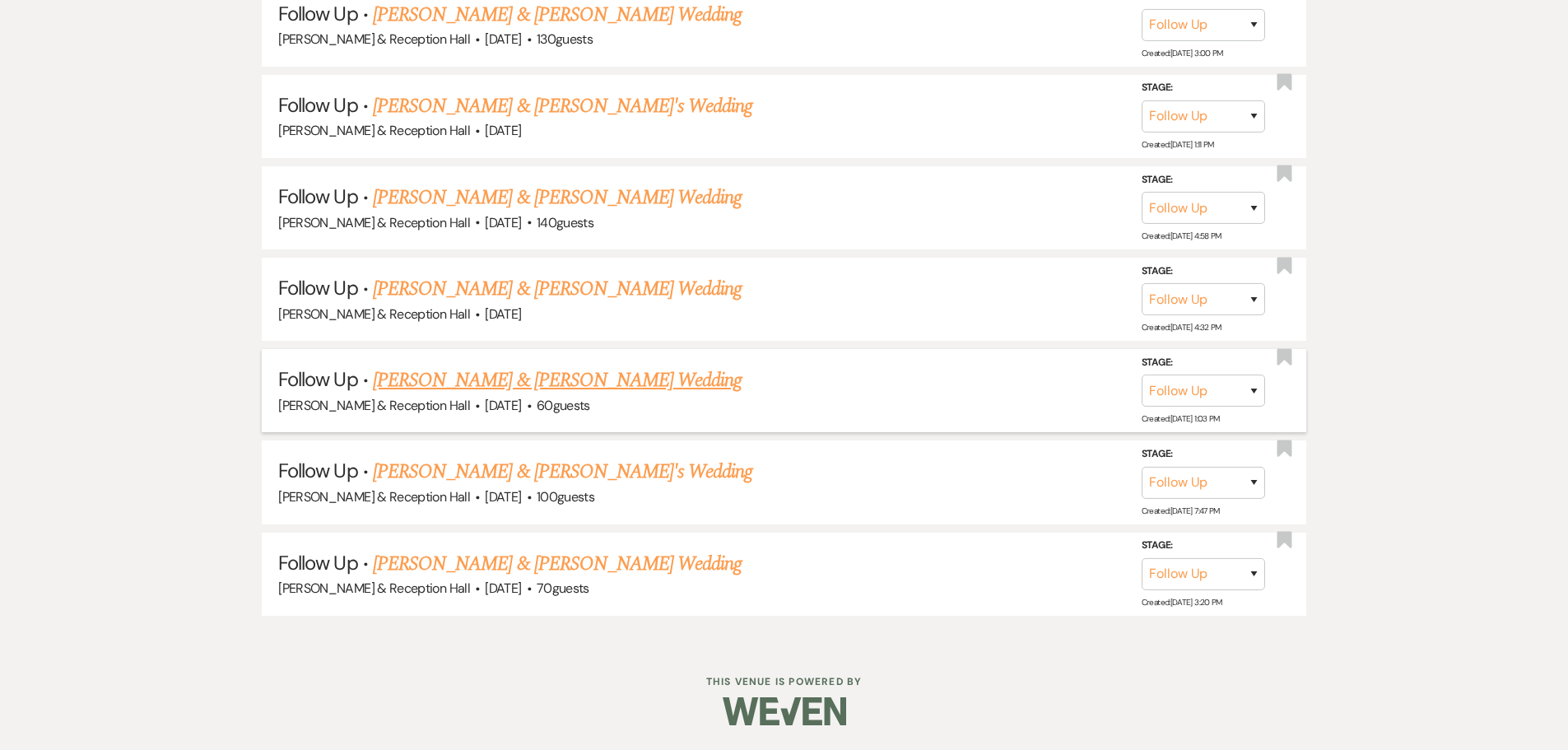
scroll to position [1712, 0]
click at [498, 556] on link "[PERSON_NAME] & [PERSON_NAME] Wedding" at bounding box center [557, 563] width 368 height 30
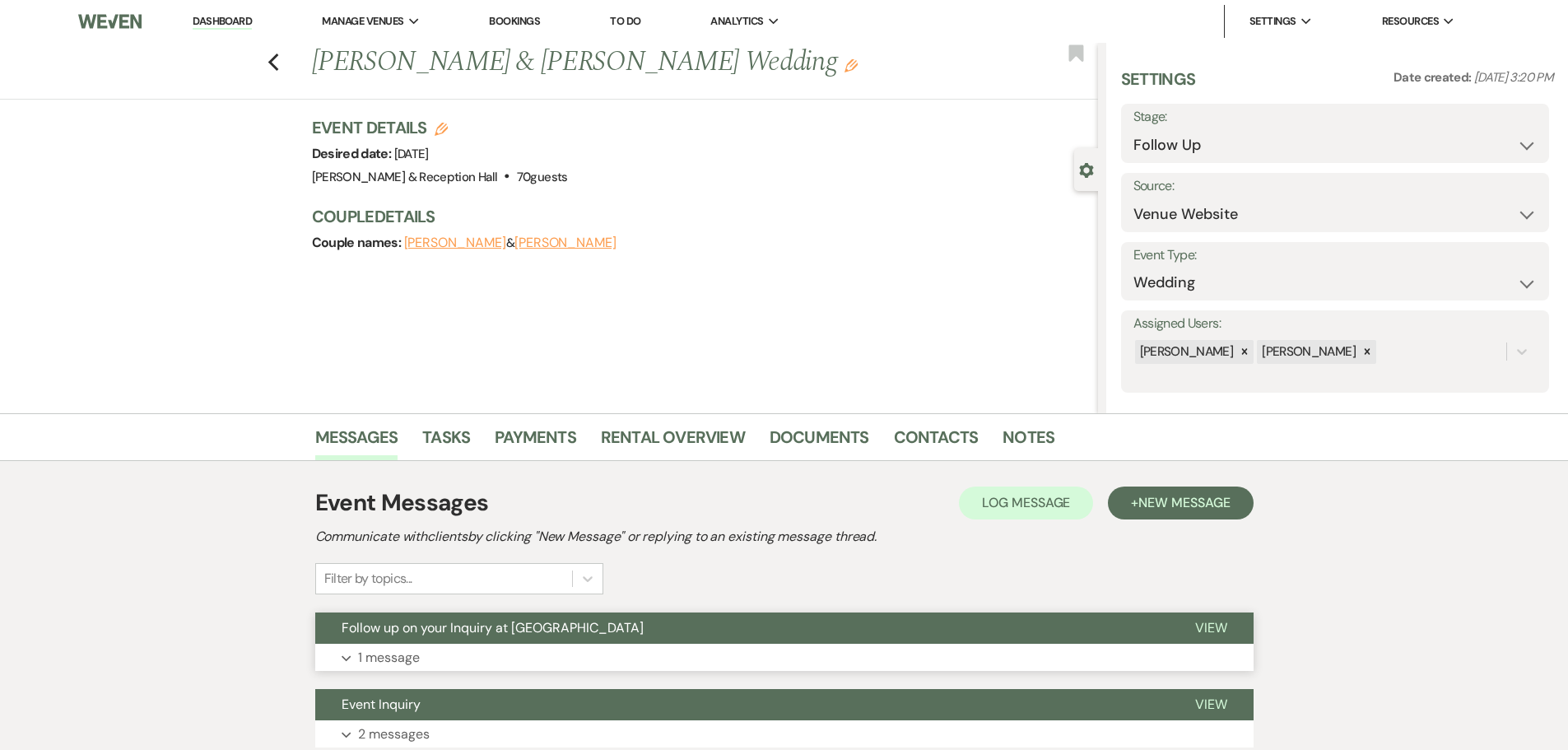
click at [503, 631] on span "Follow up on your Inquiry at [GEOGRAPHIC_DATA]" at bounding box center [492, 627] width 302 height 17
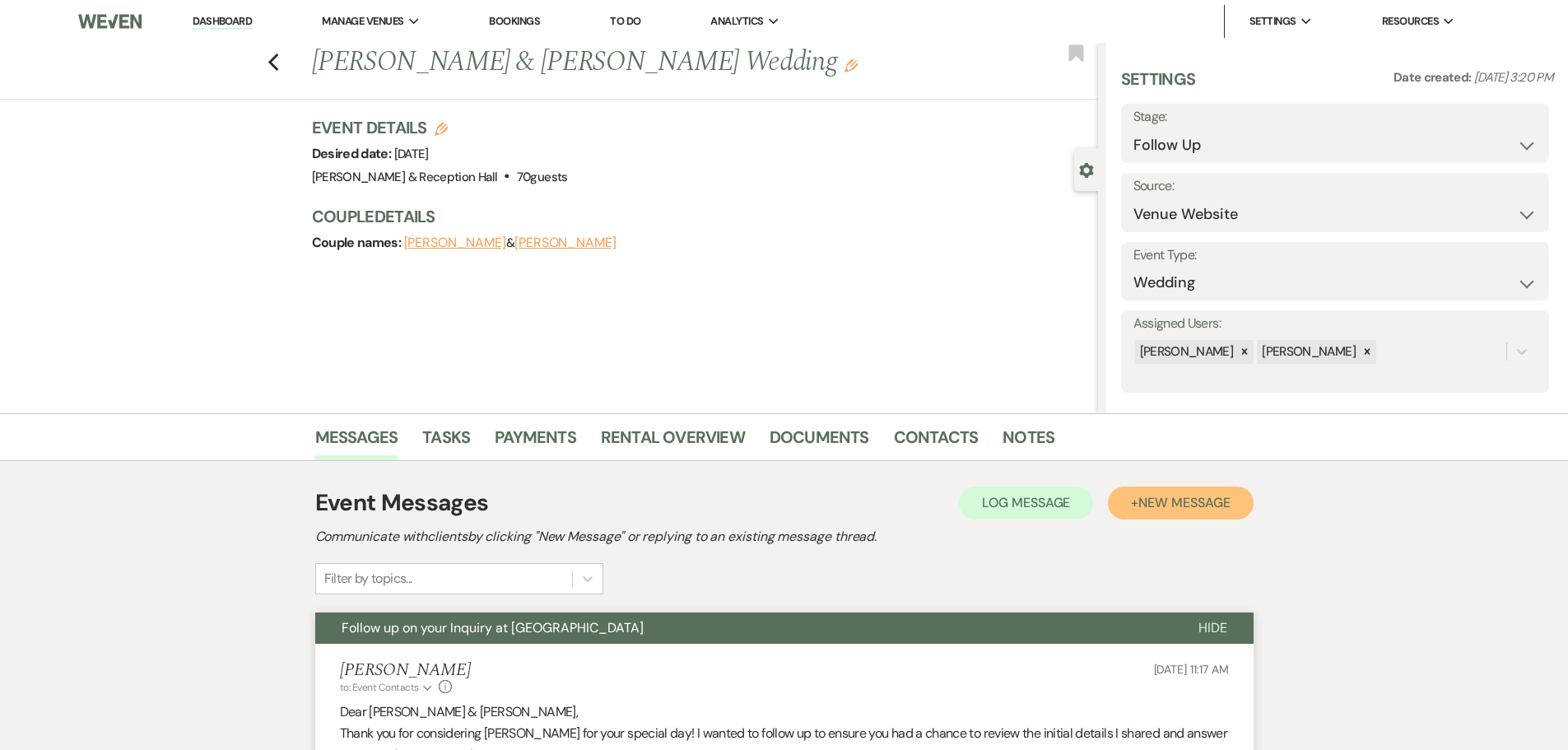
click at [1153, 508] on span "New Message" at bounding box center [1183, 503] width 91 height 17
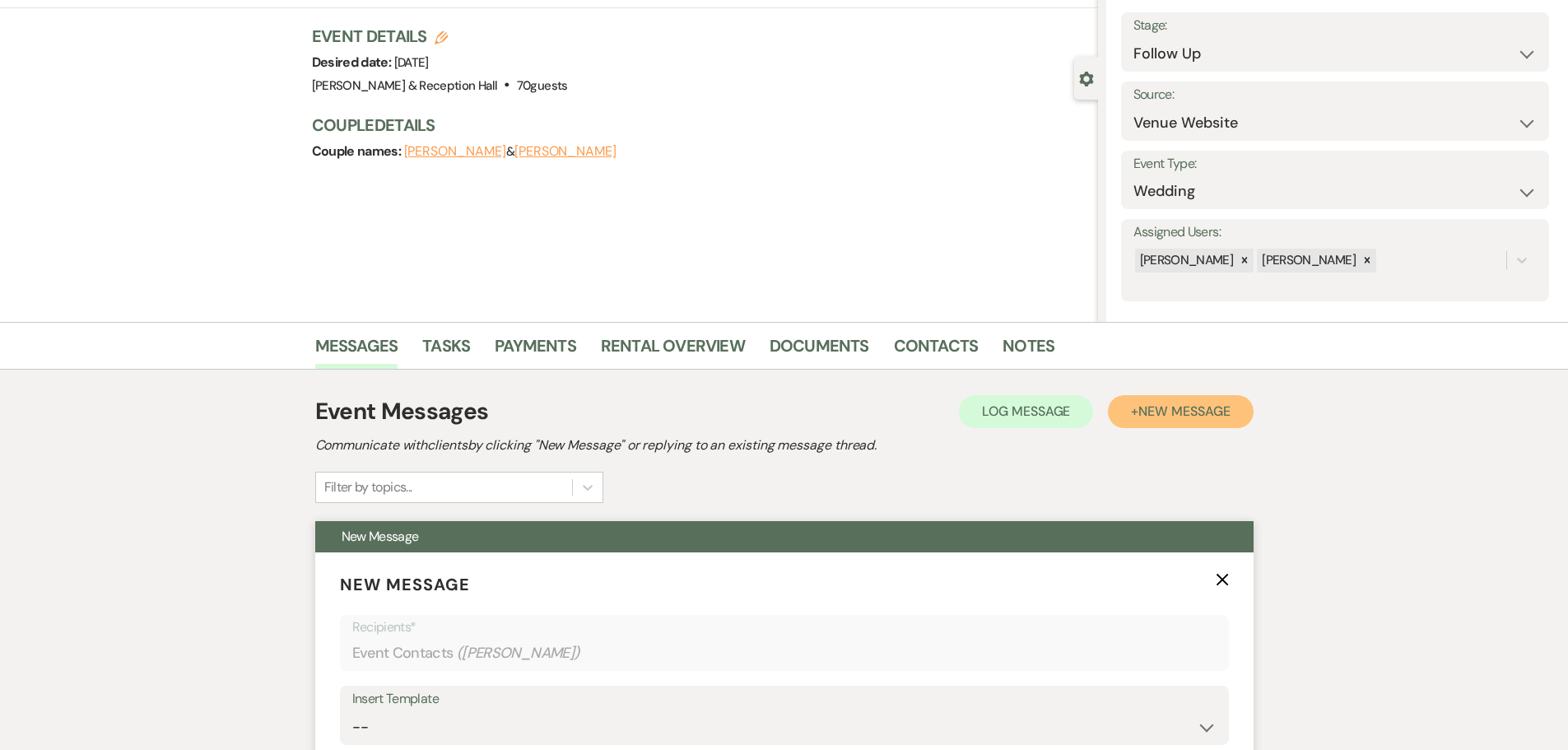
scroll to position [246, 0]
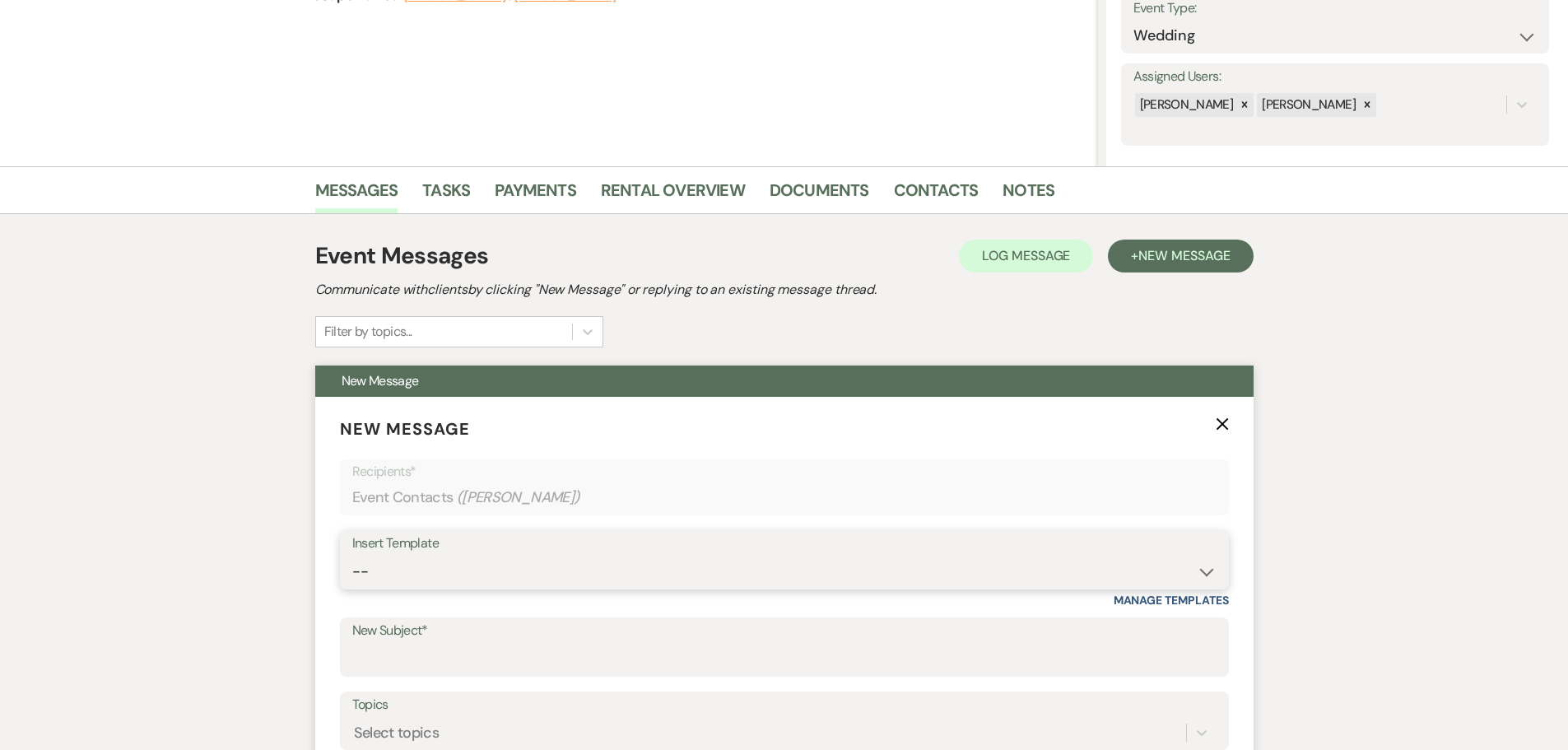
click at [416, 572] on select "-- Weven Planning Portal Introduction (Booked Events) Initial Inquiry Response …" at bounding box center [784, 571] width 864 height 32
click at [444, 577] on select "-- Weven Planning Portal Introduction (Booked Events) Initial Inquiry Response …" at bounding box center [784, 571] width 864 height 32
click at [352, 555] on select "-- Weven Planning Portal Introduction (Booked Events) Initial Inquiry Response …" at bounding box center [784, 571] width 864 height 32
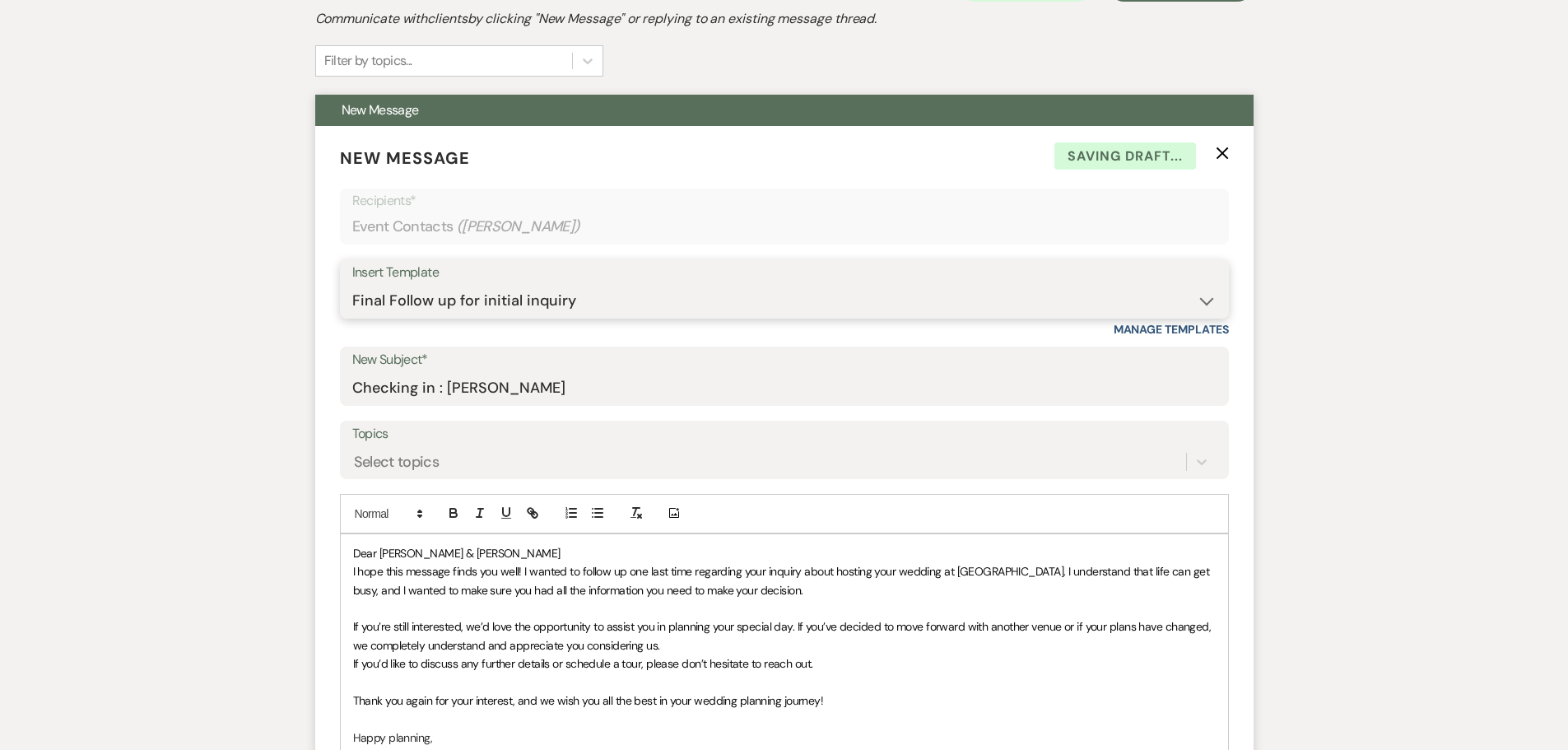
scroll to position [823, 0]
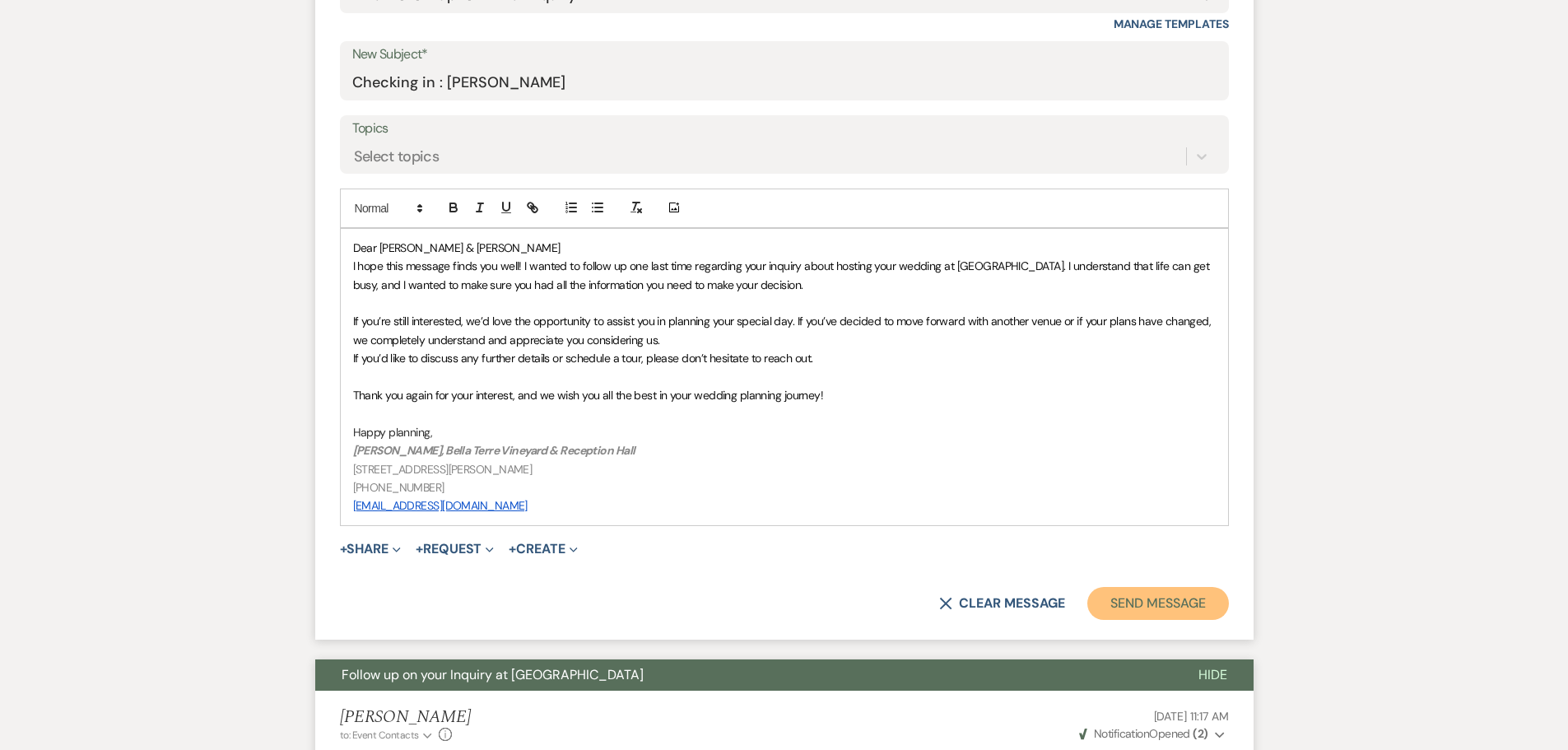
click at [1109, 595] on button "Send Message" at bounding box center [1158, 603] width 141 height 33
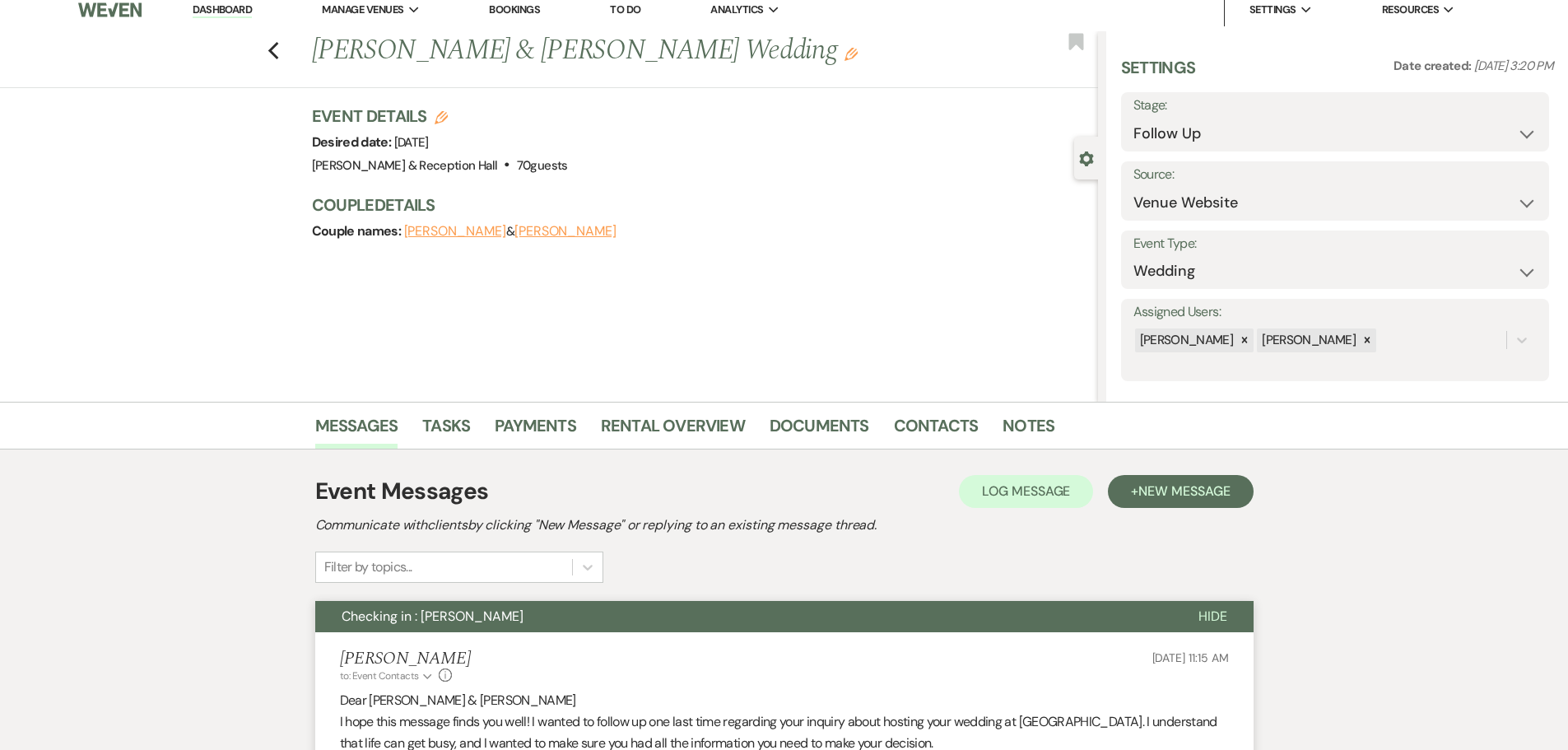
scroll to position [0, 0]
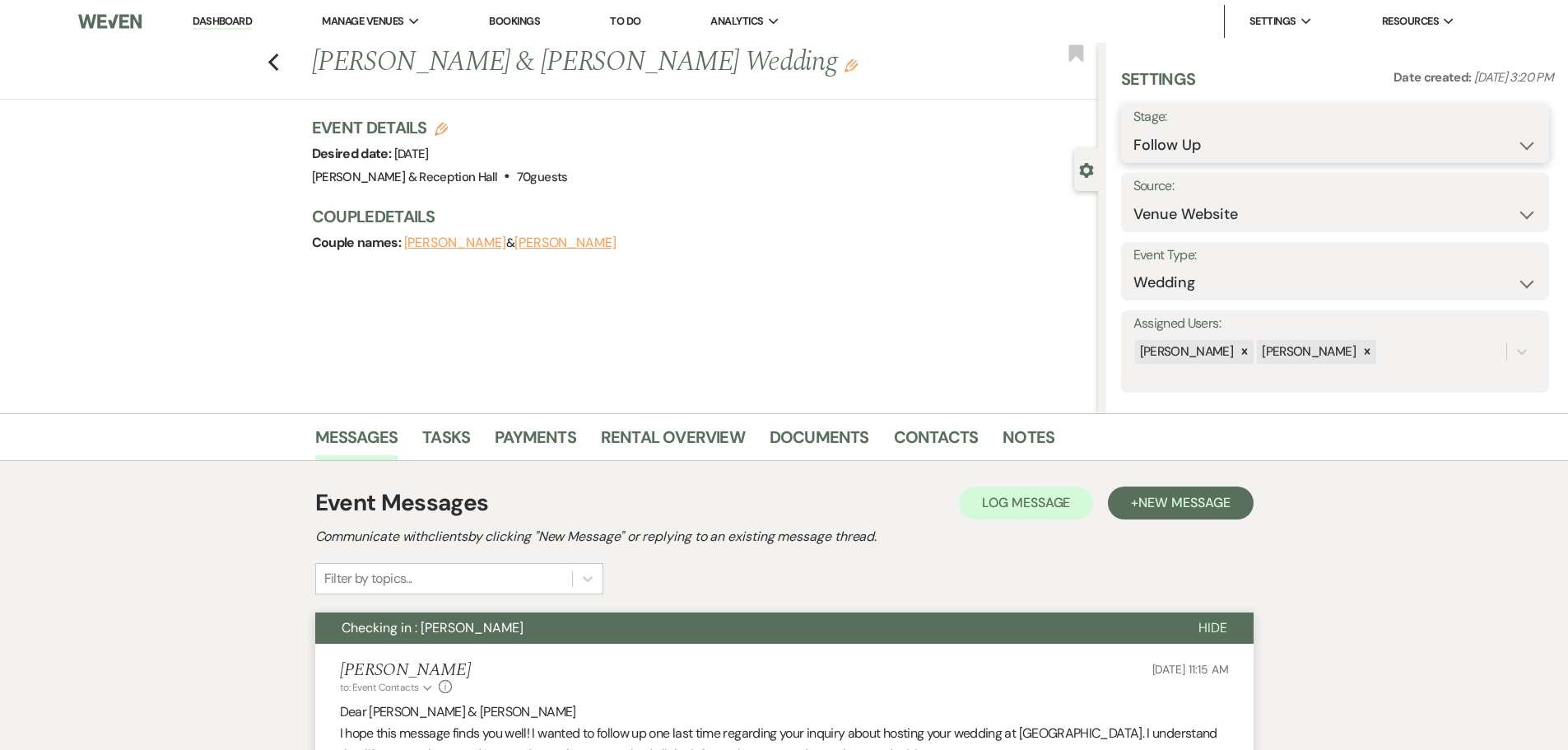
click at [1220, 132] on select "Inquiry Follow Up Tour Requested Tour Confirmed Toured Proposal Sent Booked Lost" at bounding box center [1335, 145] width 404 height 32
click at [1134, 129] on select "Inquiry Follow Up Tour Requested Tour Confirmed Toured Proposal Sent Booked Lost" at bounding box center [1335, 145] width 404 height 32
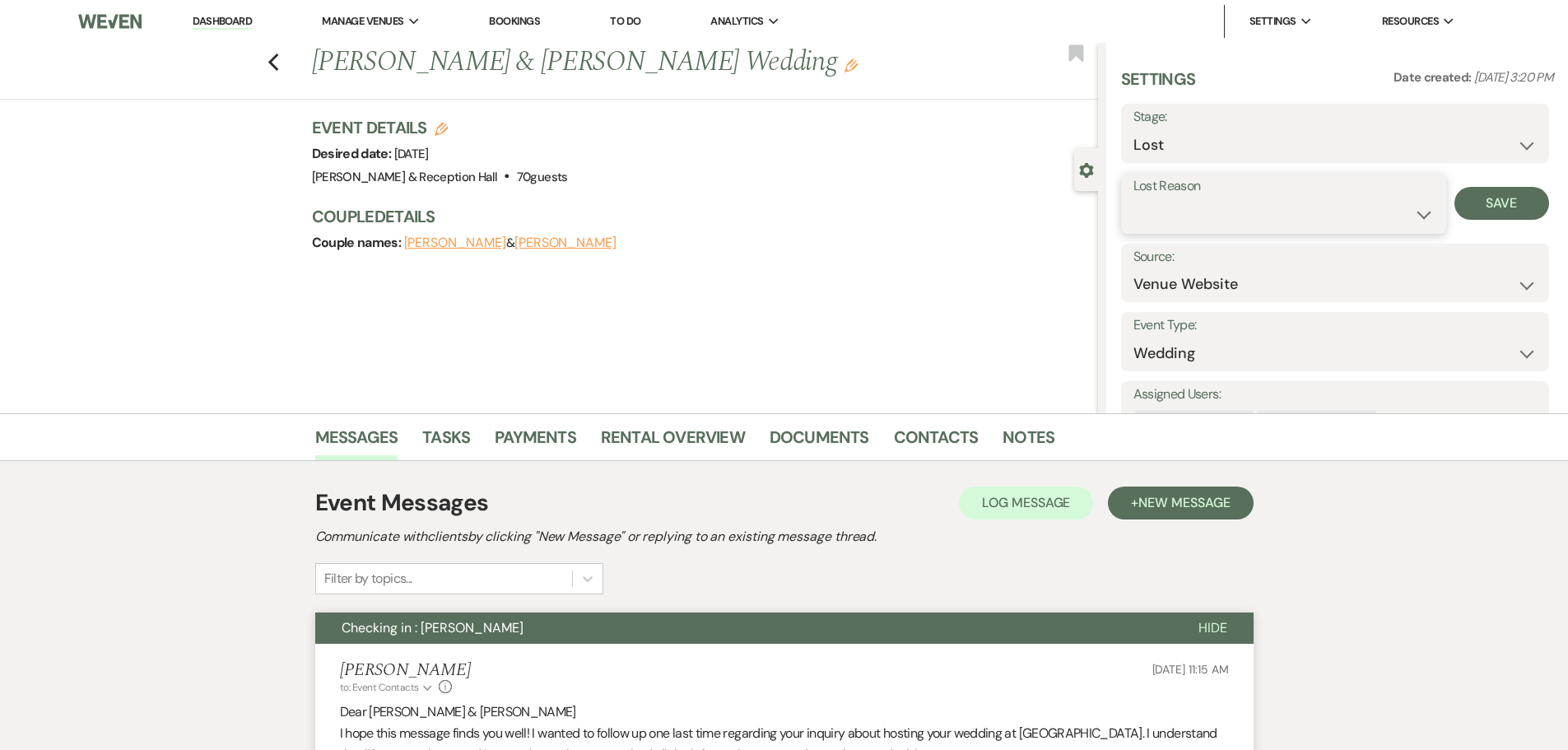
click at [1183, 215] on select "Booked Elsewhere Budget Date Unavailable No Response Not a Good Match Capacity …" at bounding box center [1283, 214] width 300 height 32
click at [1134, 199] on select "Booked Elsewhere Budget Date Unavailable No Response Not a Good Match Capacity …" at bounding box center [1283, 214] width 300 height 32
click at [1474, 211] on button "Save" at bounding box center [1501, 203] width 95 height 33
click at [280, 54] on icon "Previous" at bounding box center [273, 62] width 12 height 20
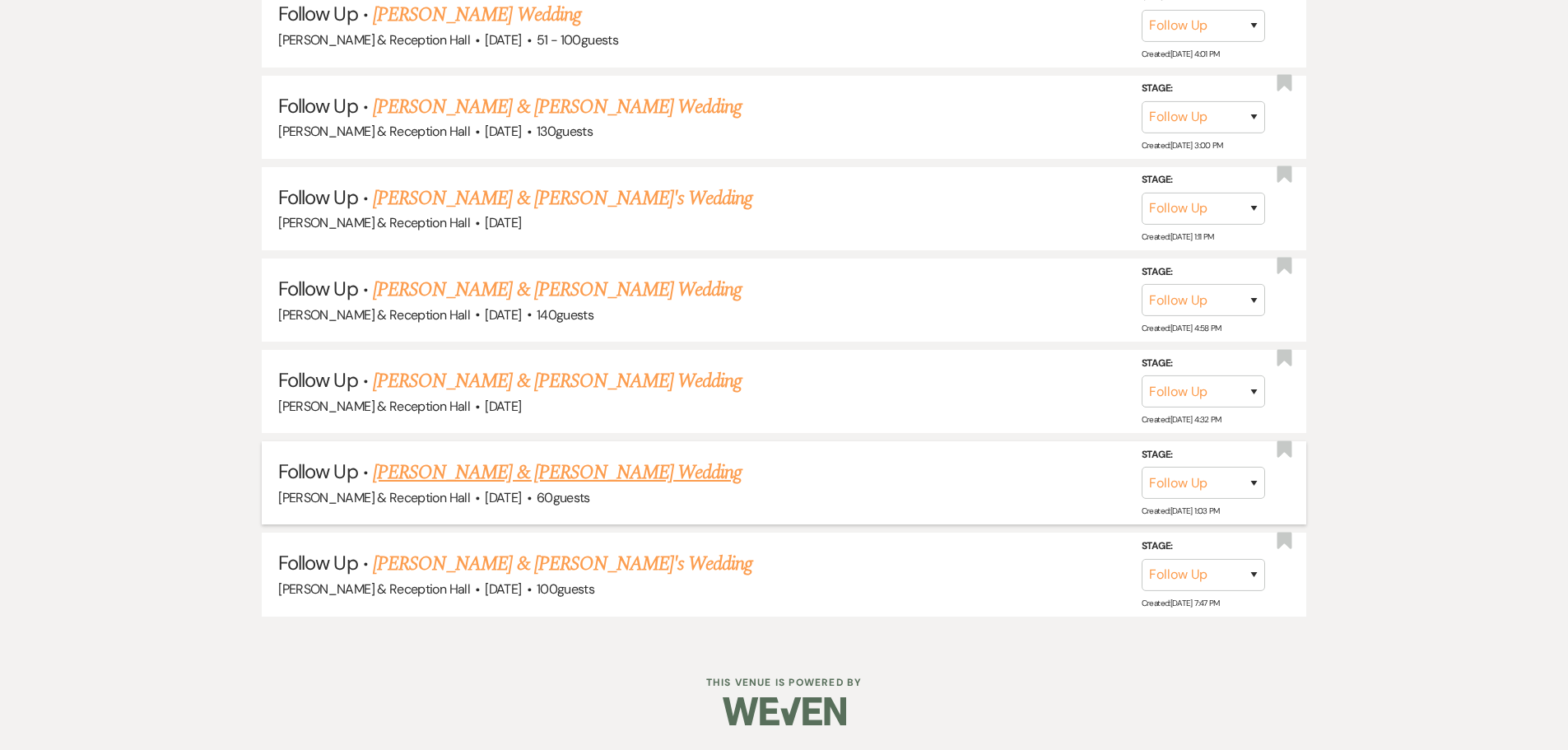
scroll to position [1620, 0]
click at [486, 559] on link "[PERSON_NAME] & [PERSON_NAME]'s Wedding" at bounding box center [563, 563] width 381 height 30
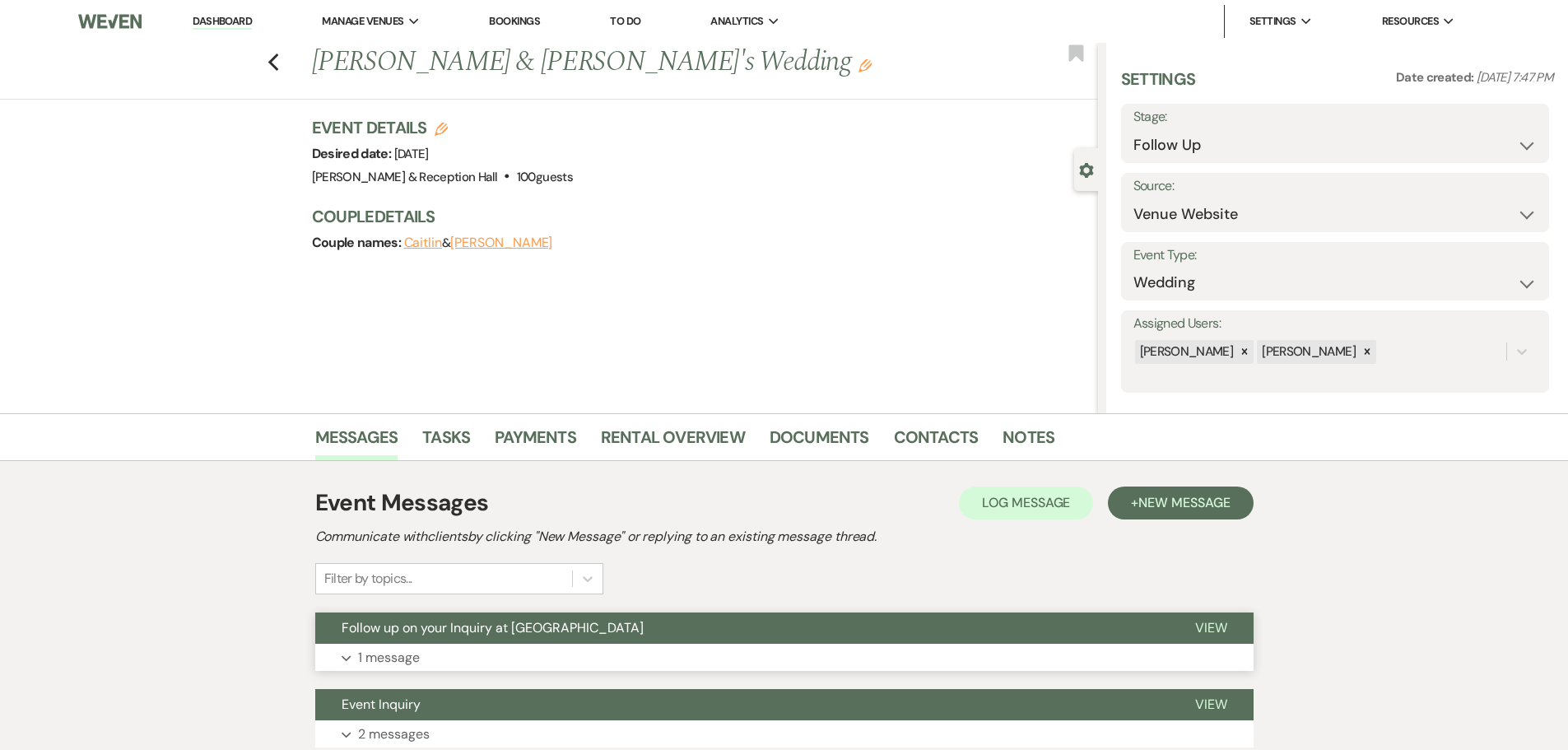
click at [491, 643] on button "Follow up on your Inquiry at [GEOGRAPHIC_DATA]" at bounding box center [742, 628] width 854 height 32
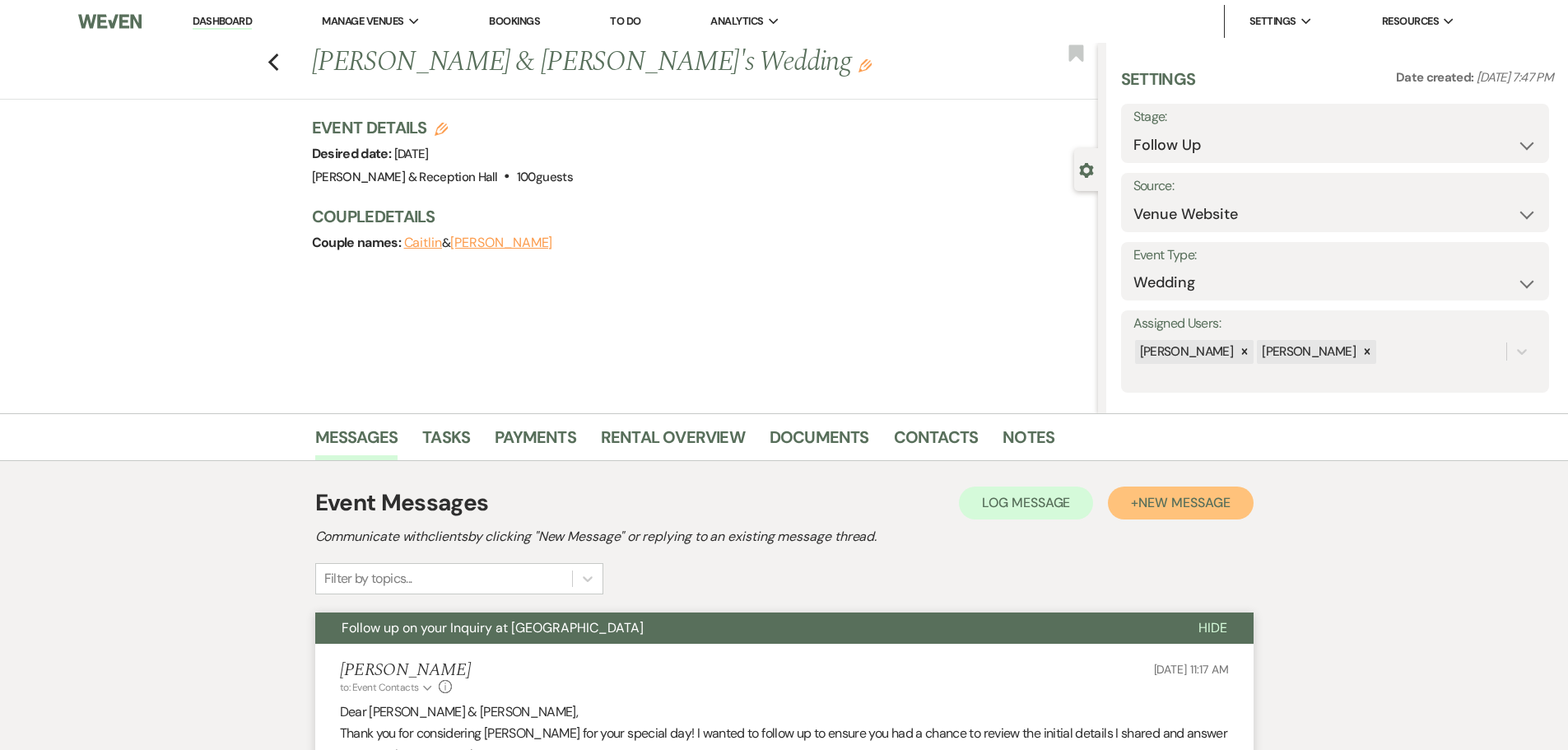
click at [1165, 509] on span "New Message" at bounding box center [1183, 503] width 91 height 17
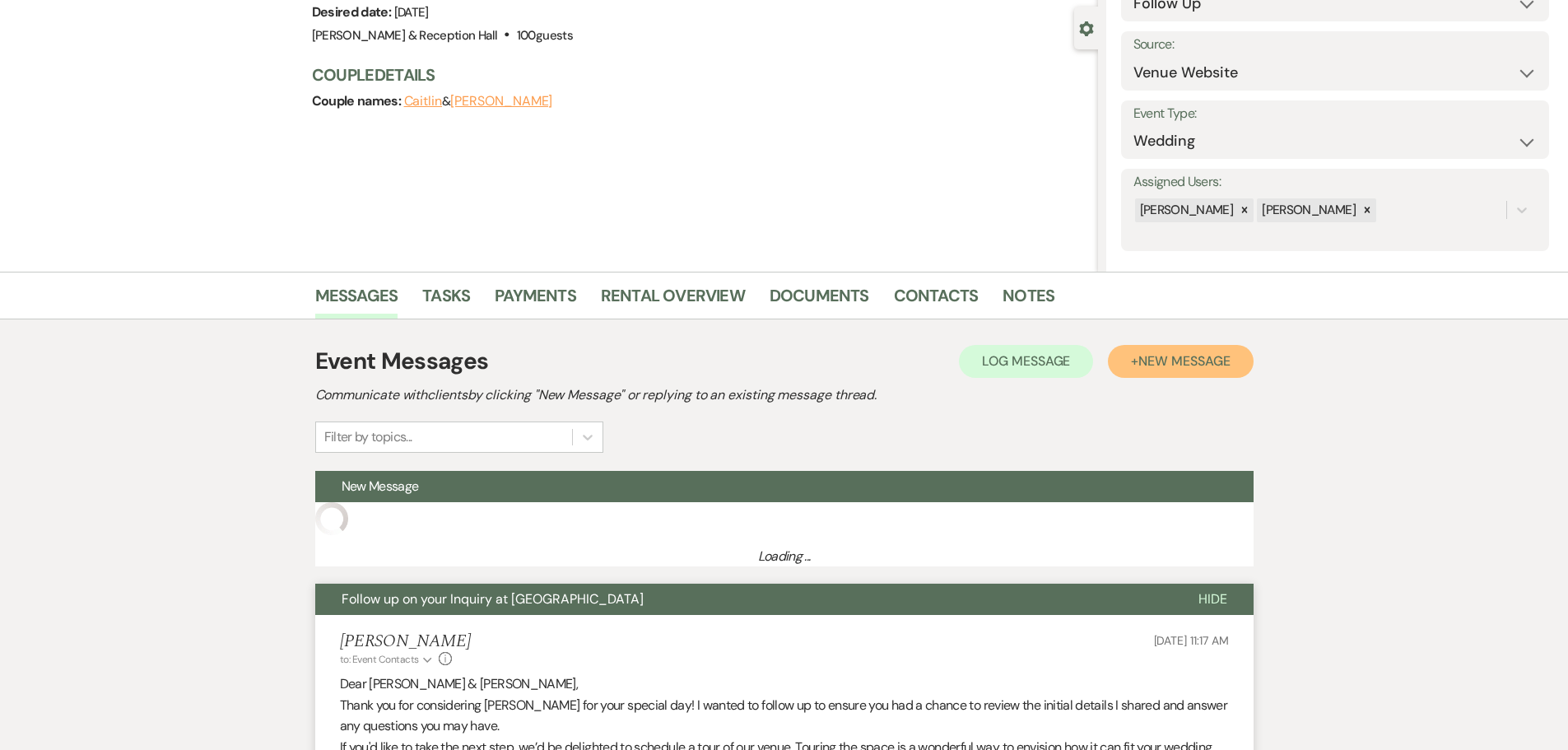
scroll to position [329, 0]
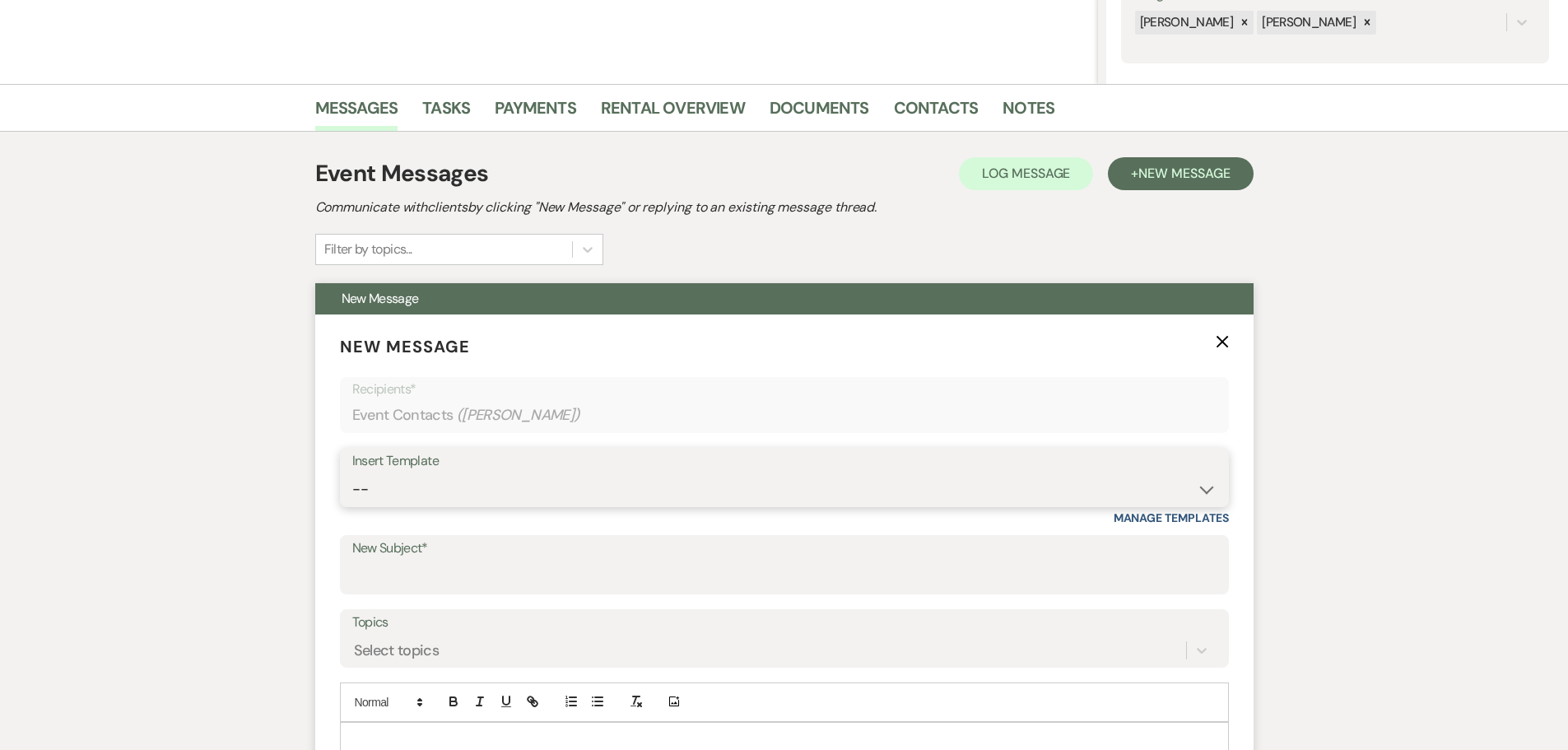
click at [421, 488] on select "-- Weven Planning Portal Introduction (Booked Events) Initial Inquiry Response …" at bounding box center [784, 488] width 864 height 32
click at [352, 473] on select "-- Weven Planning Portal Introduction (Booked Events) Initial Inquiry Response …" at bounding box center [784, 488] width 864 height 32
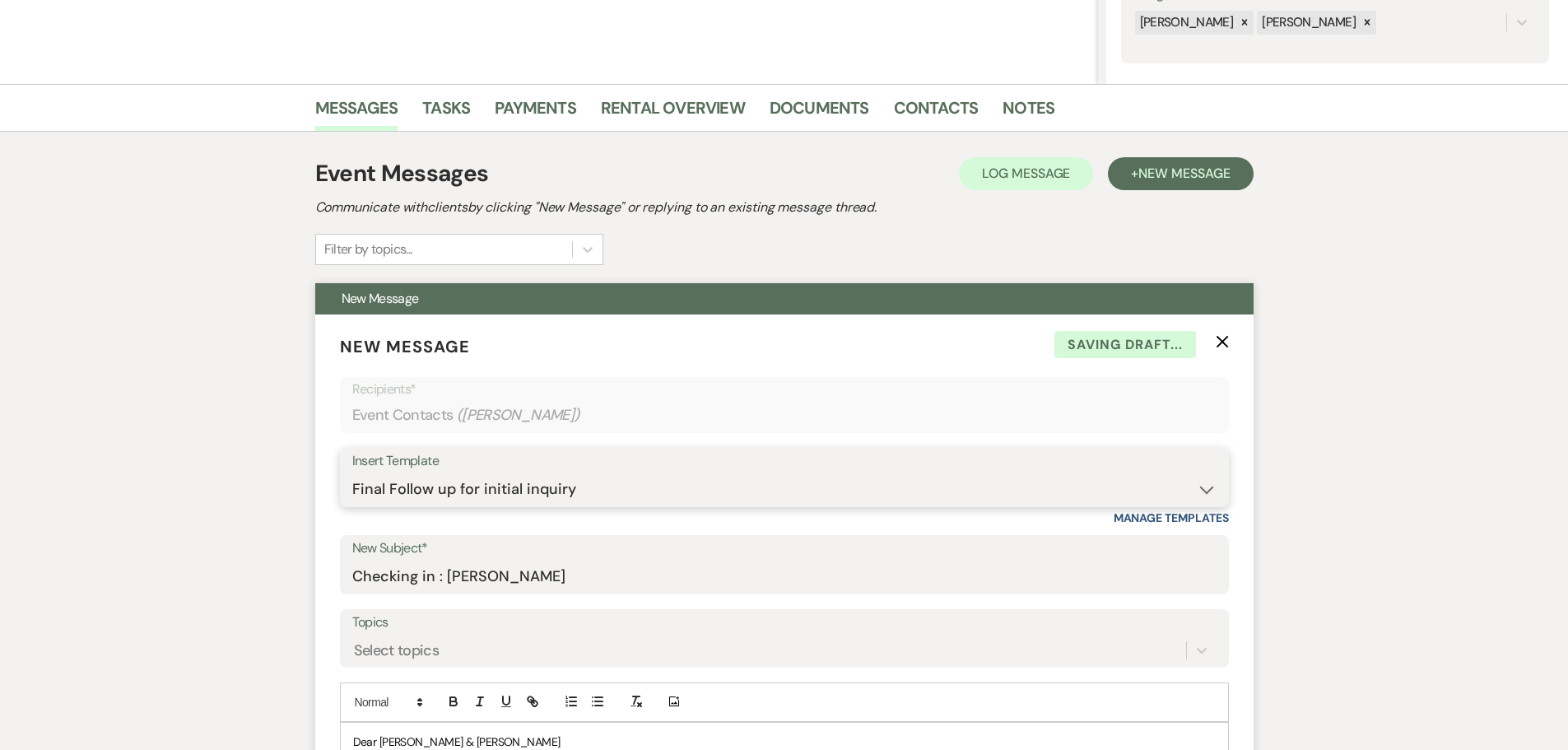
scroll to position [905, 0]
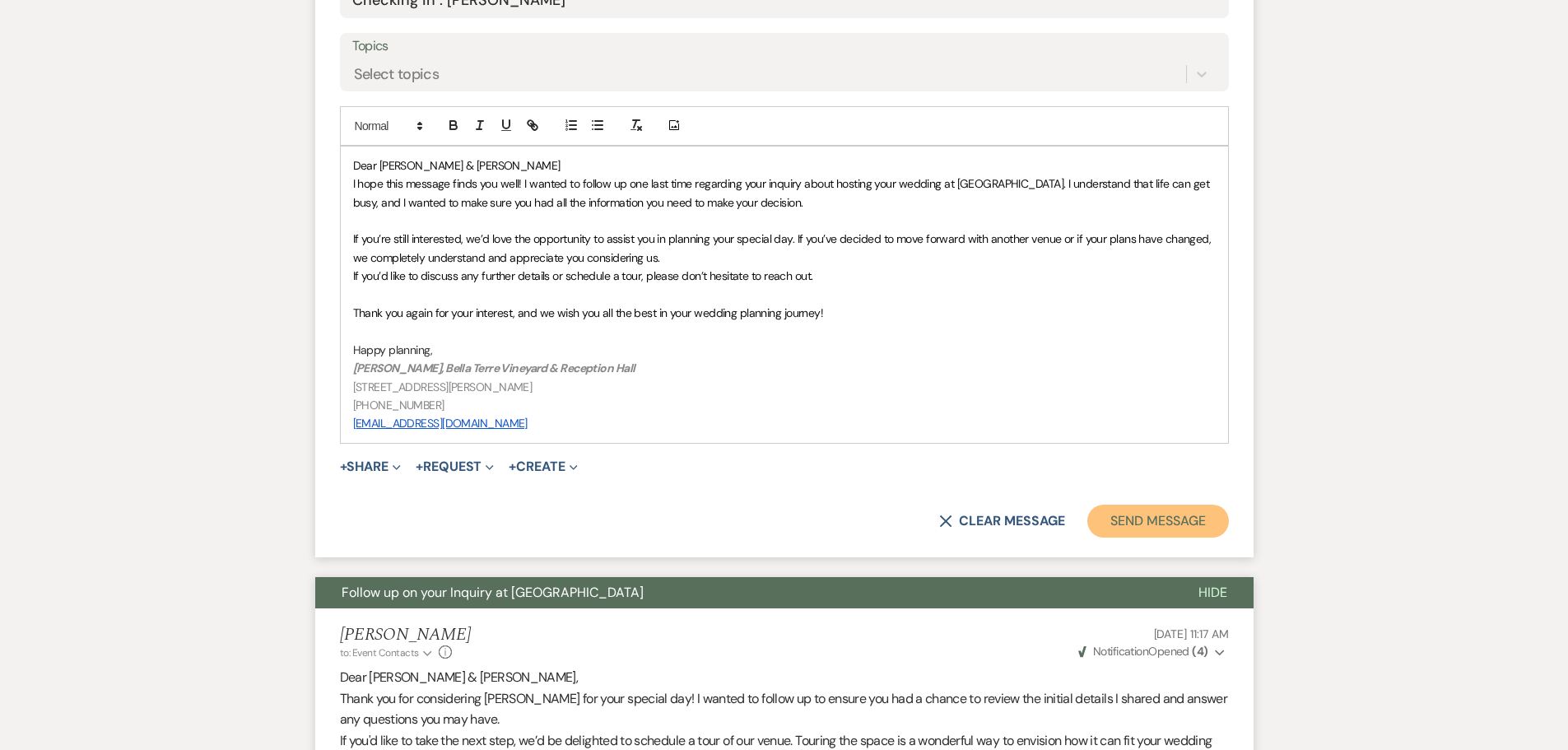
click at [1158, 514] on button "Send Message" at bounding box center [1158, 521] width 141 height 33
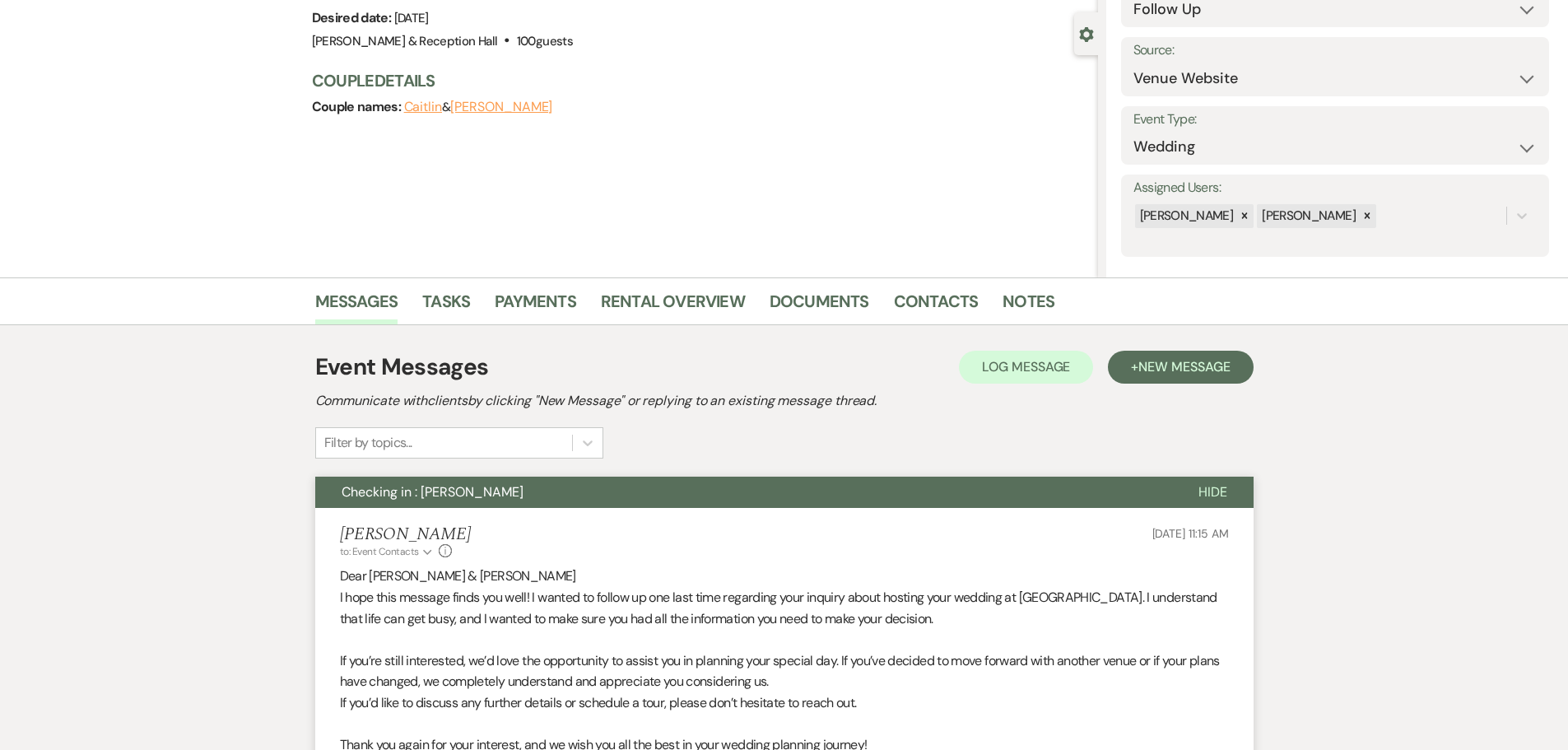
scroll to position [0, 0]
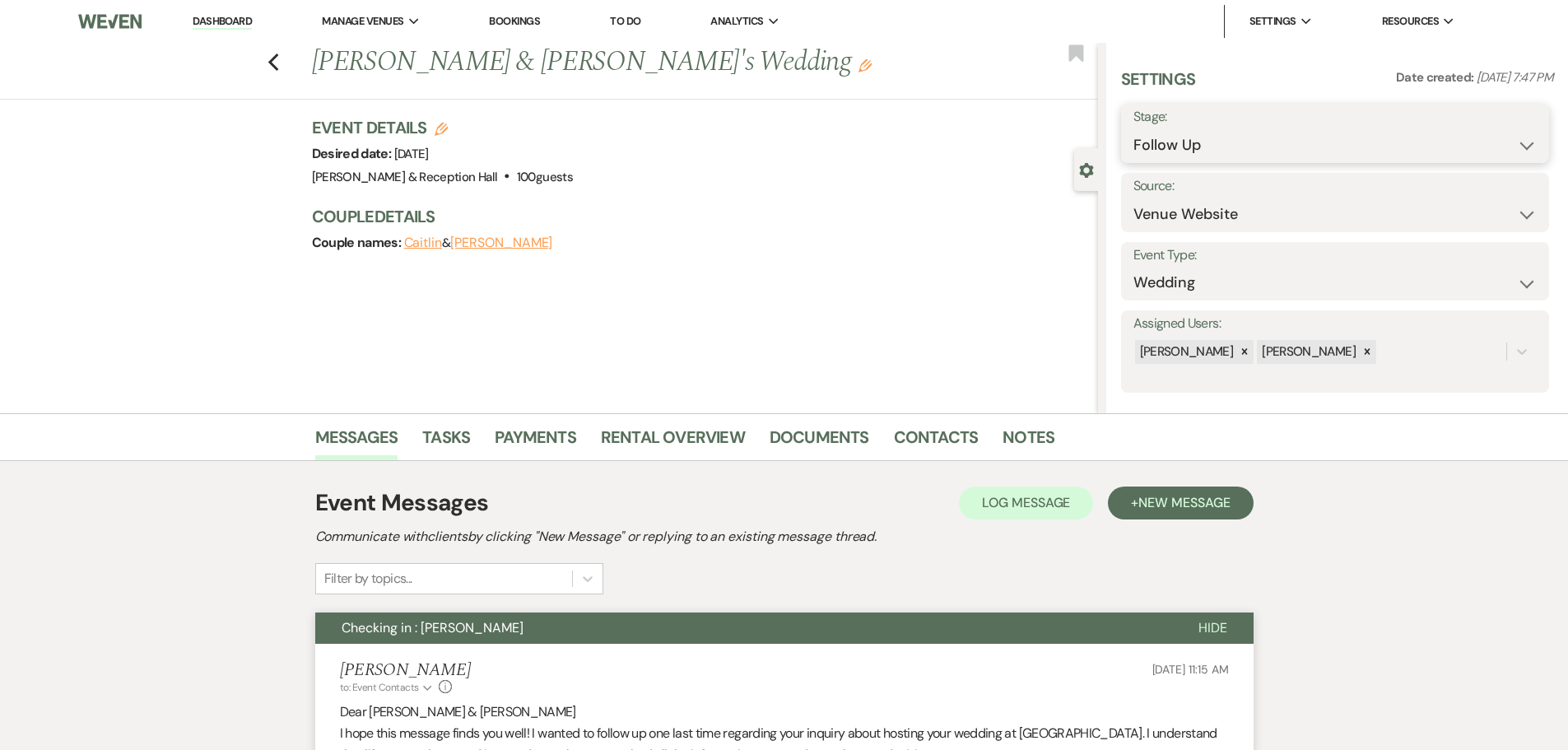
click at [1164, 149] on select "Inquiry Follow Up Tour Requested Tour Confirmed Toured Proposal Sent Booked Lost" at bounding box center [1335, 145] width 404 height 32
click at [1134, 129] on select "Inquiry Follow Up Tour Requested Tour Confirmed Toured Proposal Sent Booked Lost" at bounding box center [1335, 145] width 404 height 32
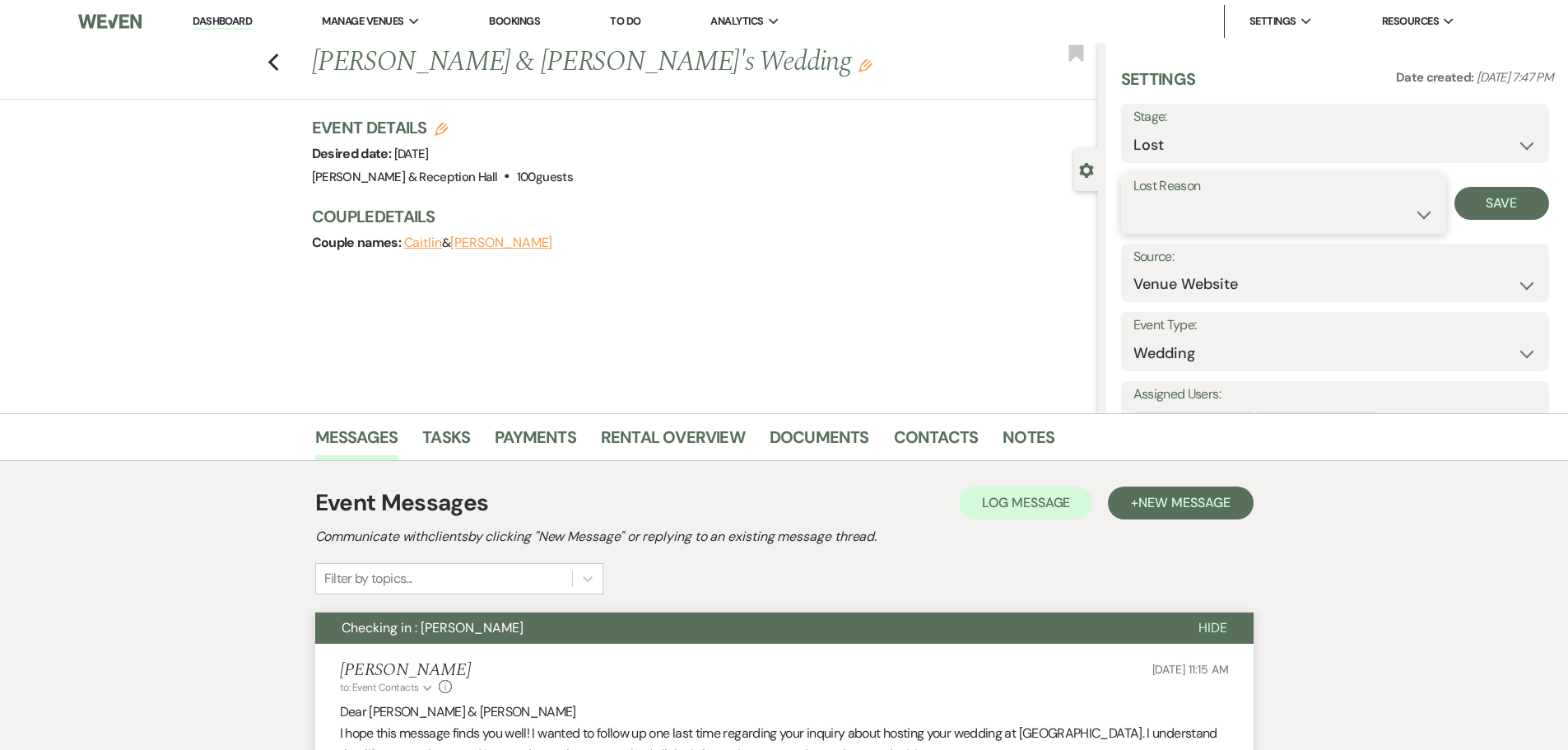
click at [1158, 212] on select "Booked Elsewhere Budget Date Unavailable No Response Not a Good Match Capacity …" at bounding box center [1283, 214] width 300 height 32
click at [1134, 199] on select "Booked Elsewhere Budget Date Unavailable No Response Not a Good Match Capacity …" at bounding box center [1283, 214] width 300 height 32
click at [1484, 195] on button "Save" at bounding box center [1501, 203] width 95 height 33
click at [272, 59] on div "Previous [PERSON_NAME] & [PERSON_NAME]'s Wedding Edit Bookmark" at bounding box center [544, 71] width 1106 height 57
click at [275, 60] on icon "Previous" at bounding box center [273, 62] width 12 height 20
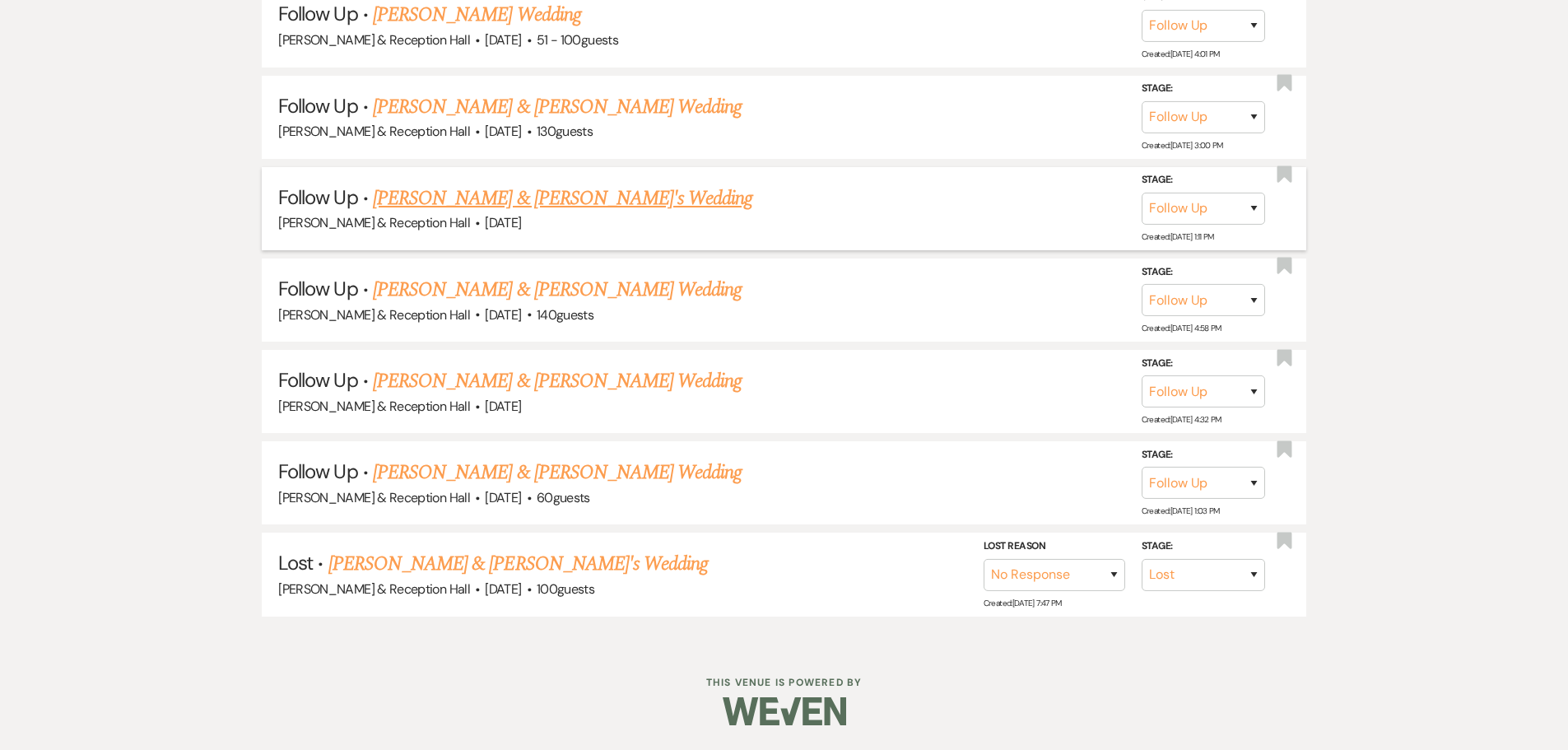
scroll to position [1529, 0]
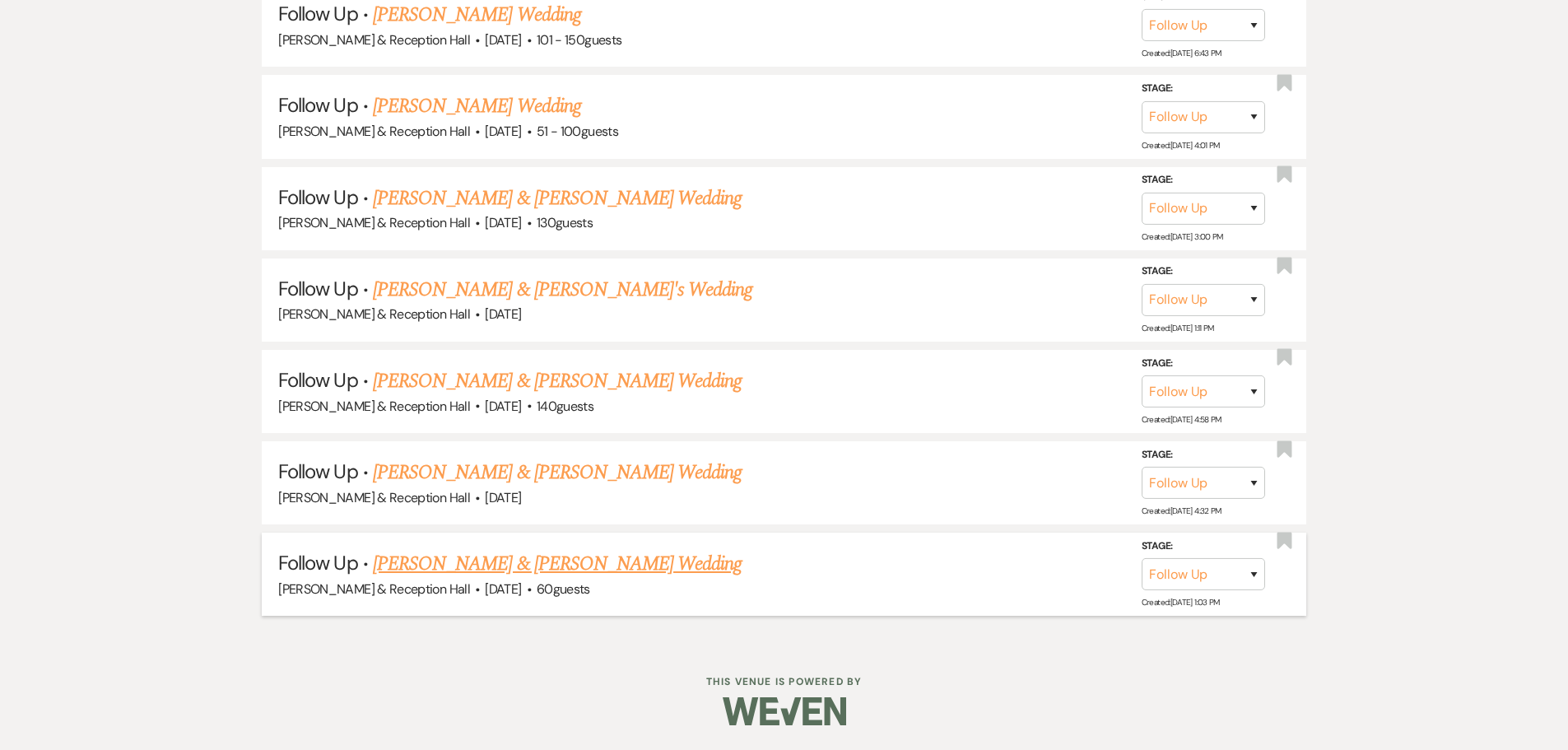
click at [479, 560] on link "[PERSON_NAME] & [PERSON_NAME] Wedding" at bounding box center [557, 563] width 368 height 30
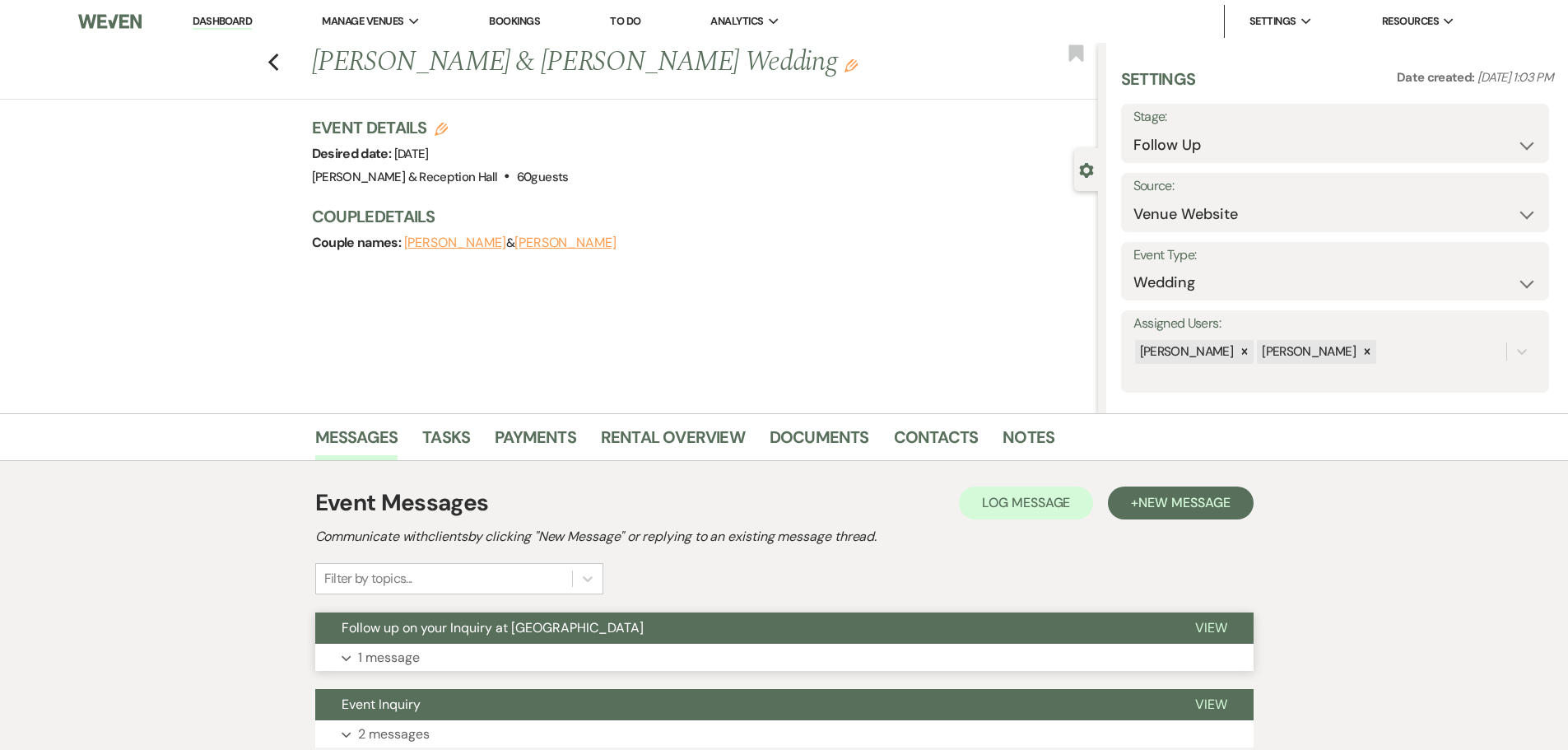
click at [508, 653] on button "Expand 1 message" at bounding box center [784, 657] width 938 height 28
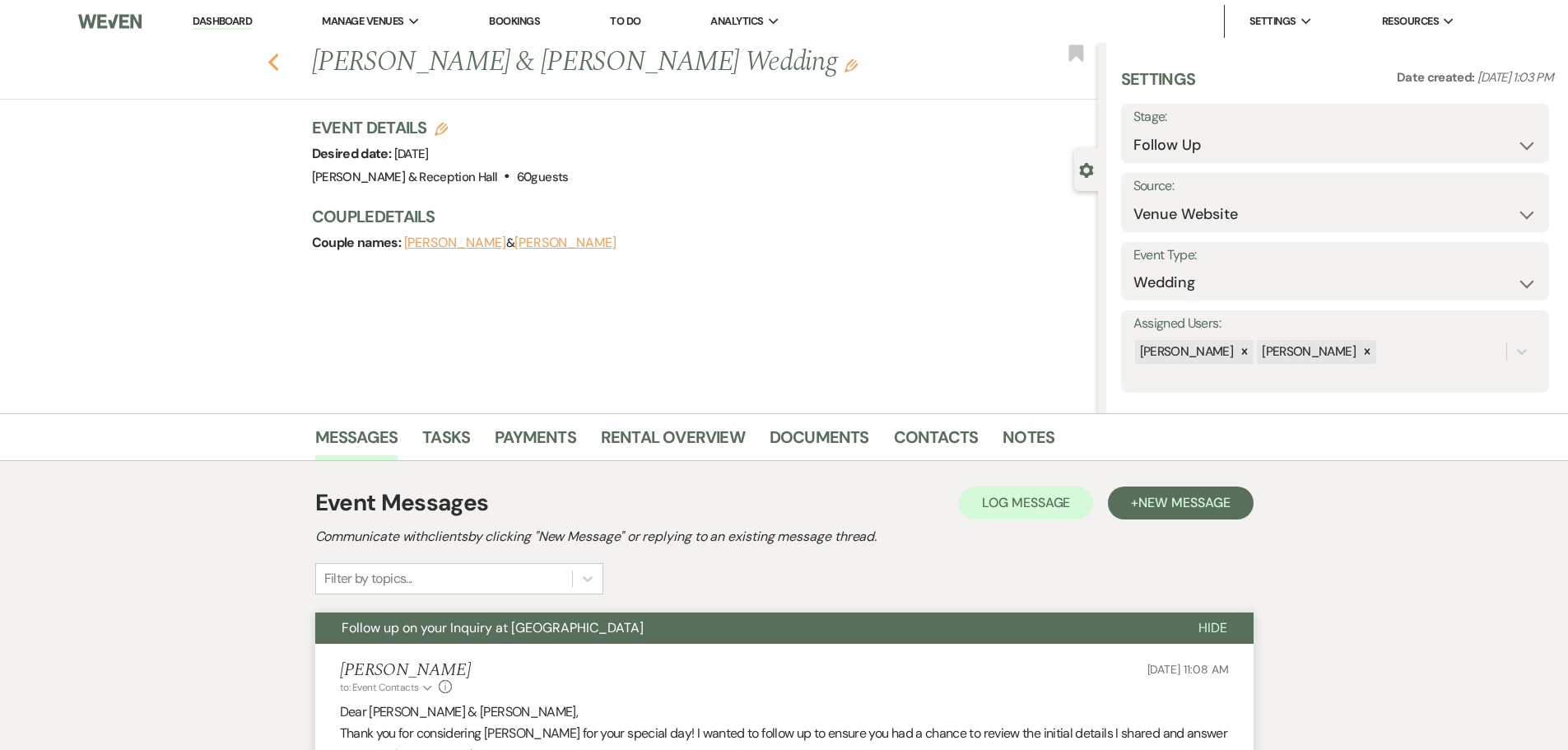
click at [276, 67] on icon "Previous" at bounding box center [273, 62] width 12 height 20
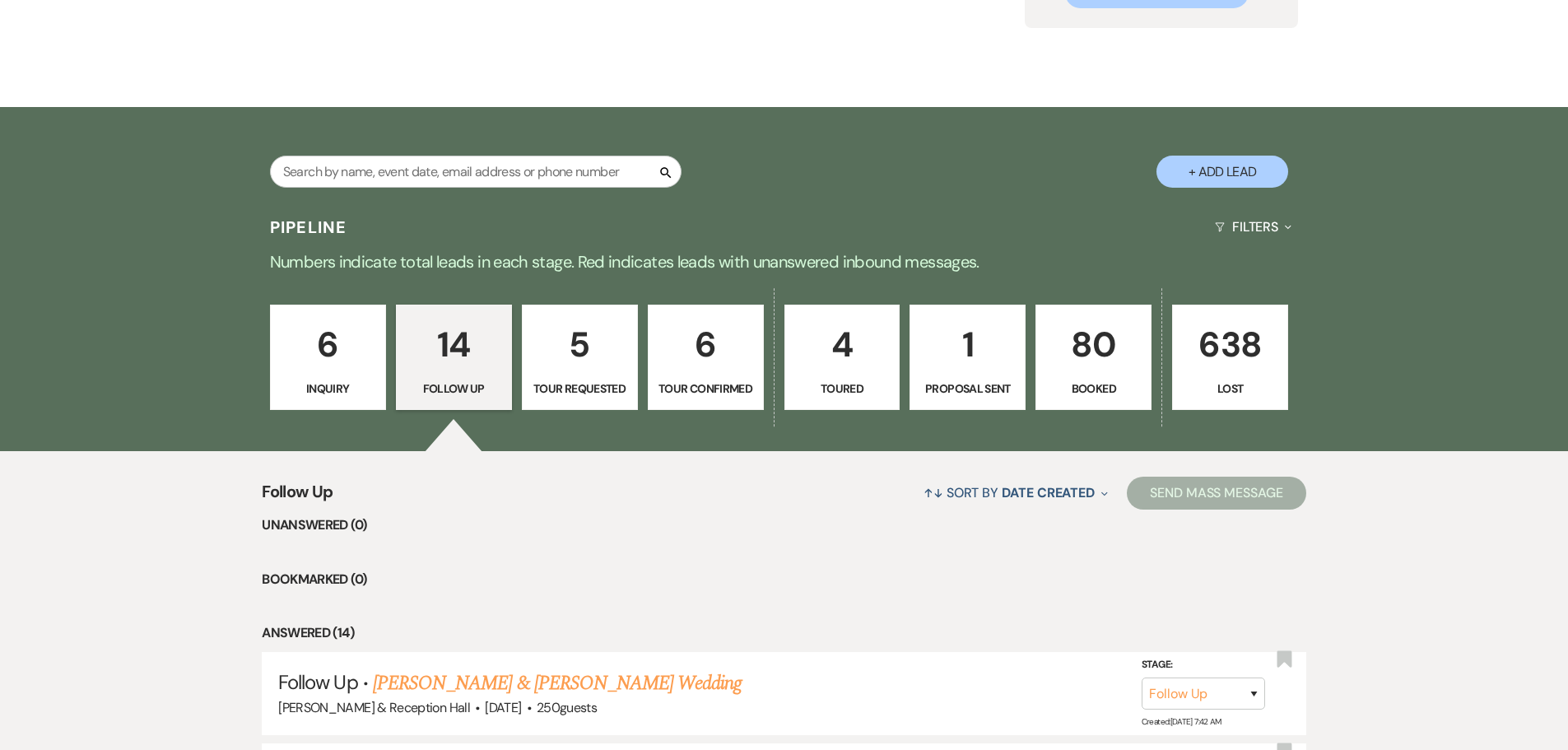
scroll to position [47, 0]
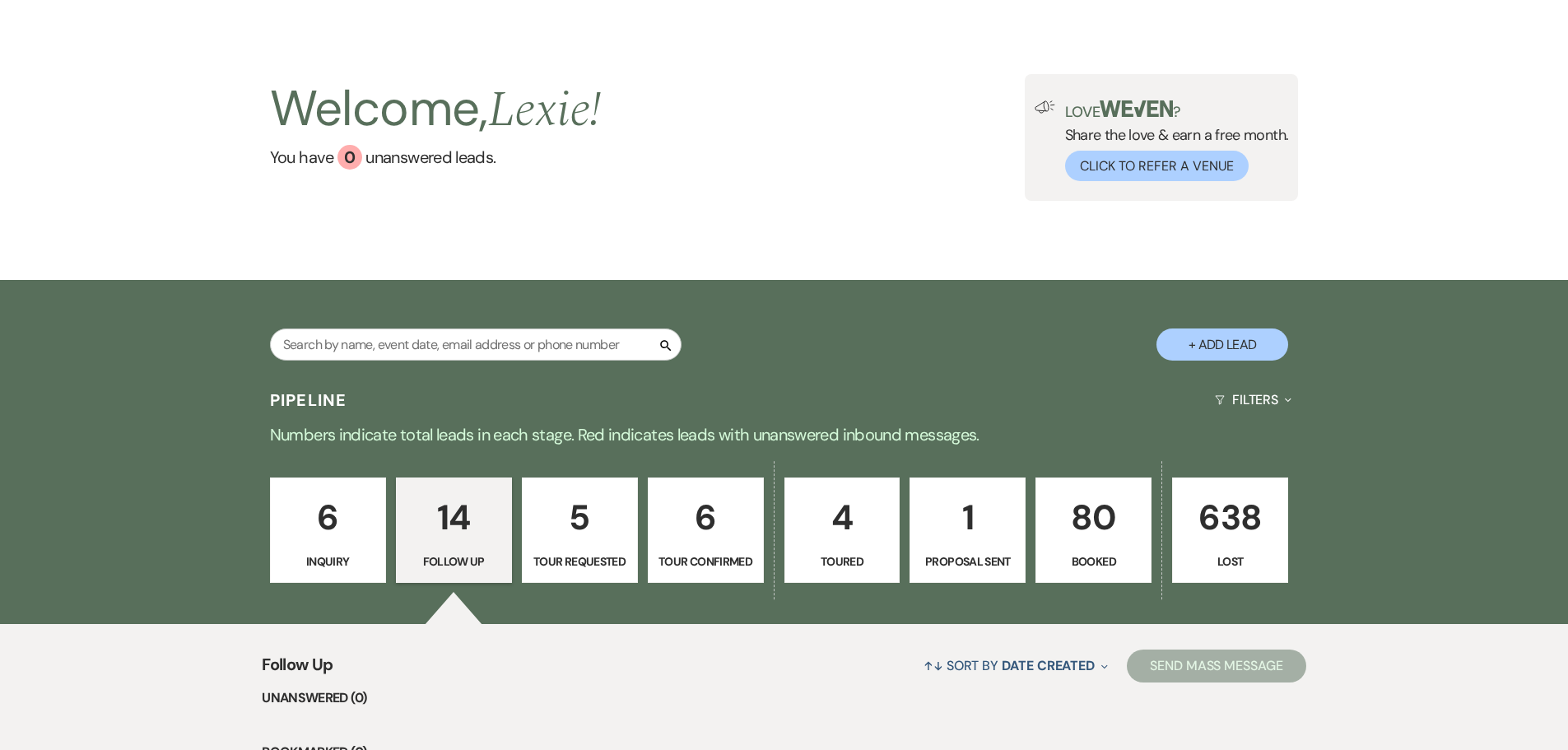
click at [313, 536] on p "6" at bounding box center [328, 518] width 95 height 56
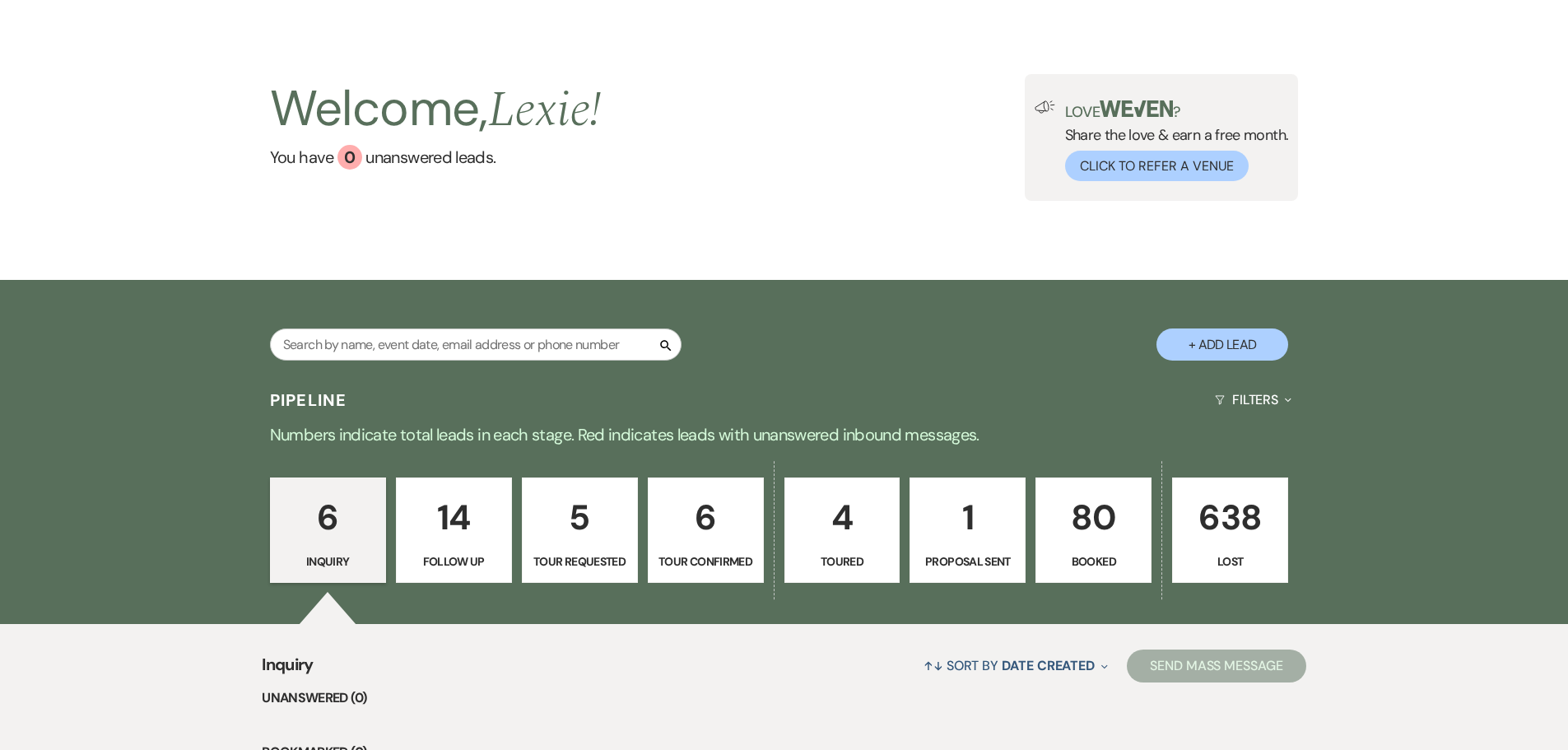
click at [566, 514] on p "5" at bounding box center [579, 518] width 95 height 56
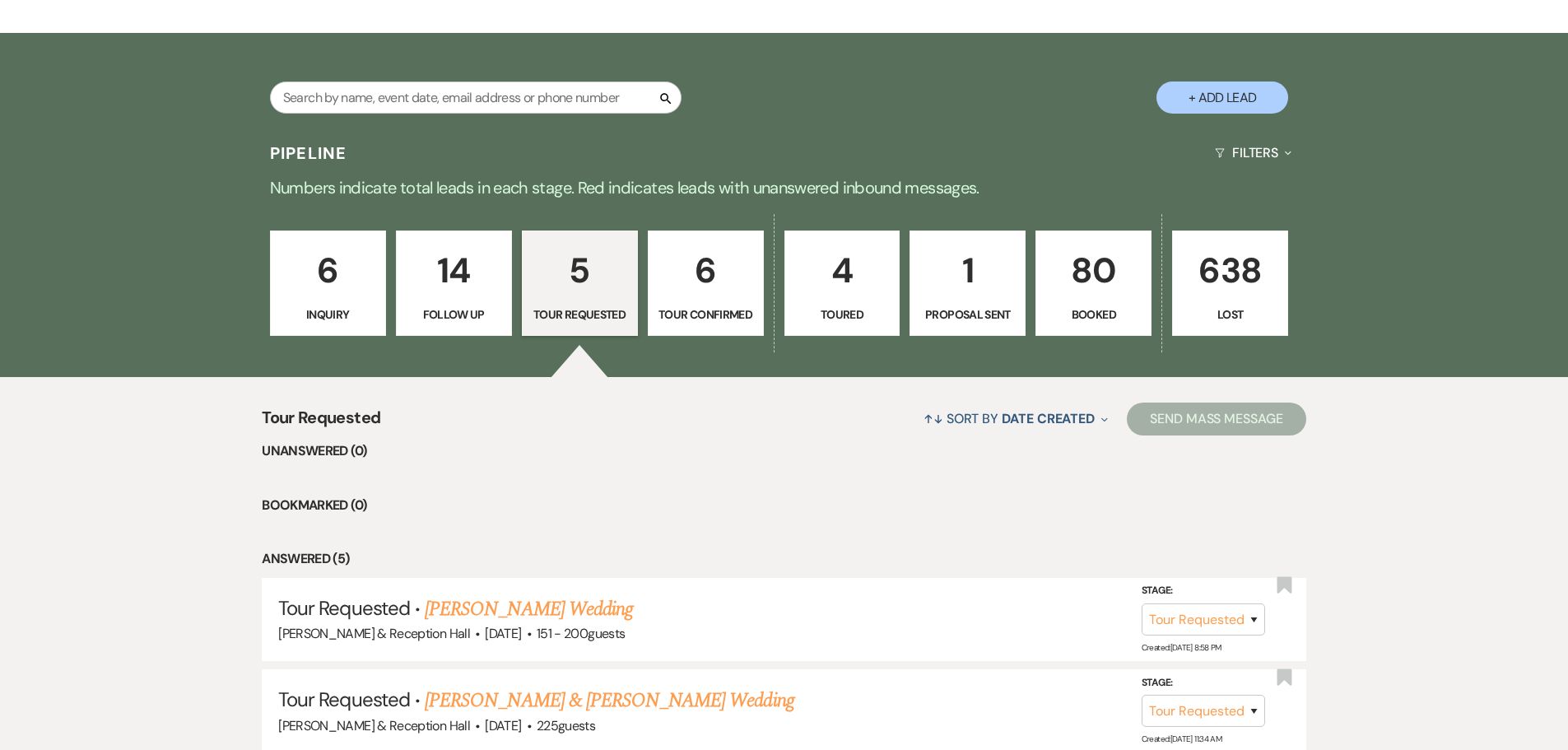
click at [714, 274] on p "6" at bounding box center [706, 270] width 95 height 56
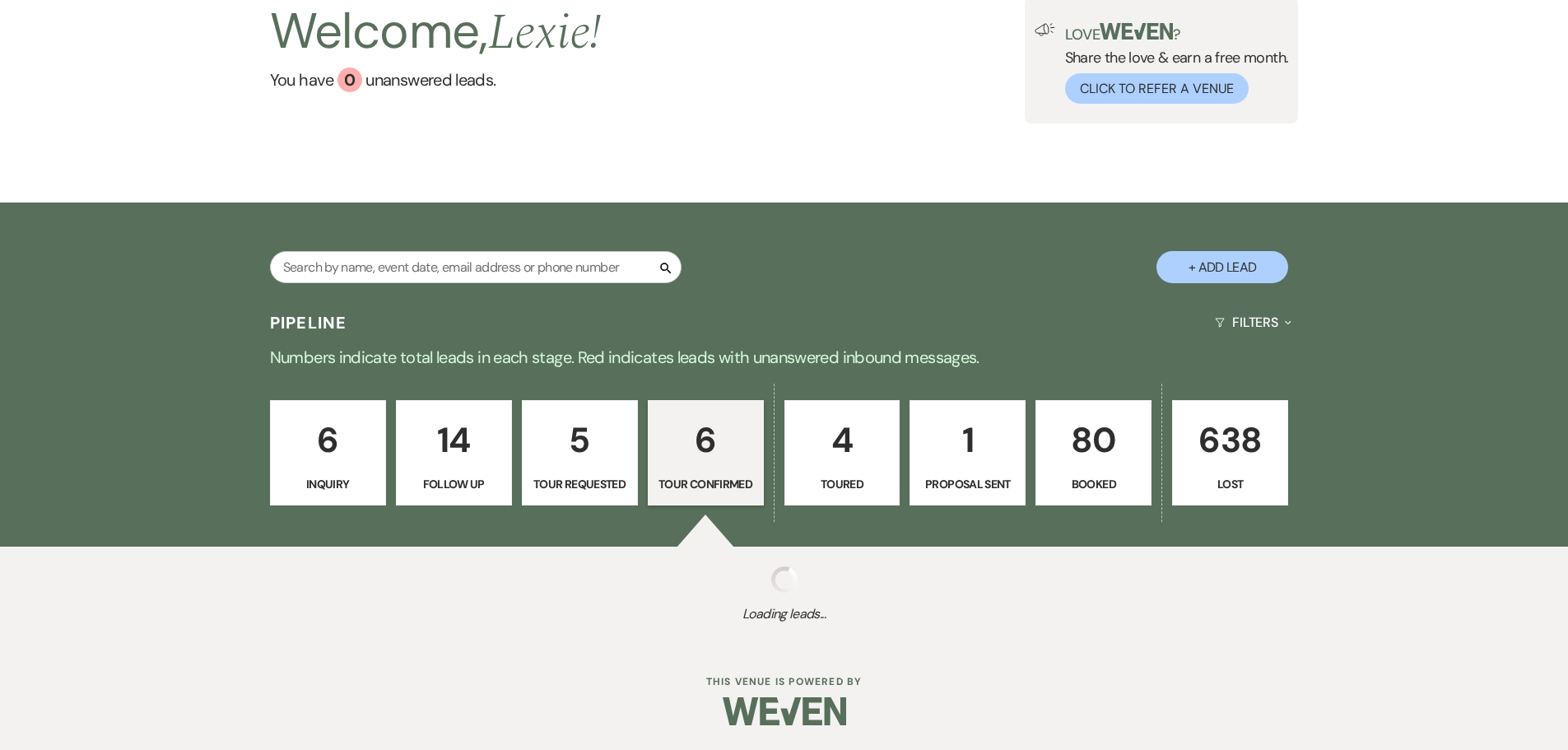
scroll to position [293, 0]
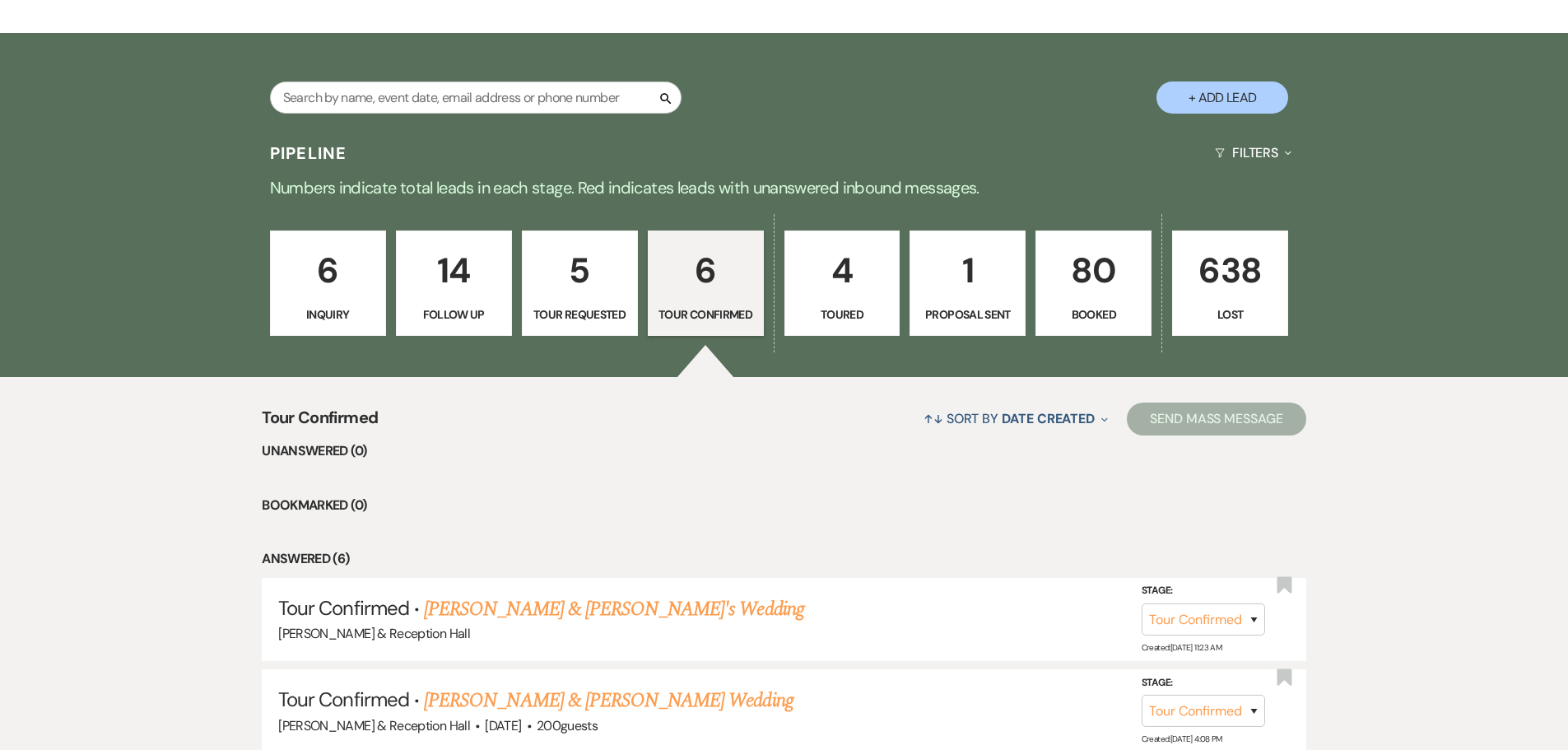
click at [604, 293] on p "5" at bounding box center [579, 270] width 95 height 56
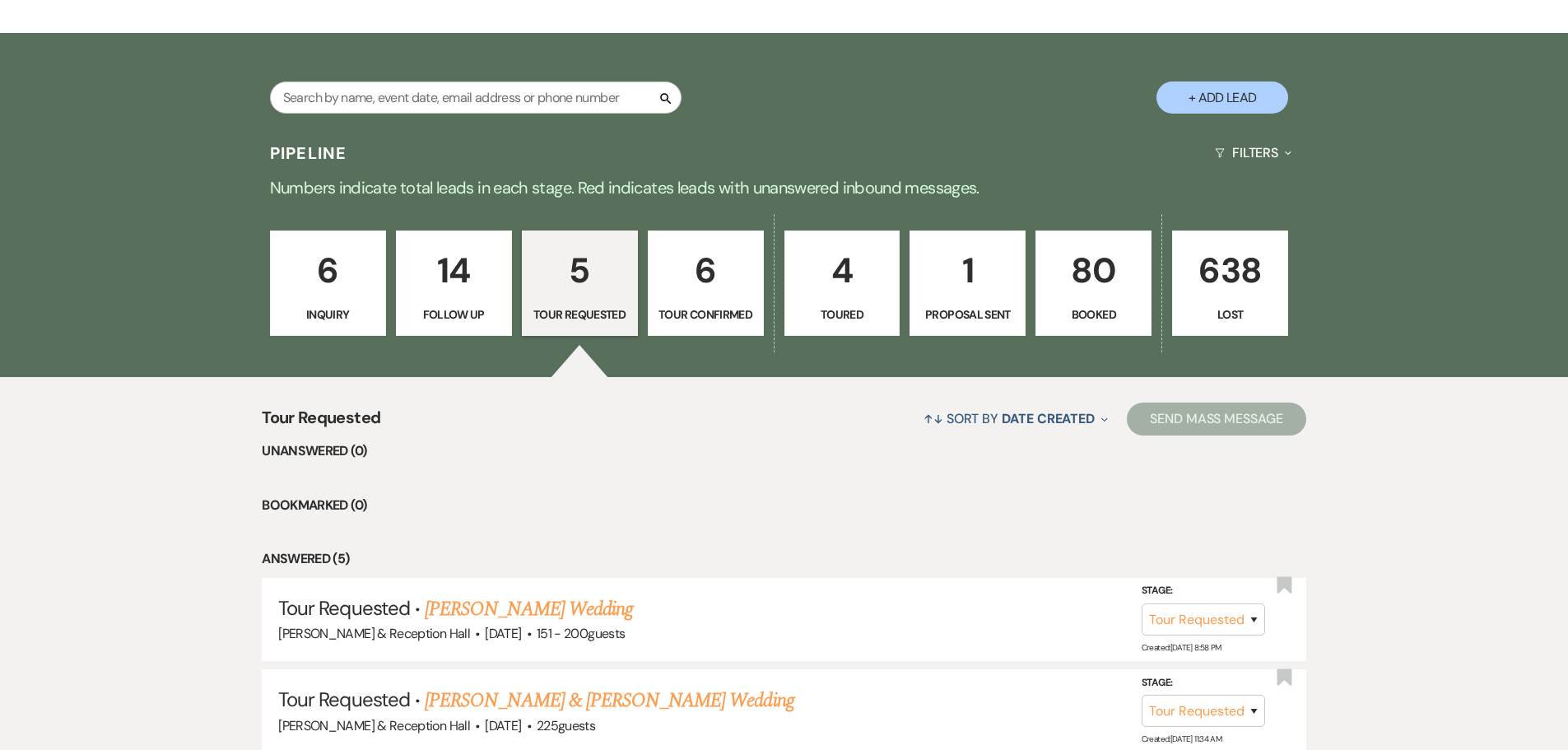
click at [1015, 289] on p "1" at bounding box center [968, 270] width 95 height 56
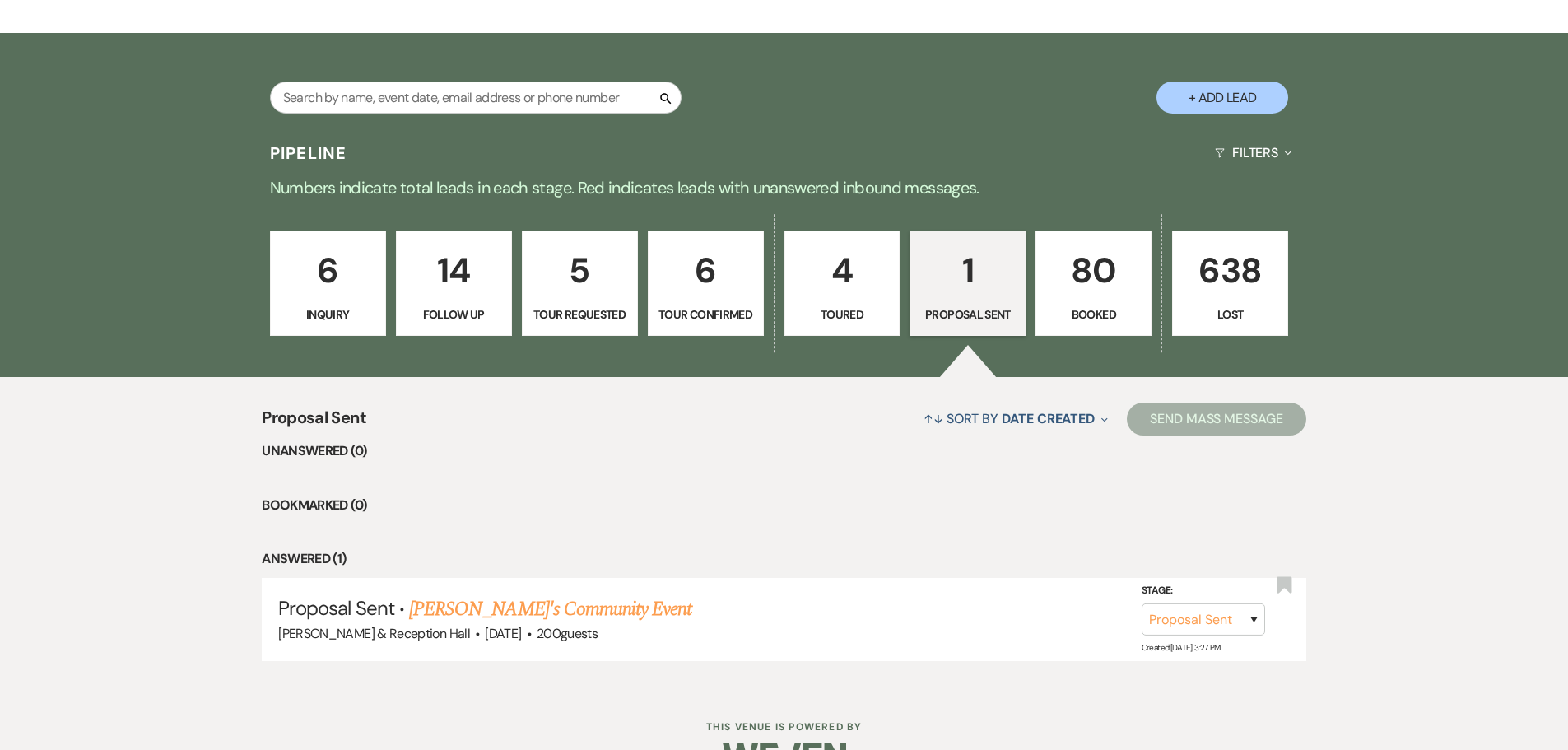
click at [1076, 270] on p "80" at bounding box center [1093, 270] width 95 height 56
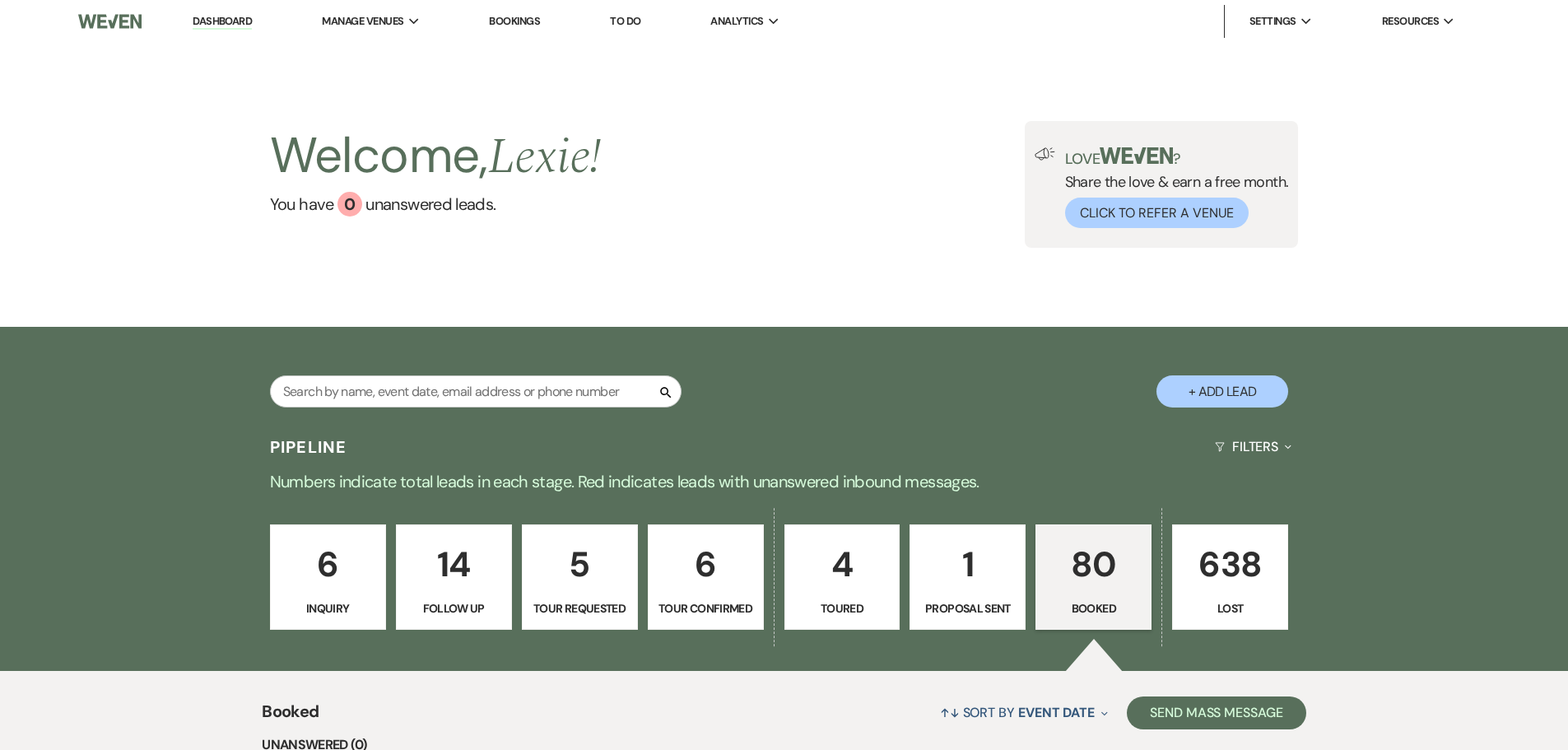
click at [316, 599] on p "Inquiry" at bounding box center [328, 608] width 95 height 18
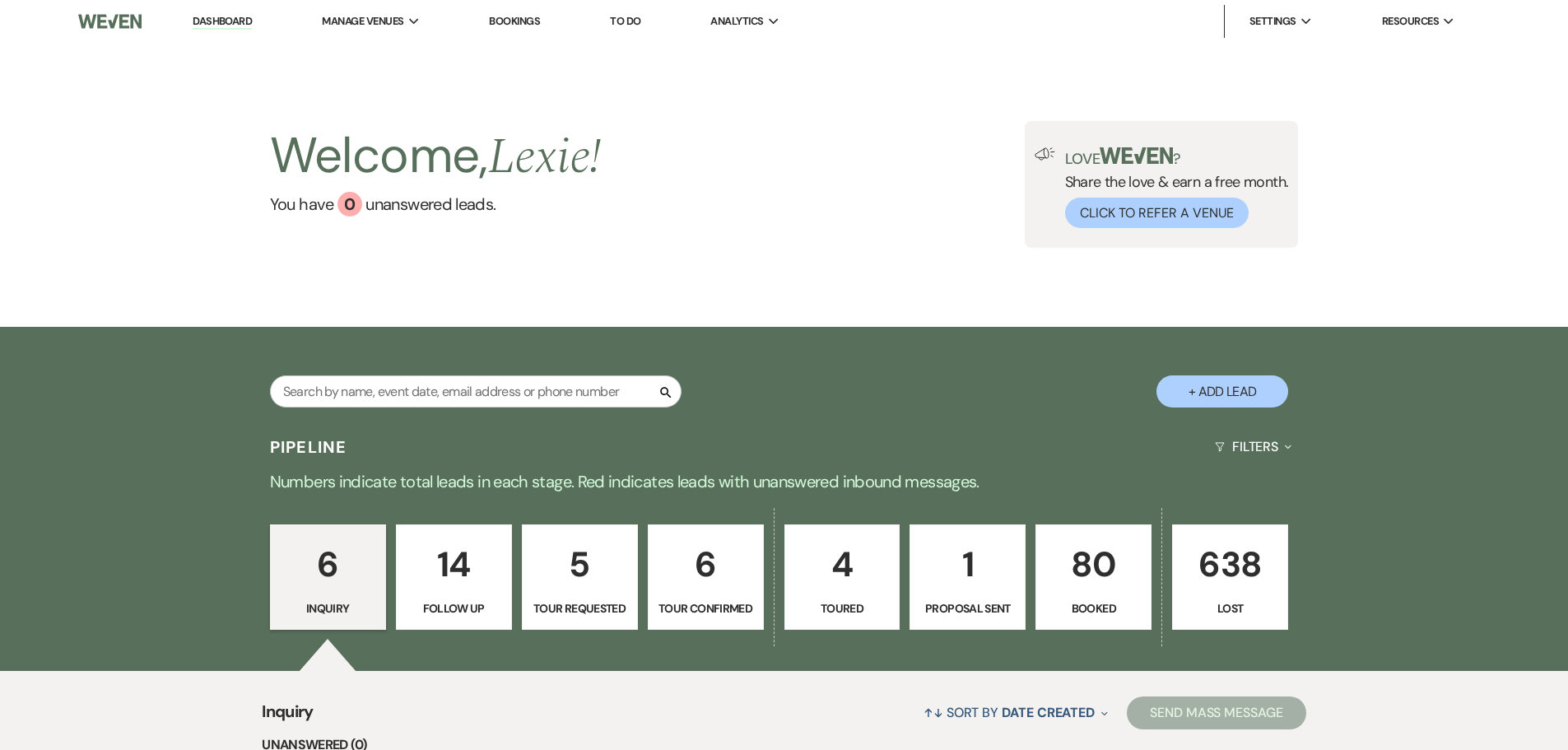
click at [1078, 589] on p "80" at bounding box center [1093, 565] width 95 height 56
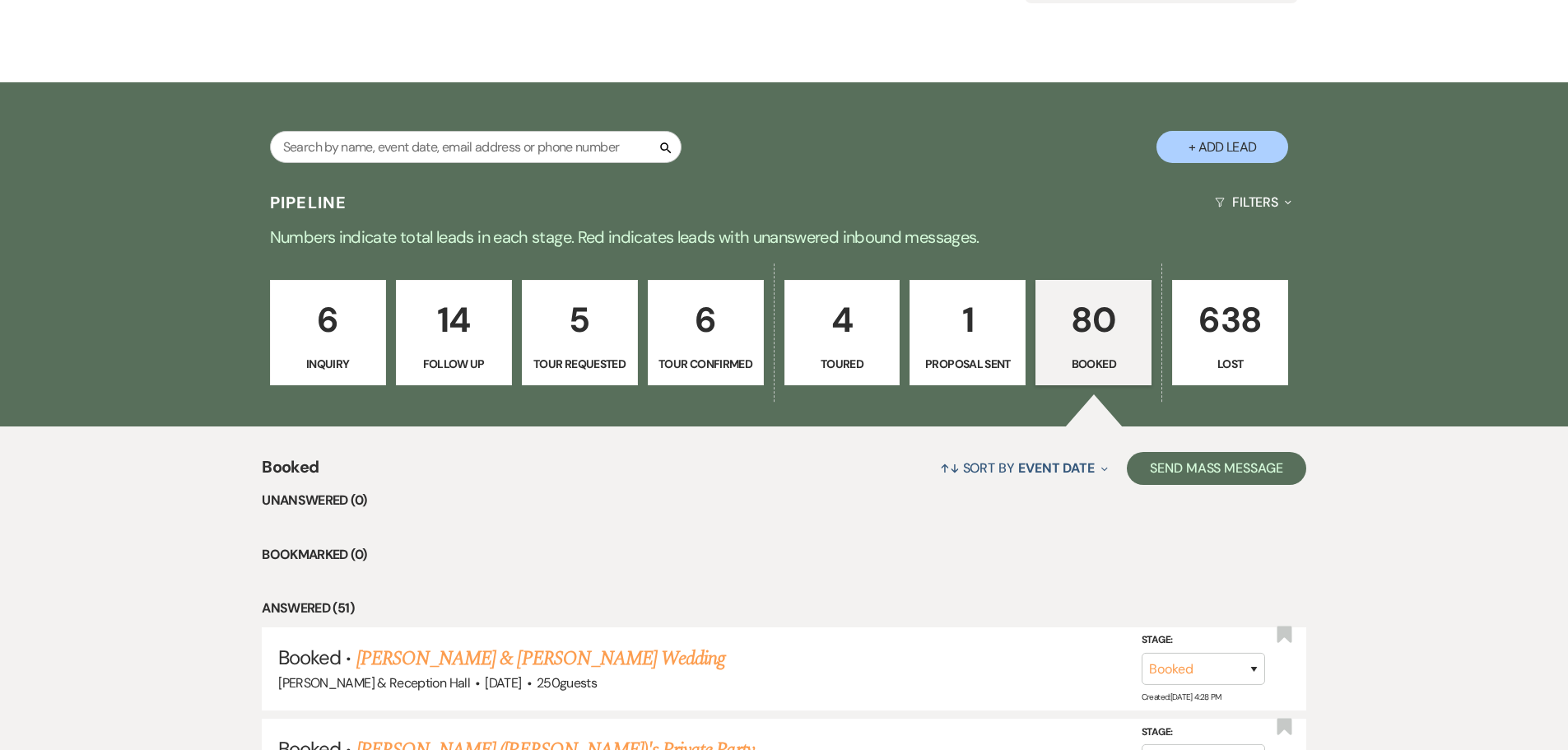
scroll to position [82, 0]
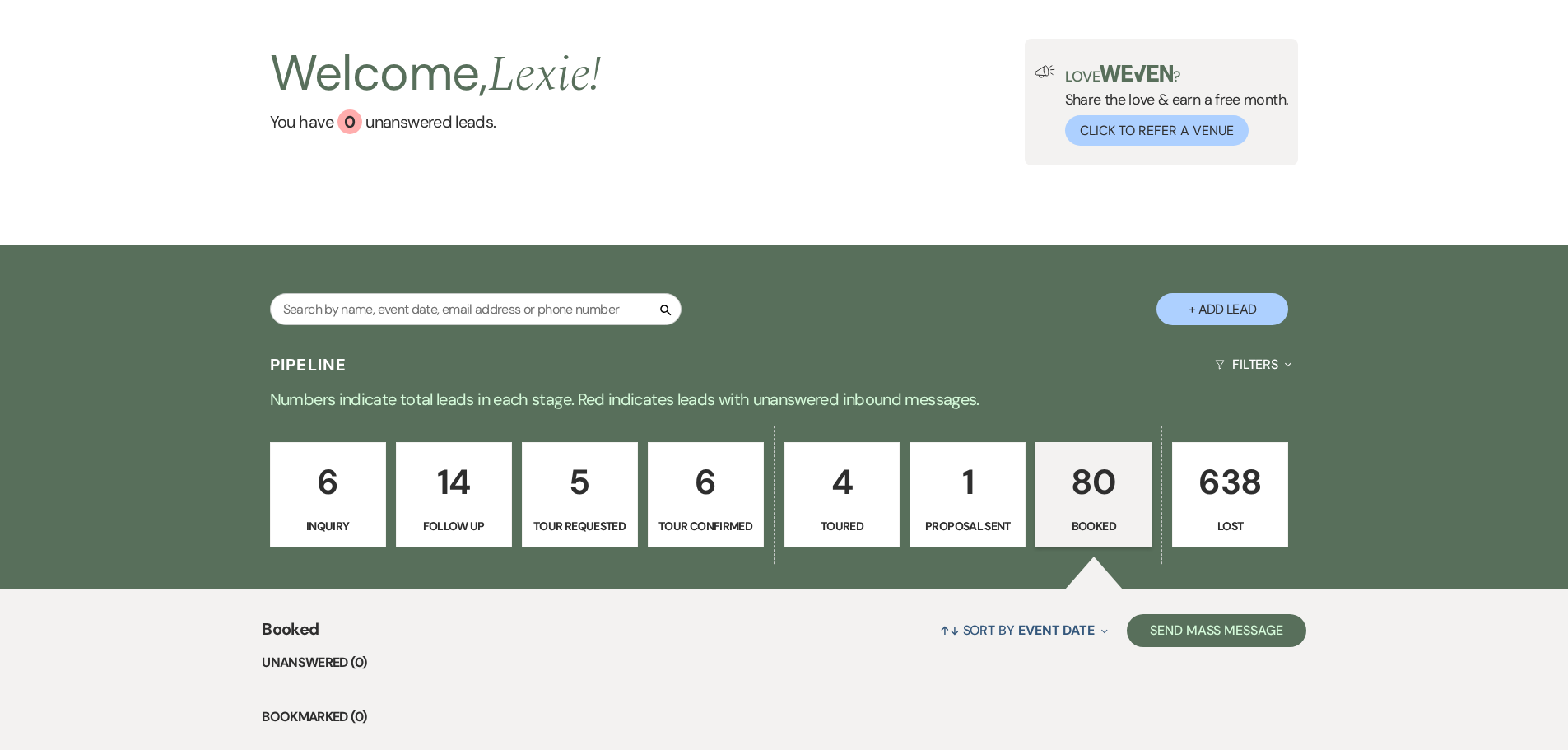
click at [352, 475] on p "6" at bounding box center [328, 482] width 95 height 56
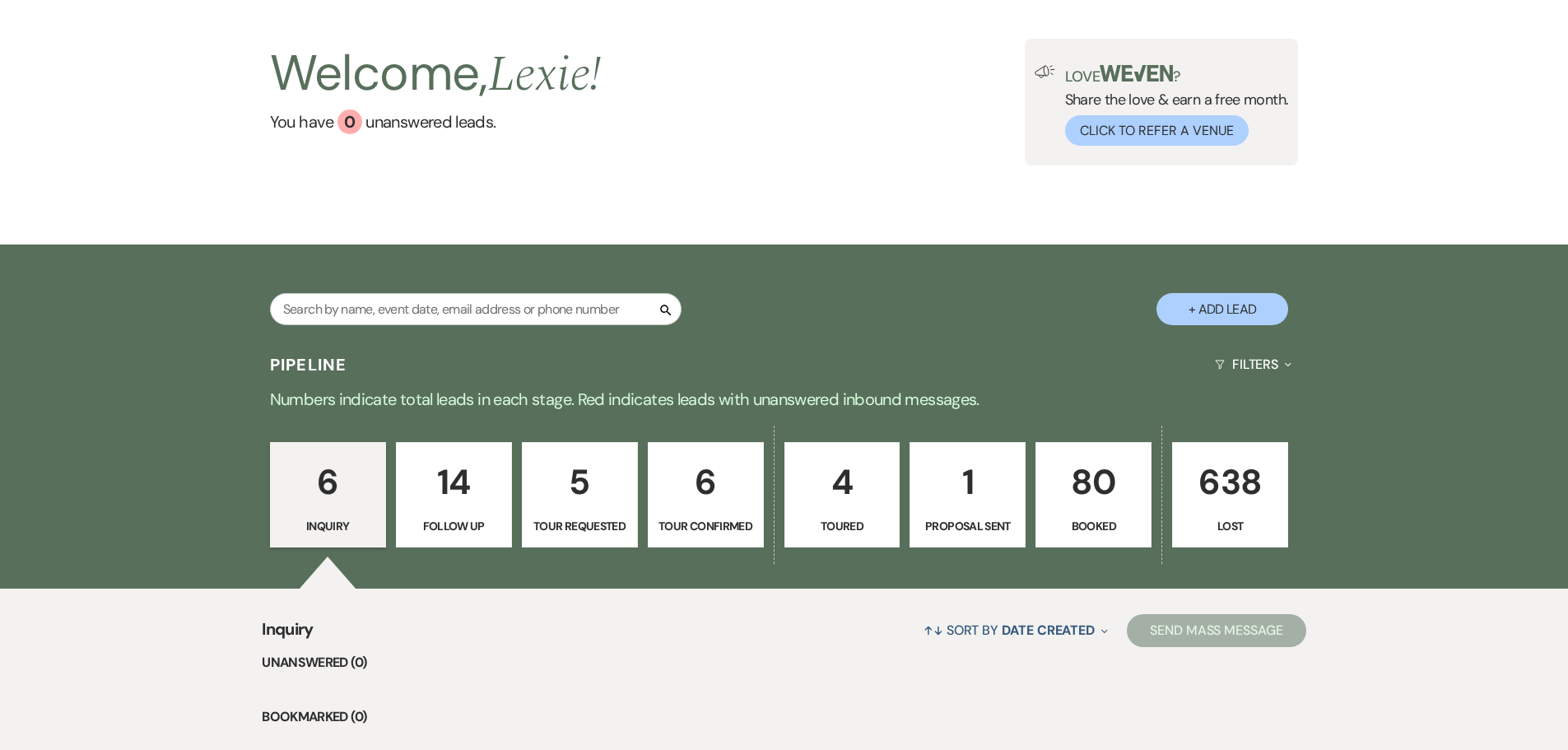
click at [964, 398] on p "Numbers indicate total leads in each stage. Red indicates leads with unanswered…" at bounding box center [784, 399] width 1185 height 26
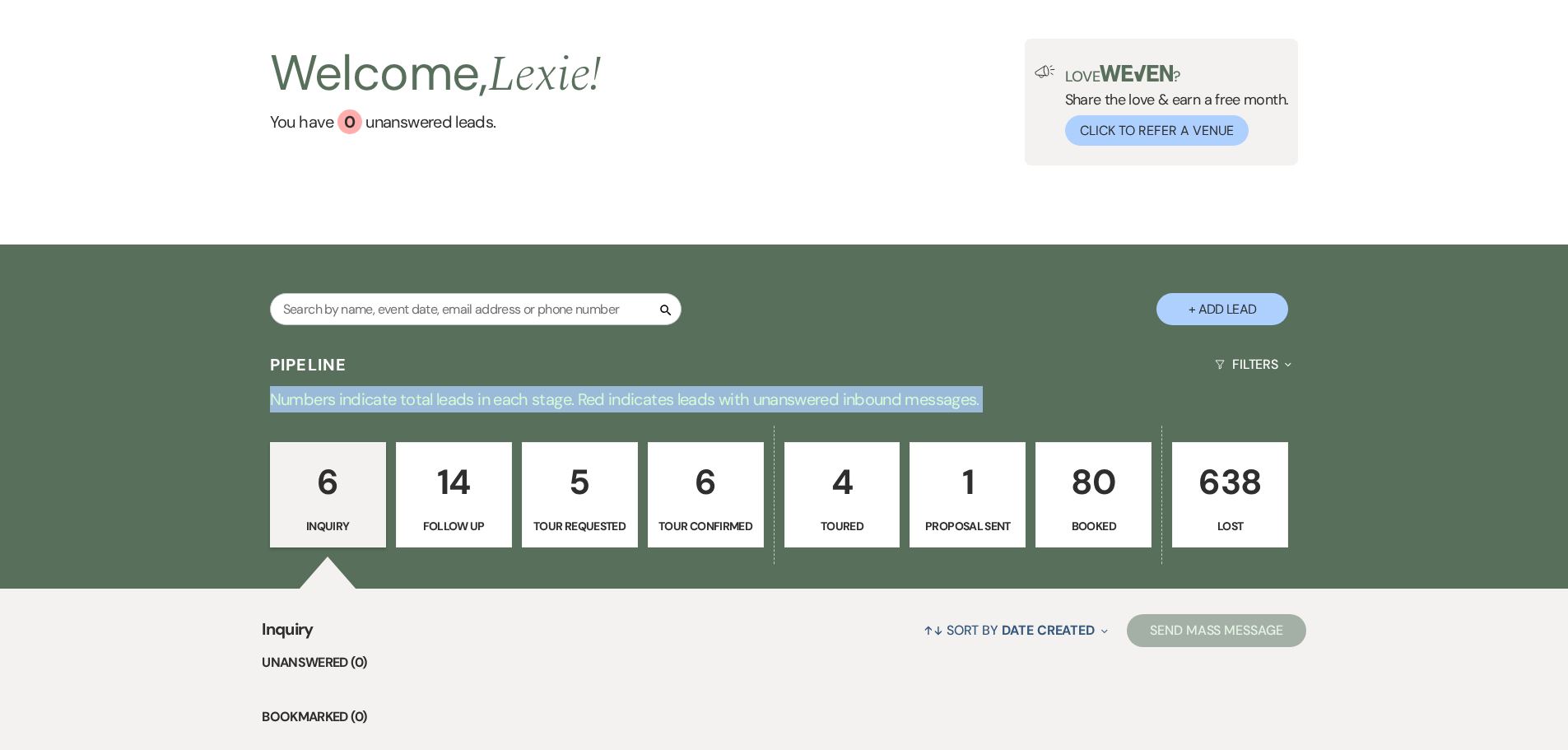
click at [964, 398] on p "Numbers indicate total leads in each stage. Red indicates leads with unanswered…" at bounding box center [784, 399] width 1185 height 26
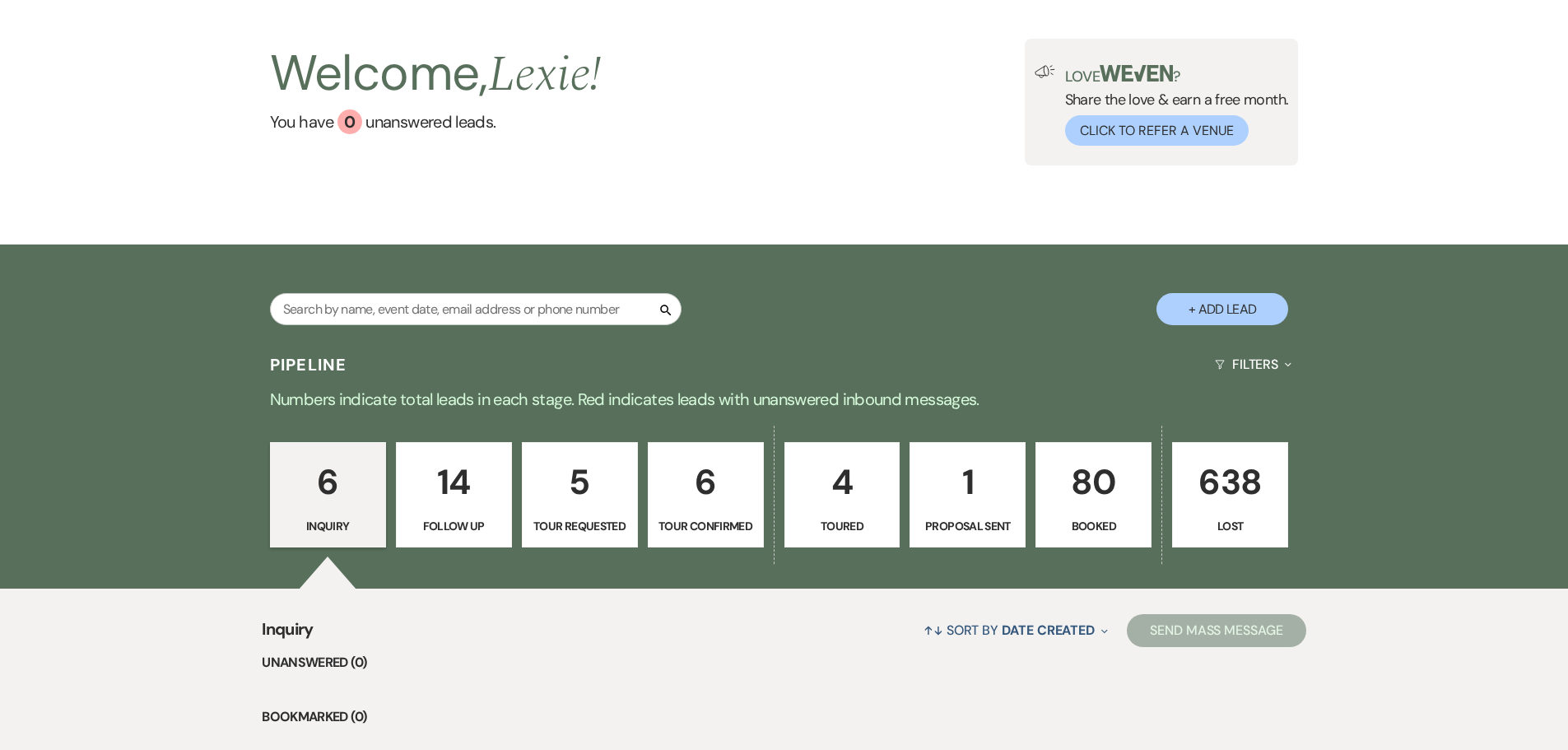
click at [882, 397] on p "Numbers indicate total leads in each stage. Red indicates leads with unanswered…" at bounding box center [784, 399] width 1185 height 26
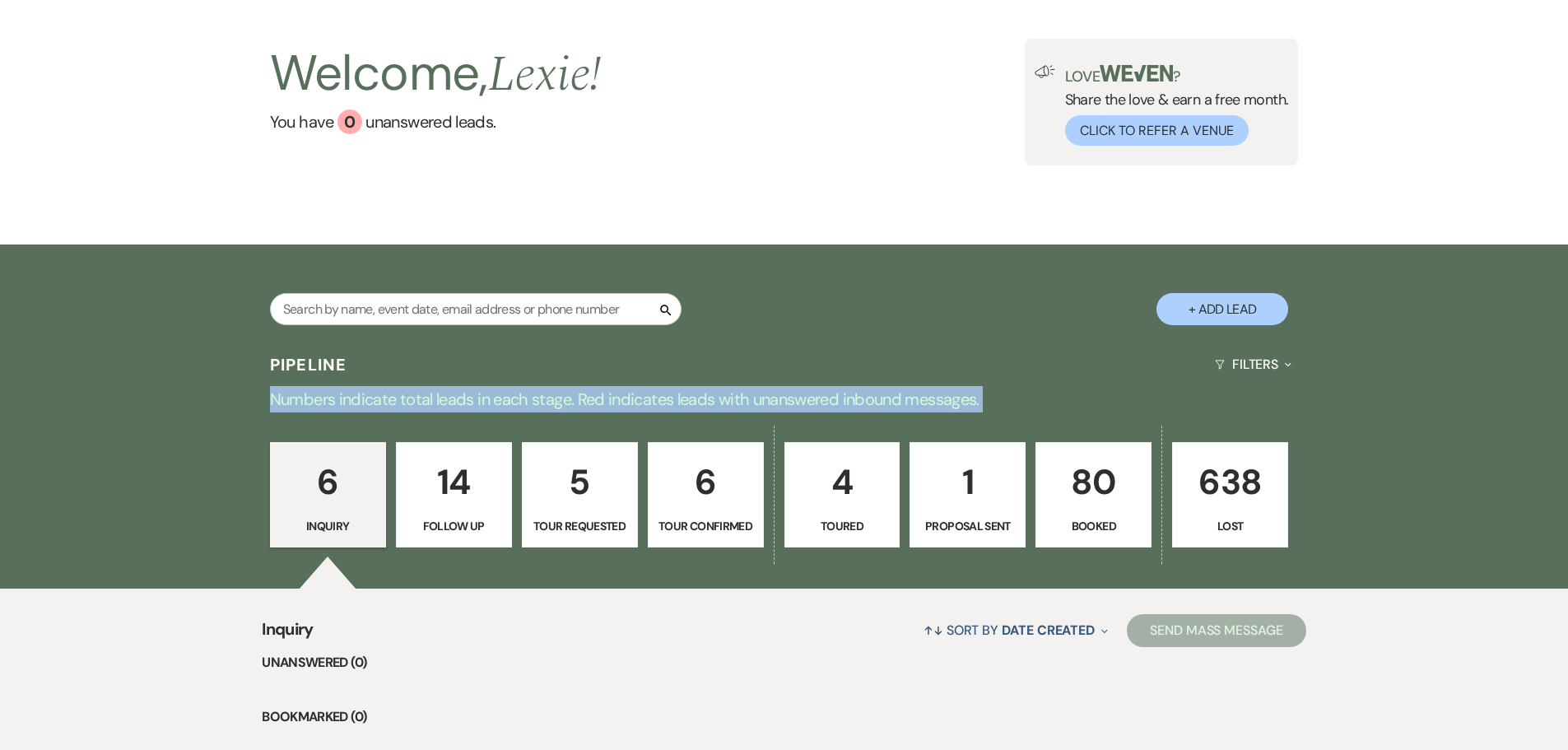
click at [882, 397] on p "Numbers indicate total leads in each stage. Red indicates leads with unanswered…" at bounding box center [784, 399] width 1185 height 26
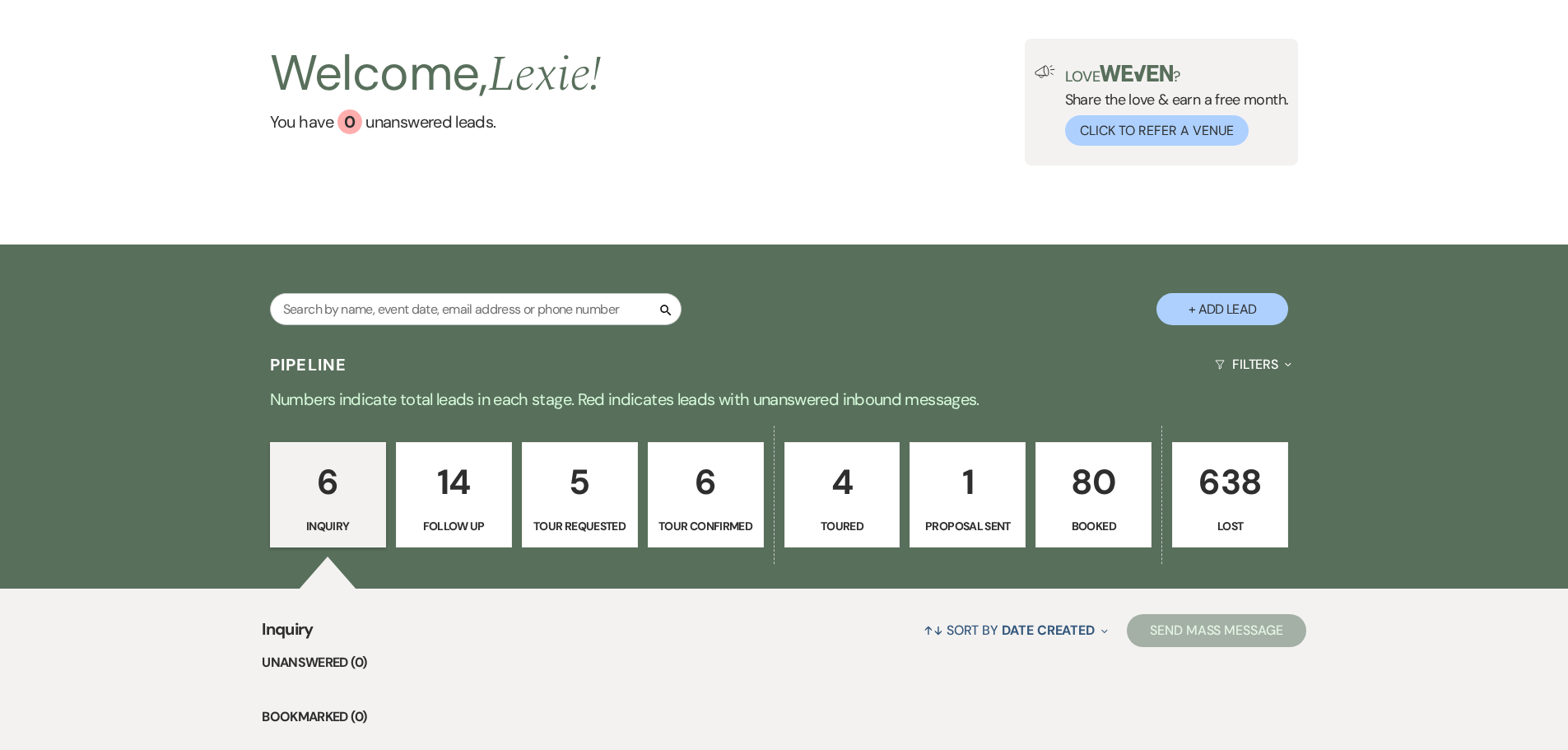
click at [914, 376] on div "Pipeline Filters Expand" at bounding box center [784, 363] width 1185 height 43
click at [717, 367] on div "Pipeline Filters Expand" at bounding box center [784, 363] width 1185 height 43
click at [299, 369] on h3 "Pipeline" at bounding box center [308, 364] width 78 height 23
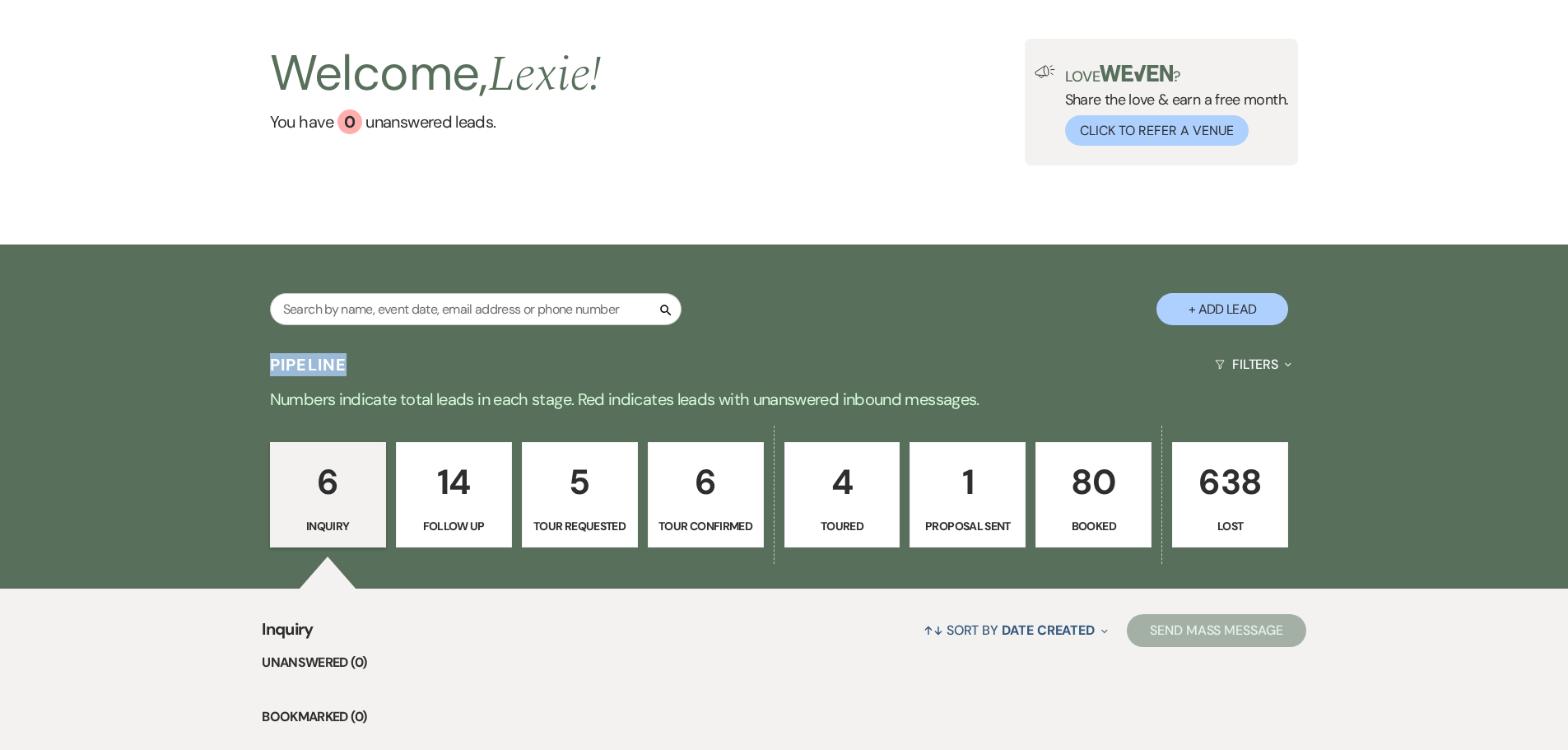
click at [299, 369] on h3 "Pipeline" at bounding box center [308, 364] width 78 height 23
click at [311, 404] on p "Numbers indicate total leads in each stage. Red indicates leads with unanswered…" at bounding box center [784, 399] width 1185 height 26
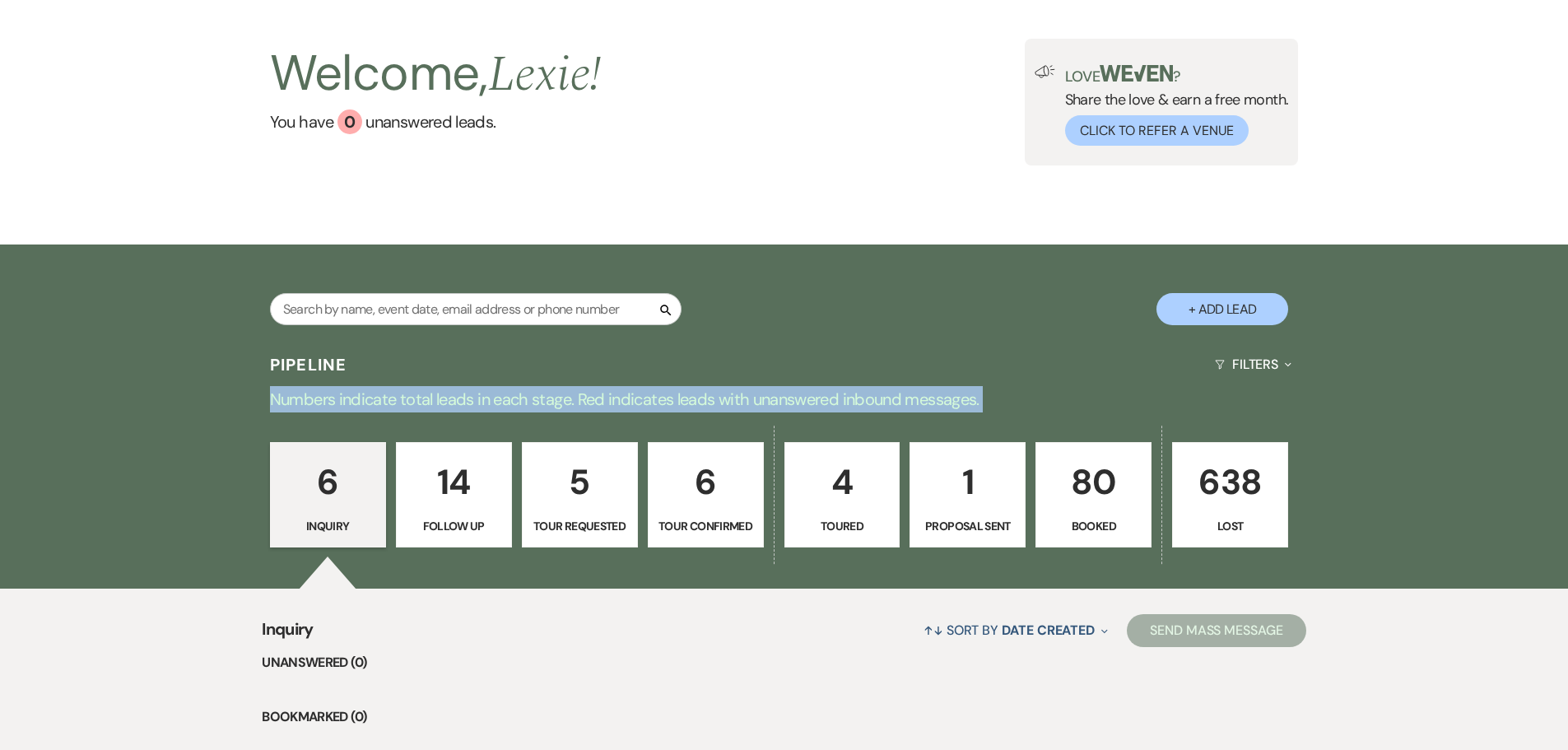
click at [311, 404] on p "Numbers indicate total leads in each stage. Red indicates leads with unanswered…" at bounding box center [784, 399] width 1185 height 26
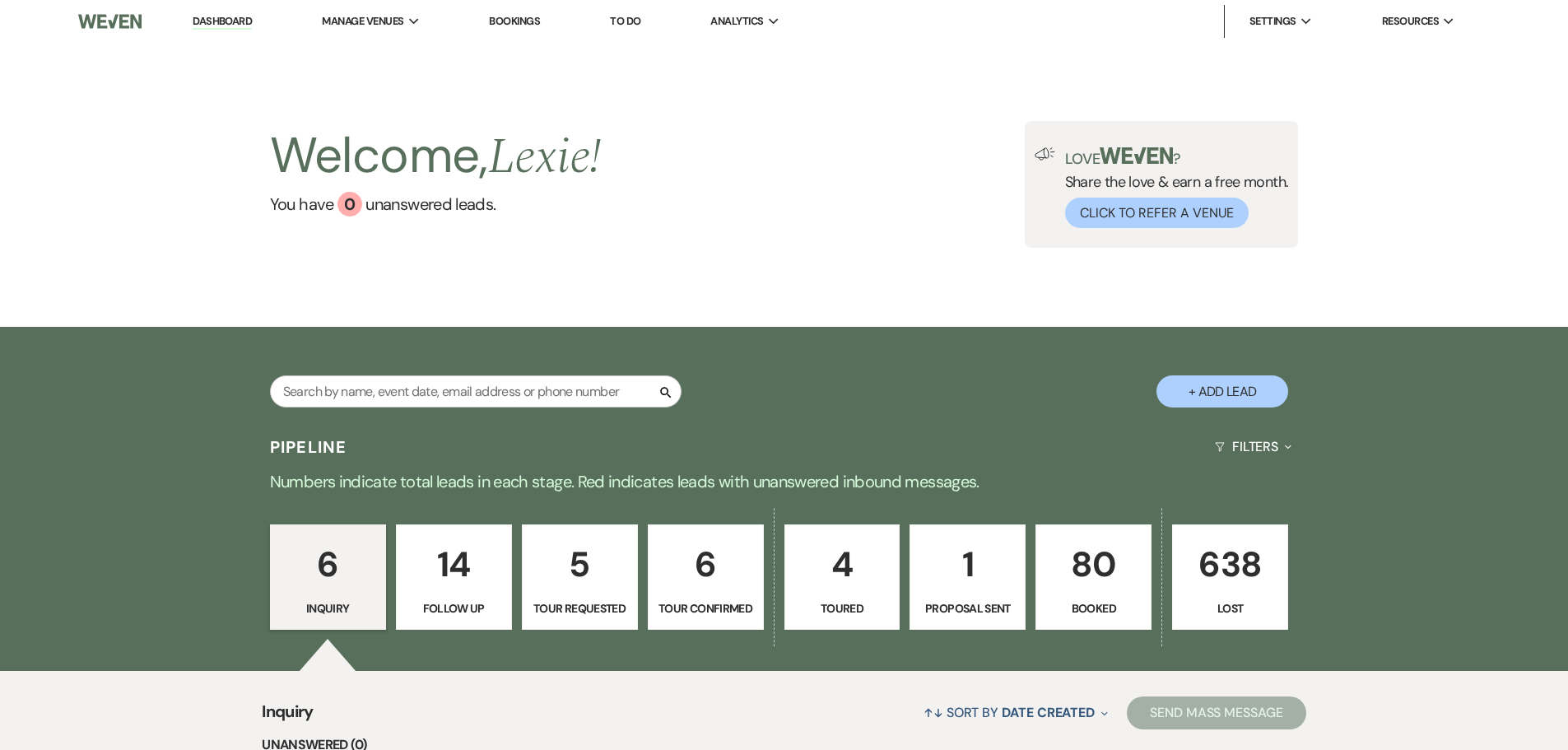
click at [217, 11] on li "Dashboard" at bounding box center [222, 21] width 76 height 33
click at [222, 21] on link "Dashboard" at bounding box center [222, 22] width 59 height 15
click at [1087, 568] on p "80" at bounding box center [1093, 565] width 95 height 56
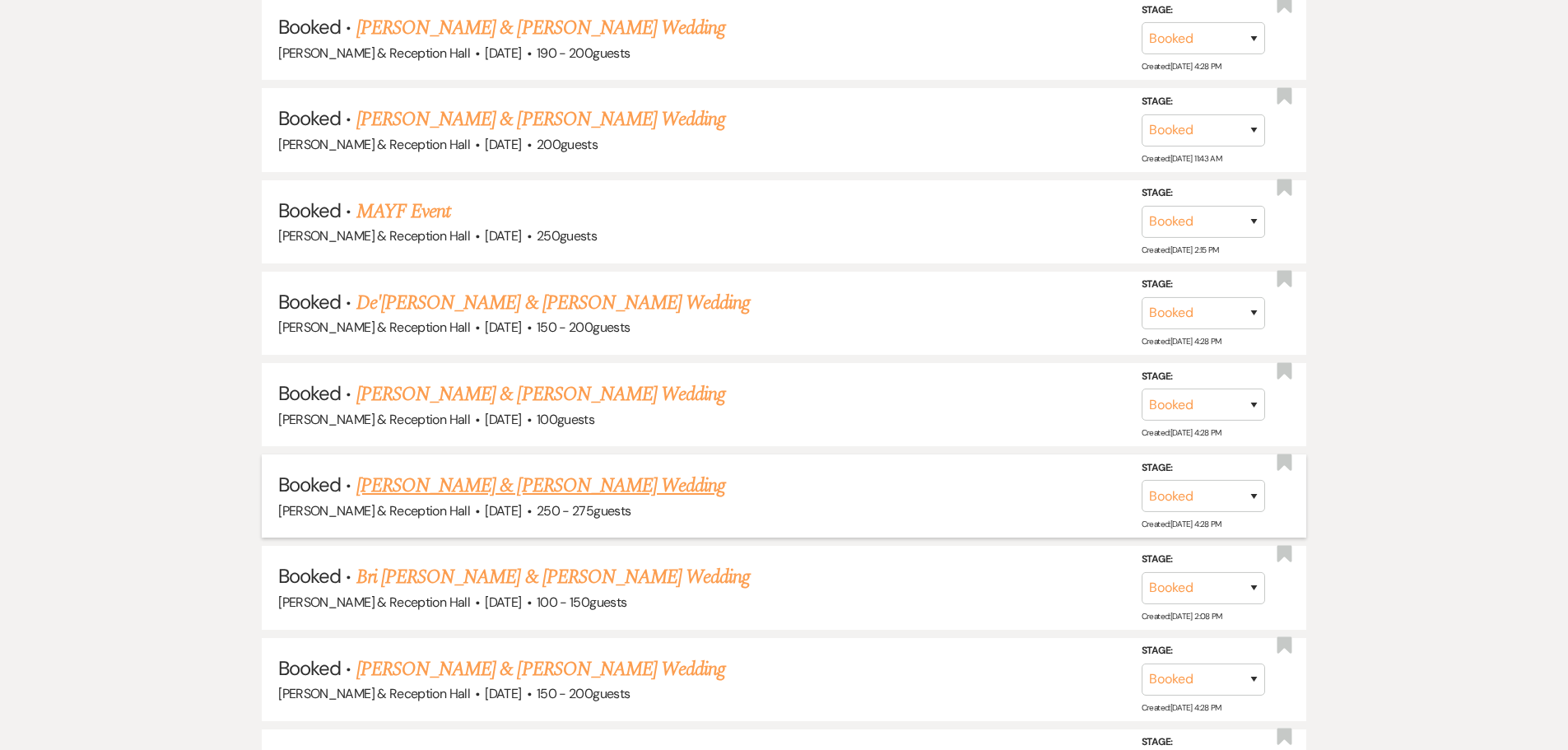
scroll to position [1153, 0]
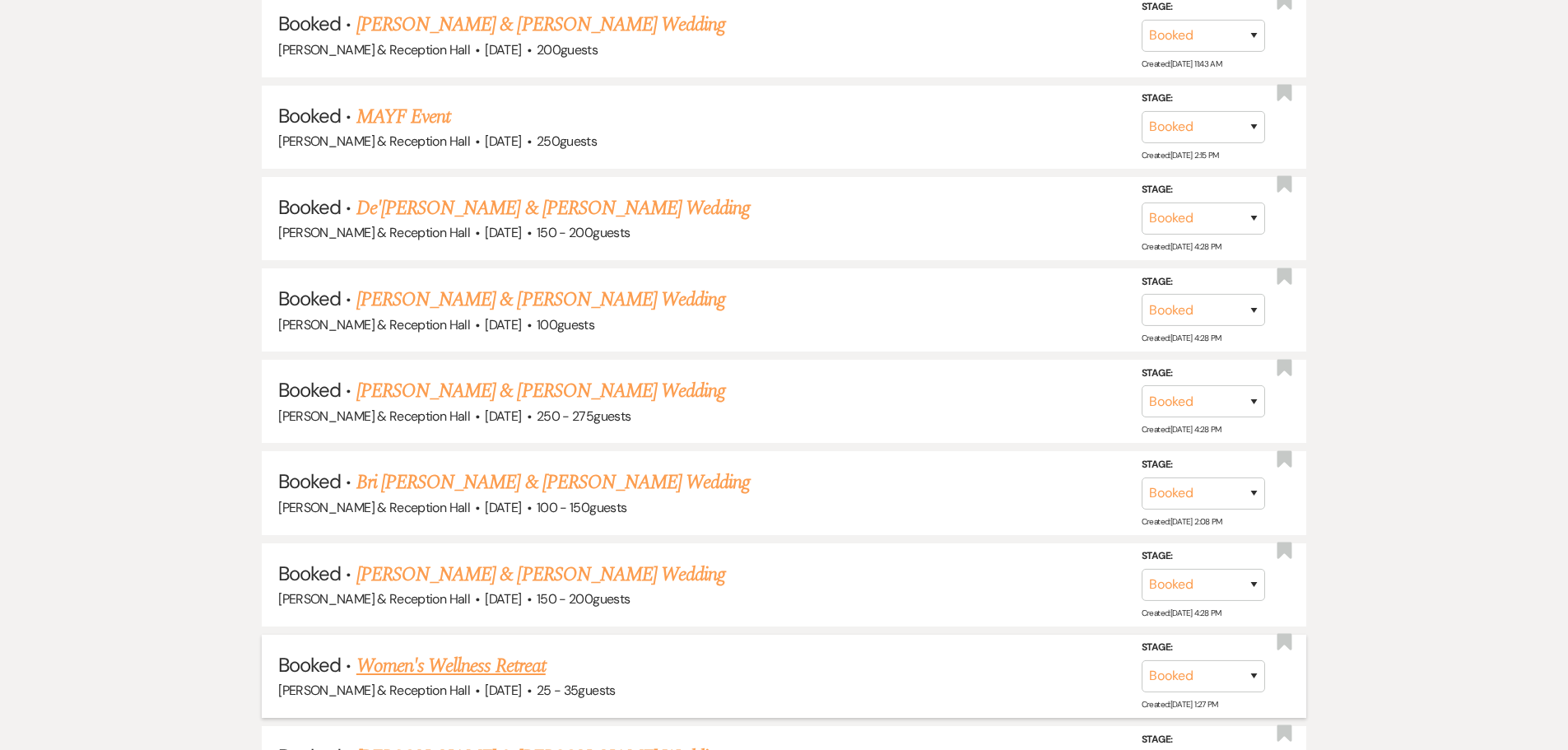
click at [501, 670] on link "Women's Wellness Retreat" at bounding box center [451, 666] width 189 height 30
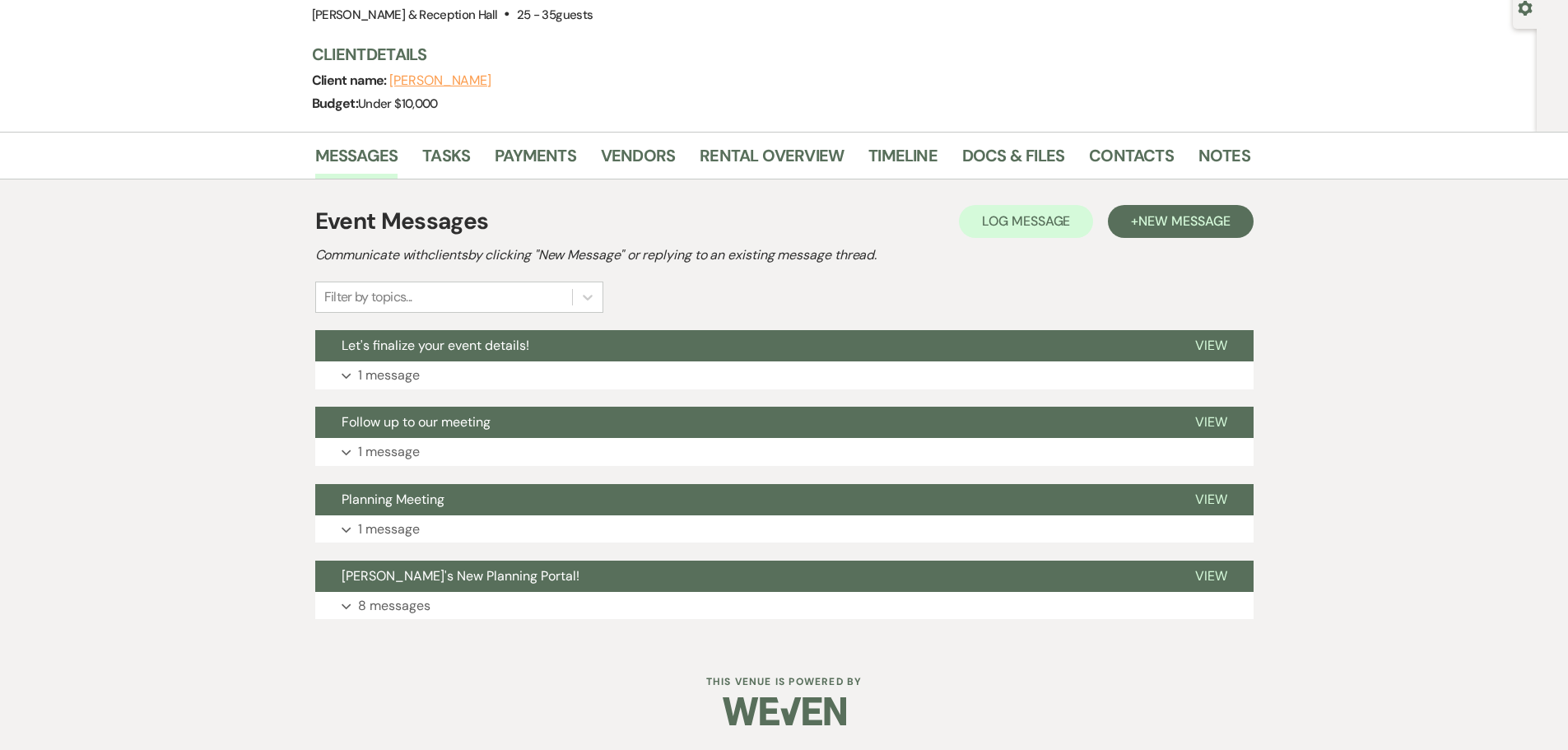
scroll to position [162, 0]
click at [988, 143] on link "Docs & Files" at bounding box center [1013, 160] width 102 height 36
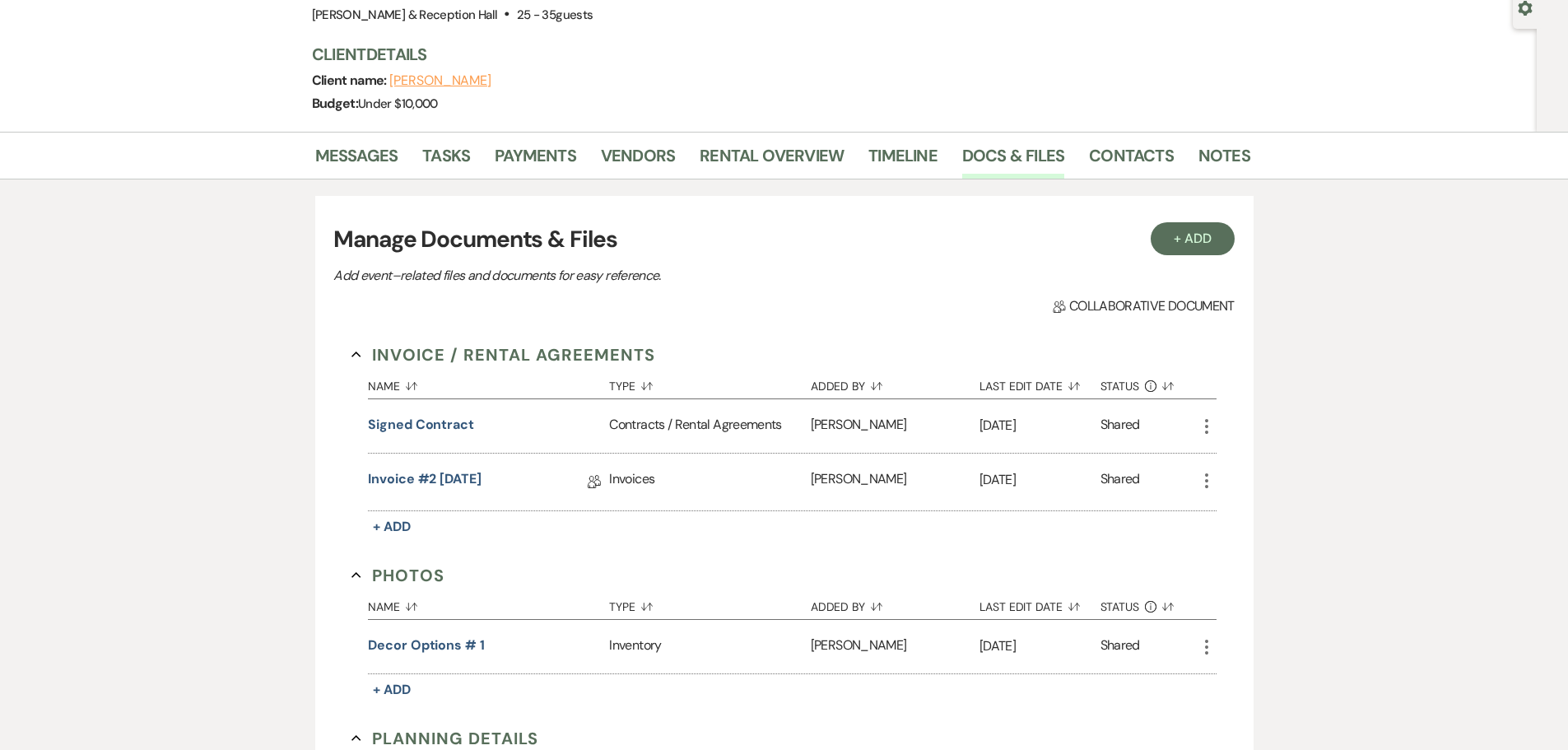
click at [1252, 159] on li "Notes" at bounding box center [1237, 158] width 77 height 39
click at [1226, 153] on link "Notes" at bounding box center [1225, 160] width 52 height 36
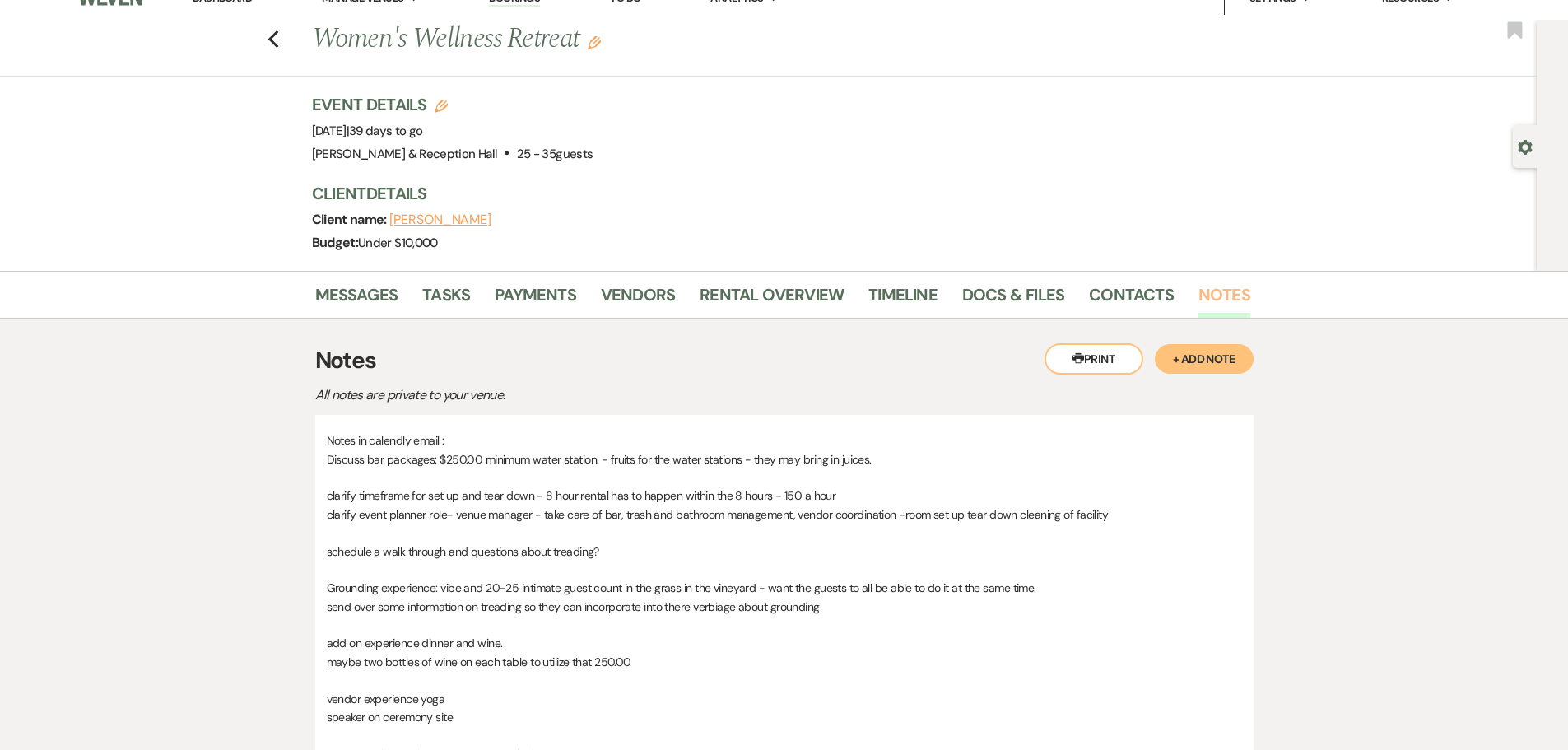
scroll to position [9, 0]
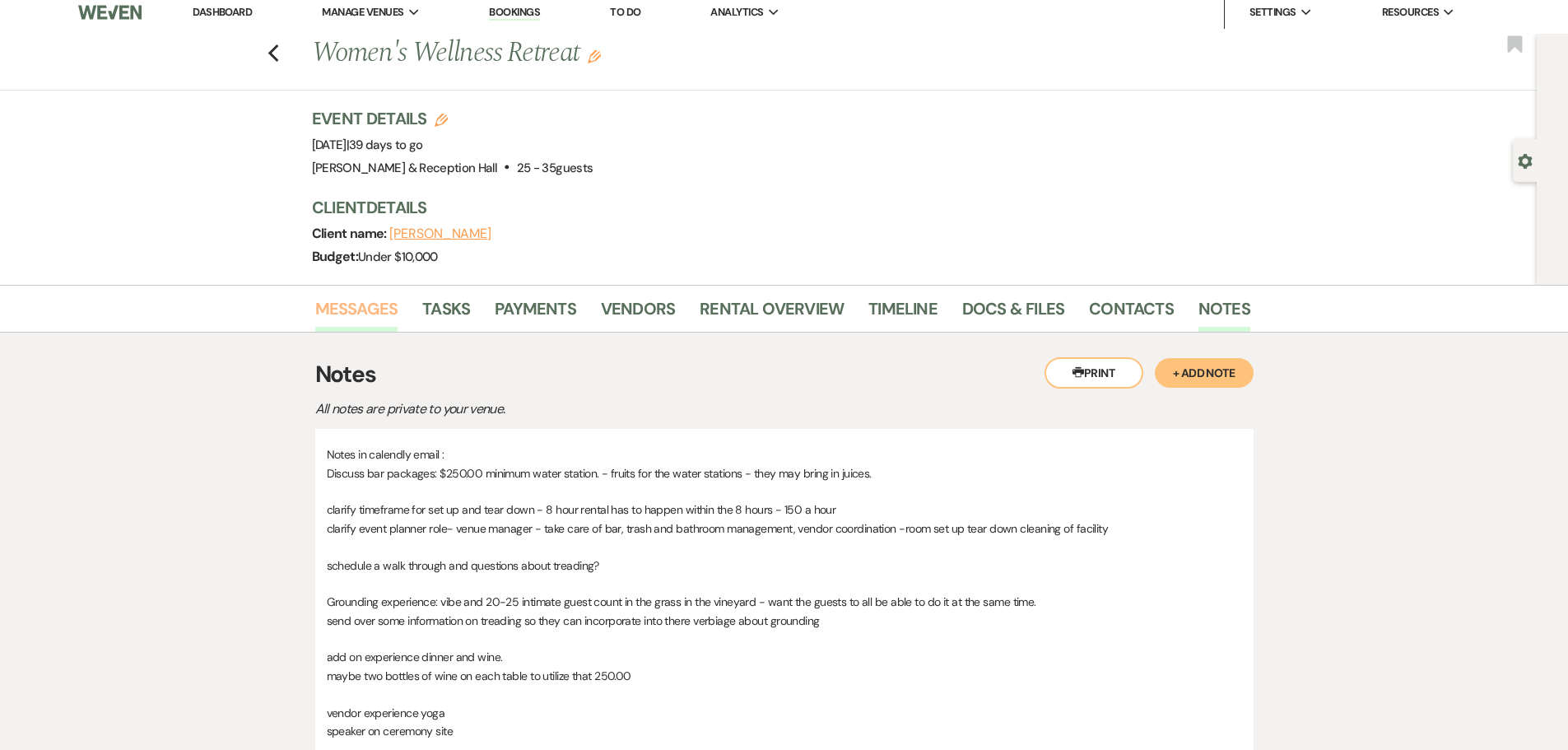
click at [352, 308] on link "Messages" at bounding box center [357, 314] width 83 height 36
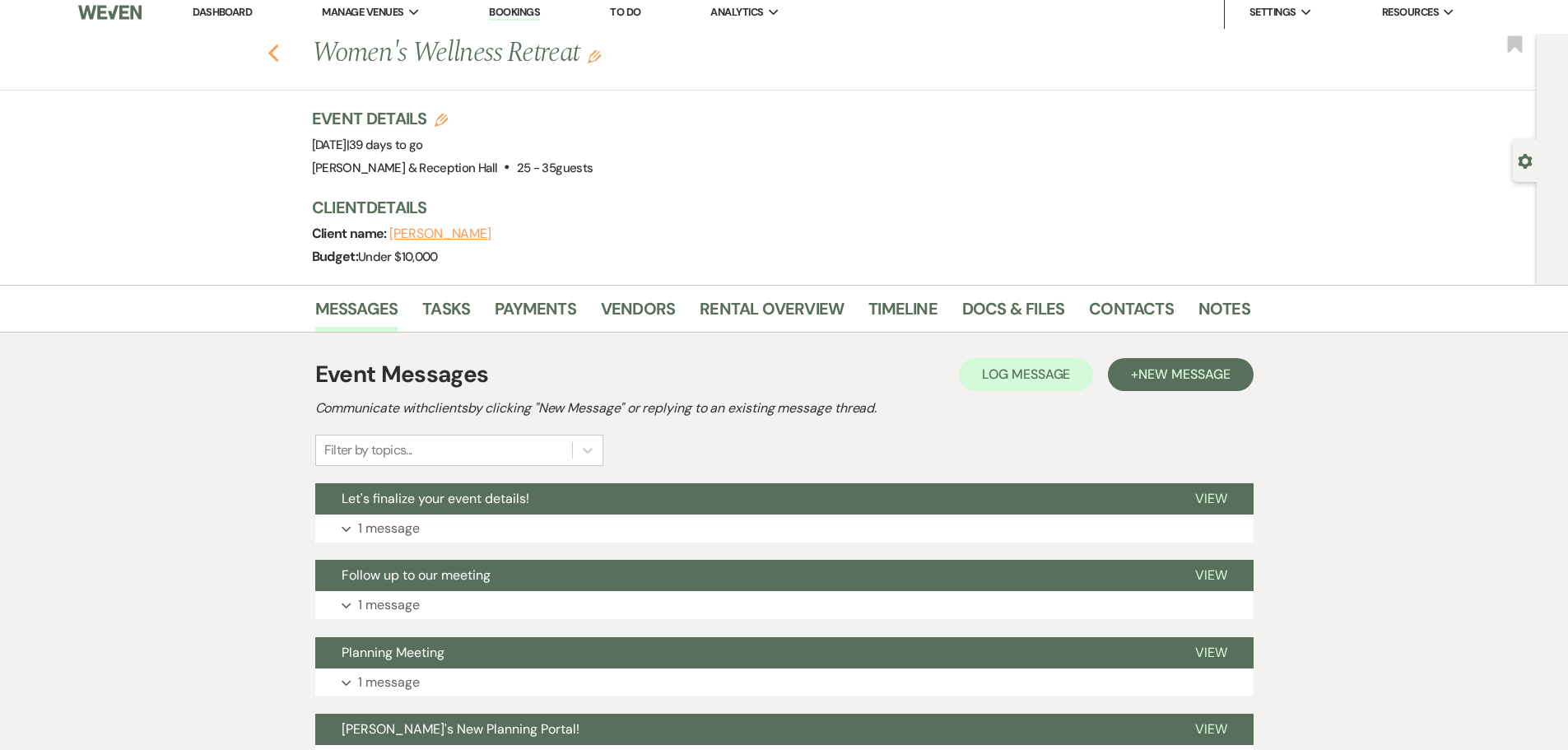
click at [280, 48] on icon "Previous" at bounding box center [273, 53] width 12 height 20
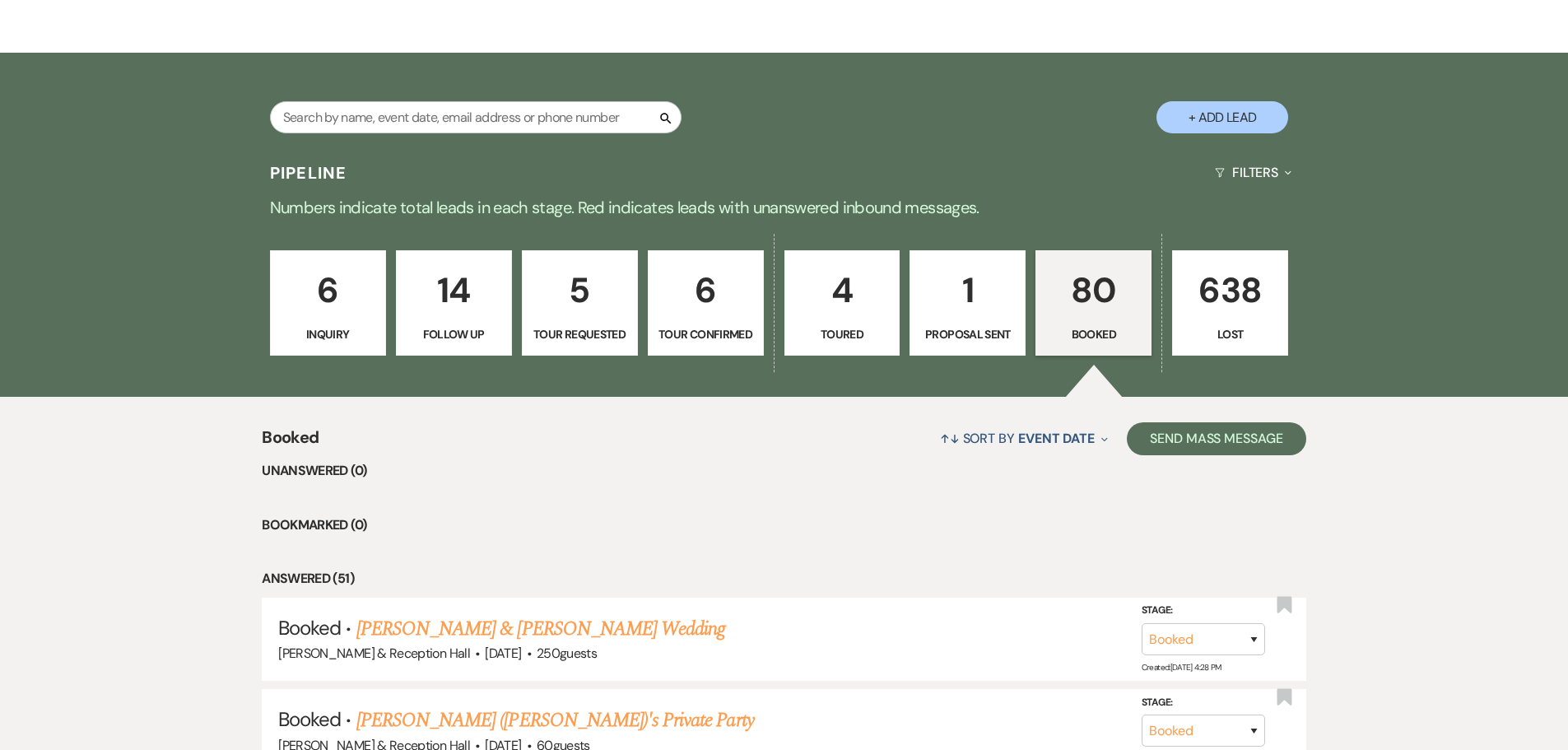
scroll to position [246, 0]
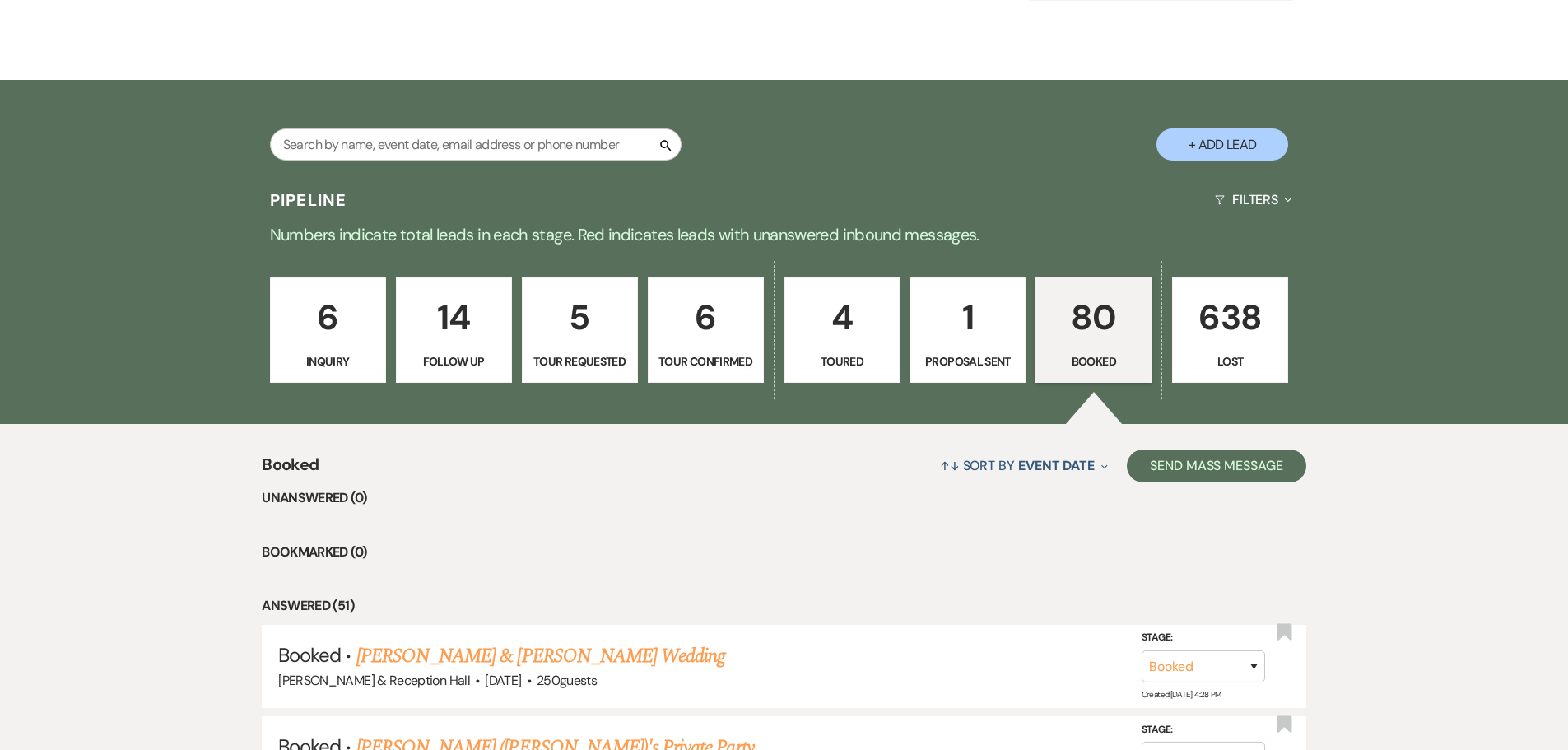
click at [448, 128] on div "Search + Add Lead" at bounding box center [784, 131] width 1185 height 86
click at [448, 130] on input "text" at bounding box center [475, 144] width 411 height 32
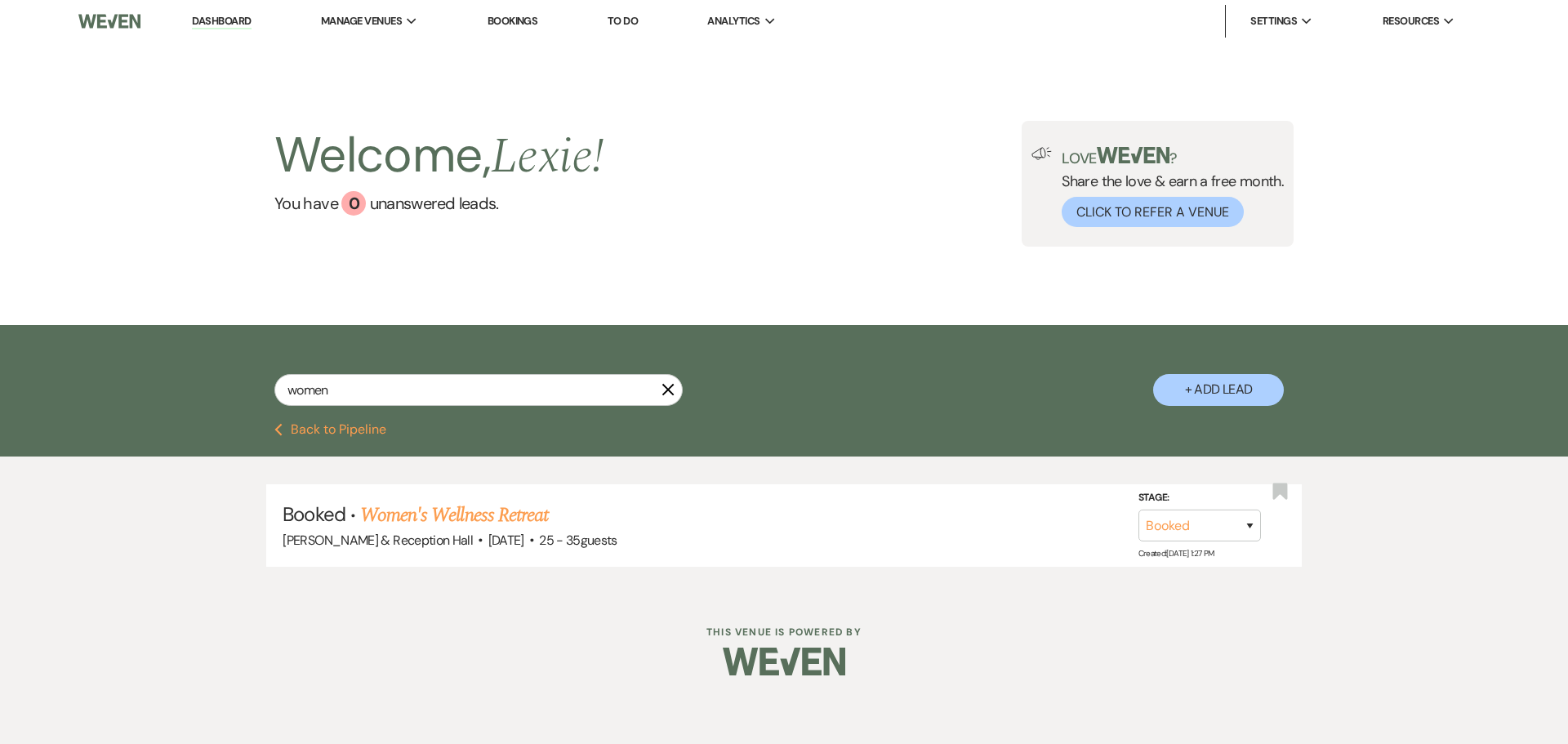
click at [362, 430] on button "Previous Back to Pipeline" at bounding box center [330, 430] width 112 height 13
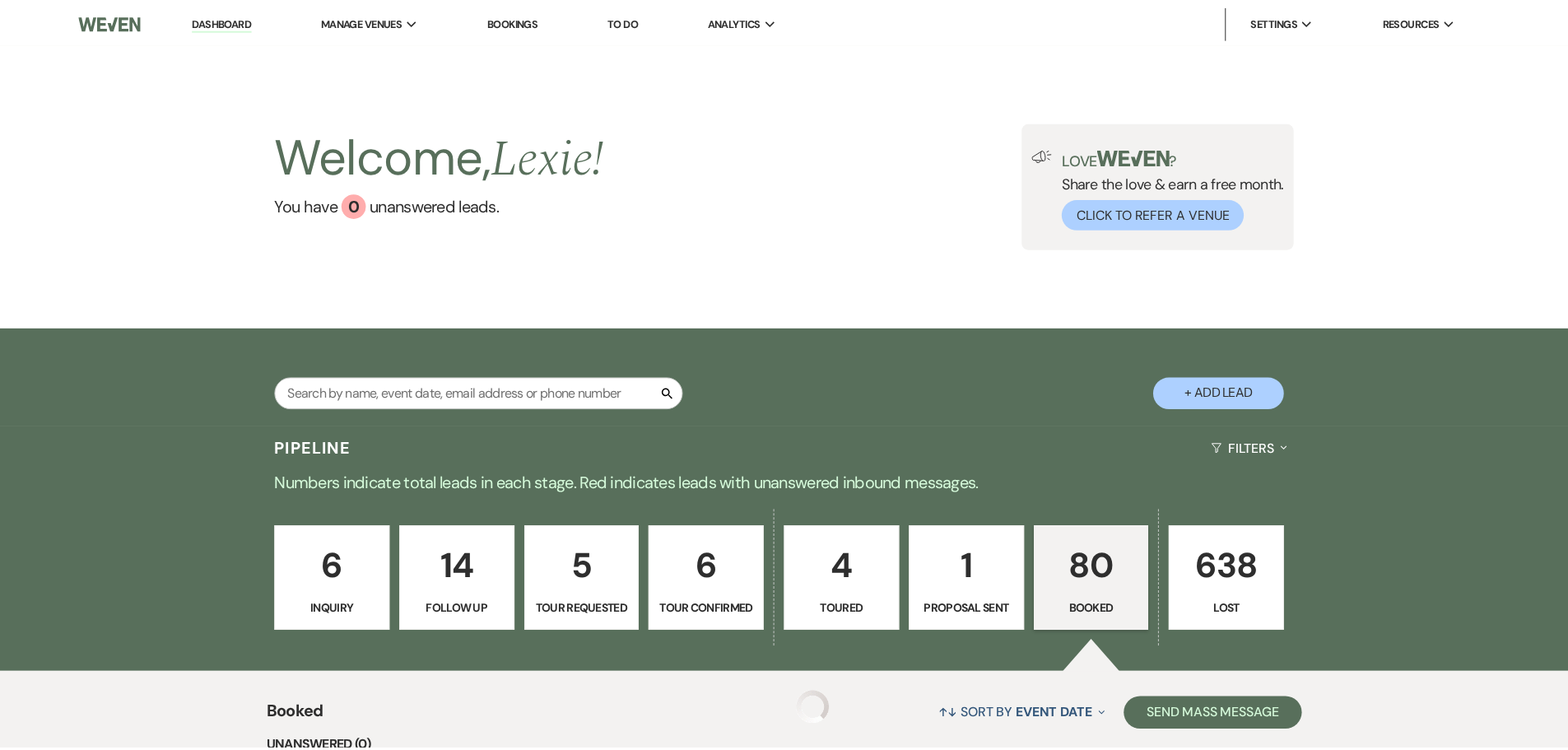
scroll to position [246, 0]
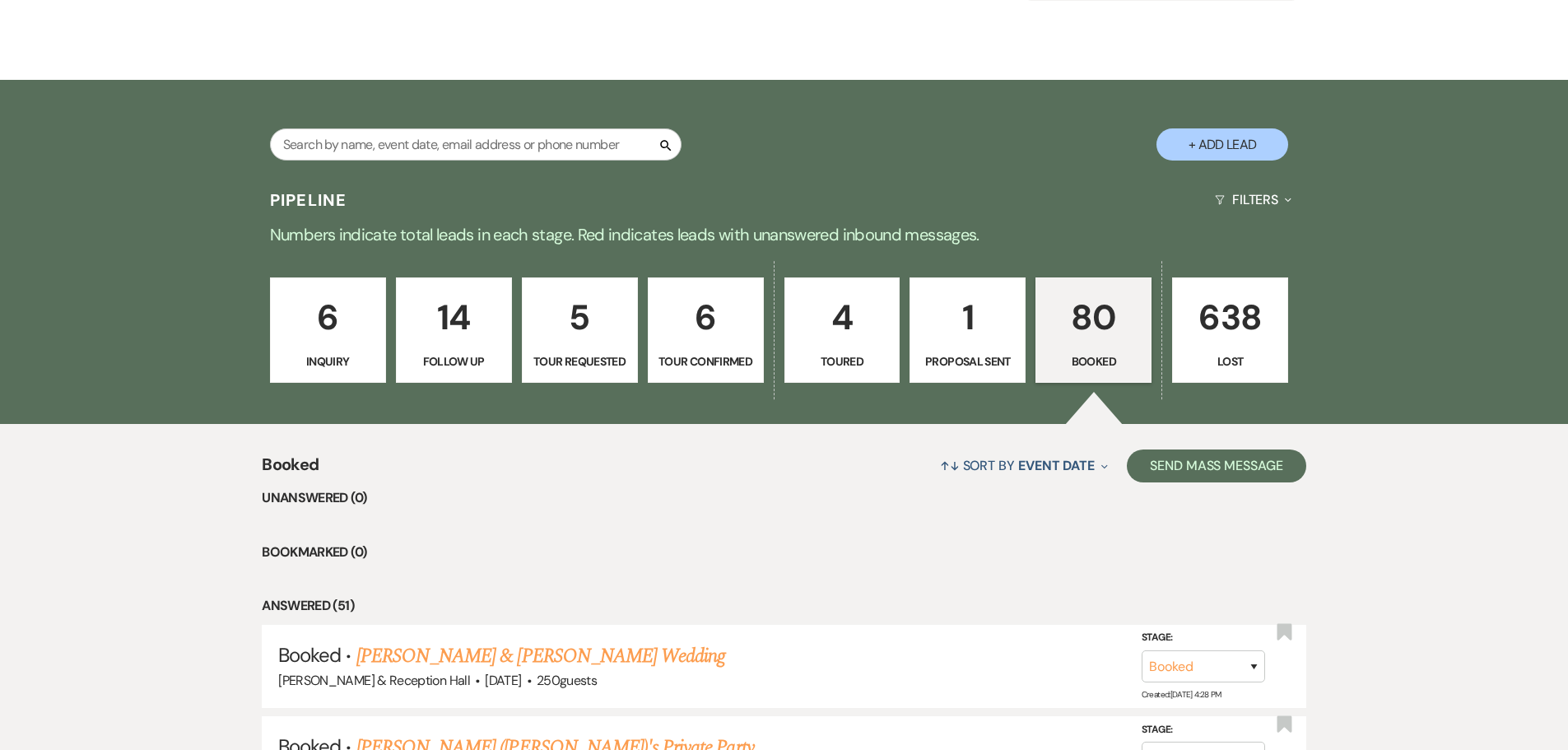
click at [1100, 325] on p "80" at bounding box center [1093, 317] width 95 height 56
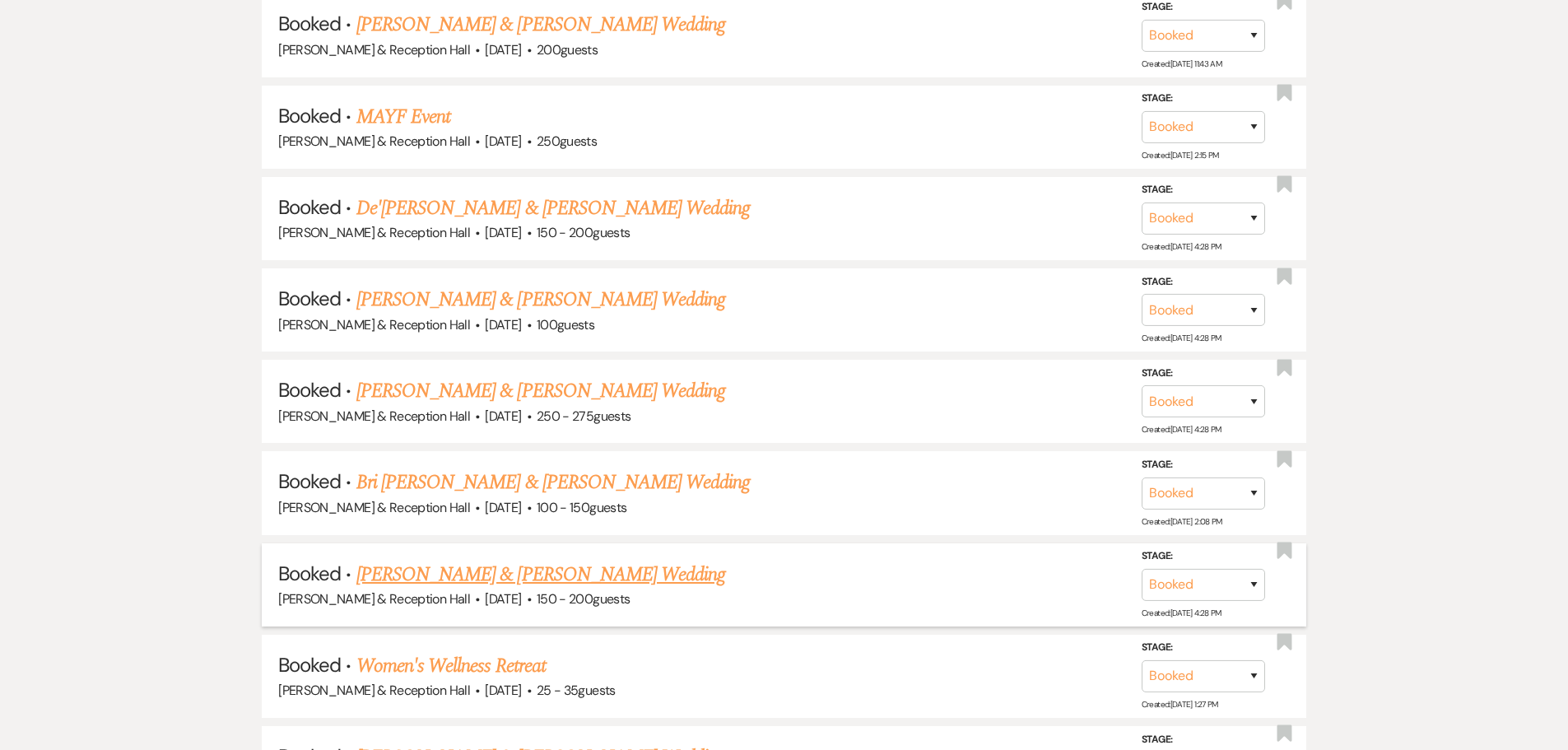
scroll to position [1234, 0]
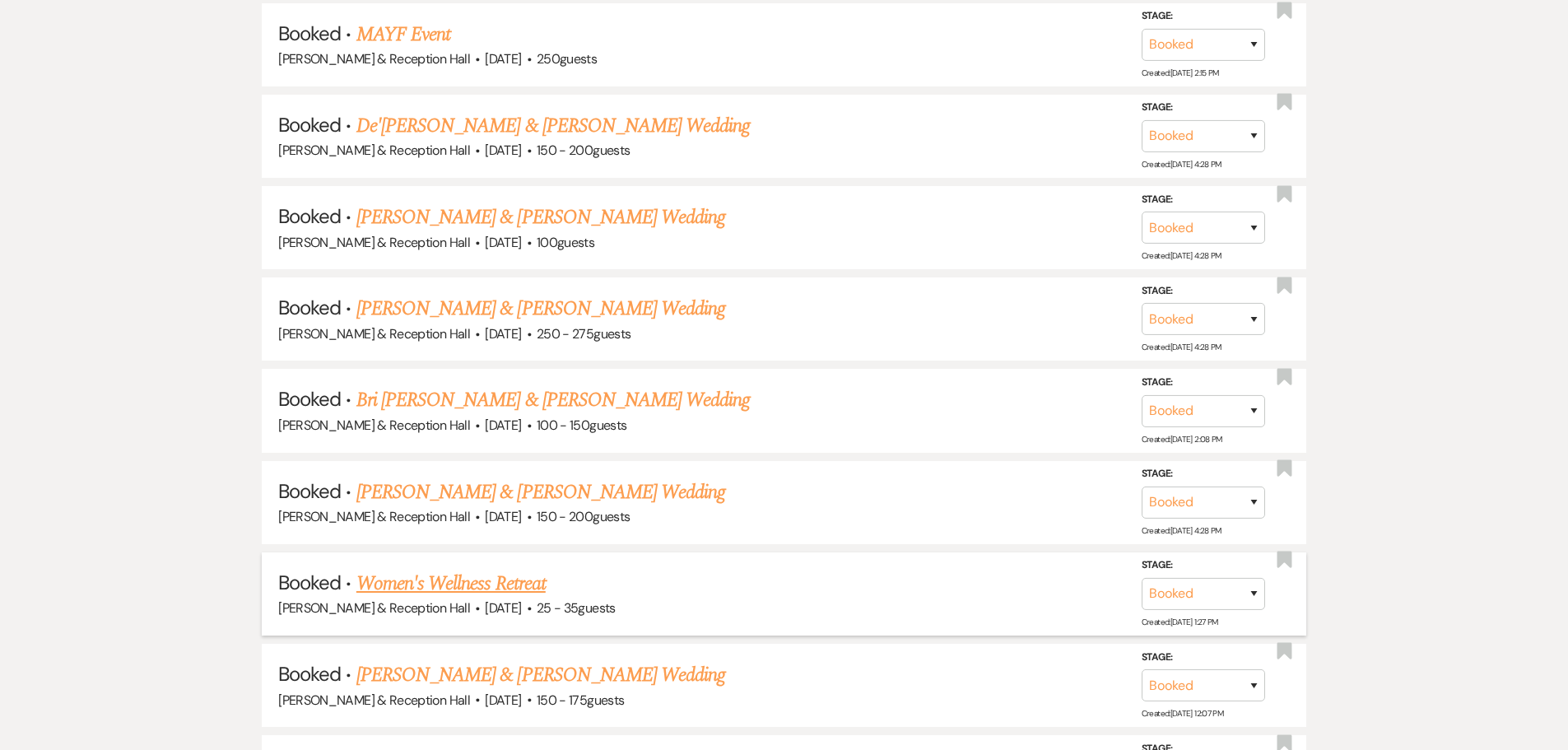
click at [519, 588] on link "Women's Wellness Retreat" at bounding box center [451, 583] width 189 height 30
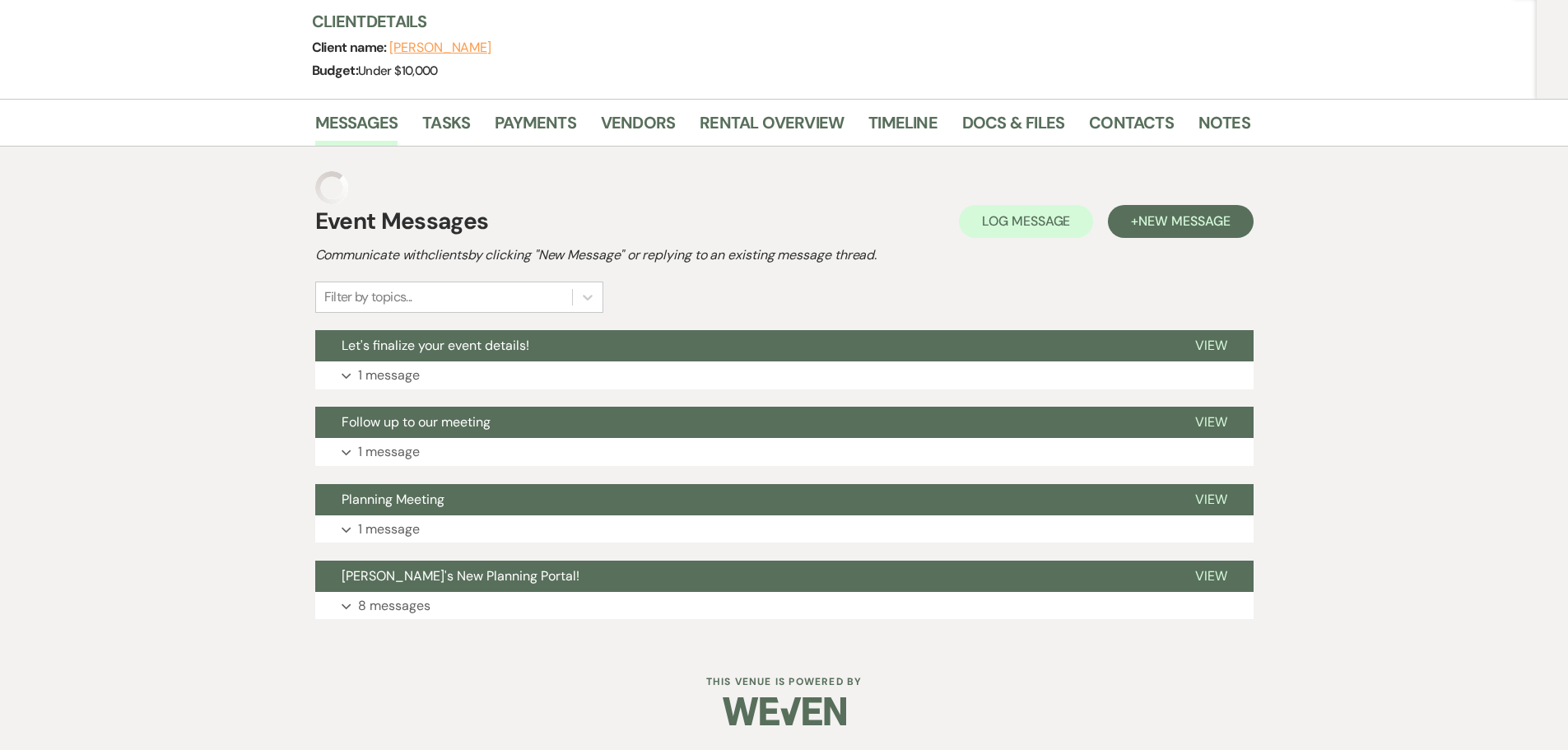
scroll to position [162, 0]
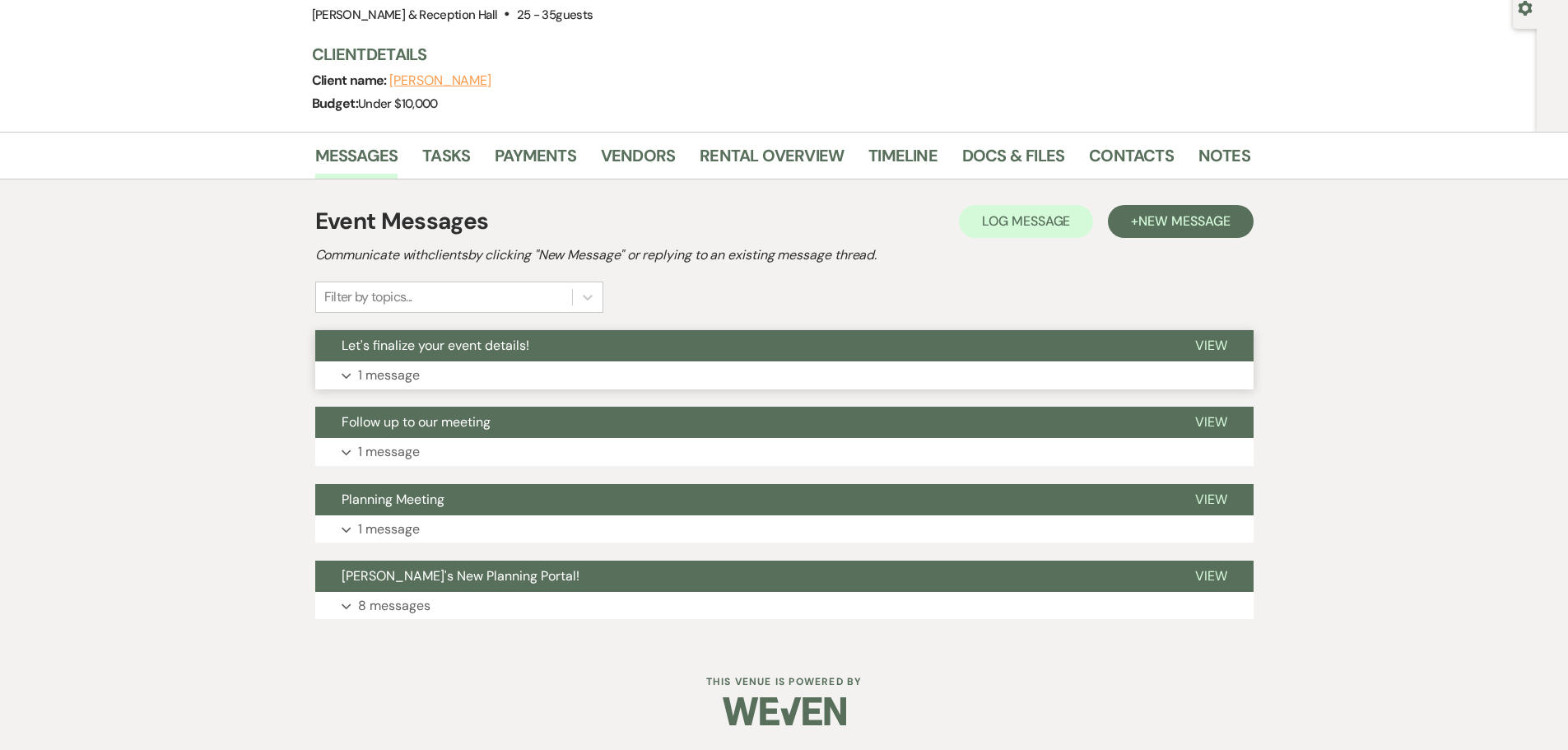
click at [472, 381] on button "Expand 1 message" at bounding box center [784, 375] width 938 height 28
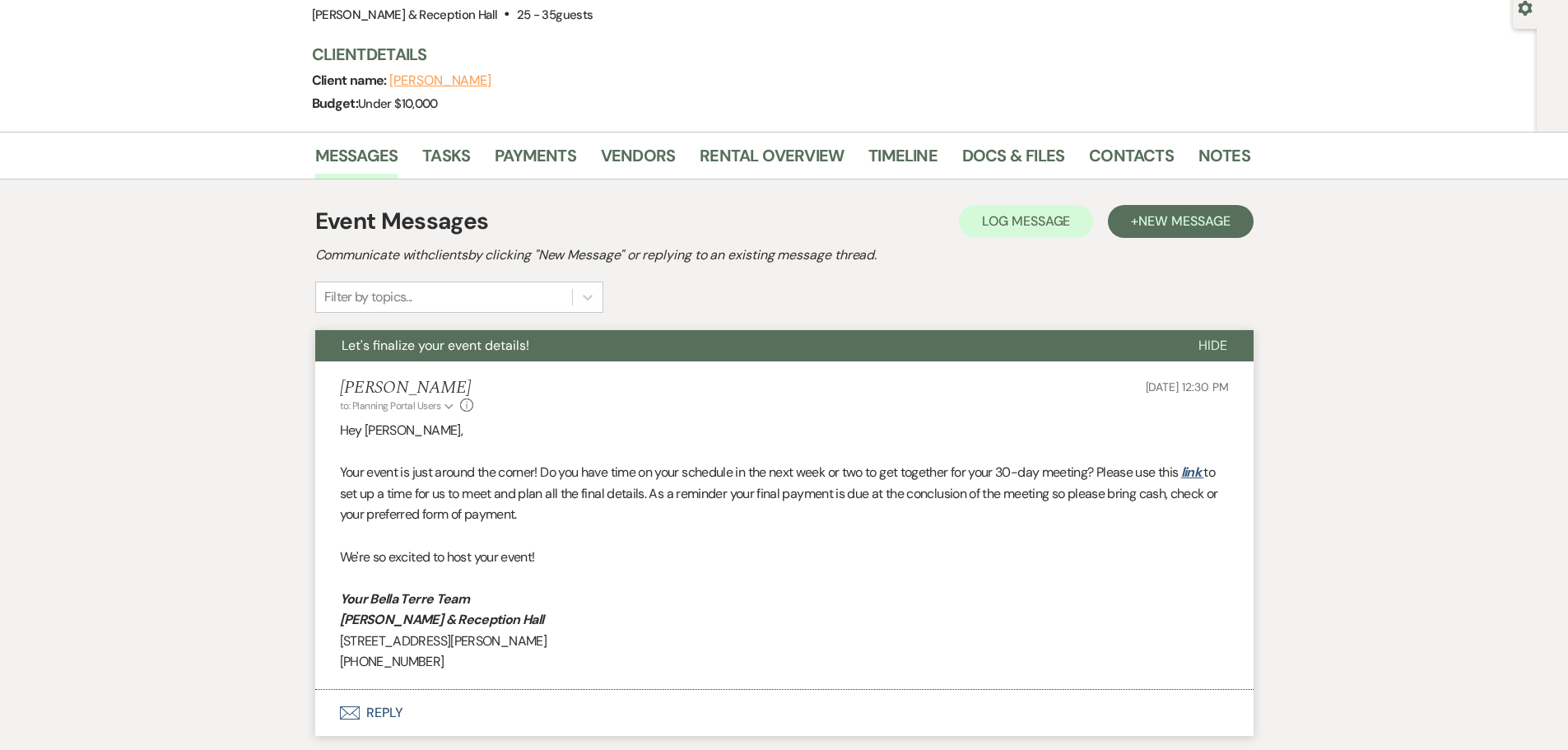
scroll to position [327, 0]
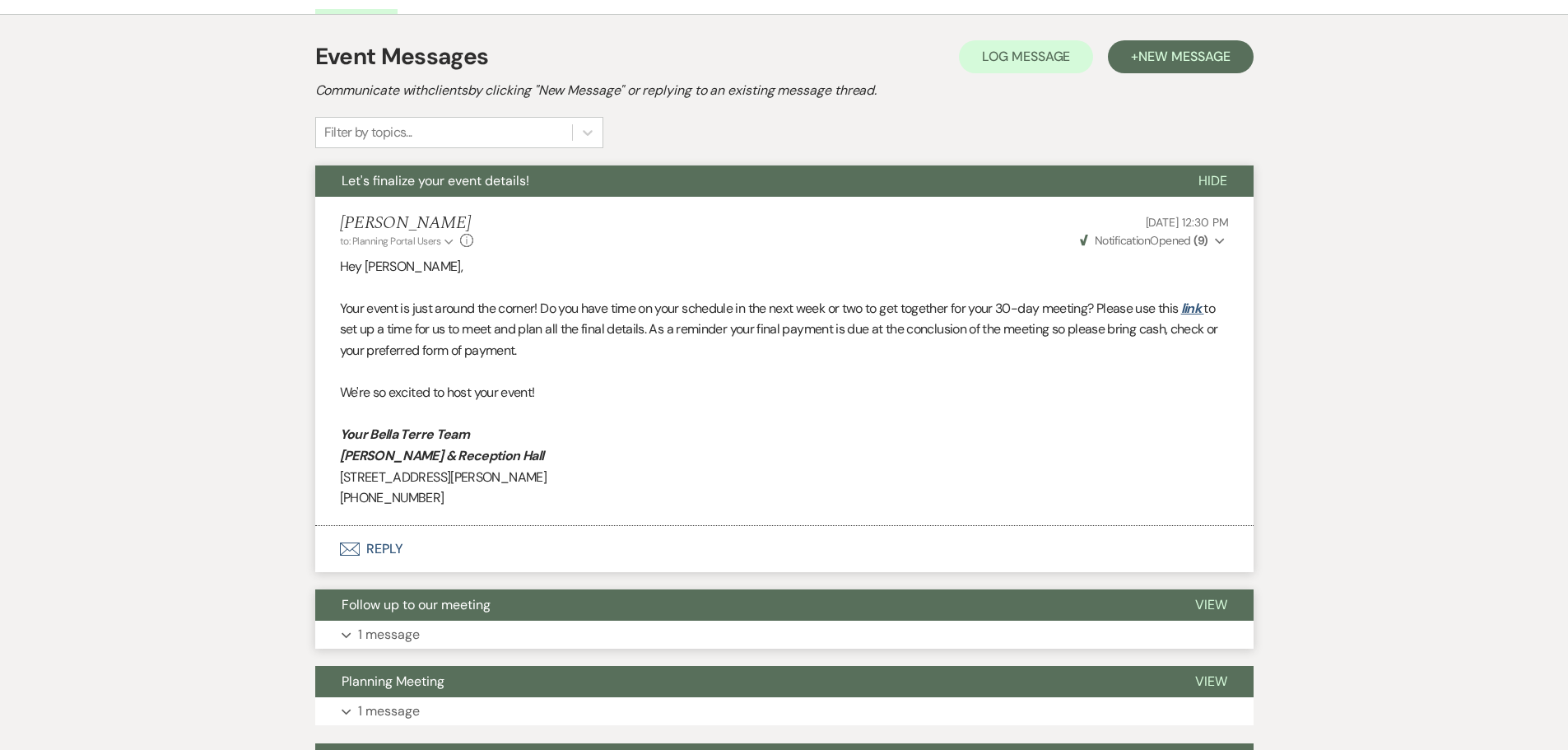
click at [422, 643] on button "Expand 1 message" at bounding box center [784, 634] width 938 height 28
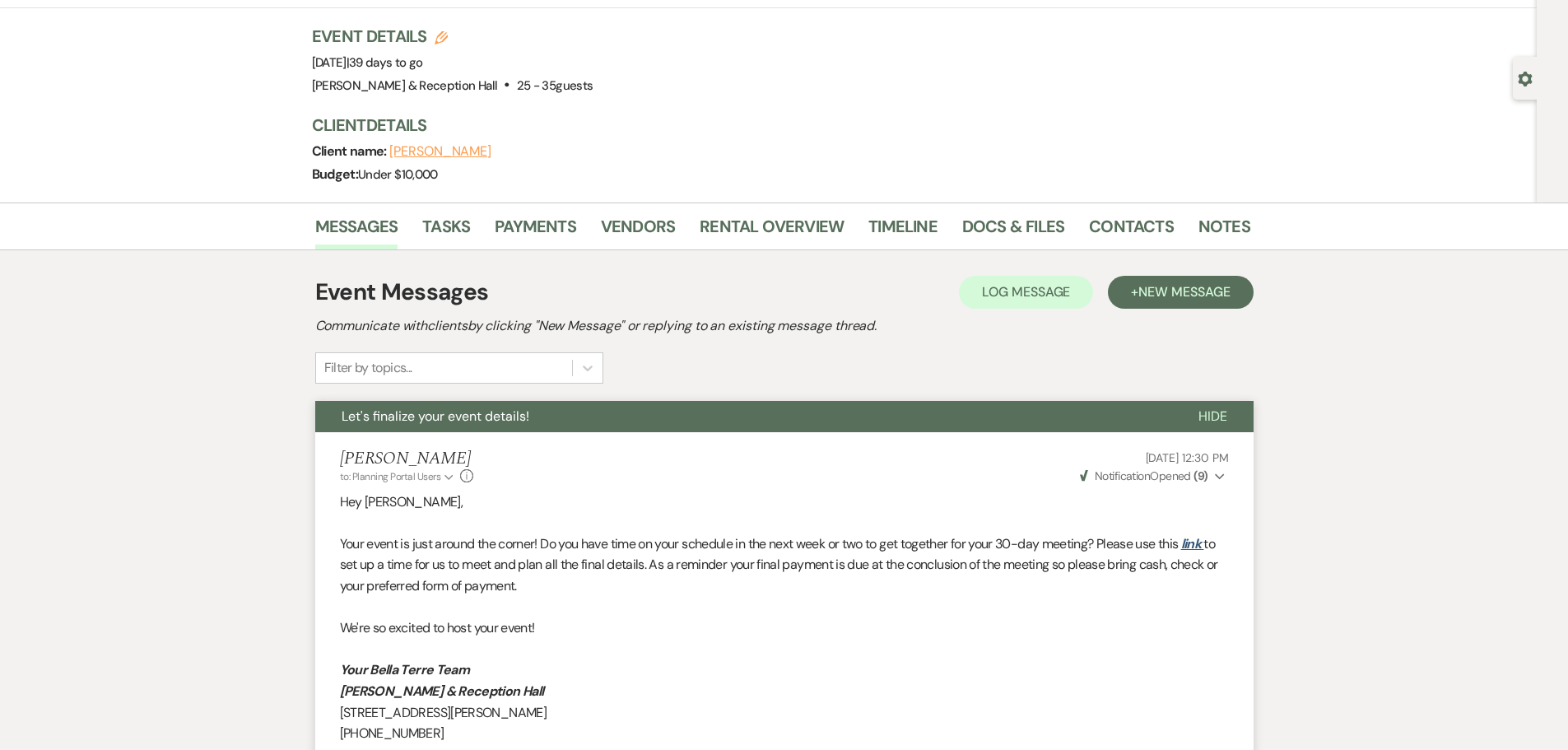
scroll to position [0, 0]
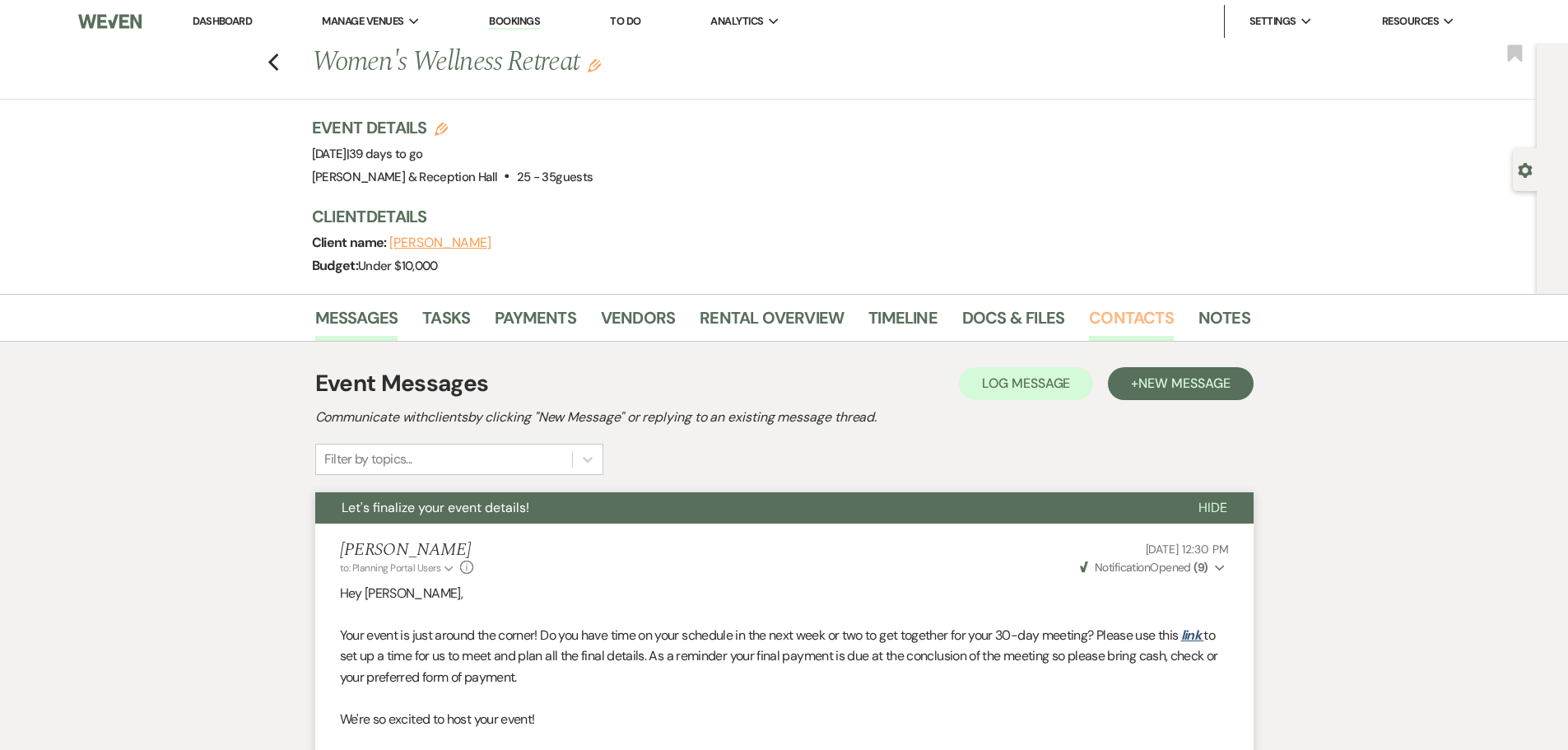
click at [1134, 311] on link "Contacts" at bounding box center [1131, 323] width 84 height 36
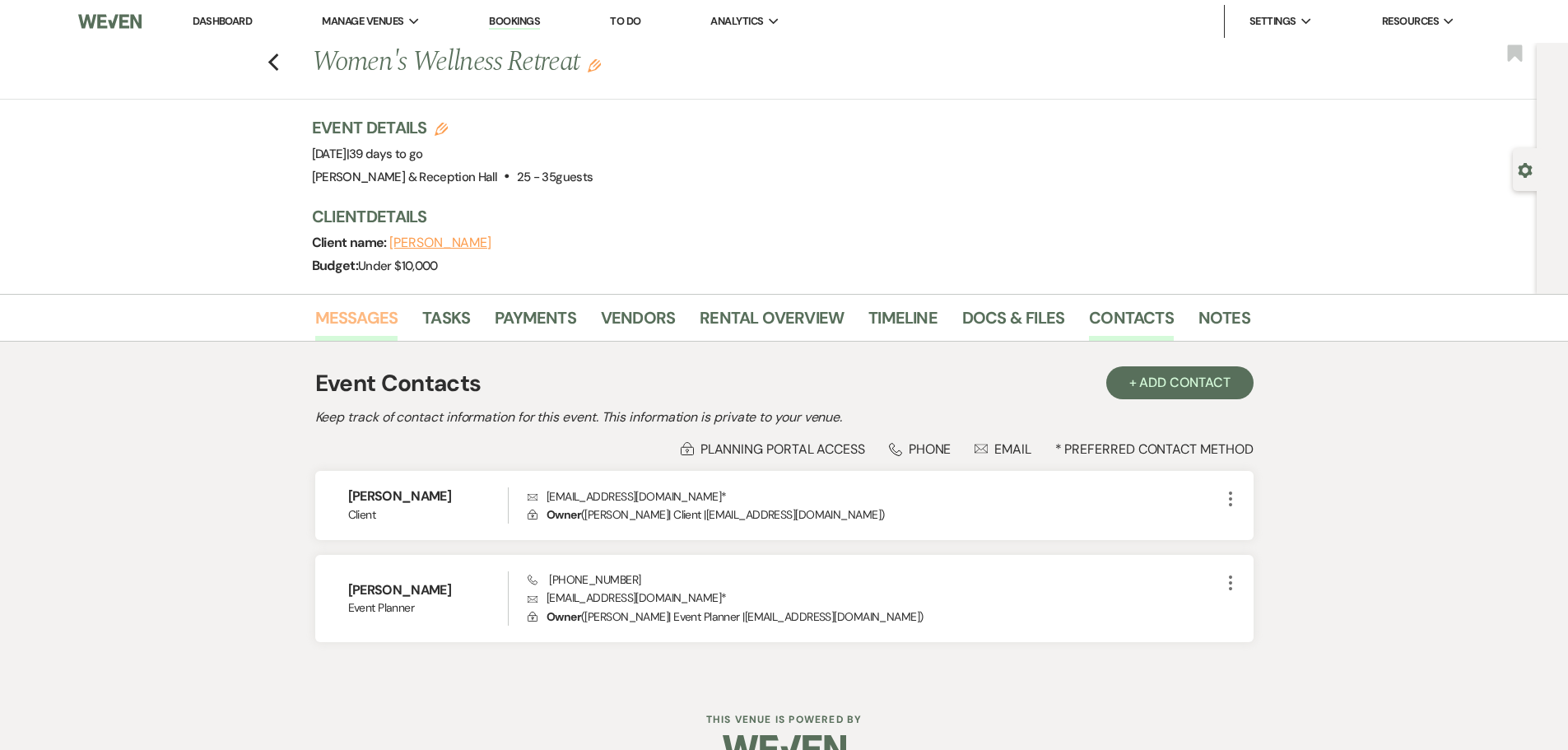
click at [369, 322] on link "Messages" at bounding box center [357, 323] width 83 height 36
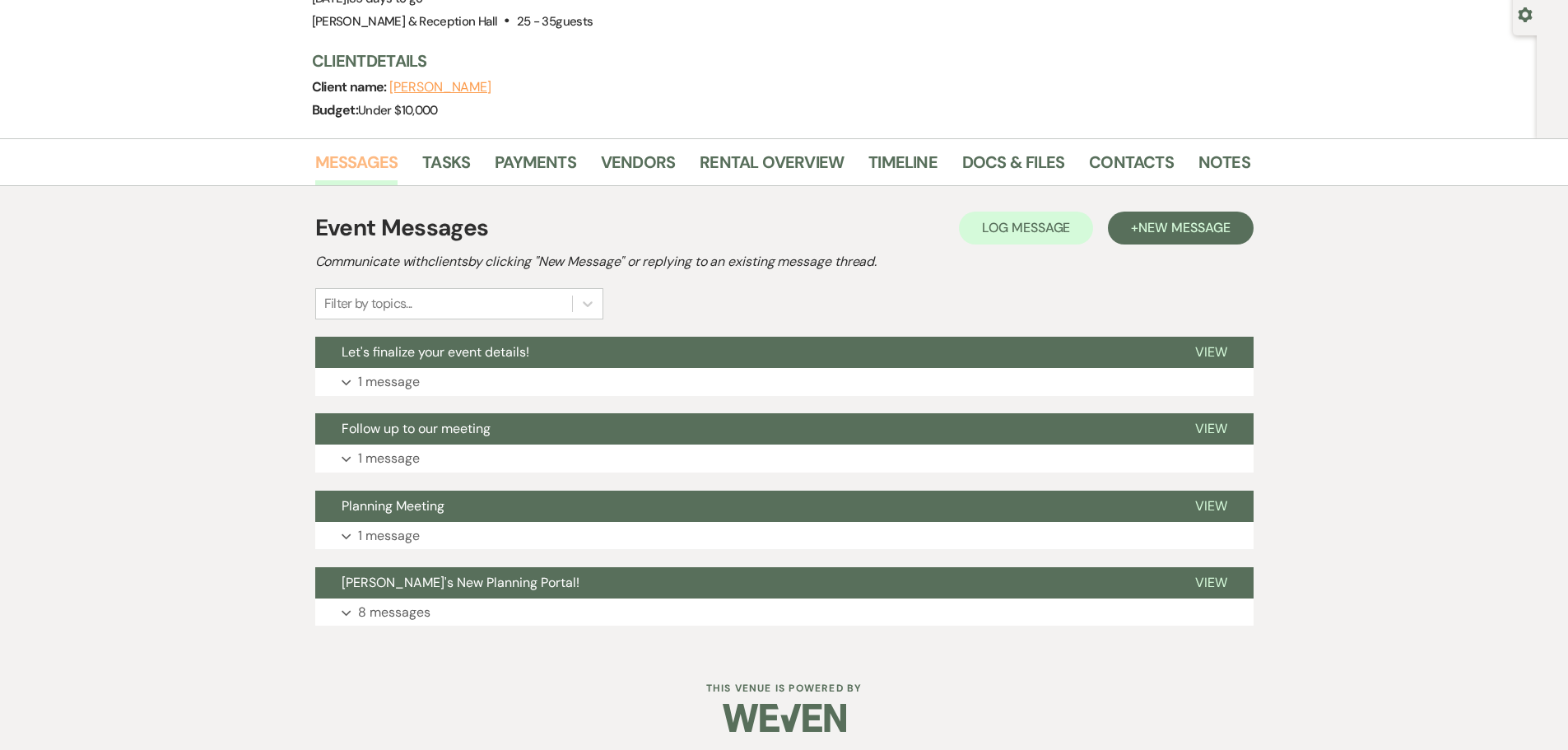
scroll to position [162, 0]
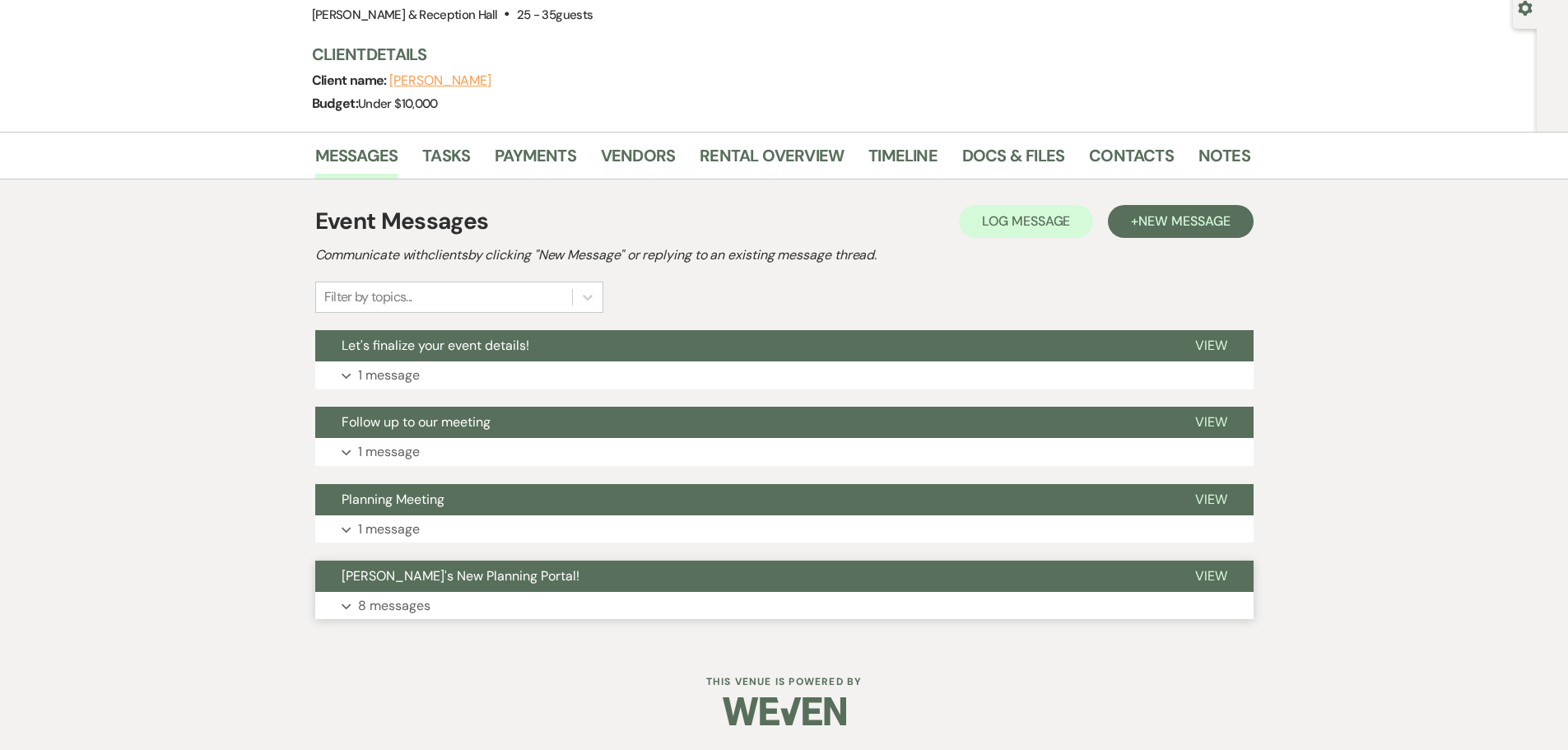
click at [450, 607] on button "Expand 8 messages" at bounding box center [784, 605] width 938 height 28
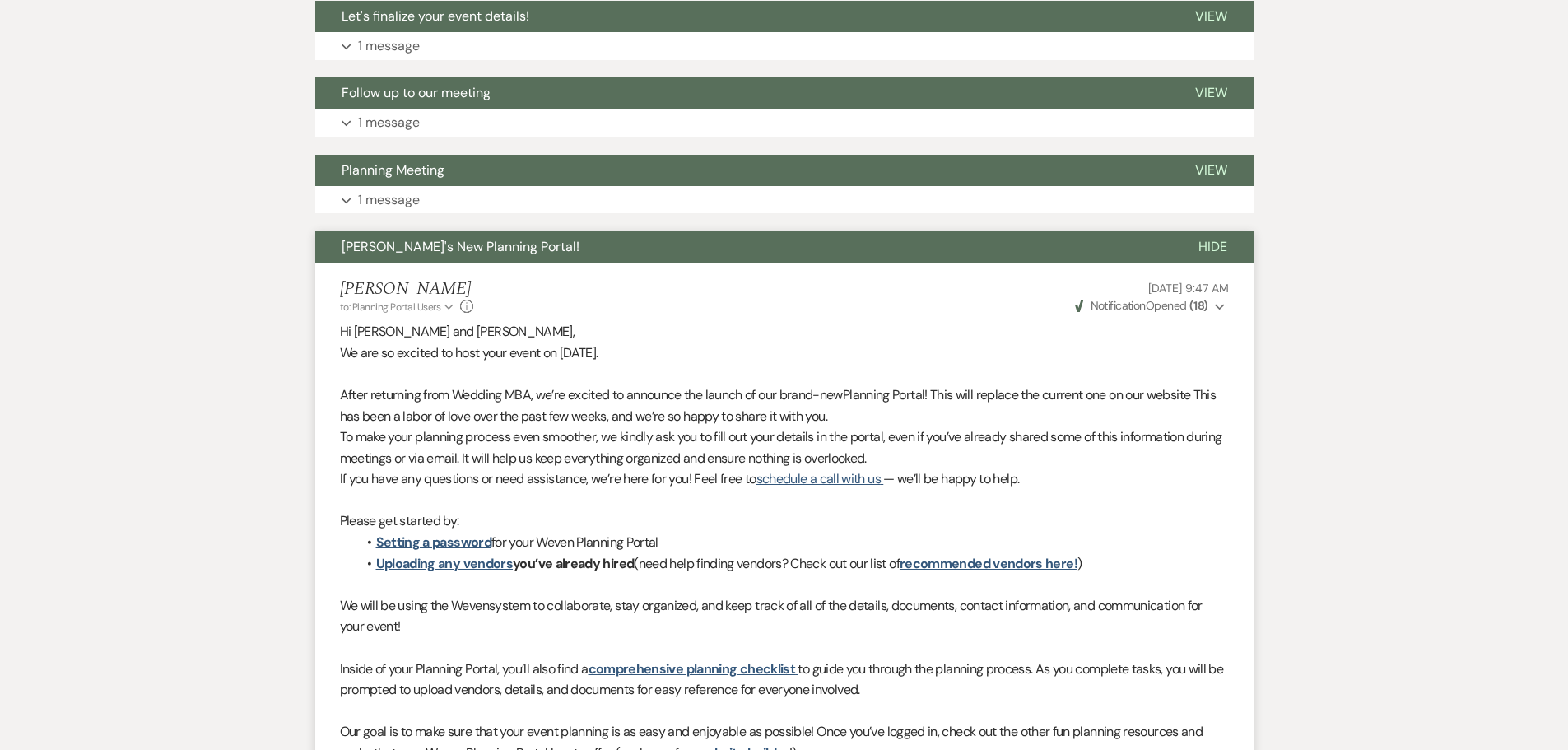
scroll to position [574, 0]
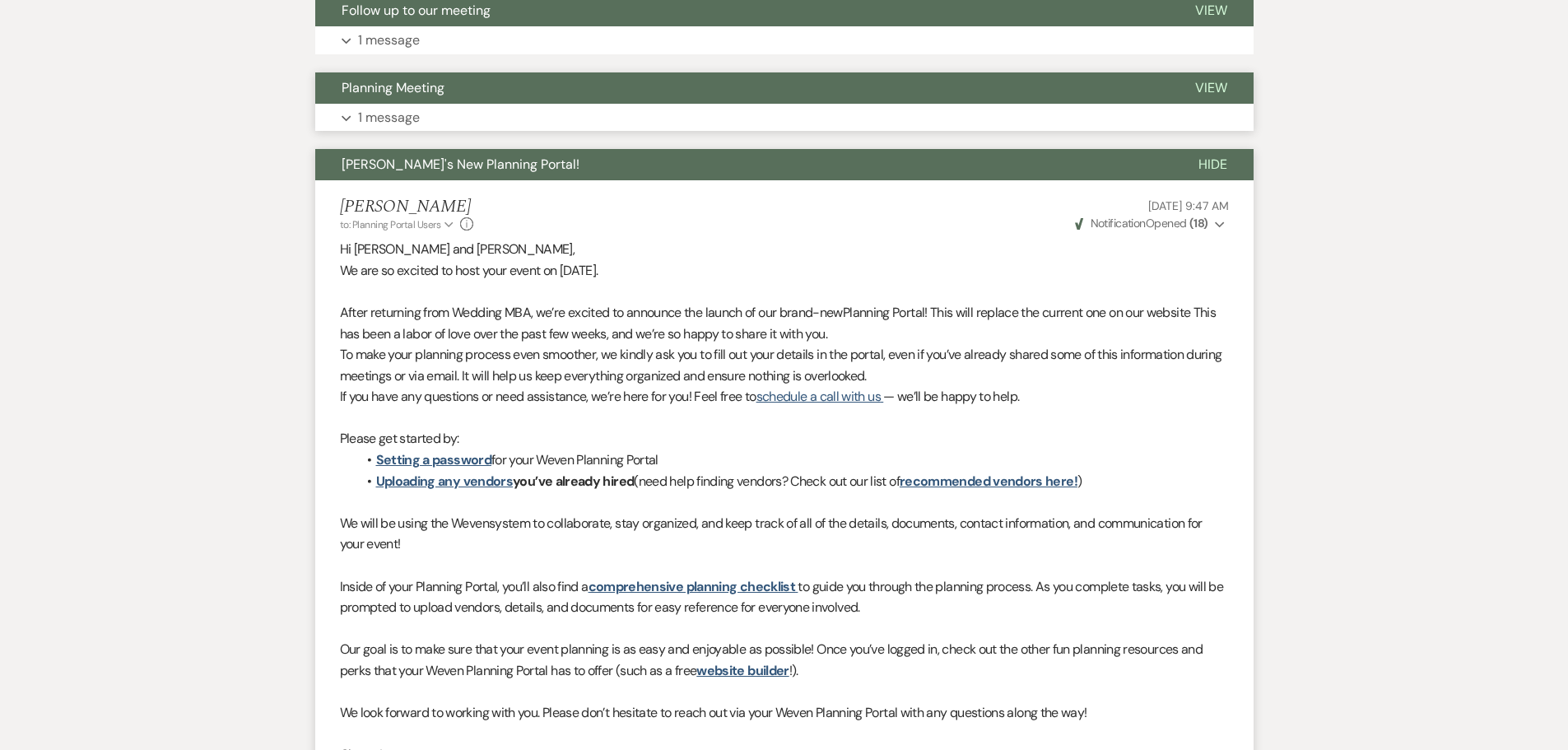
click at [420, 96] on button "Planning Meeting" at bounding box center [742, 88] width 854 height 32
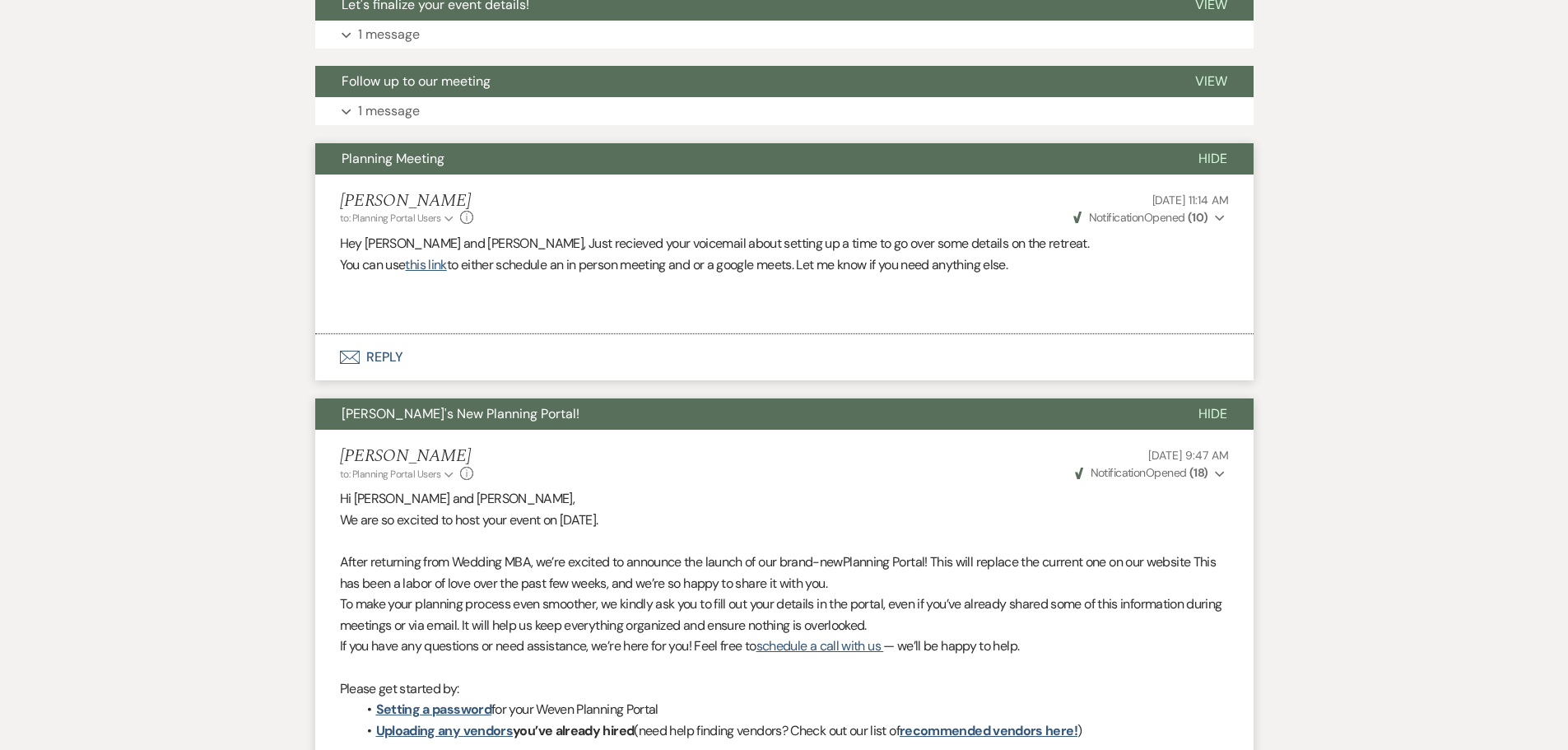
scroll to position [410, 0]
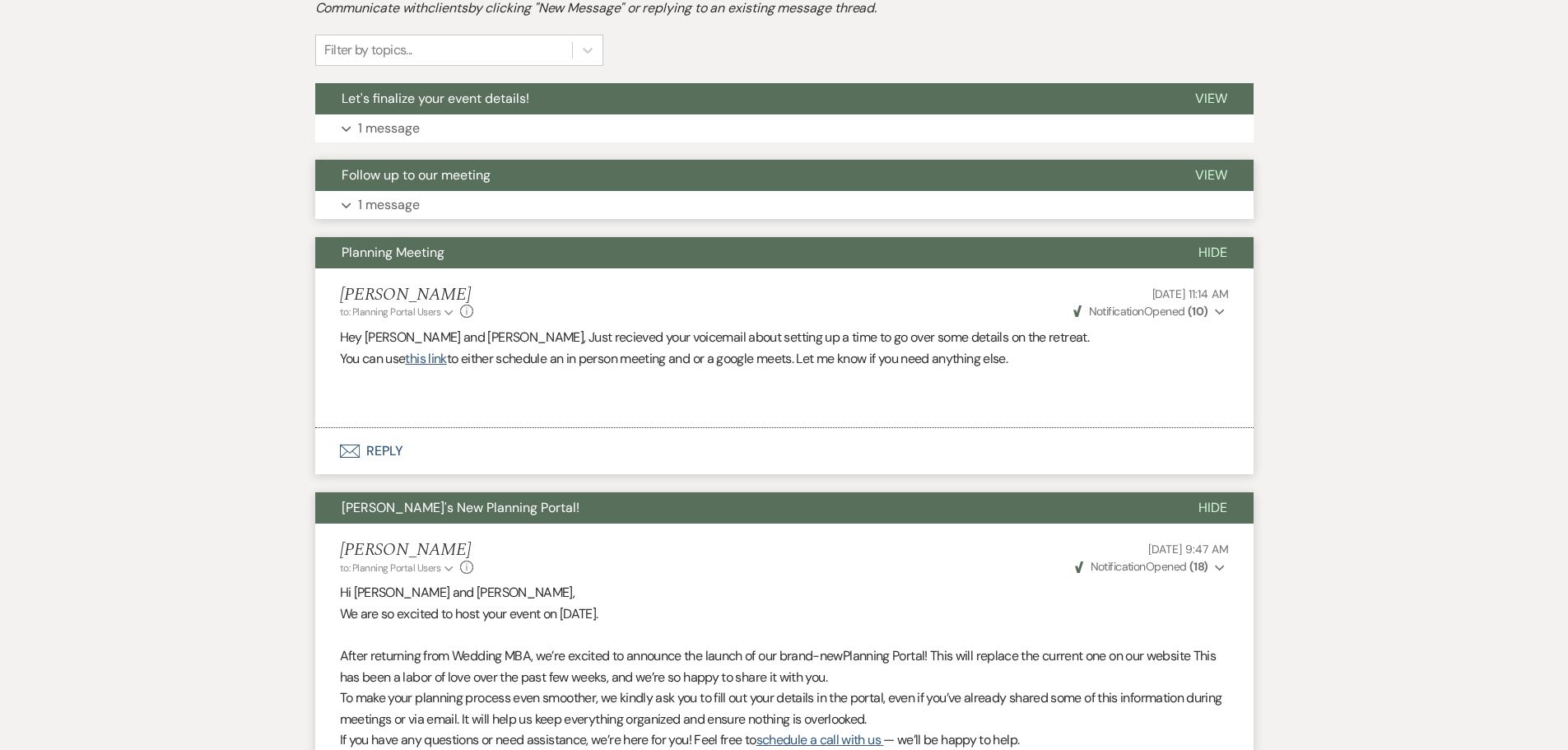
click at [589, 187] on button "Follow up to our meeting" at bounding box center [742, 175] width 854 height 32
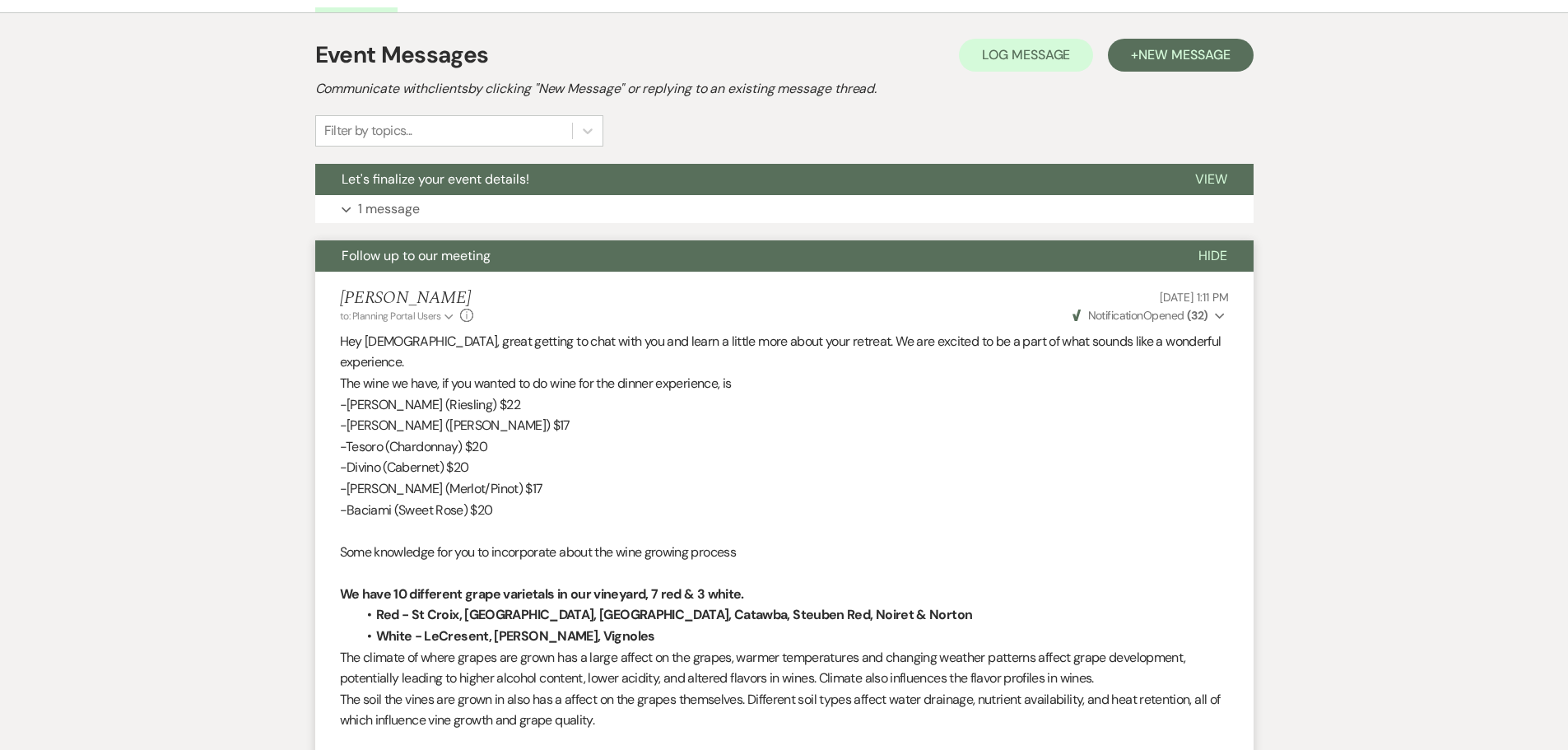
scroll to position [327, 0]
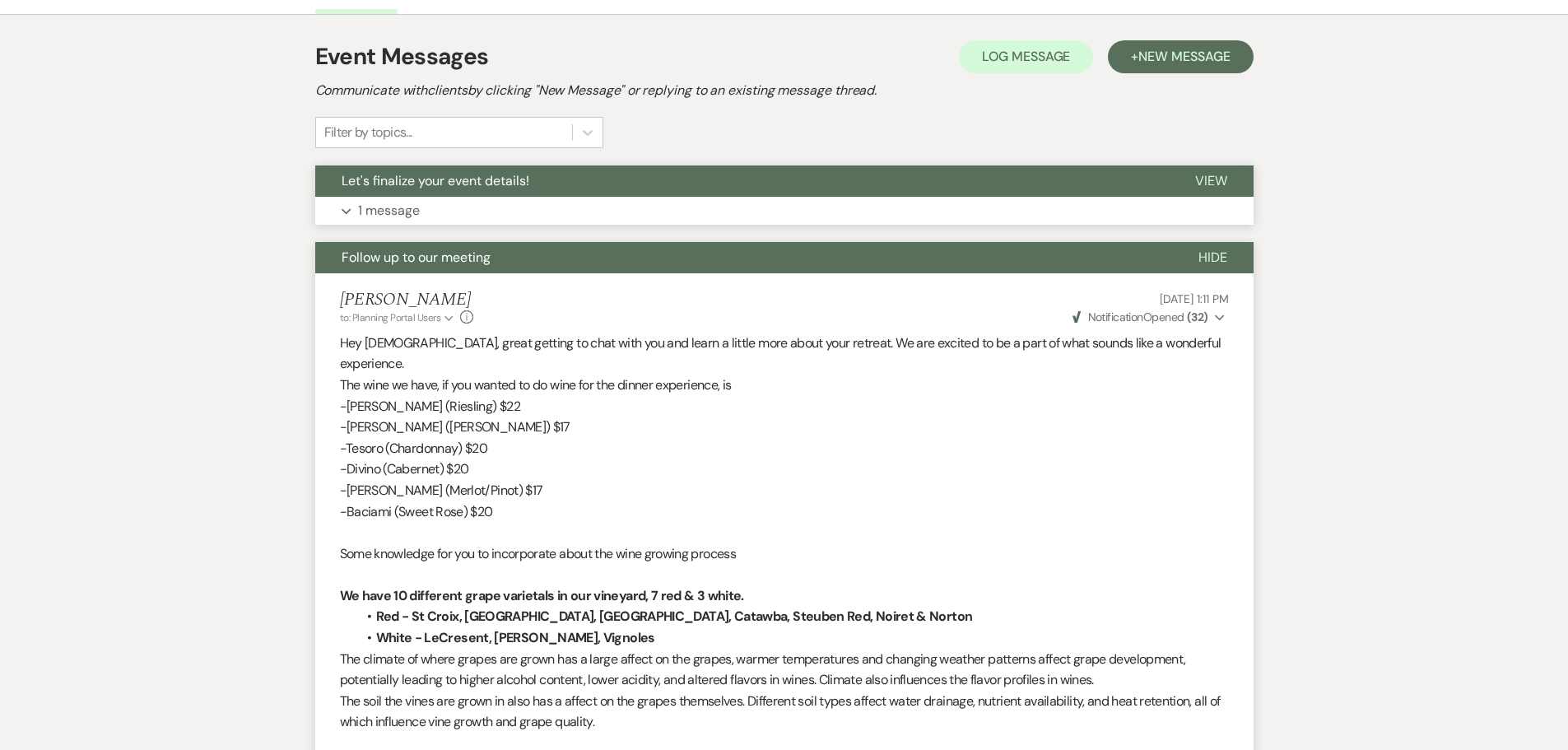
click at [422, 193] on button "Let's finalize your event details!" at bounding box center [742, 181] width 854 height 32
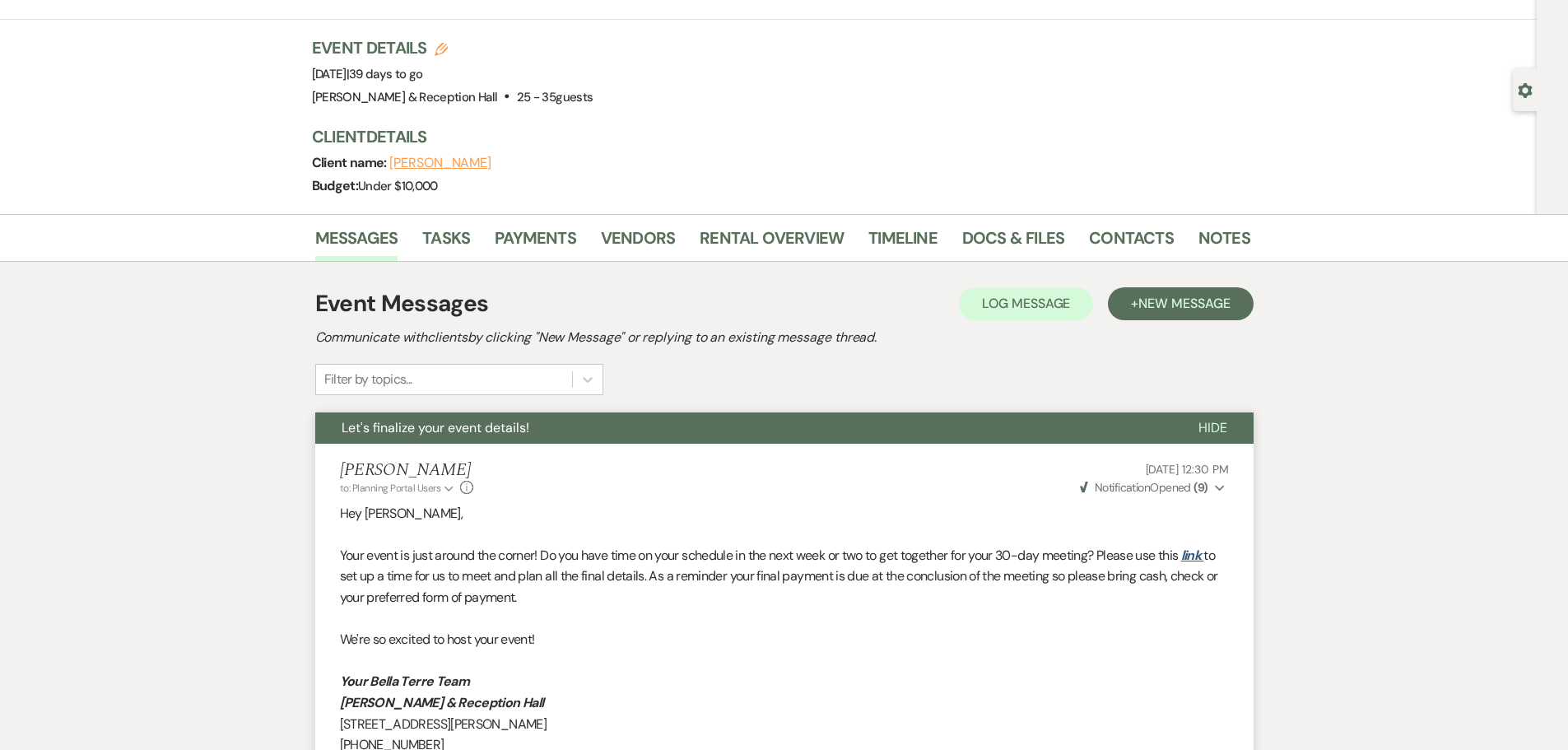
scroll to position [0, 0]
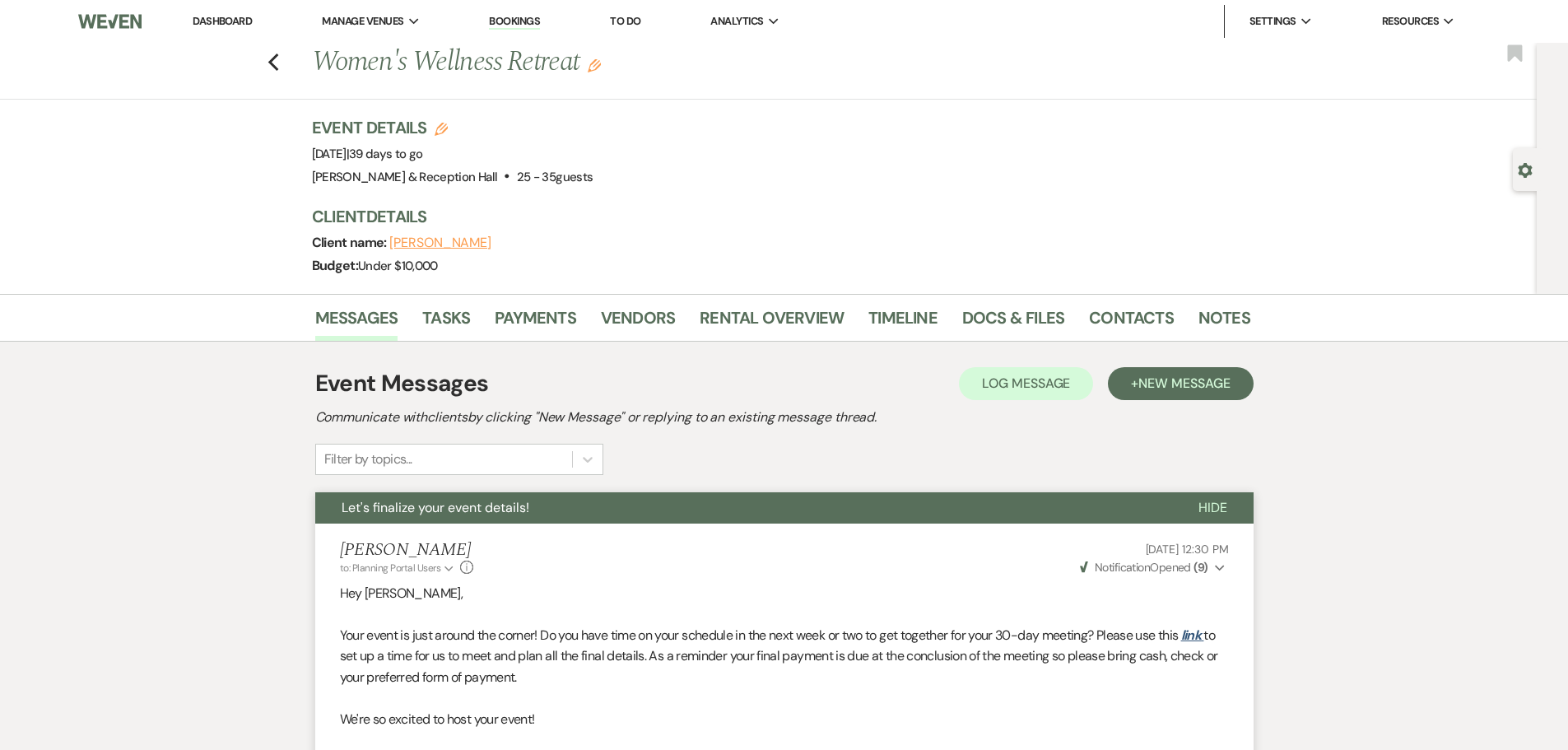
click at [244, 20] on link "Dashboard" at bounding box center [222, 21] width 59 height 14
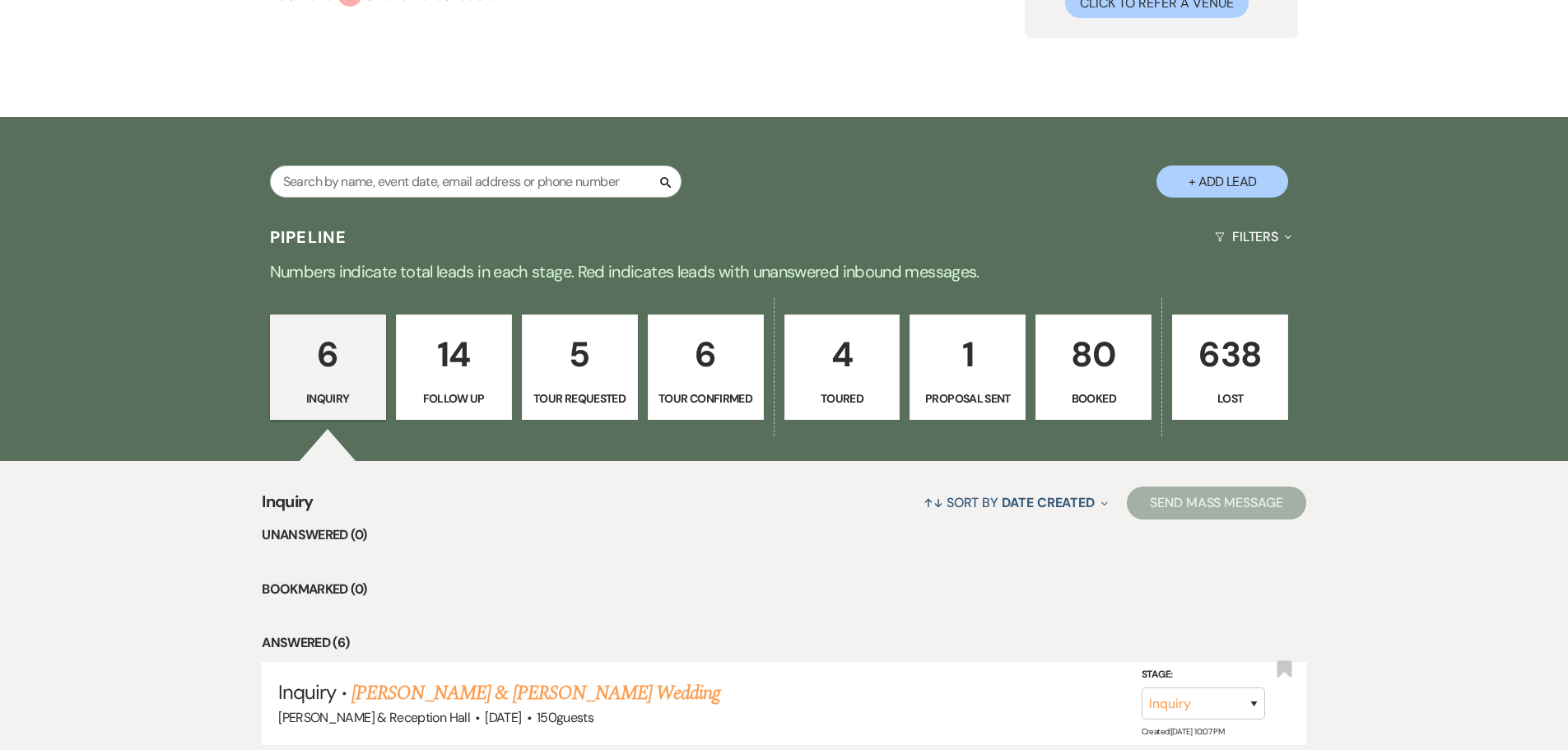
scroll to position [411, 0]
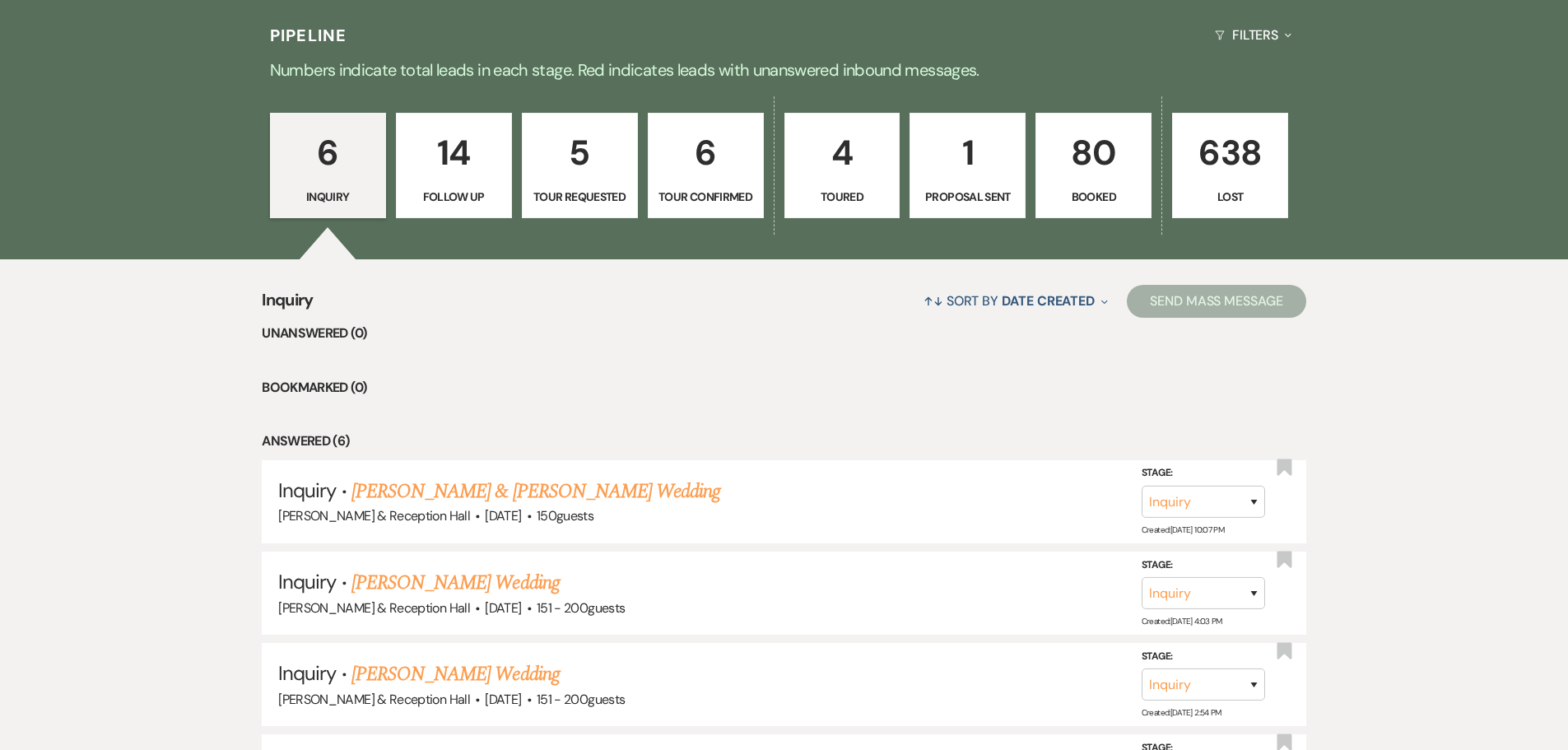
click at [1109, 177] on p "80" at bounding box center [1093, 152] width 95 height 56
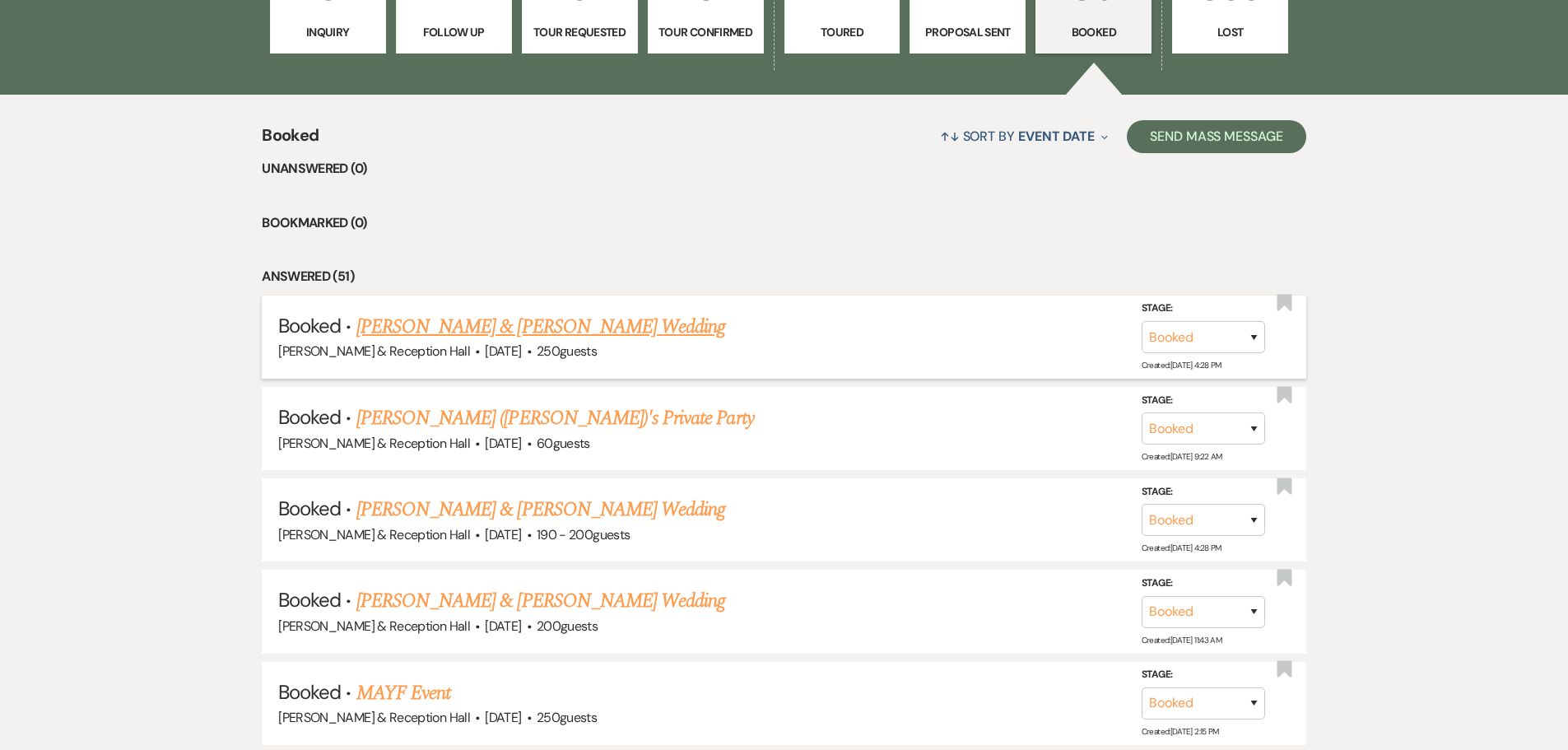
scroll to position [988, 0]
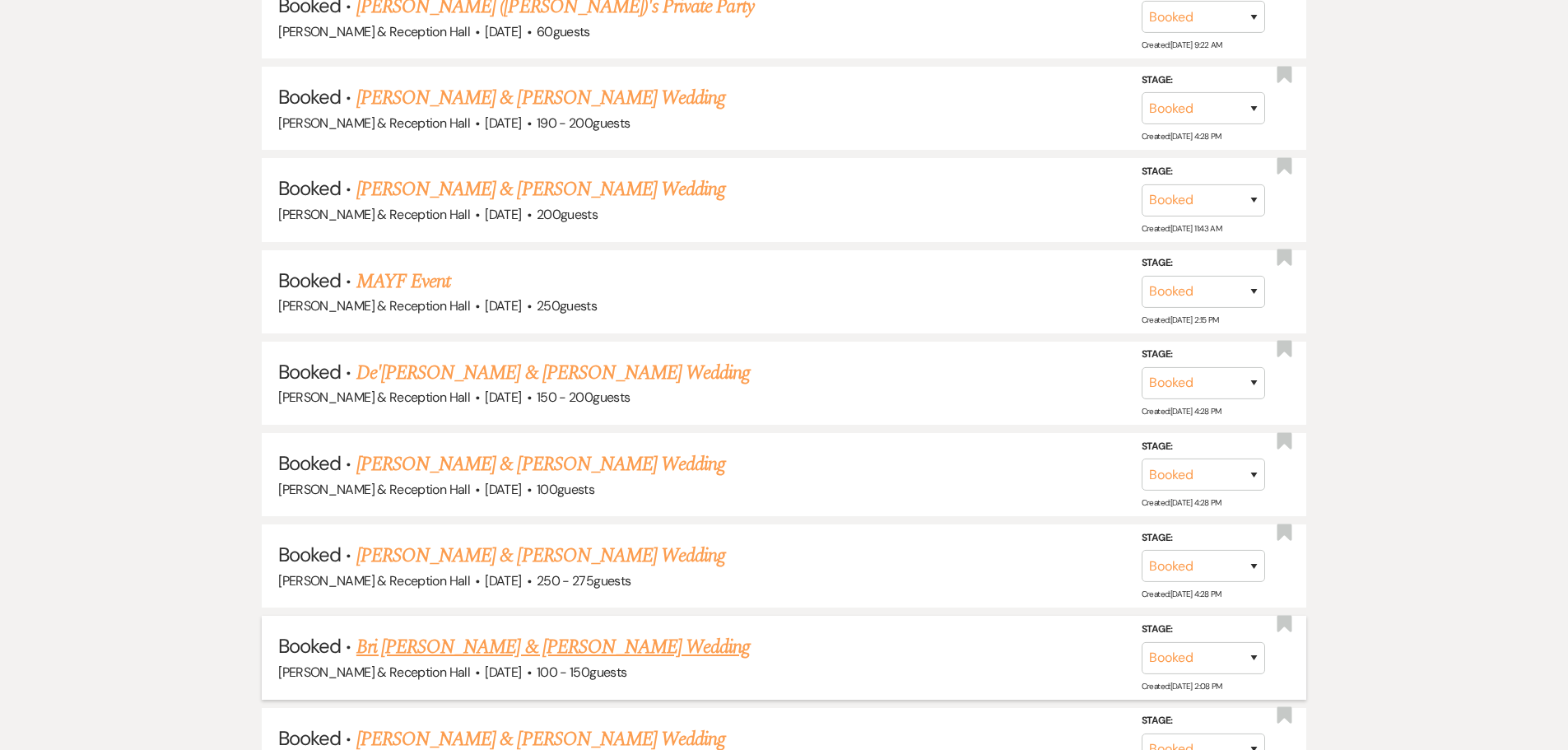
click at [527, 644] on link "Bri [PERSON_NAME] & [PERSON_NAME] Wedding" at bounding box center [553, 646] width 394 height 30
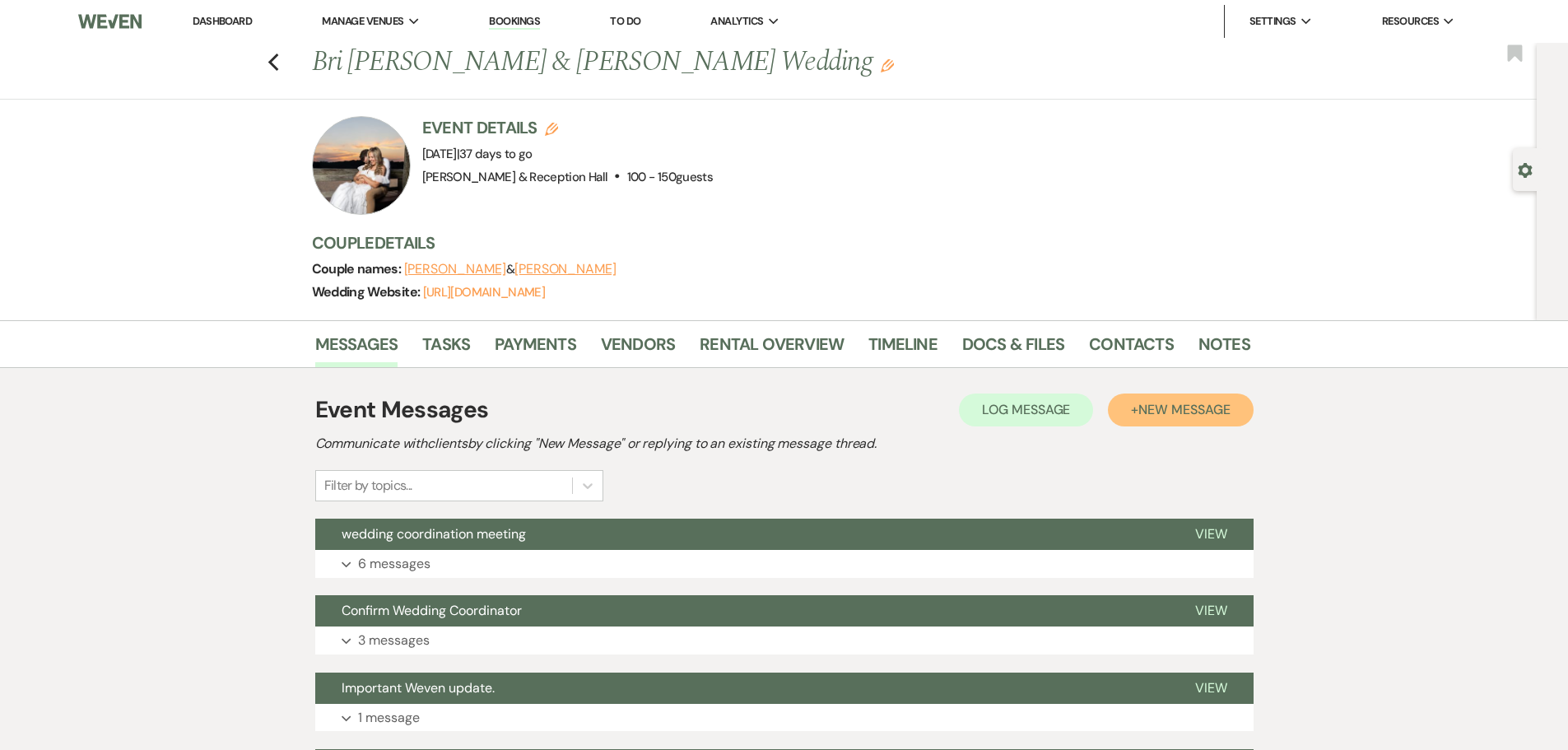
click at [1143, 413] on span "New Message" at bounding box center [1183, 410] width 91 height 17
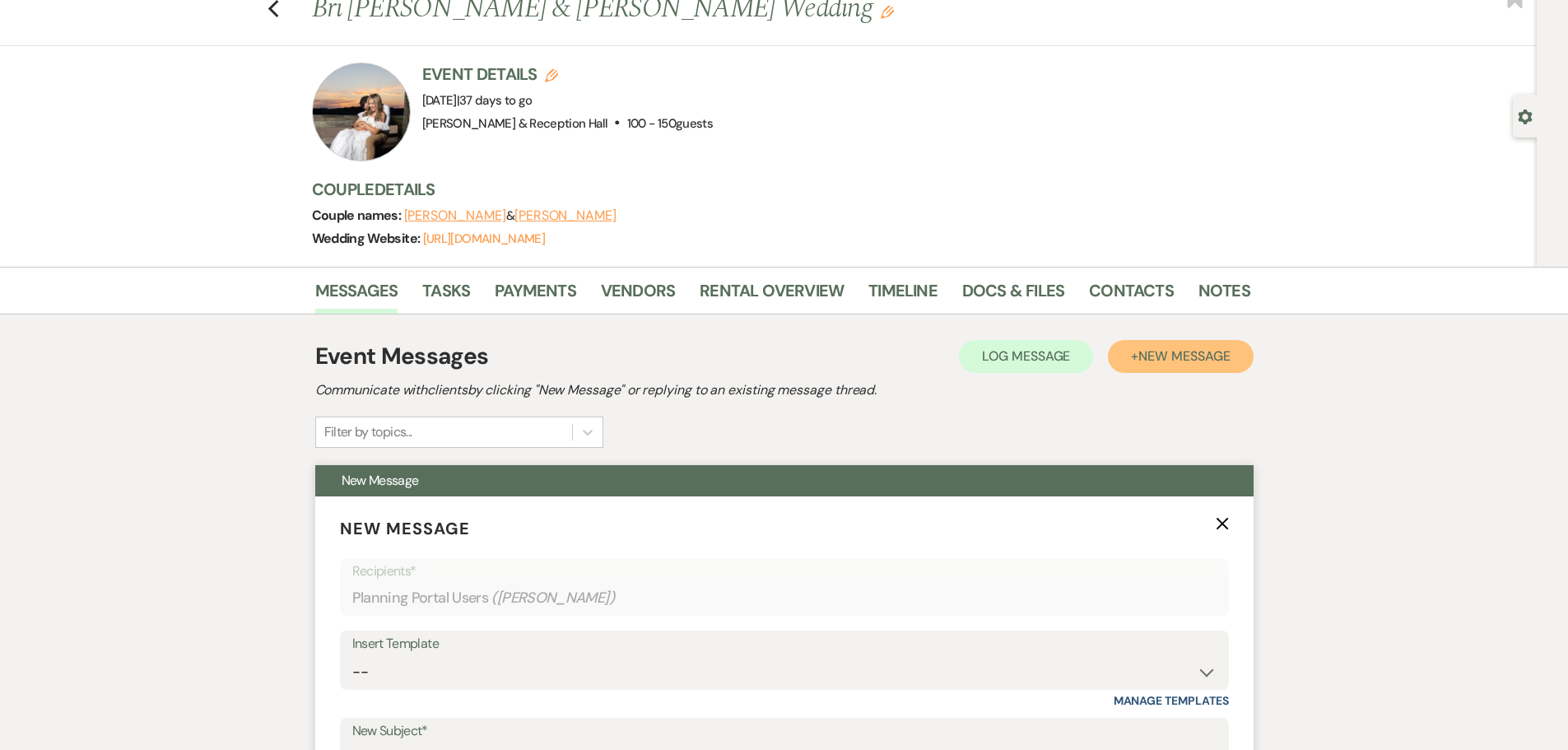
scroll to position [82, 0]
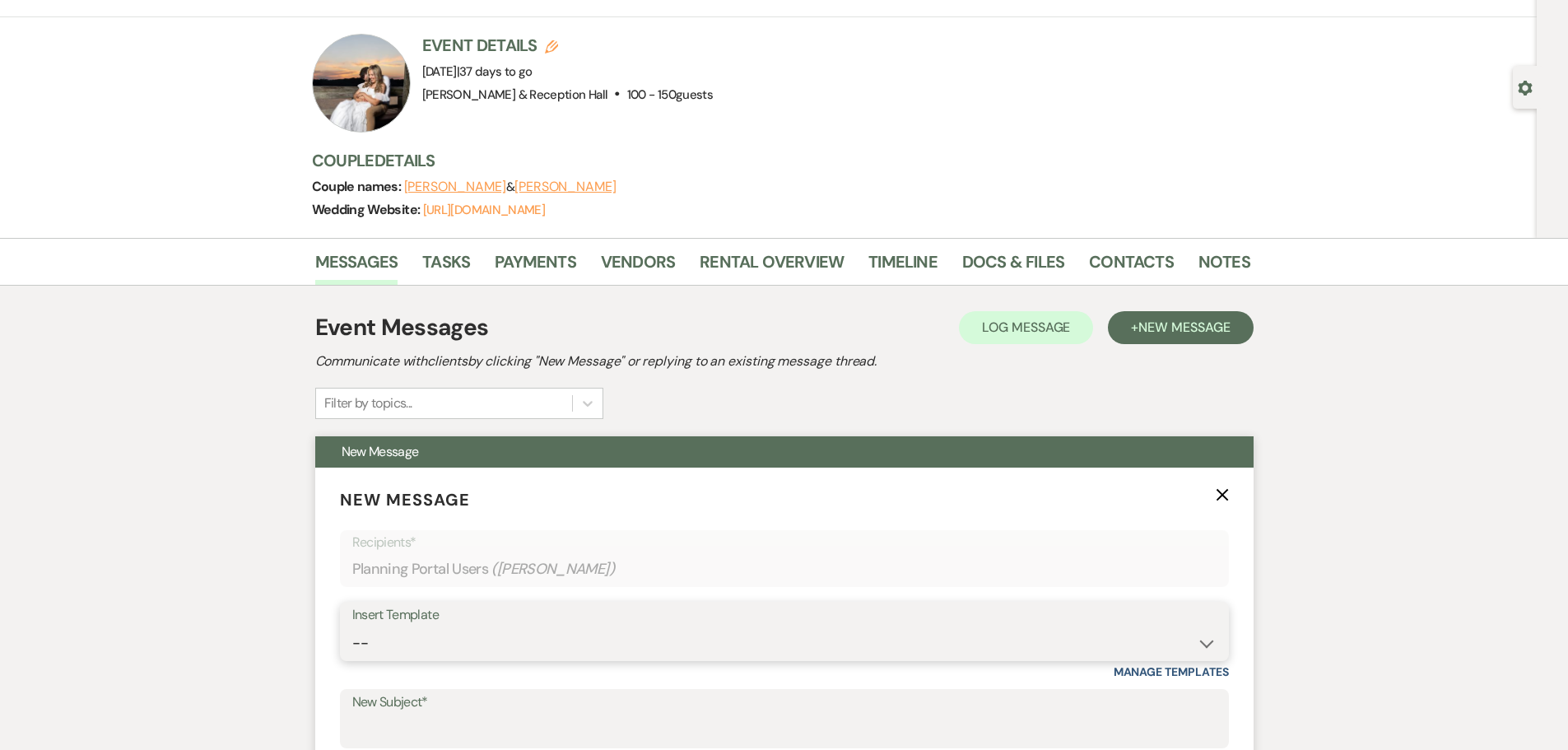
click at [425, 637] on select "-- Weven Planning Portal Introduction (Booked Events) Initial Inquiry Response …" at bounding box center [784, 643] width 864 height 32
click at [352, 627] on select "-- Weven Planning Portal Introduction (Booked Events) Initial Inquiry Response …" at bounding box center [784, 643] width 864 height 32
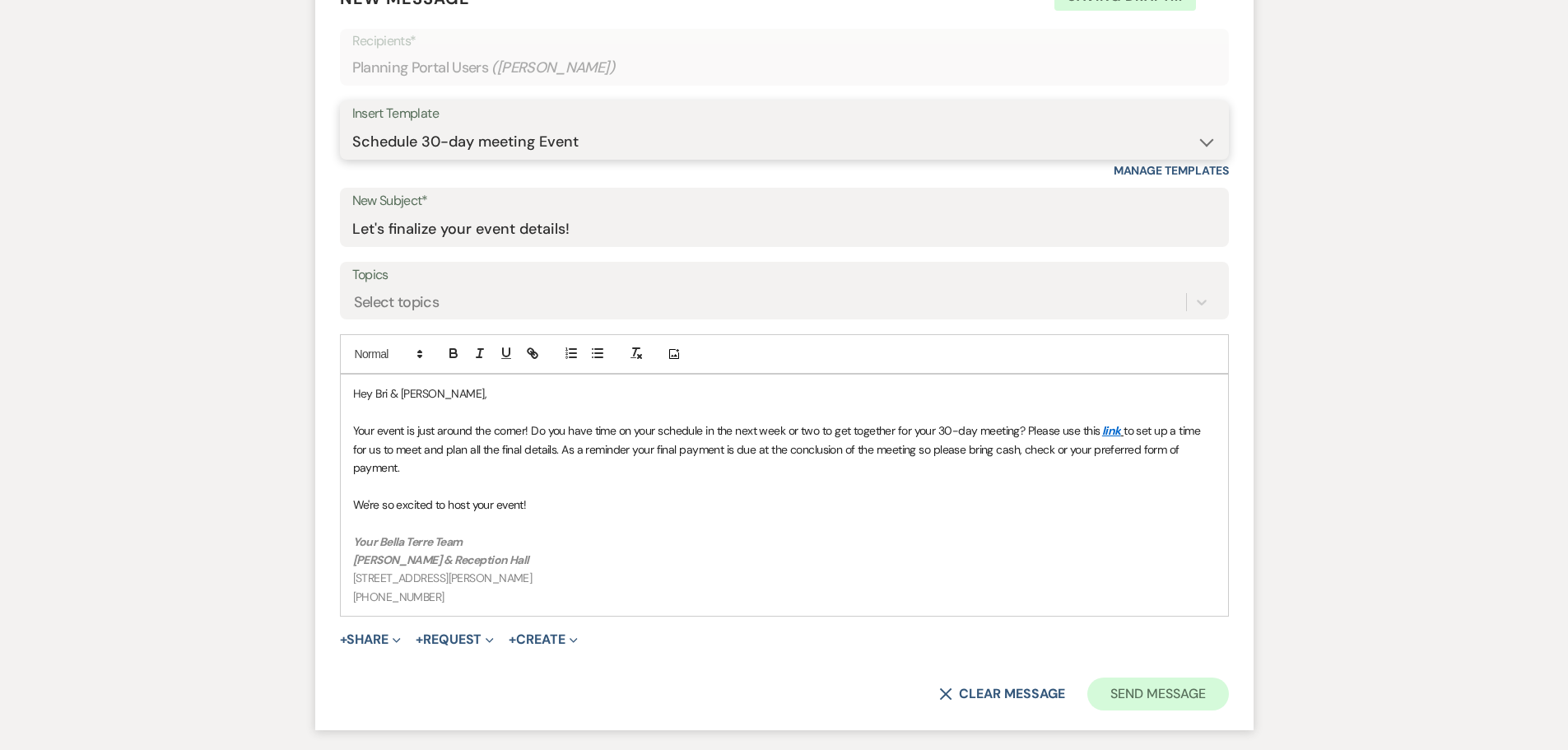
scroll to position [659, 0]
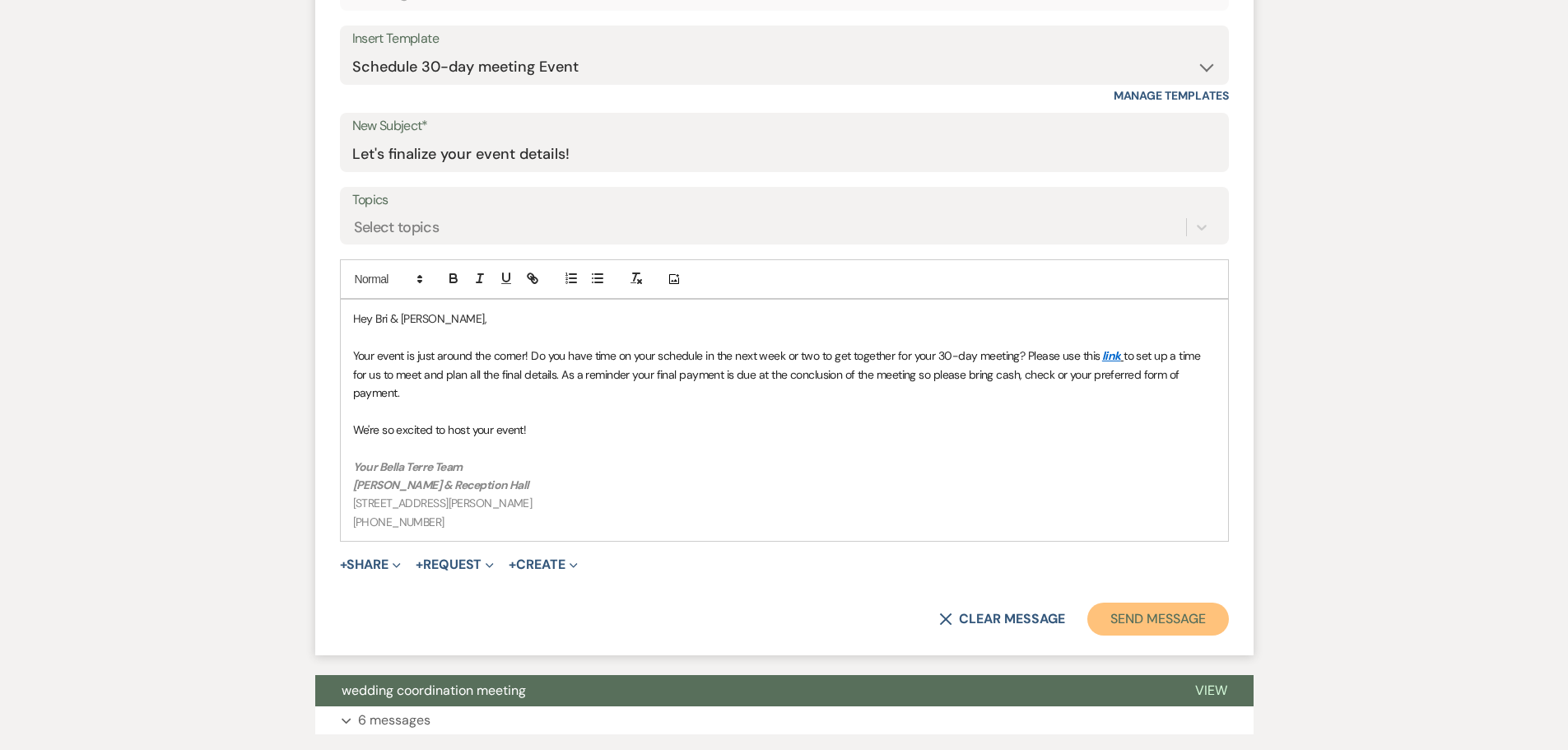
click at [1165, 602] on button "Send Message" at bounding box center [1158, 619] width 141 height 33
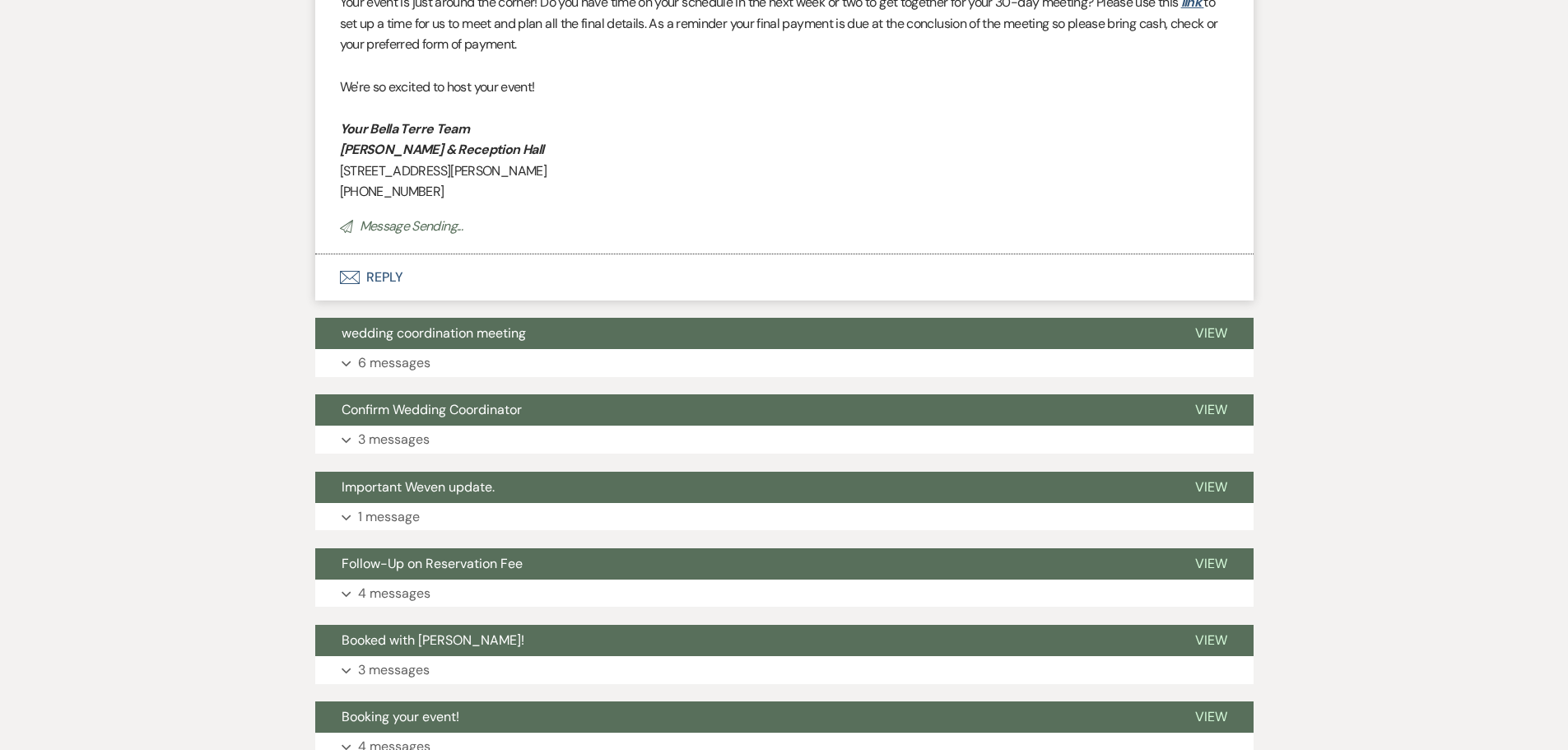
scroll to position [46, 0]
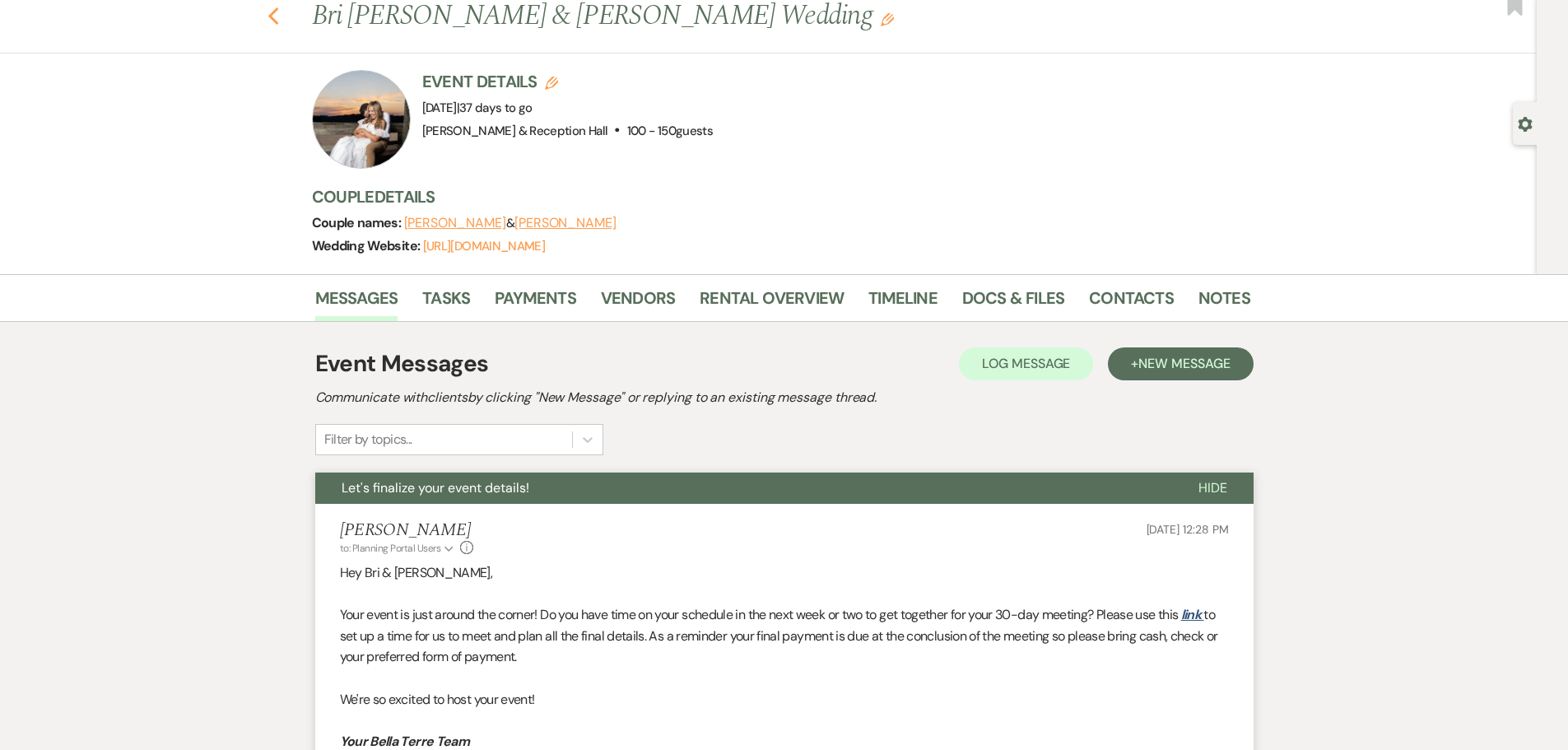
click at [277, 9] on icon "Previous" at bounding box center [273, 16] width 12 height 20
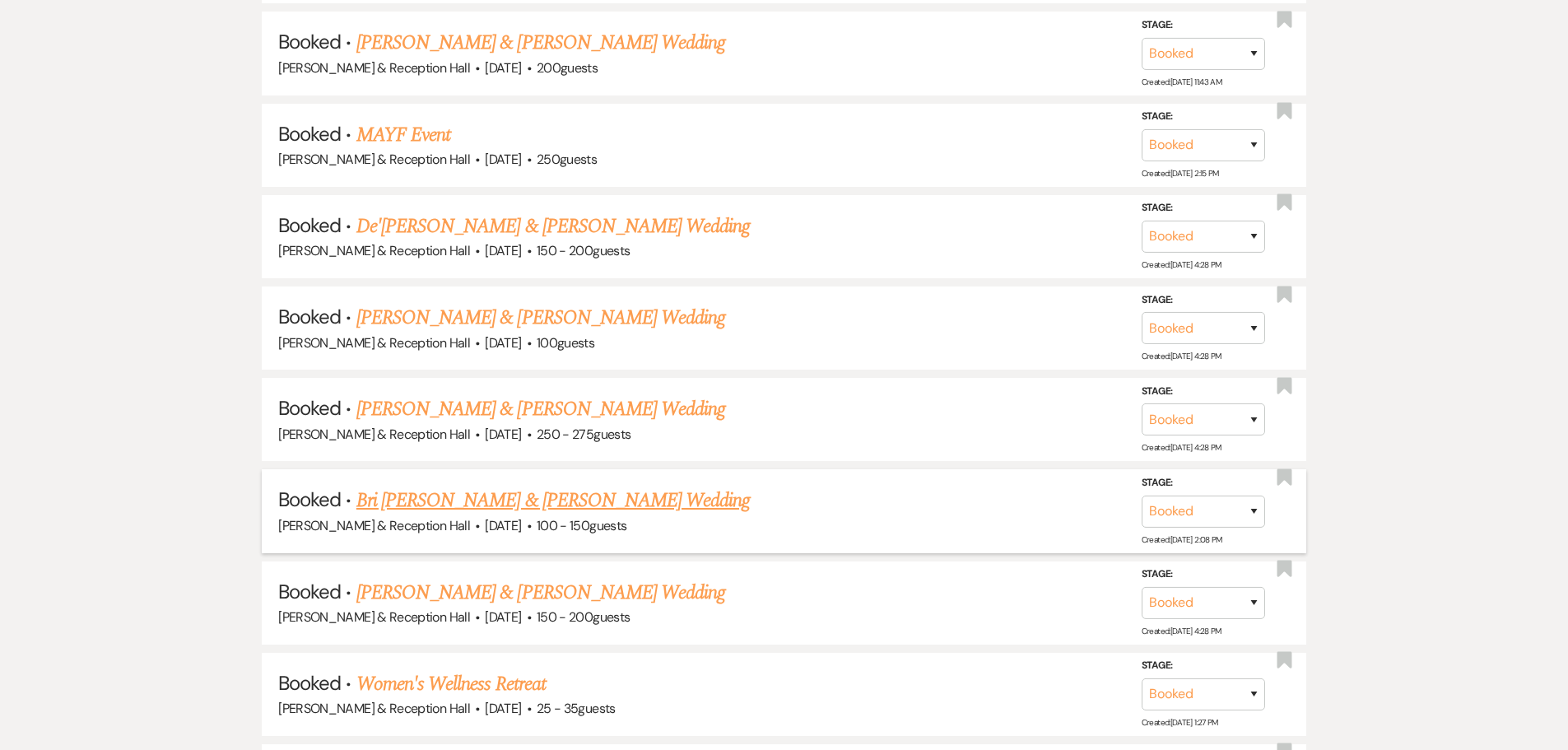
scroll to position [1153, 0]
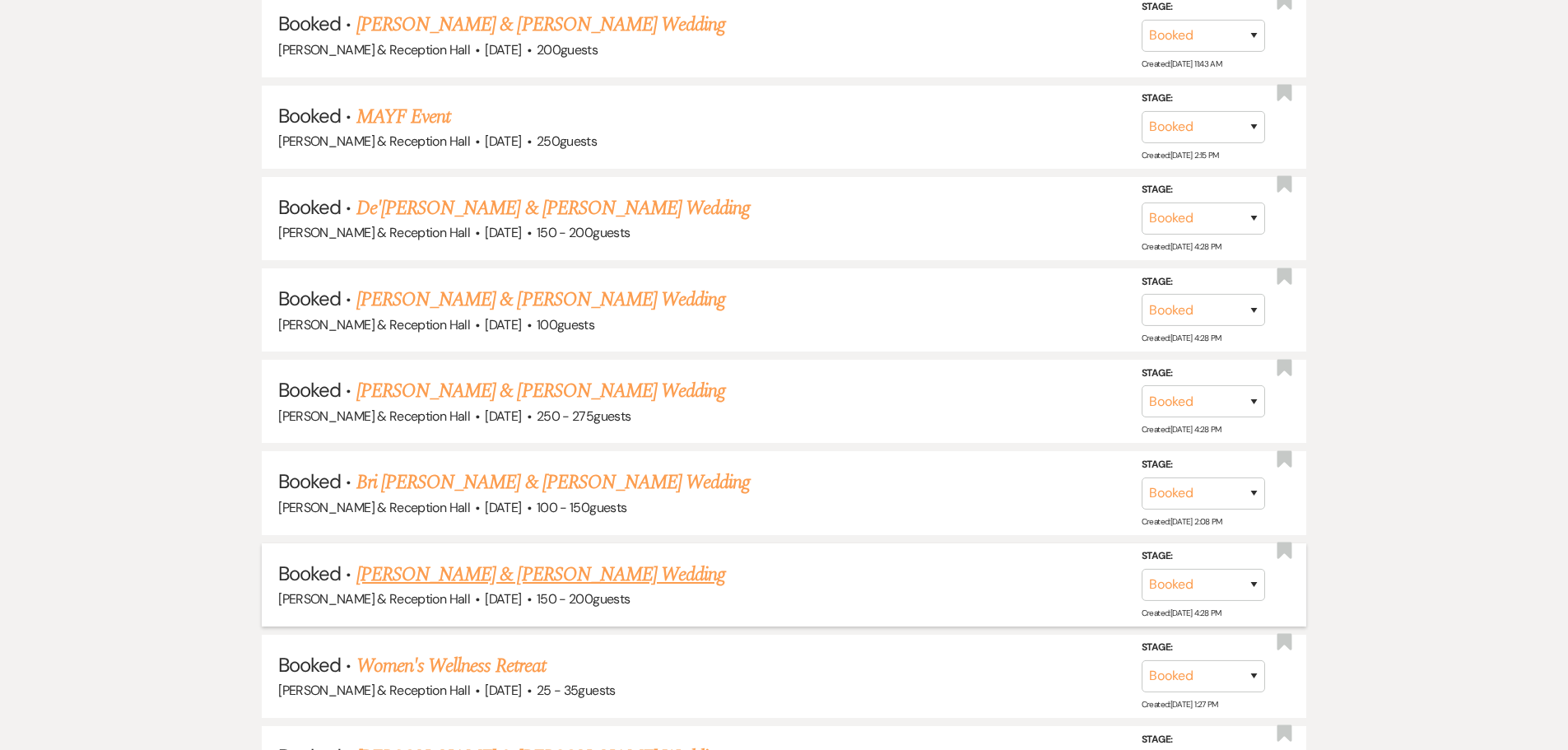
click at [503, 571] on link "[PERSON_NAME] & [PERSON_NAME] Wedding" at bounding box center [541, 574] width 368 height 30
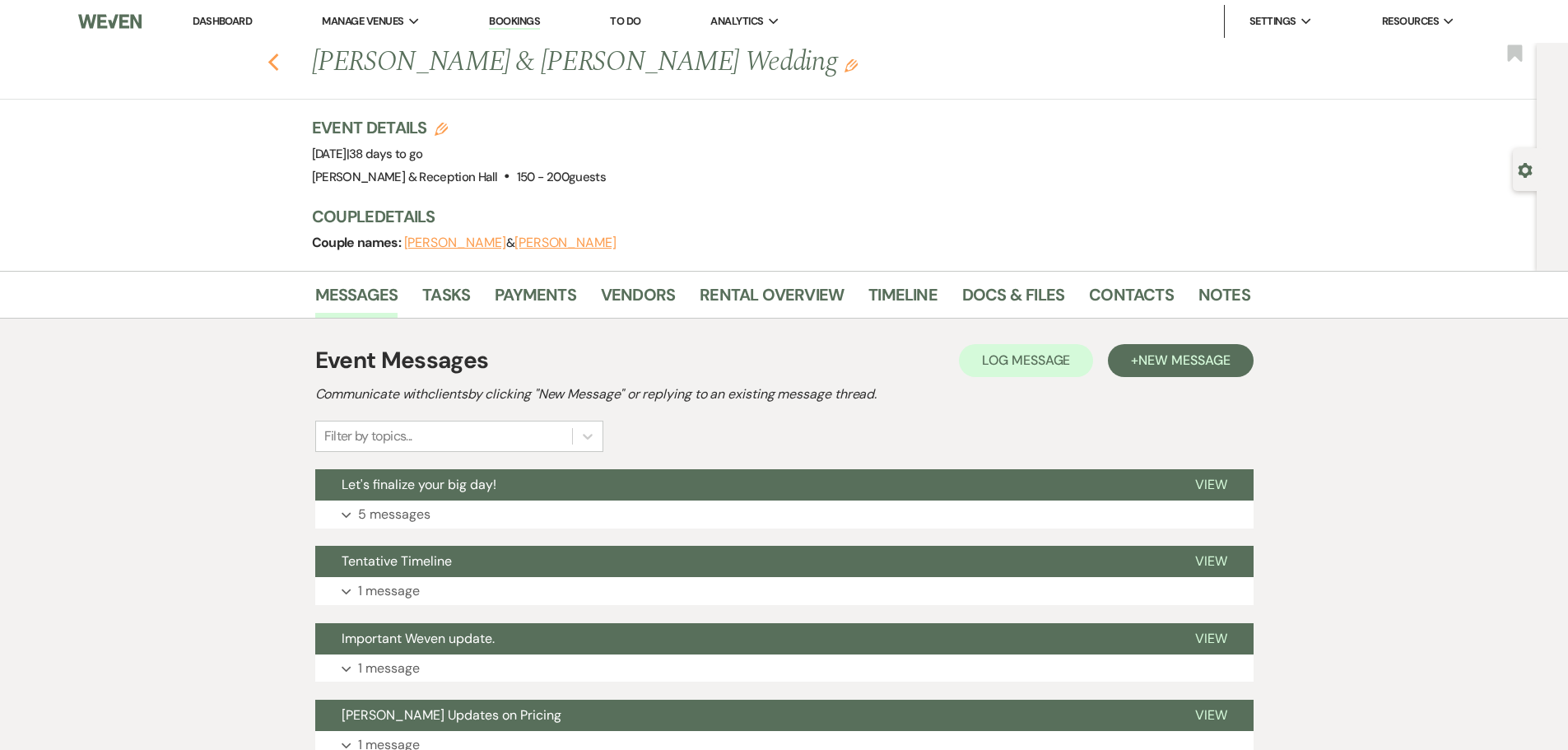
click at [278, 56] on use "button" at bounding box center [272, 62] width 11 height 18
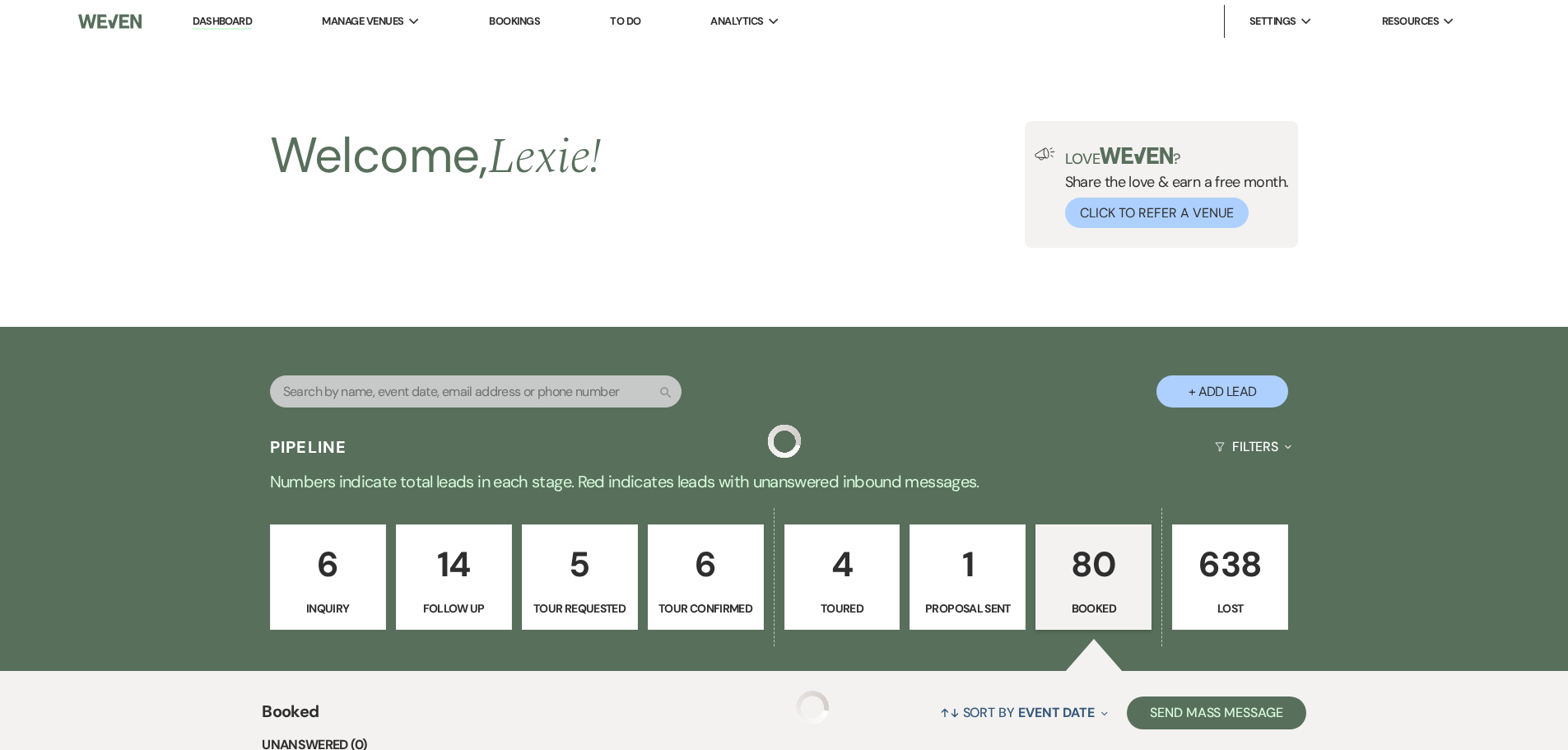
scroll to position [1153, 0]
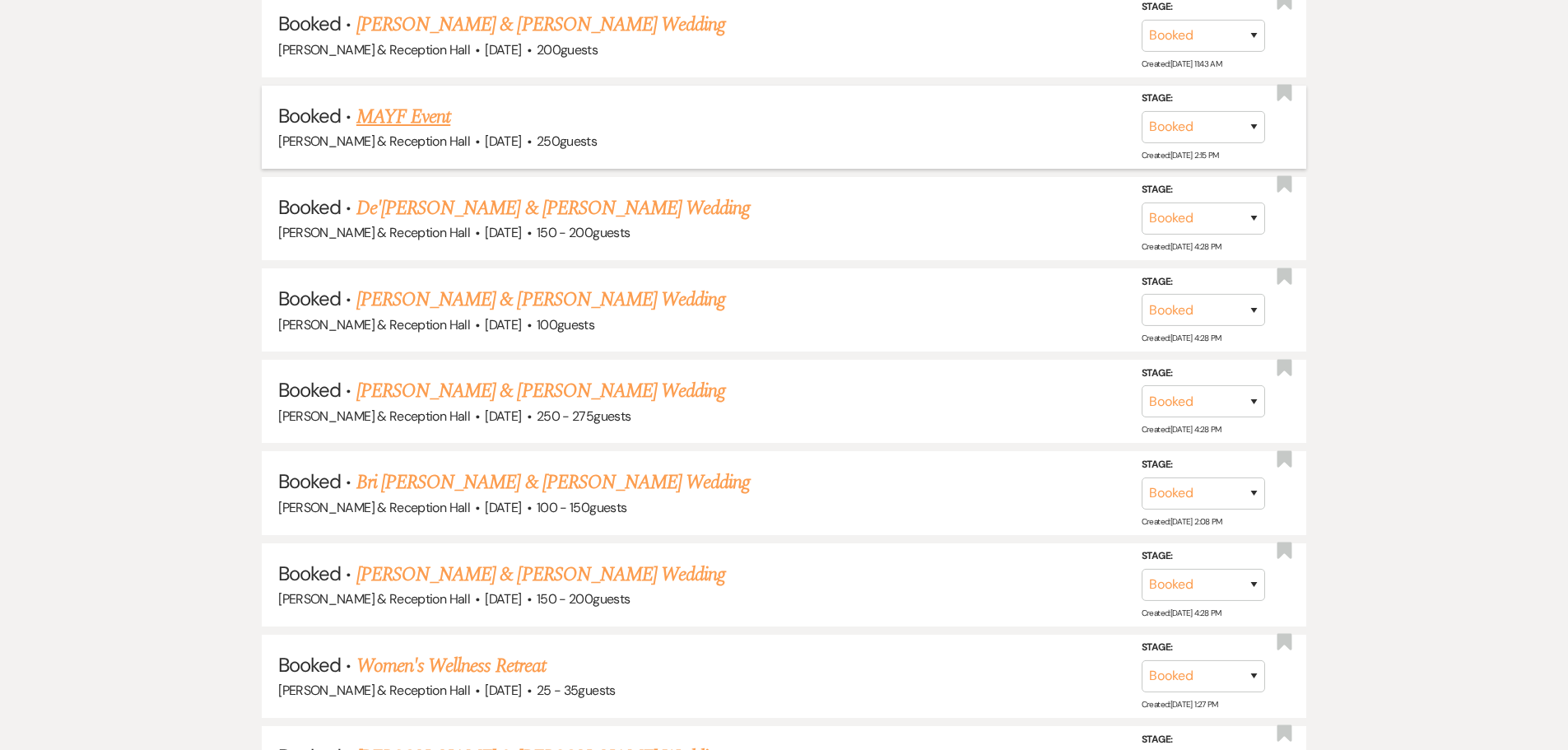
click at [383, 125] on link "MAYF Event" at bounding box center [404, 116] width 94 height 30
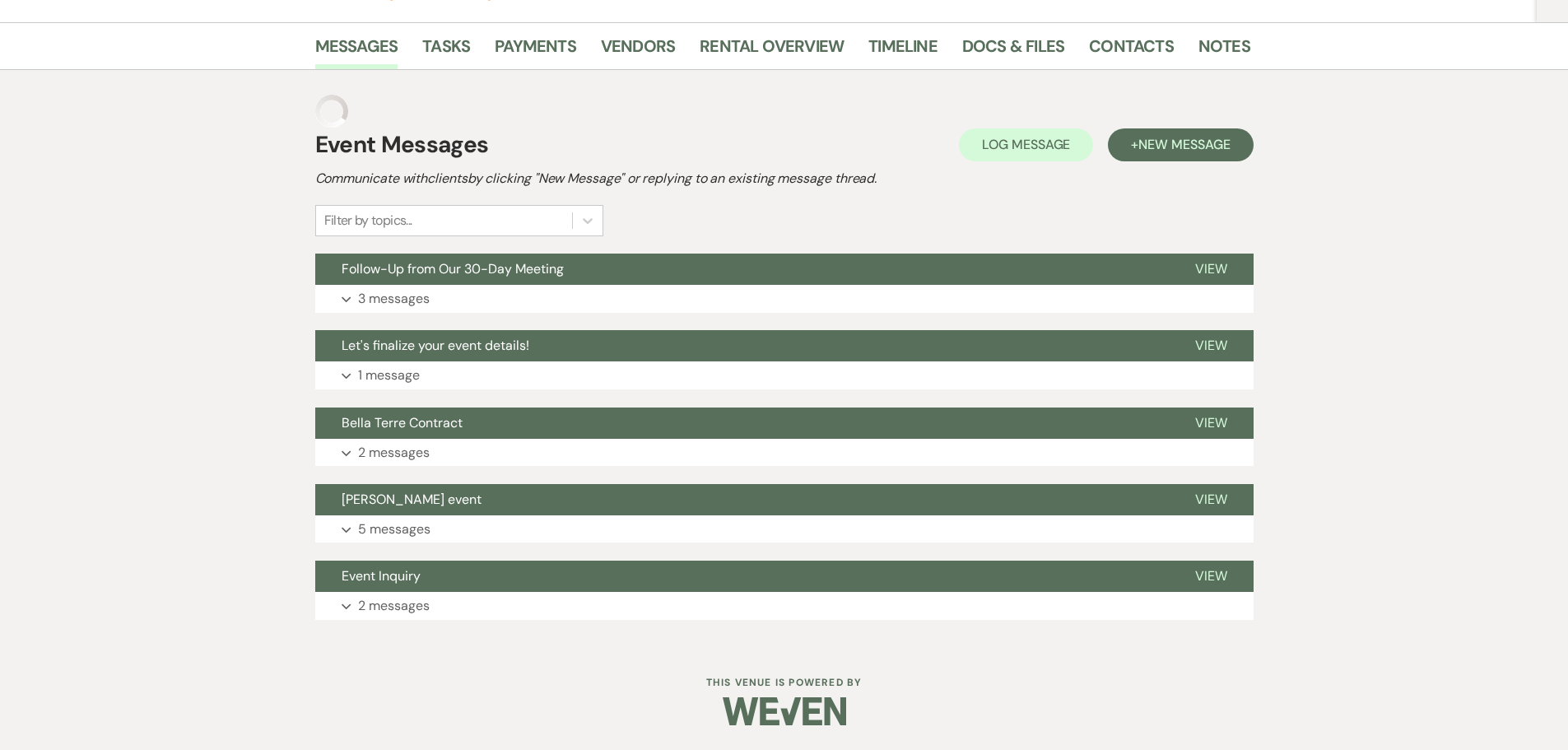
scroll to position [216, 0]
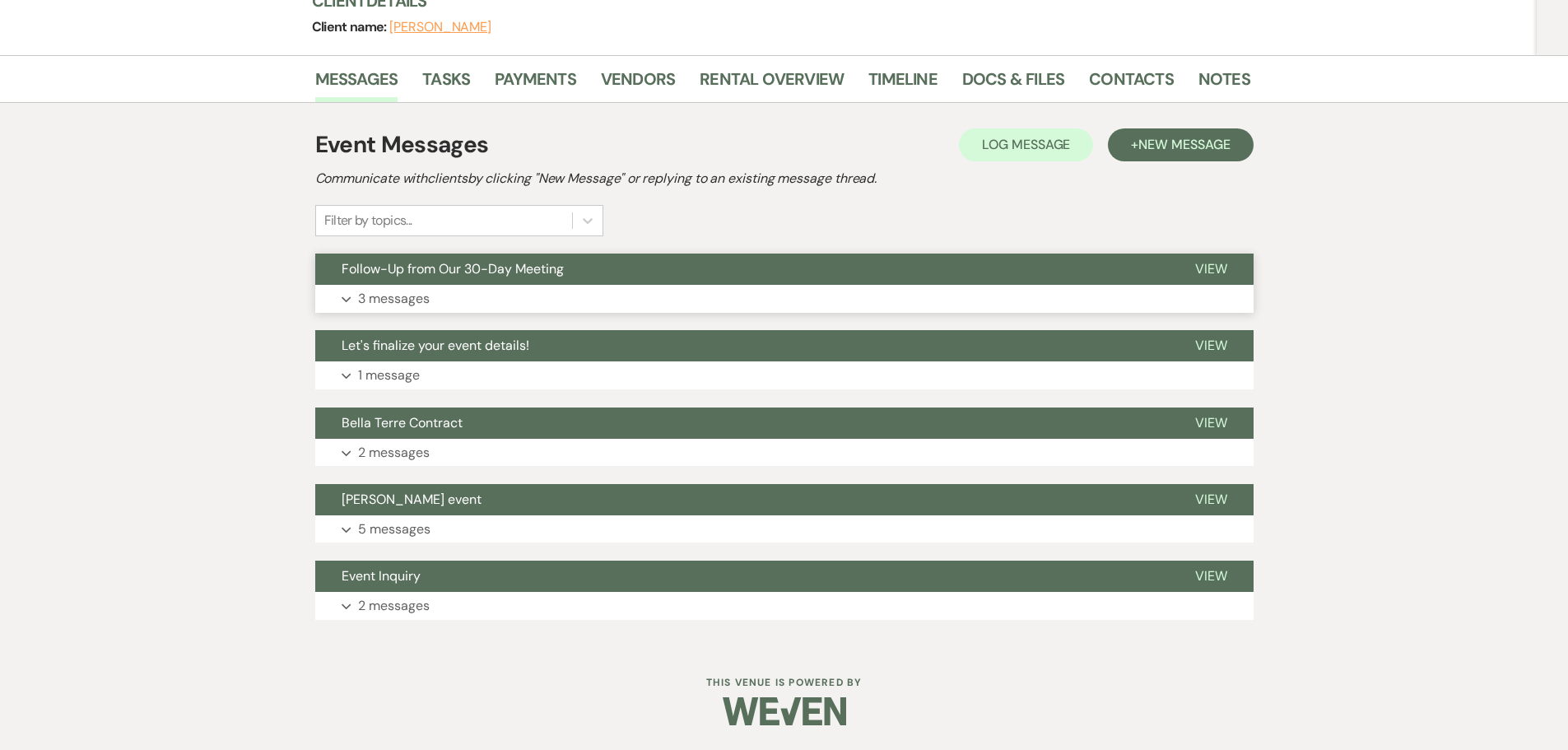
click at [448, 285] on button "Follow-Up from Our 30-Day Meeting" at bounding box center [742, 269] width 854 height 32
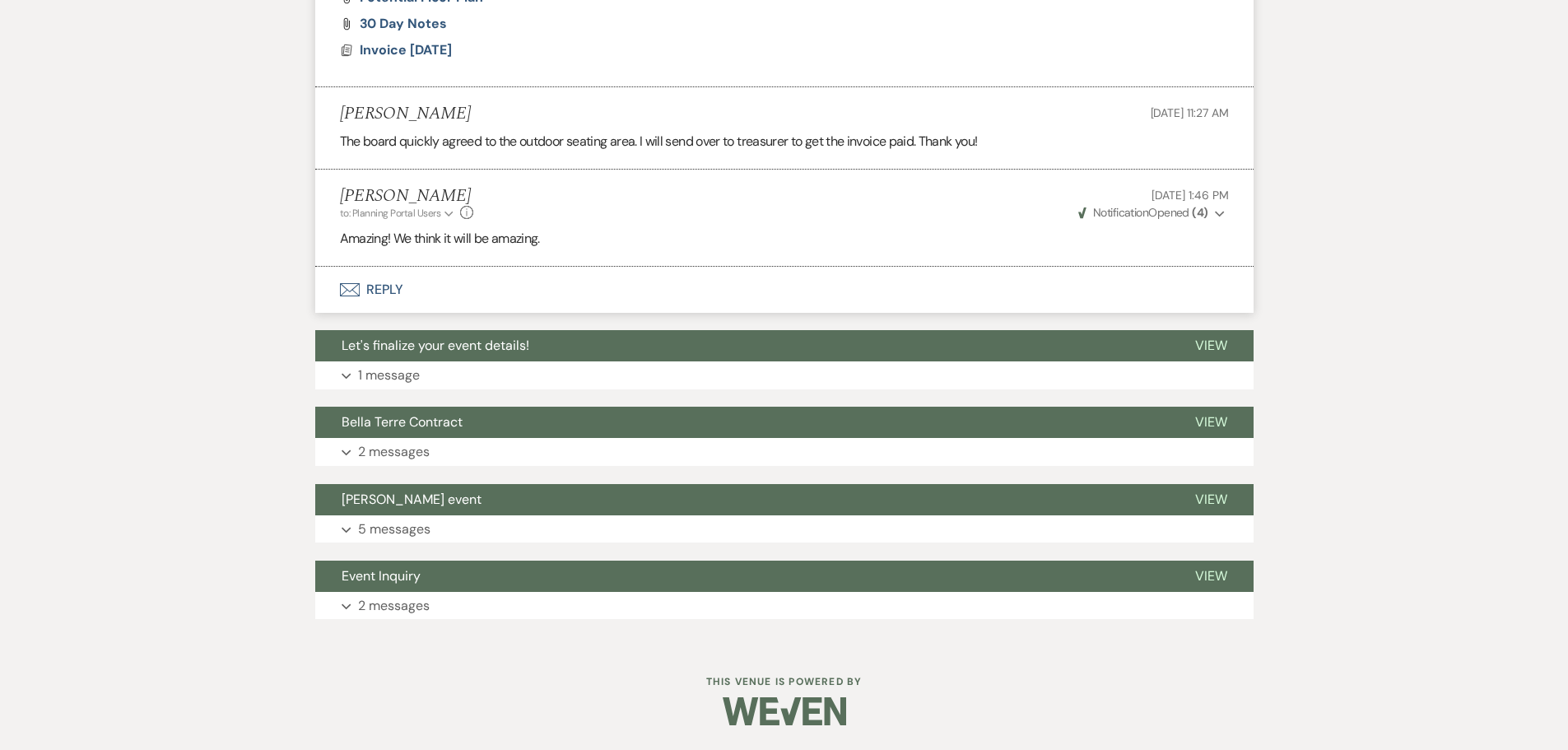
click at [383, 306] on button "Envelope Reply" at bounding box center [784, 290] width 938 height 46
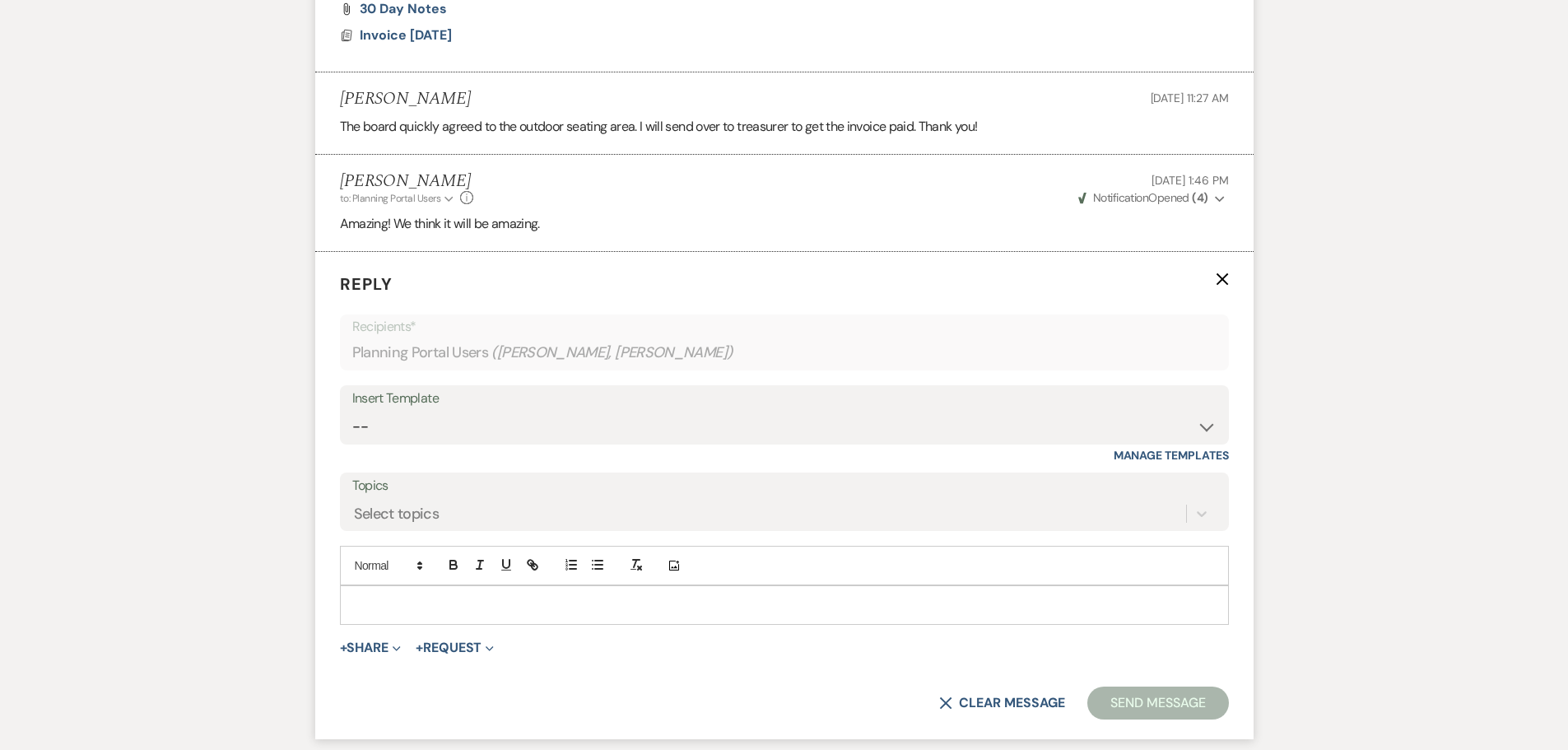
scroll to position [885, 0]
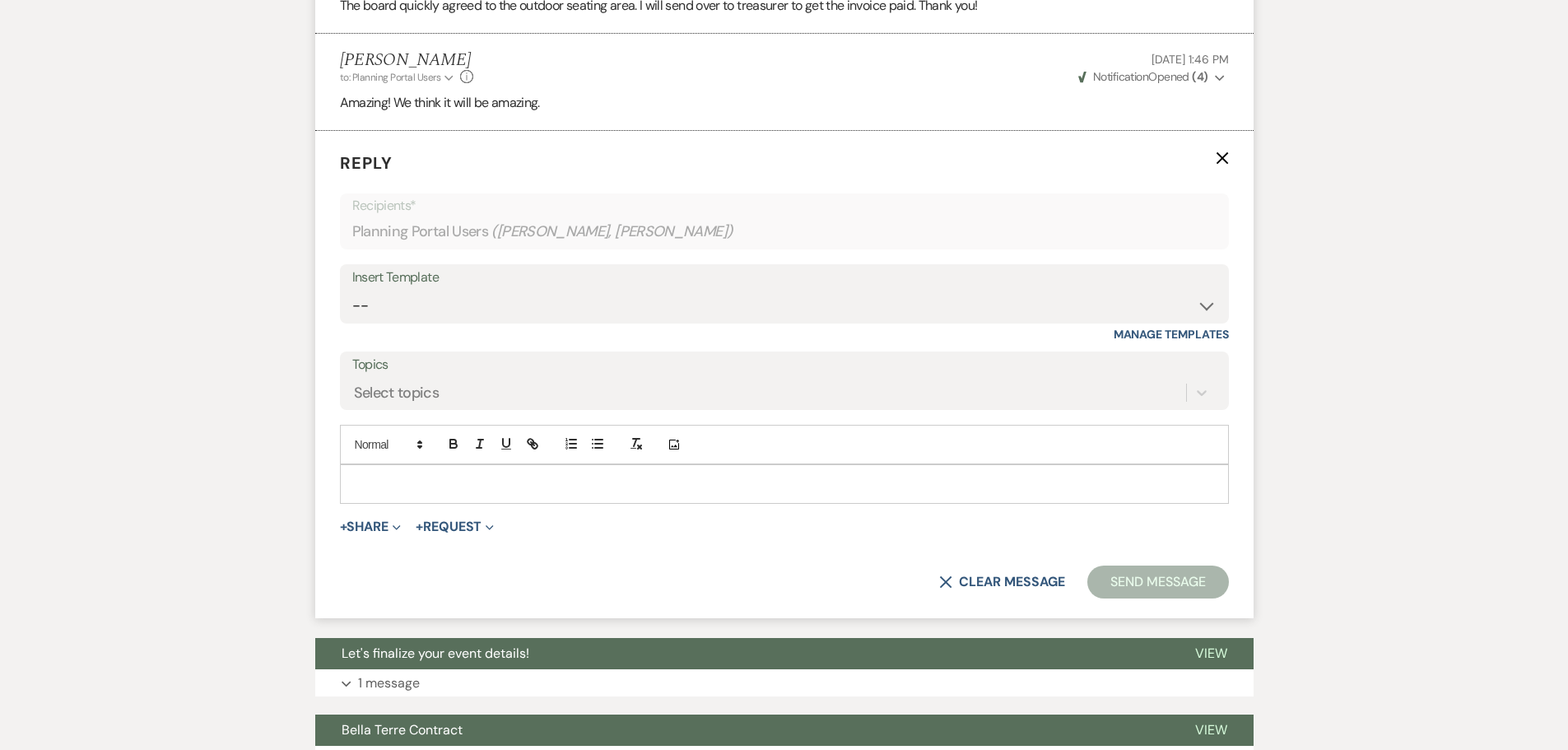
click at [368, 481] on p at bounding box center [784, 483] width 862 height 18
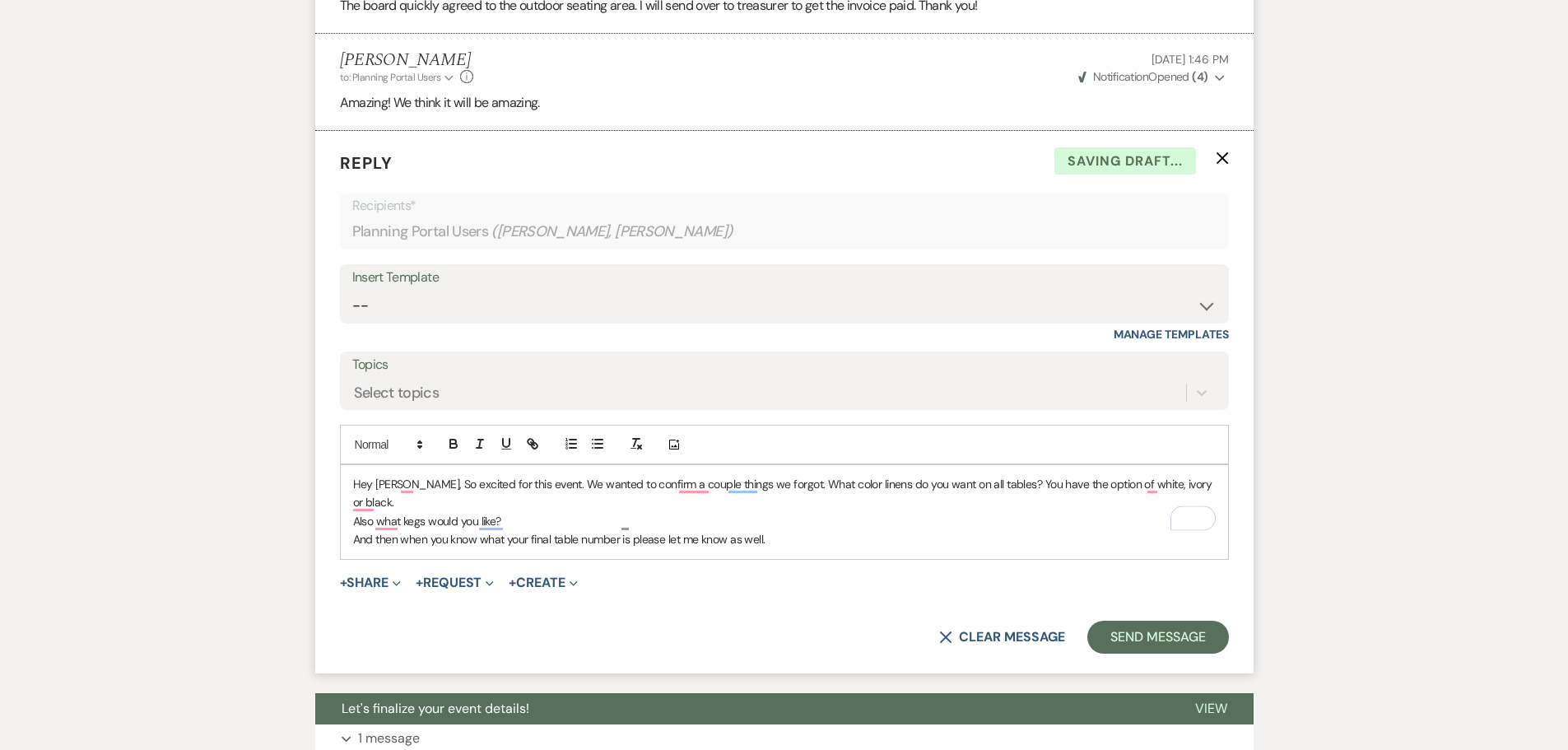
click at [533, 512] on p "Also what kegs would you like?" at bounding box center [784, 521] width 862 height 18
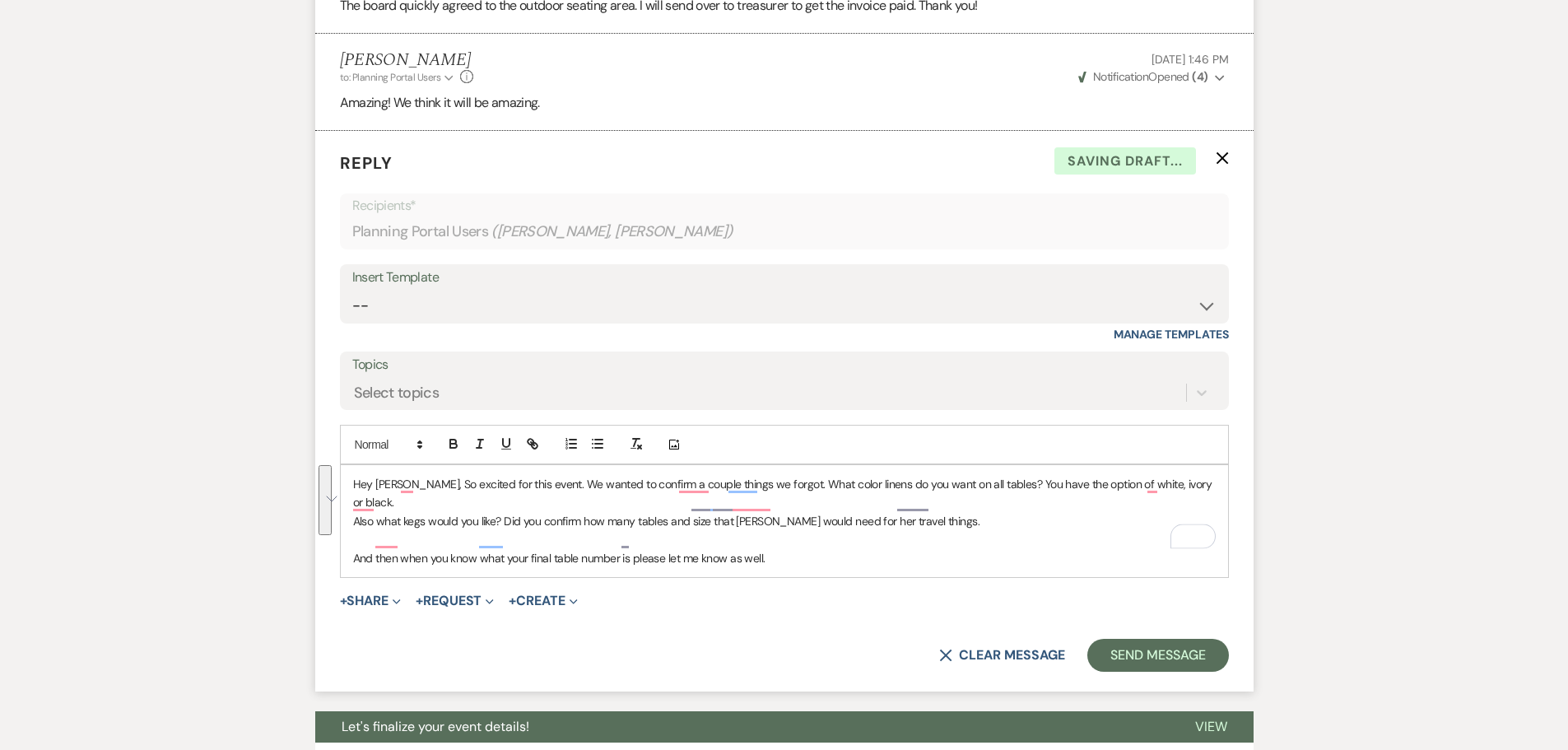
drag, startPoint x: 792, startPoint y: 547, endPoint x: 350, endPoint y: 473, distance: 448.2
click at [350, 473] on div "Hey [PERSON_NAME], So excited for this event. We wanted to confirm a couple thi…" at bounding box center [784, 521] width 887 height 112
copy div "Hey [PERSON_NAME], So excited for this event. We wanted to confirm a couple thi…"
click at [853, 549] on p "And then when you know what your final table number is please let me know as we…" at bounding box center [784, 557] width 862 height 18
drag, startPoint x: 497, startPoint y: 544, endPoint x: 351, endPoint y: 481, distance: 159.0
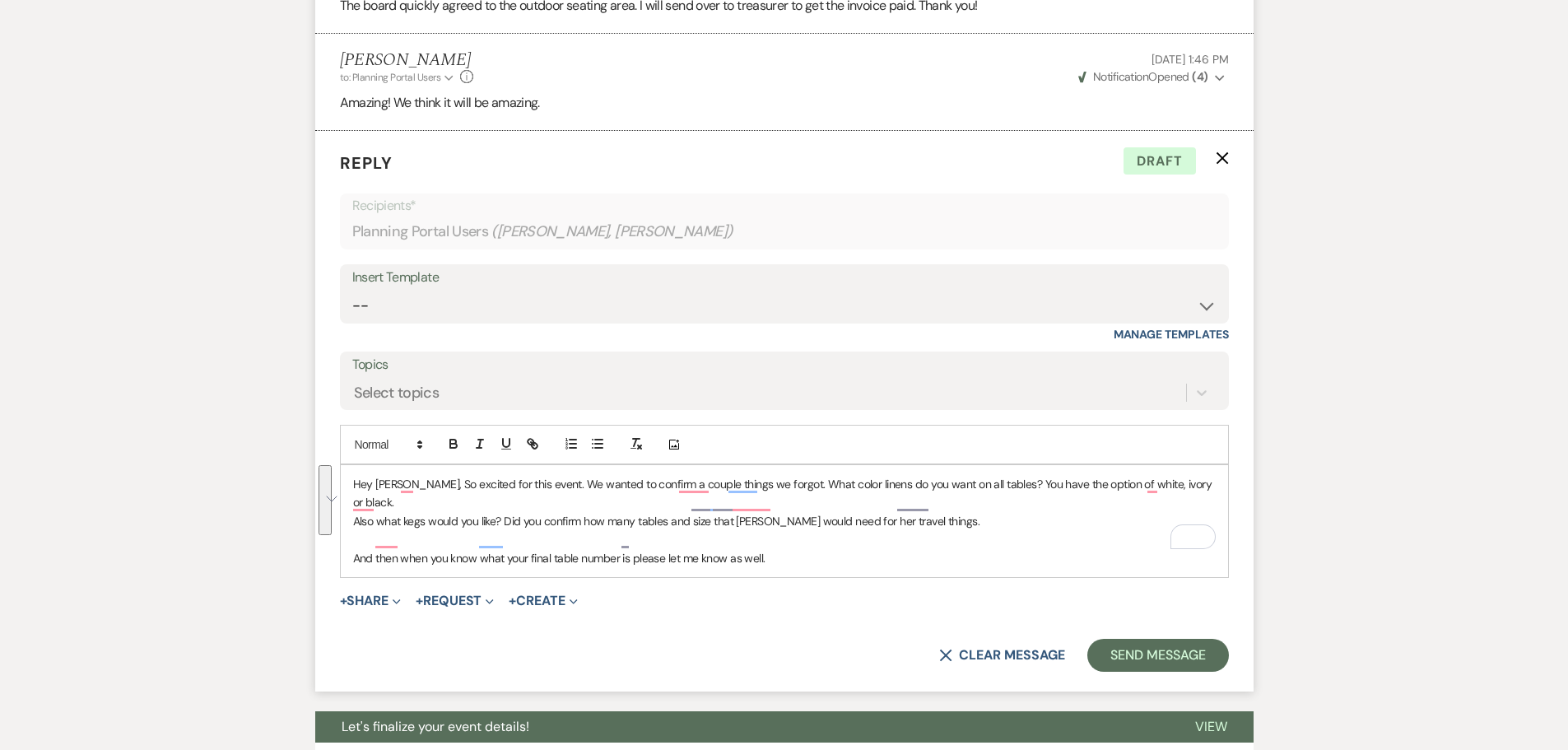
click at [351, 481] on div "Hey [PERSON_NAME], So excited for this event. We wanted to confirm a couple thi…" at bounding box center [784, 521] width 887 height 112
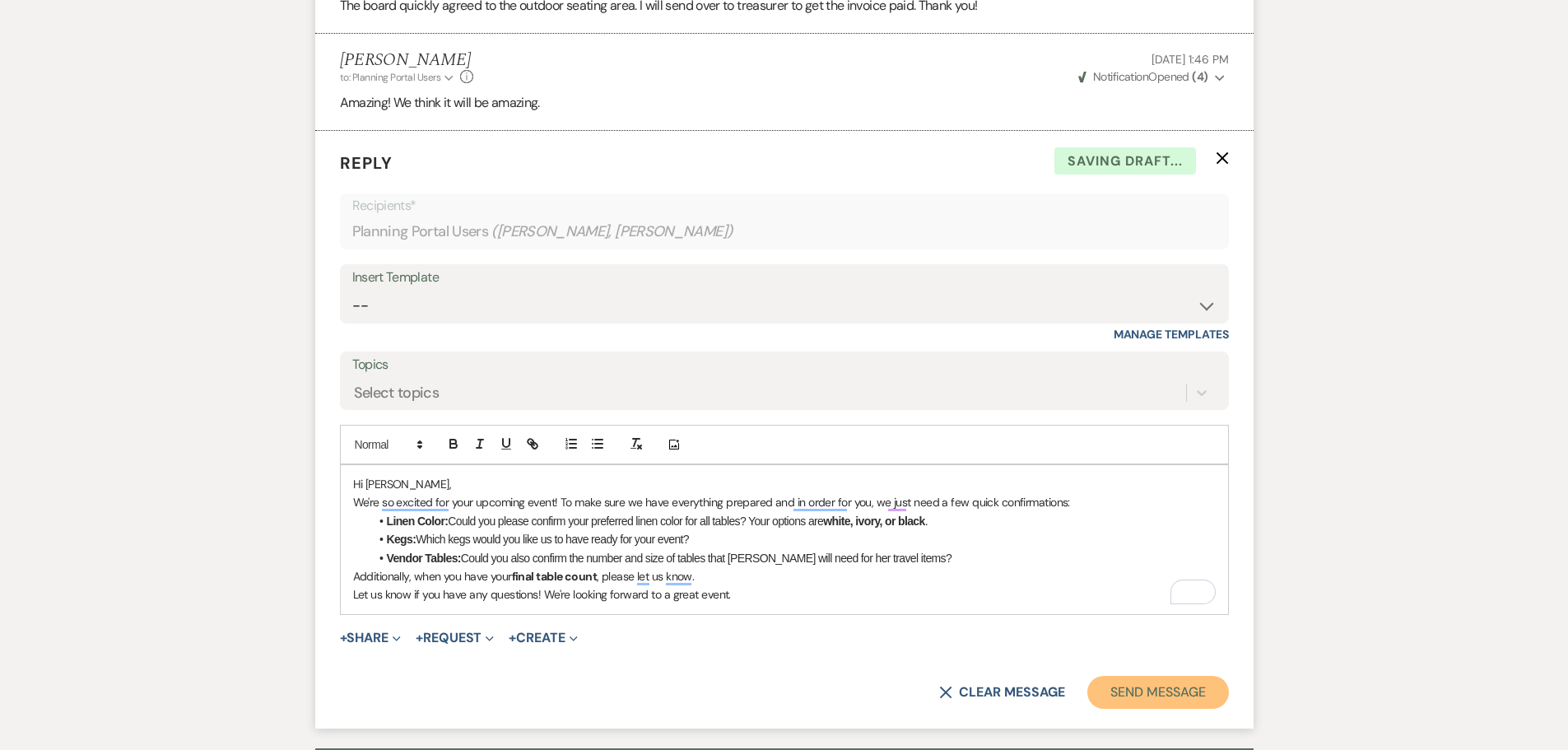
click at [1114, 676] on button "Send Message" at bounding box center [1158, 692] width 141 height 33
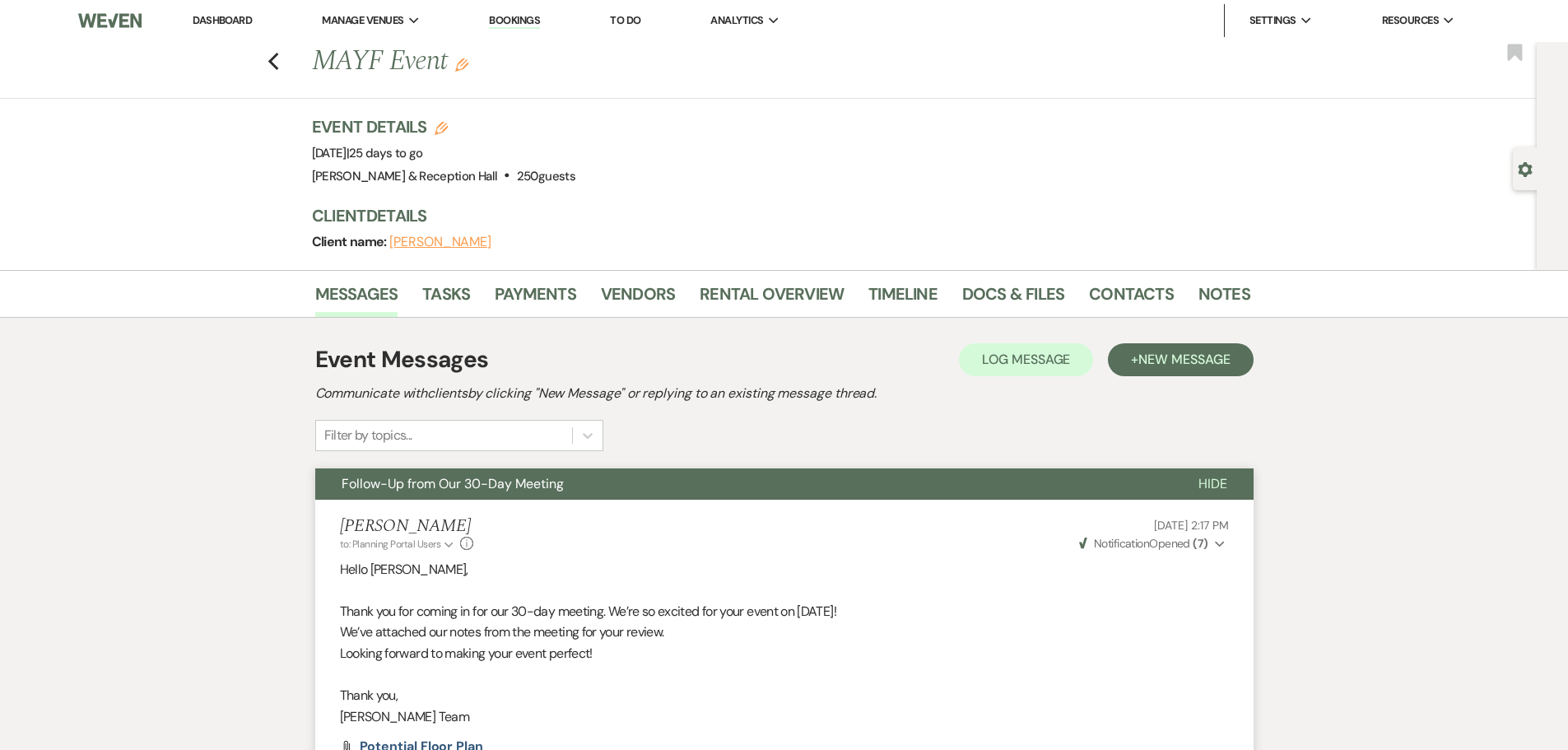
scroll to position [0, 0]
click at [248, 25] on link "Dashboard" at bounding box center [222, 21] width 59 height 14
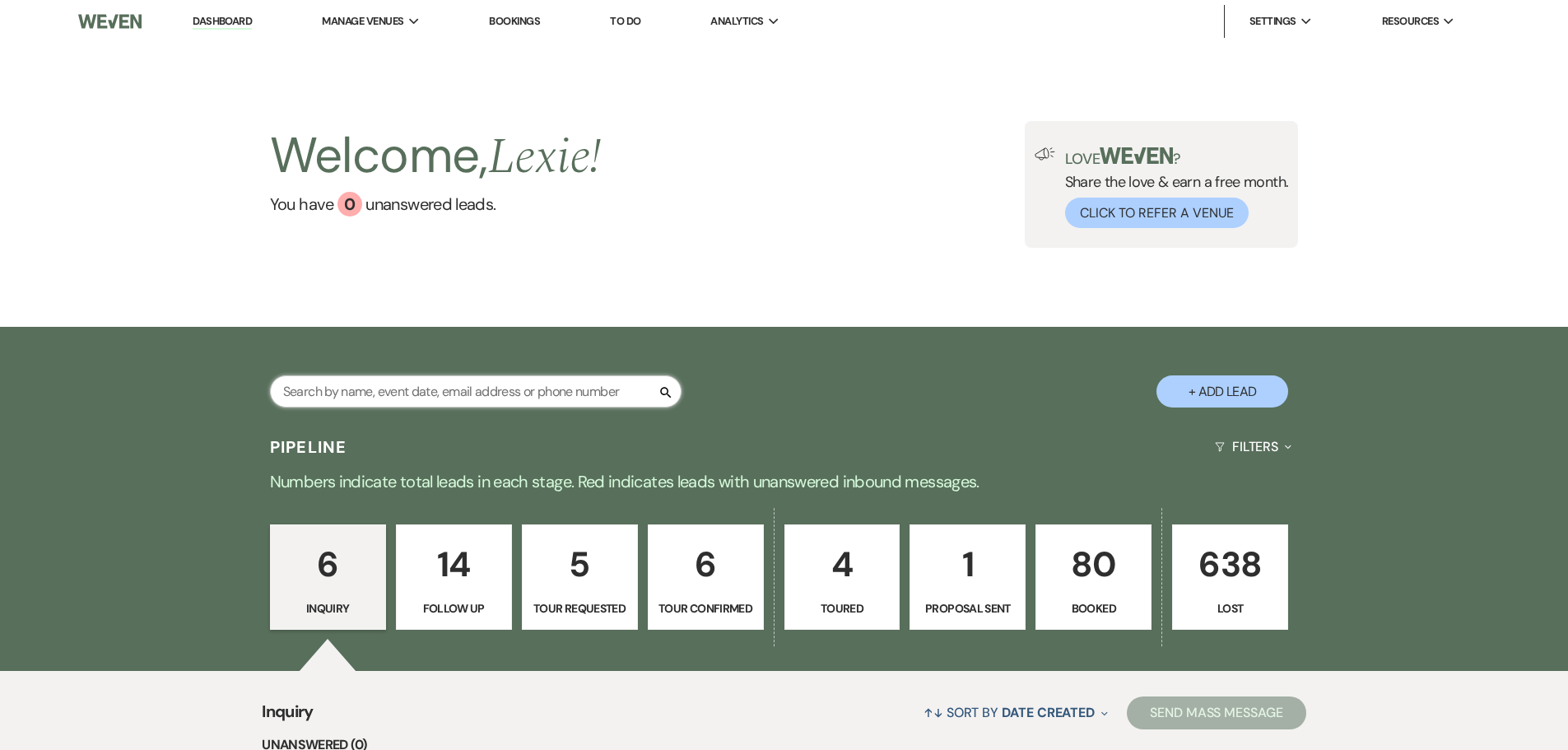
click at [383, 378] on input "text" at bounding box center [475, 390] width 411 height 32
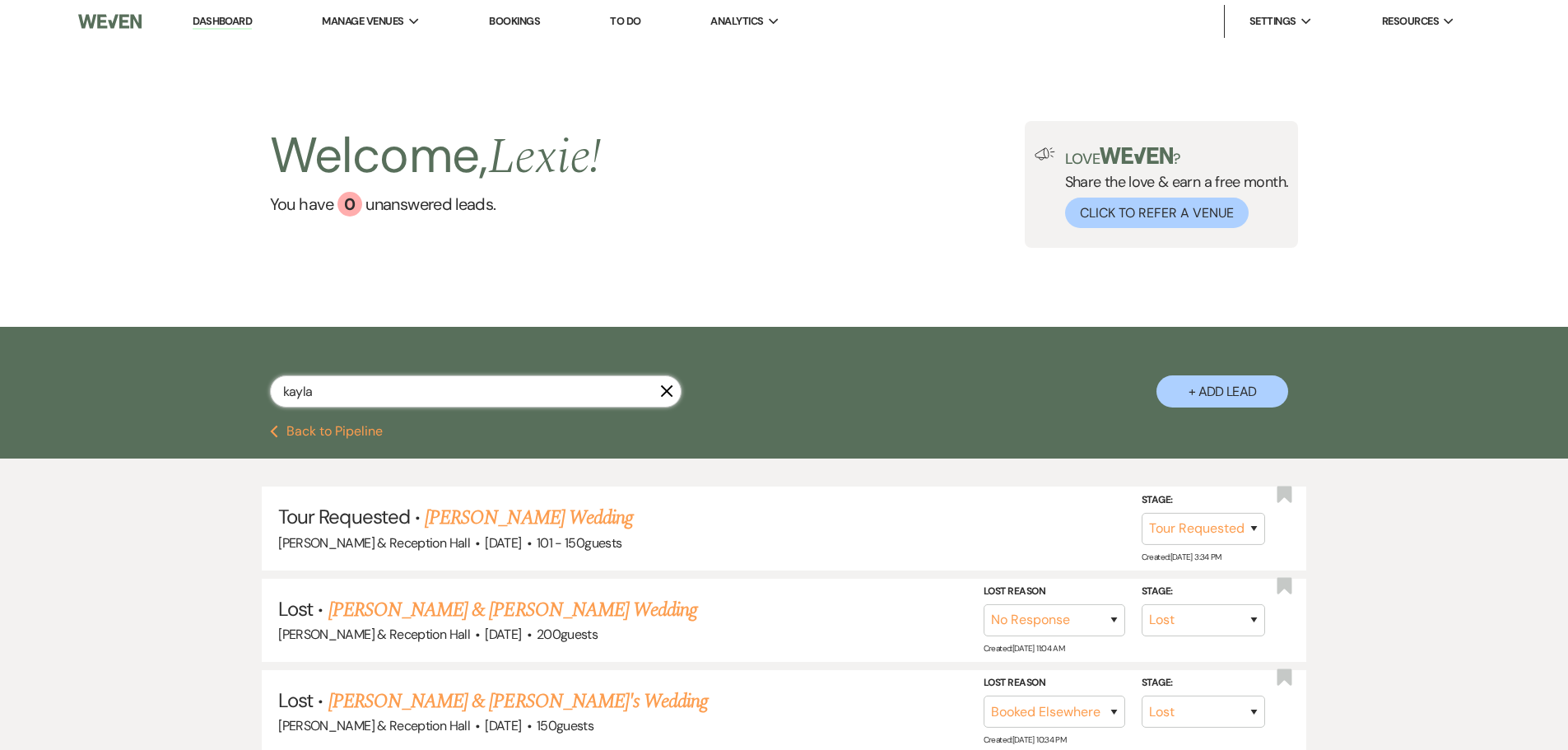
drag, startPoint x: 416, startPoint y: 396, endPoint x: 0, endPoint y: 415, distance: 416.4
click at [0, 415] on div "kayla X + Add Lead" at bounding box center [784, 376] width 1568 height 99
click at [345, 427] on button "Previous Back to Pipeline" at bounding box center [326, 432] width 113 height 13
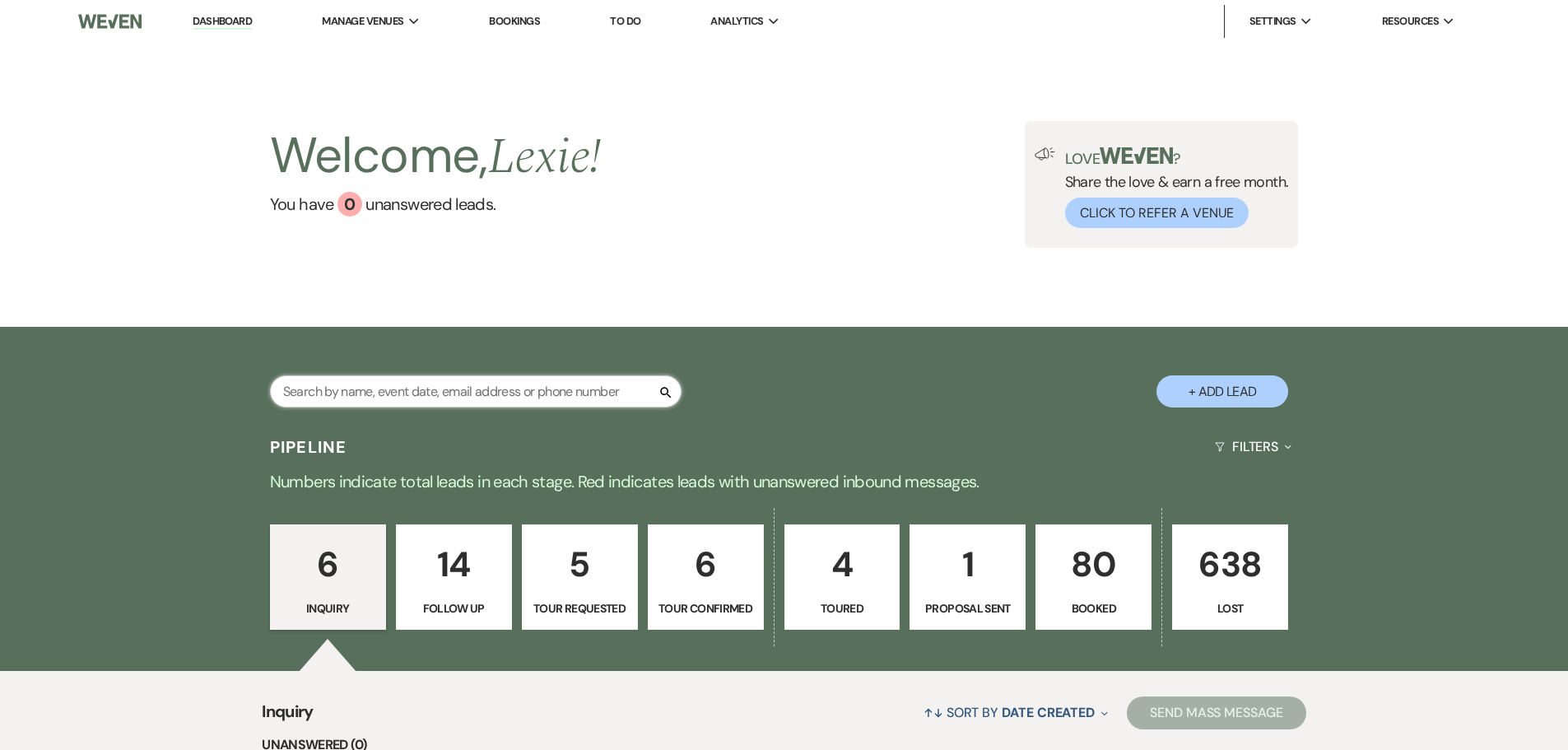
click at [496, 379] on input "text" at bounding box center [475, 390] width 411 height 32
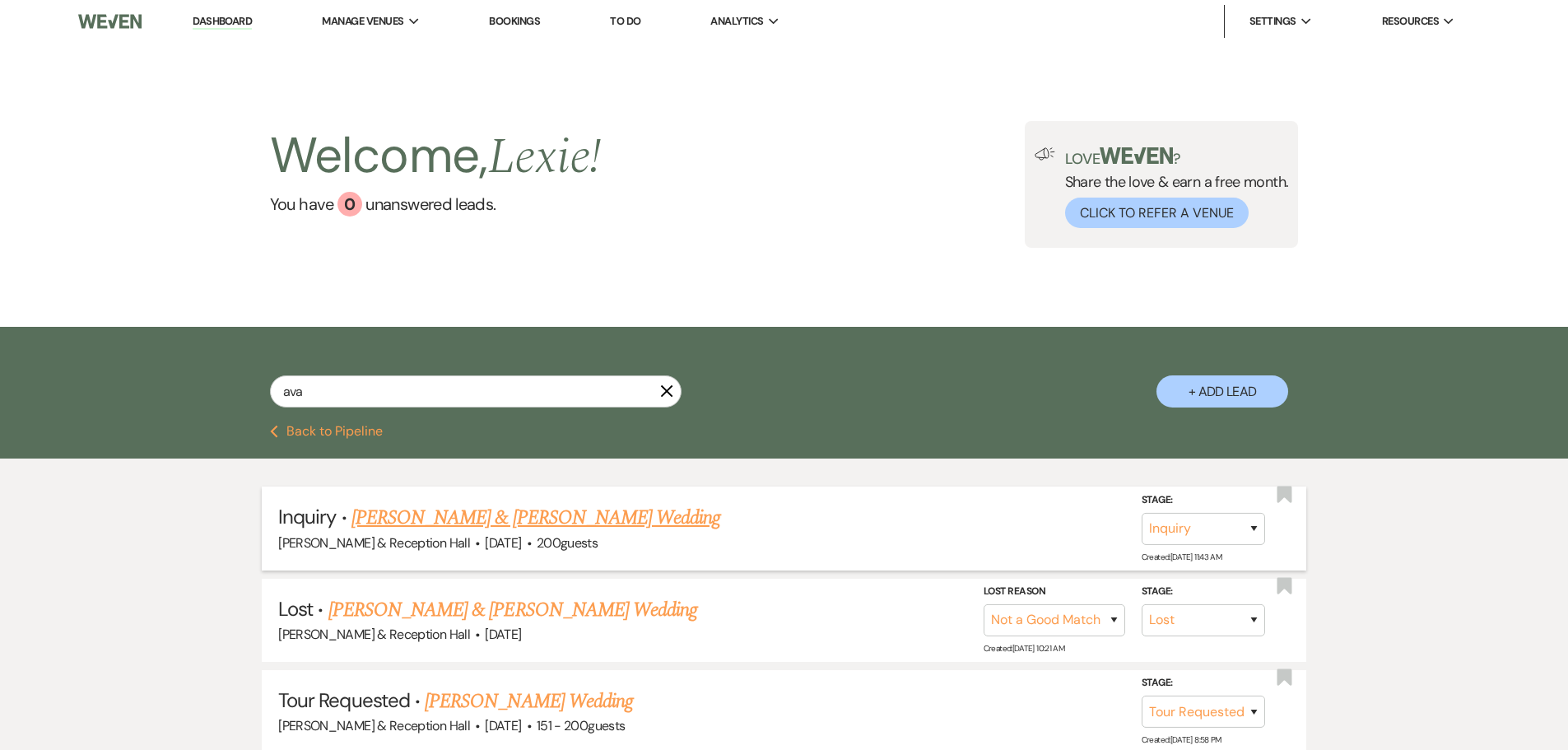
click at [587, 523] on link "[PERSON_NAME] & [PERSON_NAME] Wedding" at bounding box center [535, 517] width 368 height 30
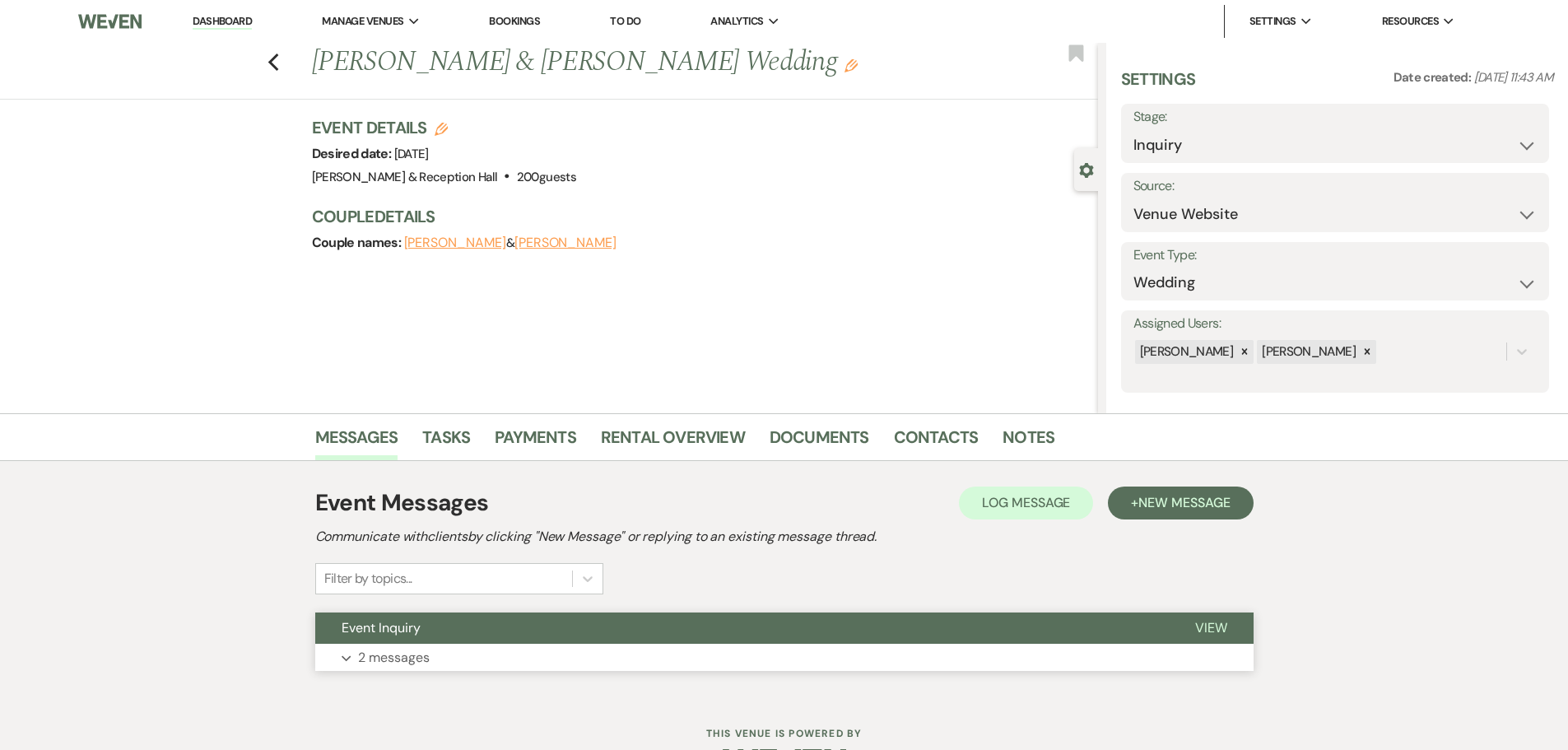
click at [449, 641] on button "Event Inquiry" at bounding box center [742, 628] width 854 height 32
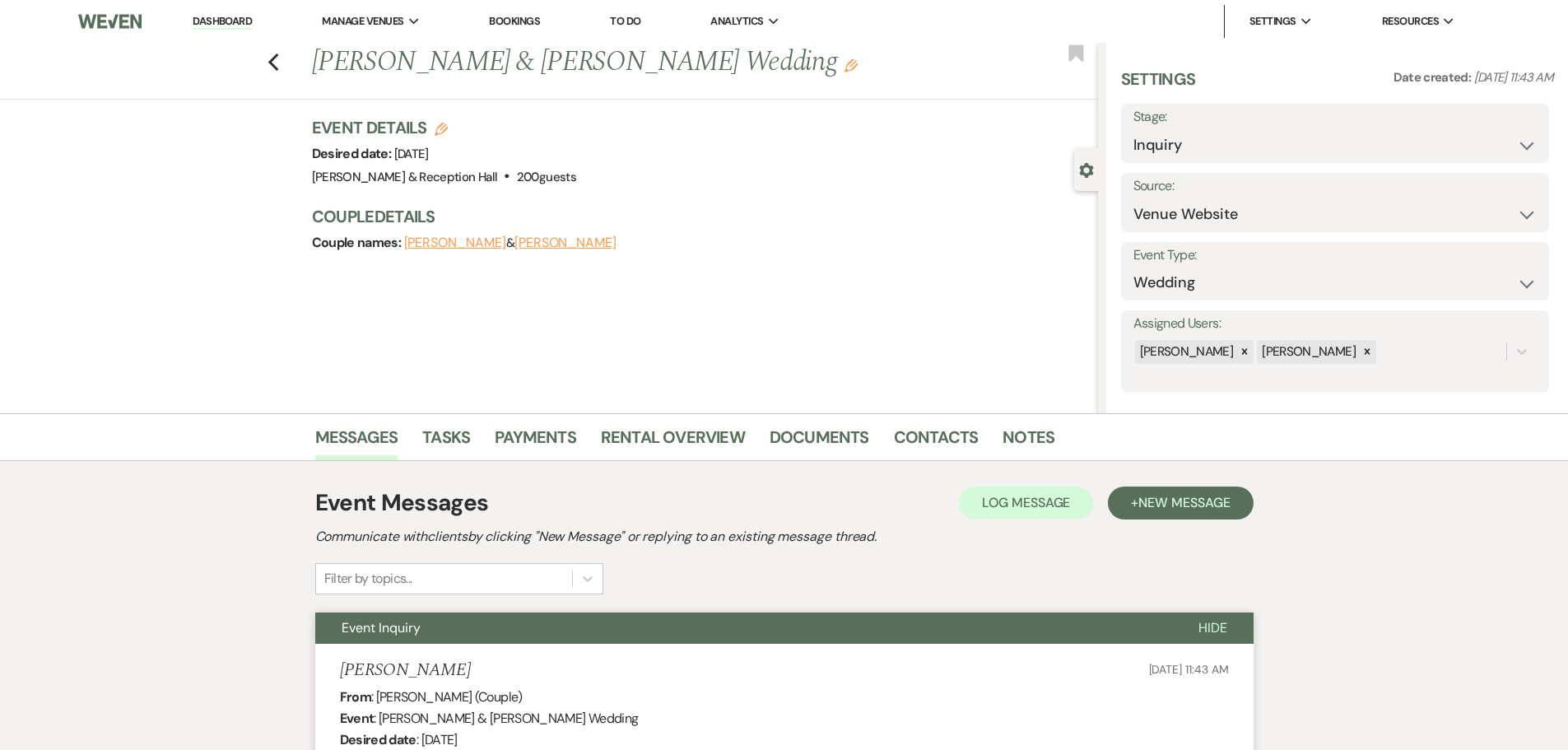
click at [269, 66] on div "Previous [PERSON_NAME] & [PERSON_NAME] Wedding Edit Bookmark" at bounding box center [544, 71] width 1106 height 57
click at [278, 66] on use "button" at bounding box center [272, 62] width 11 height 18
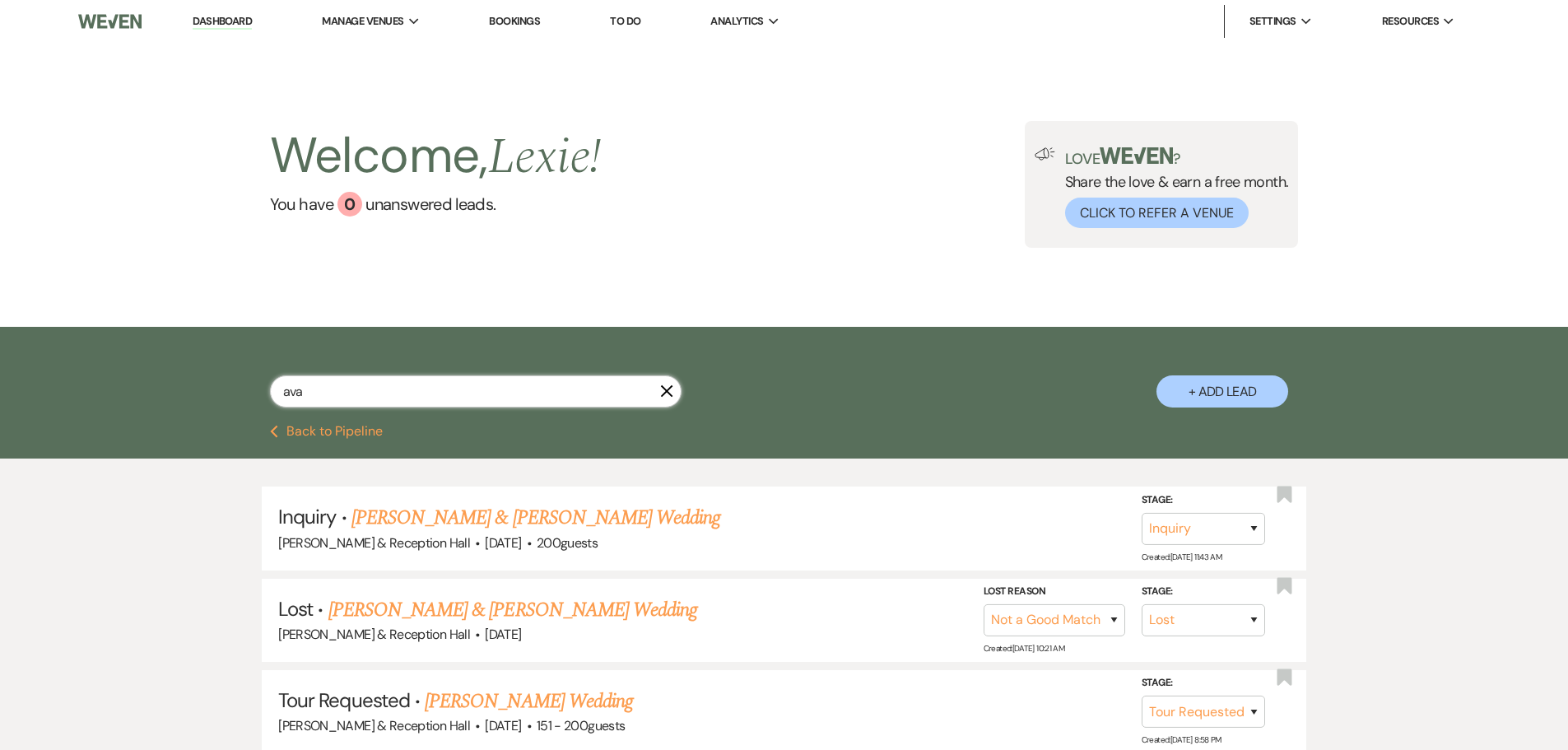
drag, startPoint x: 444, startPoint y: 401, endPoint x: 130, endPoint y: 404, distance: 314.0
click at [130, 404] on div "ava X + Add Lead" at bounding box center [784, 376] width 1568 height 99
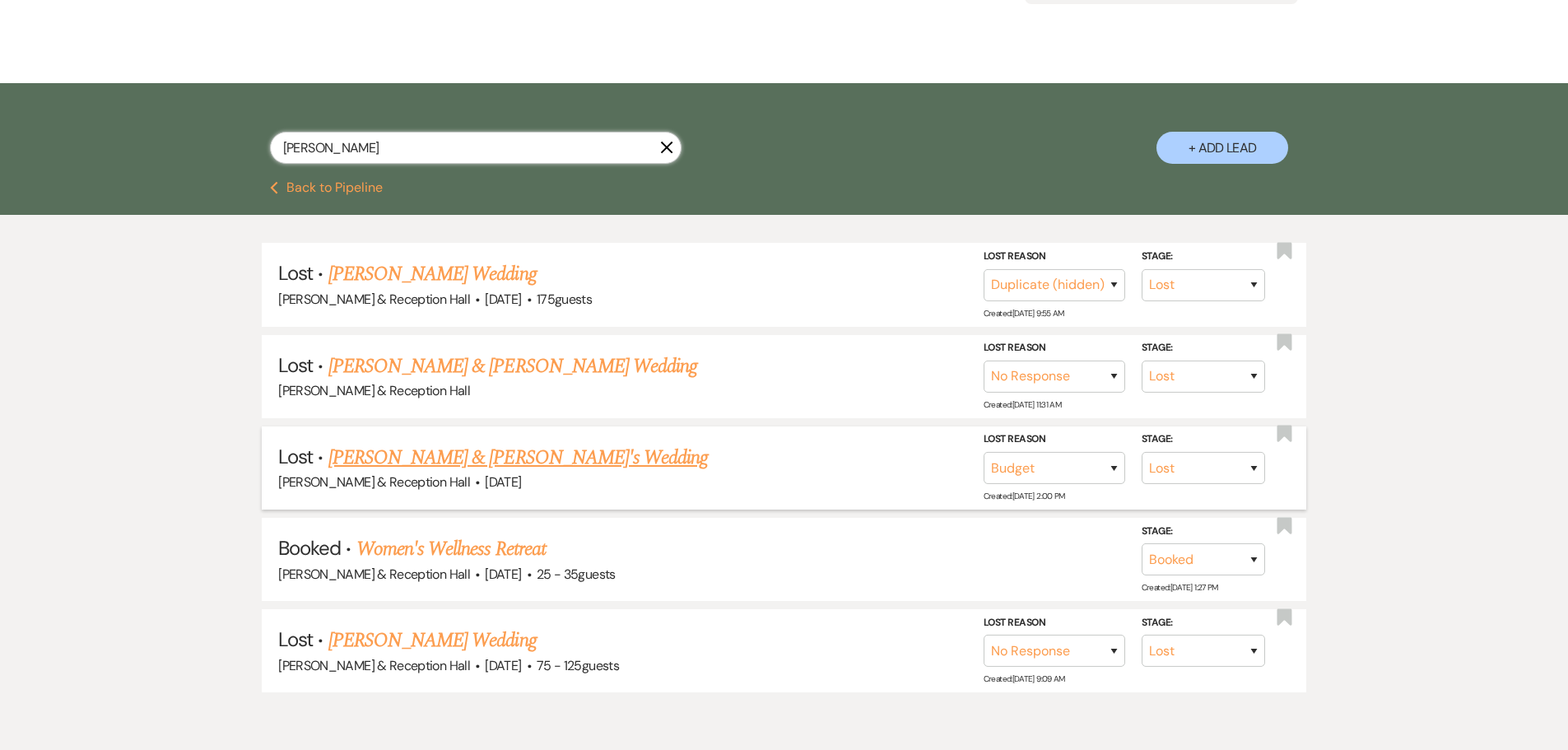
scroll to position [320, 0]
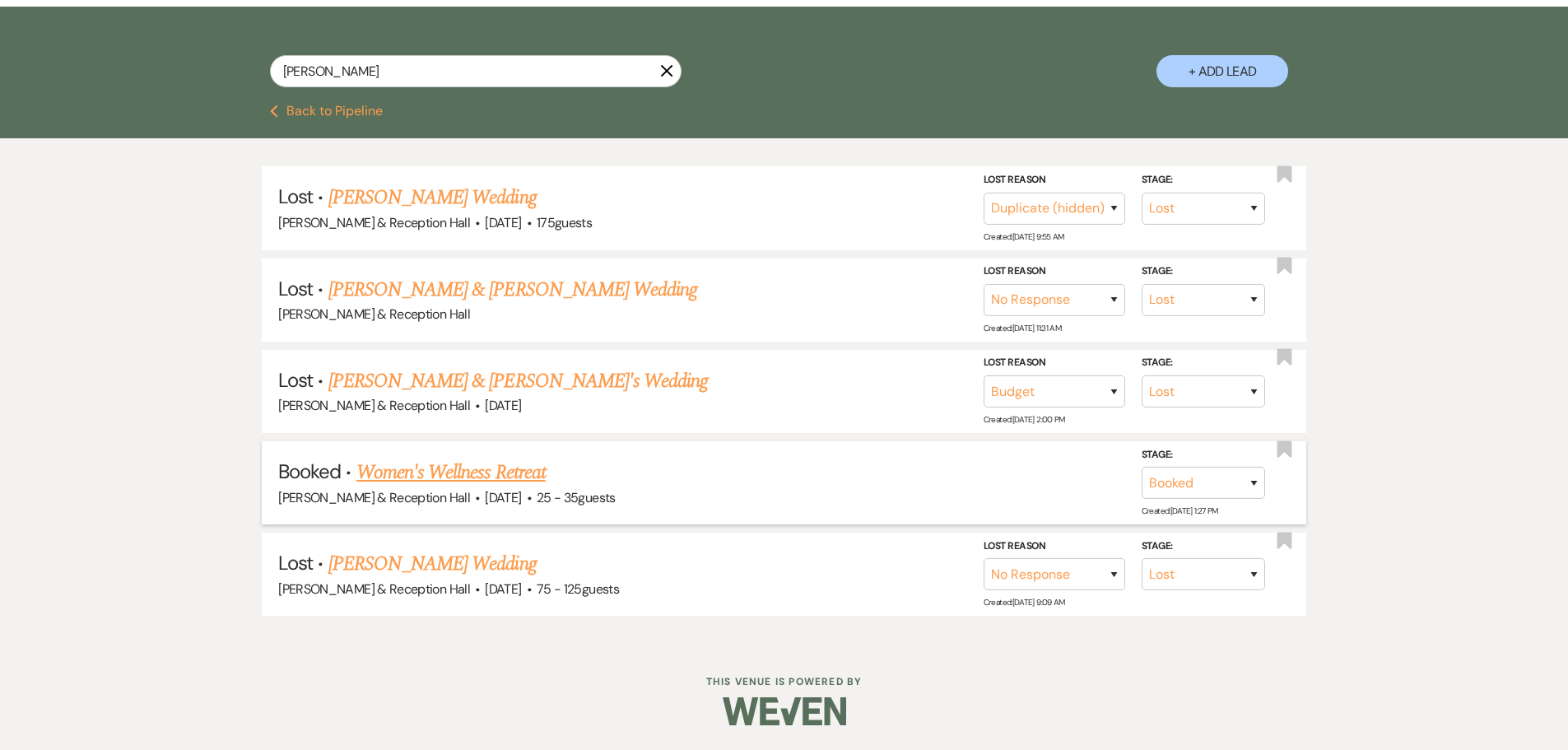
click at [450, 474] on link "Women's Wellness Retreat" at bounding box center [451, 472] width 189 height 30
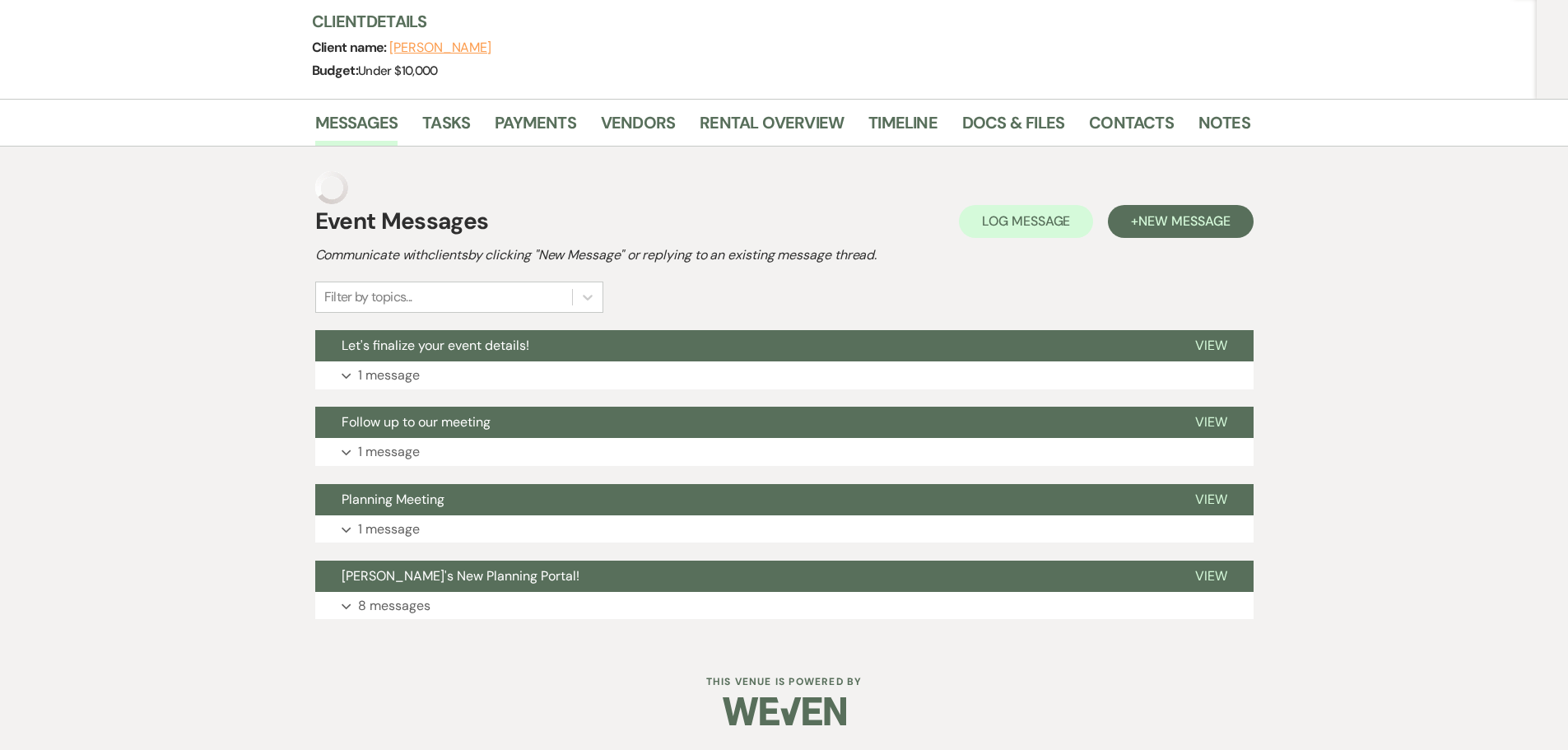
scroll to position [162, 0]
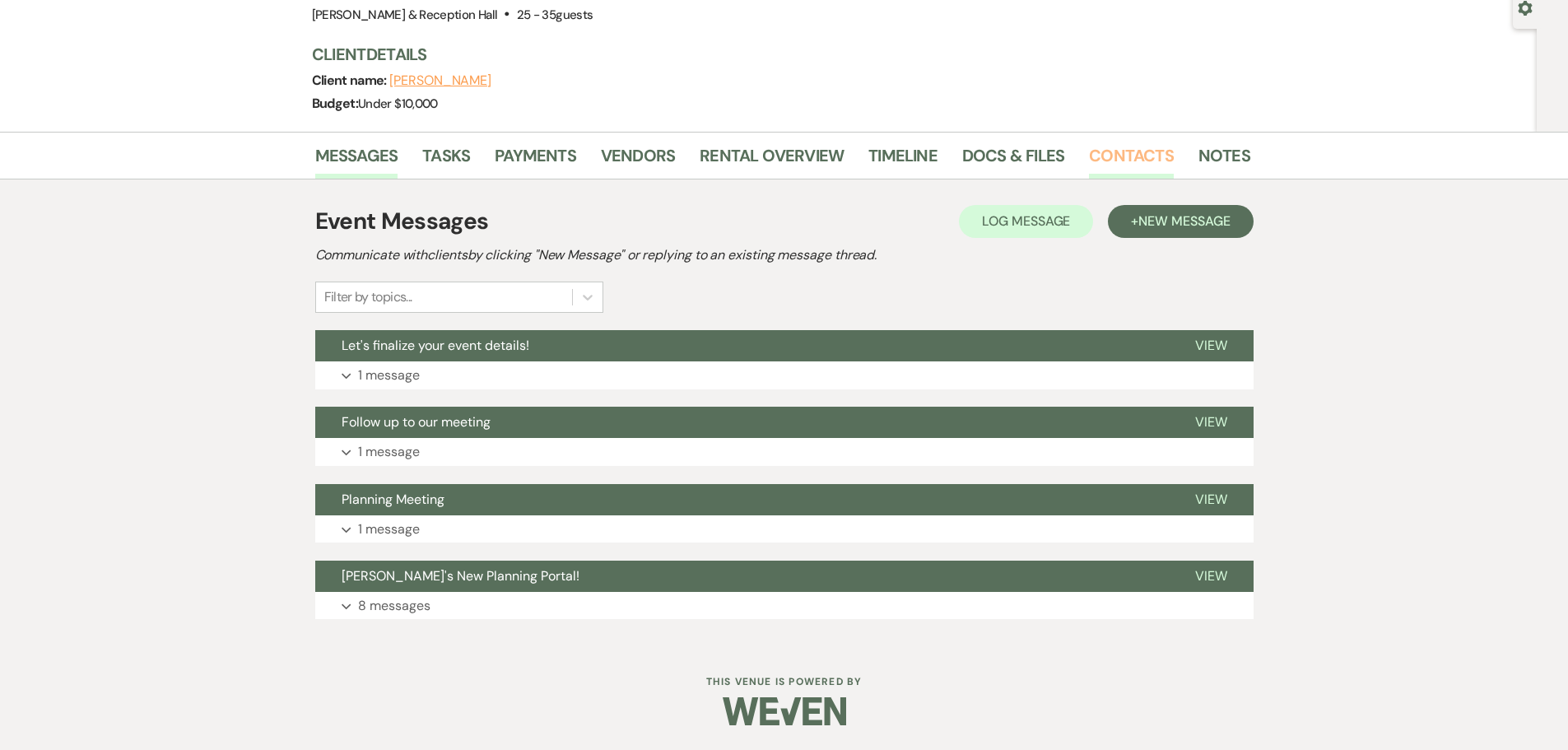
click at [1152, 159] on link "Contacts" at bounding box center [1131, 160] width 84 height 36
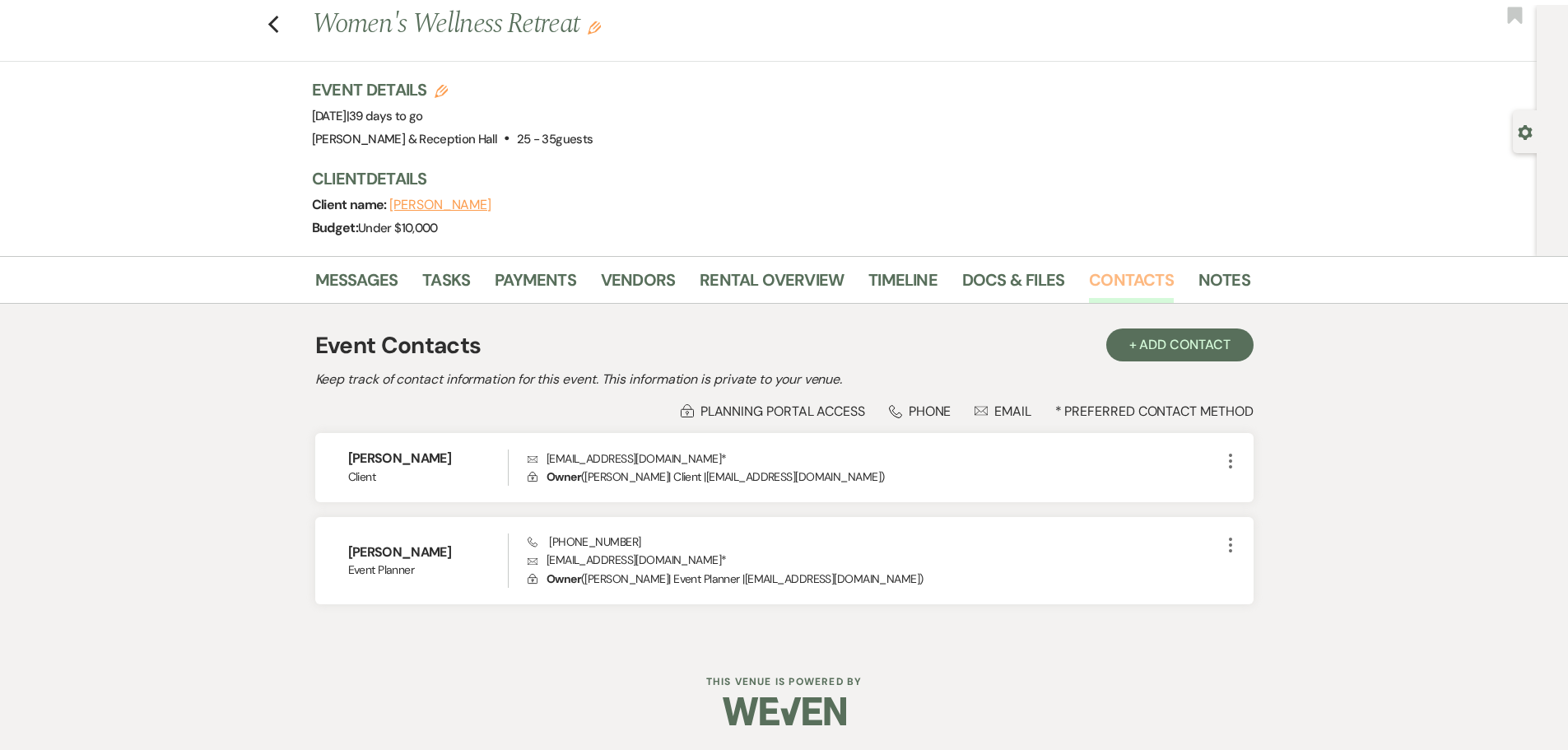
scroll to position [37, 0]
click at [381, 274] on link "Messages" at bounding box center [357, 285] width 83 height 36
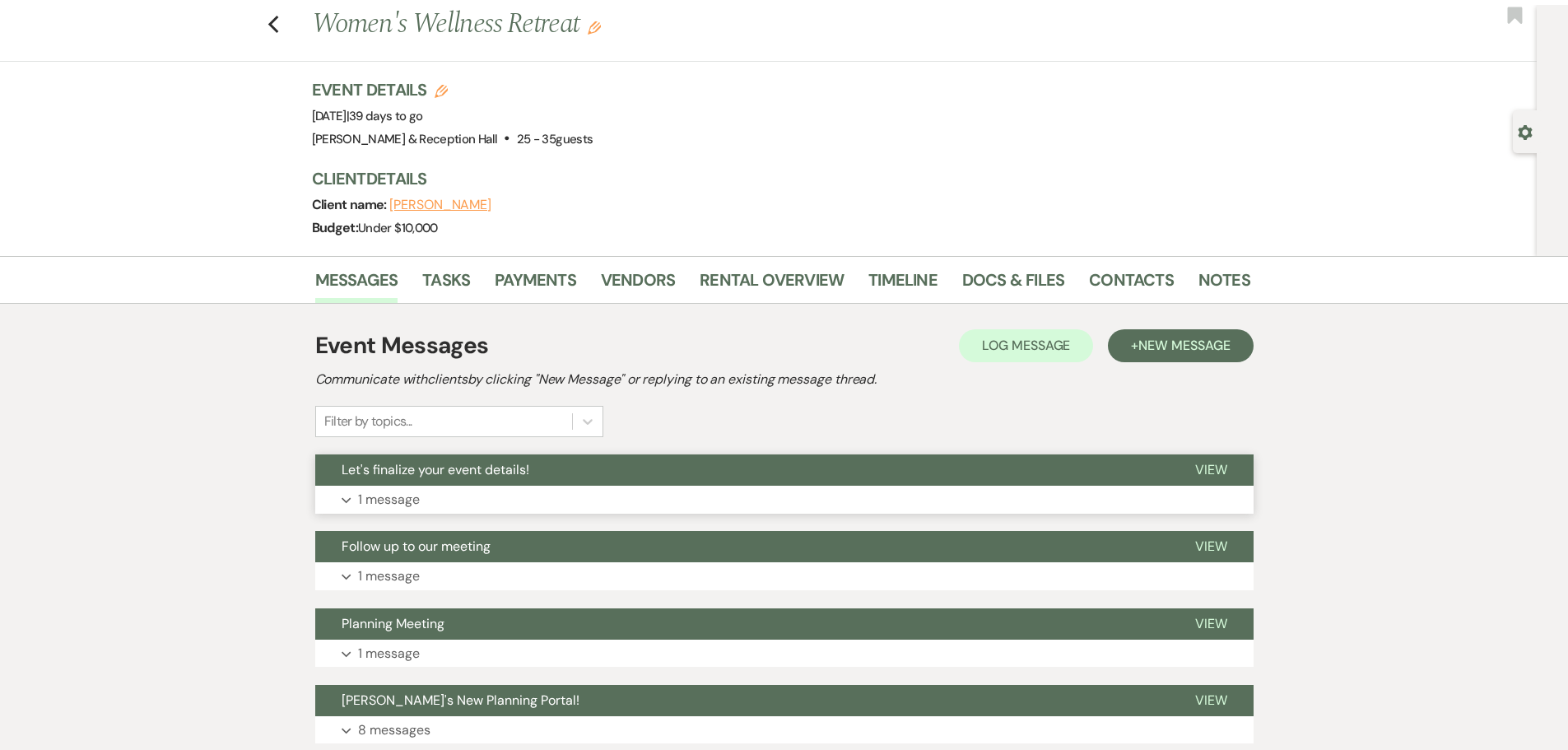
click at [412, 471] on span "Let's finalize your event details!" at bounding box center [435, 470] width 188 height 17
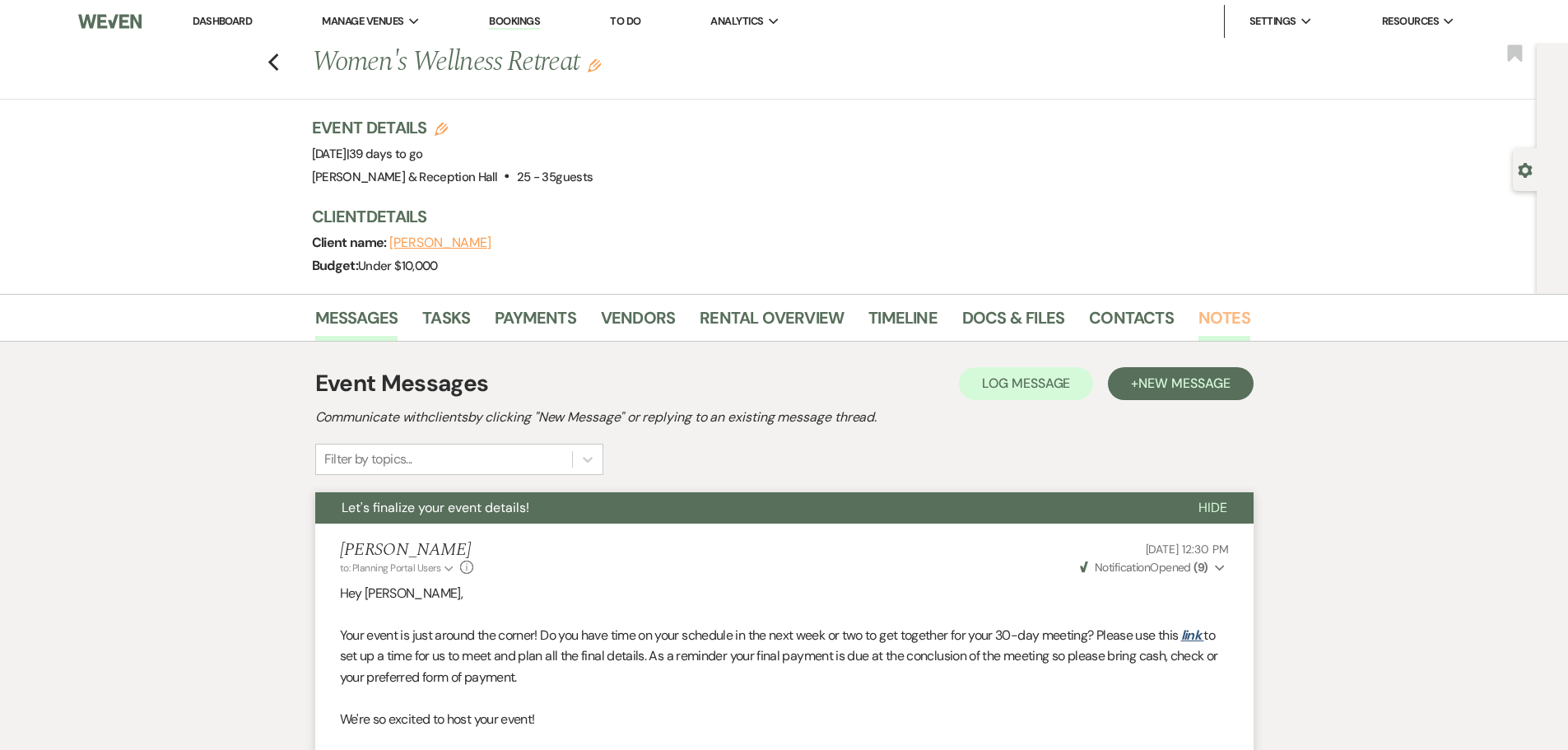
click at [1199, 321] on link "Notes" at bounding box center [1225, 323] width 52 height 36
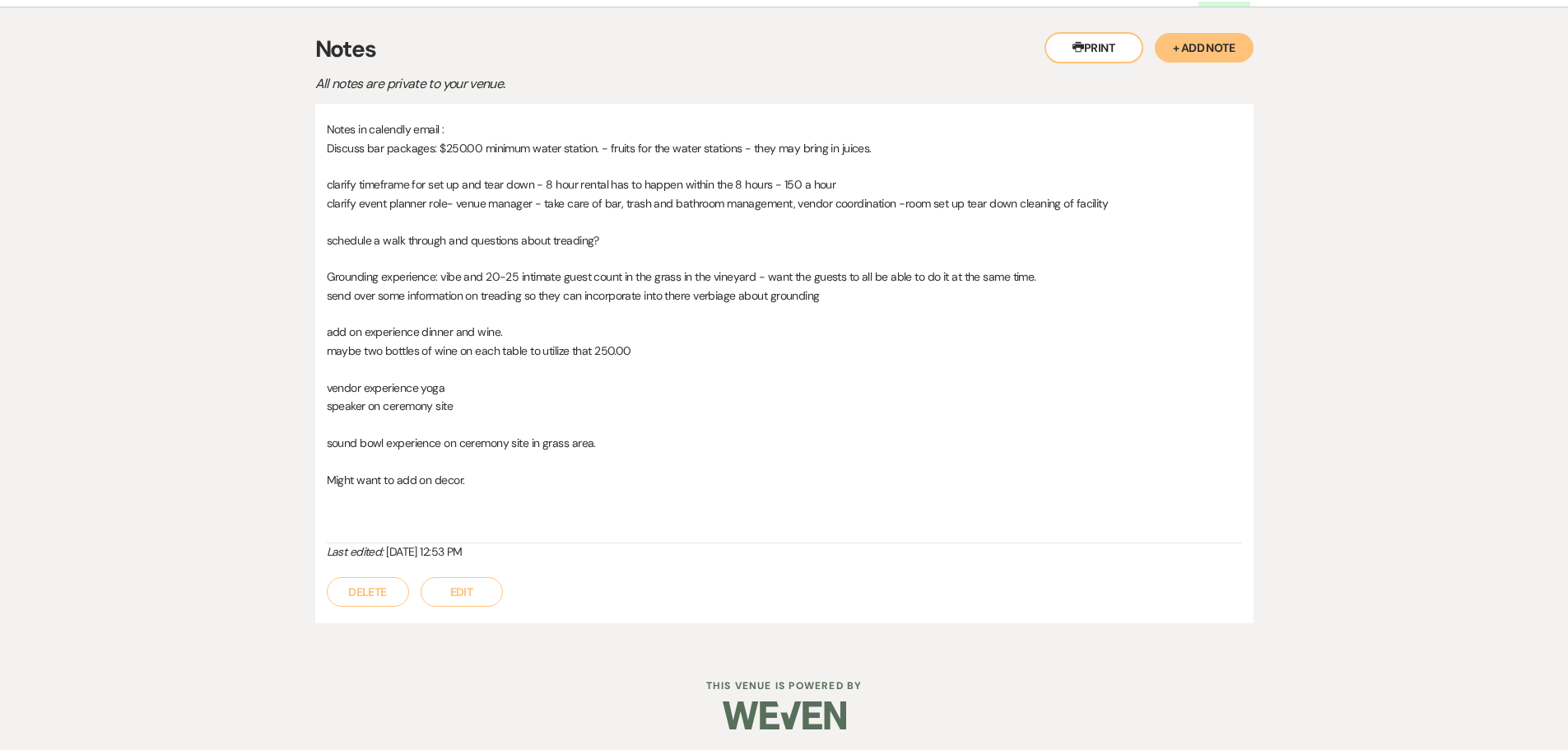
scroll to position [339, 0]
